Goal: Task Accomplishment & Management: Manage account settings

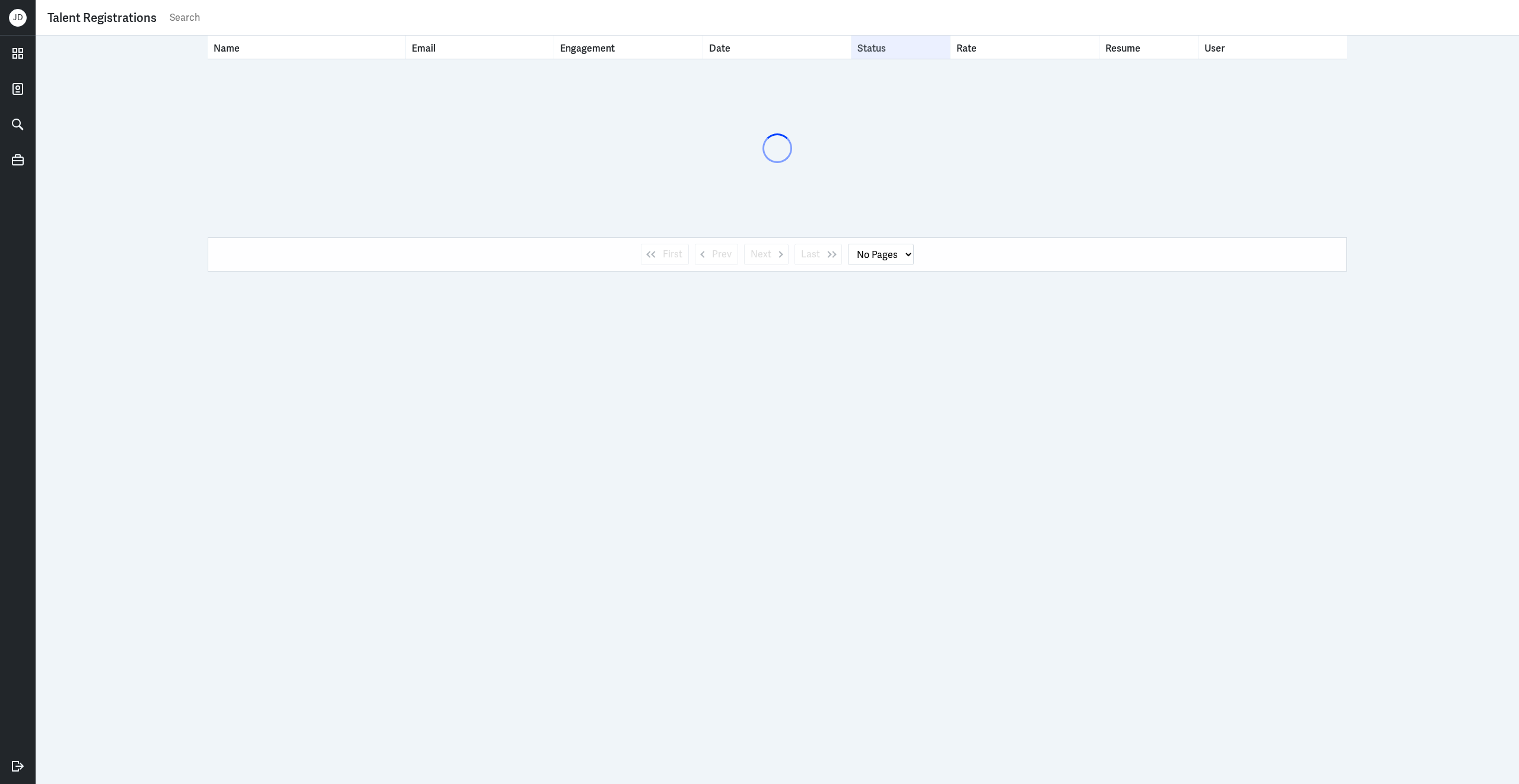
select select "1"
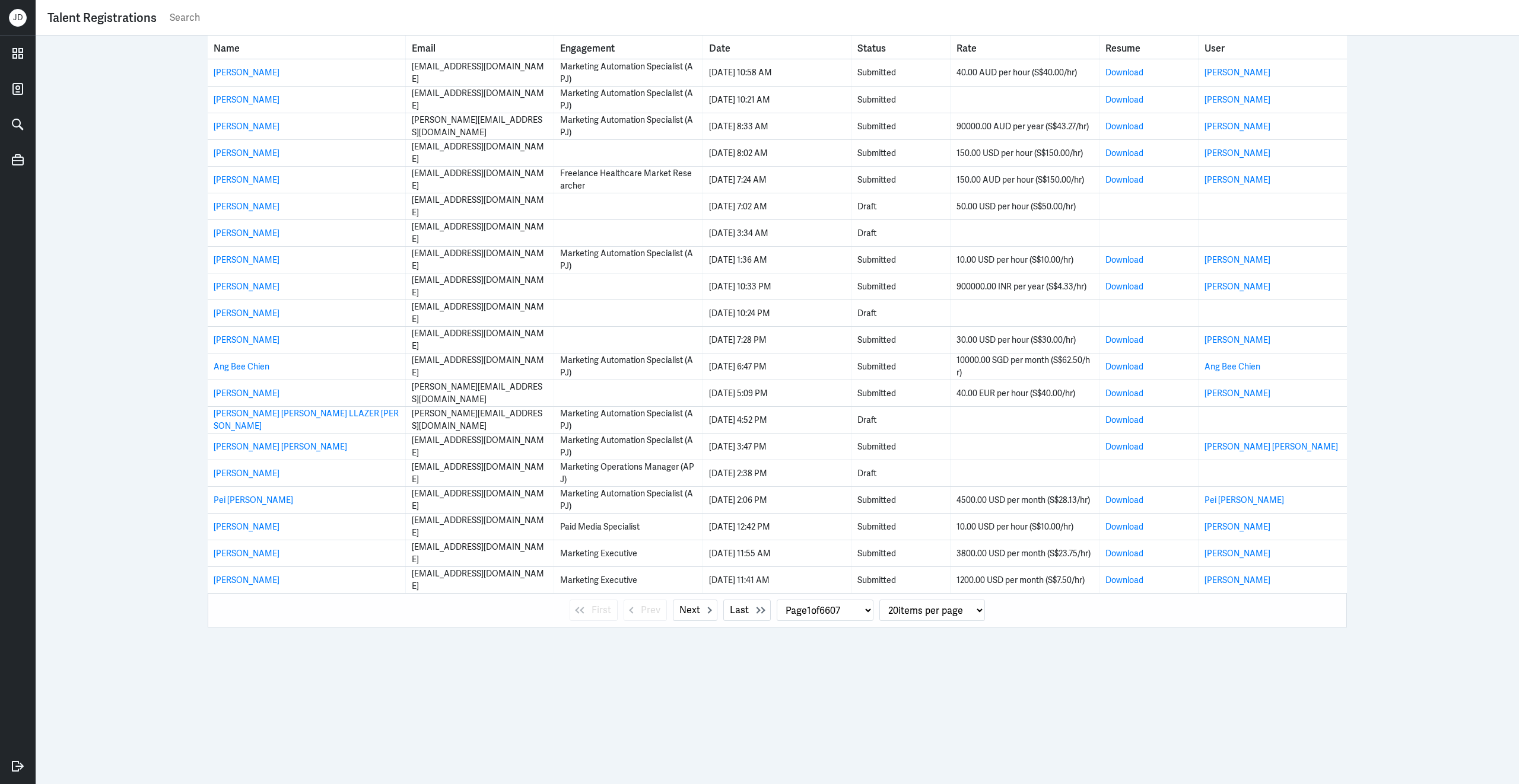
click at [226, 19] on input "text" at bounding box center [838, 18] width 1339 height 18
type input "stephanie cho"
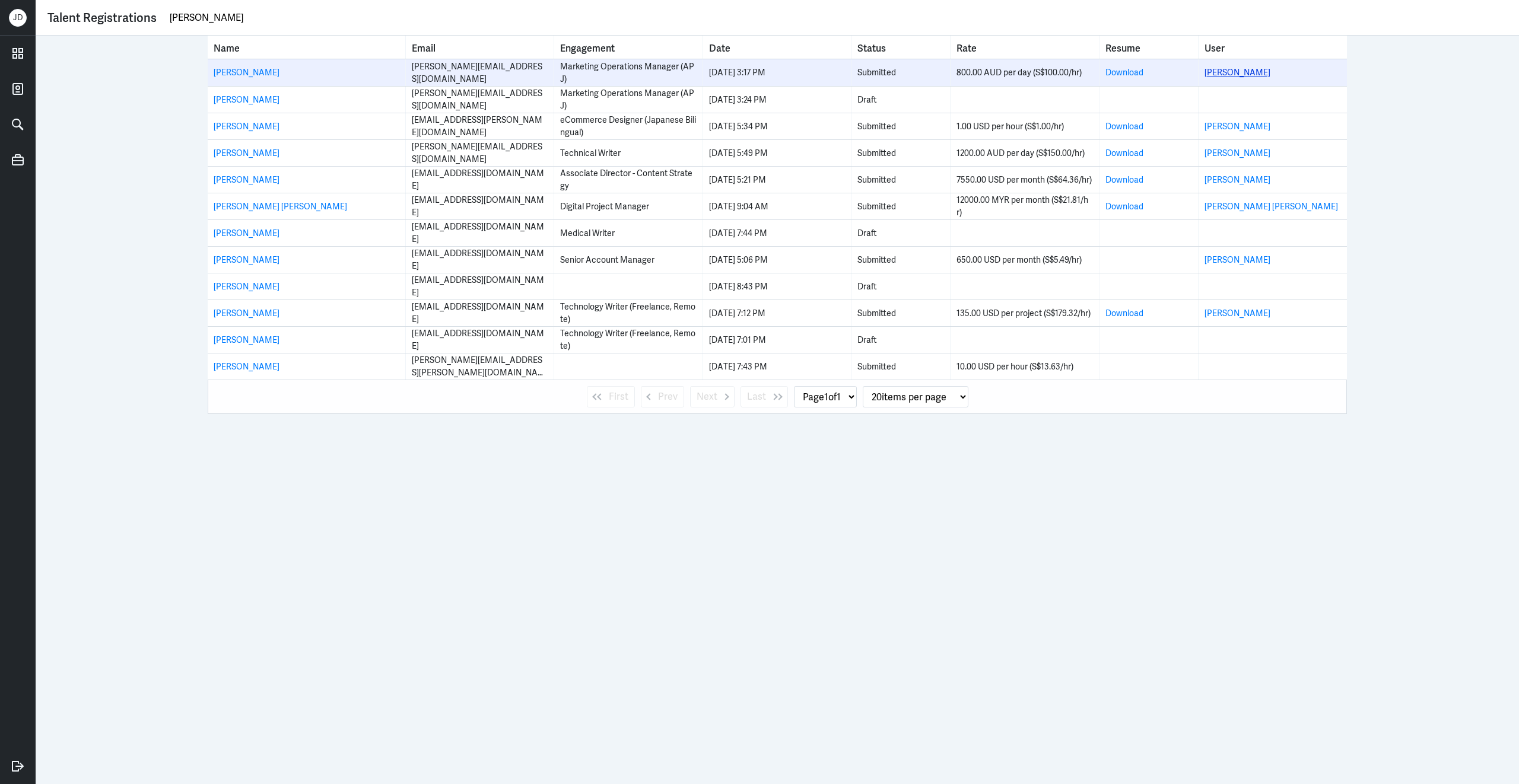
click at [1235, 72] on link "Stephanie Chhor" at bounding box center [1237, 73] width 66 height 11
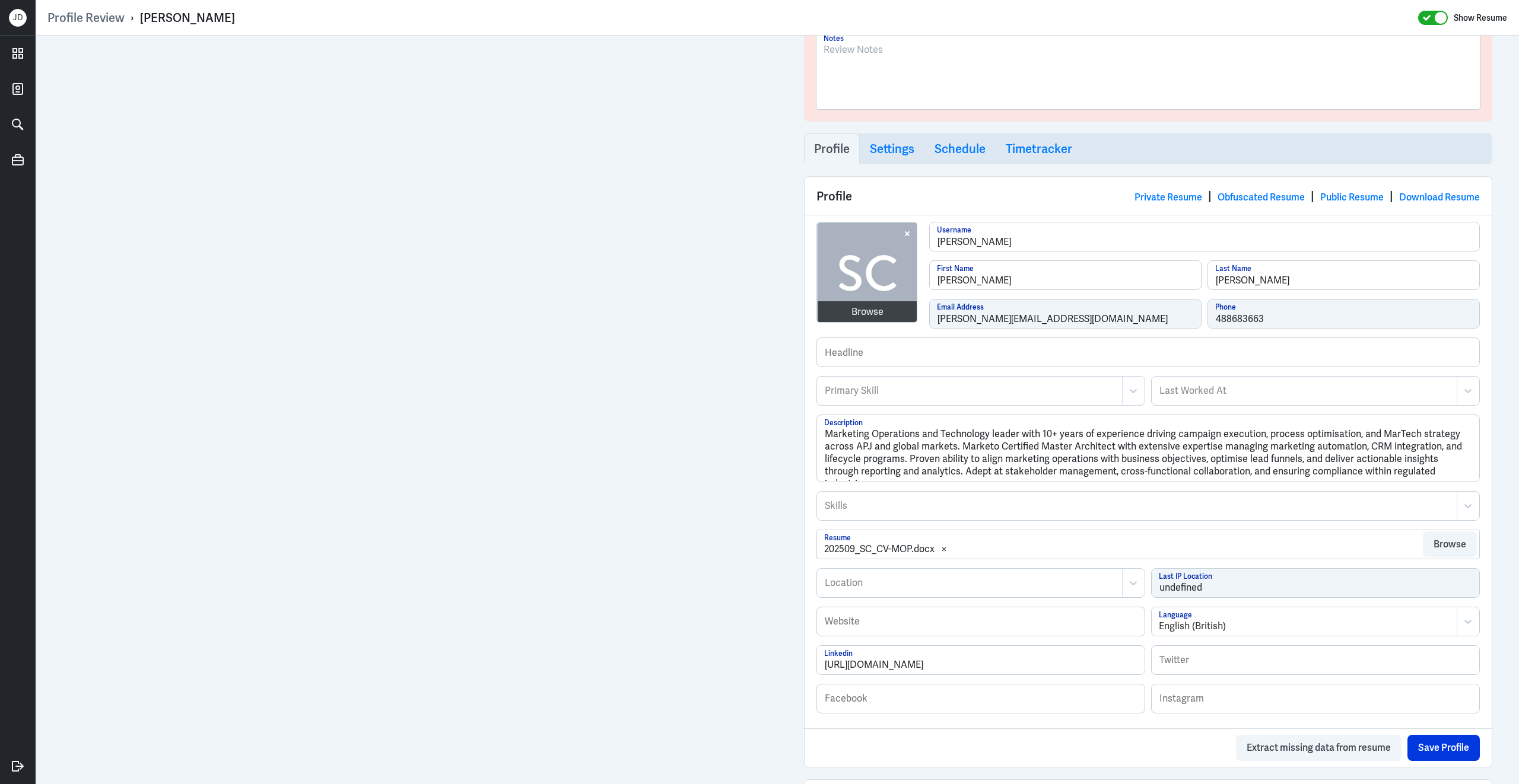
scroll to position [90, 0]
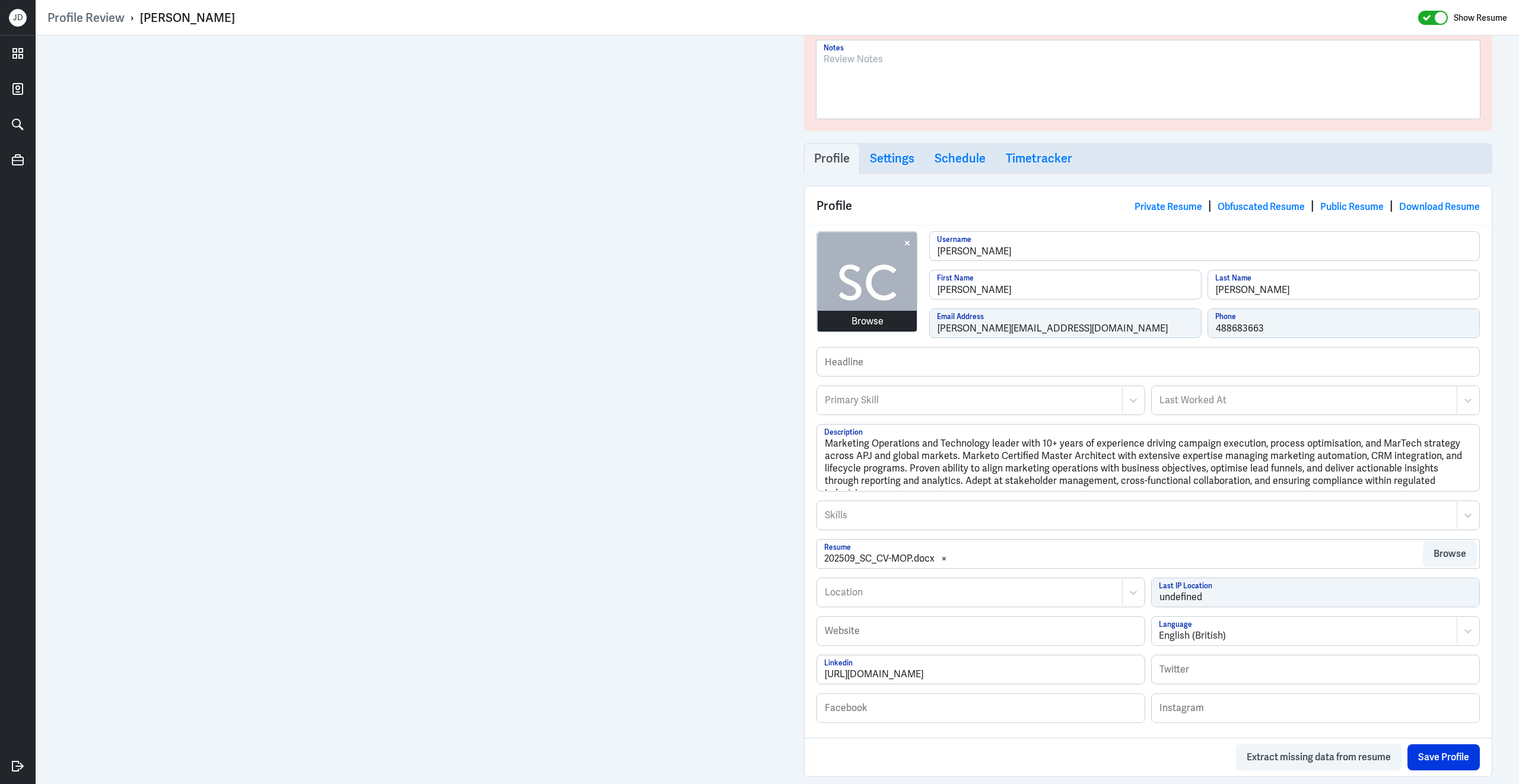
click at [830, 331] on div "Browse stephanie-chhor Username Stephanie First Name Chhor Last Name stephanie.…" at bounding box center [1148, 289] width 663 height 116
drag, startPoint x: 141, startPoint y: 16, endPoint x: 293, endPoint y: 12, distance: 152.1
click at [293, 14] on div "Profile Review › Stephanie Chhor Show Resume" at bounding box center [777, 18] width 1459 height 15
copy div "Stephanie Chhor"
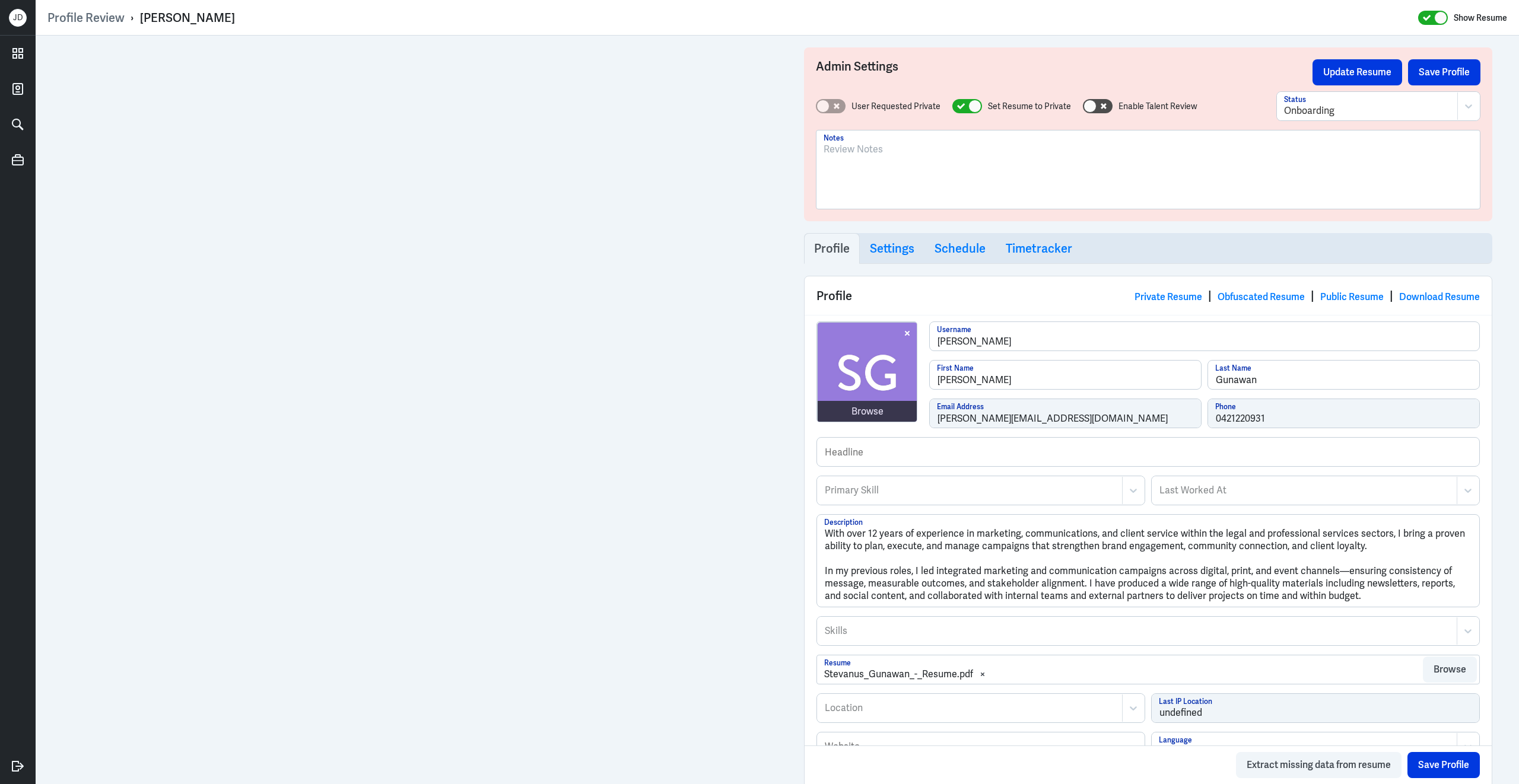
click at [832, 398] on div "Browse stevanus-gunawan Username Stevanus First Name Gunawan Last Name stevanus…" at bounding box center [1148, 379] width 663 height 116
click at [909, 501] on div "Primary Skill" at bounding box center [956, 490] width 277 height 27
type input "marketing automation"
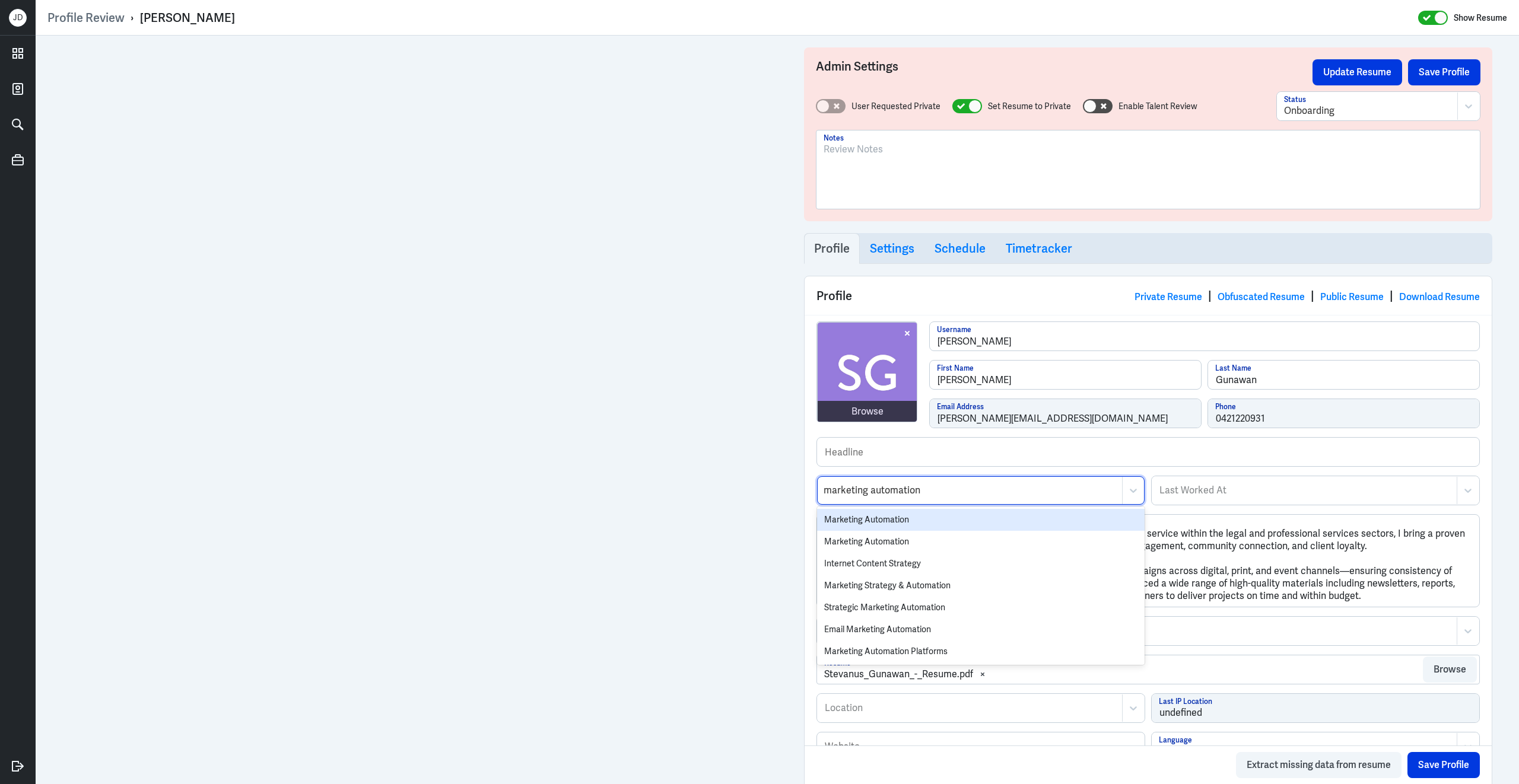
click at [918, 527] on div "Marketing Automation" at bounding box center [980, 520] width 327 height 22
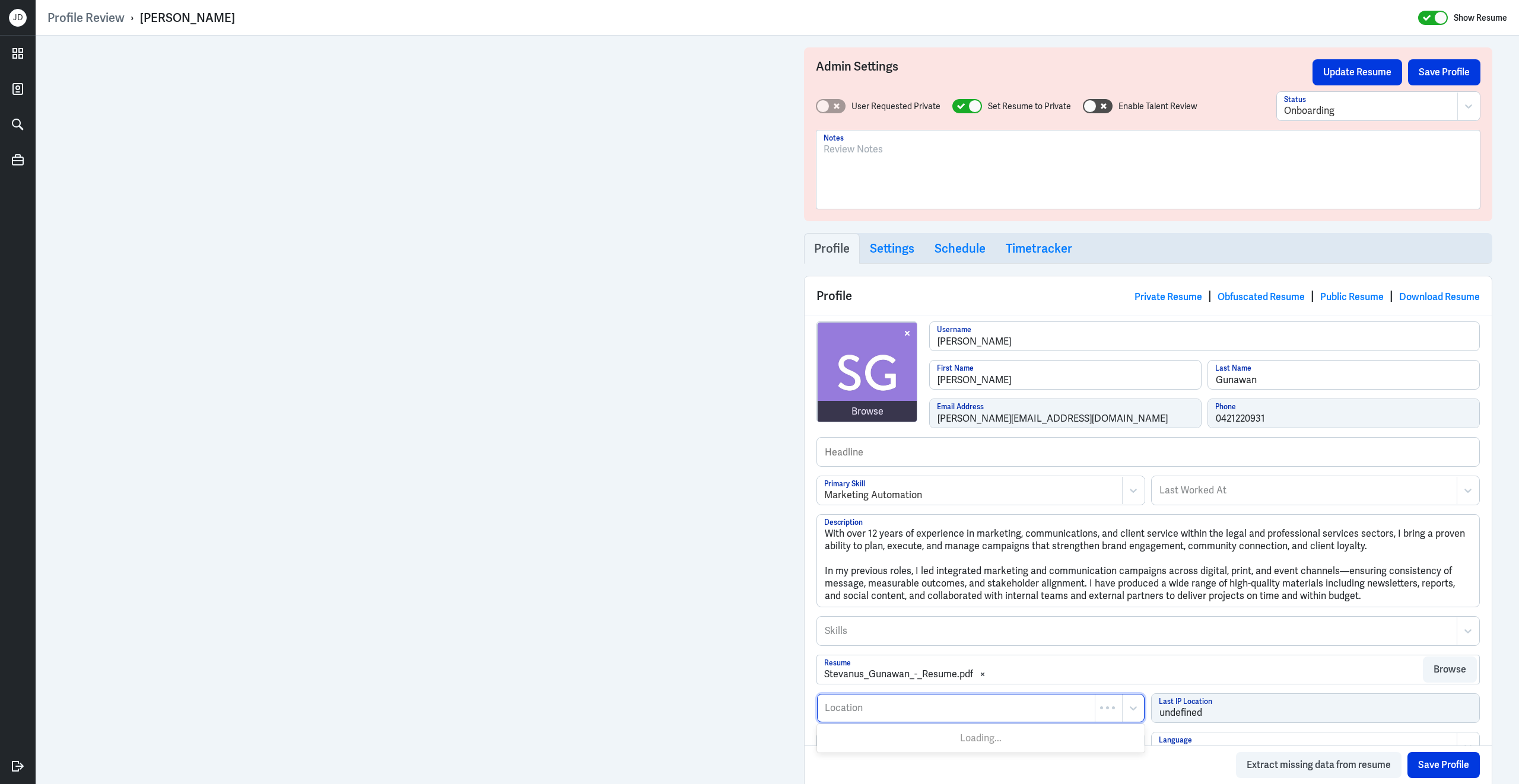
click at [862, 714] on div at bounding box center [956, 708] width 266 height 14
type input "Sydney"
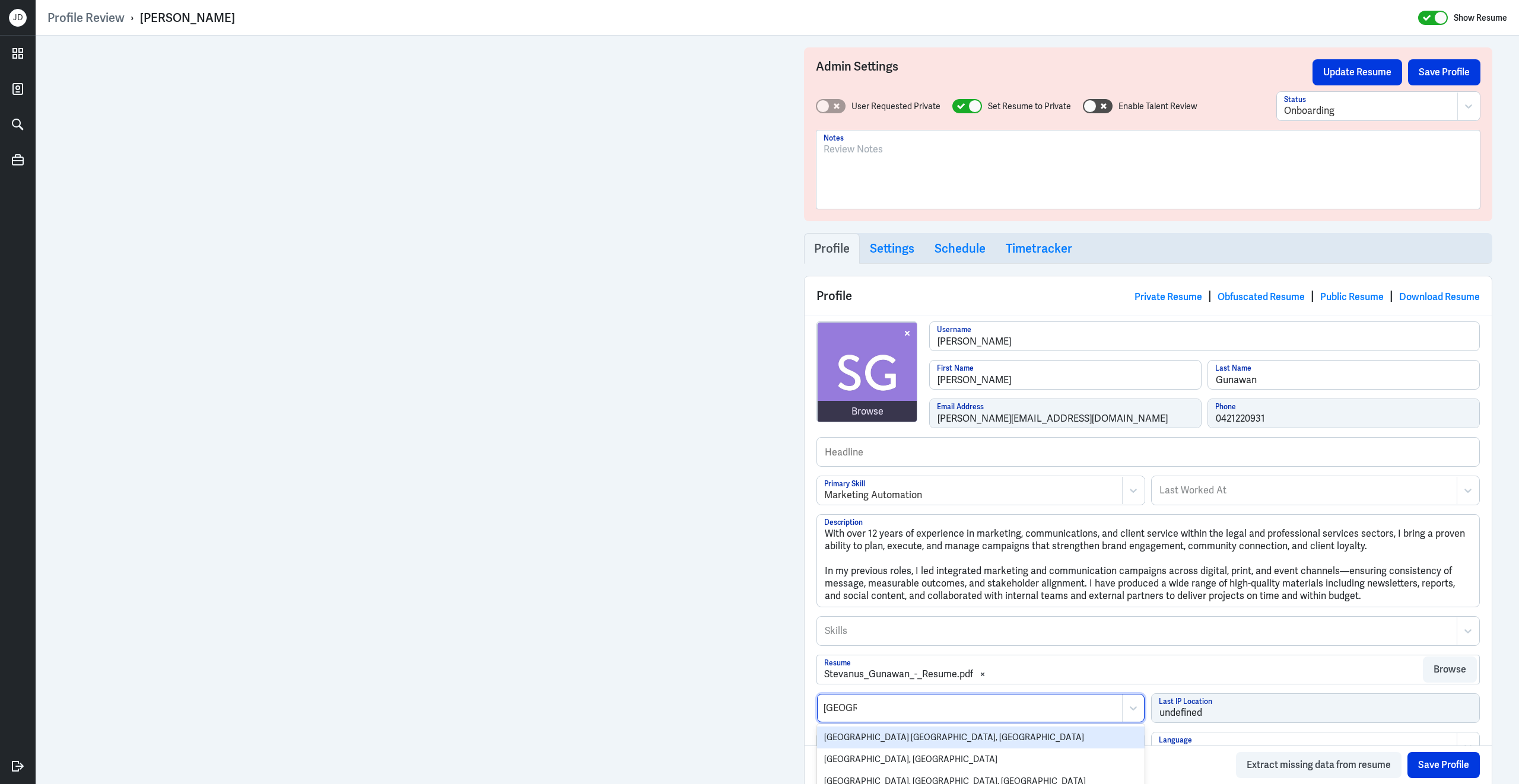
click at [895, 741] on div "[GEOGRAPHIC_DATA] [GEOGRAPHIC_DATA], [GEOGRAPHIC_DATA]" at bounding box center [980, 737] width 327 height 22
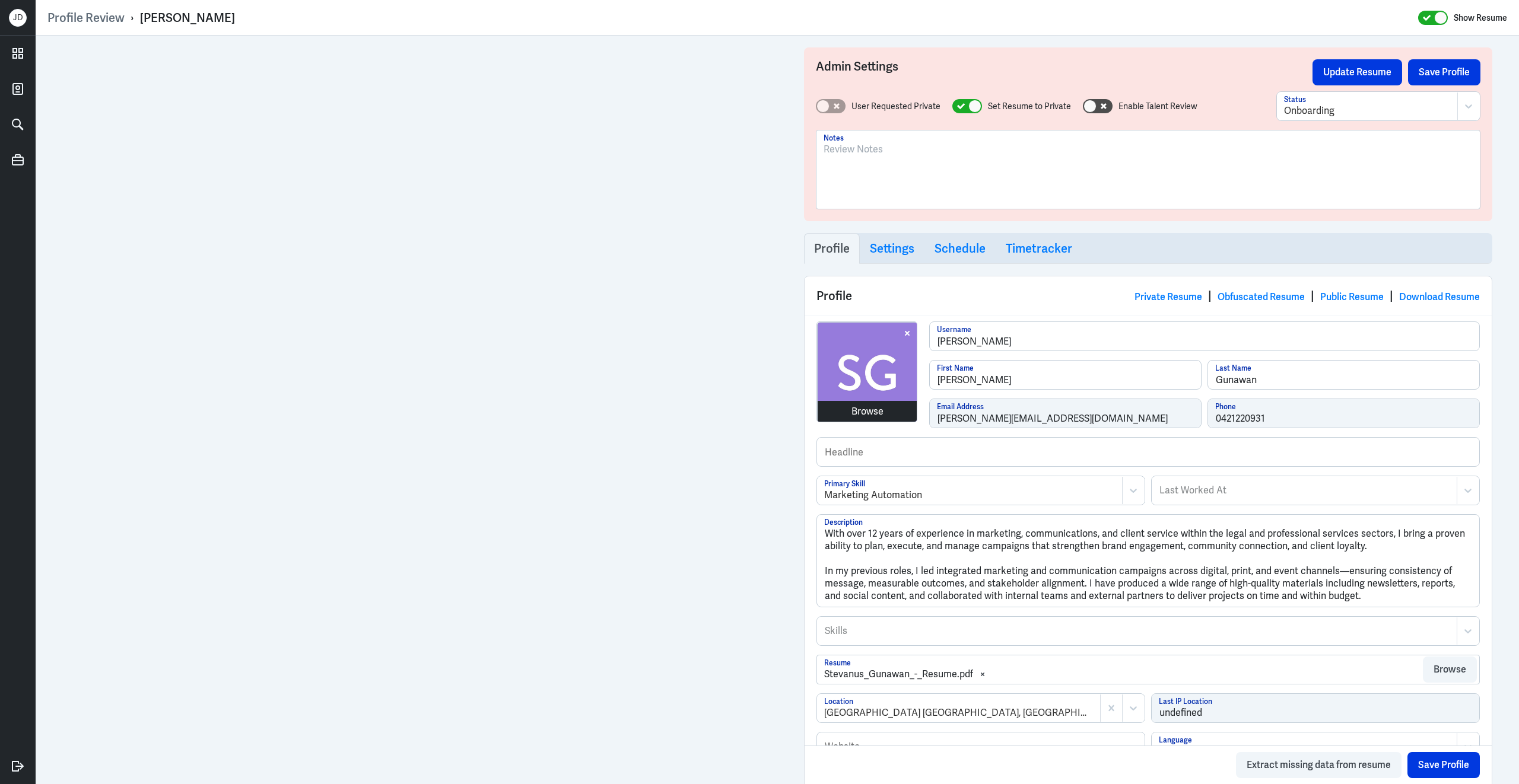
click at [871, 414] on div "Browse" at bounding box center [867, 412] width 32 height 14
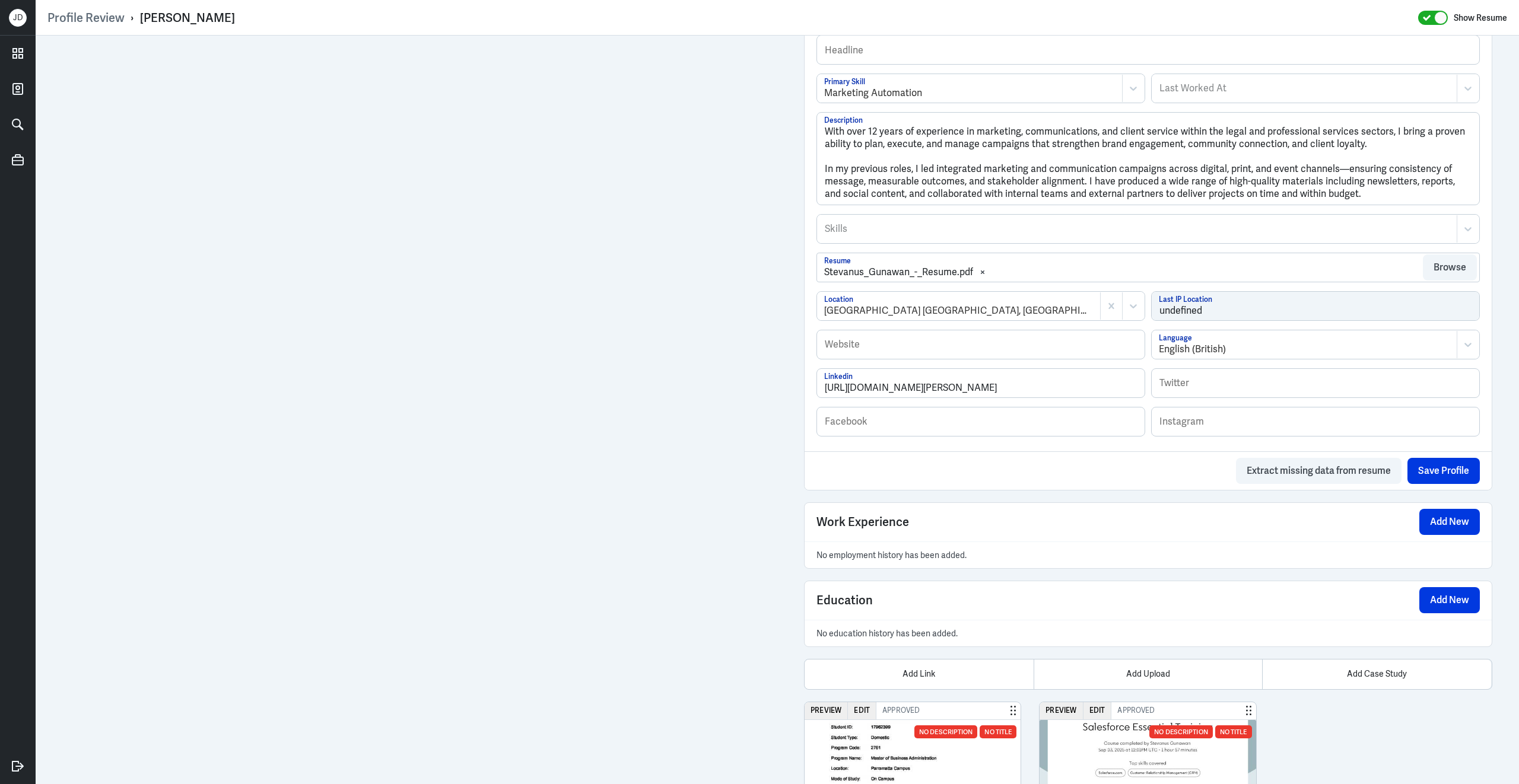
scroll to position [506, 0]
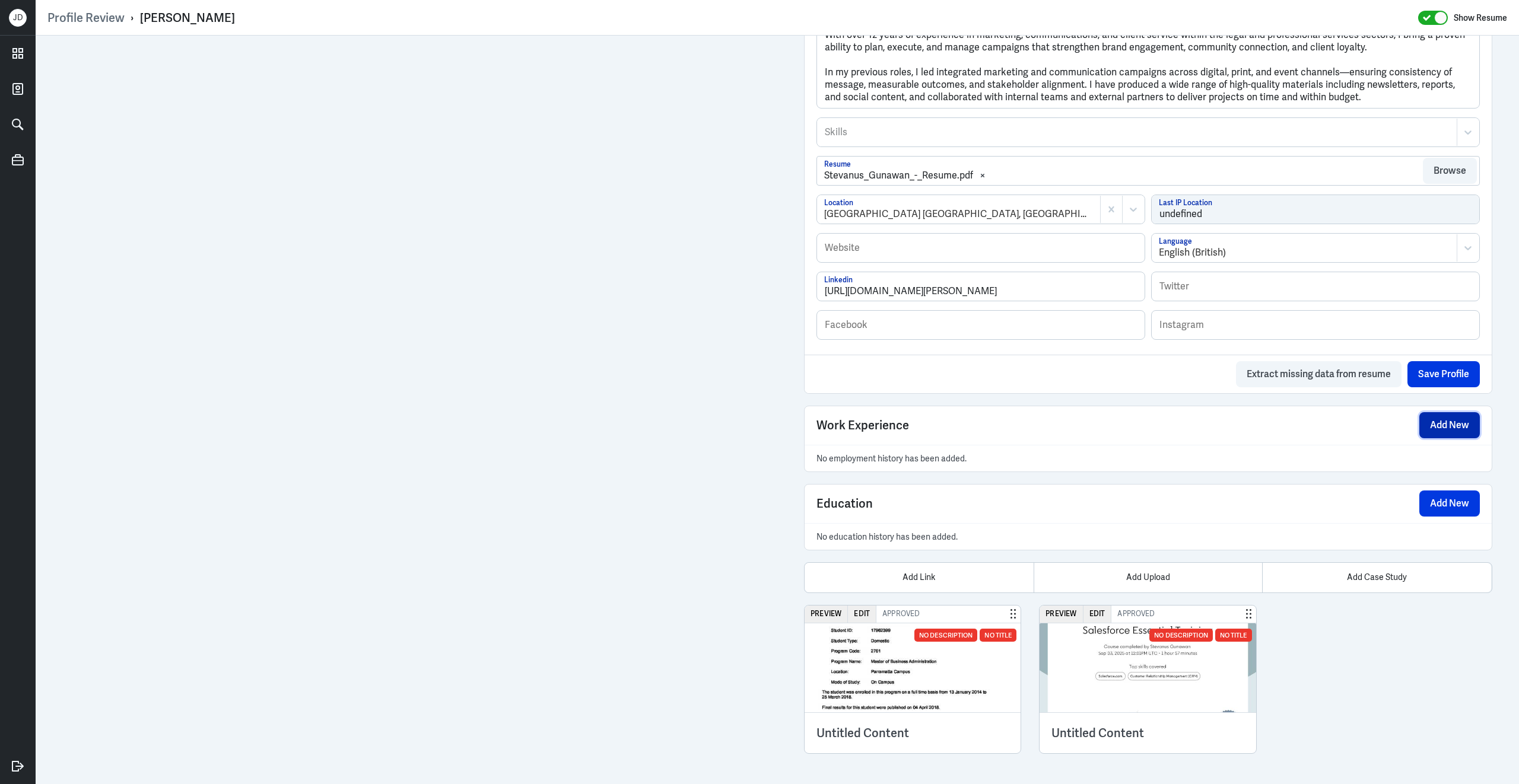
click at [1466, 428] on button "Add New" at bounding box center [1449, 425] width 60 height 26
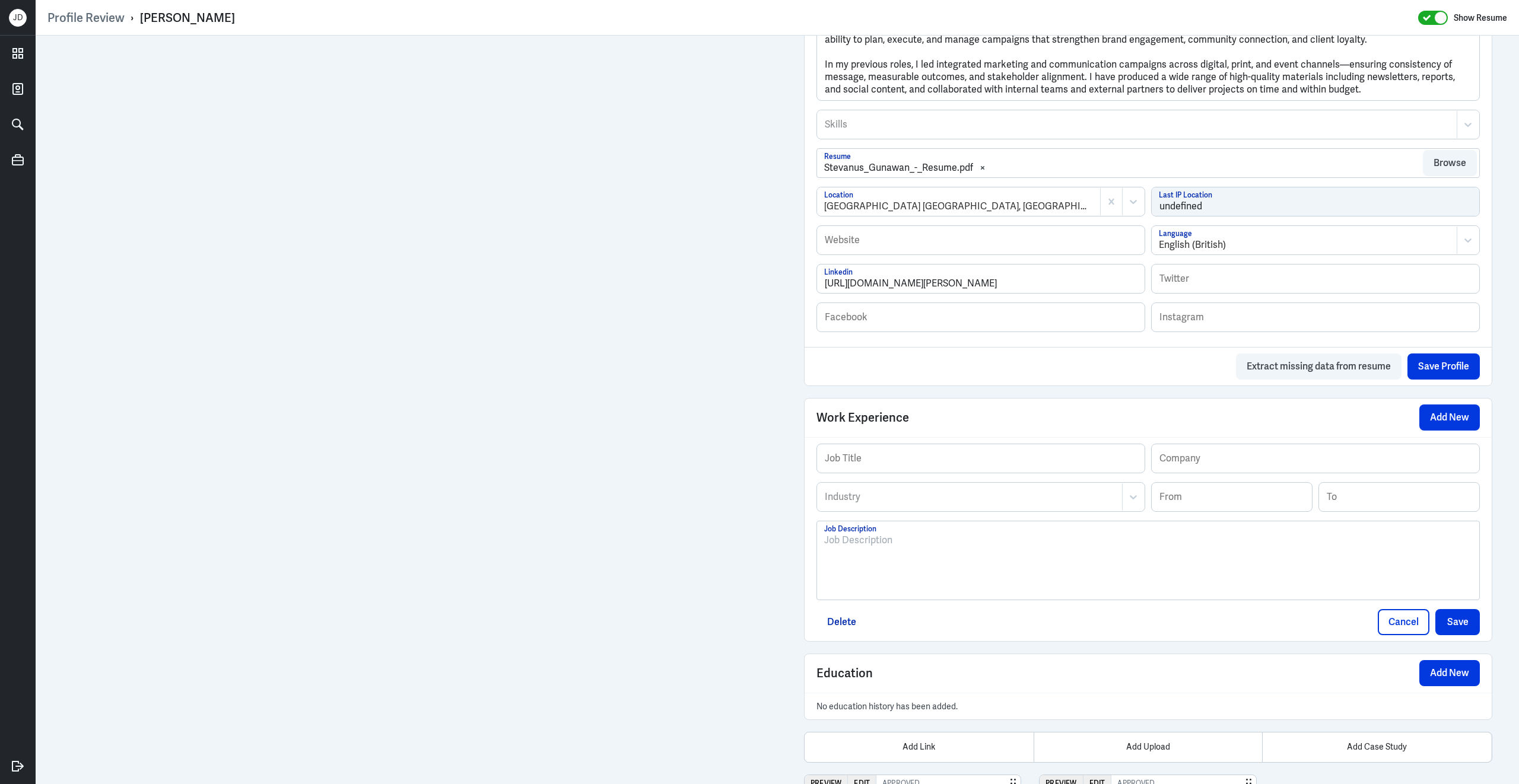
click at [952, 576] on div at bounding box center [1148, 565] width 648 height 64
paste div
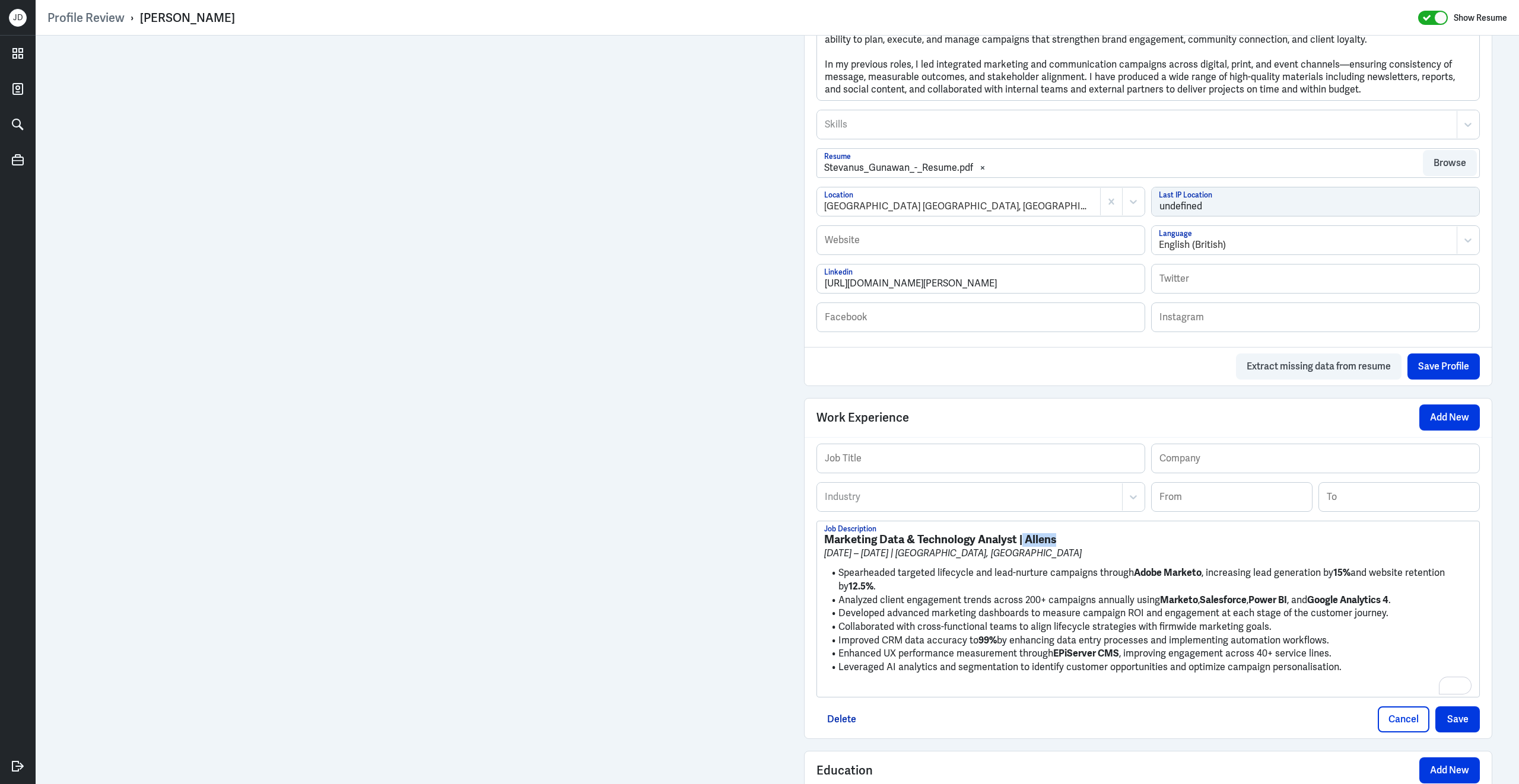
drag, startPoint x: 1061, startPoint y: 551, endPoint x: 1024, endPoint y: 550, distance: 37.0
click at [1024, 546] on h3 "Marketing Data & Technology Analyst | Allens" at bounding box center [1148, 539] width 648 height 13
click at [991, 471] on input "text" at bounding box center [980, 459] width 327 height 29
paste input "Allens"
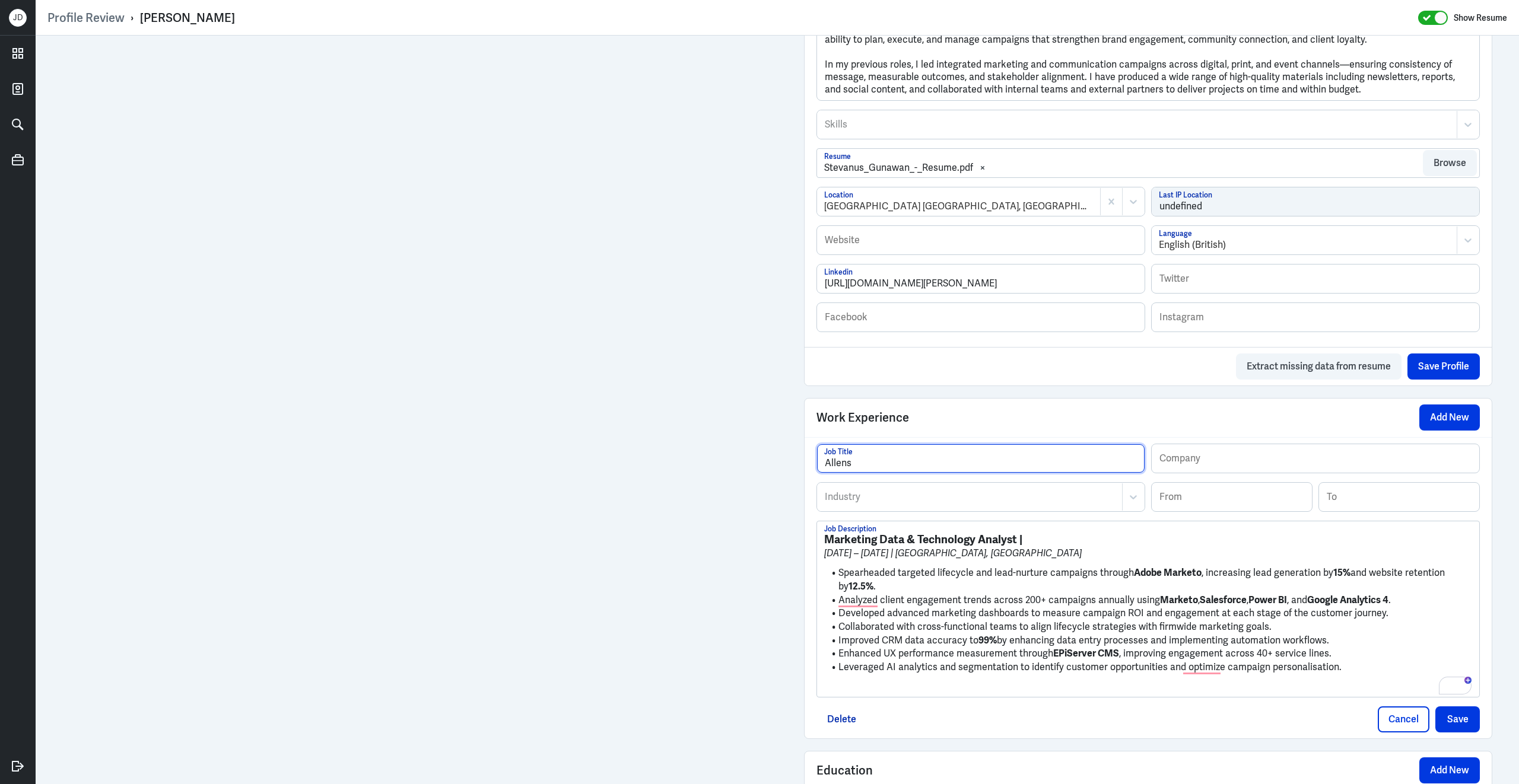
type input "Allens"
drag, startPoint x: 1016, startPoint y: 549, endPoint x: 819, endPoint y: 543, distance: 197.1
click at [819, 544] on div "Marketing Data & Technology Analyst | Mar 2018 – Jul 2025 | Sydney, Australia S…" at bounding box center [1148, 609] width 662 height 176
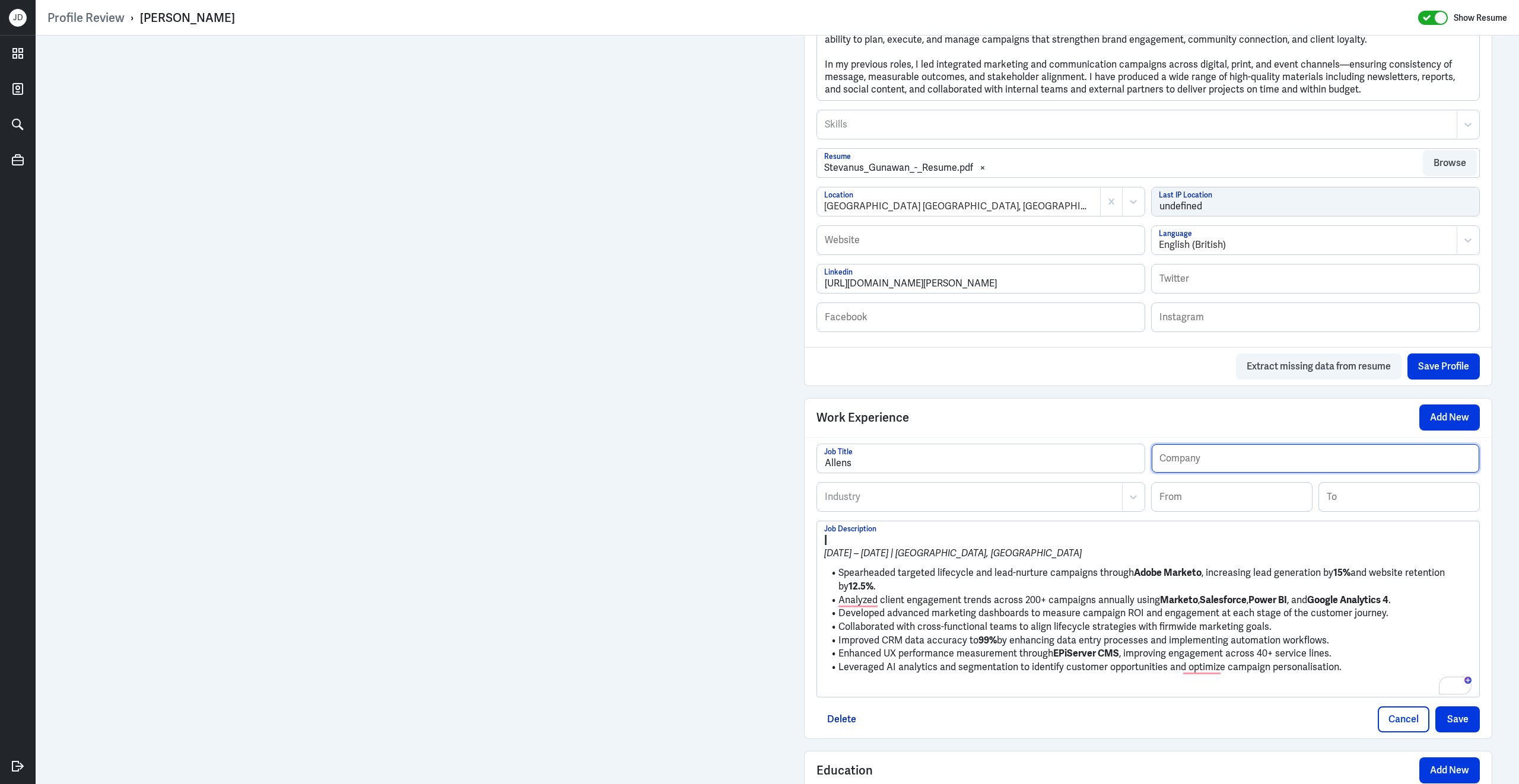
click at [1251, 473] on input "text" at bounding box center [1315, 459] width 327 height 29
paste input "Marketing Data & Technology Analyst"
type input "Marketing Data & Technology Analyst"
click at [1207, 507] on input at bounding box center [1231, 497] width 160 height 29
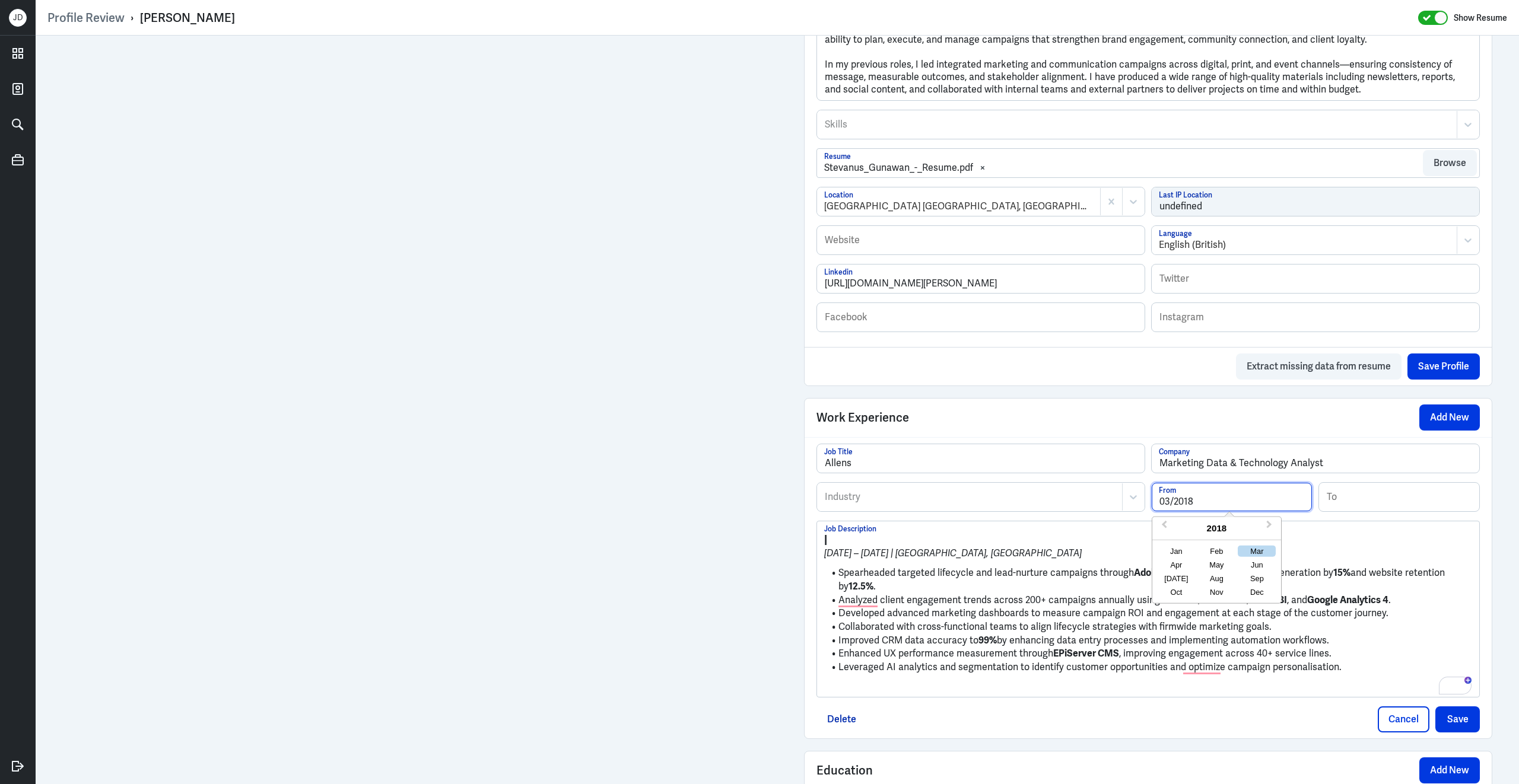
type input "03/2018"
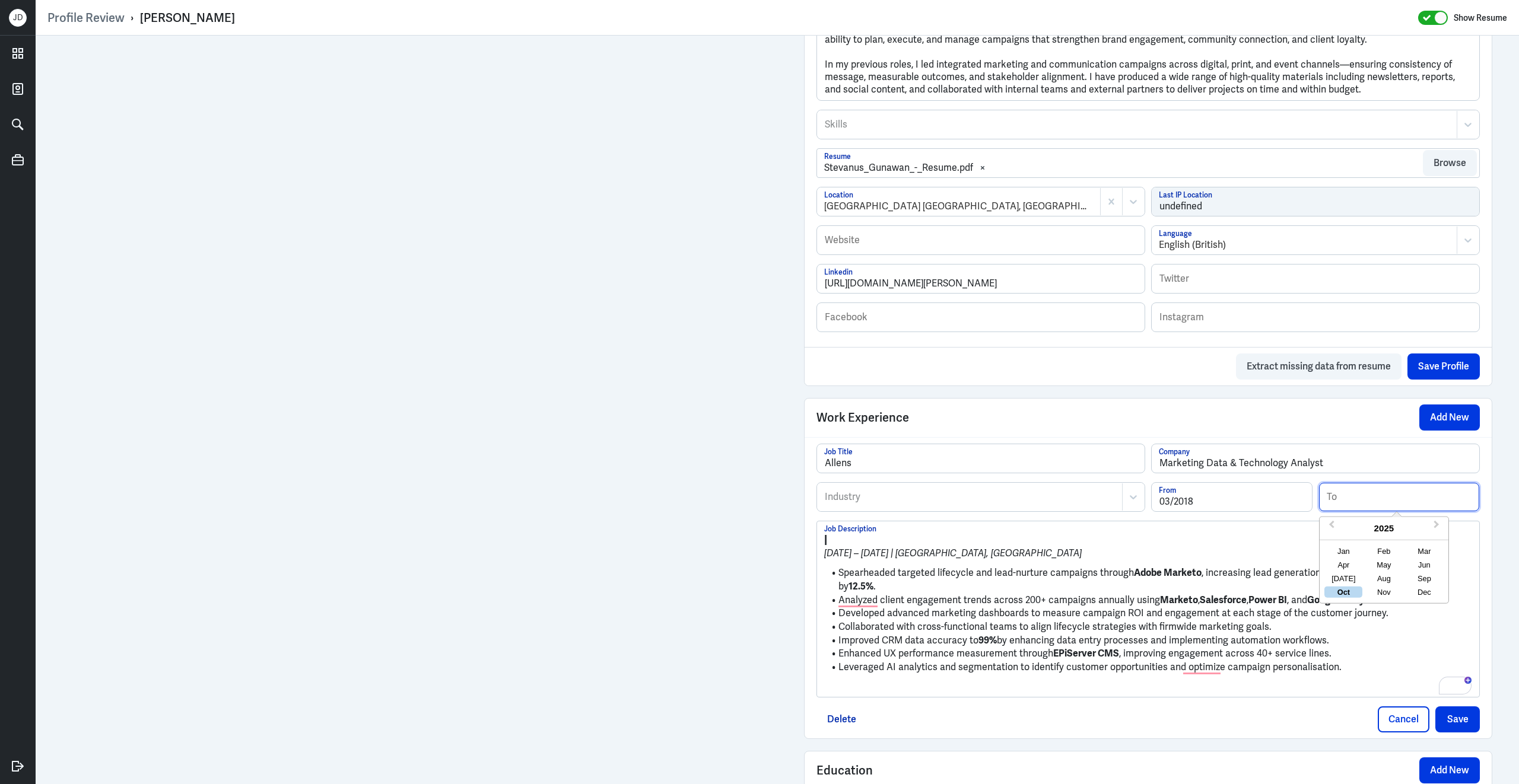
click at [1387, 509] on input at bounding box center [1398, 497] width 160 height 29
type input "07/2025"
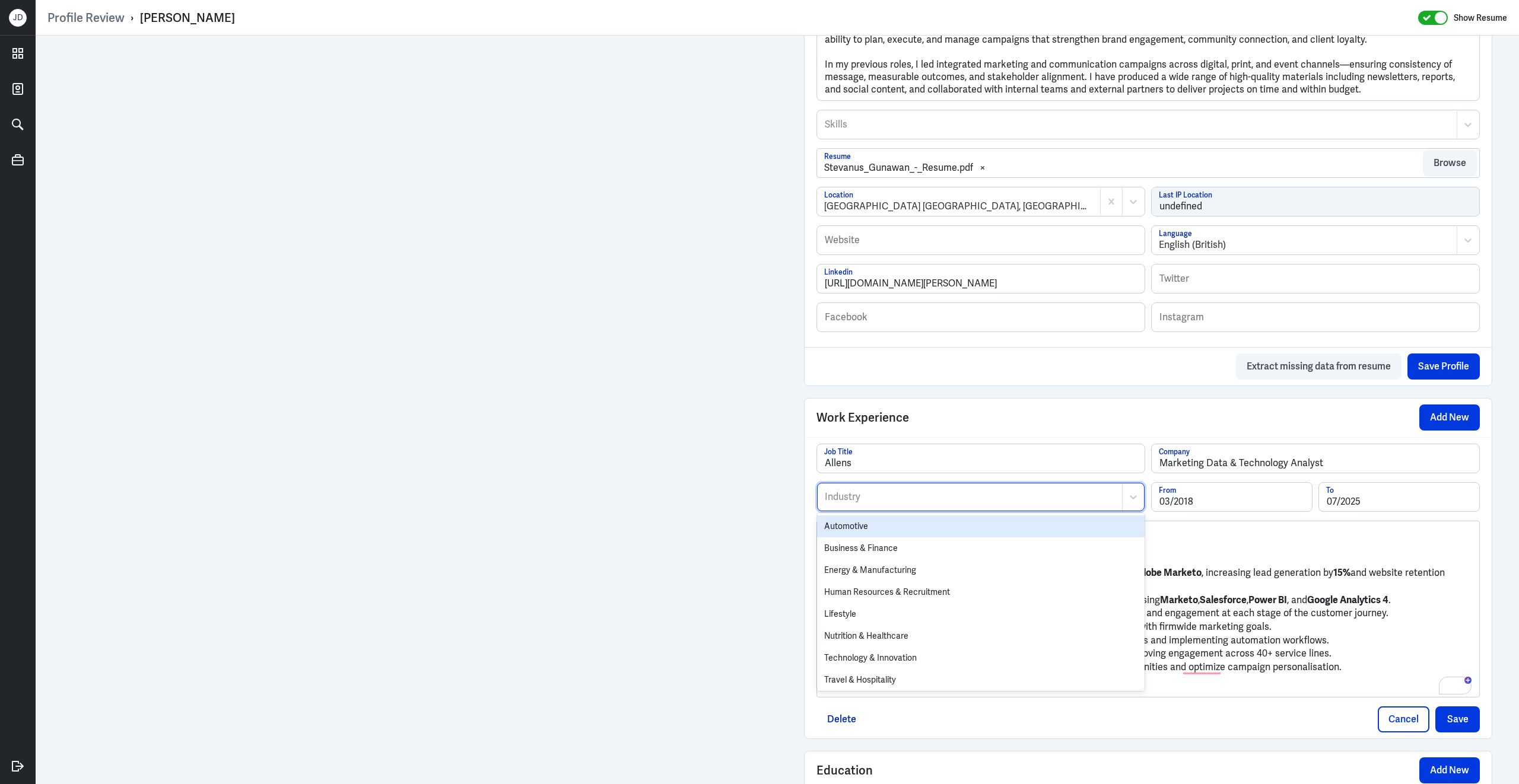
click at [910, 502] on div at bounding box center [969, 497] width 292 height 14
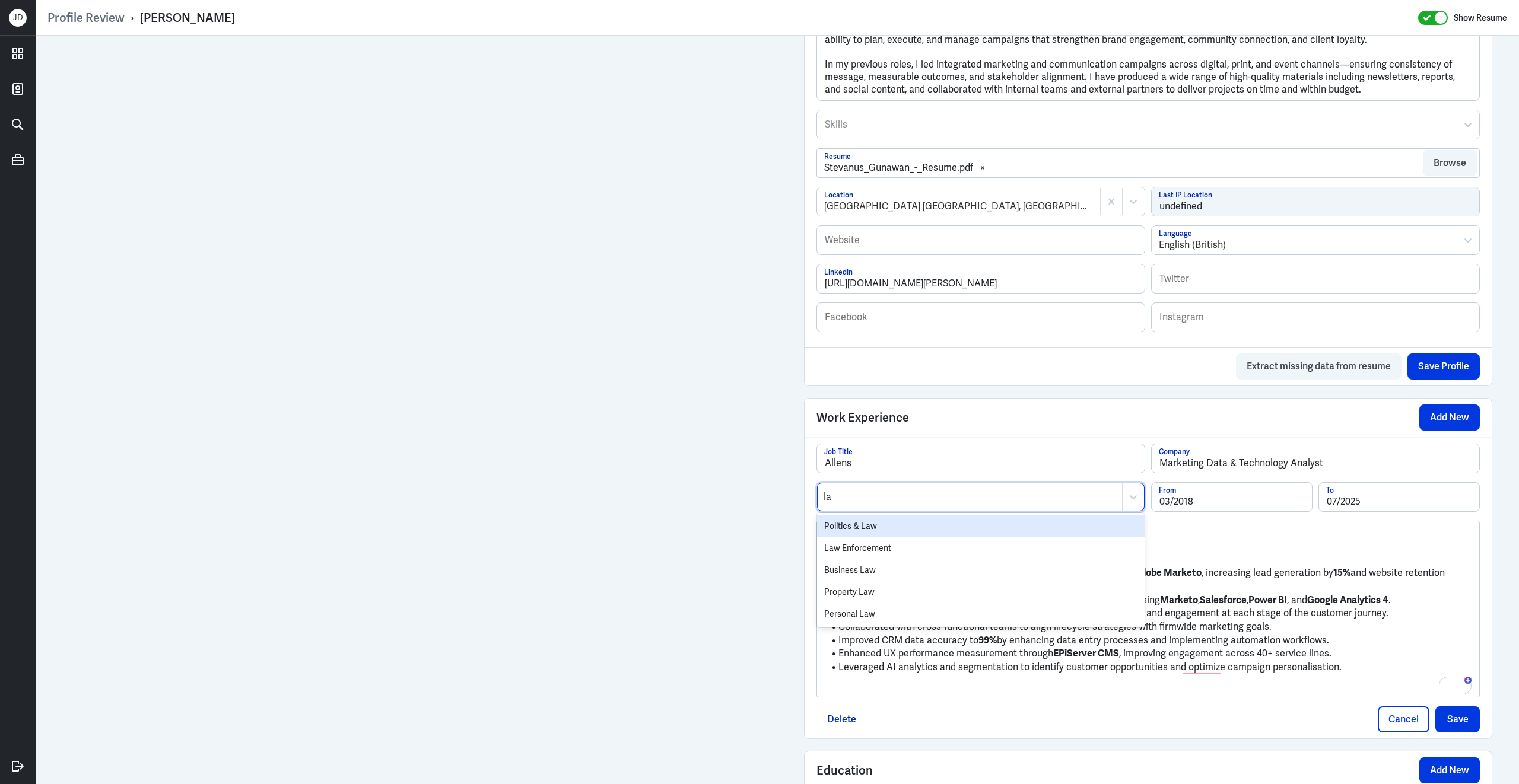
type input "law"
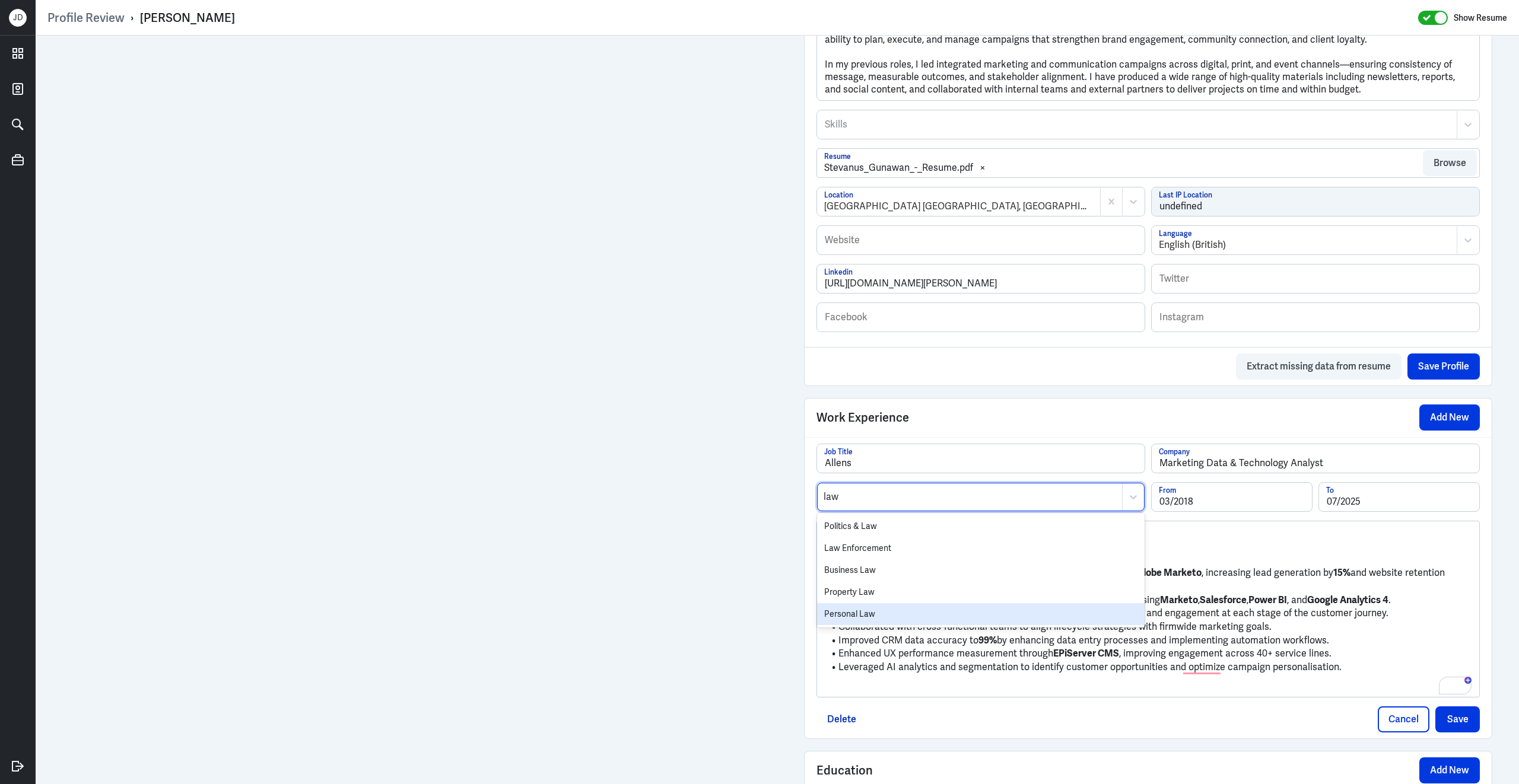
click at [871, 621] on div "Personal Law" at bounding box center [980, 614] width 327 height 22
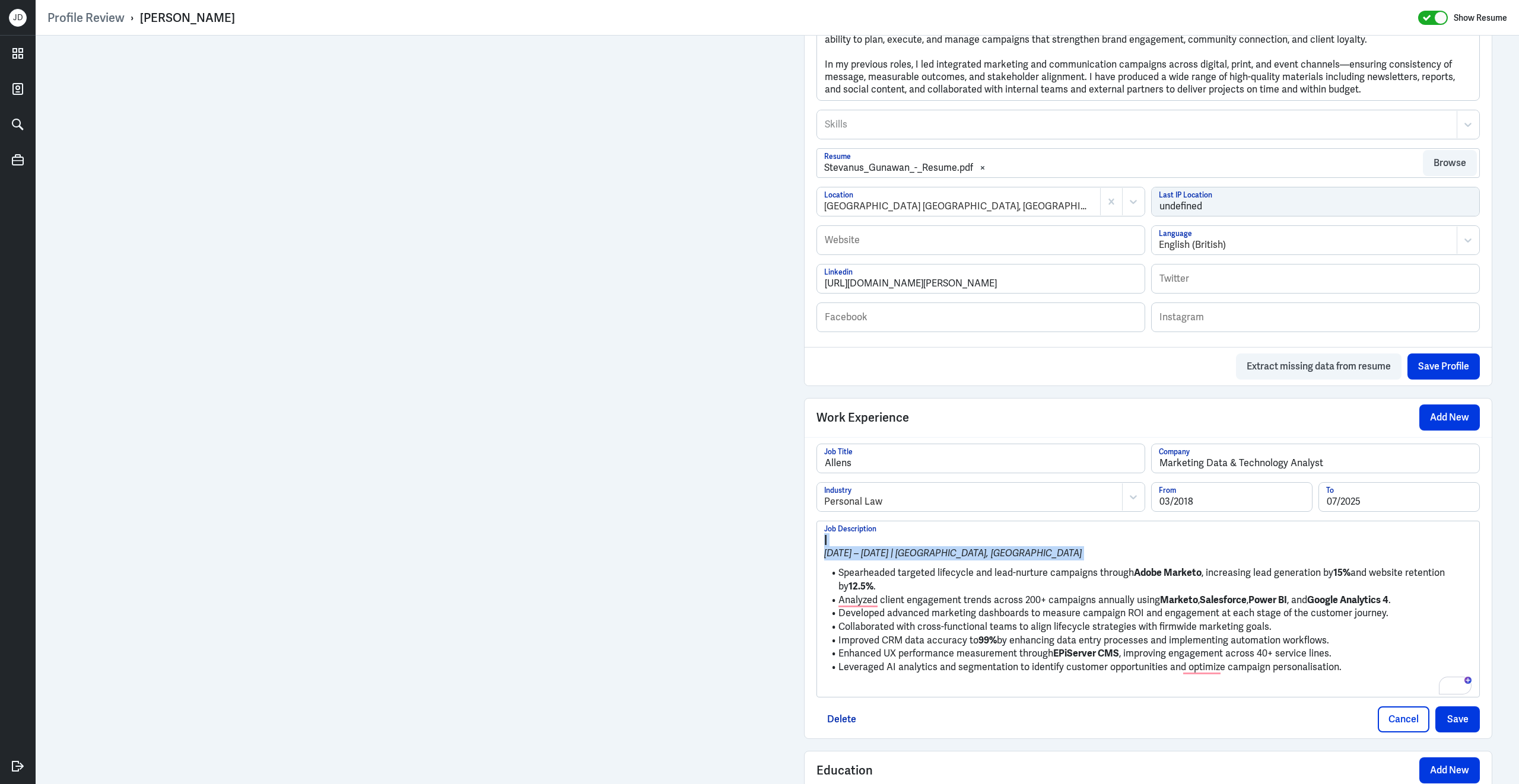
drag, startPoint x: 839, startPoint y: 582, endPoint x: 792, endPoint y: 528, distance: 71.6
click at [792, 528] on div "Admin Settings Update Resume Save Profile User Requested Private Set Resume to …" at bounding box center [1148, 289] width 712 height 1522
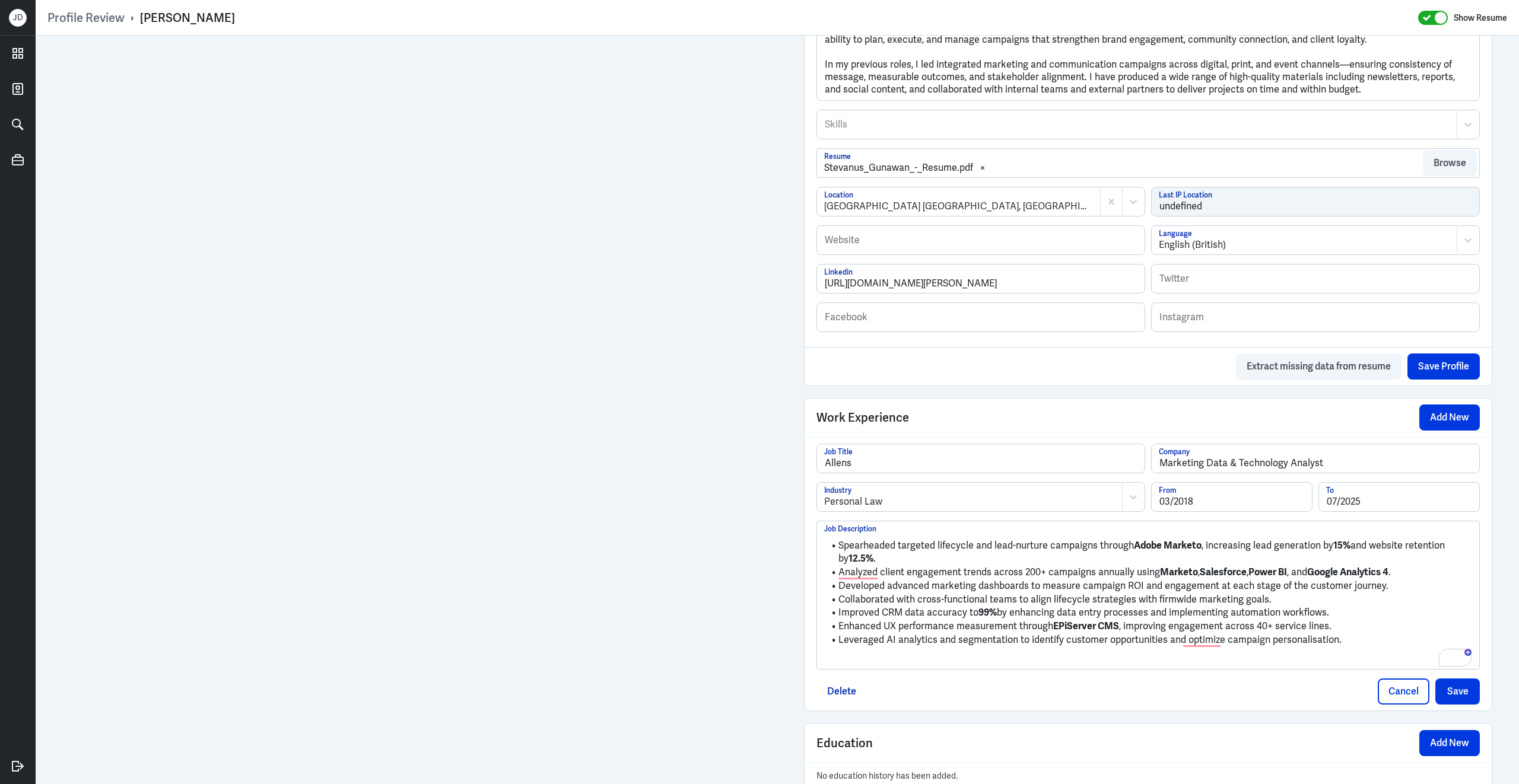
click at [853, 667] on p "To enrich screen reader interactions, please activate Accessibility in Grammarl…" at bounding box center [1148, 659] width 648 height 14
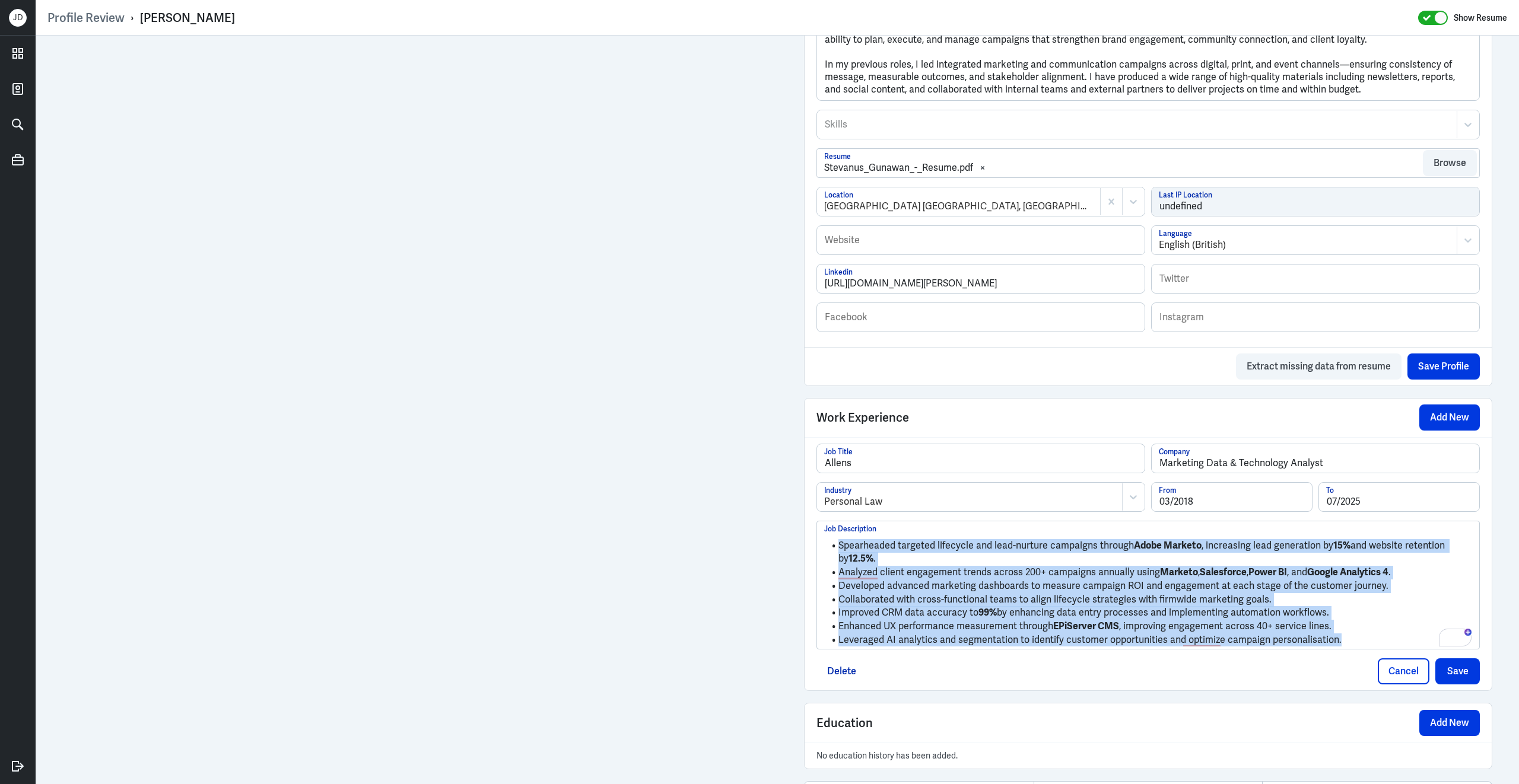
drag, startPoint x: 1342, startPoint y: 653, endPoint x: 849, endPoint y: 535, distance: 506.9
click at [849, 535] on div "Spearheaded targeted lifecycle and lead-nurture campaigns through Adobe Marketo…" at bounding box center [1148, 585] width 662 height 128
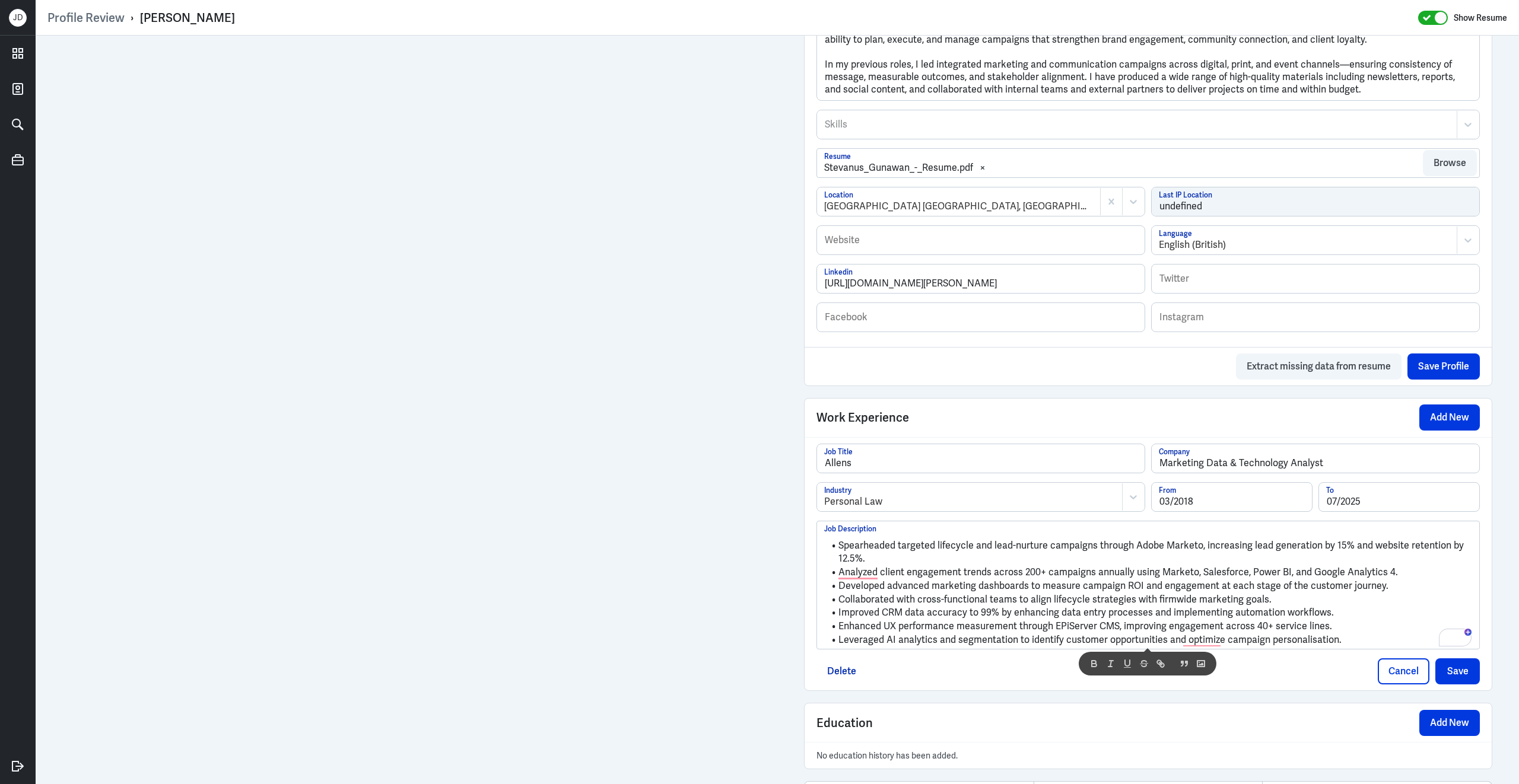
click at [1153, 633] on li "Enhanced UX performance measurement through EPiServer CMS, improving engagement…" at bounding box center [1148, 627] width 648 height 14
click at [1452, 685] on button "Save" at bounding box center [1457, 672] width 45 height 26
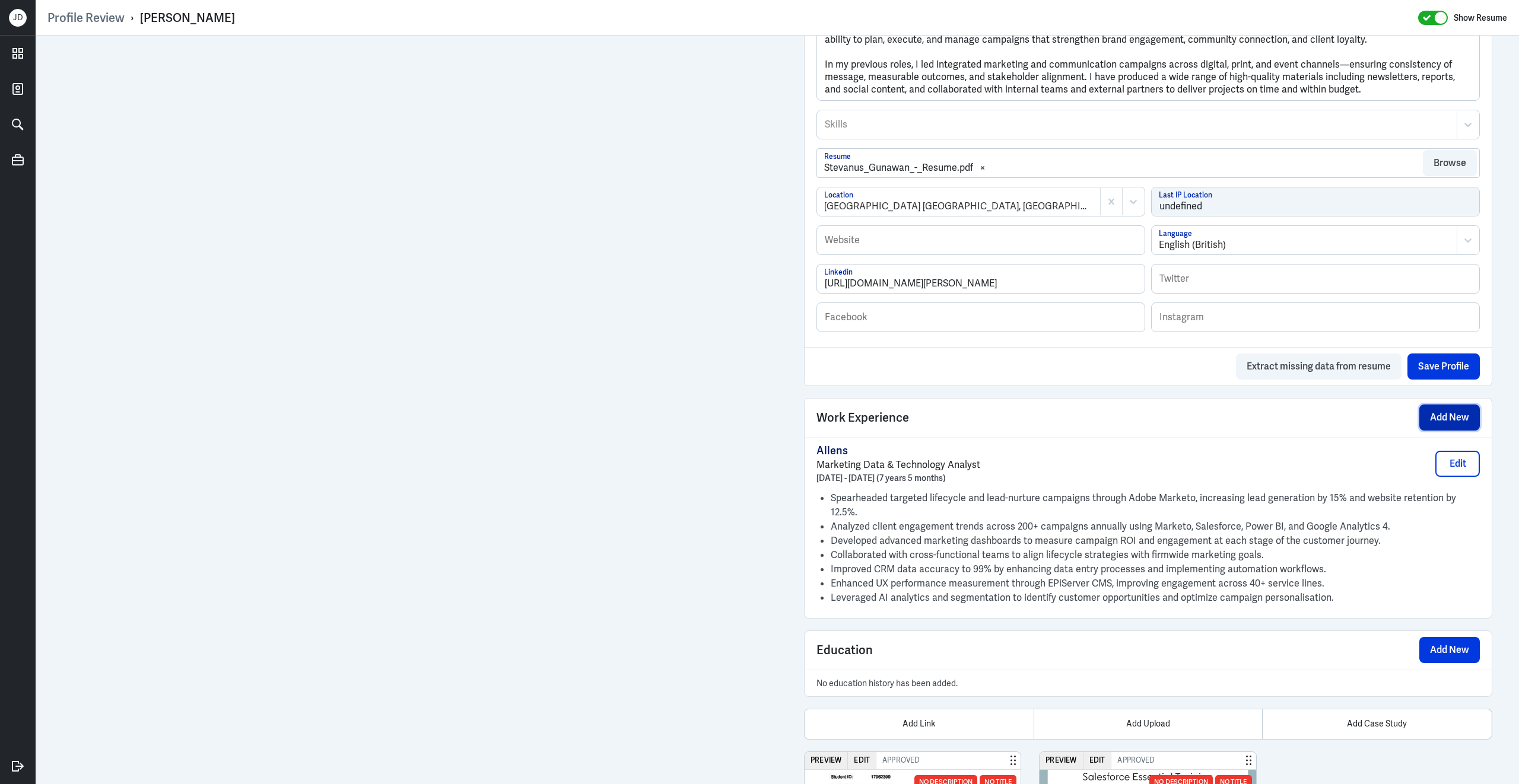
click at [1442, 427] on button "Add New" at bounding box center [1449, 418] width 60 height 26
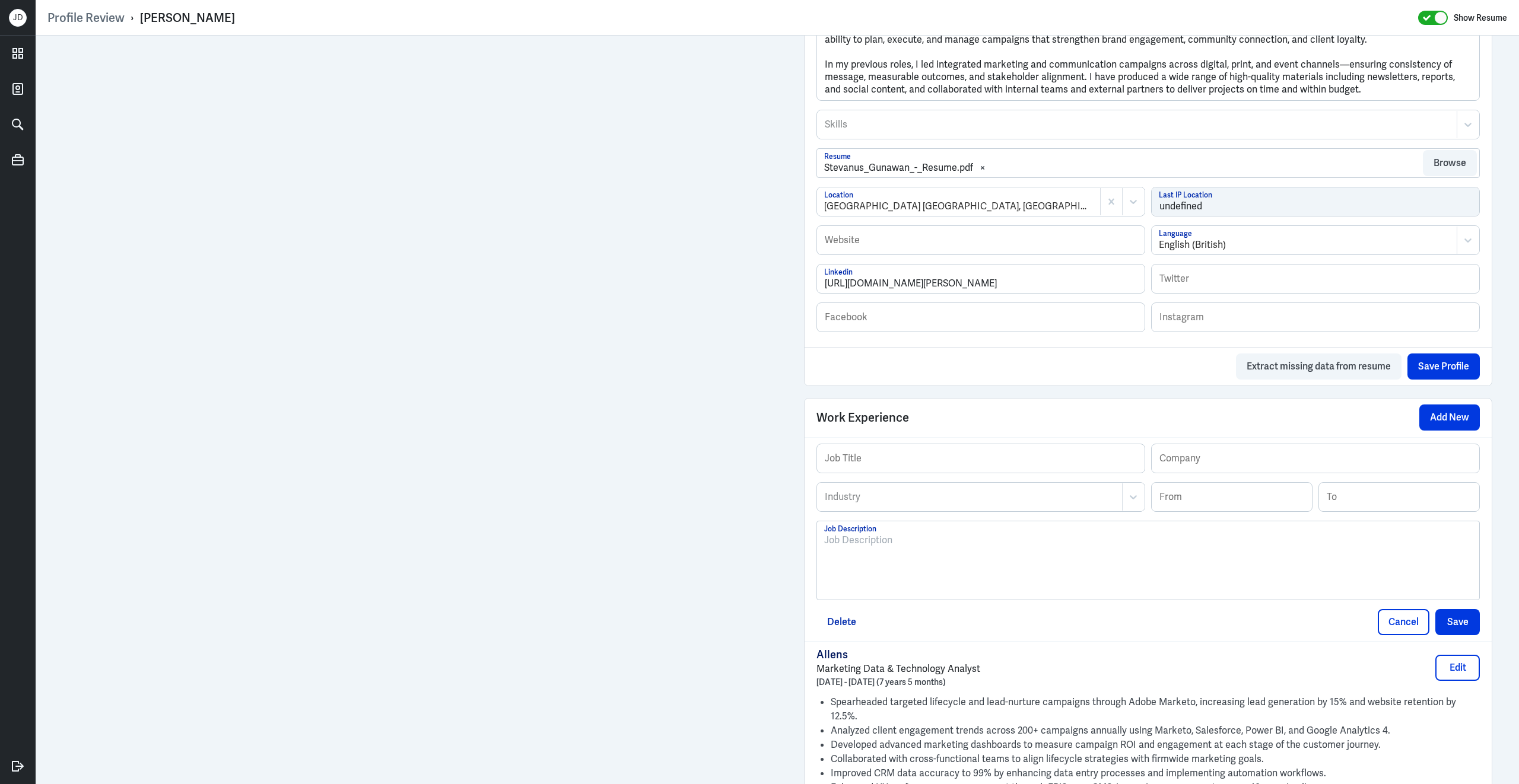
click at [939, 580] on div at bounding box center [1148, 565] width 648 height 64
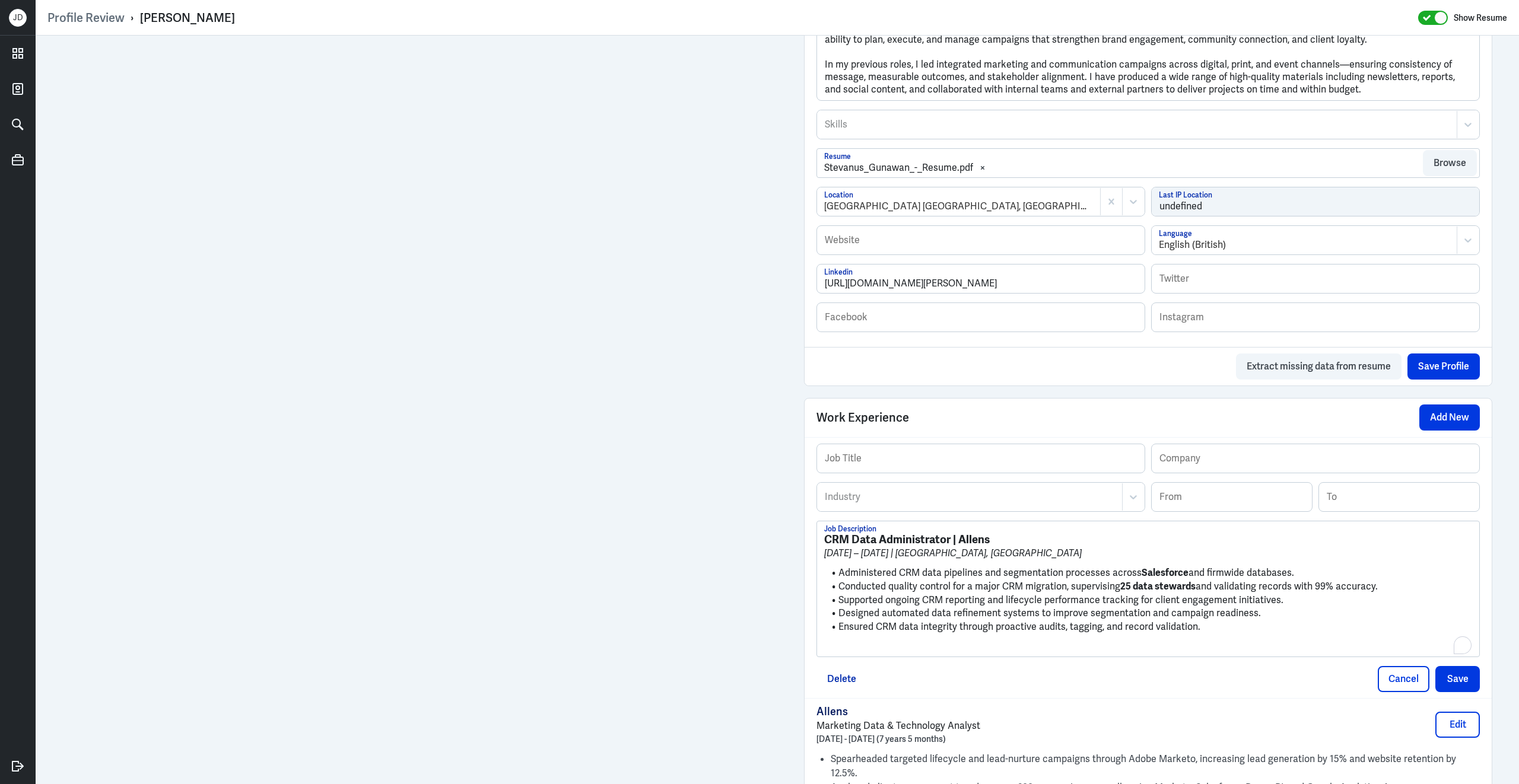
scroll to position [0, 0]
drag, startPoint x: 951, startPoint y: 549, endPoint x: 787, endPoint y: 532, distance: 164.9
click at [786, 536] on div "Admin Settings Update Resume Save Profile User Requested Private Set Resume to …" at bounding box center [777, 360] width 1483 height 1663
click at [1194, 468] on input "text" at bounding box center [1315, 459] width 327 height 29
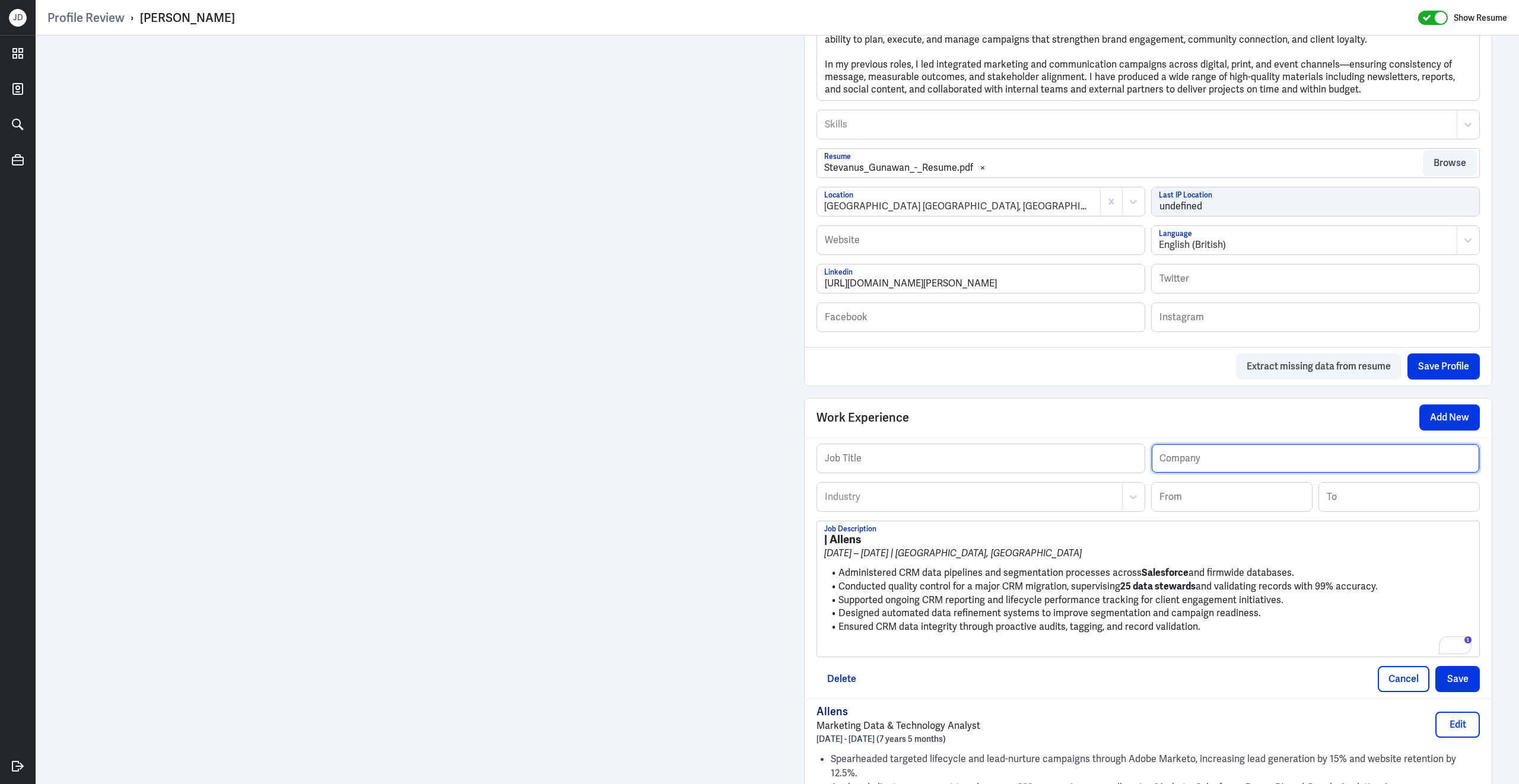
paste input "CRM Data Administrator"
type input "CRM Data Administrator"
drag, startPoint x: 866, startPoint y: 545, endPoint x: 835, endPoint y: 545, distance: 31.0
click at [835, 545] on h3 "| Allens" at bounding box center [1148, 539] width 648 height 13
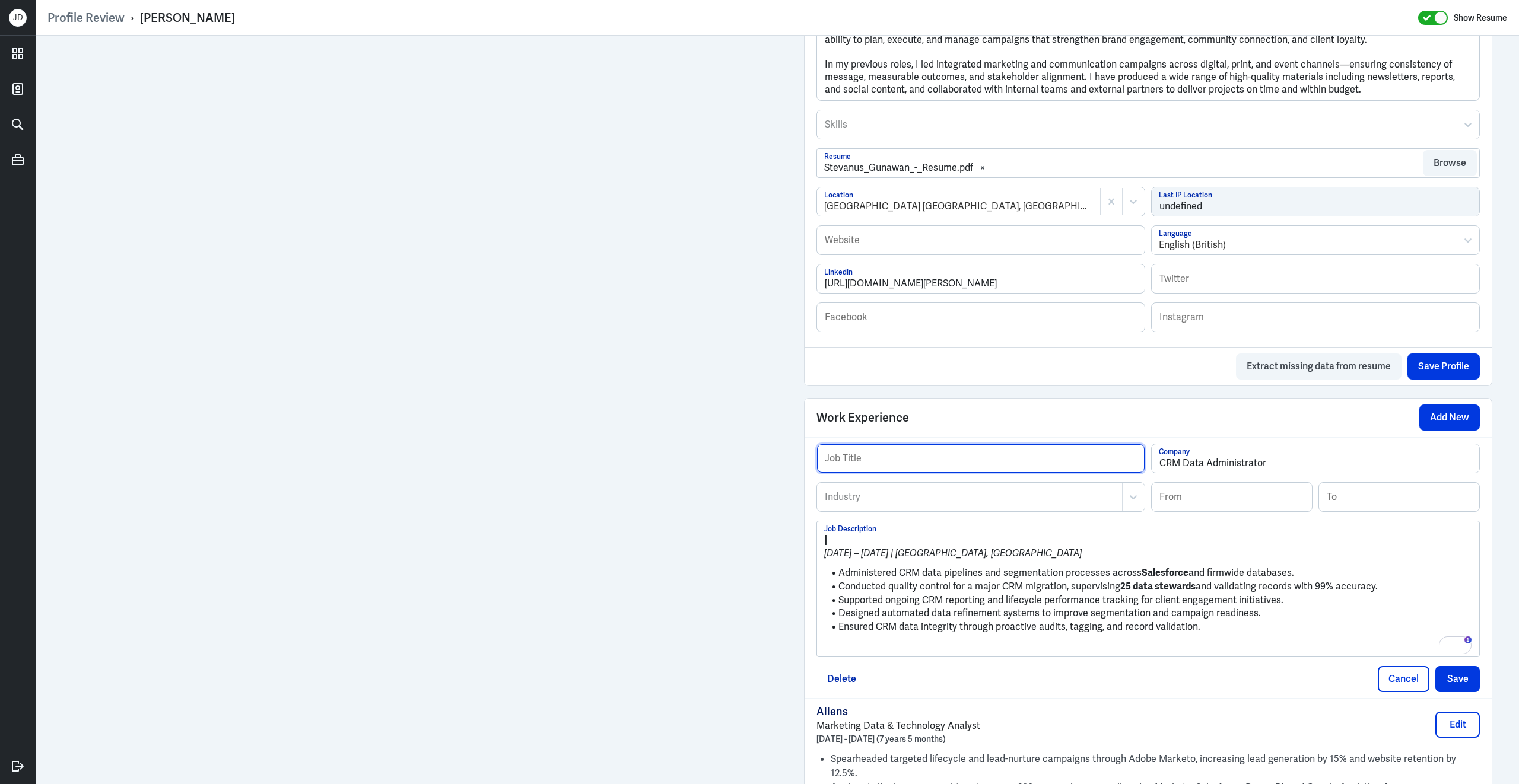
click at [924, 466] on input "text" at bounding box center [980, 459] width 327 height 29
paste input "Allens"
type input "Allens"
click at [911, 504] on div at bounding box center [969, 497] width 292 height 14
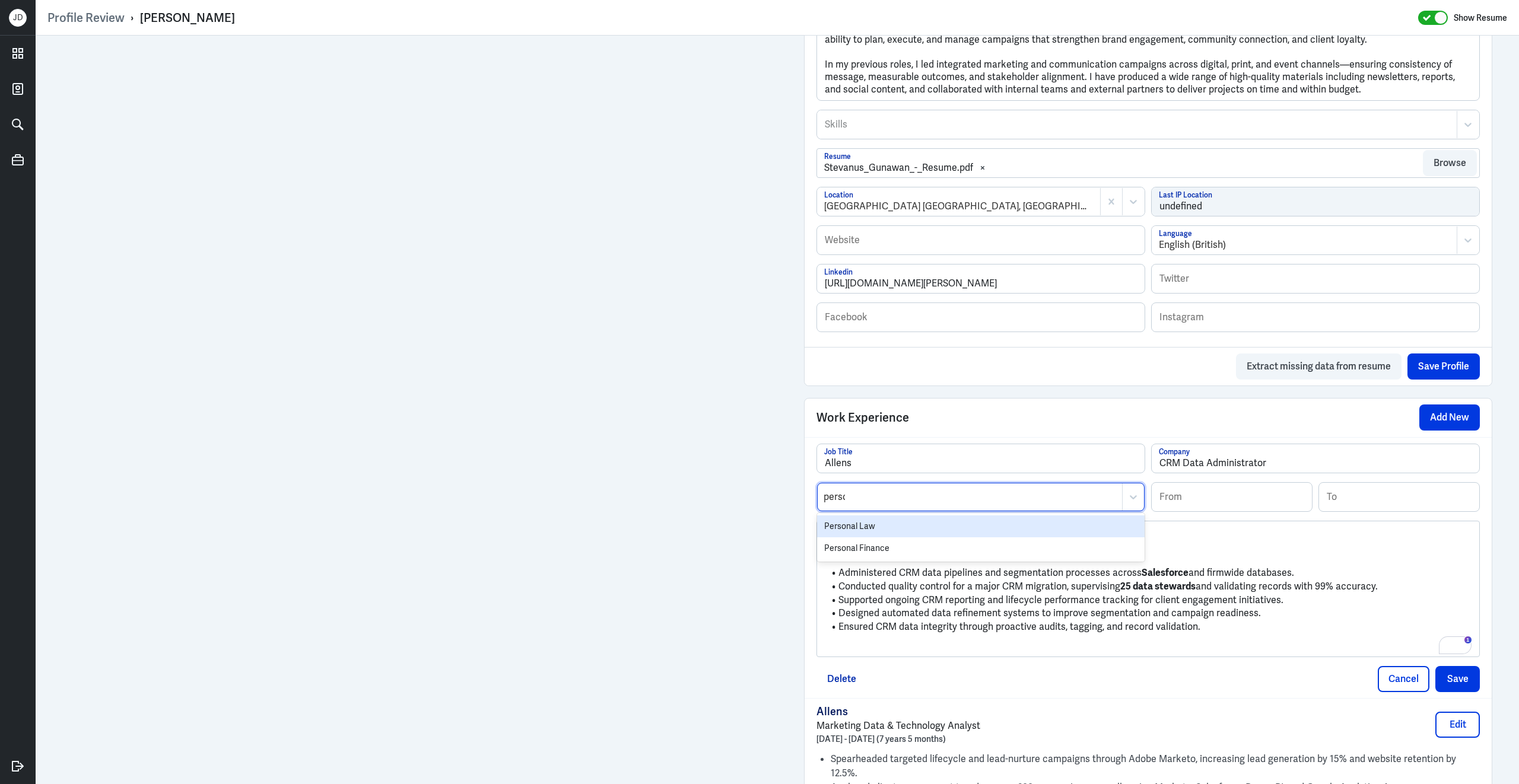
type input "person"
click at [892, 532] on div "Personal Law" at bounding box center [980, 526] width 327 height 22
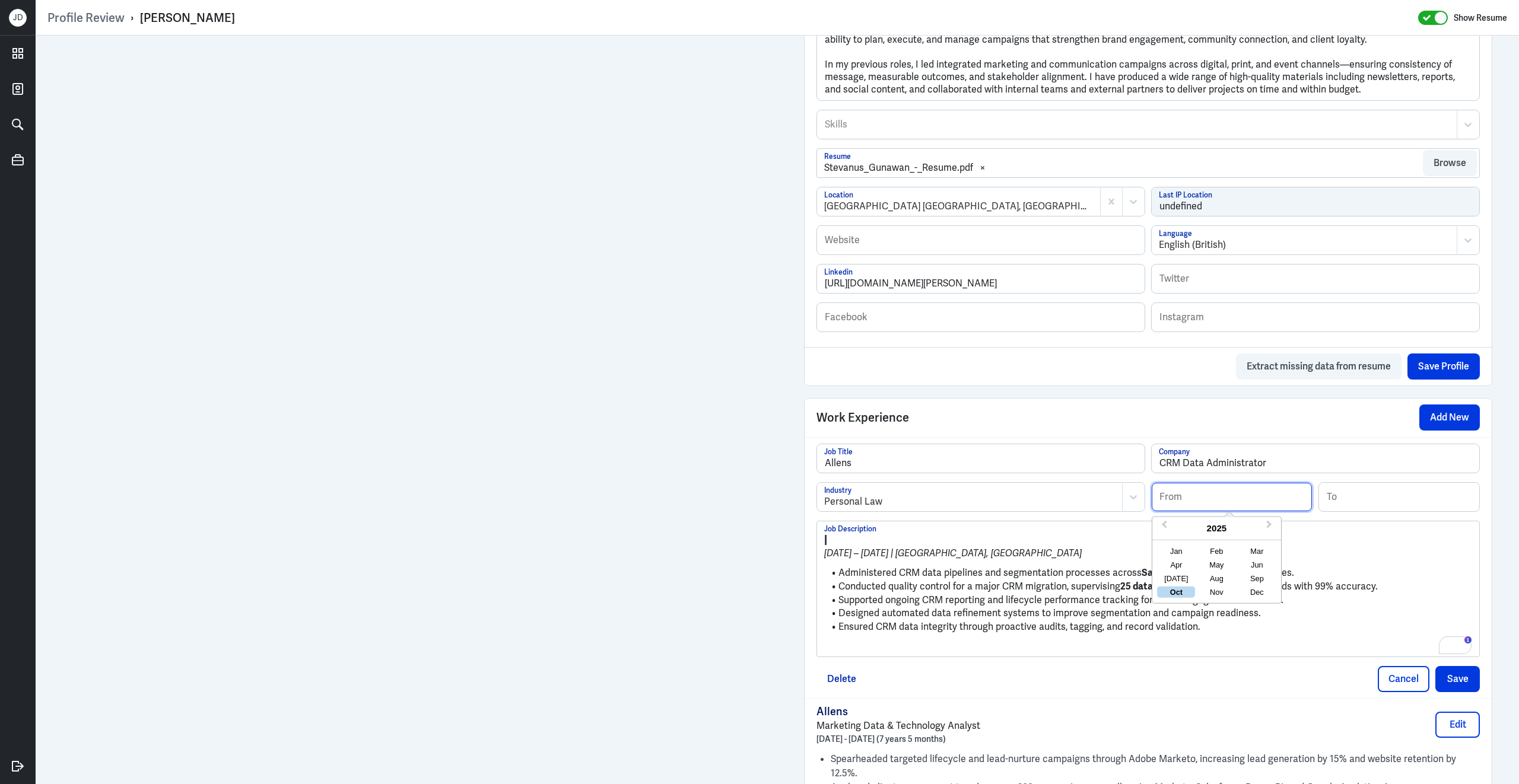
click at [1257, 507] on input at bounding box center [1231, 497] width 160 height 29
type input "03/2012"
click at [1432, 503] on input at bounding box center [1398, 497] width 160 height 29
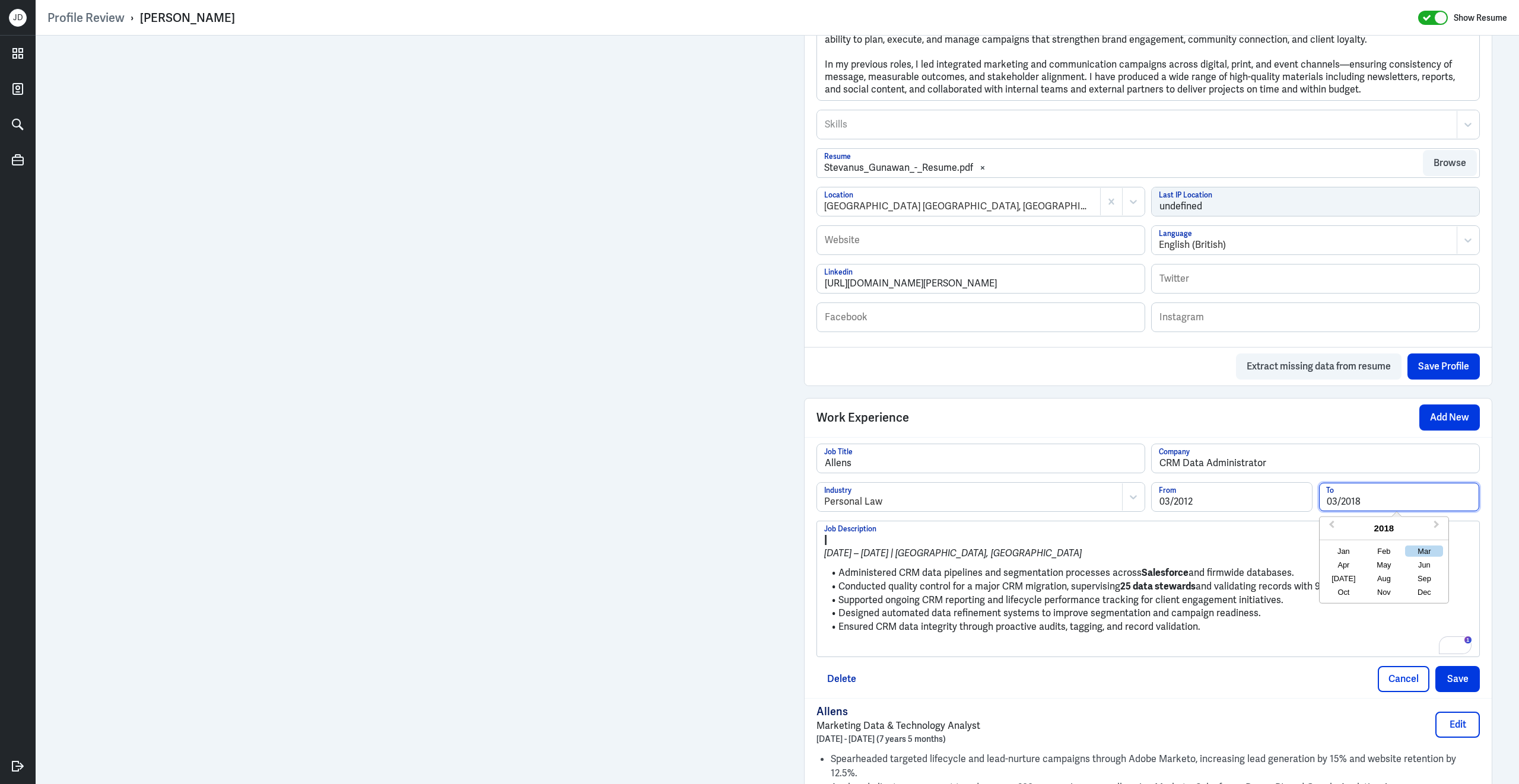
type input "03/2018"
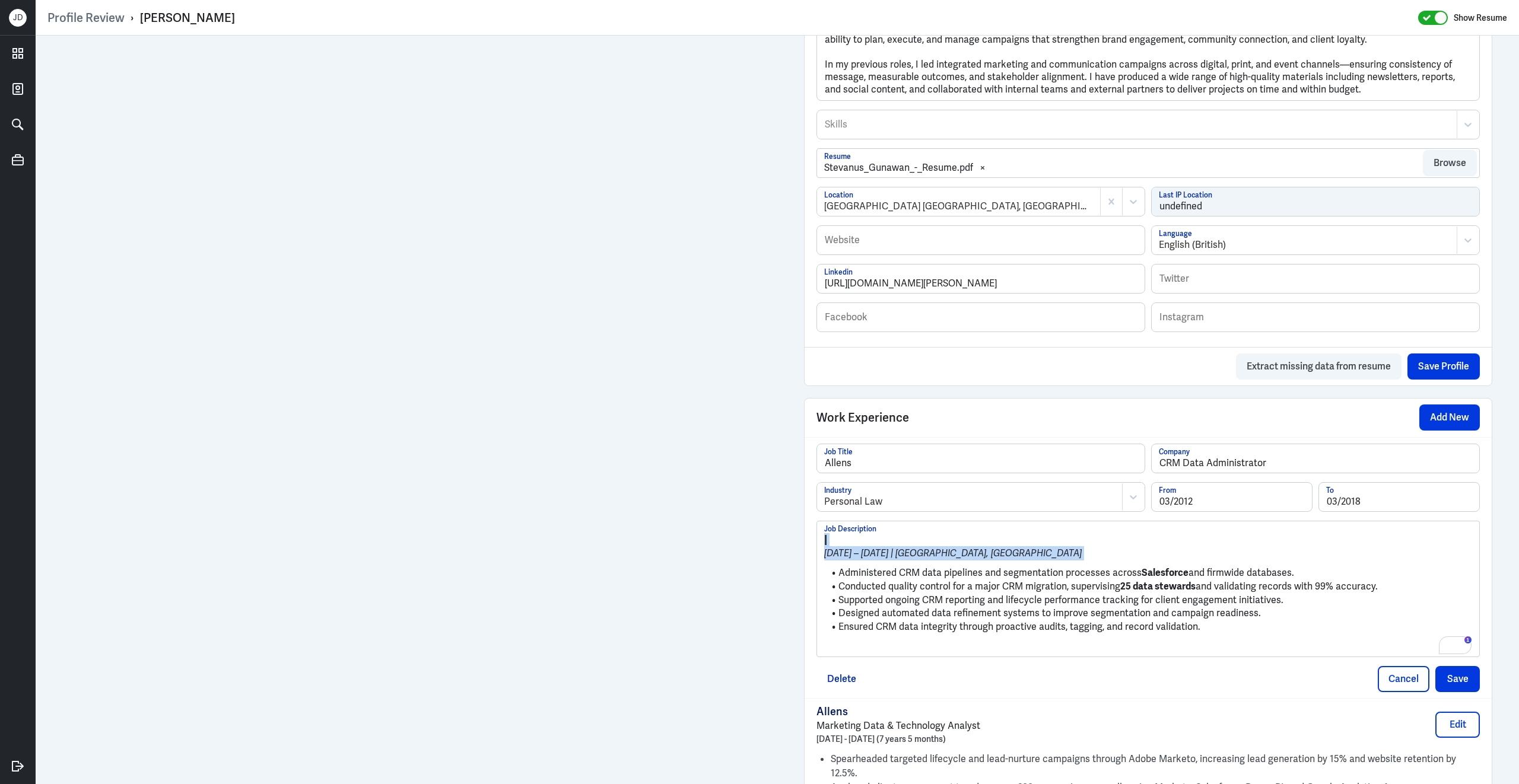
drag, startPoint x: 838, startPoint y: 582, endPoint x: 823, endPoint y: 532, distance: 52.2
click at [823, 532] on div "| Mar 2012 – Mar 2018 | Sydney, Australia Administered CRM data pipelines and s…" at bounding box center [1148, 589] width 662 height 135
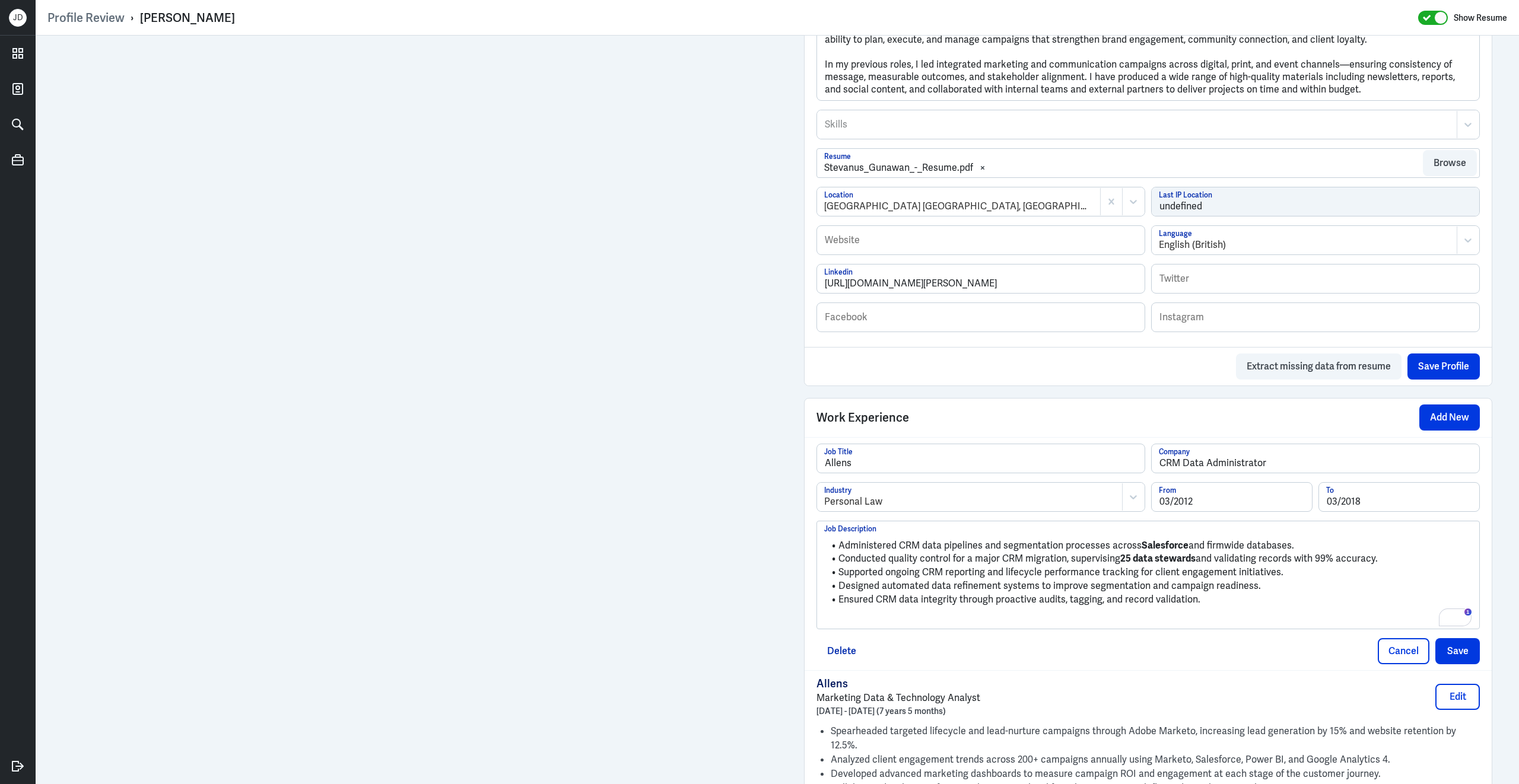
click at [909, 624] on p "To enrich screen reader interactions, please activate Accessibility in Grammarl…" at bounding box center [1148, 619] width 648 height 14
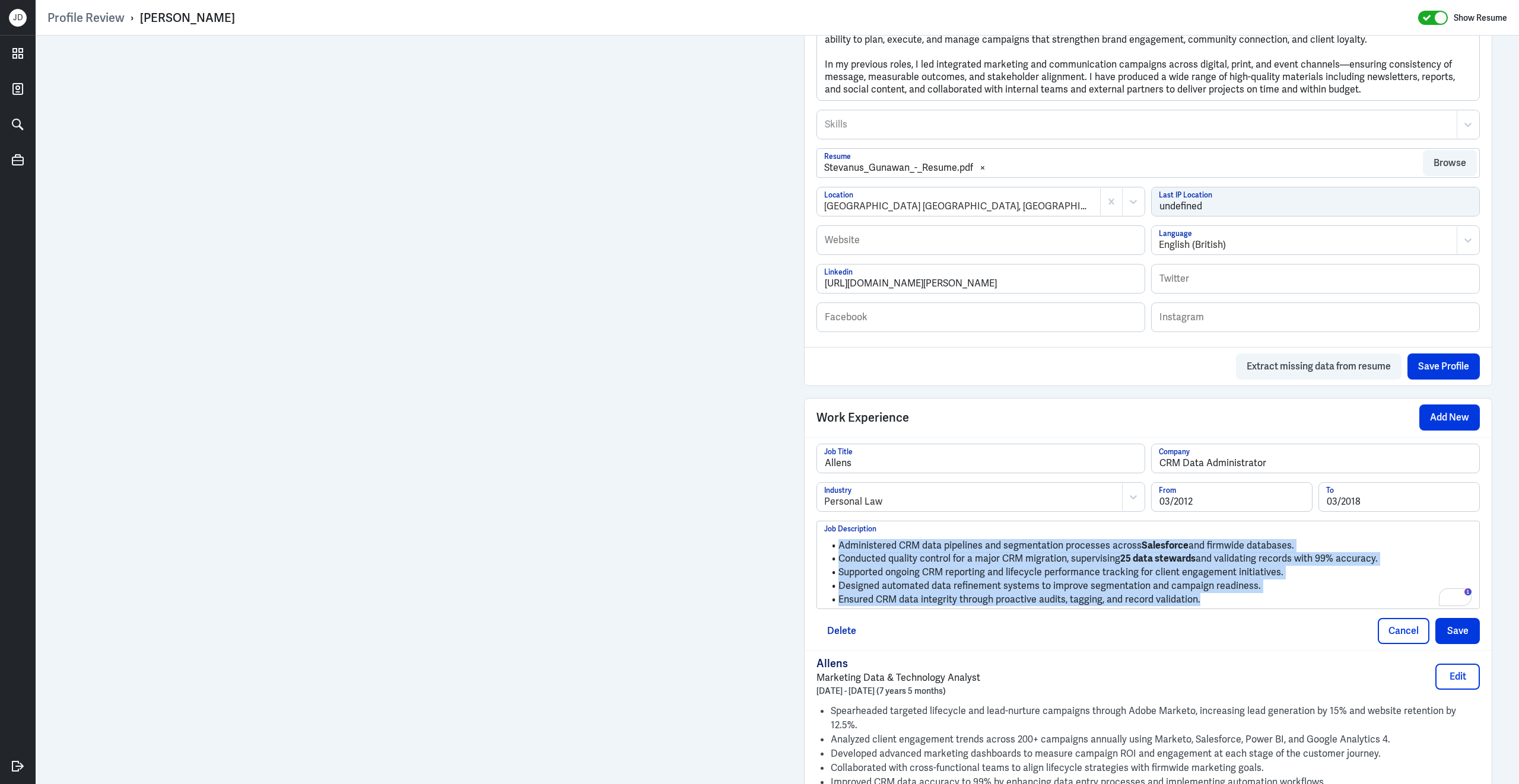
drag, startPoint x: 1203, startPoint y: 607, endPoint x: 894, endPoint y: 514, distance: 322.7
click at [894, 514] on div "Allens Job Title CRM Data Administrator Company Personal Law Industry 03/2012 F…" at bounding box center [1148, 527] width 663 height 166
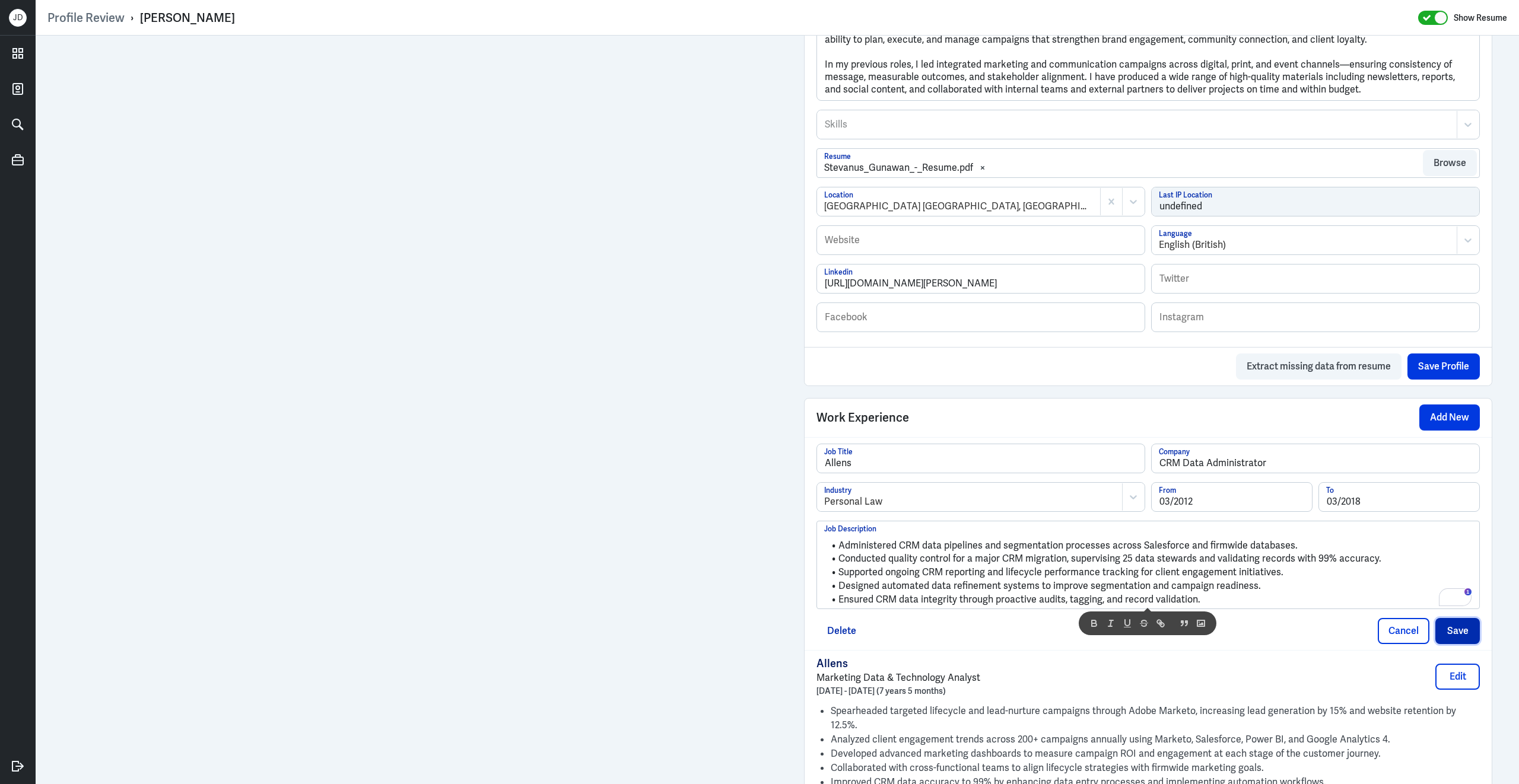
click at [1448, 640] on button "Save" at bounding box center [1457, 631] width 45 height 26
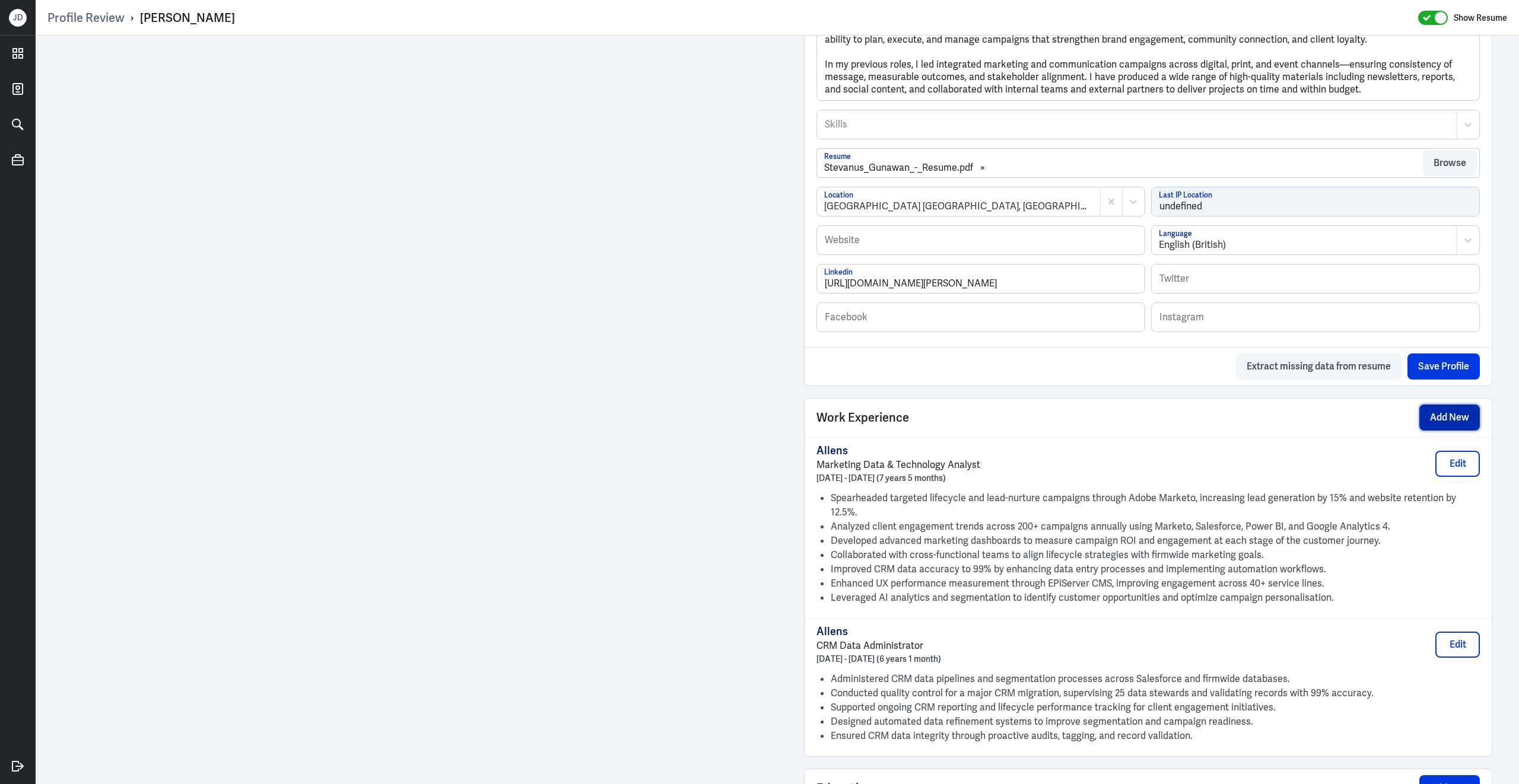
click at [1456, 425] on button "Add New" at bounding box center [1449, 418] width 60 height 26
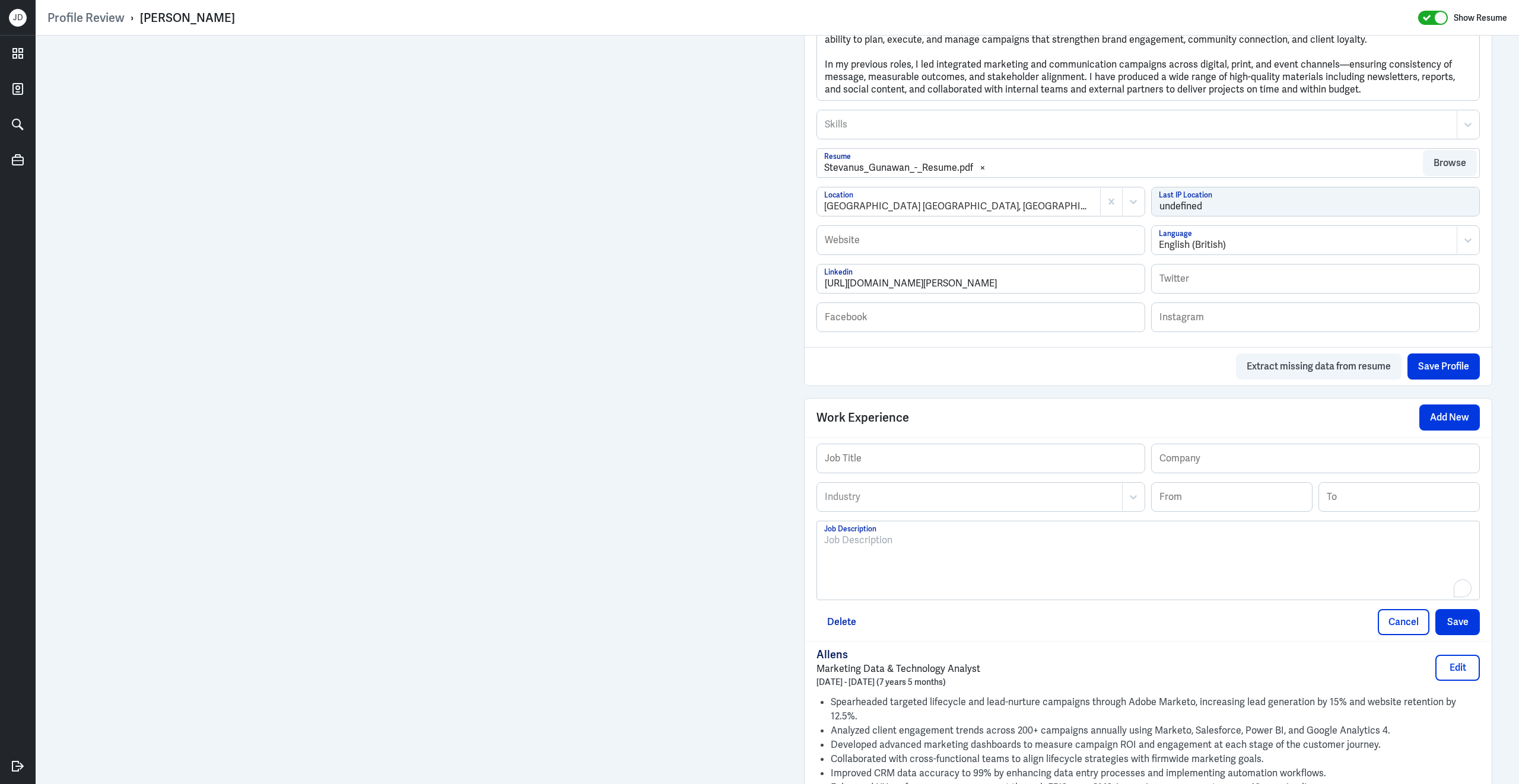
click at [1028, 587] on div "To enrich screen reader interactions, please activate Accessibility in Grammarl…" at bounding box center [1148, 565] width 648 height 64
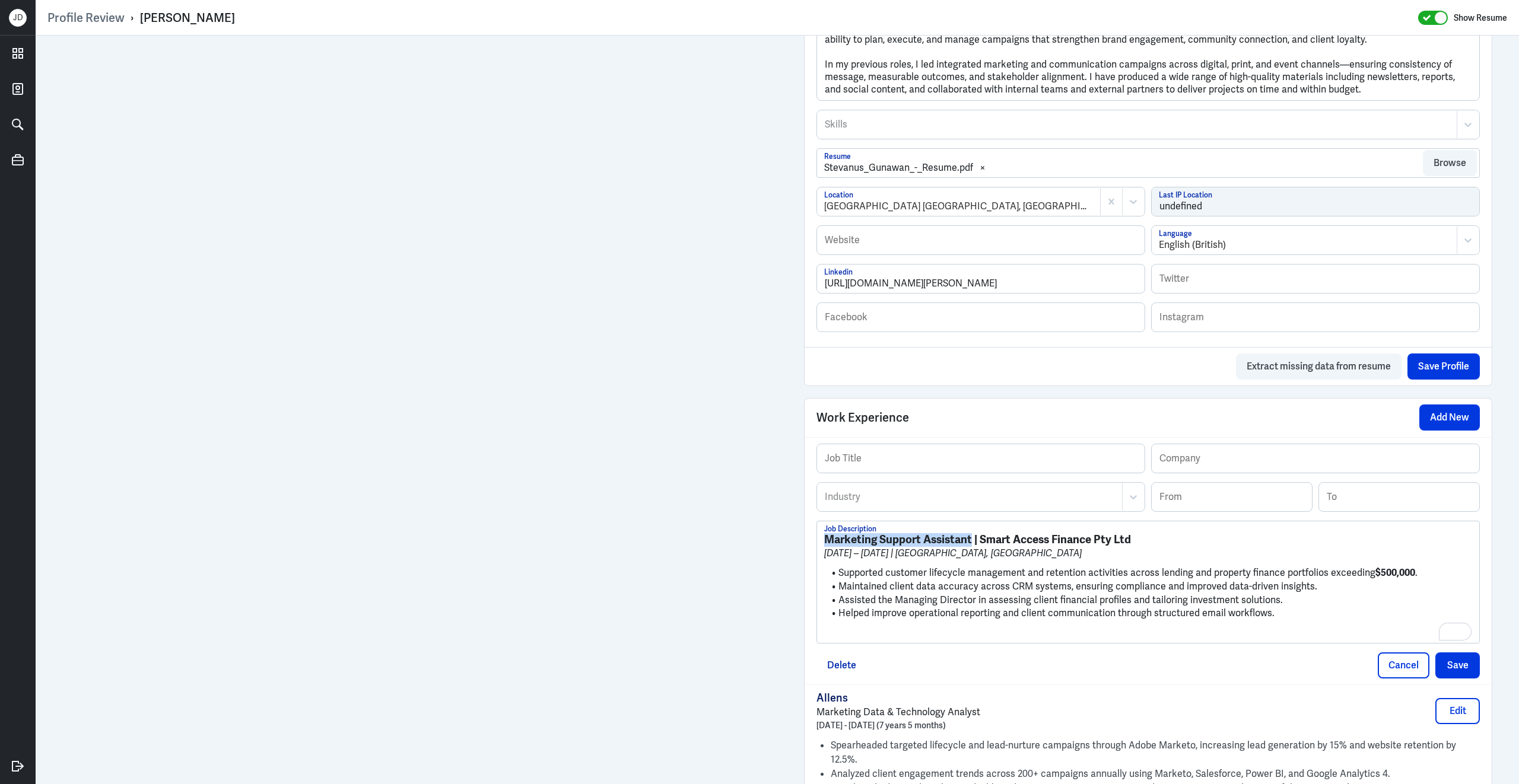
drag, startPoint x: 972, startPoint y: 551, endPoint x: 790, endPoint y: 541, distance: 182.3
click at [790, 541] on div "Admin Settings Update Resume Save Profile User Requested Private Set Resume to …" at bounding box center [777, 422] width 1483 height 1787
click at [900, 462] on input "text" at bounding box center [980, 459] width 327 height 29
paste input "Marketing Support Assistant"
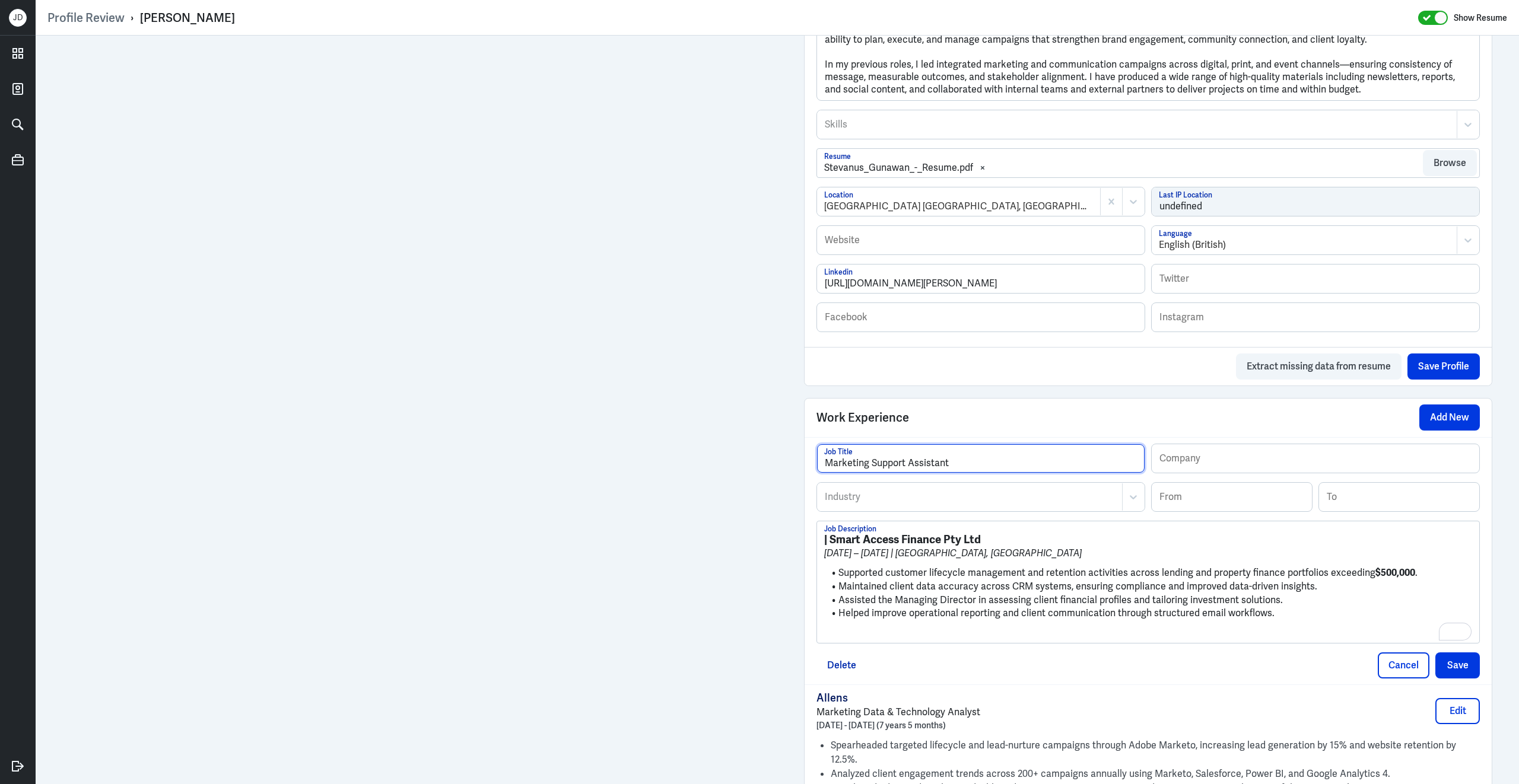
type input "Marketing Support Assistant"
drag, startPoint x: 834, startPoint y: 549, endPoint x: 1072, endPoint y: 549, distance: 238.0
click at [1072, 546] on h3 "| Smart Access Finance Pty Ltd" at bounding box center [1148, 539] width 648 height 13
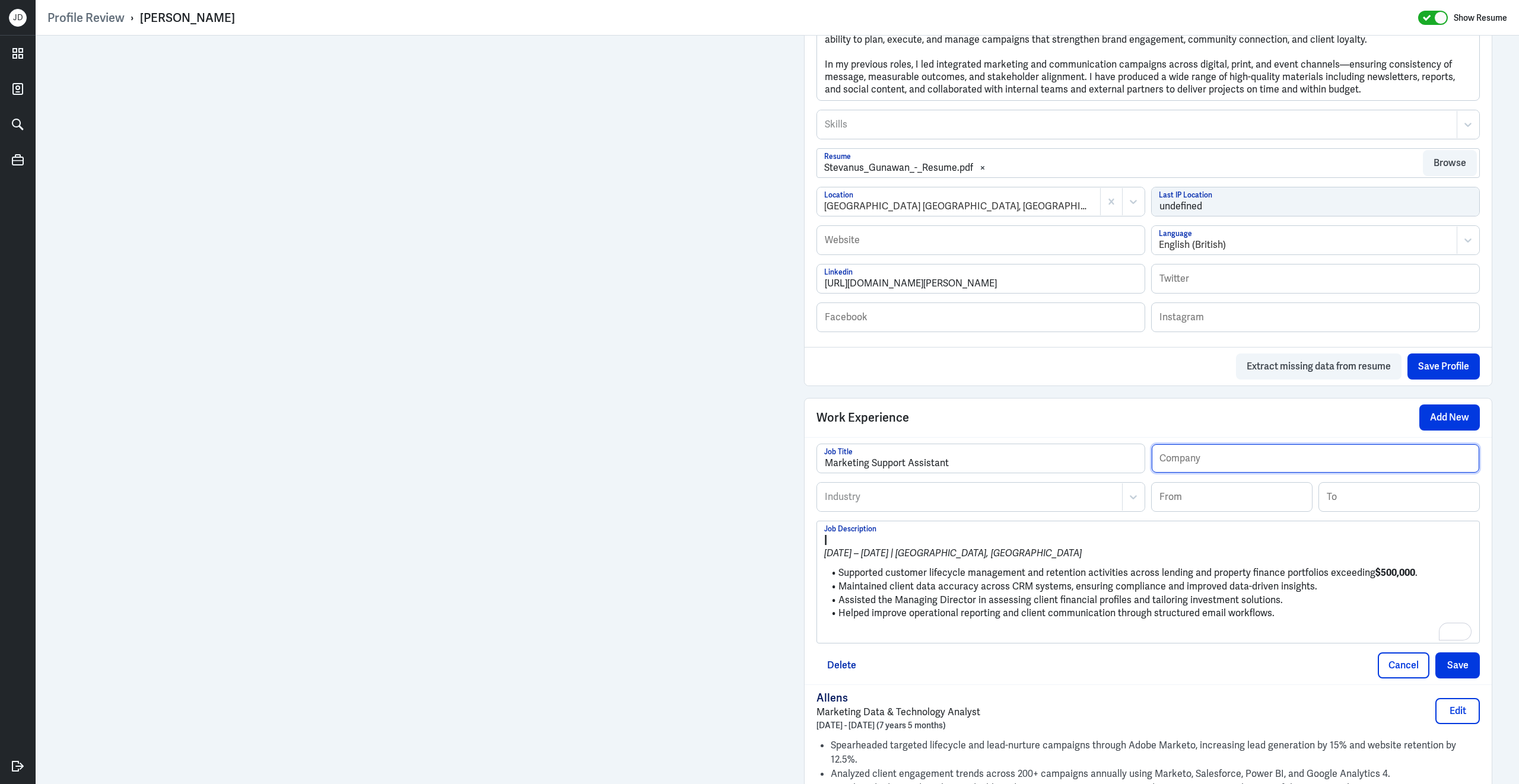
click at [1217, 466] on input "text" at bounding box center [1315, 459] width 327 height 29
paste input "Smart Access Finance Pty Ltd"
type input "Smart Access Finance Pty Ltd (Sydney)"
drag, startPoint x: 839, startPoint y: 581, endPoint x: 810, endPoint y: 539, distance: 51.0
click at [810, 539] on div "Marketing Support Assistant Job Title Smart Access Finance Pty Ltd (Sydney) Com…" at bounding box center [1147, 560] width 687 height 248
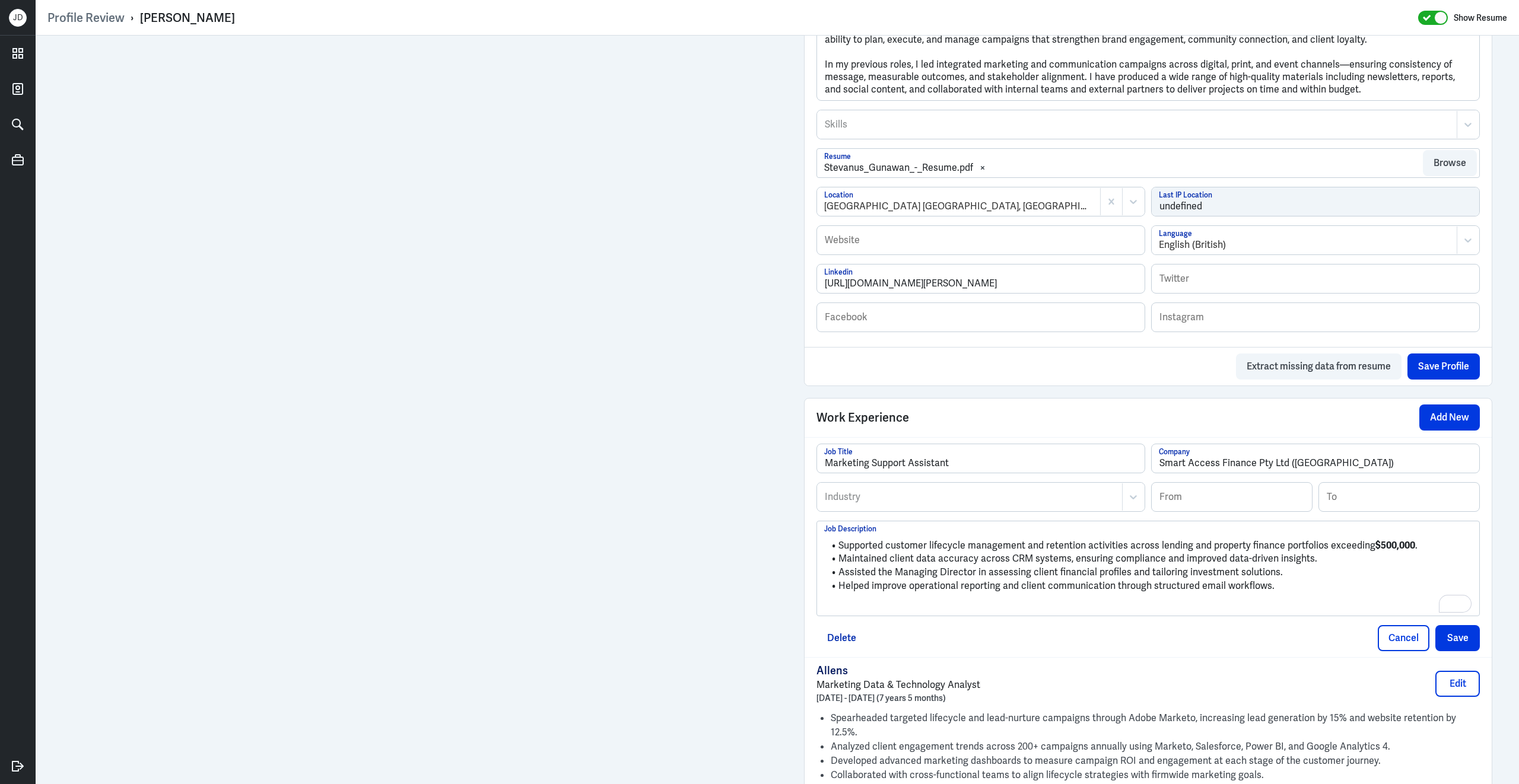
click at [1172, 613] on p "To enrich screen reader interactions, please activate Accessibility in Grammarl…" at bounding box center [1148, 606] width 648 height 14
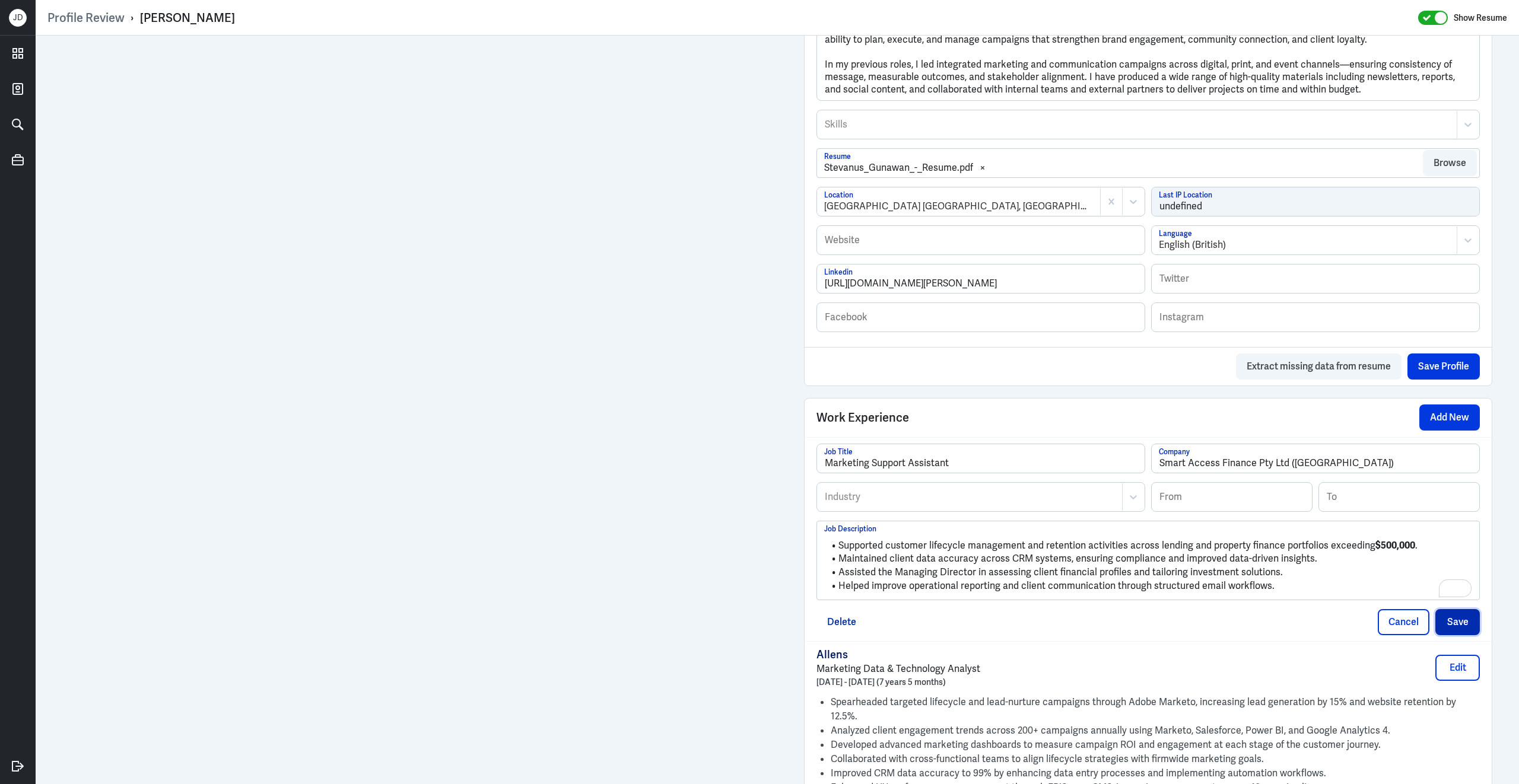
click at [1457, 626] on button "Save" at bounding box center [1457, 622] width 45 height 26
click at [1375, 551] on strong "$500,000" at bounding box center [1395, 545] width 40 height 12
drag, startPoint x: 1369, startPoint y: 554, endPoint x: 1420, endPoint y: 554, distance: 51.0
click at [1420, 553] on li "Supported customer lifecycle management and retention activities across lending…" at bounding box center [1148, 546] width 648 height 14
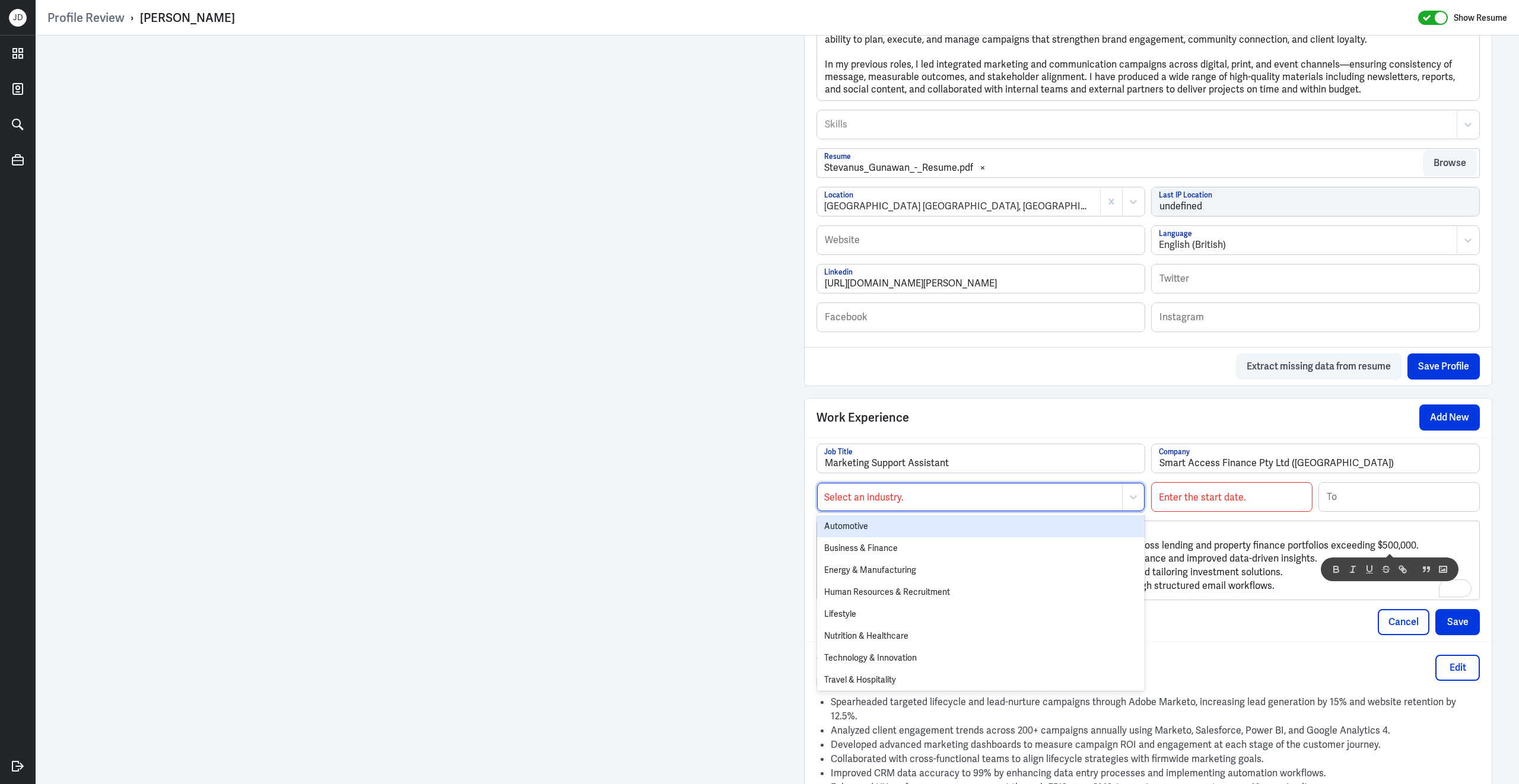
click at [1056, 502] on div at bounding box center [969, 497] width 292 height 14
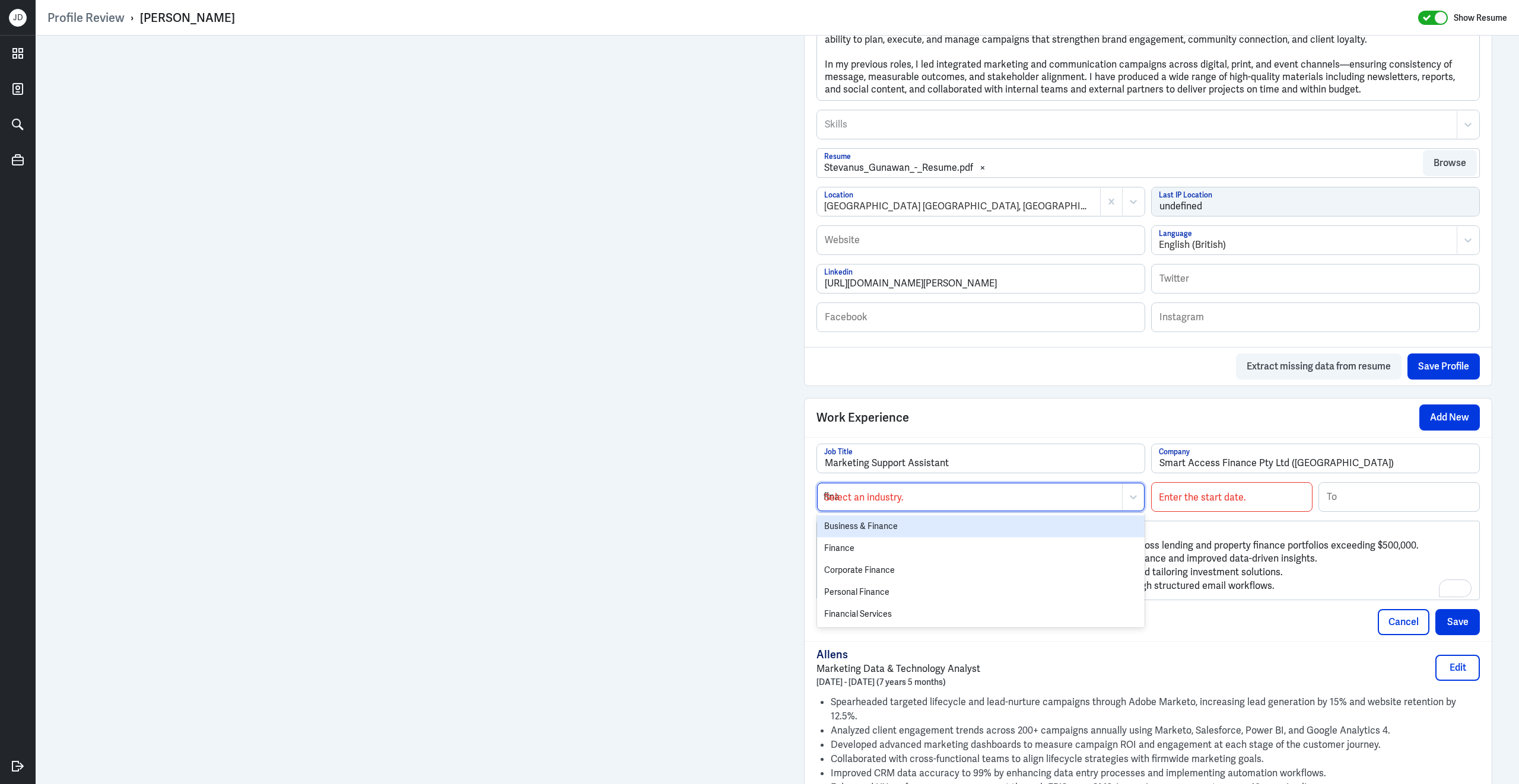
type input "finan"
click at [1005, 550] on div "Finance" at bounding box center [980, 548] width 327 height 22
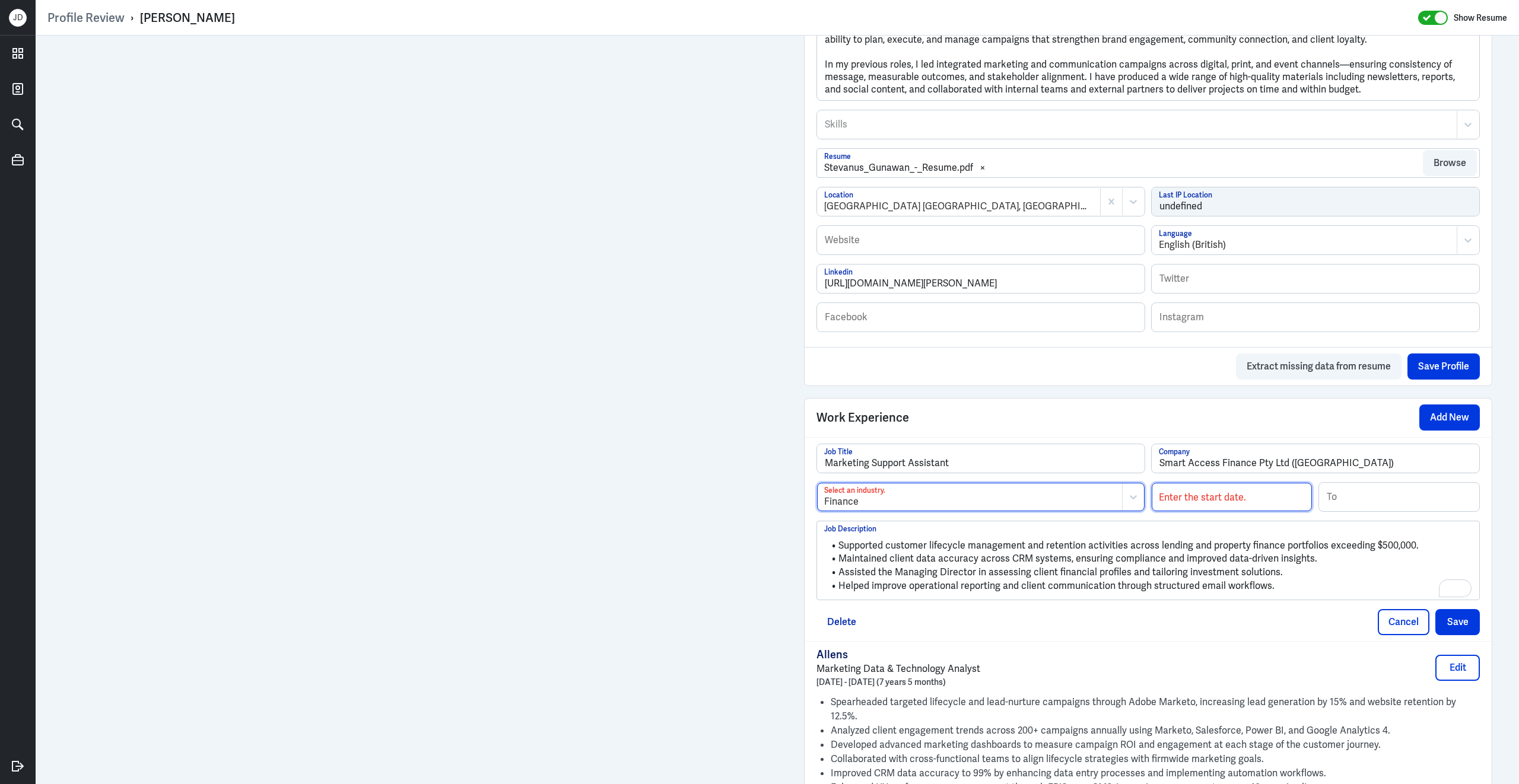
click at [1192, 506] on input at bounding box center [1231, 497] width 160 height 29
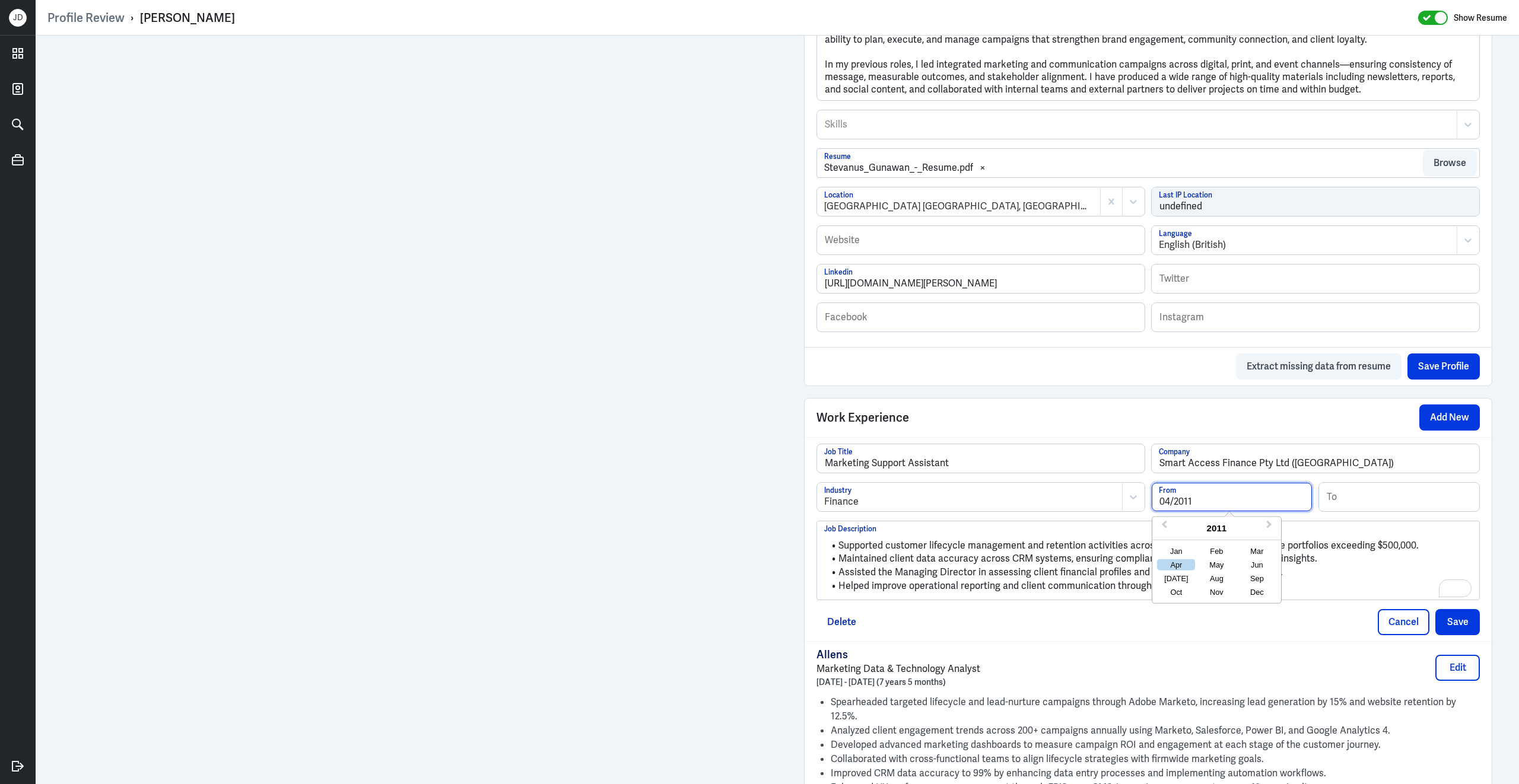
type input "04/2011"
click at [1356, 508] on input at bounding box center [1398, 497] width 160 height 29
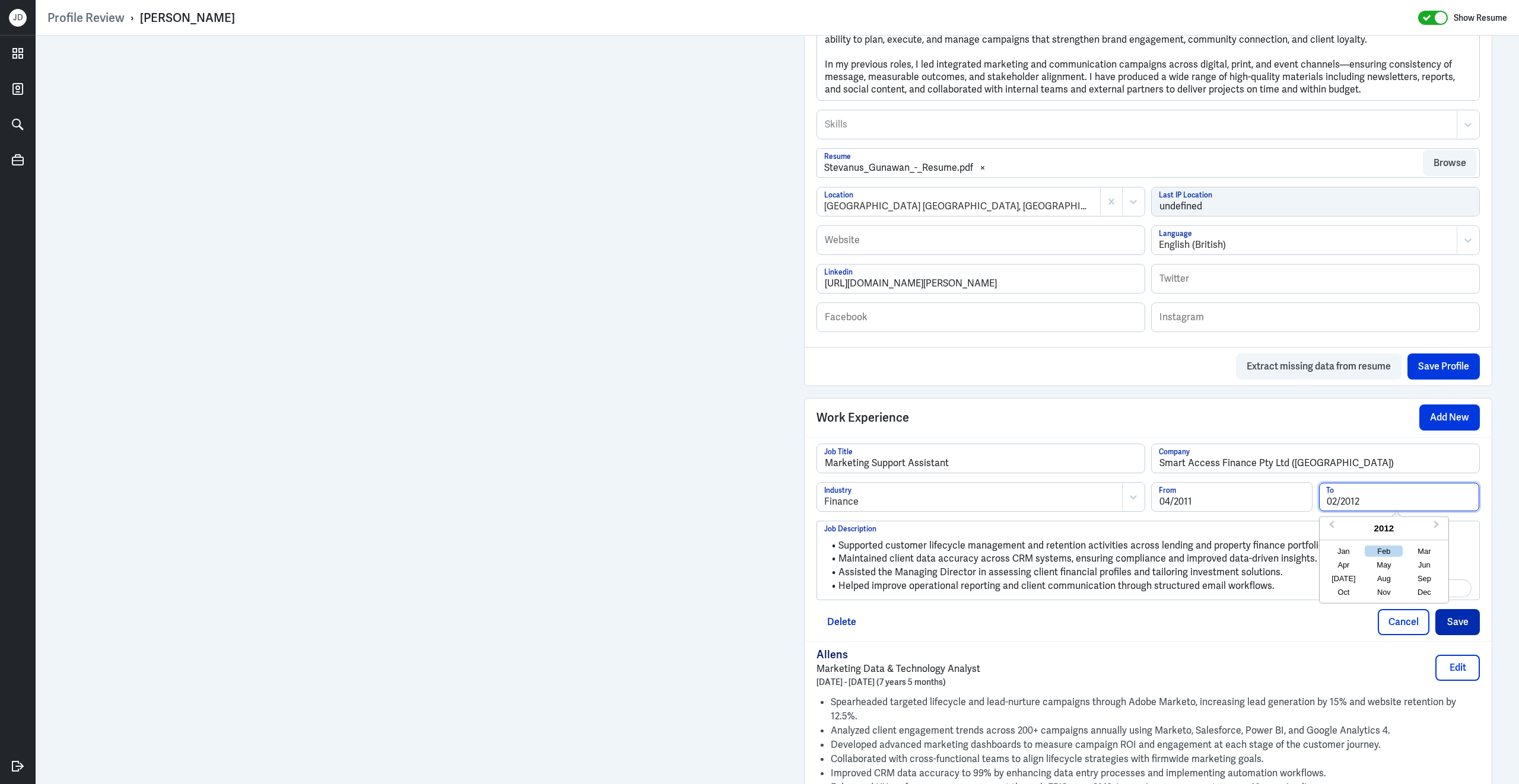
type input "02/2012"
click at [1458, 634] on button "Save" at bounding box center [1457, 622] width 45 height 26
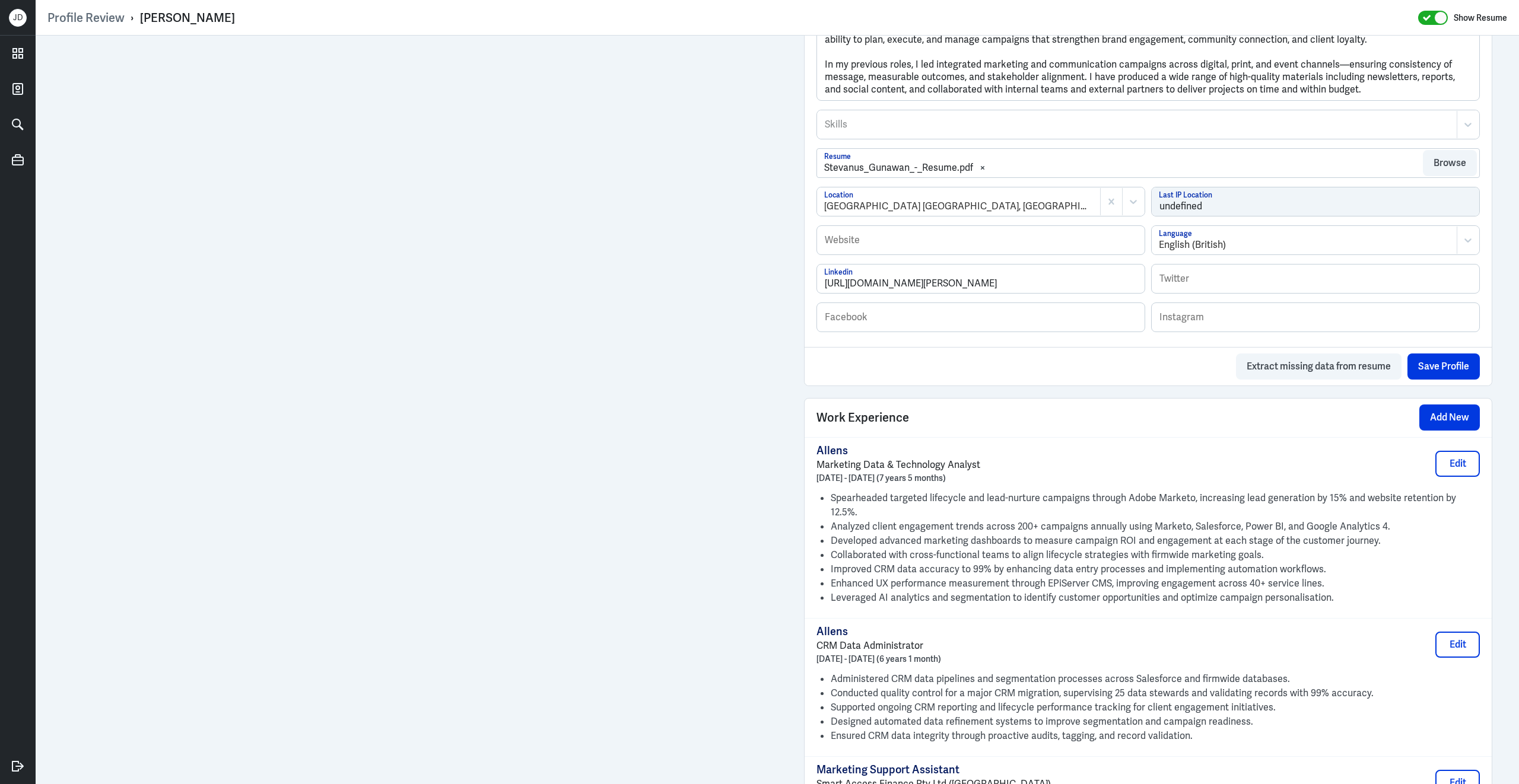
scroll to position [677, 0]
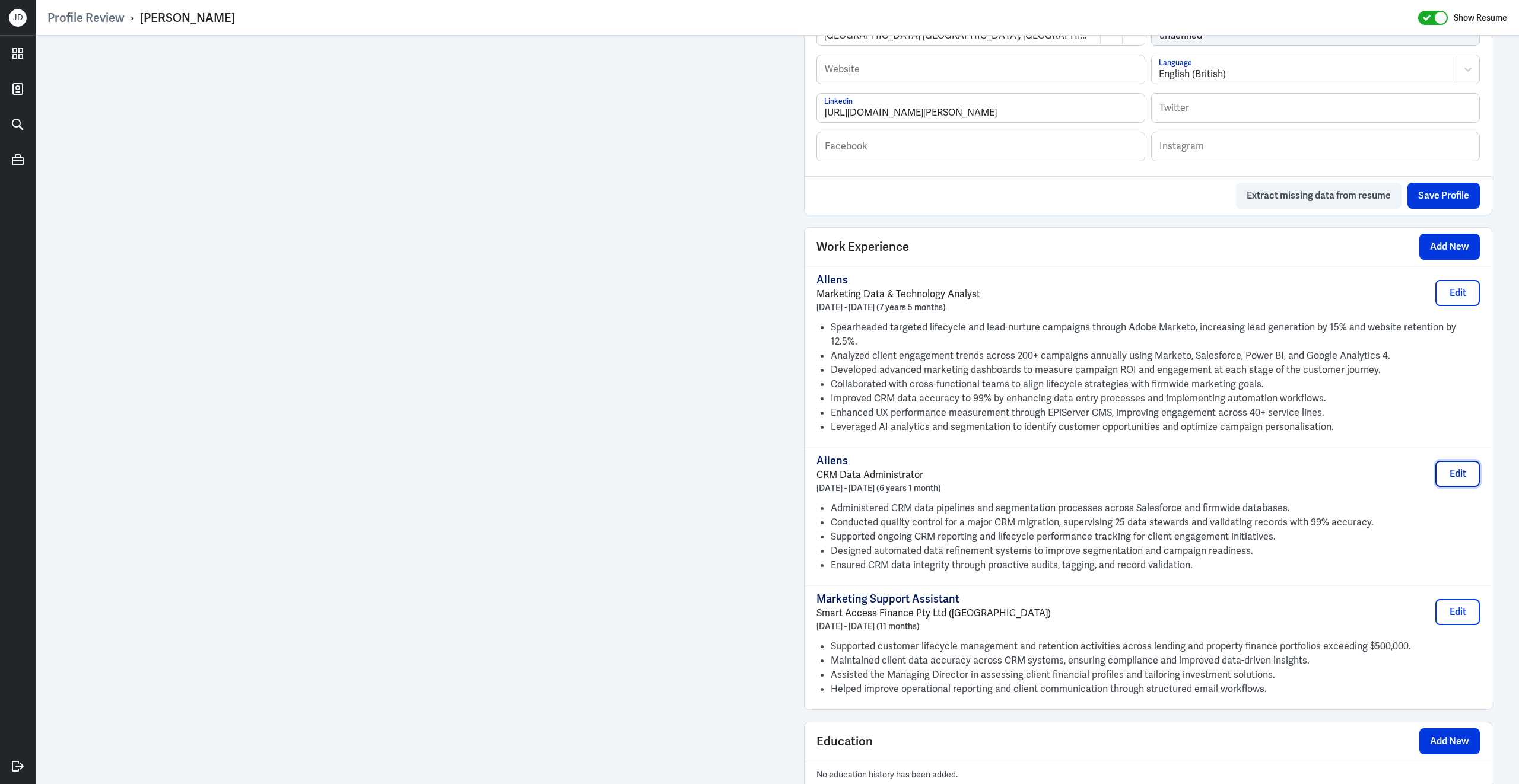
click at [1470, 469] on button "Edit" at bounding box center [1457, 474] width 45 height 26
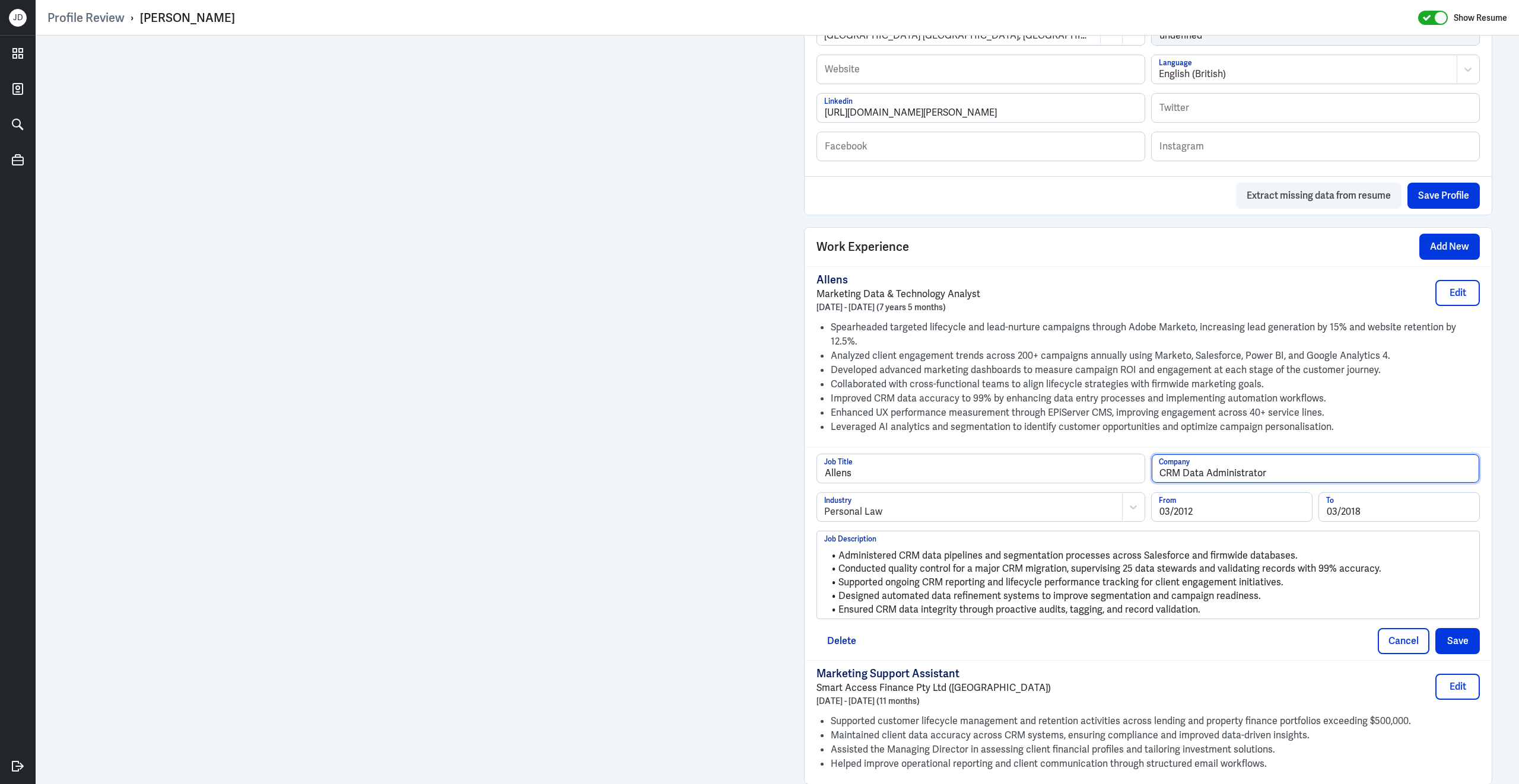
drag, startPoint x: 1286, startPoint y: 470, endPoint x: 1094, endPoint y: 453, distance: 192.8
click at [1094, 453] on div "Allens Job Title CRM Data Administrator Company" at bounding box center [1148, 473] width 663 height 38
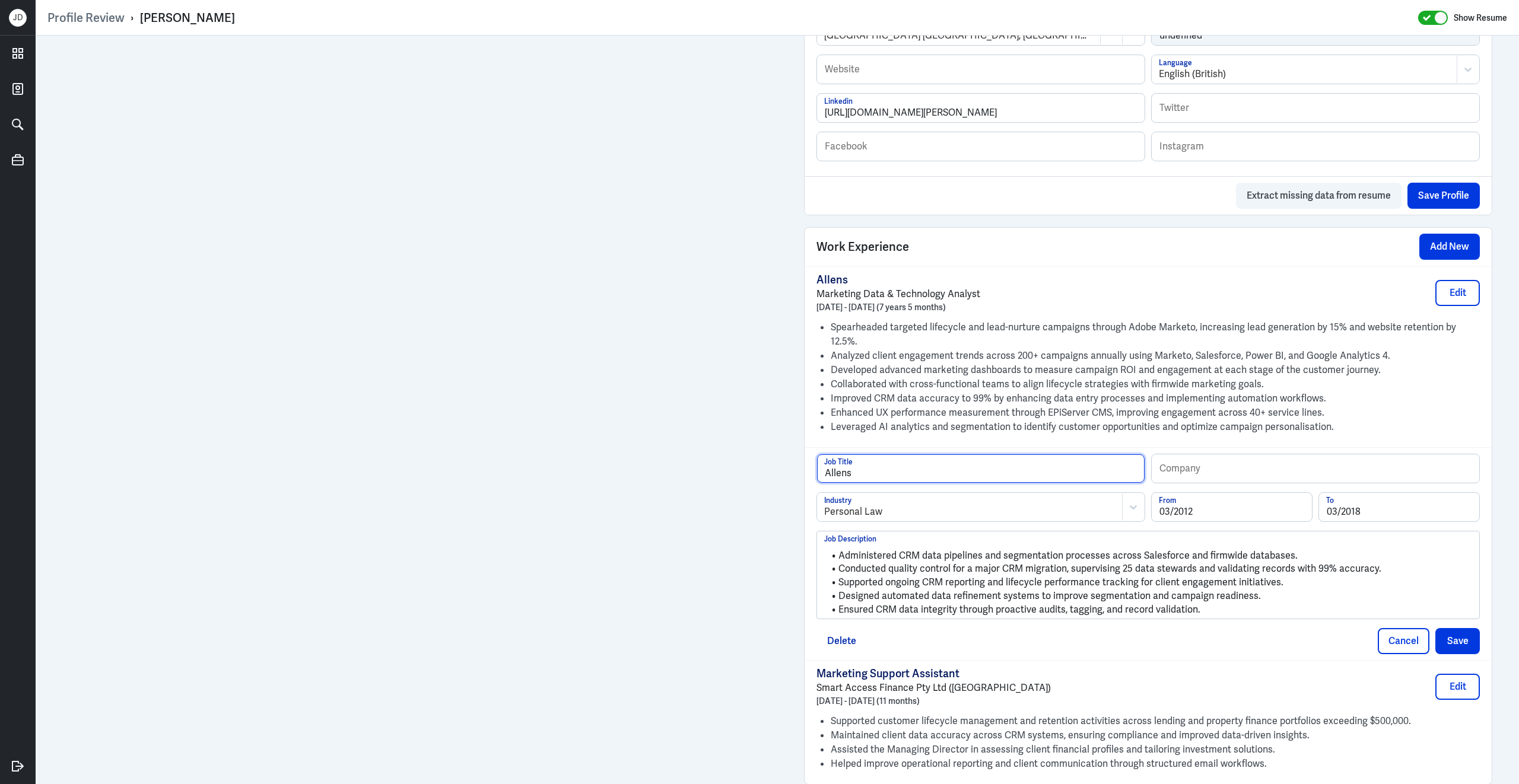
click at [867, 461] on input "Allens" at bounding box center [980, 468] width 327 height 29
paste input "CRM Data Administrator"
drag, startPoint x: 853, startPoint y: 468, endPoint x: 801, endPoint y: 465, distance: 52.1
click at [801, 465] on div "Admin Settings Update Resume Save Profile User Requested Private Set Resume to …" at bounding box center [1148, 227] width 712 height 1738
type input "CRM Data Administrator"
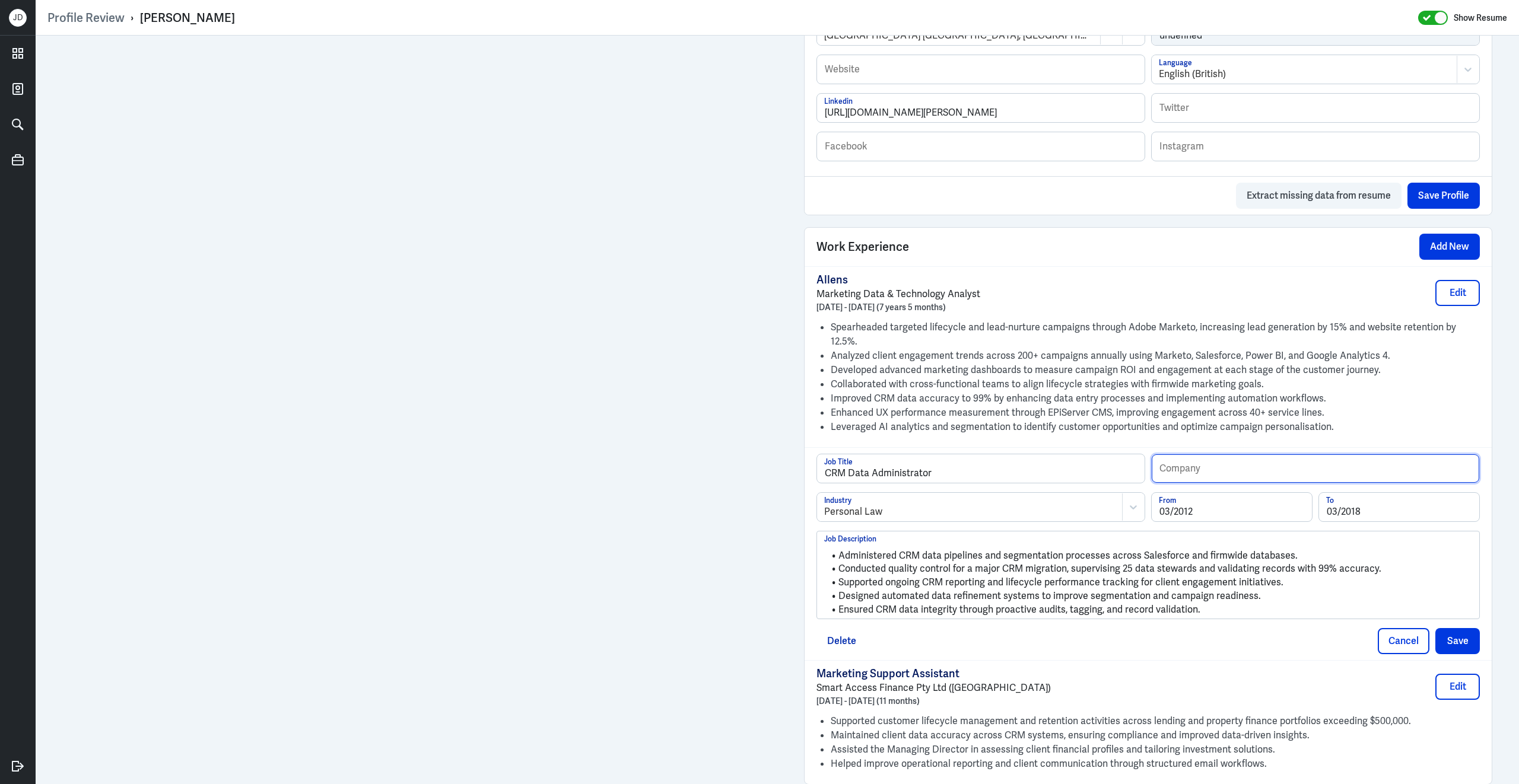
click at [1190, 471] on input "text" at bounding box center [1315, 468] width 327 height 29
paste input "Allens"
type input "Allens (Sydney)"
click at [1454, 630] on button "Save" at bounding box center [1457, 641] width 45 height 26
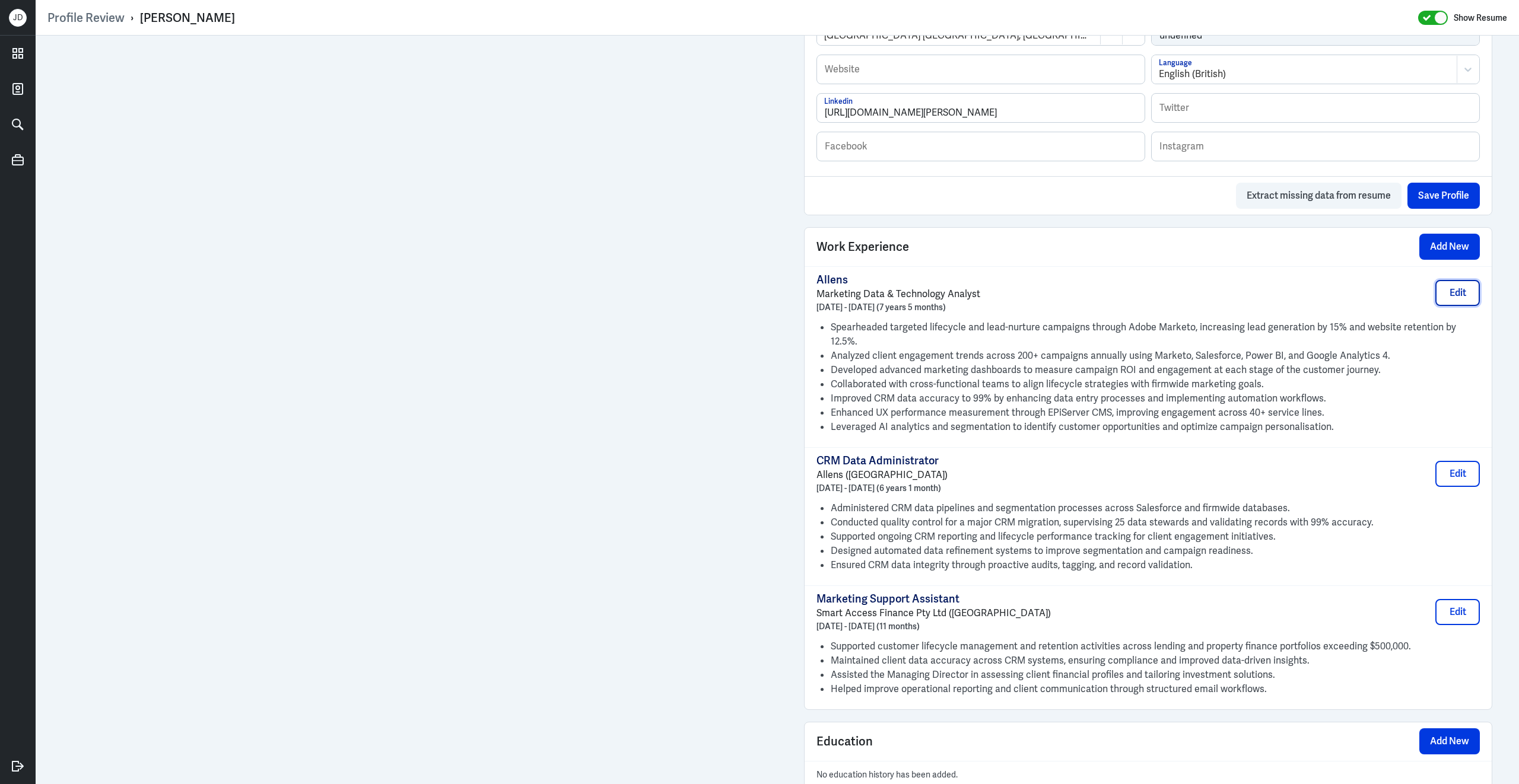
click at [1444, 306] on button "Edit" at bounding box center [1457, 293] width 45 height 26
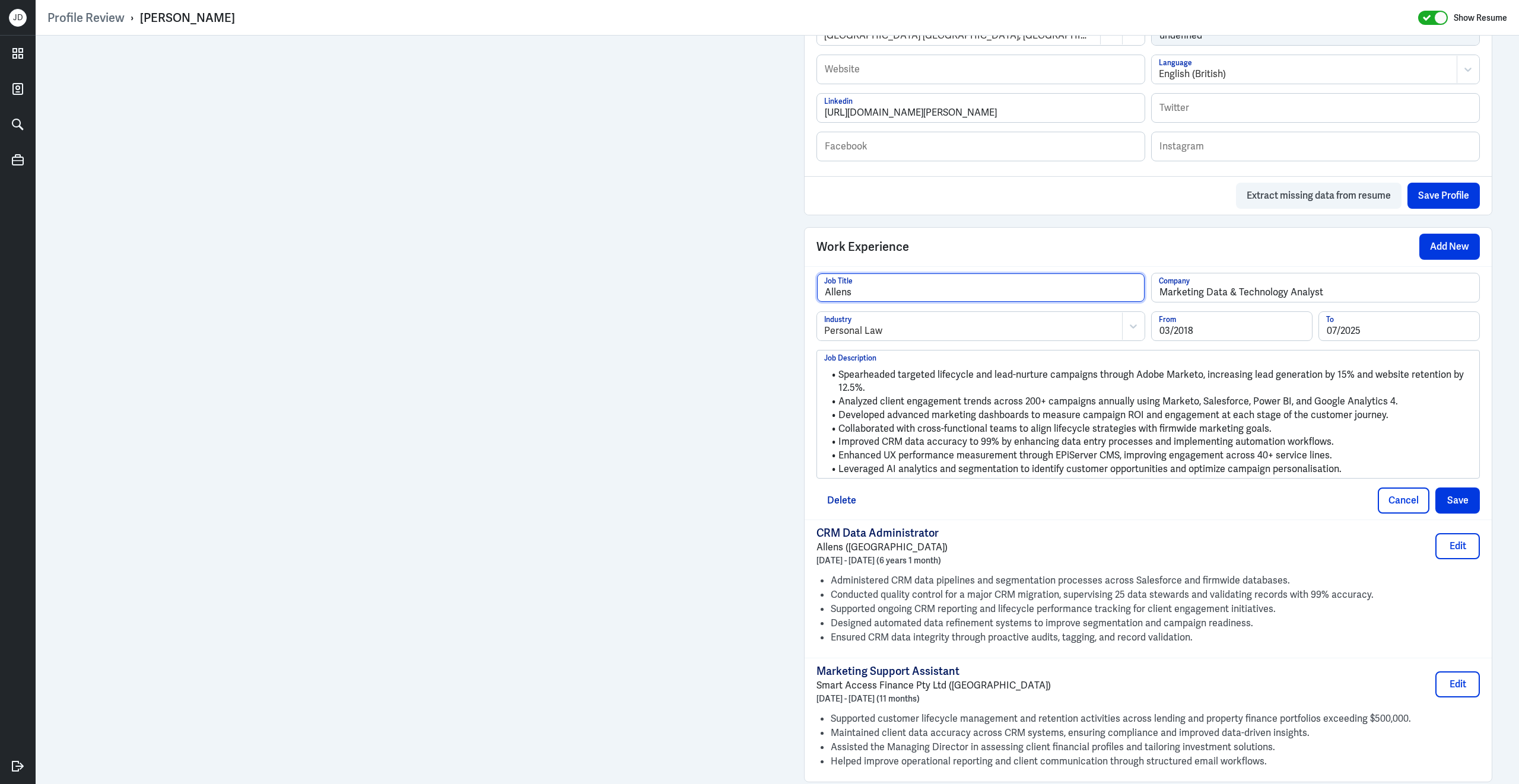
drag, startPoint x: 939, startPoint y: 305, endPoint x: 734, endPoint y: 285, distance: 206.0
click at [653, 190] on div "Admin Settings Update Resume Save Profile User Requested Private Set Resume to …" at bounding box center [777, 226] width 1483 height 1736
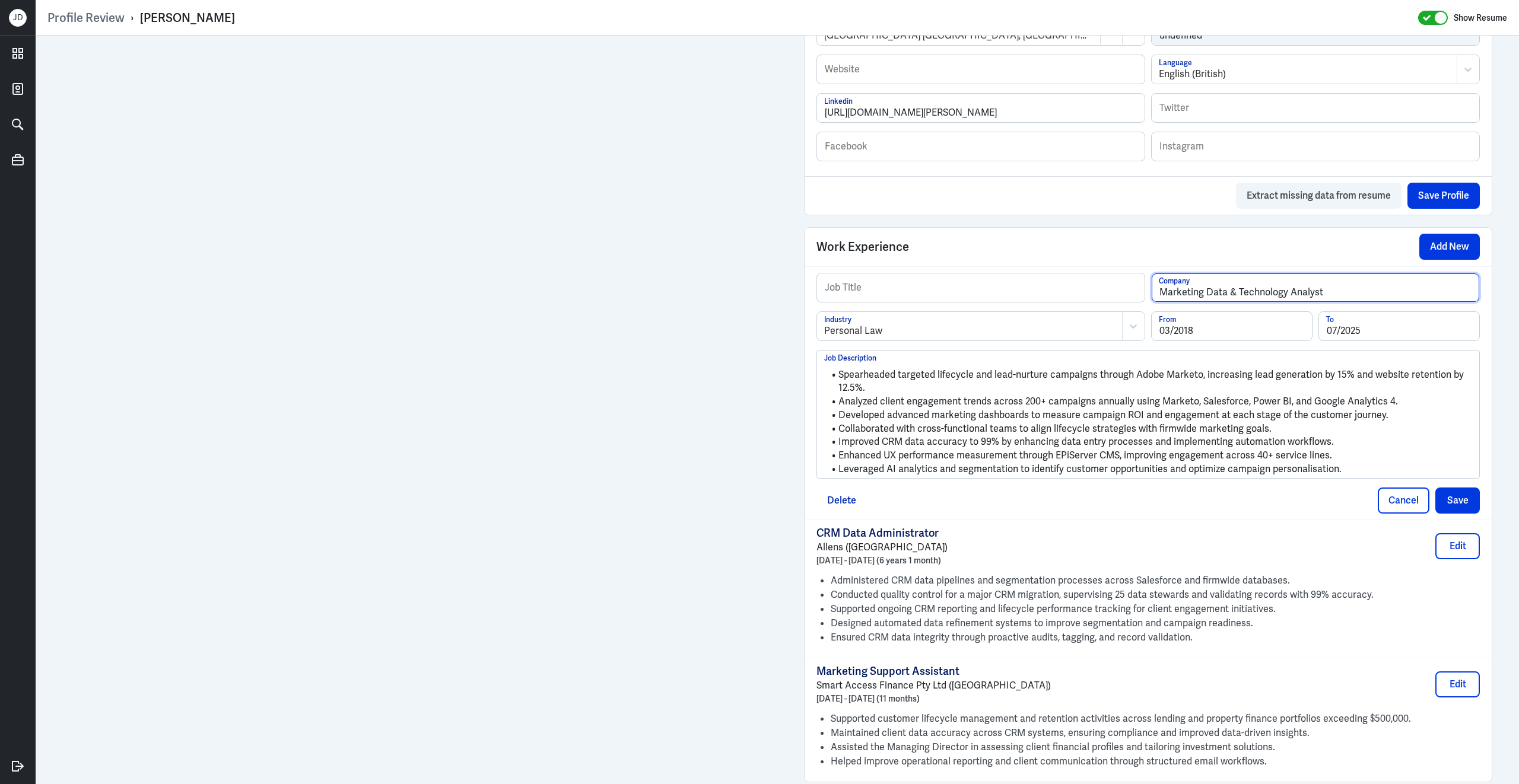
click at [1361, 302] on input "Marketing Data & Technology Analyst" at bounding box center [1315, 288] width 327 height 29
paste input "Allens"
drag, startPoint x: 1321, startPoint y: 304, endPoint x: 1048, endPoint y: 278, distance: 274.2
click at [1048, 278] on div "Job Title Marketing Data & Technology Analyst Allens (Sydney) Company Personal …" at bounding box center [1147, 393] width 687 height 254
type input "Allens (Sydney)"
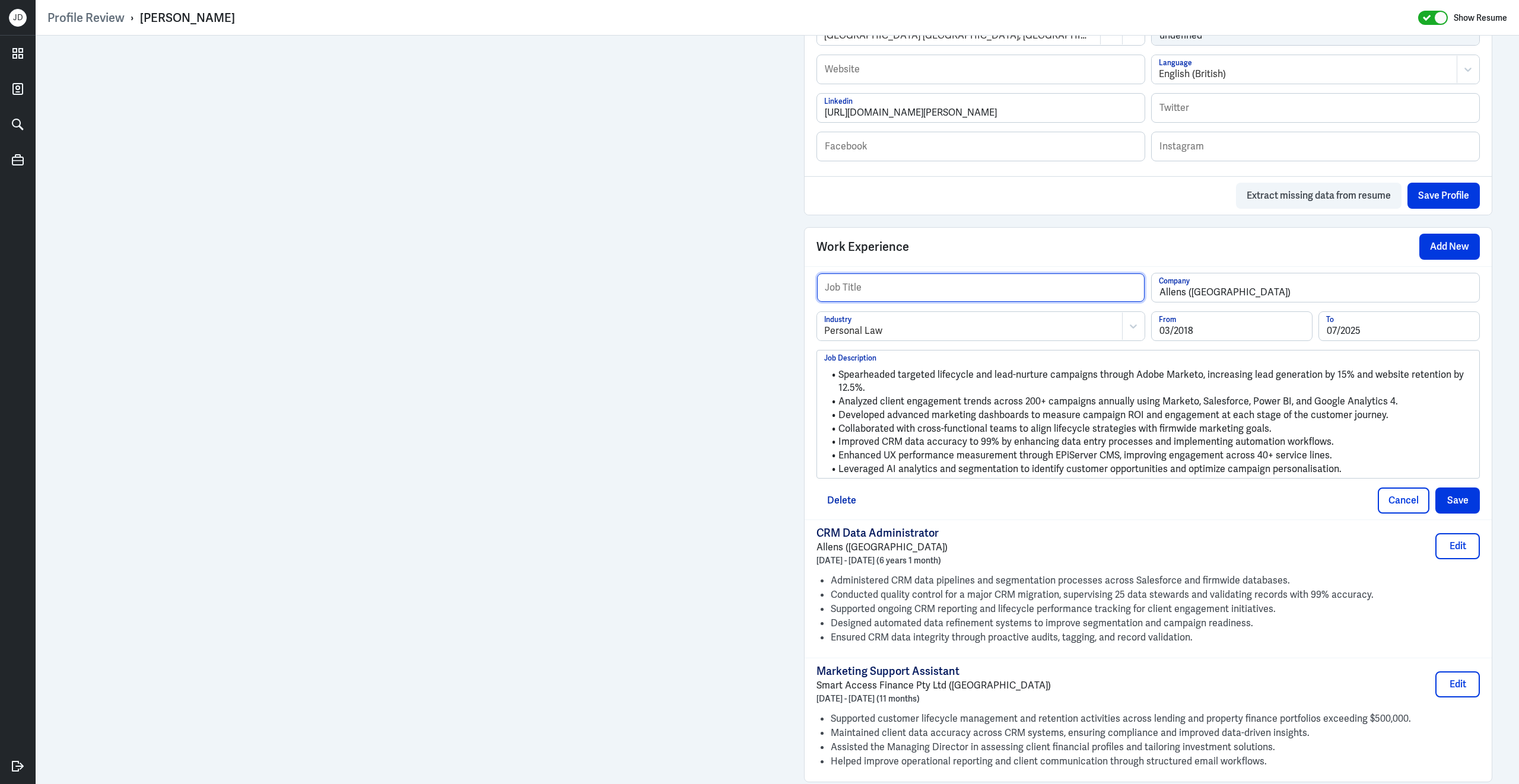
click at [1047, 298] on input "text" at bounding box center [980, 288] width 327 height 29
paste input "Marketing Data & Technology Analyst"
type input "Marketing Data & Technology Analyst"
click at [1473, 512] on button "Save" at bounding box center [1457, 501] width 45 height 26
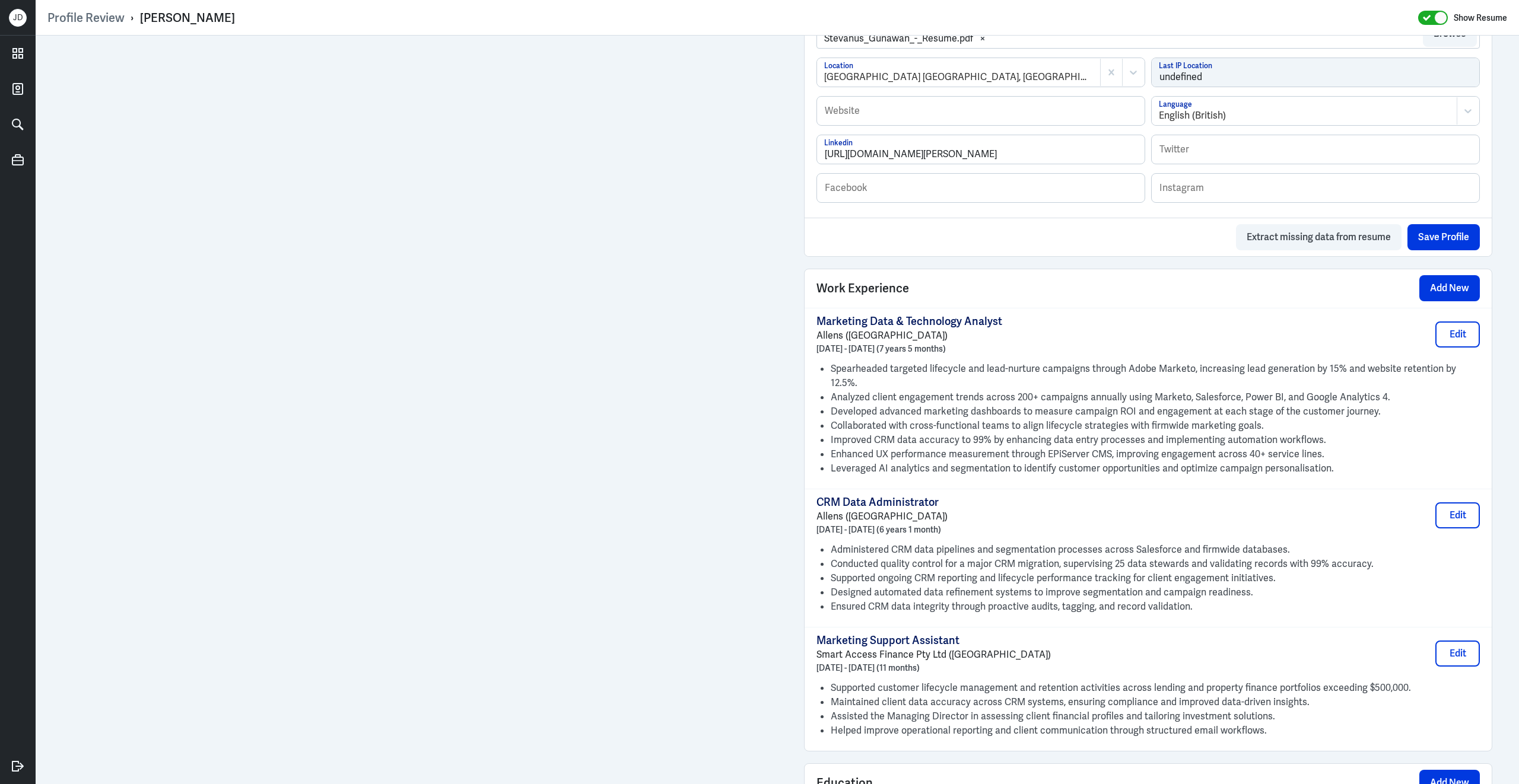
scroll to position [619, 0]
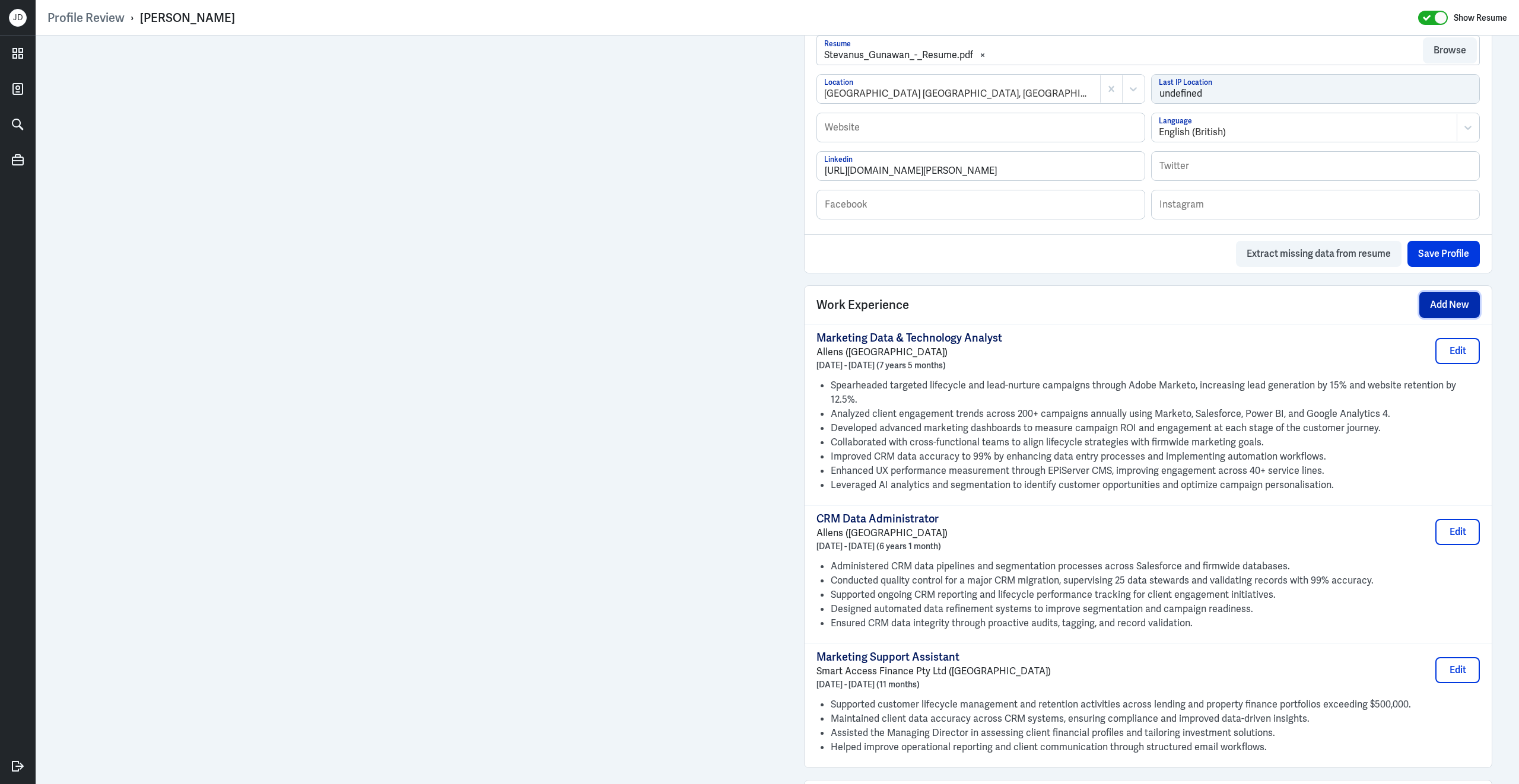
click at [1457, 318] on button "Add New" at bounding box center [1449, 305] width 60 height 26
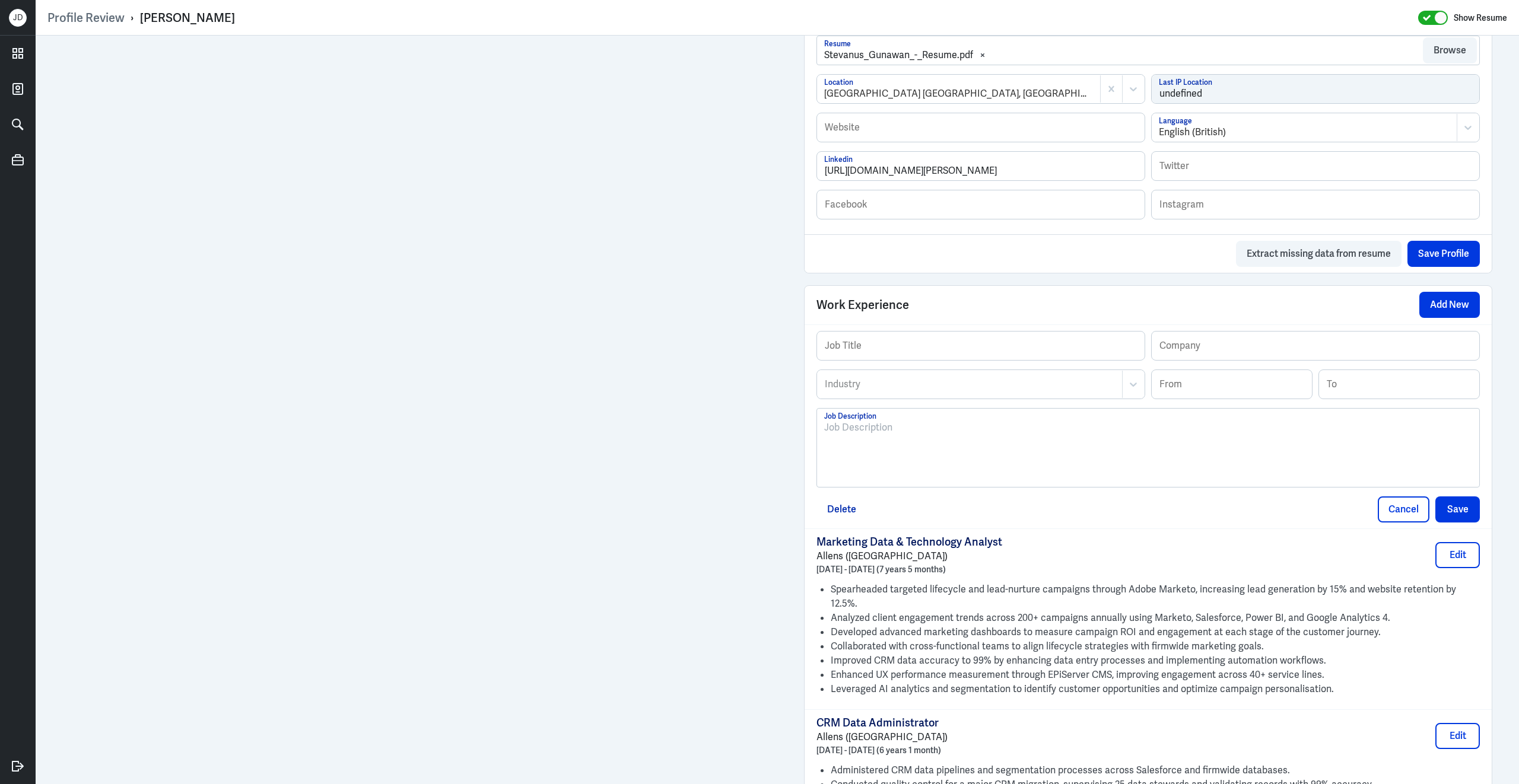
click at [989, 458] on div at bounding box center [1148, 452] width 648 height 64
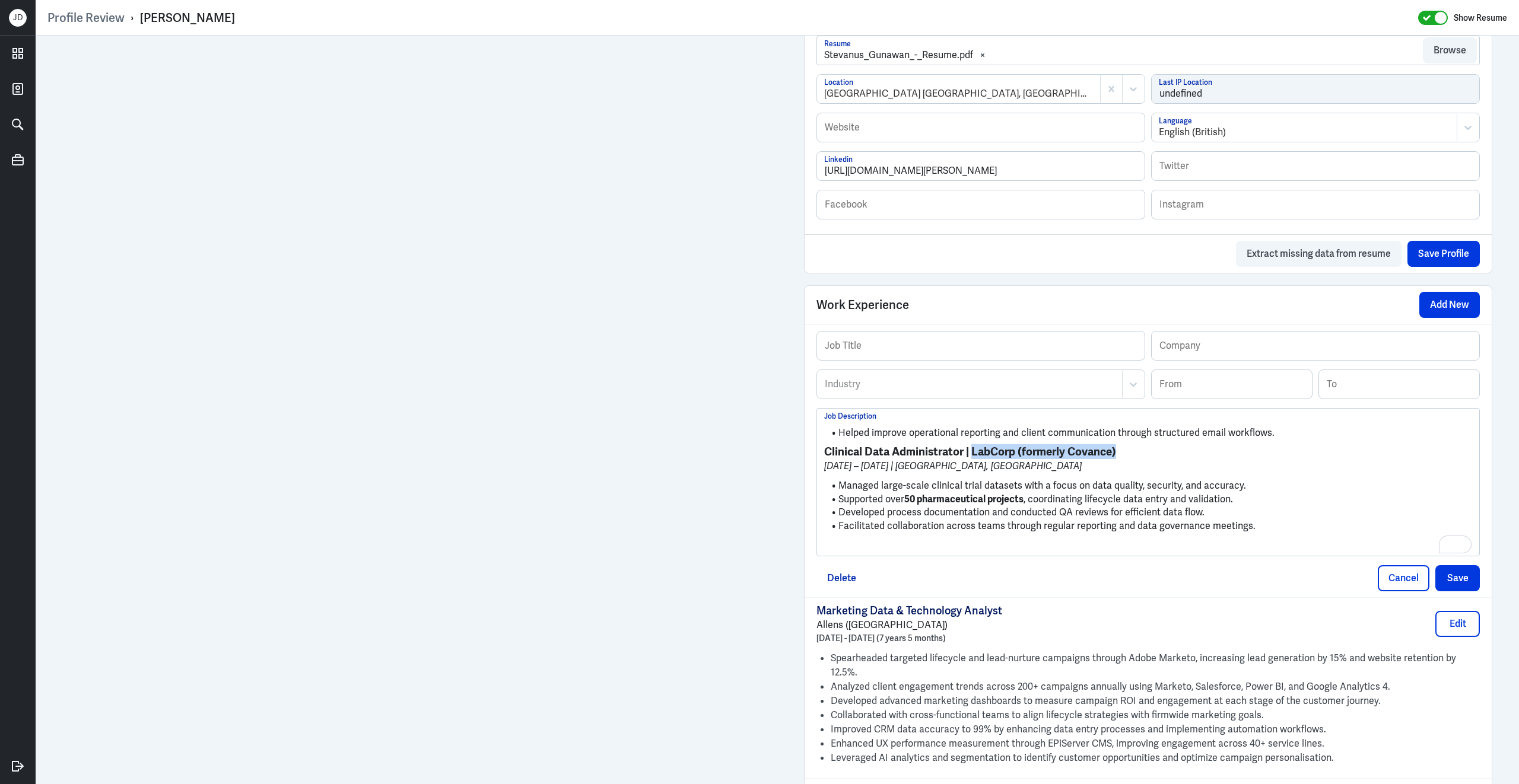
drag, startPoint x: 971, startPoint y: 462, endPoint x: 1129, endPoint y: 464, distance: 158.0
click at [1129, 458] on h3 "Clinical Data Administrator | LabCorp (formerly Covance)" at bounding box center [1148, 451] width 648 height 13
click at [1256, 353] on input "text" at bounding box center [1315, 346] width 327 height 29
paste input "LabCorp (formerly Covance)"
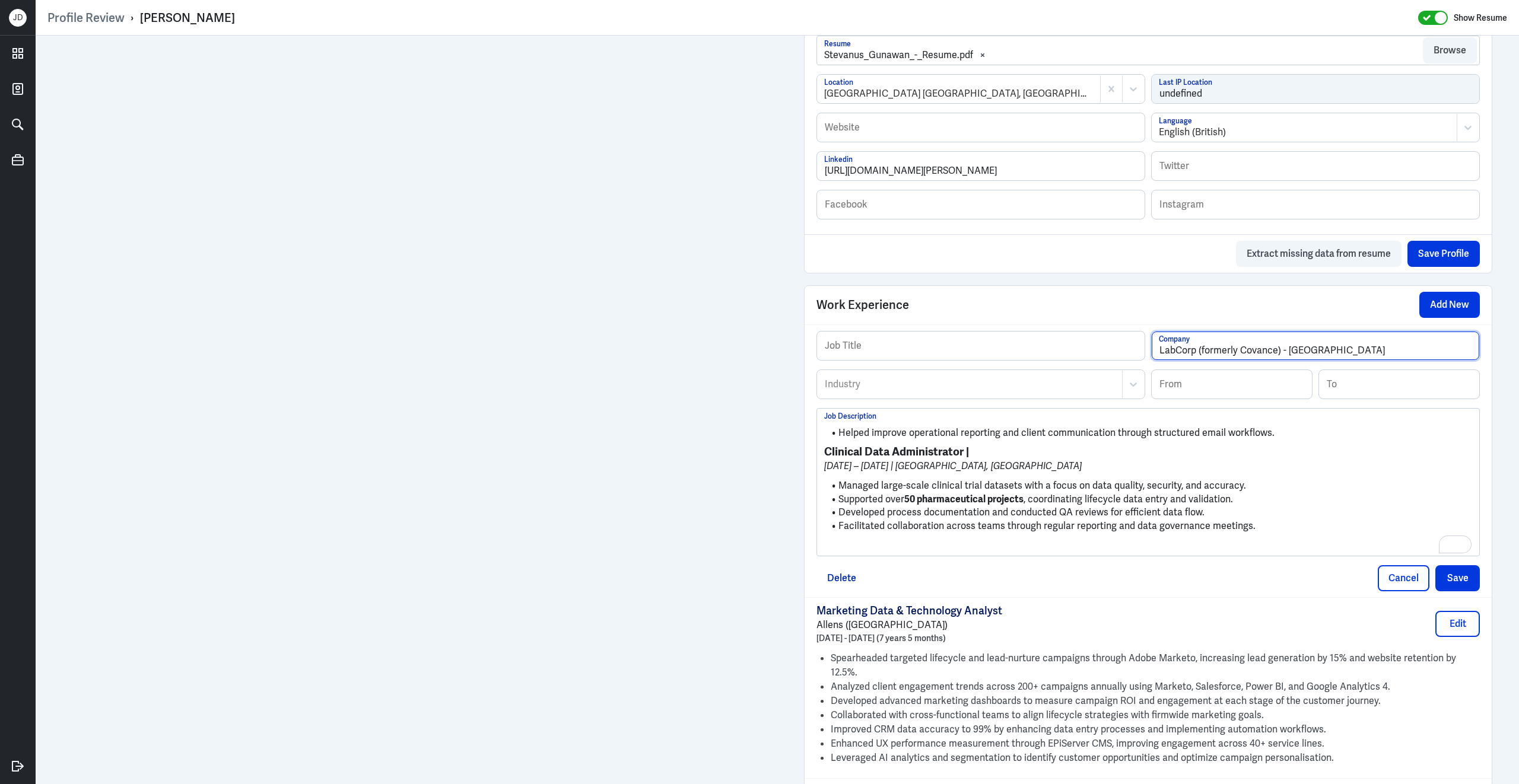
click at [1202, 359] on input "LabCorp (formerly Covance) - Sydney" at bounding box center [1315, 346] width 327 height 29
click at [1277, 357] on input "LabCorp formerly Covance) - Sydney" at bounding box center [1315, 346] width 327 height 29
click at [1281, 358] on input "LabCorp formerly Covance - Sydney" at bounding box center [1315, 346] width 327 height 29
click at [1348, 360] on input "LabCorp formerly Covance (Sydney" at bounding box center [1315, 346] width 327 height 29
type input "LabCorp formerly Covance (Sydney)"
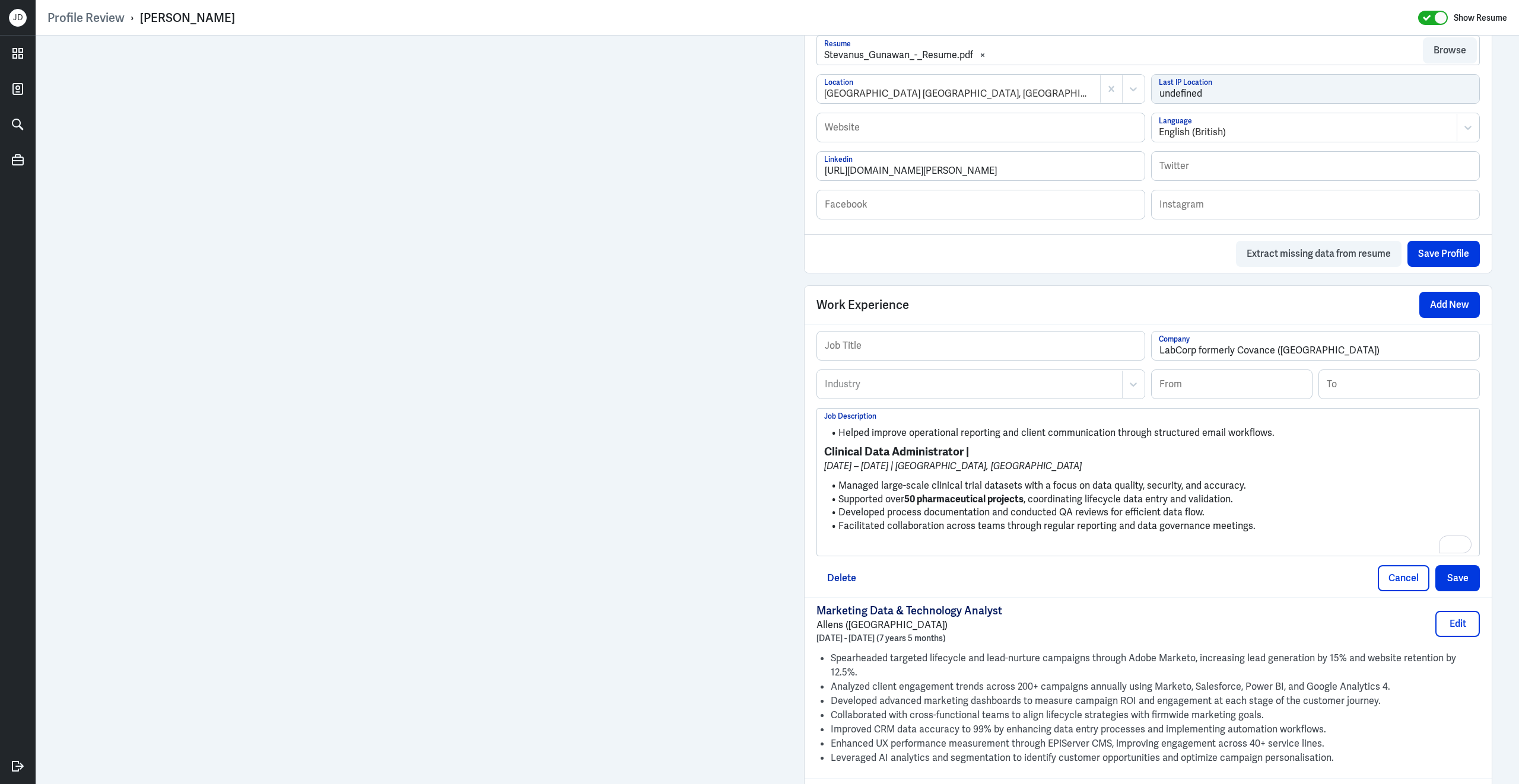
click at [978, 384] on div "Industry" at bounding box center [970, 384] width 305 height 27
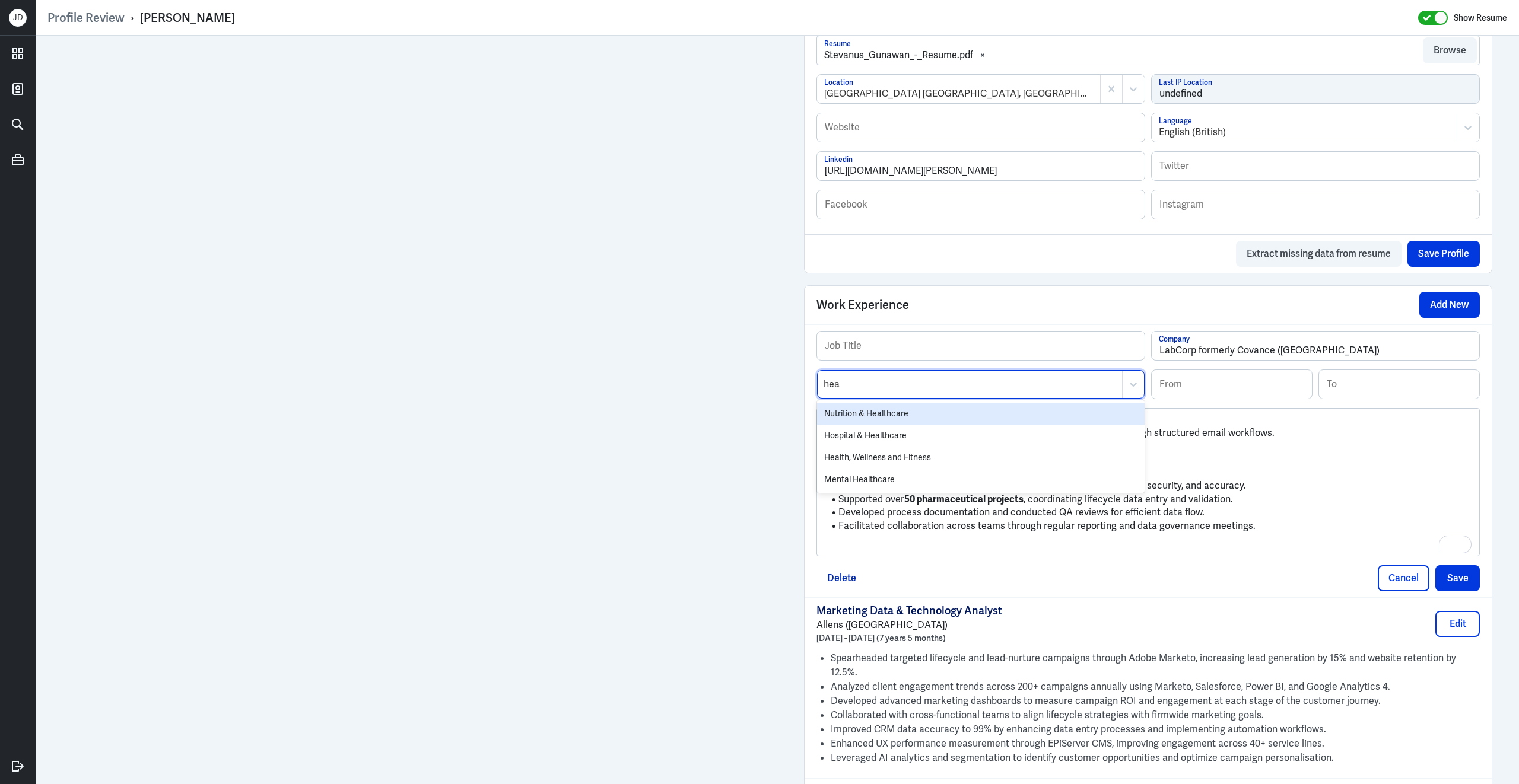
type input "heal"
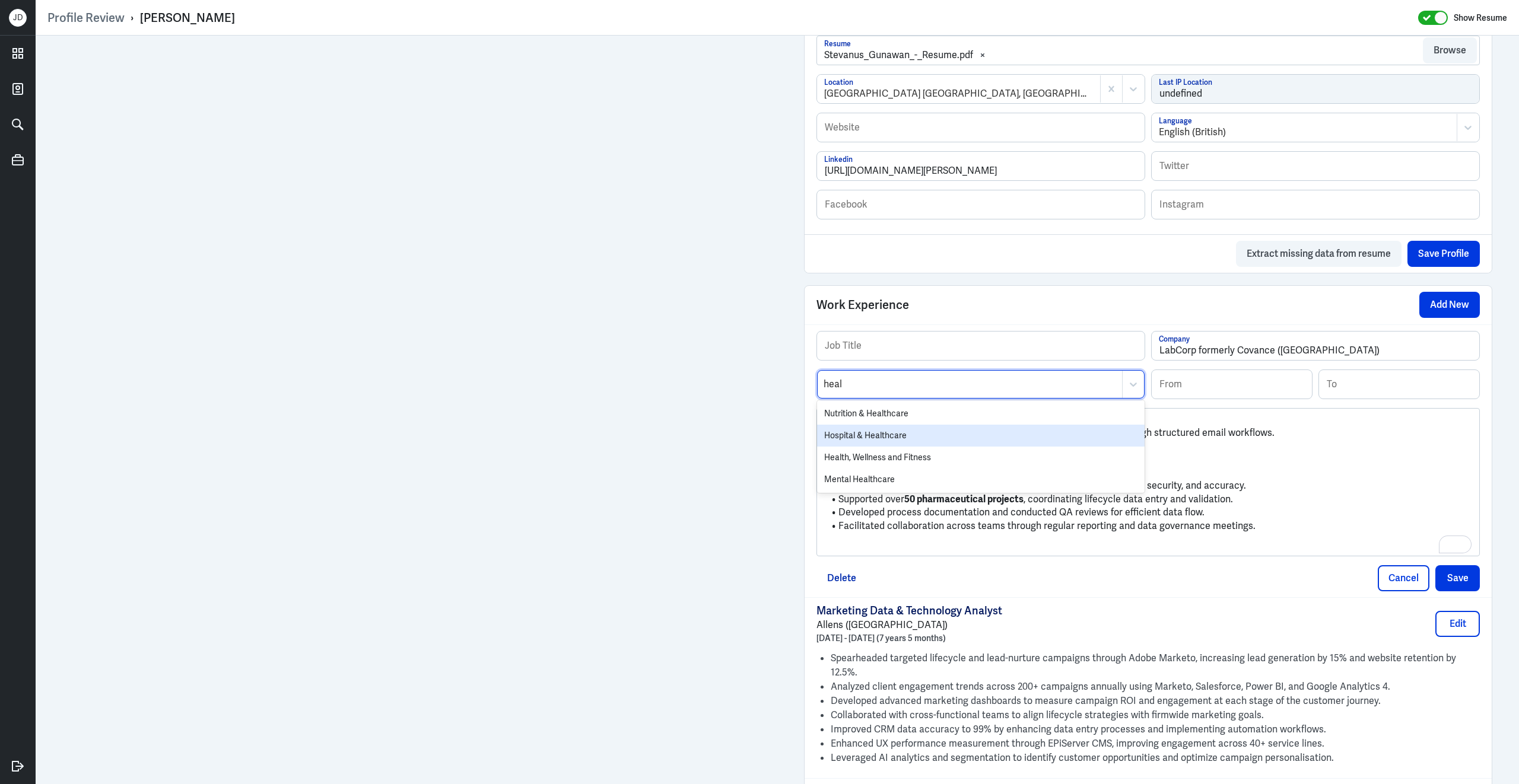
click at [927, 444] on div "Hospital & Healthcare" at bounding box center [980, 436] width 327 height 22
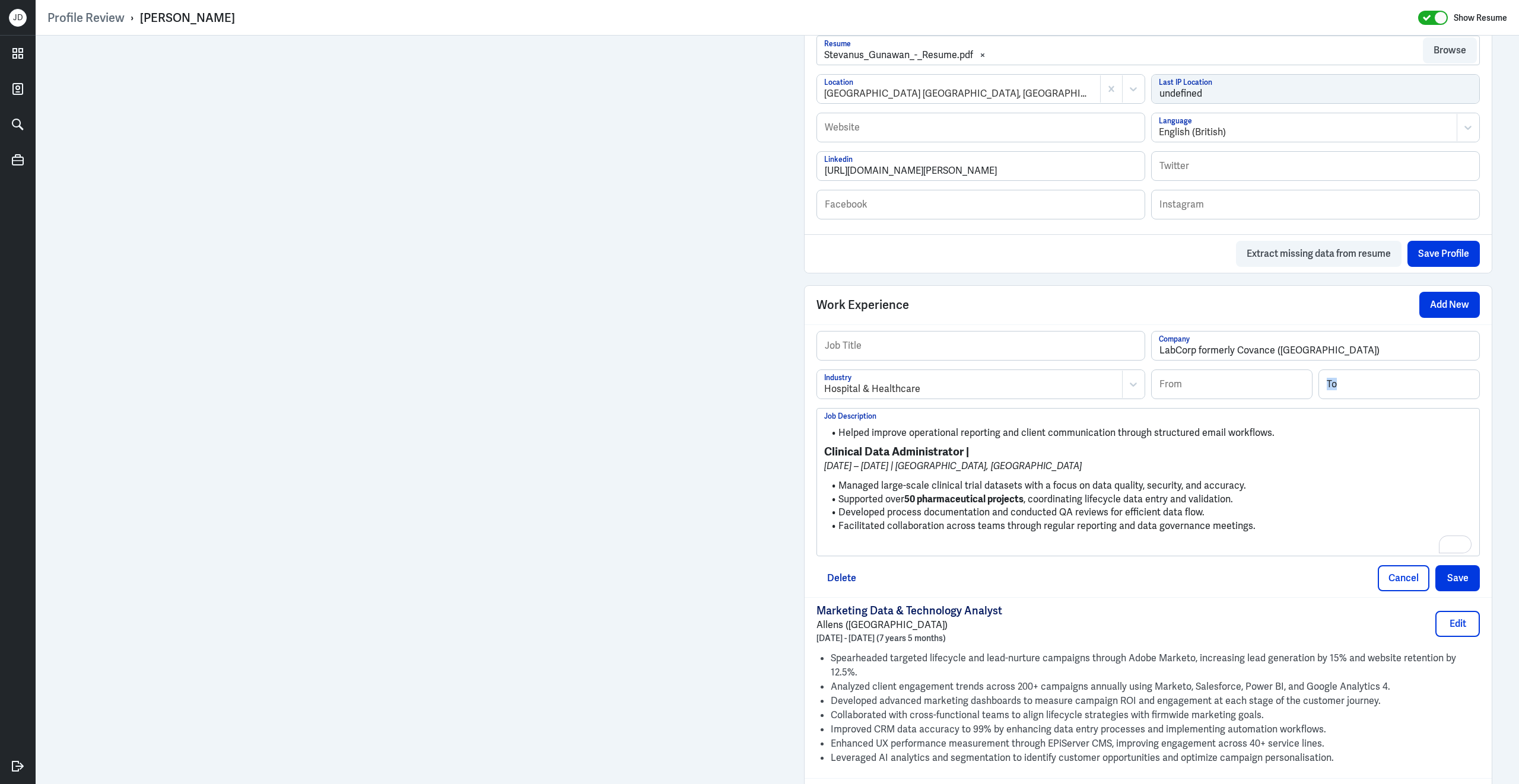
drag, startPoint x: 823, startPoint y: 460, endPoint x: 958, endPoint y: 462, distance: 135.0
click at [957, 463] on div "Helped improve operational reporting and client communication through structure…" at bounding box center [1148, 482] width 662 height 147
drag, startPoint x: 963, startPoint y: 462, endPoint x: 814, endPoint y: 453, distance: 149.3
click at [814, 454] on div "Profile Review › Stevanus Gunawan Show Resume Admin Settings Update Resume Save…" at bounding box center [777, 392] width 1483 height 784
click at [886, 357] on input "text" at bounding box center [980, 346] width 327 height 29
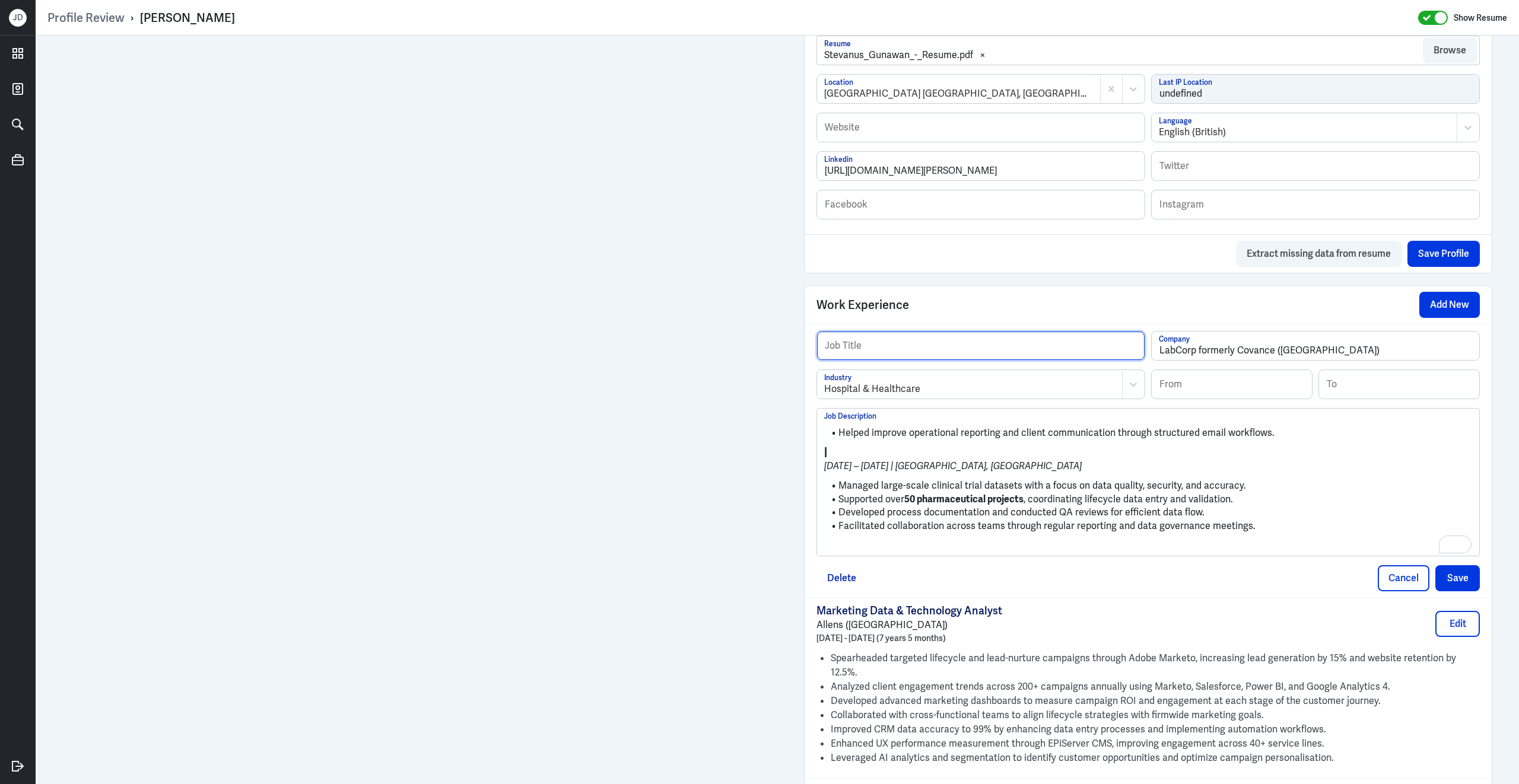
paste input "Clinical Data Administrator"
type input "Clinical Data Administrator"
click at [1227, 396] on input at bounding box center [1231, 385] width 160 height 29
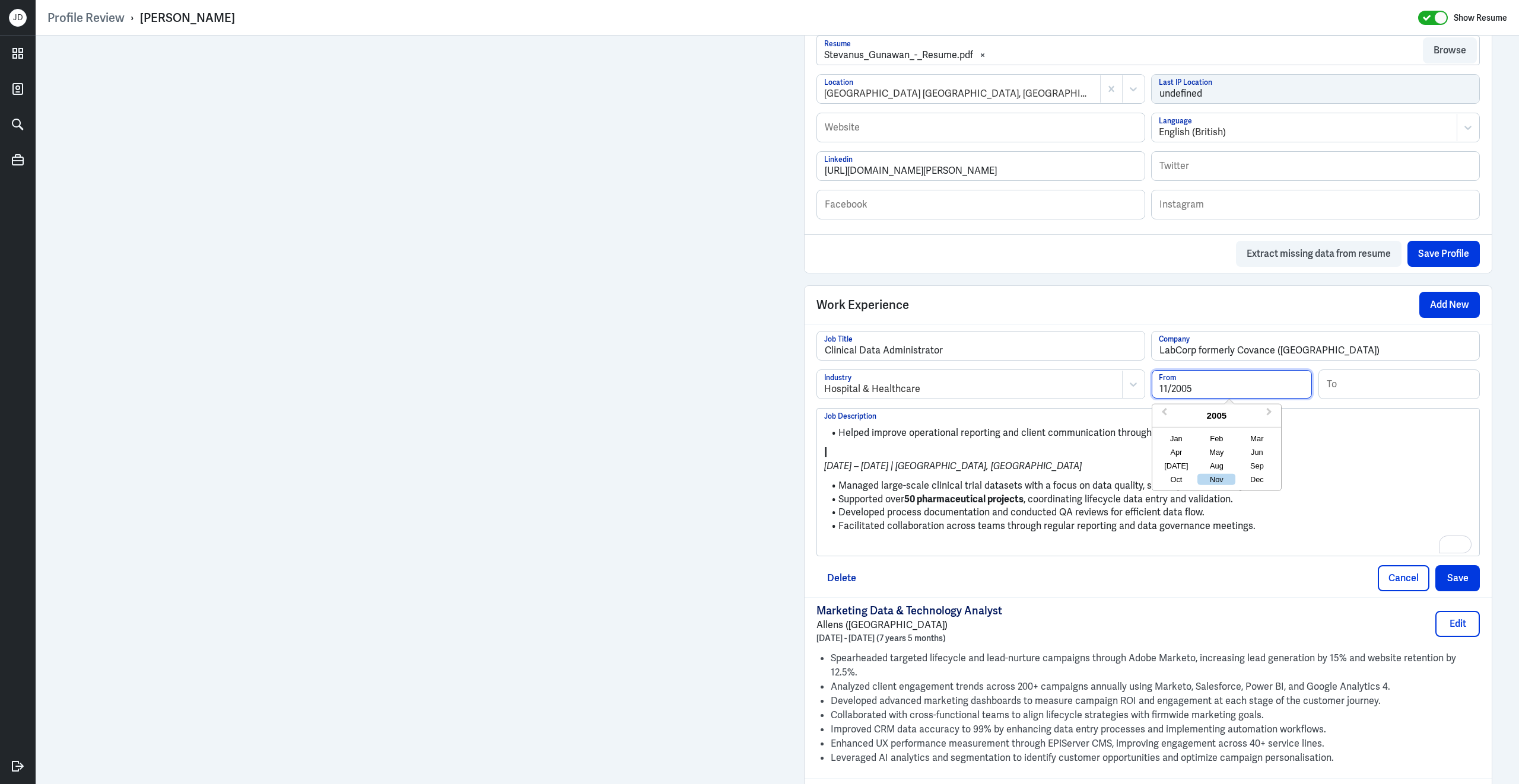
type input "11/2005"
click at [1366, 394] on input at bounding box center [1398, 385] width 160 height 29
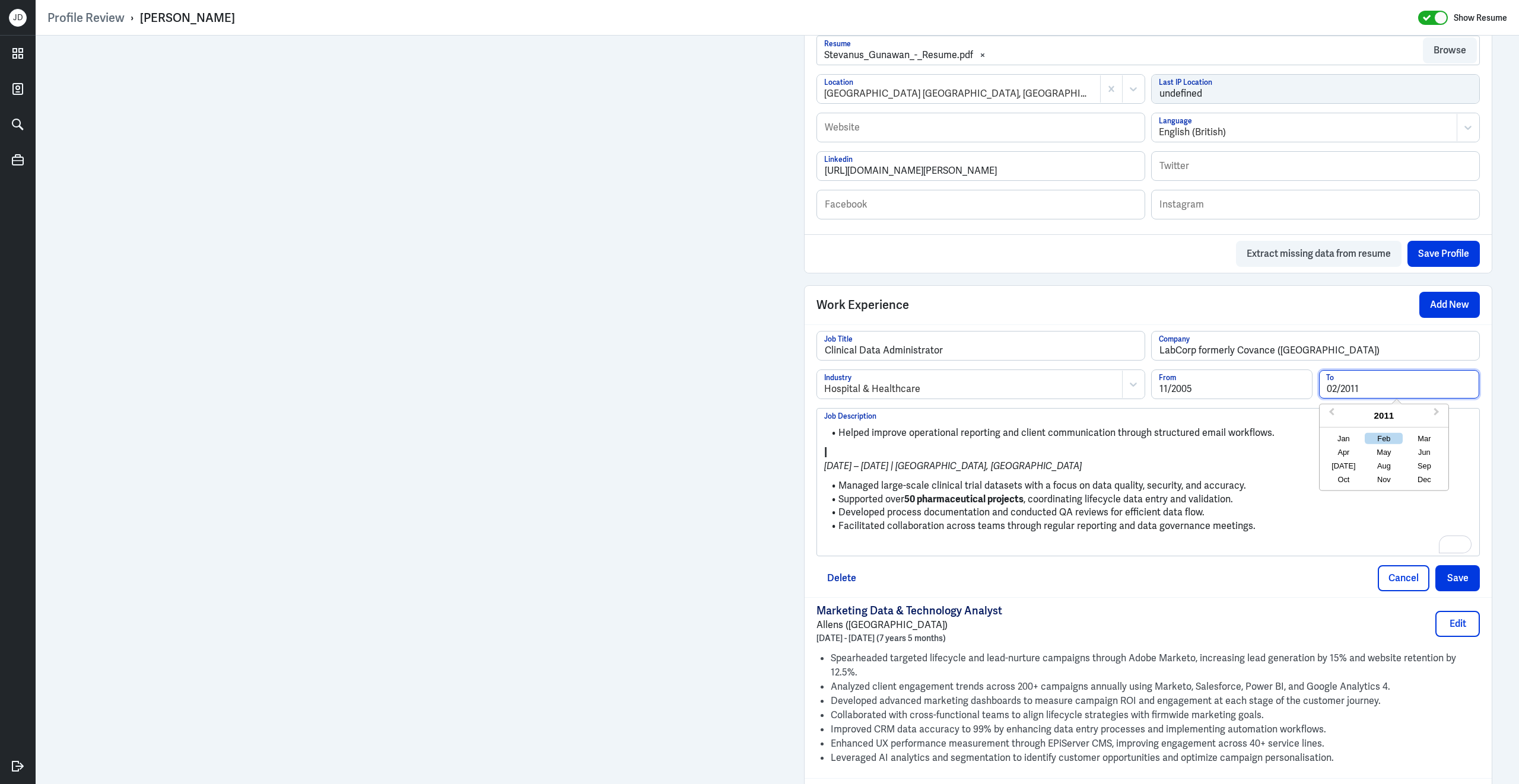
type input "02/2011"
drag, startPoint x: 1034, startPoint y: 473, endPoint x: 776, endPoint y: 458, distance: 258.4
click at [776, 458] on div "Admin Settings Update Resume Save Profile User Requested Private Set Resume to …" at bounding box center [777, 384] width 1483 height 1936
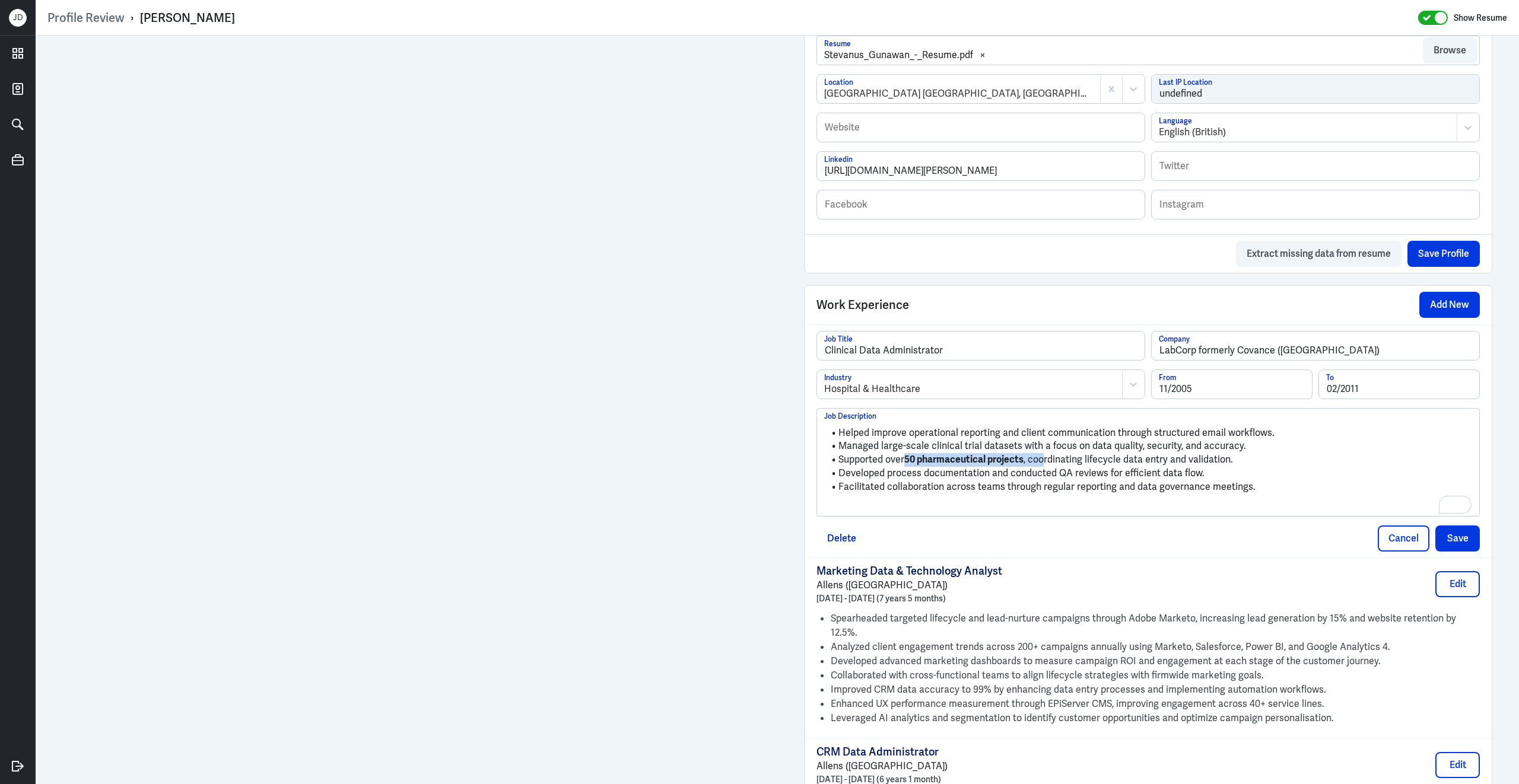
drag, startPoint x: 906, startPoint y: 471, endPoint x: 1047, endPoint y: 468, distance: 141.0
click at [1047, 466] on li "Supported over 50 pharmaceutical projects , coordinating lifecycle data entry a…" at bounding box center [1148, 460] width 648 height 14
click at [904, 514] on p "To enrich screen reader interactions, please activate Accessibility in Grammarl…" at bounding box center [1148, 506] width 648 height 14
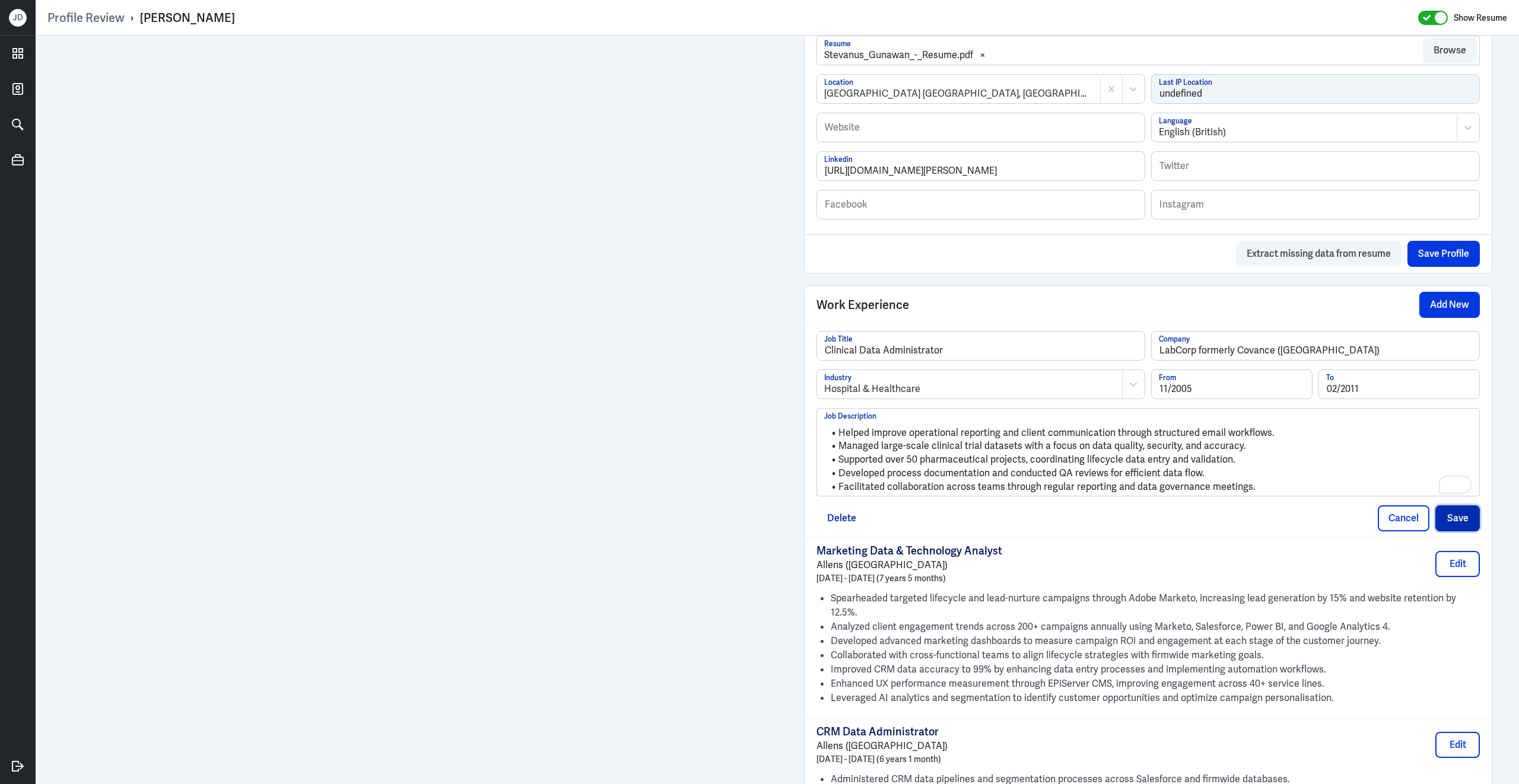
click at [1450, 525] on button "Save" at bounding box center [1457, 519] width 45 height 26
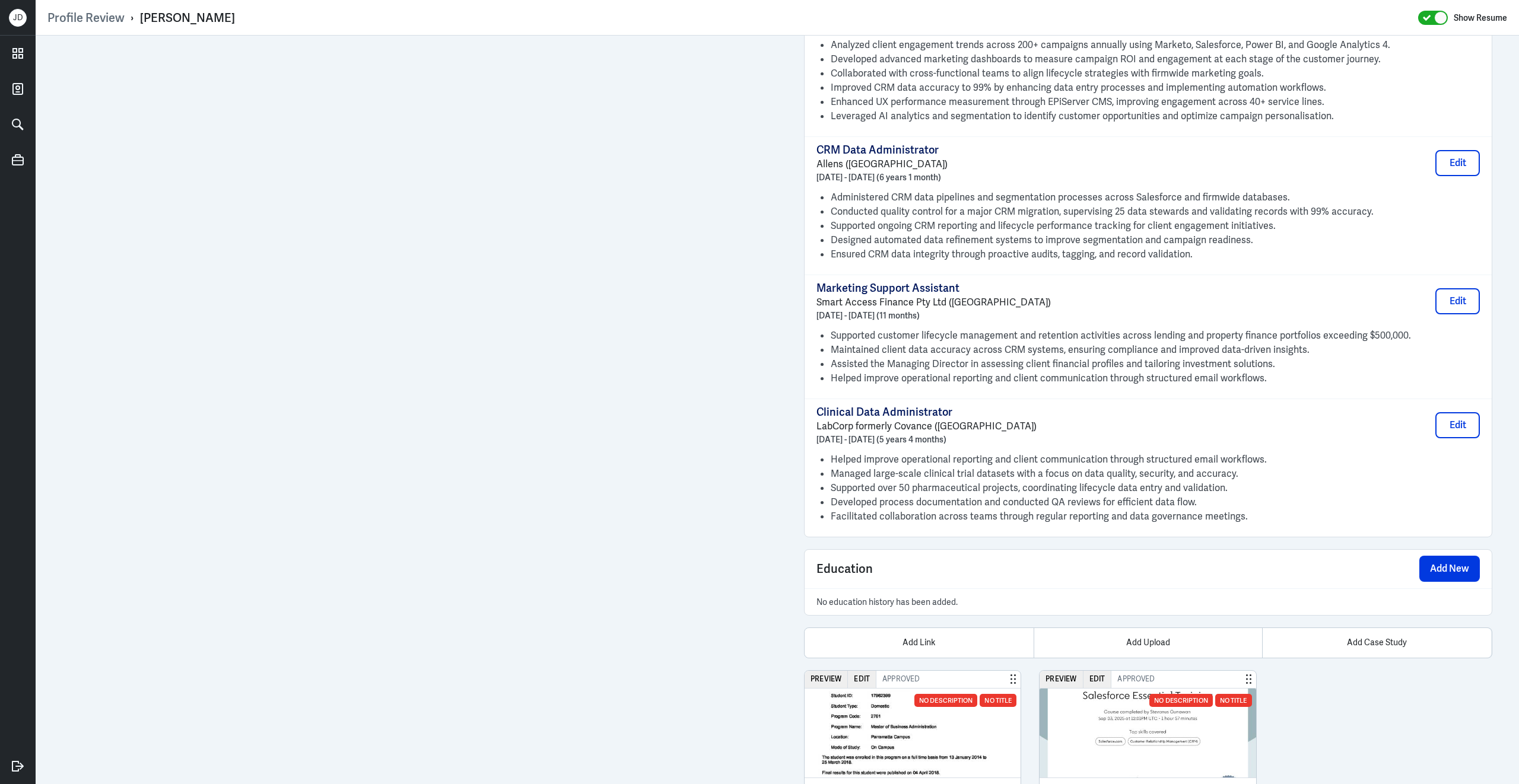
scroll to position [1047, 0]
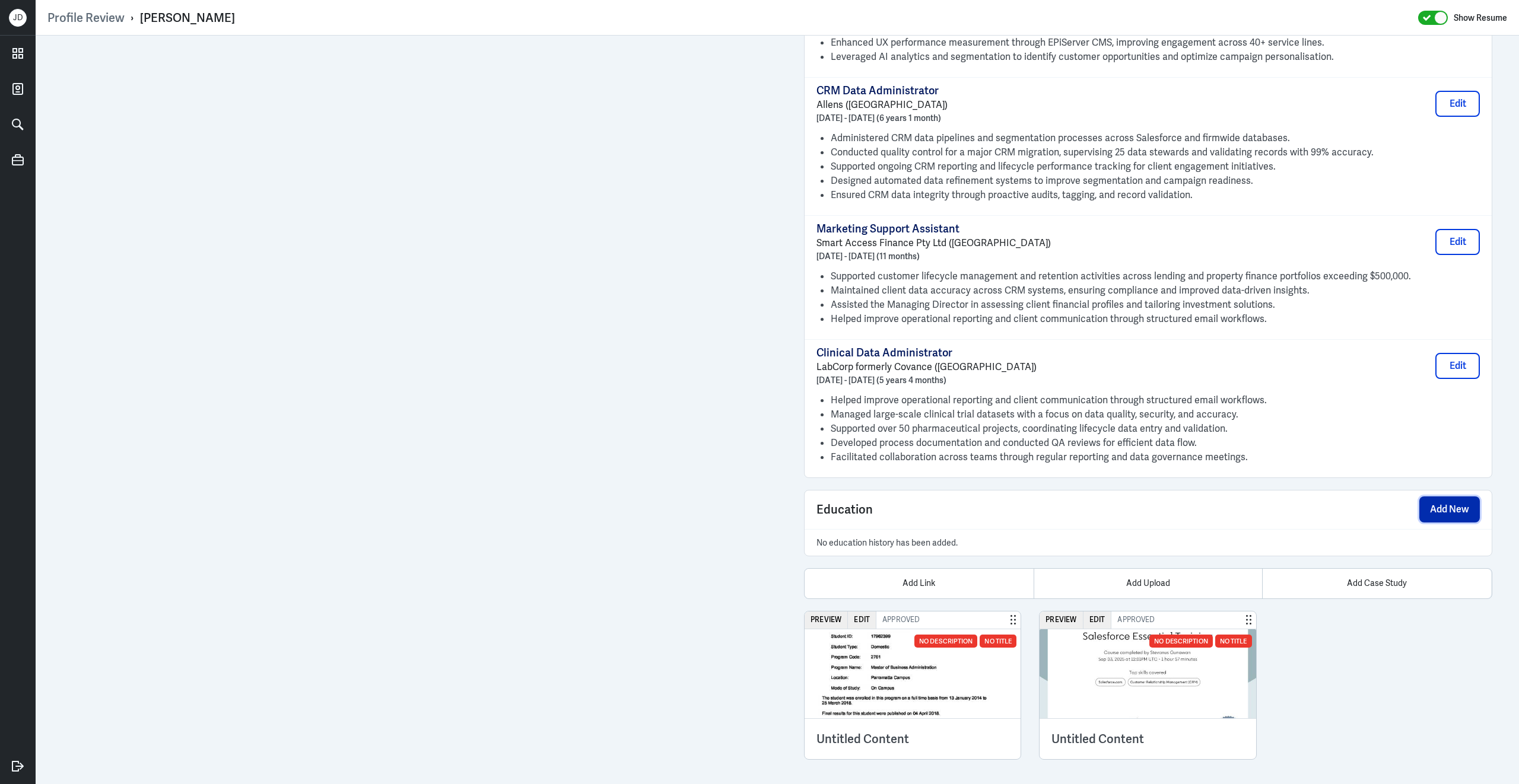
click at [1447, 508] on button "Add New" at bounding box center [1449, 510] width 60 height 26
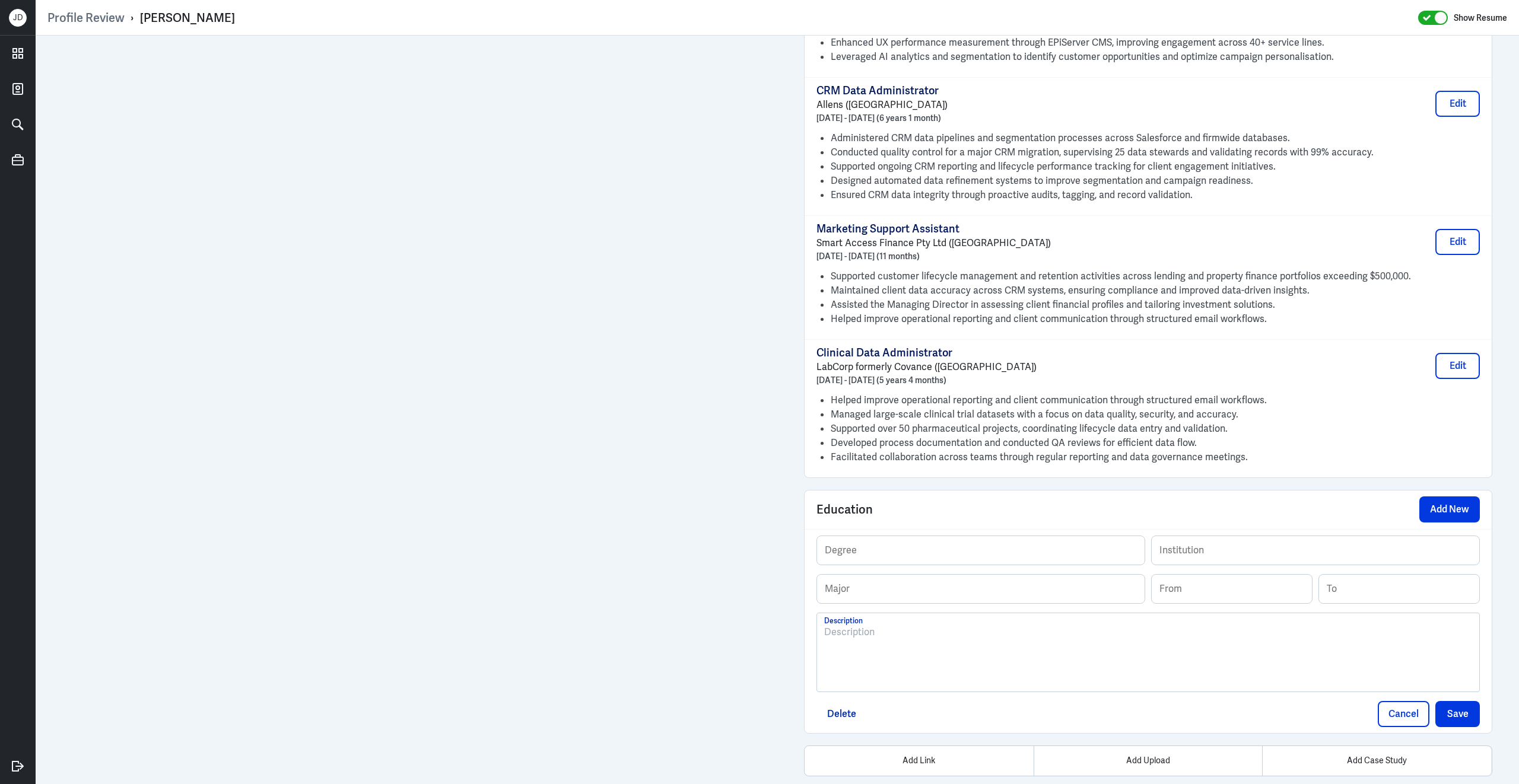
click at [923, 675] on div at bounding box center [1148, 656] width 648 height 64
paste div
drag, startPoint x: 875, startPoint y: 629, endPoint x: 943, endPoint y: 630, distance: 68.0
click at [943, 630] on p "Diploma of Communication Sydney Institute of Business and Technology 2002 - 2003" at bounding box center [1148, 632] width 648 height 14
click at [927, 589] on input "text" at bounding box center [980, 589] width 327 height 29
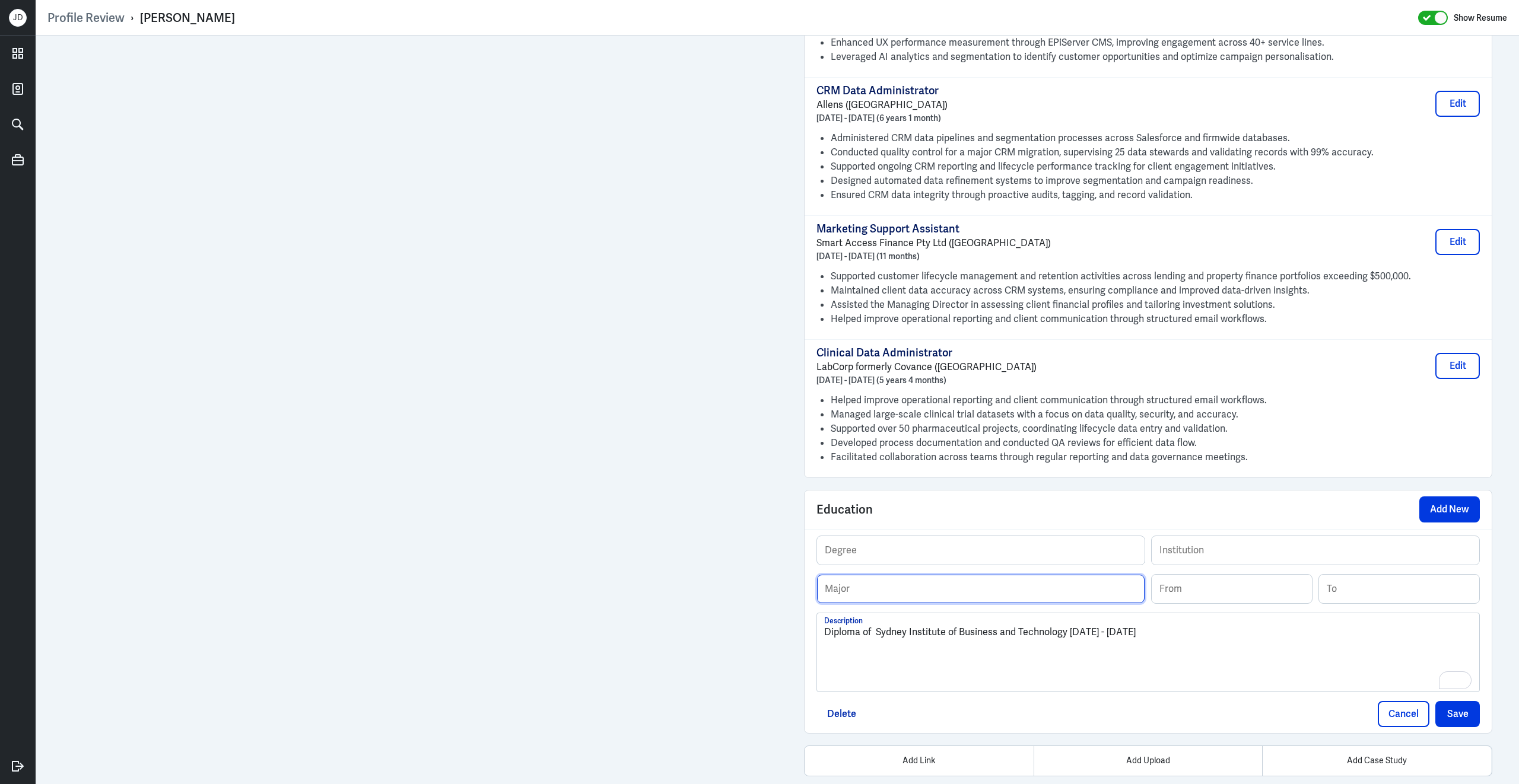
paste input "Communication"
type input "Communication"
drag, startPoint x: 861, startPoint y: 629, endPoint x: 806, endPoint y: 626, distance: 55.1
click at [806, 627] on div "Degree Institution Communication Major From To Diploma of Sydney Institute of B…" at bounding box center [1147, 630] width 687 height 204
click at [901, 554] on input "text" at bounding box center [980, 551] width 327 height 29
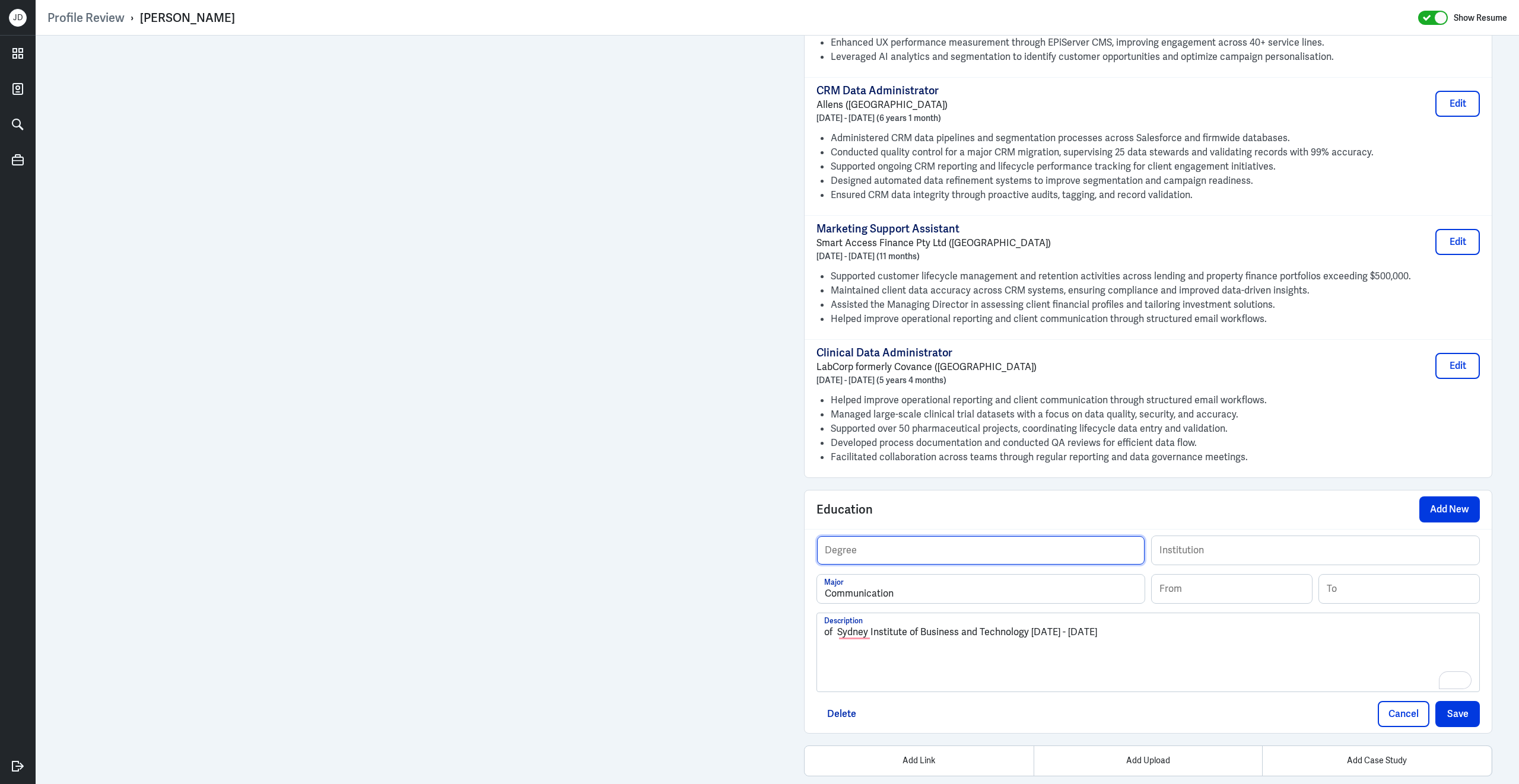
paste input "Diploma"
type input "Diploma"
drag, startPoint x: 840, startPoint y: 629, endPoint x: 1028, endPoint y: 629, distance: 188.0
click at [1028, 629] on p "of Sydney Institute of Business and Technology 2002 - 2003" at bounding box center [1148, 632] width 648 height 14
click at [1253, 553] on input "text" at bounding box center [1315, 551] width 327 height 29
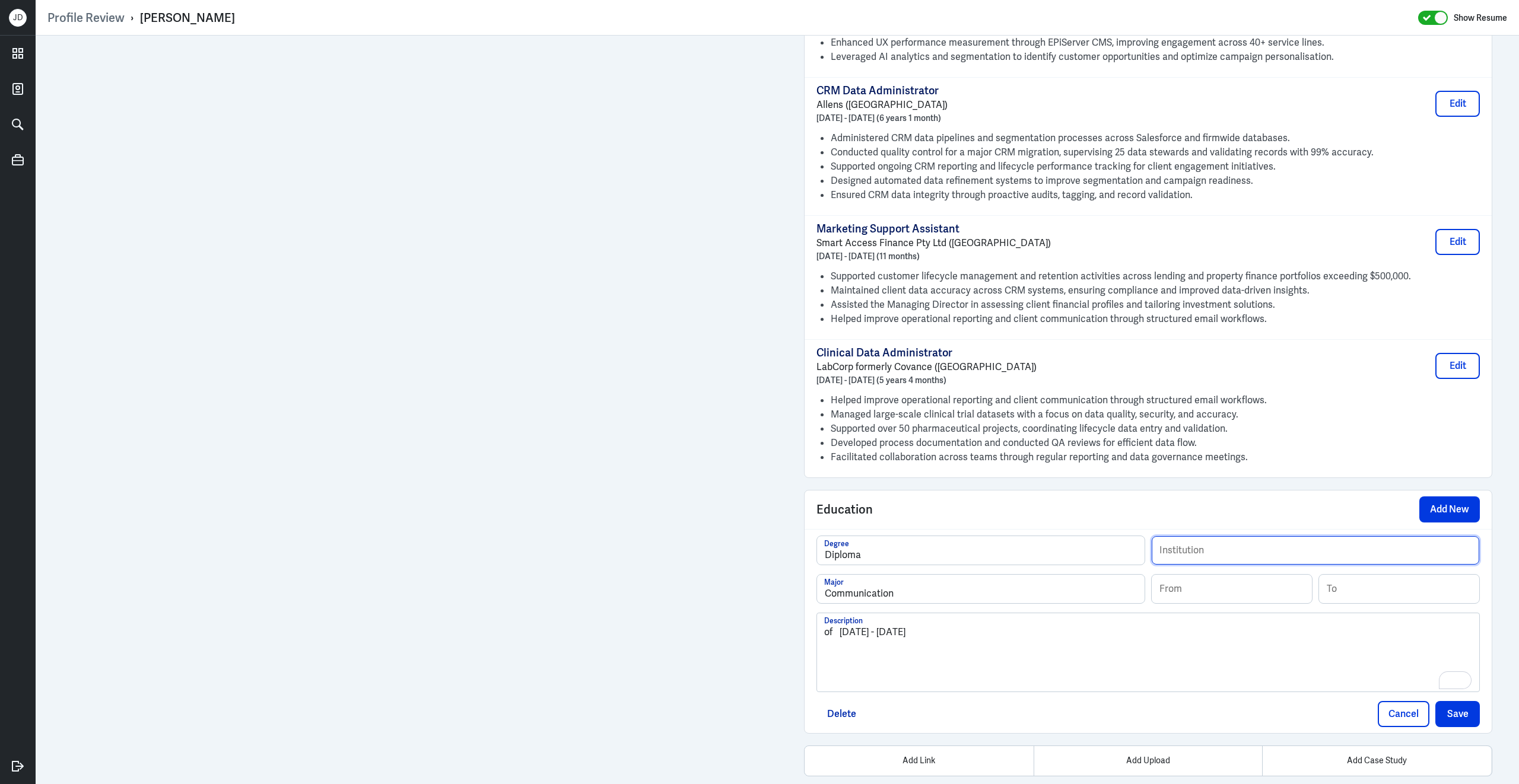
paste input "Sydney Institute of Business and Technology"
type input "Sydney Institute of Business and Technology"
click at [1186, 582] on input at bounding box center [1231, 589] width 160 height 29
type input "02/2002"
click at [1357, 581] on input at bounding box center [1398, 589] width 160 height 29
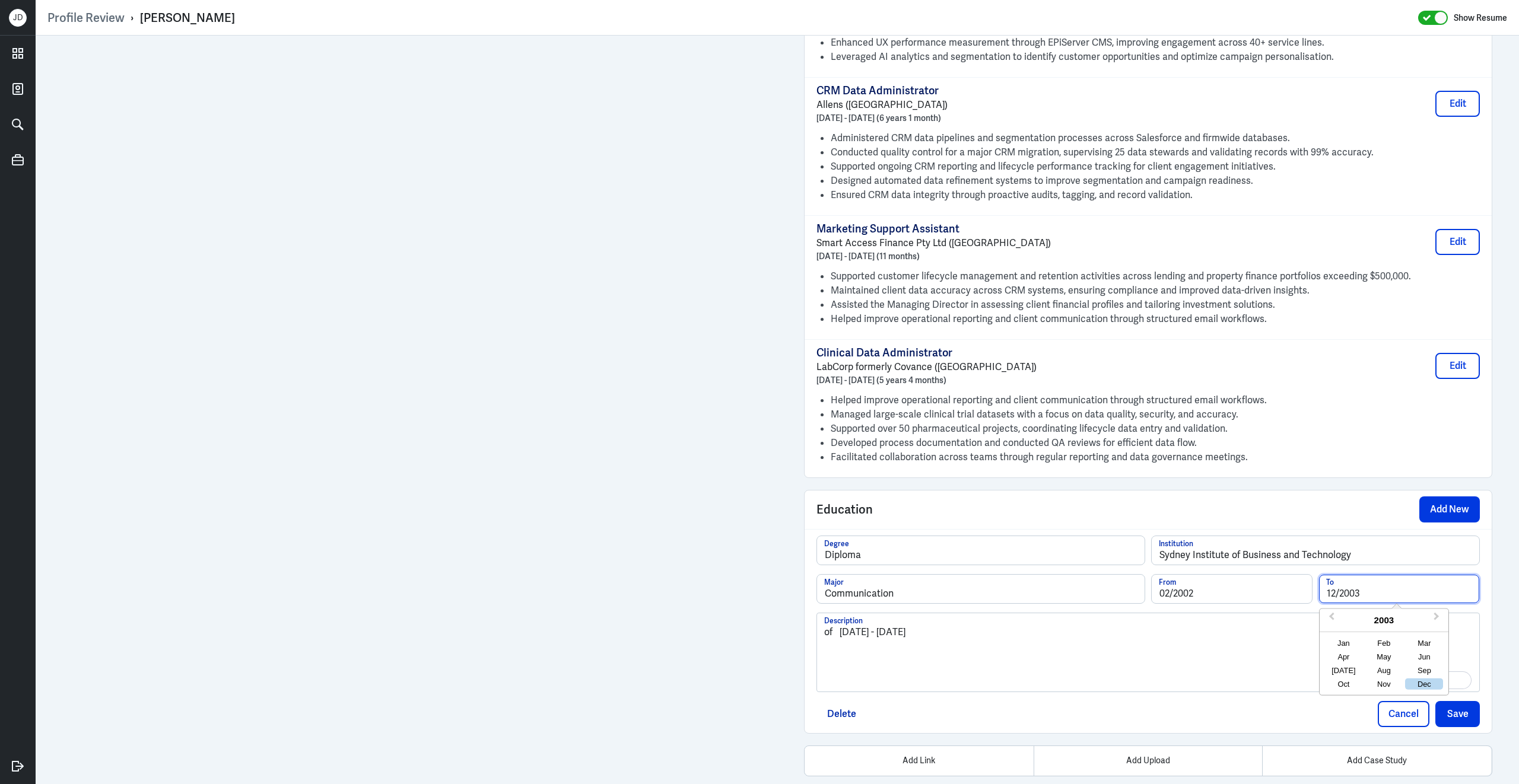
type input "12/2003"
drag, startPoint x: 892, startPoint y: 631, endPoint x: 742, endPoint y: 606, distance: 152.1
click at [1447, 703] on button "Save" at bounding box center [1457, 714] width 45 height 26
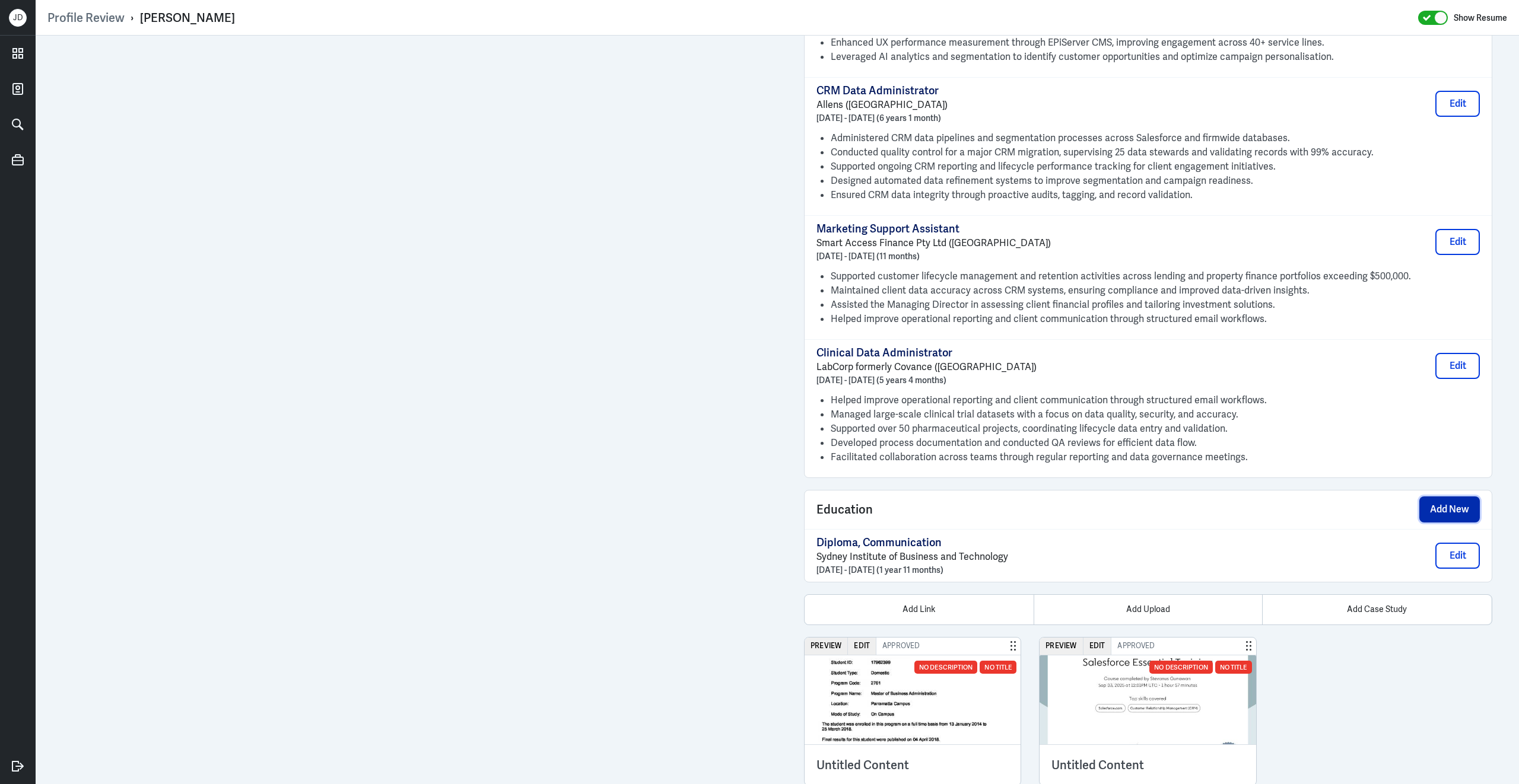
click at [1439, 502] on button "Add New" at bounding box center [1449, 510] width 60 height 26
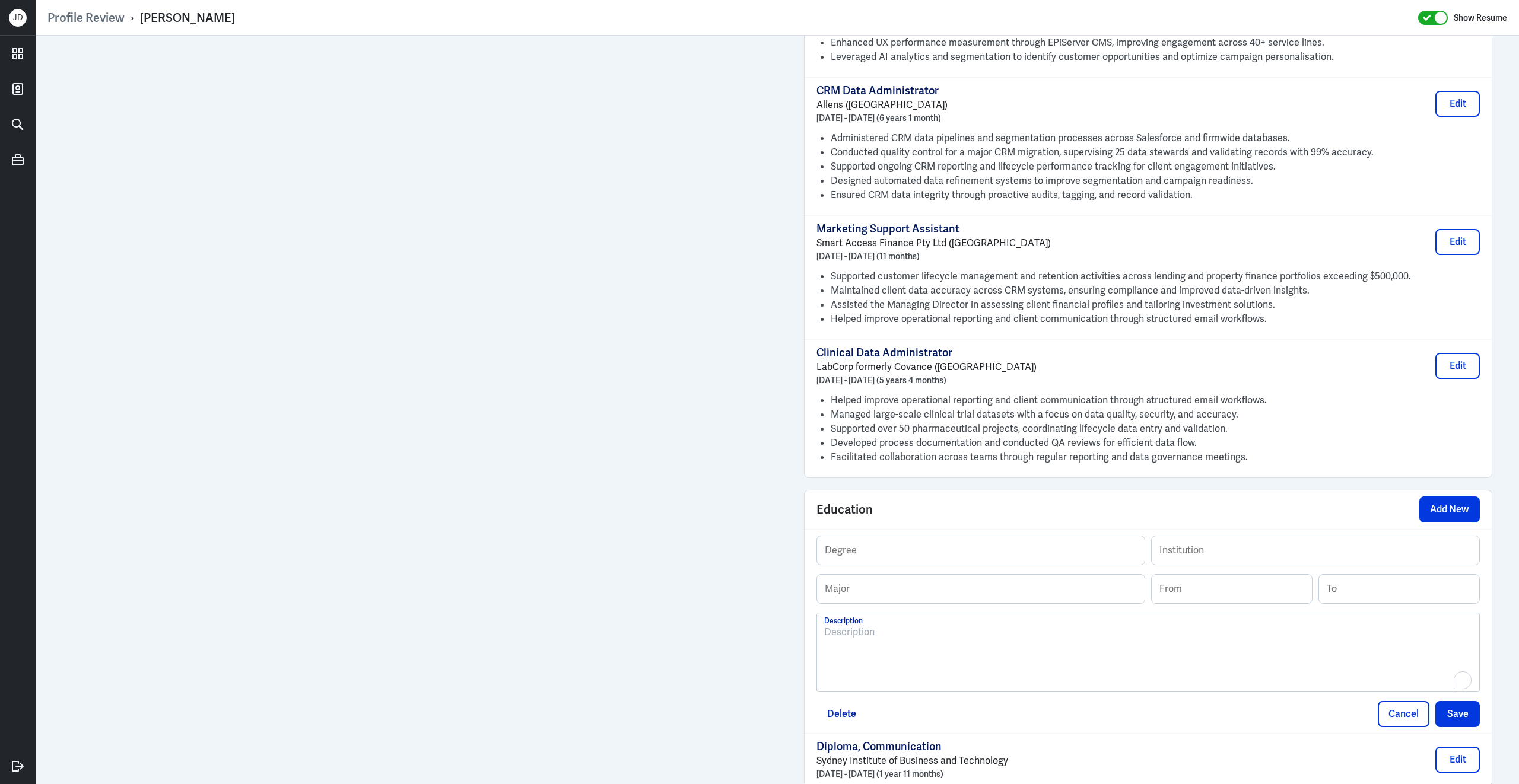
click at [928, 660] on div "To enrich screen reader interactions, please activate Accessibility in Grammarl…" at bounding box center [1148, 656] width 648 height 64
drag, startPoint x: 888, startPoint y: 629, endPoint x: 810, endPoint y: 628, distance: 78.0
click at [810, 628] on div "Degree Institution Major From To Bachelor of Art in Media and Cultural Studies …" at bounding box center [1147, 630] width 687 height 204
click at [893, 545] on input "text" at bounding box center [980, 551] width 327 height 29
paste input "Bachelor of Art"
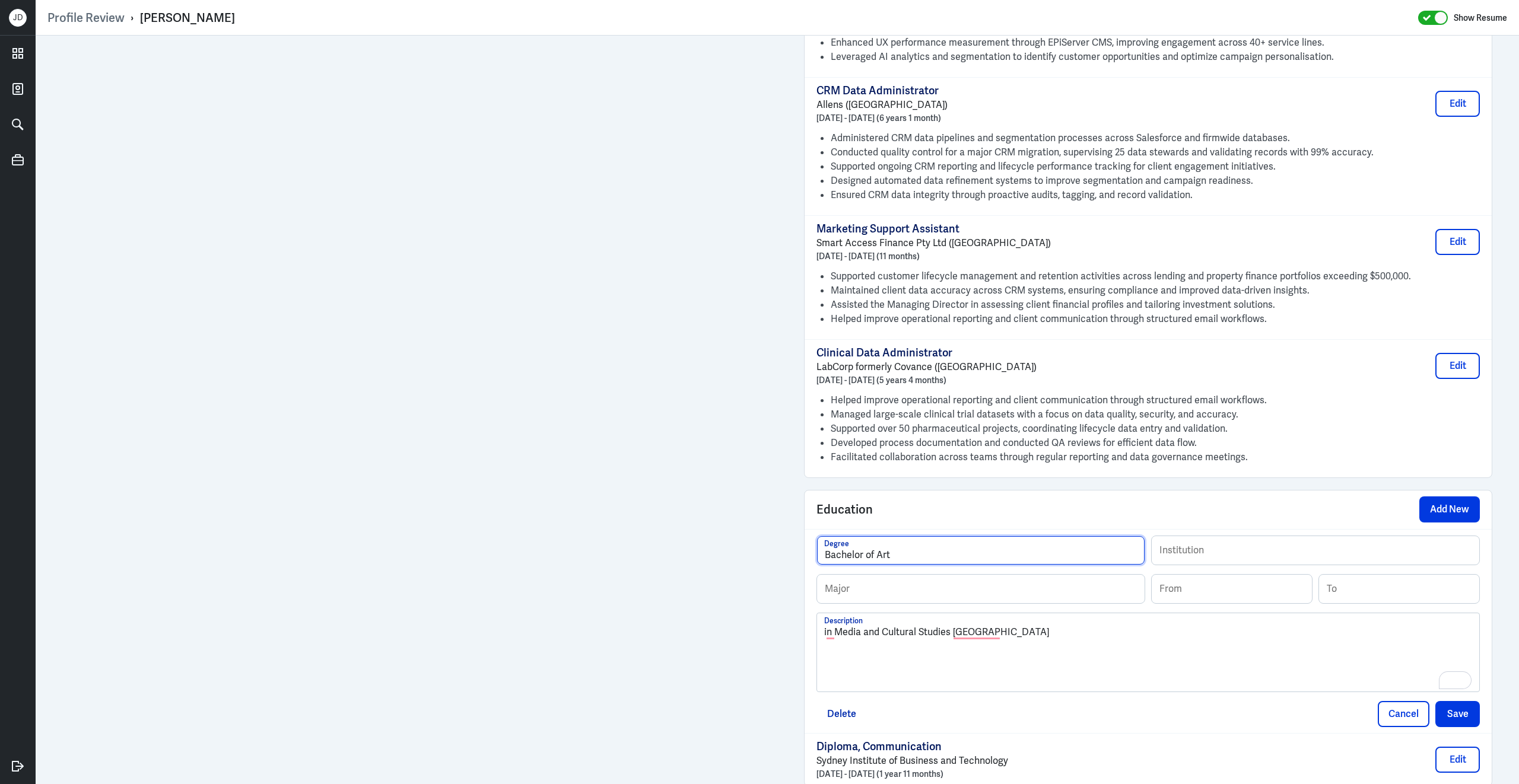
type input "Bachelor of Art"
drag, startPoint x: 838, startPoint y: 628, endPoint x: 952, endPoint y: 628, distance: 114.0
click at [952, 628] on p "in Media and Cultural Studies Macquarie University" at bounding box center [1148, 632] width 648 height 14
click at [954, 582] on input "text" at bounding box center [980, 589] width 327 height 29
paste input "Media and Cultural Studies"
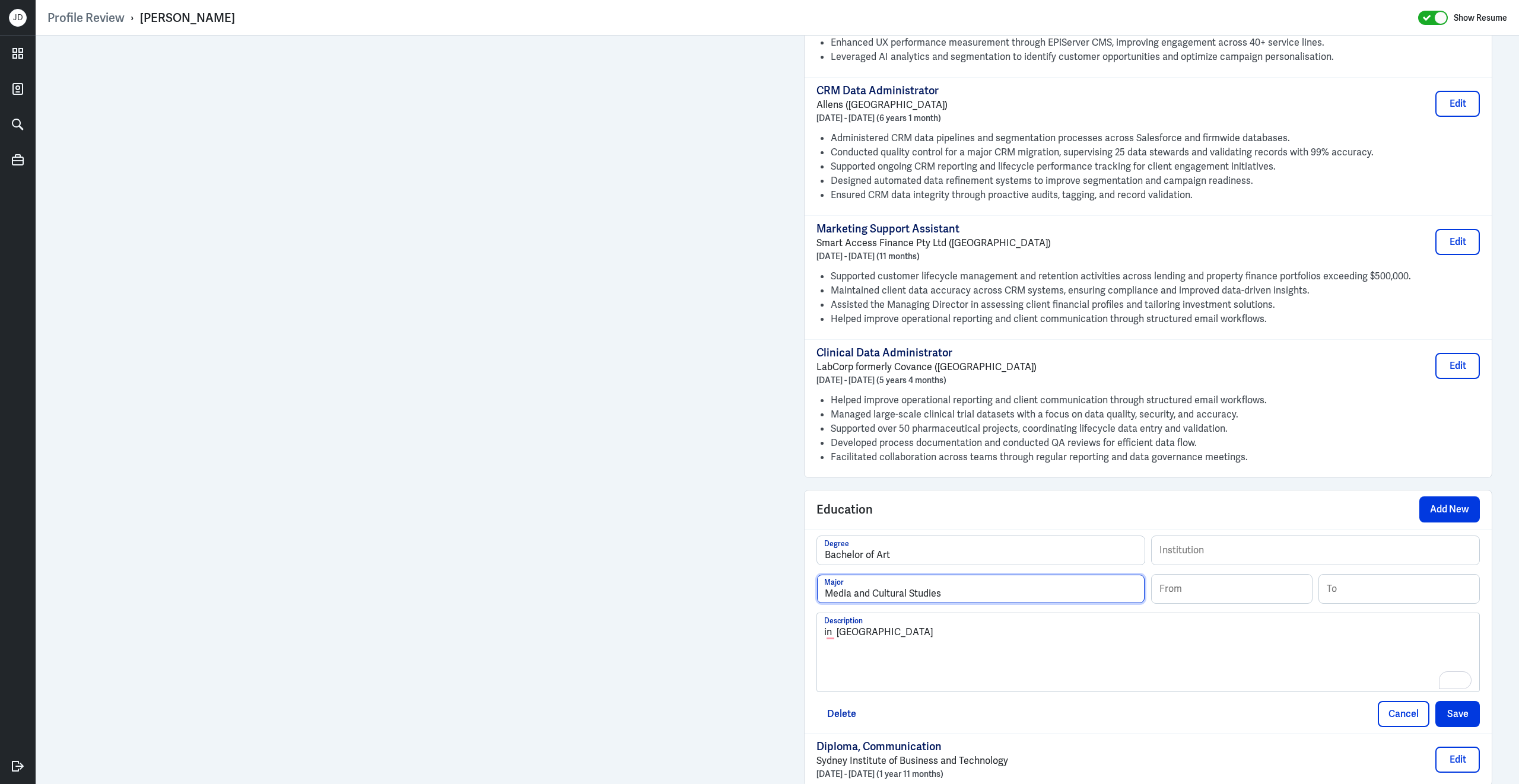
type input "Media and Cultural Studies"
drag, startPoint x: 840, startPoint y: 626, endPoint x: 968, endPoint y: 624, distance: 128.0
click at [968, 625] on p "in Macquarie University" at bounding box center [1148, 632] width 648 height 14
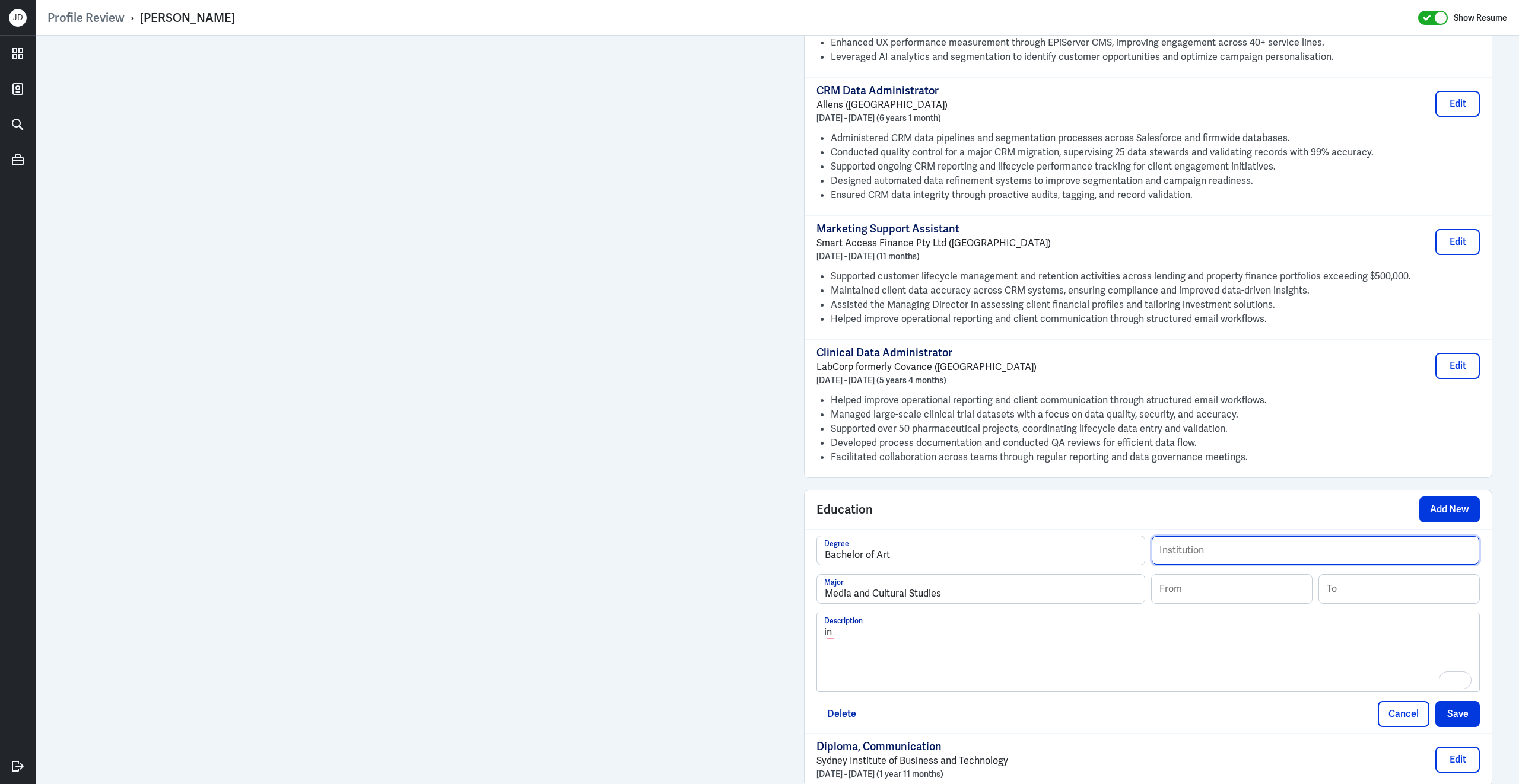
click at [1252, 553] on input "text" at bounding box center [1315, 551] width 327 height 29
paste input "Macquarie University"
type input "Macquarie University"
click at [1201, 586] on input at bounding box center [1231, 589] width 160 height 29
type input "02/2004"
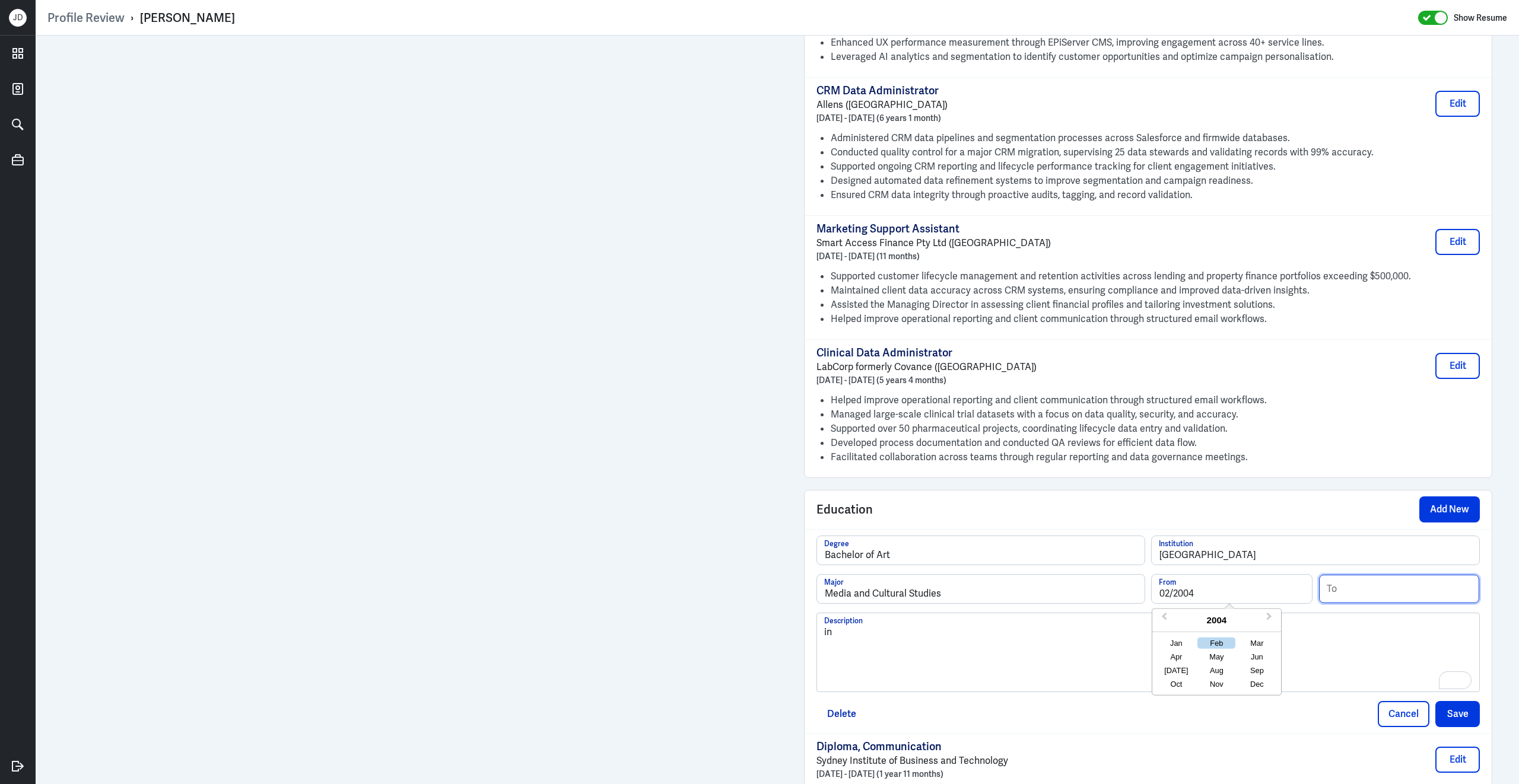
click at [1358, 584] on input at bounding box center [1398, 589] width 160 height 29
type input "12/2006"
drag, startPoint x: 859, startPoint y: 641, endPoint x: 749, endPoint y: 628, distance: 110.8
click at [685, 536] on div "Admin Settings Update Resume Save Profile User Requested Private Set Resume to …" at bounding box center [777, 4] width 1483 height 2032
click at [1470, 711] on button "Save" at bounding box center [1457, 714] width 45 height 26
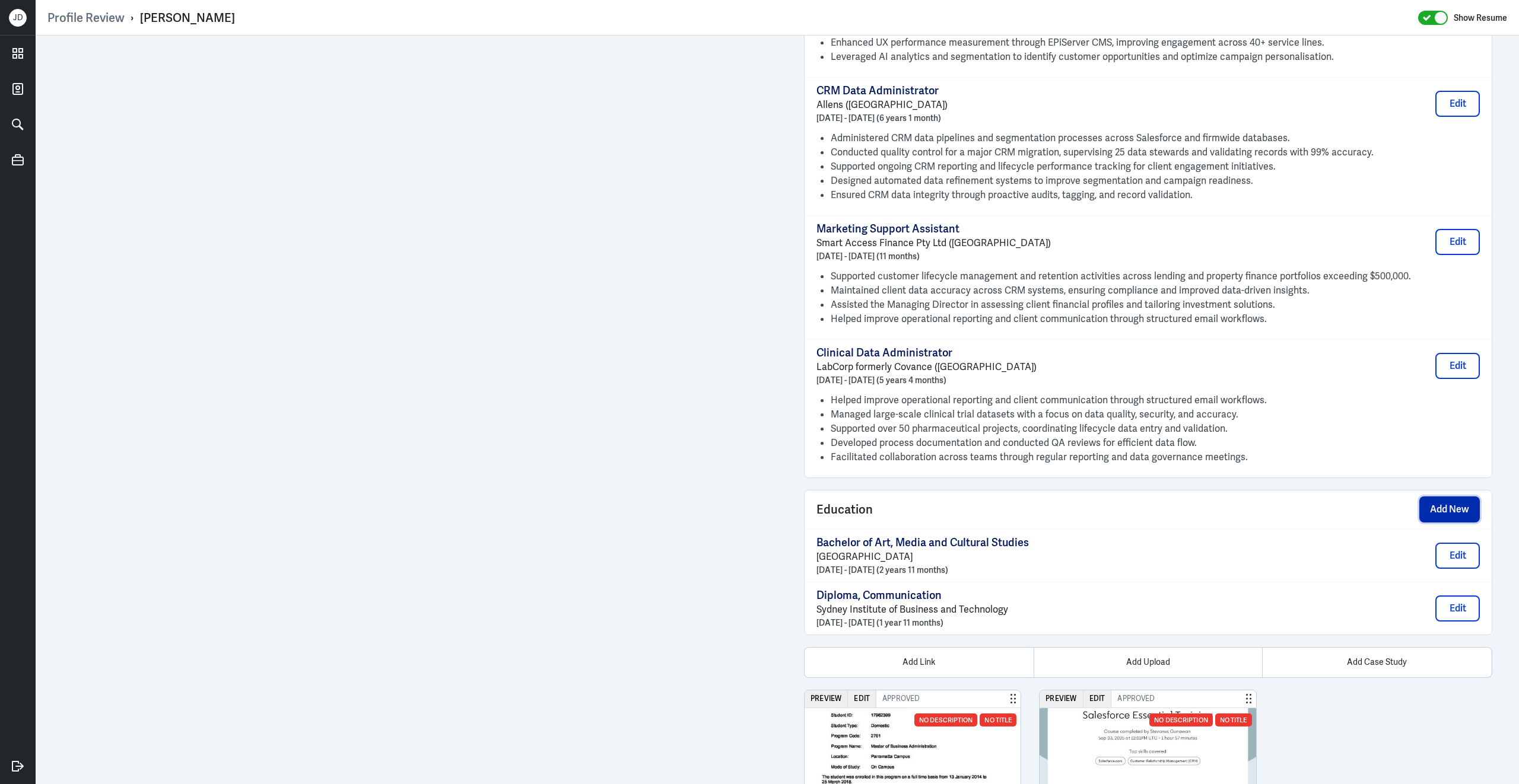
click at [1468, 503] on button "Add New" at bounding box center [1449, 510] width 60 height 26
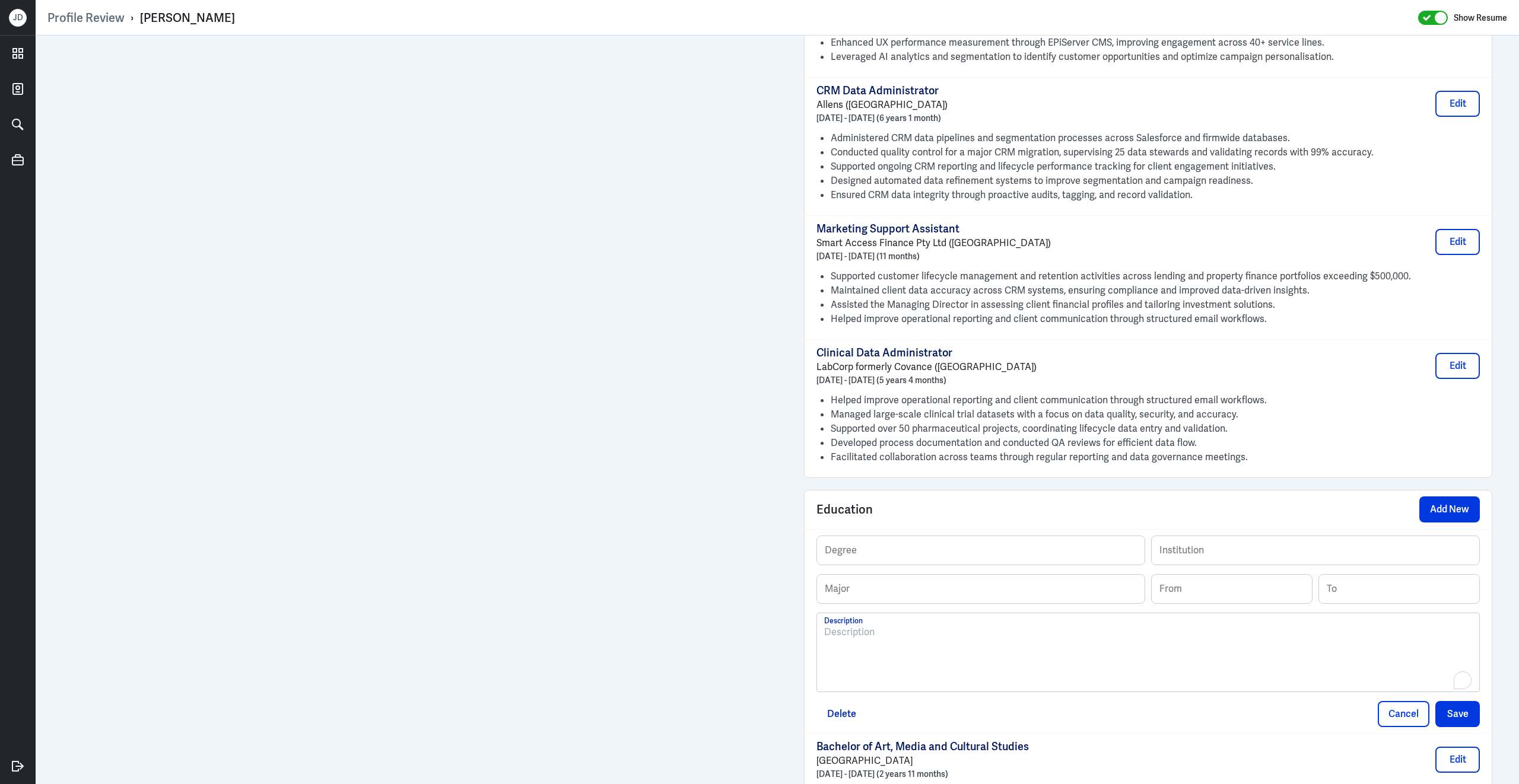
click at [912, 656] on div "To enrich screen reader interactions, please activate Accessibility in Grammarl…" at bounding box center [1148, 656] width 648 height 64
drag, startPoint x: 974, startPoint y: 628, endPoint x: 816, endPoint y: 622, distance: 158.1
click at [817, 622] on div "Masters of Business Administration - Major in Marketing Western Sydney Universi…" at bounding box center [1148, 652] width 662 height 78
click at [851, 547] on input "text" at bounding box center [980, 551] width 327 height 29
paste input "Masters of Business Administration"
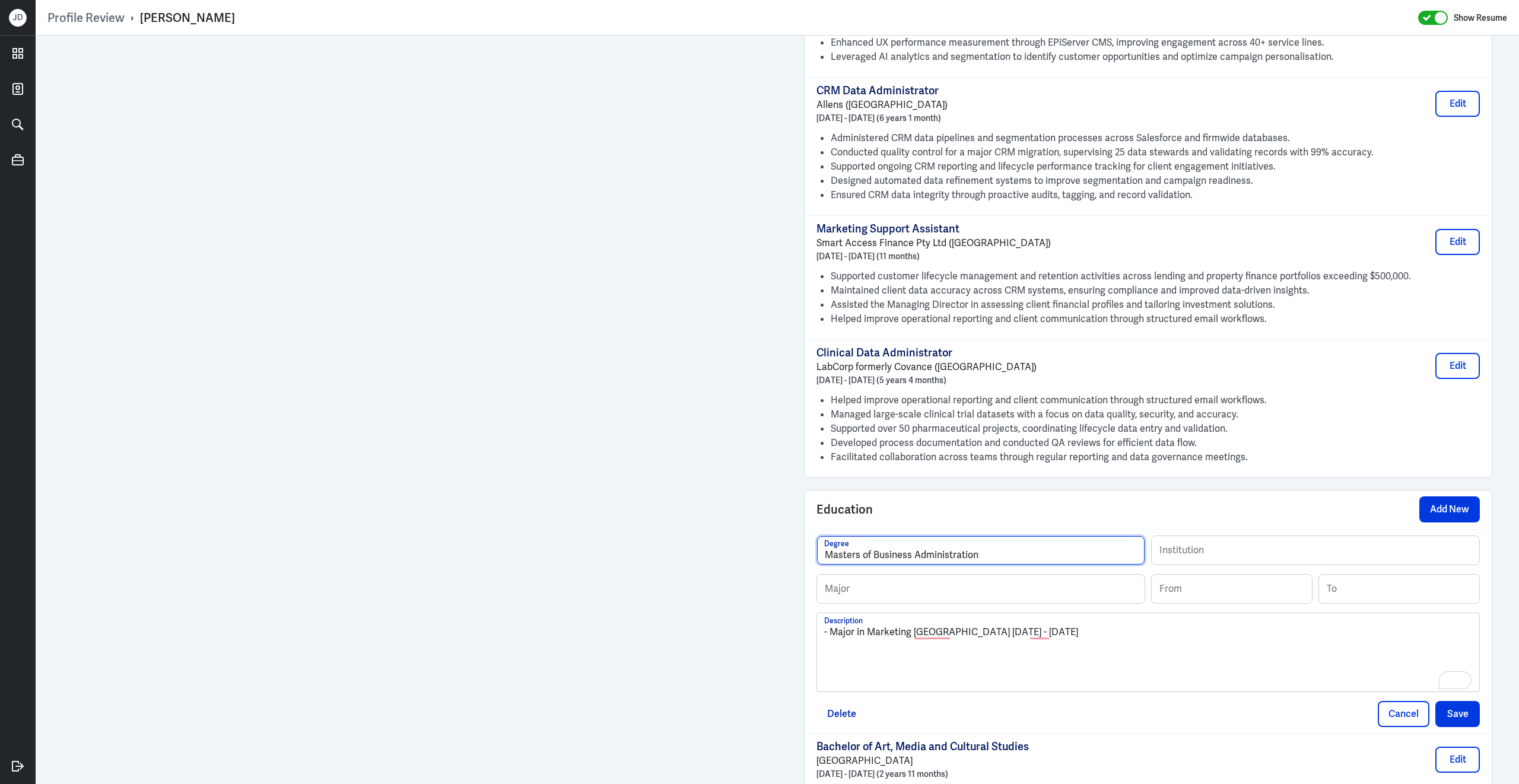
type input "Masters of Business Administration"
drag, startPoint x: 870, startPoint y: 627, endPoint x: 911, endPoint y: 625, distance: 41.0
click at [912, 626] on p "- Major in Marketing Western Sydney University 2015 - 2018" at bounding box center [1148, 632] width 648 height 14
click at [878, 582] on input "text" at bounding box center [980, 589] width 327 height 29
paste input "Marketing"
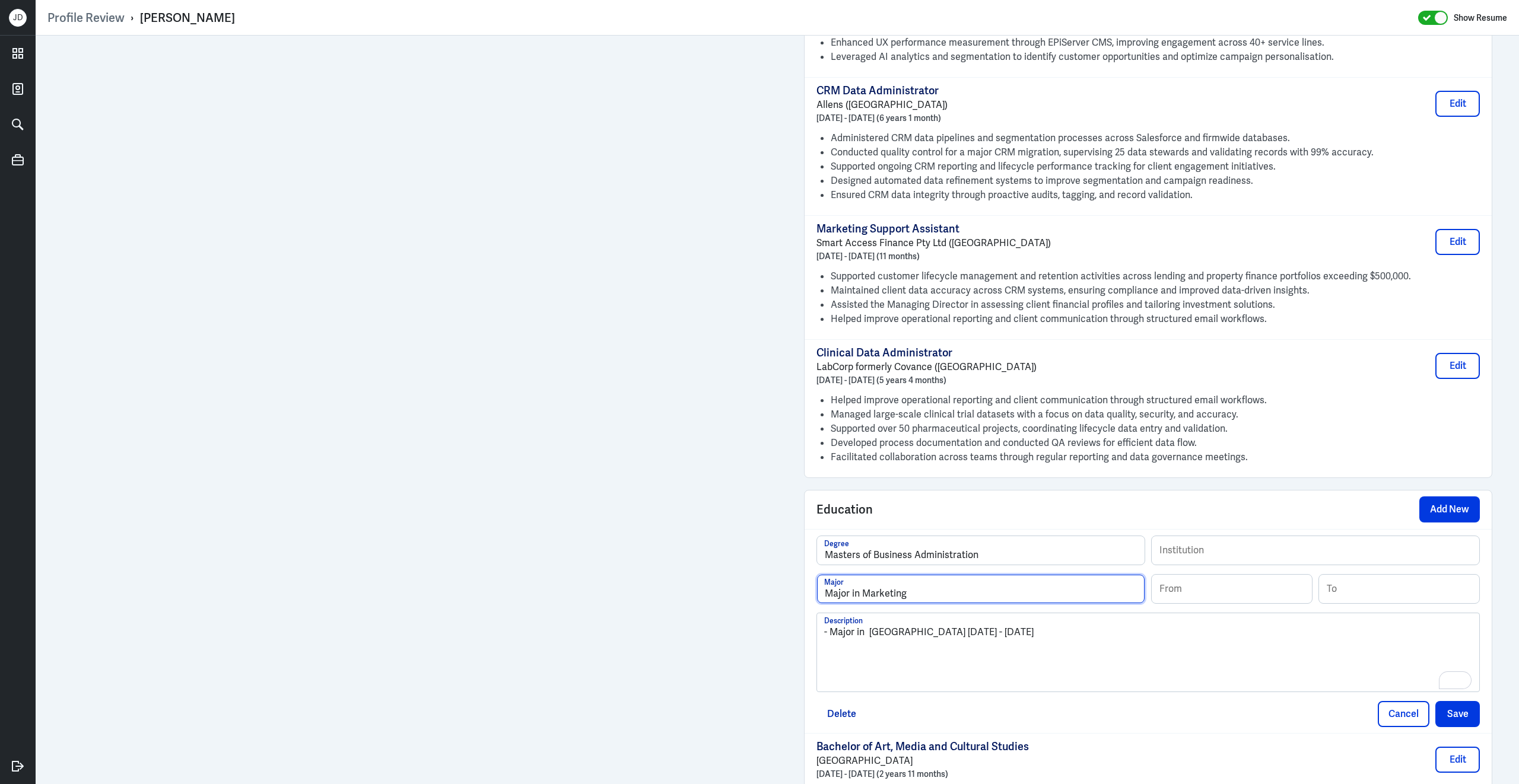
type input "Major in Marketing"
drag, startPoint x: 872, startPoint y: 629, endPoint x: 984, endPoint y: 629, distance: 112.0
click at [984, 630] on p "- Major in Western Sydney University 2015 - 2018" at bounding box center [1148, 632] width 648 height 14
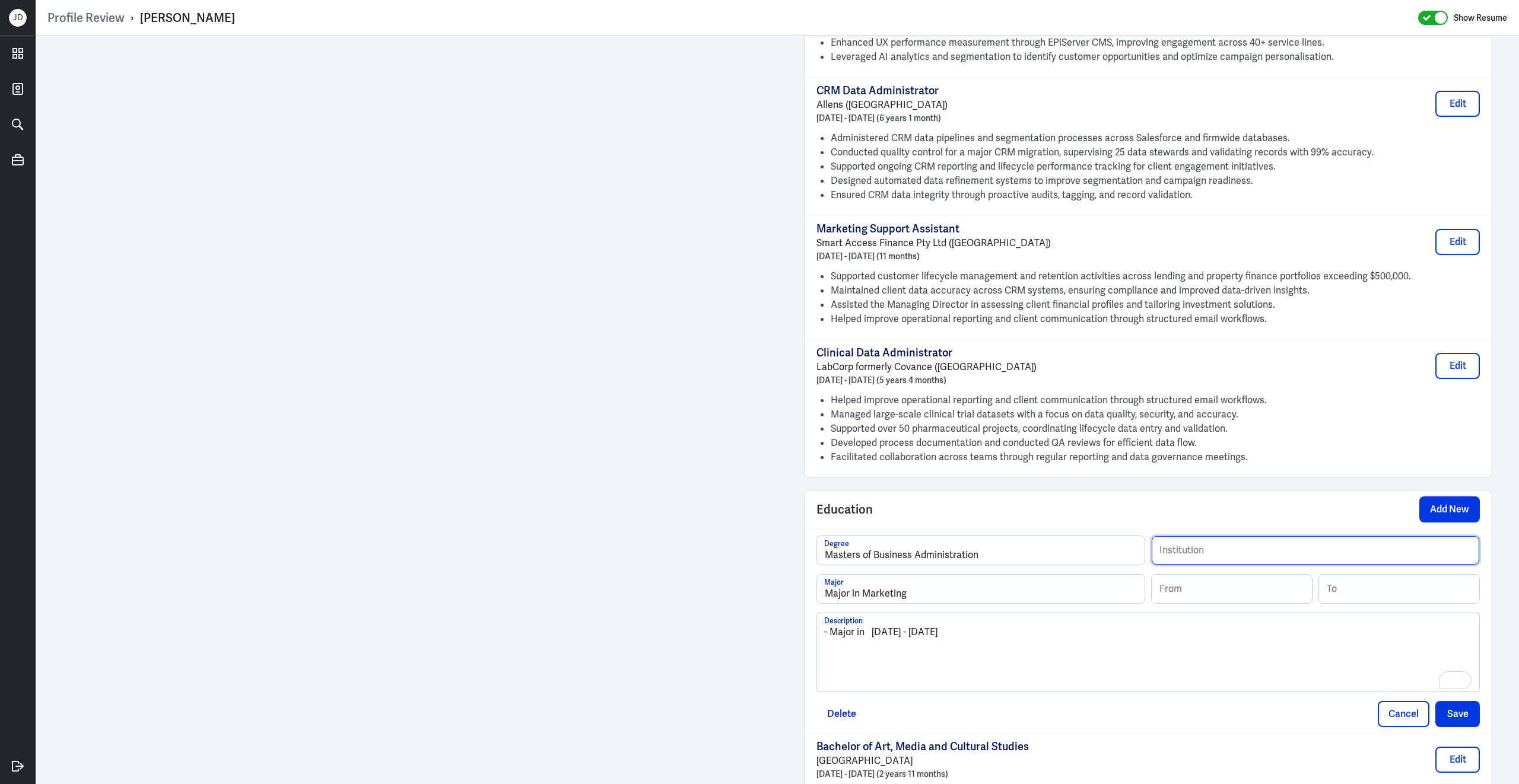
click at [1273, 541] on input "text" at bounding box center [1315, 551] width 327 height 29
paste input "Western Sydney University"
type input "Western Sydney University"
click at [1184, 585] on input at bounding box center [1231, 589] width 160 height 29
type input "02/2015"
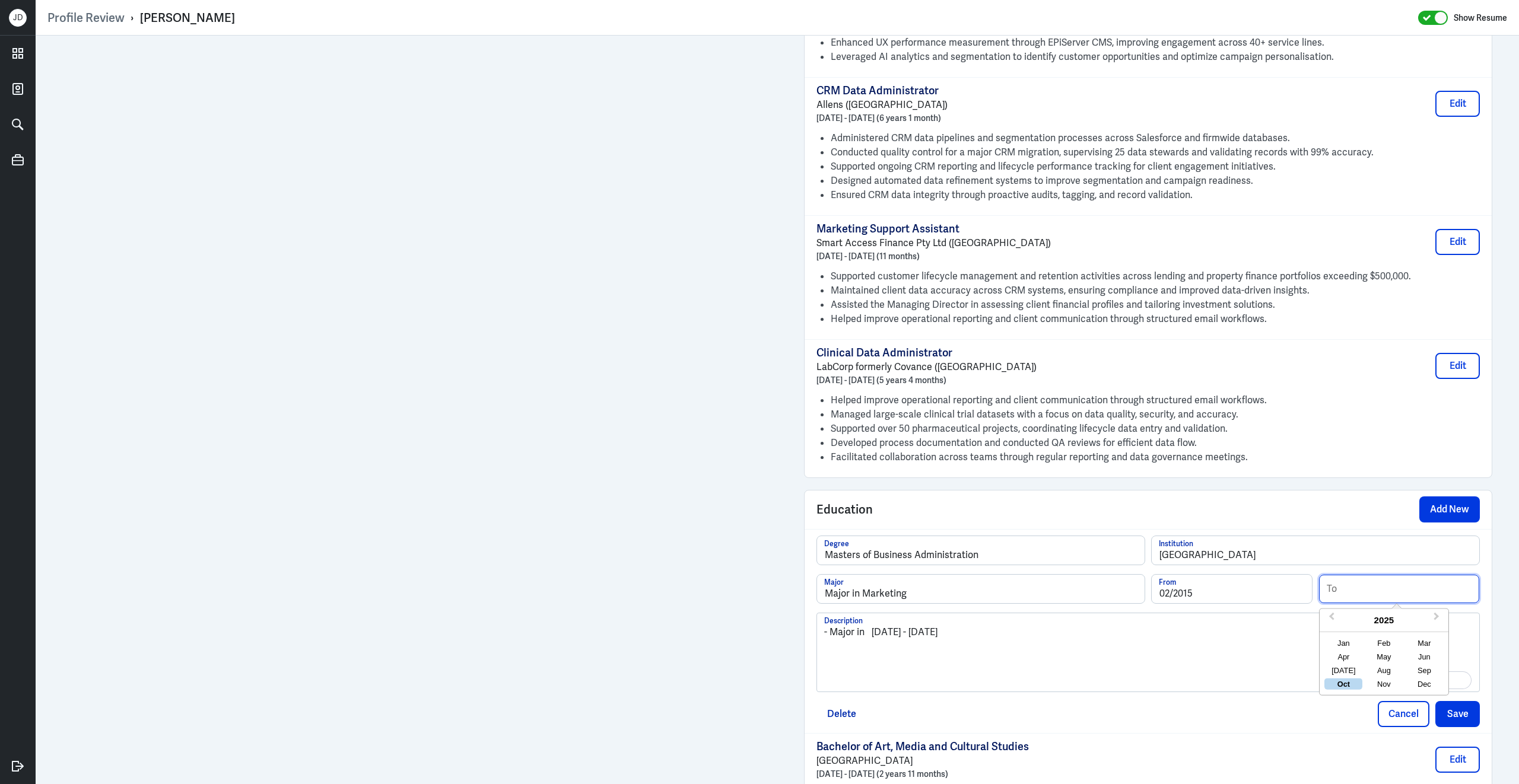
click at [1386, 584] on input at bounding box center [1398, 589] width 160 height 29
type input "12/2018"
click at [1133, 656] on div "- Major in 2015 - 2018" at bounding box center [1148, 656] width 648 height 64
drag, startPoint x: 1019, startPoint y: 642, endPoint x: 749, endPoint y: 604, distance: 272.7
click at [686, 512] on div "Admin Settings Update Resume Save Profile User Requested Private Set Resume to …" at bounding box center [777, 30] width 1483 height 2084
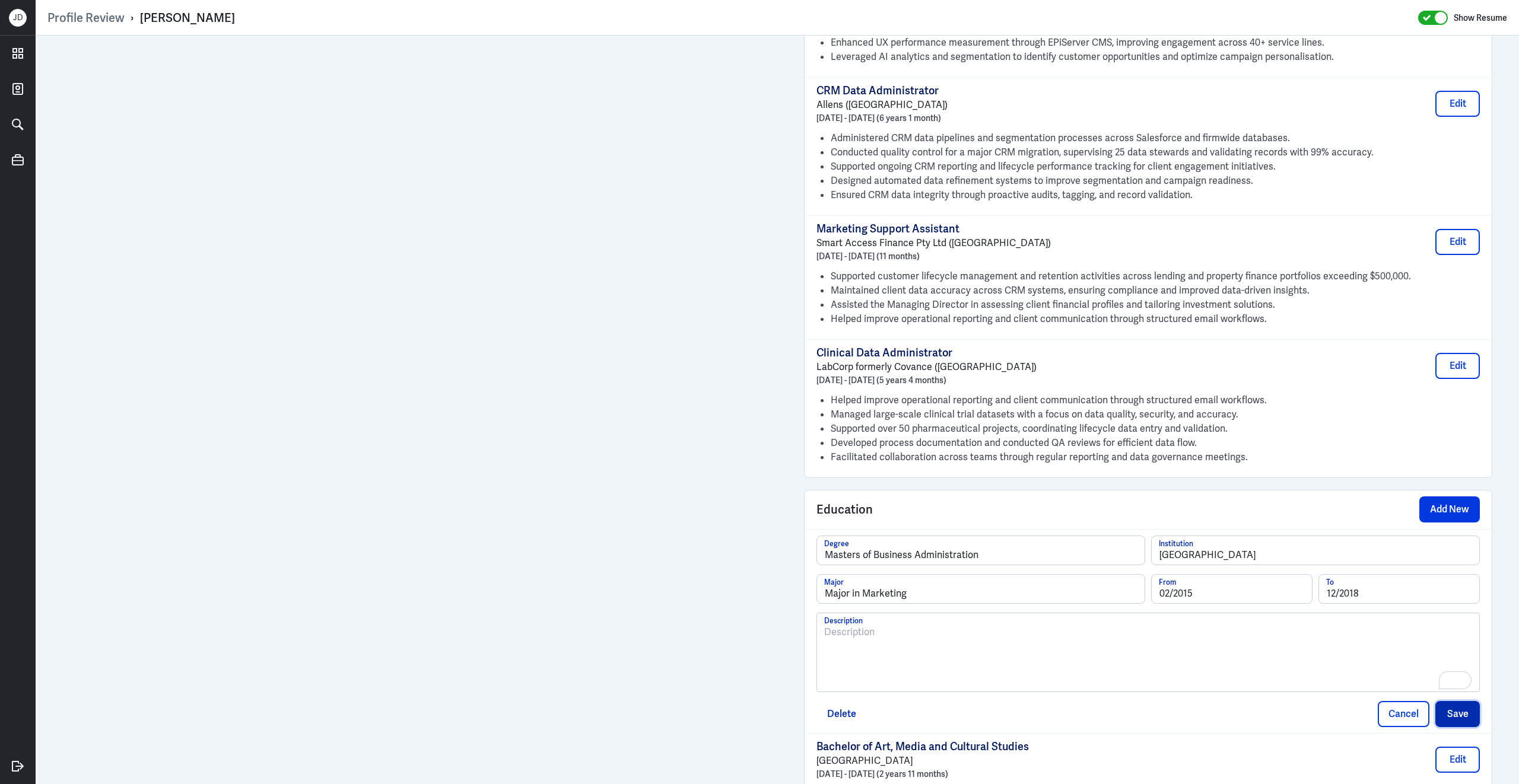
click at [1472, 708] on button "Save" at bounding box center [1457, 714] width 45 height 26
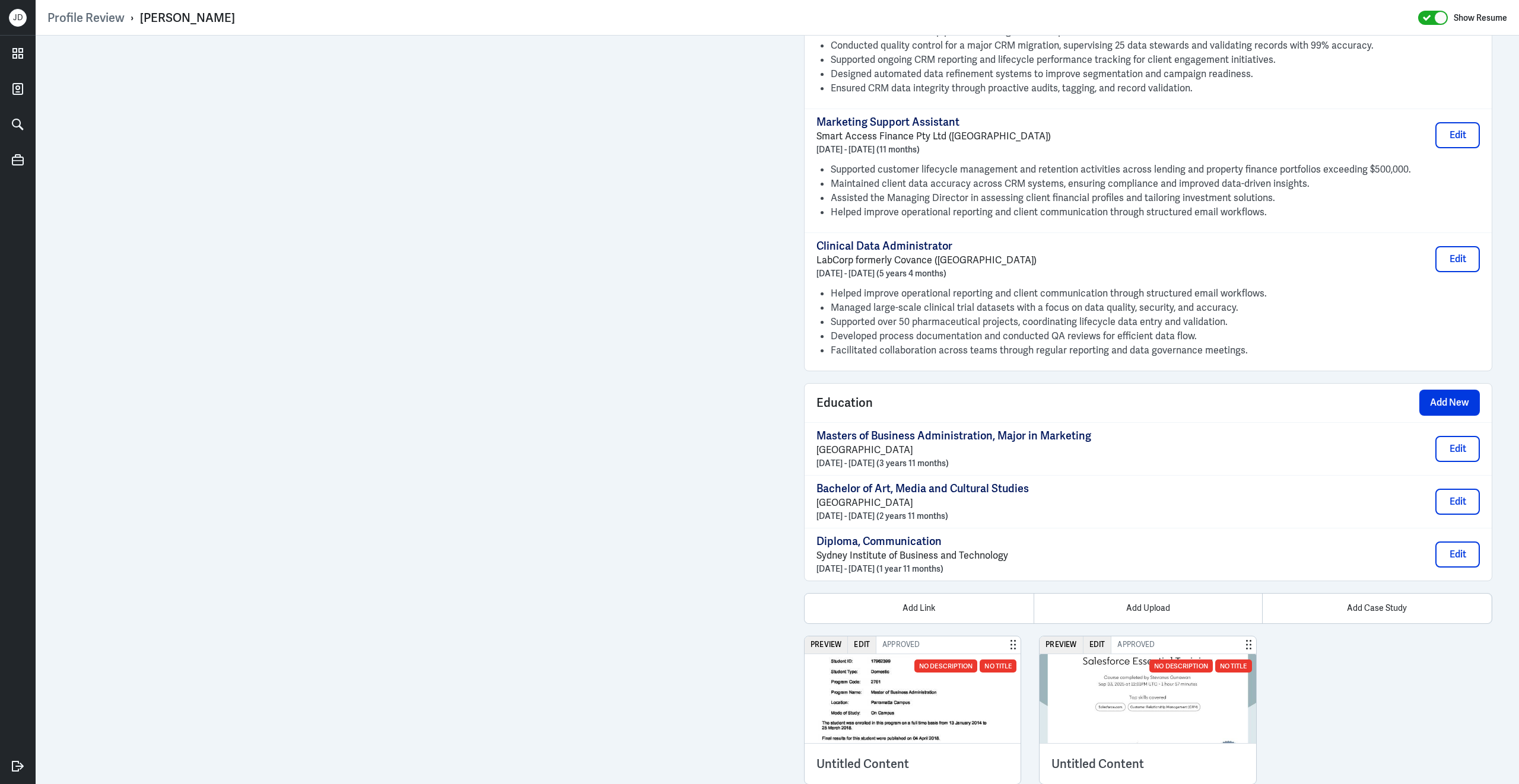
scroll to position [1180, 0]
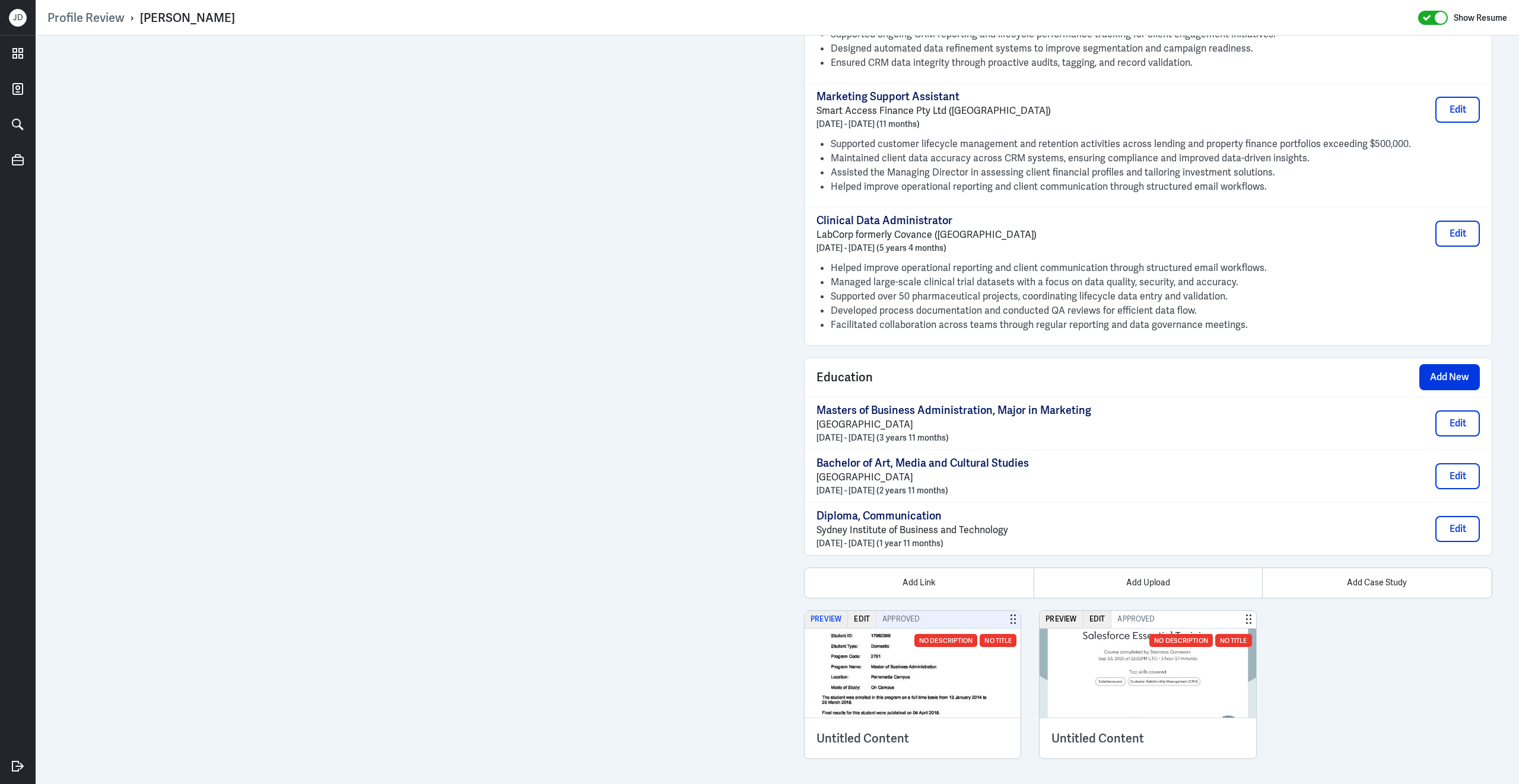
click at [820, 615] on button "Preview" at bounding box center [825, 619] width 43 height 17
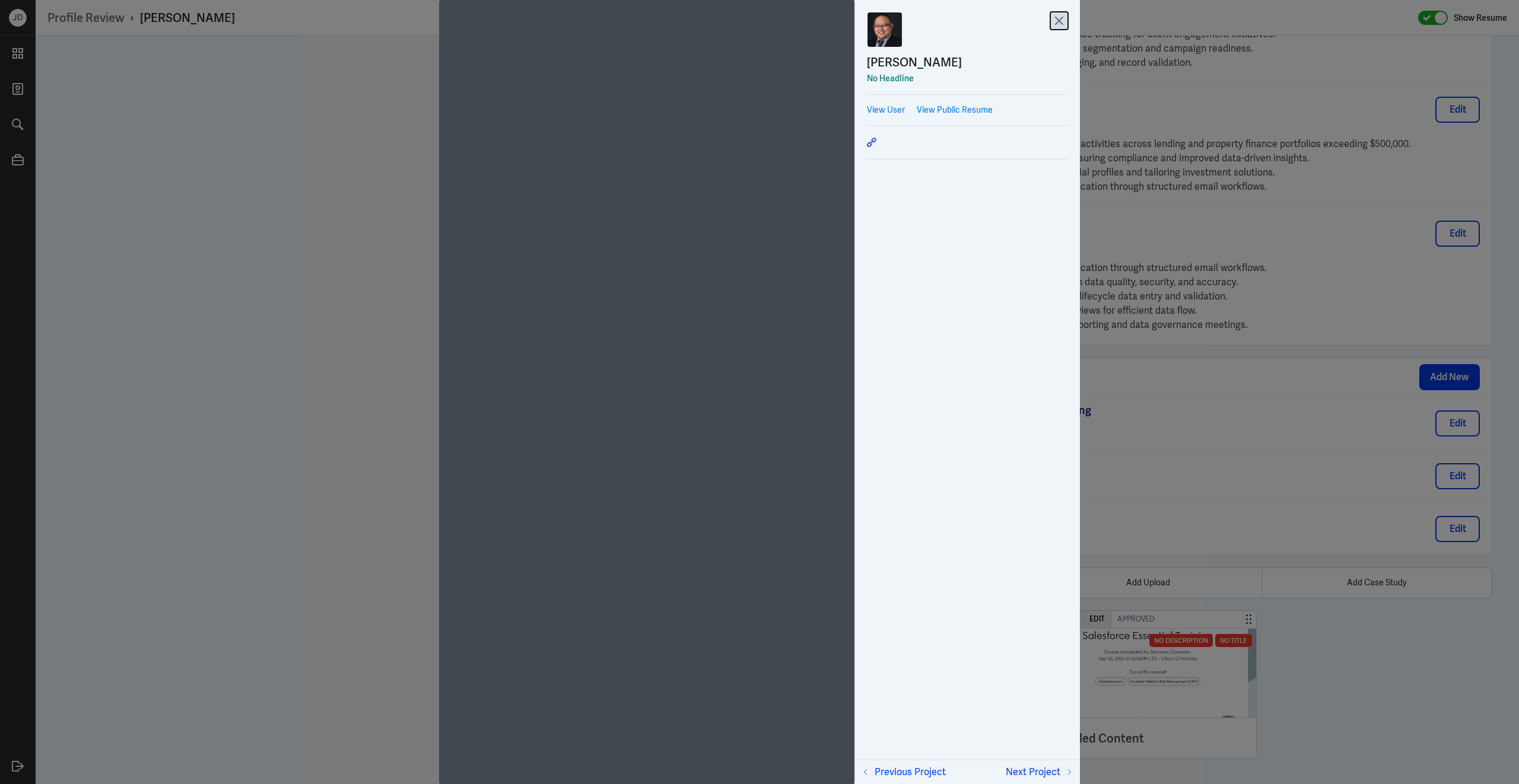
click at [1055, 23] on icon at bounding box center [1059, 21] width 7 height 7
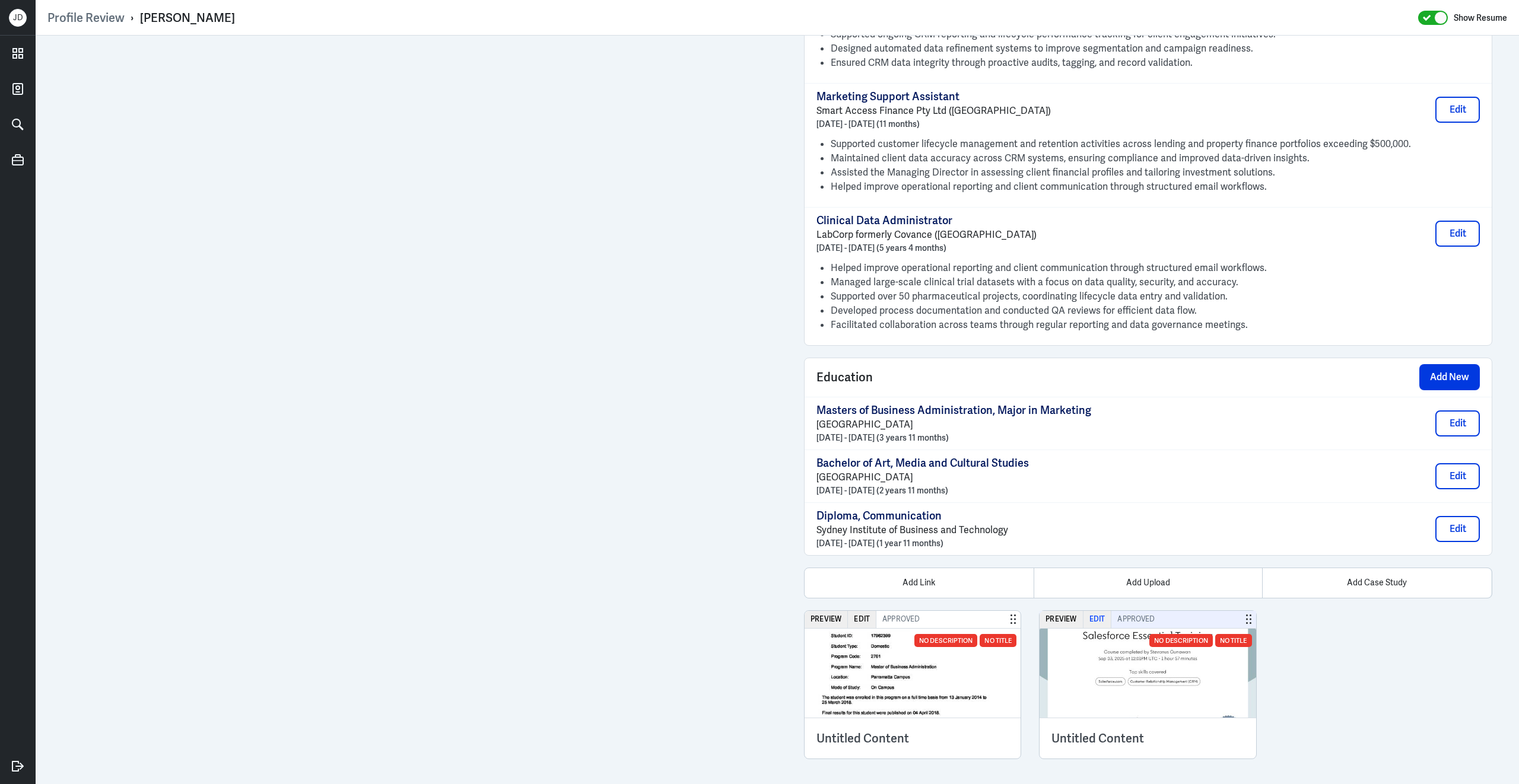
click at [1107, 620] on button "Edit" at bounding box center [1098, 619] width 29 height 17
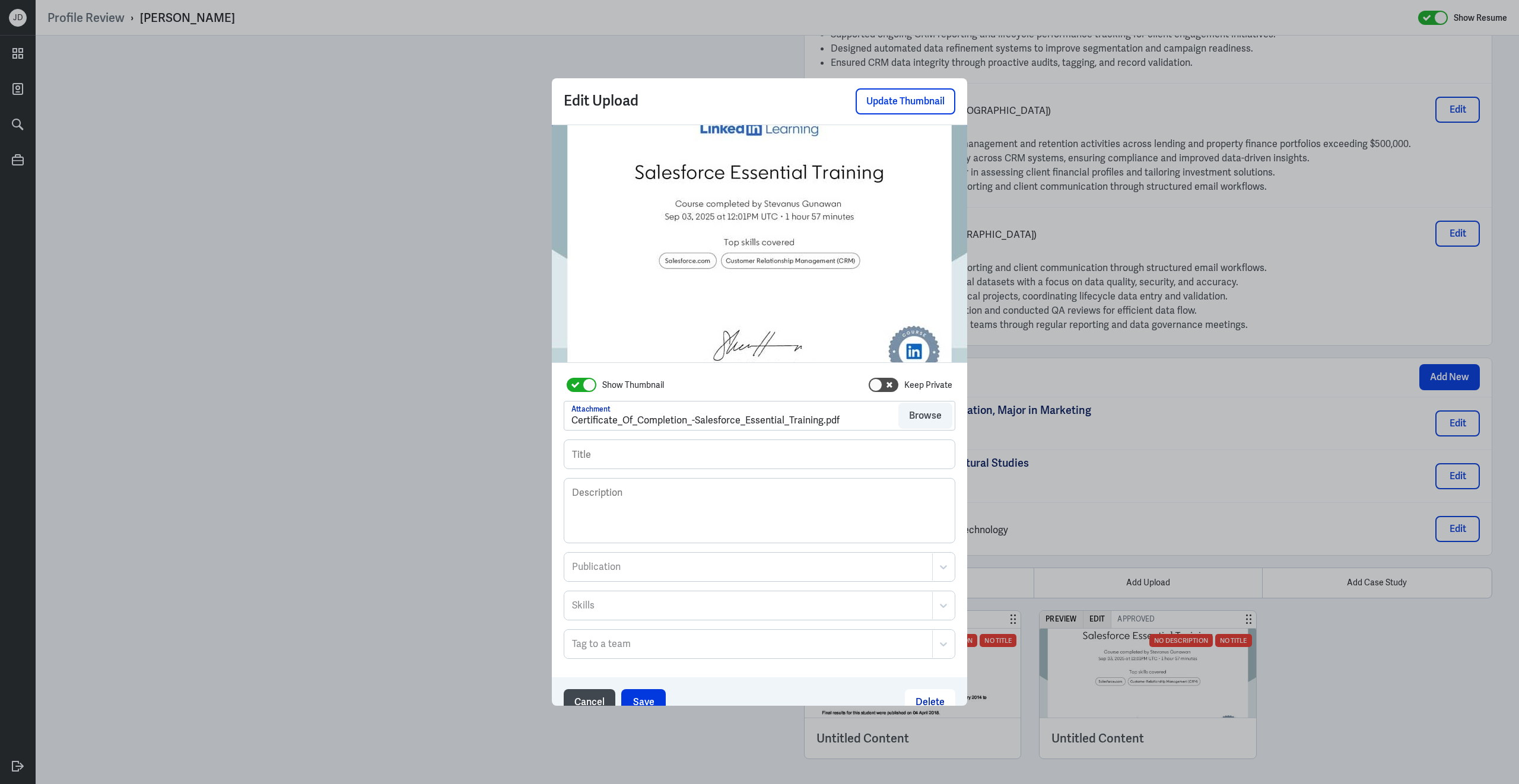
scroll to position [20, 0]
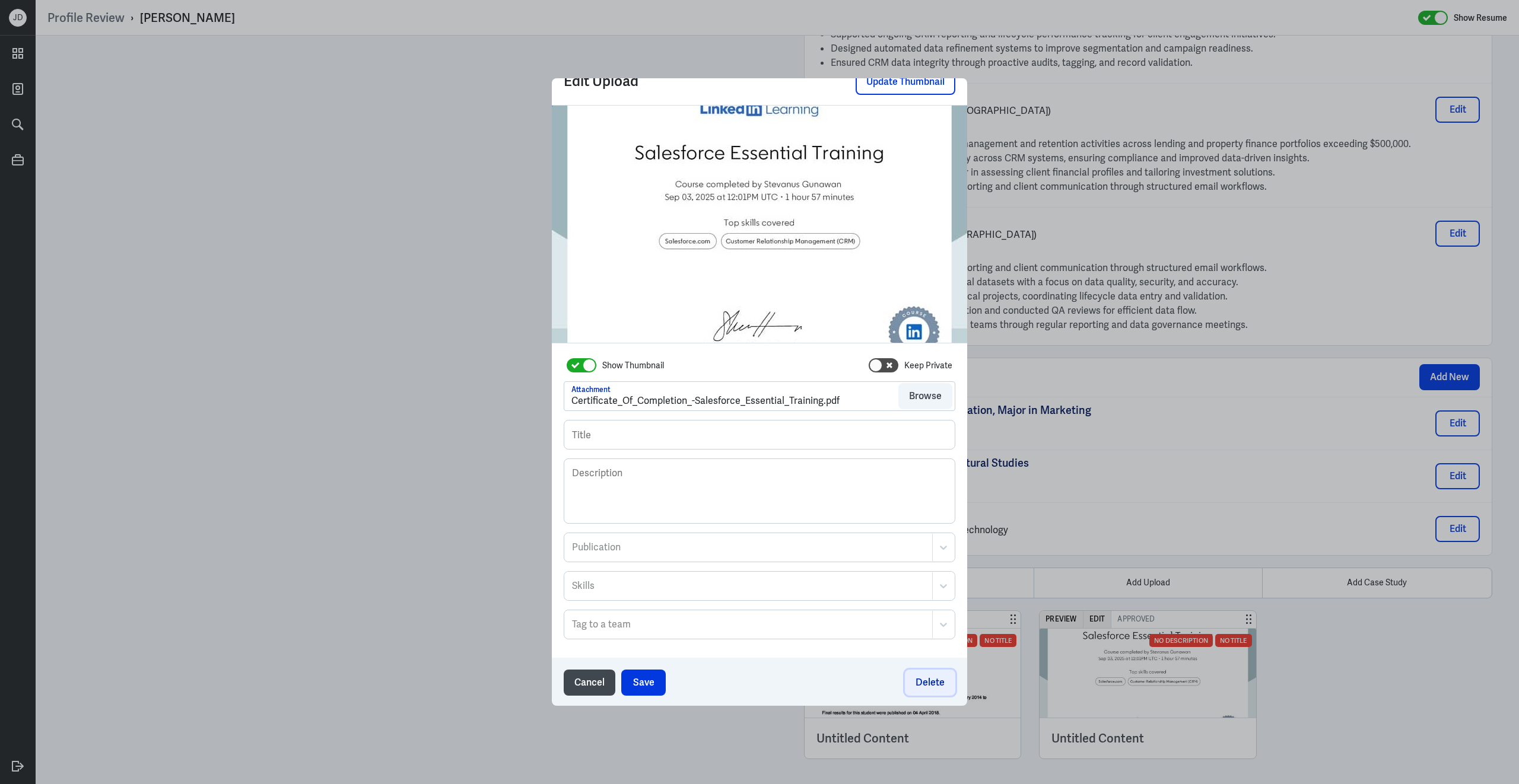
click at [953, 682] on button "Delete" at bounding box center [930, 682] width 50 height 26
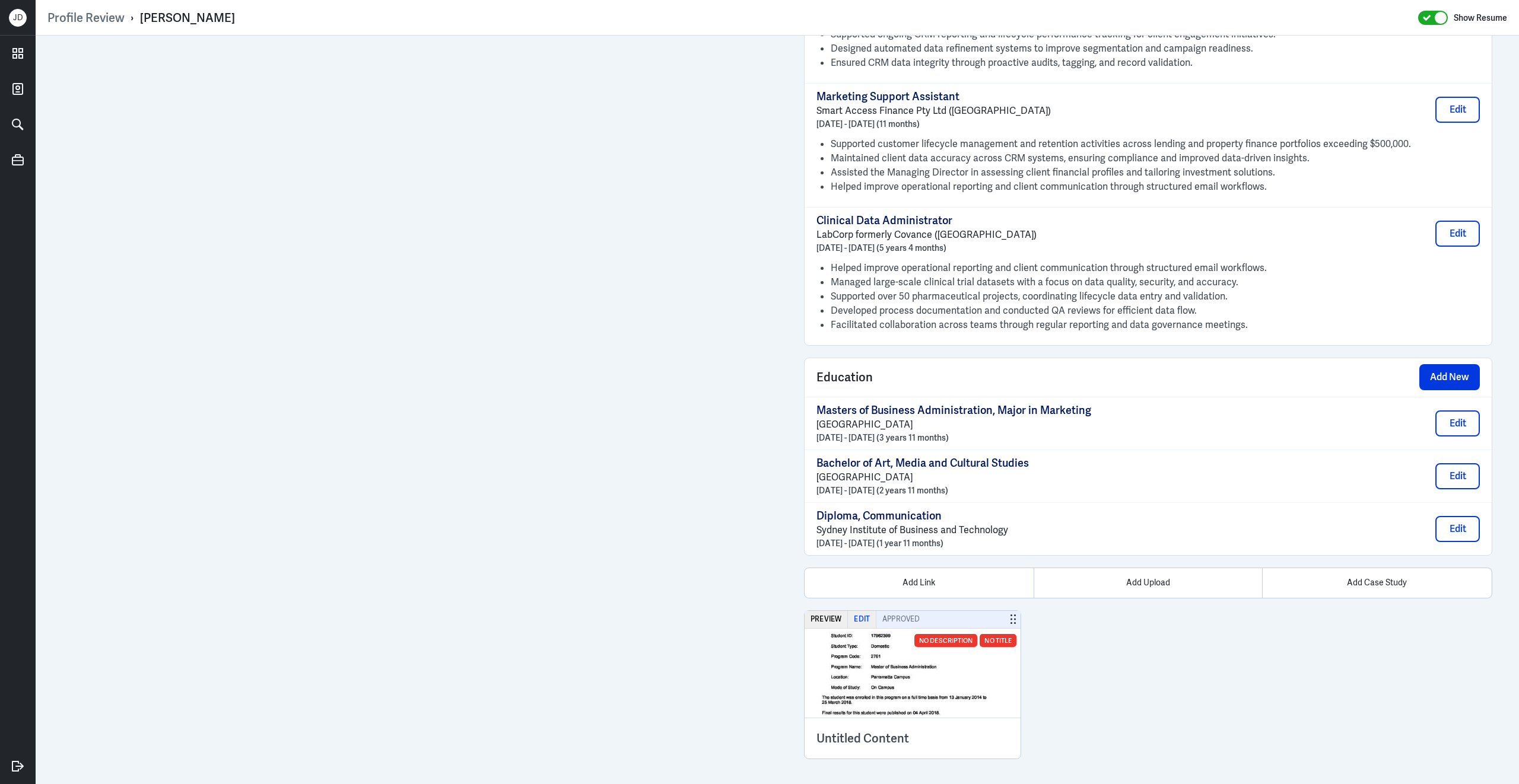
click at [862, 617] on button "Edit" at bounding box center [862, 619] width 29 height 17
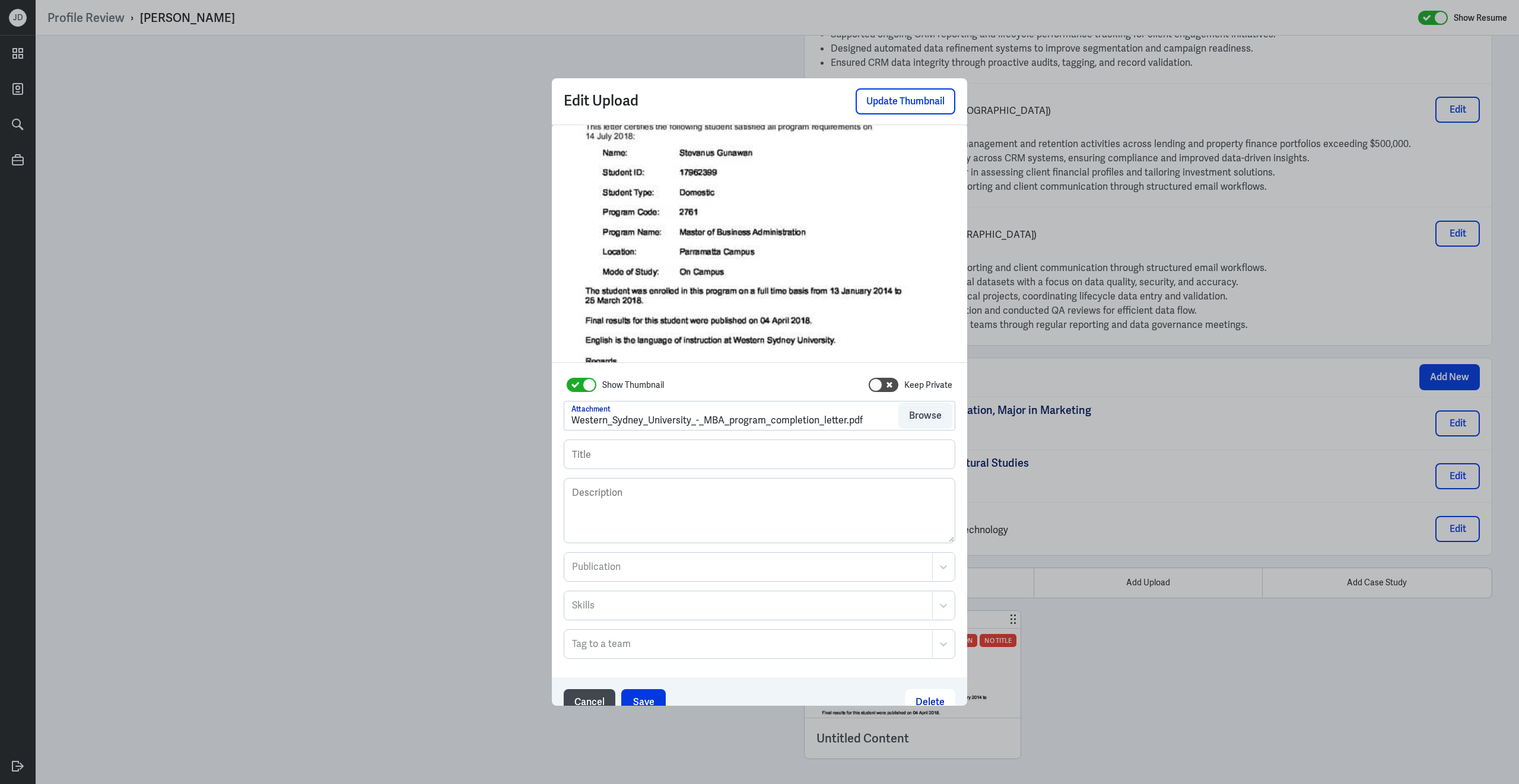
click at [912, 687] on div "Cancel Save Delete" at bounding box center [759, 702] width 415 height 50
click at [917, 700] on button "Delete" at bounding box center [930, 702] width 50 height 26
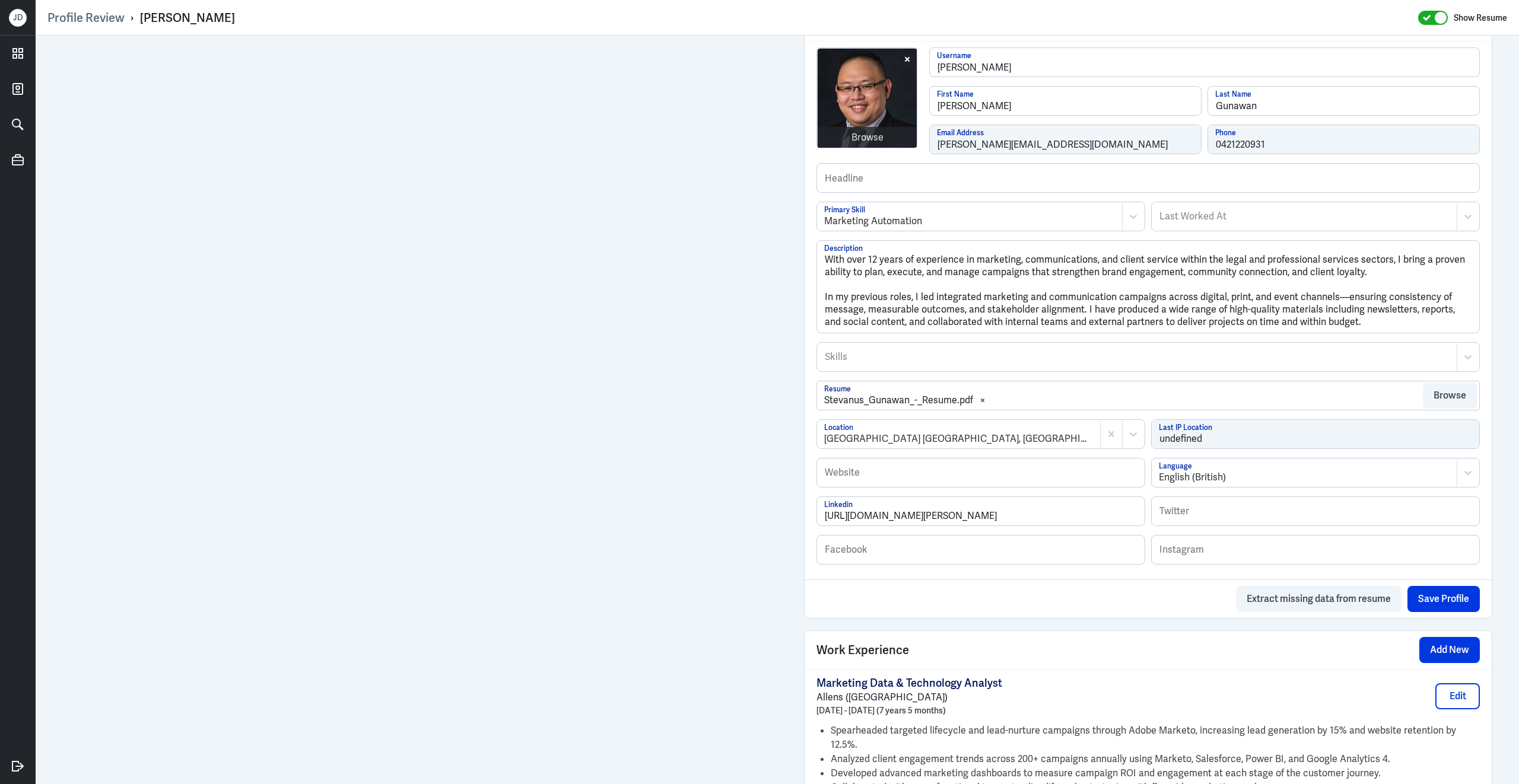
scroll to position [0, 0]
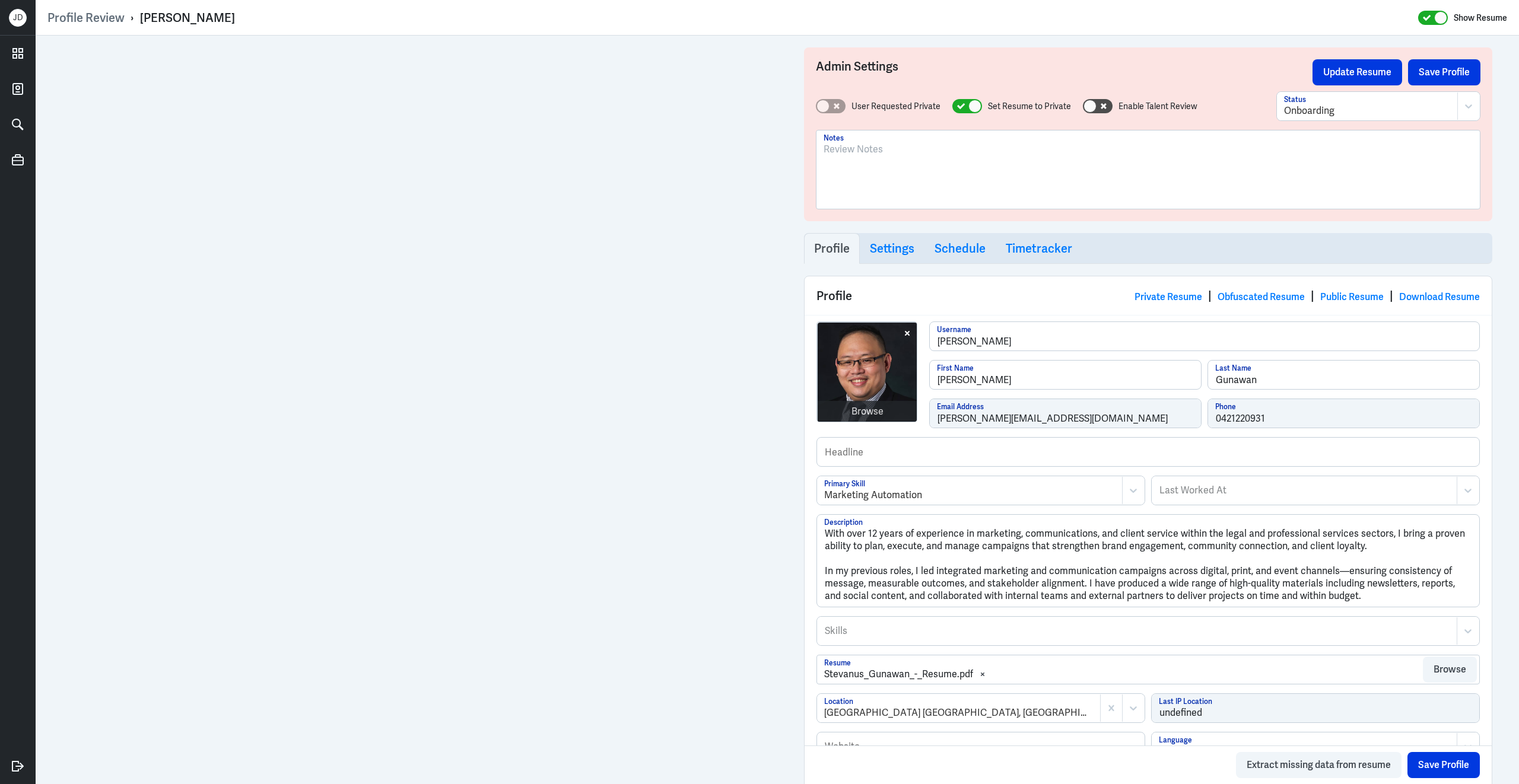
drag, startPoint x: 139, startPoint y: 14, endPoint x: 289, endPoint y: 14, distance: 150.0
click at [289, 16] on div "Profile Review › Stevanus Gunawan Show Resume" at bounding box center [777, 18] width 1459 height 15
copy div "Stevanus Gunawan"
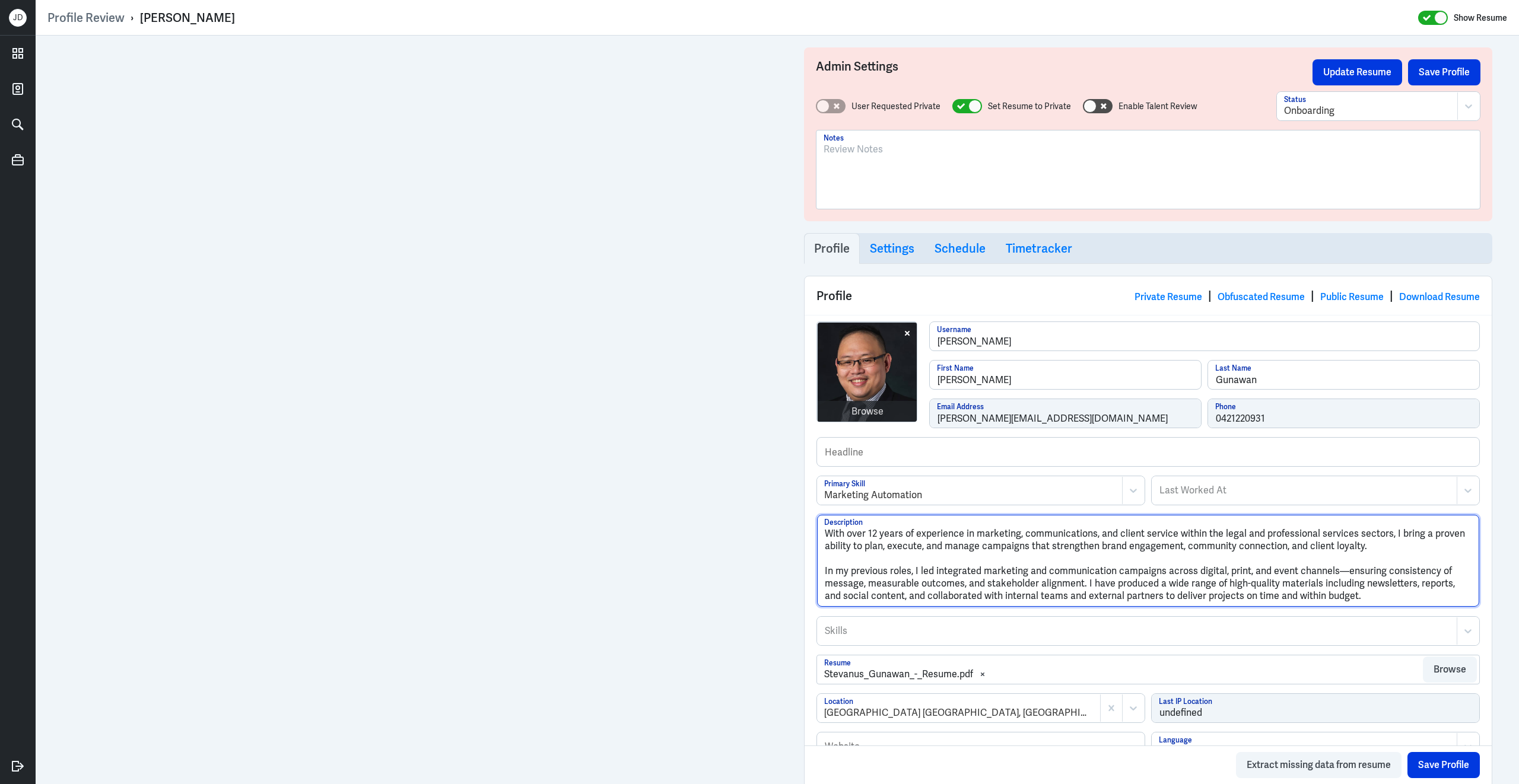
click at [918, 595] on textarea "With over 12 years of experience in marketing, communications, and client servi…" at bounding box center [1148, 561] width 662 height 92
paste textarea "Stevanus Gunawan is a Marketing Data & Technology Analyst with over 12 years of…"
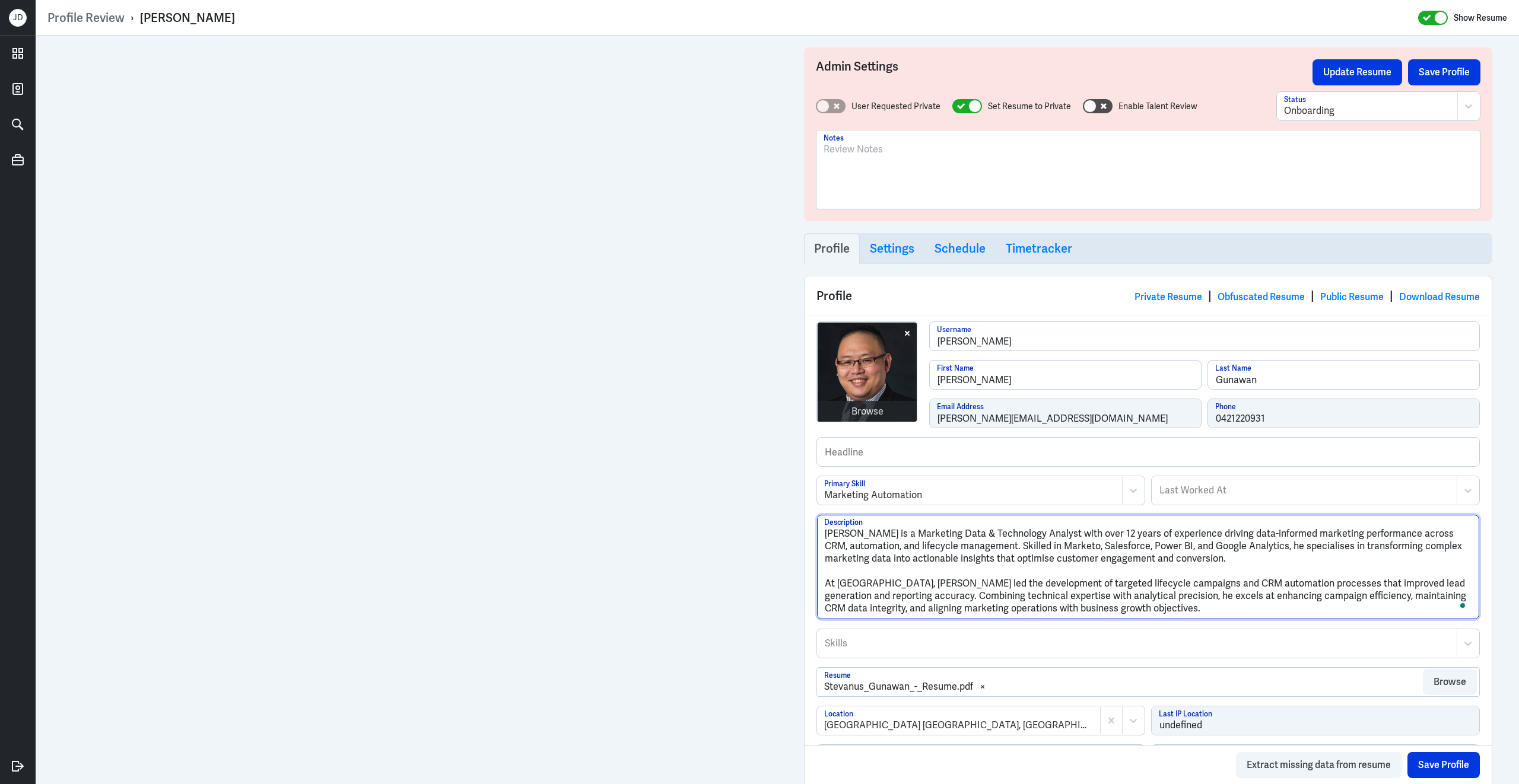
click at [825, 592] on textarea "Stevanus Gunawan is a Marketing Data & Technology Analyst with over 12 years of…" at bounding box center [1148, 567] width 662 height 104
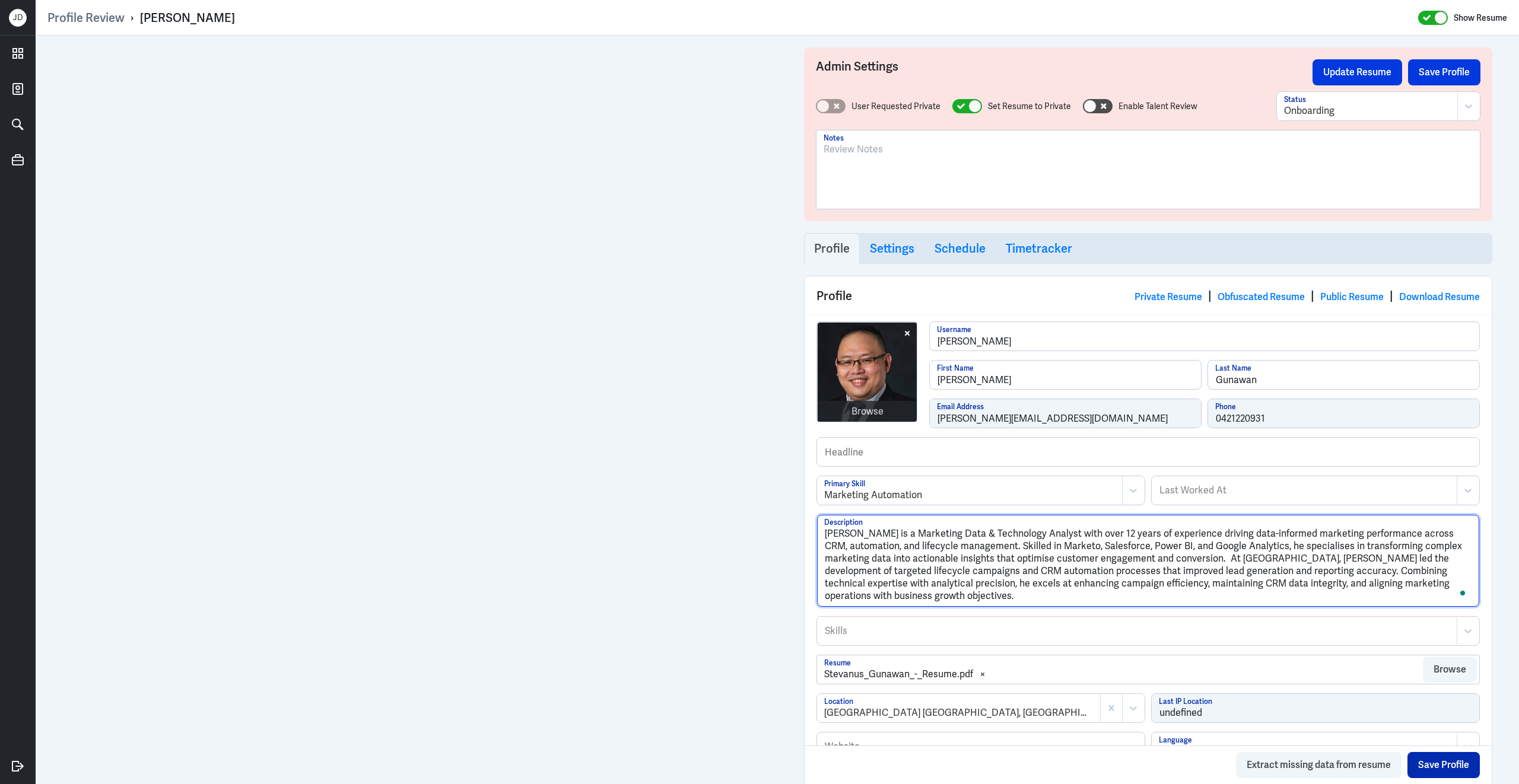
type textarea "Stevanus Gunawan is a Marketing Data & Technology Analyst with over 12 years of…"
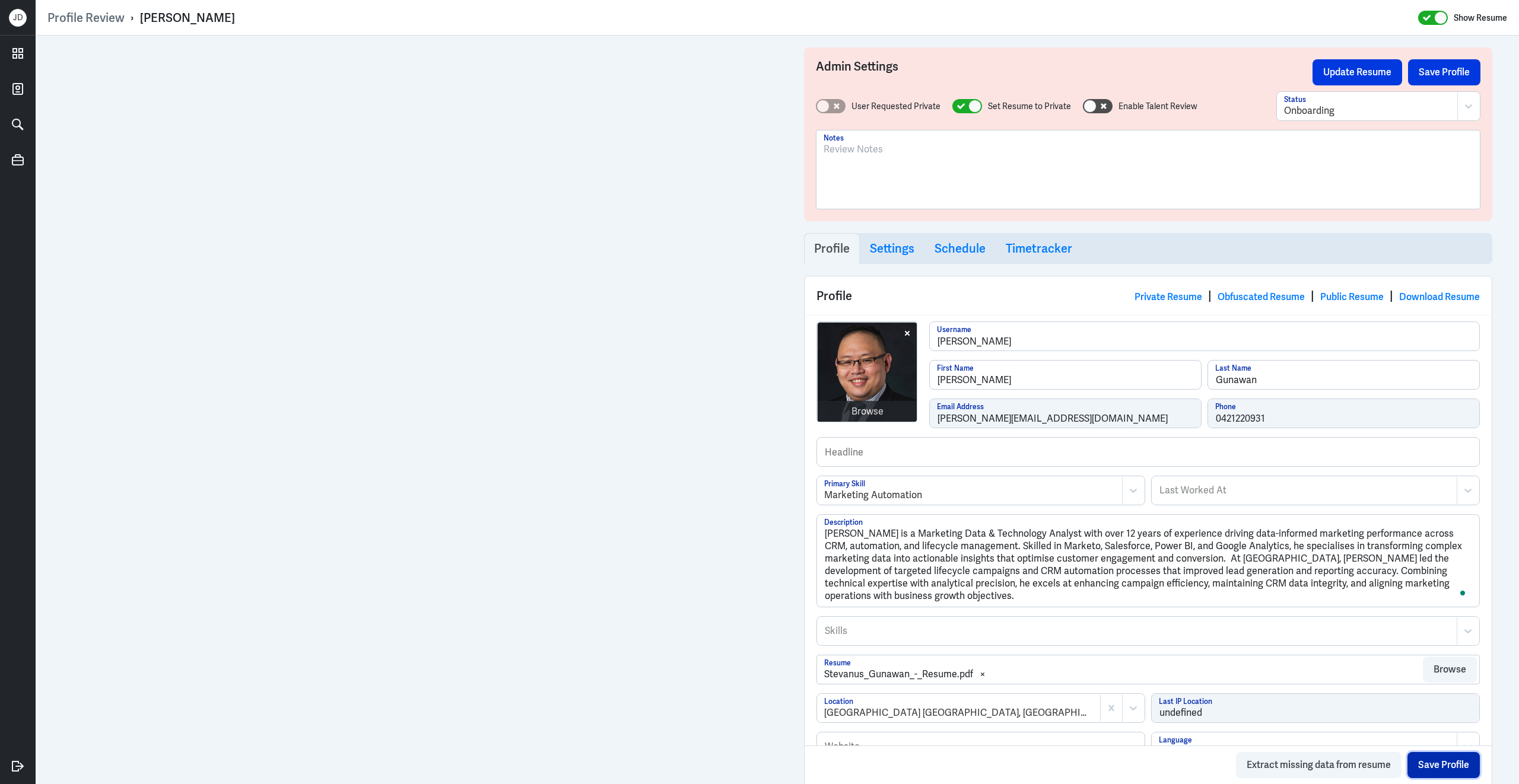
click at [1430, 755] on button "Save Profile" at bounding box center [1443, 765] width 72 height 26
click at [900, 638] on div at bounding box center [1137, 631] width 627 height 14
type input "marketo"
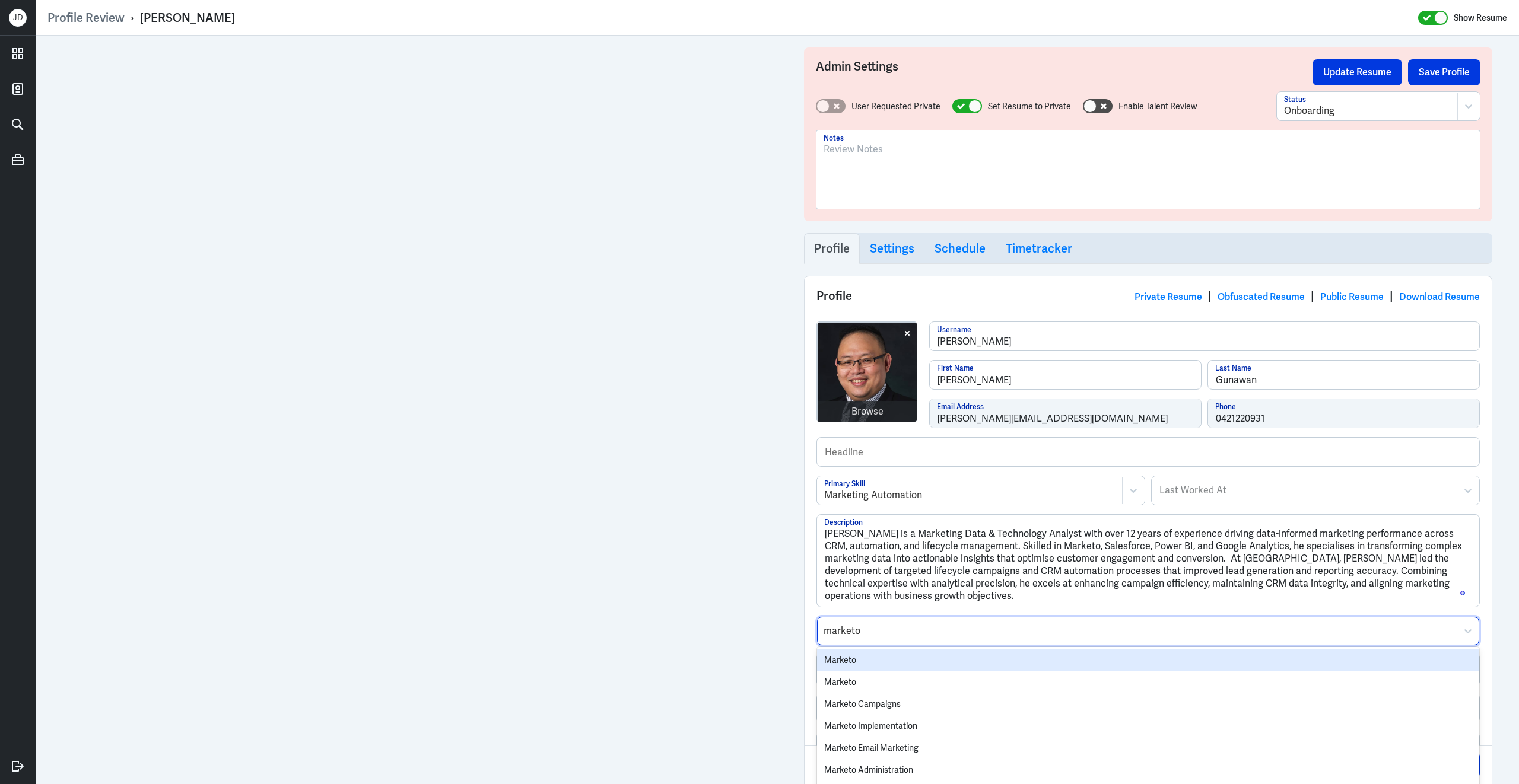
click at [869, 660] on div "Marketo" at bounding box center [1148, 661] width 662 height 22
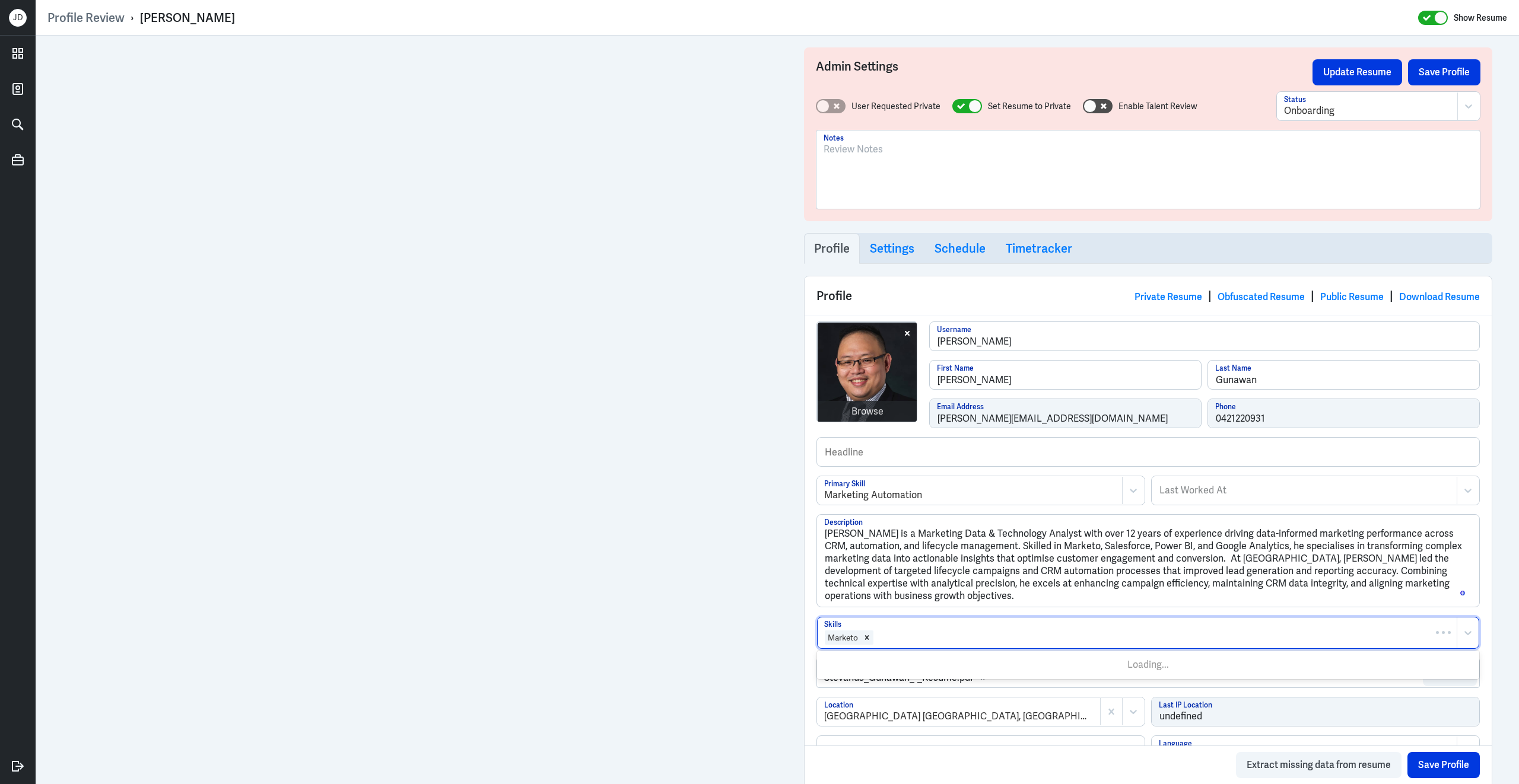
click at [910, 645] on div at bounding box center [1163, 637] width 576 height 14
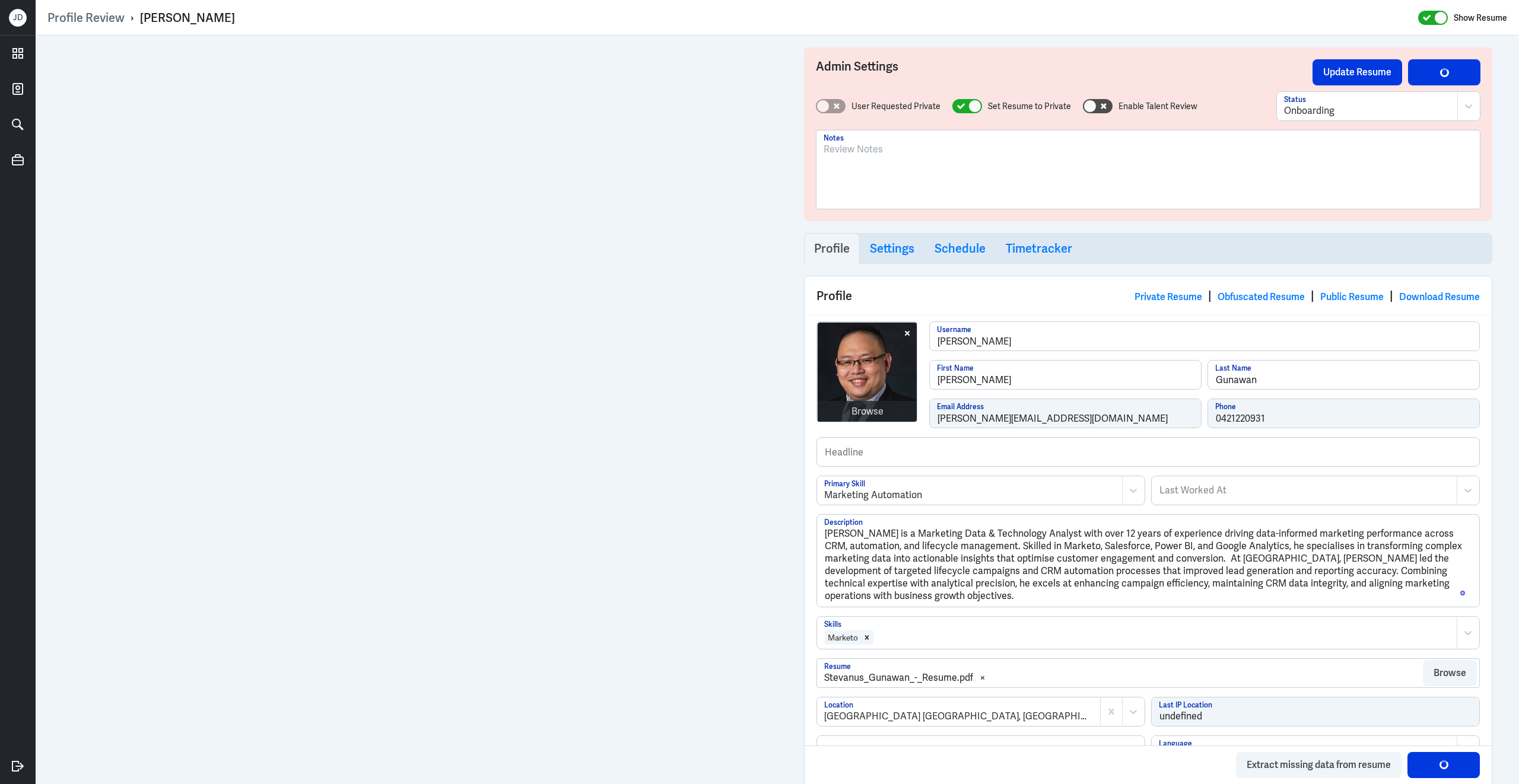
click at [910, 645] on div at bounding box center [1163, 637] width 576 height 14
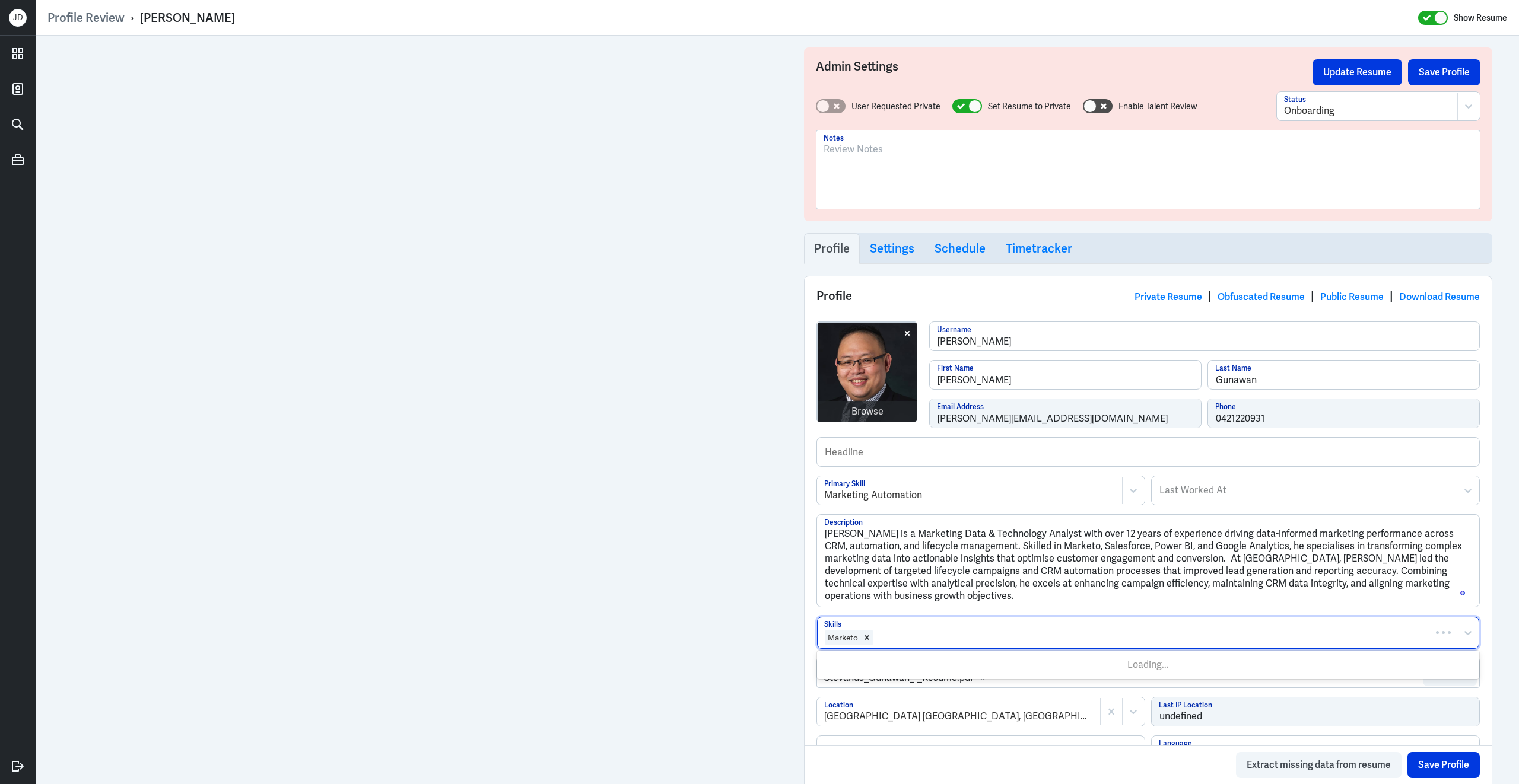
click at [910, 645] on div at bounding box center [1163, 637] width 576 height 14
type input "salesforce"
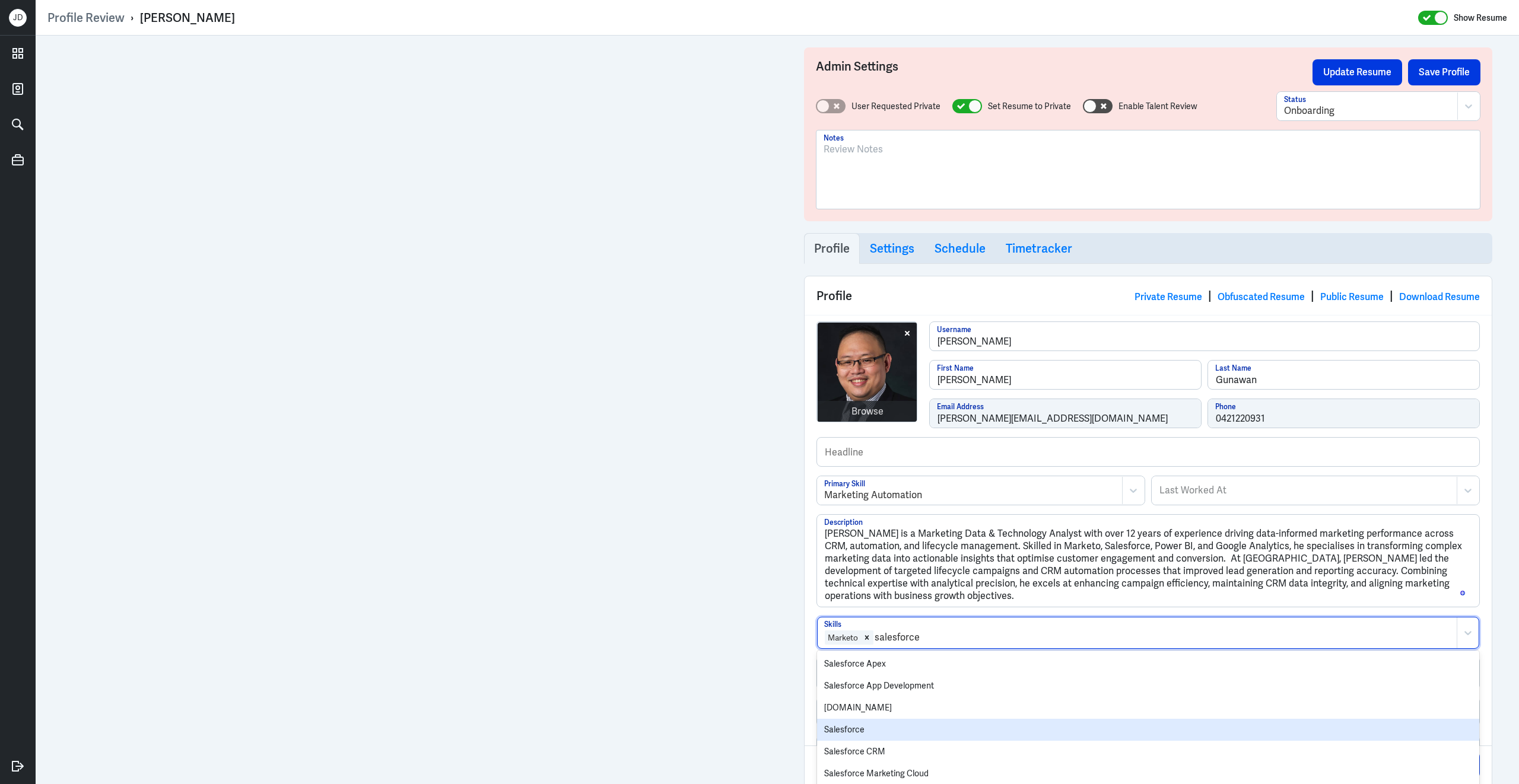
click at [864, 730] on div "Salesforce" at bounding box center [1148, 730] width 662 height 22
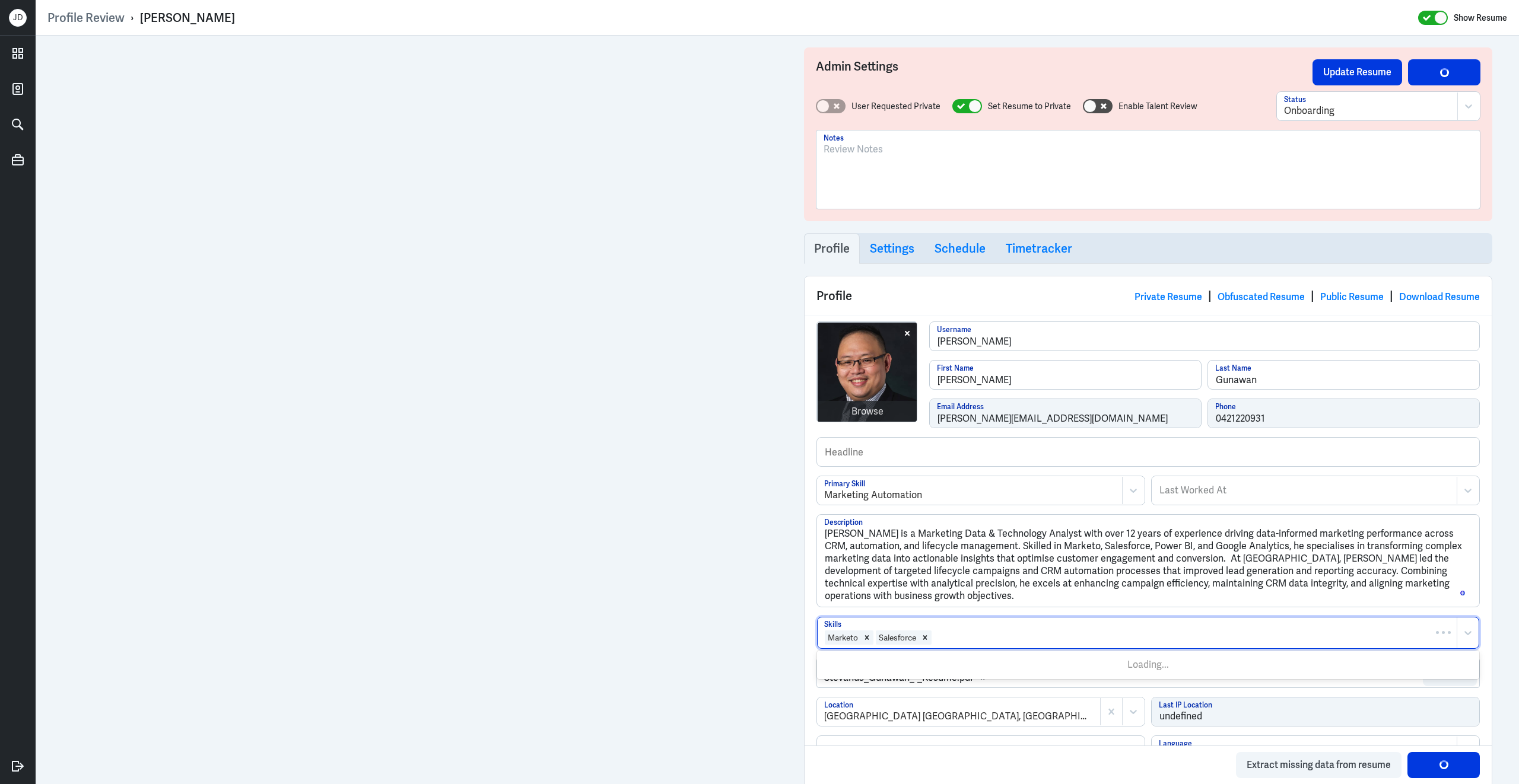
click at [985, 644] on div at bounding box center [1191, 637] width 518 height 14
type input "Marketing Automation"
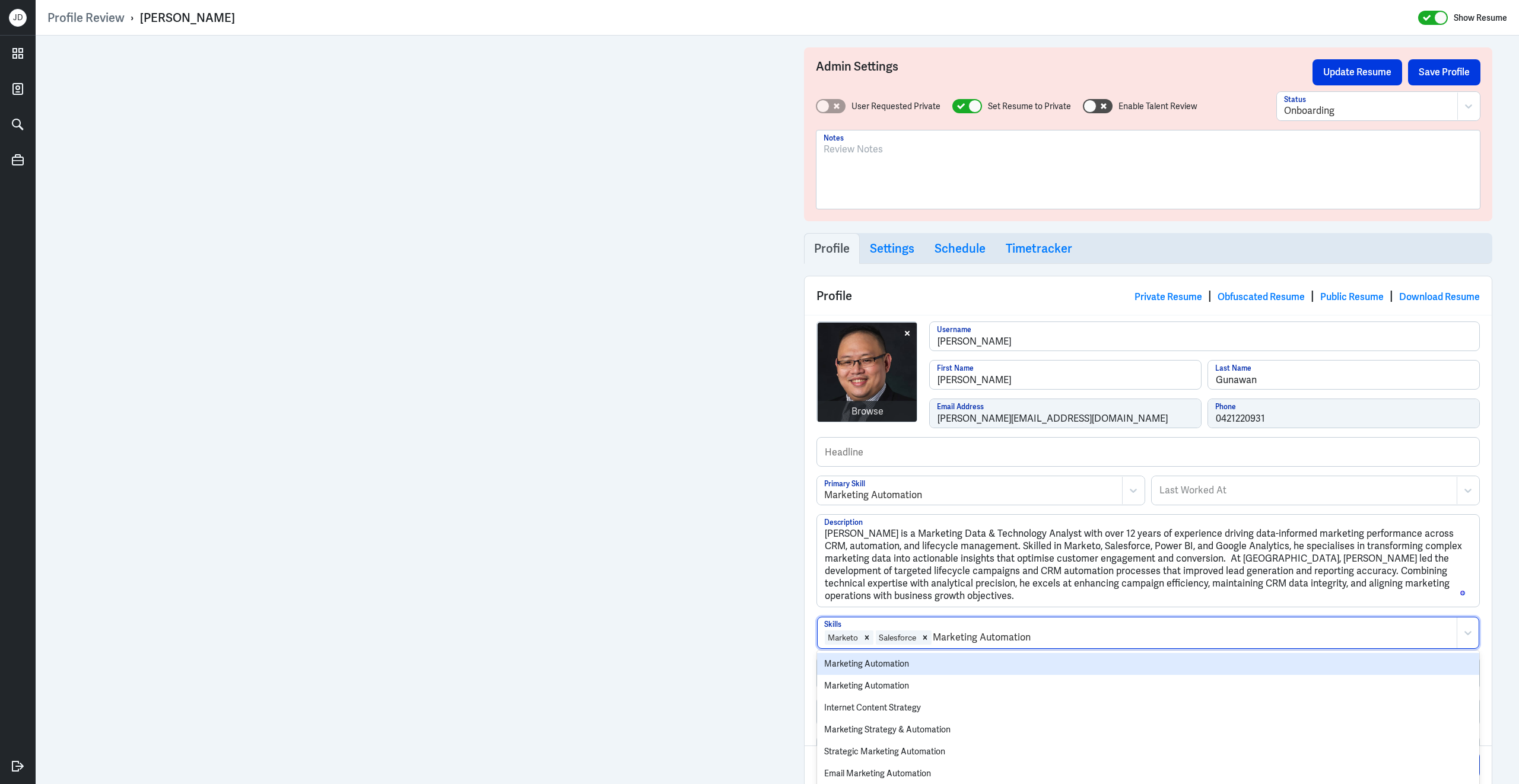
click at [954, 659] on div "Marketing Automation" at bounding box center [1148, 664] width 662 height 22
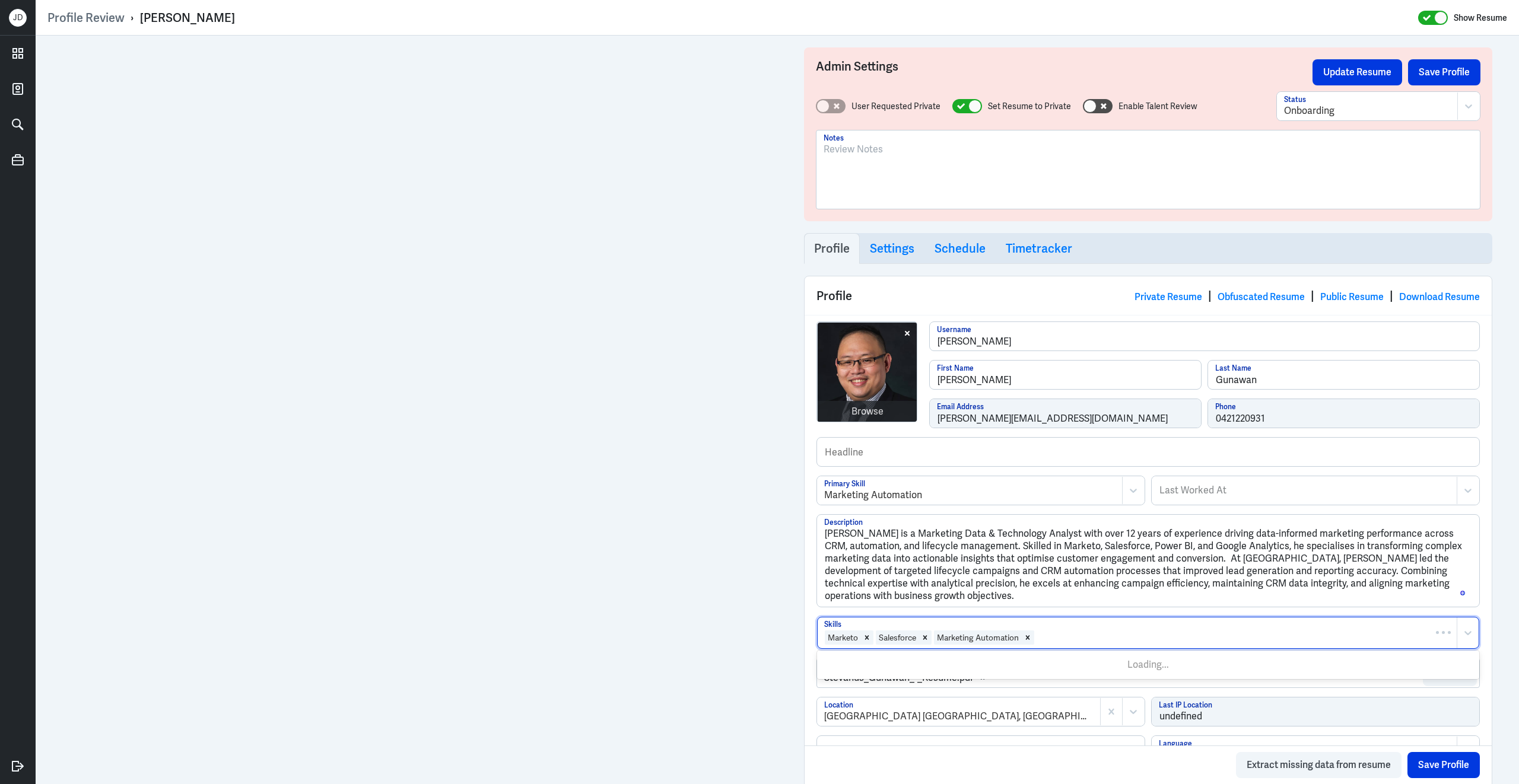
click at [1079, 639] on div at bounding box center [1243, 637] width 415 height 14
type input "CMS"
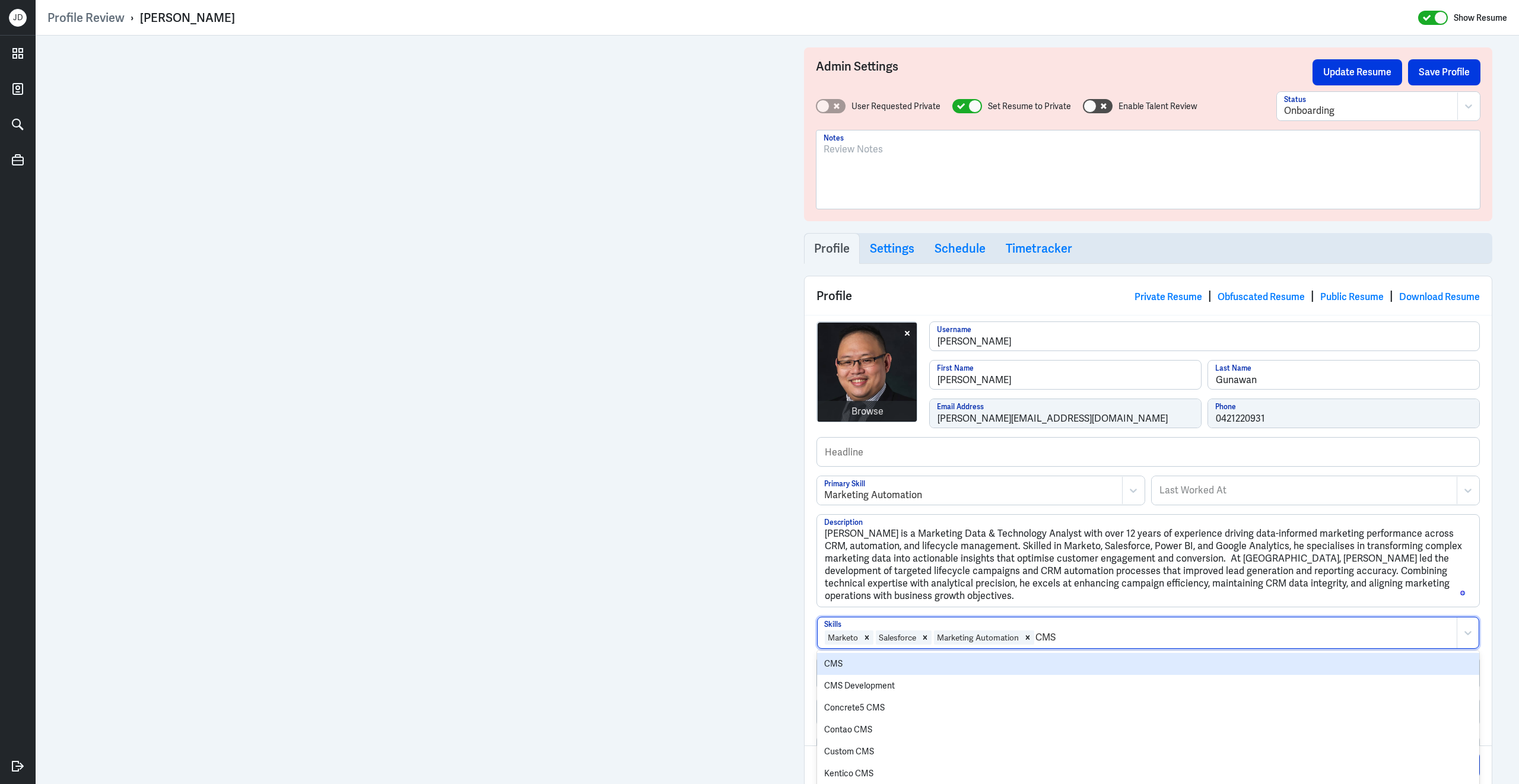
click at [888, 671] on div "CMS" at bounding box center [1148, 664] width 662 height 22
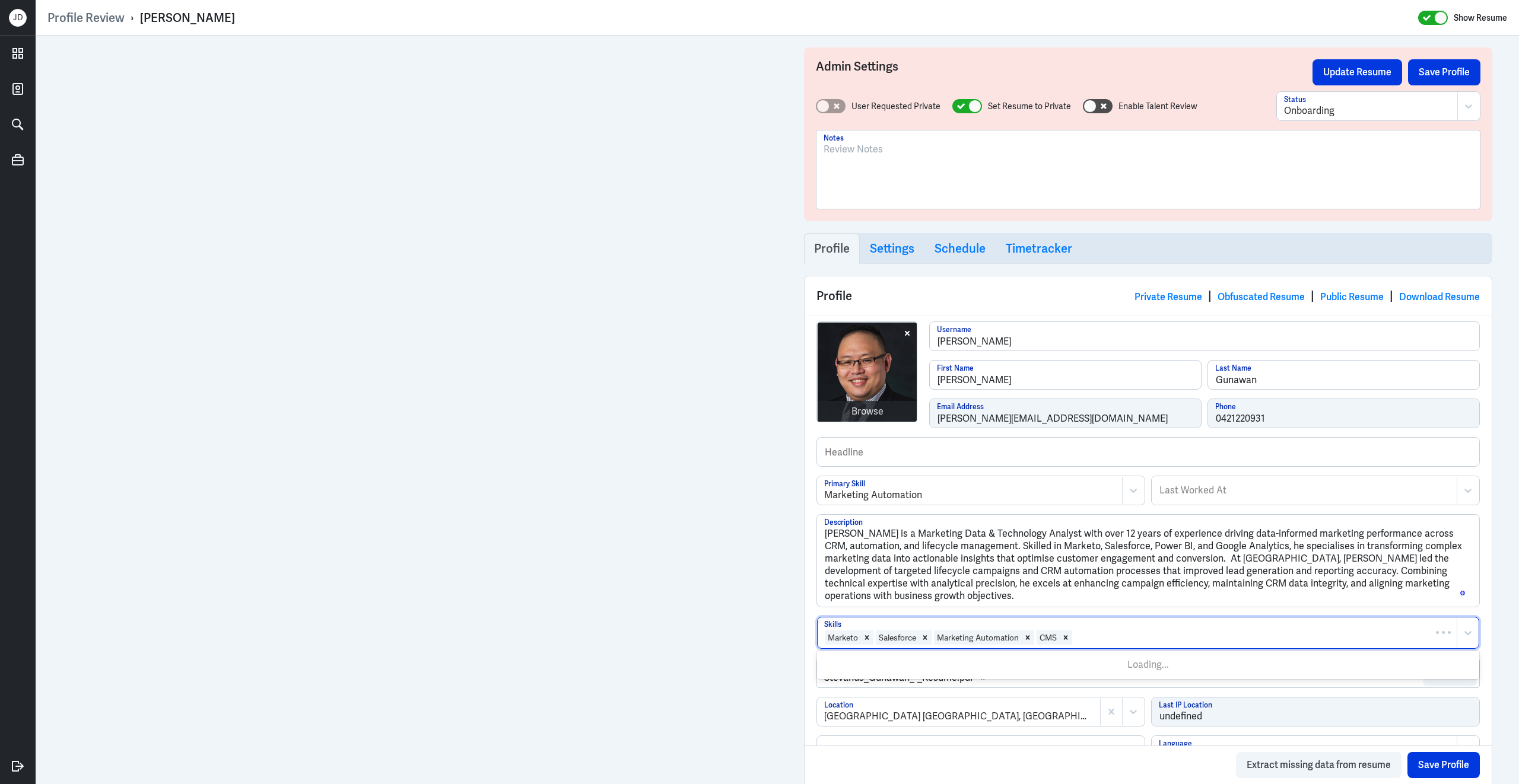
click at [1110, 644] on div at bounding box center [1262, 637] width 377 height 14
type input "CRM"
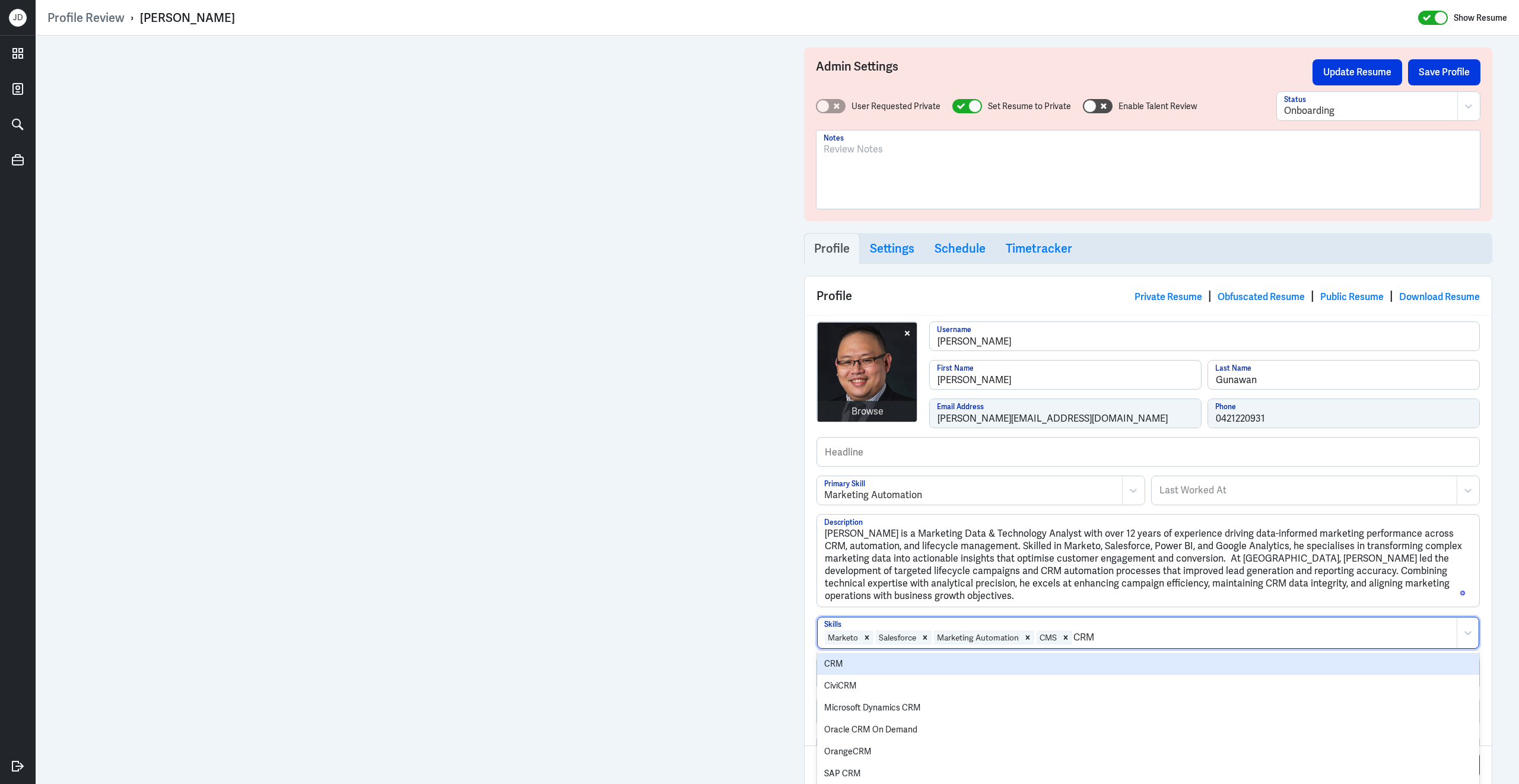
click at [1011, 670] on div "CRM" at bounding box center [1148, 664] width 662 height 22
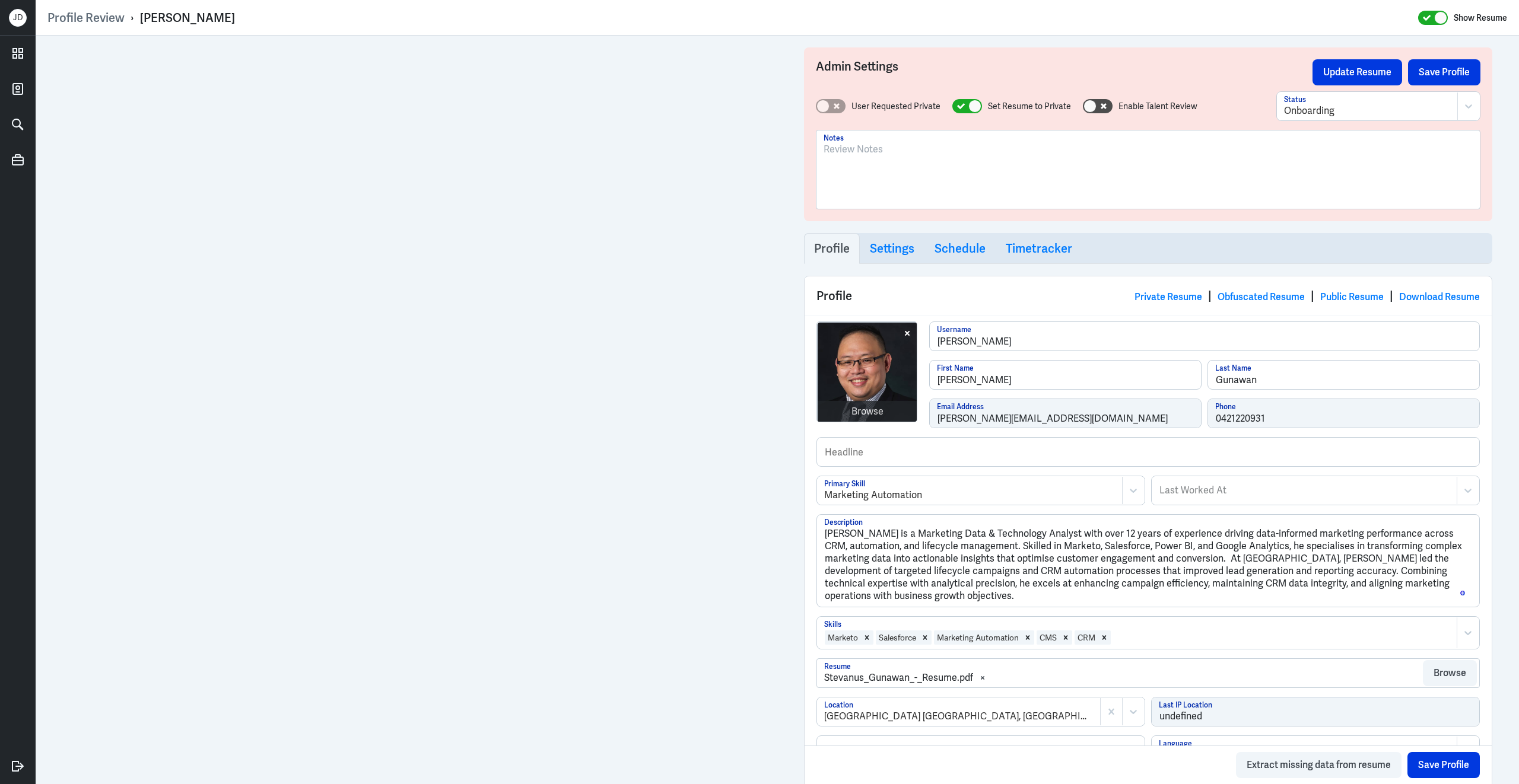
click at [1177, 645] on div at bounding box center [1281, 637] width 339 height 14
click at [1159, 645] on div at bounding box center [1281, 637] width 339 height 14
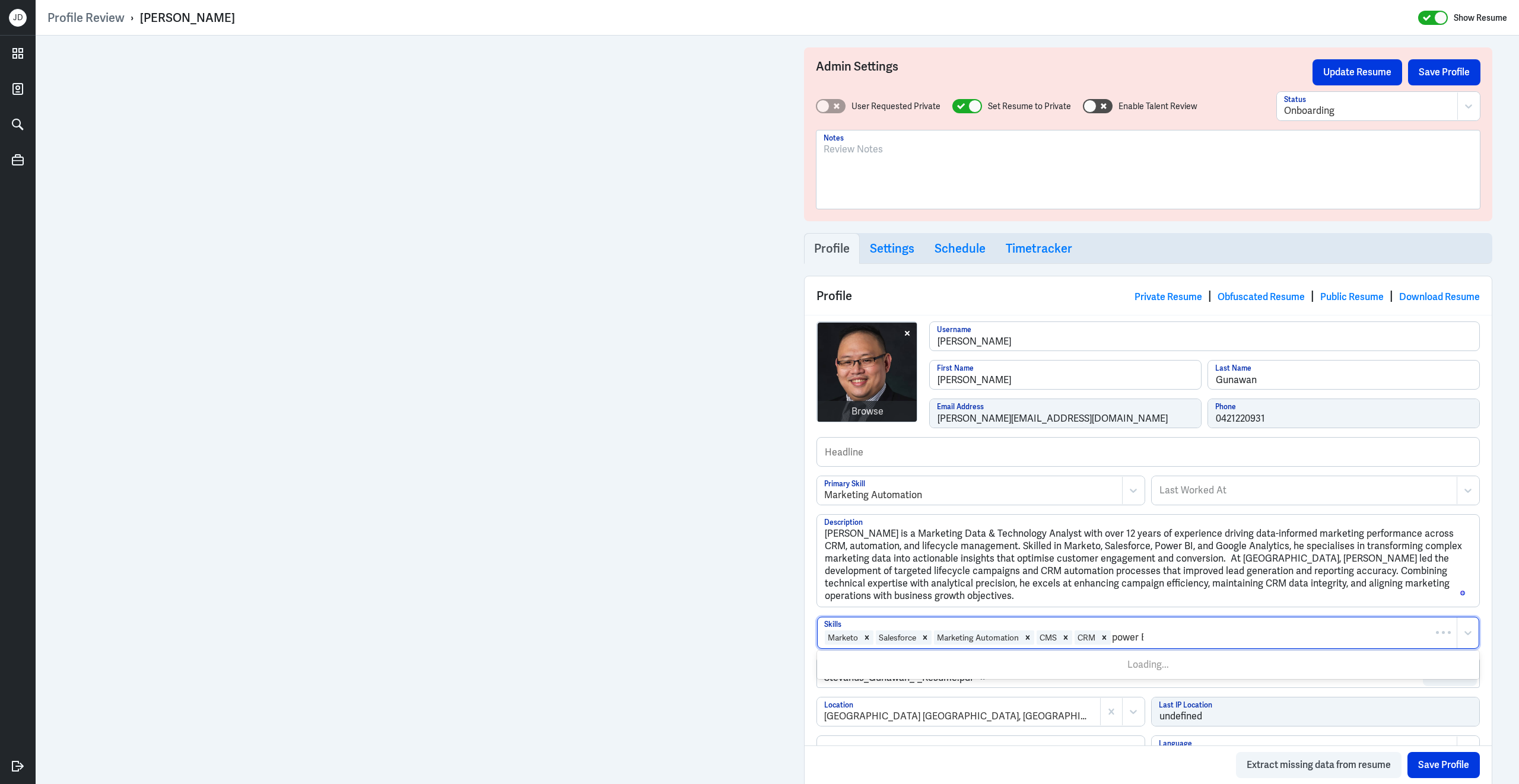
type input "power BI"
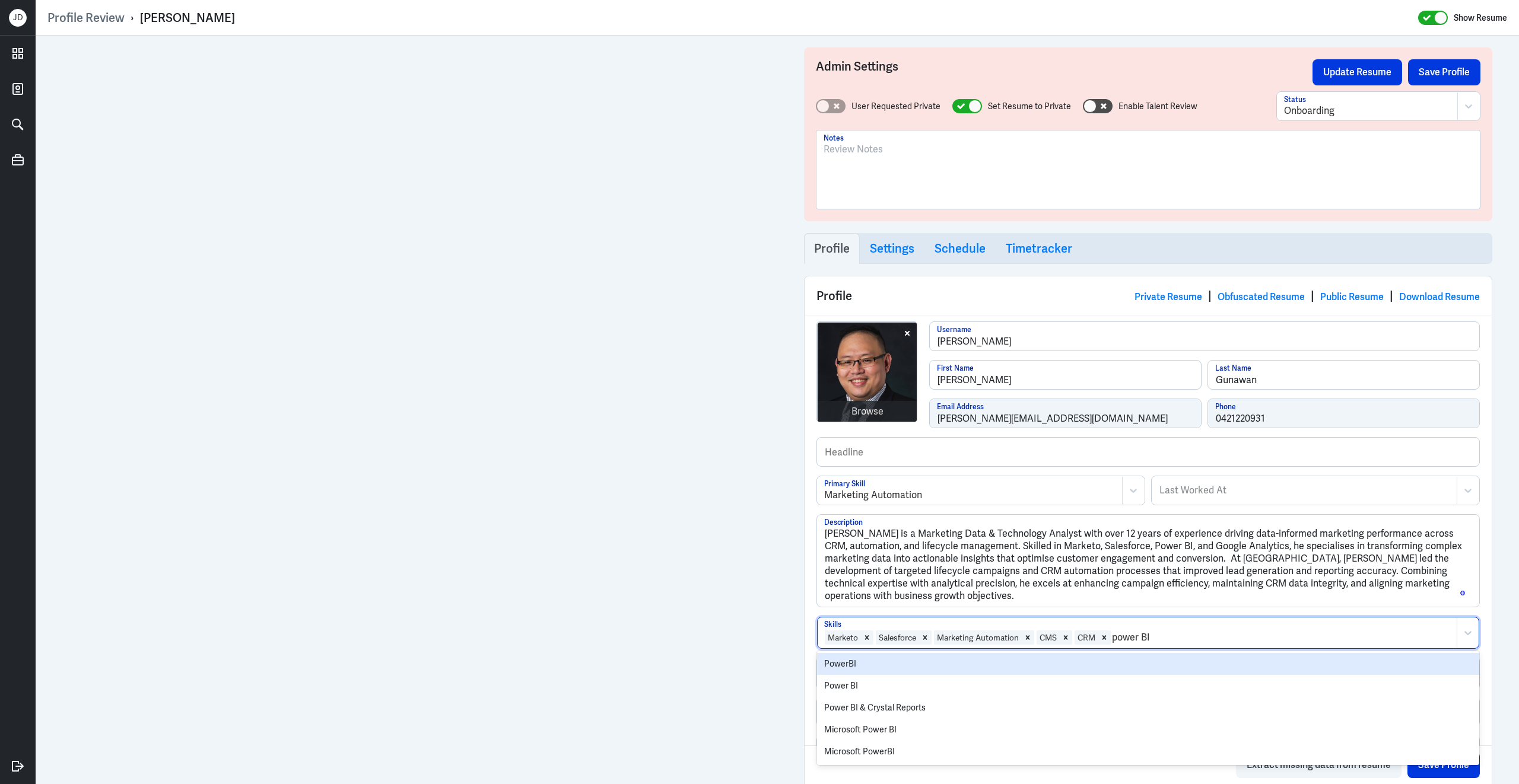
click at [1042, 668] on div "PowerBI" at bounding box center [1148, 664] width 662 height 22
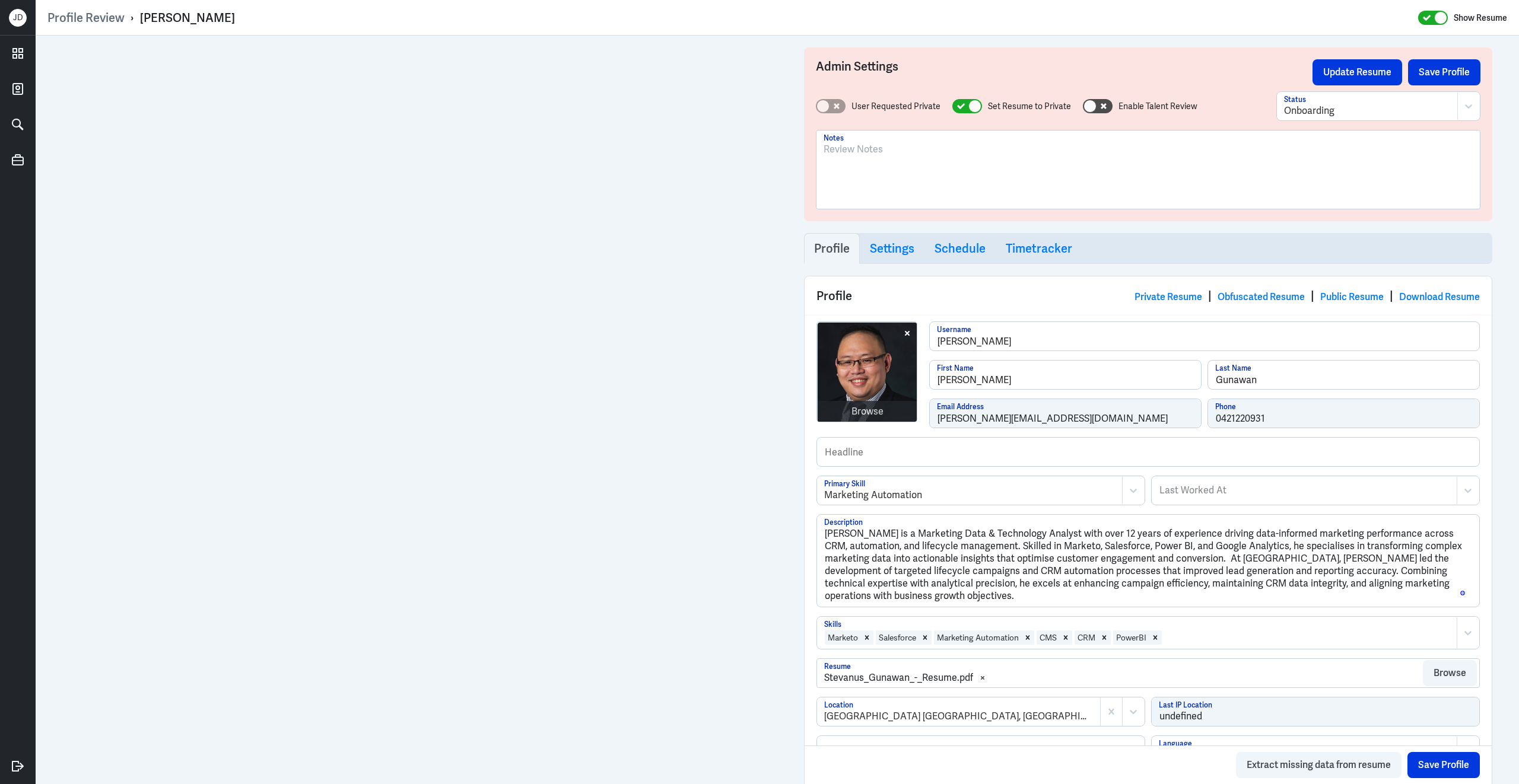
click at [1232, 642] on div at bounding box center [1306, 637] width 287 height 14
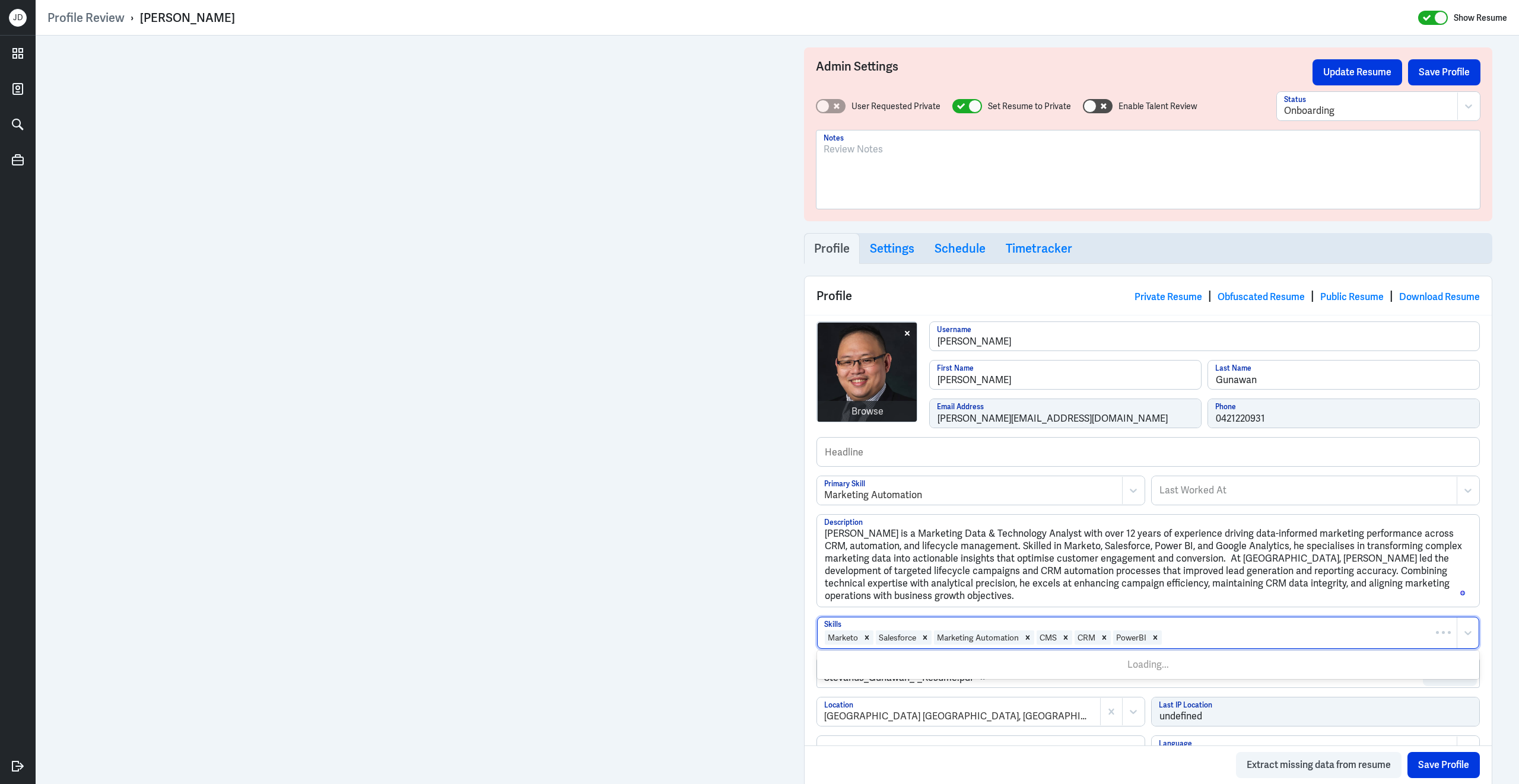
click at [1197, 638] on div at bounding box center [1306, 637] width 287 height 14
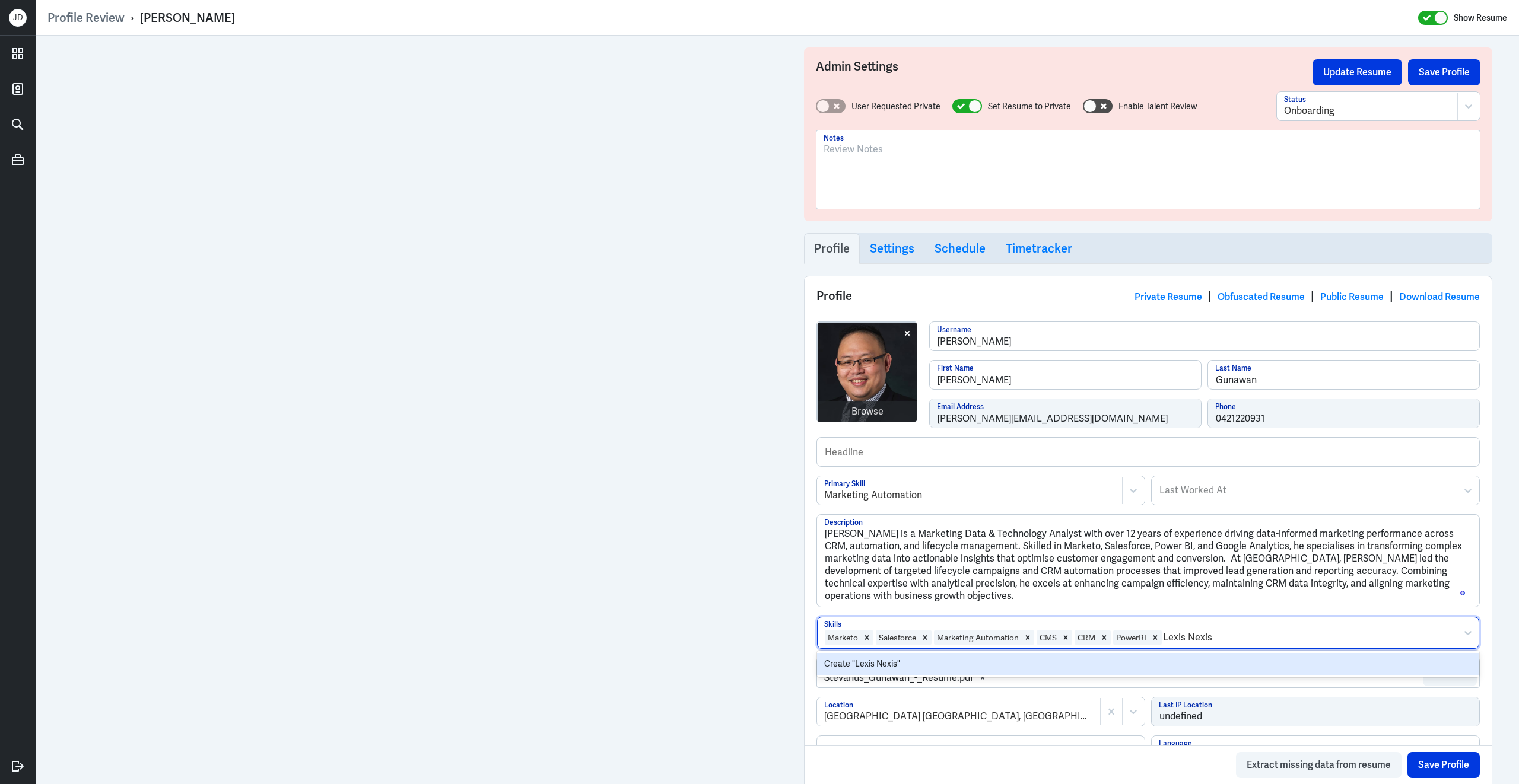
click at [1190, 642] on input "Lexis Nexis" at bounding box center [1188, 637] width 51 height 14
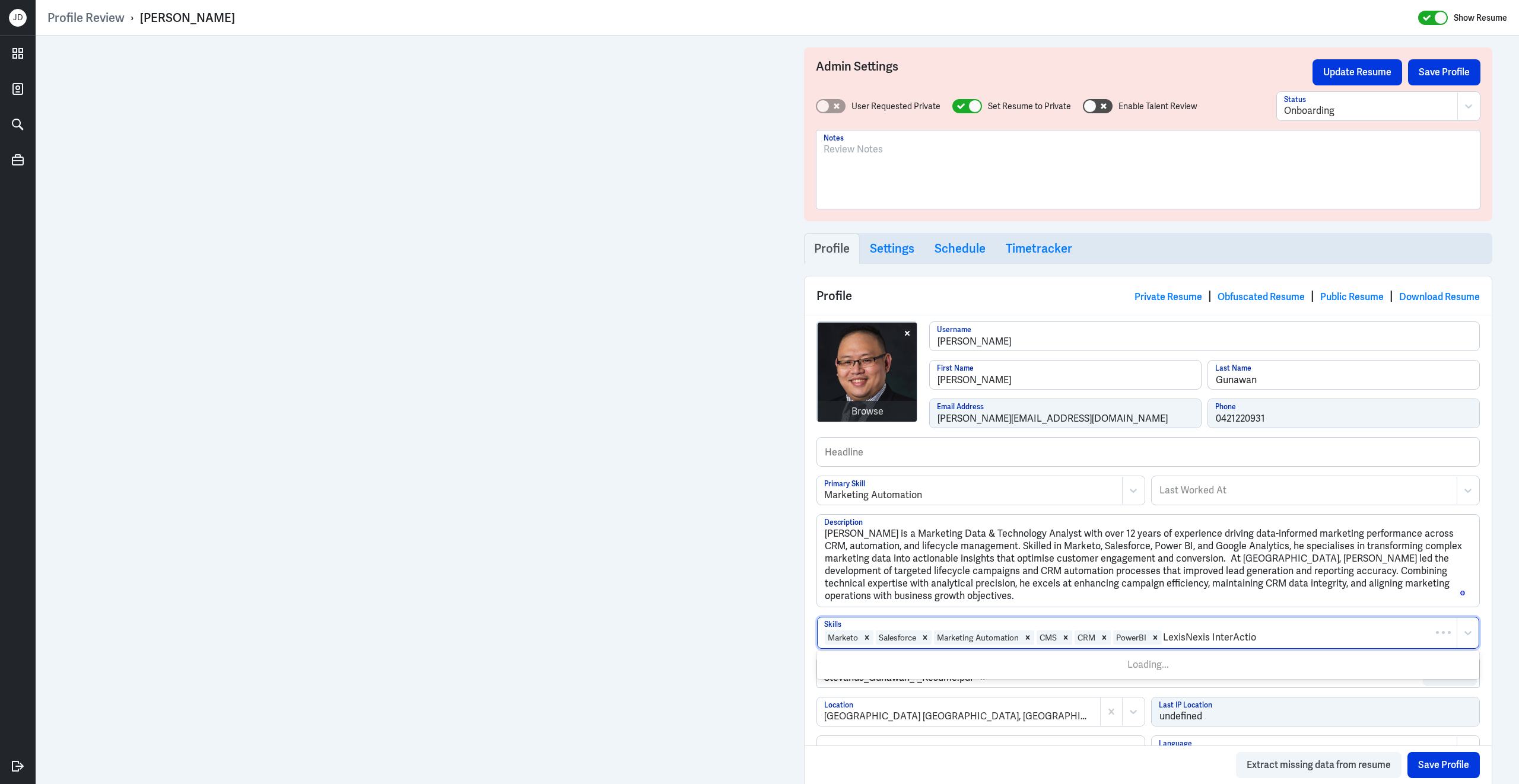
type input "LexisNexis InterAction"
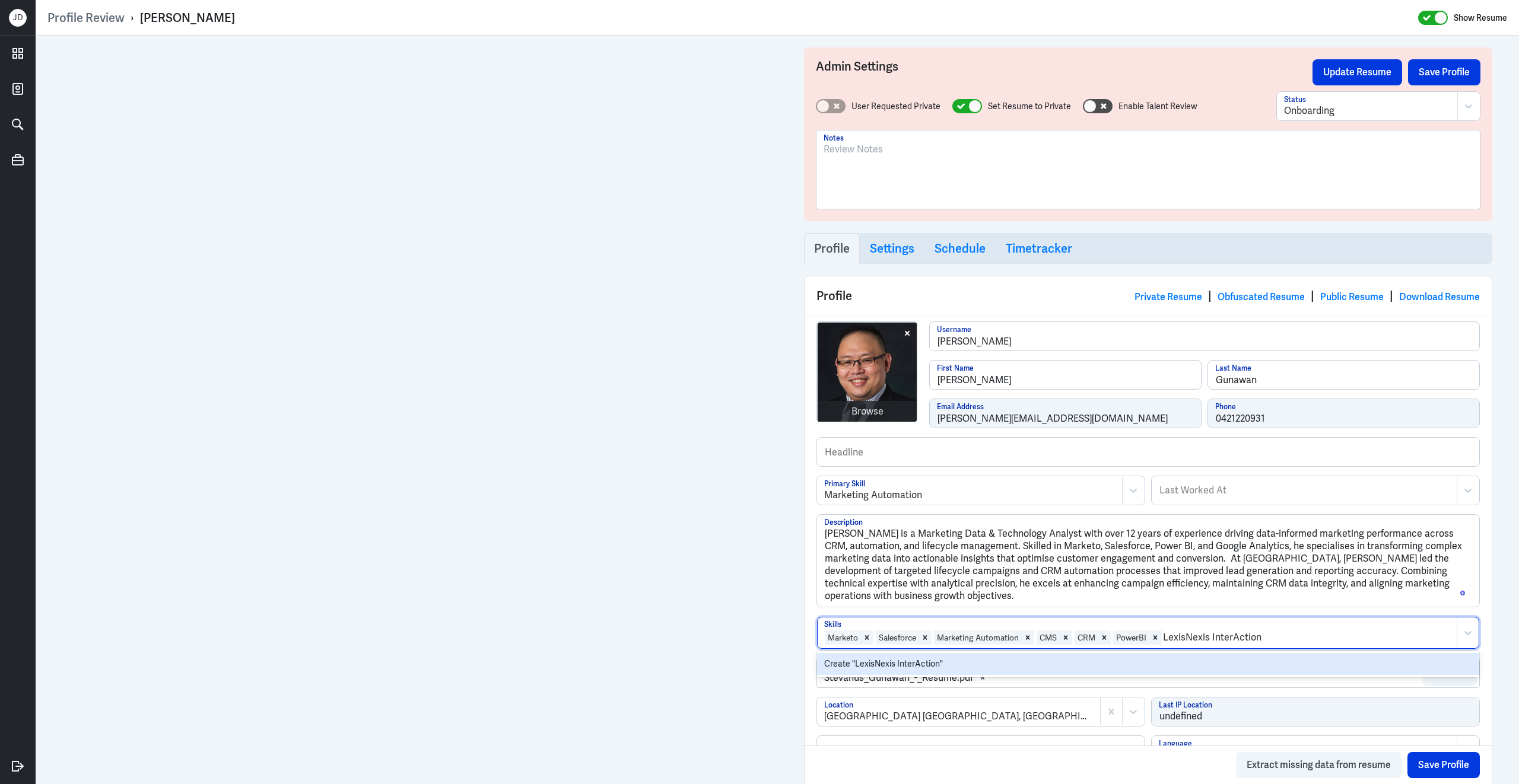
click at [1028, 669] on div "Create "LexisNexis InterAction"" at bounding box center [1148, 664] width 662 height 22
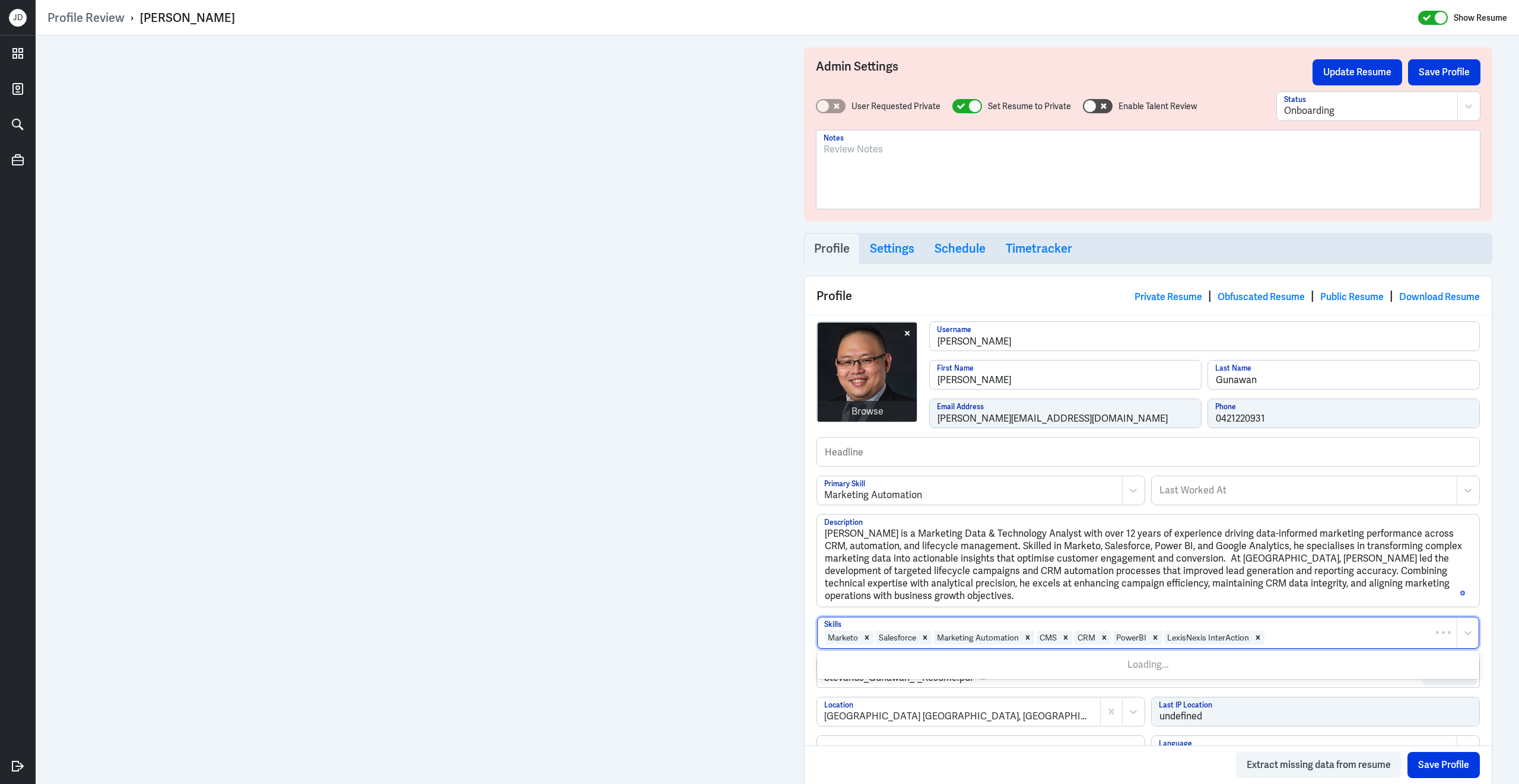
click at [1286, 645] on div at bounding box center [1358, 637] width 185 height 14
type input "Data Analysis"
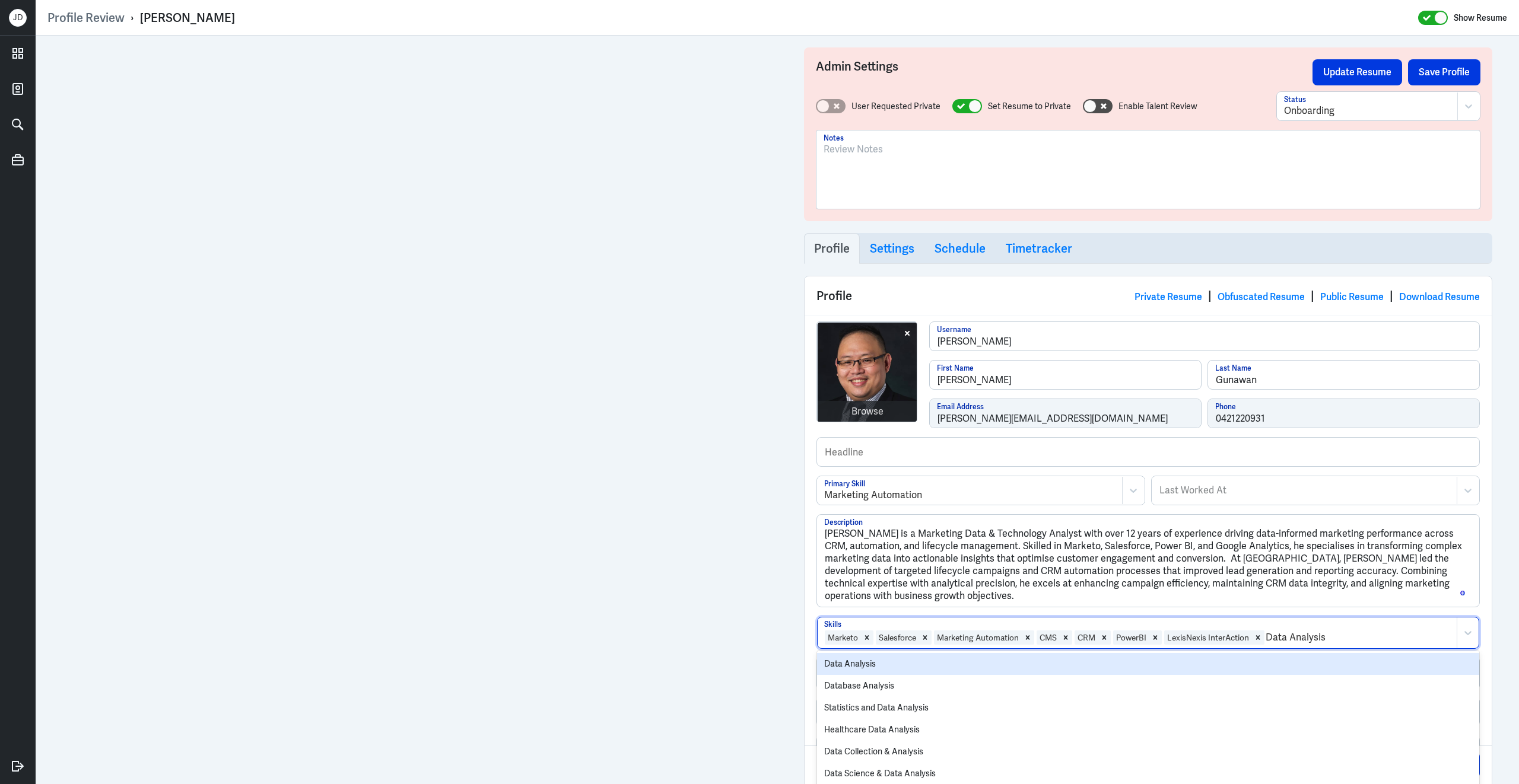
click at [1121, 669] on div "Data Analysis" at bounding box center [1148, 664] width 662 height 22
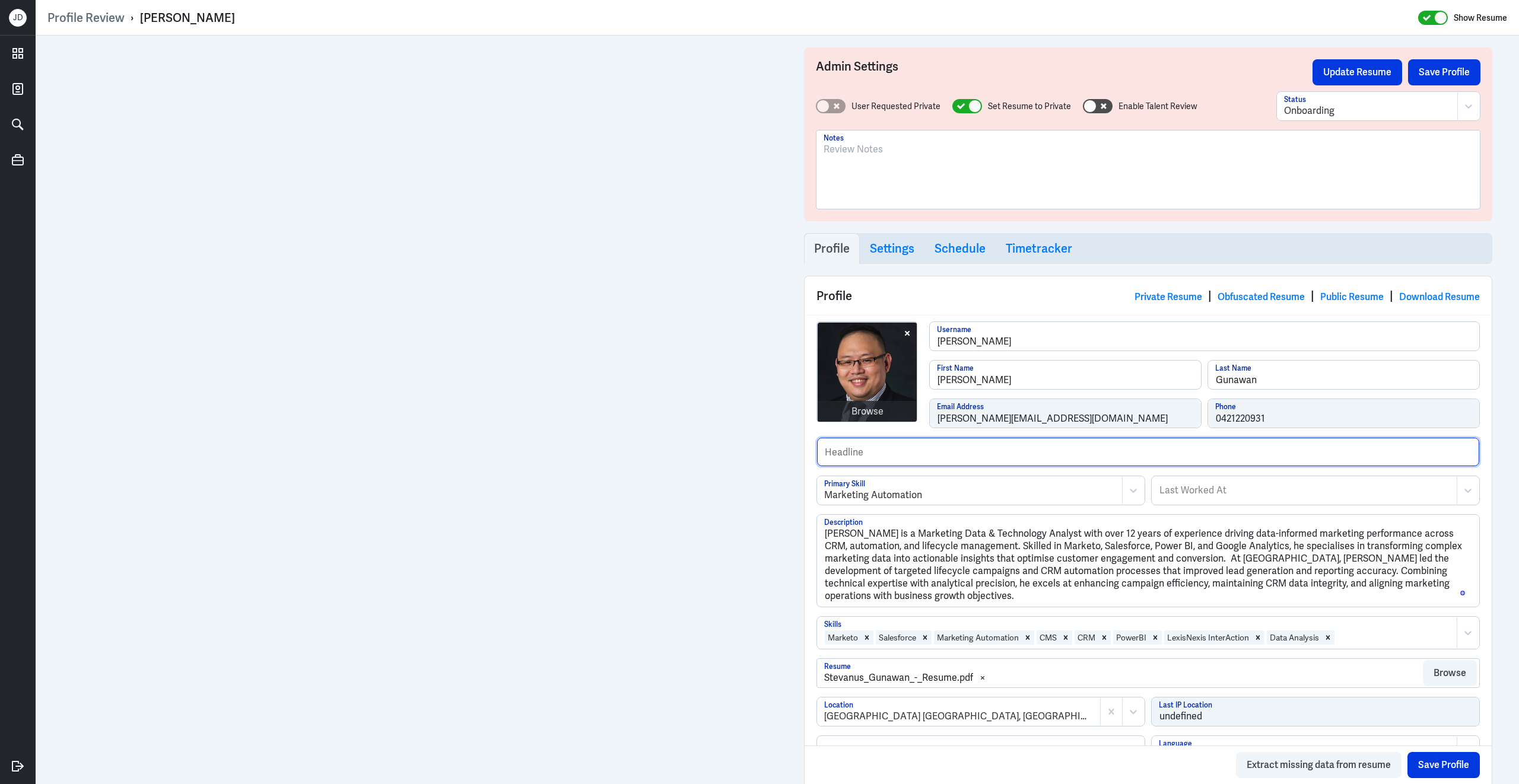
click at [919, 463] on input "text" at bounding box center [1148, 452] width 662 height 29
type input "Marketing Data Analyst and CRM Specialist."
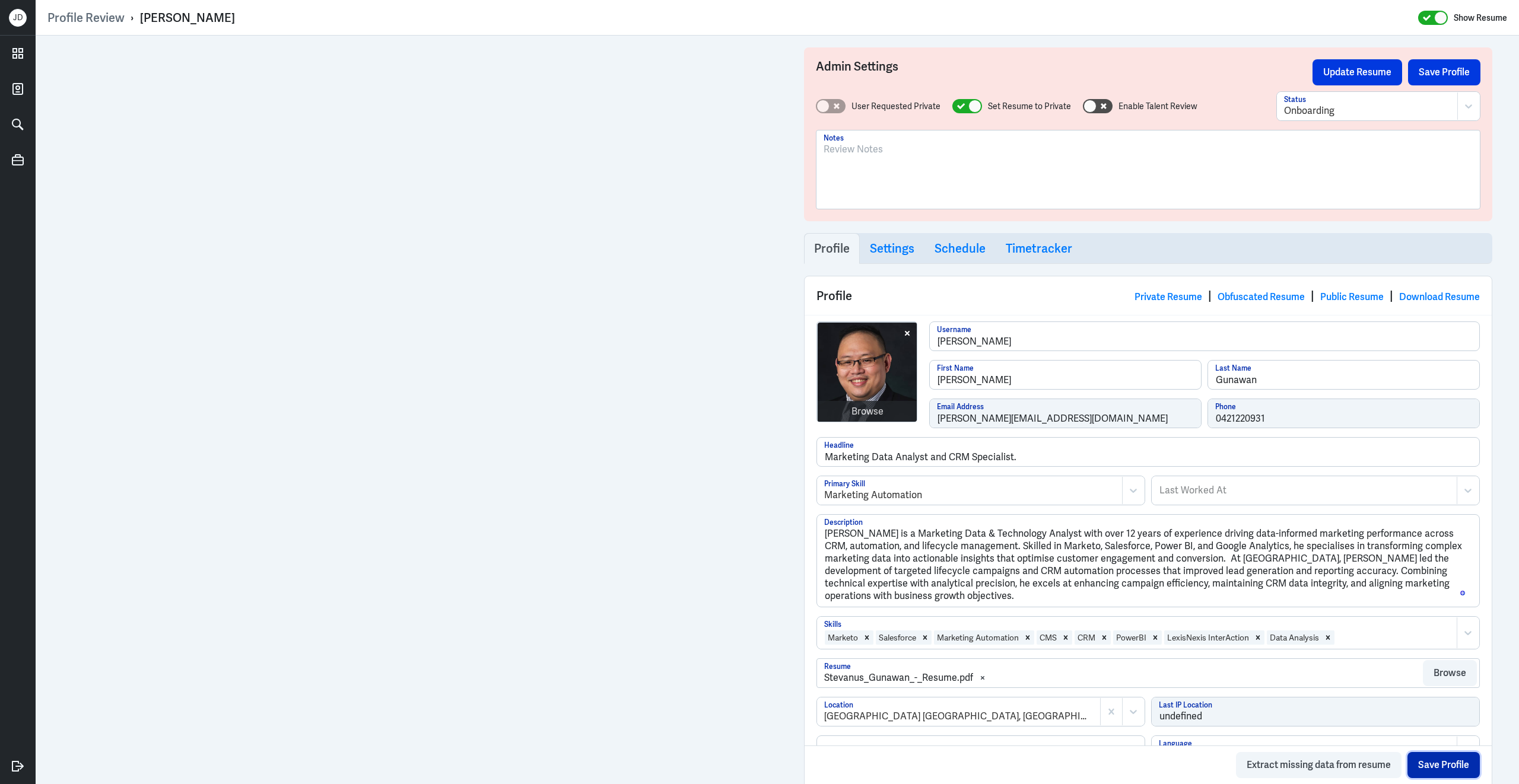
click at [1453, 763] on button "Save Profile" at bounding box center [1443, 765] width 72 height 26
click at [956, 99] on div at bounding box center [967, 106] width 30 height 14
checkbox input "false"
click at [1343, 106] on div at bounding box center [1367, 110] width 167 height 14
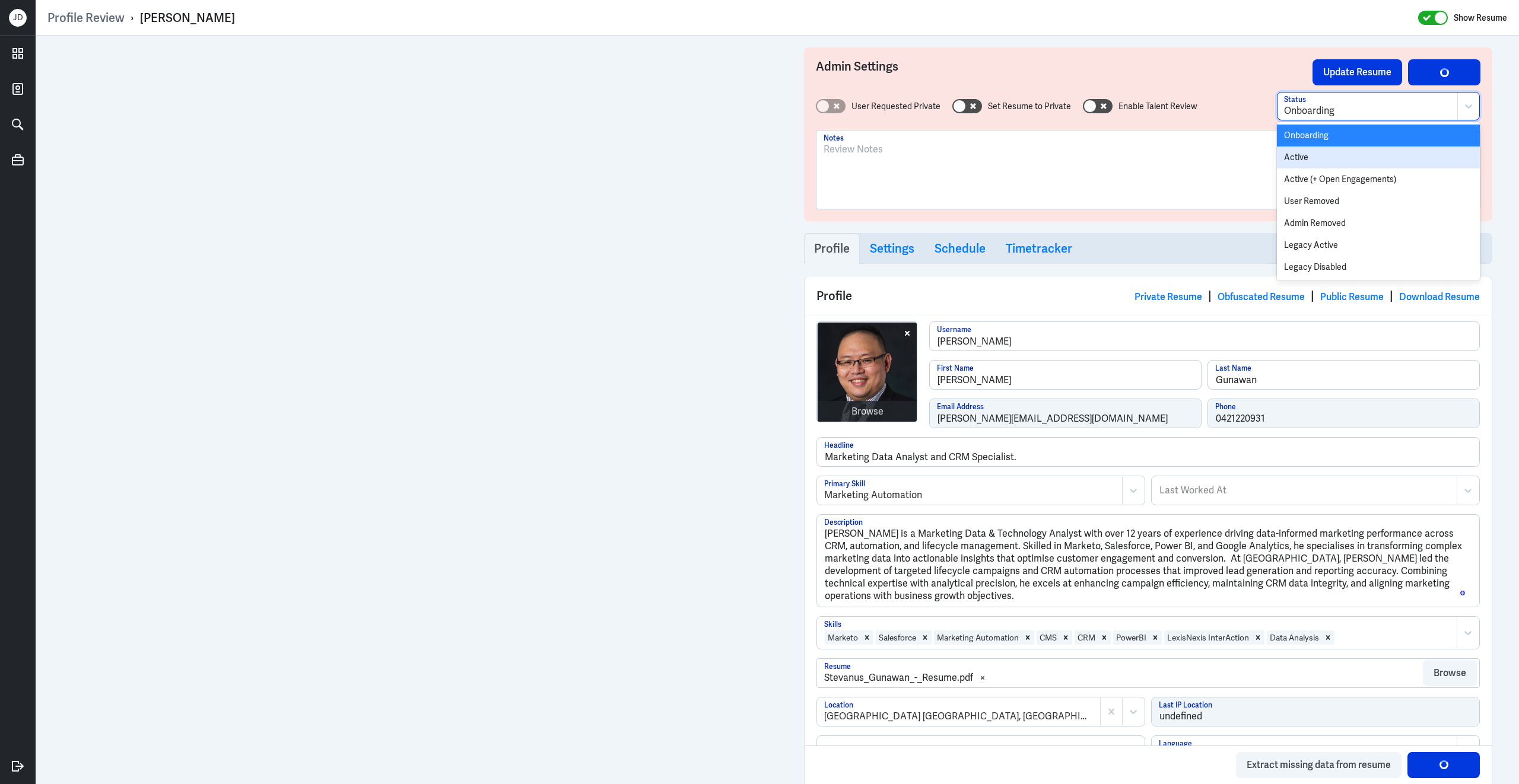
click at [1312, 153] on div "Active" at bounding box center [1378, 158] width 203 height 22
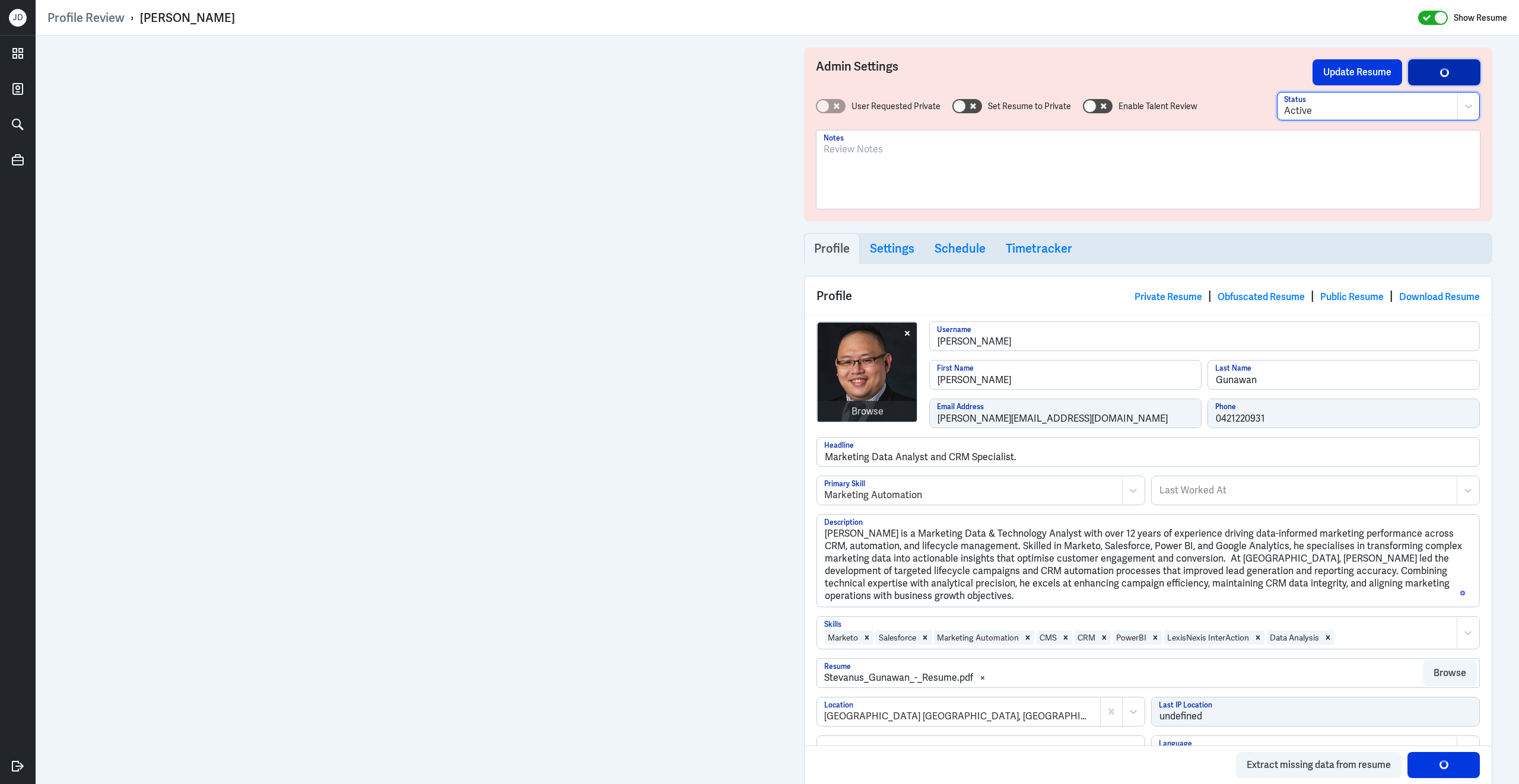
click at [1444, 66] on div "button" at bounding box center [1444, 72] width 12 height 12
click at [1323, 63] on button "Update Resume" at bounding box center [1357, 72] width 90 height 26
click at [1247, 300] on link "Obfuscated Resume" at bounding box center [1260, 297] width 87 height 12
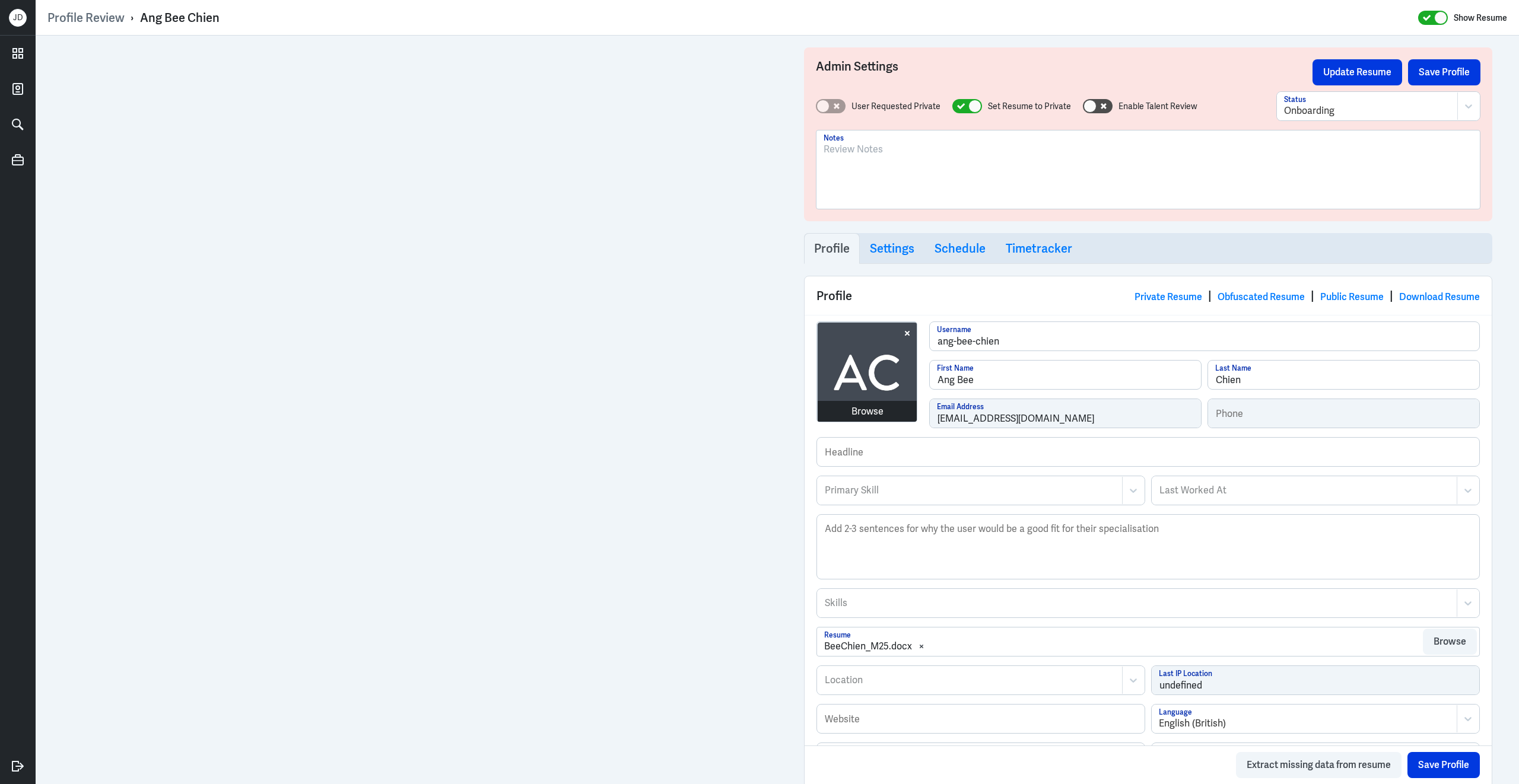
click at [908, 418] on div "Browse ang-bee-chien Username Ang Bee First Name Chien Last Name [EMAIL_ADDRESS…" at bounding box center [1148, 379] width 663 height 116
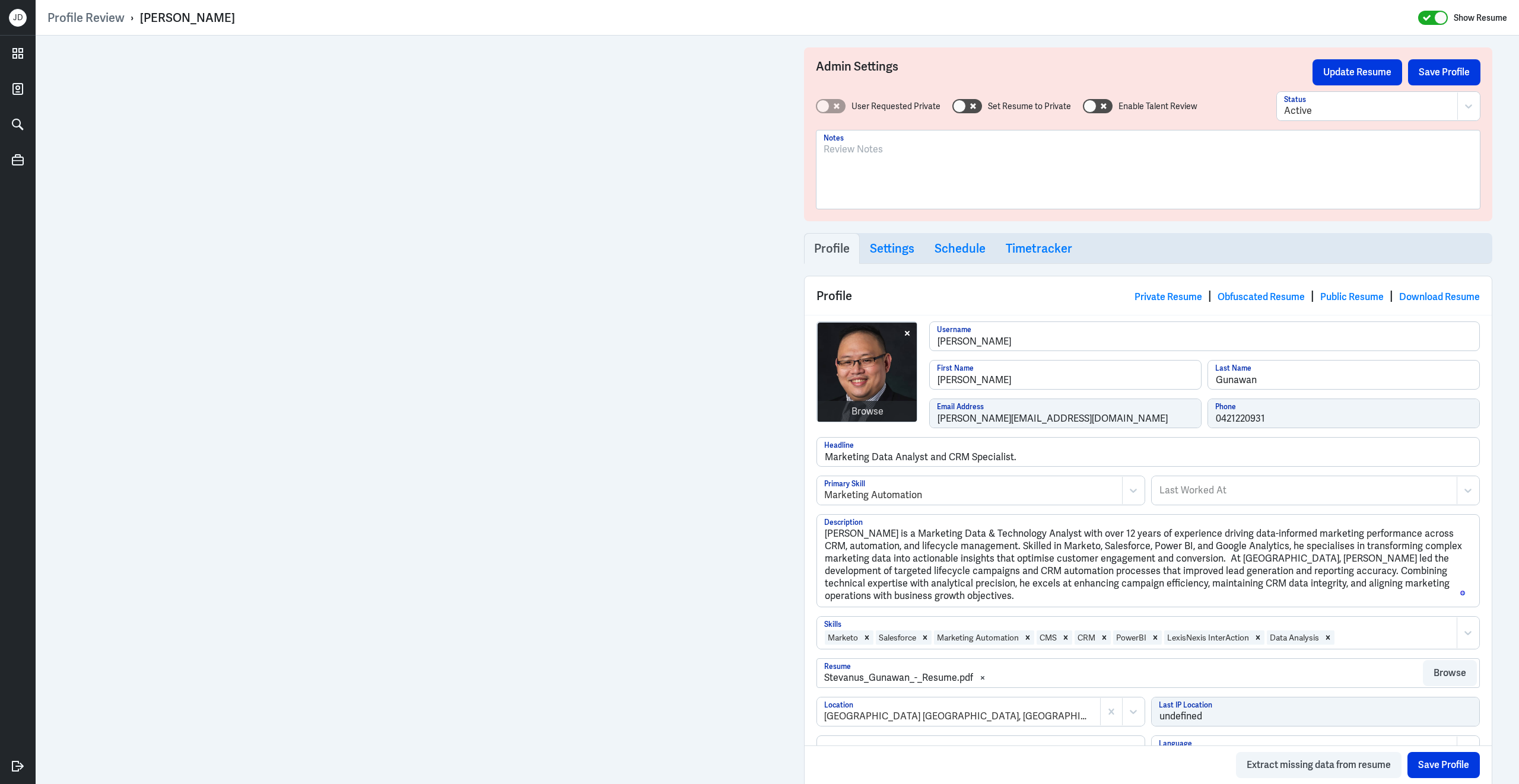
drag, startPoint x: 141, startPoint y: 20, endPoint x: 267, endPoint y: 18, distance: 126.0
click at [268, 19] on div "Profile Review › [PERSON_NAME] Show Resume" at bounding box center [777, 18] width 1459 height 15
copy div "[PERSON_NAME]"
click at [953, 192] on div "To enrich screen reader interactions, please activate Accessibility in Grammarl…" at bounding box center [1148, 174] width 649 height 64
click at [1438, 72] on button "Save Profile" at bounding box center [1444, 72] width 72 height 26
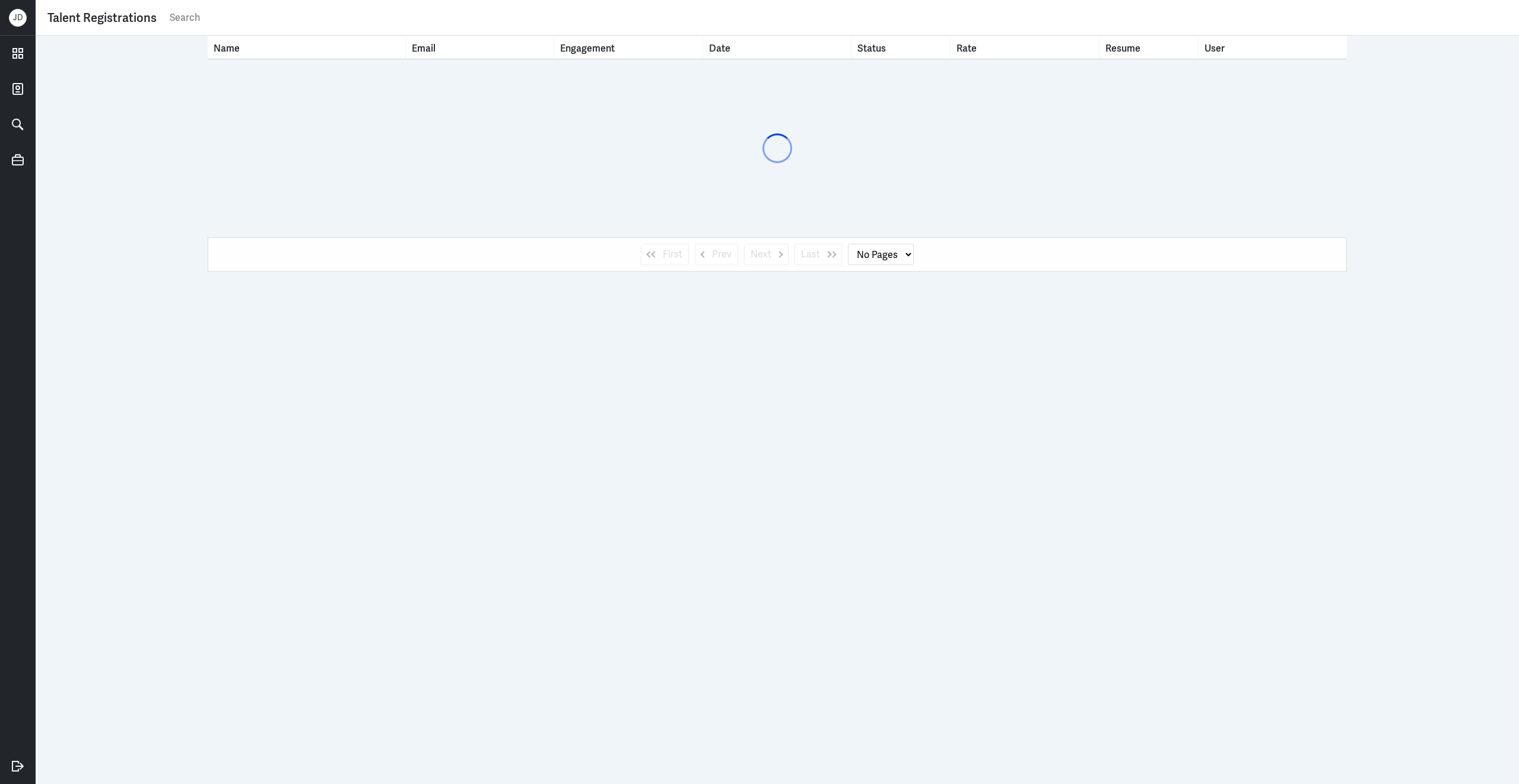
select select "1"
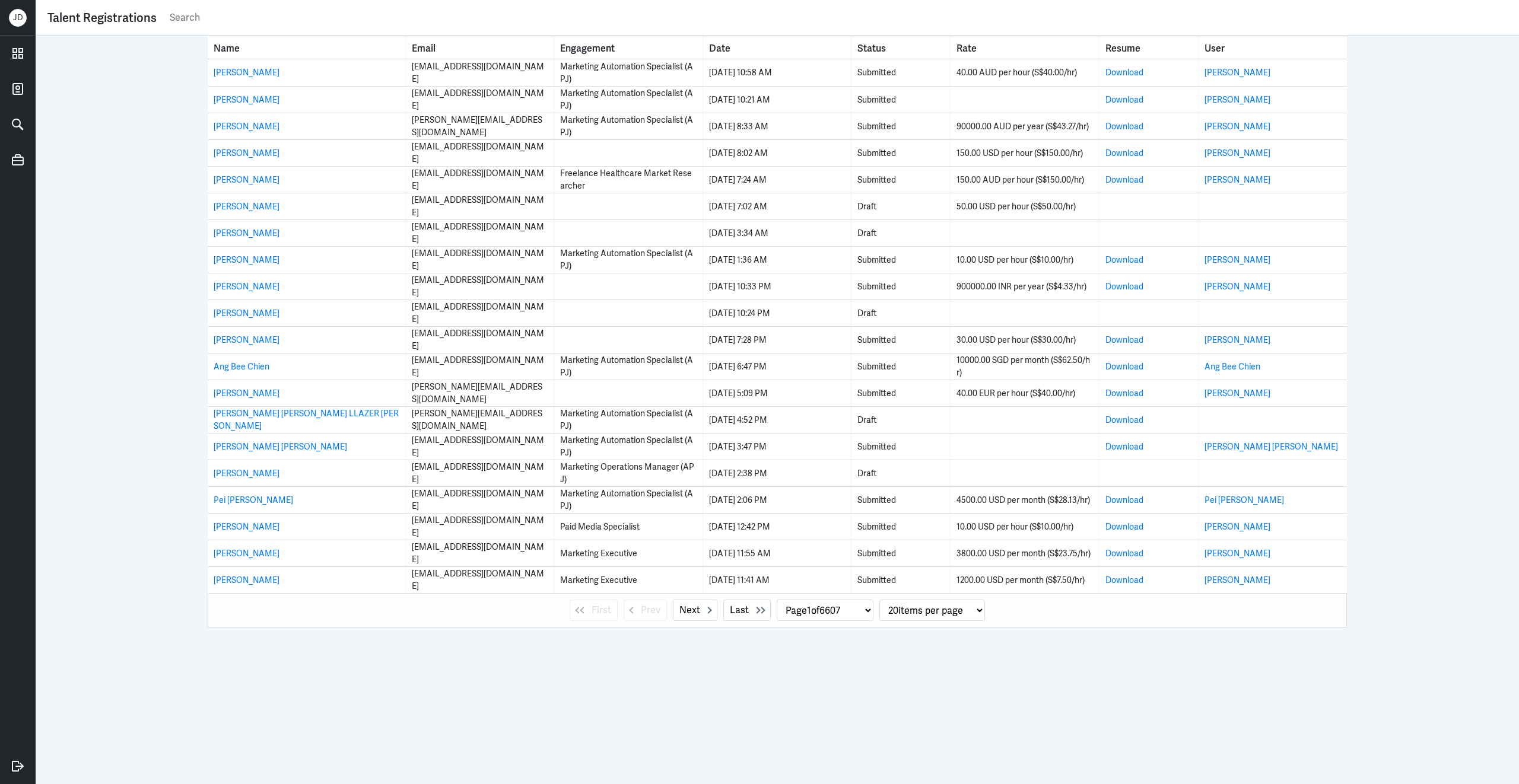
click at [423, 20] on input "text" at bounding box center [838, 18] width 1339 height 18
paste input "Stephanie Chhor"
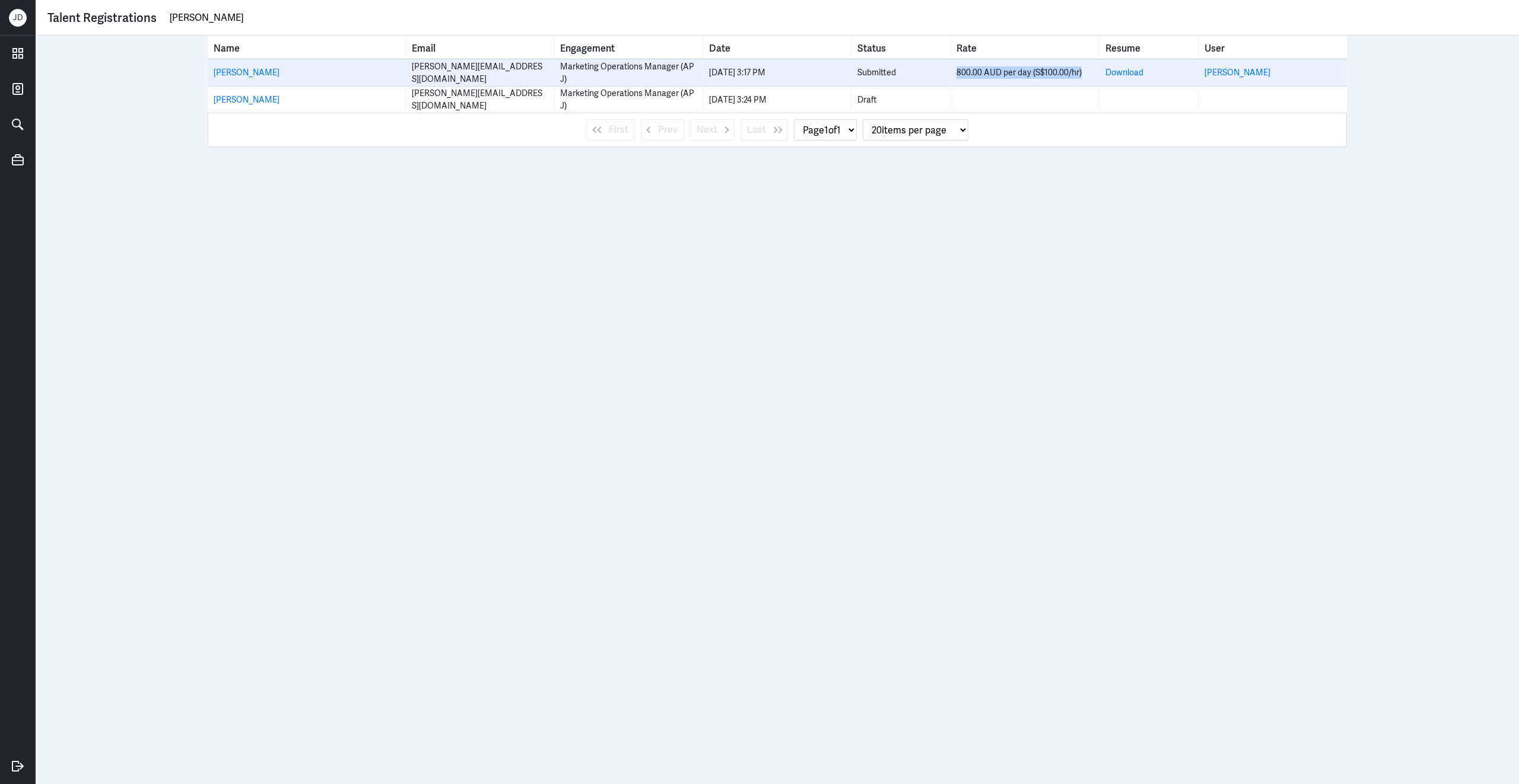
drag, startPoint x: 958, startPoint y: 71, endPoint x: 1083, endPoint y: 70, distance: 125.0
click at [1085, 71] on div "800.00 AUD per day (S$100.00/hr)" at bounding box center [1024, 73] width 136 height 12
copy div "800.00 AUD per day (S$100.00/hr)"
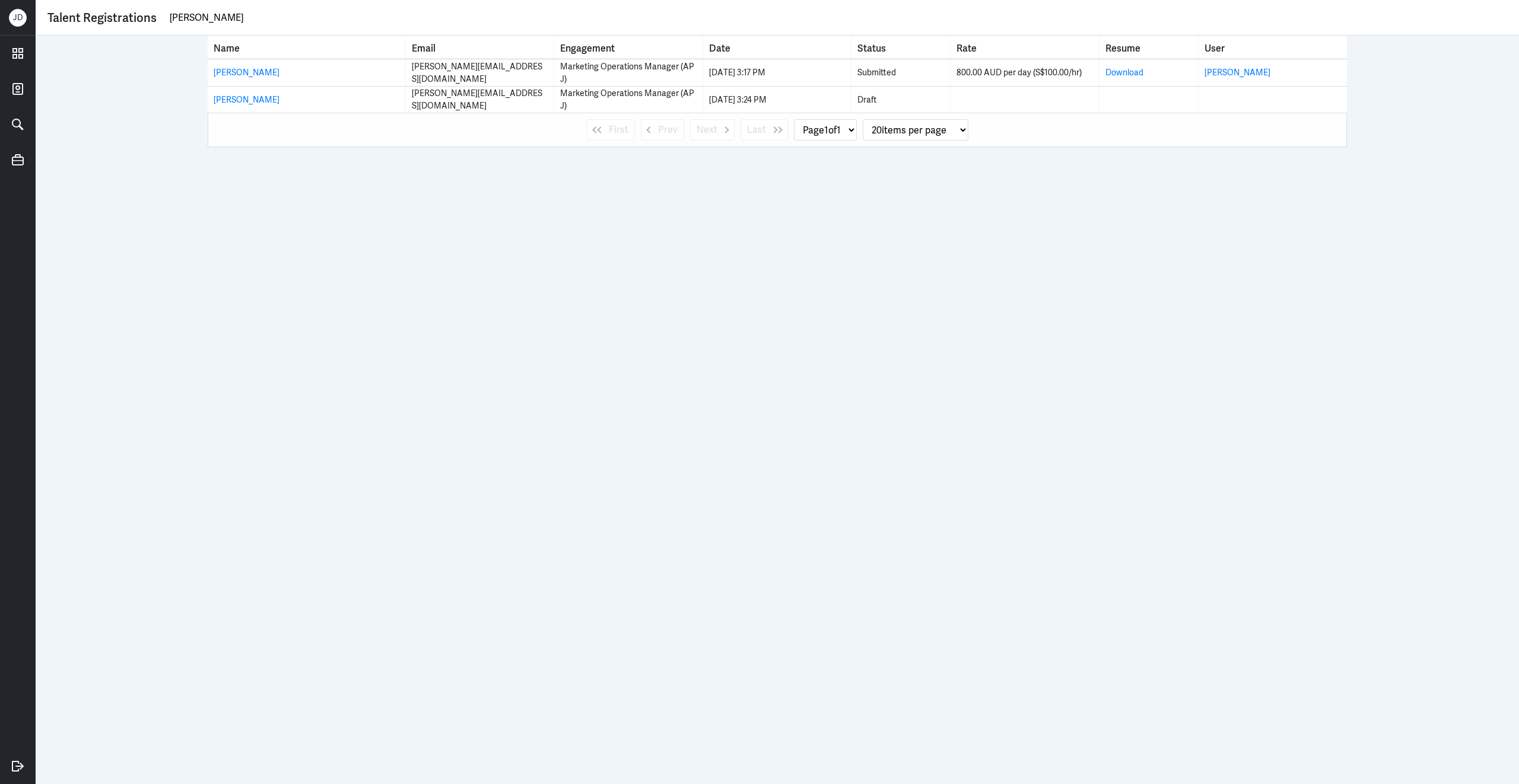
drag, startPoint x: 279, startPoint y: 19, endPoint x: 130, endPoint y: -2, distance: 150.5
click at [130, 0] on html "J D Talent Registrations Stephanie Chhor Name Email Engagement Date Status Rate…" at bounding box center [760, 392] width 1519 height 784
paste input "vanus Gunawan"
type input "[PERSON_NAME]"
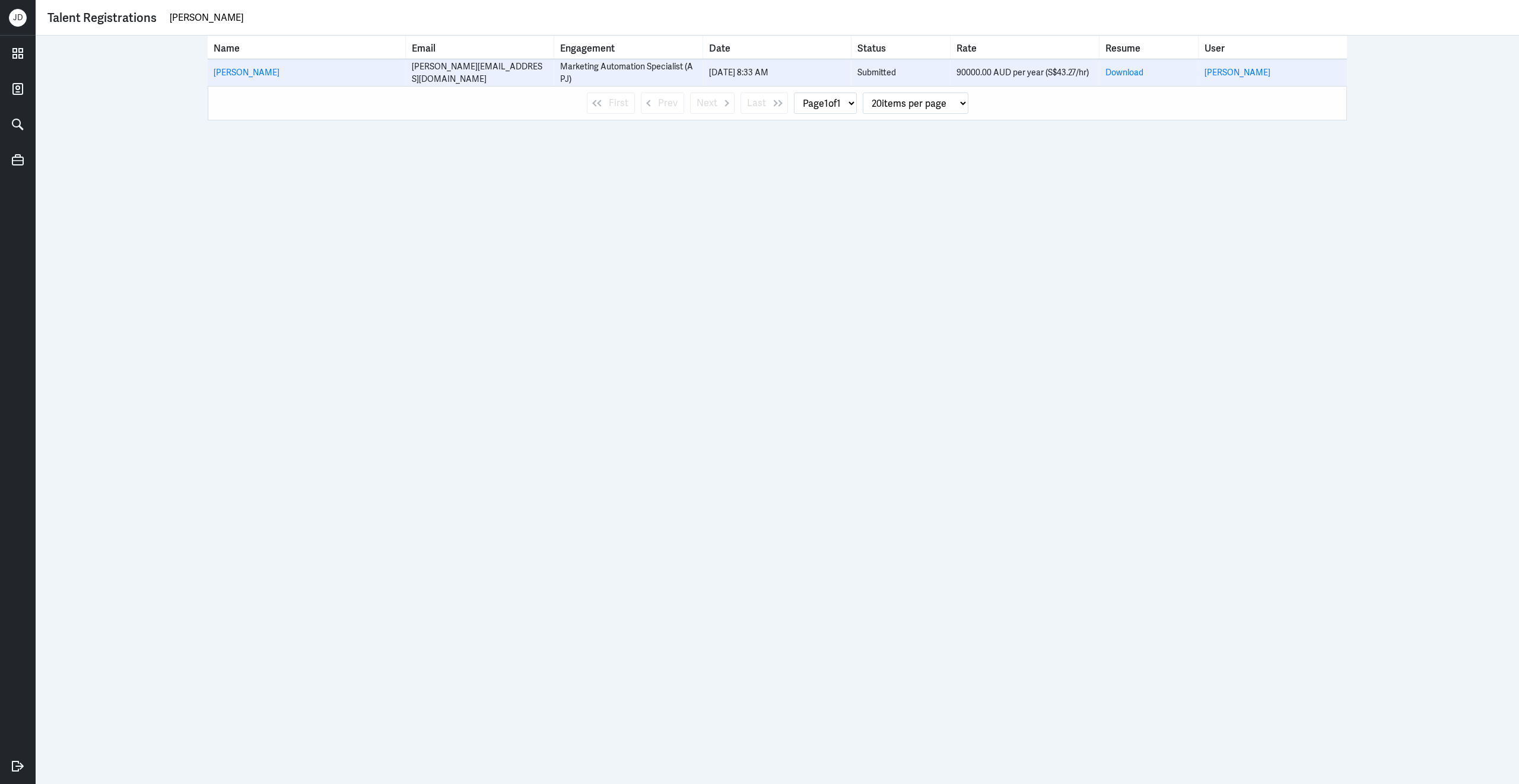
click at [965, 72] on div "90000.00 AUD per year (S$43.27/hr)" at bounding box center [1024, 73] width 136 height 12
drag, startPoint x: 956, startPoint y: 72, endPoint x: 1089, endPoint y: 71, distance: 133.0
click at [1089, 71] on td "90000.00 AUD per year (S$43.27/hr)" at bounding box center [1024, 72] width 148 height 27
copy div "90000.00 AUD per year (S$43.27/hr)"
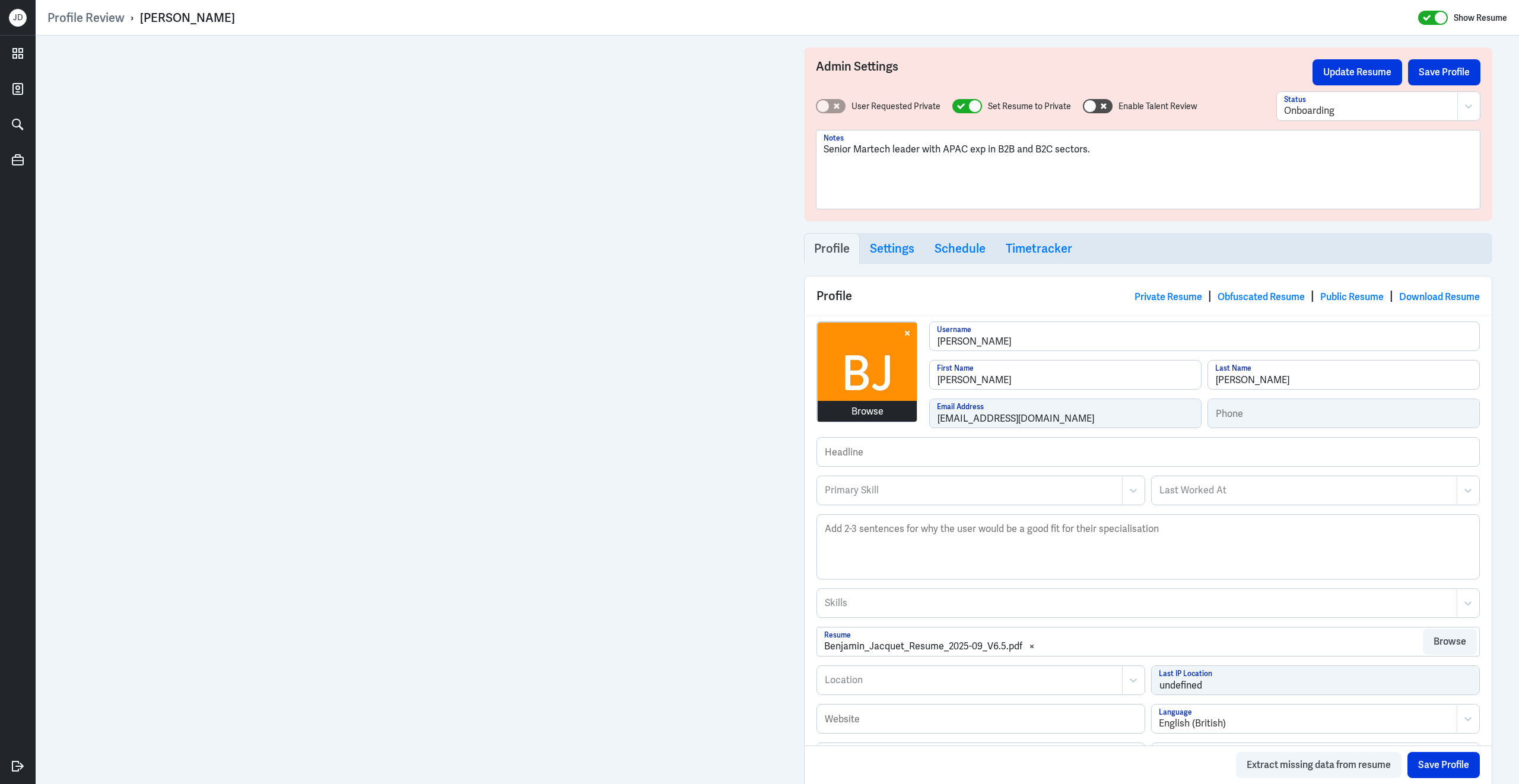
click at [914, 411] on div "Browse [PERSON_NAME] Username [PERSON_NAME] First Name [PERSON_NAME] Last Name …" at bounding box center [1148, 379] width 663 height 116
click at [934, 493] on div at bounding box center [956, 490] width 266 height 14
type input "marketing automa"
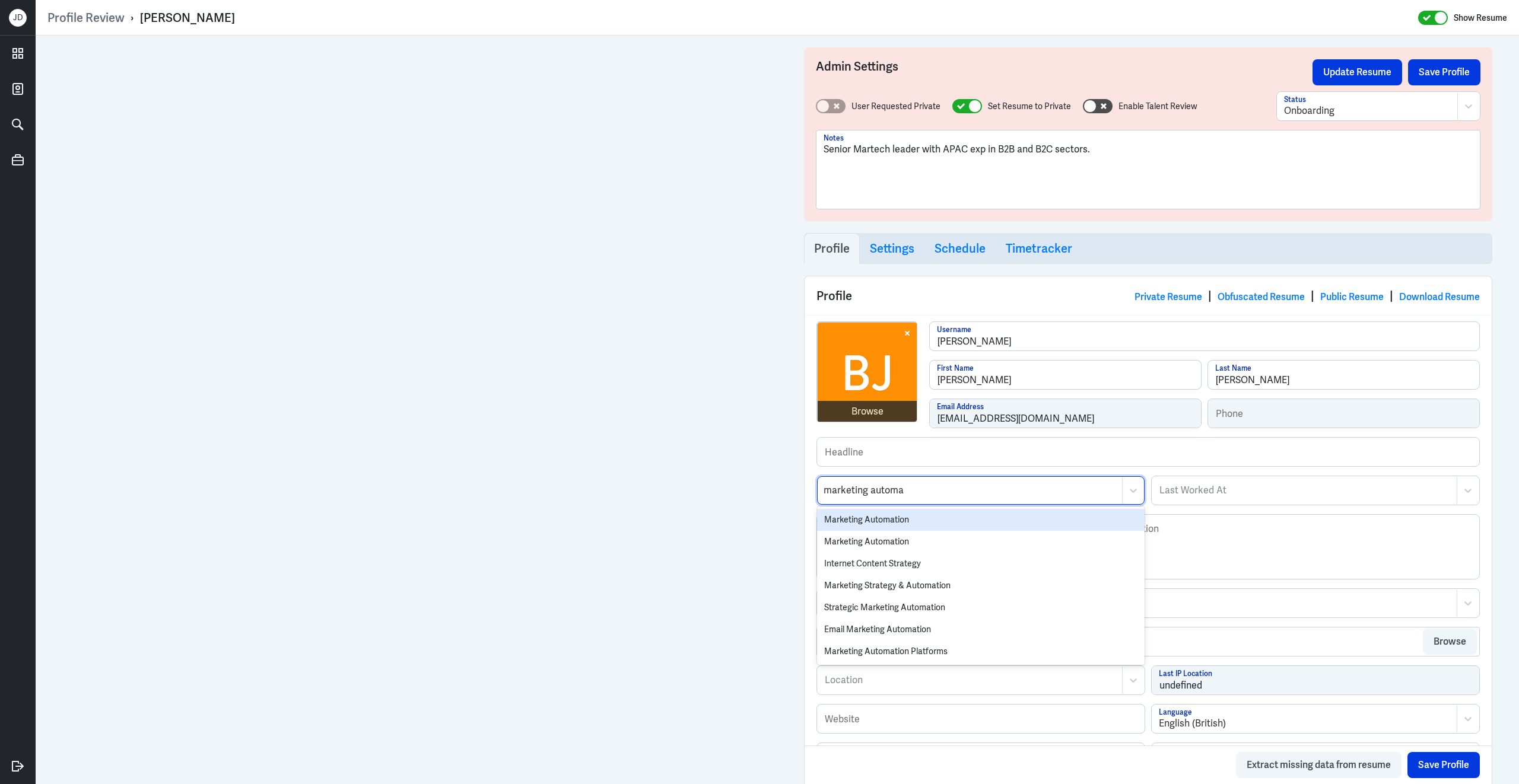
click at [930, 525] on div "Marketing Automation" at bounding box center [980, 520] width 327 height 22
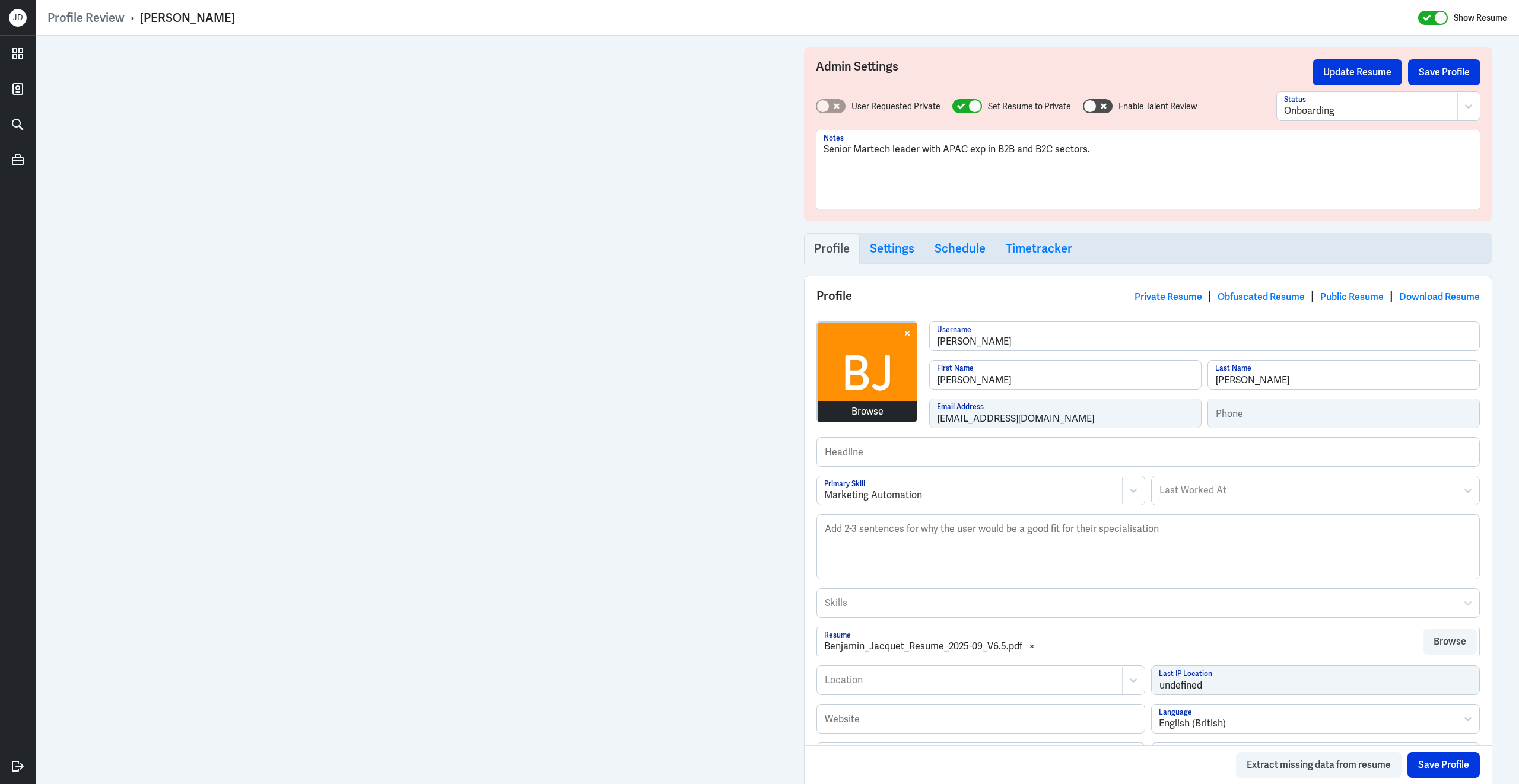
click at [875, 412] on div "Browse" at bounding box center [867, 412] width 32 height 14
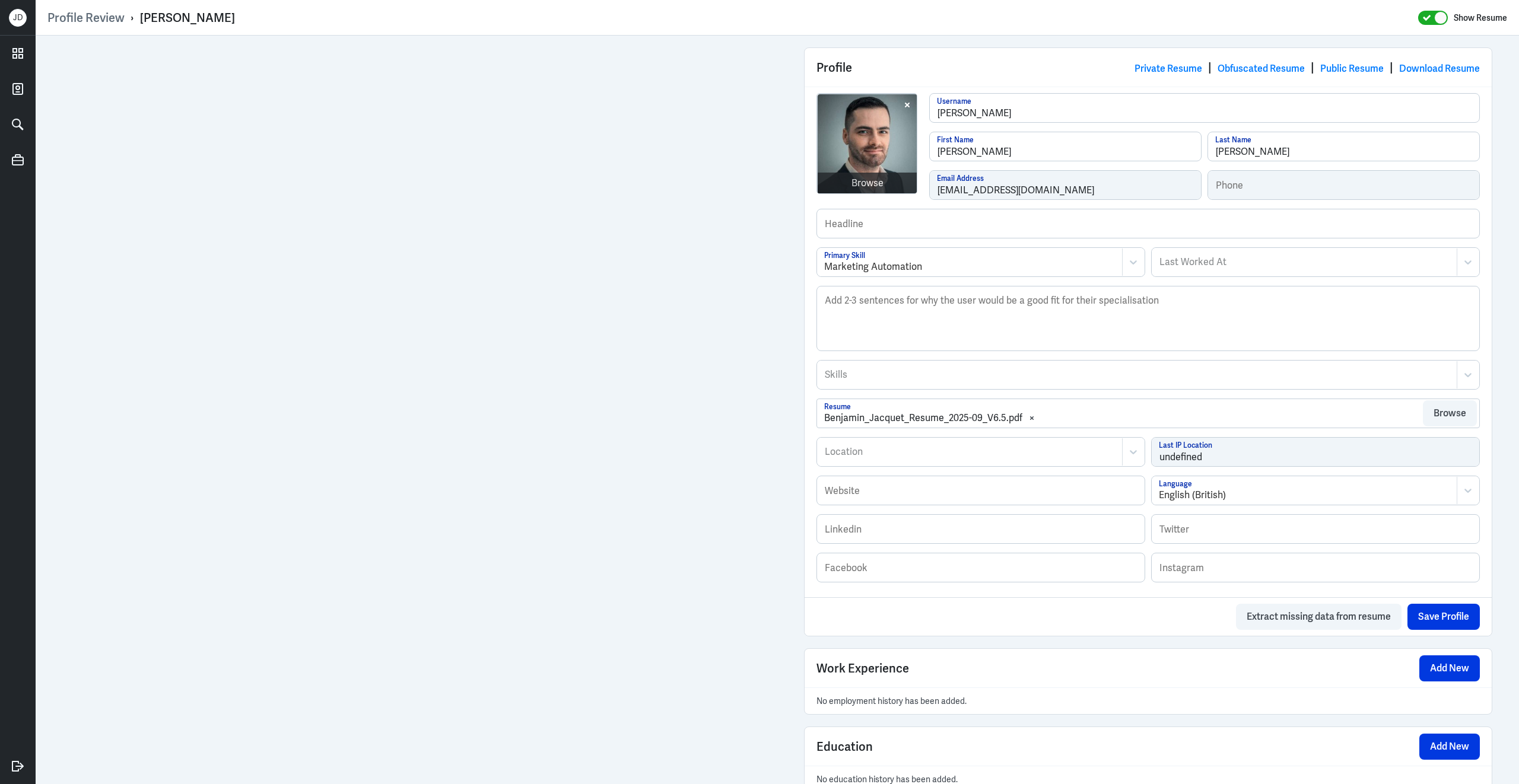
scroll to position [479, 0]
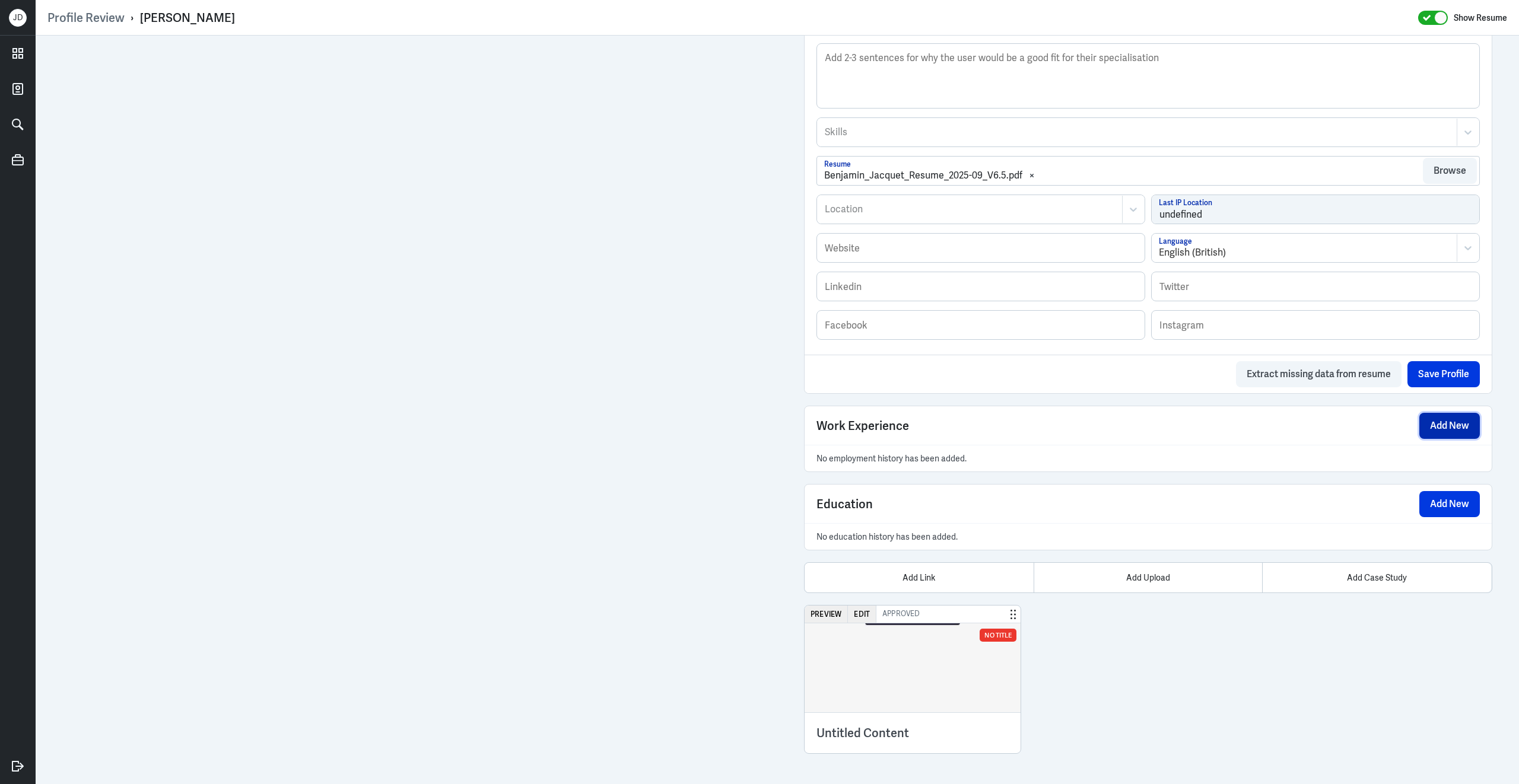
click at [1435, 431] on button "Add New" at bounding box center [1449, 426] width 60 height 26
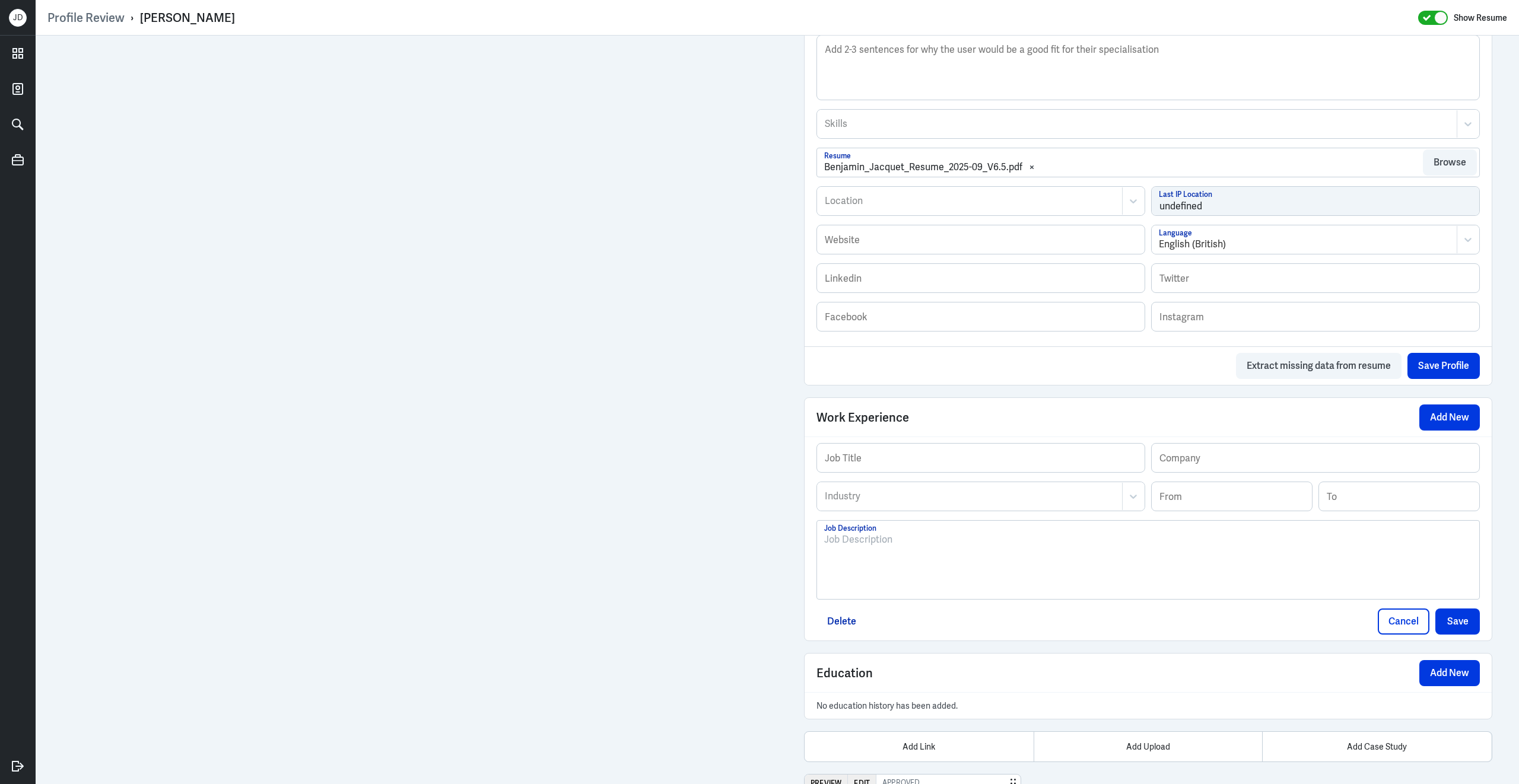
click at [943, 575] on div at bounding box center [1148, 564] width 648 height 64
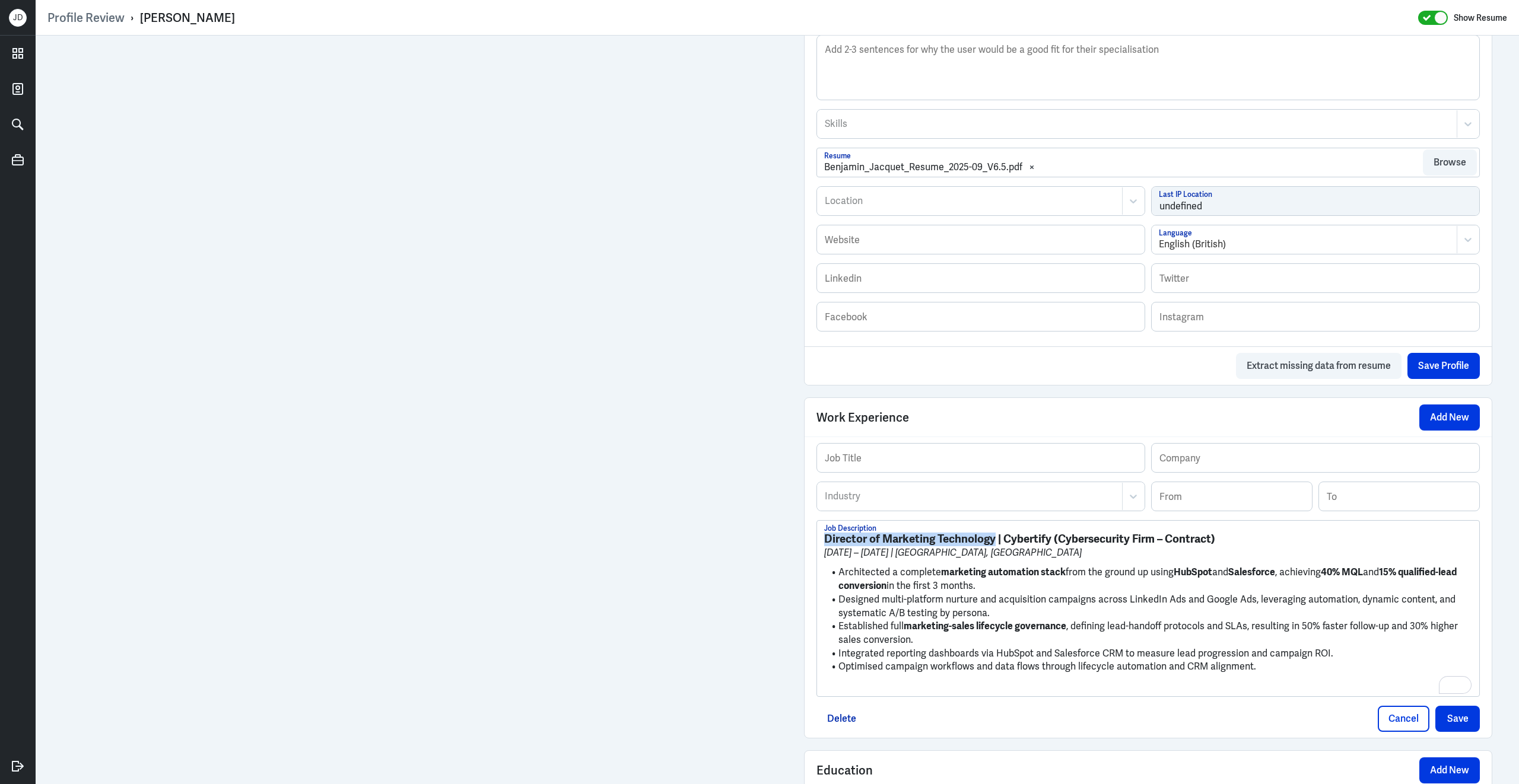
drag, startPoint x: 996, startPoint y: 551, endPoint x: 803, endPoint y: 546, distance: 193.1
click at [804, 547] on div "Work Experience Add New Job Title Company Industry Industry From To Director of…" at bounding box center [1148, 567] width 688 height 341
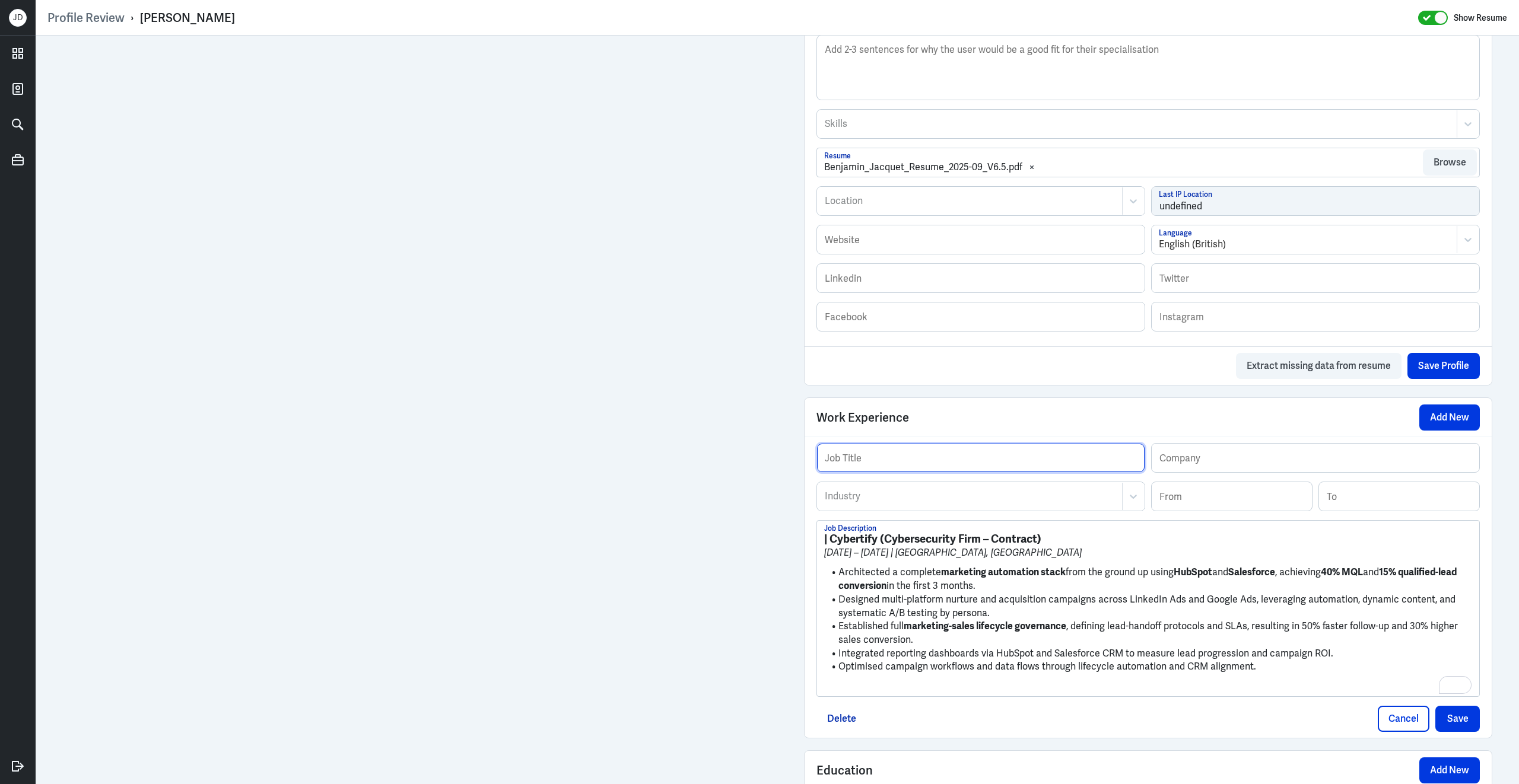
click at [923, 472] on input "text" at bounding box center [980, 458] width 327 height 29
paste input "Director of Marketing Technology"
type input "Director of Marketing Technology"
drag, startPoint x: 833, startPoint y: 549, endPoint x: 879, endPoint y: 545, distance: 46.2
click at [879, 546] on strong "| Cybertify (Cybersecurity Firm – Contract)" at bounding box center [932, 539] width 217 height 15
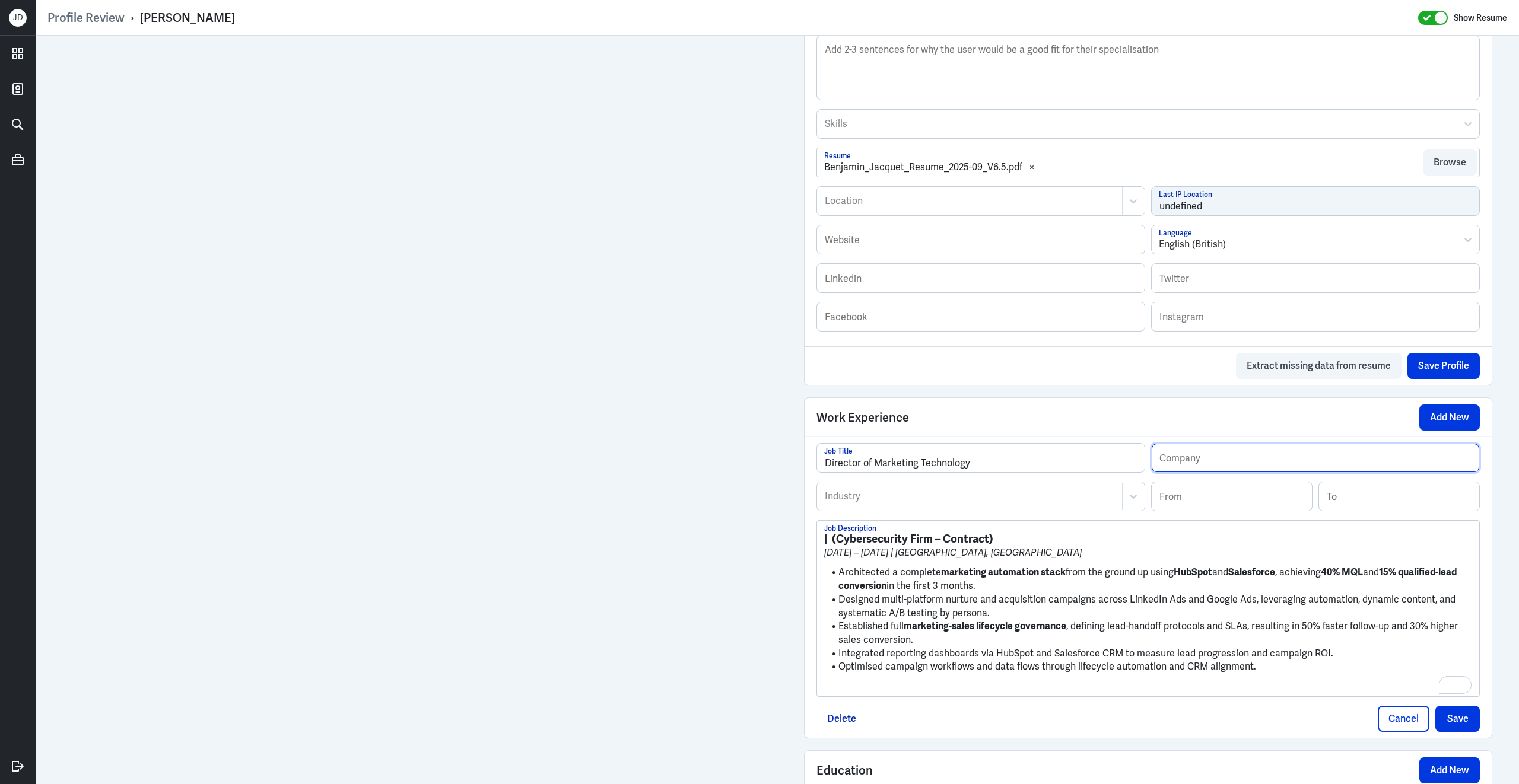
click at [1197, 471] on input "text" at bounding box center [1315, 458] width 327 height 29
paste input "Cybertify"
type input "Cybertify ([GEOGRAPHIC_DATA])"
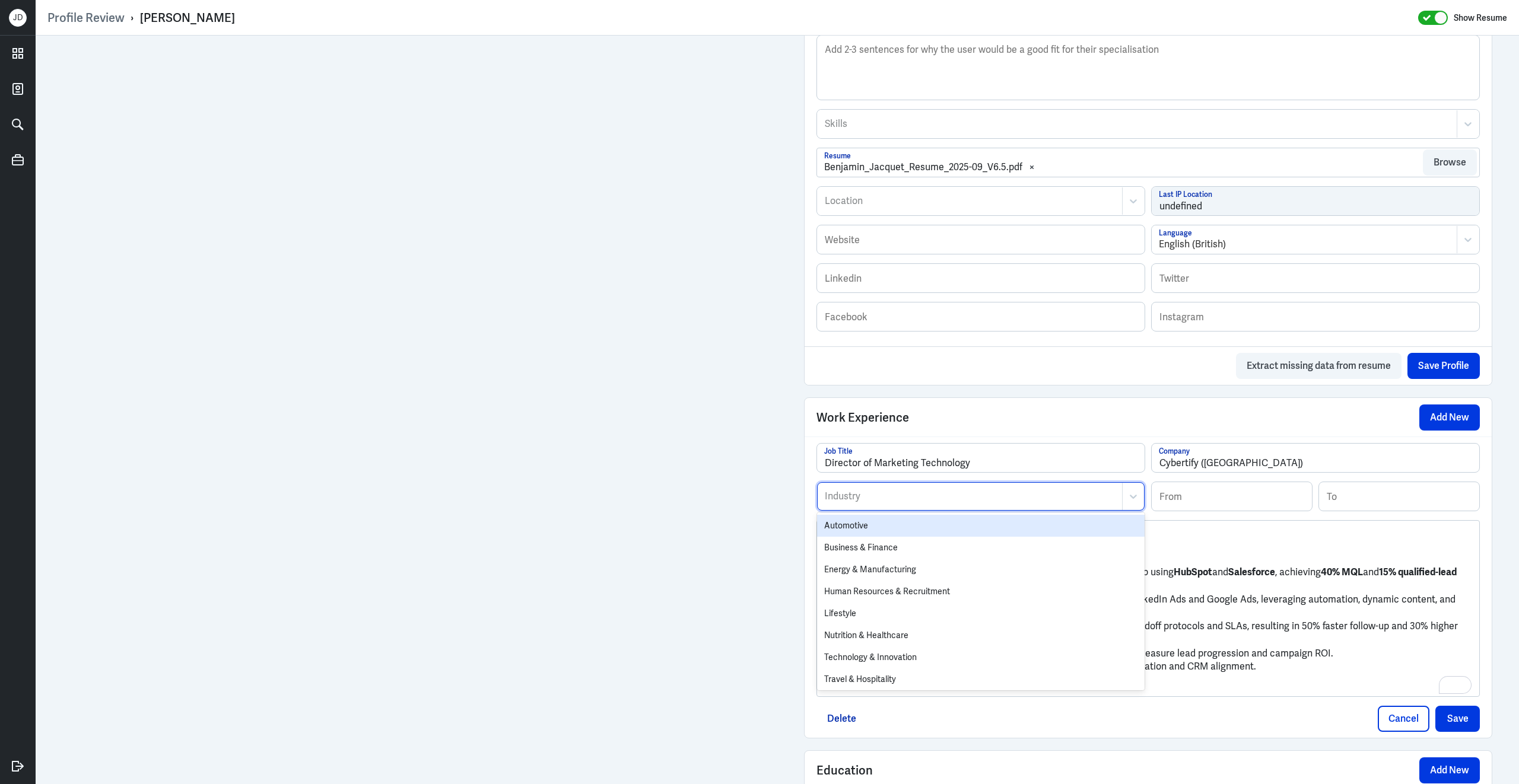
click at [960, 497] on div at bounding box center [969, 496] width 292 height 14
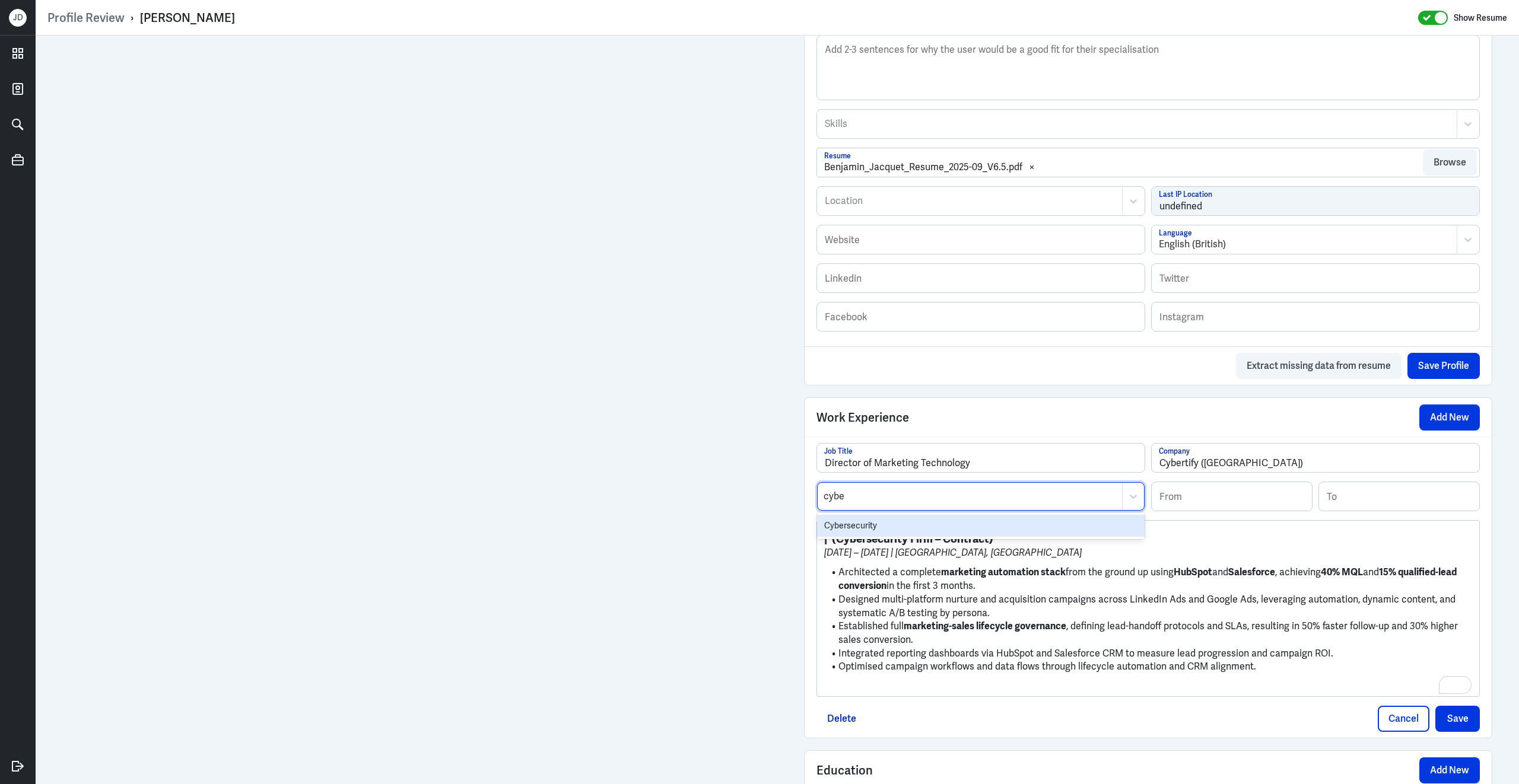
type input "cyber"
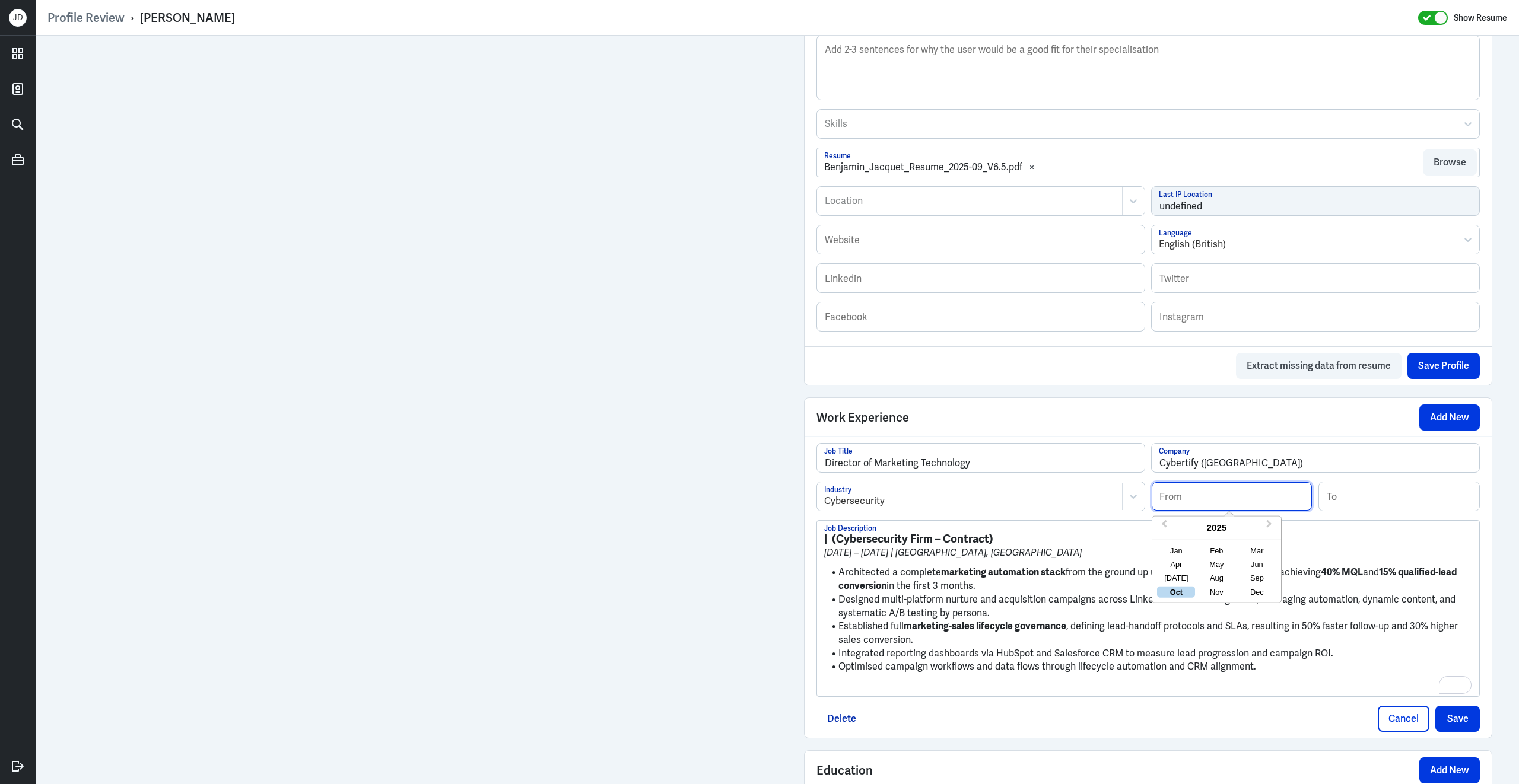
click at [1271, 501] on input at bounding box center [1231, 497] width 160 height 29
type input "06/2025"
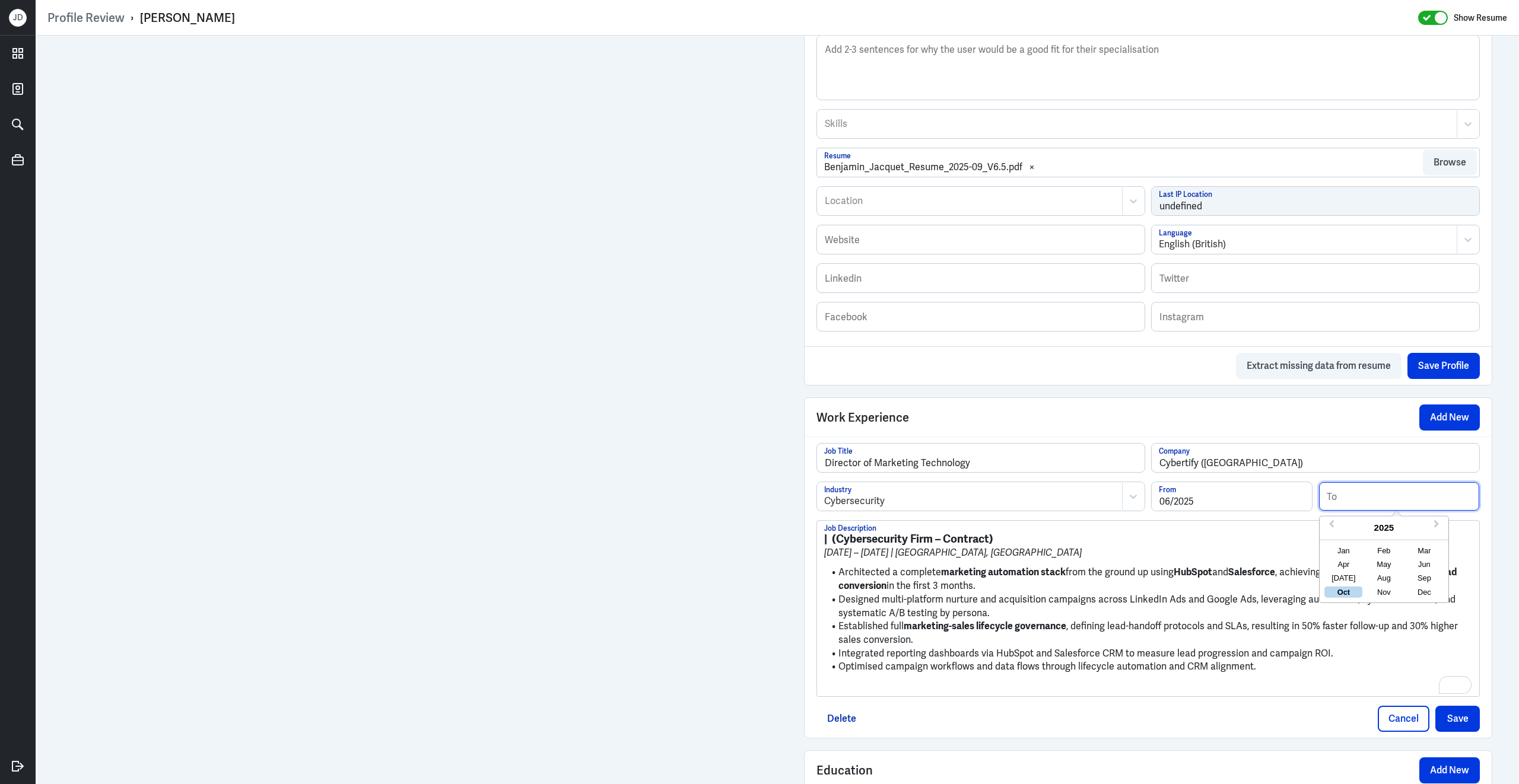
click at [1354, 510] on input at bounding box center [1398, 497] width 160 height 29
type input "08/2025"
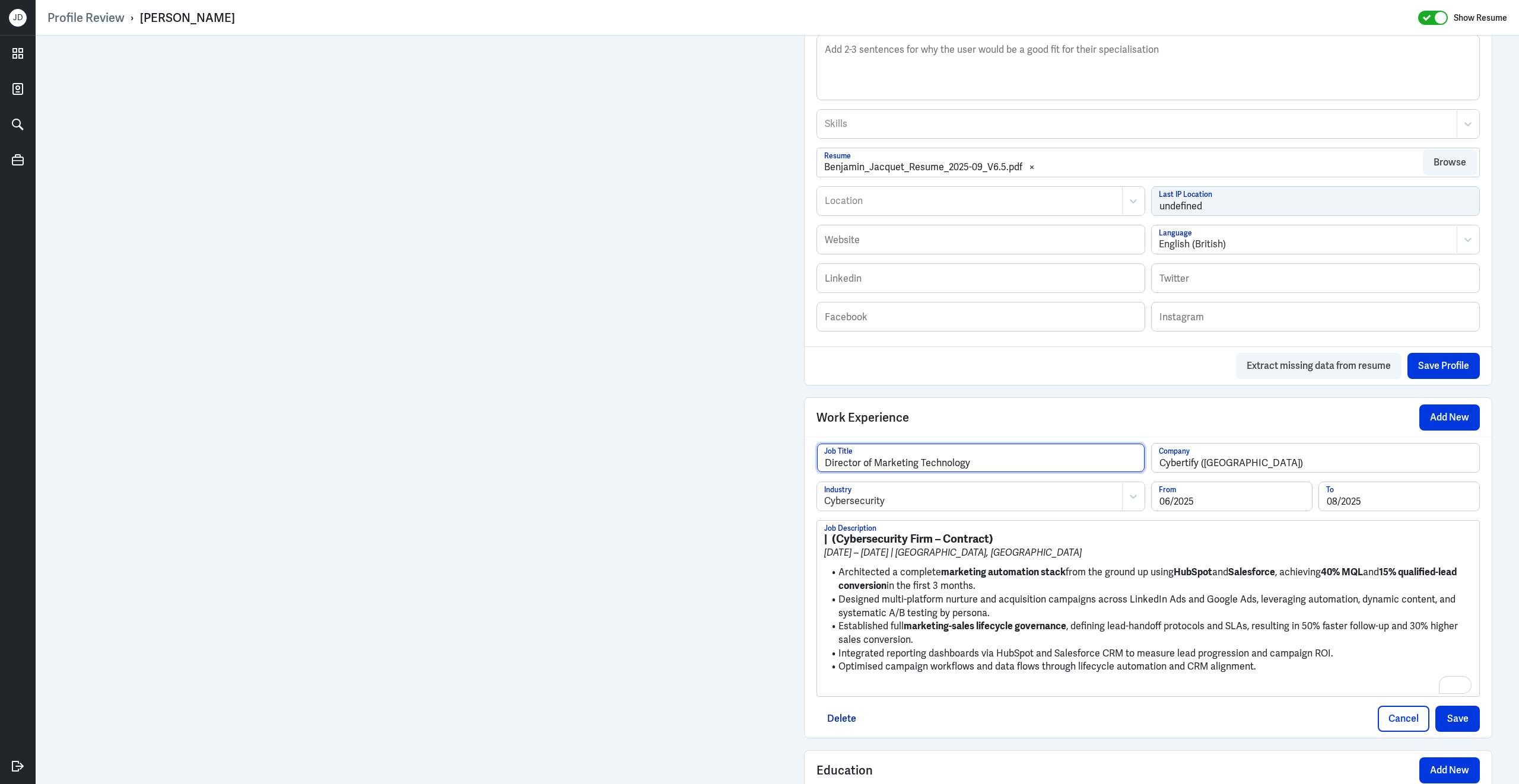
click at [1037, 466] on input "Director of Marketing Technology" at bounding box center [980, 458] width 327 height 29
type input "Director of Marketing Technology (Contract)"
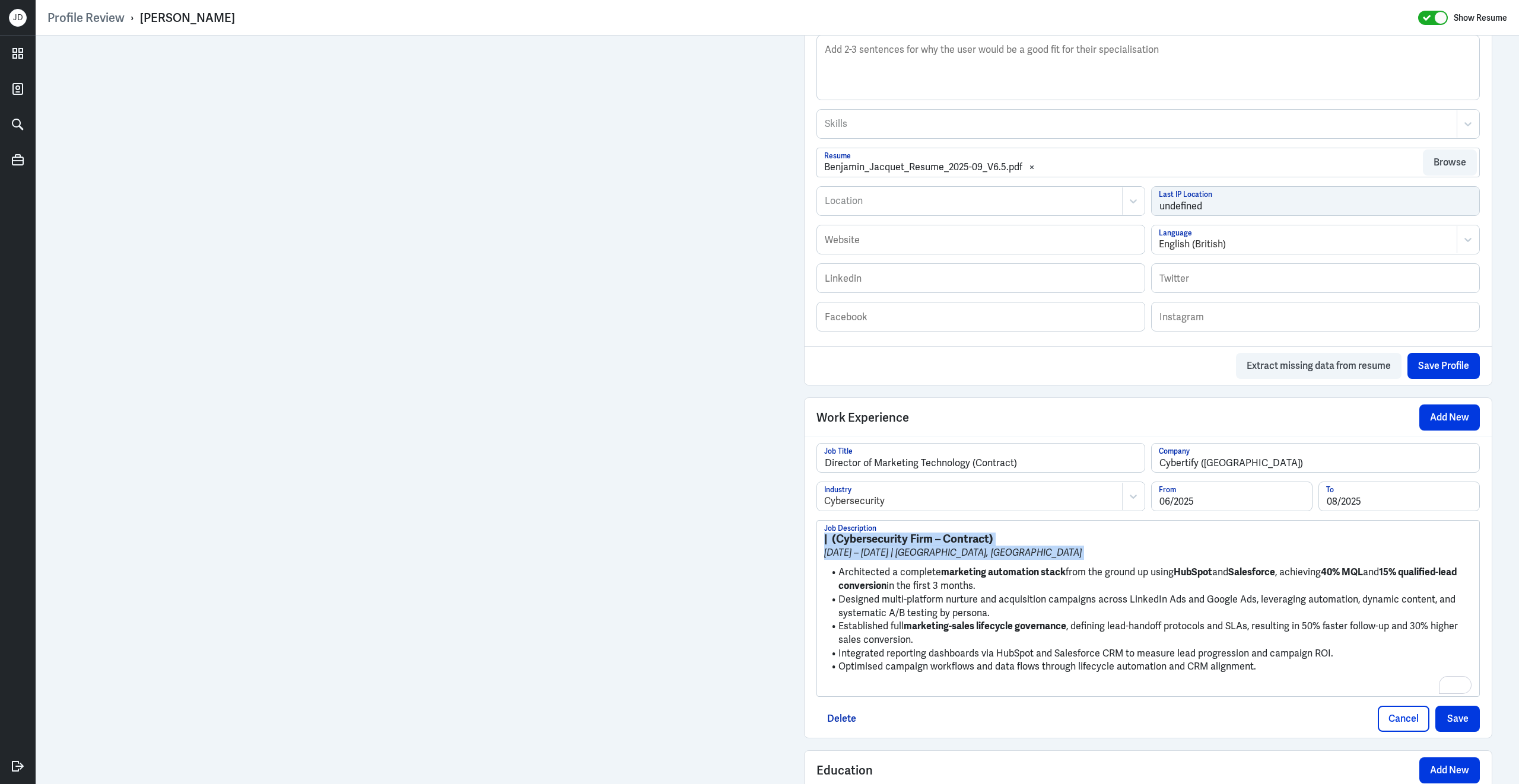
drag, startPoint x: 839, startPoint y: 581, endPoint x: 788, endPoint y: 532, distance: 70.7
click at [788, 532] on div "Admin Settings Update Resume Save Profile User Requested Private Set Resume to …" at bounding box center [777, 303] width 1483 height 1494
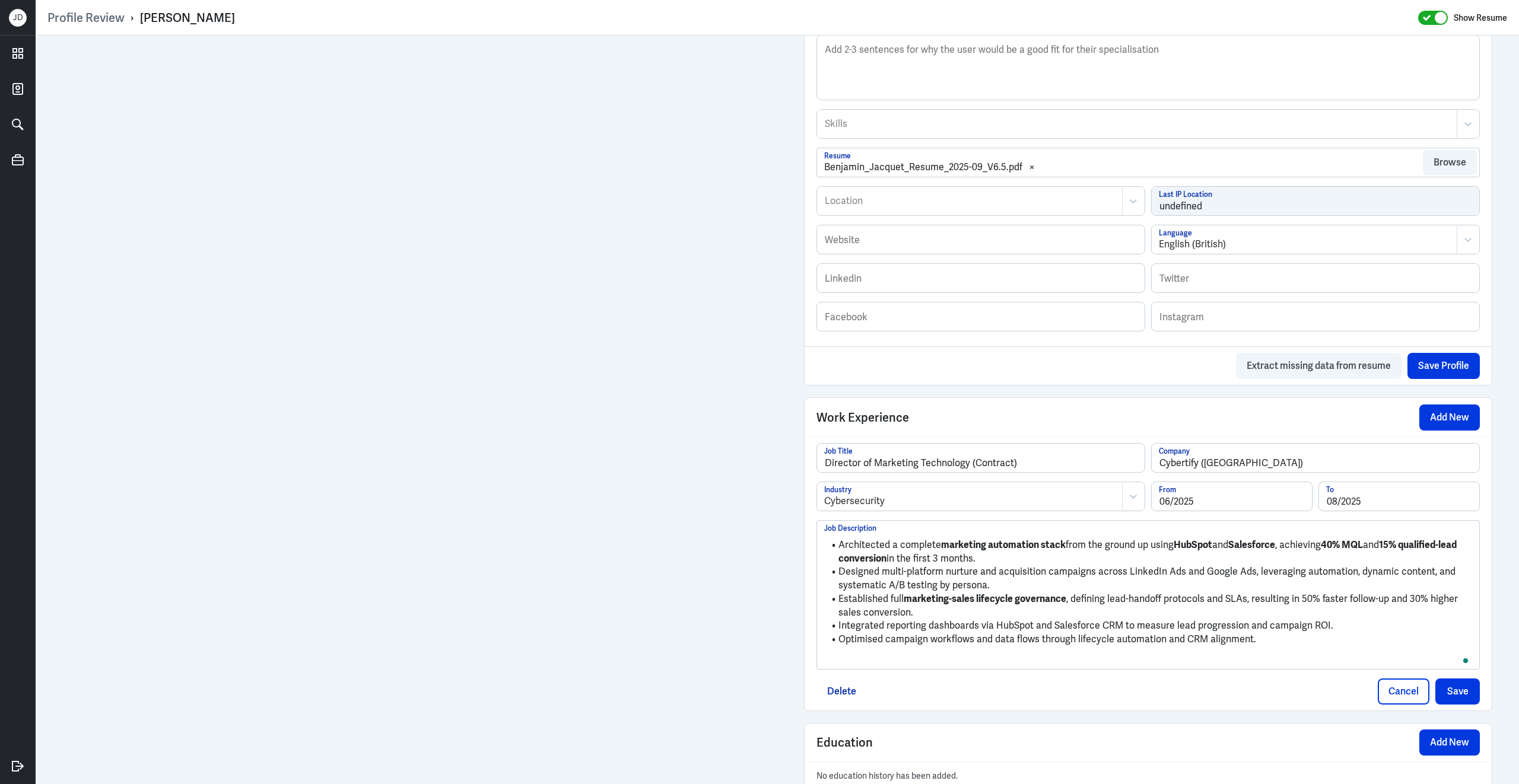
click at [898, 662] on p "To enrich screen reader interactions, please activate Accessibility in Grammarl…" at bounding box center [1148, 659] width 648 height 14
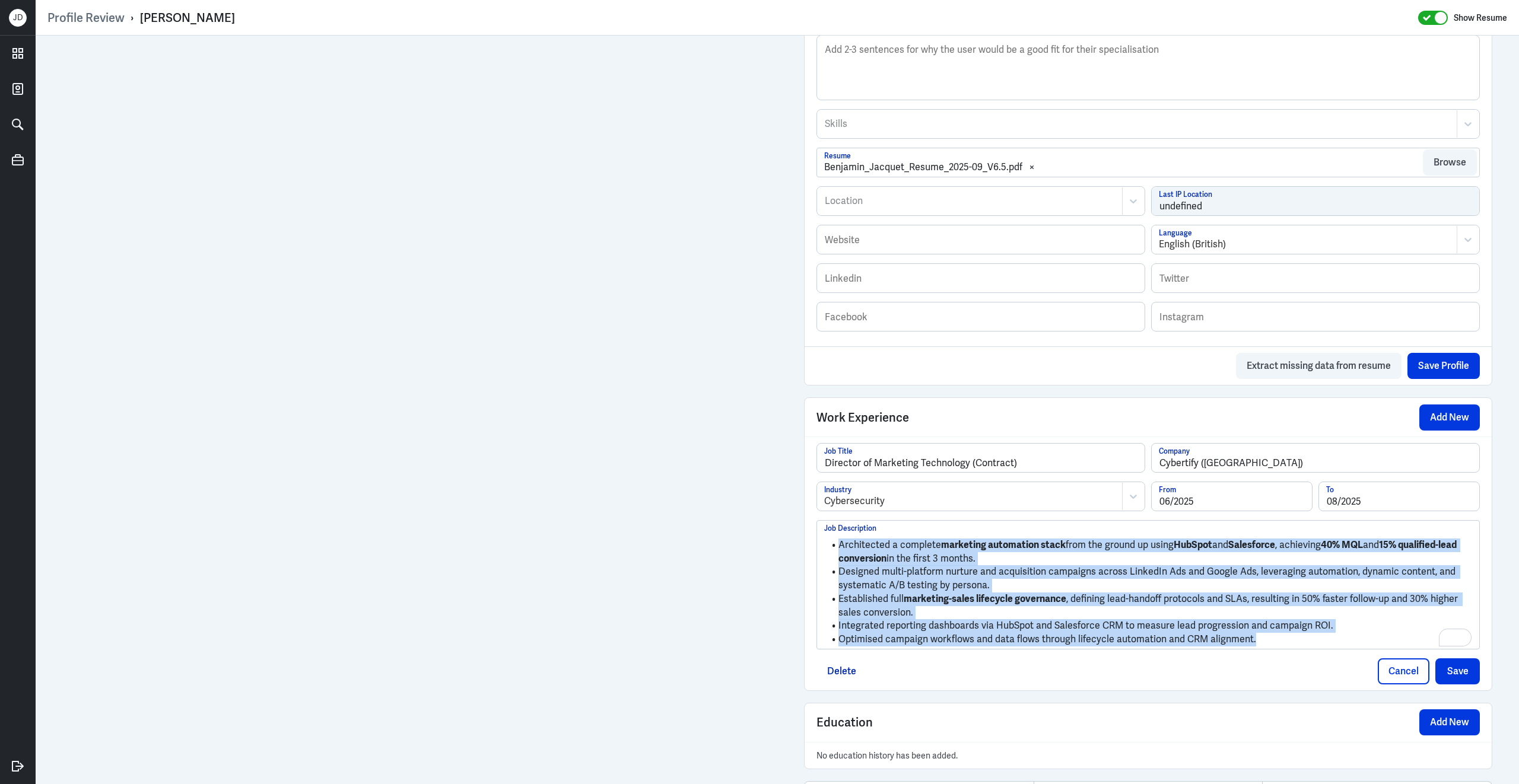
drag, startPoint x: 1281, startPoint y: 651, endPoint x: 849, endPoint y: 428, distance: 486.2
click at [849, 428] on div "Work Experience Add New Director of Marketing Technology ([DEMOGRAPHIC_DATA]) J…" at bounding box center [1148, 544] width 688 height 294
click at [1464, 684] on button "Save" at bounding box center [1457, 672] width 45 height 26
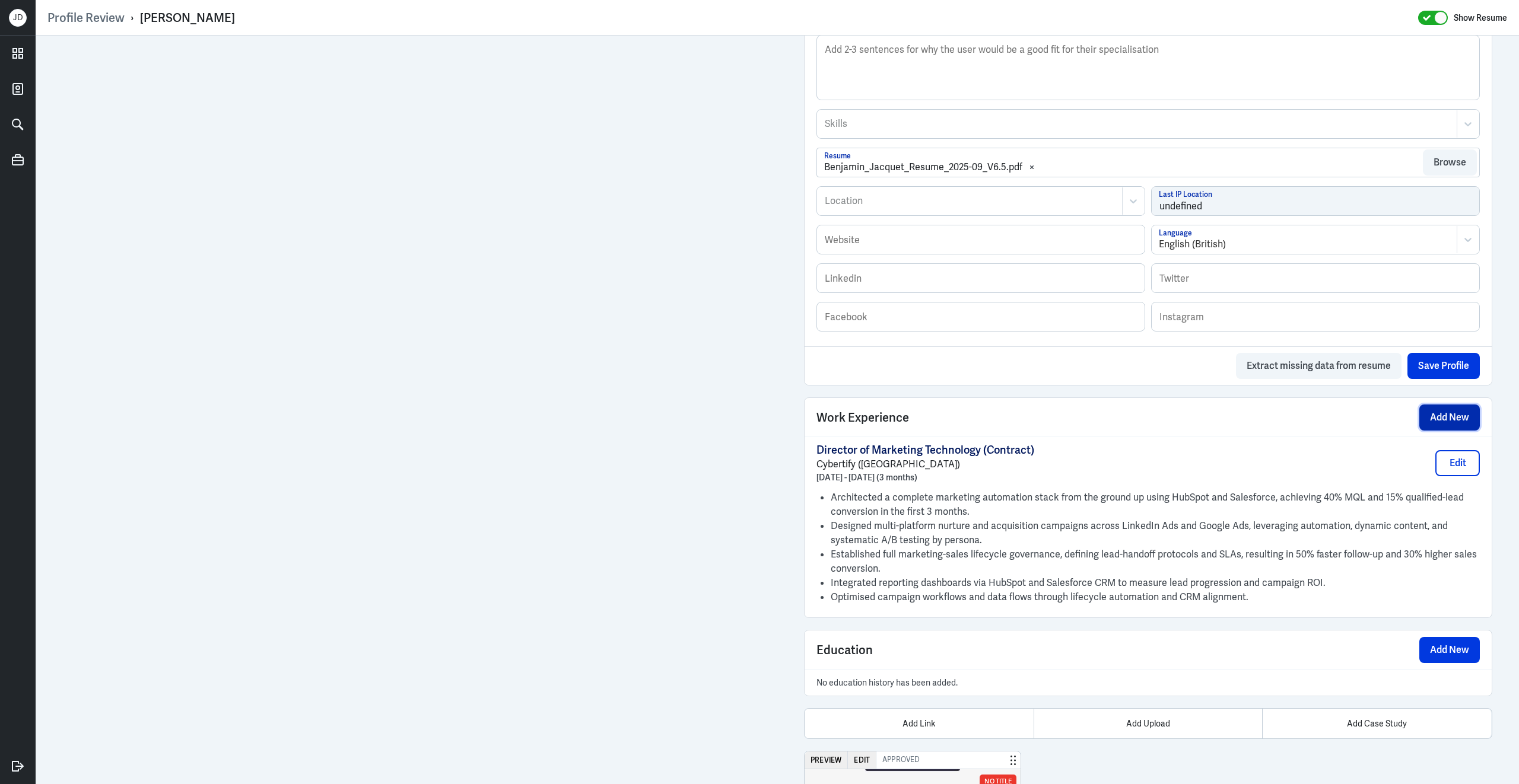
click at [1453, 426] on button "Add New" at bounding box center [1449, 418] width 60 height 26
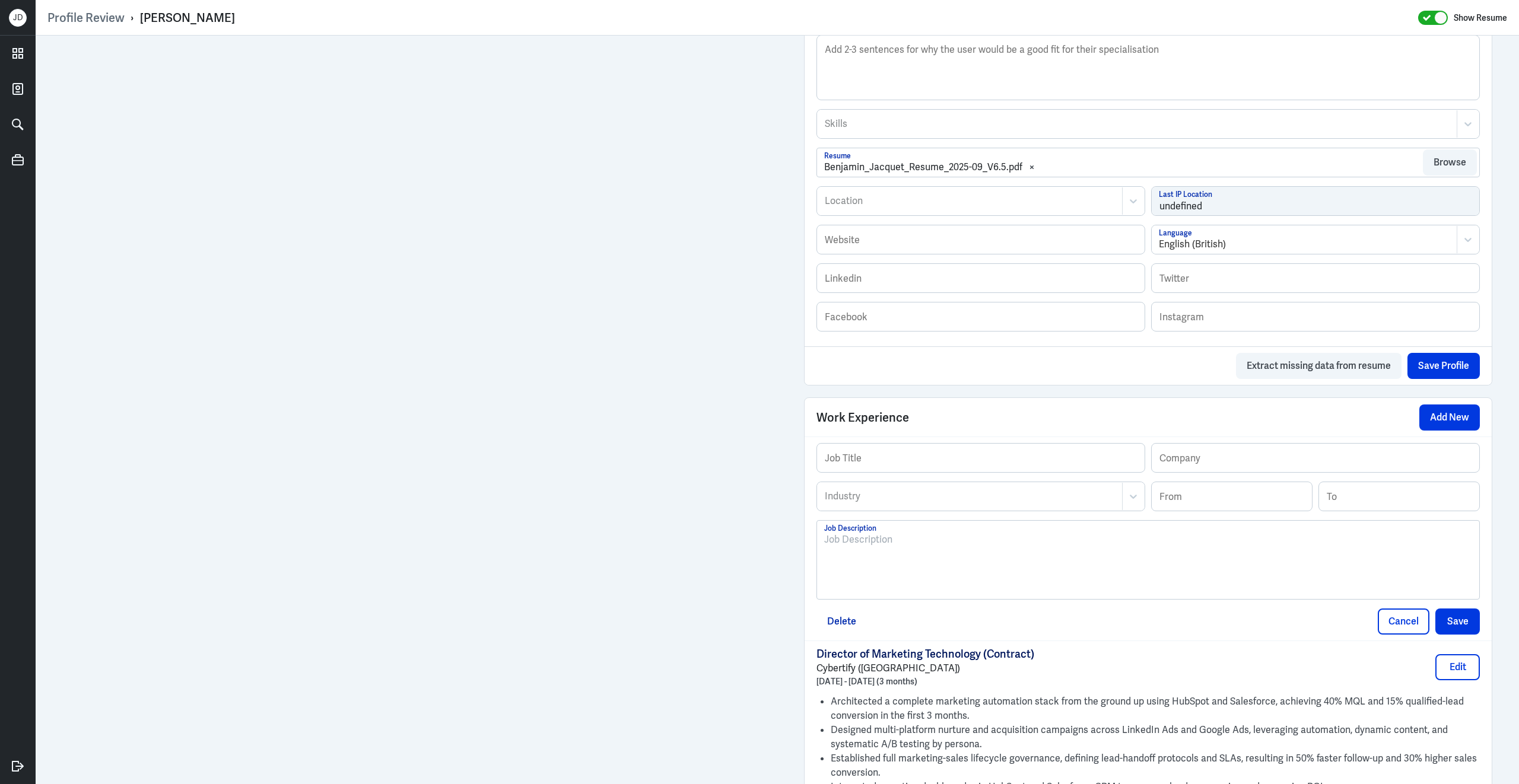
click at [909, 576] on div at bounding box center [1148, 564] width 648 height 64
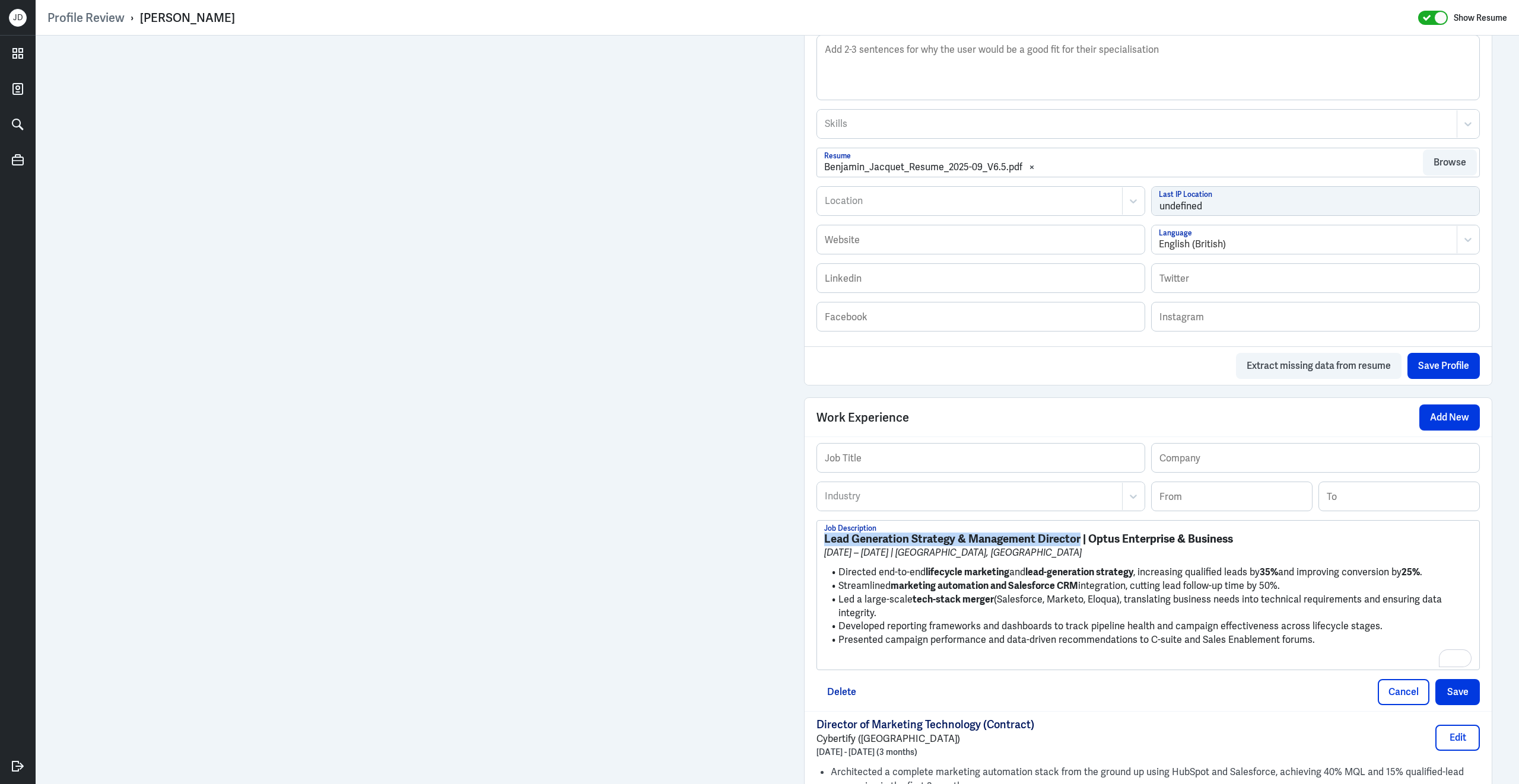
drag, startPoint x: 1081, startPoint y: 549, endPoint x: 755, endPoint y: 527, distance: 326.7
click at [755, 527] on div "Admin Settings Update Resume Save Profile User Requested Private Set Resume to …" at bounding box center [777, 380] width 1483 height 1648
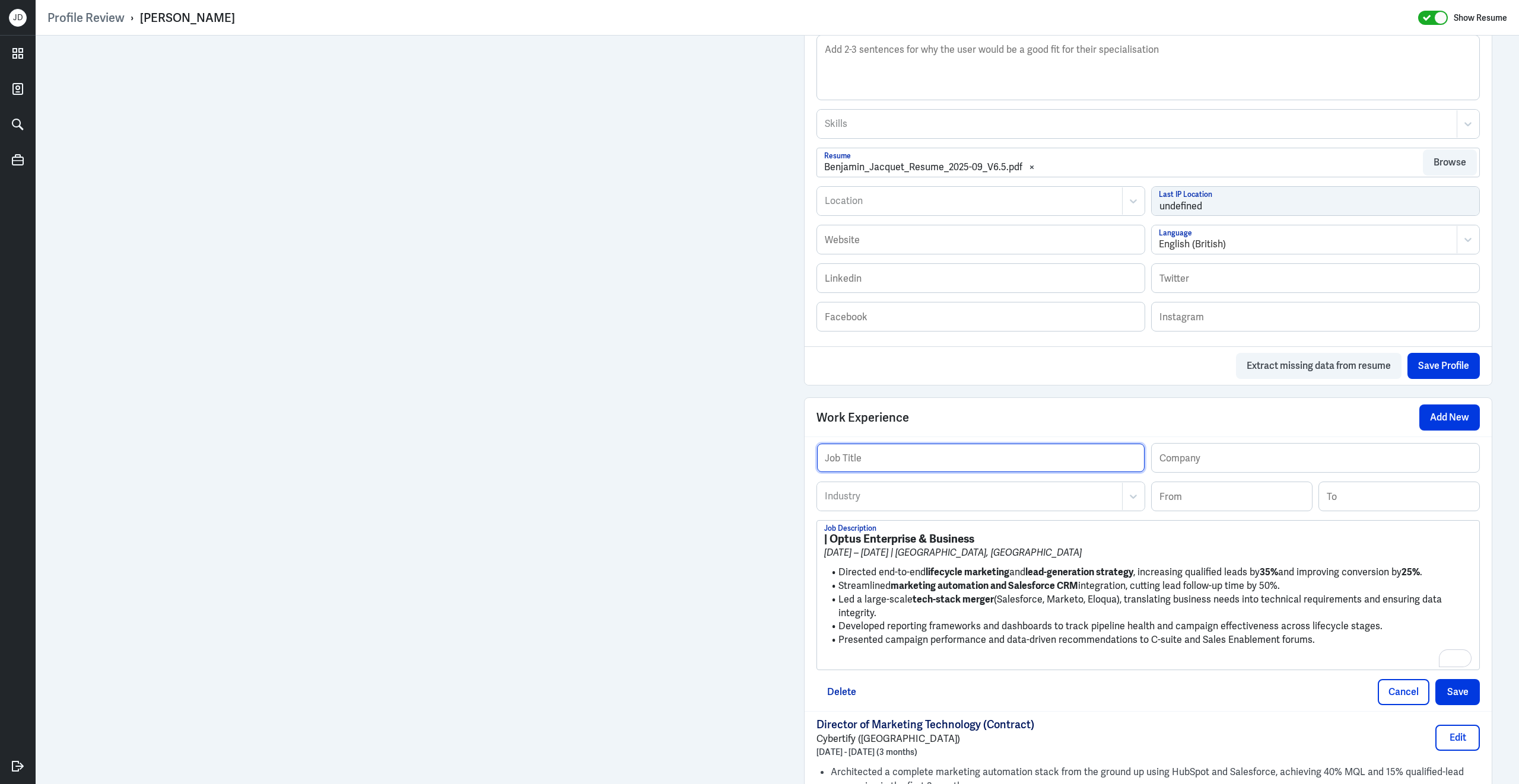
click at [838, 468] on input "text" at bounding box center [980, 458] width 327 height 29
paste input "Lead Generation Strategy & Management Director"
type input "Lead Generation Strategy & Management Director"
drag, startPoint x: 832, startPoint y: 549, endPoint x: 1017, endPoint y: 547, distance: 185.0
click at [1017, 545] on h3 "| Optus Enterprise & Business" at bounding box center [1148, 538] width 648 height 13
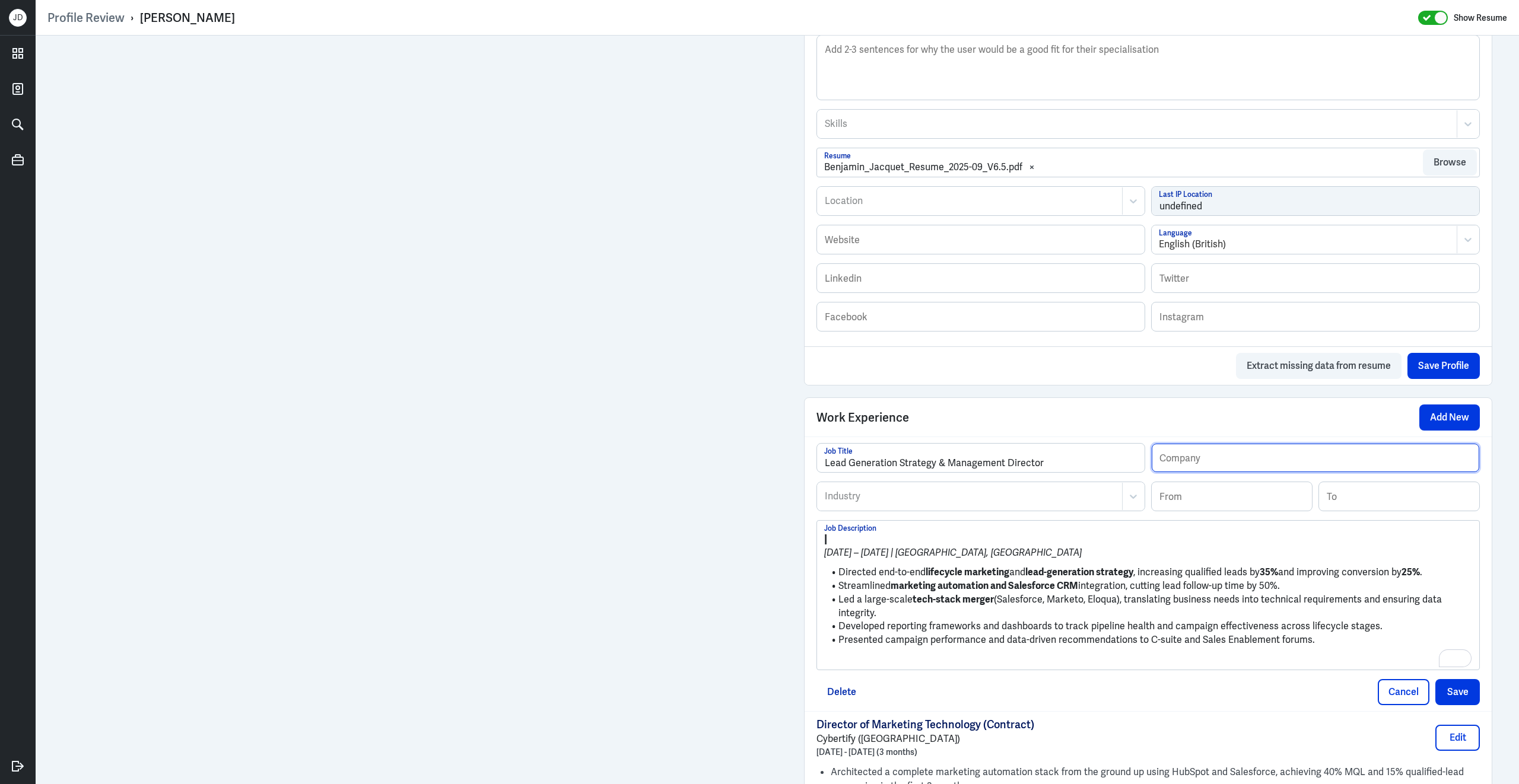
click at [1297, 465] on input "text" at bounding box center [1315, 458] width 327 height 29
paste input "Optus Enterprise & Business"
type input "Optus Enterprise & Business"
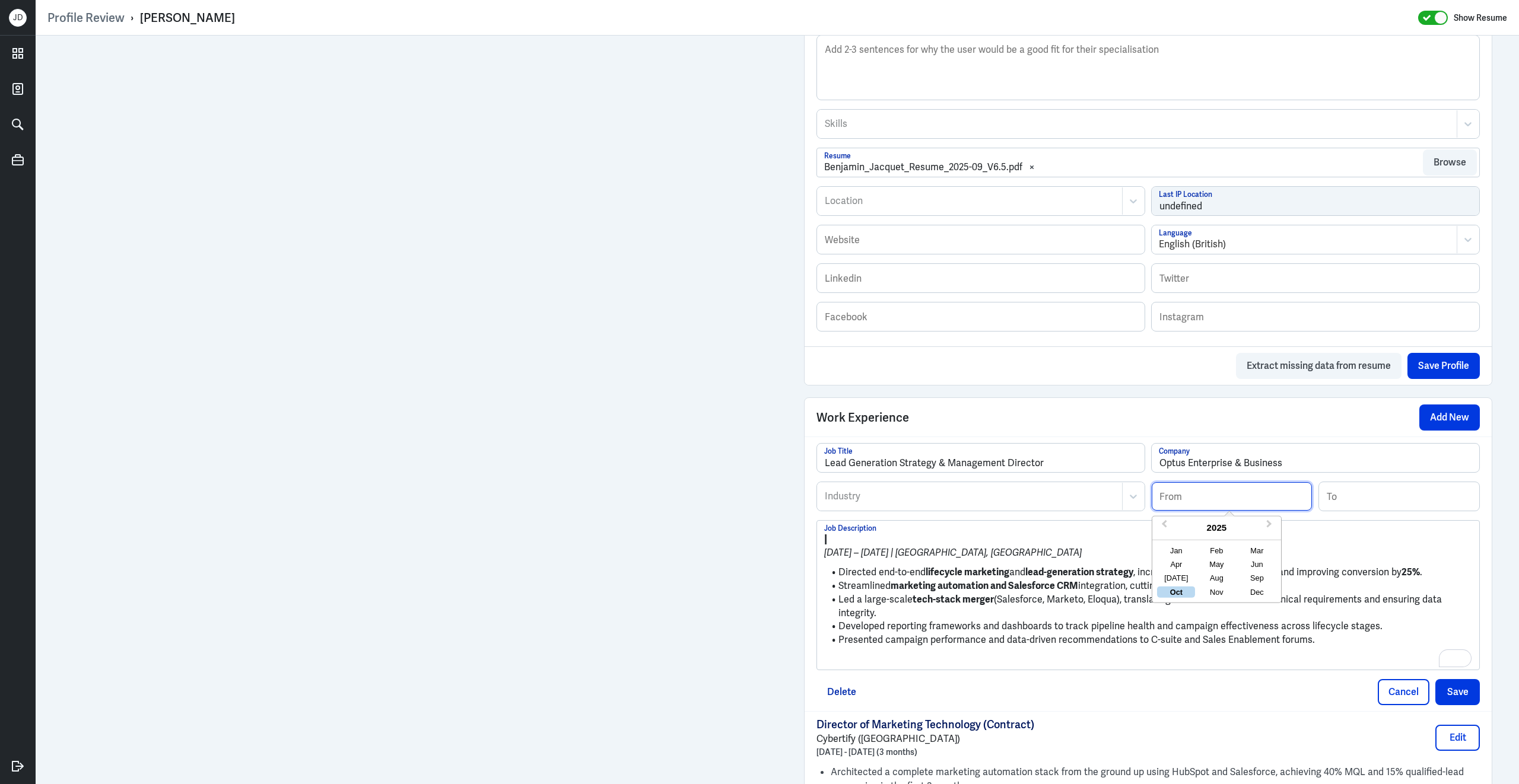
click at [1186, 505] on input at bounding box center [1231, 497] width 160 height 29
type input "09/2021"
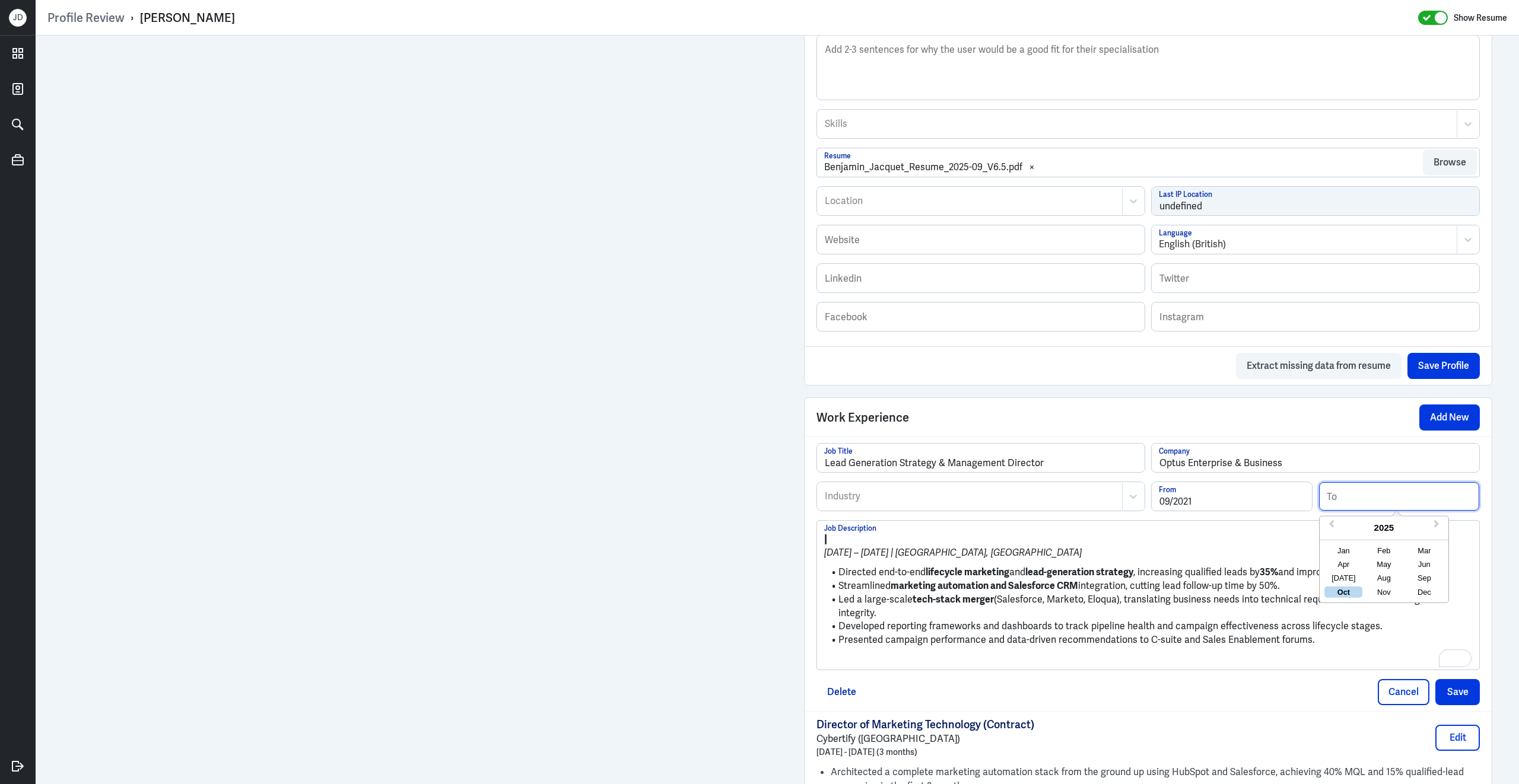
click at [1342, 508] on input at bounding box center [1398, 497] width 160 height 29
type input "09/2024"
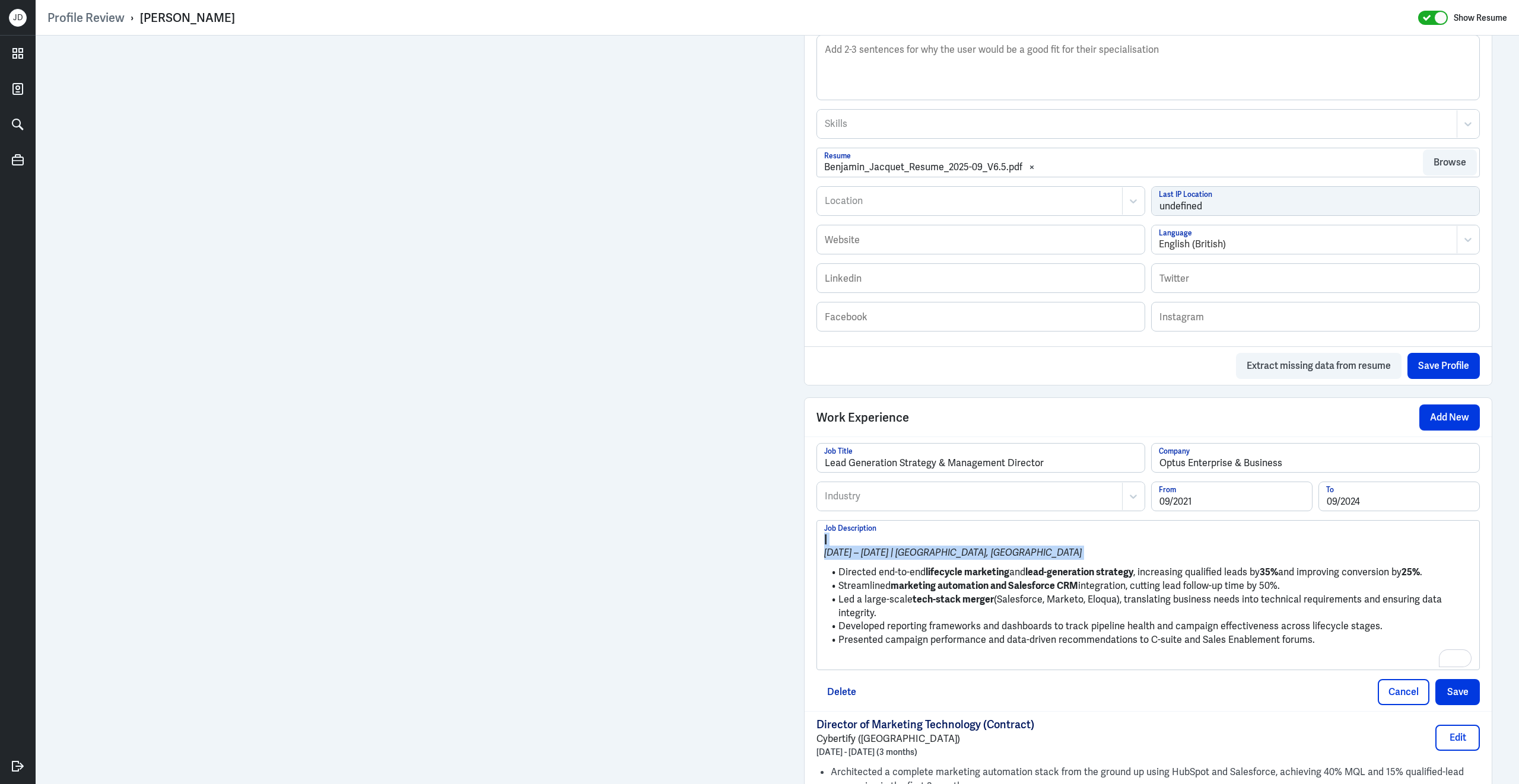
drag, startPoint x: 839, startPoint y: 581, endPoint x: 816, endPoint y: 537, distance: 49.6
click at [816, 537] on div "| [DATE] – [DATE] | [GEOGRAPHIC_DATA], [GEOGRAPHIC_DATA] Directed end-to-end li…" at bounding box center [1148, 595] width 663 height 150
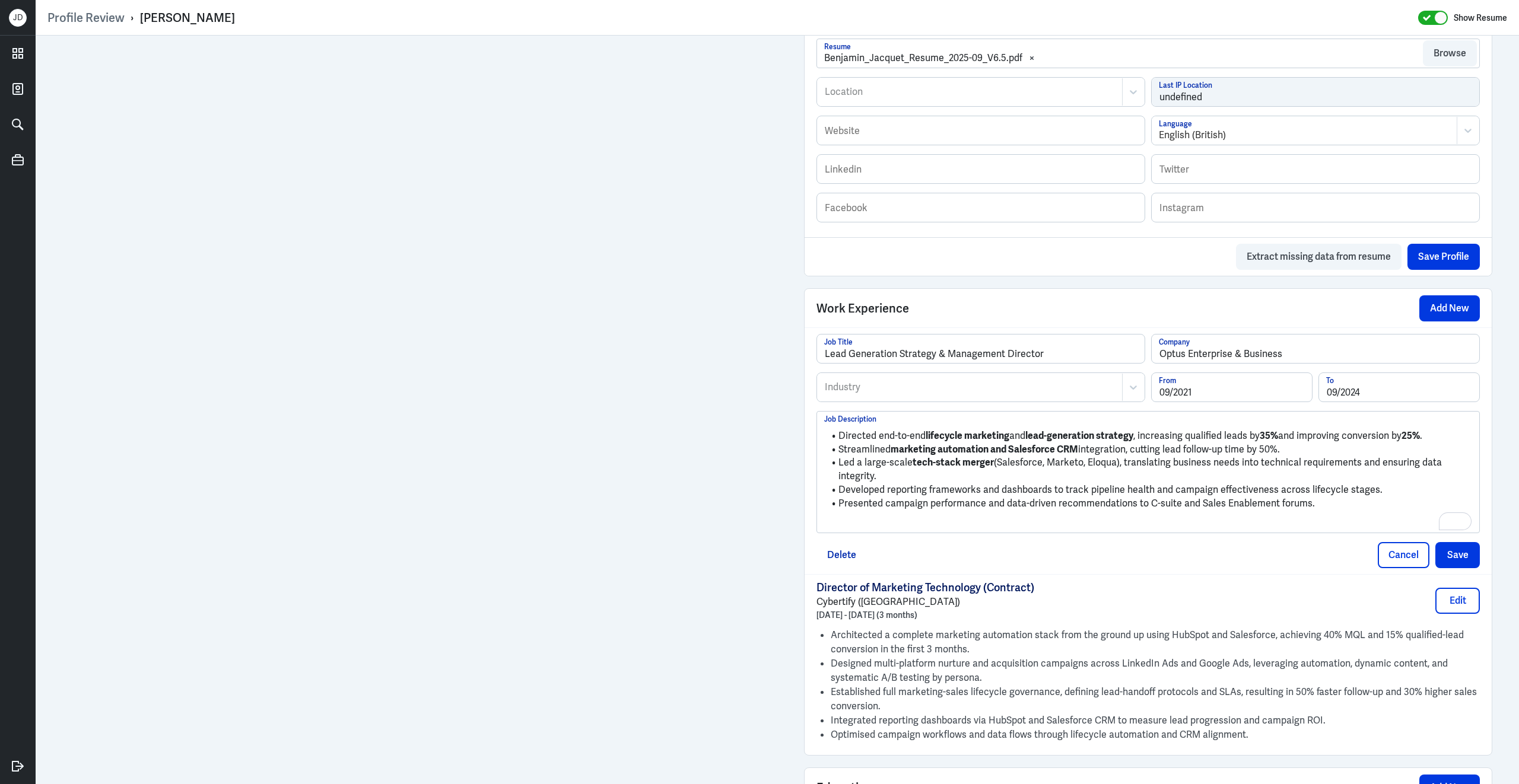
scroll to position [589, 0]
click at [994, 400] on div "Industry" at bounding box center [970, 386] width 305 height 27
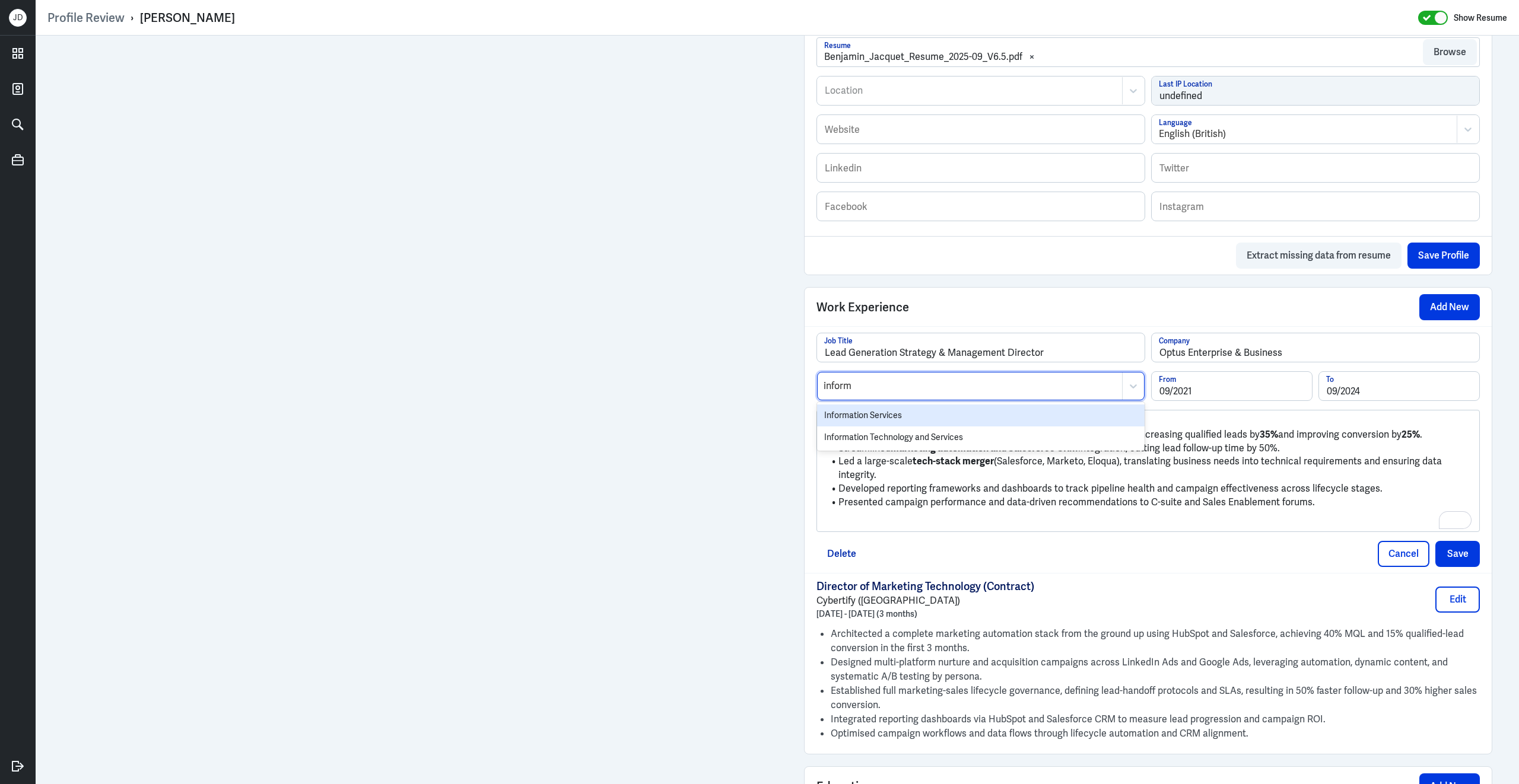
type input "informa"
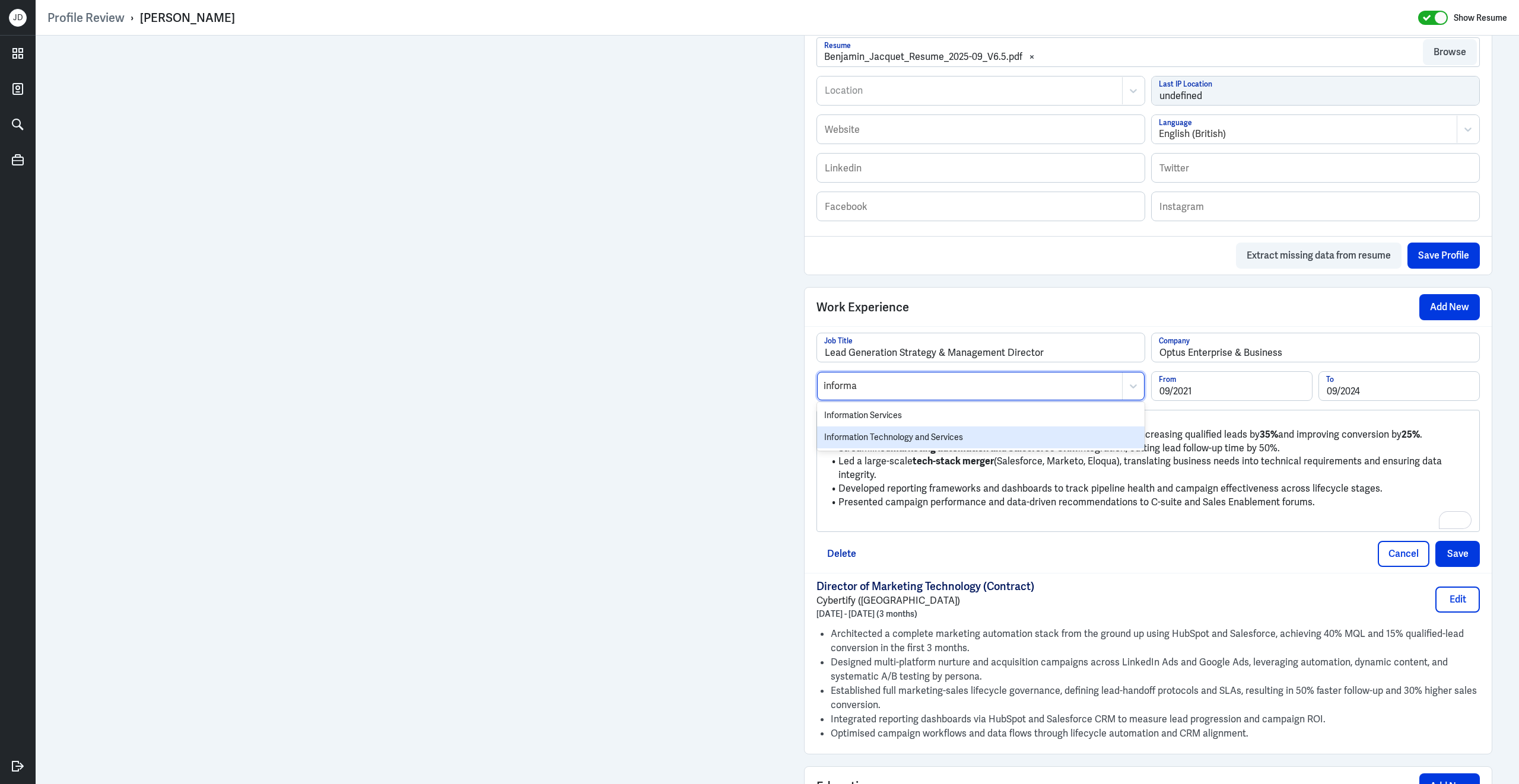
click at [919, 445] on div "Information Technology and Services" at bounding box center [980, 438] width 327 height 22
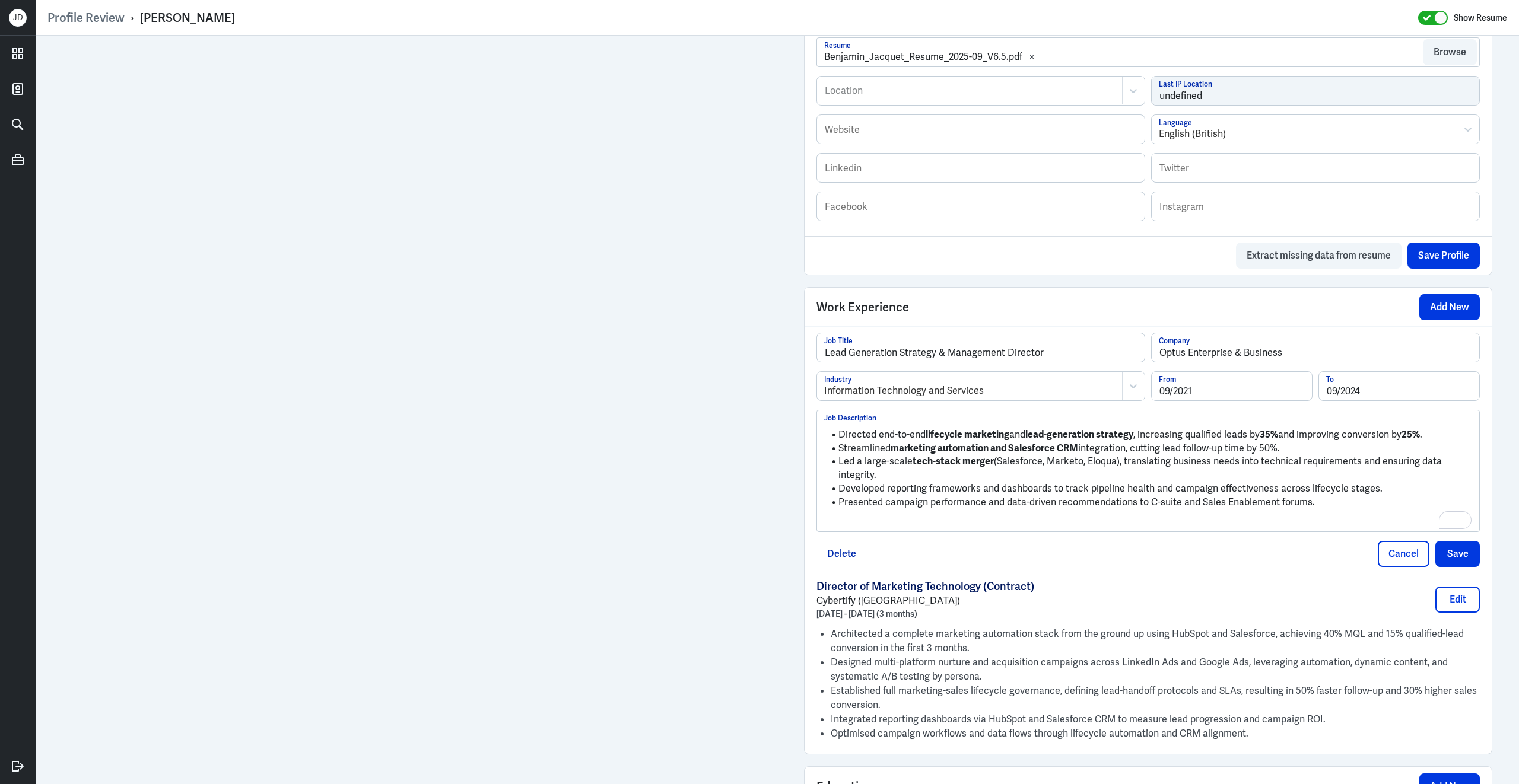
click at [902, 526] on p "To enrich screen reader interactions, please activate Accessibility in Grammarl…" at bounding box center [1148, 522] width 648 height 14
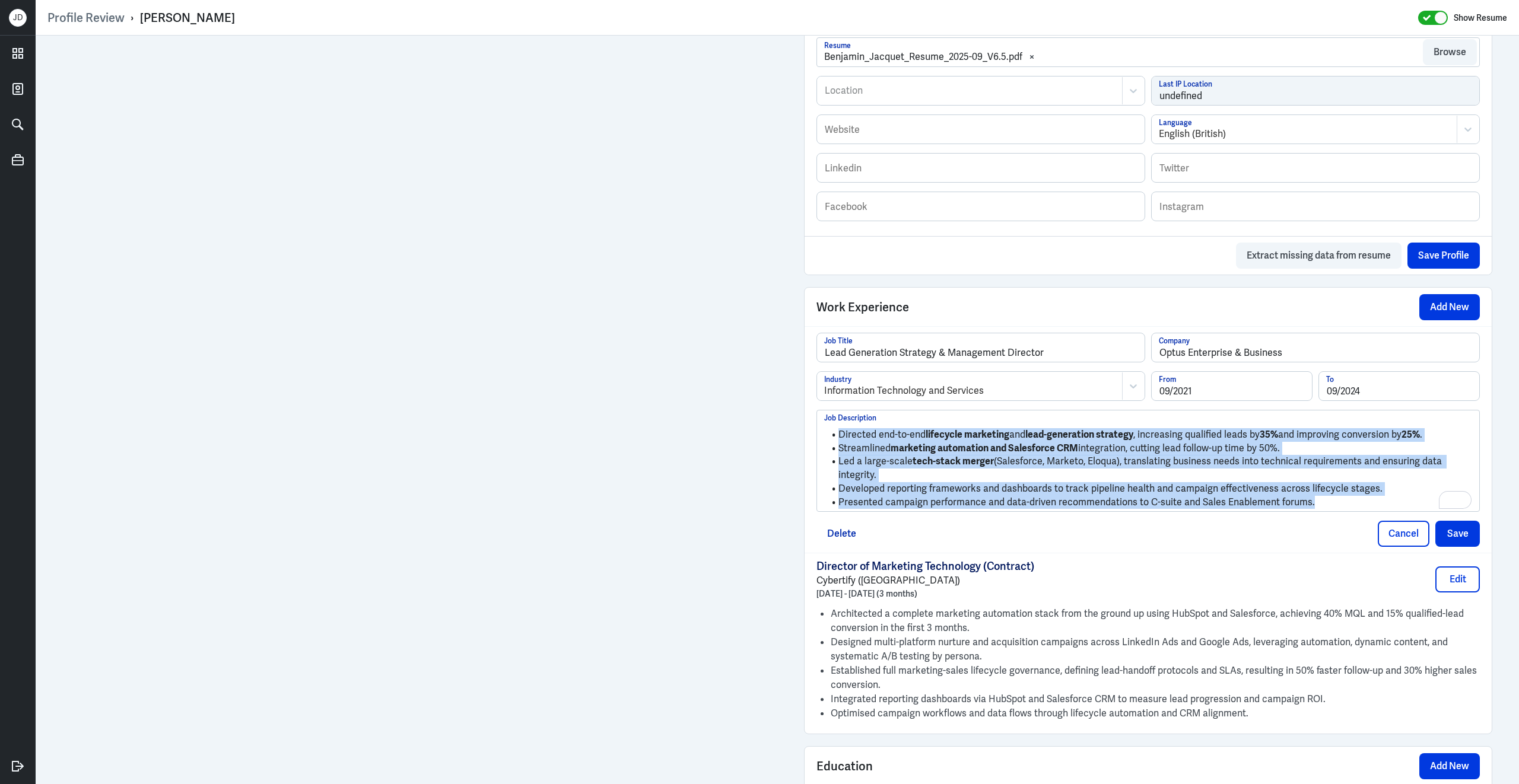
drag, startPoint x: 1330, startPoint y: 513, endPoint x: 801, endPoint y: 399, distance: 541.1
click at [801, 399] on div "Admin Settings Update Resume Save Profile User Requested Private Set Resume to …" at bounding box center [1148, 246] width 712 height 1600
click at [1462, 545] on button "Save" at bounding box center [1457, 534] width 45 height 26
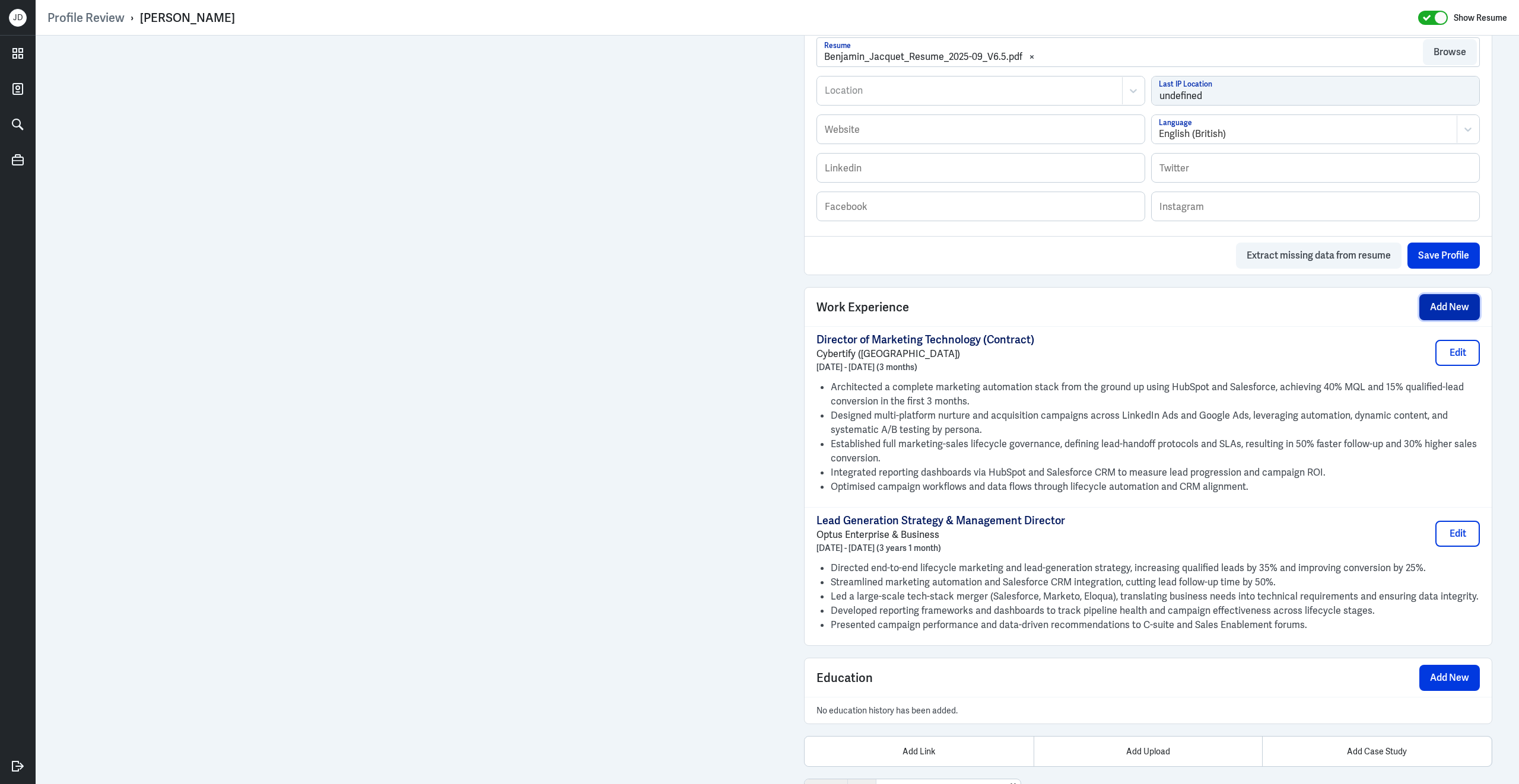
click at [1448, 309] on button "Add New" at bounding box center [1449, 307] width 60 height 26
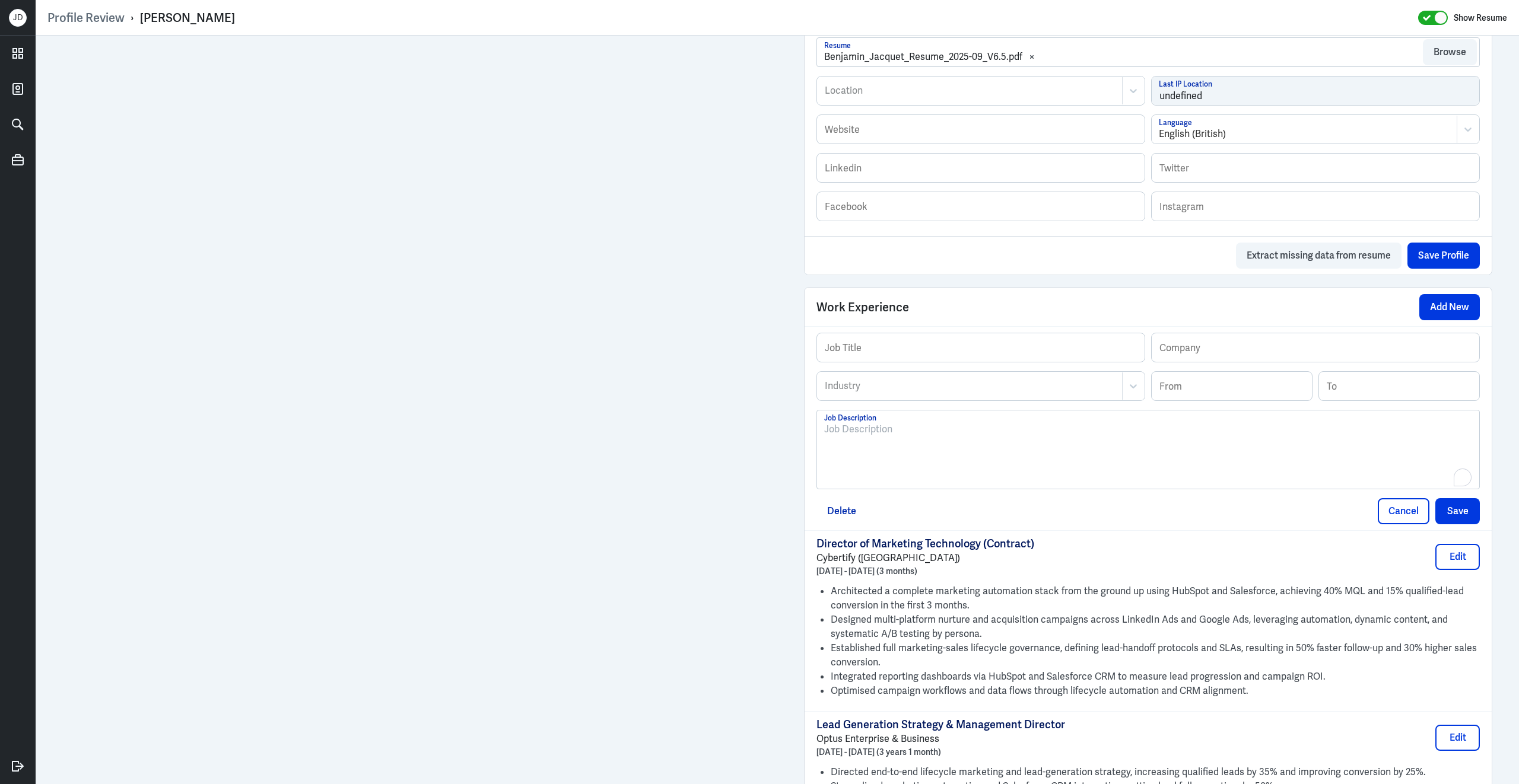
click at [1011, 473] on div "To enrich screen reader interactions, please activate Accessibility in Grammarl…" at bounding box center [1148, 454] width 648 height 64
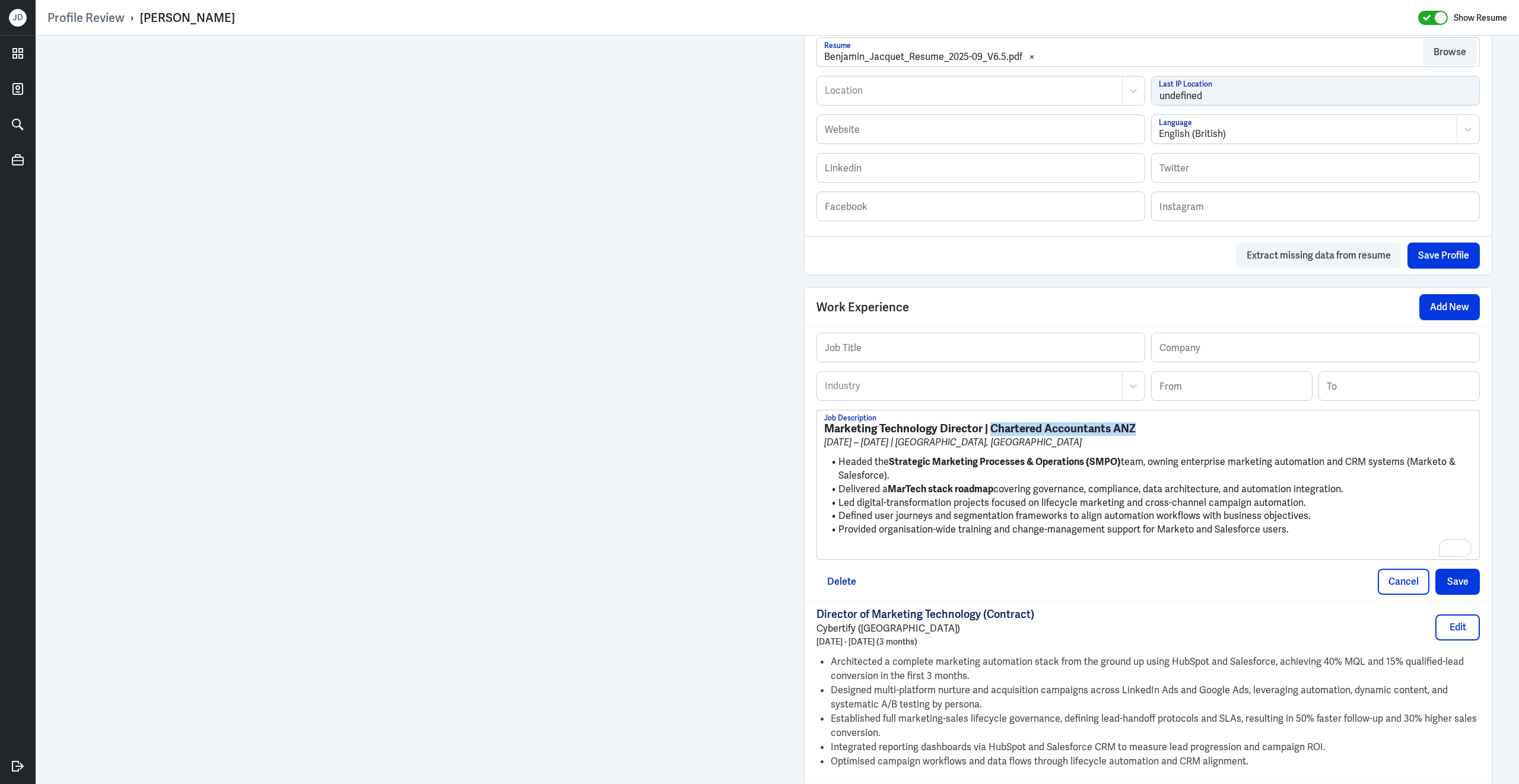
drag, startPoint x: 991, startPoint y: 438, endPoint x: 1177, endPoint y: 436, distance: 186.0
click at [1177, 436] on h3 "Marketing Technology Director | Chartered Accountants ANZ" at bounding box center [1148, 429] width 648 height 13
click at [1238, 357] on input "text" at bounding box center [1315, 348] width 327 height 29
paste input "Chartered Accountants ANZ"
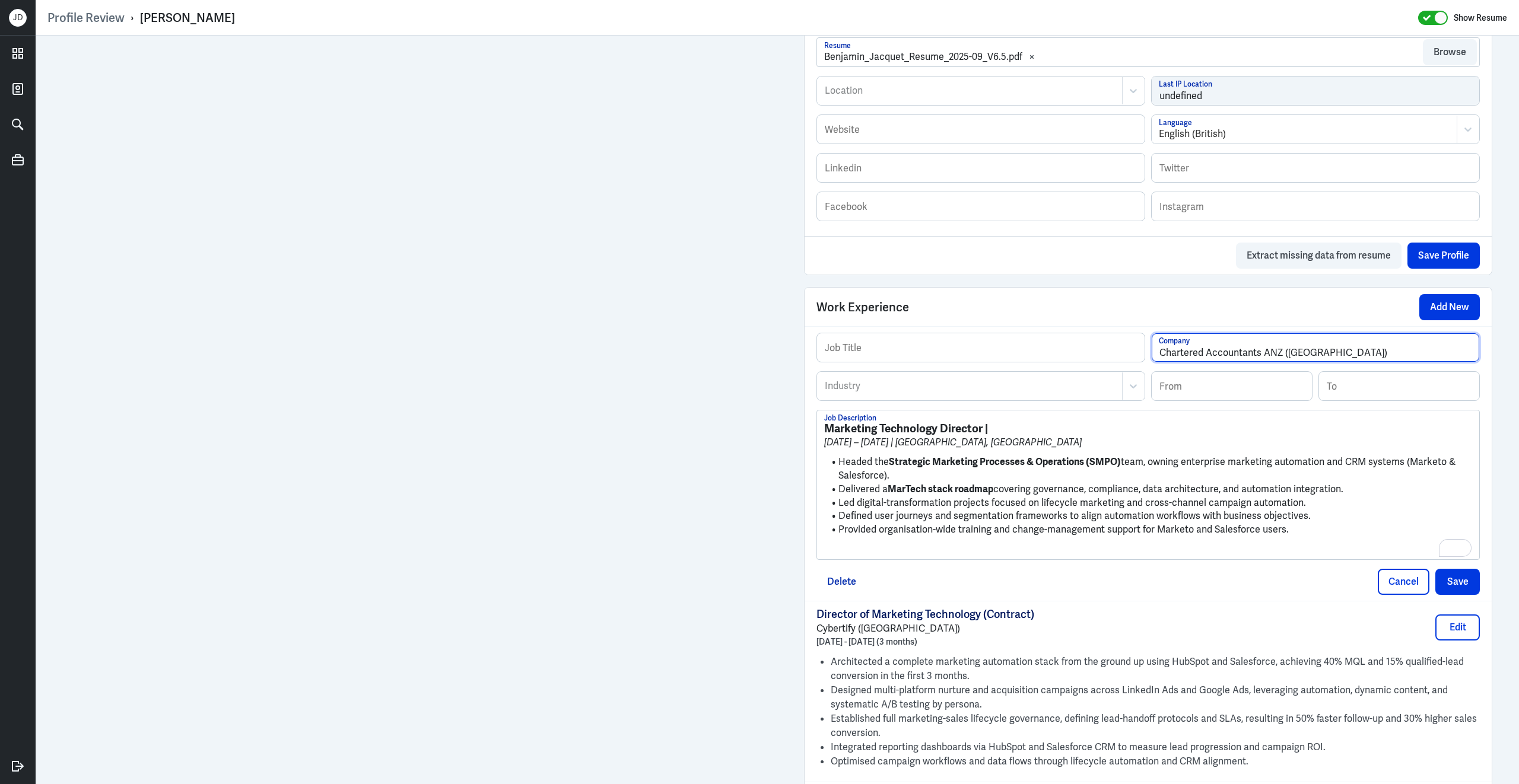
type input "Chartered Accountants ANZ ([GEOGRAPHIC_DATA])"
drag, startPoint x: 984, startPoint y: 437, endPoint x: 785, endPoint y: 416, distance: 200.1
click at [785, 416] on div "Admin Settings Update Resume Save Profile User Requested Private Set Resume to …" at bounding box center [777, 339] width 1483 height 1786
click at [914, 361] on input "text" at bounding box center [980, 348] width 327 height 29
paste input "Marketing Technology Director"
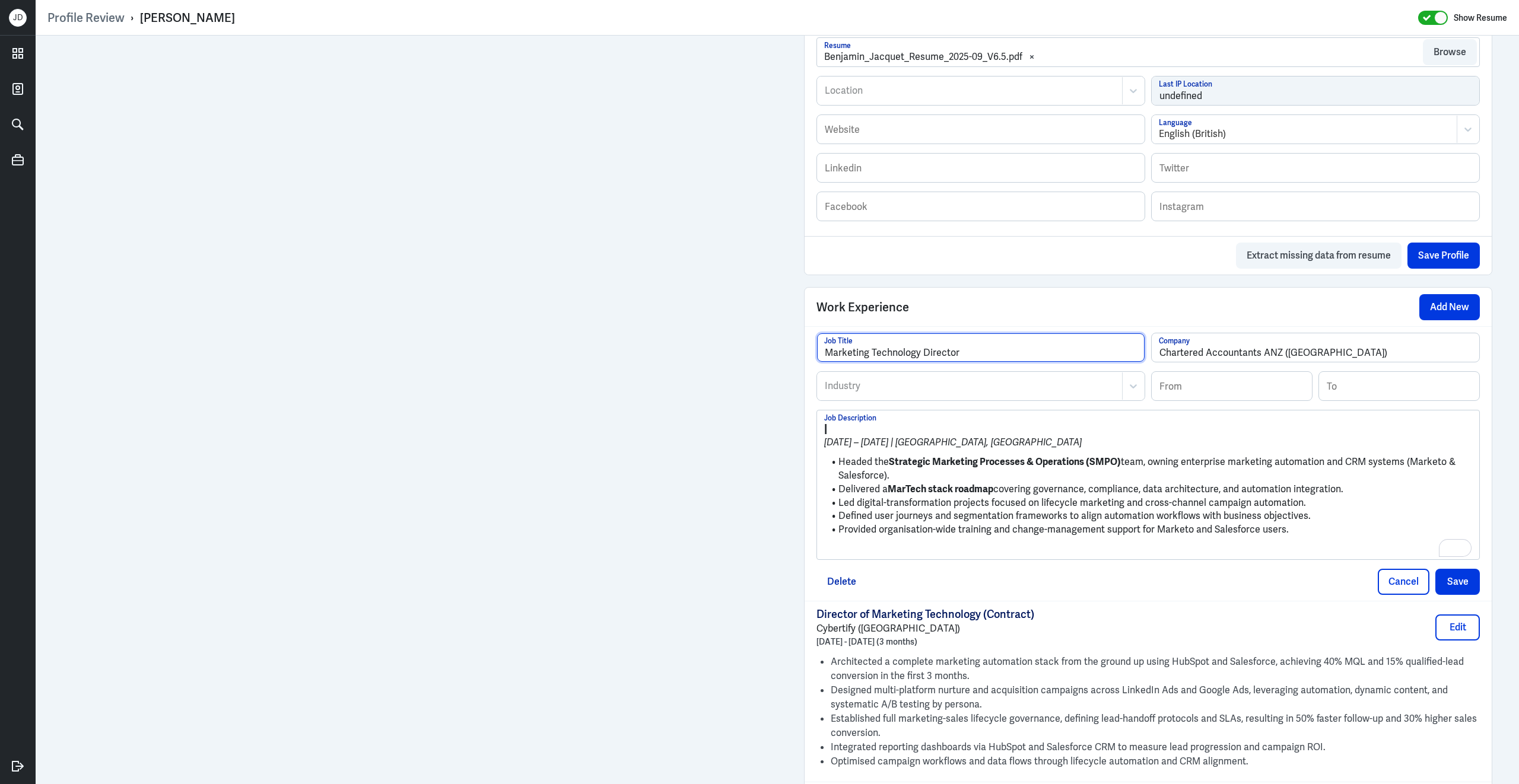
type input "Marketing Technology Director"
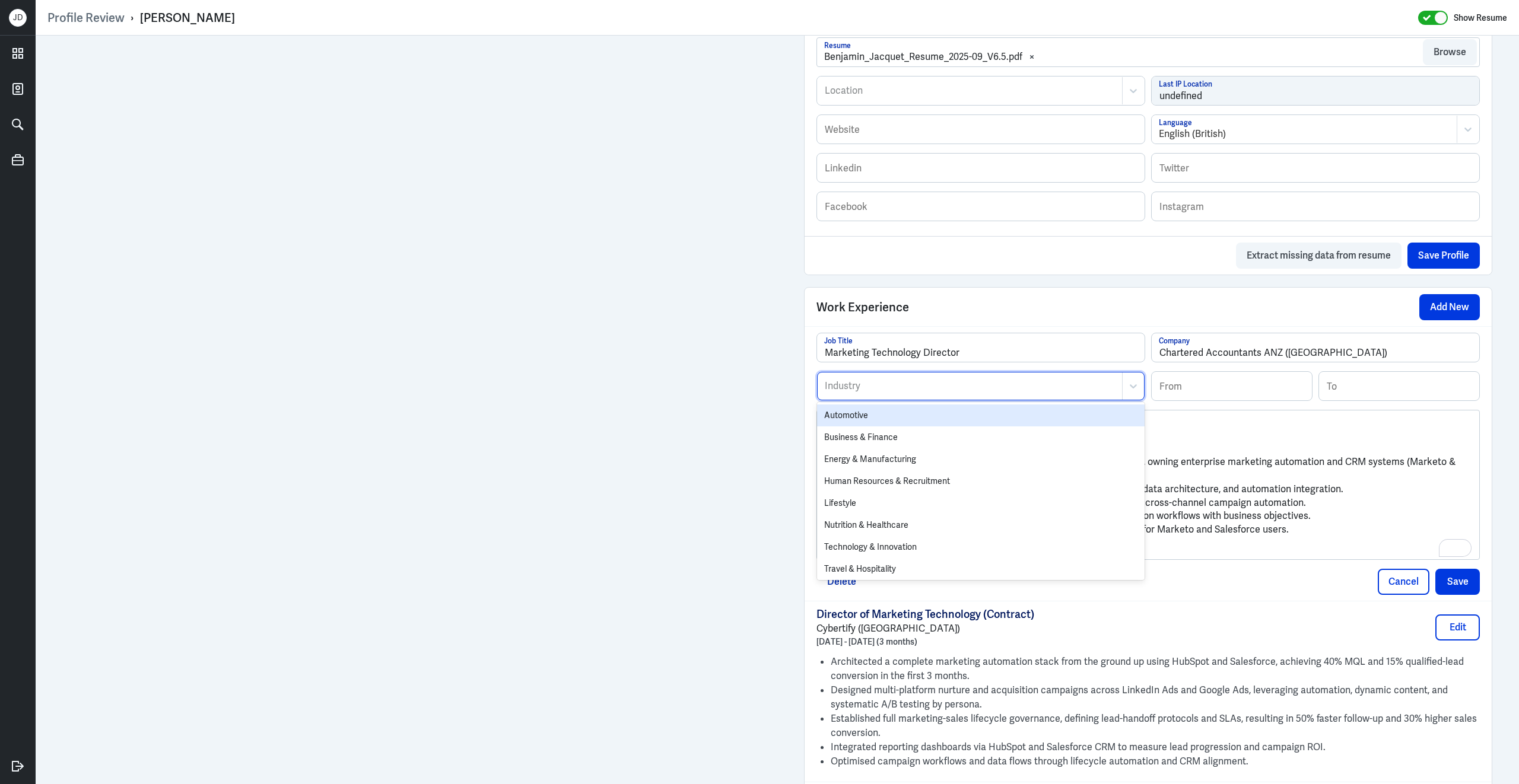
click at [892, 393] on div at bounding box center [969, 386] width 292 height 14
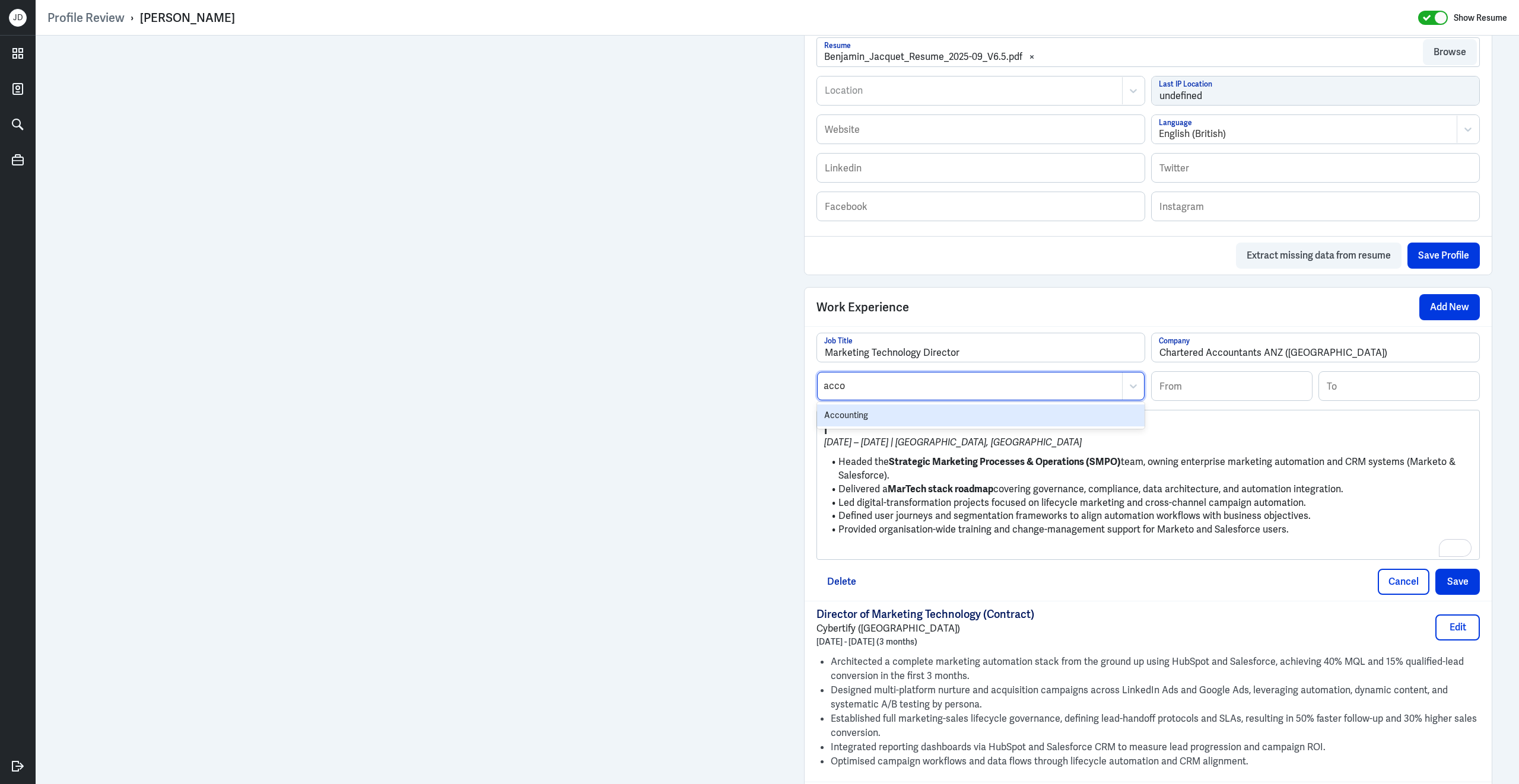
type input "accou"
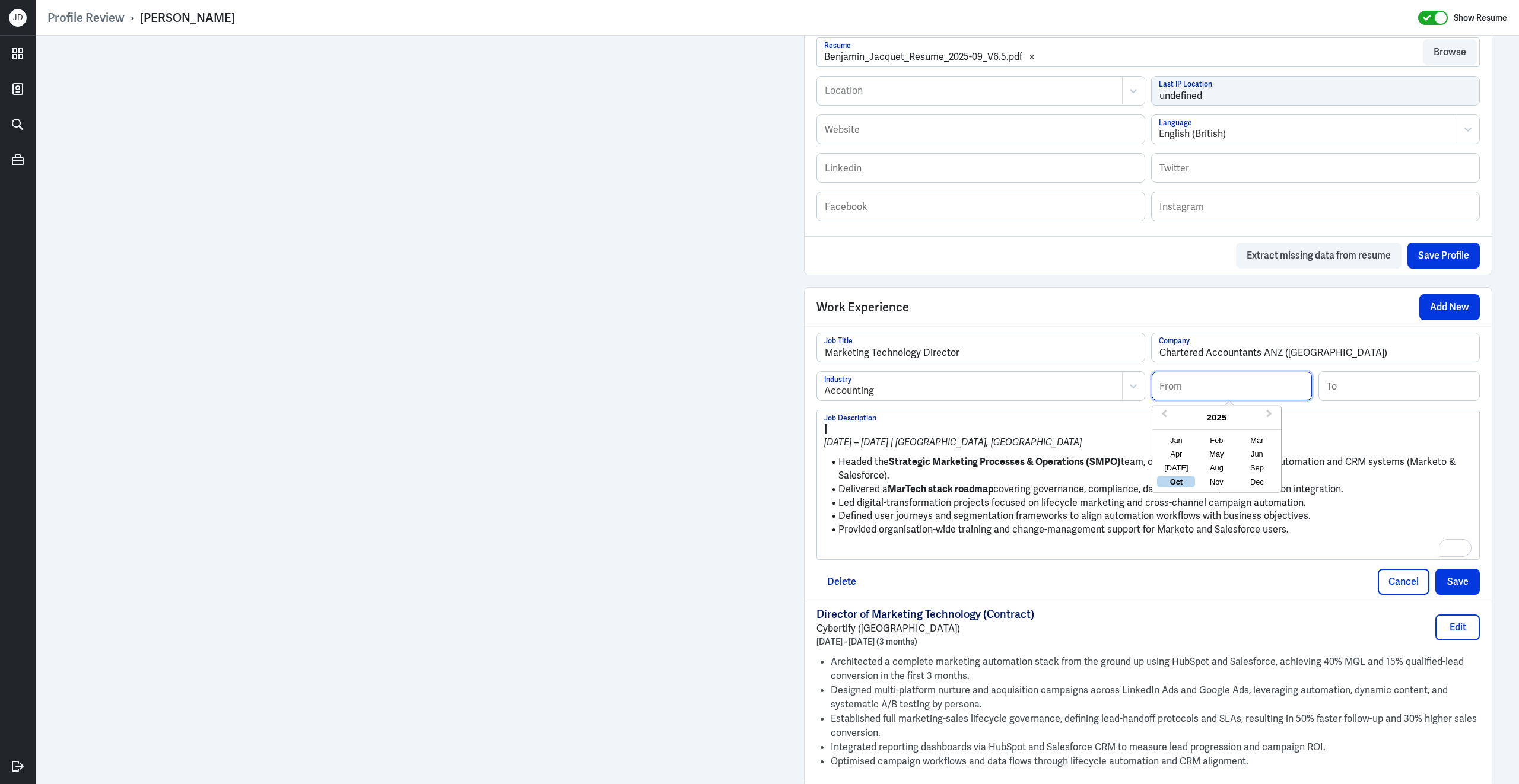
click at [1213, 401] on input at bounding box center [1231, 386] width 160 height 29
type input "04/2020"
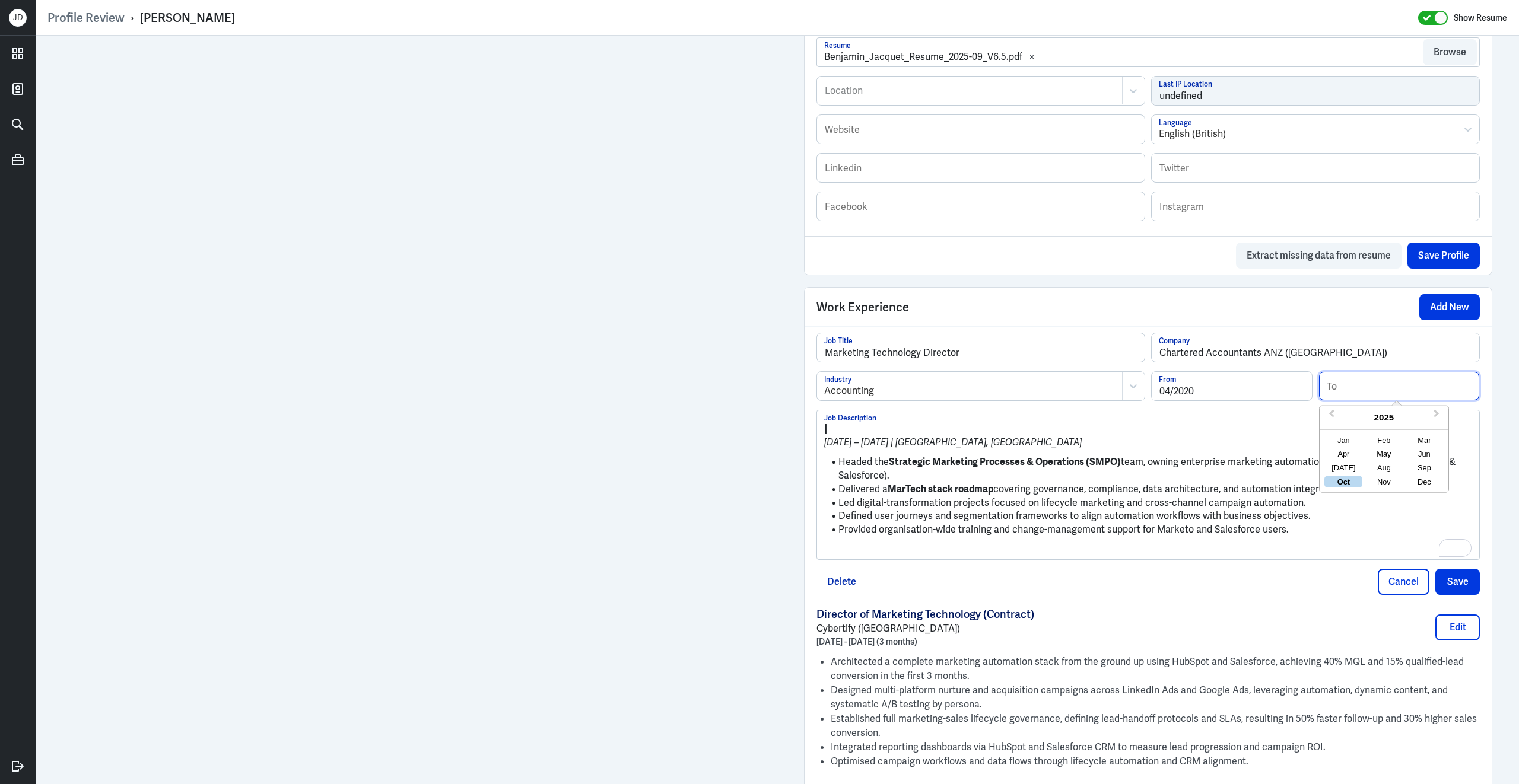
click at [1406, 382] on input at bounding box center [1398, 386] width 160 height 29
type input "09/2021"
click at [1083, 482] on li "Headed the Strategic Marketing Processes & Operations (SMPO) team, owning enter…" at bounding box center [1148, 468] width 648 height 27
drag, startPoint x: 840, startPoint y: 471, endPoint x: 802, endPoint y: 418, distance: 65.2
click at [802, 418] on div "Admin Settings Update Resume Save Profile User Requested Private Set Resume to …" at bounding box center [1148, 339] width 712 height 1786
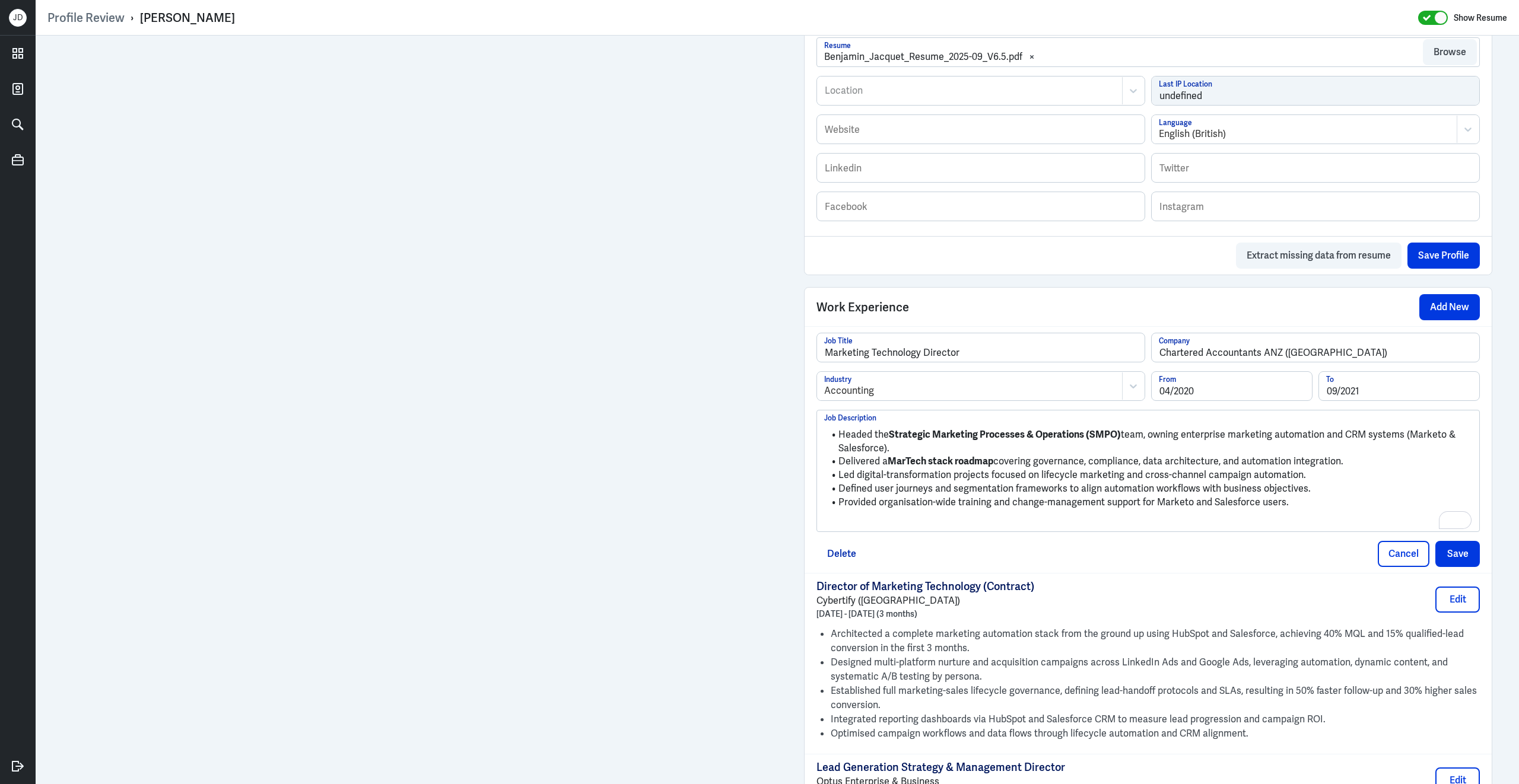
click at [1209, 525] on p "To enrich screen reader interactions, please activate Accessibility in Grammarl…" at bounding box center [1148, 522] width 648 height 14
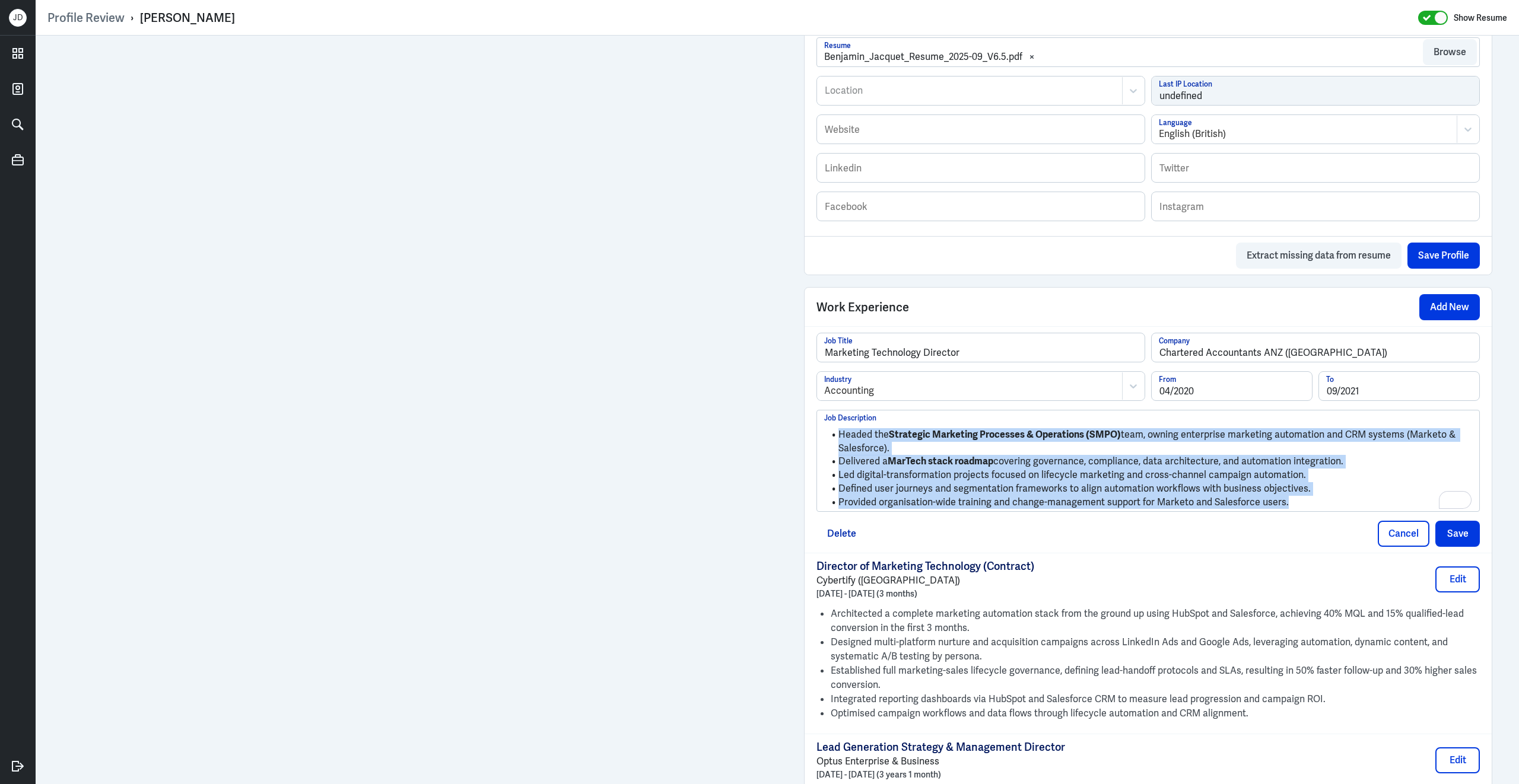
drag, startPoint x: 1315, startPoint y: 513, endPoint x: 832, endPoint y: 373, distance: 502.9
click at [832, 373] on div "Marketing Technology Director Job Title Chartered Accountants ANZ ([GEOGRAPHIC_…" at bounding box center [1148, 422] width 663 height 179
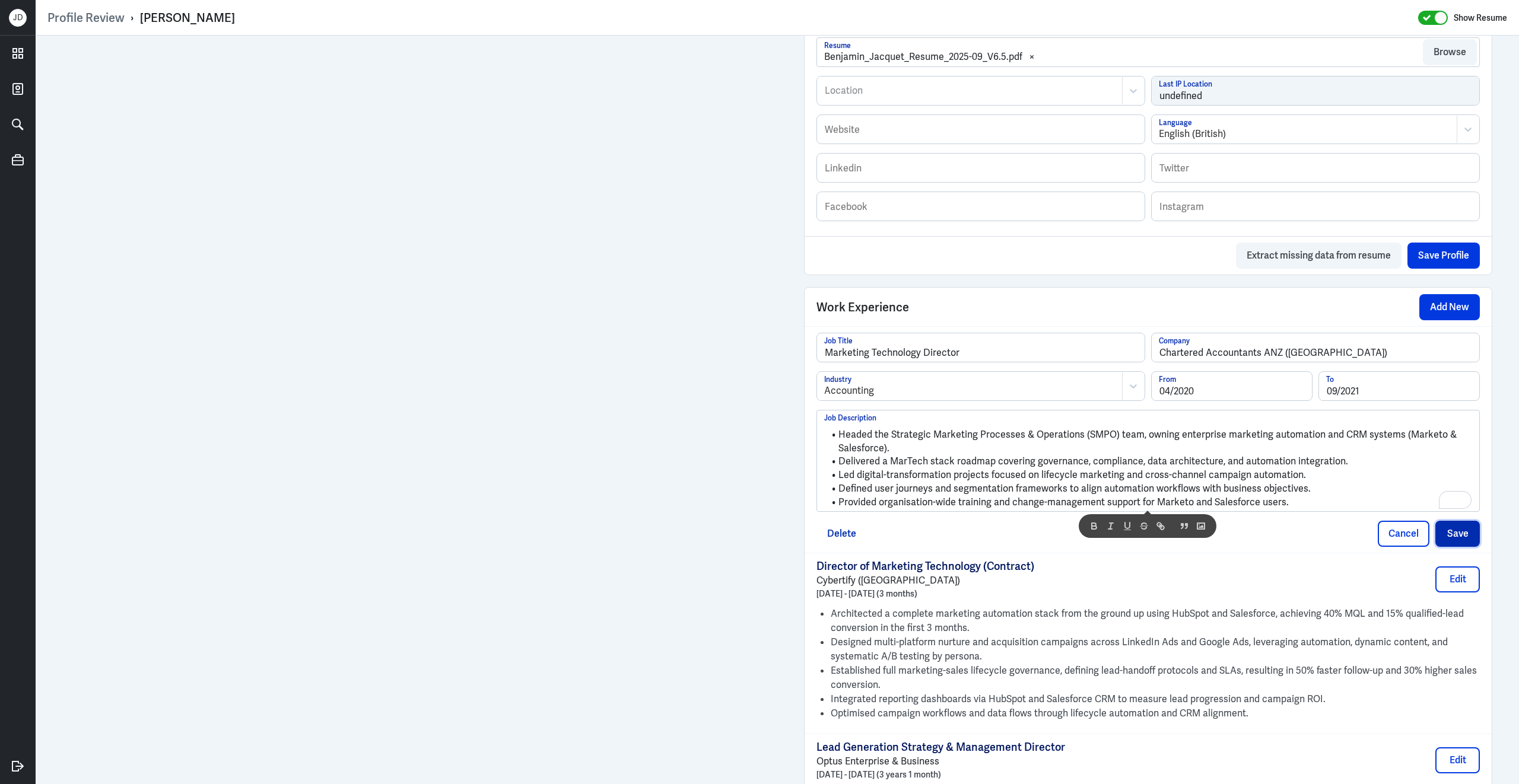
click at [1453, 542] on button "Save" at bounding box center [1457, 534] width 45 height 26
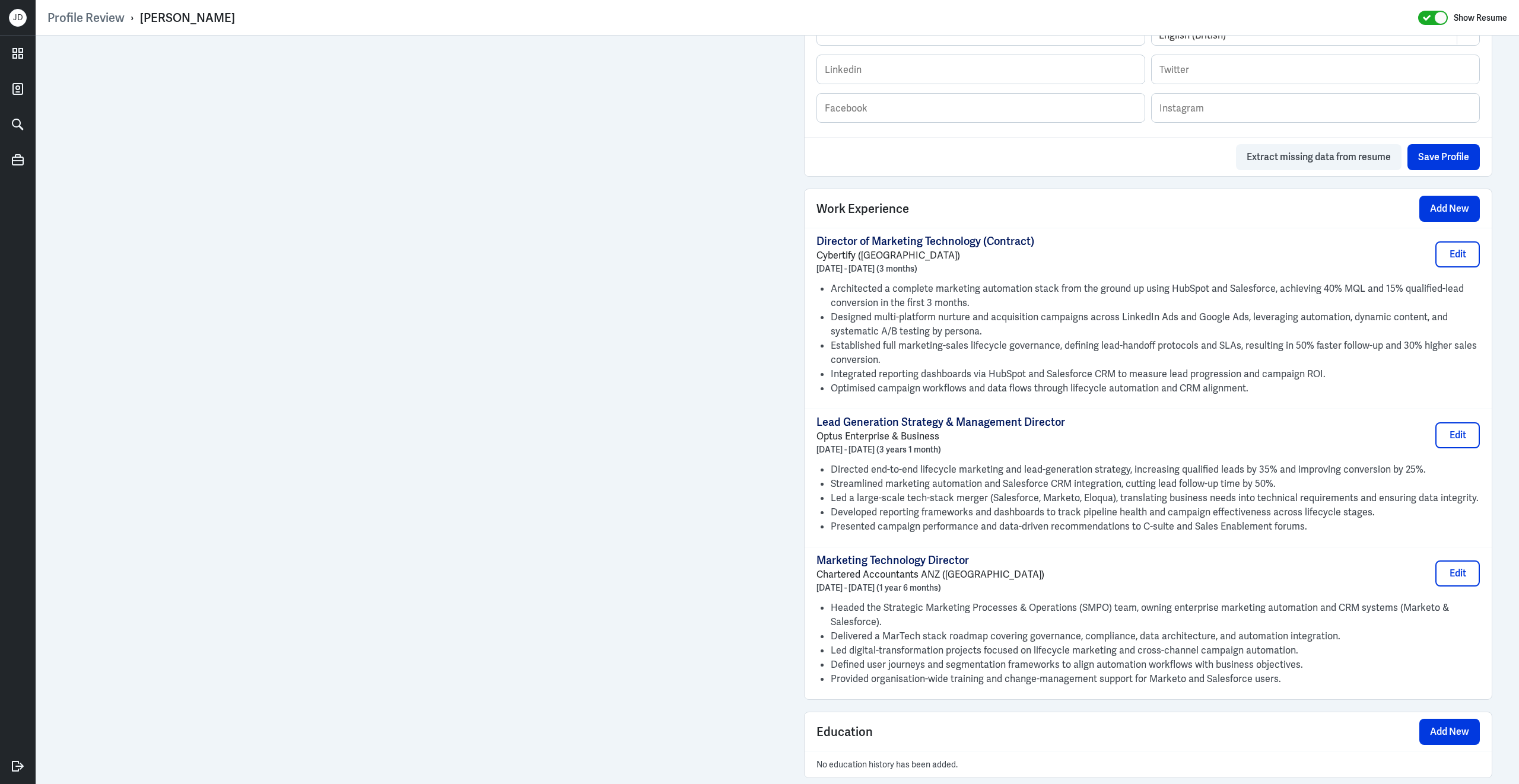
scroll to position [690, 0]
click at [1472, 438] on button "Edit" at bounding box center [1457, 433] width 45 height 26
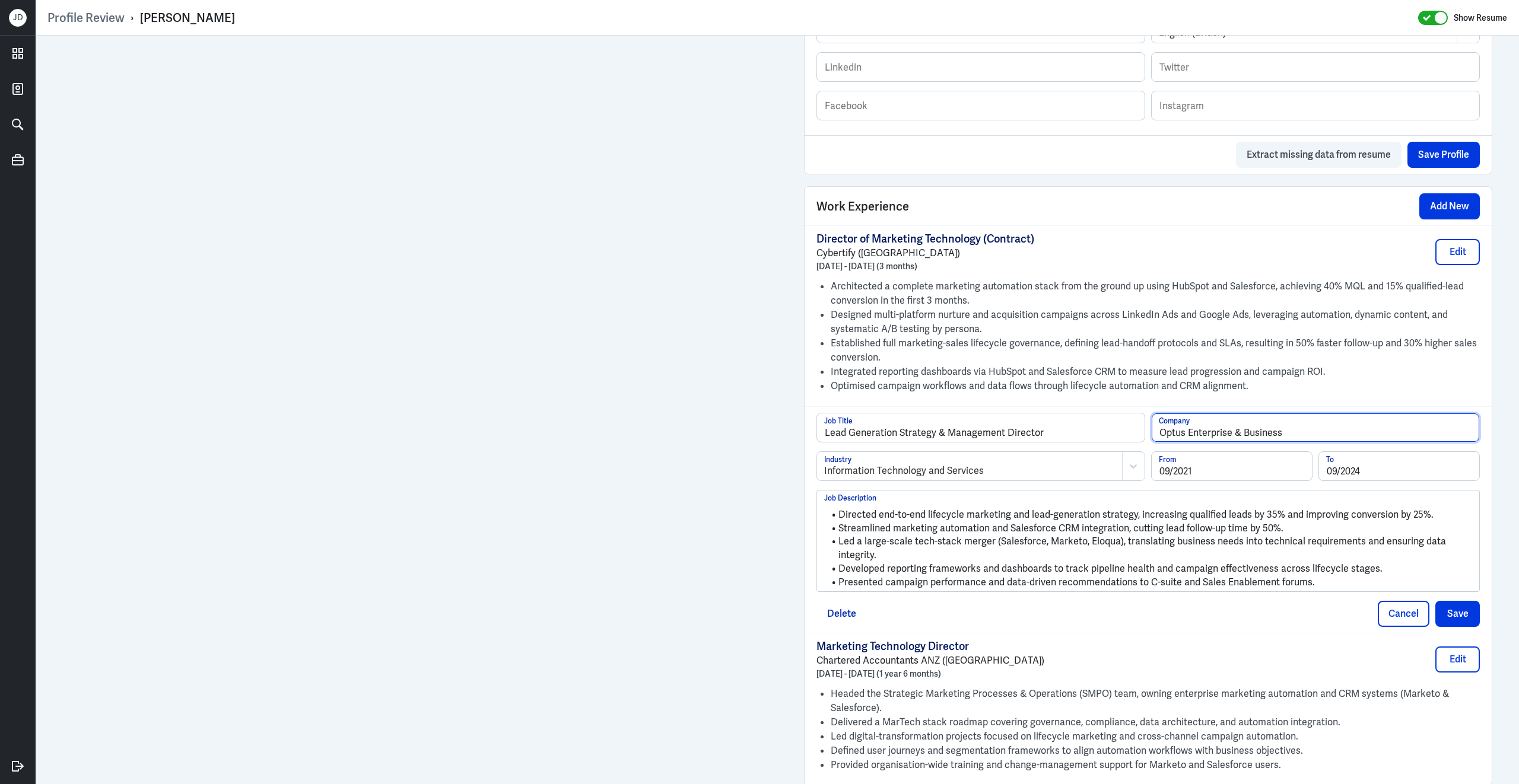
click at [1327, 440] on input "Optus Enterprise & Business" at bounding box center [1315, 428] width 327 height 29
type input "Optus Enterprise & Business ([GEOGRAPHIC_DATA])"
click at [1464, 616] on button "Save" at bounding box center [1457, 614] width 45 height 26
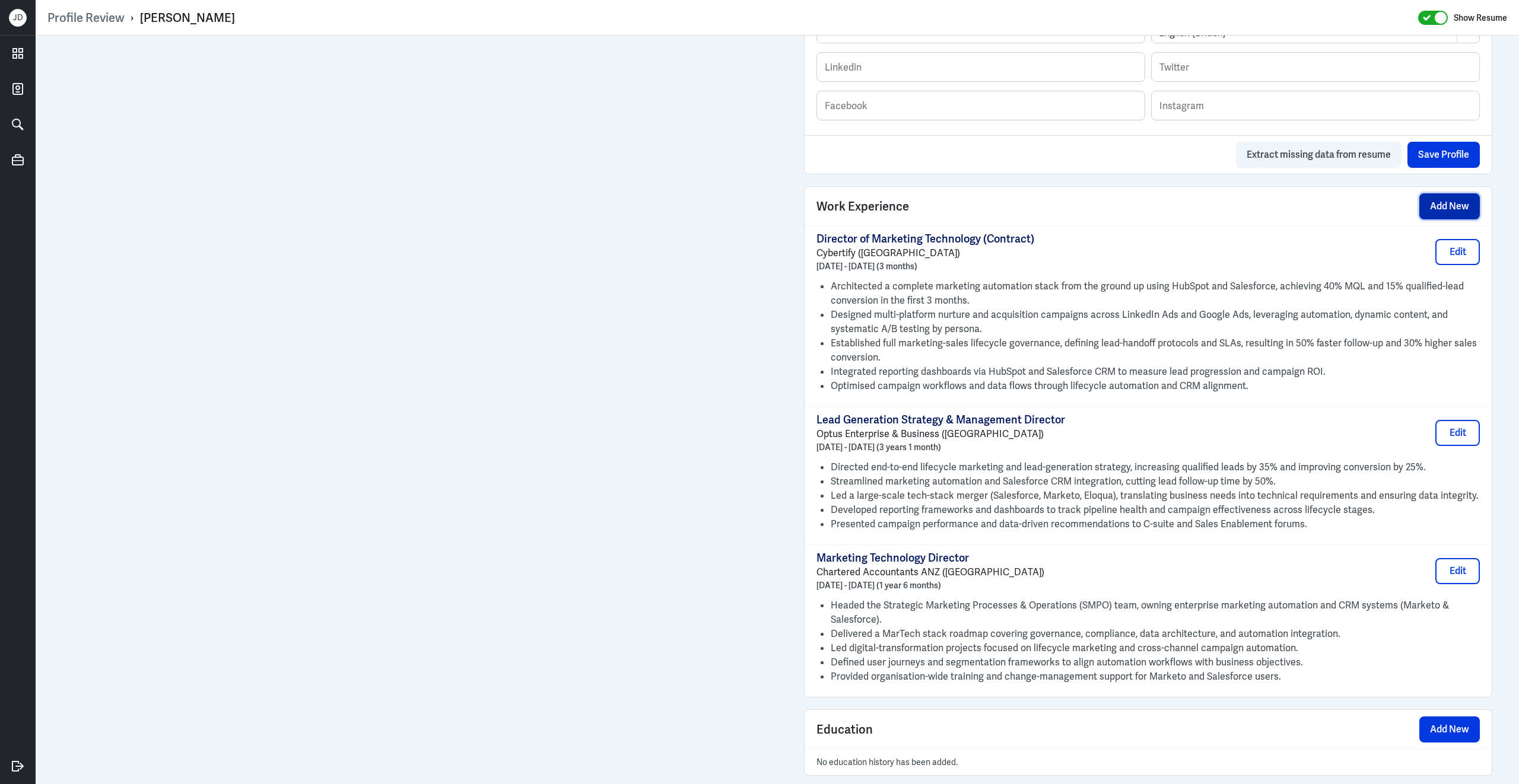
click at [1444, 217] on button "Add New" at bounding box center [1449, 206] width 60 height 26
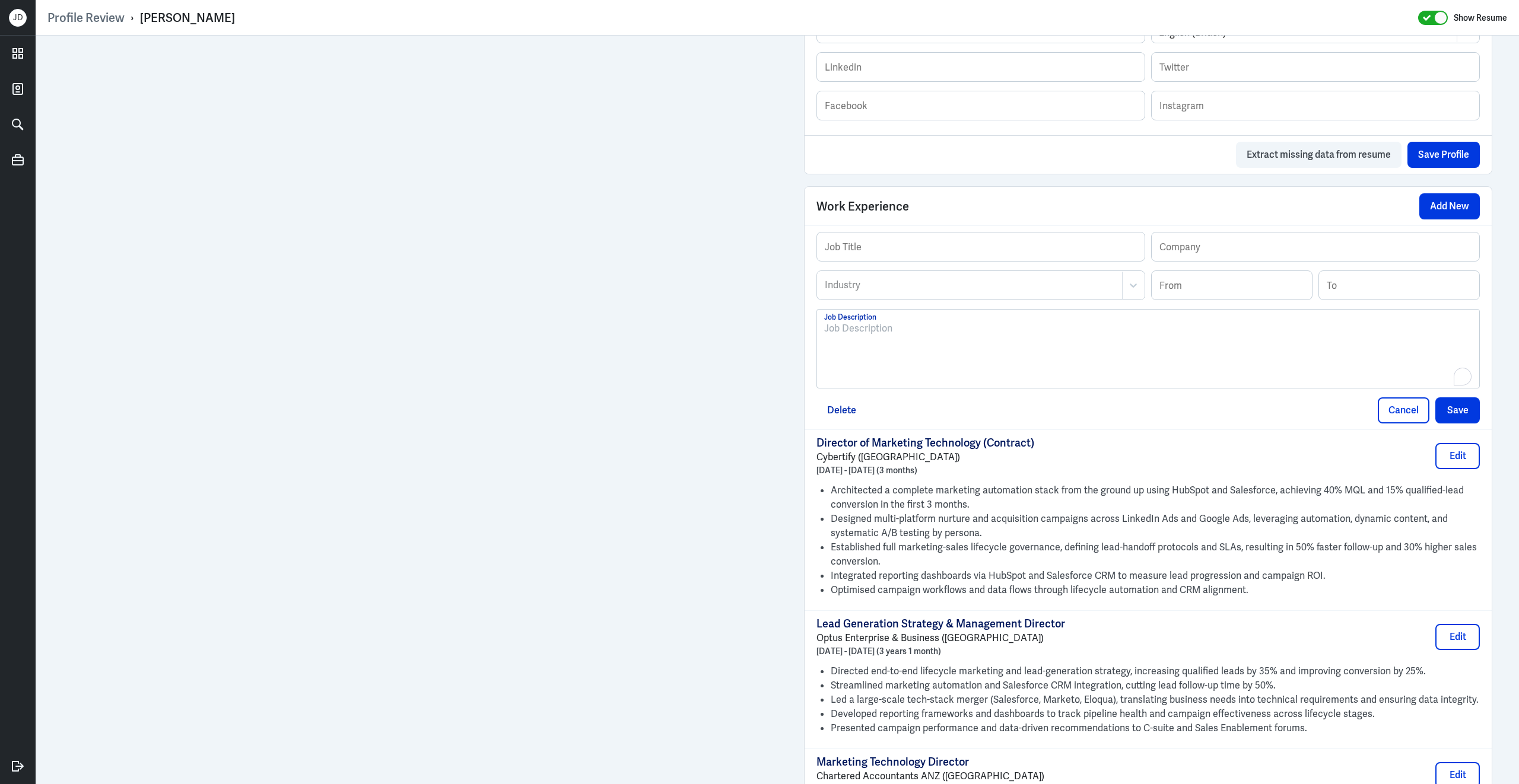
click at [1029, 335] on p "To enrich screen reader interactions, please activate Accessibility in Grammarl…" at bounding box center [1148, 329] width 648 height 14
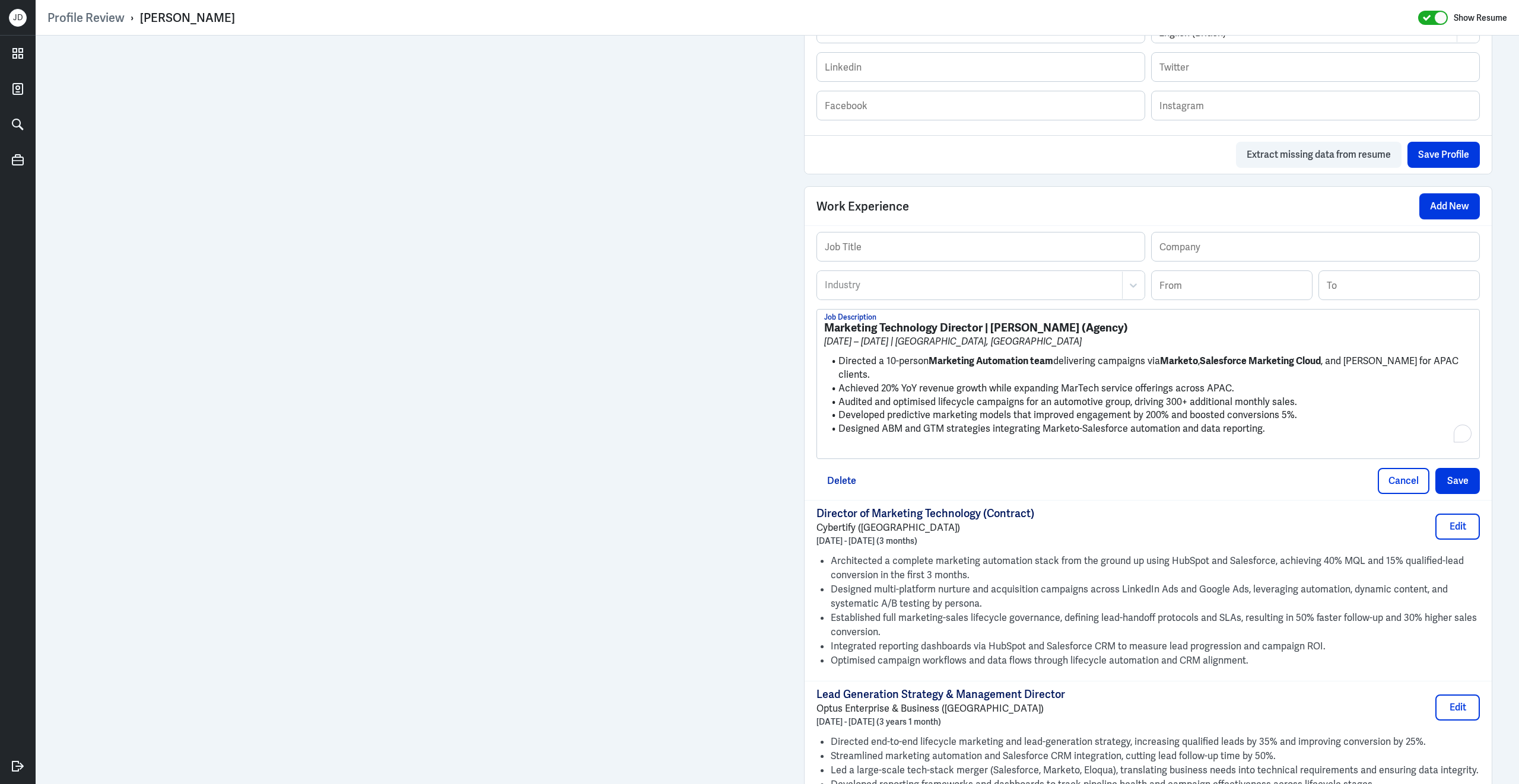
click at [989, 335] on strong "Marketing Technology Director | [PERSON_NAME] (Agency)" at bounding box center [976, 328] width 304 height 15
drag, startPoint x: 990, startPoint y: 337, endPoint x: 1126, endPoint y: 338, distance: 136.0
click at [1129, 335] on h3 "Marketing Technology Director | [PERSON_NAME] (Agency)" at bounding box center [1148, 328] width 648 height 13
drag, startPoint x: 991, startPoint y: 338, endPoint x: 1149, endPoint y: 342, distance: 158.1
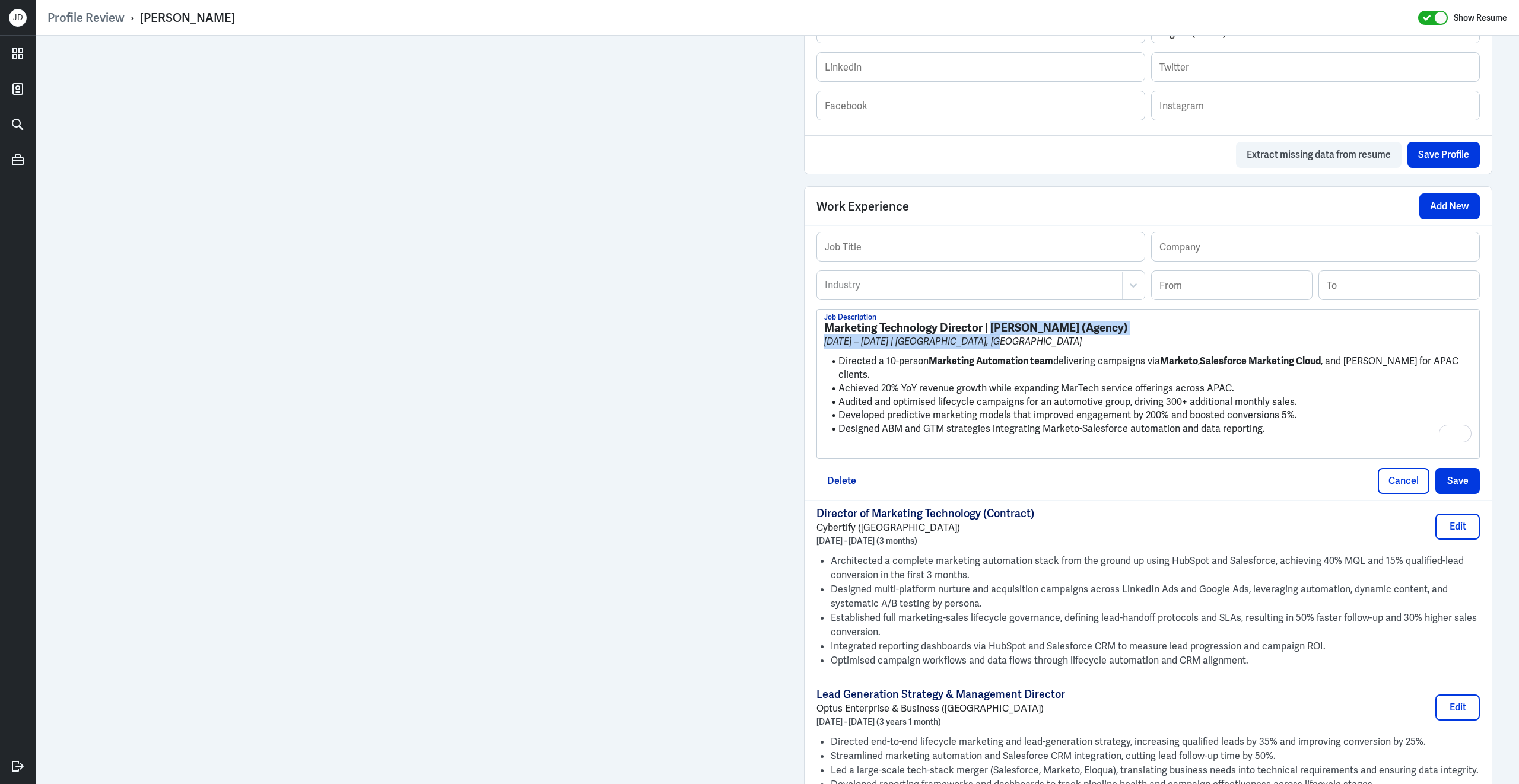
click at [1149, 335] on h3 "Marketing Technology Director | [PERSON_NAME] (Agency)" at bounding box center [1148, 328] width 648 height 13
click at [1149, 335] on h3 "Marketing Technology Director | [PERSON_NAME] (Agency)" at bounding box center [1148, 328] width 648 height 13
drag, startPoint x: 993, startPoint y: 337, endPoint x: 1045, endPoint y: 340, distance: 52.1
click at [1045, 335] on strong "Marketing Technology Director | McCorkell (Agency)" at bounding box center [976, 328] width 304 height 15
click at [1216, 256] on input "text" at bounding box center [1315, 247] width 327 height 29
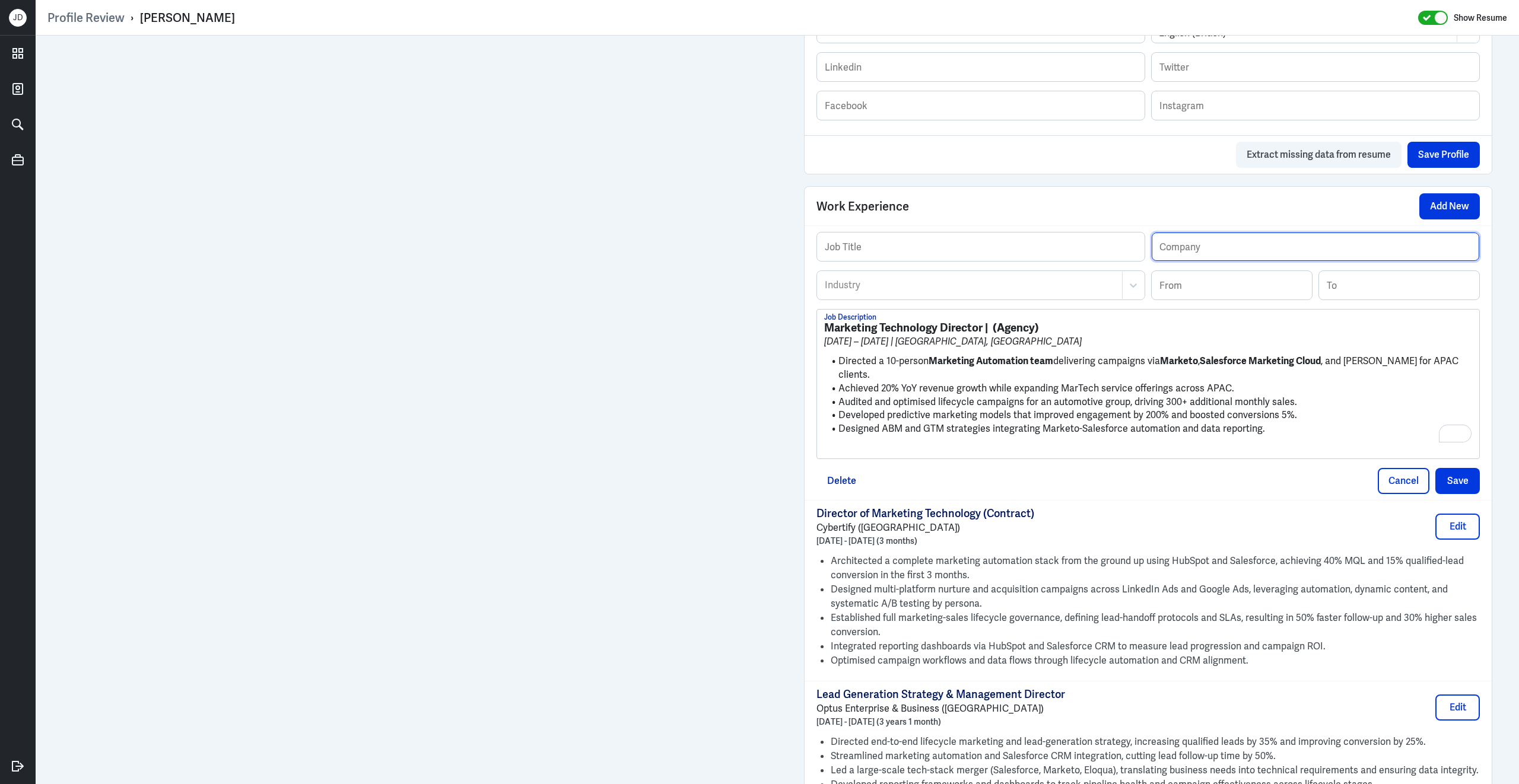
paste input "McCorkell"
type input "McCorkell Agency (Sydney)"
drag, startPoint x: 984, startPoint y: 336, endPoint x: 806, endPoint y: 331, distance: 178.1
click at [806, 331] on div "Job Title McCorkell Agency (Sydney) Company Industry Industry From To Marketing…" at bounding box center [1147, 363] width 687 height 274
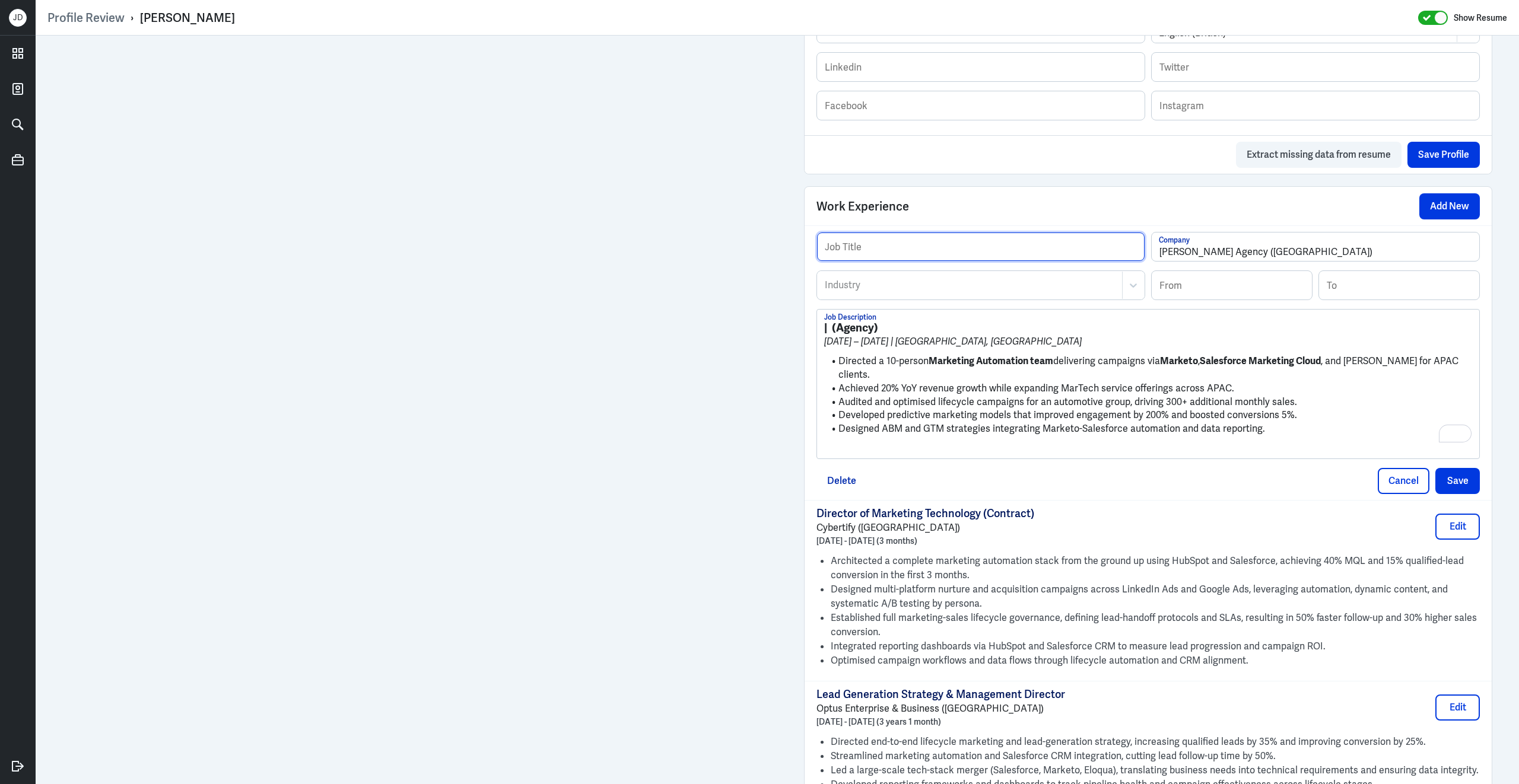
click at [904, 245] on input "text" at bounding box center [980, 247] width 327 height 29
paste input "Marketing Technology Director"
type input "Marketing Technology Director"
click at [882, 299] on div "Industry" at bounding box center [970, 285] width 305 height 27
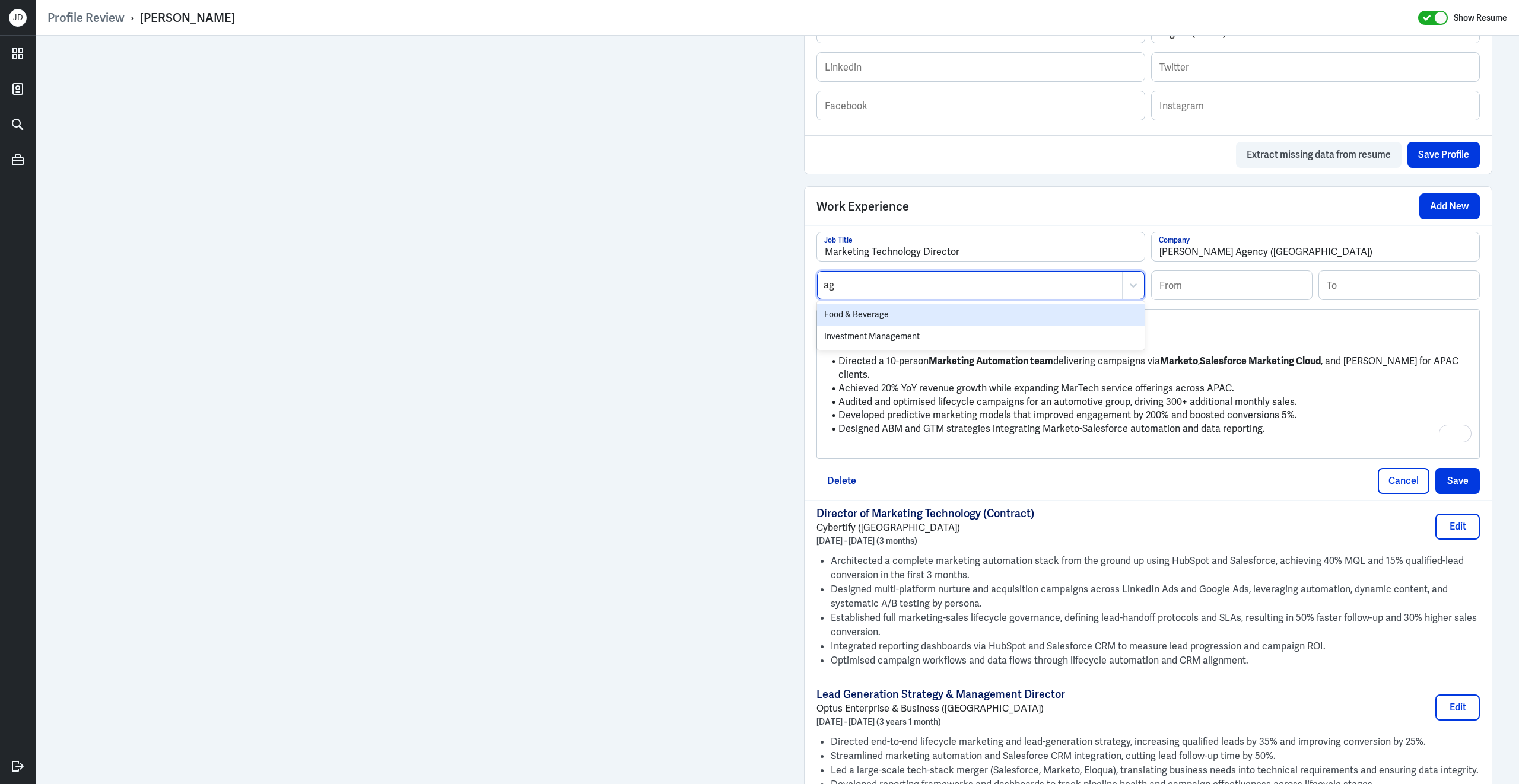
type input "a"
type input "market"
click at [840, 345] on div "Marketing" at bounding box center [980, 337] width 327 height 22
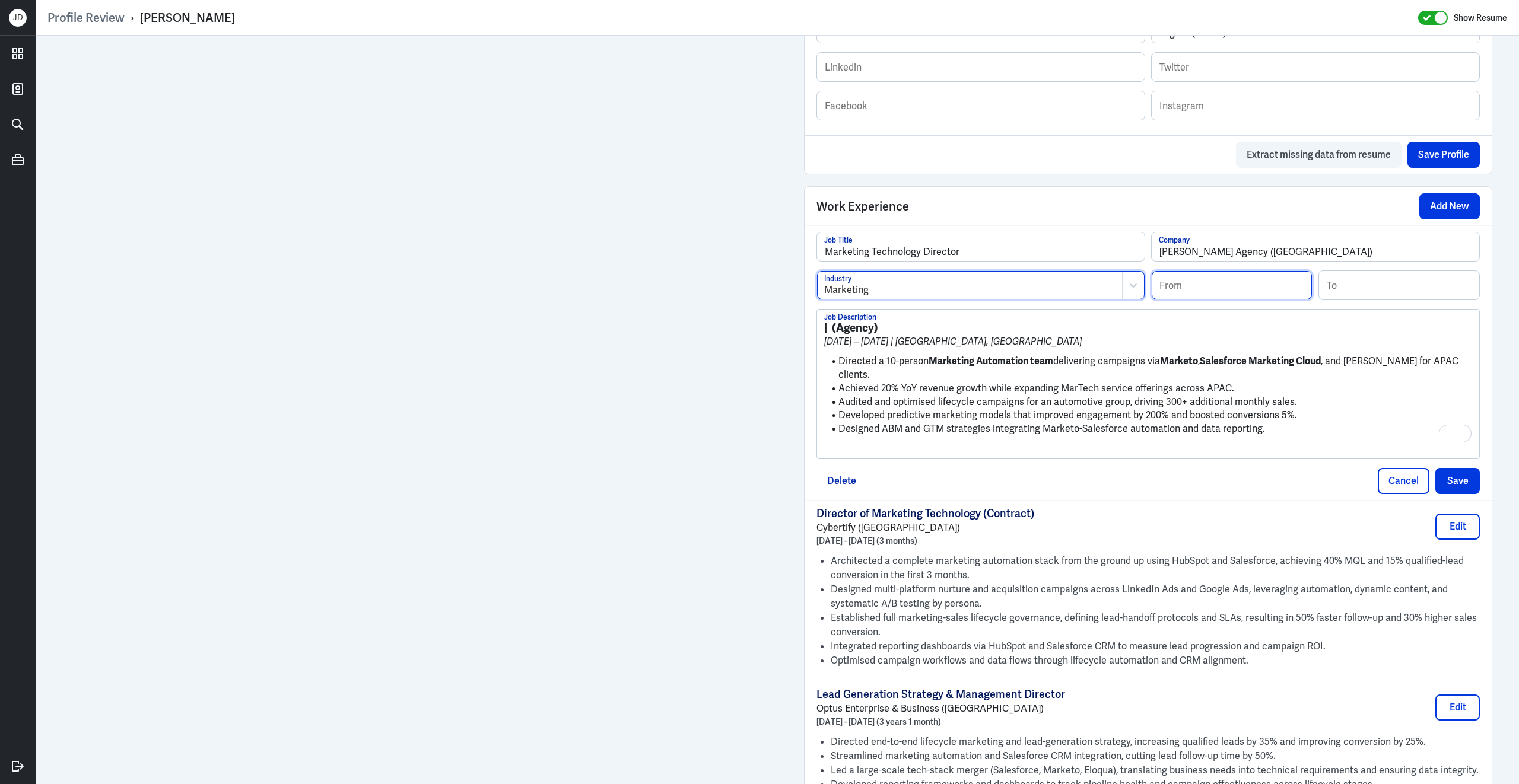
click at [1214, 294] on input at bounding box center [1231, 285] width 160 height 29
type input "05/2018"
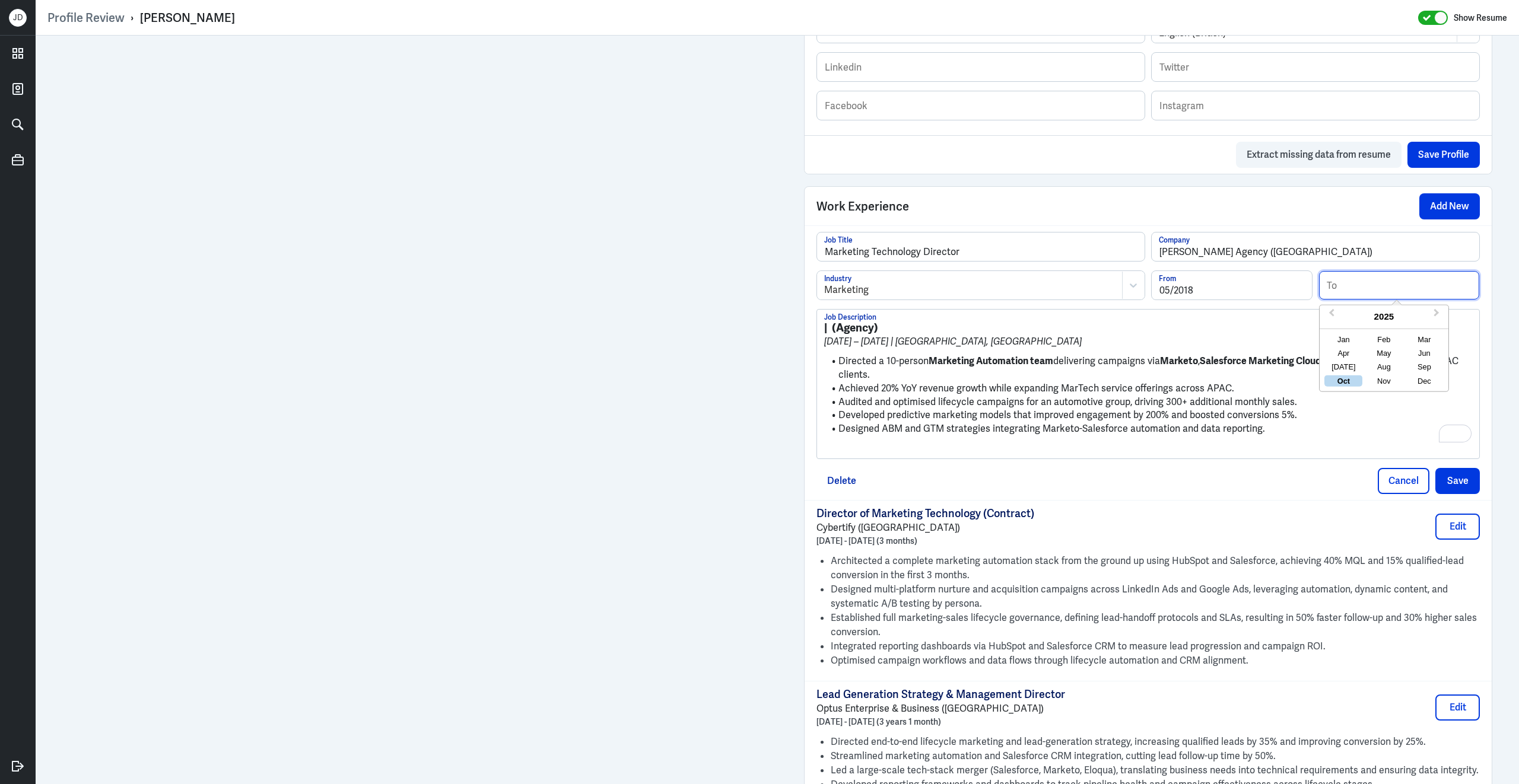
click at [1352, 298] on input at bounding box center [1398, 285] width 160 height 29
type input "04/2020"
click at [1141, 366] on li "Directed a 10-person Marketing Automation team delivering campaigns via Marketo…" at bounding box center [1148, 368] width 648 height 27
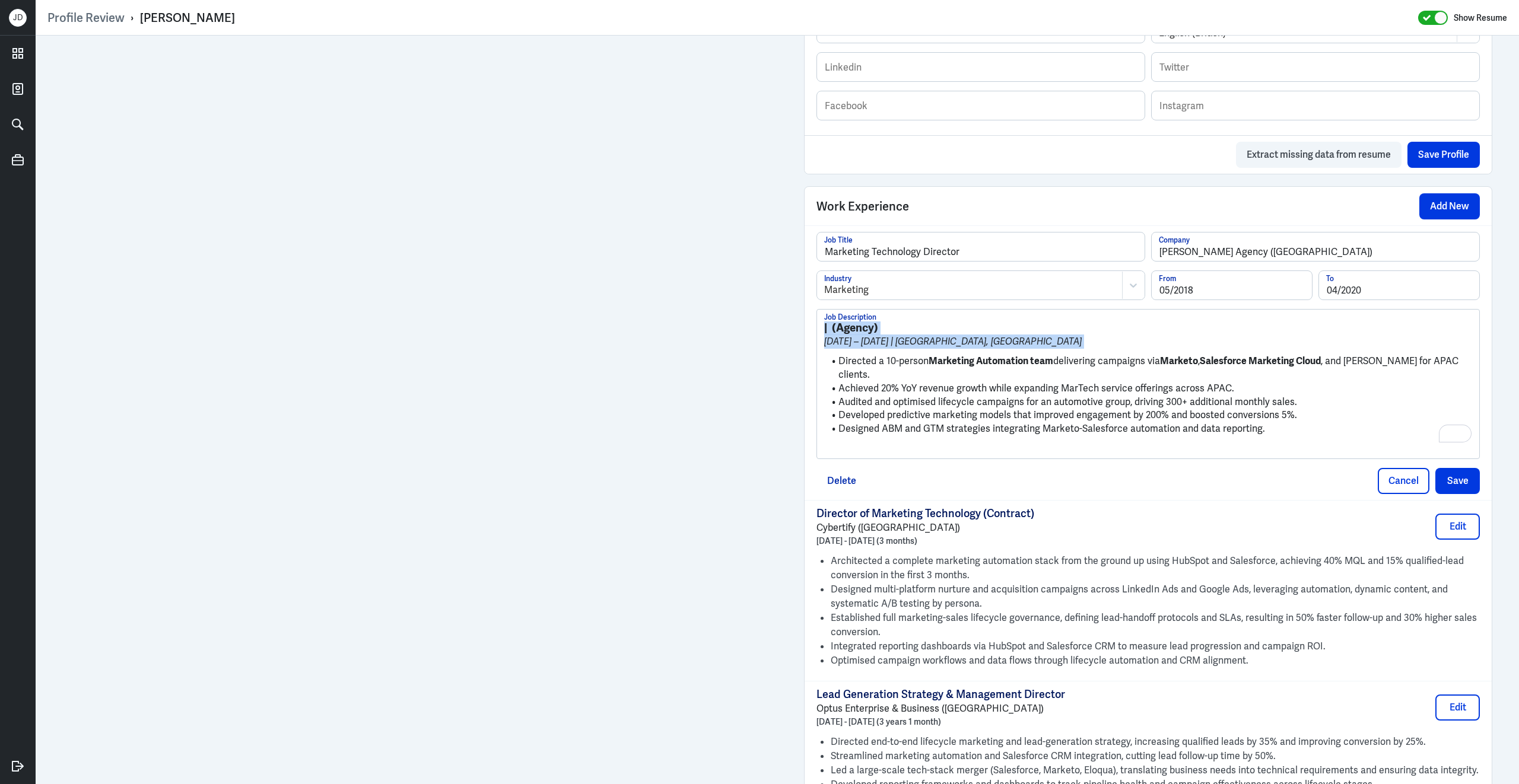
drag, startPoint x: 838, startPoint y: 372, endPoint x: 818, endPoint y: 320, distance: 55.7
click at [818, 320] on div "| (Agency) May 2018 – Apr 2020 | Sydney, Australia Directed a 10-person Marketi…" at bounding box center [1148, 383] width 662 height 149
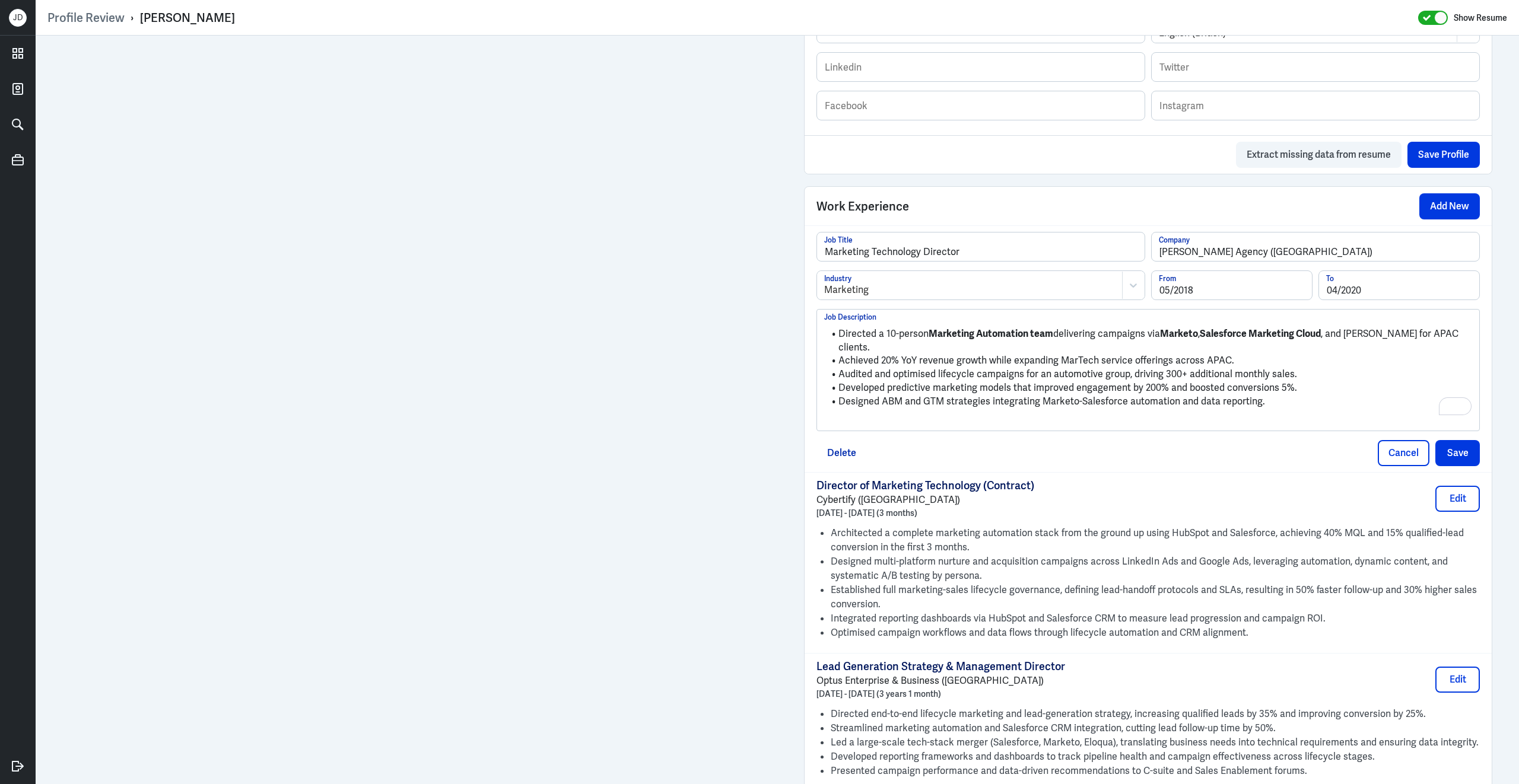
click at [1215, 416] on p "To enrich screen reader interactions, please activate Accessibility in Grammarl…" at bounding box center [1148, 421] width 648 height 14
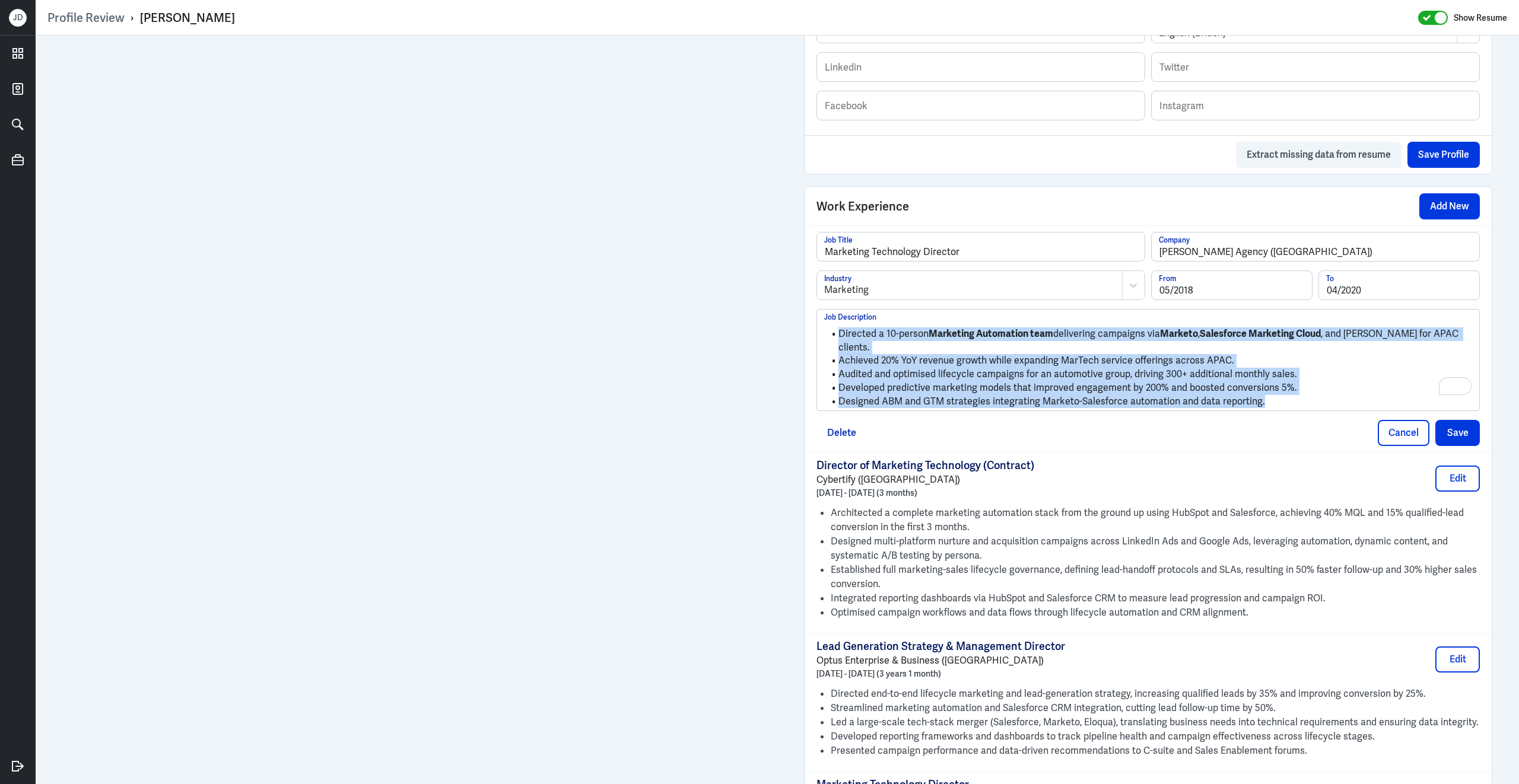
drag, startPoint x: 1301, startPoint y: 403, endPoint x: 757, endPoint y: 309, distance: 552.1
click at [757, 309] on div "Admin Settings Update Resume Save Profile User Requested Private Set Resume to …" at bounding box center [777, 290] width 1483 height 1891
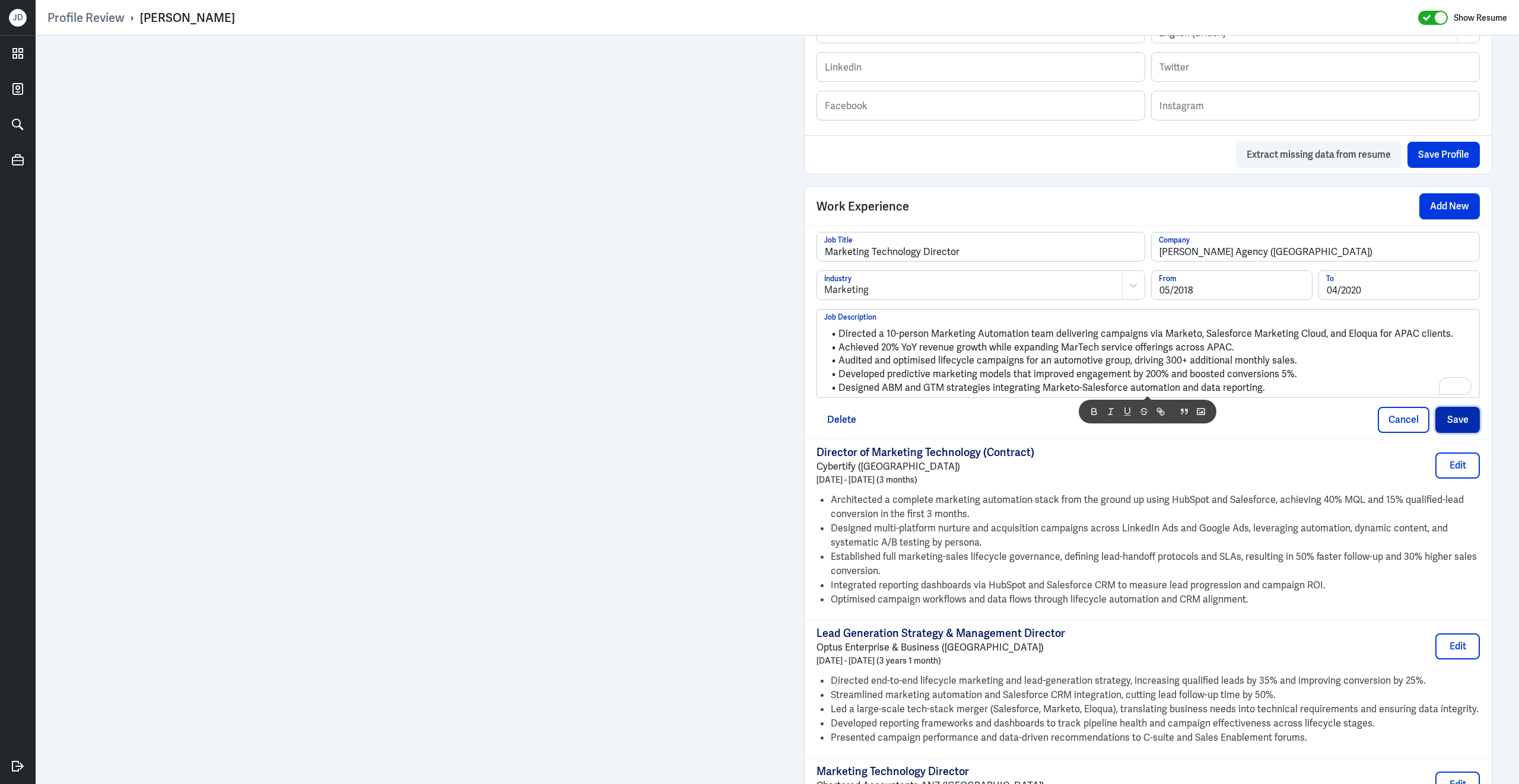
click at [1463, 427] on button "Save" at bounding box center [1457, 420] width 45 height 26
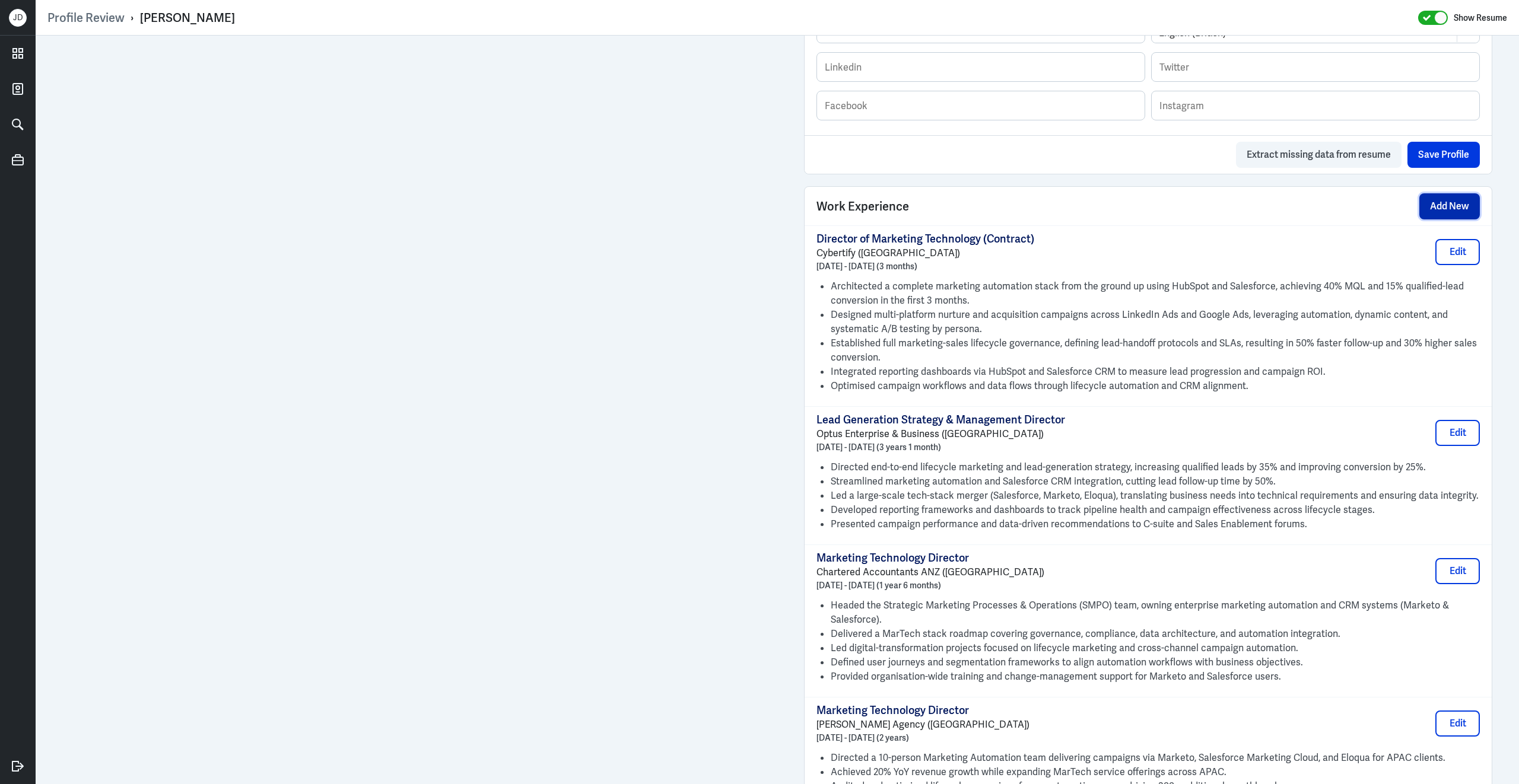
click at [1428, 212] on button "Add New" at bounding box center [1449, 206] width 60 height 26
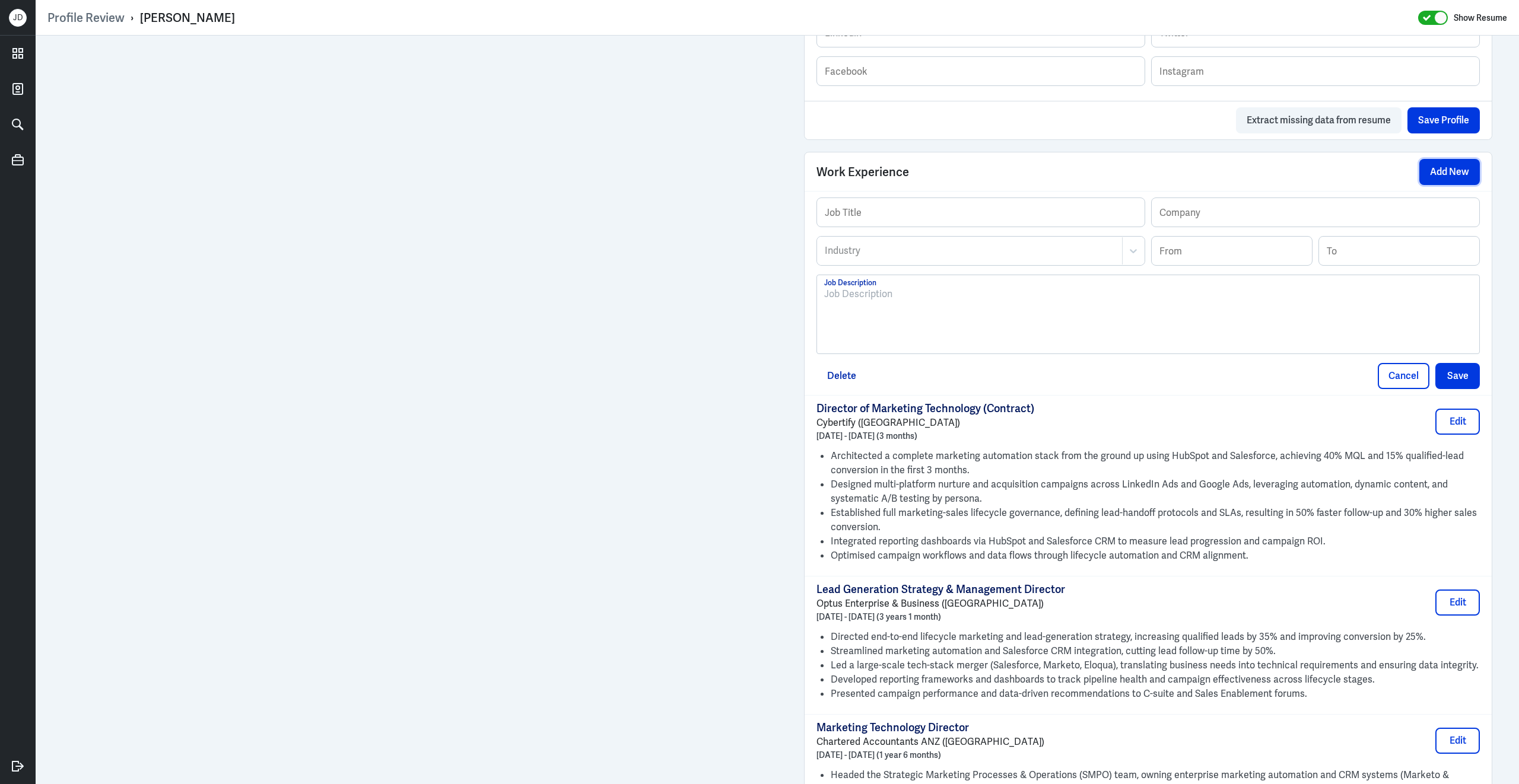
scroll to position [726, 0]
click at [961, 342] on div "To enrich screen reader interactions, please activate Accessibility in Grammarl…" at bounding box center [1148, 317] width 648 height 64
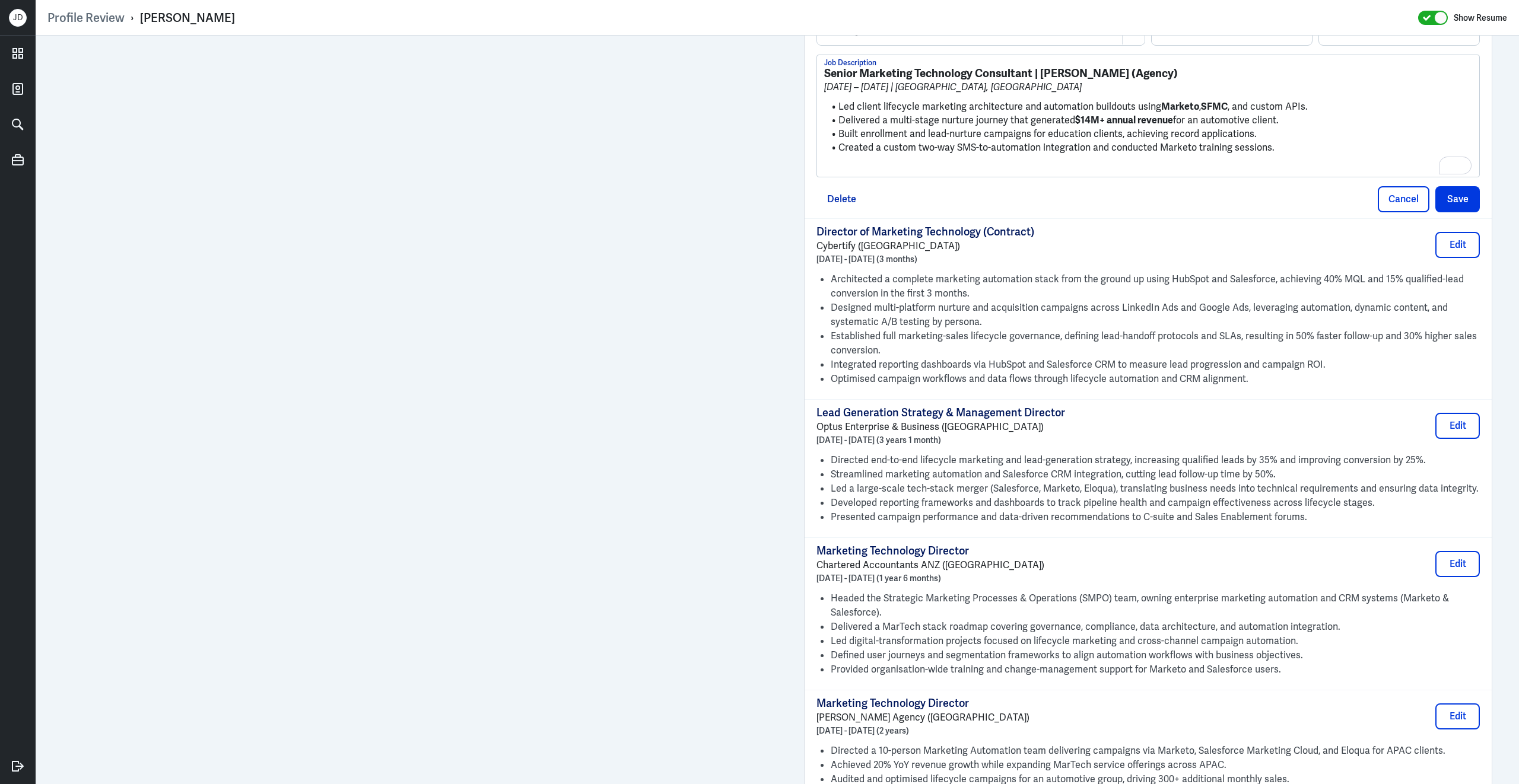
scroll to position [1132, 0]
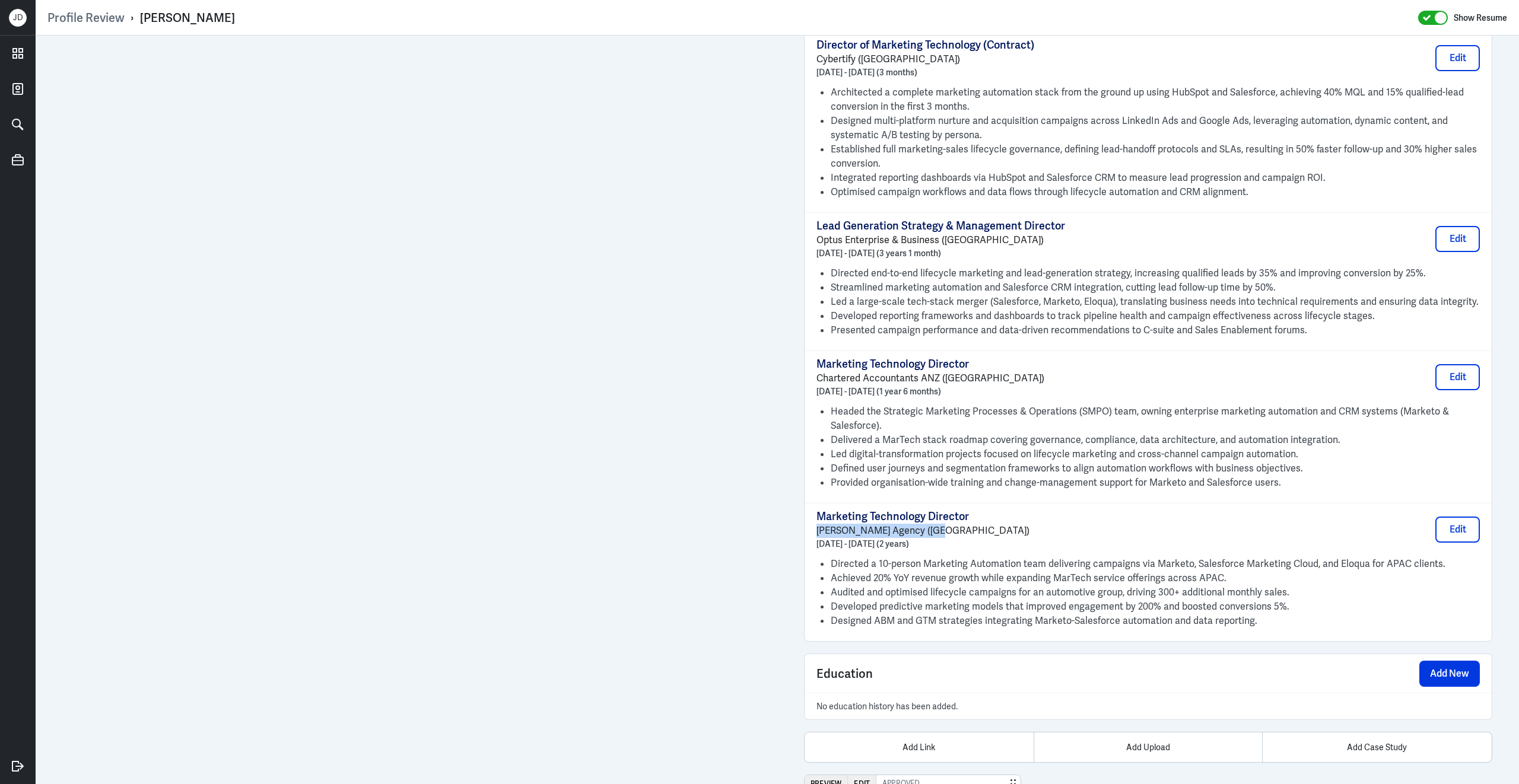
drag, startPoint x: 815, startPoint y: 541, endPoint x: 967, endPoint y: 541, distance: 152.0
click at [967, 541] on div "Marketing Technology Director McCorkell Agency (Sydney) May 2018 - April 2020 (…" at bounding box center [1147, 571] width 687 height 138
copy p "McCorkell Agency (Sydney)"
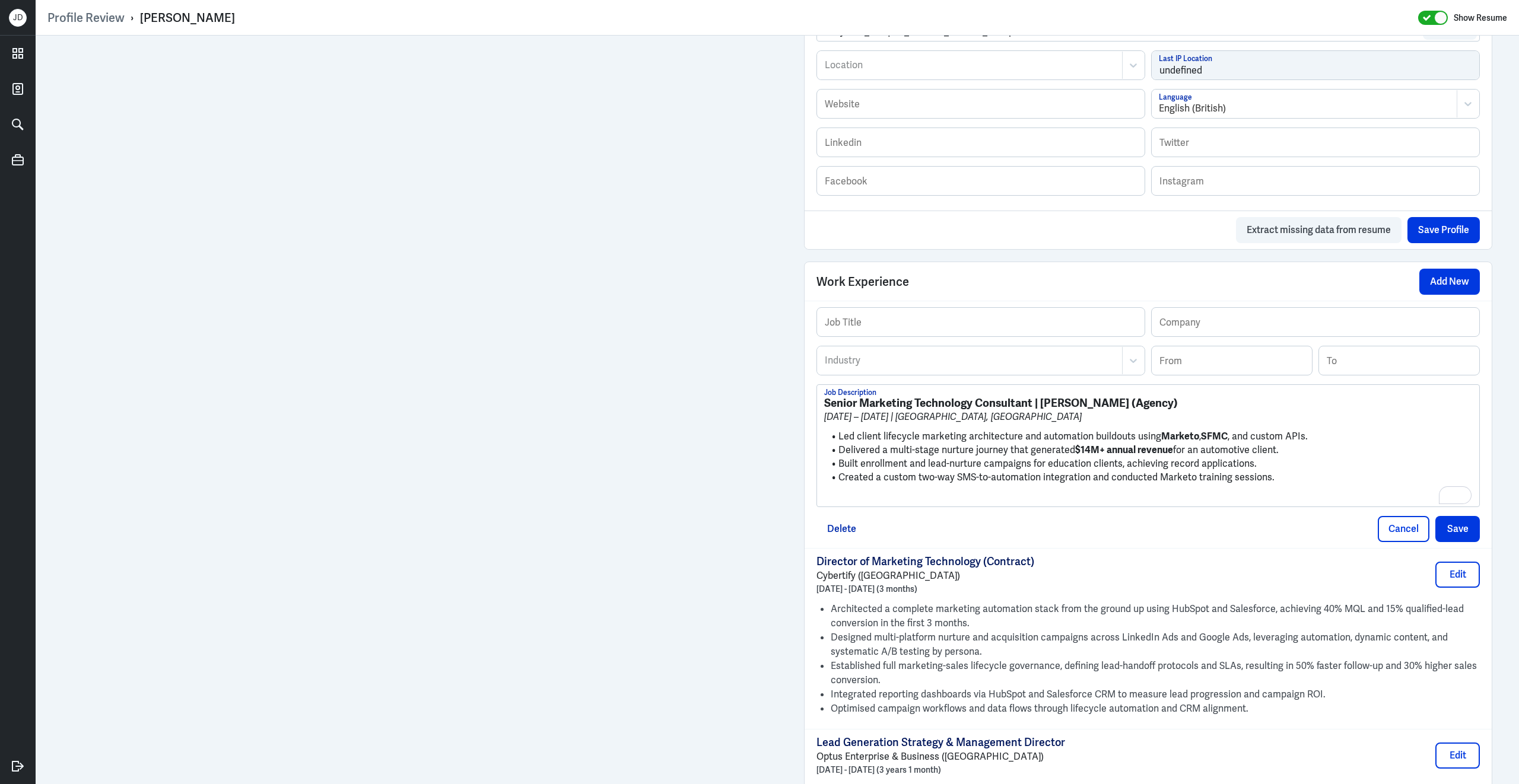
scroll to position [615, 0]
click at [1238, 335] on input "text" at bounding box center [1315, 322] width 327 height 29
paste input "McCorkell Agency (Sydney)"
type input "McCorkell Agency (Sydney)"
drag, startPoint x: 1033, startPoint y: 411, endPoint x: 814, endPoint y: 390, distance: 220.0
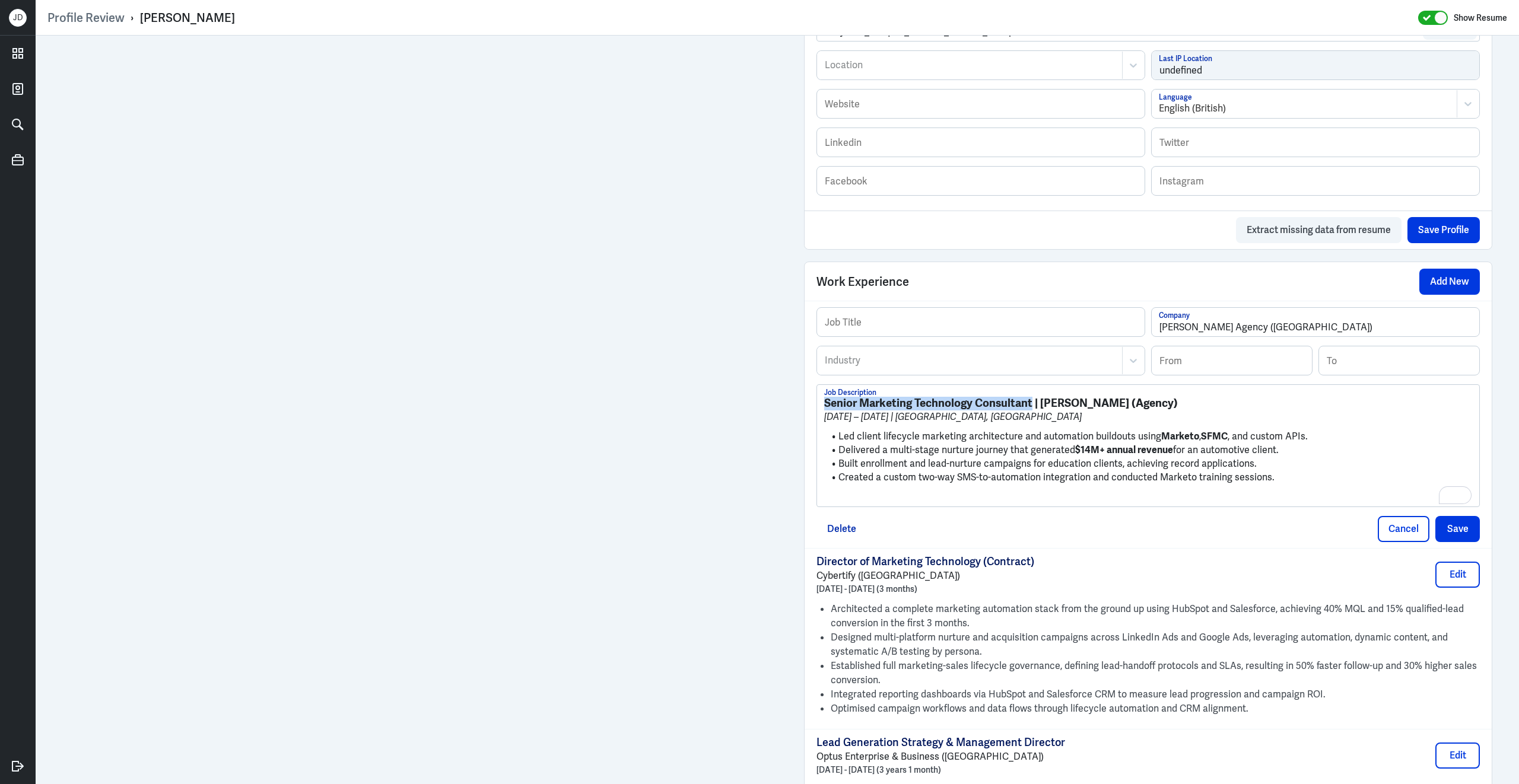
click at [814, 390] on div "Job Title McCorkell Agency (Sydney) Company Industry Industry From To Senior Ma…" at bounding box center [1147, 424] width 687 height 248
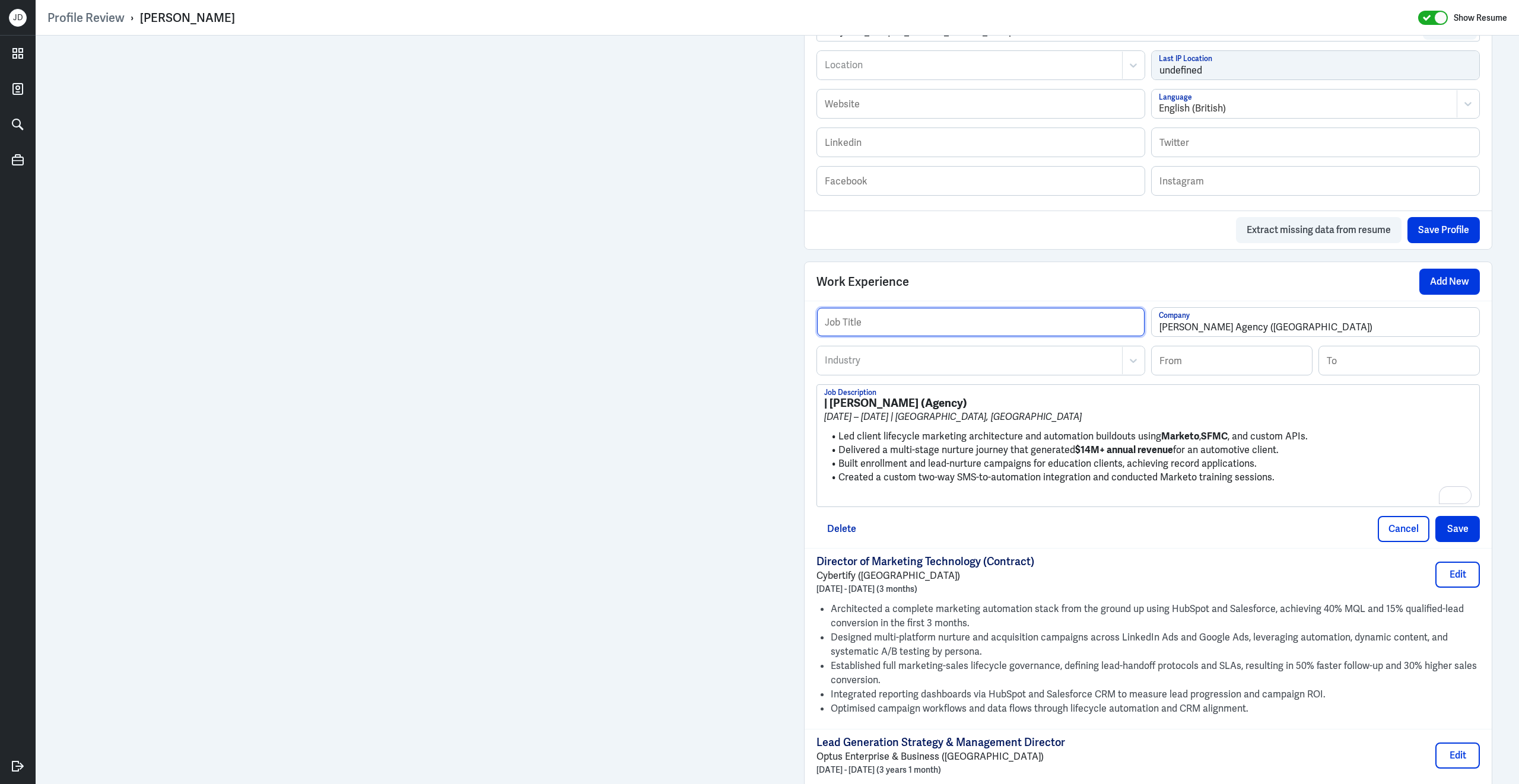
click at [873, 336] on input "text" at bounding box center [980, 322] width 327 height 29
paste input "Senior Marketing Technology Consultant"
type input "Senior Marketing Technology Consultant"
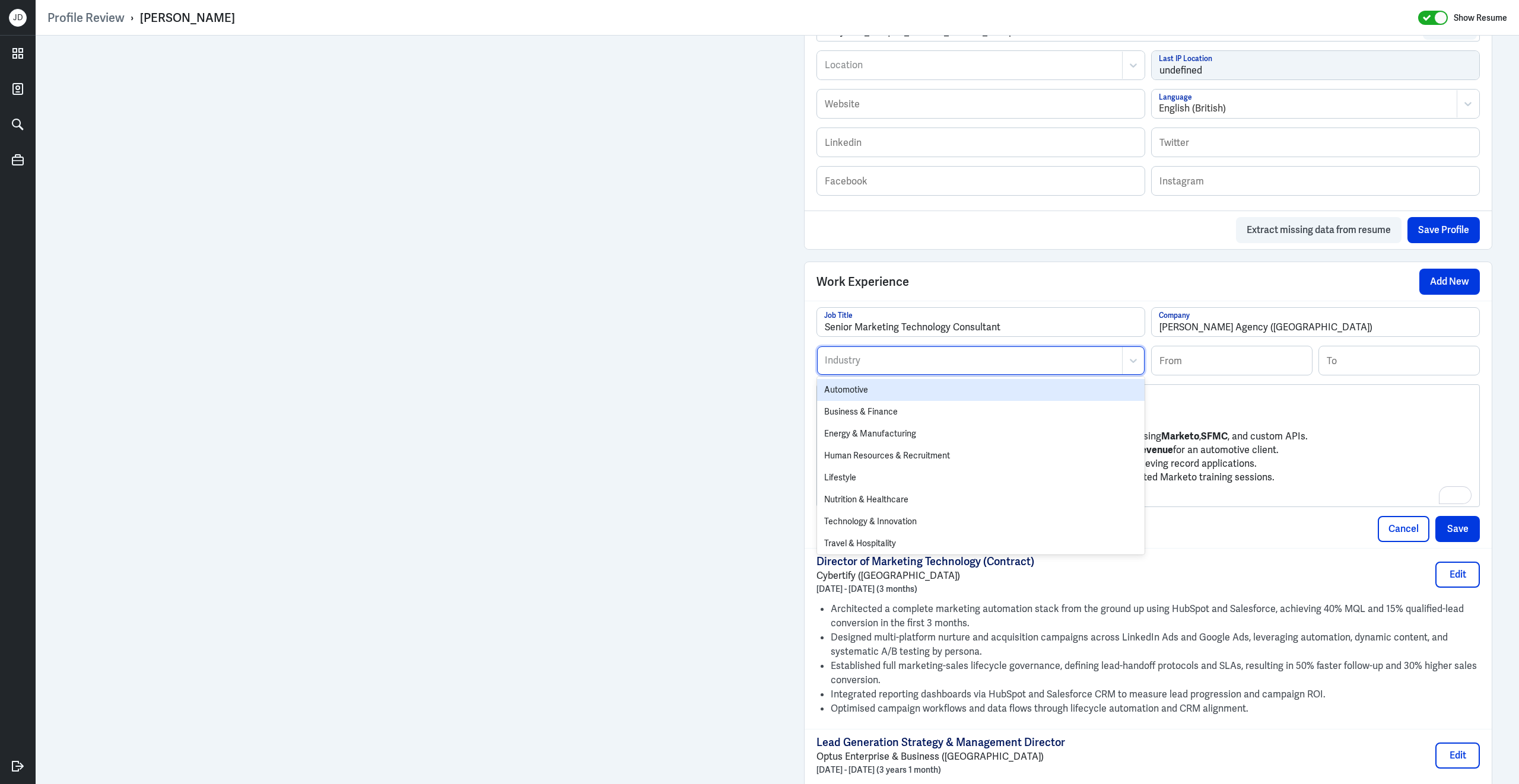
click at [864, 368] on div at bounding box center [969, 360] width 292 height 14
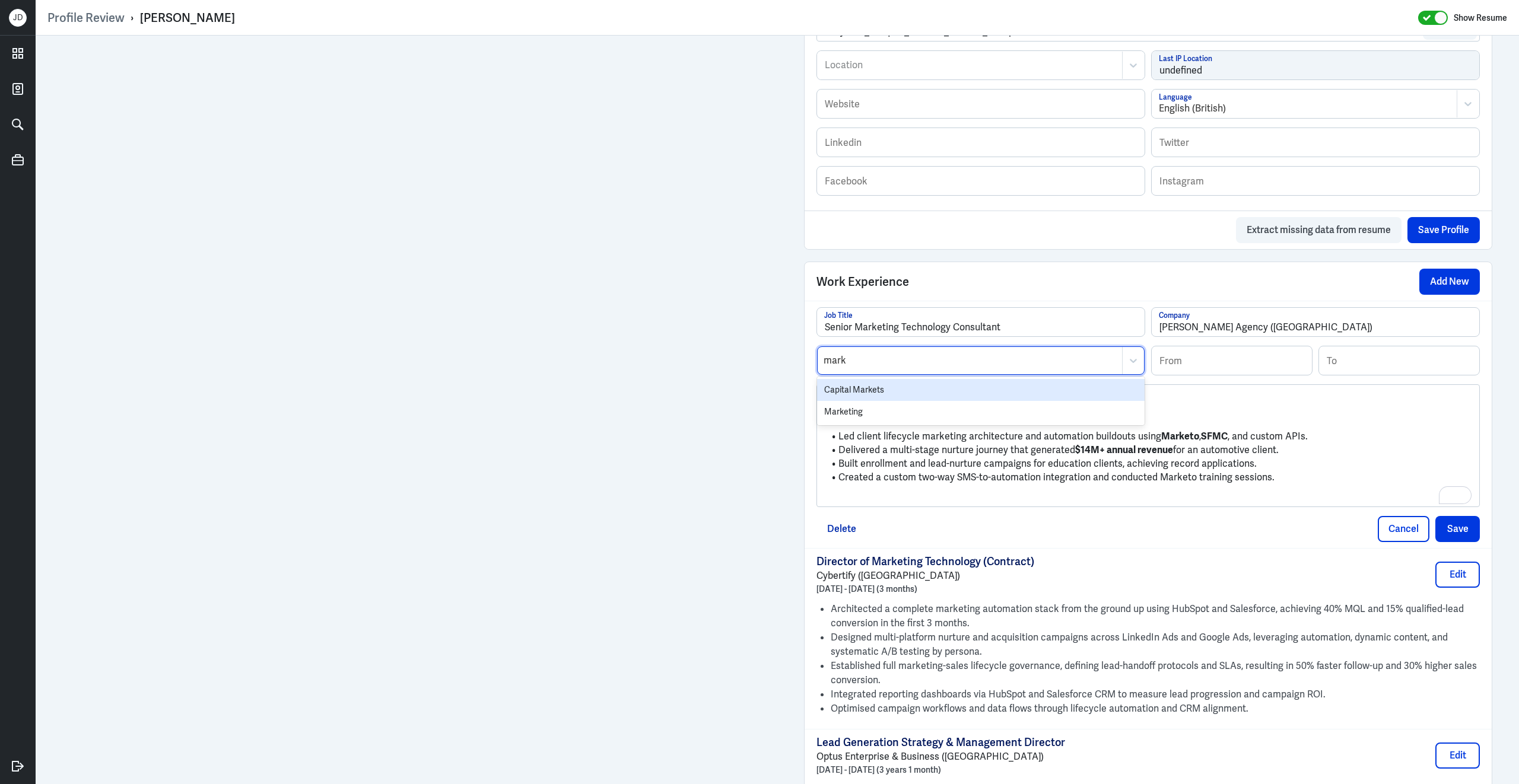
type input "marke"
click at [878, 423] on div "Marketing" at bounding box center [980, 412] width 327 height 22
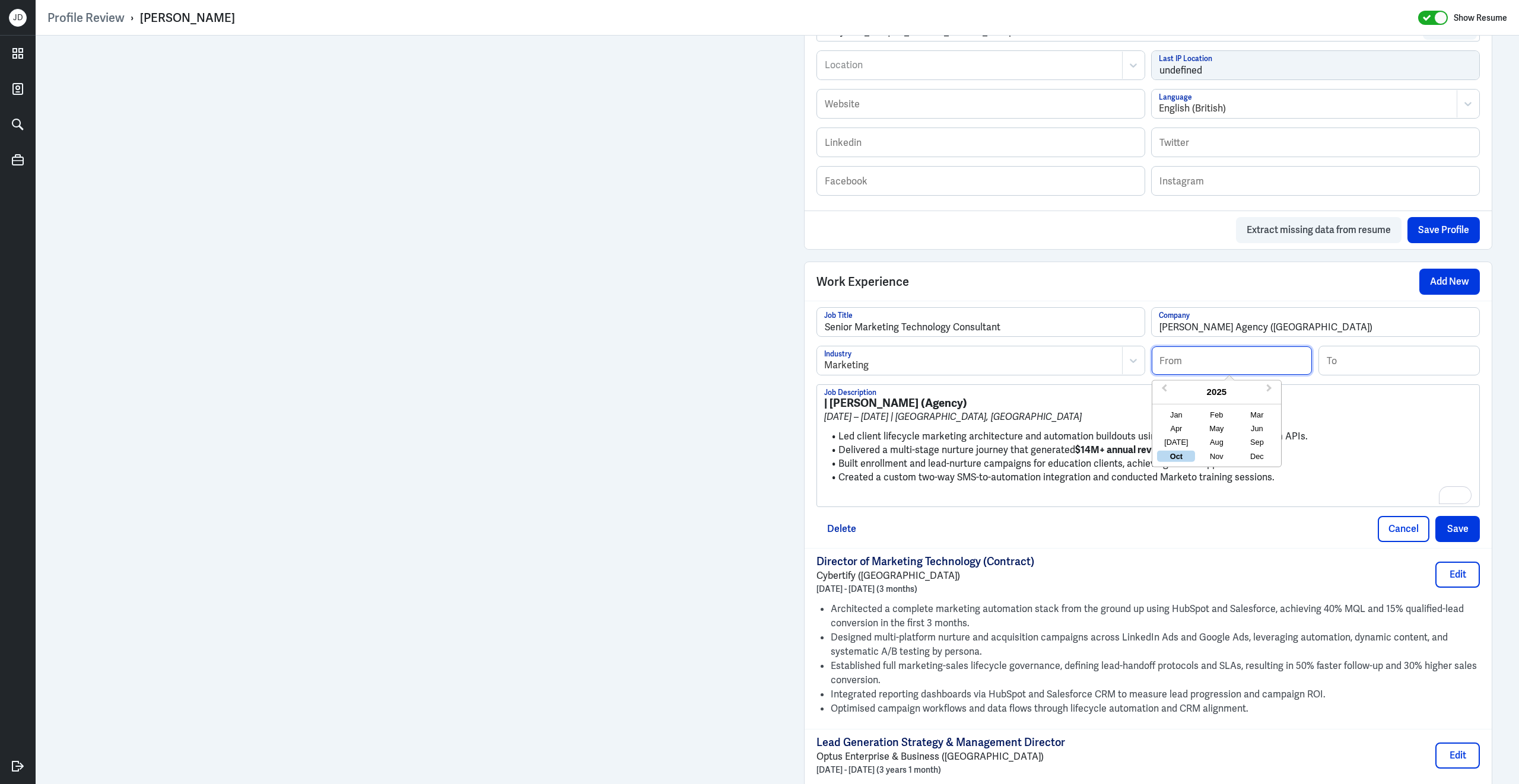
click at [1247, 372] on input at bounding box center [1231, 361] width 160 height 29
type input "12/2016"
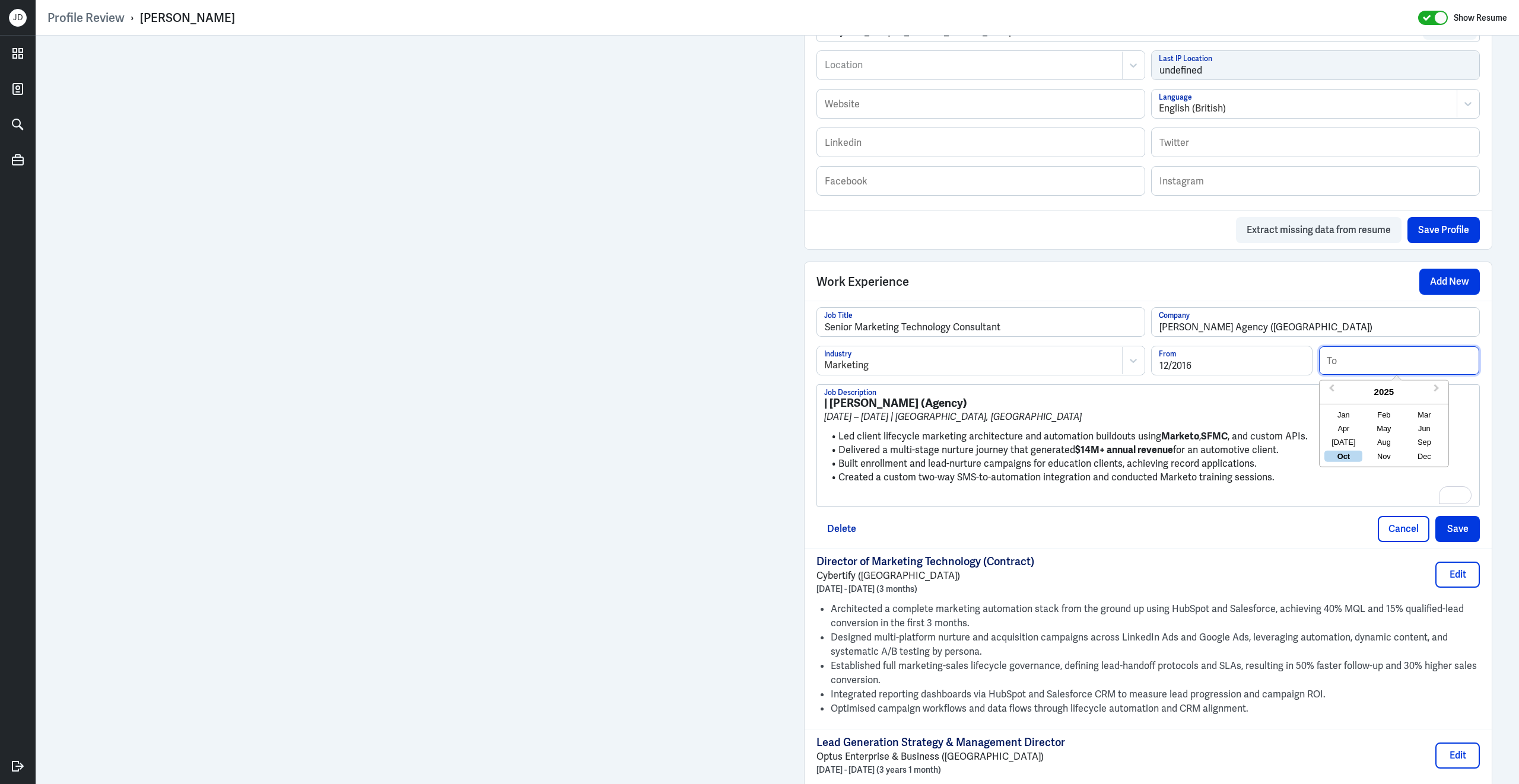
click at [1393, 366] on input at bounding box center [1398, 361] width 160 height 29
type input "10/2018"
click at [901, 444] on li "Led client lifecycle marketing architecture and automation buildouts using Mark…" at bounding box center [1148, 437] width 648 height 14
drag, startPoint x: 840, startPoint y: 447, endPoint x: 820, endPoint y: 390, distance: 60.4
click at [820, 390] on div "Senior Marketing Technology Consultant Job Title McCorkell Agency (Sydney) Comp…" at bounding box center [1148, 407] width 663 height 200
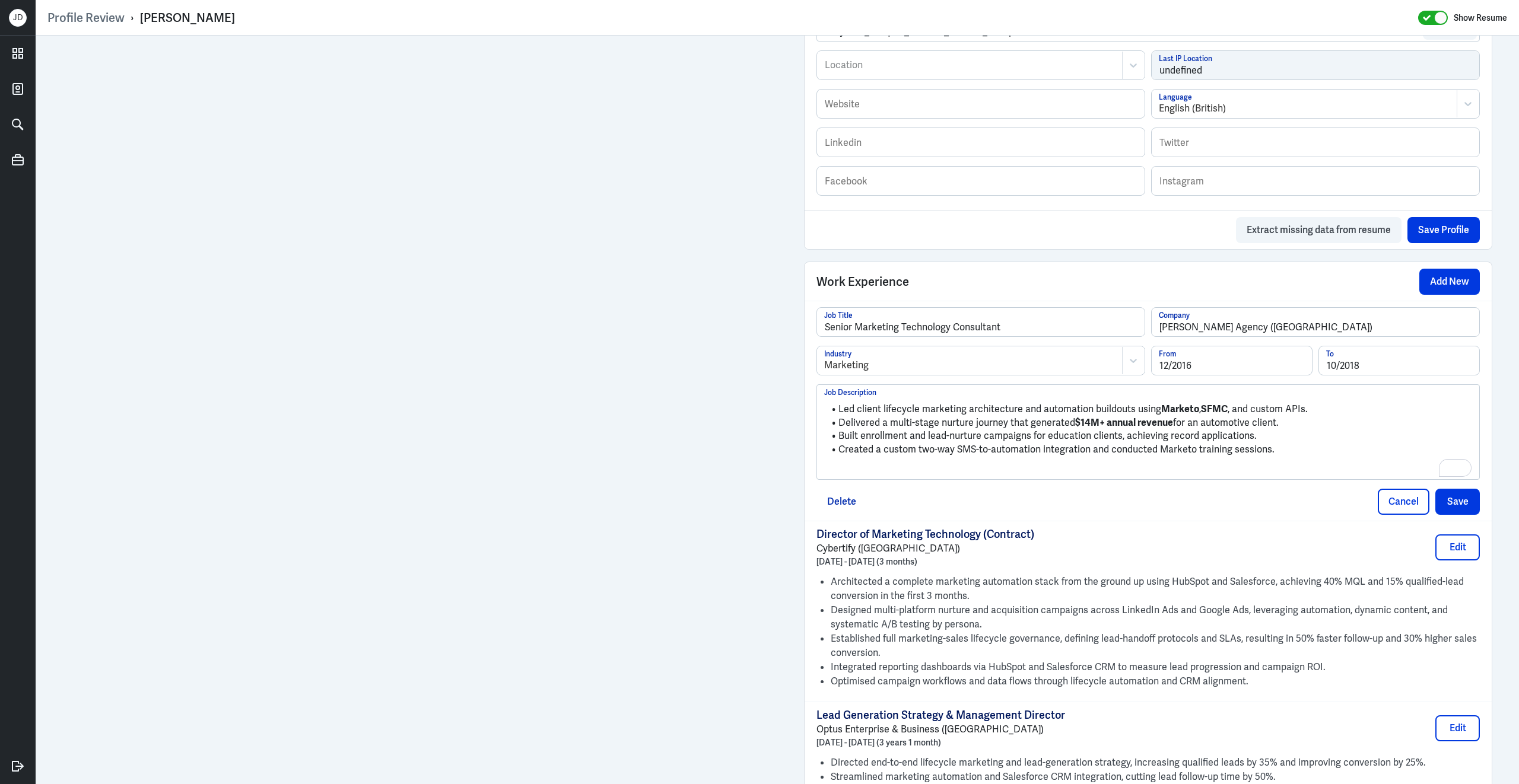
click at [943, 477] on p "To enrich screen reader interactions, please activate Accessibility in Grammarl…" at bounding box center [1148, 469] width 648 height 14
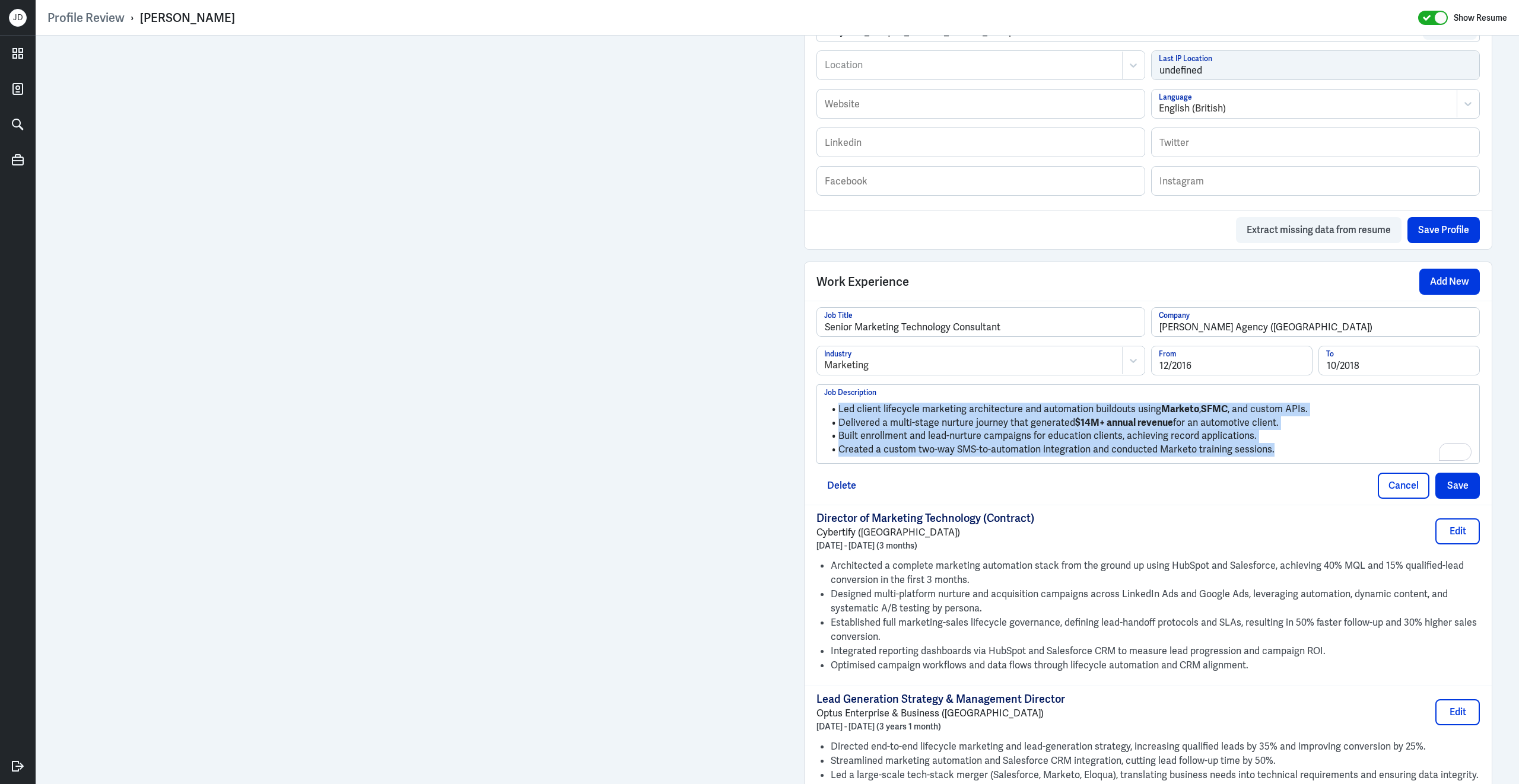
drag, startPoint x: 1277, startPoint y: 458, endPoint x: 1061, endPoint y: 385, distance: 228.0
click at [1061, 385] on div "Senior Marketing Technology Consultant Job Title McCorkell Agency (Sydney) Comp…" at bounding box center [1148, 385] width 663 height 156
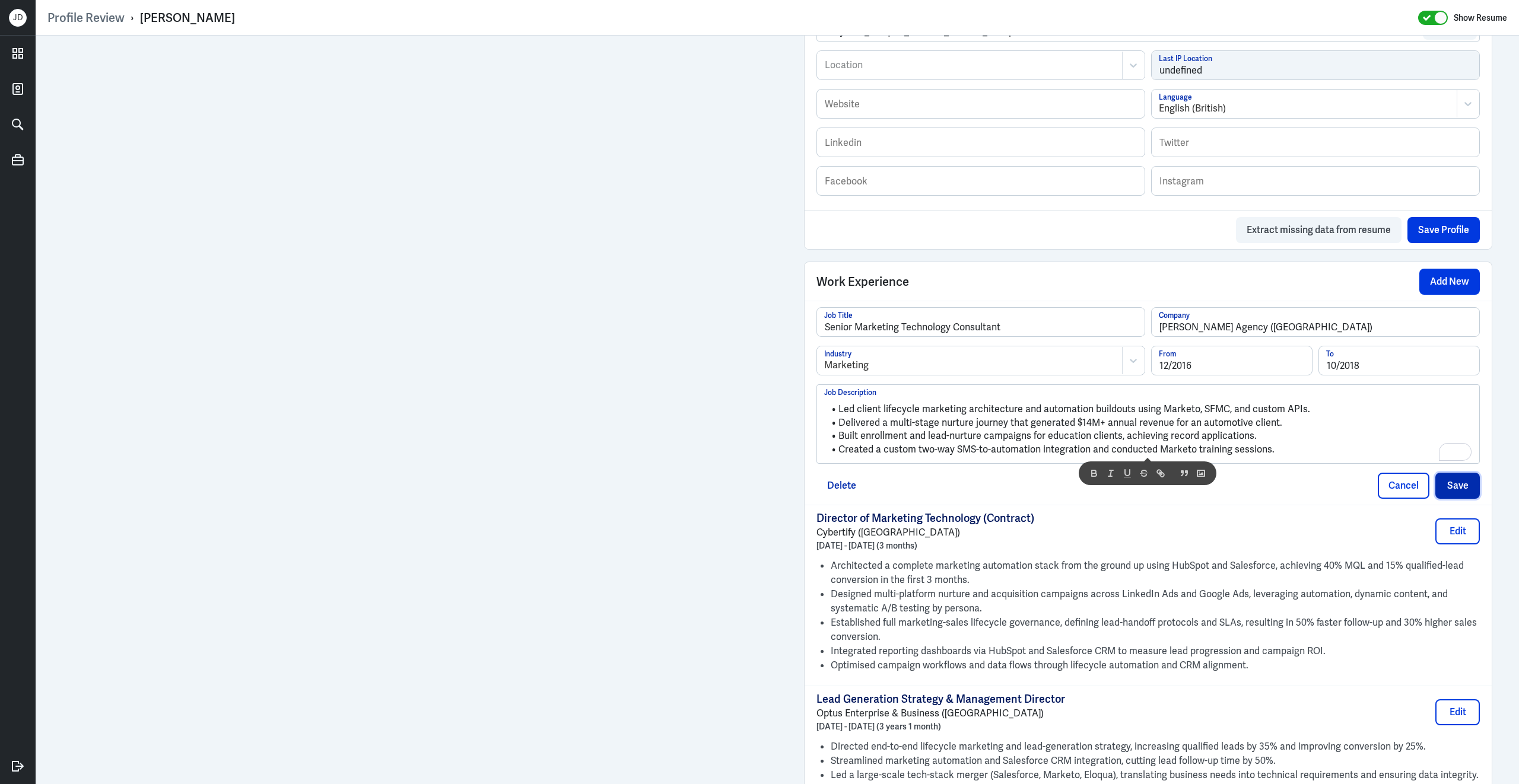
click at [1453, 499] on button "Save" at bounding box center [1457, 486] width 45 height 26
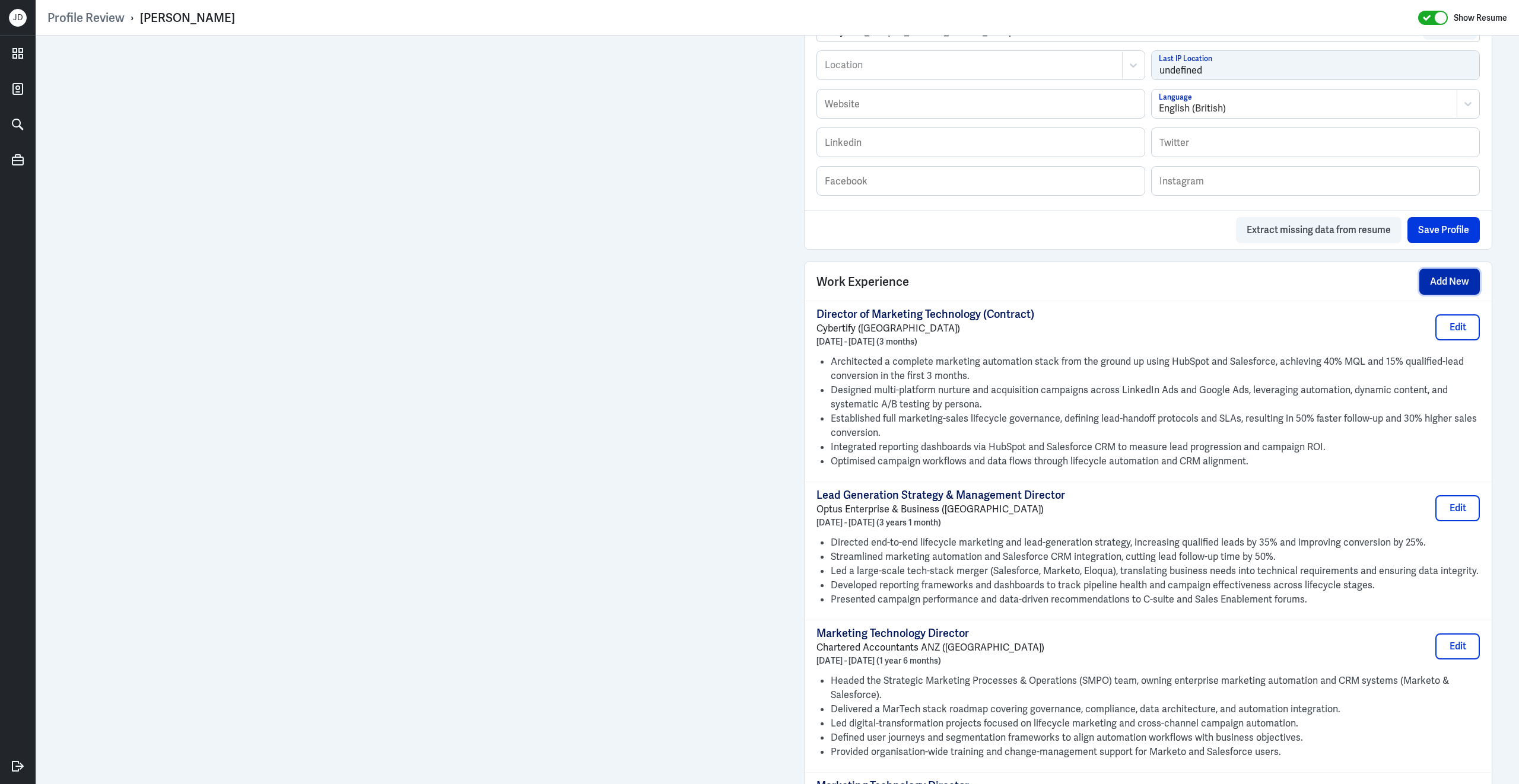
click at [1465, 295] on button "Add New" at bounding box center [1449, 282] width 60 height 26
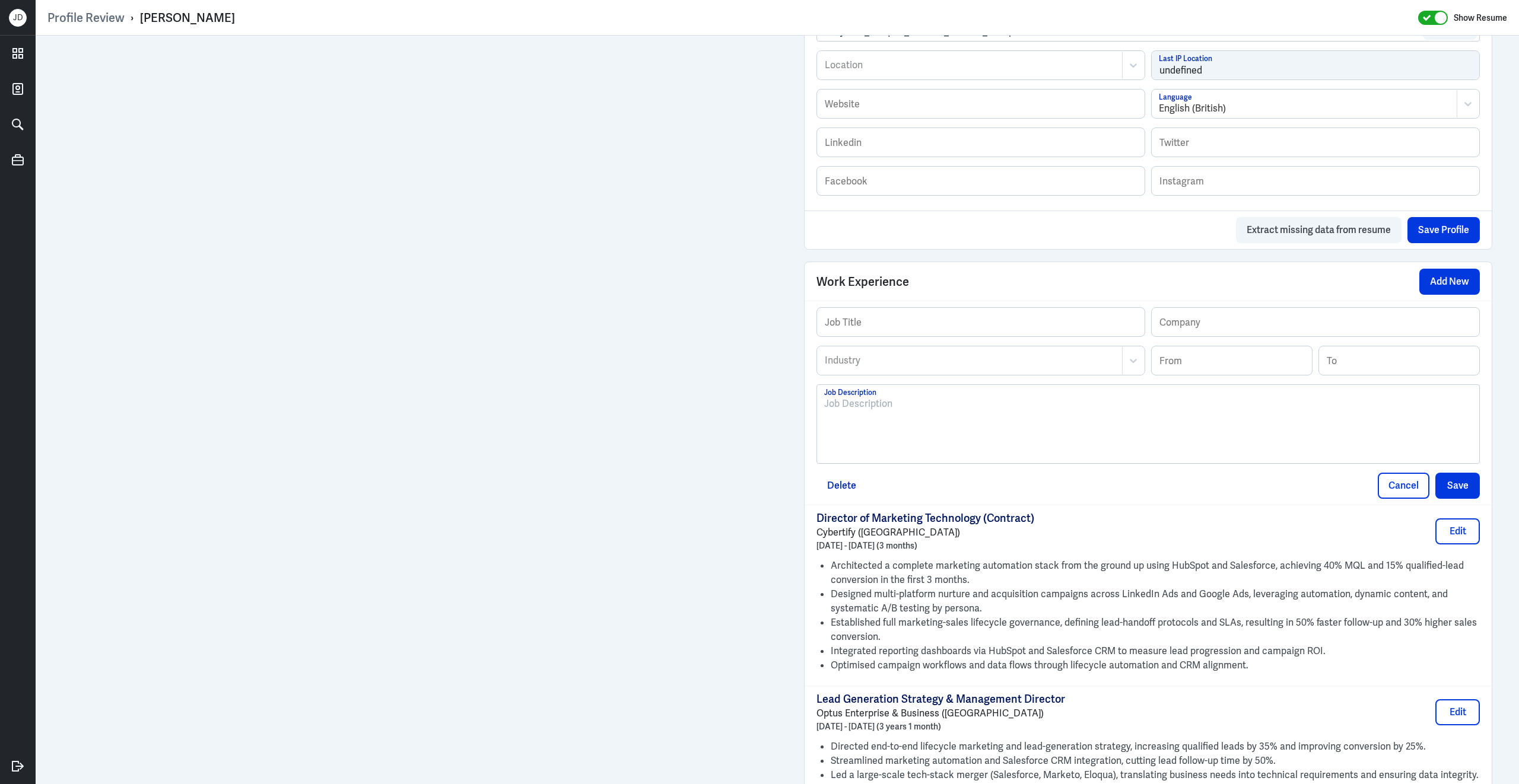
click at [882, 445] on div at bounding box center [1148, 428] width 648 height 64
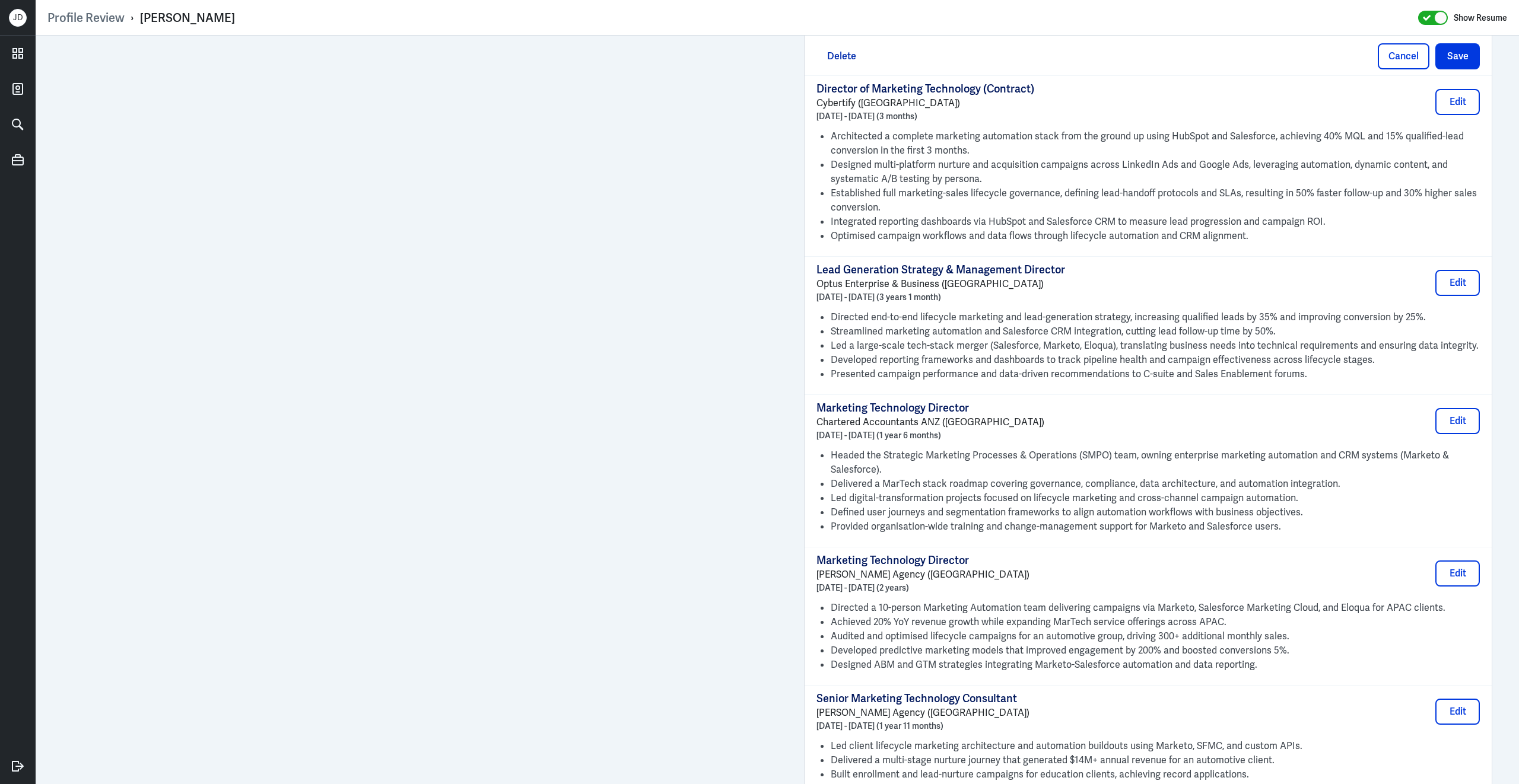
scroll to position [1075, 0]
drag, startPoint x: 817, startPoint y: 585, endPoint x: 947, endPoint y: 587, distance: 130.0
click at [949, 582] on p "McCorkell Agency (Sydney)" at bounding box center [923, 574] width 213 height 14
copy p "McCorkell Agency (Sydney)"
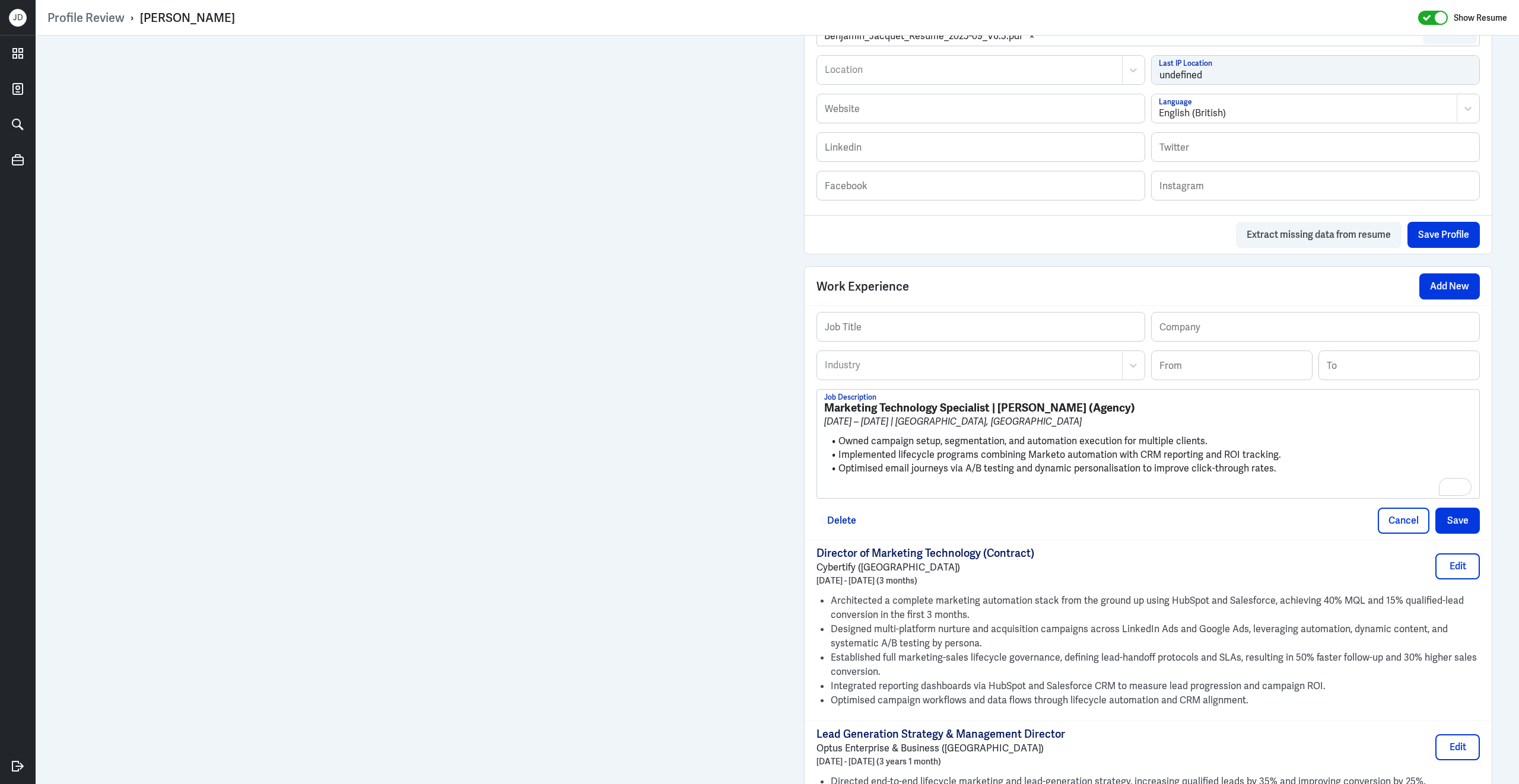
scroll to position [378, 0]
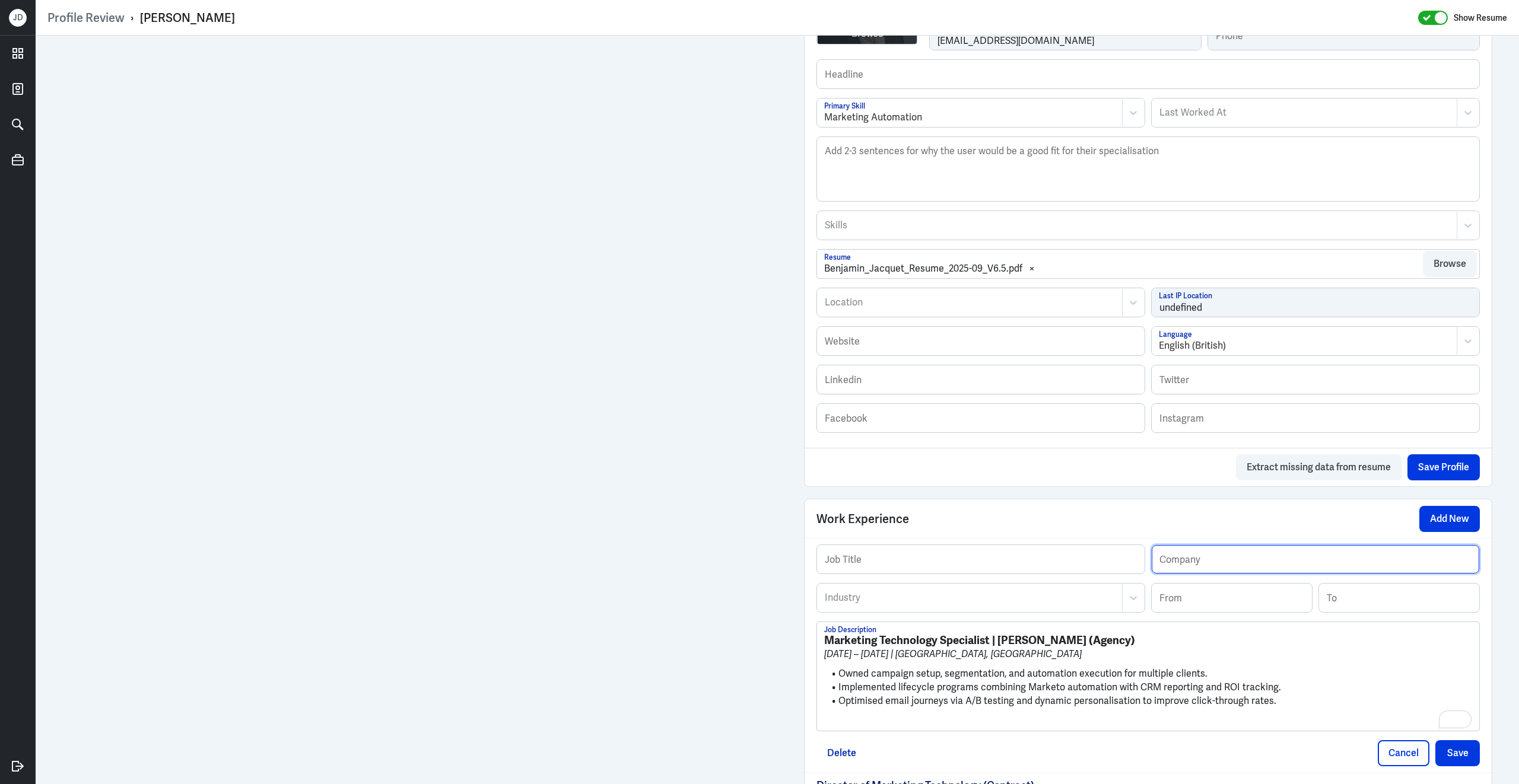
click at [1182, 572] on input "text" at bounding box center [1315, 560] width 327 height 29
paste input "McCorkell Agency (Sydney)"
type input "McCorkell Agency (Sydney)"
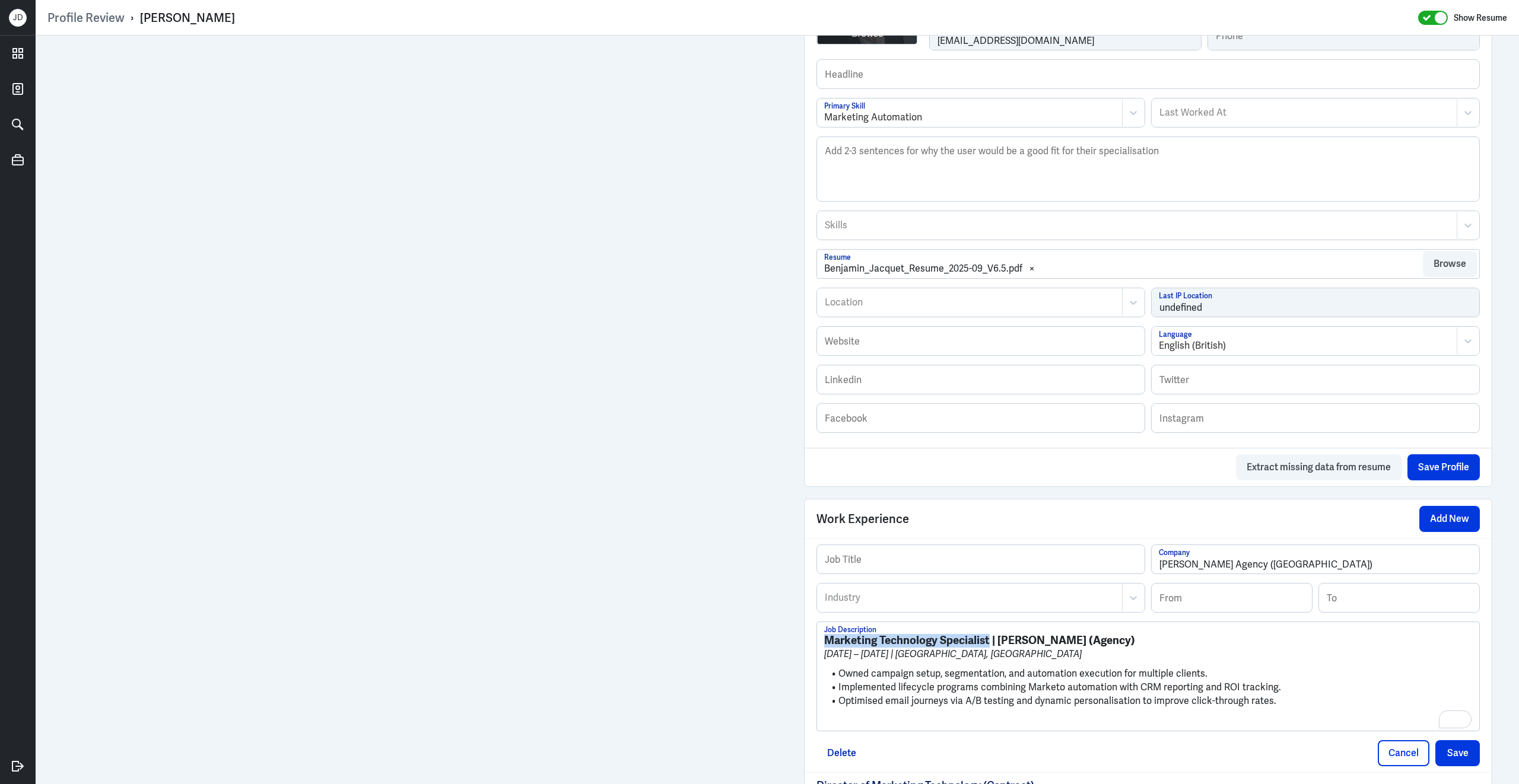
drag, startPoint x: 991, startPoint y: 648, endPoint x: 823, endPoint y: 642, distance: 168.1
click at [822, 642] on div "Marketing Technology Specialist | McCorkell (Agency) Dec 2015 – Dec 2016 | Sydn…" at bounding box center [1148, 676] width 662 height 108
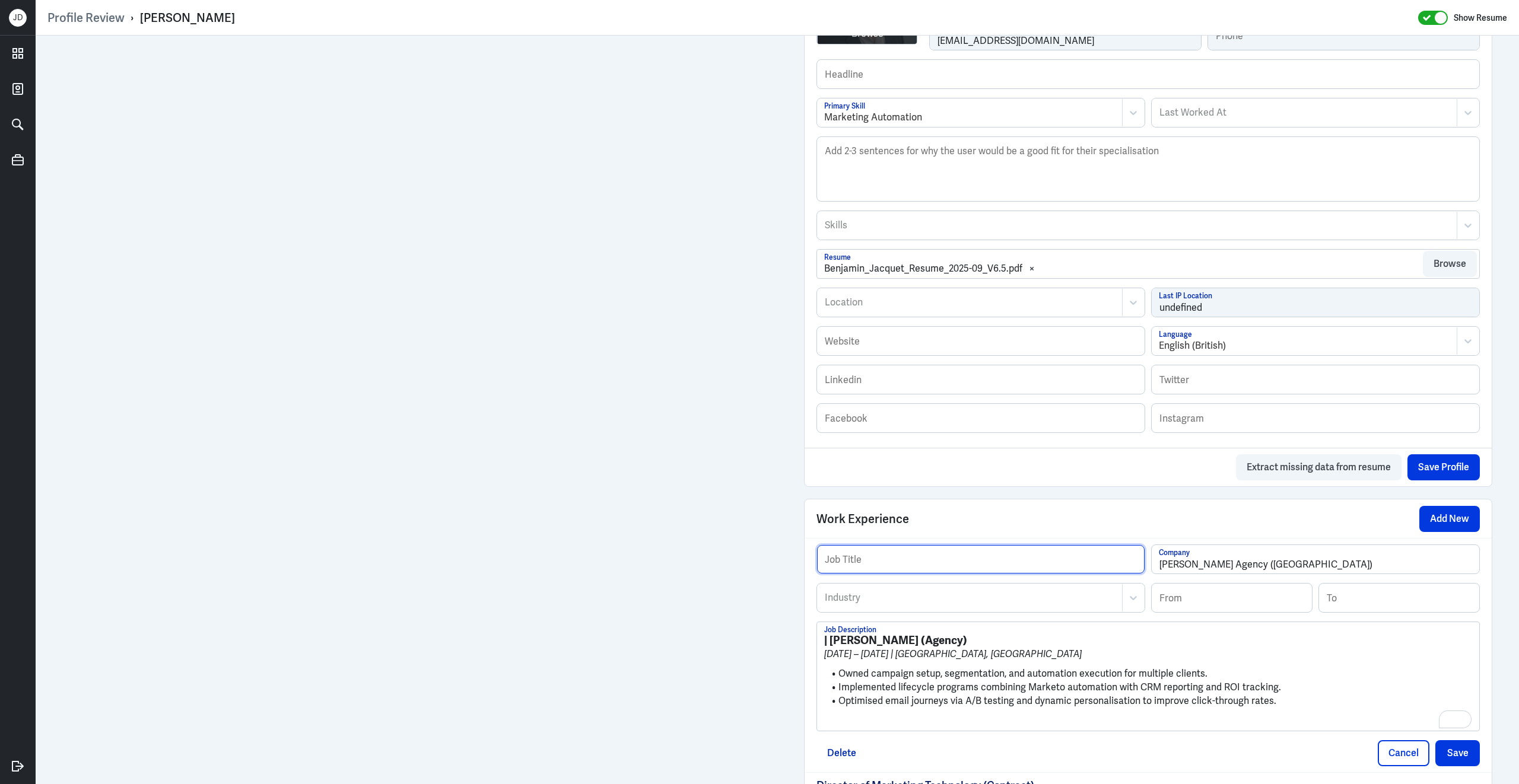
click at [889, 570] on input "text" at bounding box center [980, 560] width 327 height 29
paste input "Marketing Technology Specialist"
type input "Marketing Technology Specialist"
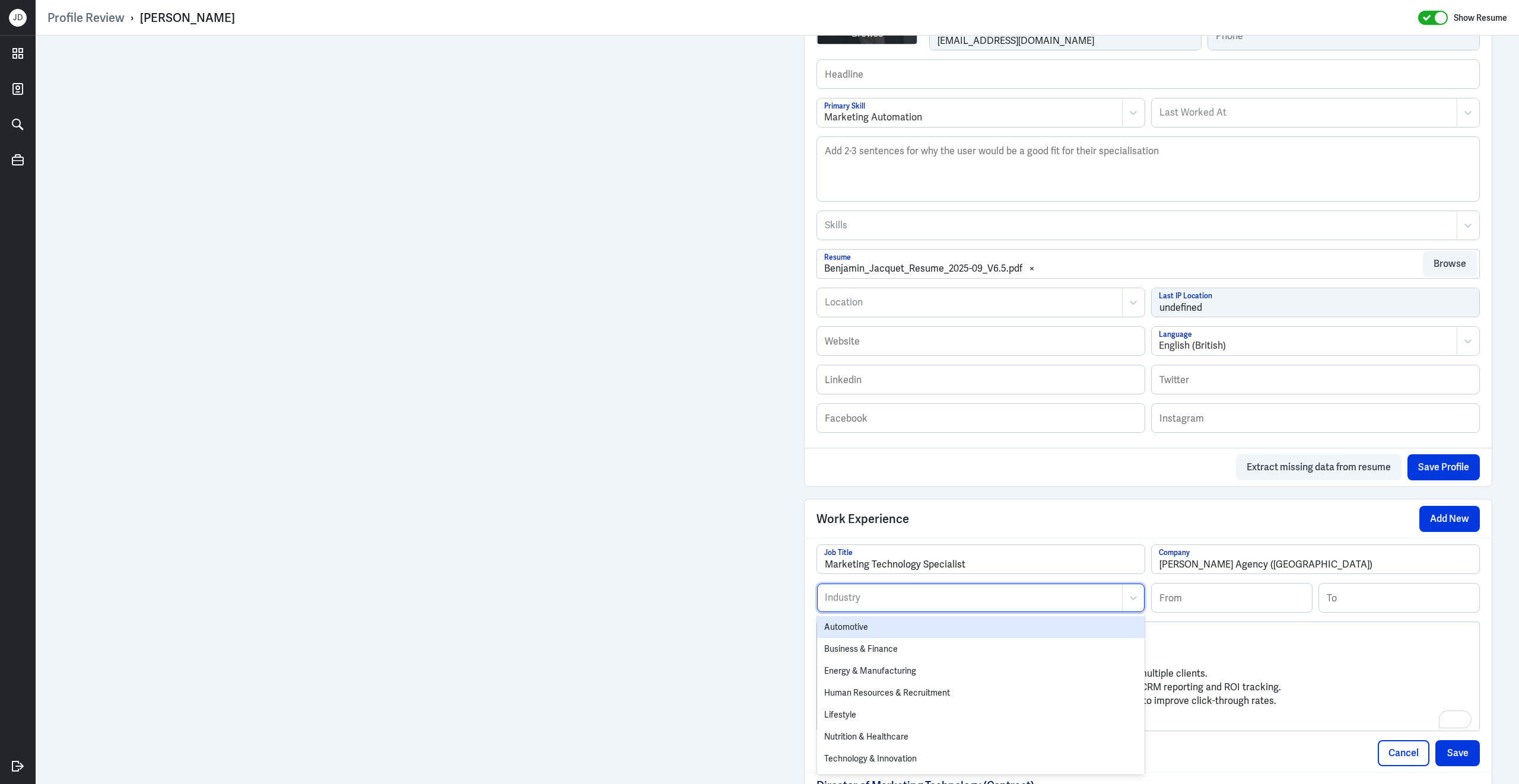
click at [912, 605] on div at bounding box center [969, 597] width 292 height 14
type input "marke"
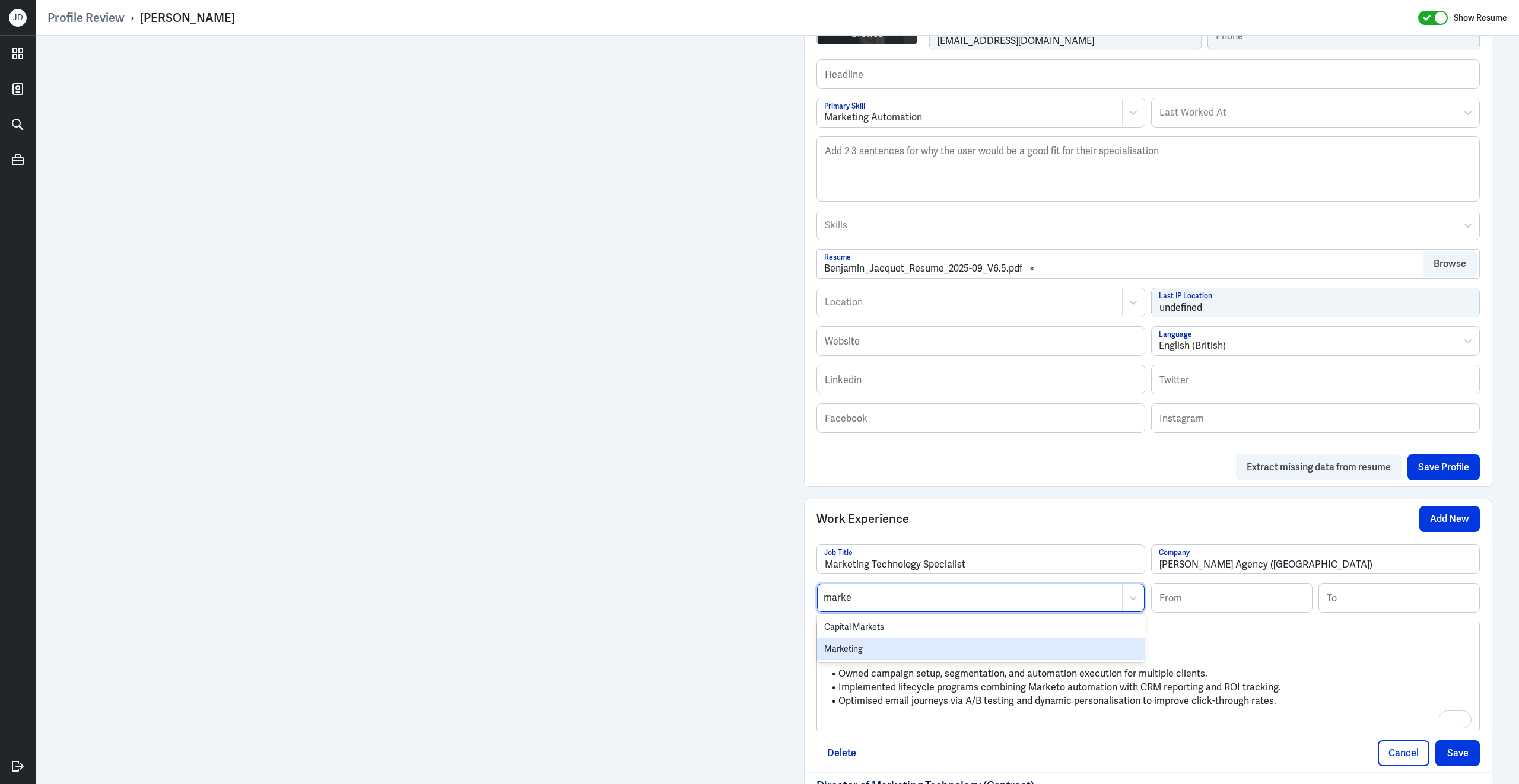
click at [870, 652] on div "Marketing" at bounding box center [980, 649] width 327 height 22
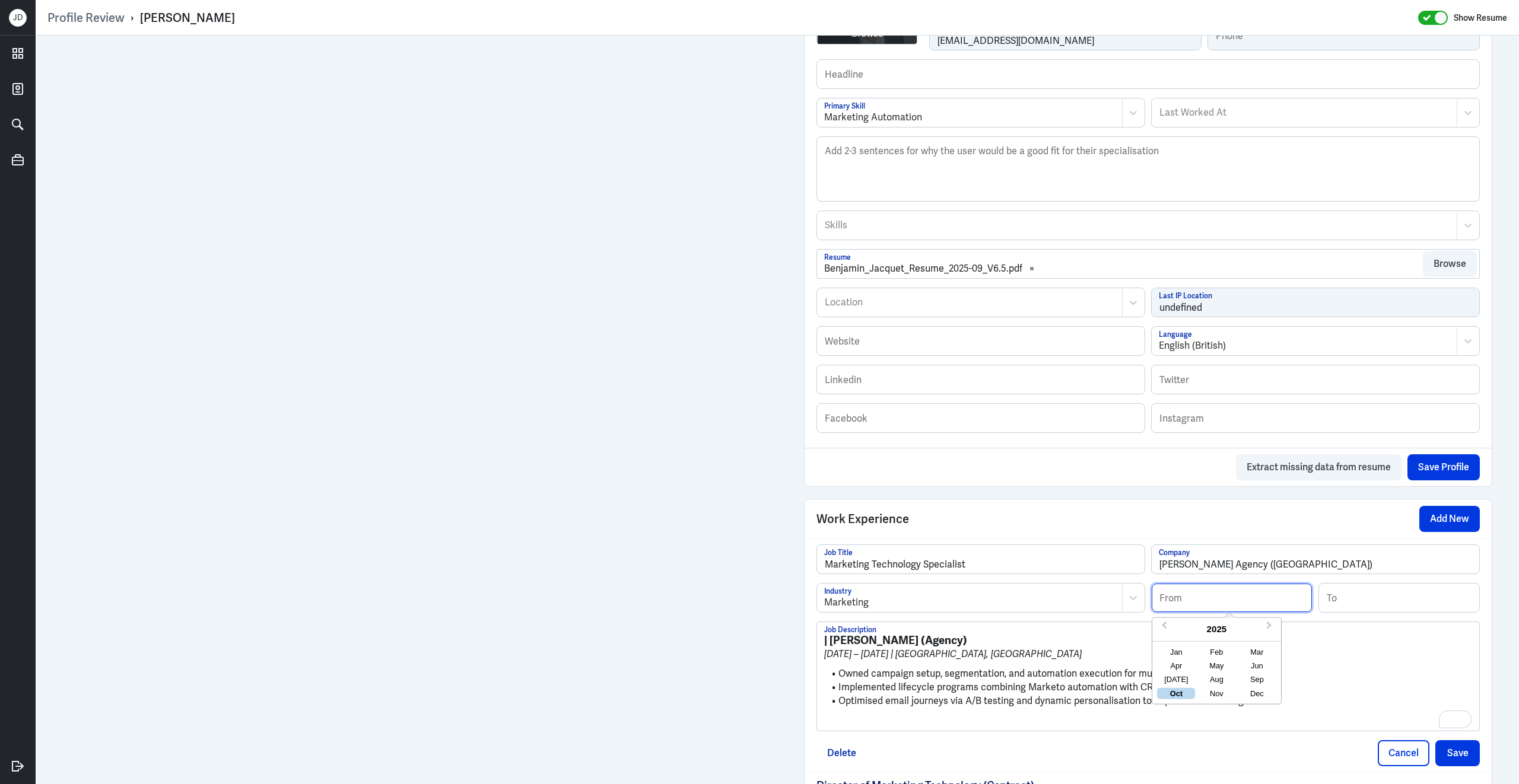
click at [1215, 609] on input at bounding box center [1231, 598] width 160 height 29
type input "12/2015"
click at [1356, 612] on input at bounding box center [1398, 598] width 160 height 29
type input "12/2016"
click at [851, 674] on ul "Owned campaign setup, segmentation, and automation execution for multiple clien…" at bounding box center [1148, 687] width 648 height 52
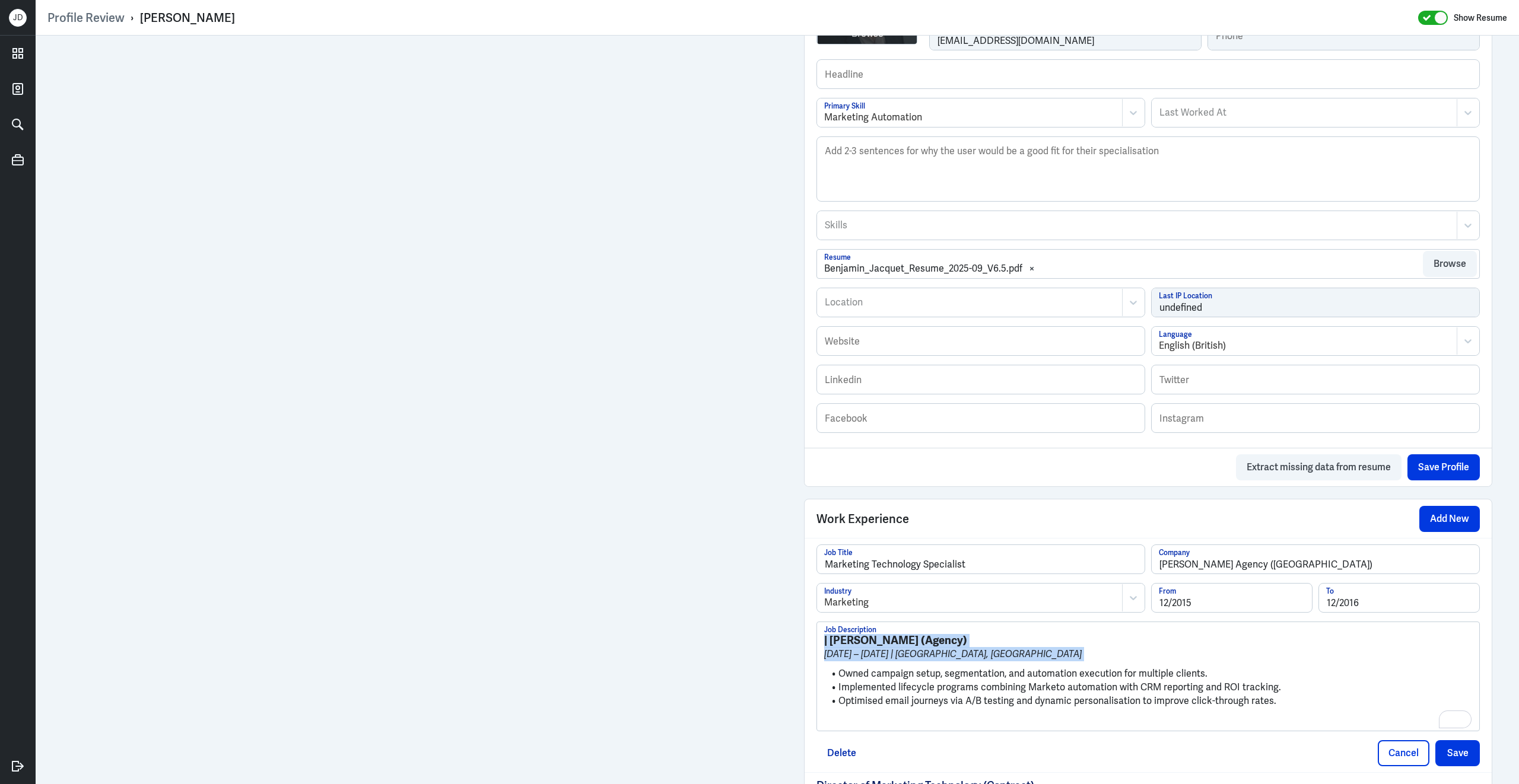
drag, startPoint x: 838, startPoint y: 682, endPoint x: 816, endPoint y: 633, distance: 53.7
click at [816, 633] on div "| McCorkell (Agency) Dec 2015 – Dec 2016 | Sydney, Australia Owned campaign set…" at bounding box center [1148, 676] width 663 height 110
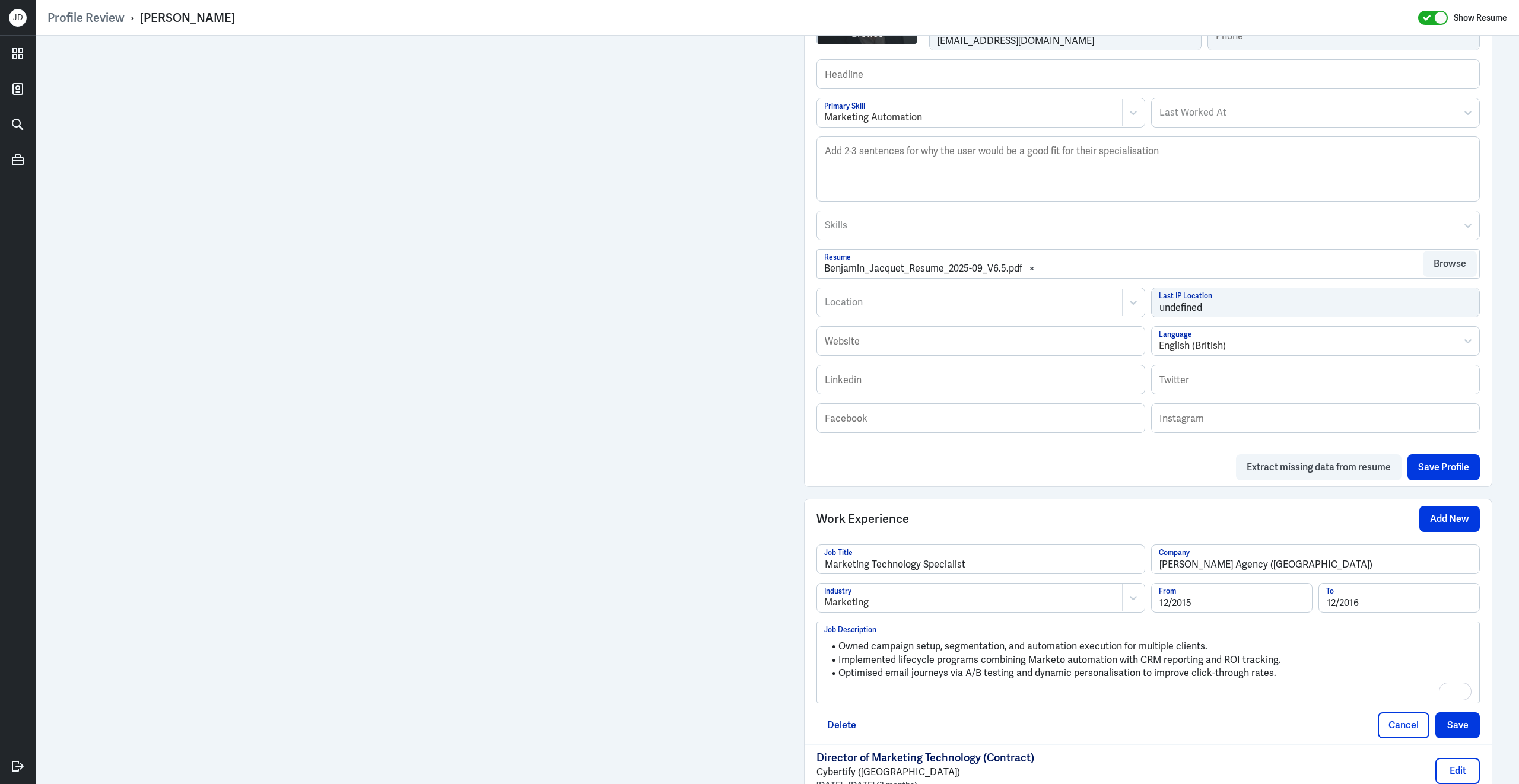
click at [860, 700] on p "To enrich screen reader interactions, please activate Accessibility in Grammarl…" at bounding box center [1148, 693] width 648 height 14
click at [1466, 732] on button "Save" at bounding box center [1457, 723] width 45 height 26
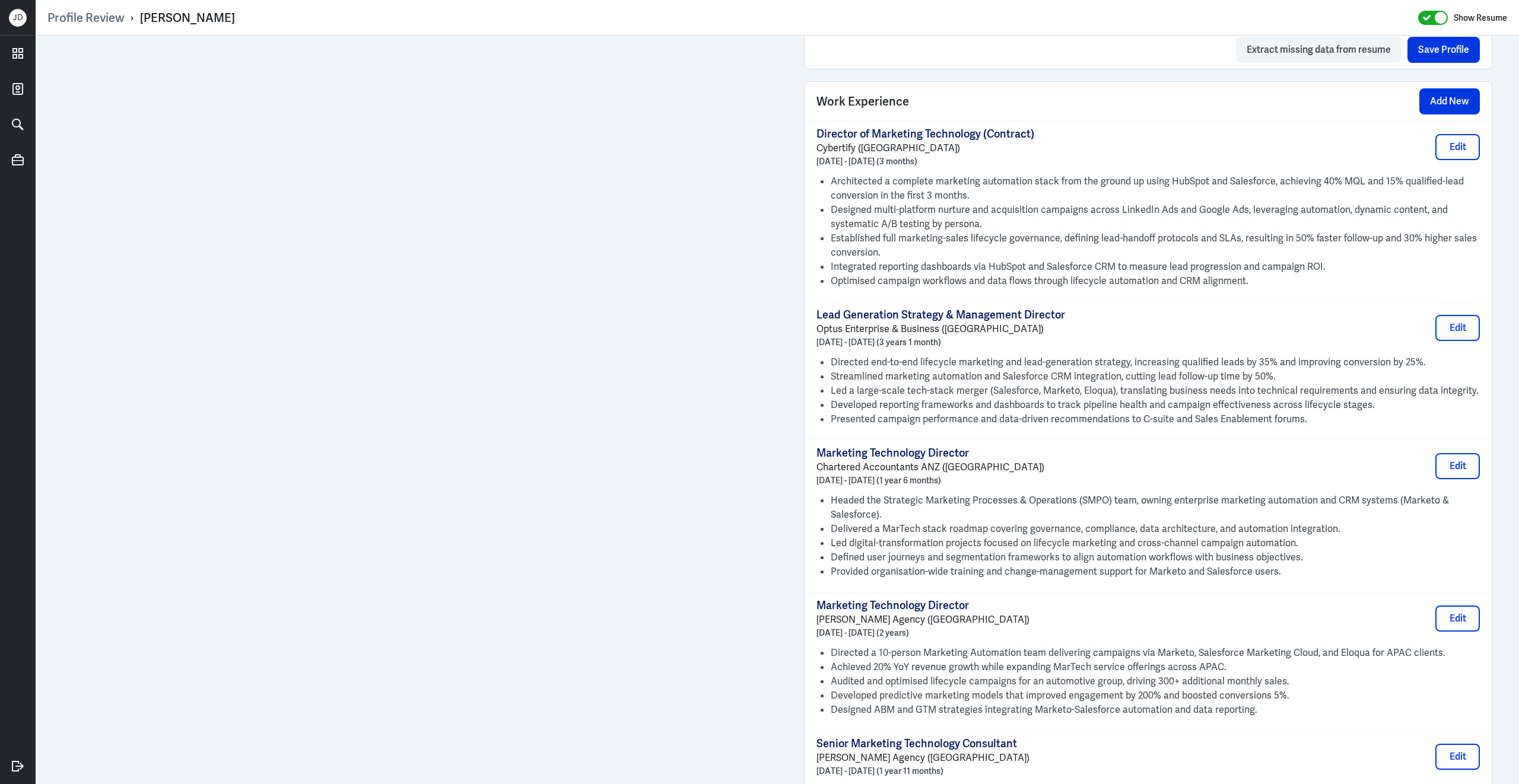
scroll to position [693, 0]
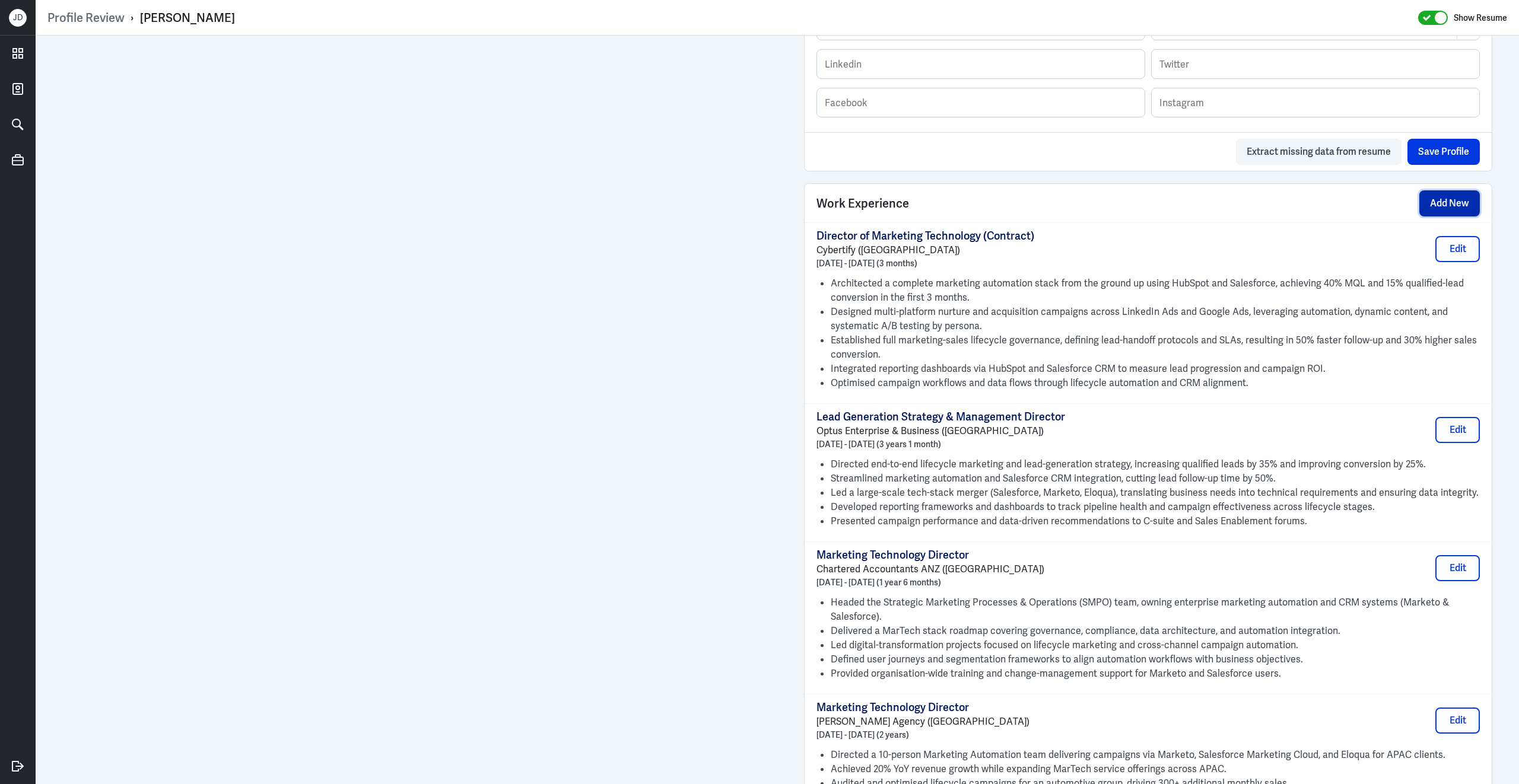
click at [1450, 213] on button "Add New" at bounding box center [1449, 204] width 60 height 26
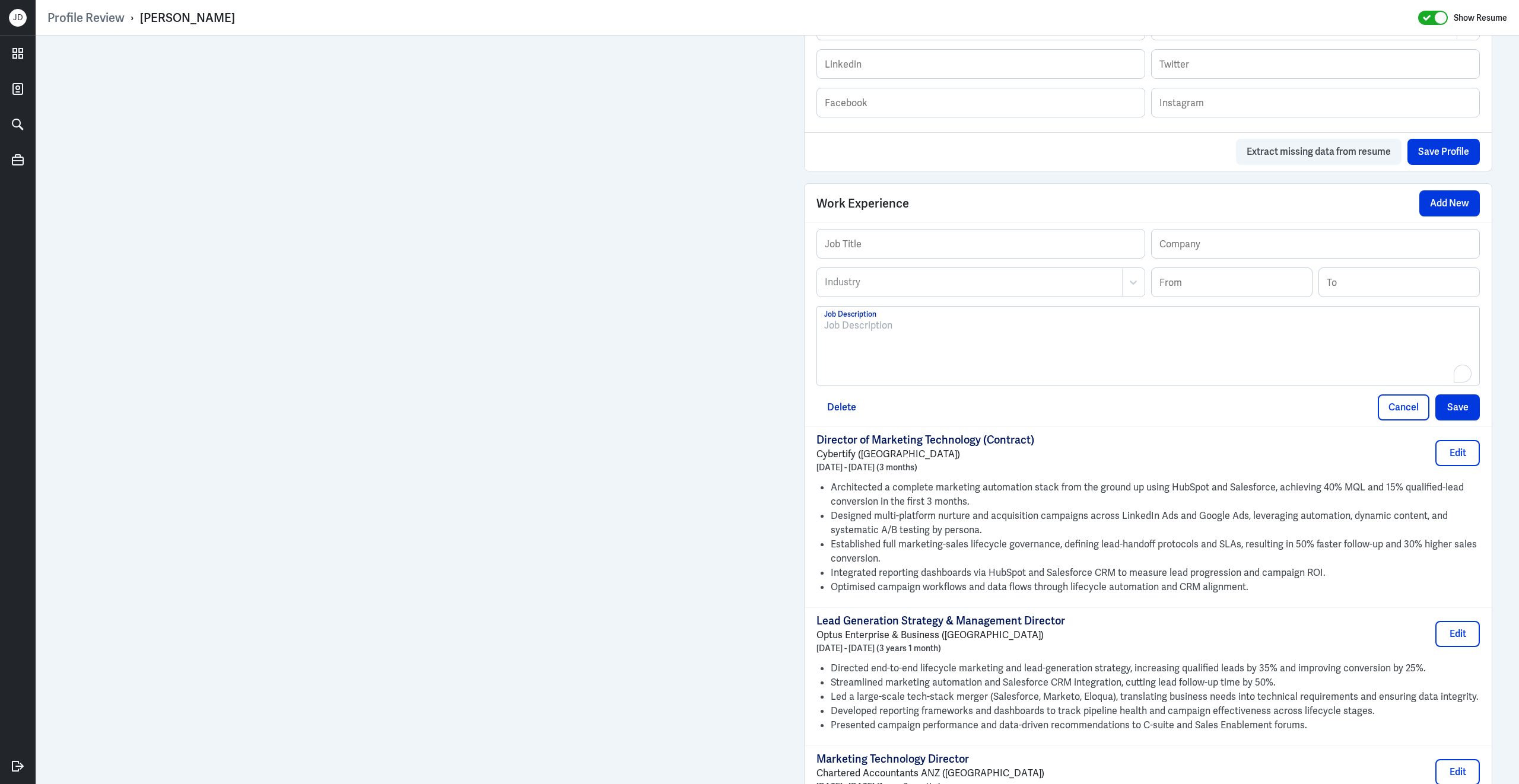
click at [1015, 375] on div "To enrich screen reader interactions, please activate Accessibility in Grammarl…" at bounding box center [1148, 350] width 648 height 64
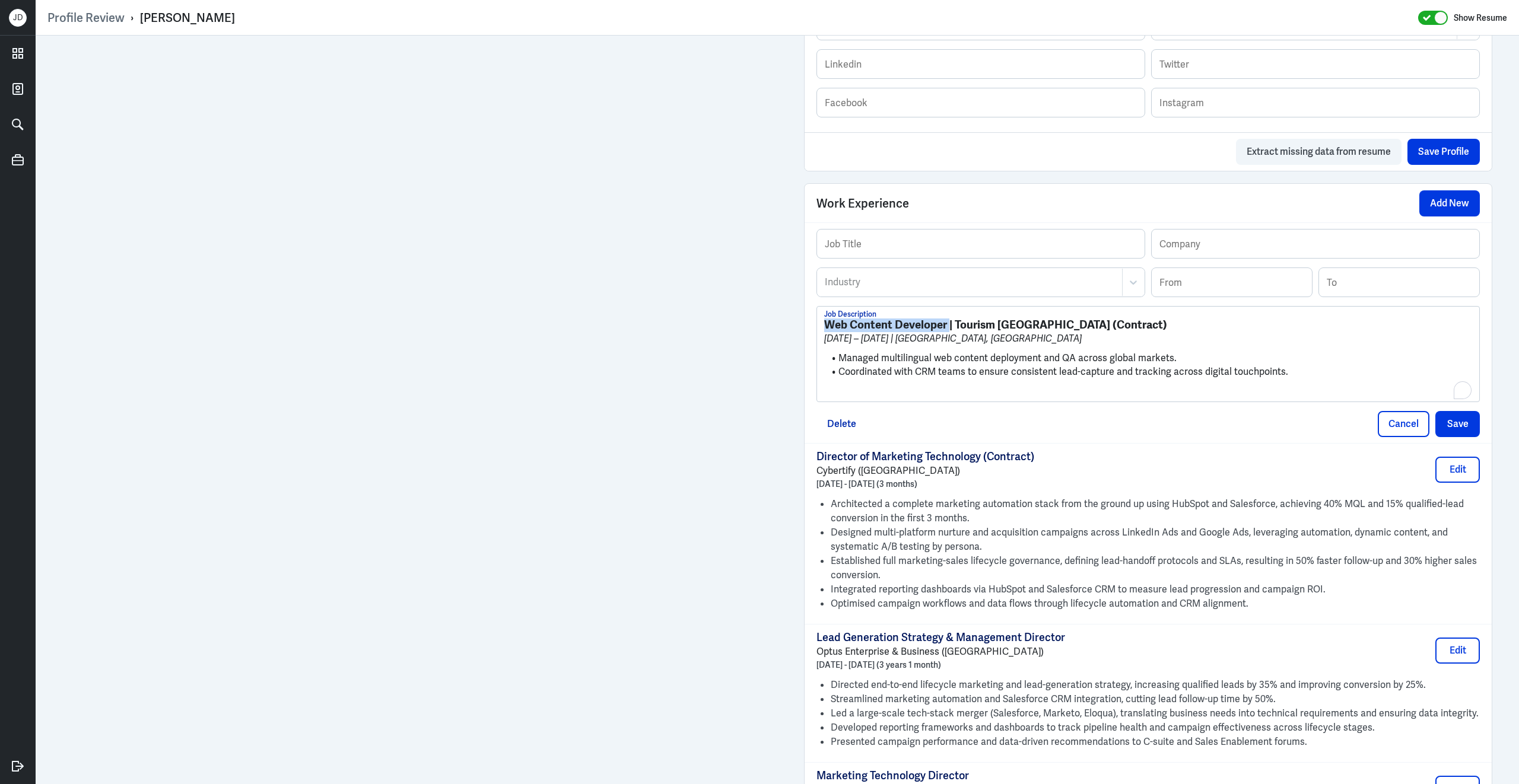
drag, startPoint x: 950, startPoint y: 335, endPoint x: 769, endPoint y: 330, distance: 181.1
click at [769, 330] on div "Admin Settings Update Resume Save Profile User Requested Private Set Resume to …" at bounding box center [777, 471] width 1483 height 2257
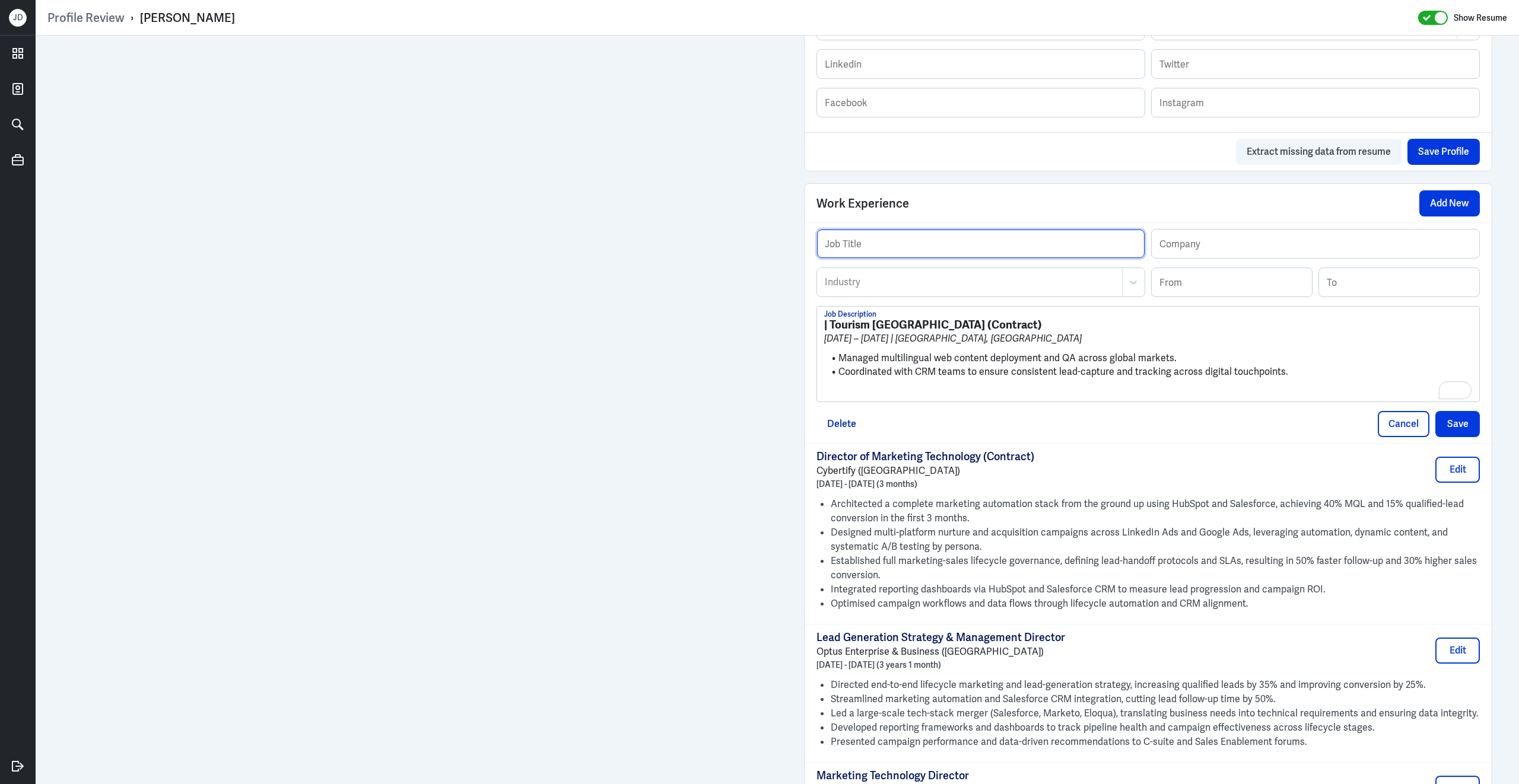
click at [917, 255] on input "text" at bounding box center [980, 244] width 327 height 29
paste input "Web Content Developer"
type input "Web Content Developer"
drag, startPoint x: 829, startPoint y: 334, endPoint x: 919, endPoint y: 335, distance: 90.0
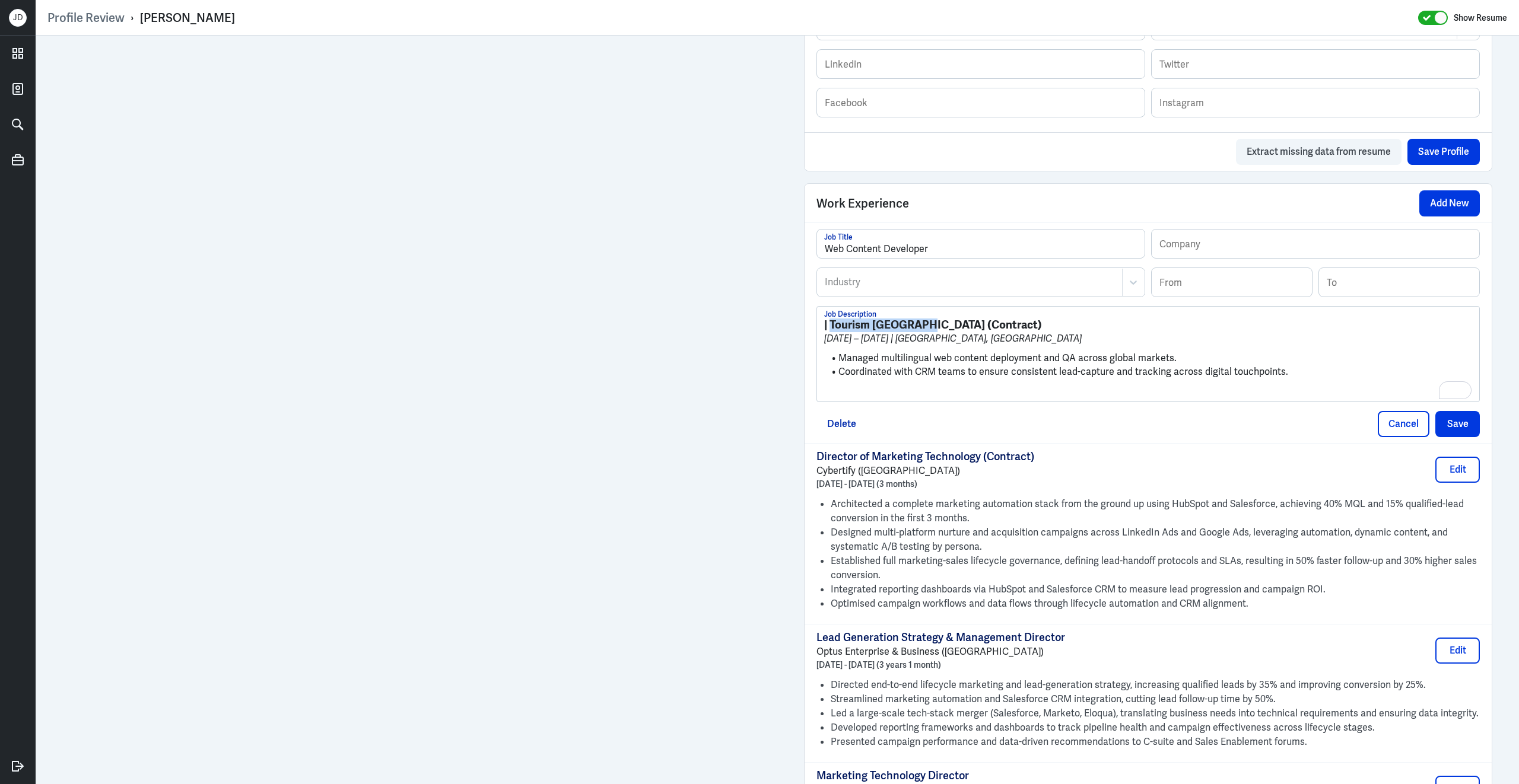
click at [921, 332] on strong "| Tourism Australia (Contract)" at bounding box center [932, 325] width 217 height 15
click at [1245, 256] on input "text" at bounding box center [1315, 244] width 327 height 29
paste input "Tourism Australia"
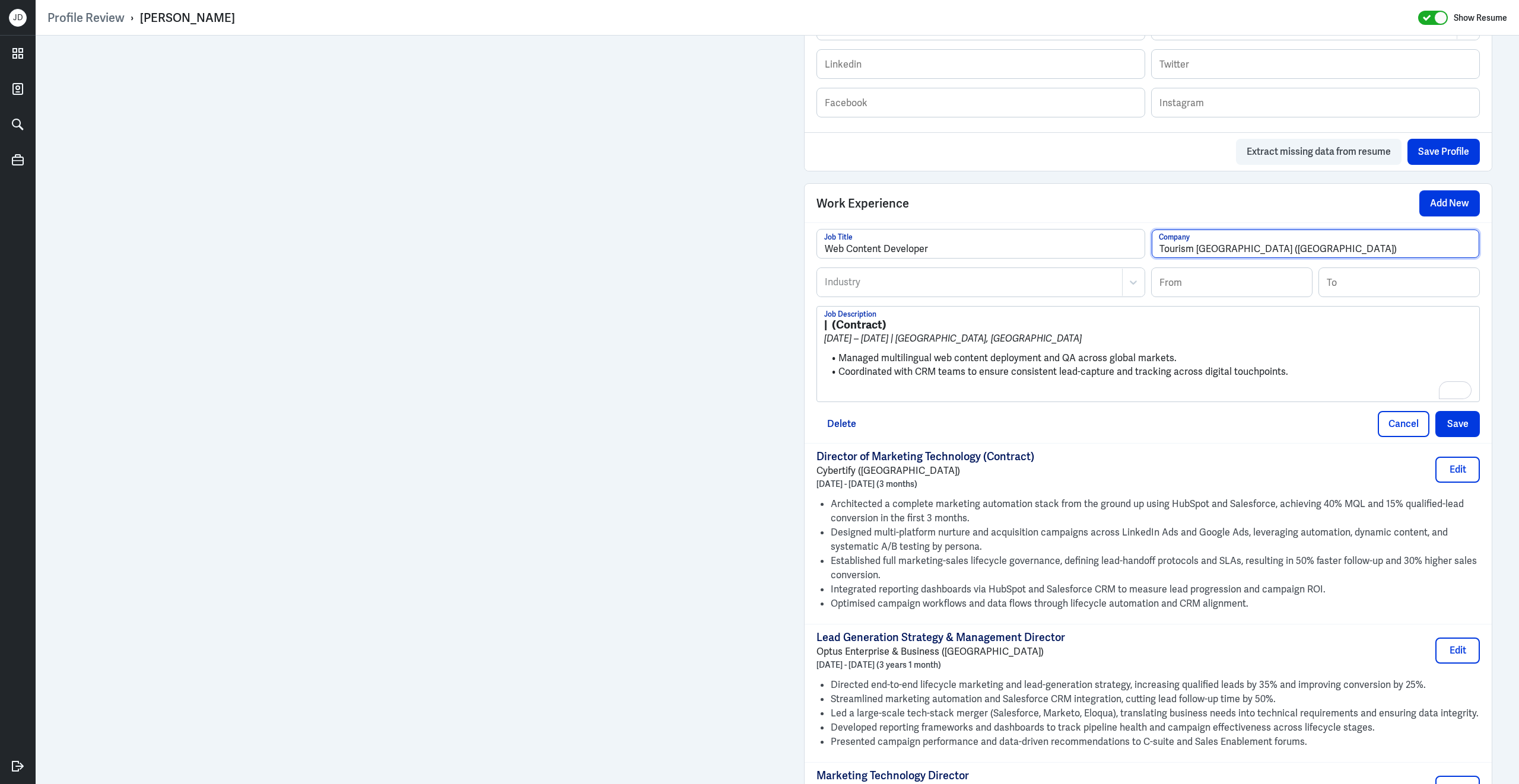
type input "Tourism Australia (Sydney)"
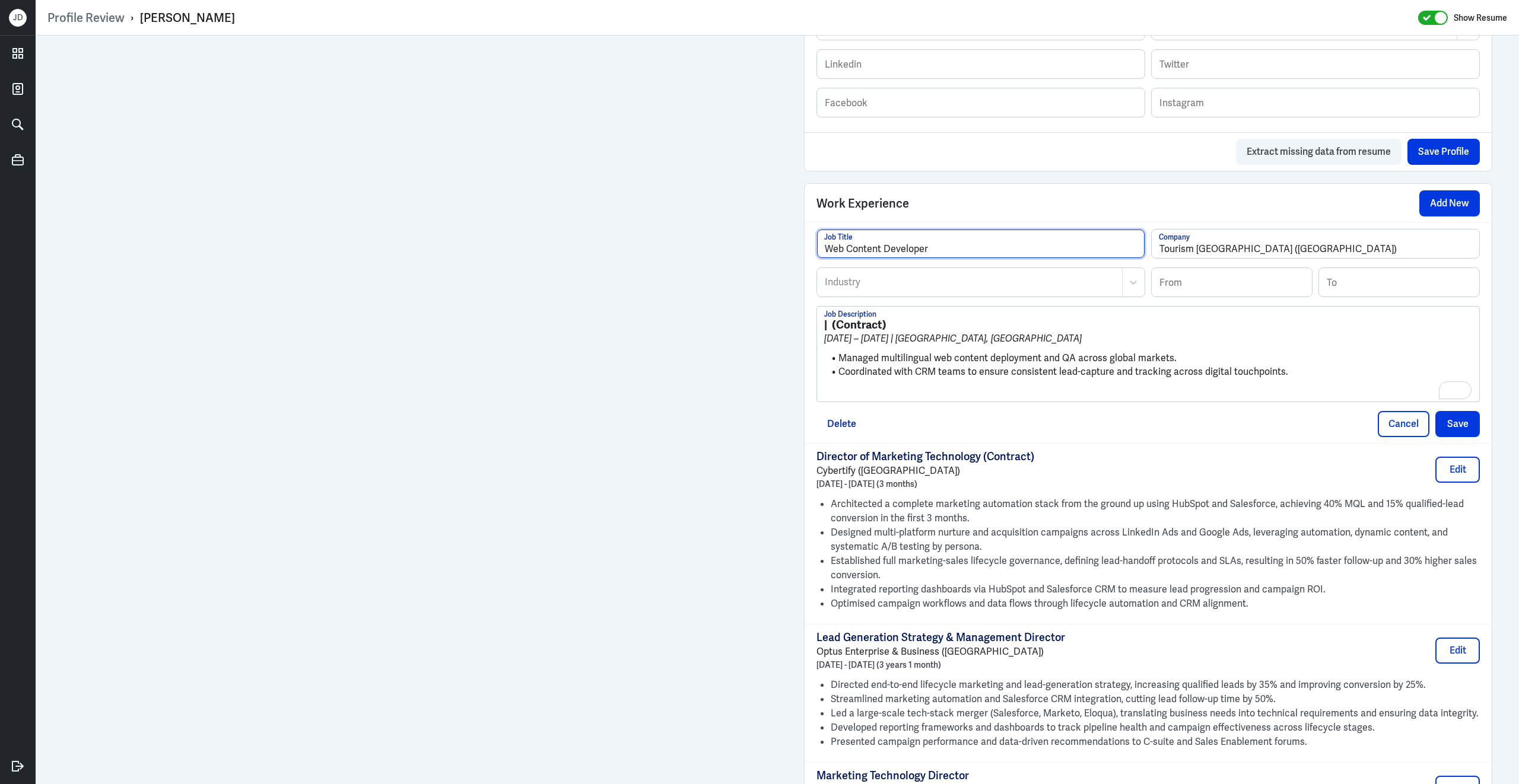
click at [938, 252] on input "Web Content Developer" at bounding box center [980, 244] width 327 height 29
type input "Web Content Developer (Contract)"
click at [1225, 296] on input at bounding box center [1231, 283] width 160 height 29
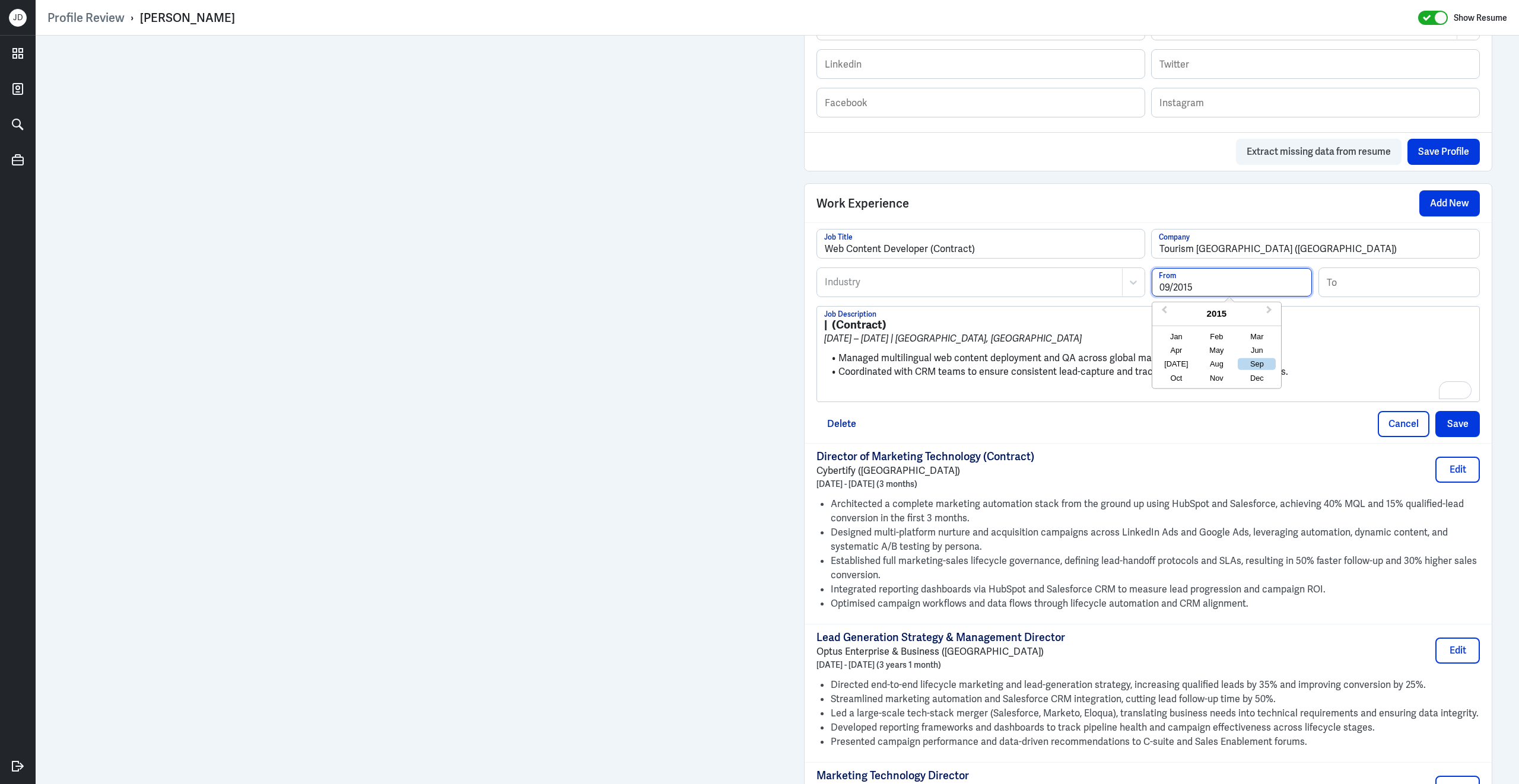
type input "09/2015"
click at [1347, 296] on input at bounding box center [1398, 283] width 160 height 29
type input "12/2015"
drag, startPoint x: 840, startPoint y: 366, endPoint x: 788, endPoint y: 309, distance: 77.2
click at [788, 309] on div "Admin Settings Update Resume Save Profile User Requested Private Set Resume to …" at bounding box center [777, 471] width 1483 height 2257
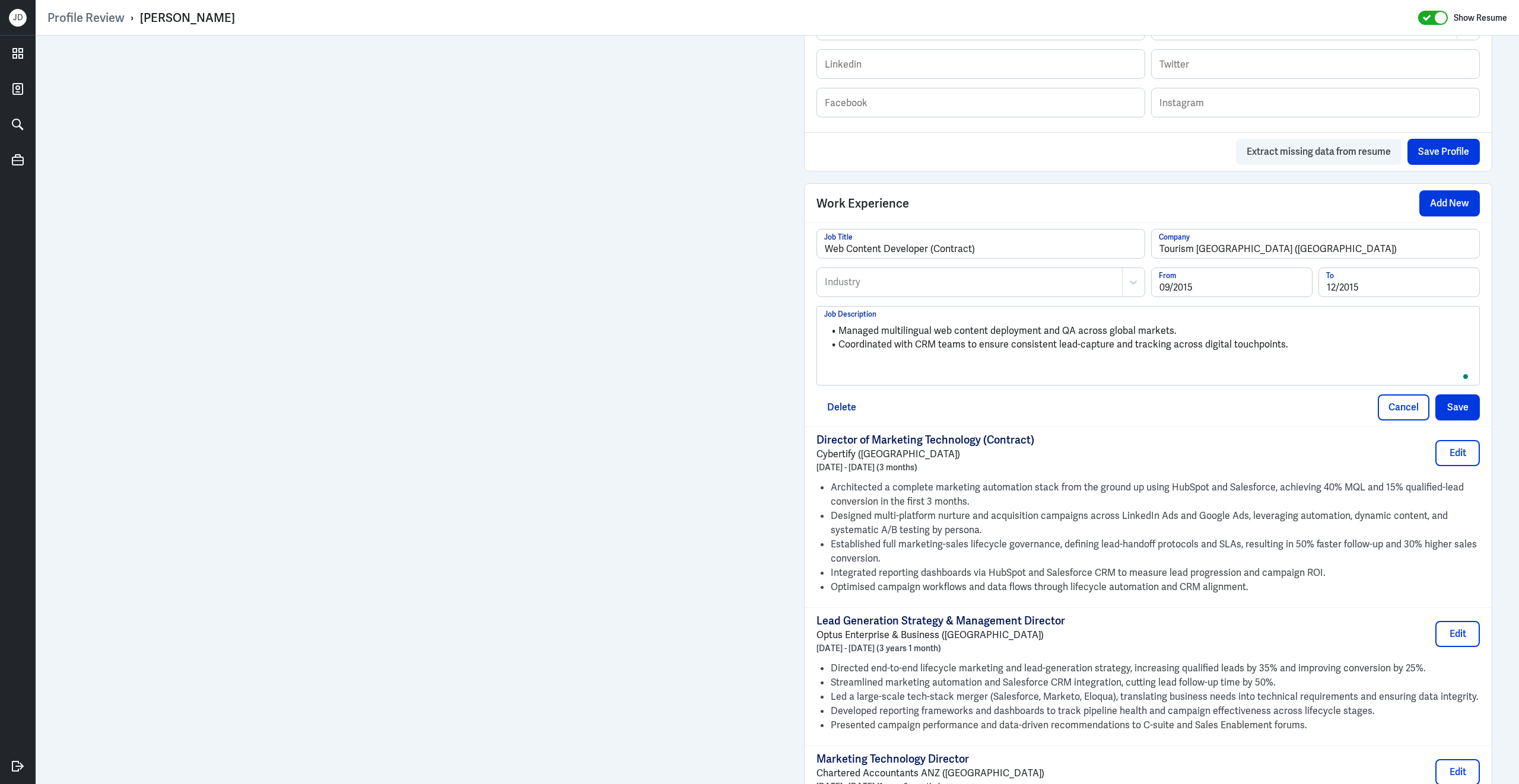
click at [848, 371] on p "To enrich screen reader interactions, please activate Accessibility in Grammarl…" at bounding box center [1148, 364] width 648 height 14
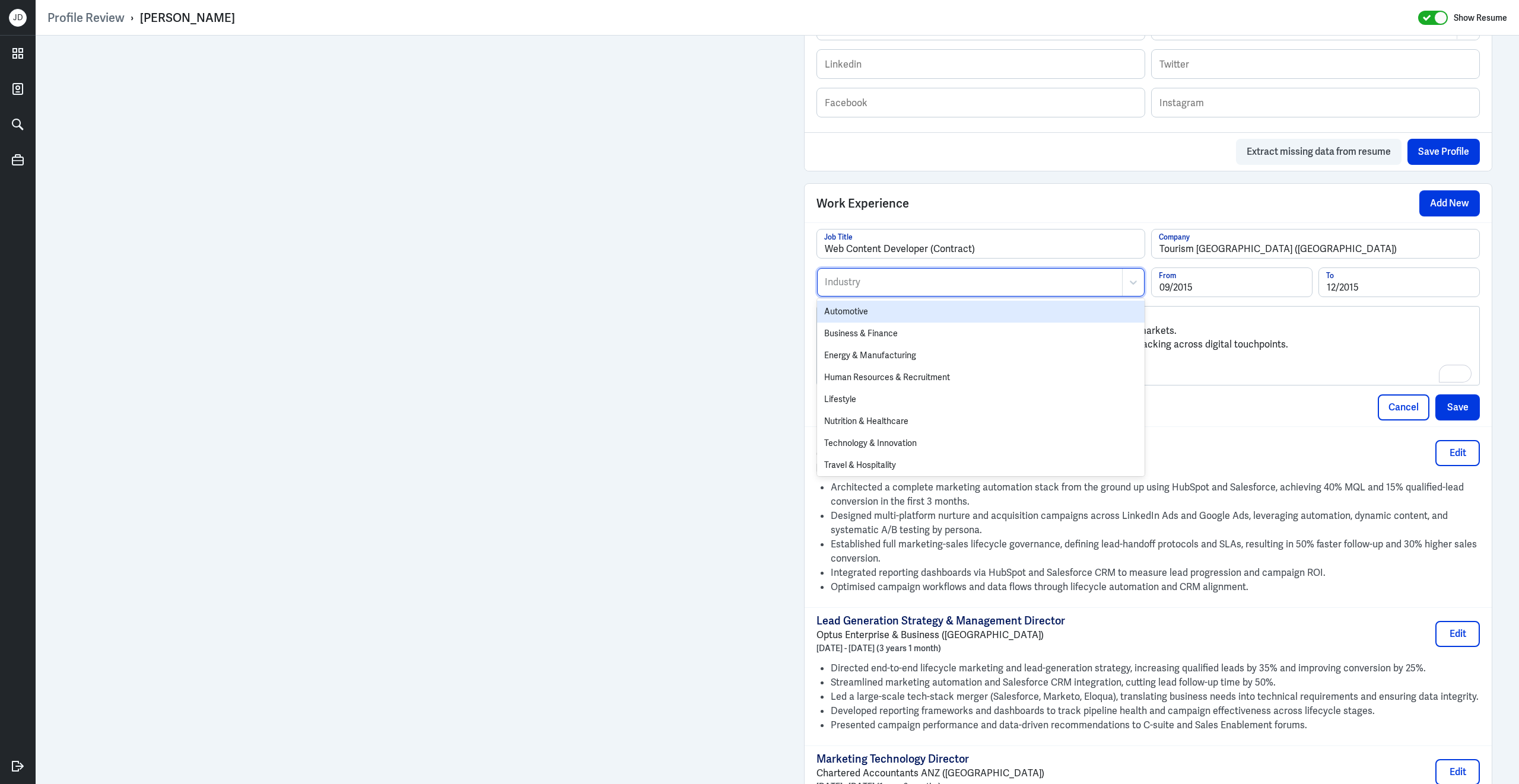
click at [873, 296] on div "Industry" at bounding box center [970, 283] width 305 height 27
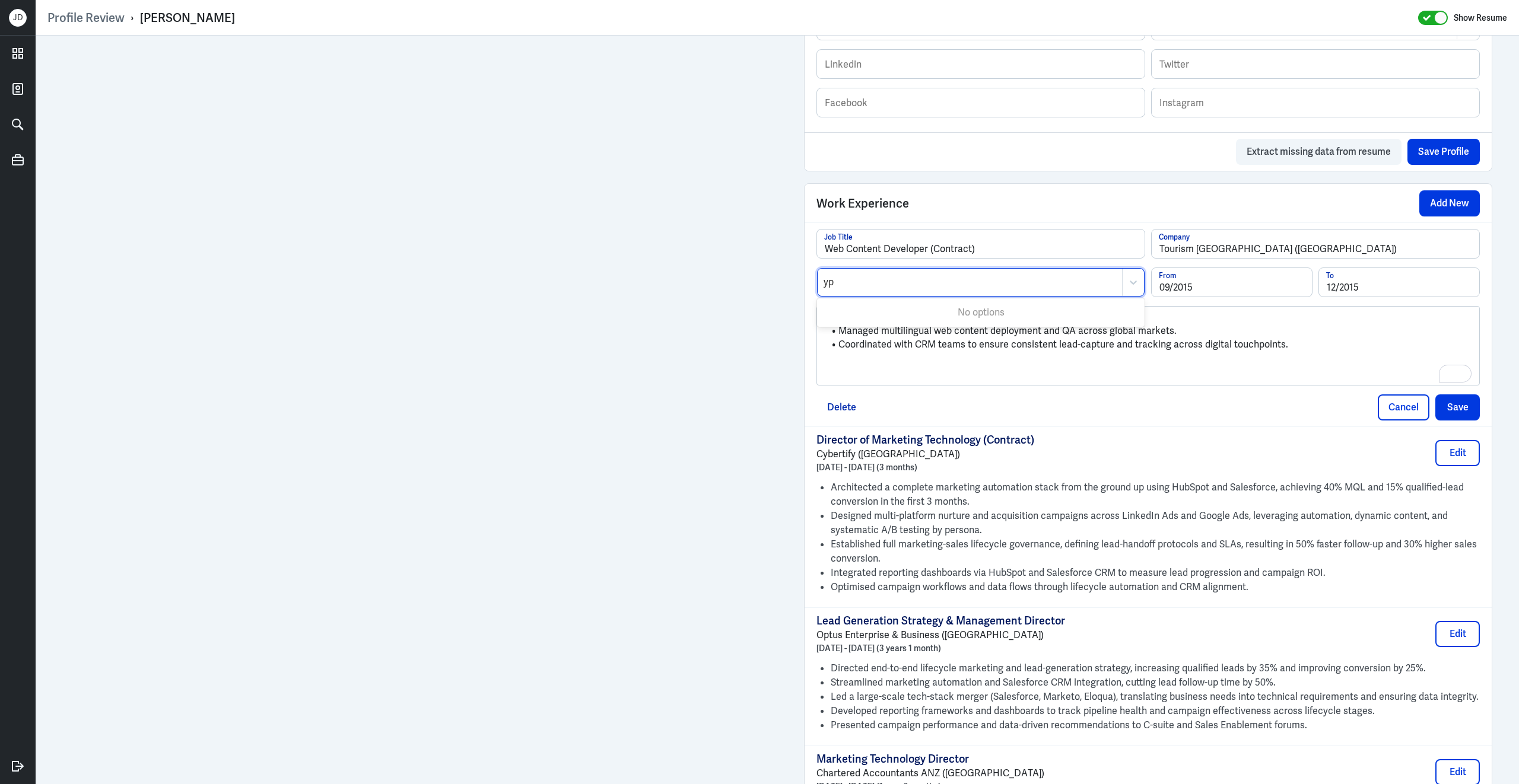
type input "y"
type input "tour"
click at [879, 320] on div "Travel & Tourism" at bounding box center [980, 311] width 327 height 22
click at [1453, 418] on button "Save" at bounding box center [1457, 407] width 45 height 26
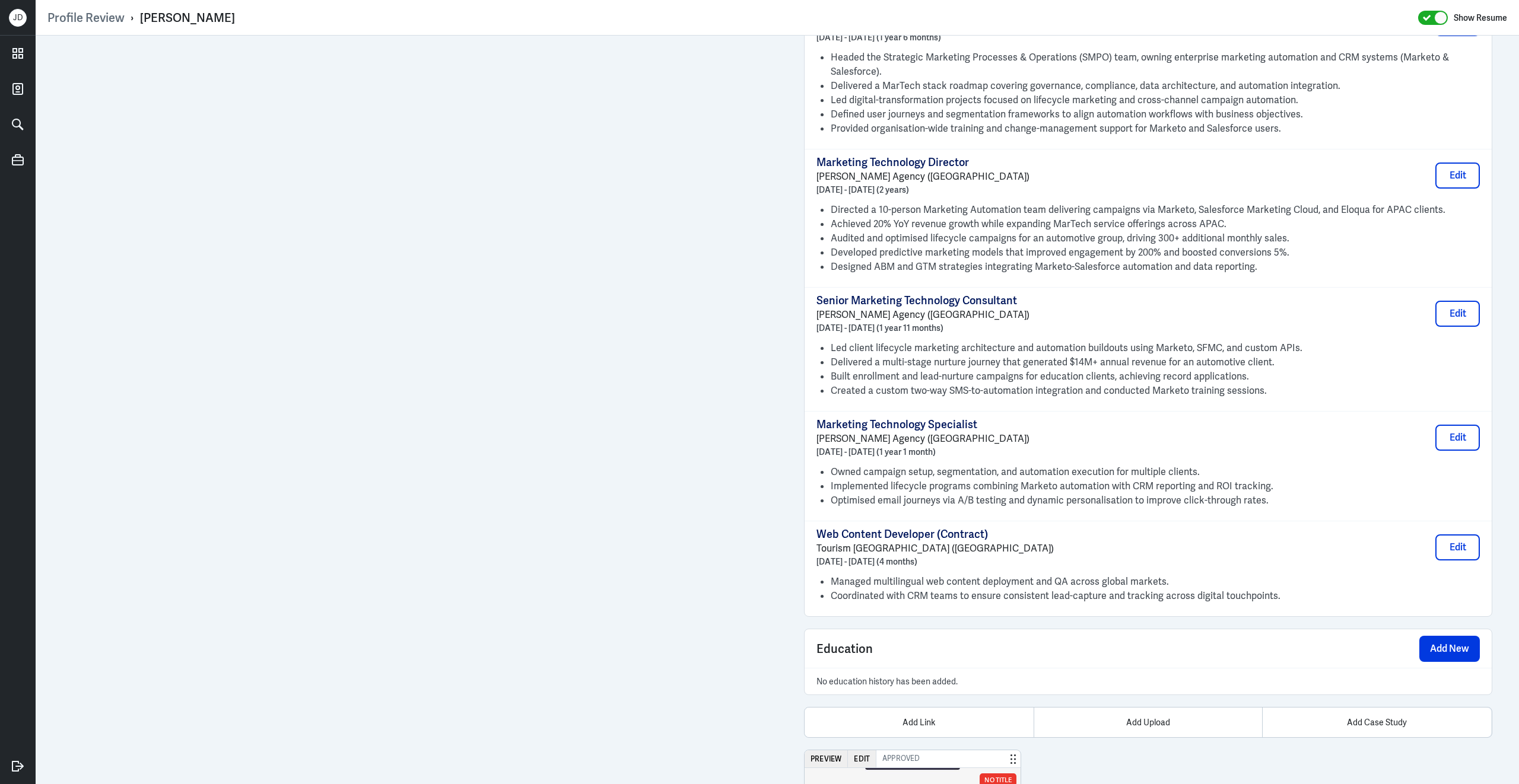
scroll to position [1392, 0]
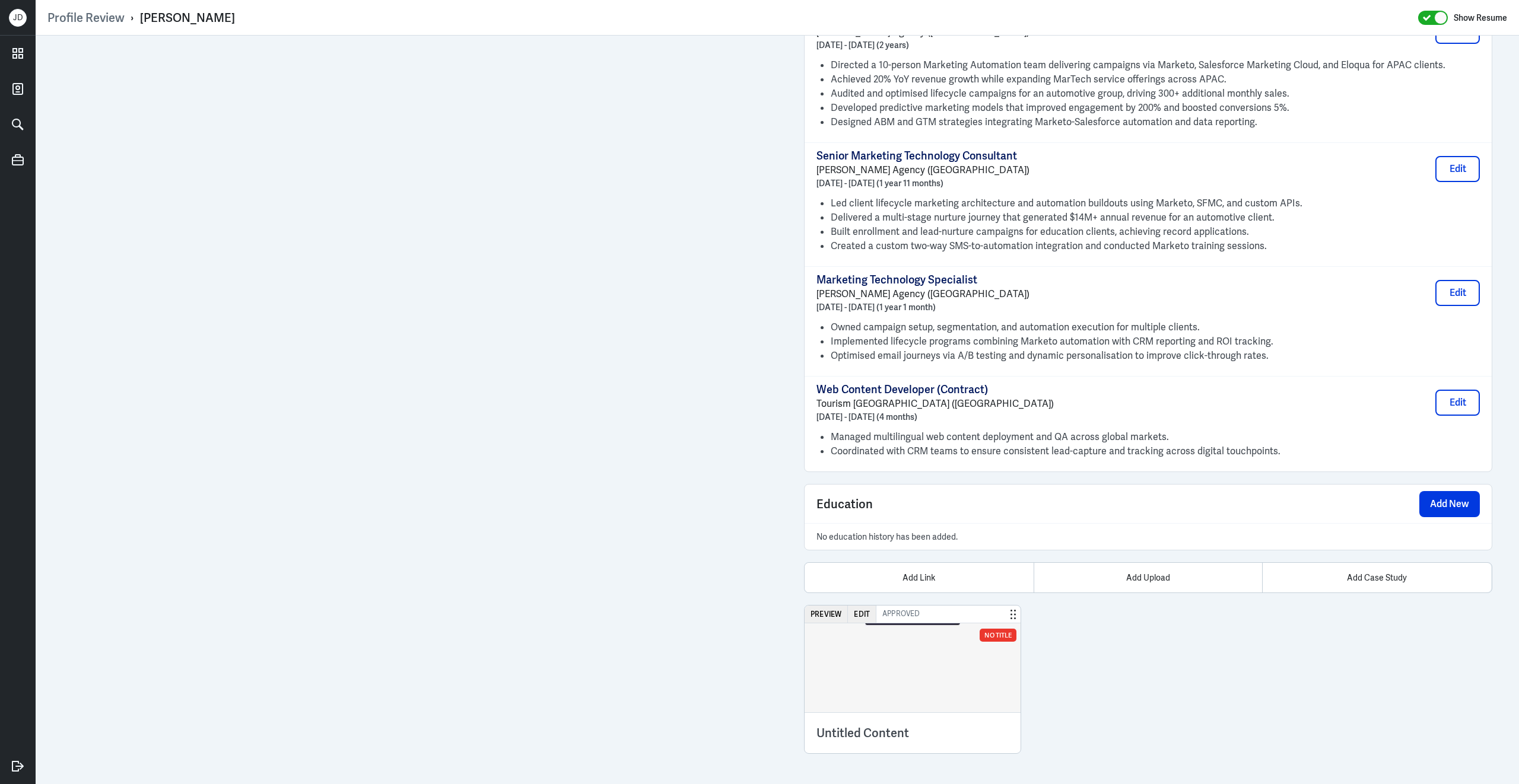
drag, startPoint x: 140, startPoint y: 12, endPoint x: 248, endPoint y: 13, distance: 108.0
click at [250, 13] on div "Profile Review › Benjamin Jacquet Show Resume" at bounding box center [777, 18] width 1459 height 15
copy div "Benjamin Jacquet"
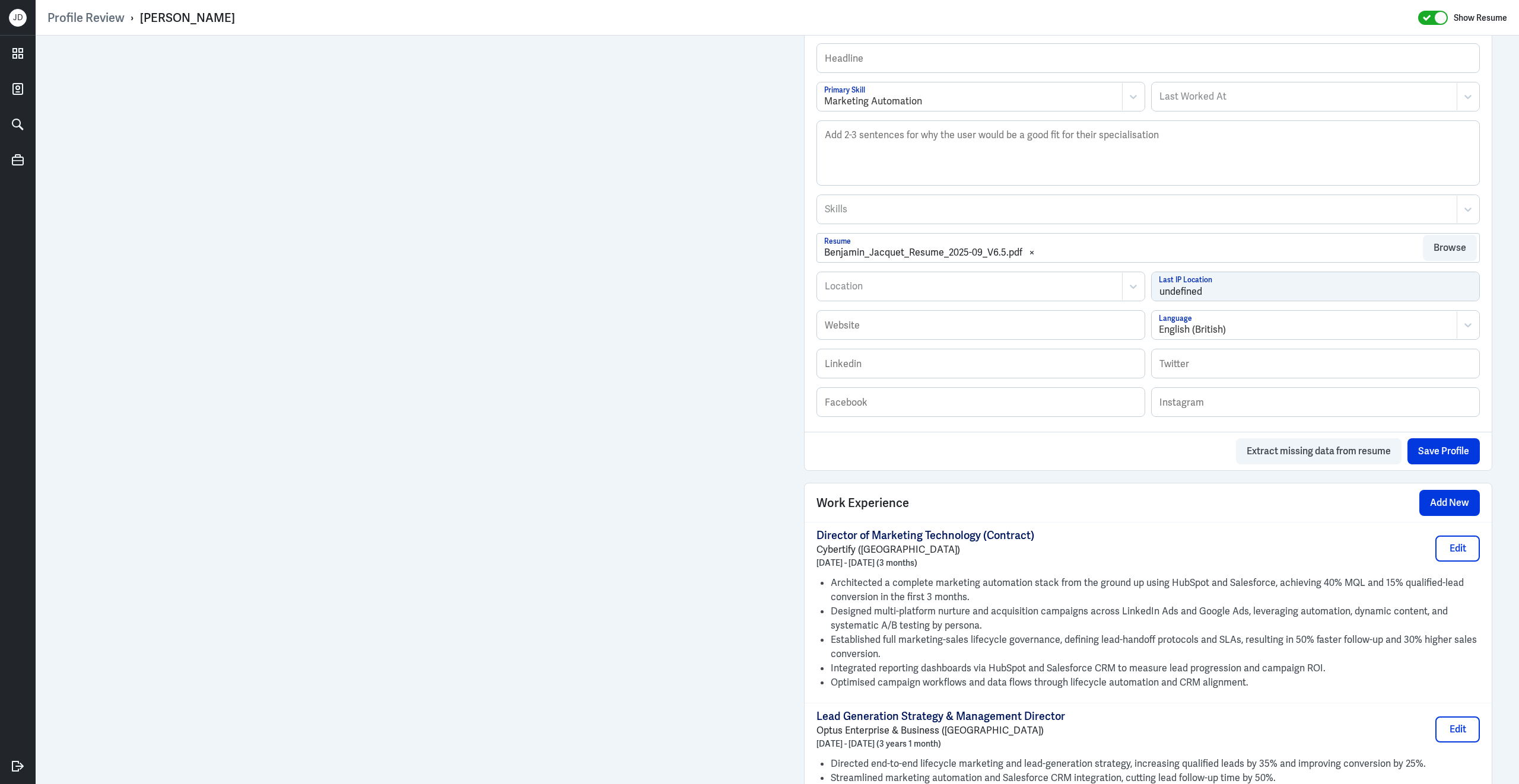
scroll to position [241, 0]
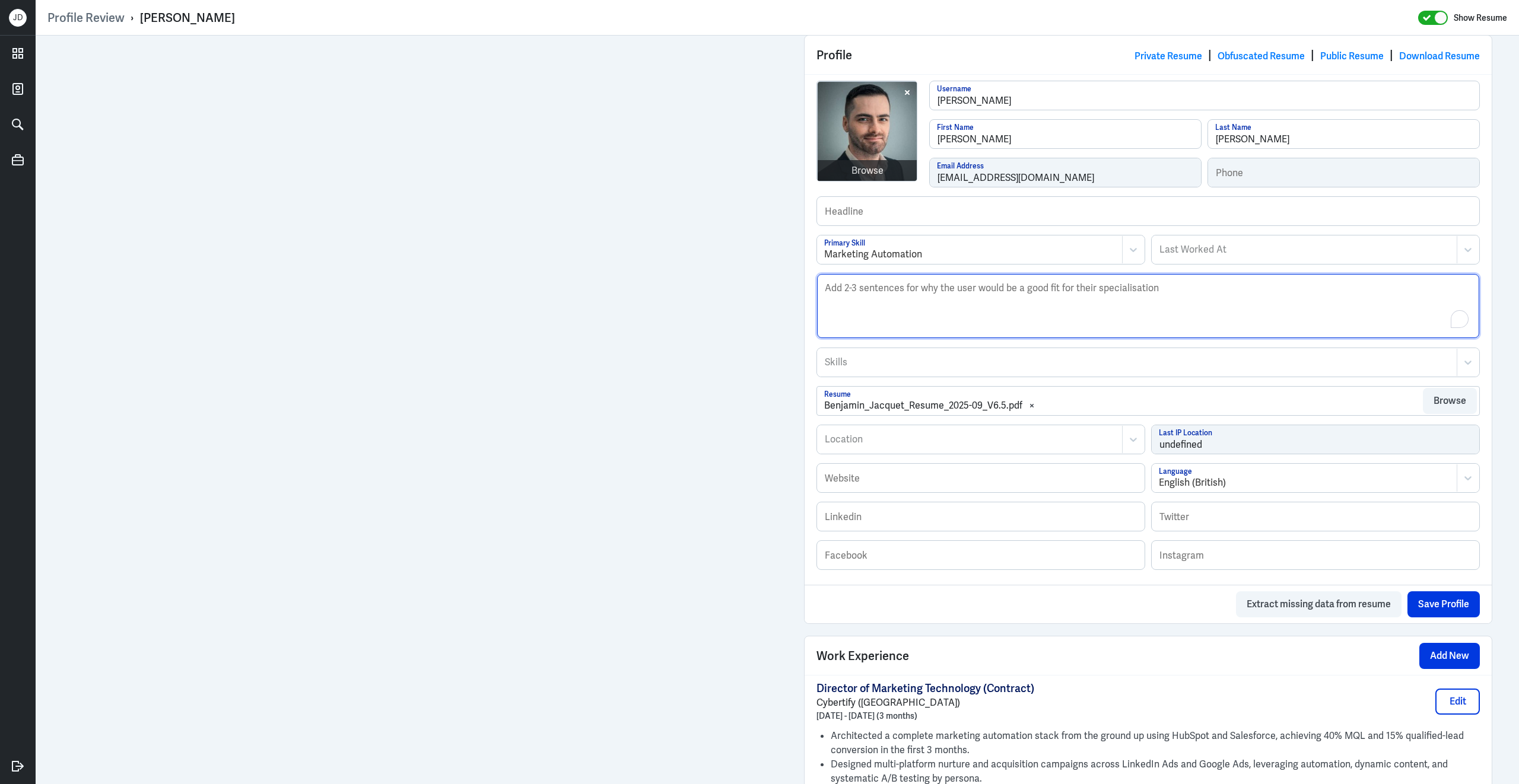
click at [908, 316] on textarea "Description" at bounding box center [1148, 305] width 662 height 64
paste textarea "Benjamin Jacquet is a Senior Marketing Technology Leader with over a decade of …"
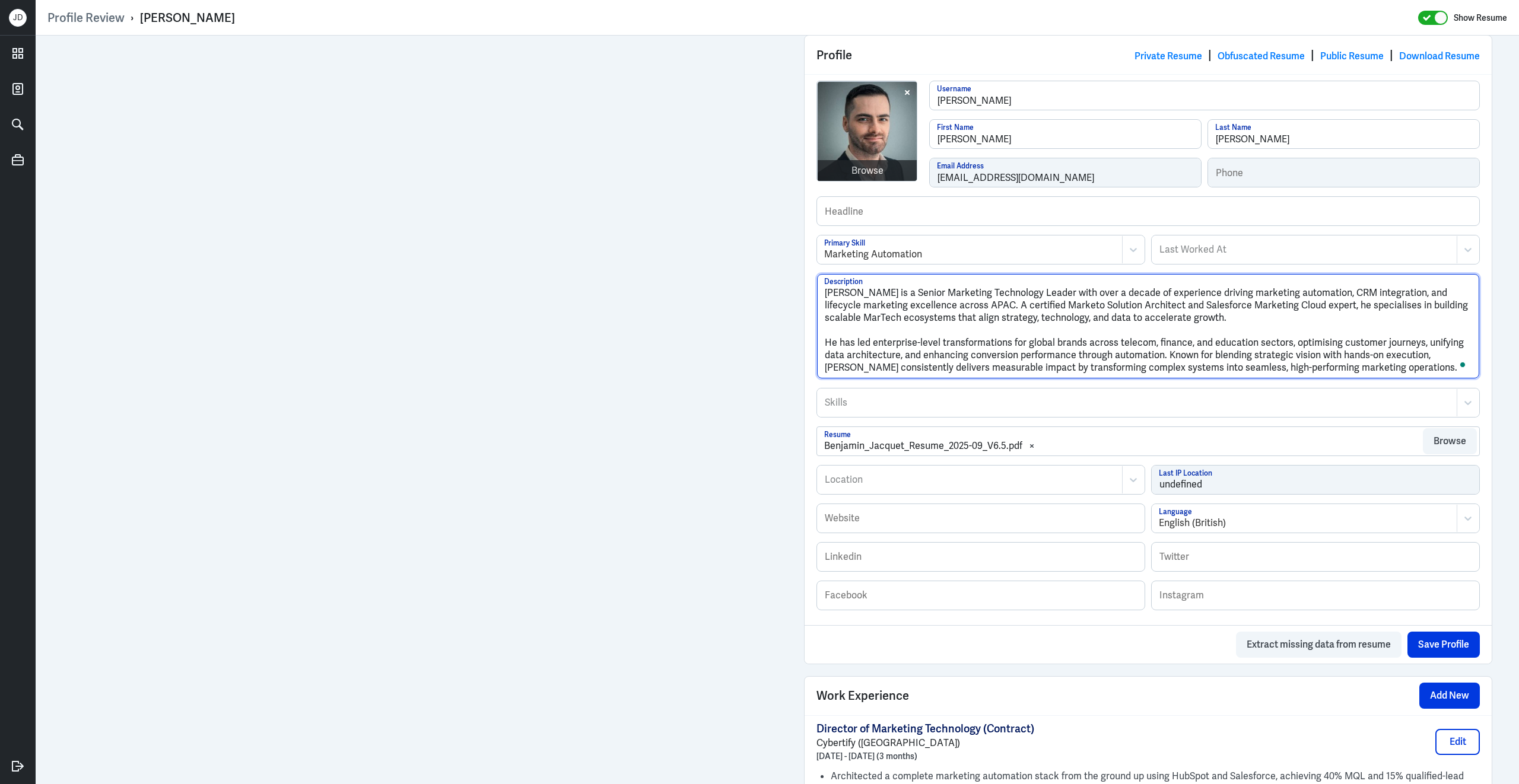
click at [827, 345] on textarea "Benjamin Jacquet is a Senior Marketing Technology Leader with over a decade of …" at bounding box center [1148, 326] width 662 height 104
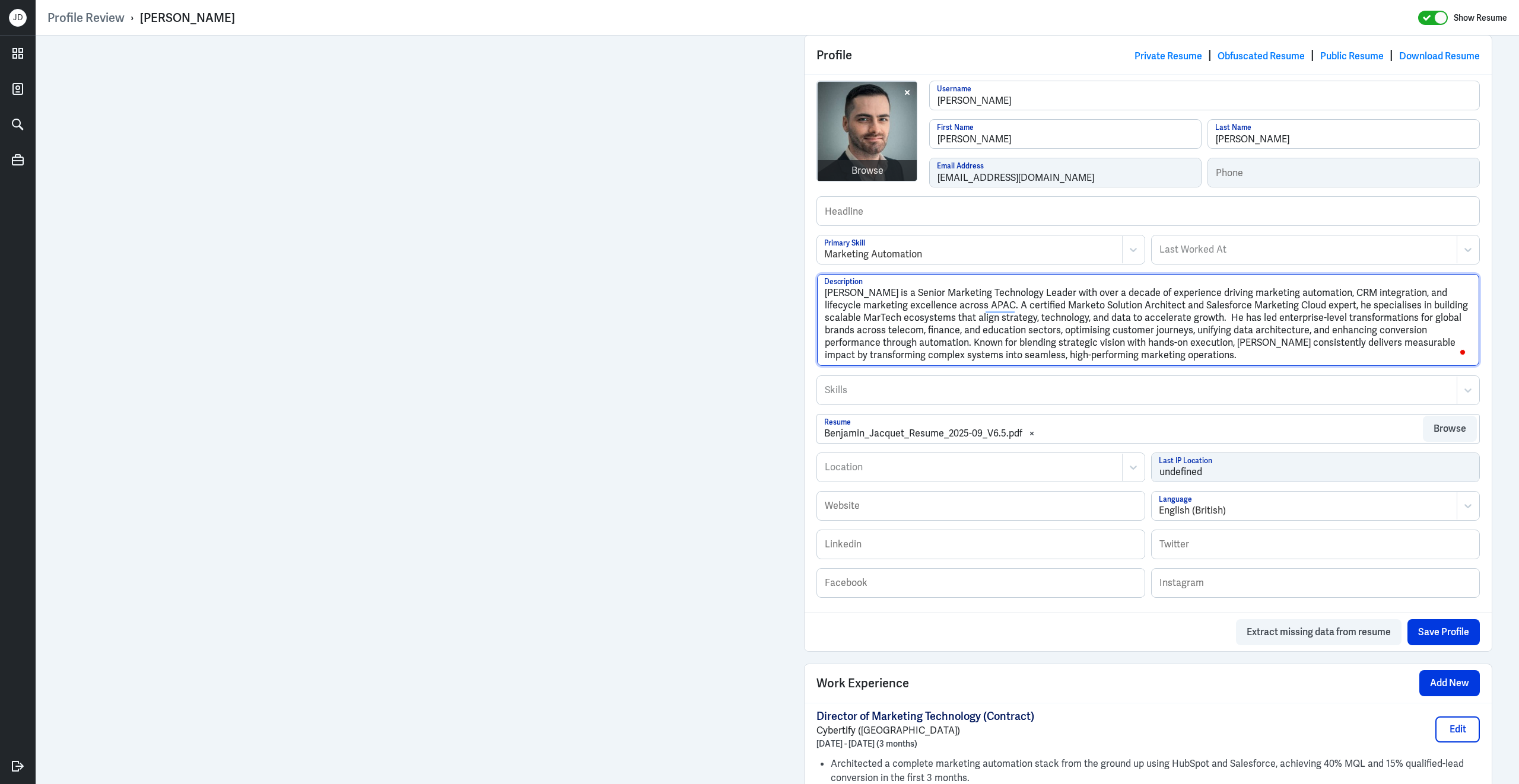
type textarea "Benjamin Jacquet is a Senior Marketing Technology Leader with over a decade of …"
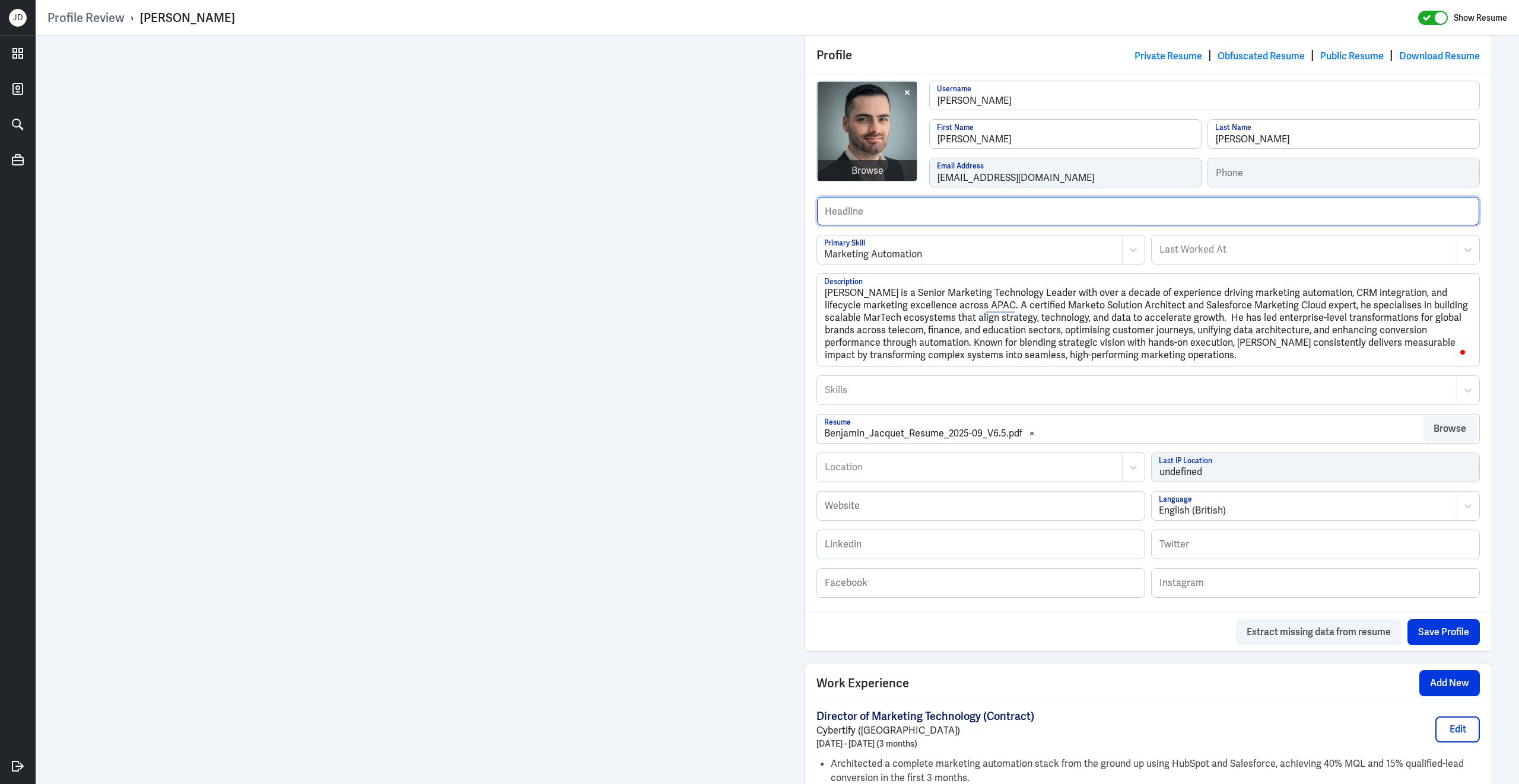
click at [949, 209] on input "text" at bounding box center [1148, 211] width 662 height 29
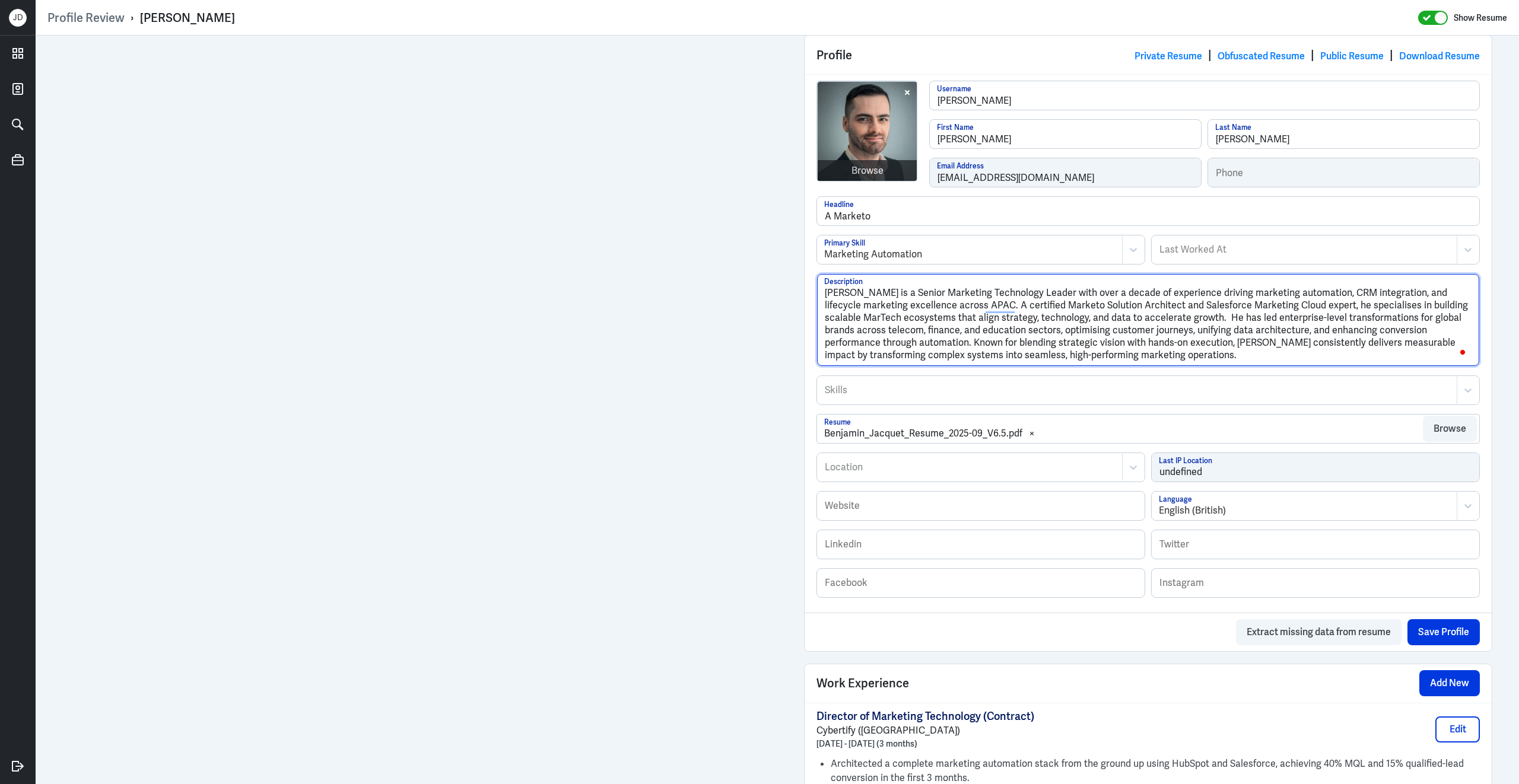
drag, startPoint x: 1016, startPoint y: 310, endPoint x: 1345, endPoint y: 310, distance: 329.0
click at [1345, 310] on textarea "Benjamin Jacquet is a Senior Marketing Technology Leader with over a decade of …" at bounding box center [1148, 320] width 662 height 92
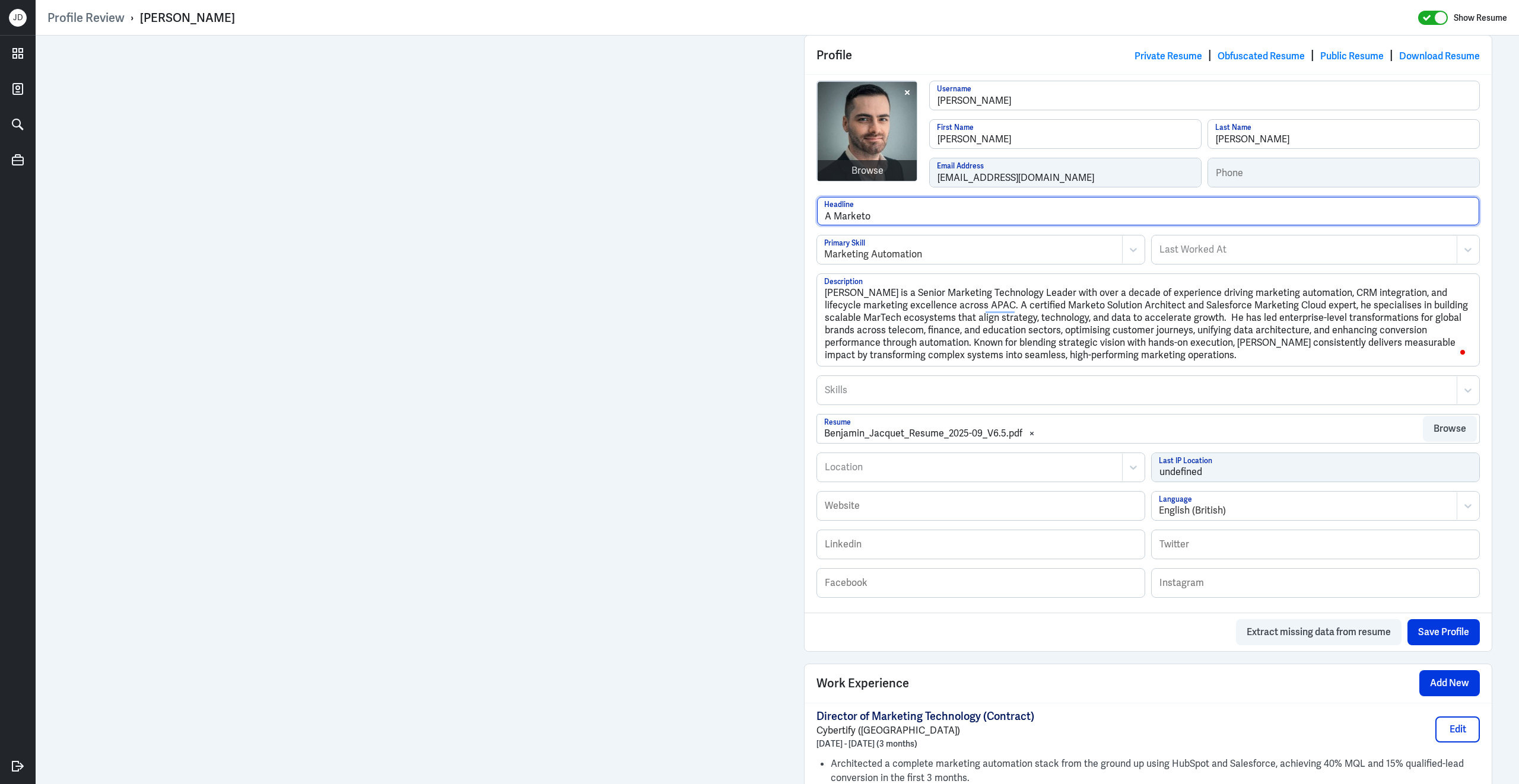
drag, startPoint x: 900, startPoint y: 217, endPoint x: 785, endPoint y: 193, distance: 117.5
paste input "certified Marketo Solution Architect and Salesforce Marketing Cloud expert"
click at [840, 219] on input "A certified Marketo Solution Architect and Salesforce Marketing Cloud expert" at bounding box center [1148, 211] width 662 height 29
type input "A Certified Marketo Solution Architect and Salesforce Marketing Cloud expert"
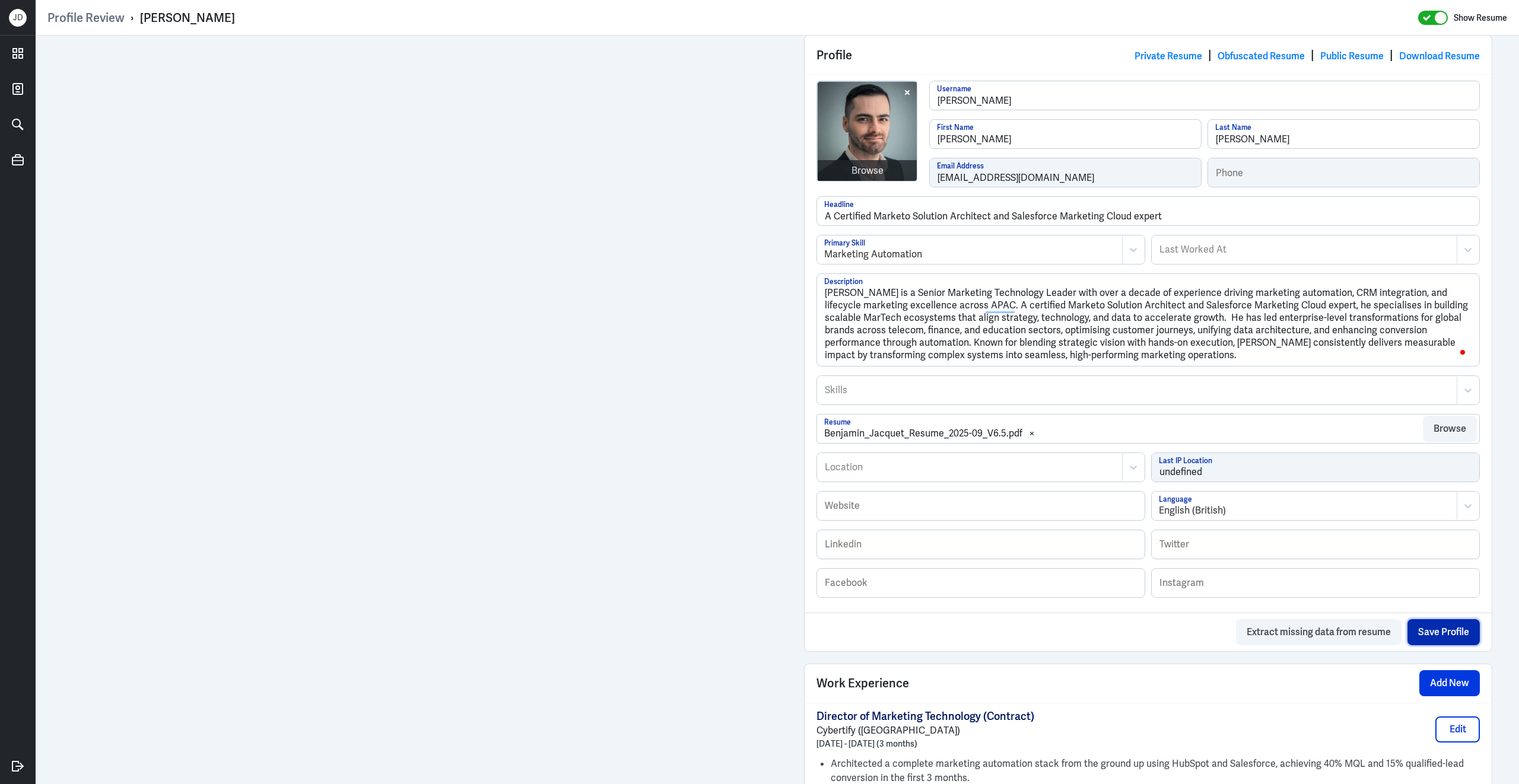
click at [1438, 640] on button "Save Profile" at bounding box center [1443, 632] width 72 height 26
click at [997, 471] on div at bounding box center [956, 467] width 266 height 14
type input "[GEOGRAPHIC_DATA]"
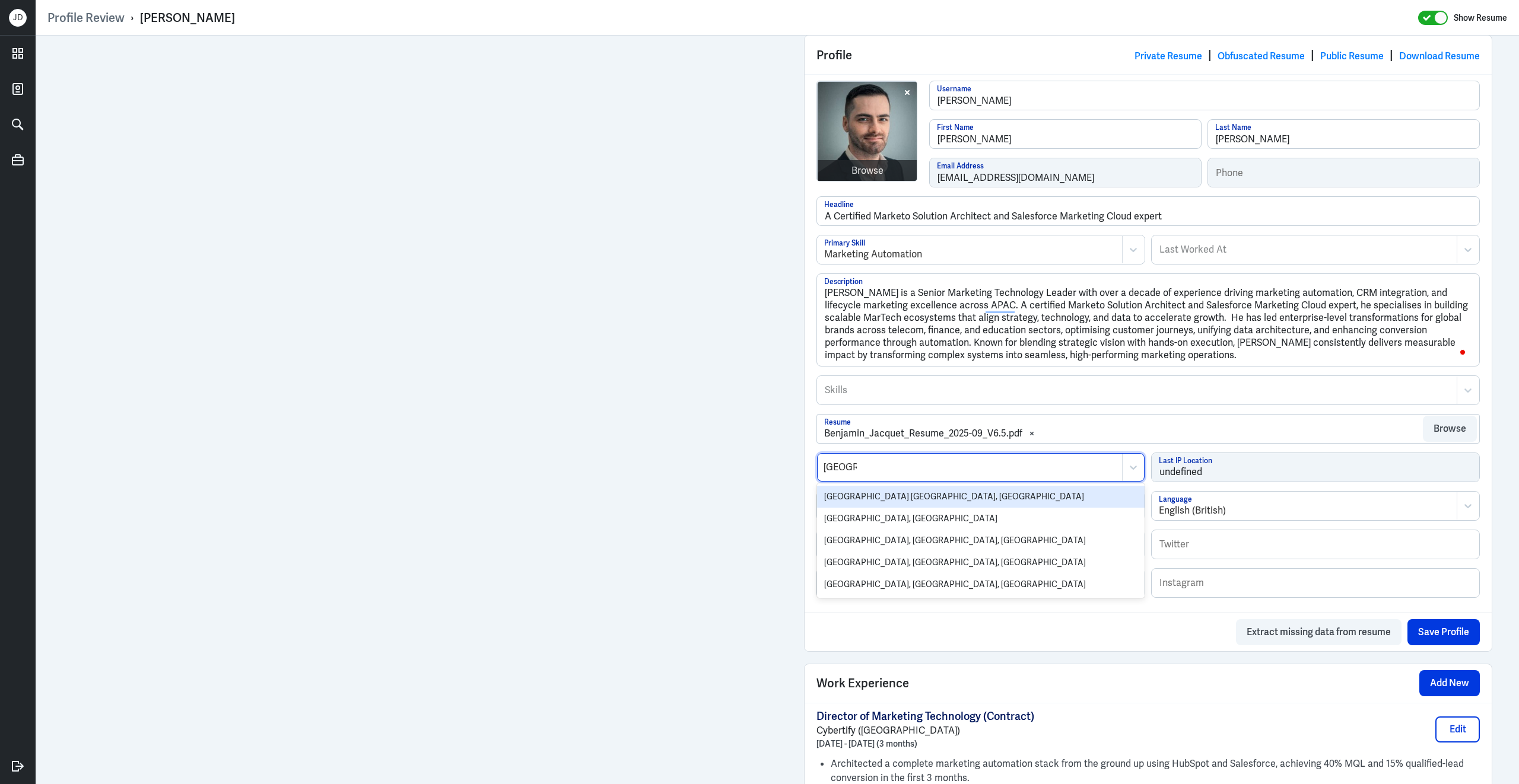
click at [930, 508] on div "[GEOGRAPHIC_DATA] [GEOGRAPHIC_DATA], [GEOGRAPHIC_DATA]" at bounding box center [980, 497] width 327 height 22
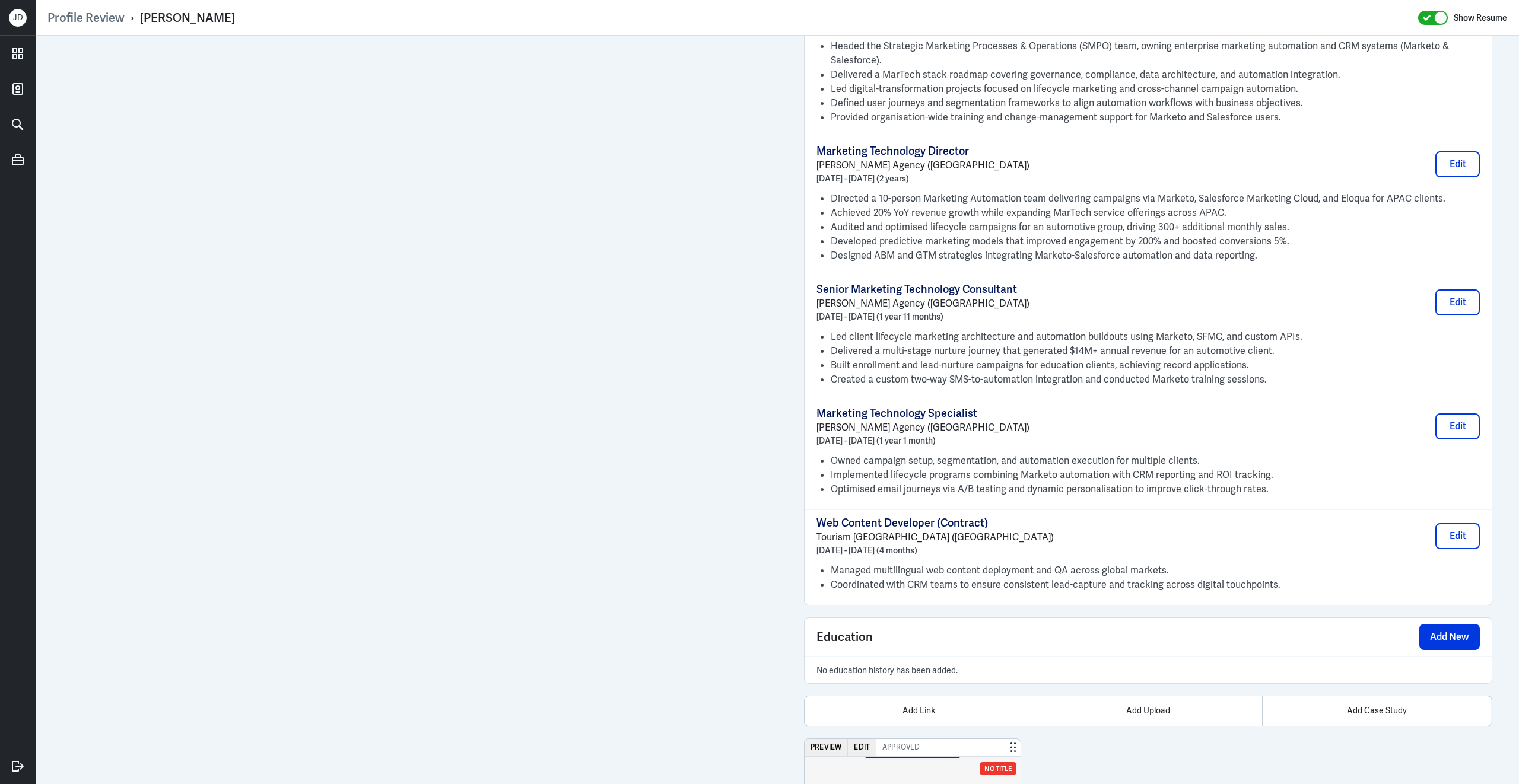
scroll to position [1420, 0]
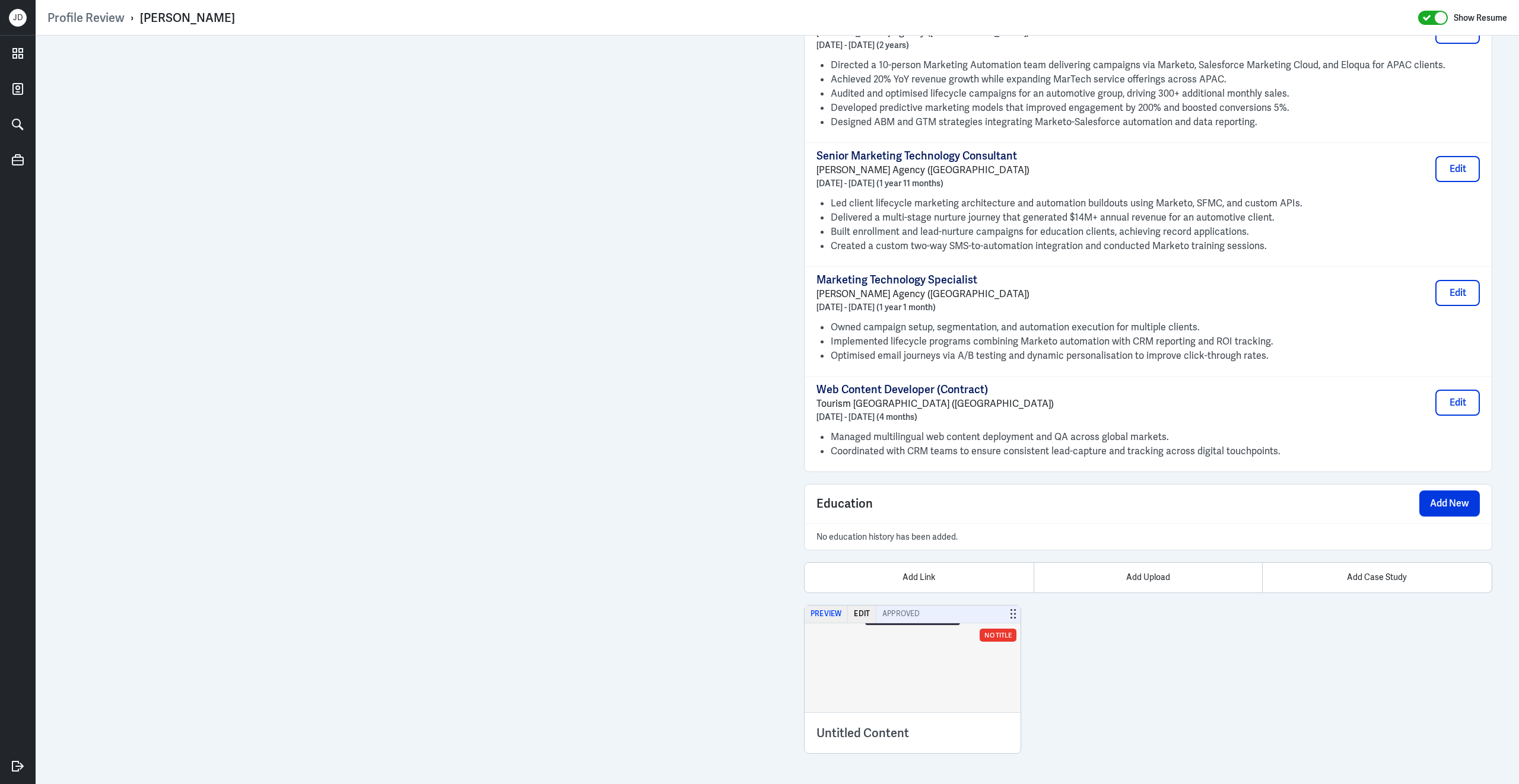
click at [833, 614] on button "Preview" at bounding box center [825, 614] width 43 height 17
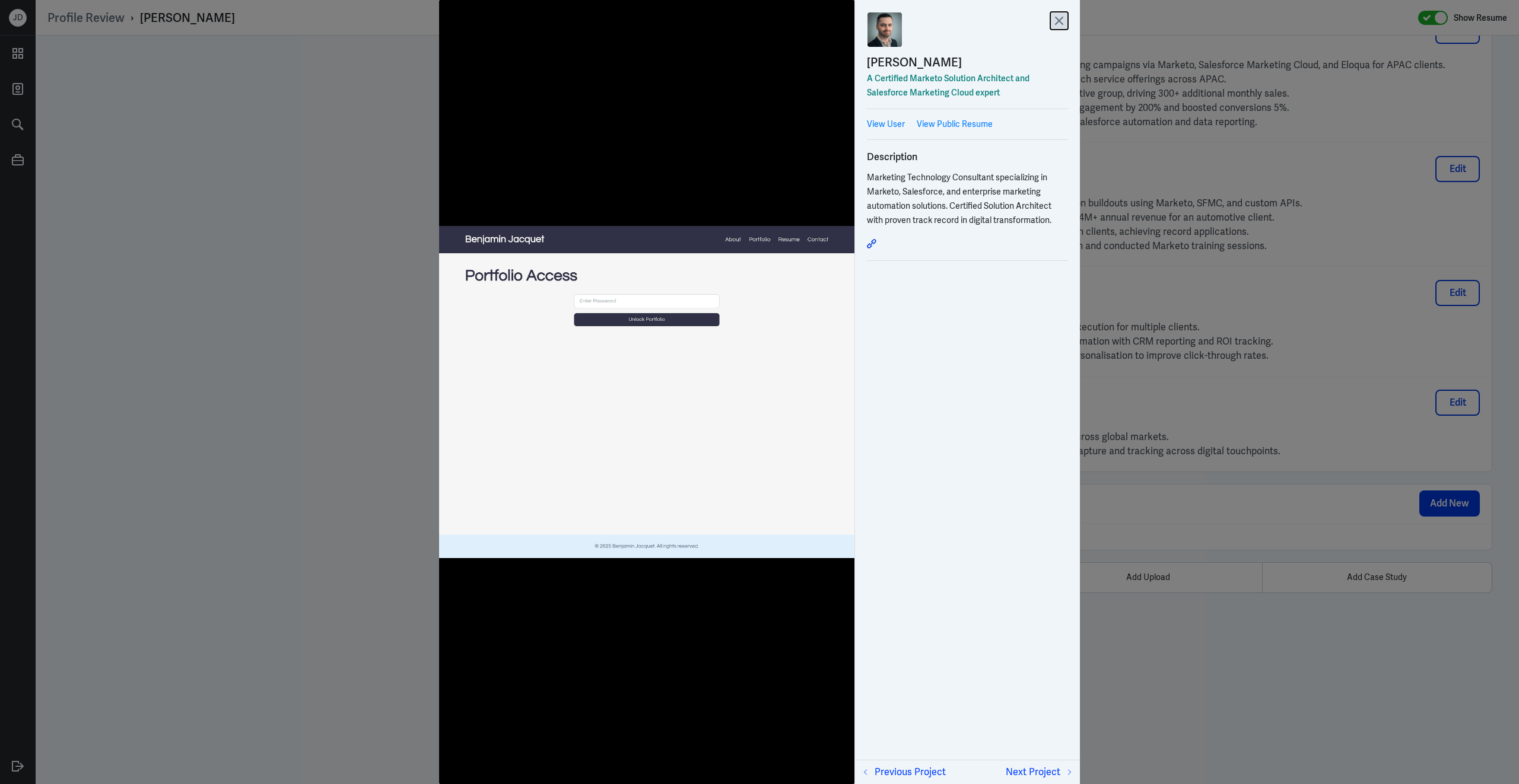
click at [1057, 14] on icon at bounding box center [1059, 21] width 18 height 18
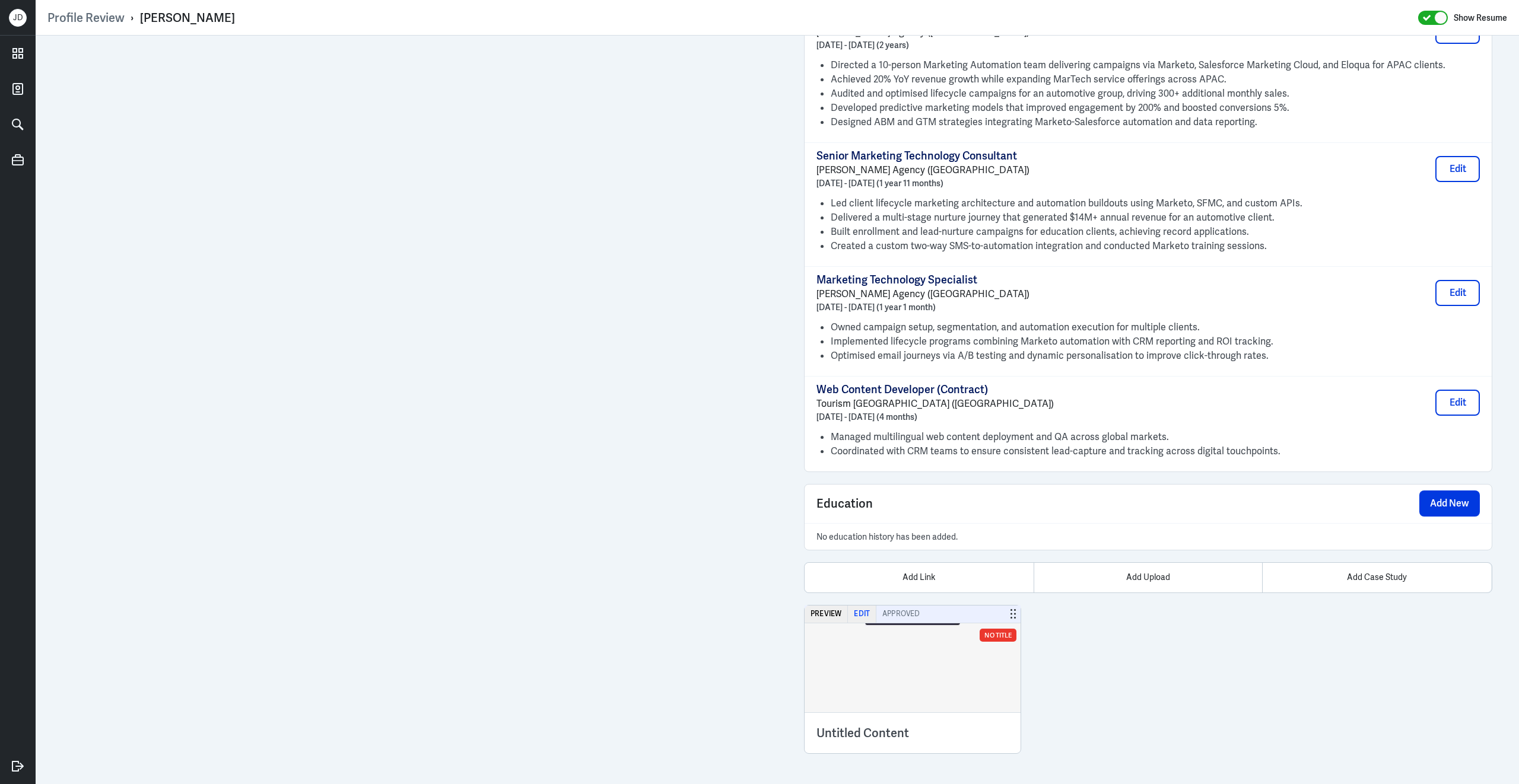
click at [862, 613] on button "Edit" at bounding box center [862, 614] width 29 height 17
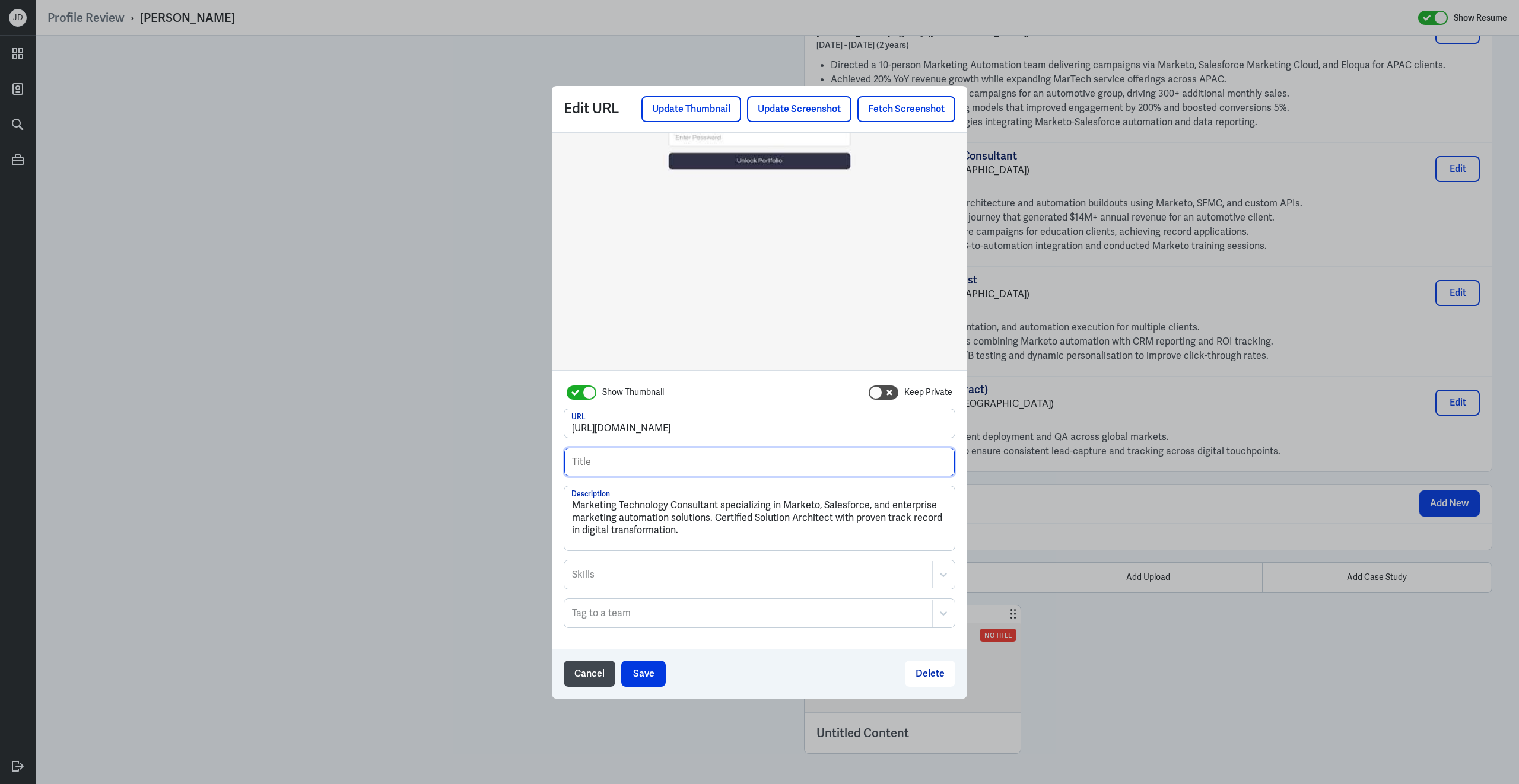
click at [731, 466] on input "text" at bounding box center [759, 462] width 390 height 29
type input "Portfolio - Benjamin J."
click at [718, 532] on textarea "Marketing Technology Consultant specializing in Marketo, Salesforce, and enterp…" at bounding box center [759, 518] width 390 height 64
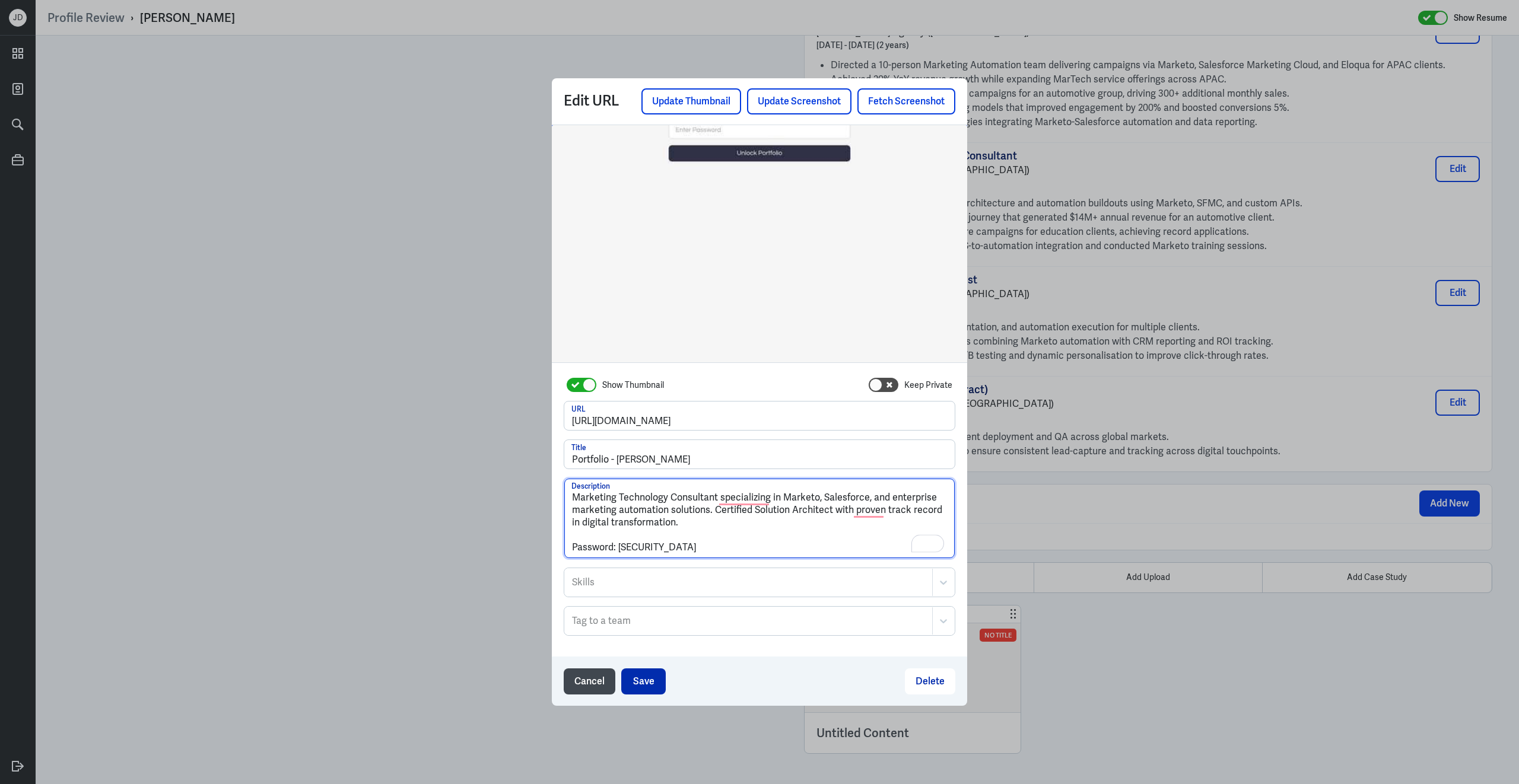
type textarea "Marketing Technology Consultant specializing in Marketo, Salesforce, and enterp…"
click at [643, 679] on button "Save" at bounding box center [643, 681] width 45 height 26
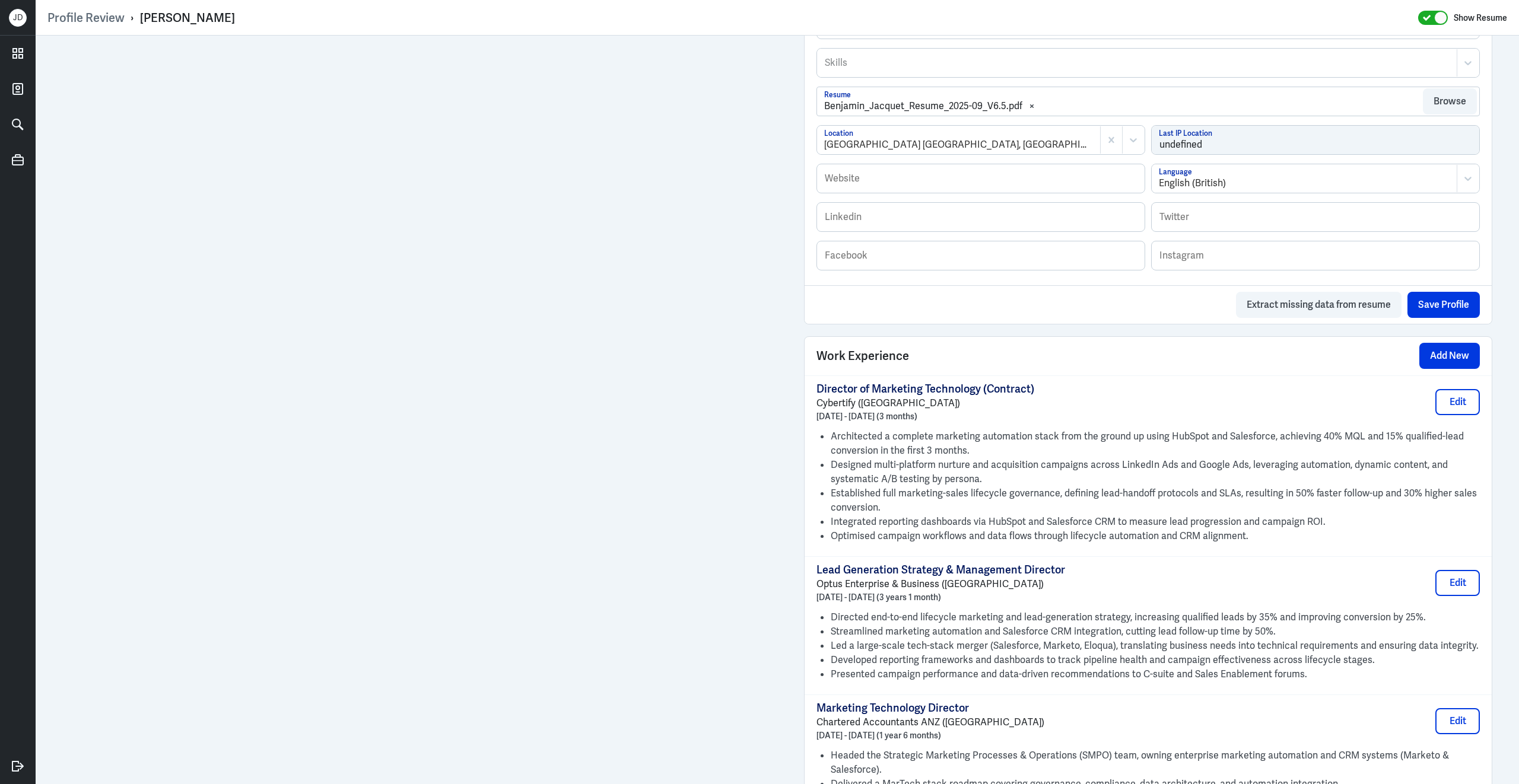
scroll to position [169, 0]
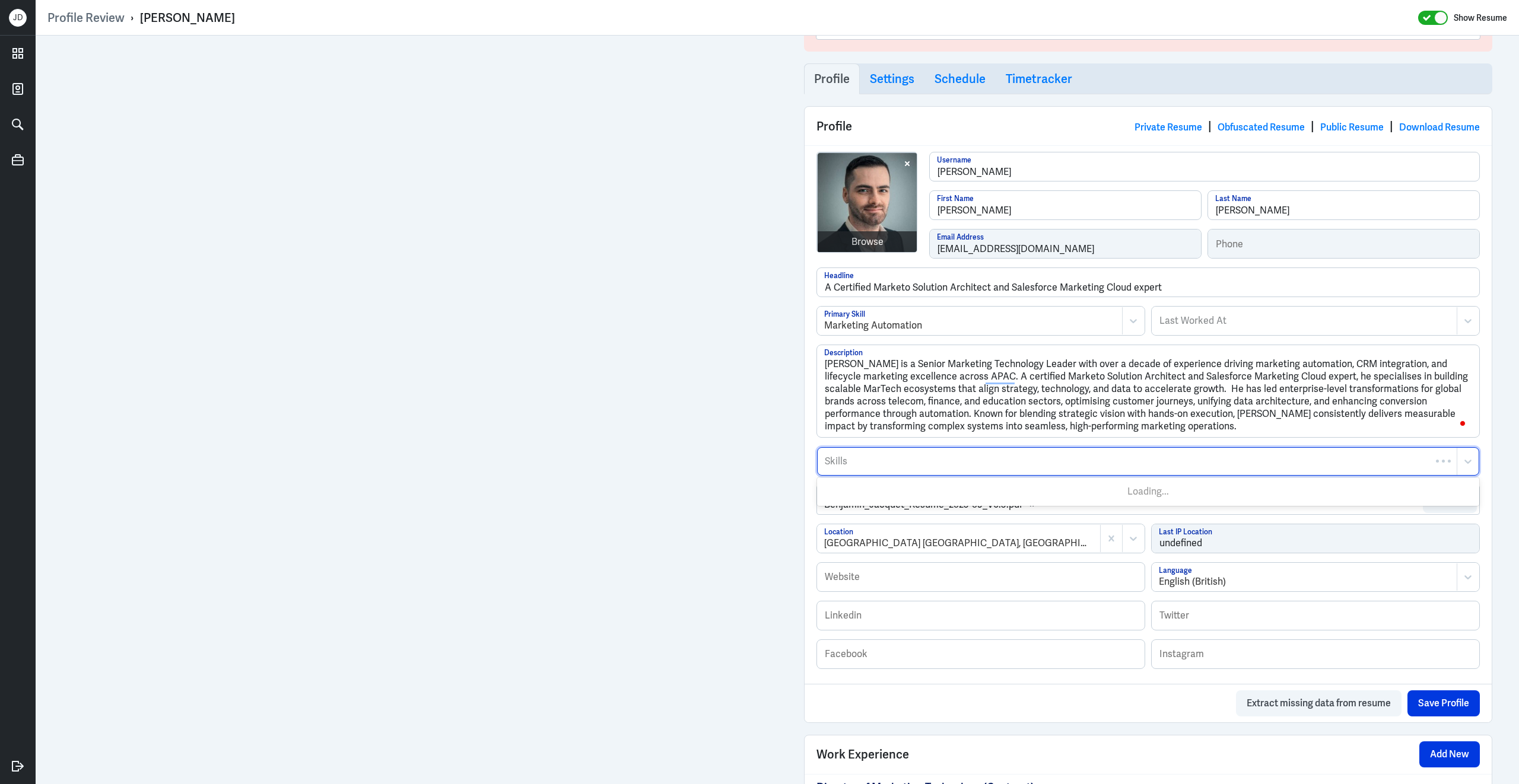
click at [931, 467] on div at bounding box center [1137, 461] width 627 height 14
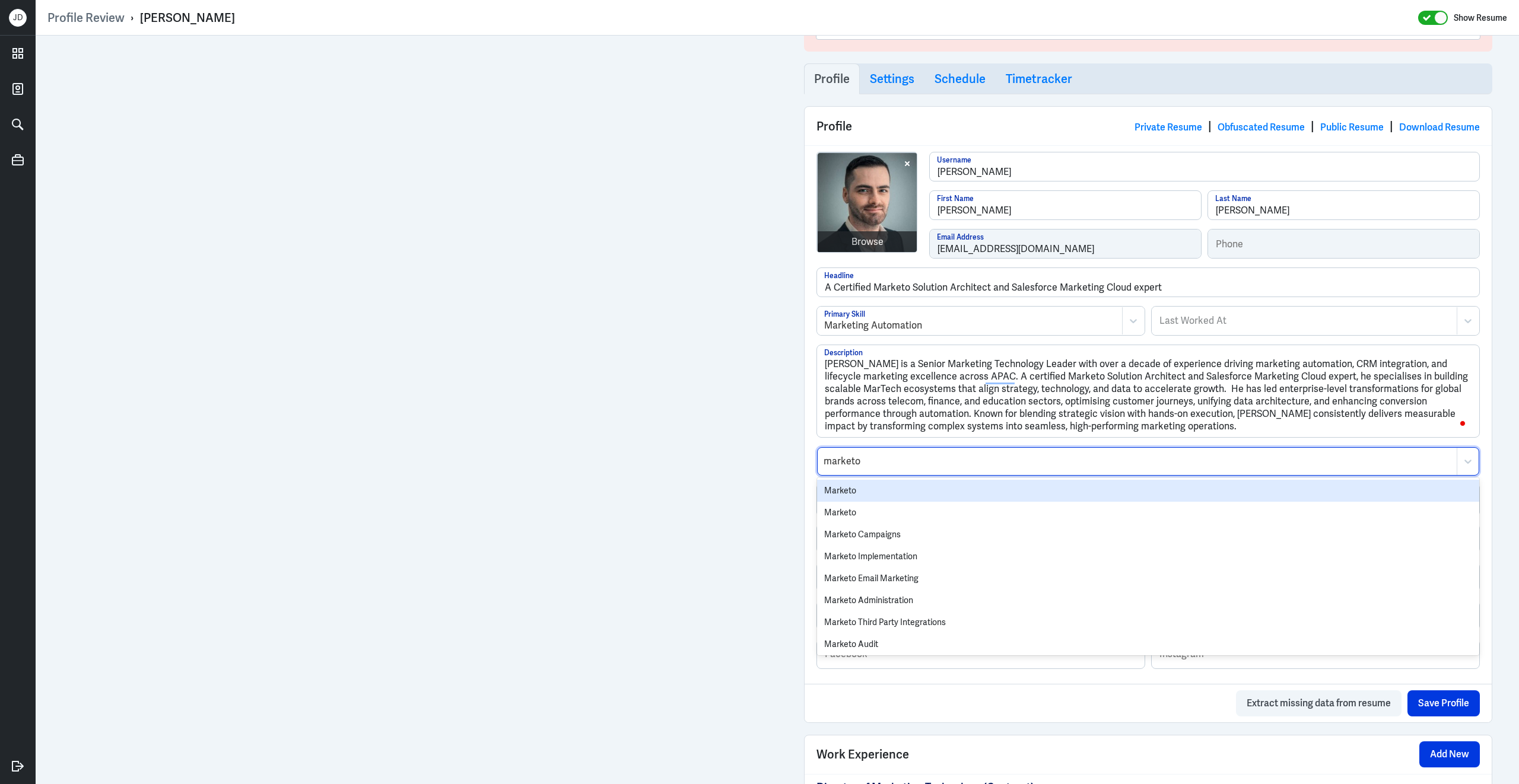
type input "marketo"
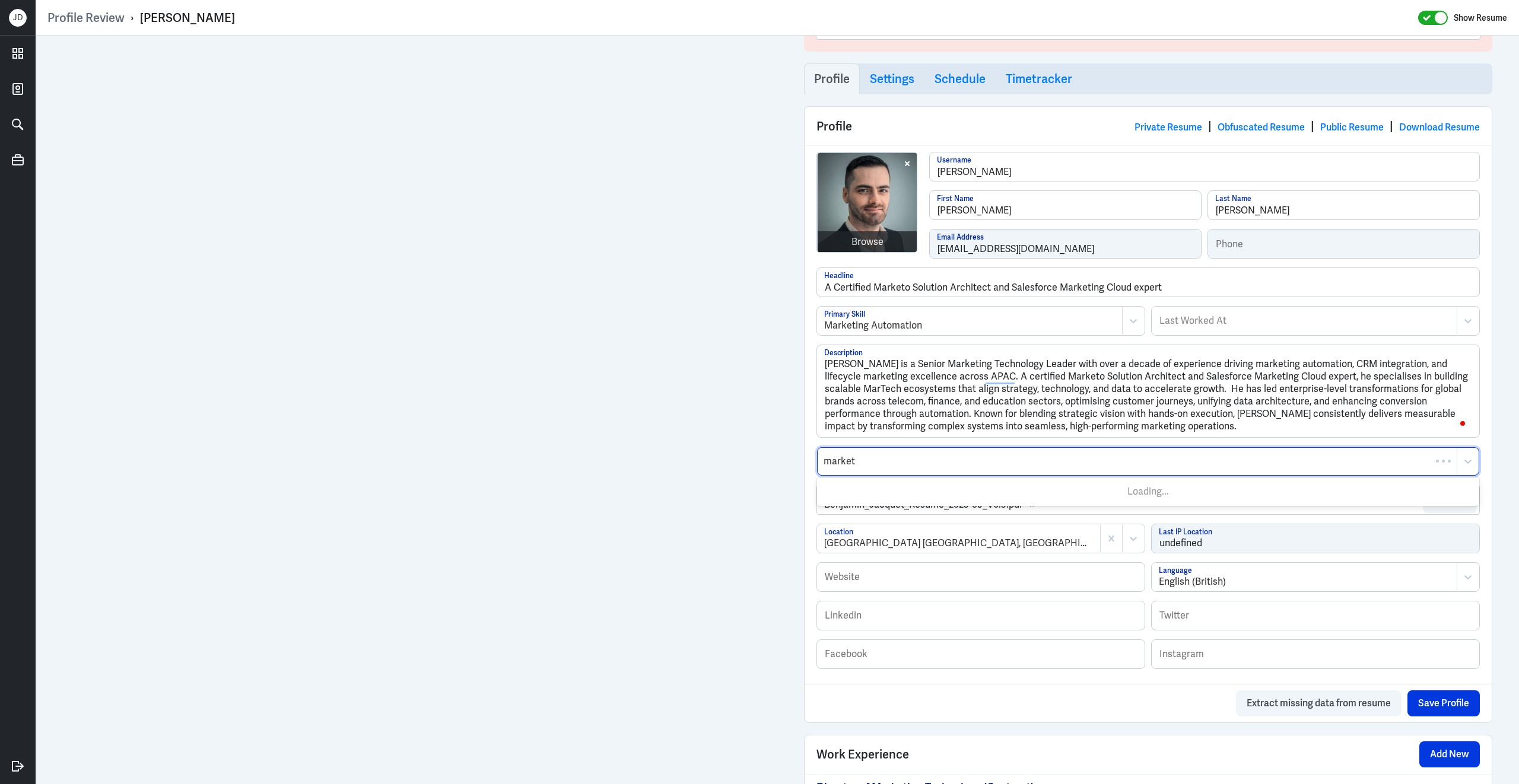
type input "marketo"
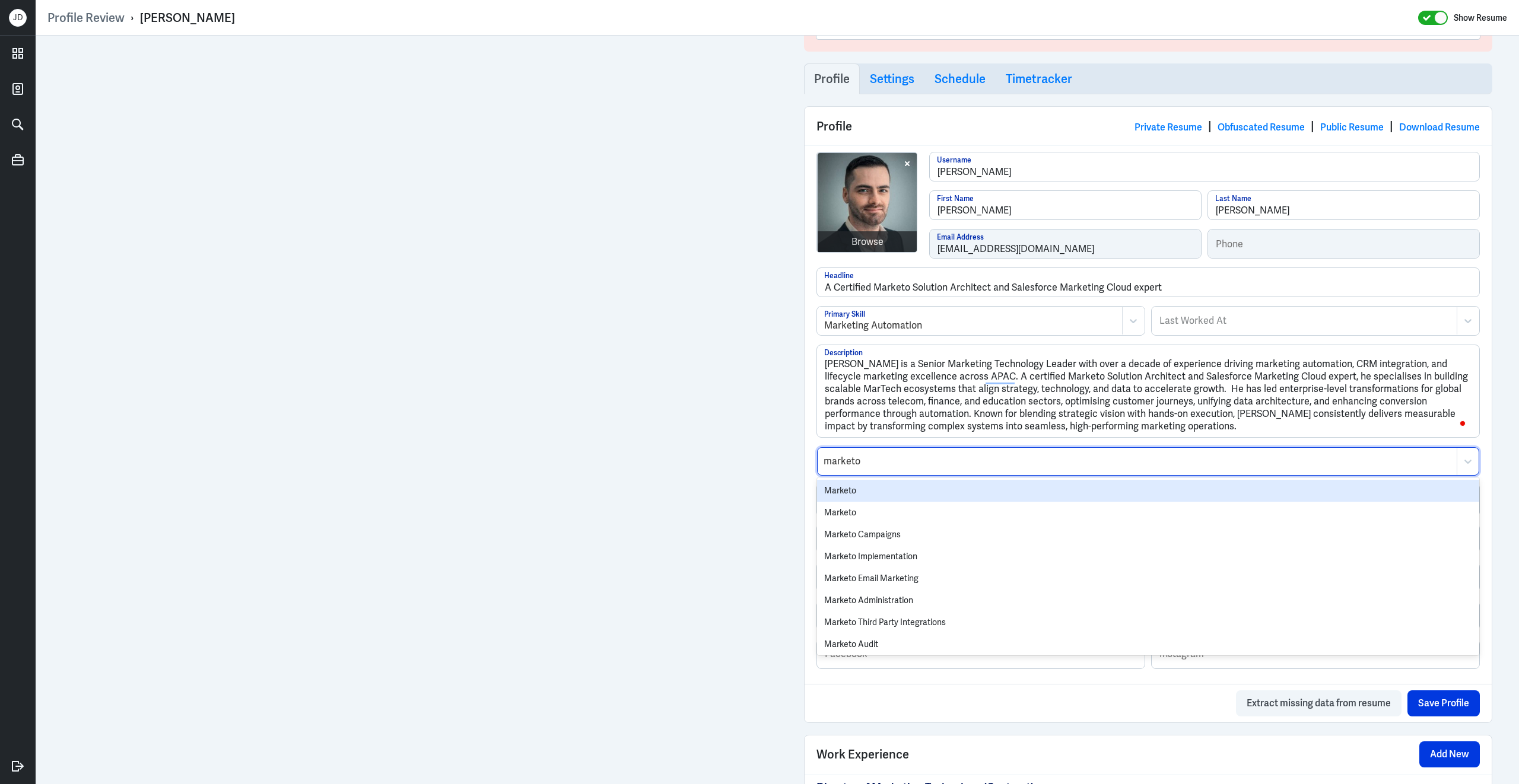
click at [905, 496] on div "Marketo" at bounding box center [1148, 491] width 662 height 22
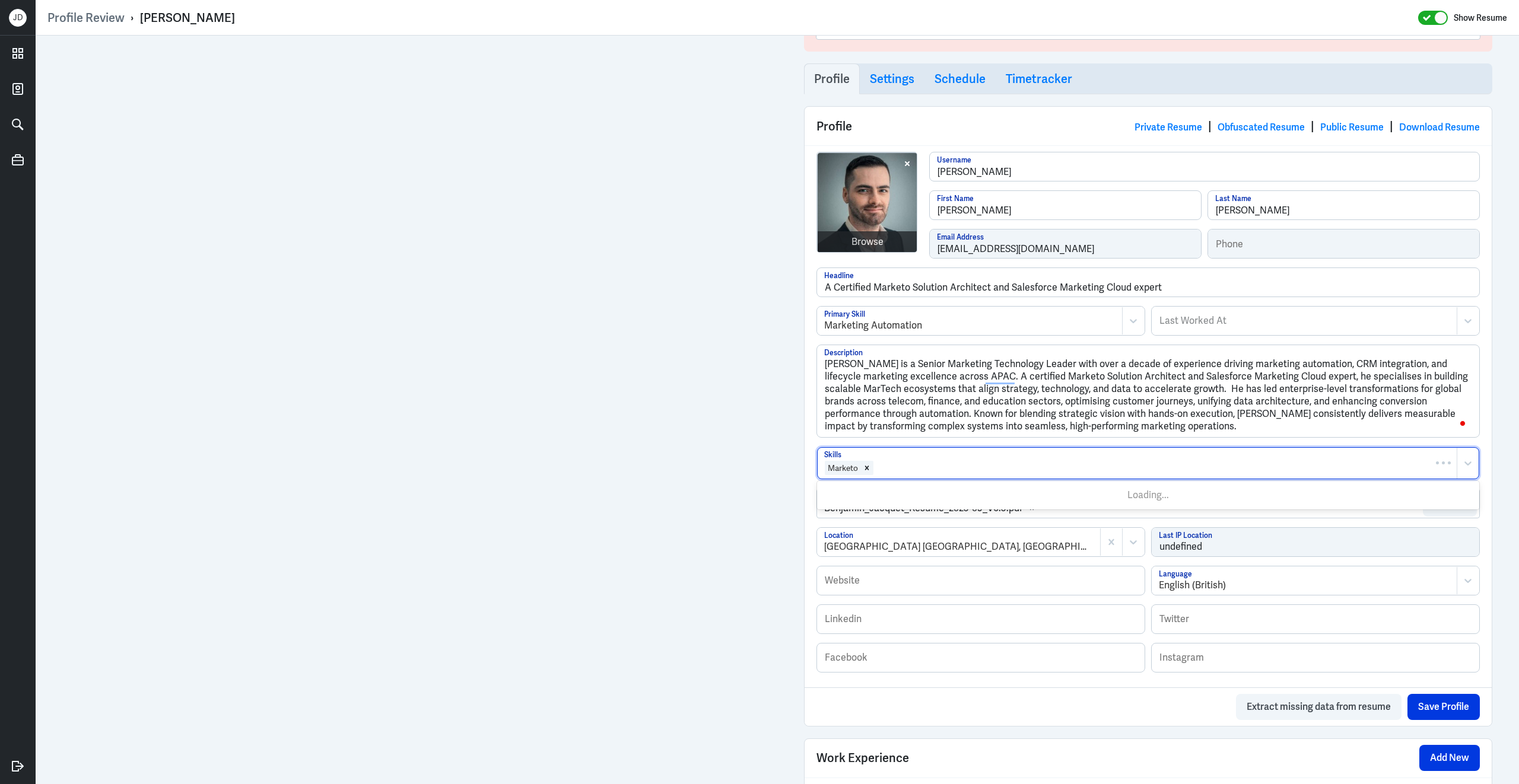
click at [918, 473] on div at bounding box center [1163, 468] width 576 height 14
type input "salesforce"
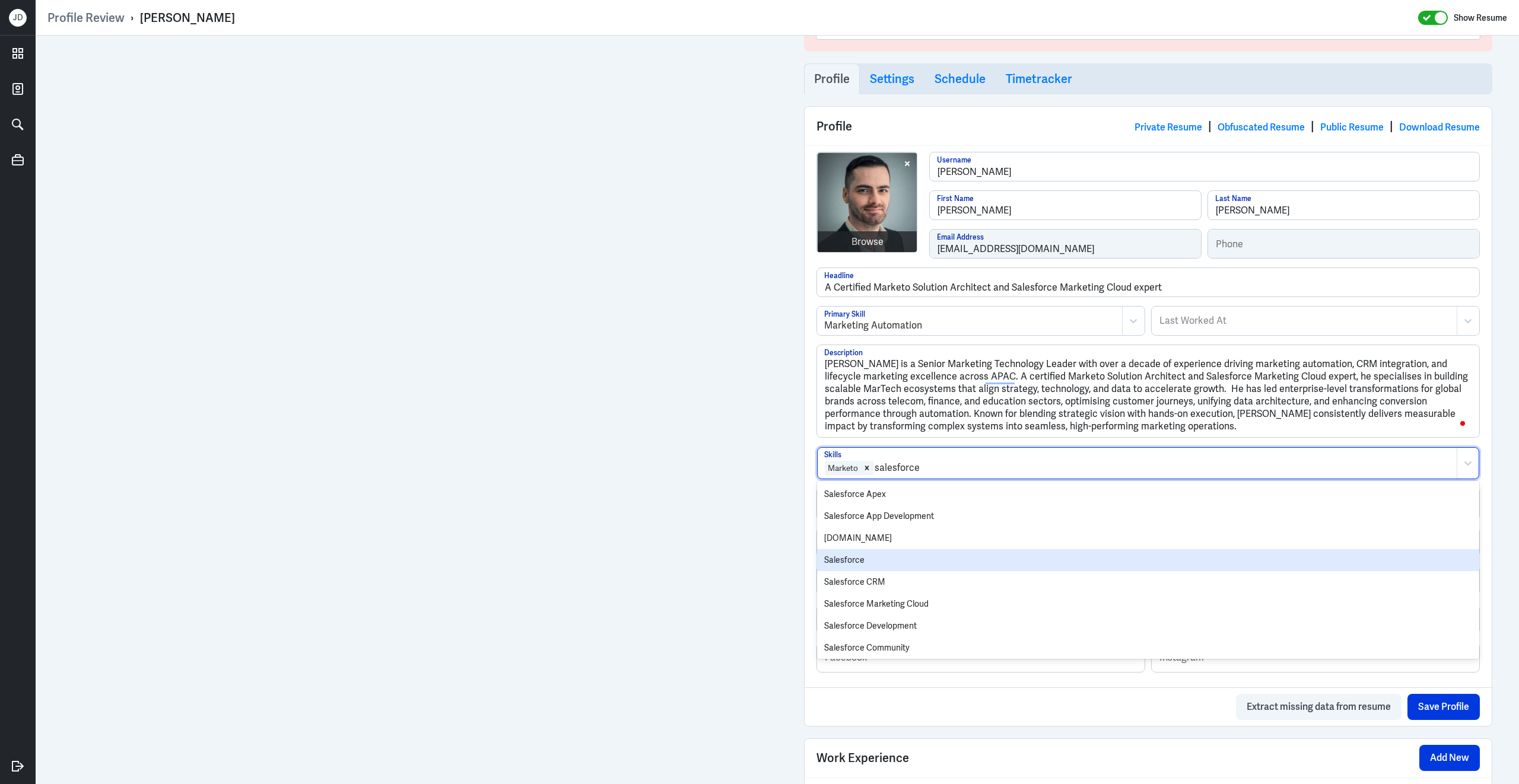
click at [866, 562] on div "Salesforce" at bounding box center [1148, 560] width 662 height 22
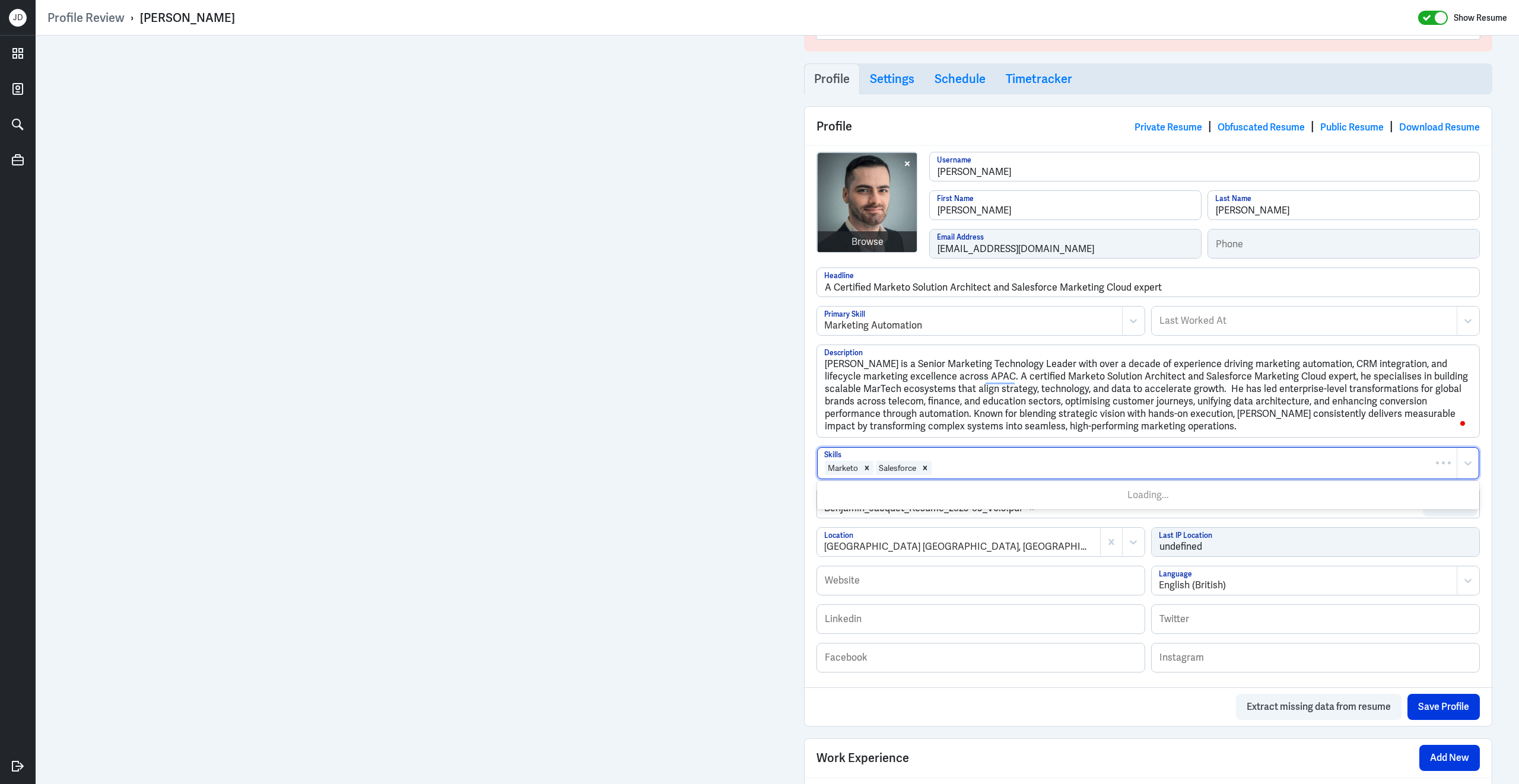
click at [977, 475] on div at bounding box center [1191, 468] width 518 height 14
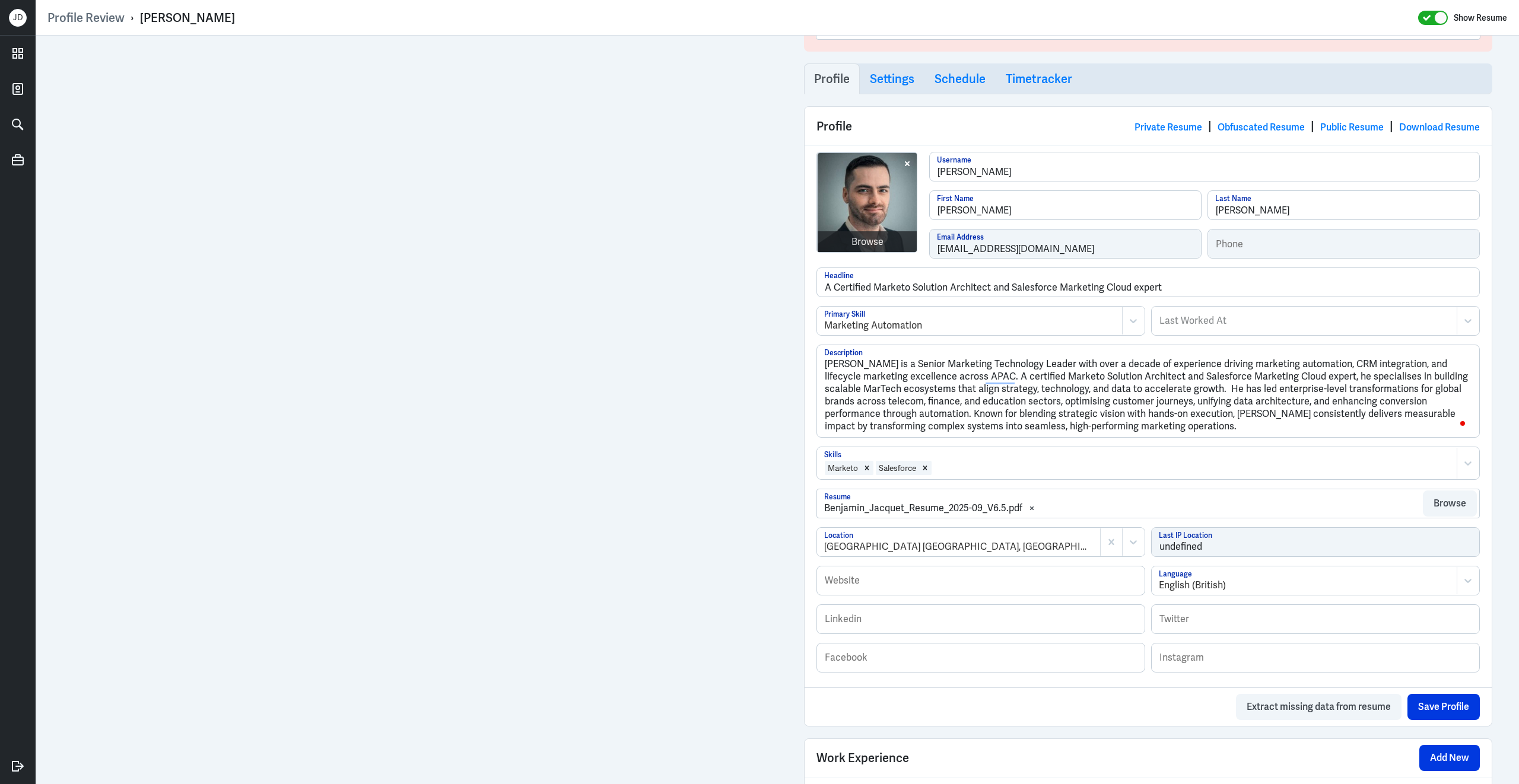
click at [977, 475] on div at bounding box center [1191, 468] width 518 height 14
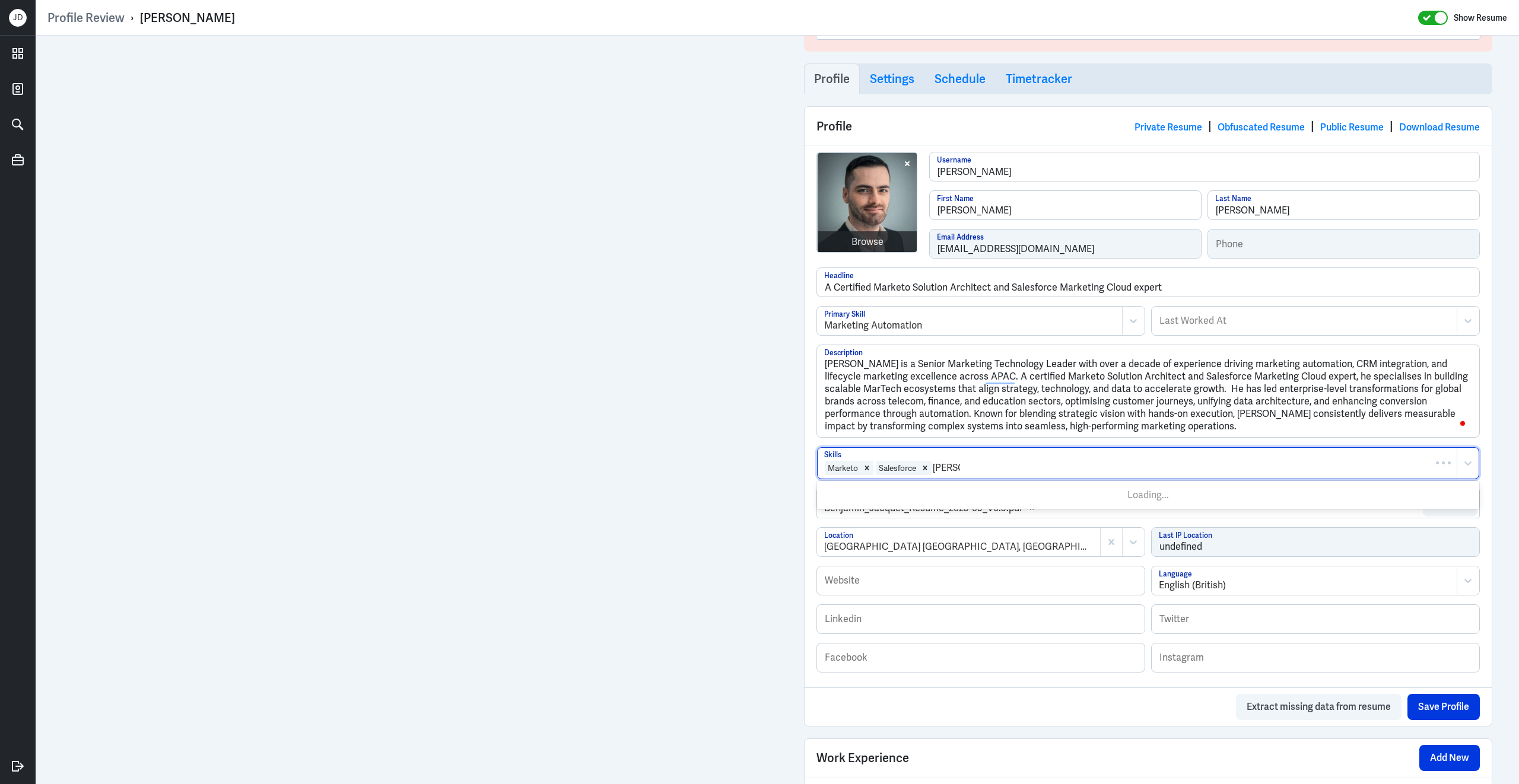
type input "pardot"
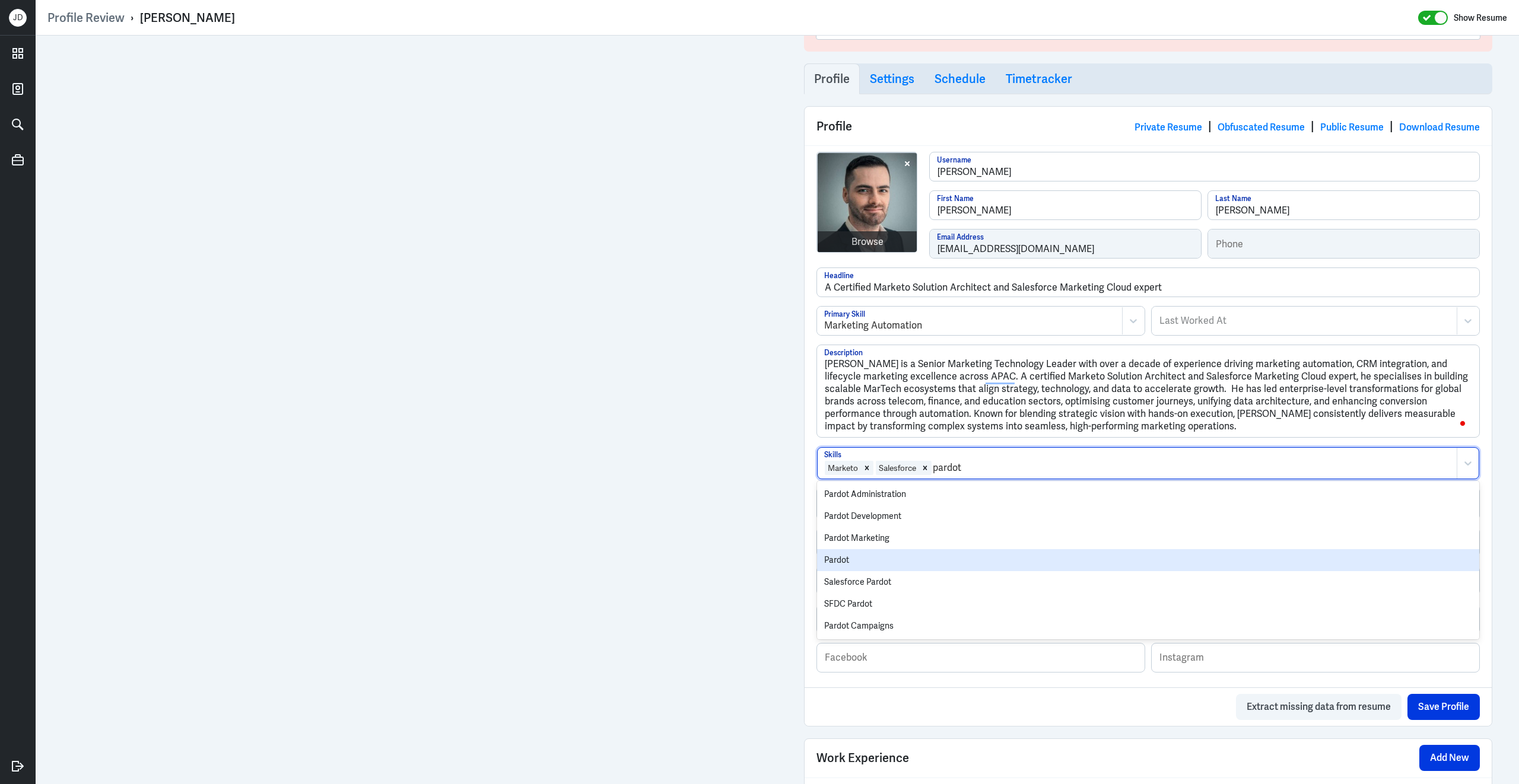
click at [901, 562] on div "Pardot" at bounding box center [1148, 560] width 662 height 22
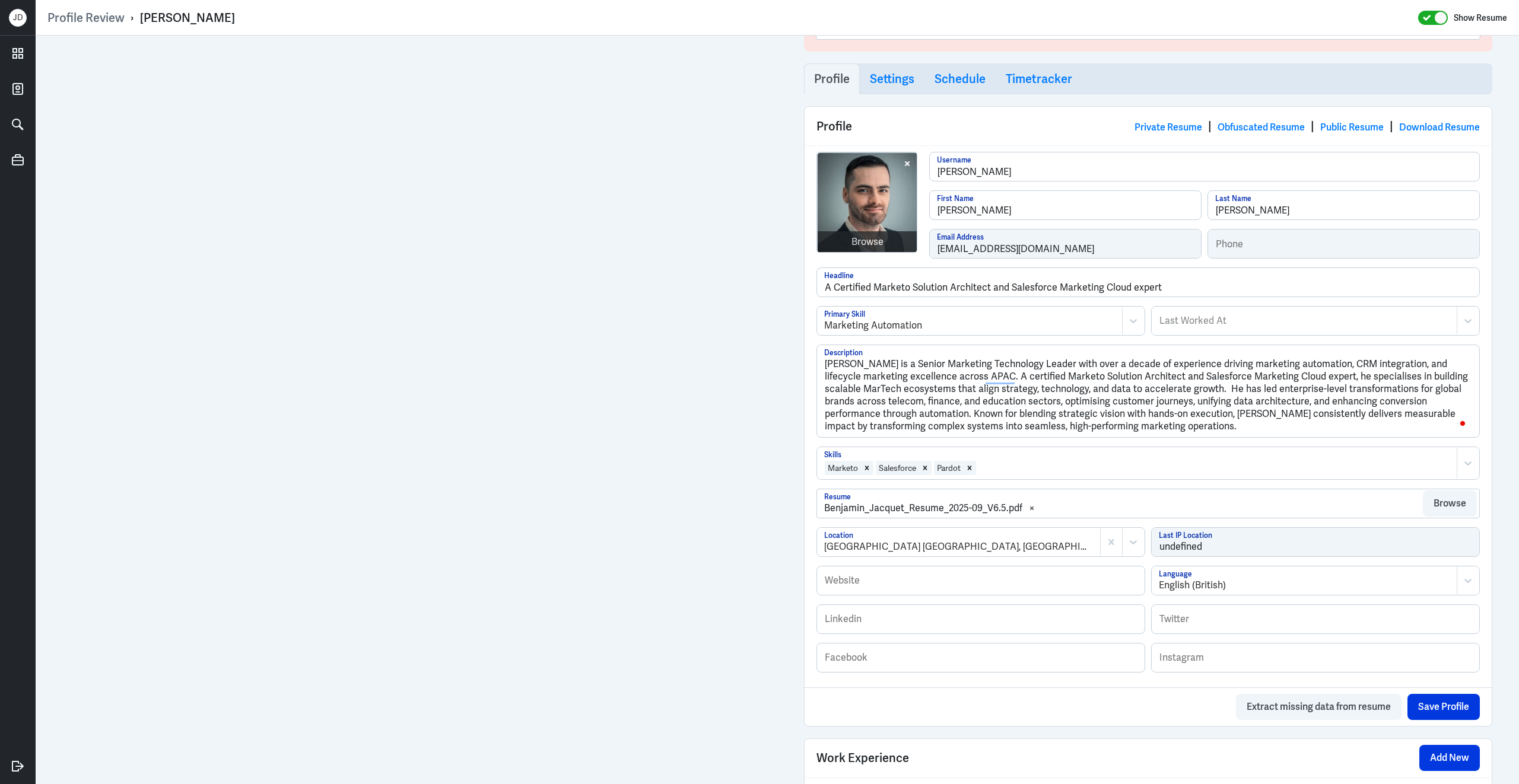
click at [1034, 468] on div at bounding box center [1214, 468] width 473 height 14
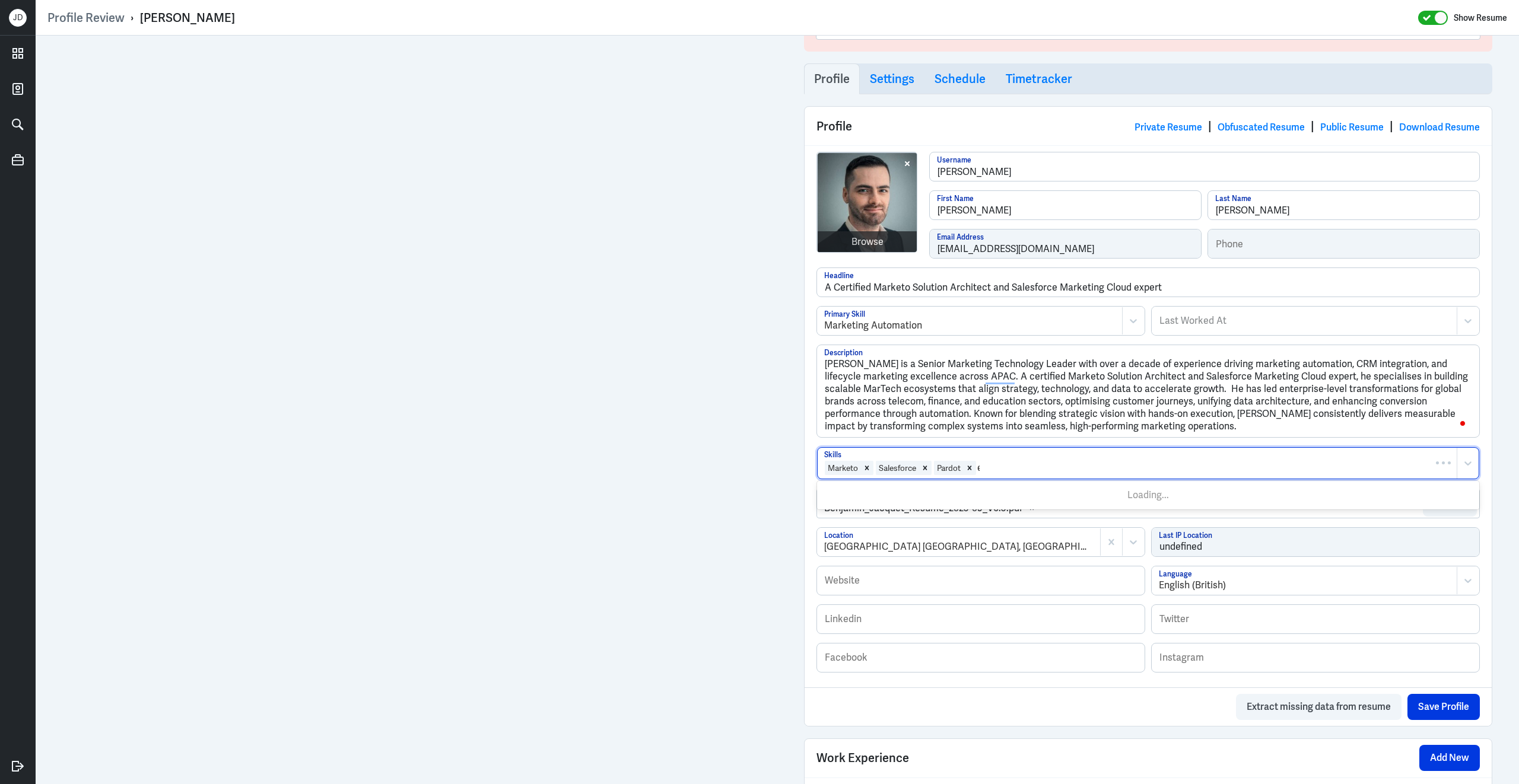
type input "el"
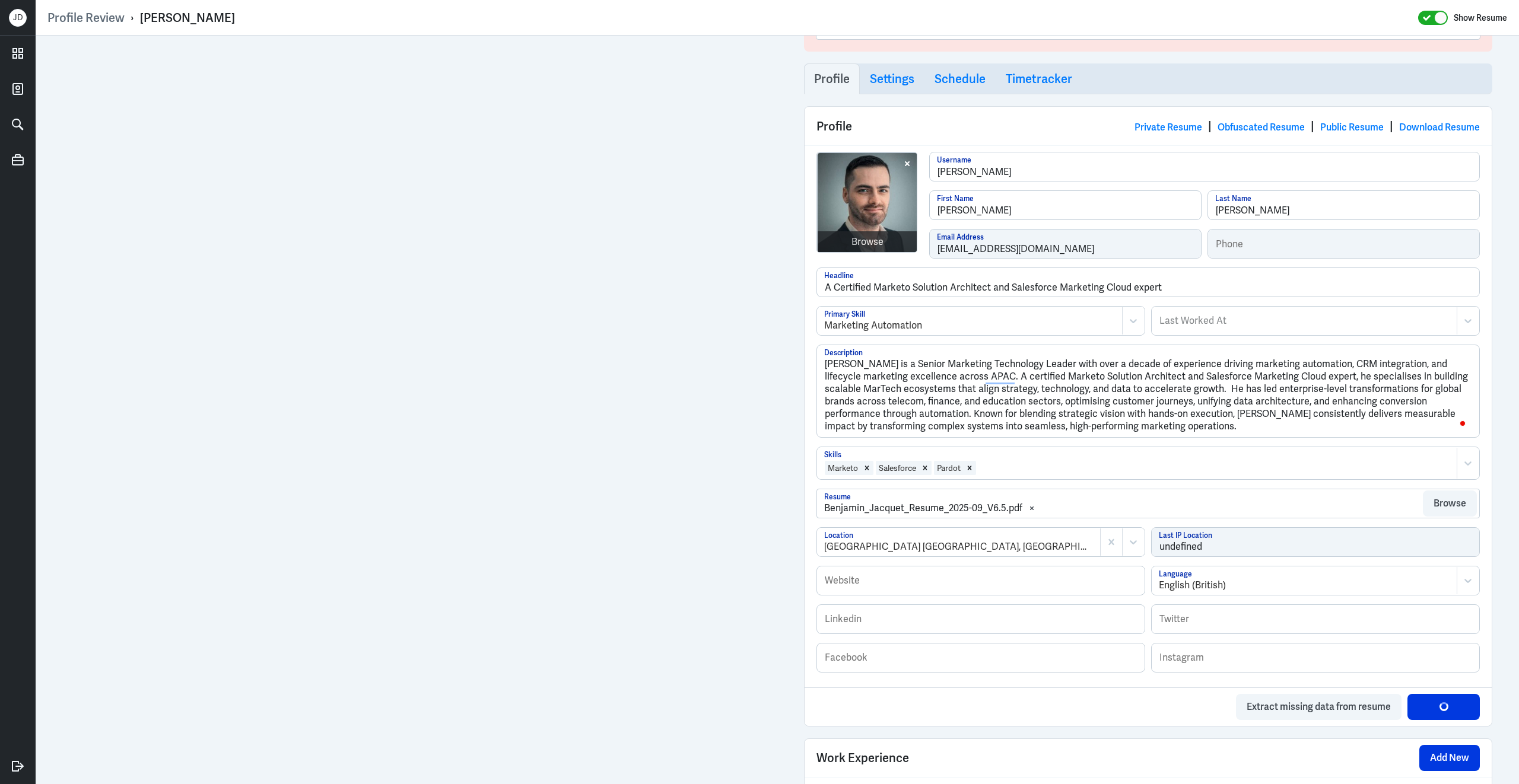
click at [1000, 465] on div at bounding box center [1214, 468] width 473 height 14
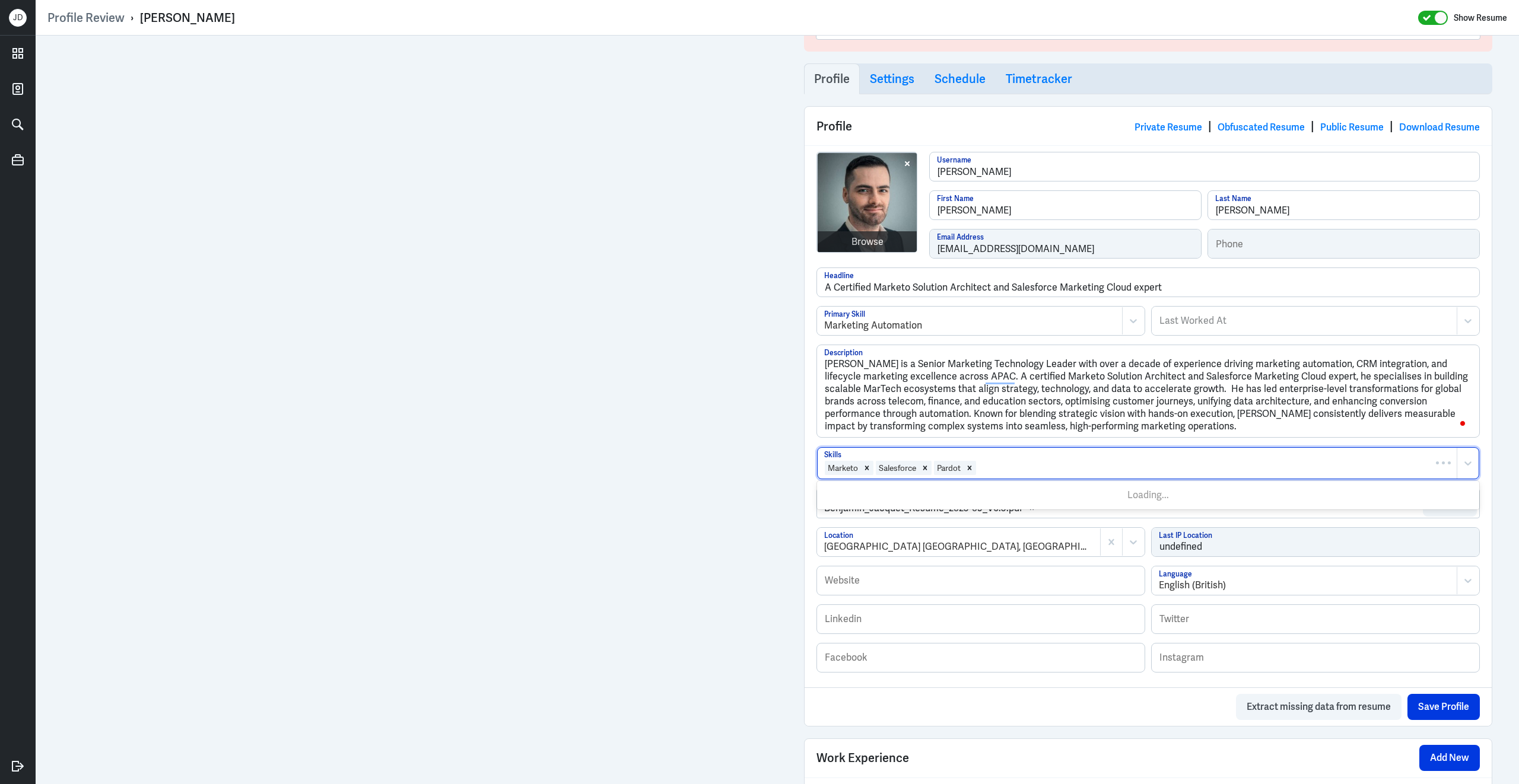
click at [1000, 465] on div at bounding box center [1214, 468] width 473 height 14
type input "eloqua"
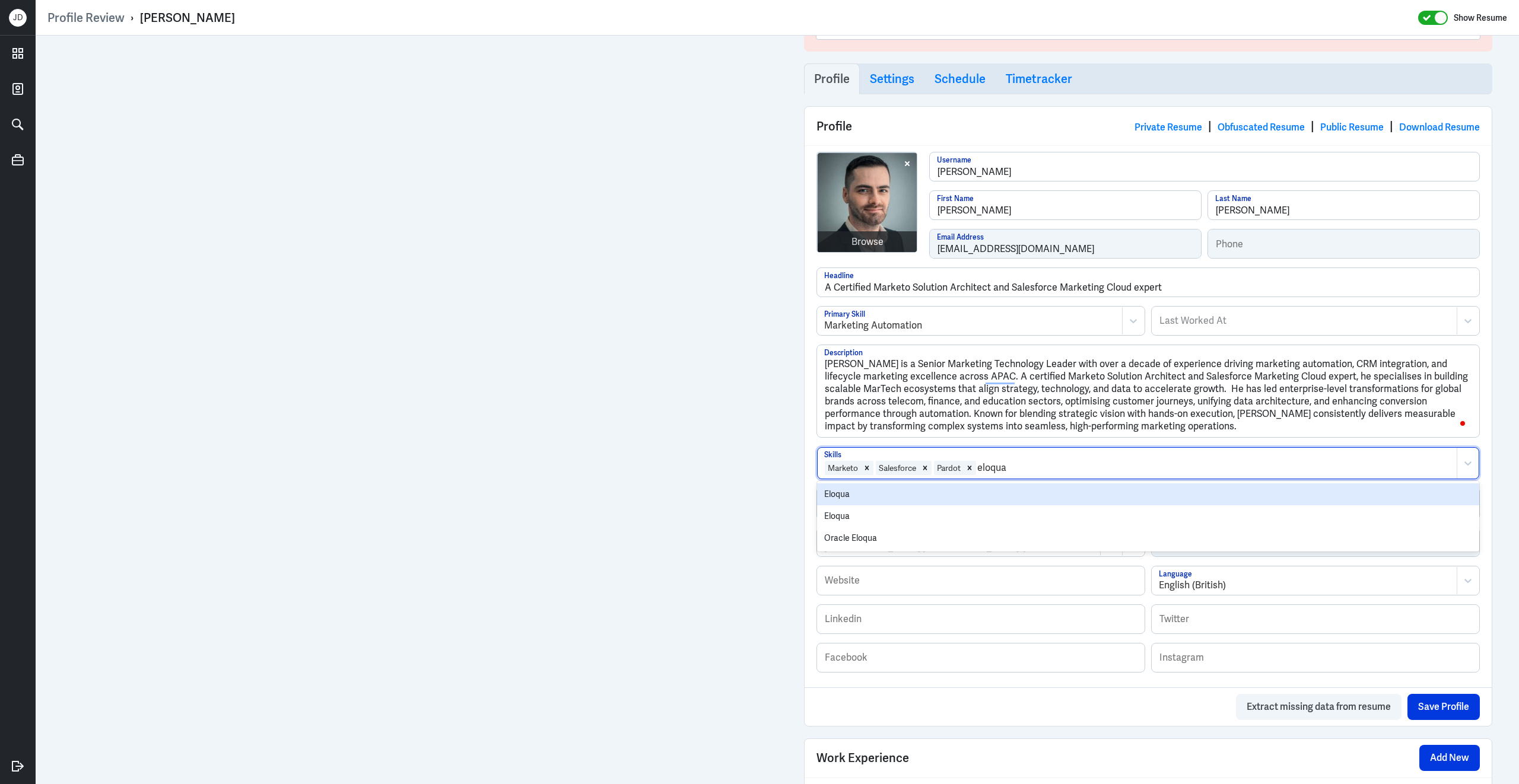
click at [916, 497] on div "Eloqua" at bounding box center [1148, 495] width 662 height 22
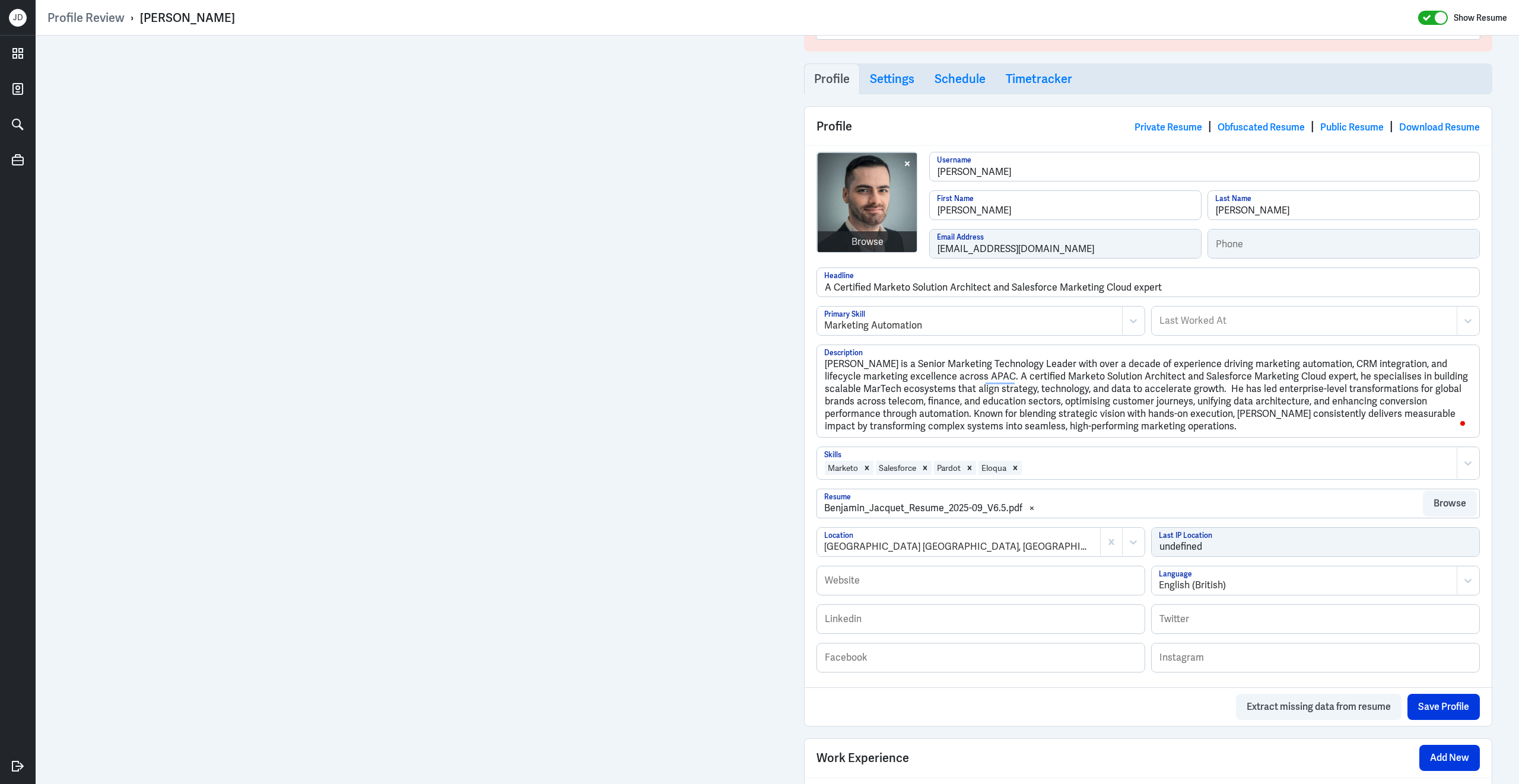
click at [1059, 473] on div at bounding box center [1236, 468] width 427 height 14
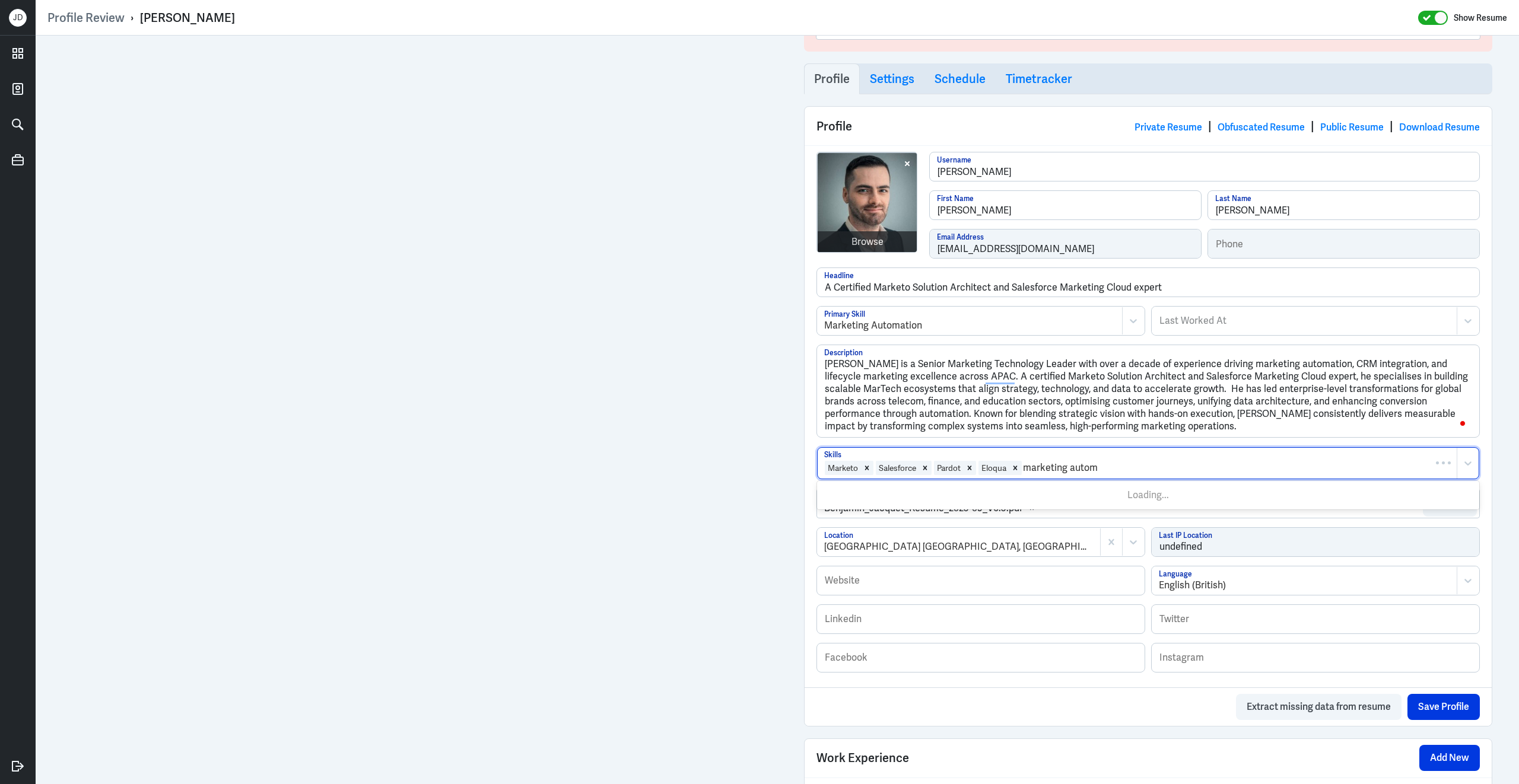
type input "marketing automa"
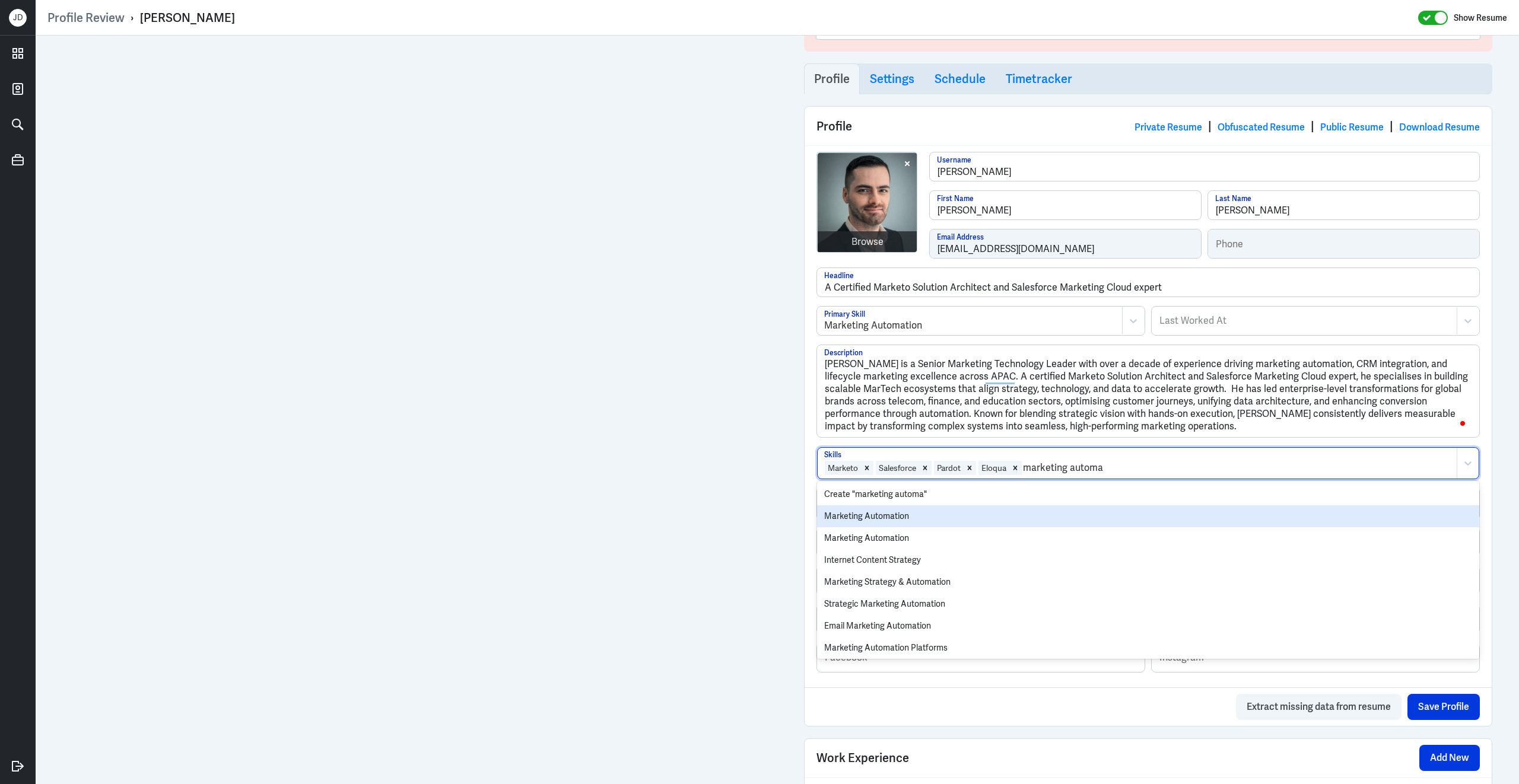
click at [983, 517] on div "Marketing Automation" at bounding box center [1148, 516] width 662 height 22
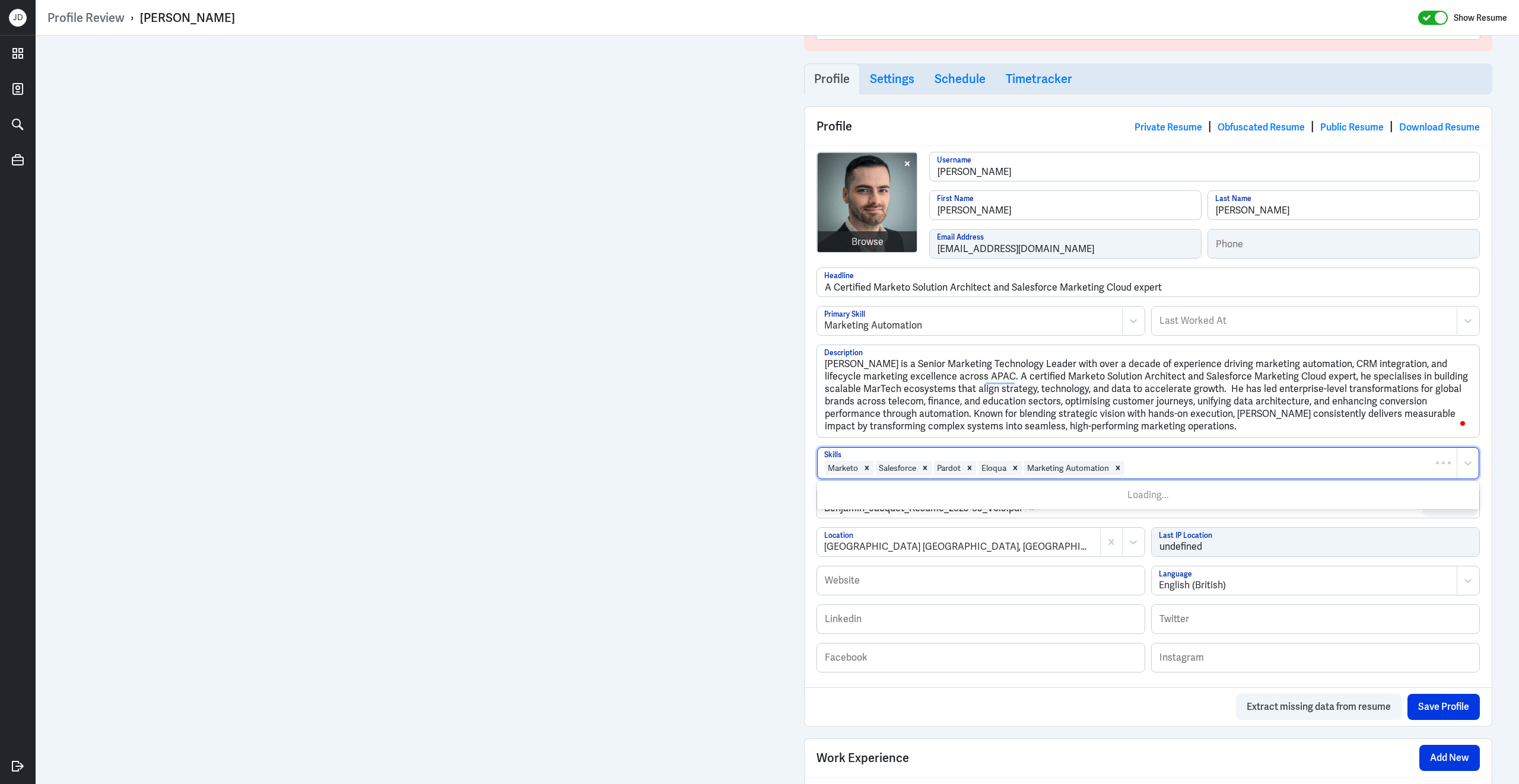
click at [1240, 470] on div at bounding box center [1288, 468] width 325 height 14
type input "CRM"
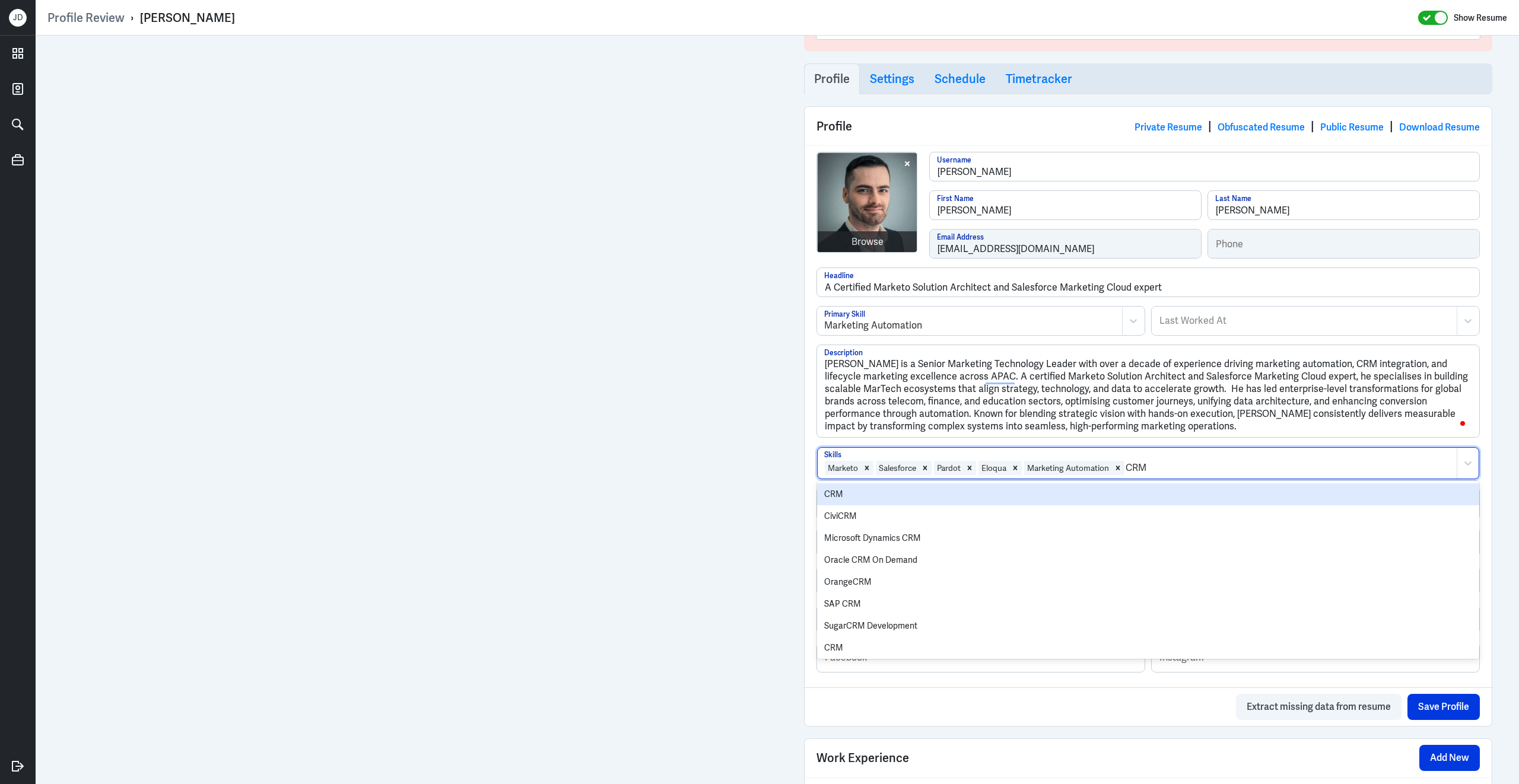
click at [1106, 499] on div "CRM" at bounding box center [1148, 495] width 662 height 22
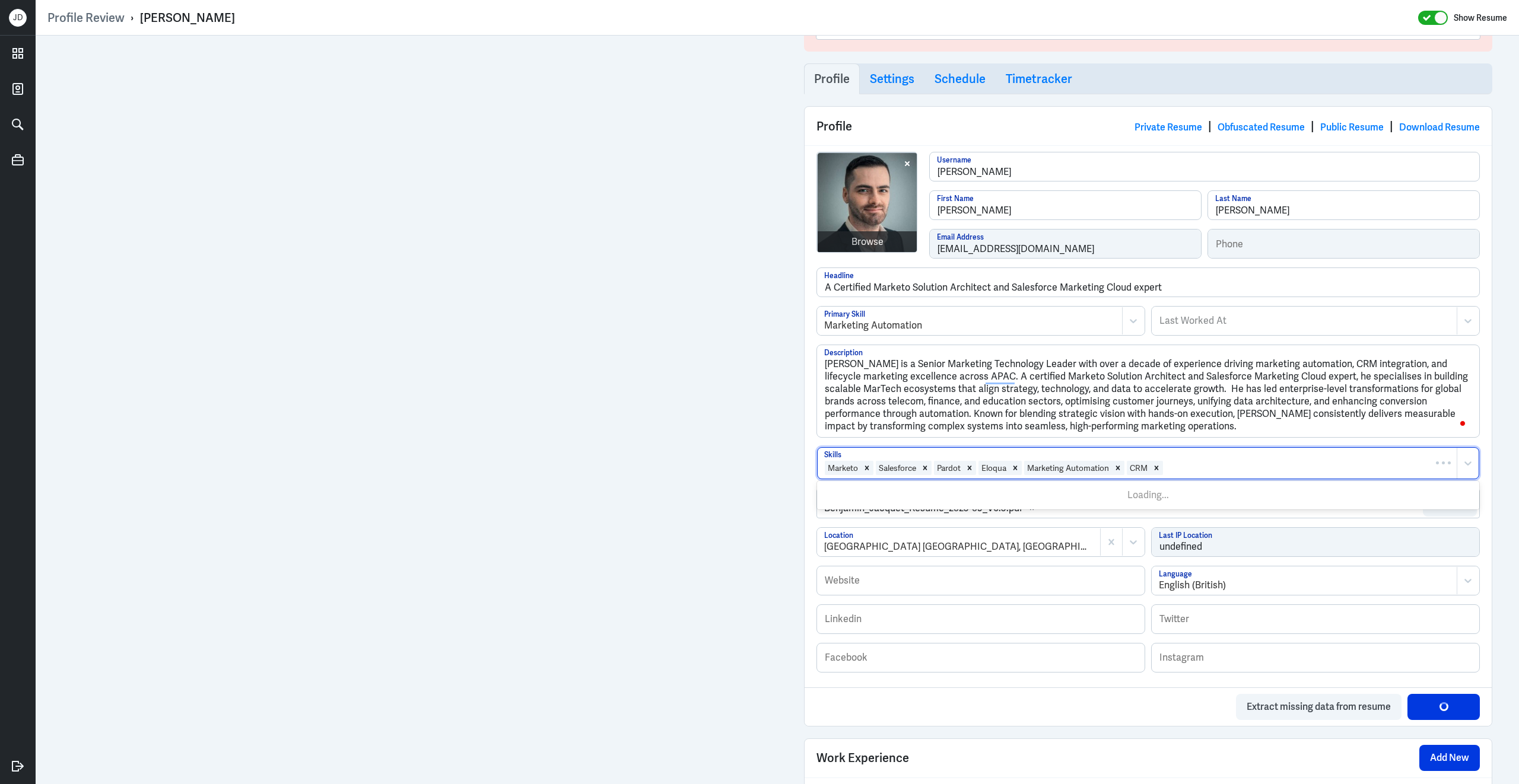
click at [1211, 469] on div at bounding box center [1307, 468] width 287 height 14
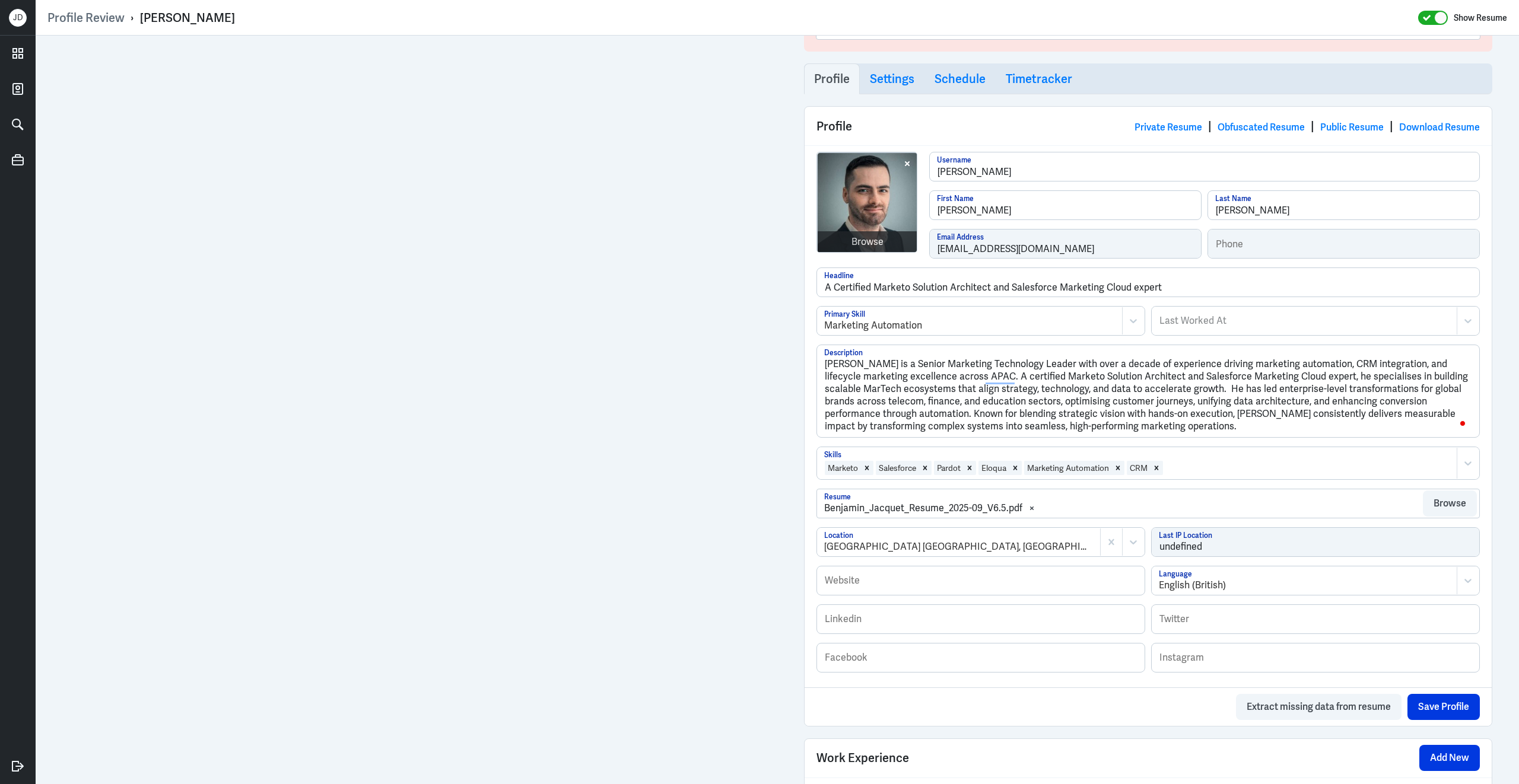
click at [1211, 469] on div at bounding box center [1307, 468] width 287 height 14
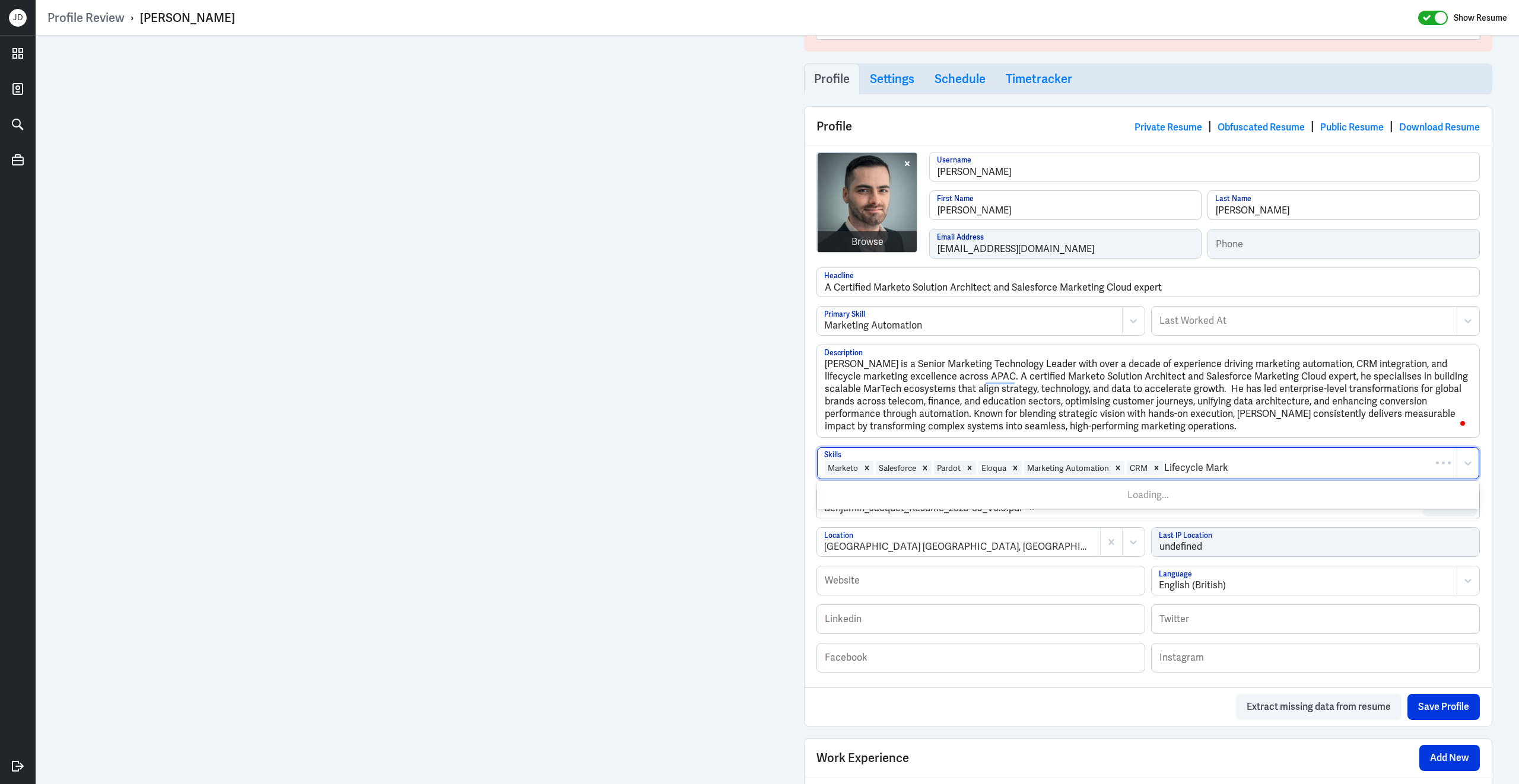
type input "Lifecycle Marke"
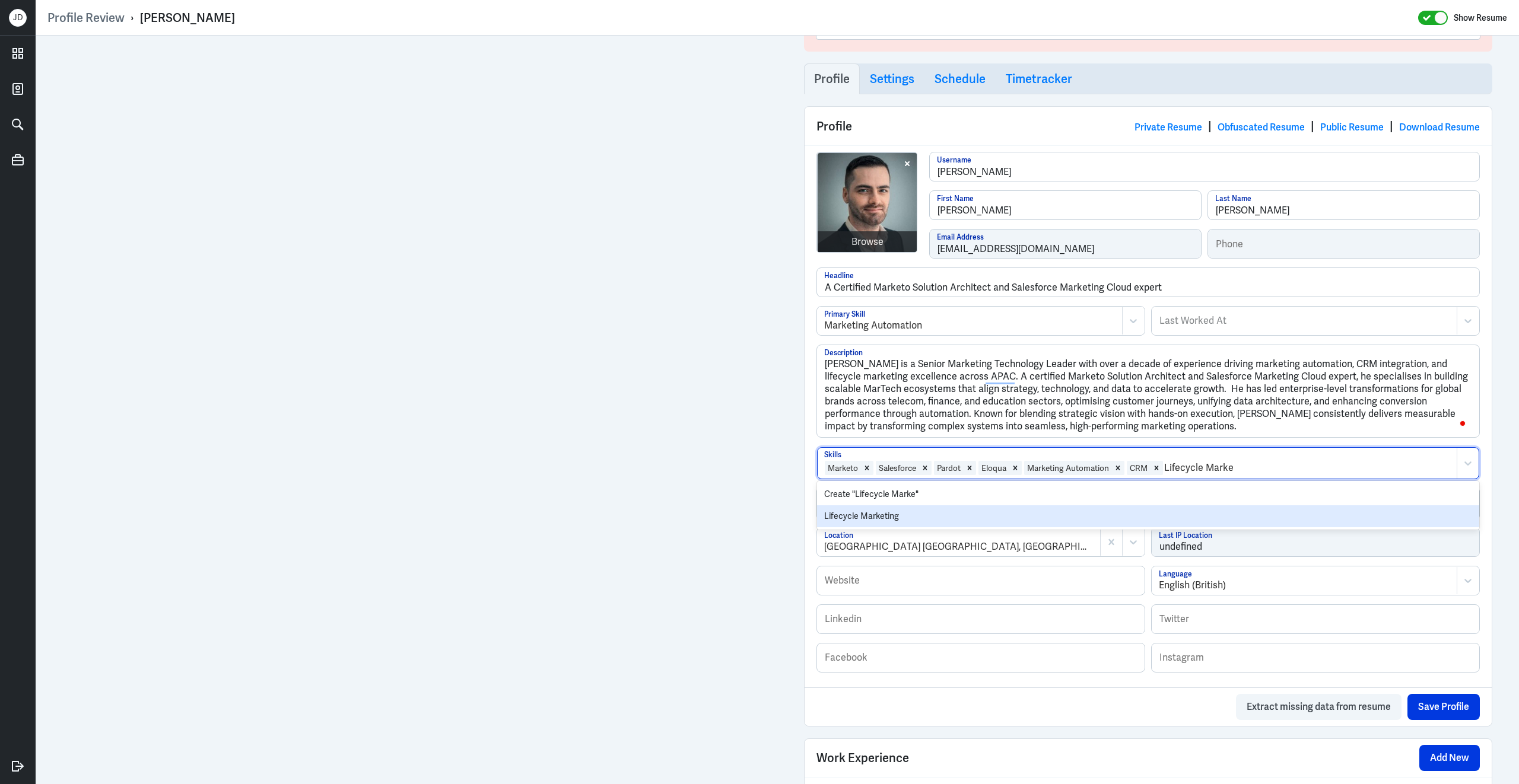
click at [962, 523] on div "Lifecycle Marketing" at bounding box center [1148, 516] width 662 height 22
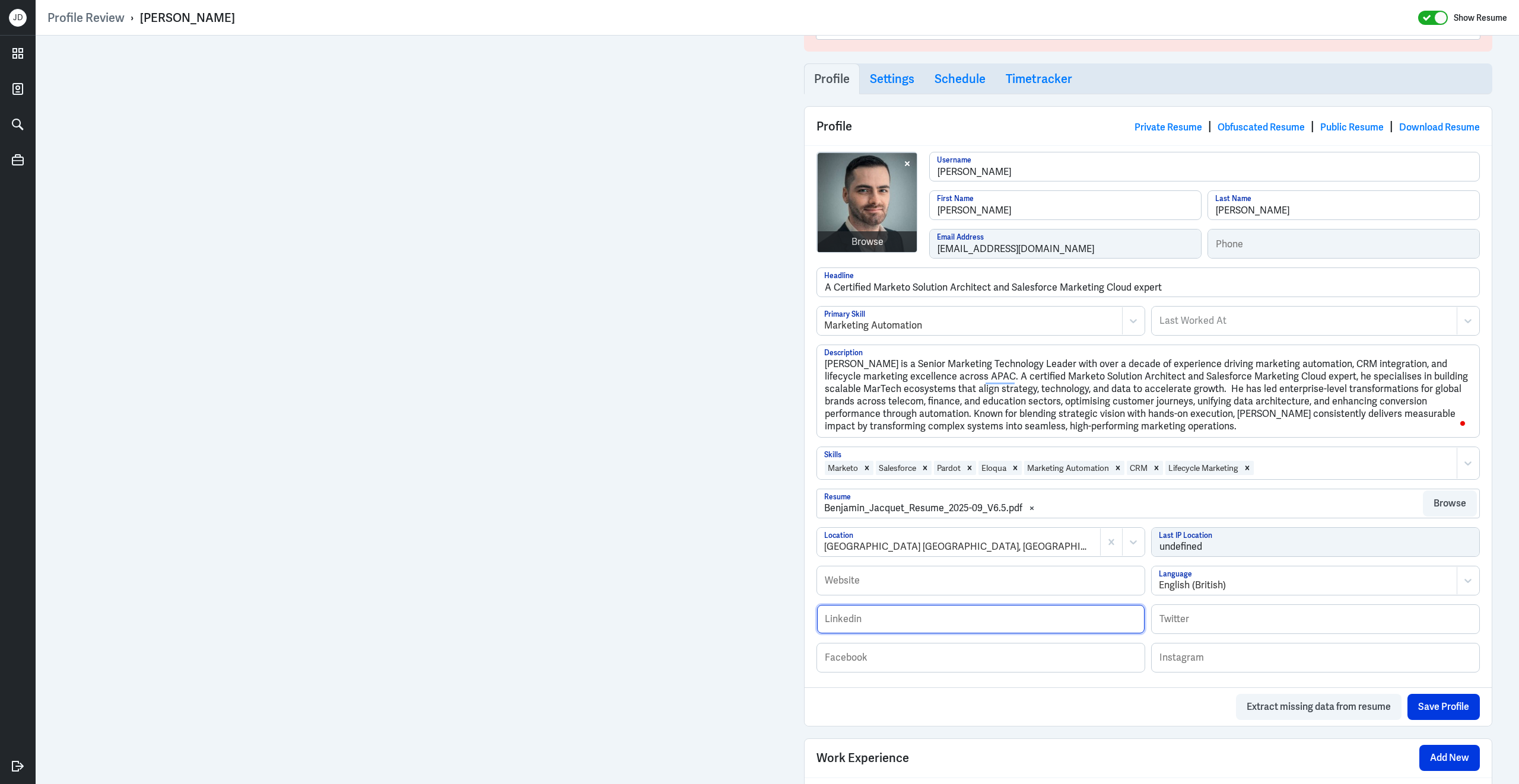
click at [884, 625] on input "text" at bounding box center [980, 619] width 327 height 29
paste input "https://www.linkedin.com/in/benjaminjacquetFR/"
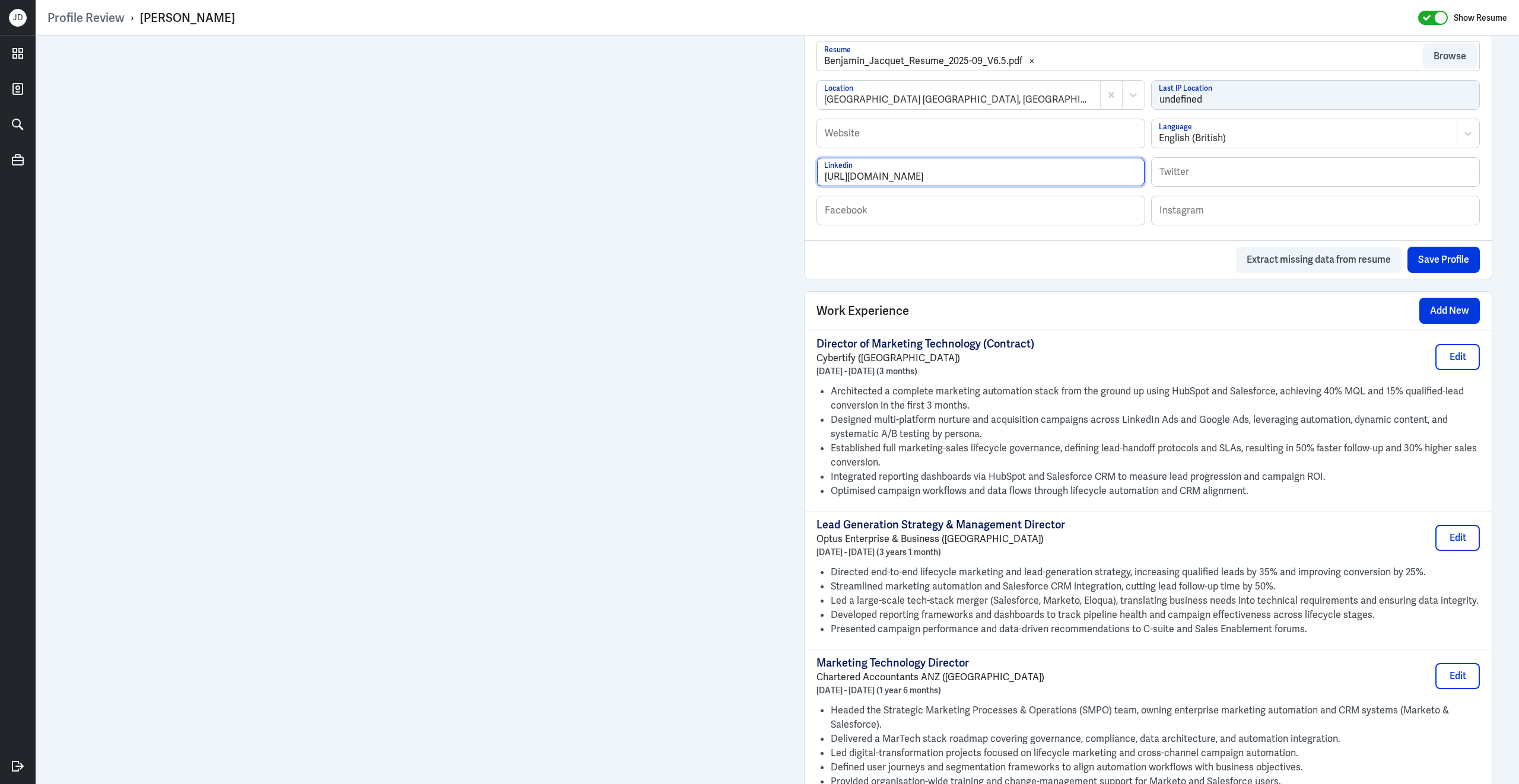
scroll to position [781, 0]
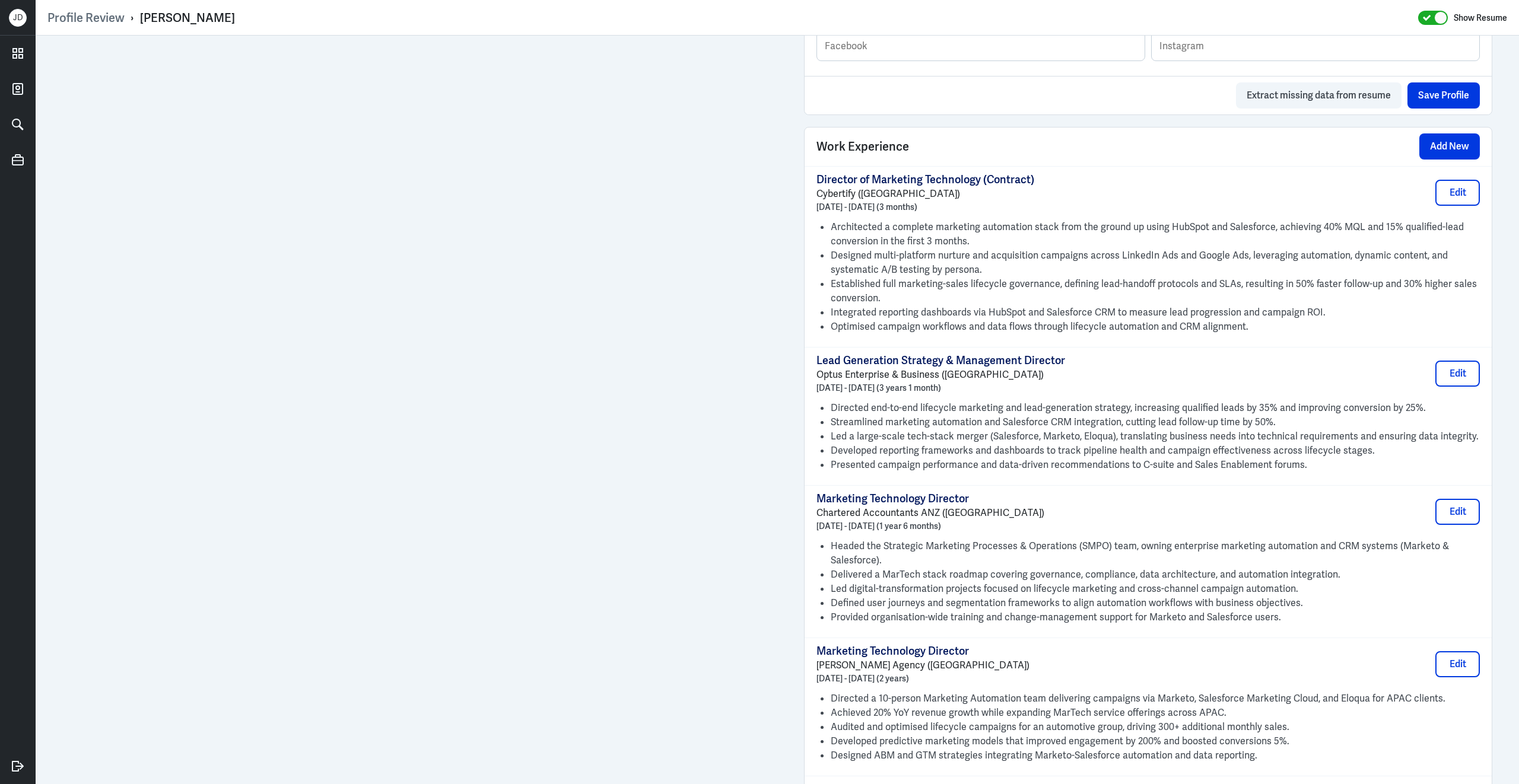
type input "https://www.linkedin.com/in/benjaminjacquetFR/"
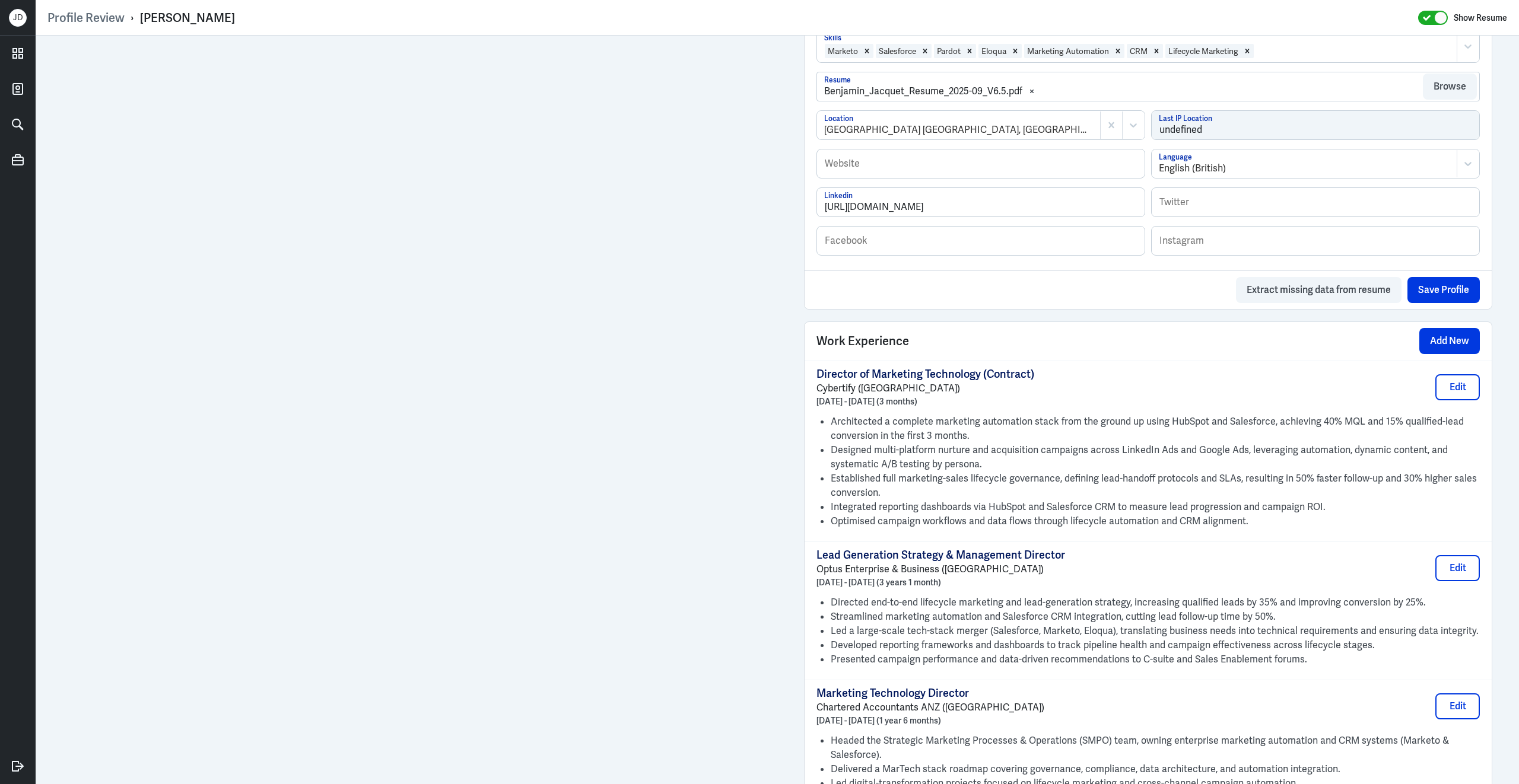
scroll to position [407, 0]
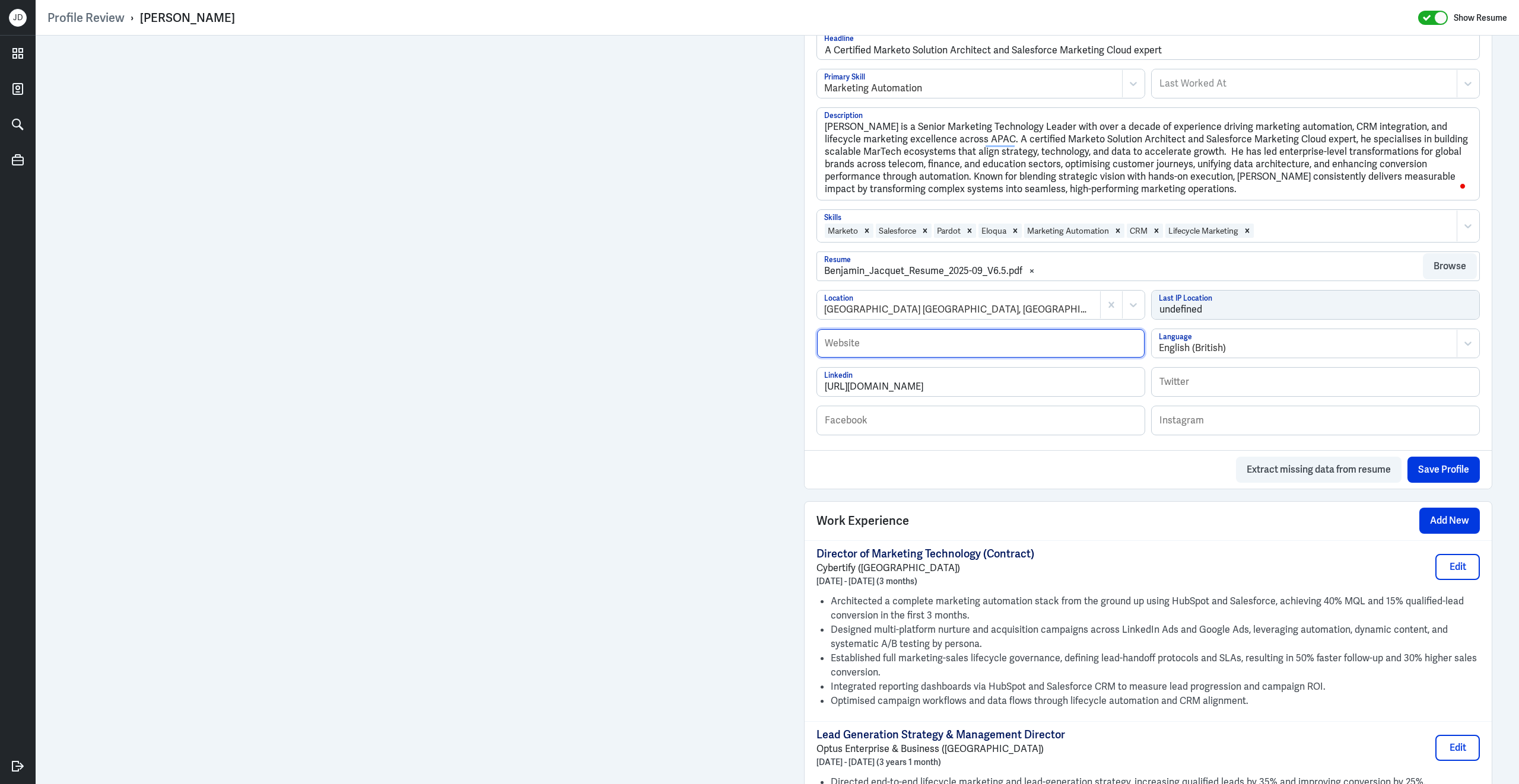
click at [879, 353] on input "text" at bounding box center [980, 344] width 327 height 29
paste input "https://www.benjaminjacquet.com/"
type input "https://www.benjaminjacquet.com/"
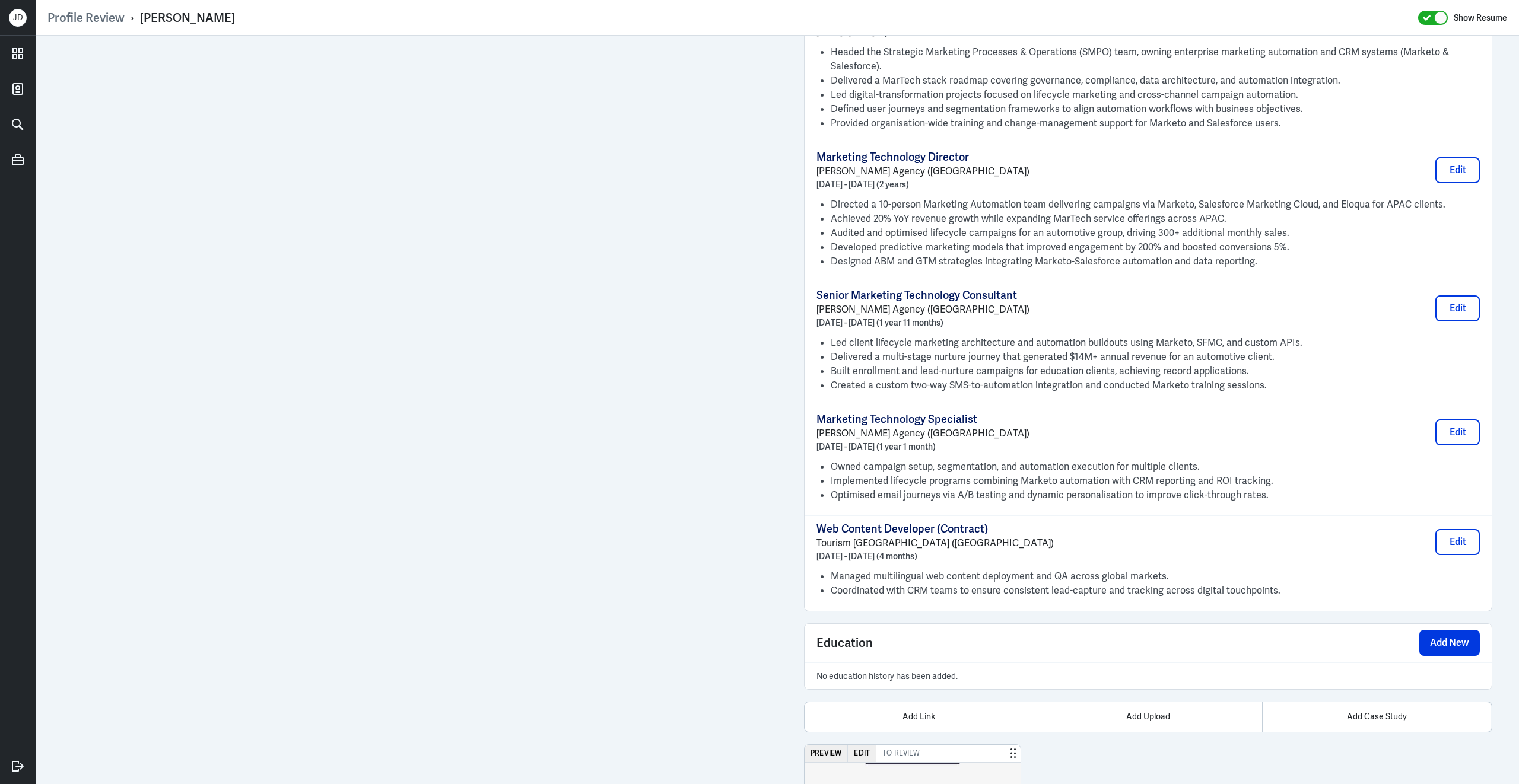
scroll to position [1424, 0]
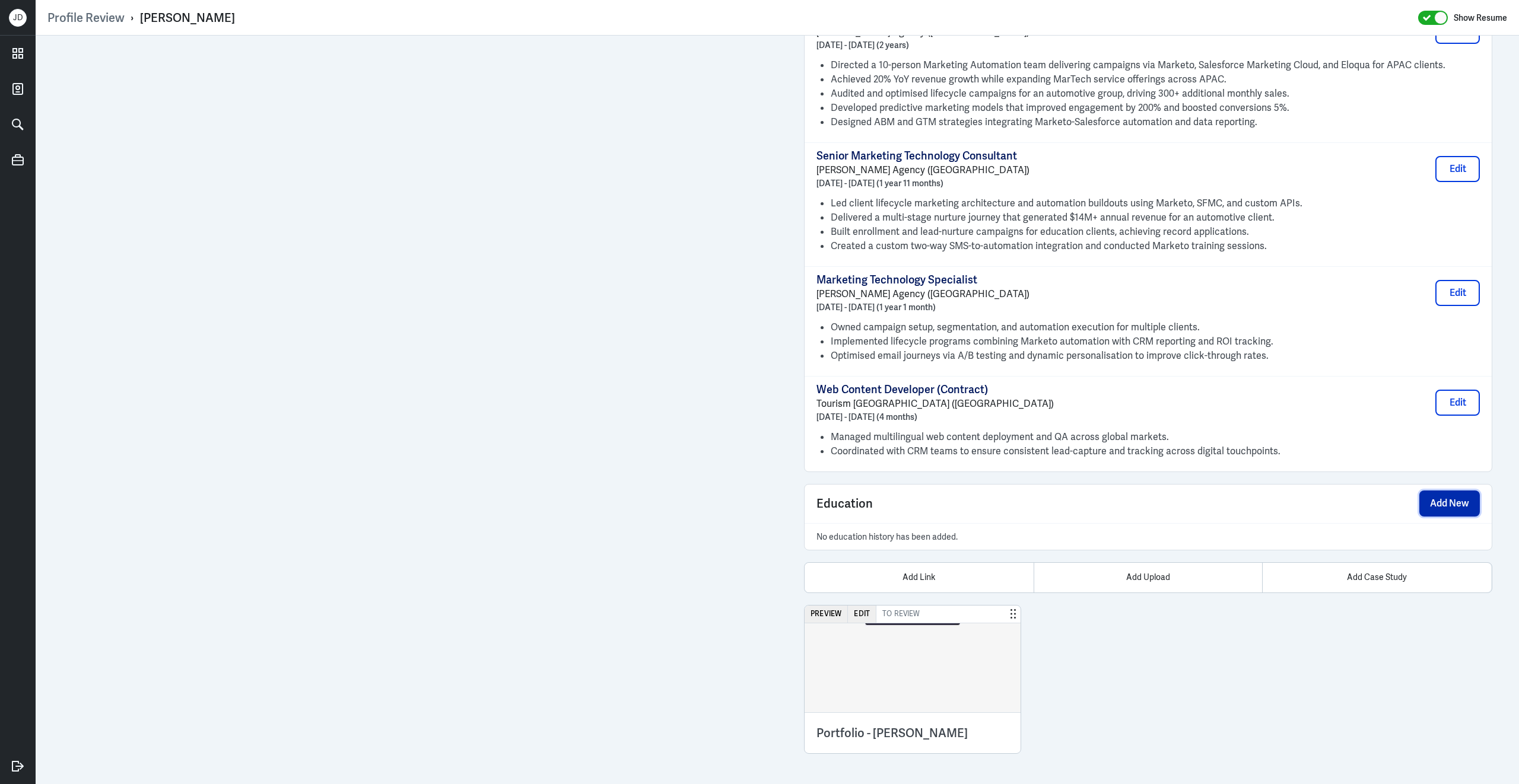
click at [1435, 514] on button "Add New" at bounding box center [1449, 503] width 60 height 26
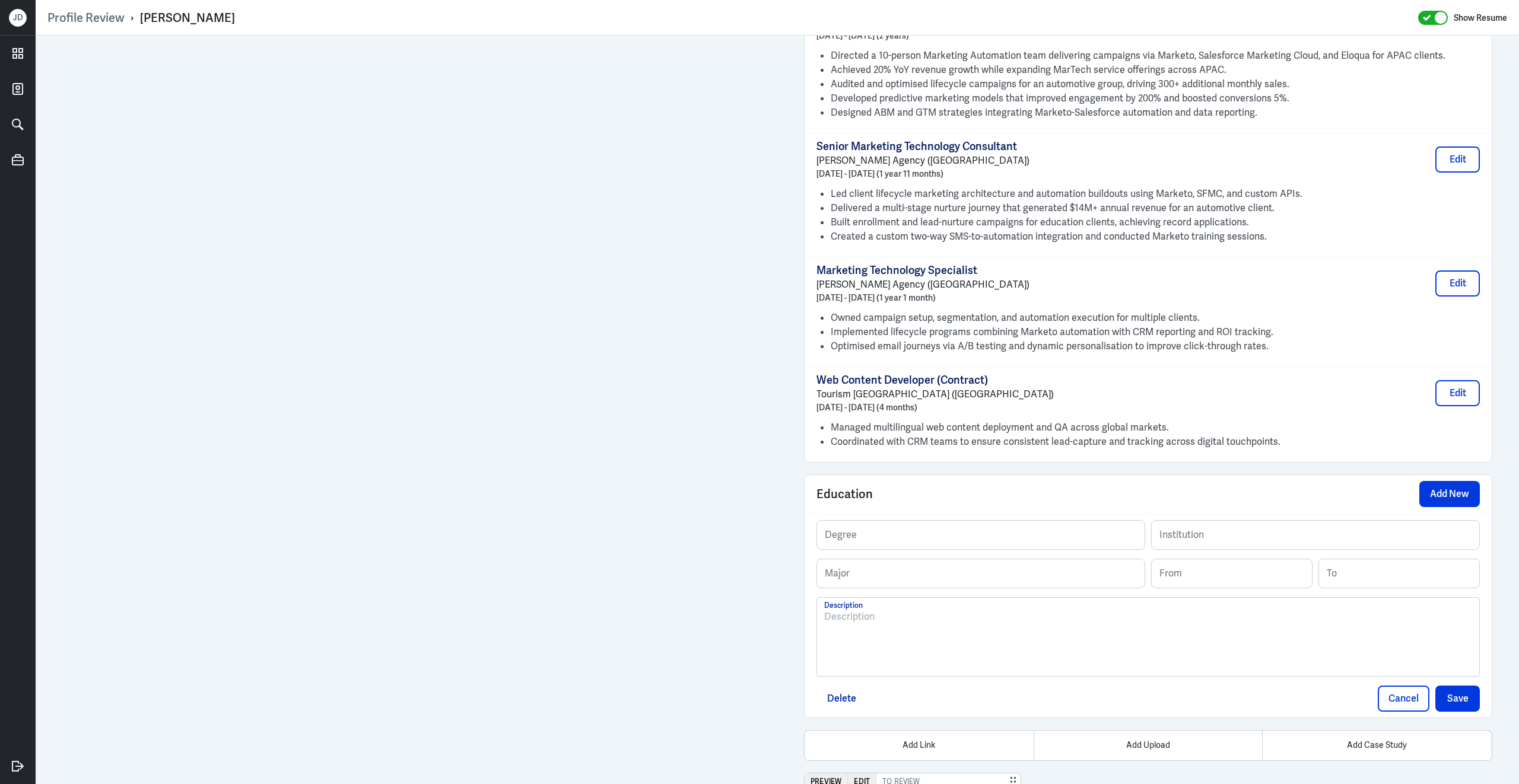
click at [848, 646] on div at bounding box center [1148, 641] width 648 height 64
drag, startPoint x: 892, startPoint y: 626, endPoint x: 961, endPoint y: 628, distance: 69.0
click at [961, 628] on p "BUT GACO (eq. Bachelor Degree in Business, Omnichannel Commercial Management an…" at bounding box center [1148, 624] width 648 height 29
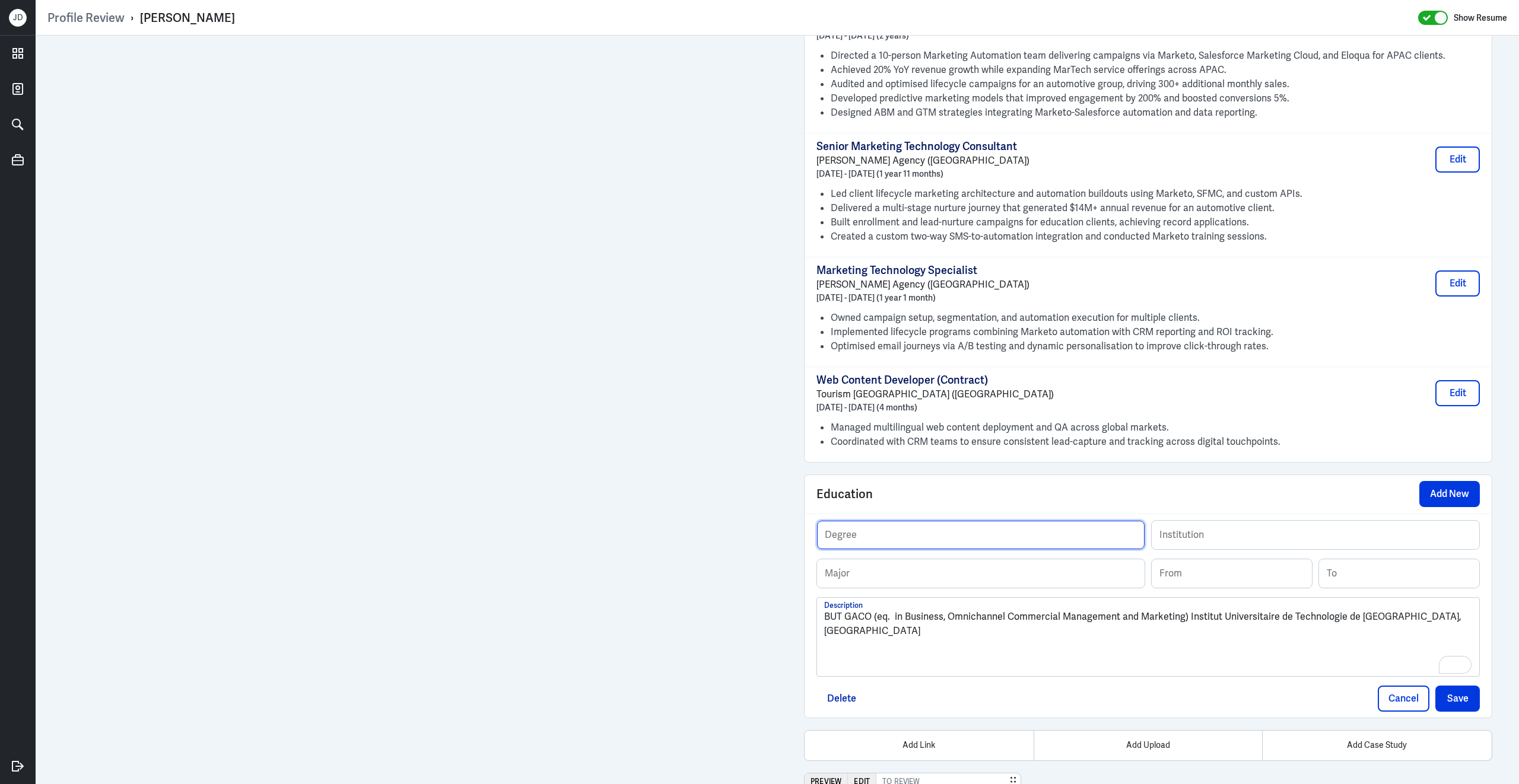
click at [945, 549] on input "text" at bounding box center [980, 535] width 327 height 29
paste input "Bachelor Degree"
type input "Bachelor Degree"
drag, startPoint x: 905, startPoint y: 629, endPoint x: 1176, endPoint y: 630, distance: 271.0
click at [1179, 630] on p "BUT GACO (eq. in Business, Omnichannel Commercial Management and Marketing) Ins…" at bounding box center [1148, 624] width 648 height 29
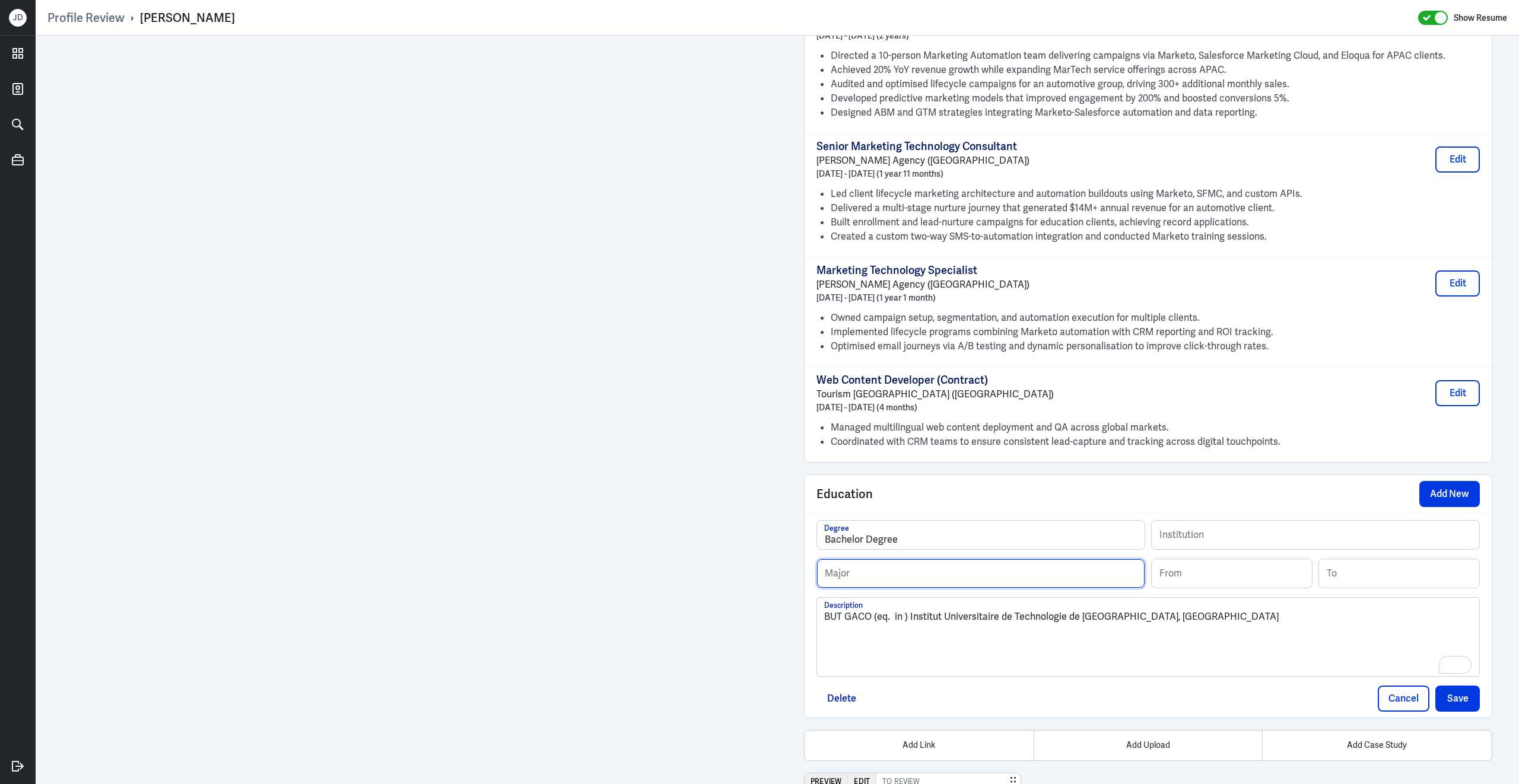
click at [1052, 580] on input "text" at bounding box center [980, 573] width 327 height 29
paste input "Business, Omnichannel Commercial Management and Marketing"
type input "Business, Omnichannel Commercial Management and Marketing"
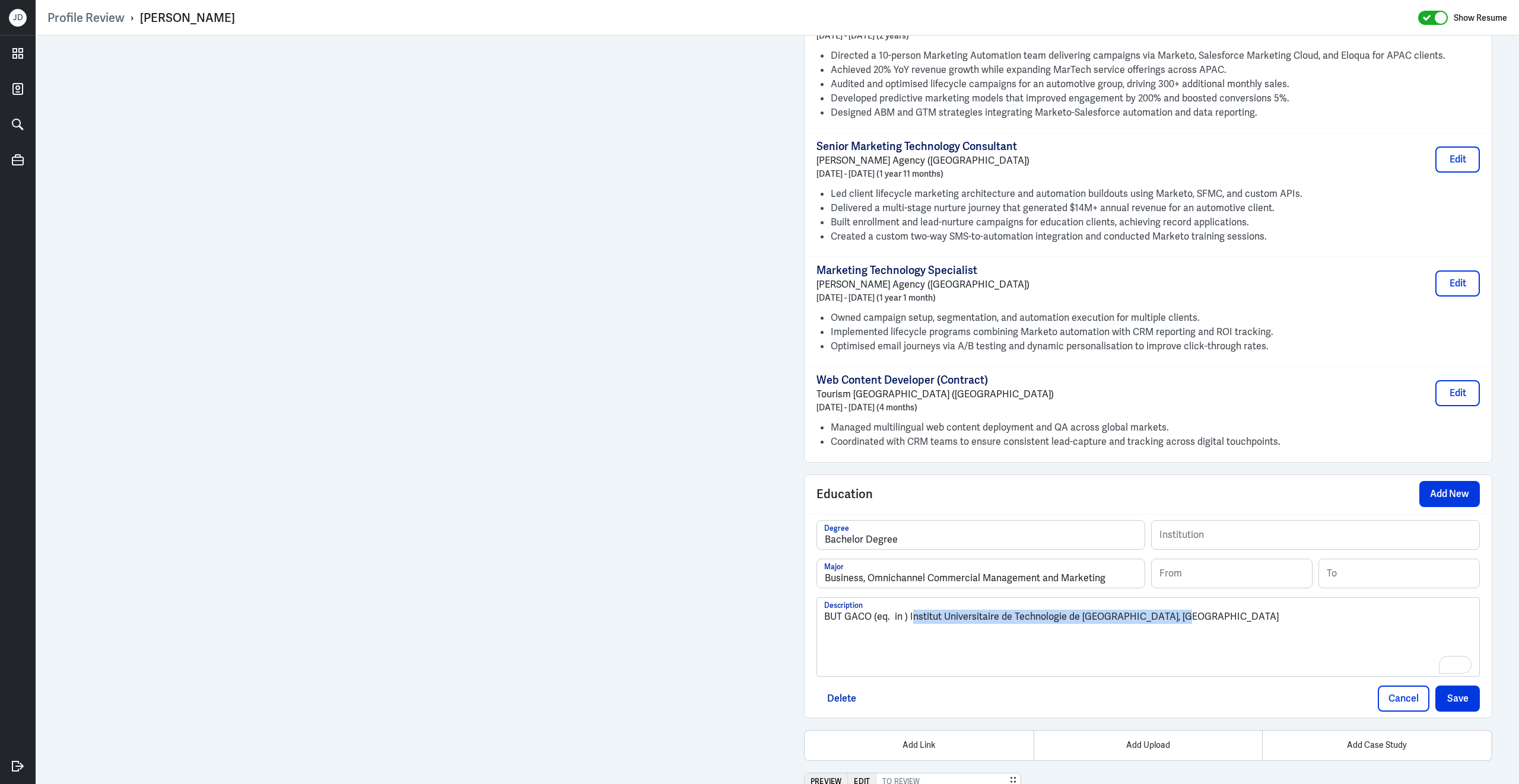
drag, startPoint x: 910, startPoint y: 628, endPoint x: 1173, endPoint y: 630, distance: 263.0
click at [1173, 624] on p "BUT GACO (eq. in ) Institut Universitaire de Technologie de Brest-Morlaix, Fran…" at bounding box center [1148, 617] width 648 height 14
click at [1214, 545] on input "text" at bounding box center [1315, 535] width 327 height 29
paste input "nstitut Universitaire de Technologie de Brest-Morlaix, France"
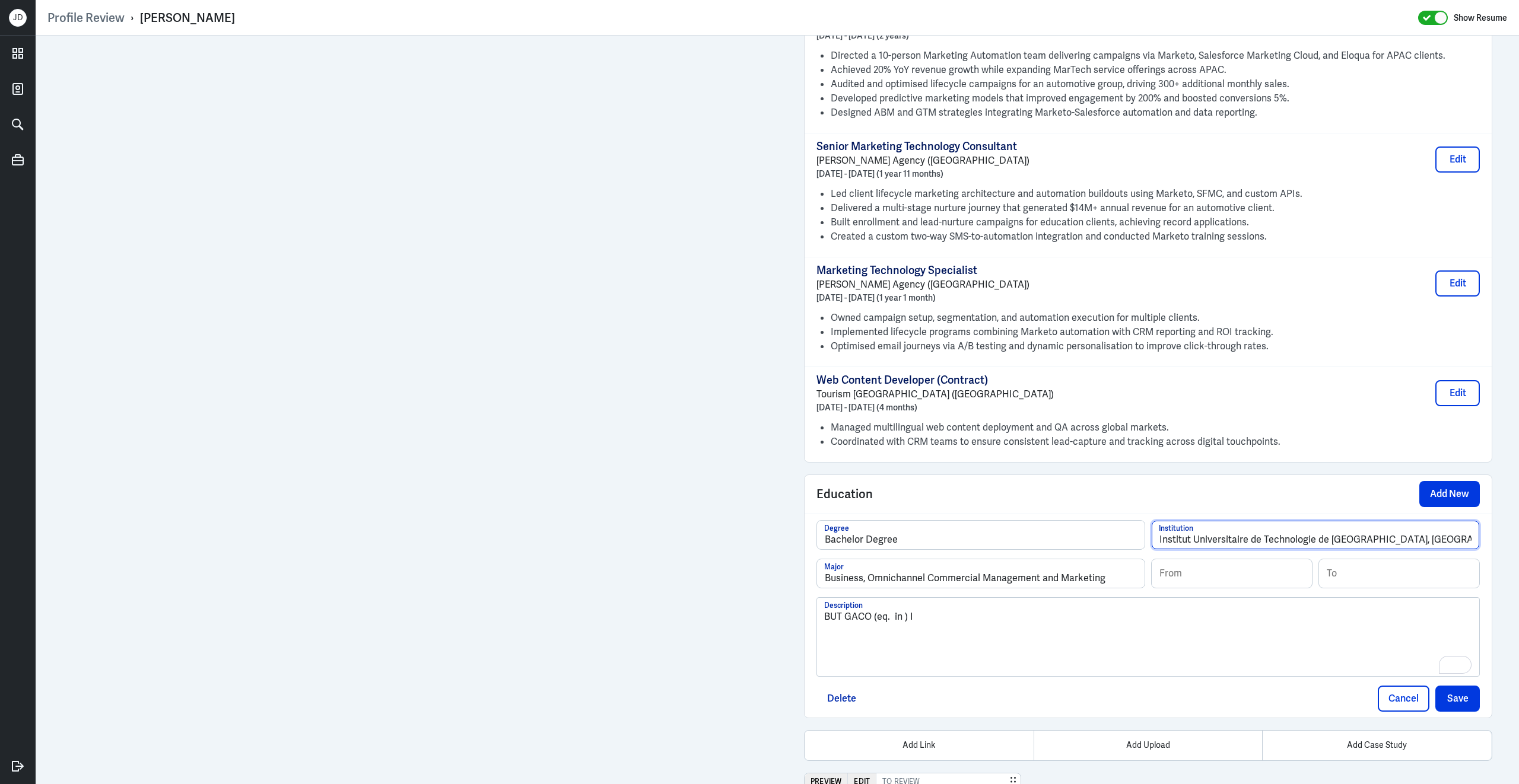
type input "Institut Universitaire de Technologie de Brest-Morlaix, France"
click at [1170, 583] on input at bounding box center [1231, 573] width 160 height 29
type input "09"
click at [944, 647] on div "BUT GACO (eq. in ) I" at bounding box center [1148, 641] width 648 height 64
click at [1466, 704] on button "Save" at bounding box center [1457, 699] width 45 height 26
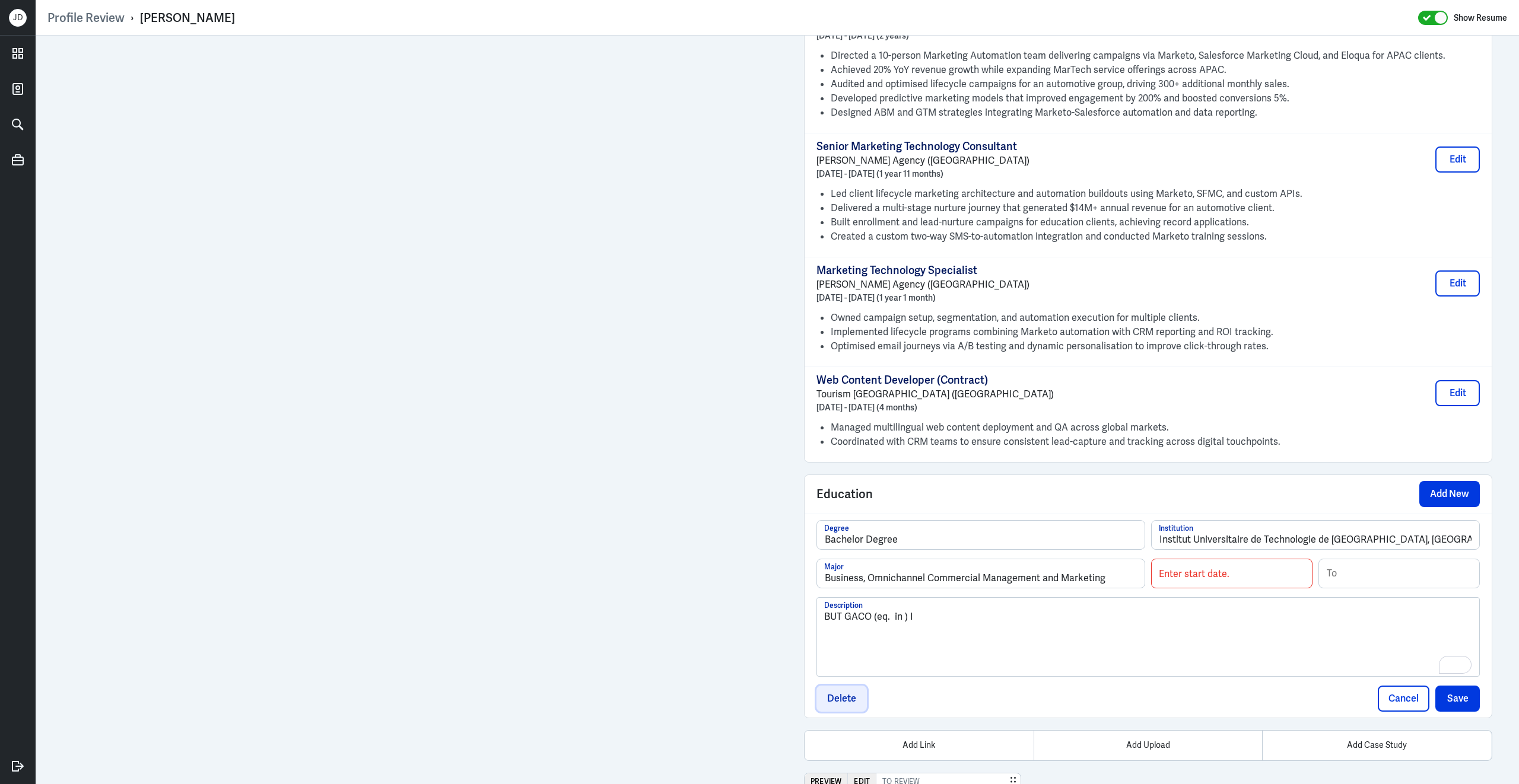
click at [842, 708] on button "Delete" at bounding box center [841, 699] width 50 height 26
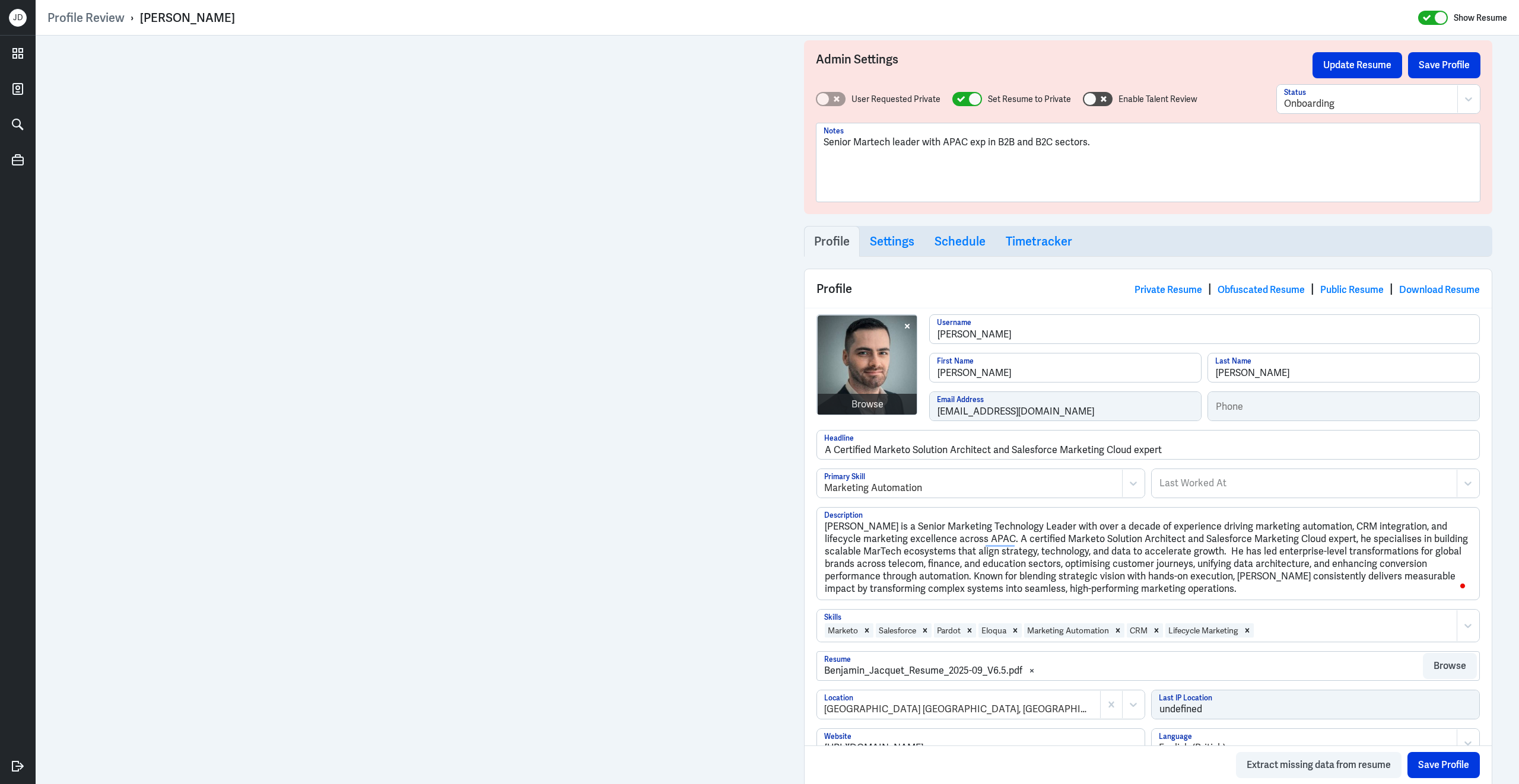
scroll to position [0, 0]
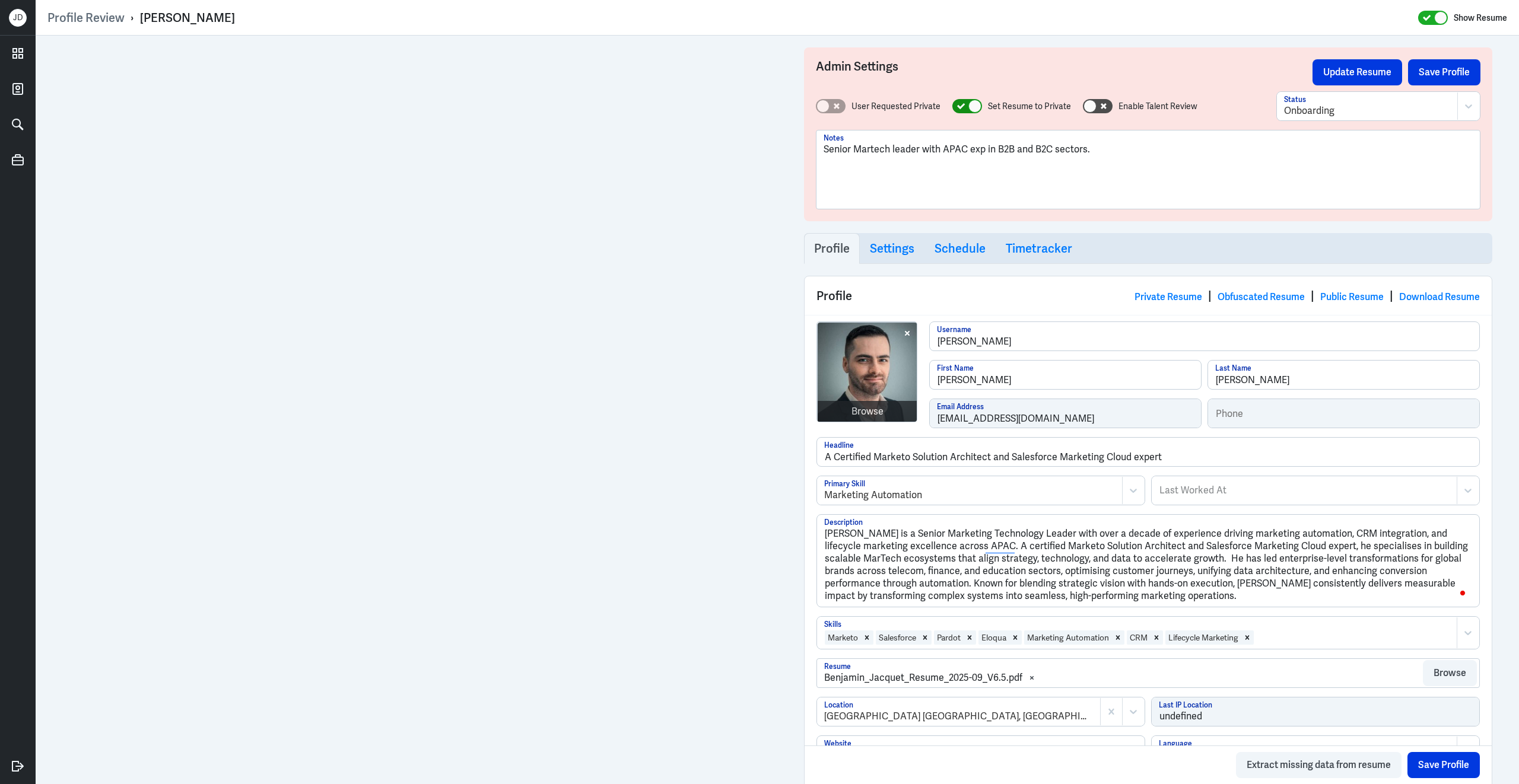
click at [968, 102] on div at bounding box center [974, 106] width 13 height 13
checkbox input "false"
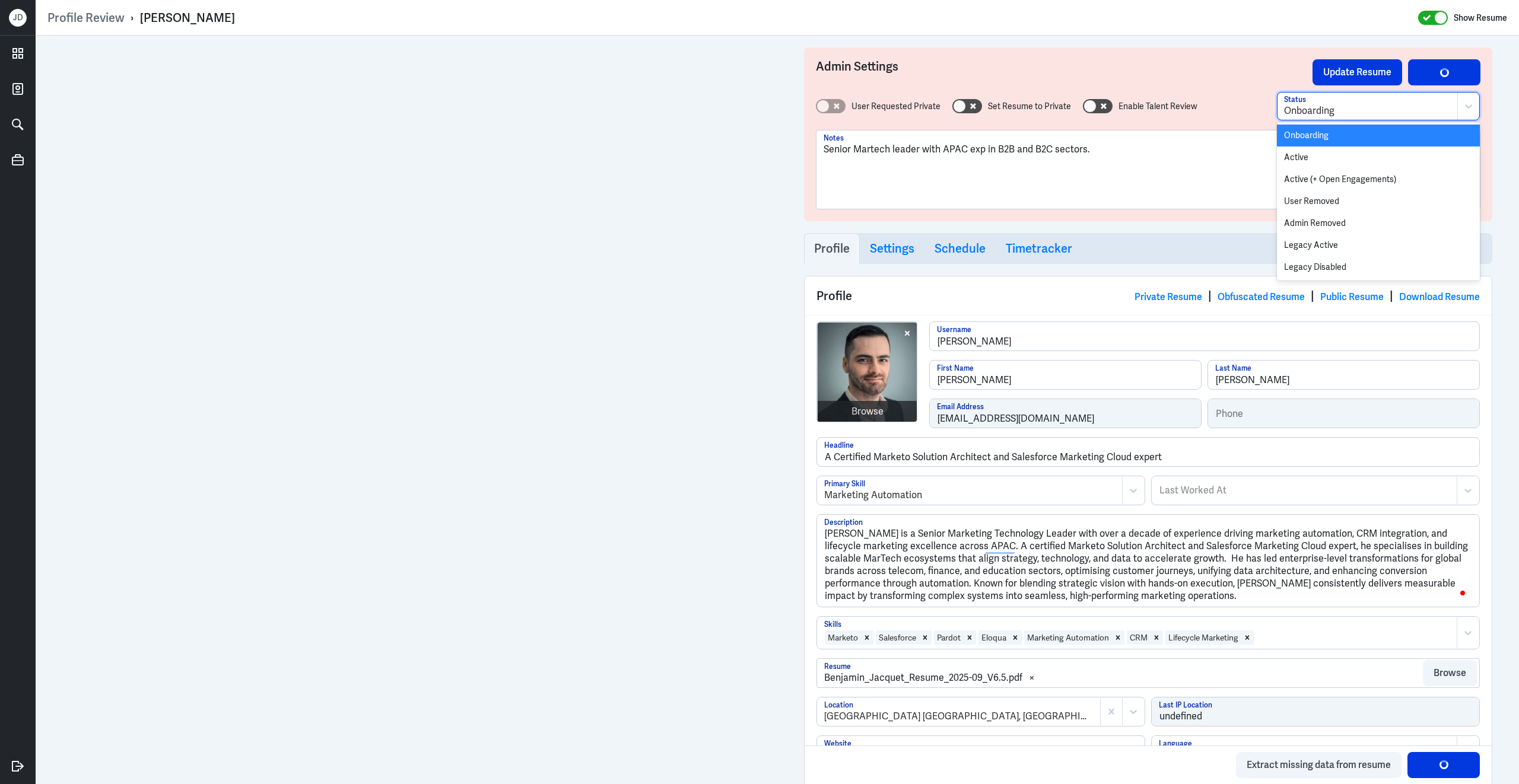
click at [1384, 114] on div at bounding box center [1367, 110] width 167 height 14
click at [1345, 158] on div "Active" at bounding box center [1378, 158] width 203 height 22
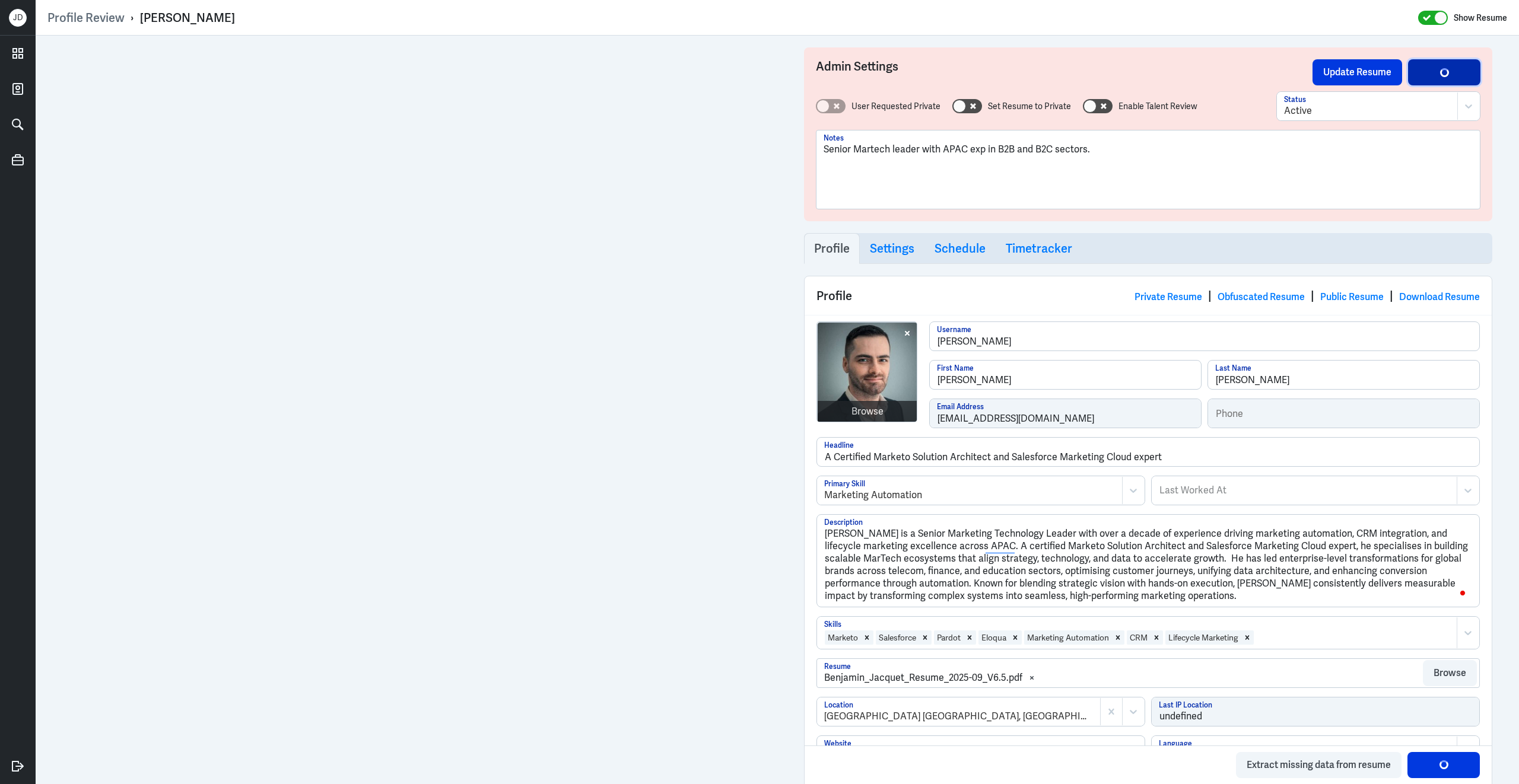
click at [1447, 80] on button "Save Profile" at bounding box center [1444, 72] width 72 height 26
click at [1378, 74] on button "Update Resume" at bounding box center [1357, 72] width 90 height 26
click at [1269, 296] on link "Obfuscated Resume" at bounding box center [1260, 297] width 87 height 12
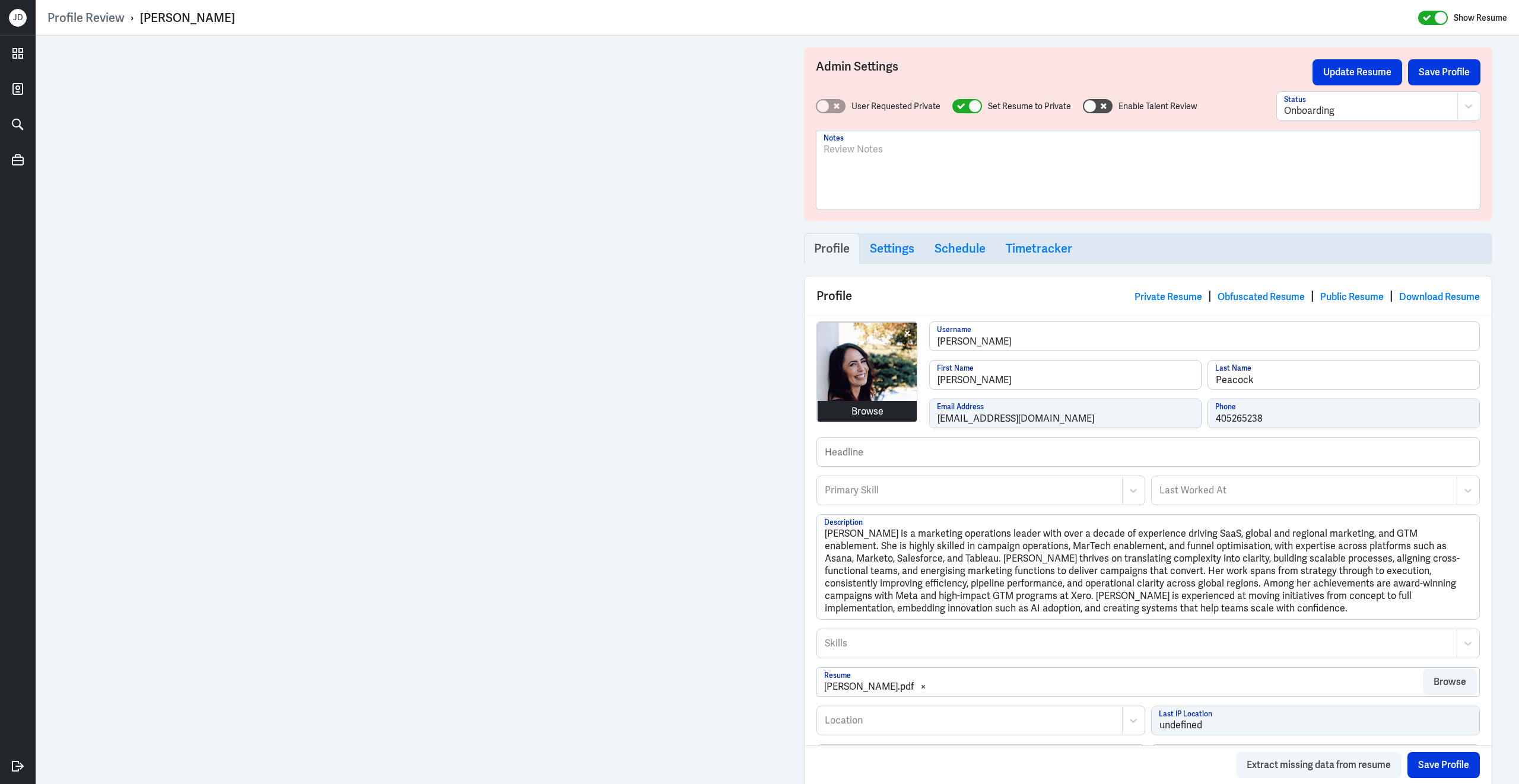
click at [879, 422] on div "Browse louise-peacock Username Louise First Name Peacock Last Name louisempeaco…" at bounding box center [1148, 379] width 663 height 116
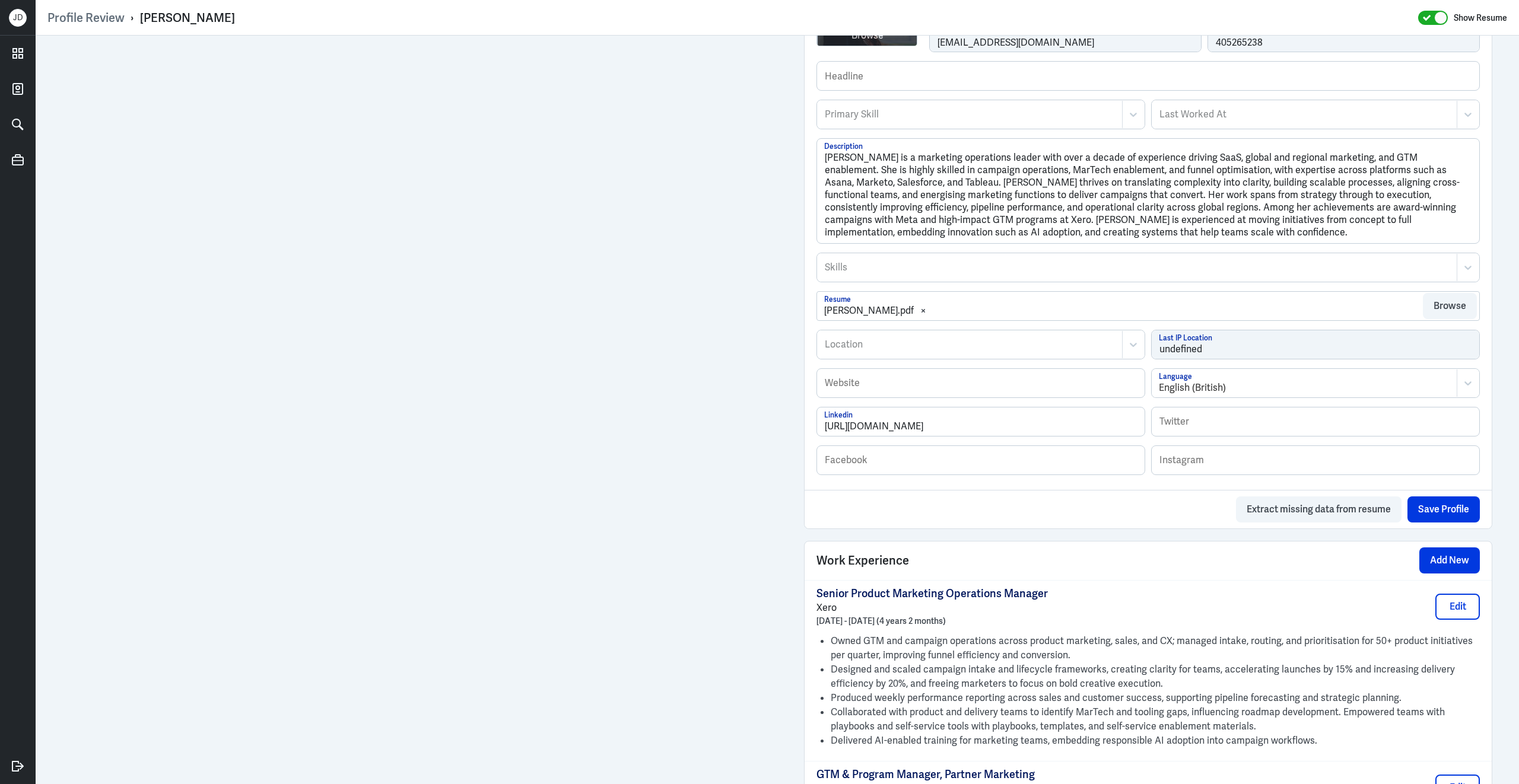
scroll to position [396, 0]
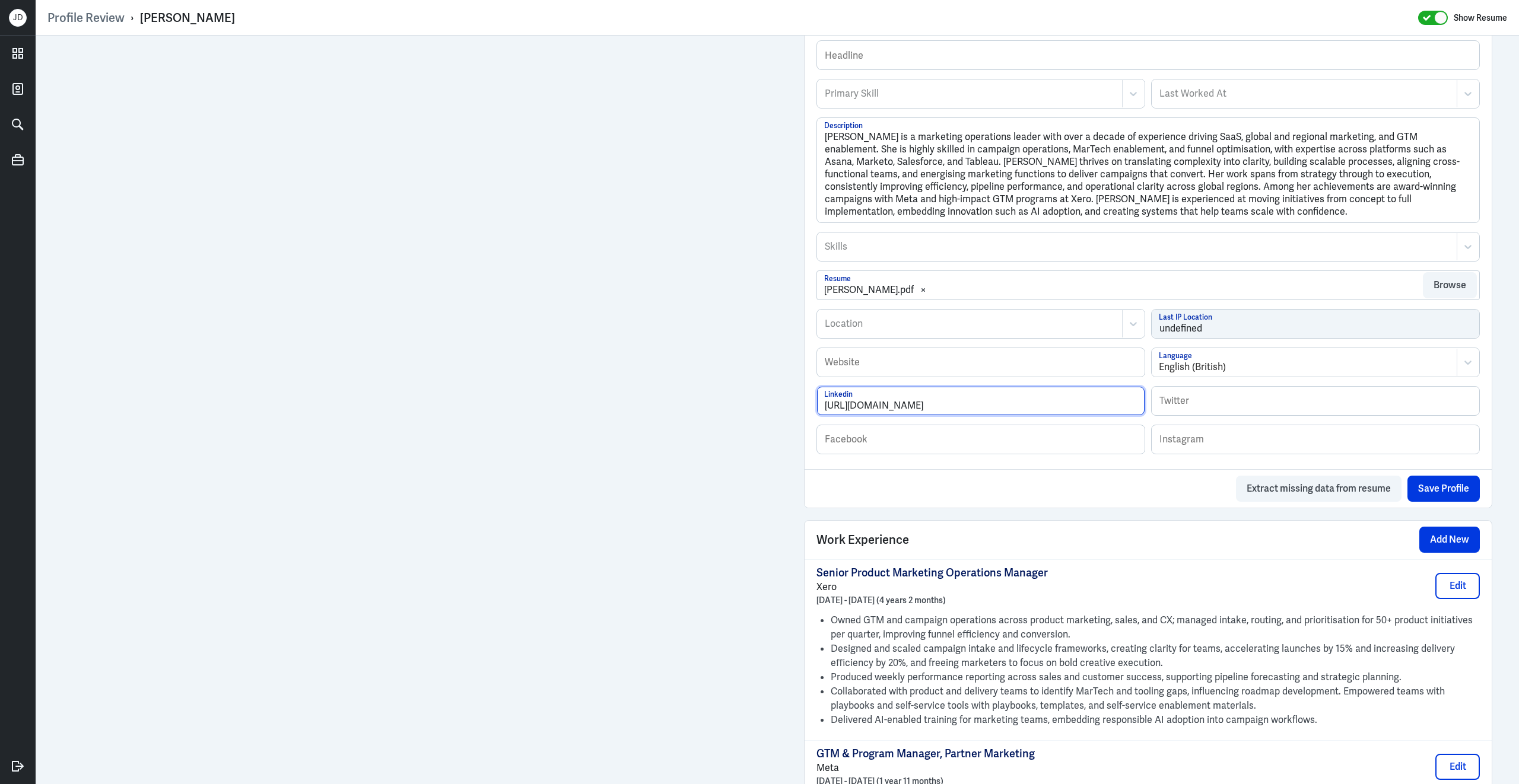
drag, startPoint x: 1047, startPoint y: 413, endPoint x: 792, endPoint y: 409, distance: 255.0
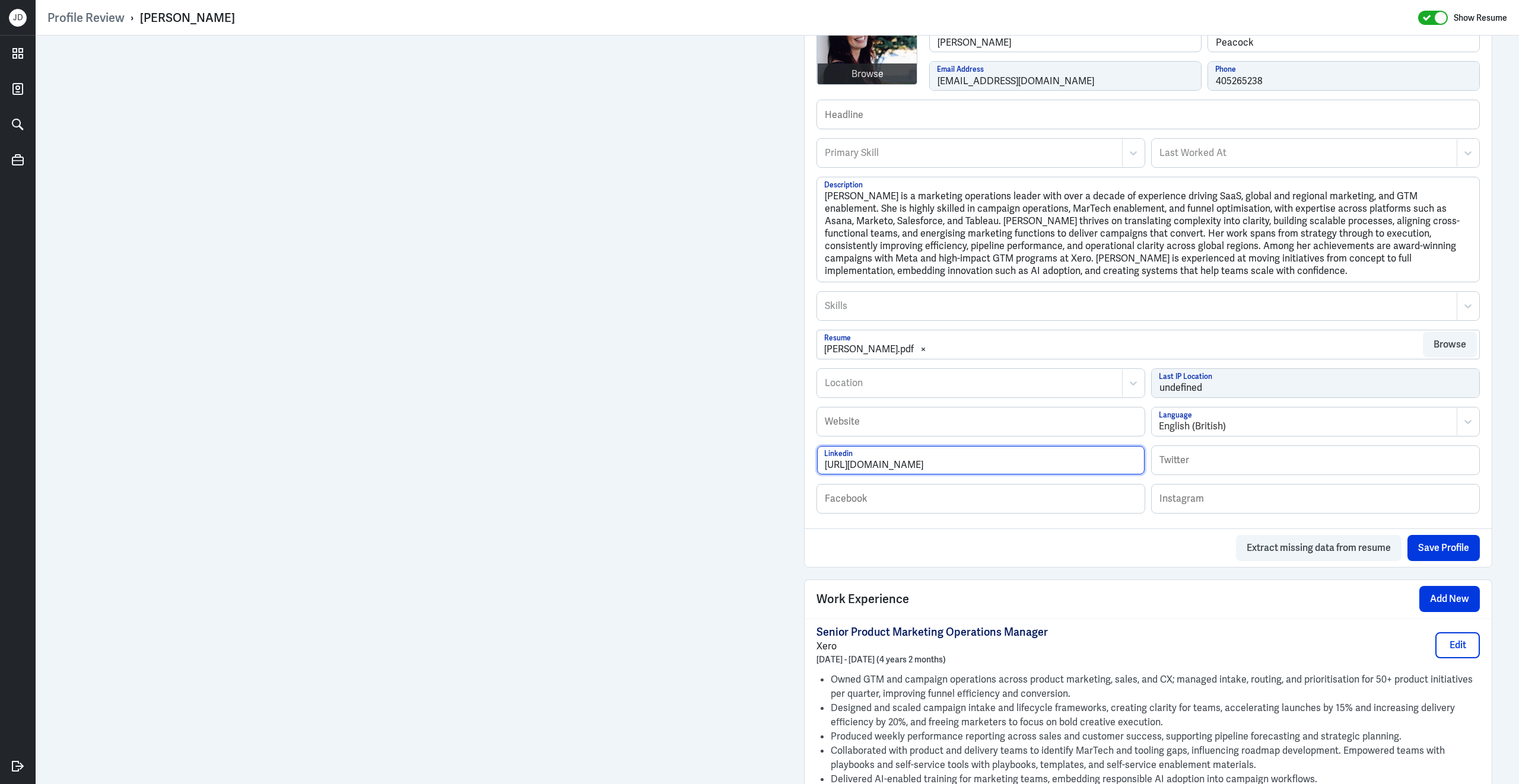
scroll to position [309, 0]
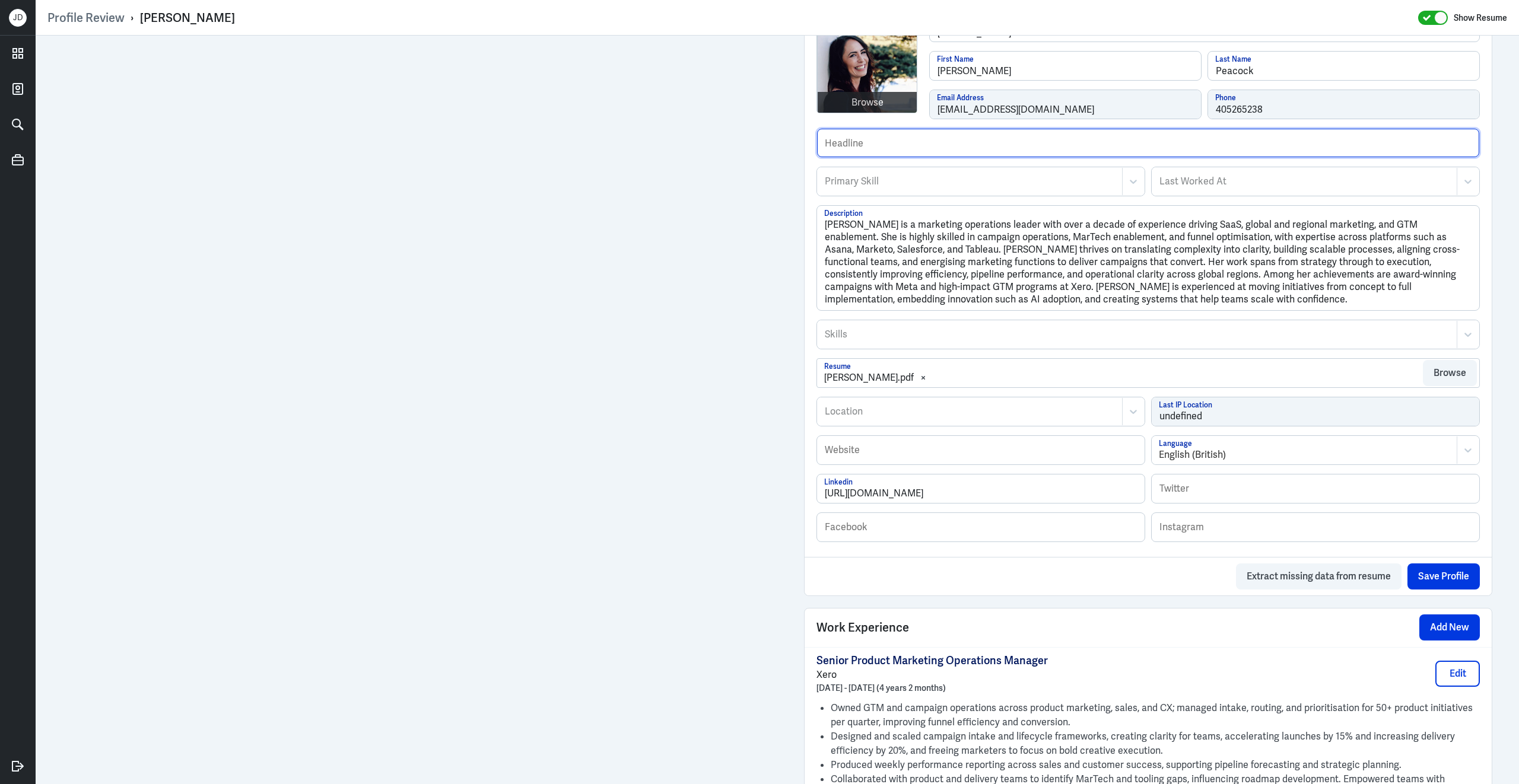
click at [917, 147] on input "text" at bounding box center [1148, 143] width 662 height 29
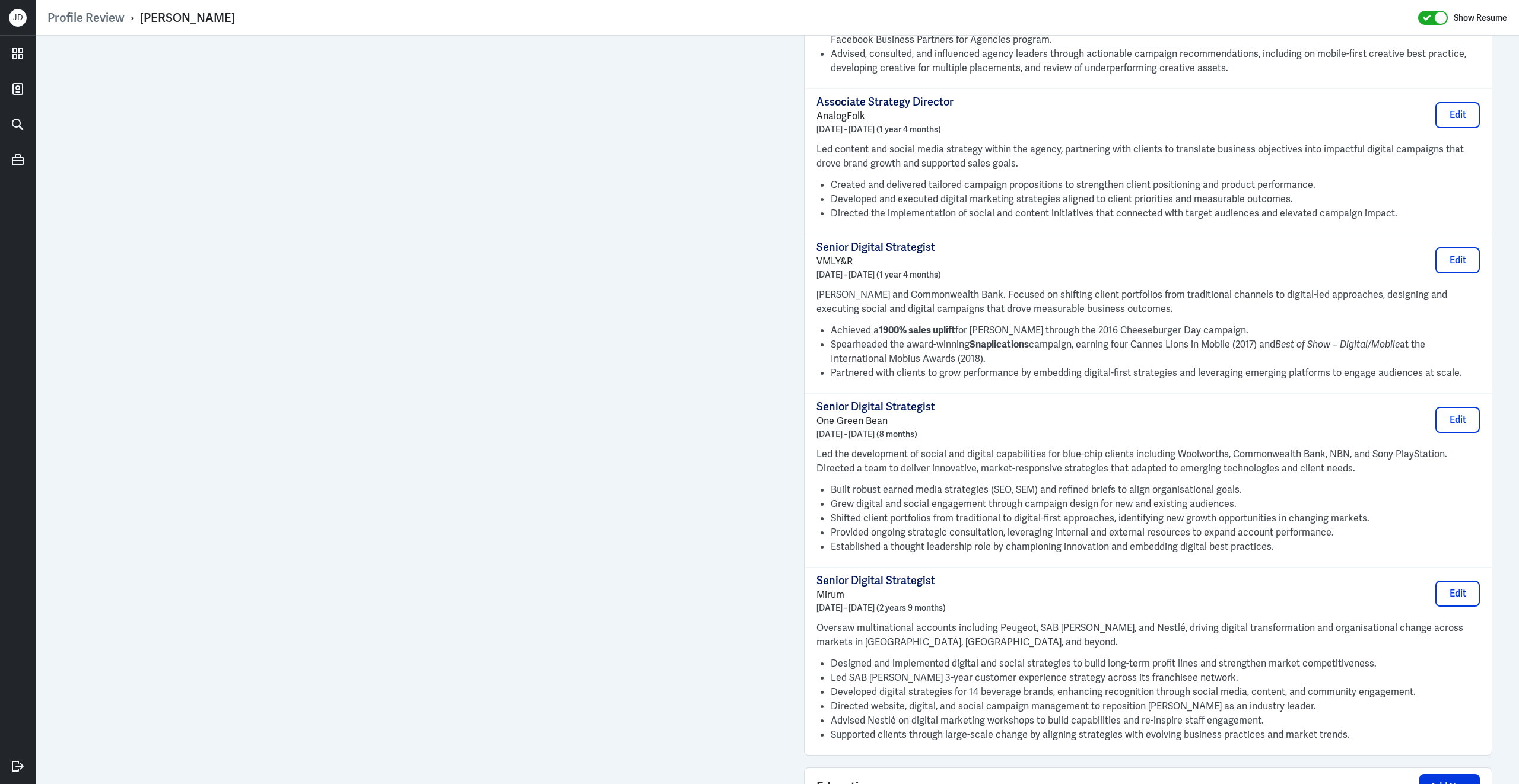
scroll to position [1298, 0]
drag, startPoint x: 816, startPoint y: 268, endPoint x: 876, endPoint y: 266, distance: 60.0
click at [876, 267] on p "VMLY&R" at bounding box center [879, 259] width 125 height 14
copy p "VMLY&R"
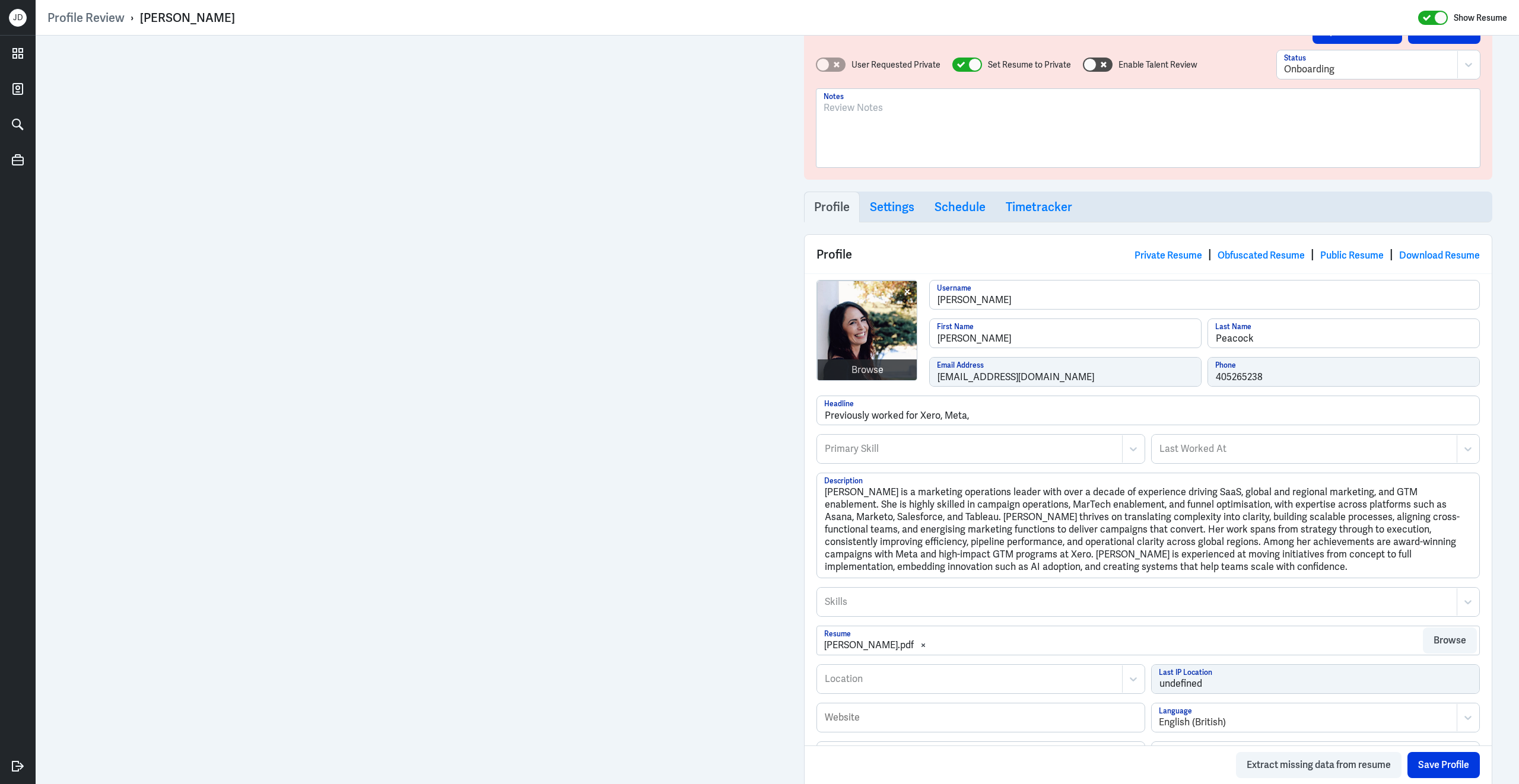
scroll to position [0, 0]
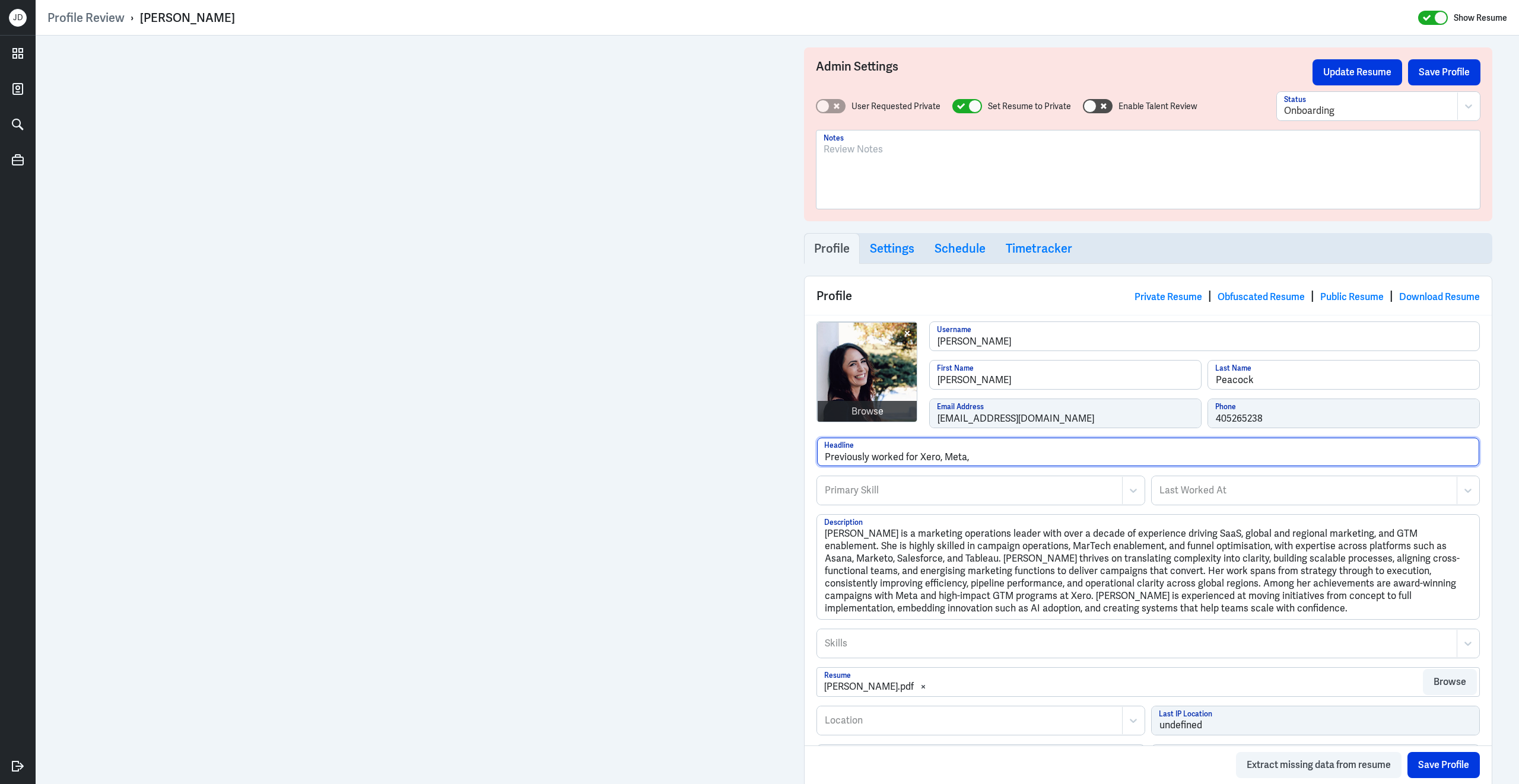
drag, startPoint x: 920, startPoint y: 460, endPoint x: 944, endPoint y: 459, distance: 24.0
click at [944, 460] on input "Previously worked for Xero, Meta," at bounding box center [1148, 452] width 662 height 29
click at [967, 463] on input "Previously worked for Meta," at bounding box center [1148, 452] width 662 height 29
paste input "VMLY&R"
type input "Previously worked for Meta, Xero, VMLY&R and Mirum."
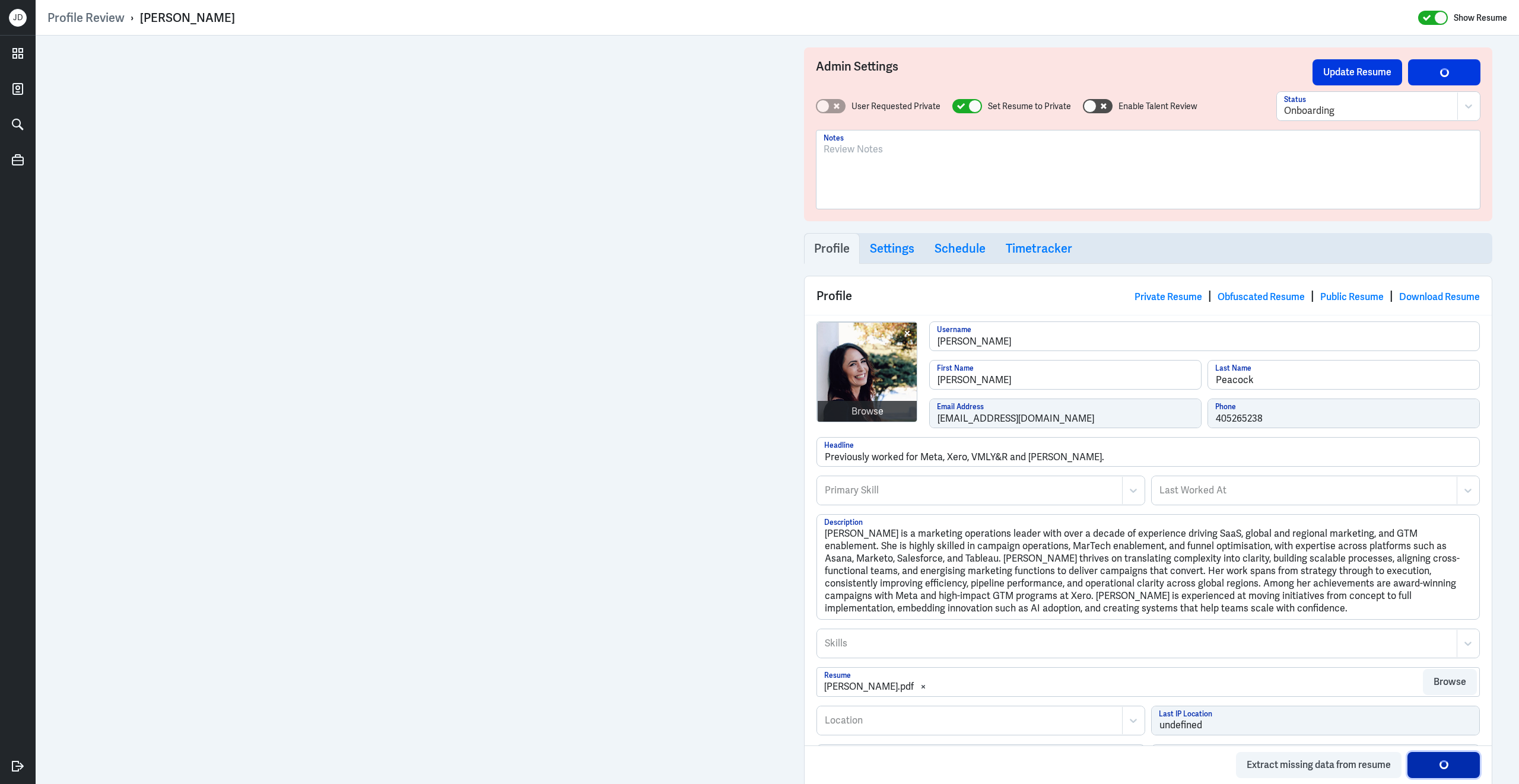
click at [1456, 760] on button "Save Profile" at bounding box center [1443, 765] width 72 height 26
click at [968, 494] on div at bounding box center [956, 490] width 266 height 14
type input "marketing operations"
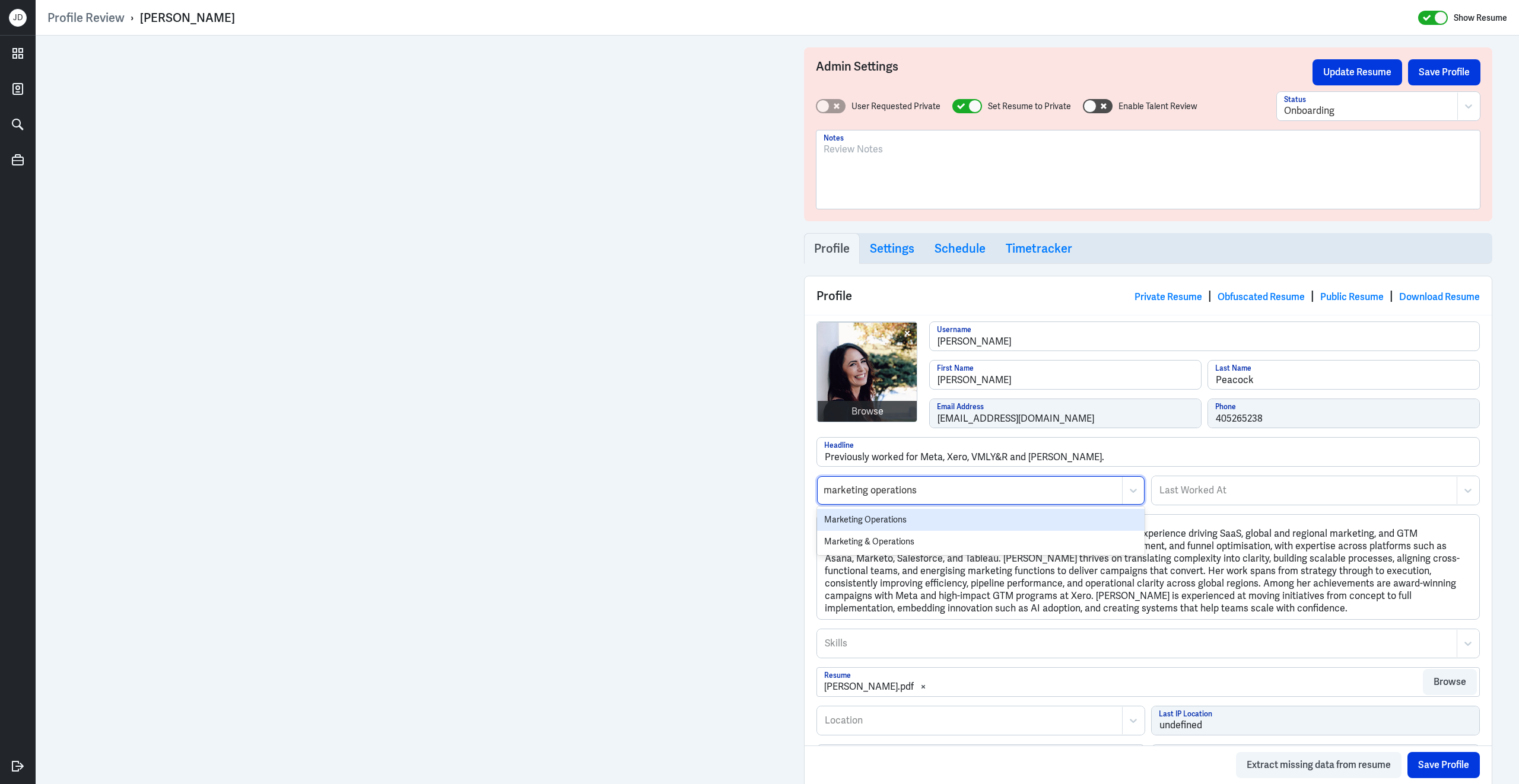
click at [897, 524] on div "Marketing Operations" at bounding box center [980, 520] width 327 height 22
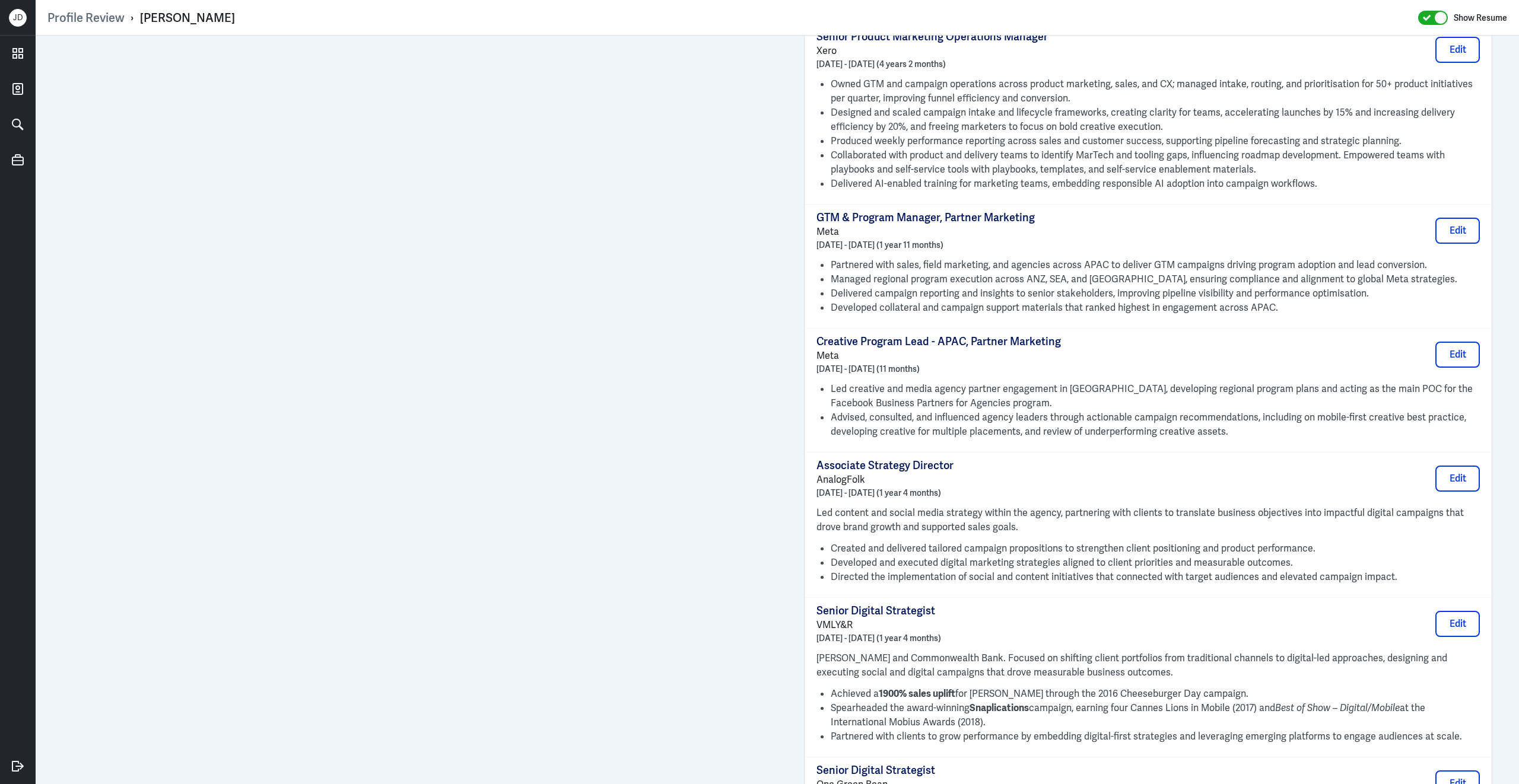
scroll to position [88, 0]
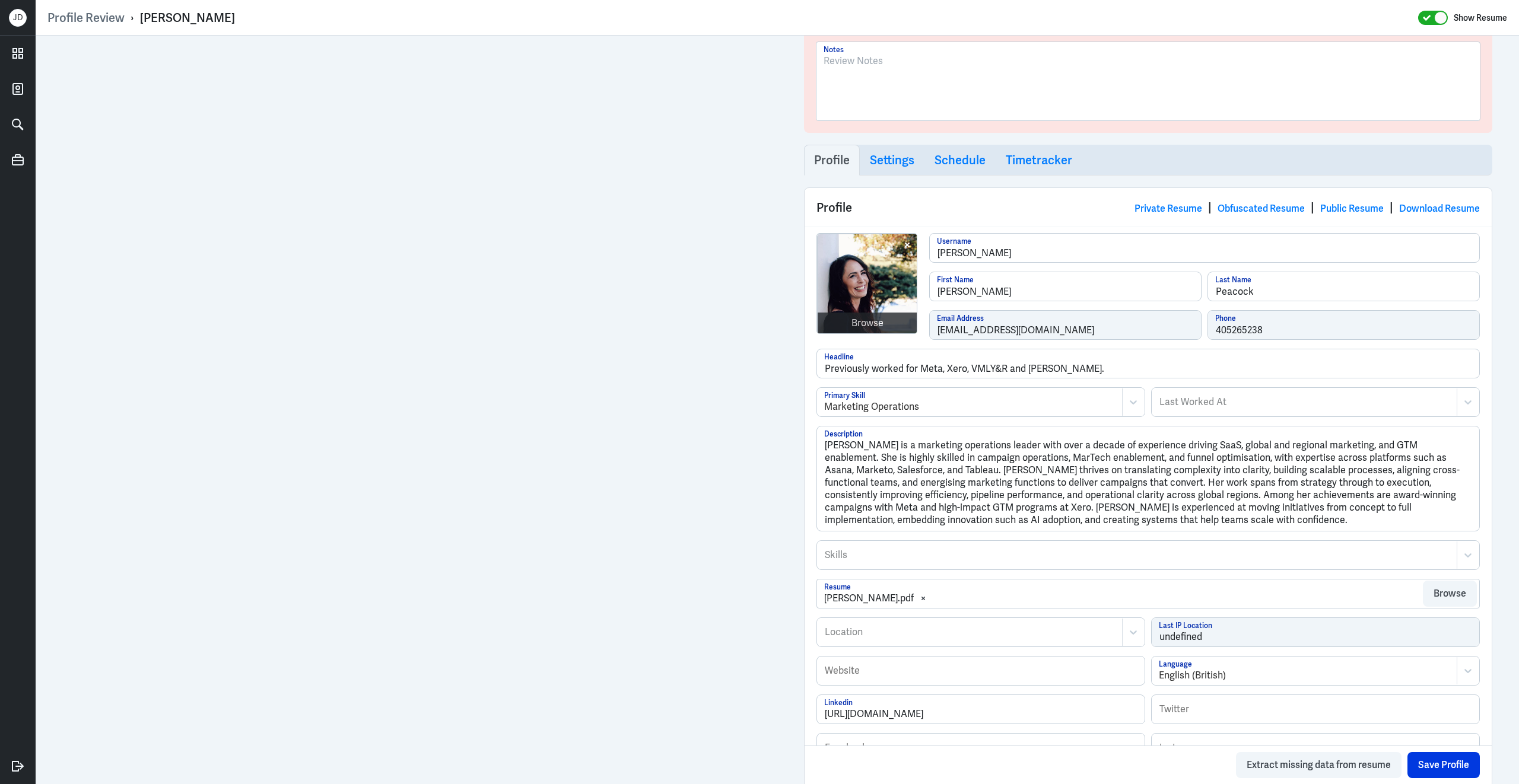
click at [937, 562] on div at bounding box center [1137, 555] width 627 height 14
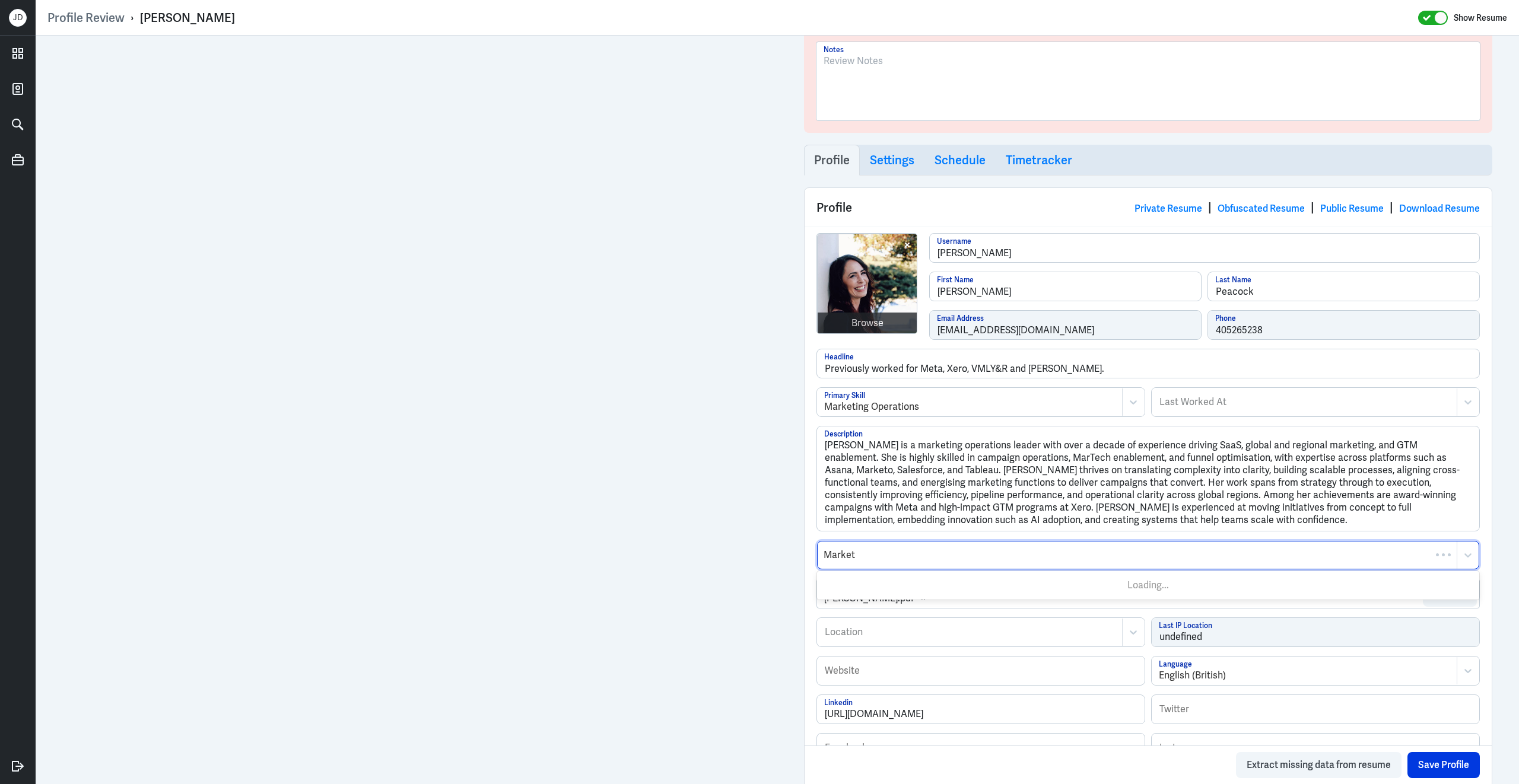
type input "Marketo"
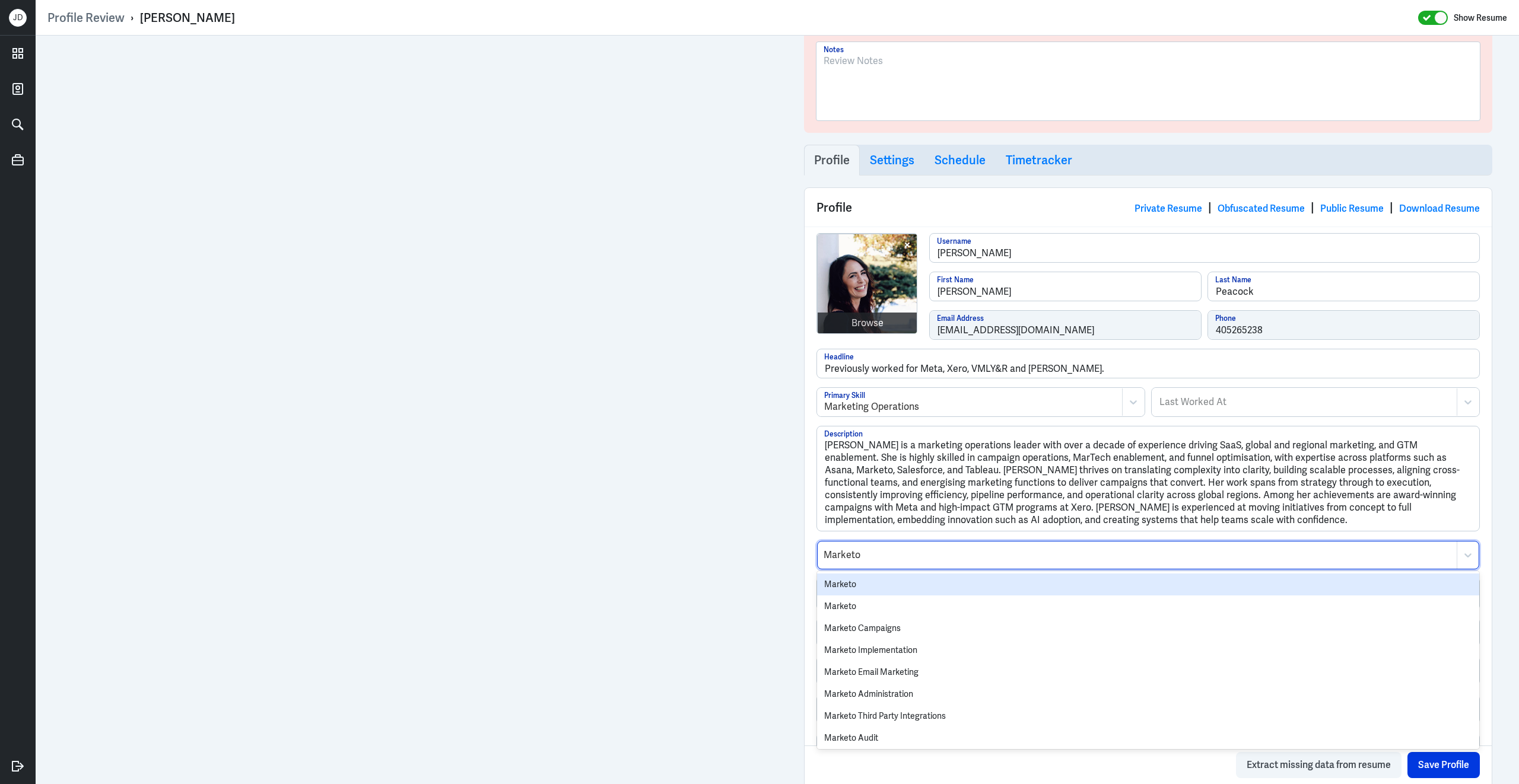
click at [889, 589] on div "Marketo" at bounding box center [1148, 584] width 662 height 22
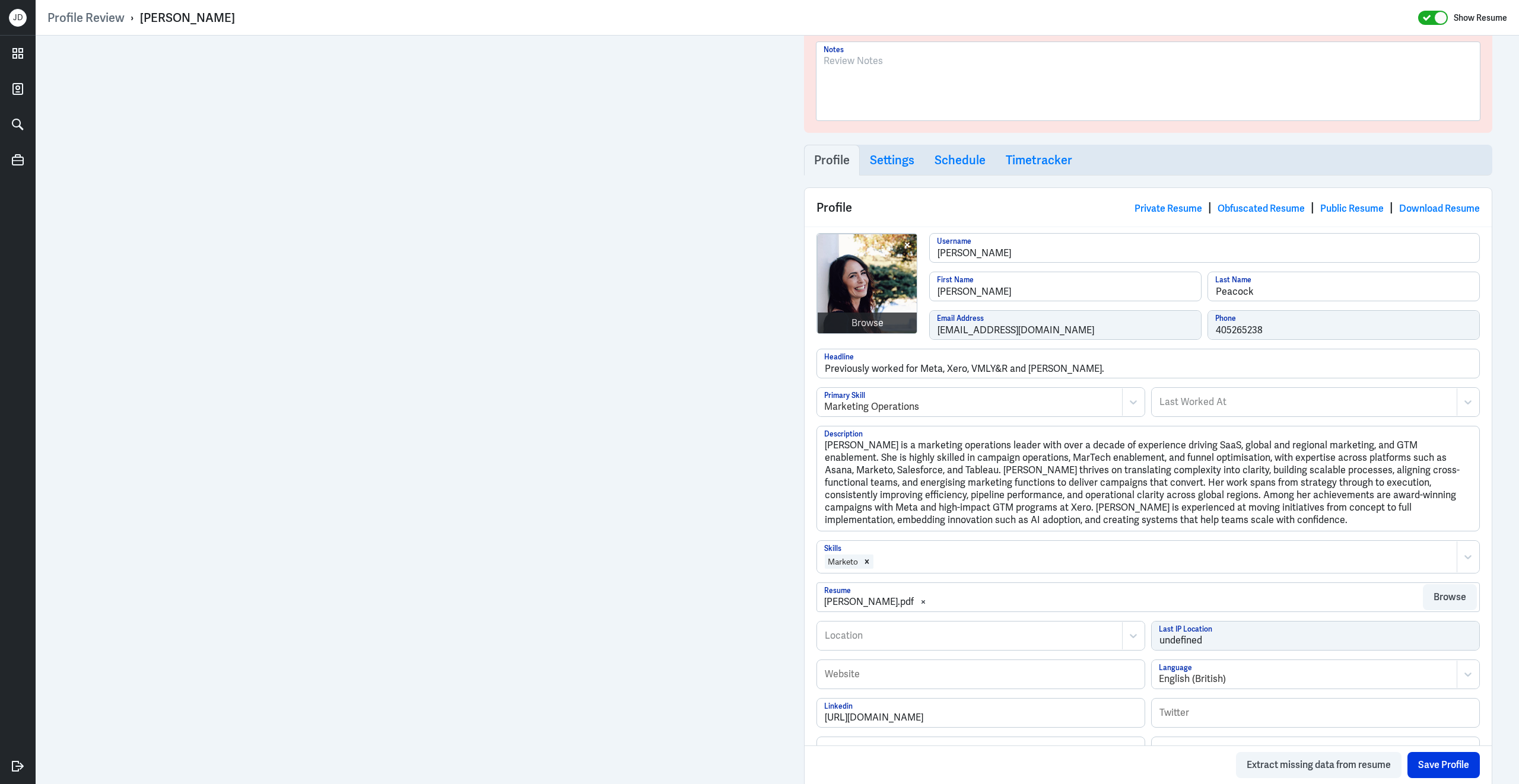
click at [932, 564] on div at bounding box center [1163, 561] width 576 height 14
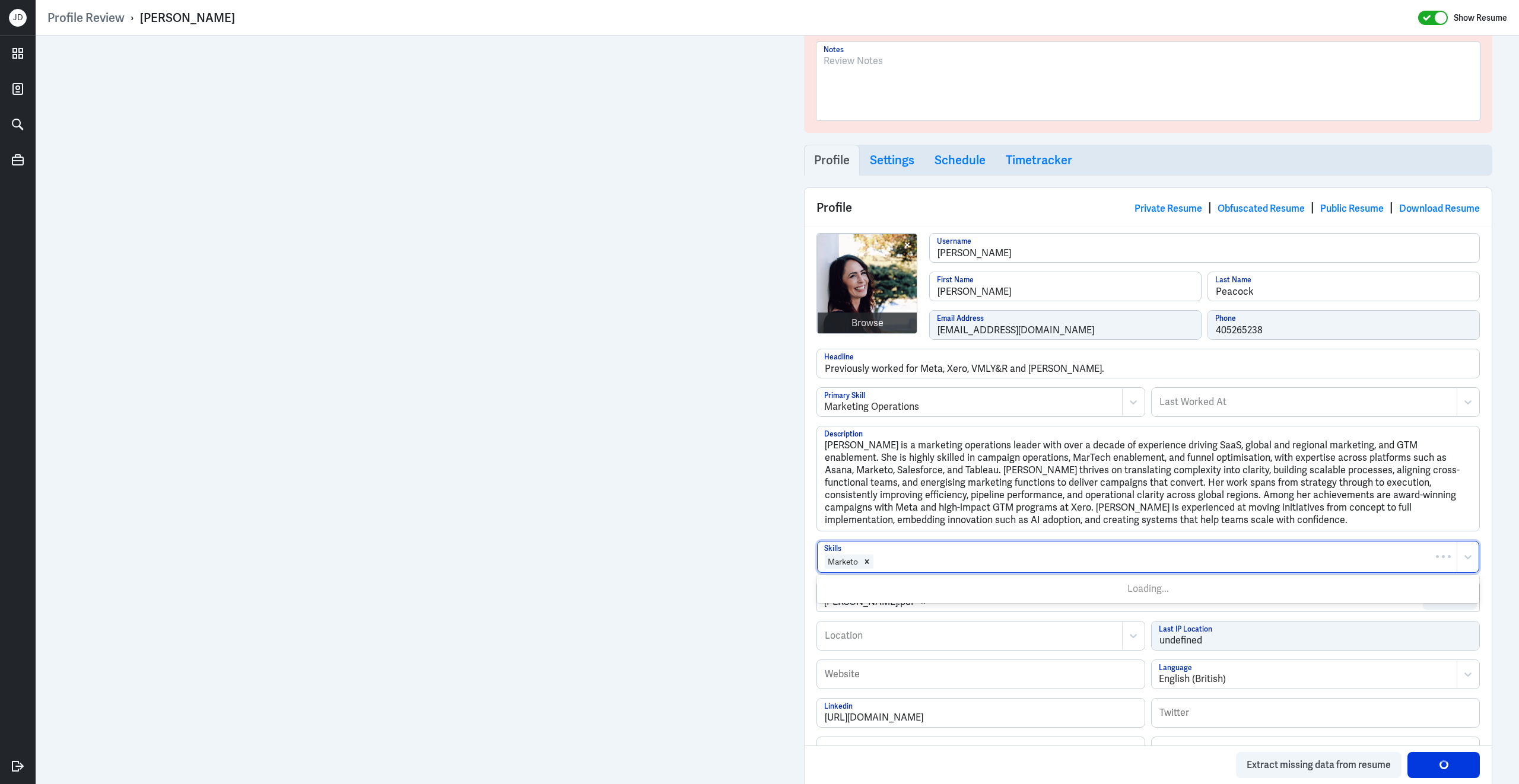
click at [932, 564] on div at bounding box center [1163, 561] width 576 height 14
type input "Salesforce"
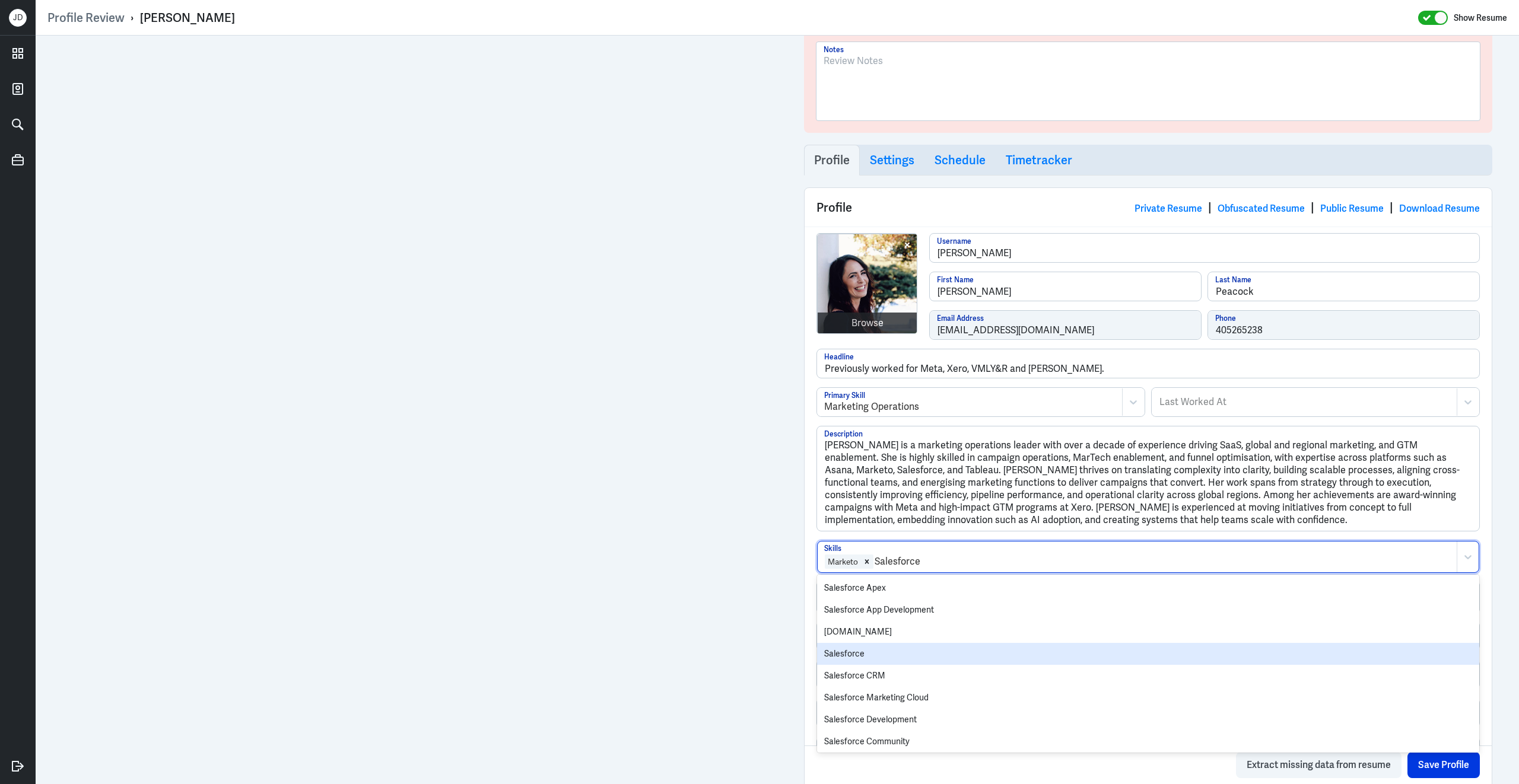
click at [869, 664] on div "Salesforce" at bounding box center [1148, 654] width 662 height 22
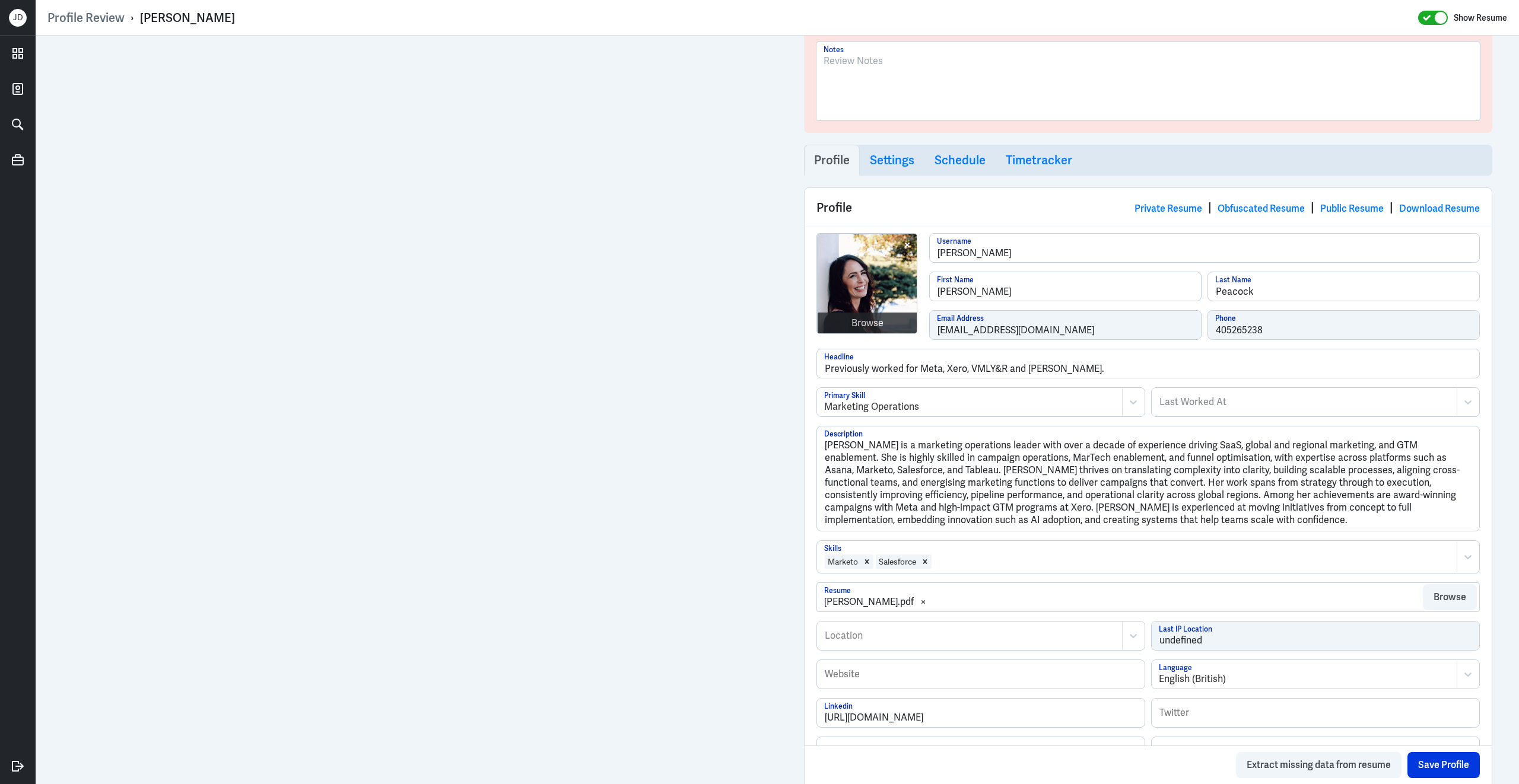
click at [1002, 558] on div at bounding box center [1191, 561] width 518 height 14
click at [998, 562] on div at bounding box center [1191, 561] width 518 height 14
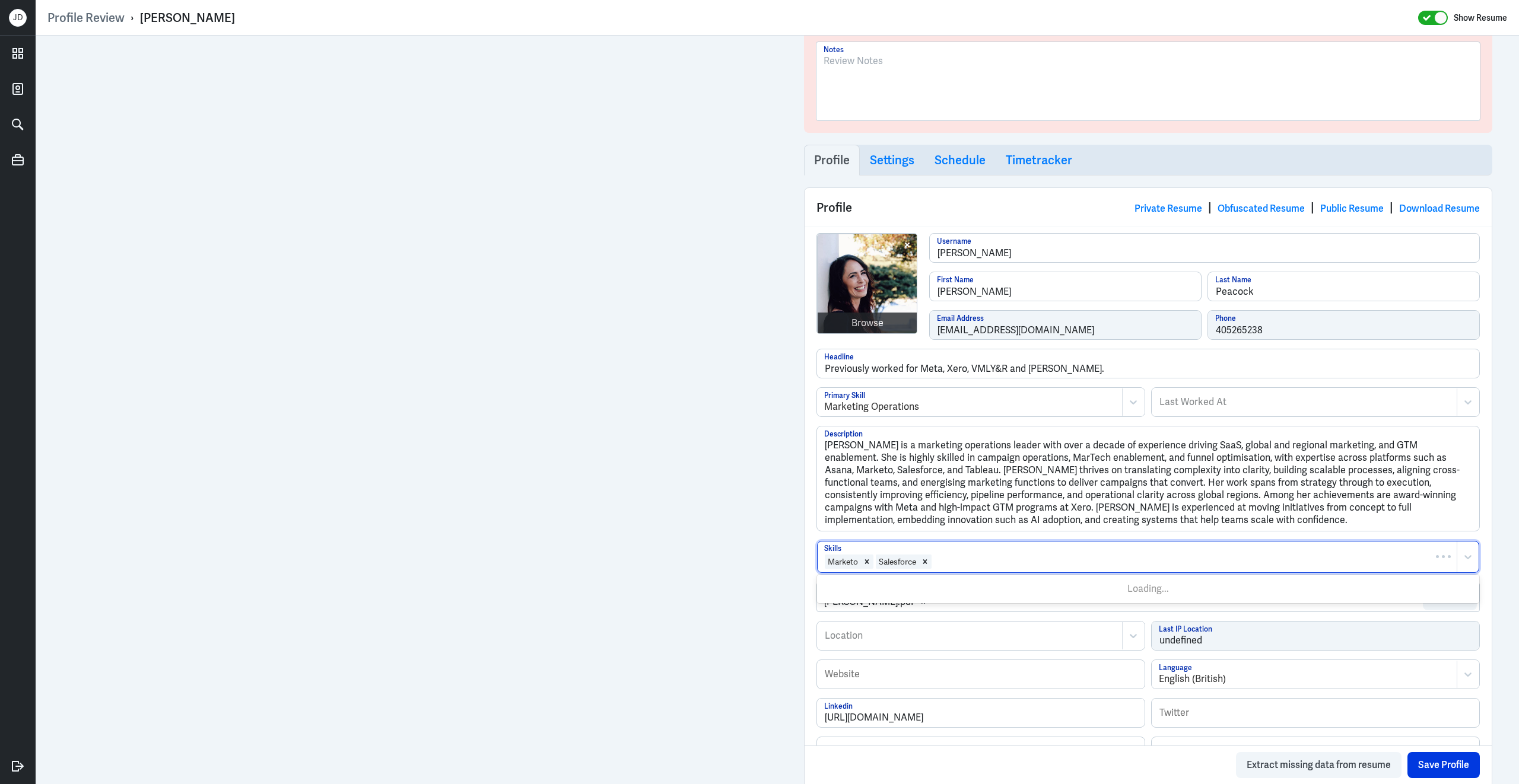
click at [998, 562] on div at bounding box center [1191, 561] width 518 height 14
type input "Tableau"
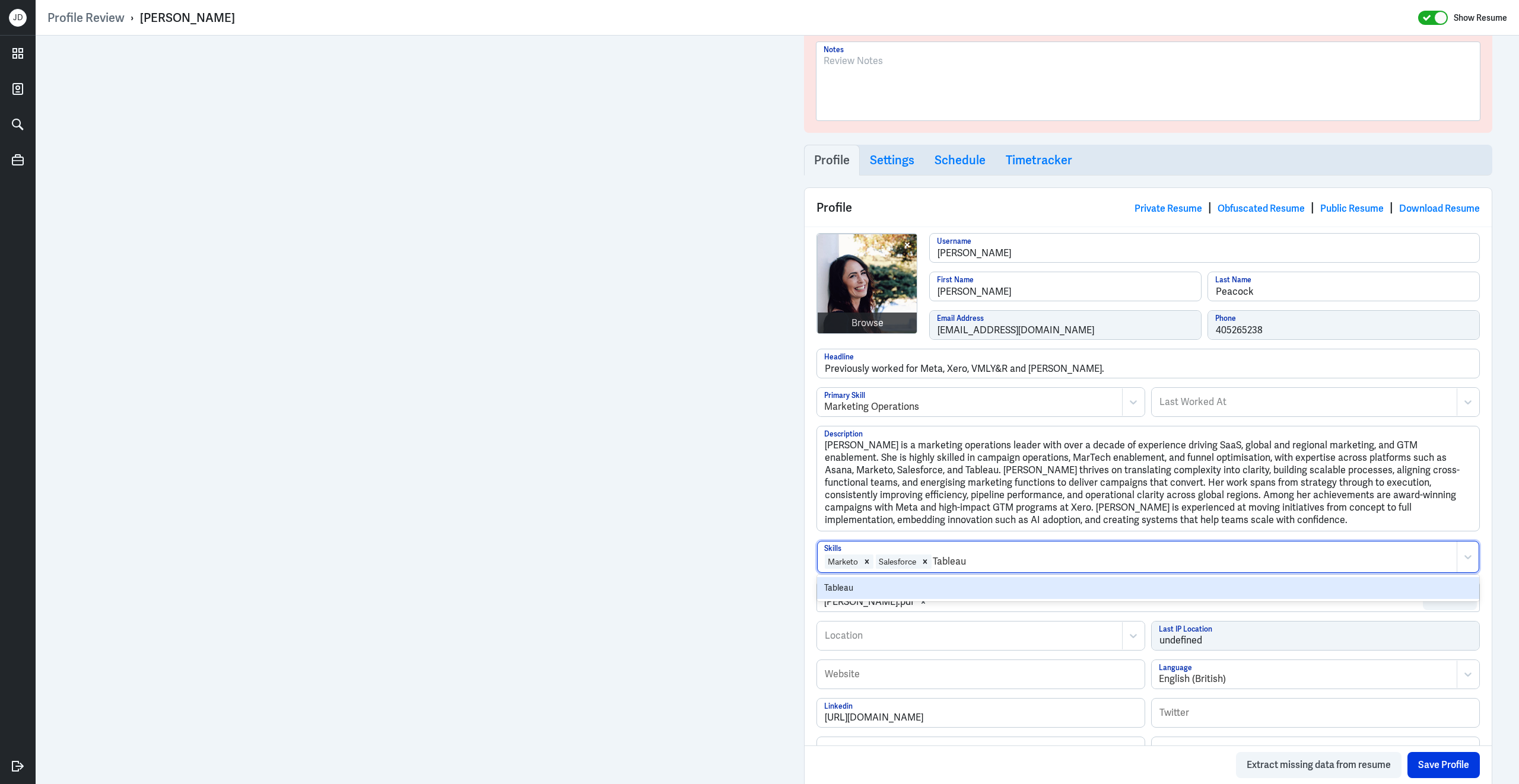
click at [958, 589] on div "Tableau" at bounding box center [1148, 588] width 662 height 22
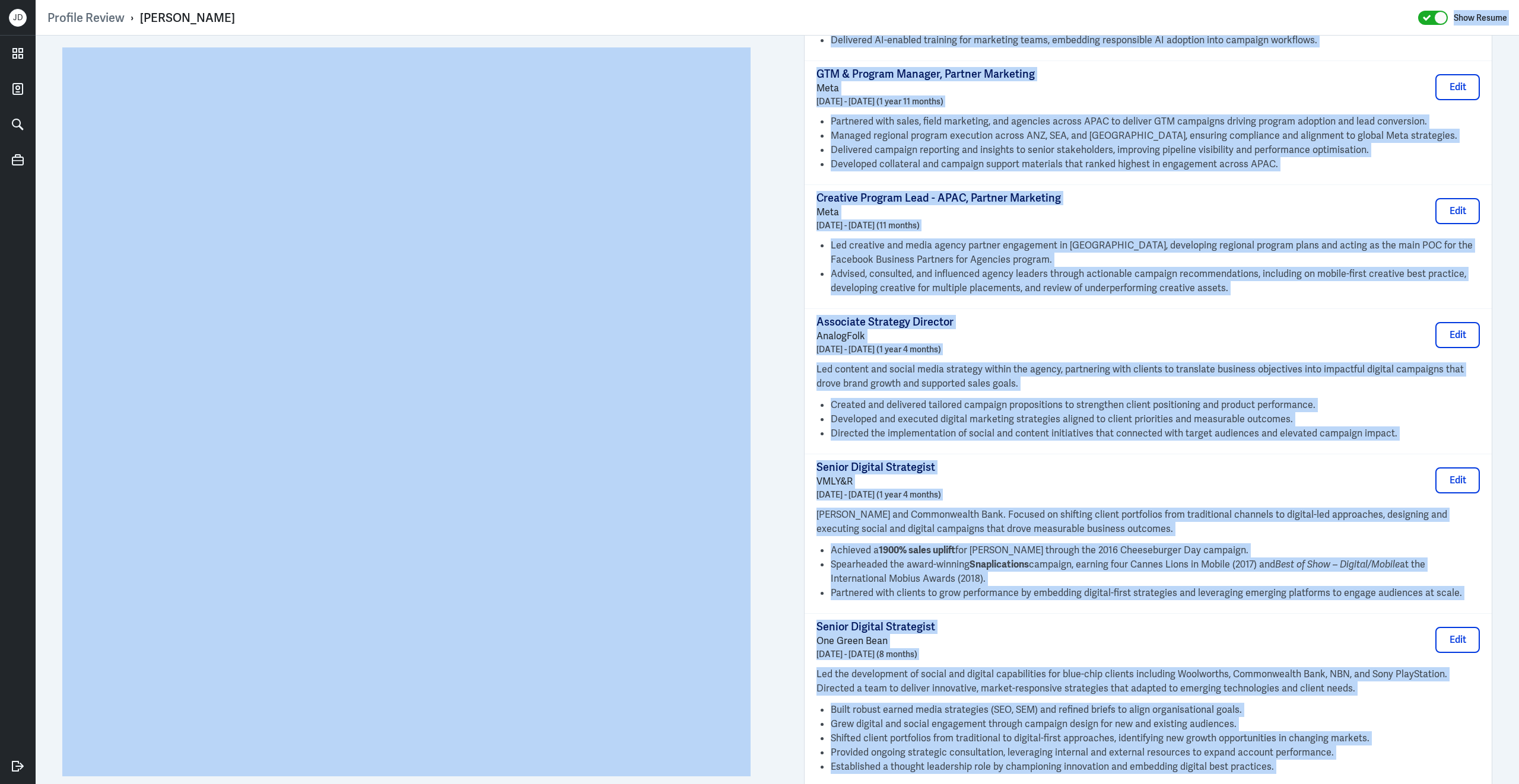
scroll to position [926, 0]
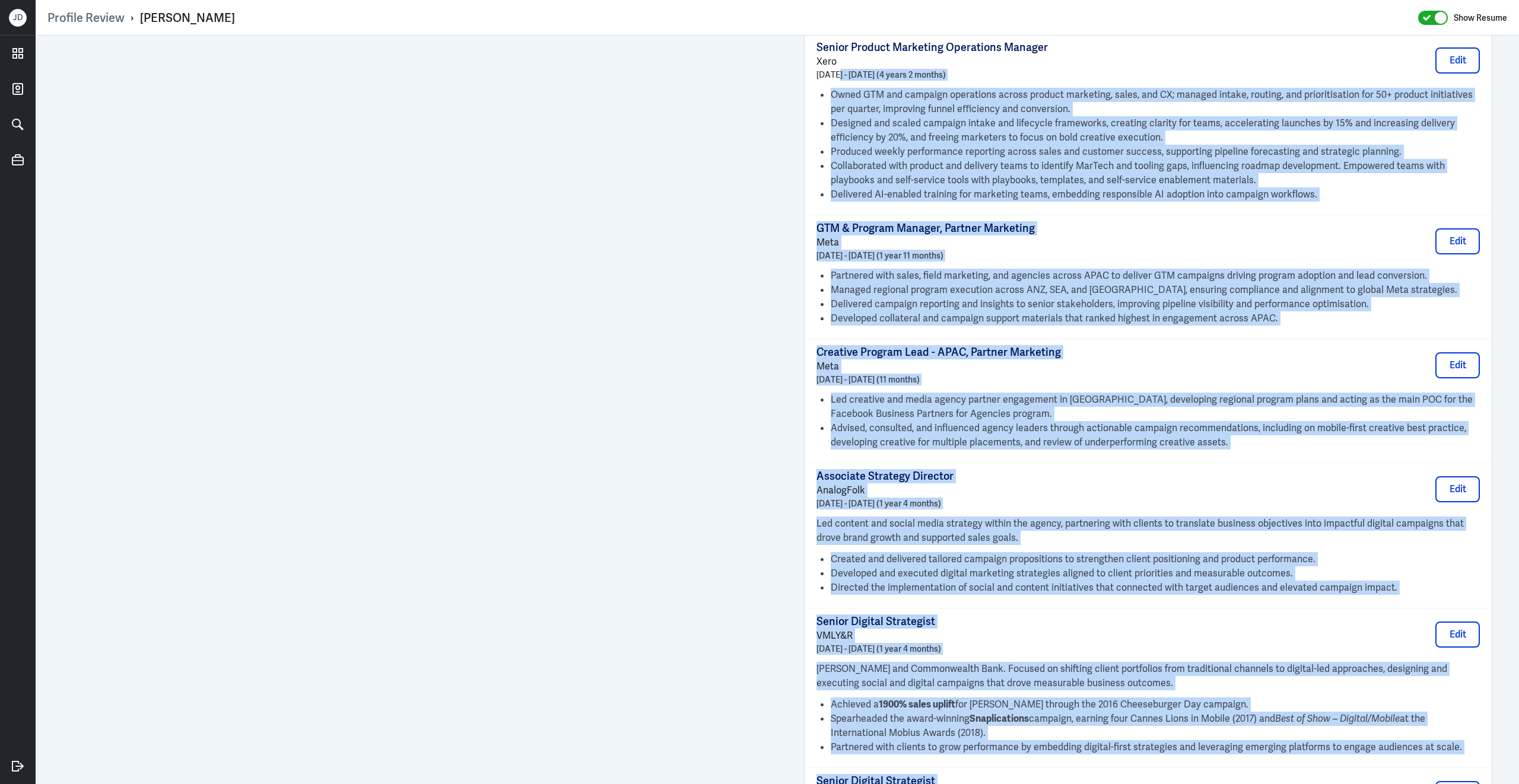
drag, startPoint x: 1370, startPoint y: 721, endPoint x: 834, endPoint y: 86, distance: 831.0
click at [834, 86] on div "Senior Product Marketing Operations Manager Xero July 2021 - August 2025 (4 yea…" at bounding box center [1147, 581] width 687 height 1095
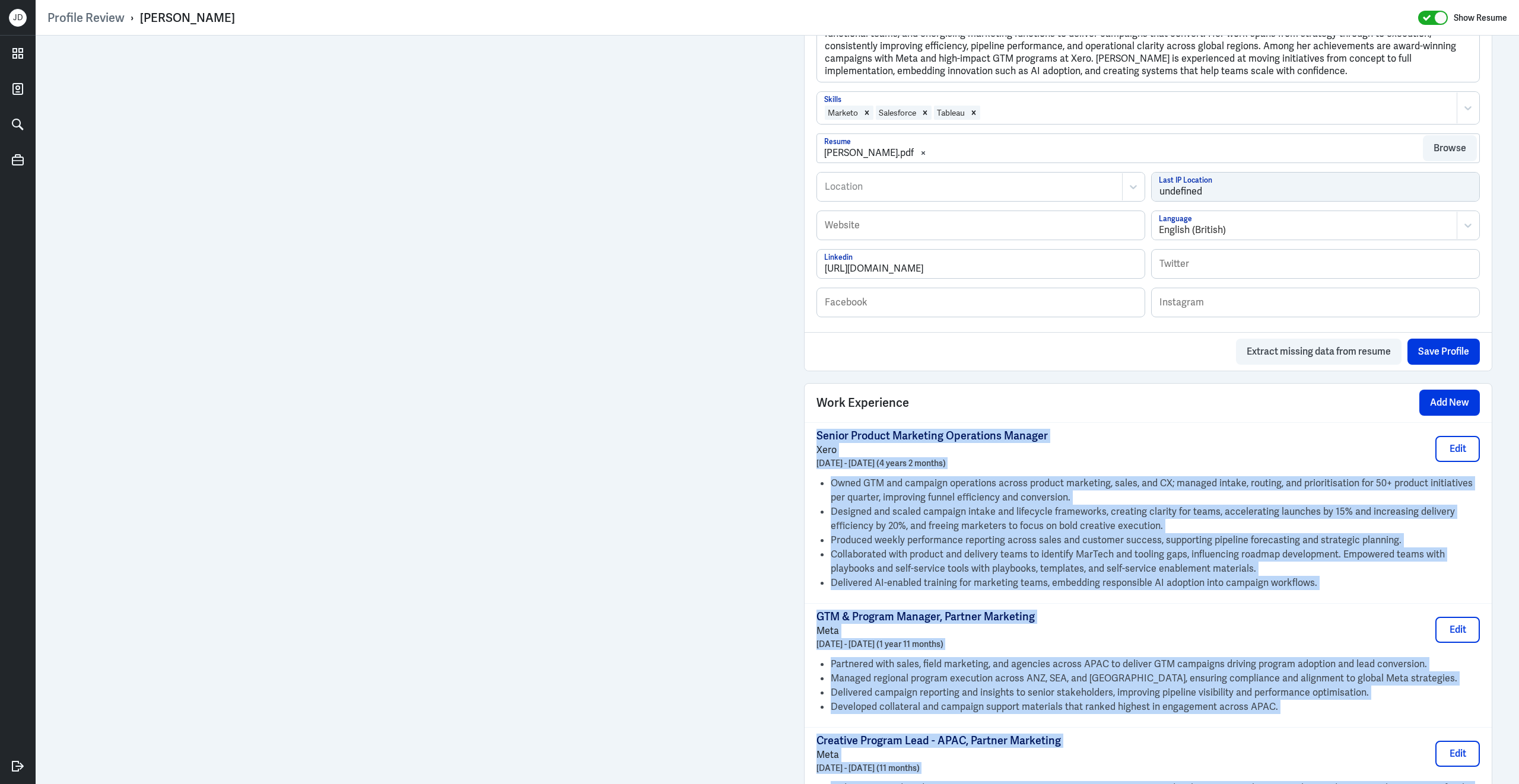
copy div "Senior Product Marketing Operations Manager Xero July 2021 - August 2025 (4 yea…"
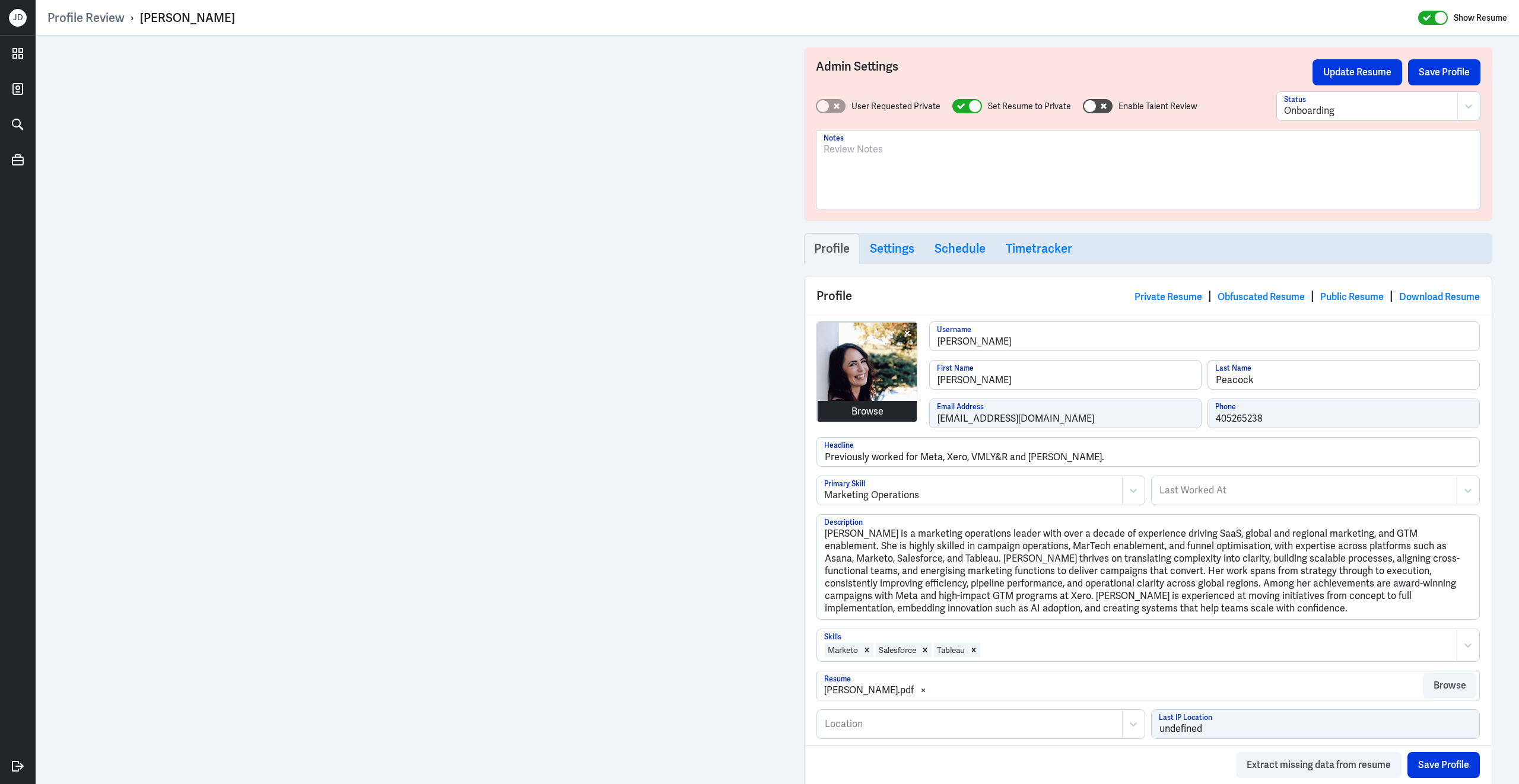
click at [873, 417] on div "Browse" at bounding box center [867, 412] width 32 height 14
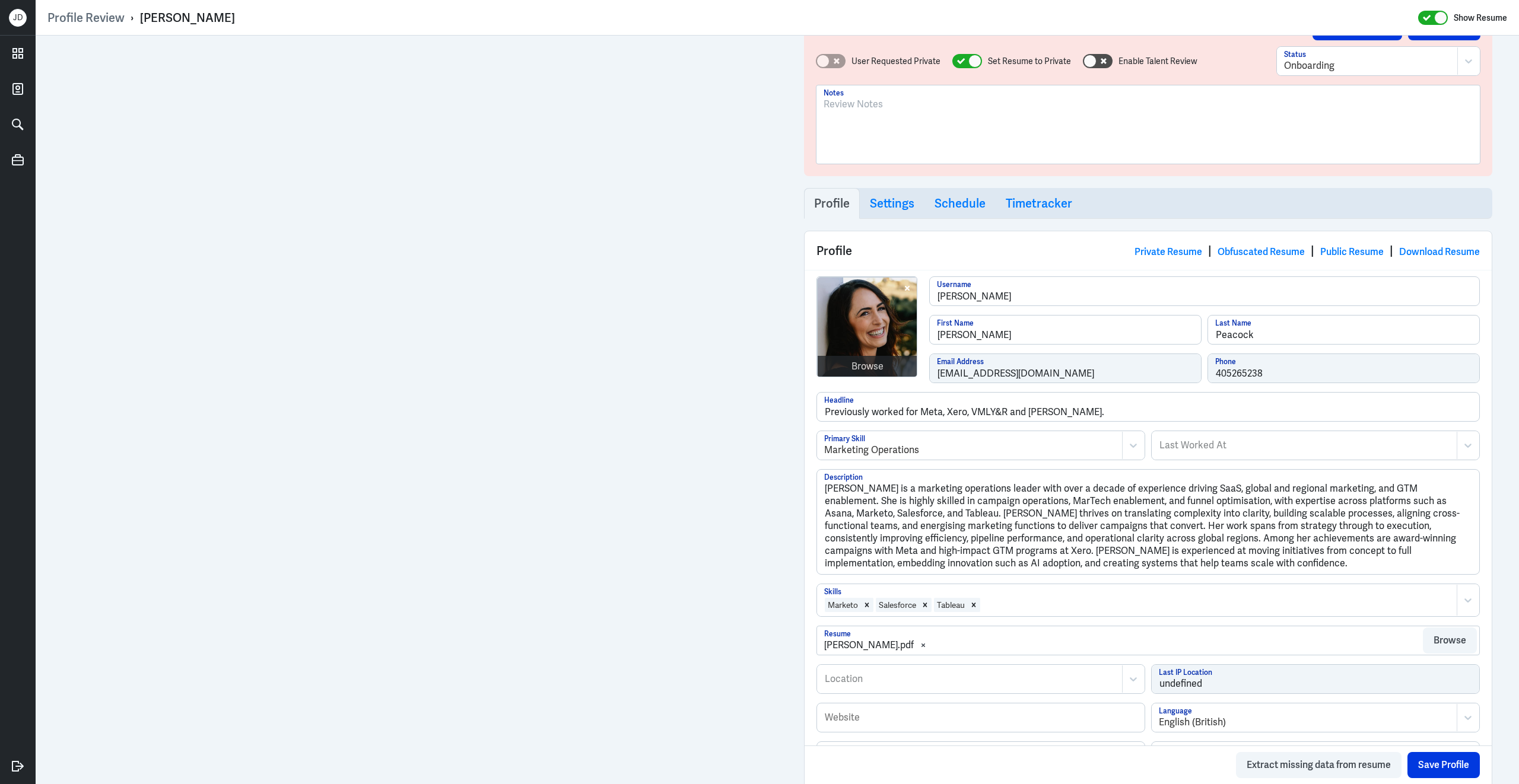
scroll to position [26, 0]
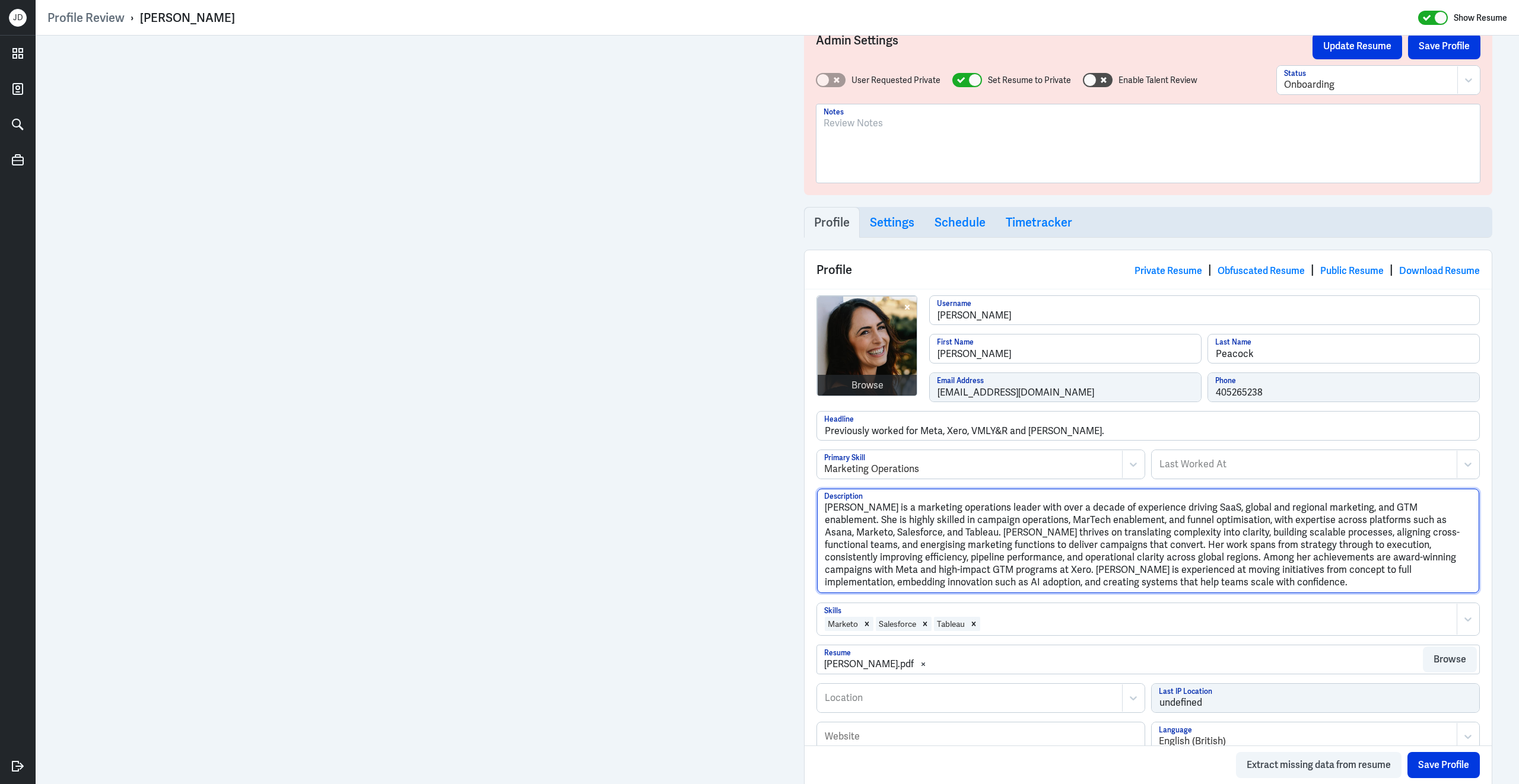
click at [1159, 591] on textarea "Louise Peacock is a marketing operations leader with over a decade of experienc…" at bounding box center [1148, 541] width 662 height 104
drag, startPoint x: 1159, startPoint y: 591, endPoint x: 803, endPoint y: 453, distance: 381.8
click at [804, 453] on div "Profile Private Resume | Obfuscated Resume | Public Resume | Download Resume Br…" at bounding box center [1148, 566] width 688 height 633
click at [1151, 586] on textarea "Louise Peacock is a marketing operations leader with over a decade of experienc…" at bounding box center [1148, 541] width 662 height 104
drag, startPoint x: 1151, startPoint y: 585, endPoint x: 756, endPoint y: 471, distance: 411.1
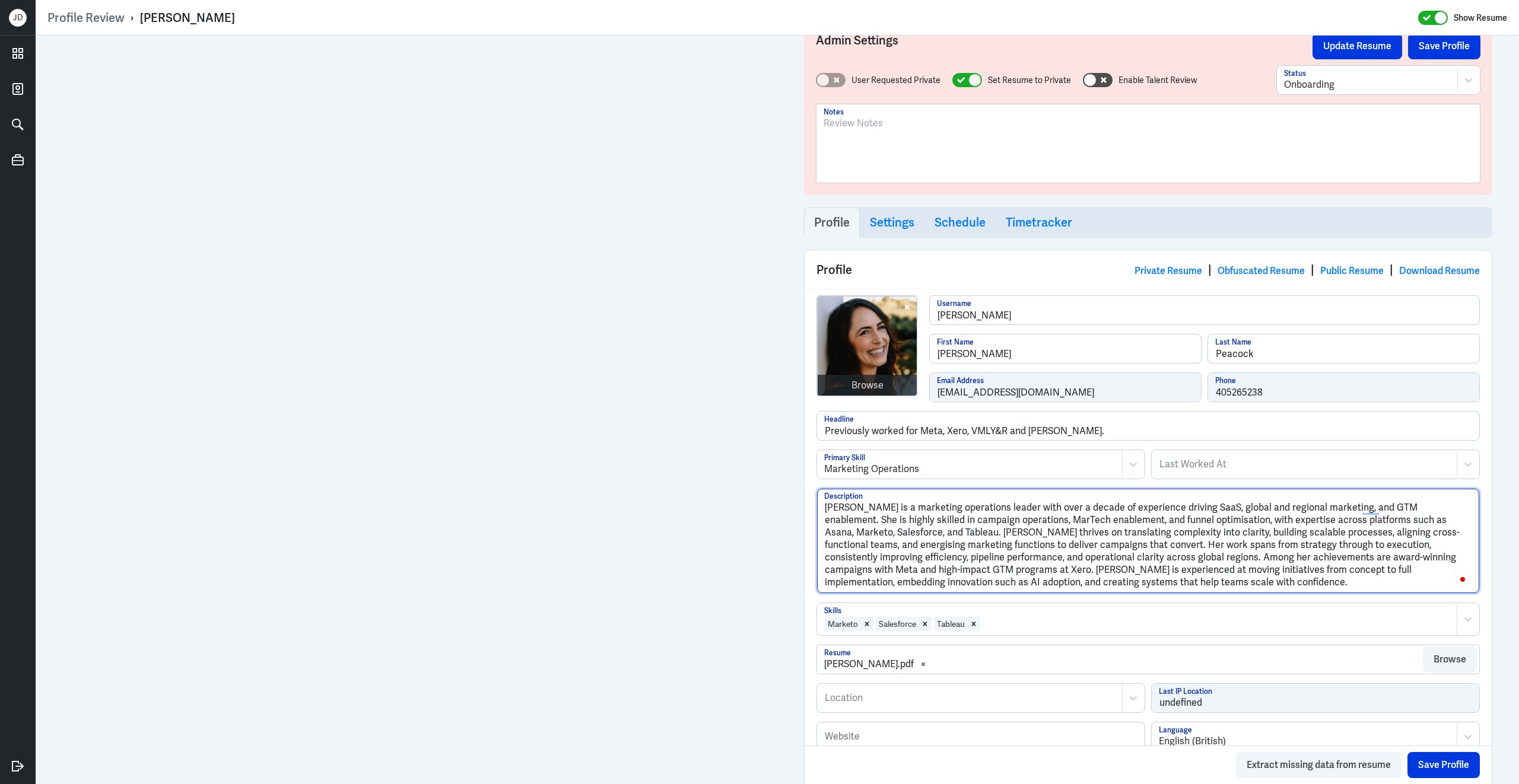
paste textarea "Marketing Operations and Automation Leader with over a decade of experience dri…"
type textarea "Louise Peacock is a Marketing Operations and Automation Leader with over a deca…"
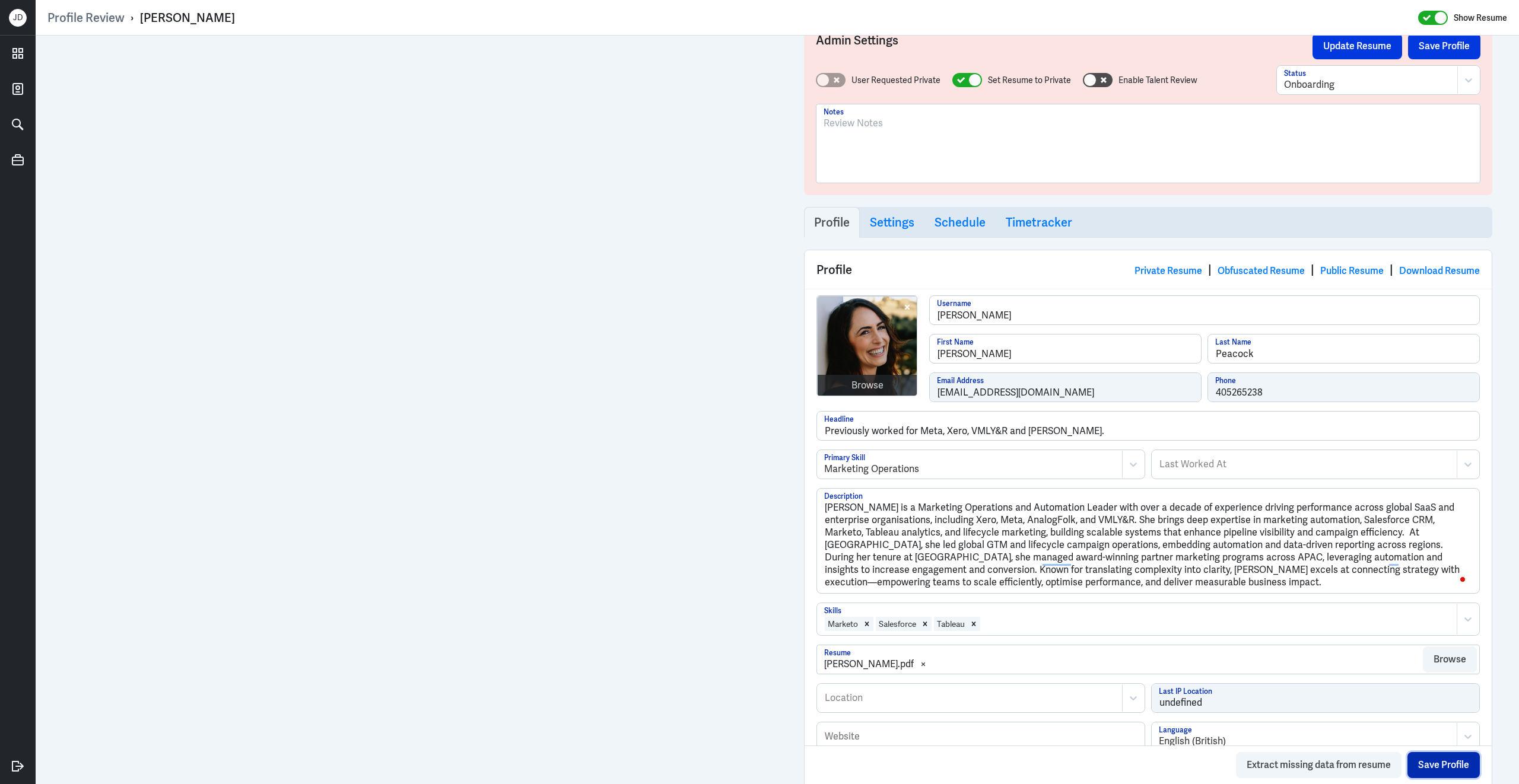
click at [1435, 761] on button "Save Profile" at bounding box center [1443, 765] width 72 height 26
click at [1431, 765] on button "Save Profile" at bounding box center [1443, 765] width 72 height 26
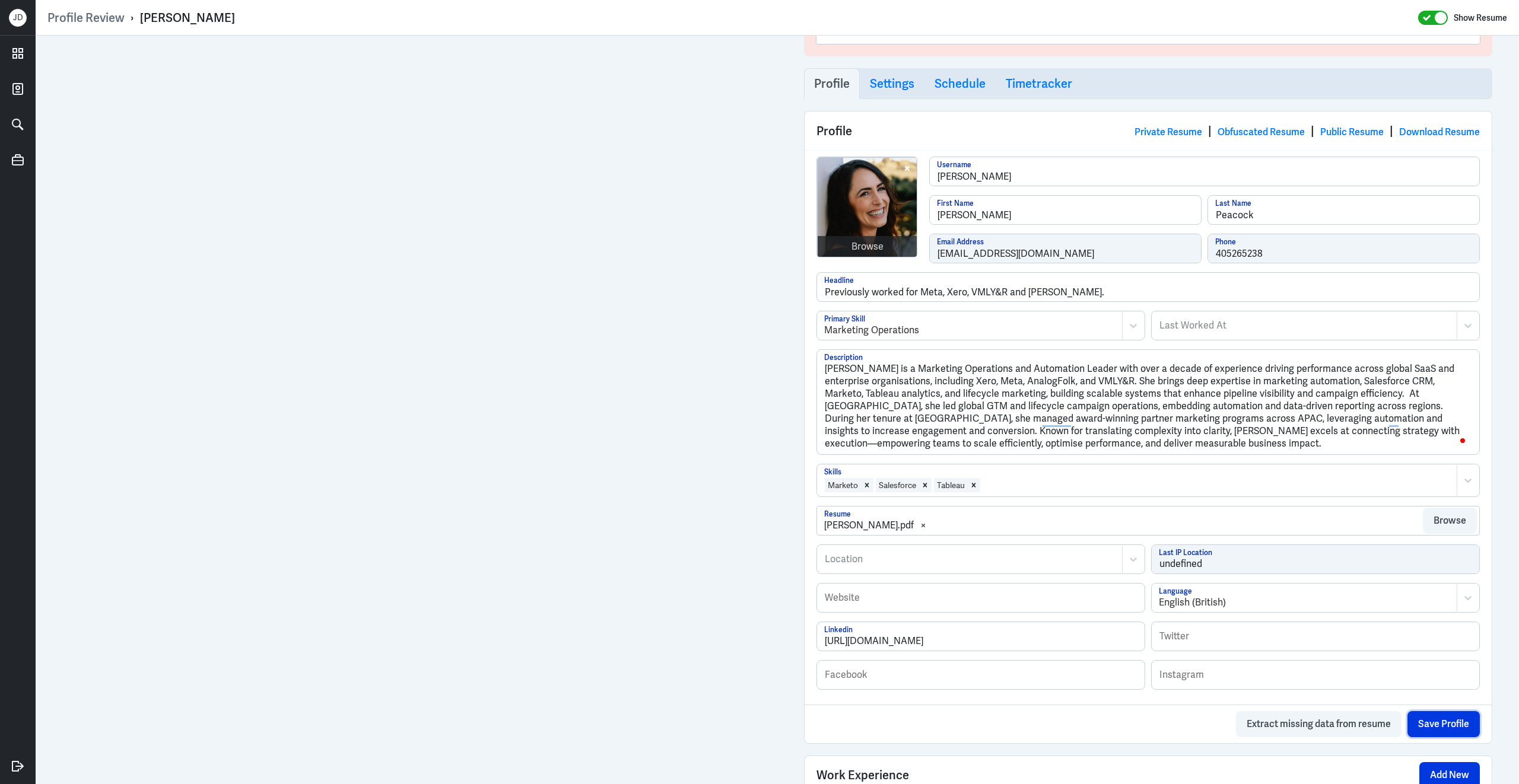
scroll to position [202, 0]
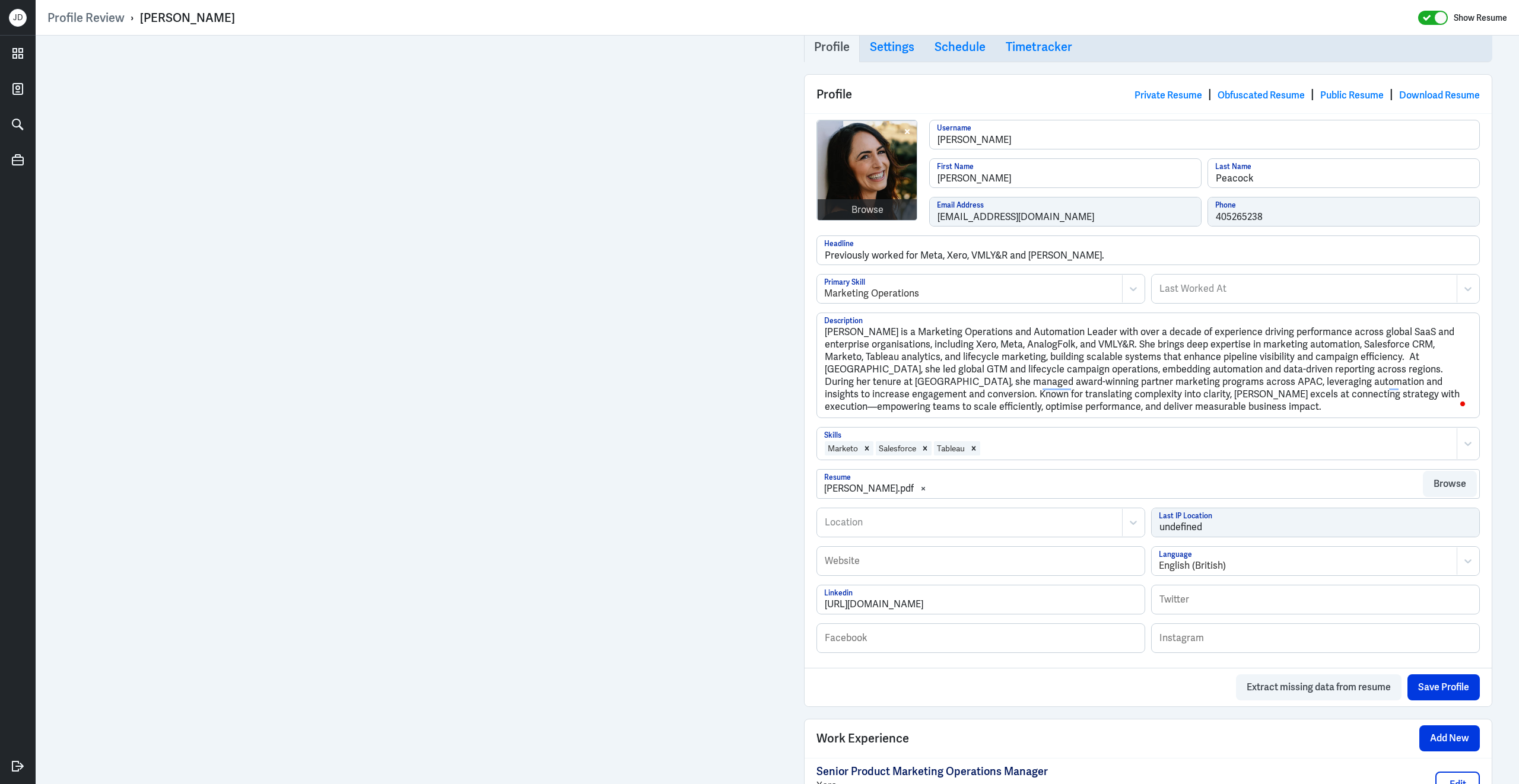
click at [899, 525] on div at bounding box center [969, 522] width 292 height 14
type input "[GEOGRAPHIC_DATA]"
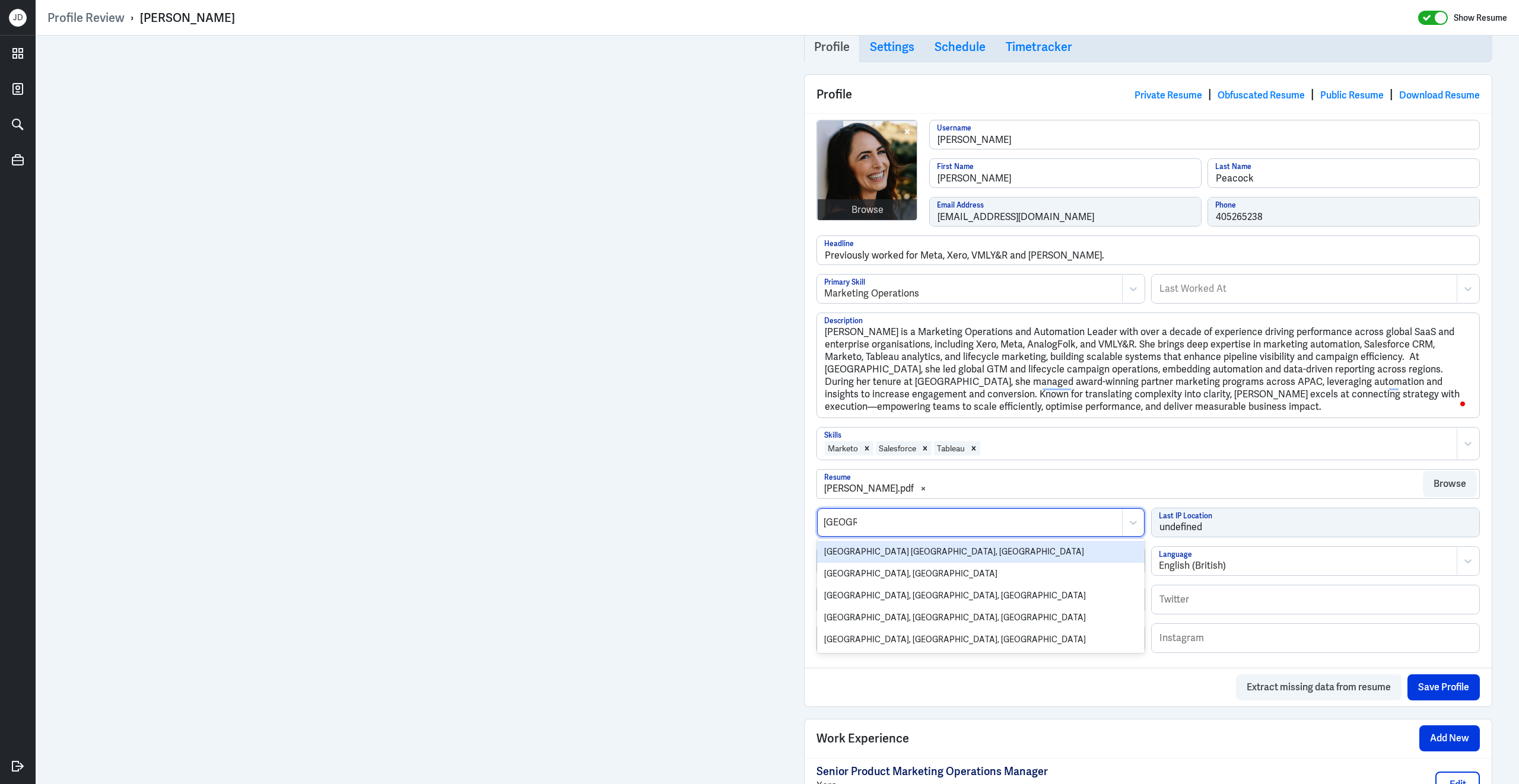
click at [883, 555] on div "[GEOGRAPHIC_DATA] [GEOGRAPHIC_DATA], [GEOGRAPHIC_DATA]" at bounding box center [980, 552] width 327 height 22
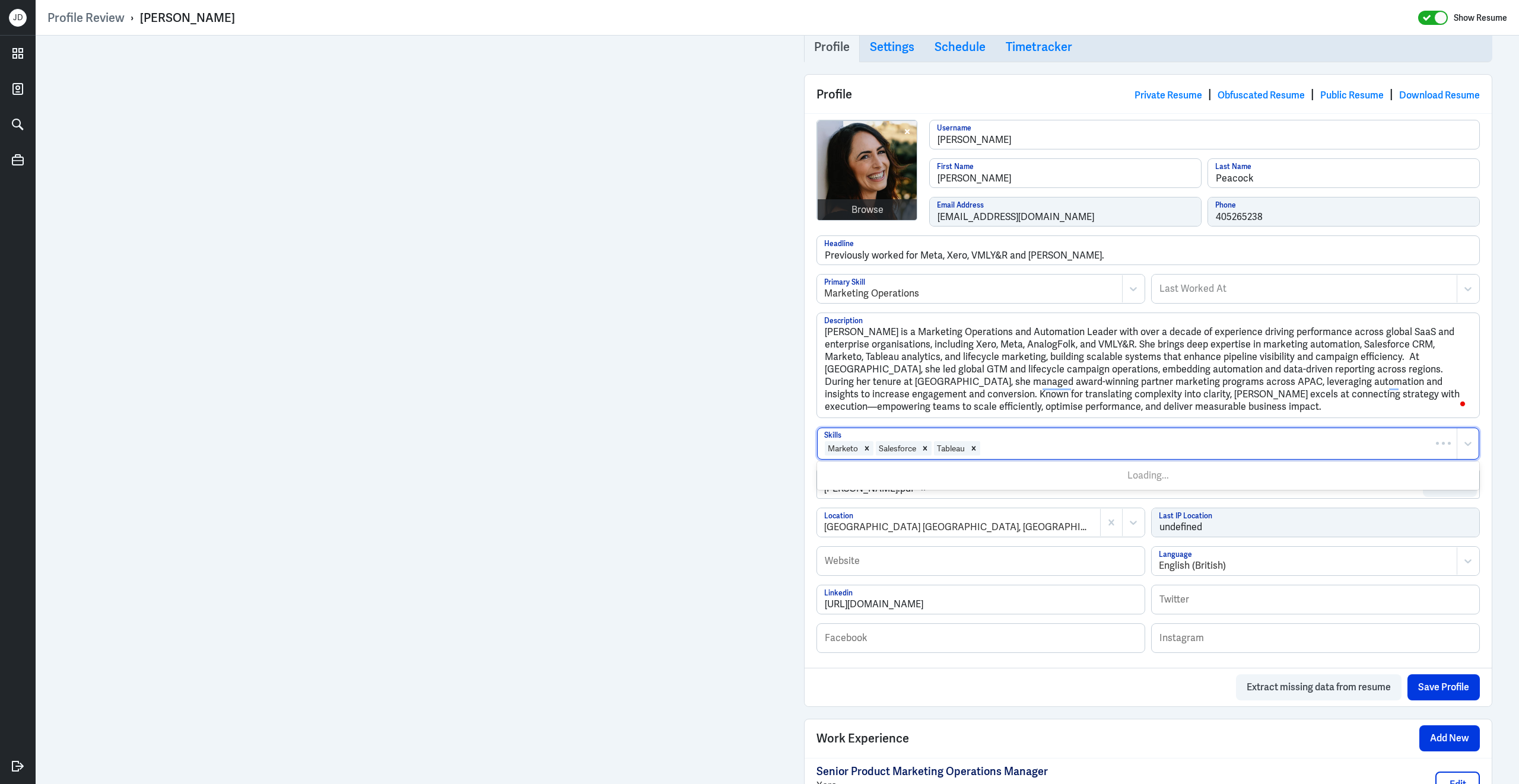
click at [1050, 455] on div at bounding box center [1216, 448] width 469 height 14
type input "lifecyle marke"
drag, startPoint x: 1063, startPoint y: 449, endPoint x: 987, endPoint y: 451, distance: 76.0
click at [987, 451] on div at bounding box center [1216, 448] width 469 height 14
type input "Lifecylce Marketing"
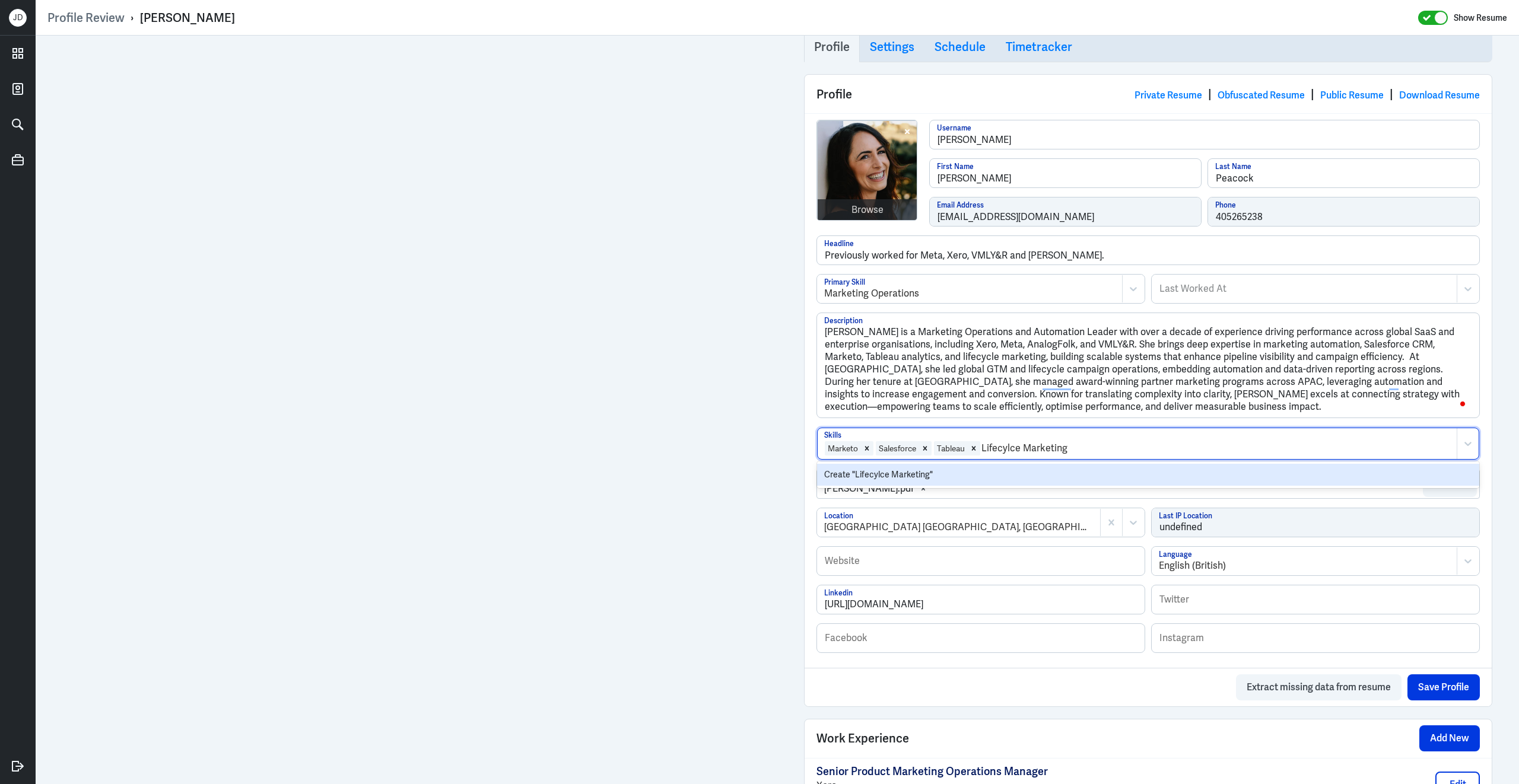
click at [923, 480] on div "Create "Lifecylce Marketing"" at bounding box center [1148, 475] width 662 height 22
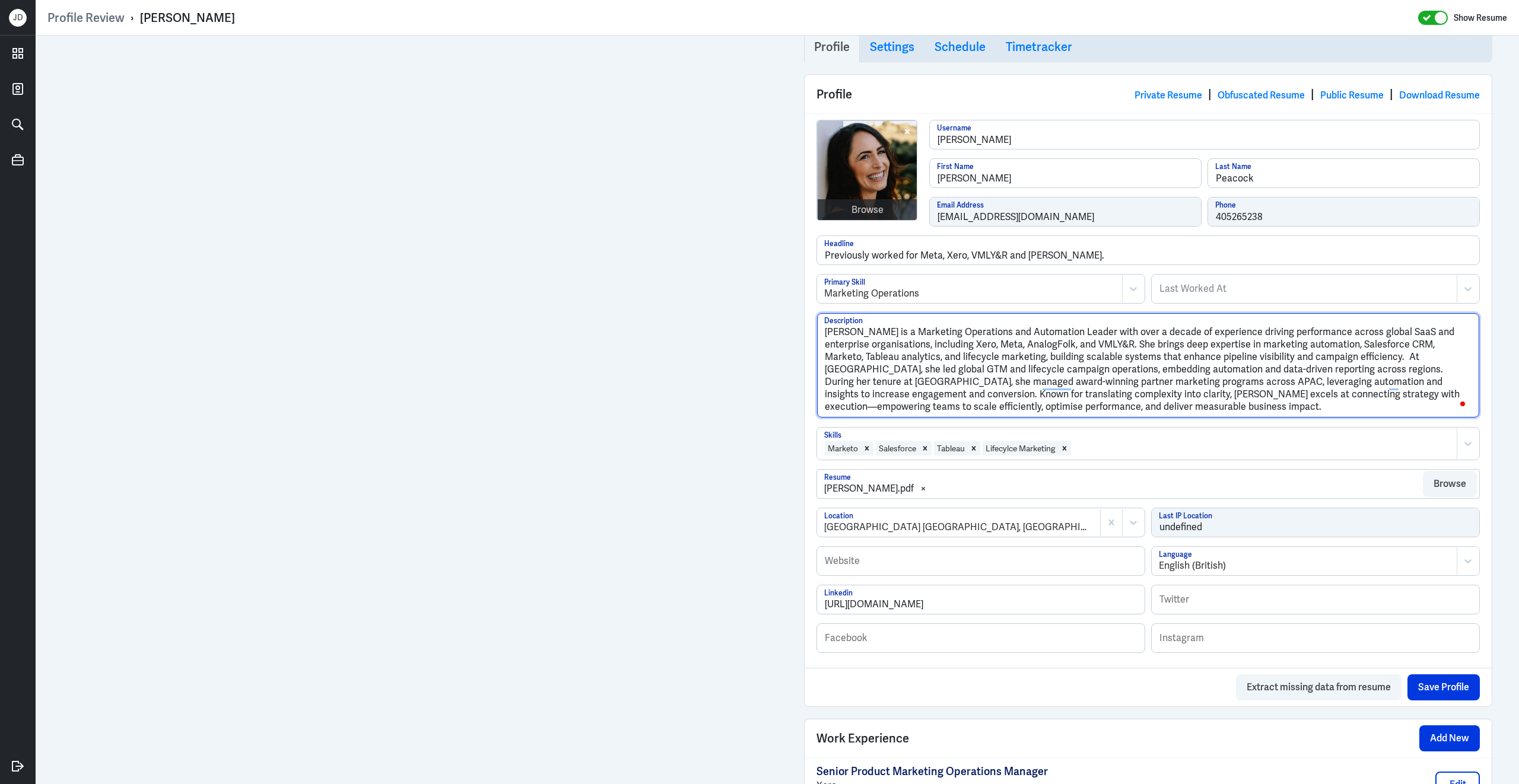
click at [998, 411] on textarea "Louise Peacock is a Marketing Operations and Automation Leader with over a deca…" at bounding box center [1148, 366] width 662 height 104
drag, startPoint x: 1005, startPoint y: 411, endPoint x: 809, endPoint y: 239, distance: 260.8
click at [809, 239] on div "Browse louise-peacock Username Louise First Name Peacock Last Name louisempeaco…" at bounding box center [1147, 390] width 687 height 554
paste textarea "SaaS, APJ marketing, and GTM enablement for global brands including Xero, Meta,…"
type textarea "Louise Peacock is a Marketing Operations and Automation Leader with over a deca…"
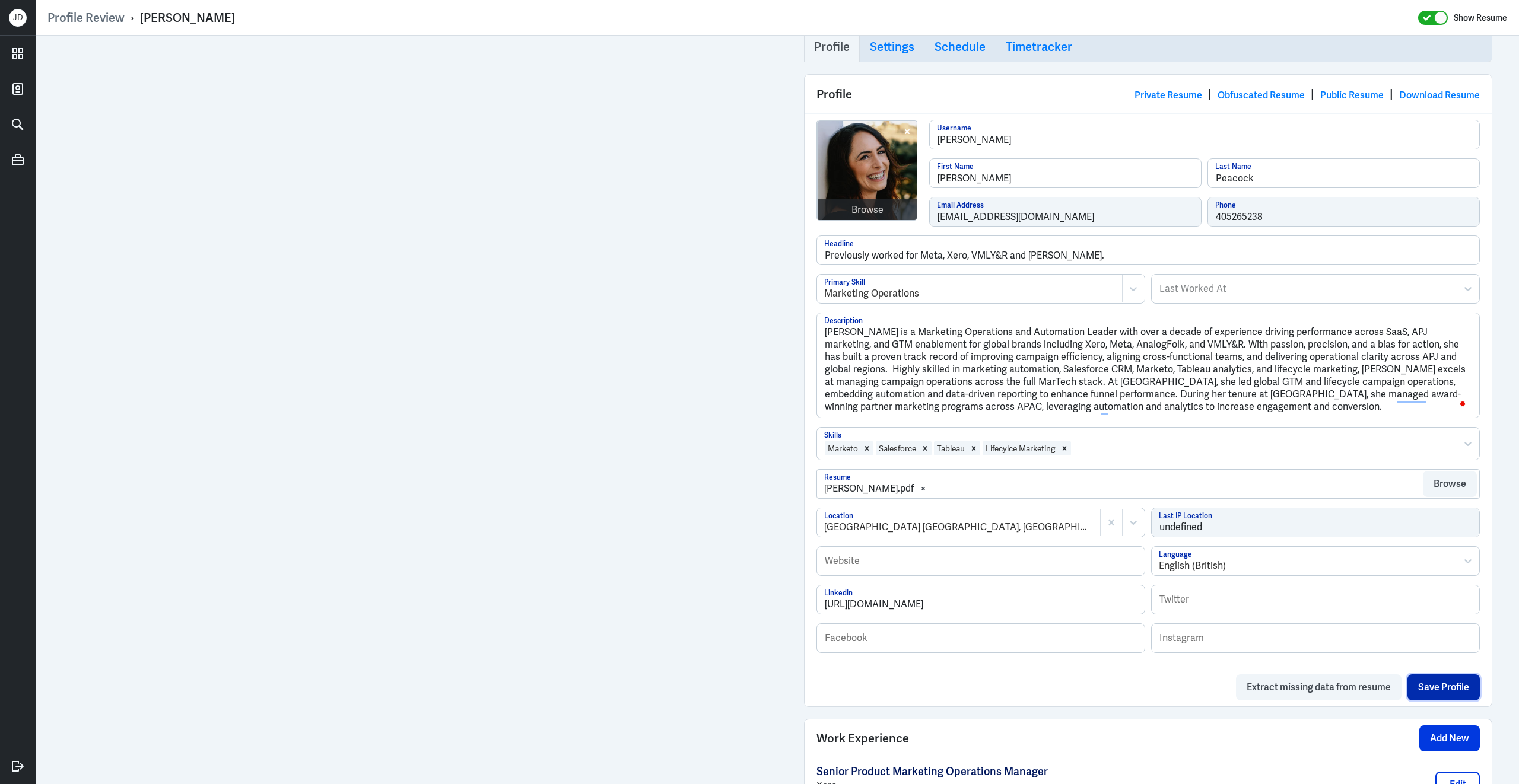
click at [1413, 689] on button "Save Profile" at bounding box center [1443, 687] width 72 height 26
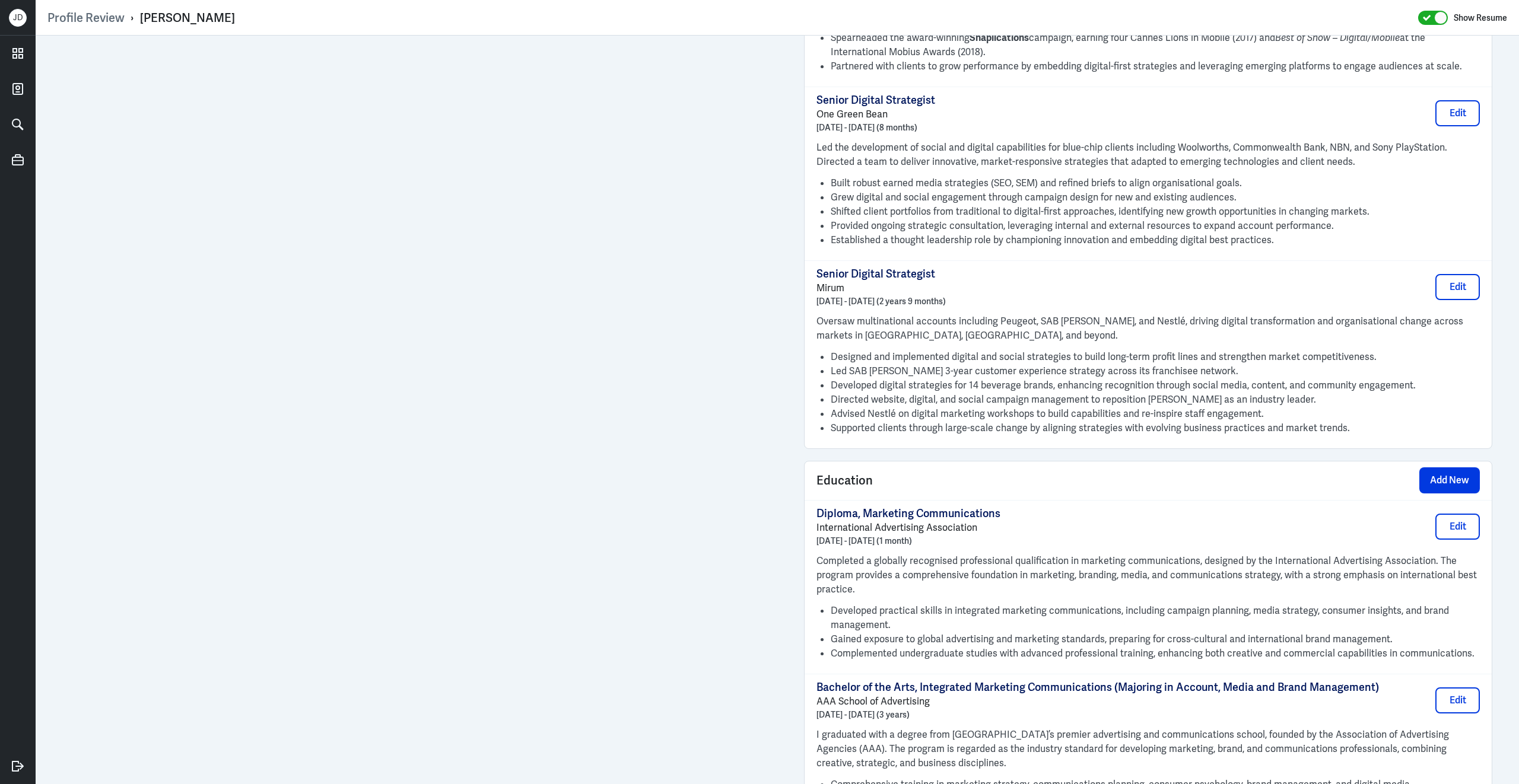
scroll to position [0, 0]
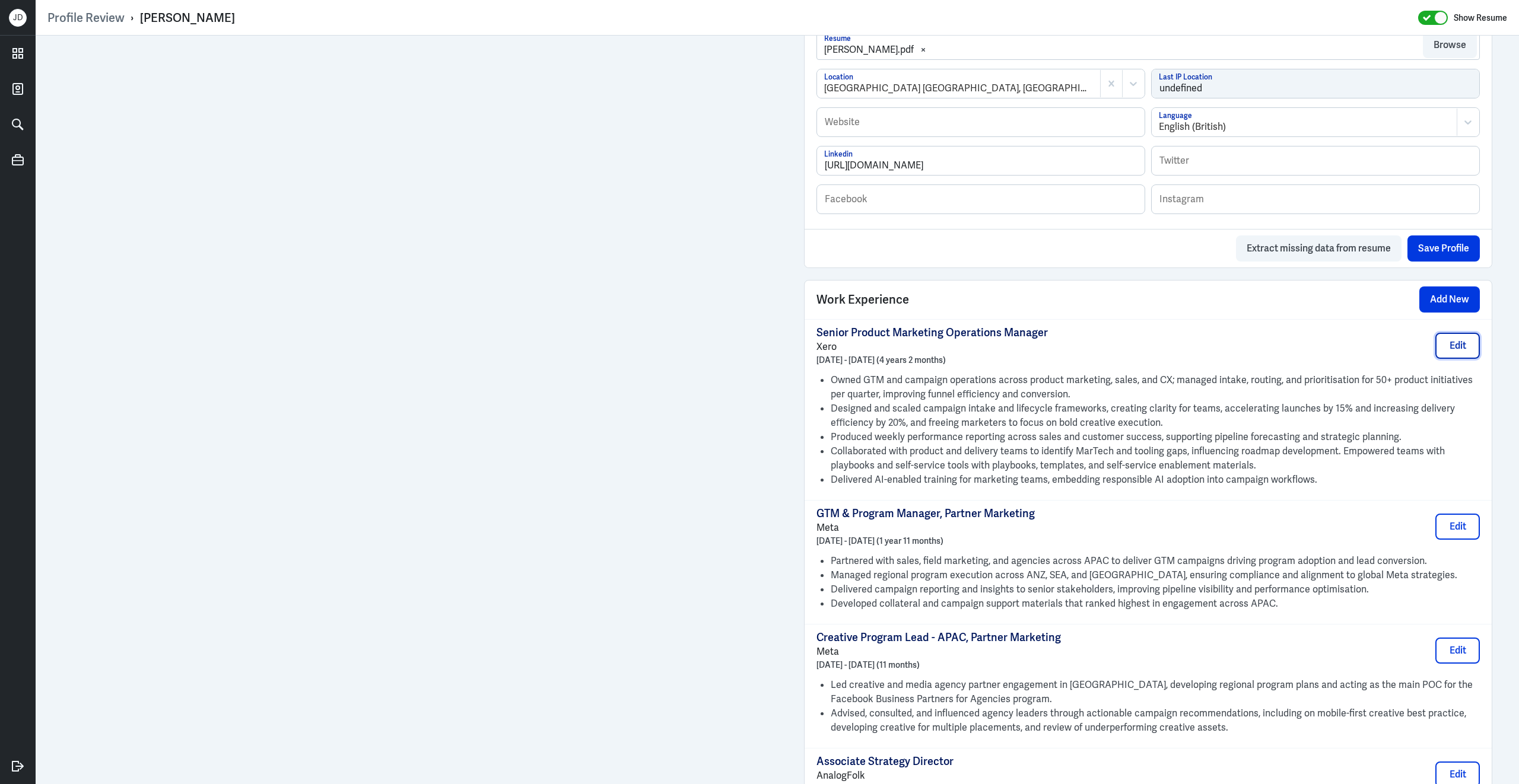
click at [1468, 353] on button "Edit" at bounding box center [1457, 346] width 45 height 26
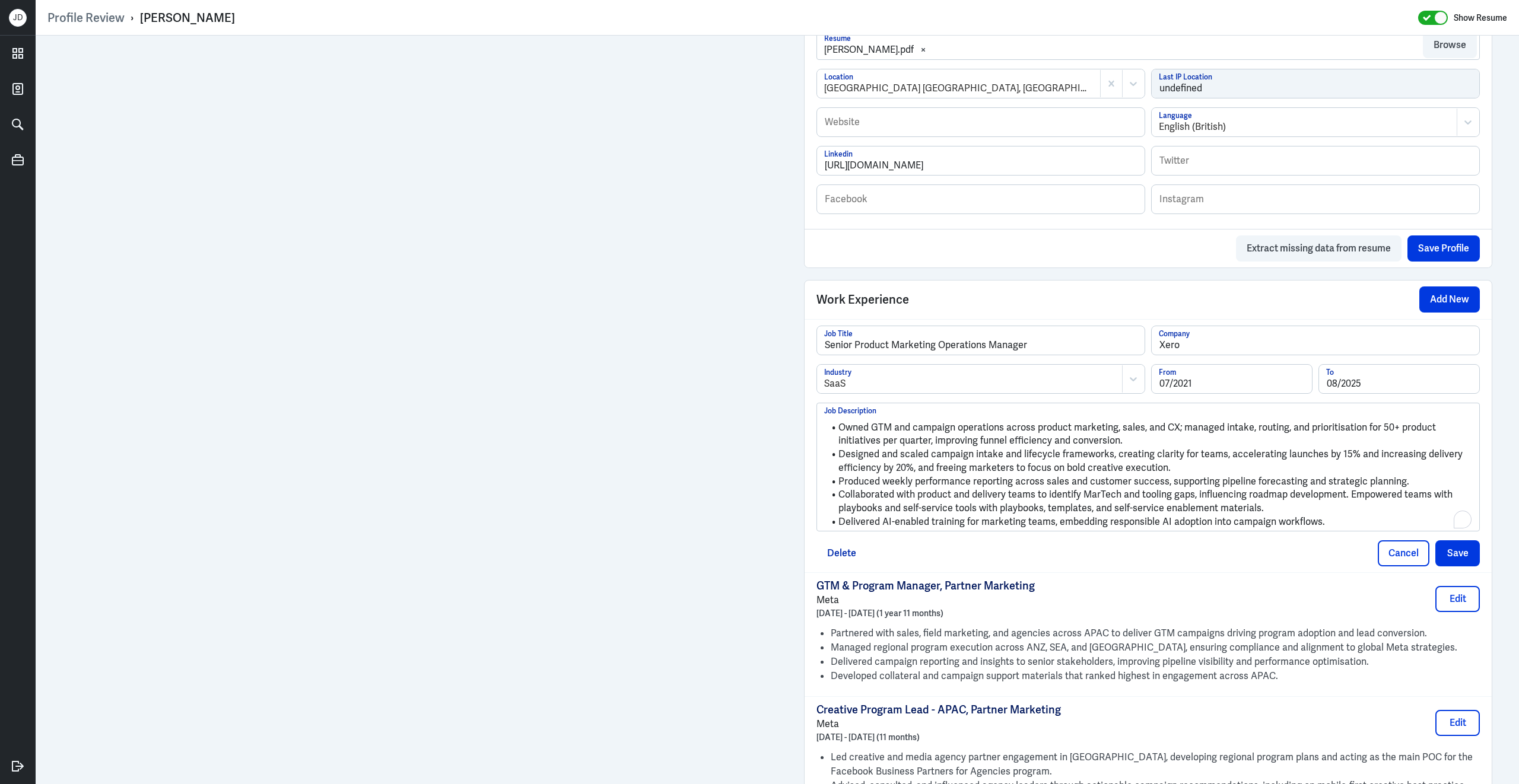
click at [1146, 529] on li "Delivered AI-enabled training for marketing teams, embedding responsible AI ado…" at bounding box center [1148, 522] width 648 height 14
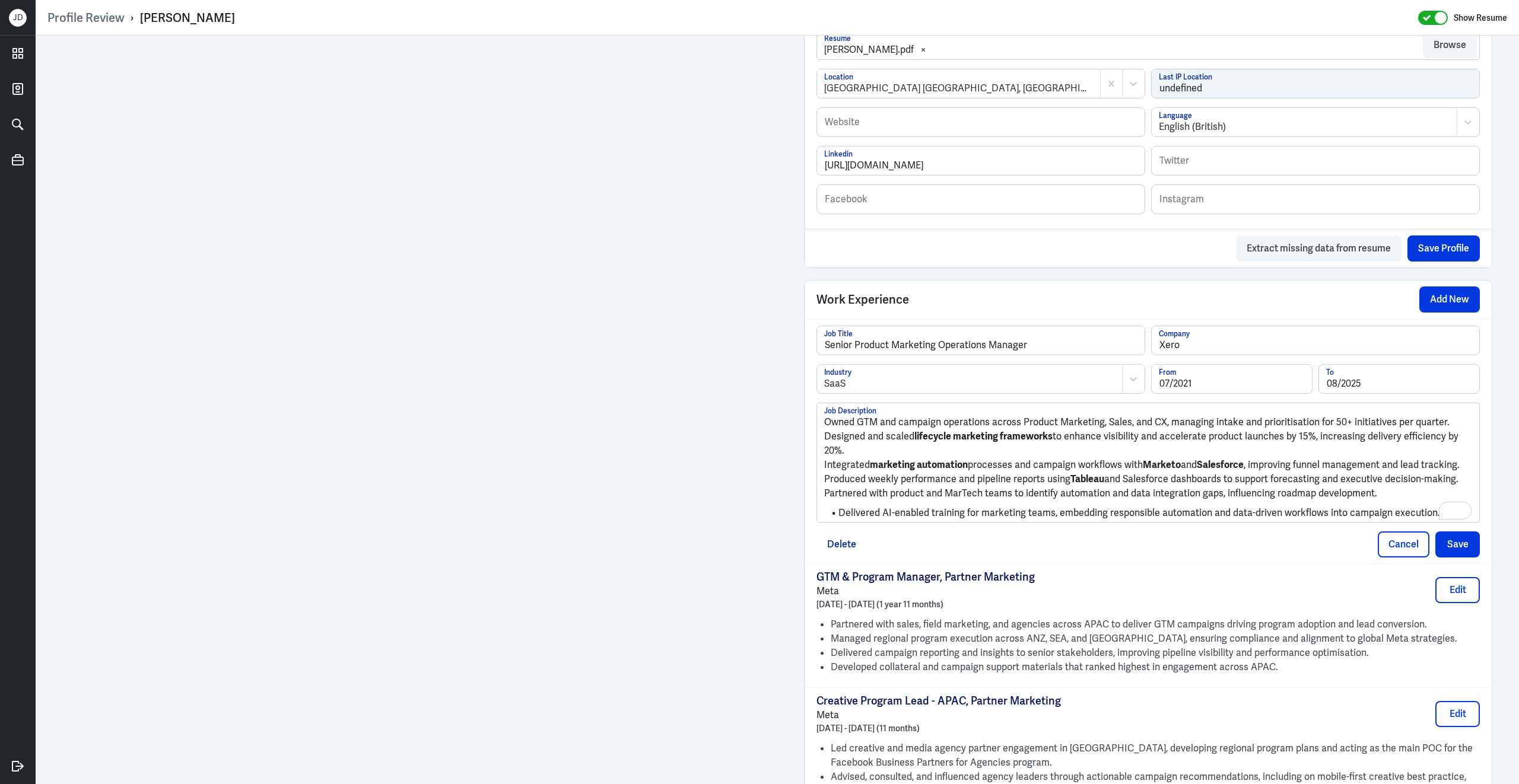
click at [978, 486] on p "Produced weekly performance and pipeline reports using Tableau and Salesforce d…" at bounding box center [1148, 479] width 648 height 14
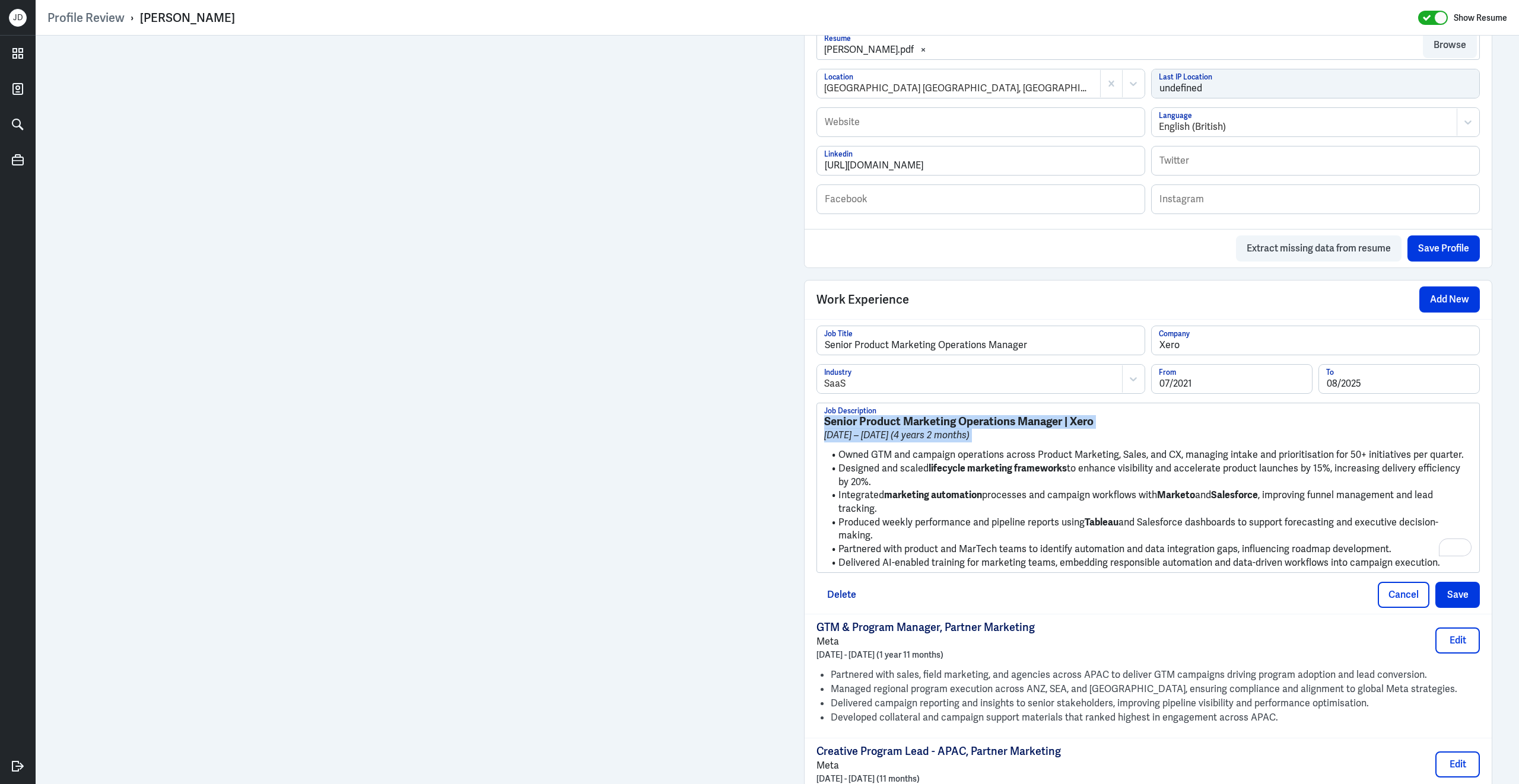
drag, startPoint x: 838, startPoint y: 466, endPoint x: 818, endPoint y: 405, distance: 64.2
click at [818, 405] on div "Senior Product Marketing Operations Manager Job Title Xero Company SaaS Industr…" at bounding box center [1148, 449] width 663 height 248
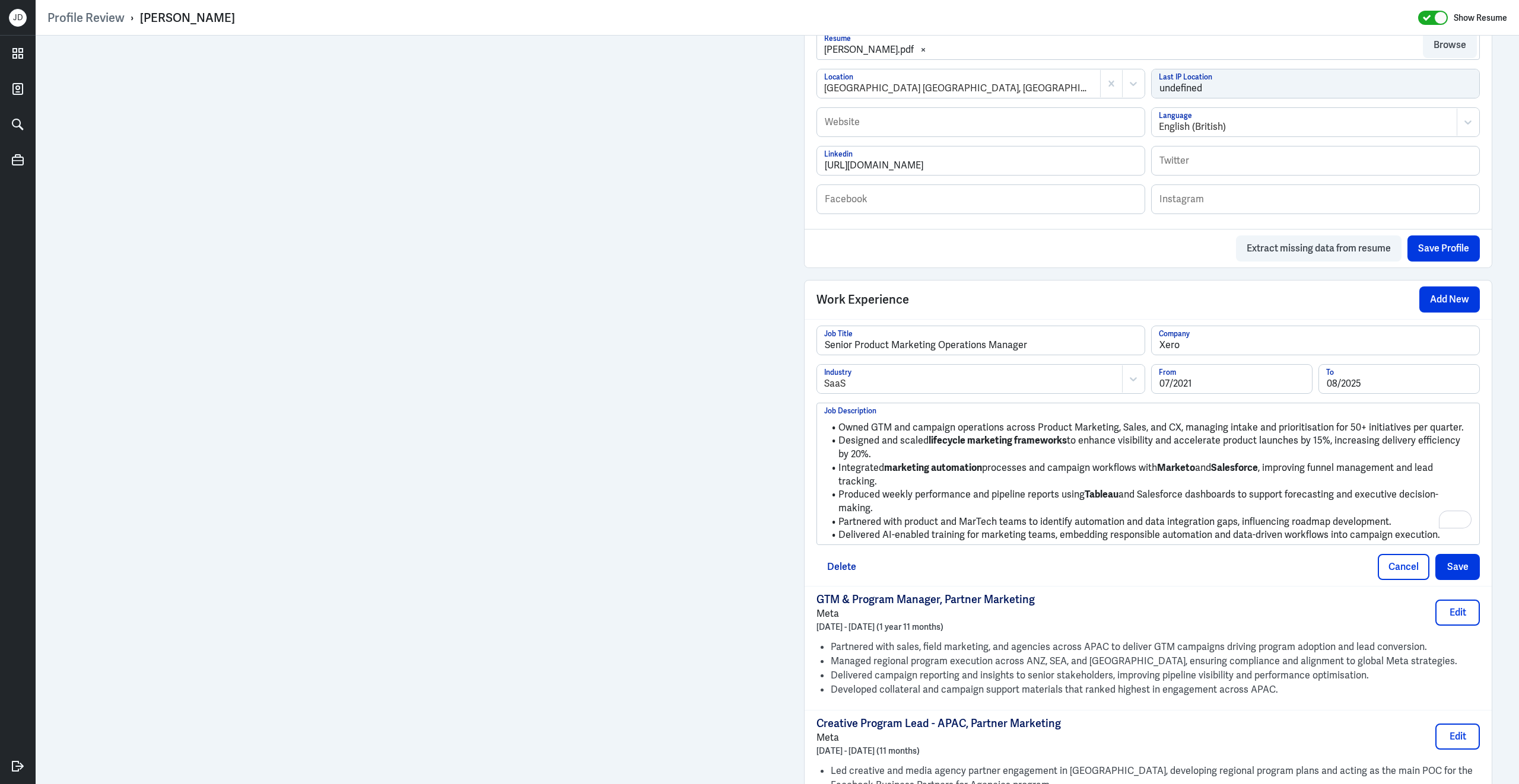
click at [1431, 528] on li "Delivered AI-enabled training for marketing teams, embedding responsible automa…" at bounding box center [1148, 535] width 648 height 14
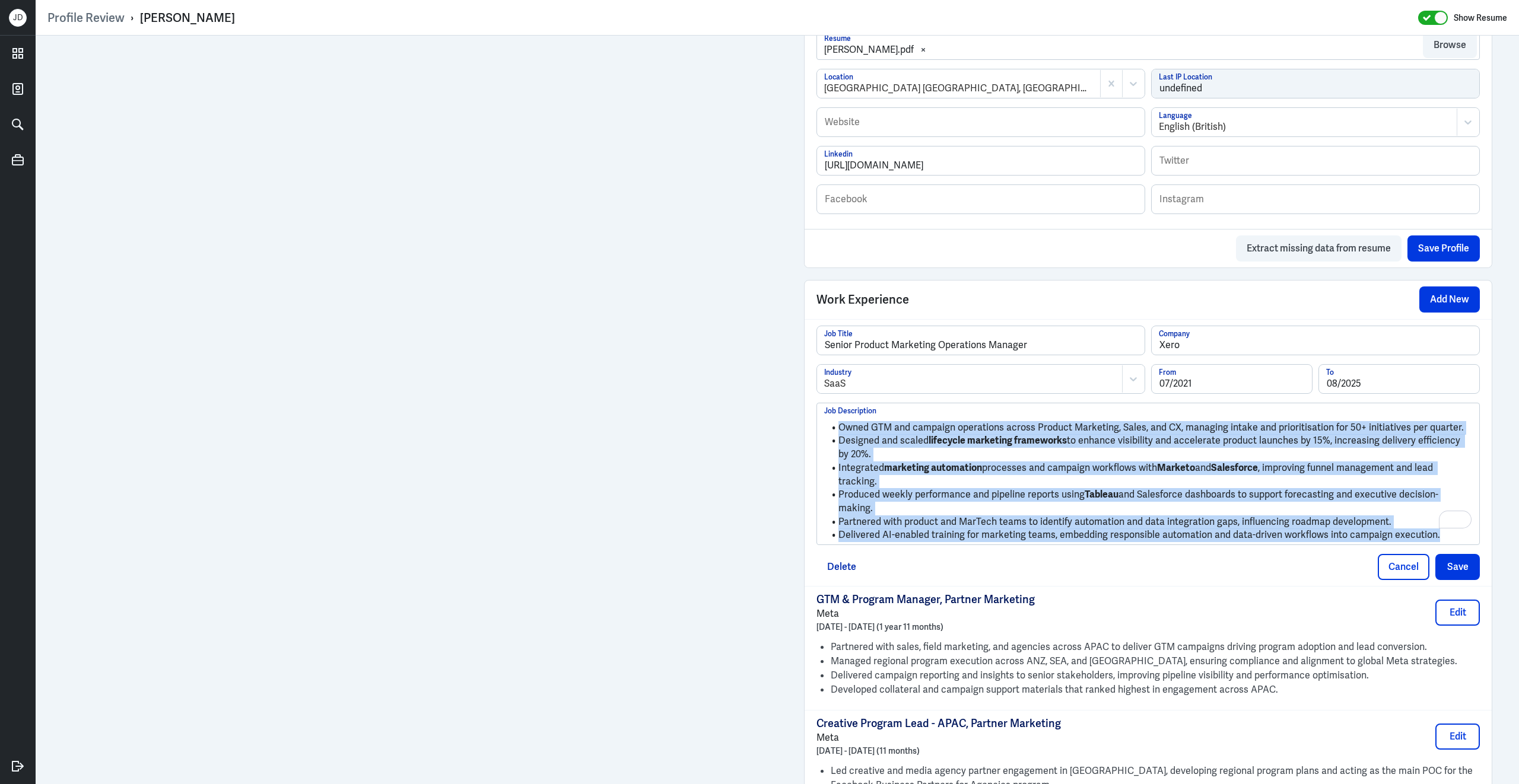
drag, startPoint x: 1433, startPoint y: 531, endPoint x: 866, endPoint y: 396, distance: 582.8
click at [866, 396] on div "Senior Product Marketing Operations Manager Job Title Xero Company SaaS Industr…" at bounding box center [1148, 436] width 663 height 219
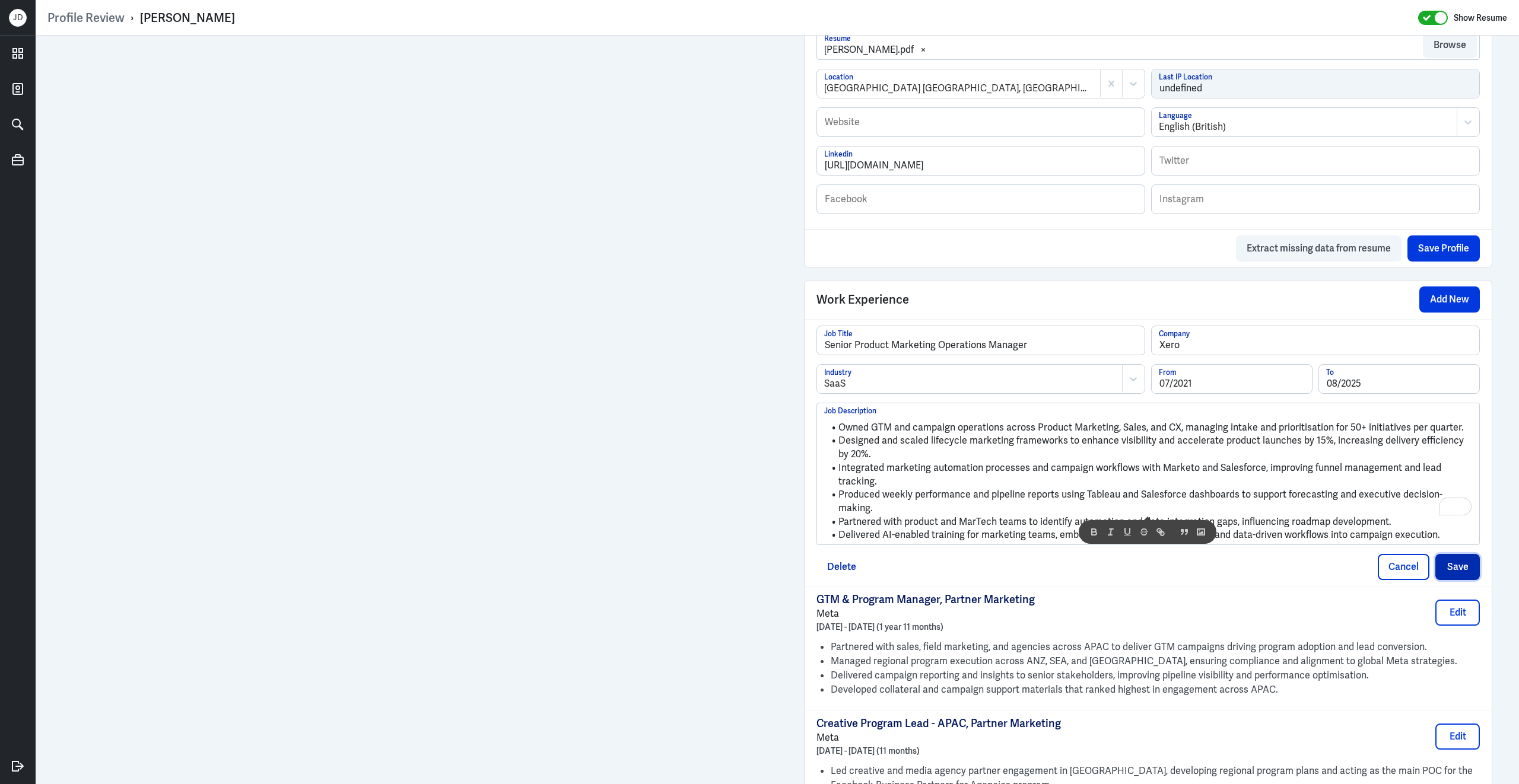
click at [1464, 554] on button "Save" at bounding box center [1457, 567] width 45 height 26
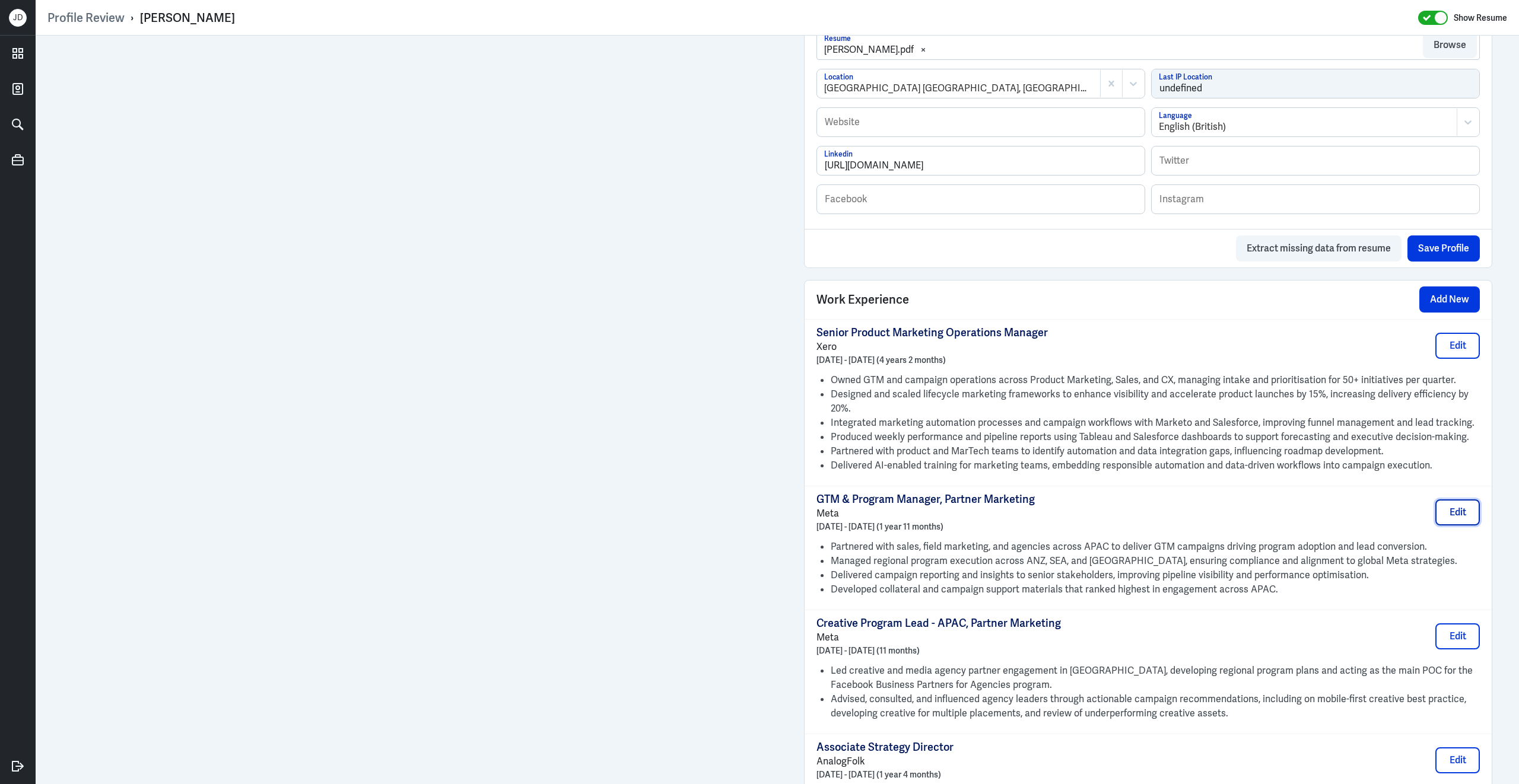
click at [1475, 501] on button "Edit" at bounding box center [1457, 512] width 45 height 26
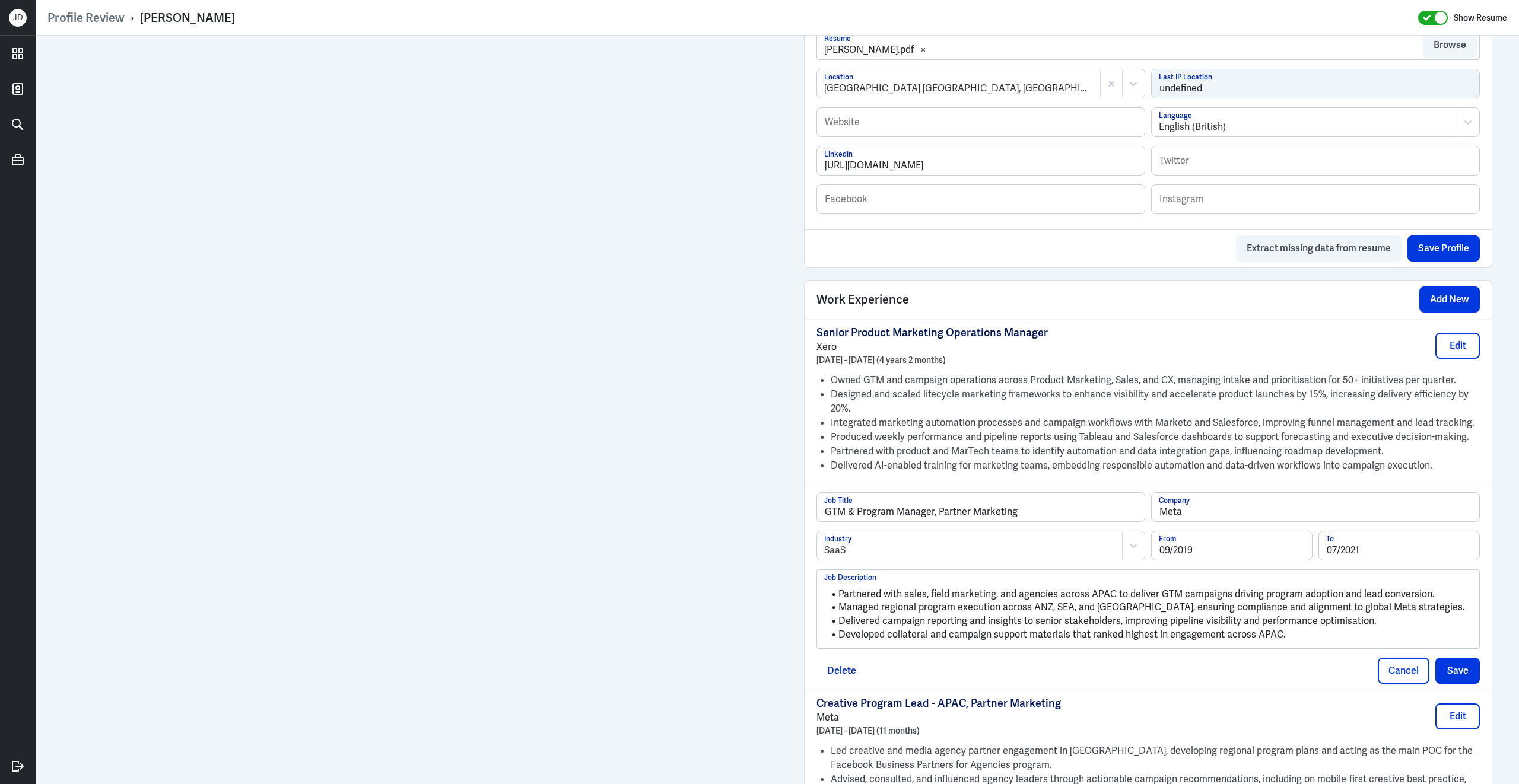
click at [1315, 628] on li "Developed collateral and campaign support materials that ranked highest in enga…" at bounding box center [1148, 635] width 648 height 14
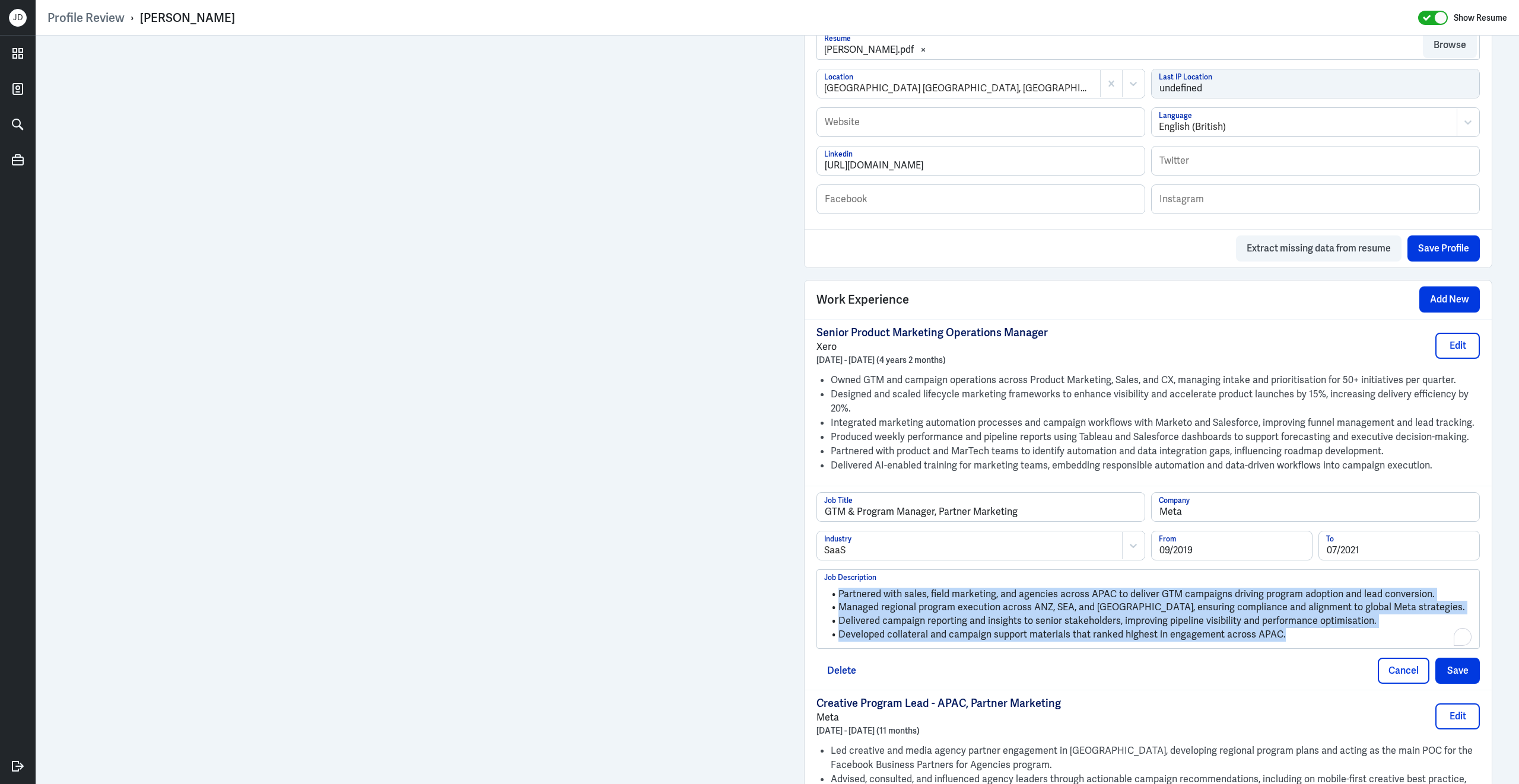
drag, startPoint x: 1295, startPoint y: 628, endPoint x: 731, endPoint y: 523, distance: 573.7
click at [610, 424] on div "Admin Settings Update Resume Save Profile User Requested Private Set Resume to …" at bounding box center [777, 667] width 1483 height 2543
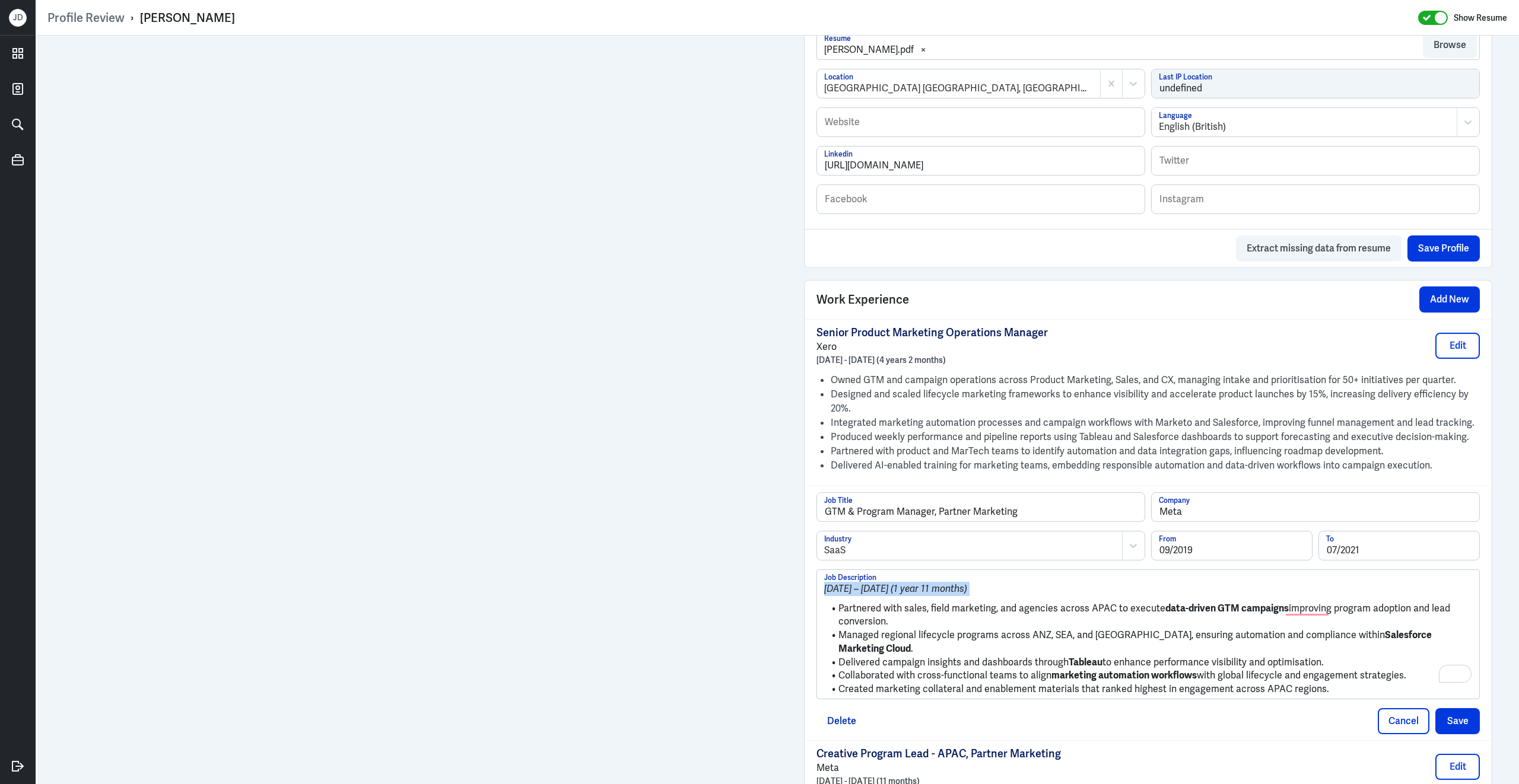
drag, startPoint x: 839, startPoint y: 602, endPoint x: 822, endPoint y: 565, distance: 40.7
click at [822, 570] on div "September 2019 – July 2021 (1 year 11 months) Partnered with sales, field marke…" at bounding box center [1148, 634] width 662 height 129
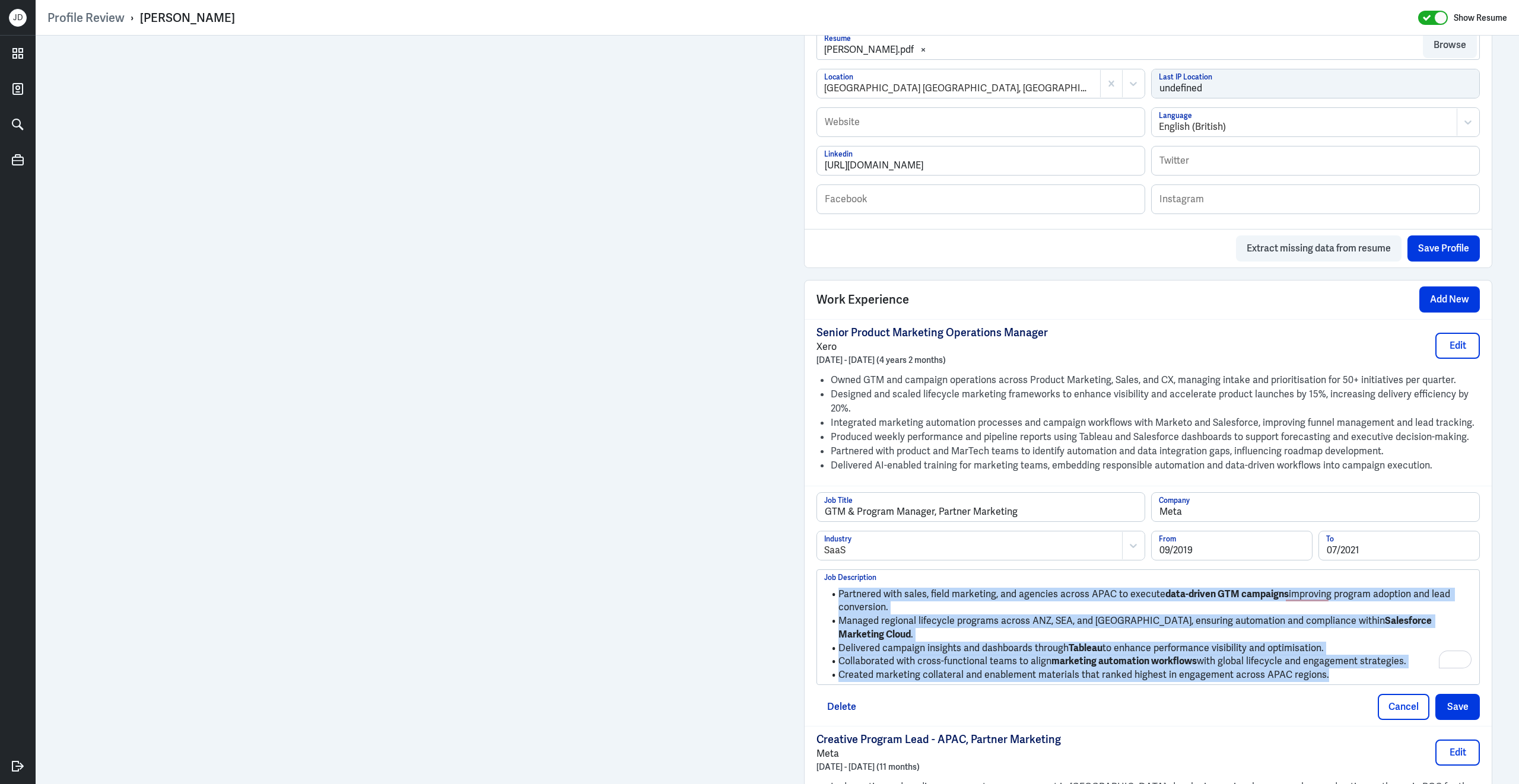
drag, startPoint x: 1356, startPoint y: 658, endPoint x: 1158, endPoint y: 545, distance: 228.0
click at [1158, 545] on div "GTM & Program Manager, Partner Marketing Job Title Meta Company SaaS Industry 0…" at bounding box center [1148, 589] width 663 height 193
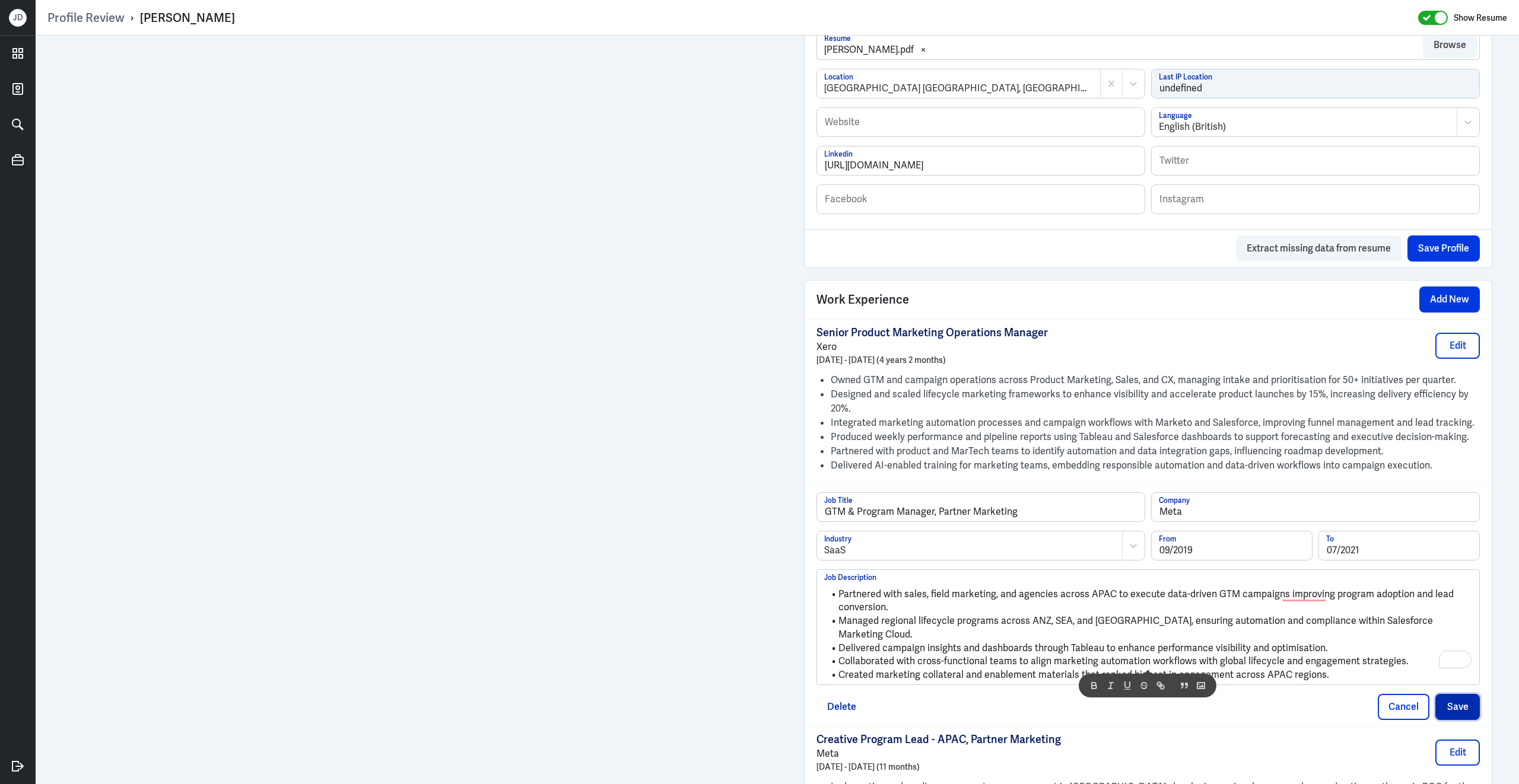
click at [1466, 694] on button "Save" at bounding box center [1457, 707] width 45 height 26
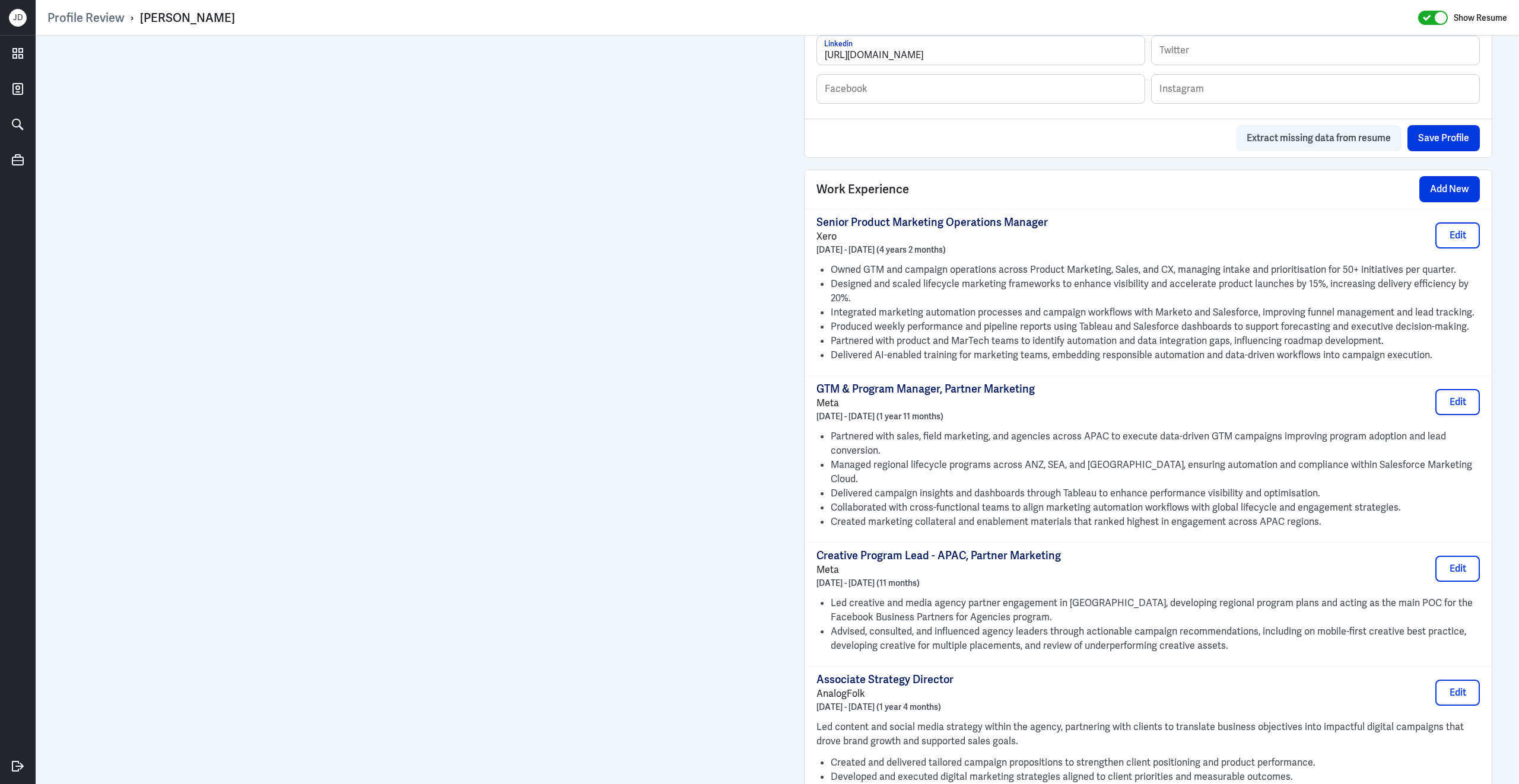
scroll to position [759, 0]
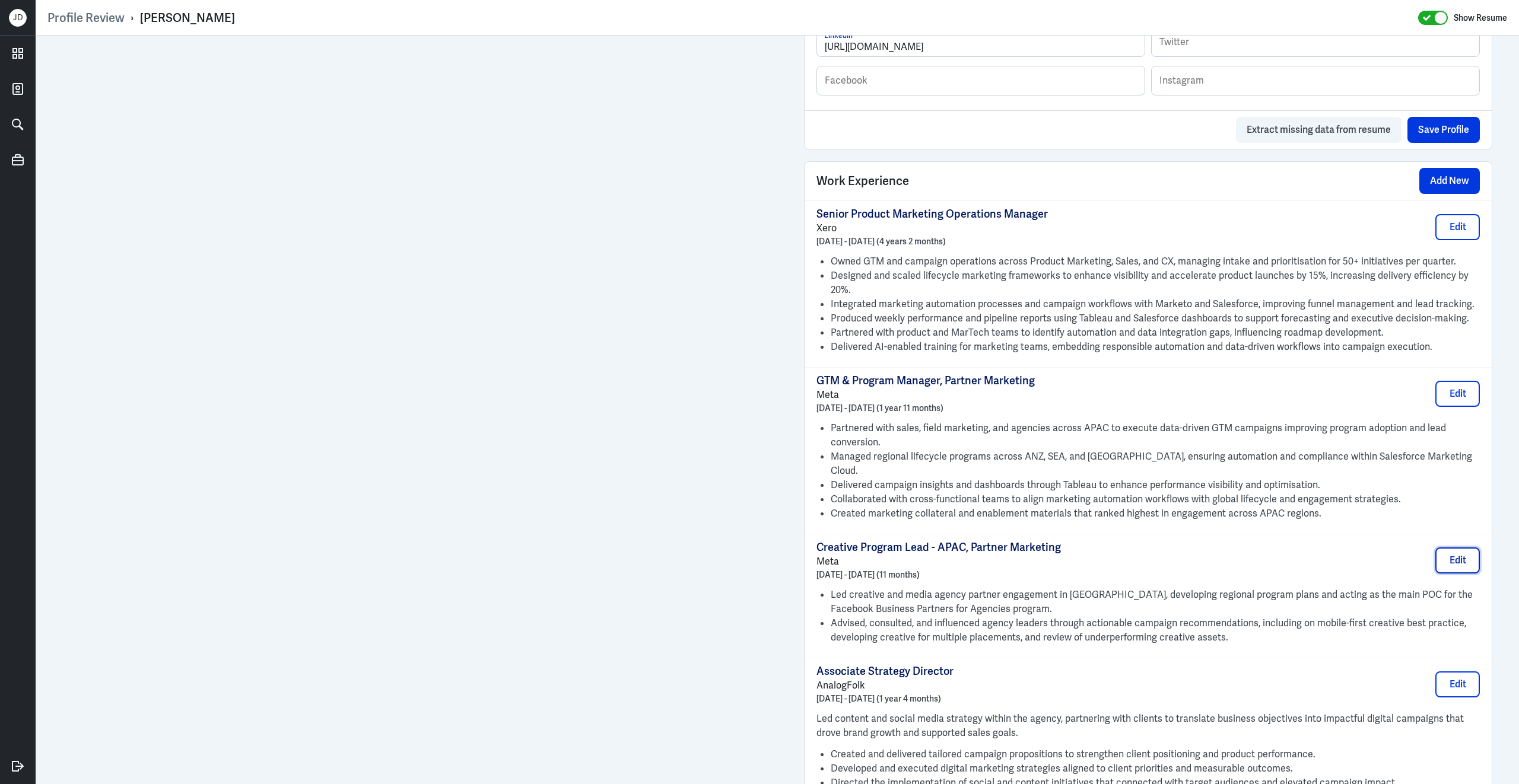
click at [1469, 547] on button "Edit" at bounding box center [1457, 560] width 45 height 26
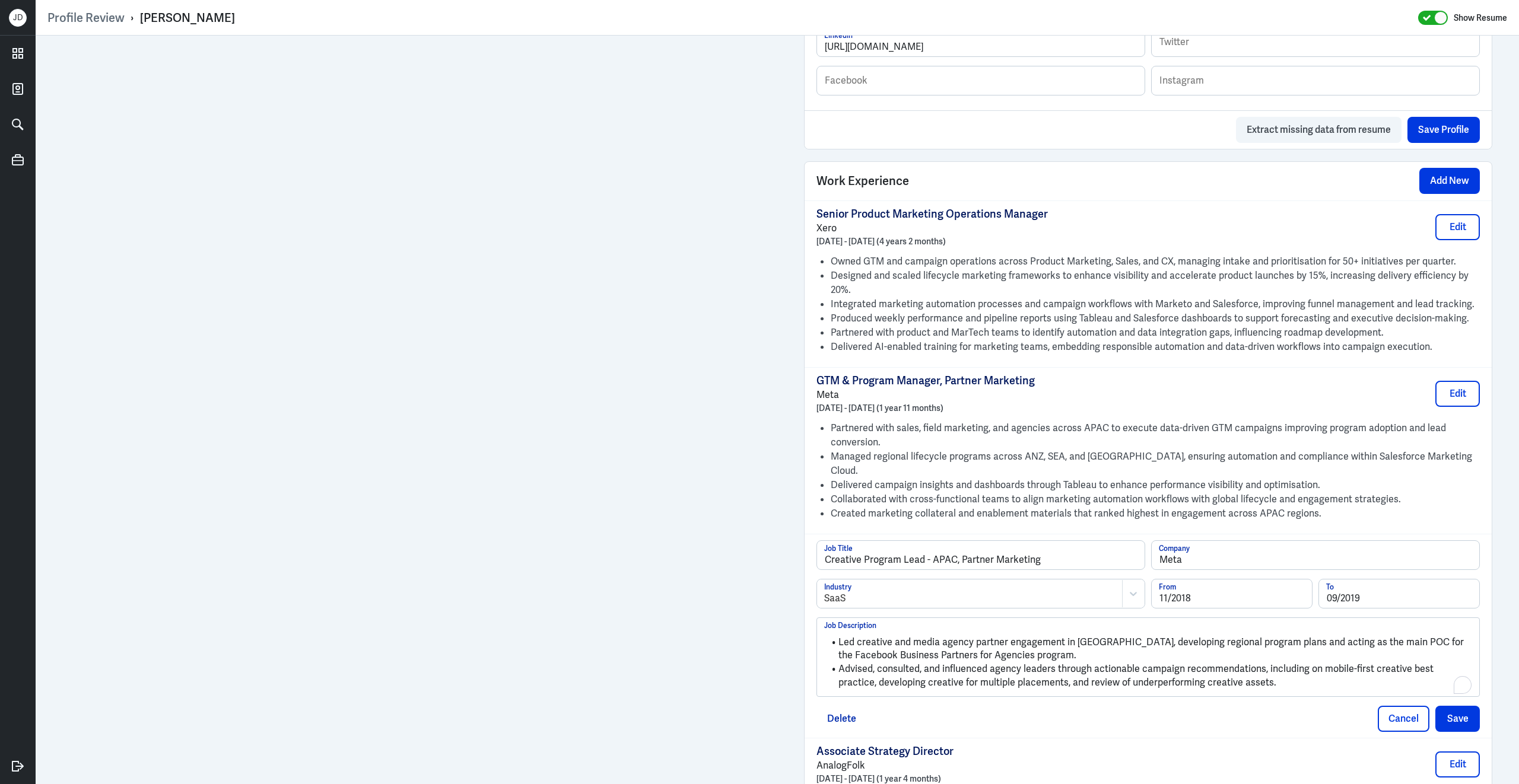
click at [990, 668] on li "Advised, consulted, and influenced agency leaders through actionable campaign r…" at bounding box center [1148, 676] width 648 height 27
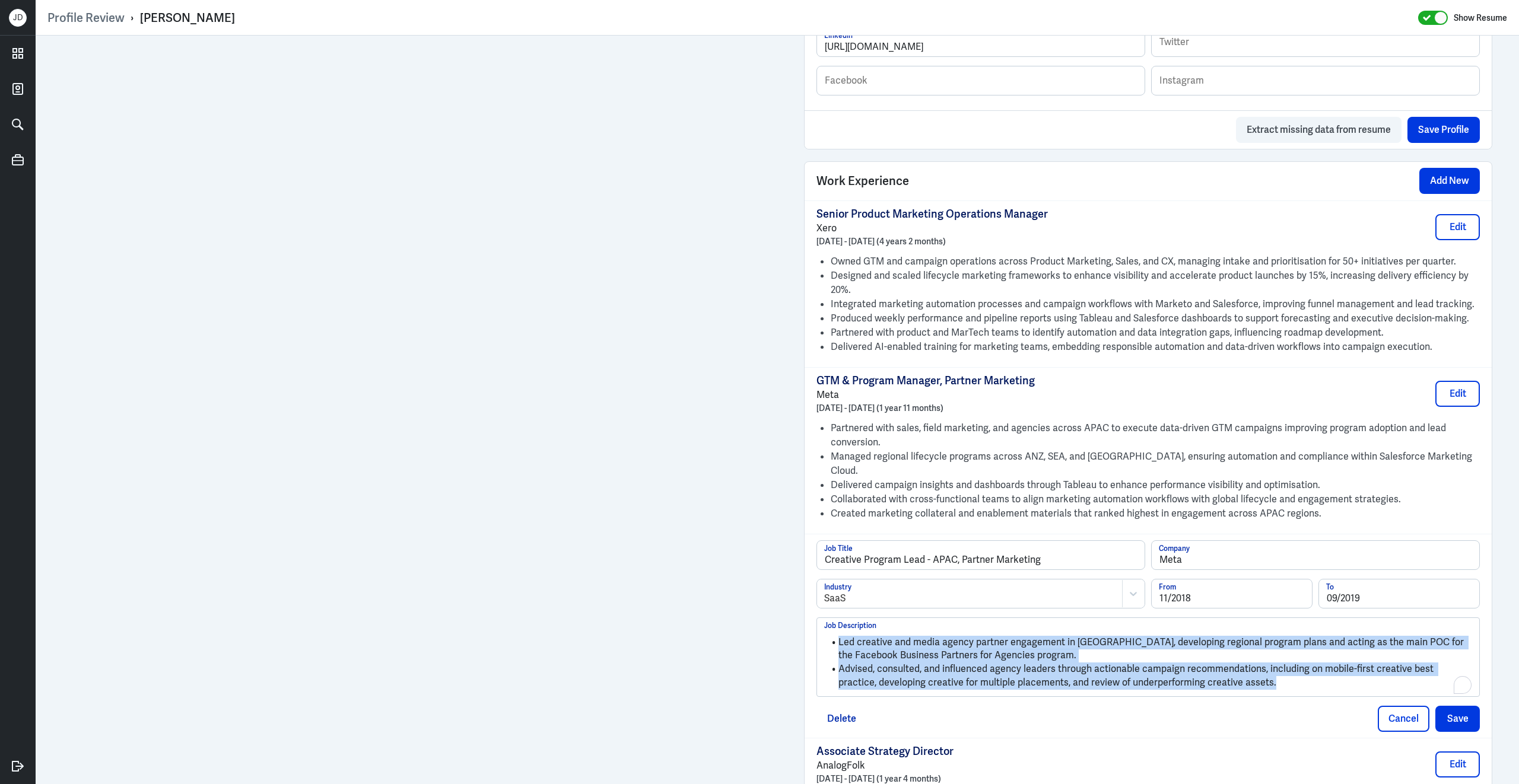
drag, startPoint x: 1241, startPoint y: 668, endPoint x: 746, endPoint y: 508, distance: 520.2
click at [677, 414] on div "Admin Settings Update Resume Save Profile User Requested Private Set Resume to …" at bounding box center [777, 569] width 1483 height 2586
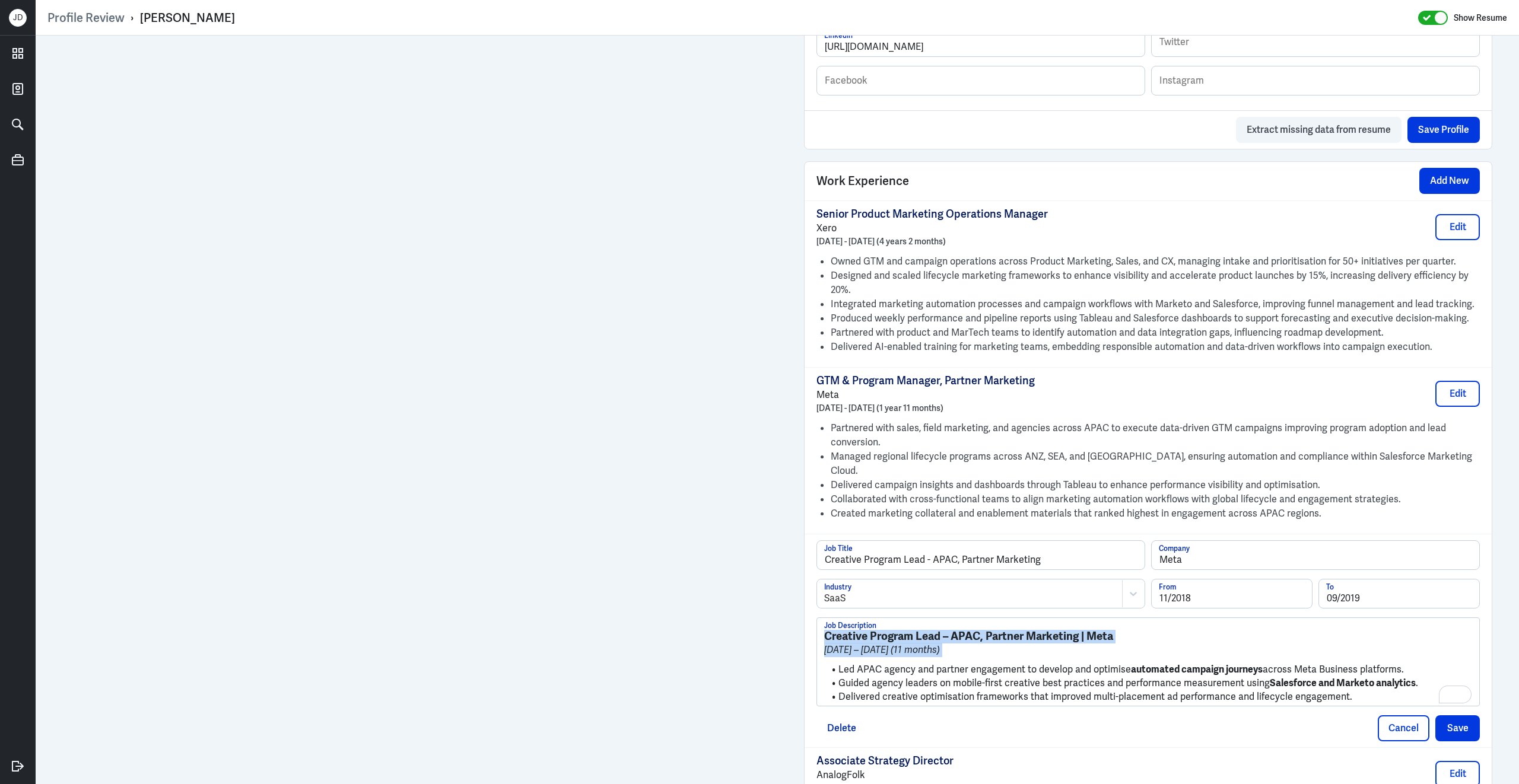
drag, startPoint x: 840, startPoint y: 650, endPoint x: 800, endPoint y: 593, distance: 69.6
click at [800, 593] on div "Admin Settings Update Resume Save Profile User Requested Private Set Resume to …" at bounding box center [1148, 574] width 712 height 2595
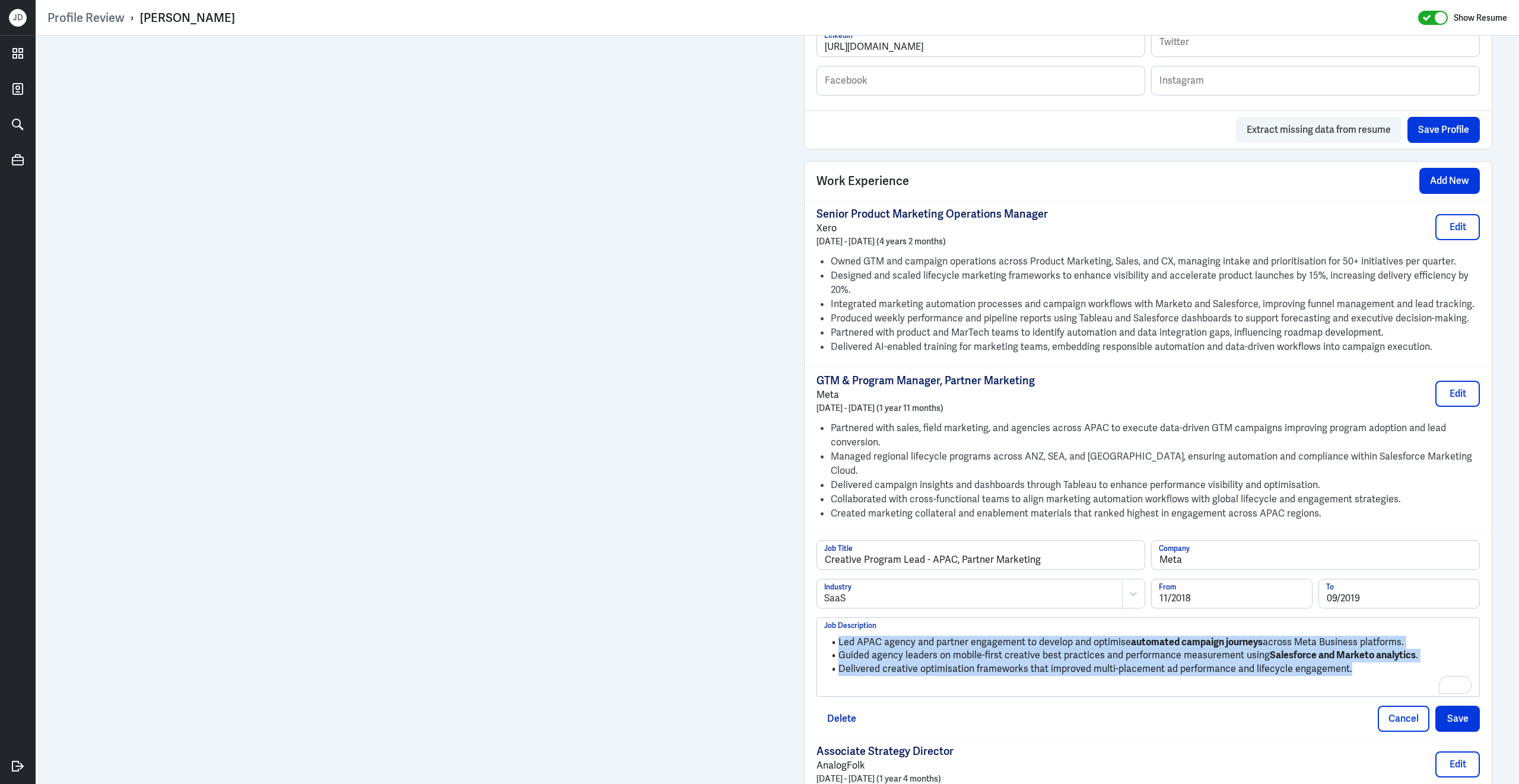
drag, startPoint x: 1358, startPoint y: 656, endPoint x: 1195, endPoint y: 594, distance: 174.4
click at [1194, 594] on div "Creative Program Lead - APAC, Partner Marketing Job Title Meta Company SaaS Ind…" at bounding box center [1148, 619] width 663 height 156
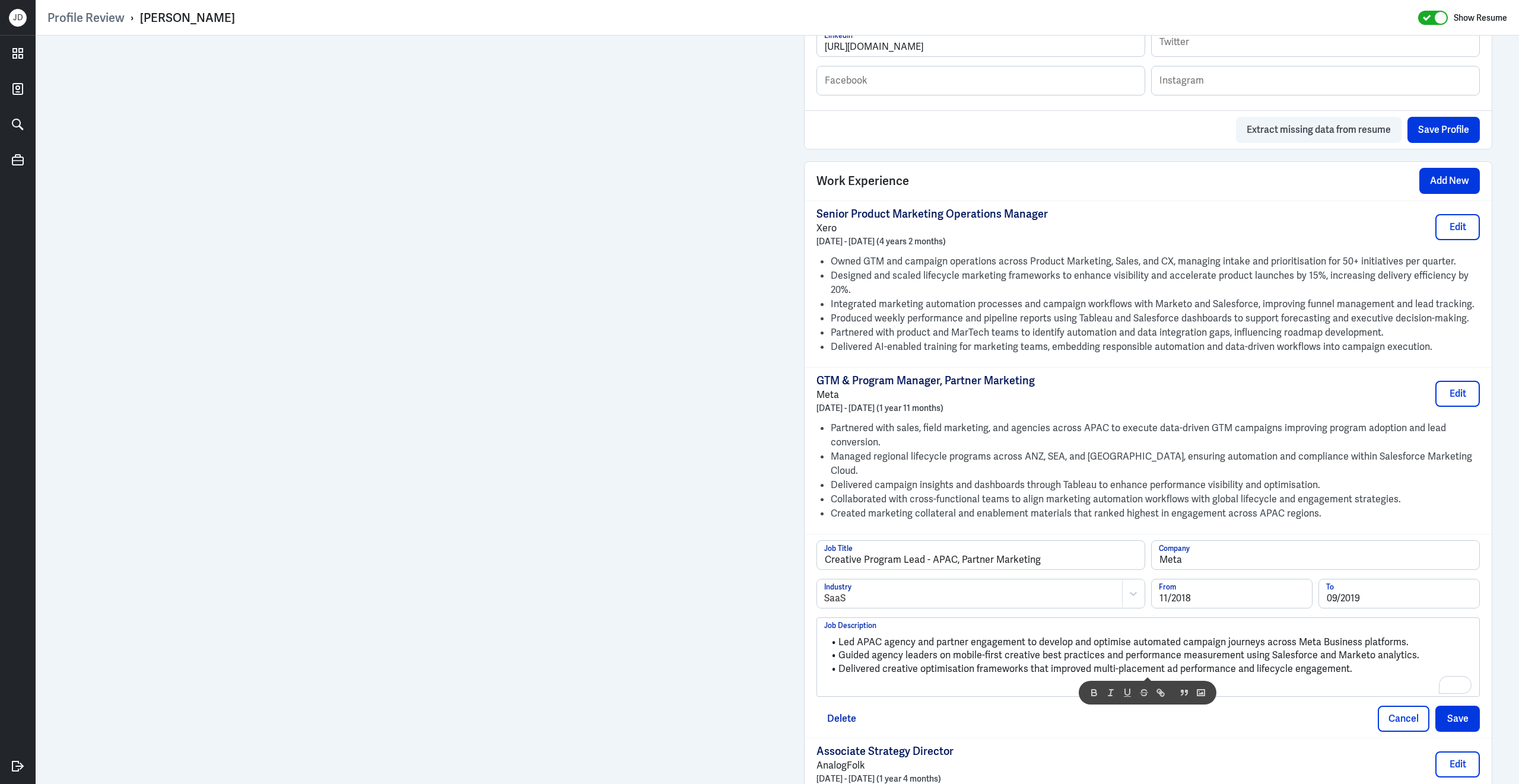
click at [1045, 666] on div "Led APAC agency and partner engagement to develop and optimise automated campai…" at bounding box center [1148, 661] width 648 height 64
click at [1472, 706] on button "Save" at bounding box center [1457, 719] width 45 height 26
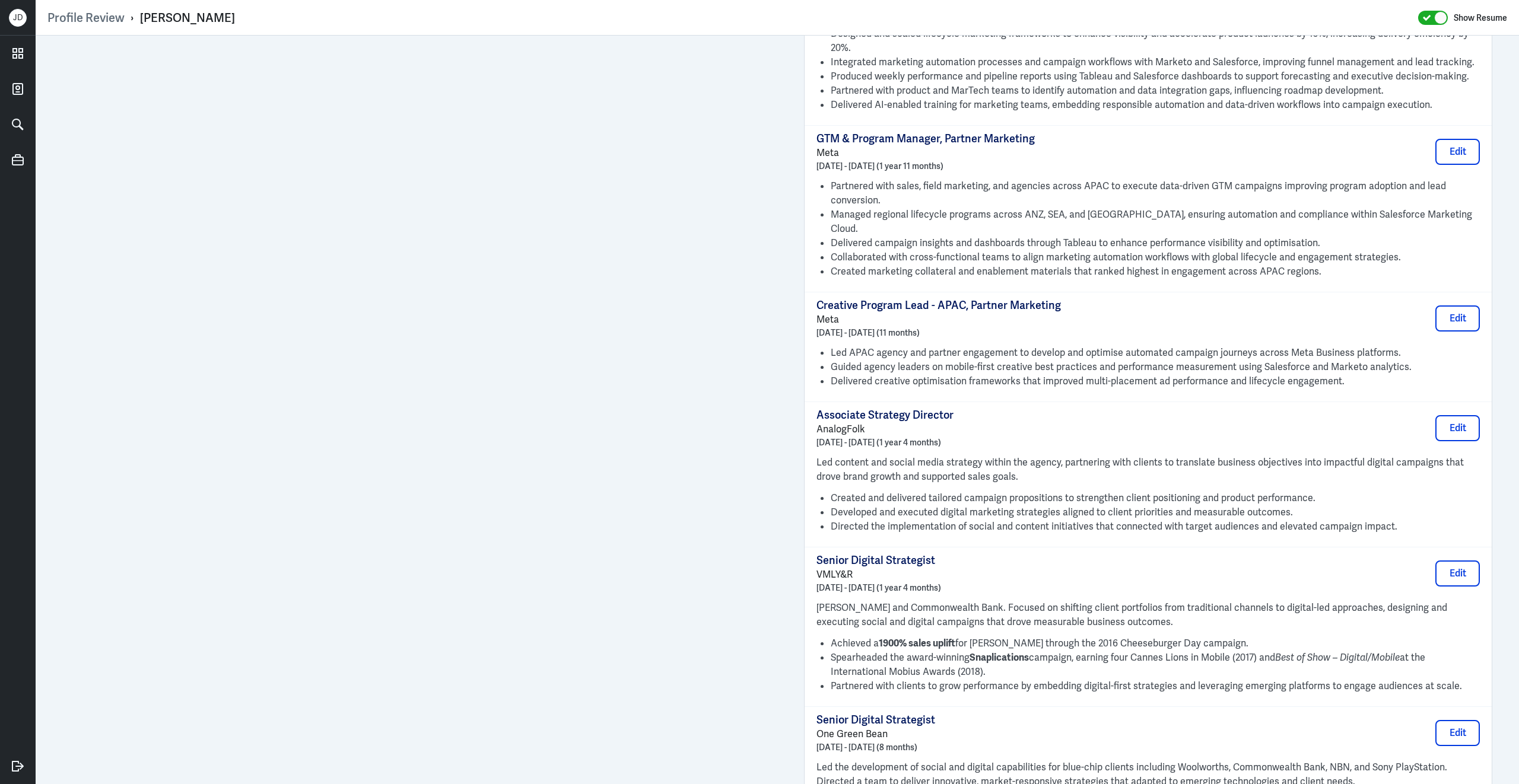
scroll to position [1067, 0]
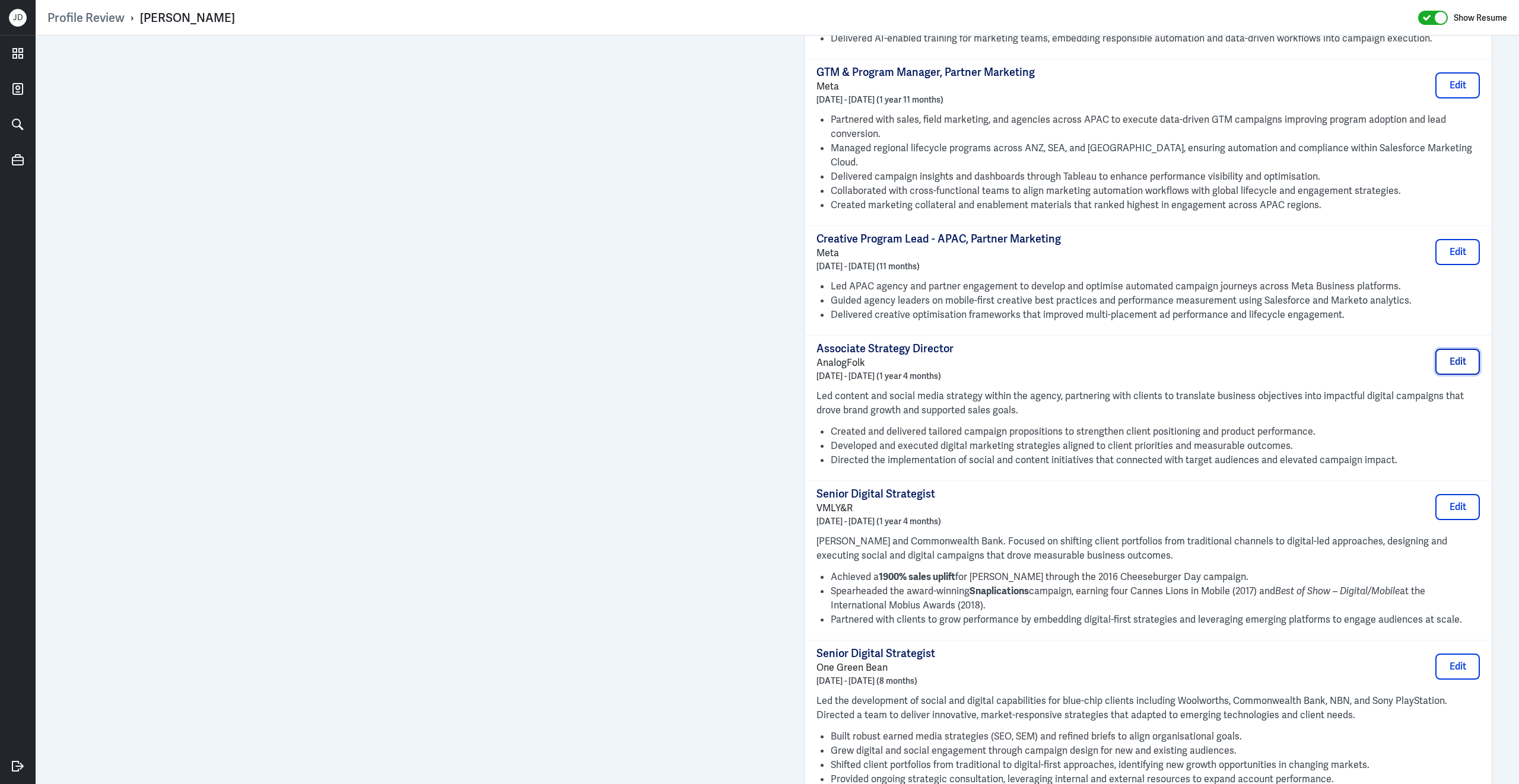
click at [1448, 353] on button "Edit" at bounding box center [1457, 361] width 45 height 26
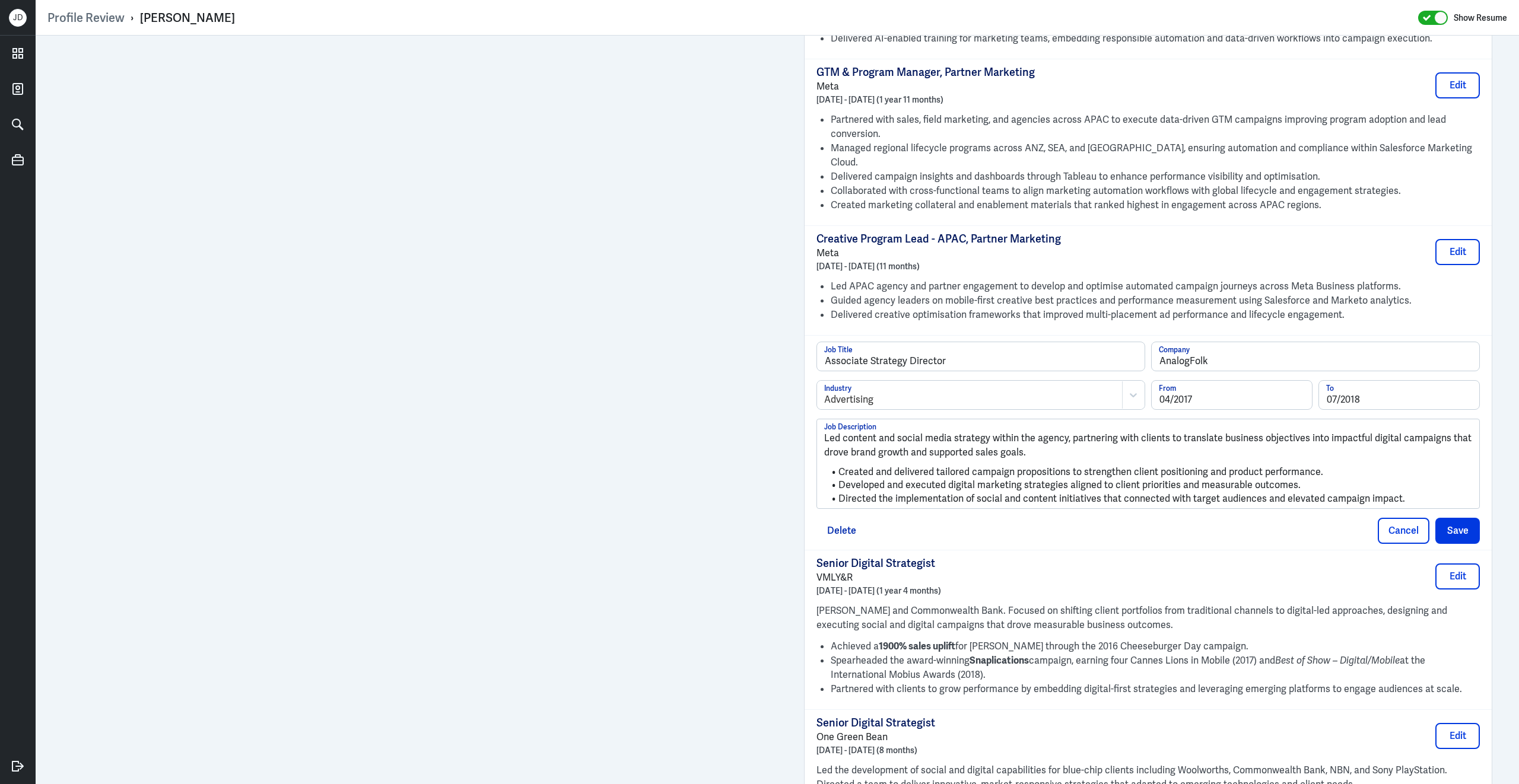
click at [1406, 492] on li "Directed the implementation of social and content initiatives that connected wi…" at bounding box center [1148, 499] width 648 height 14
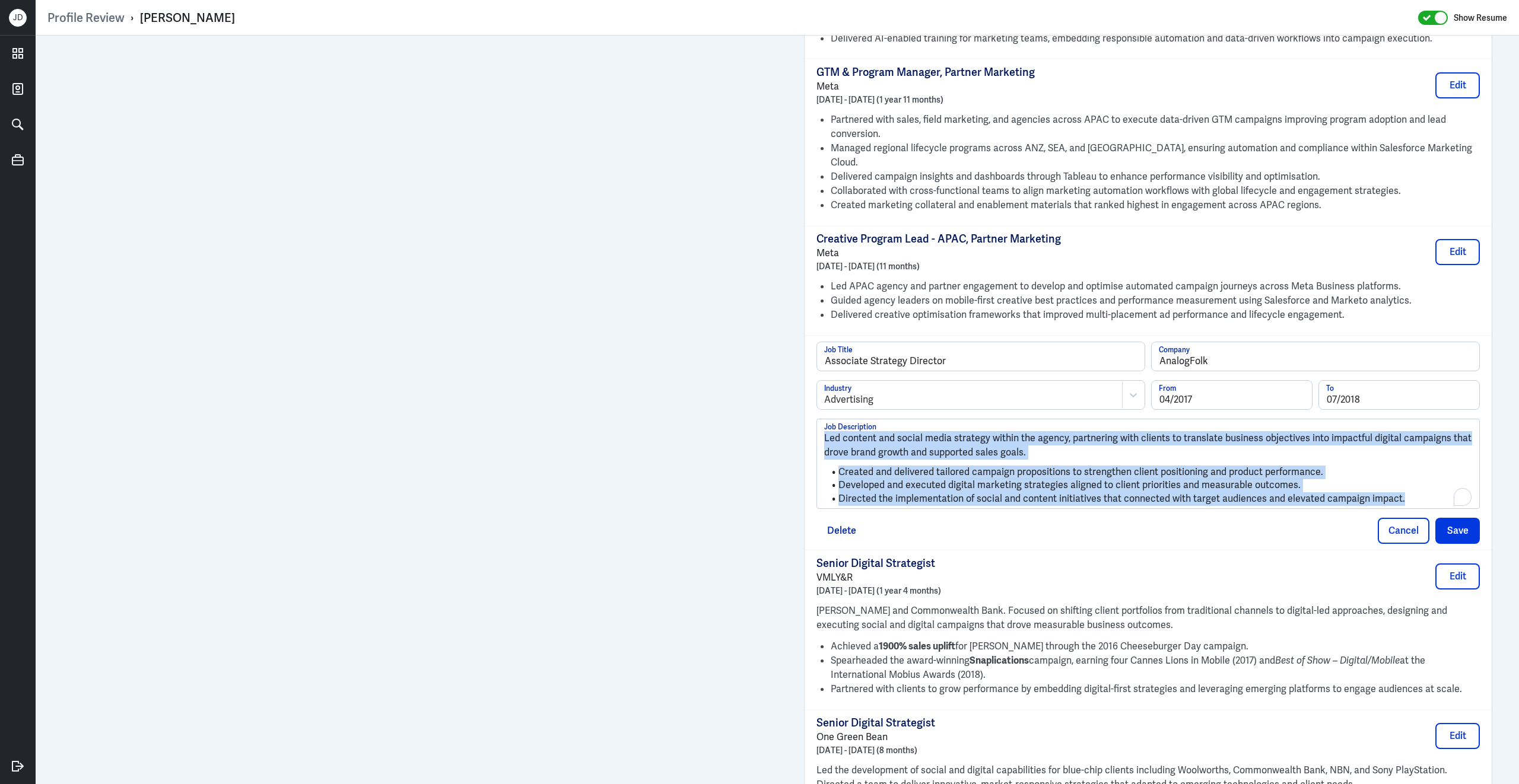
drag, startPoint x: 1406, startPoint y: 480, endPoint x: 780, endPoint y: 378, distance: 634.3
click at [780, 378] on div "Admin Settings Update Resume Save Profile User Requested Private Set Resume to …" at bounding box center [777, 248] width 1483 height 2561
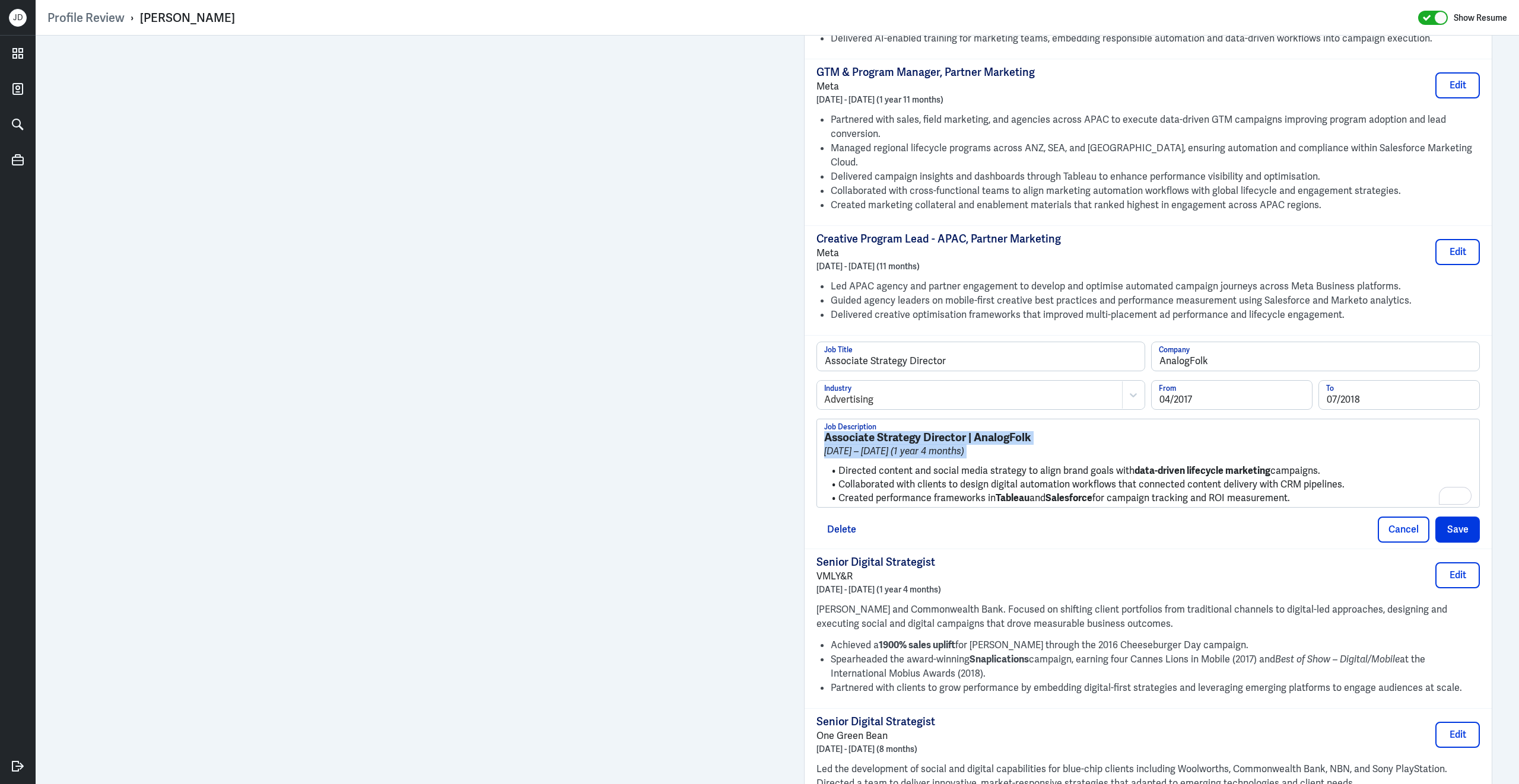
drag, startPoint x: 840, startPoint y: 453, endPoint x: 822, endPoint y: 357, distance: 97.7
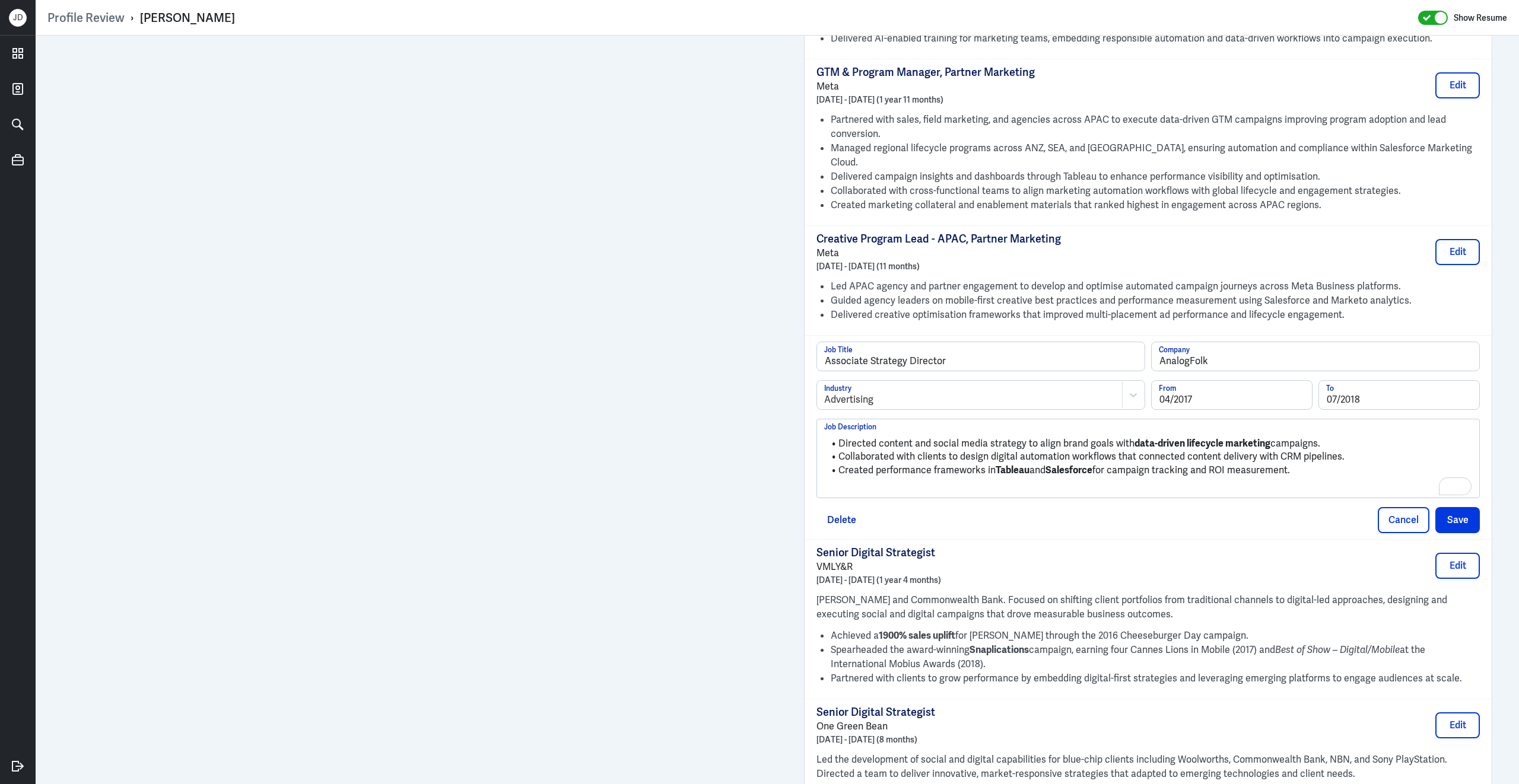
drag, startPoint x: 1314, startPoint y: 457, endPoint x: 1039, endPoint y: 369, distance: 288.7
click at [1039, 369] on div "Associate Strategy Director Job Title AnalogFolk Company Advertising Industry 0…" at bounding box center [1148, 420] width 663 height 156
click at [1448, 507] on button "Save" at bounding box center [1457, 520] width 45 height 26
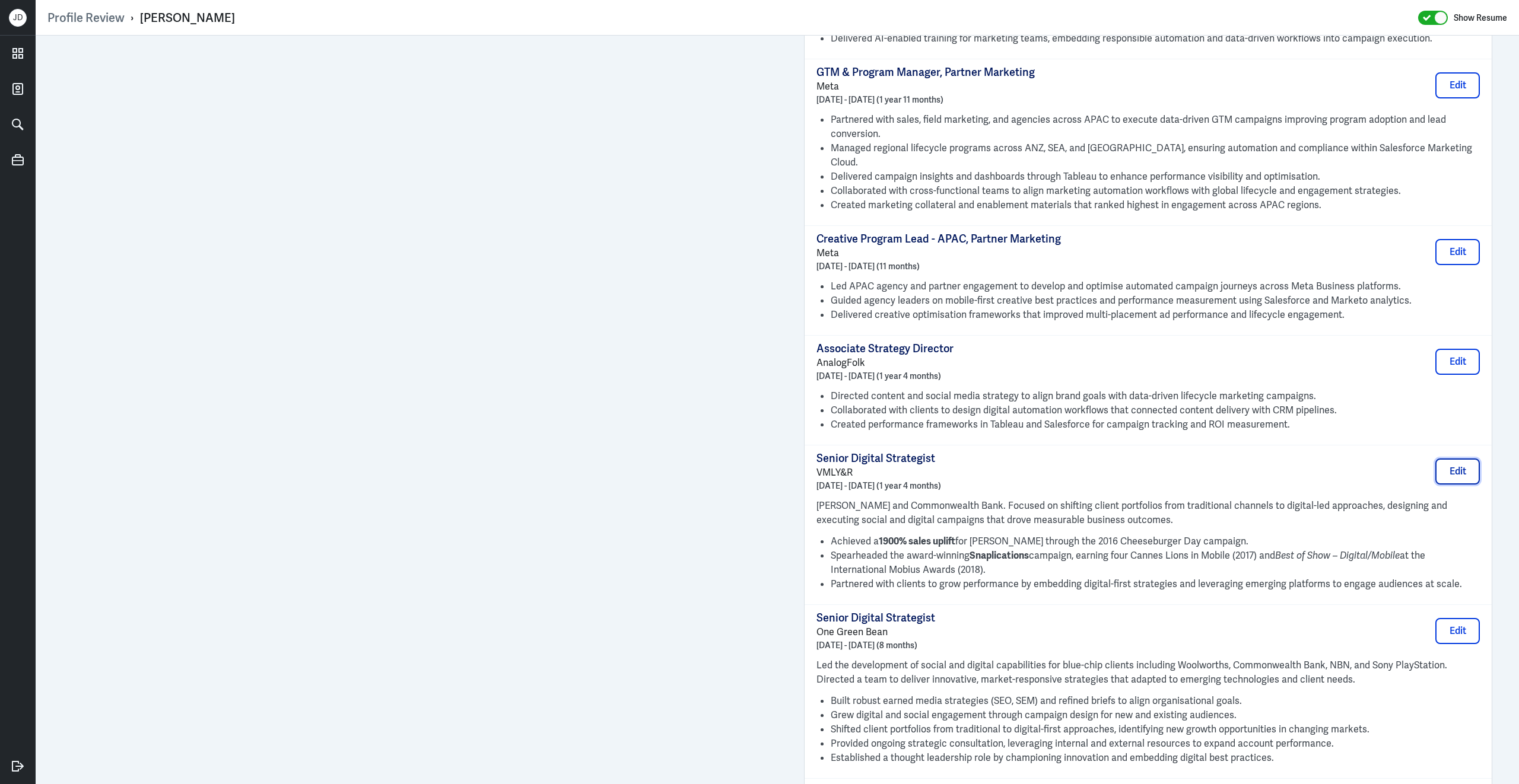
click at [1451, 458] on button "Edit" at bounding box center [1457, 471] width 45 height 26
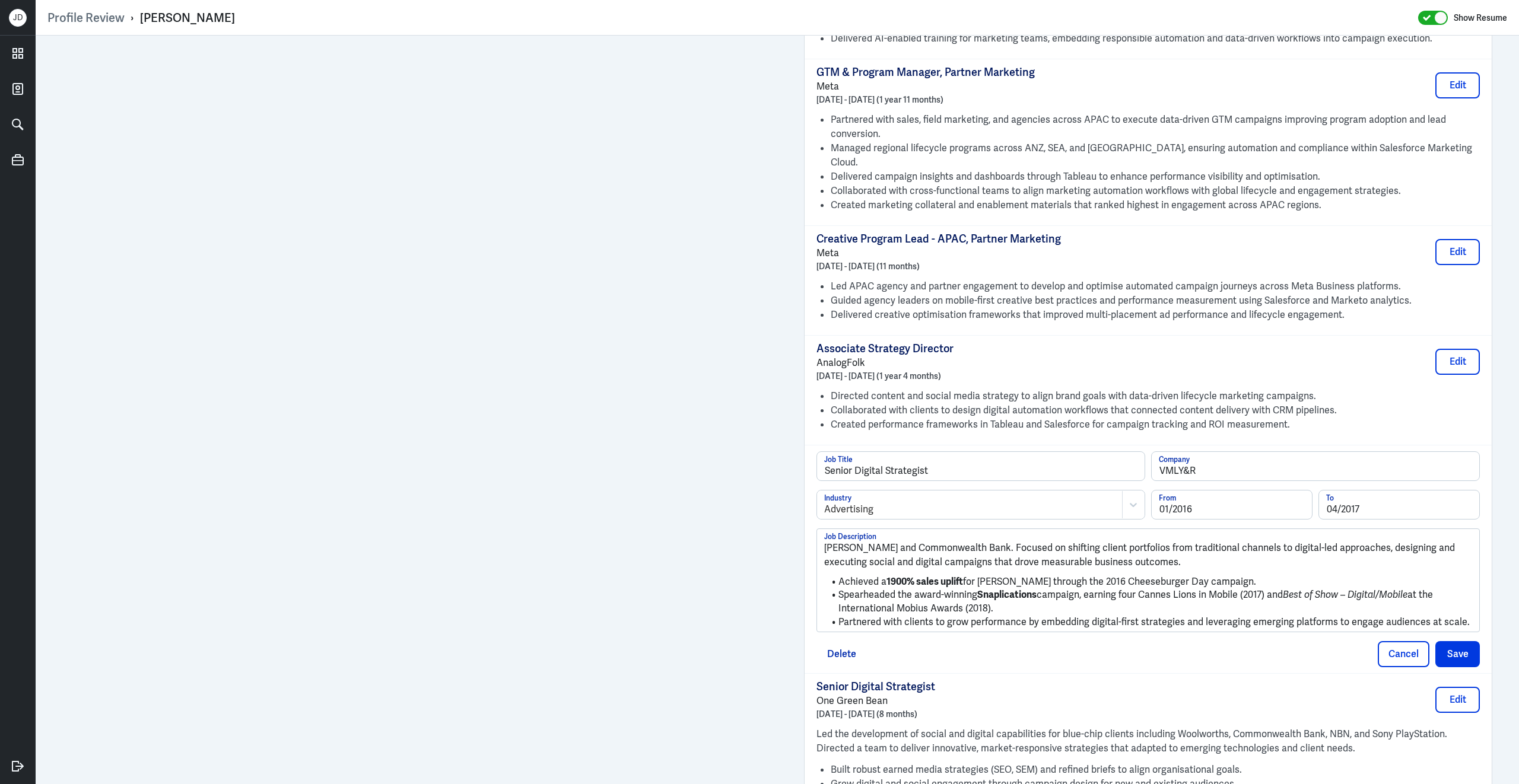
click at [1250, 593] on li "Spearheaded the award-winning Snaplications campaign, earning four Cannes Lions…" at bounding box center [1148, 602] width 648 height 27
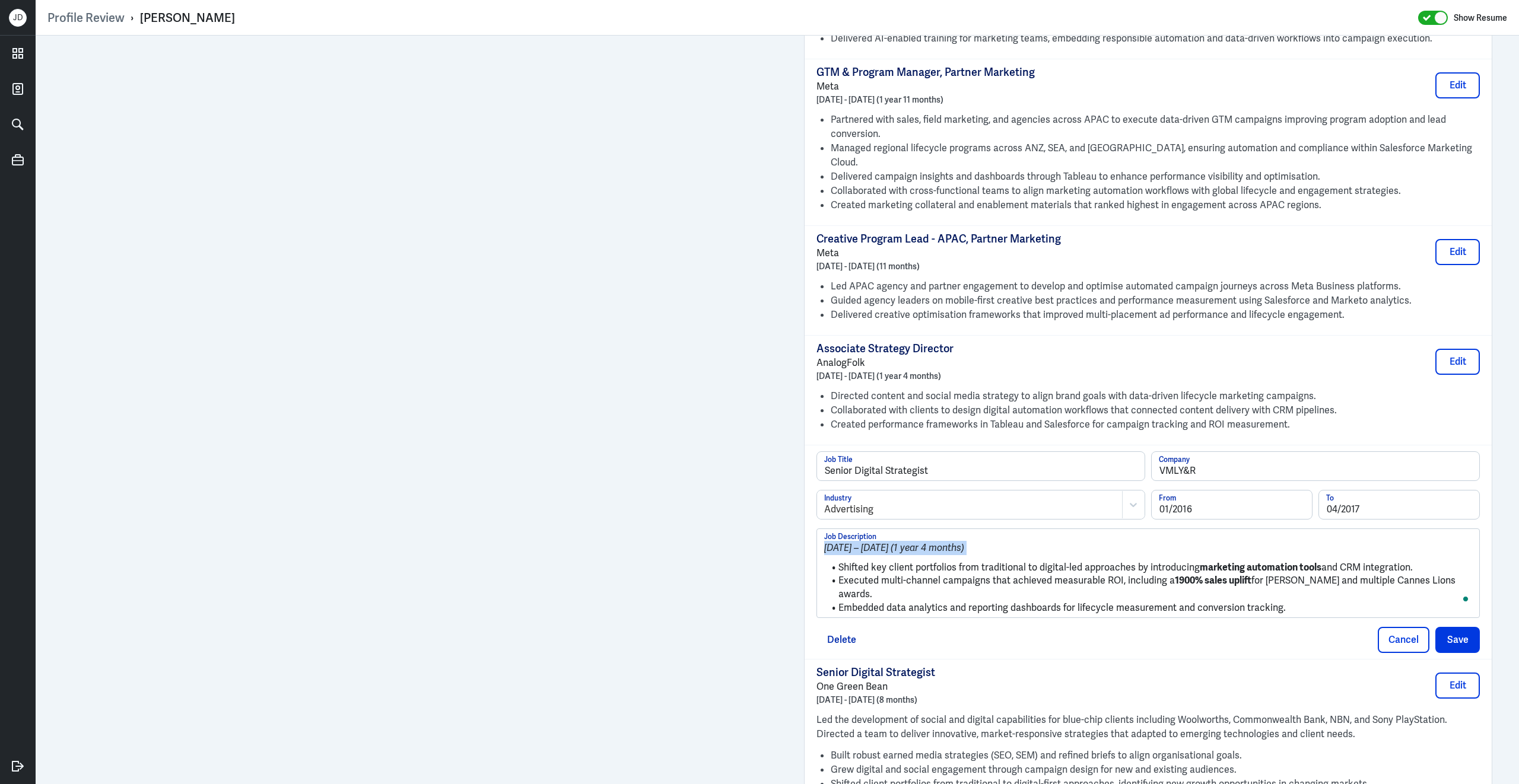
drag, startPoint x: 839, startPoint y: 547, endPoint x: 811, endPoint y: 496, distance: 58.2
click at [811, 496] on div "Senior Digital Strategist Job Title VMLY&R Company Advertising Industry 01/2016…" at bounding box center [1147, 551] width 687 height 214
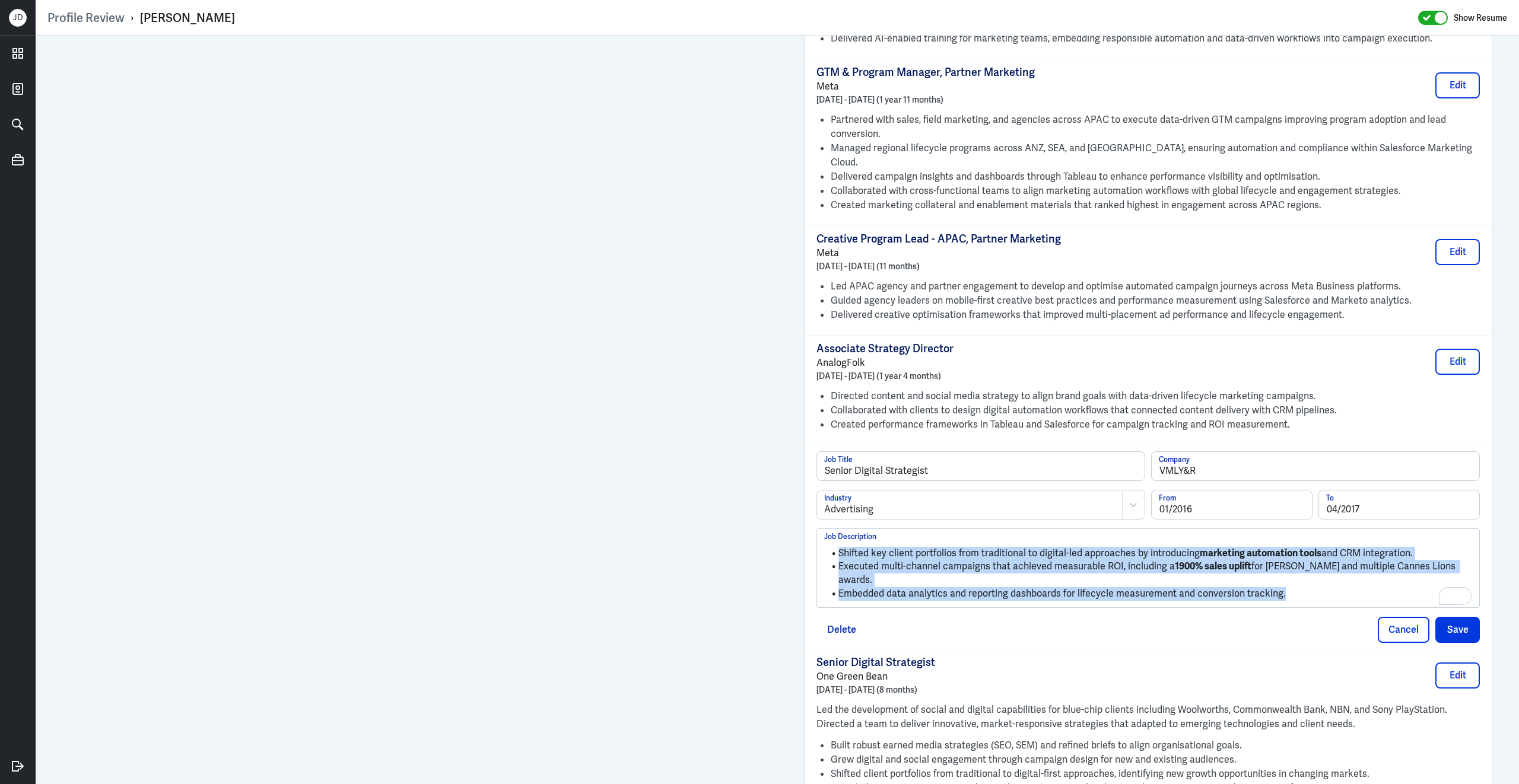
drag, startPoint x: 1325, startPoint y: 572, endPoint x: 1192, endPoint y: 475, distance: 164.6
click at [1192, 475] on div "Senior Digital Strategist Job Title VMLY&R Company Advertising Industry 01/2016…" at bounding box center [1148, 530] width 663 height 156
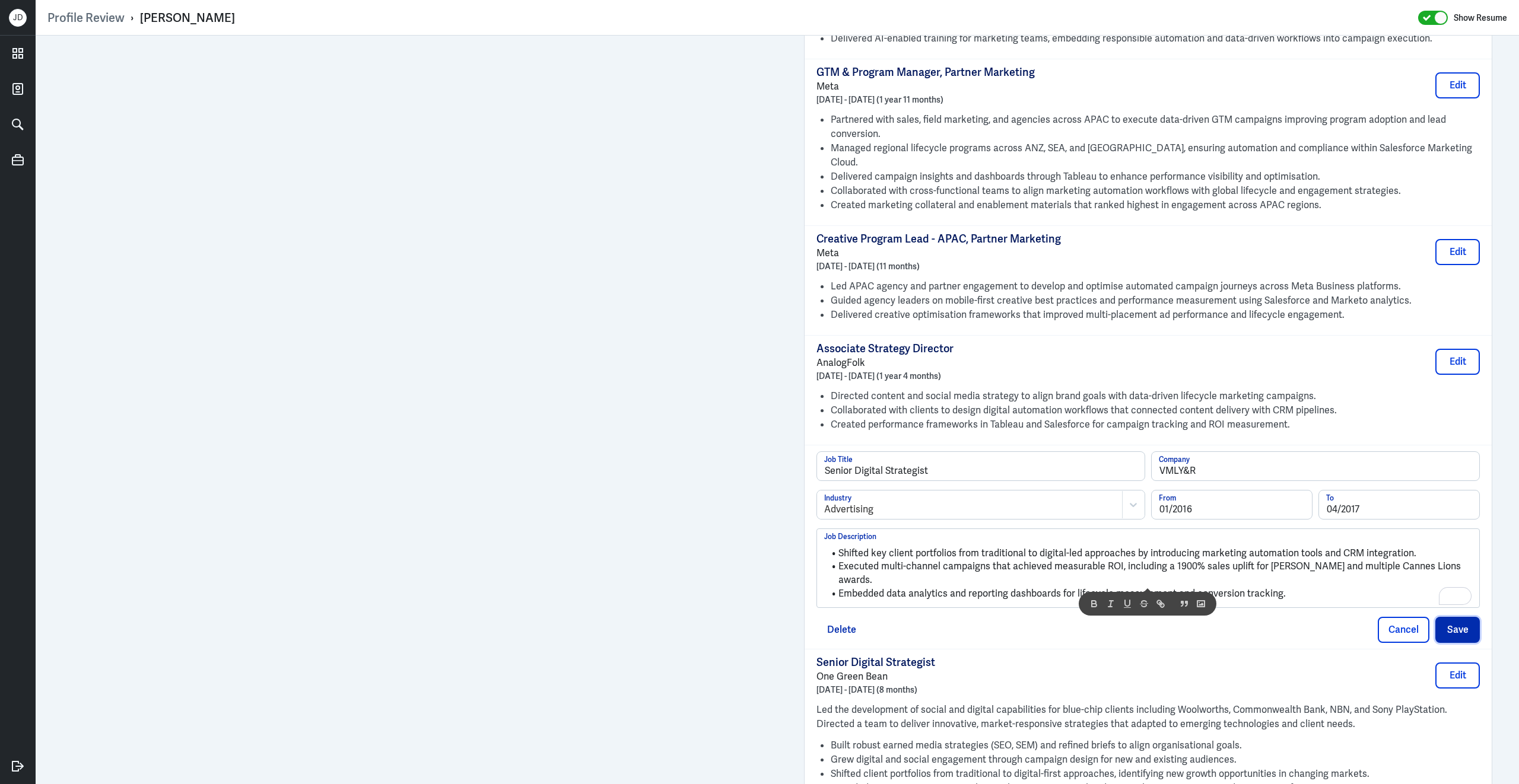
click at [1469, 617] on button "Save" at bounding box center [1457, 630] width 45 height 26
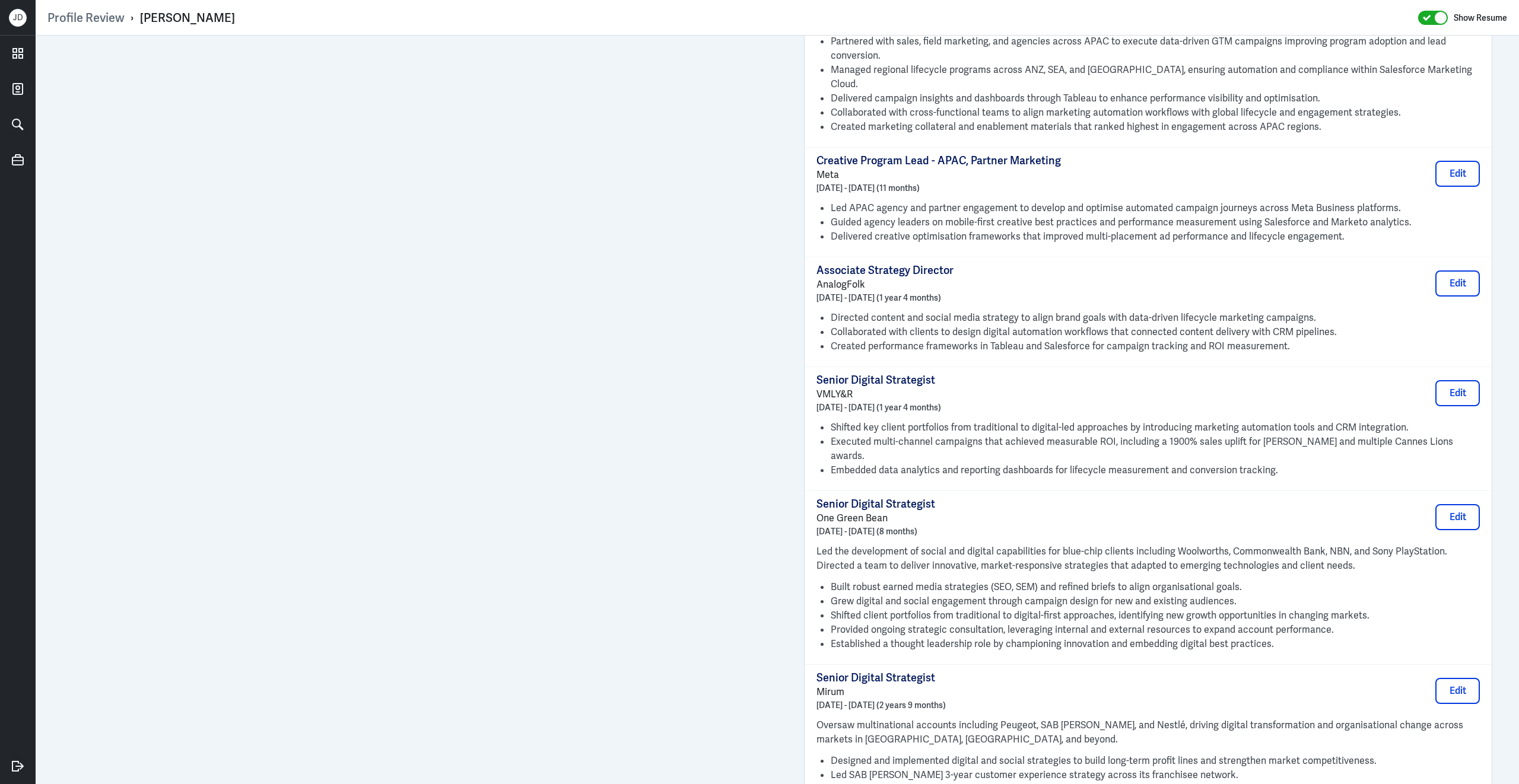
scroll to position [1149, 0]
click at [1464, 501] on button "Edit" at bounding box center [1457, 514] width 45 height 26
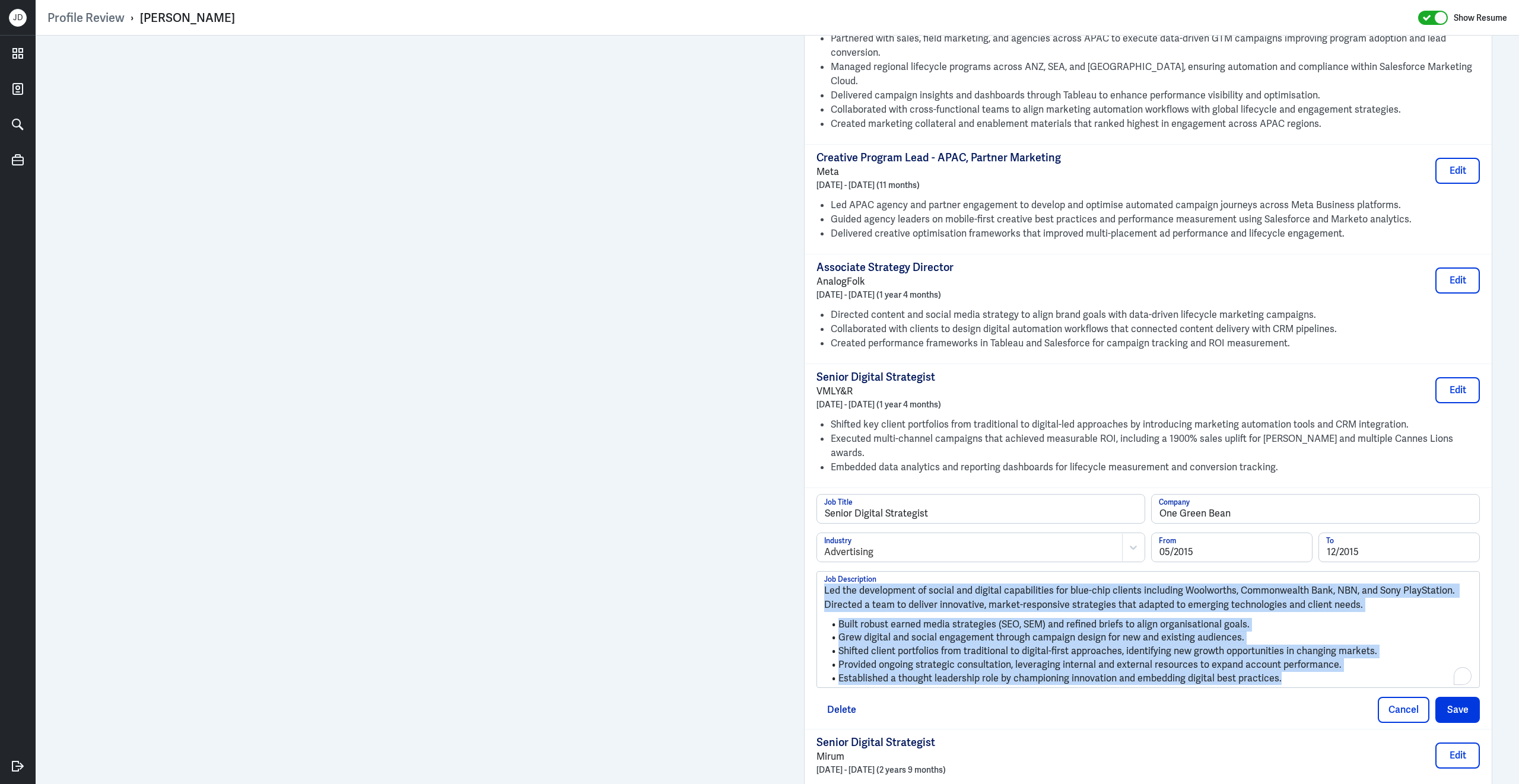
drag, startPoint x: 1285, startPoint y: 651, endPoint x: 879, endPoint y: 520, distance: 426.6
click at [879, 520] on div "Senior Digital Strategist Job Title One Green Bean Company Advertising Industry…" at bounding box center [1148, 591] width 663 height 195
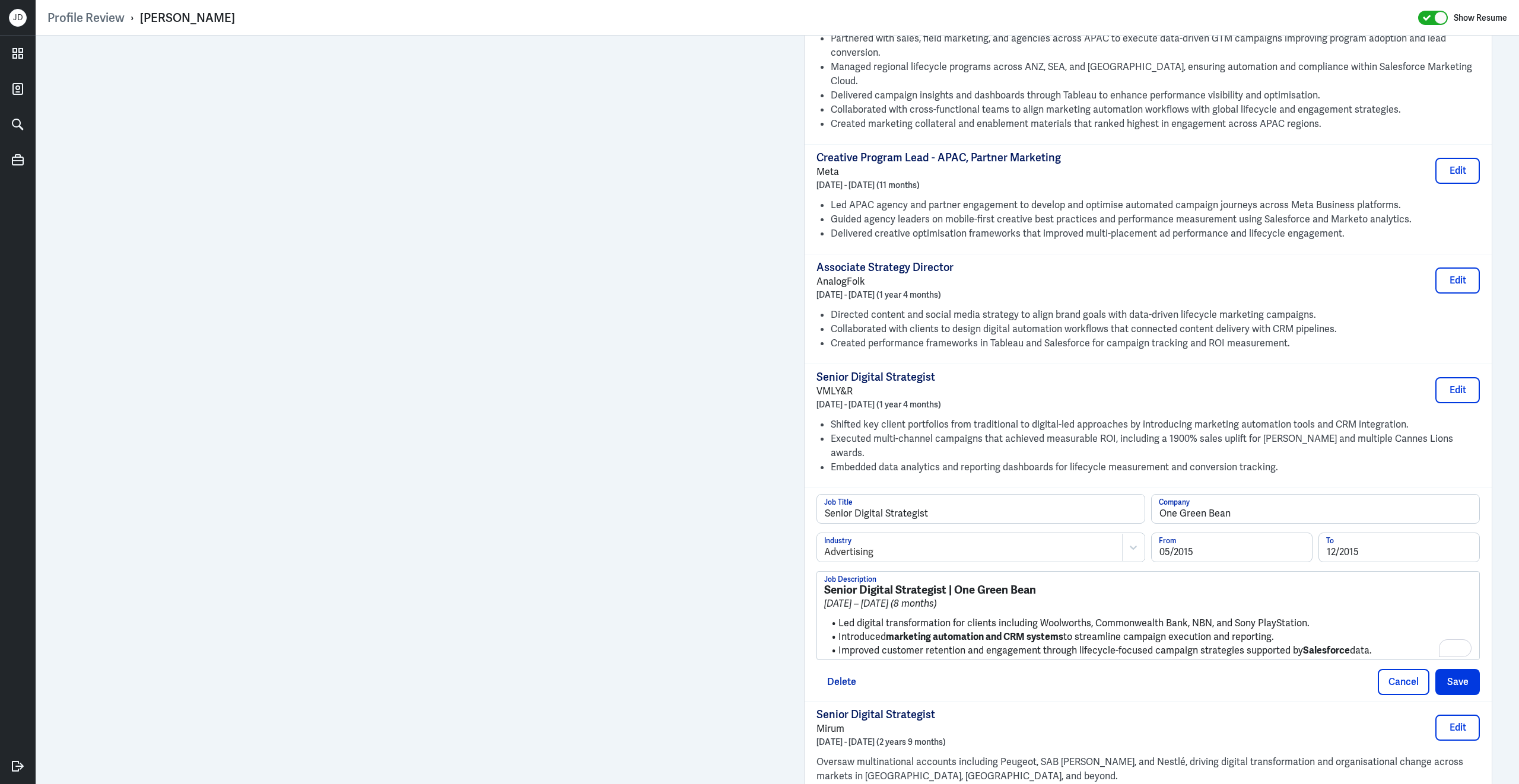
drag, startPoint x: 1377, startPoint y: 615, endPoint x: 845, endPoint y: 581, distance: 533.1
click at [845, 611] on ul "Led digital transformation for clients including Woolworths, Commonwealth Bank,…" at bounding box center [1148, 634] width 648 height 46
click at [840, 611] on ul "Led digital transformation for clients including Woolworths, Commonwealth Bank,…" at bounding box center [1148, 634] width 648 height 46
drag, startPoint x: 841, startPoint y: 588, endPoint x: 792, endPoint y: 542, distance: 67.2
click at [792, 542] on div "Admin Settings Update Resume Save Profile User Requested Private Set Resume to …" at bounding box center [1148, 117] width 712 height 2460
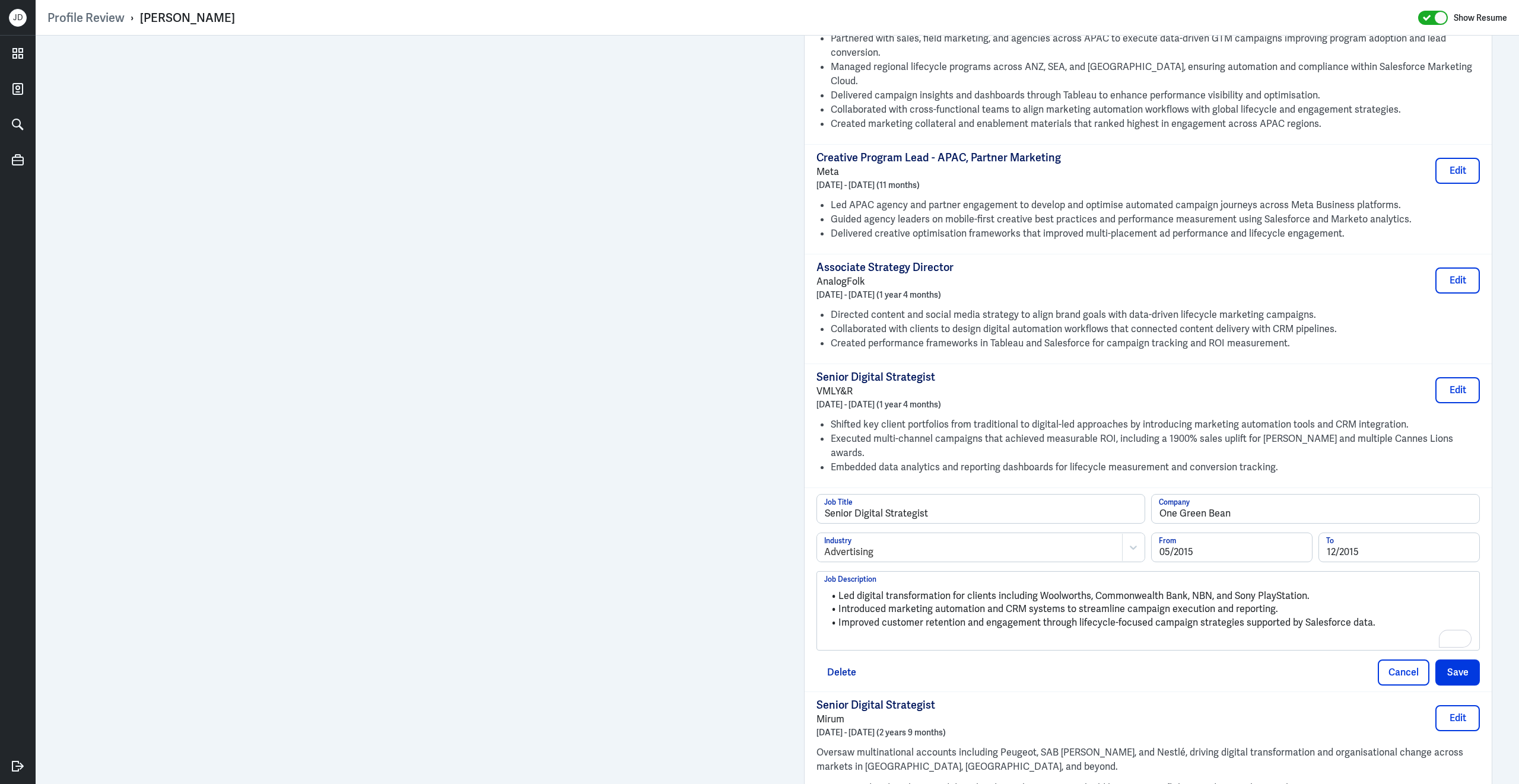
click at [892, 608] on div "Led digital transformation for clients including Woolworths, Commonwealth Bank,…" at bounding box center [1148, 615] width 648 height 64
click at [1436, 660] on button "Save" at bounding box center [1457, 673] width 45 height 26
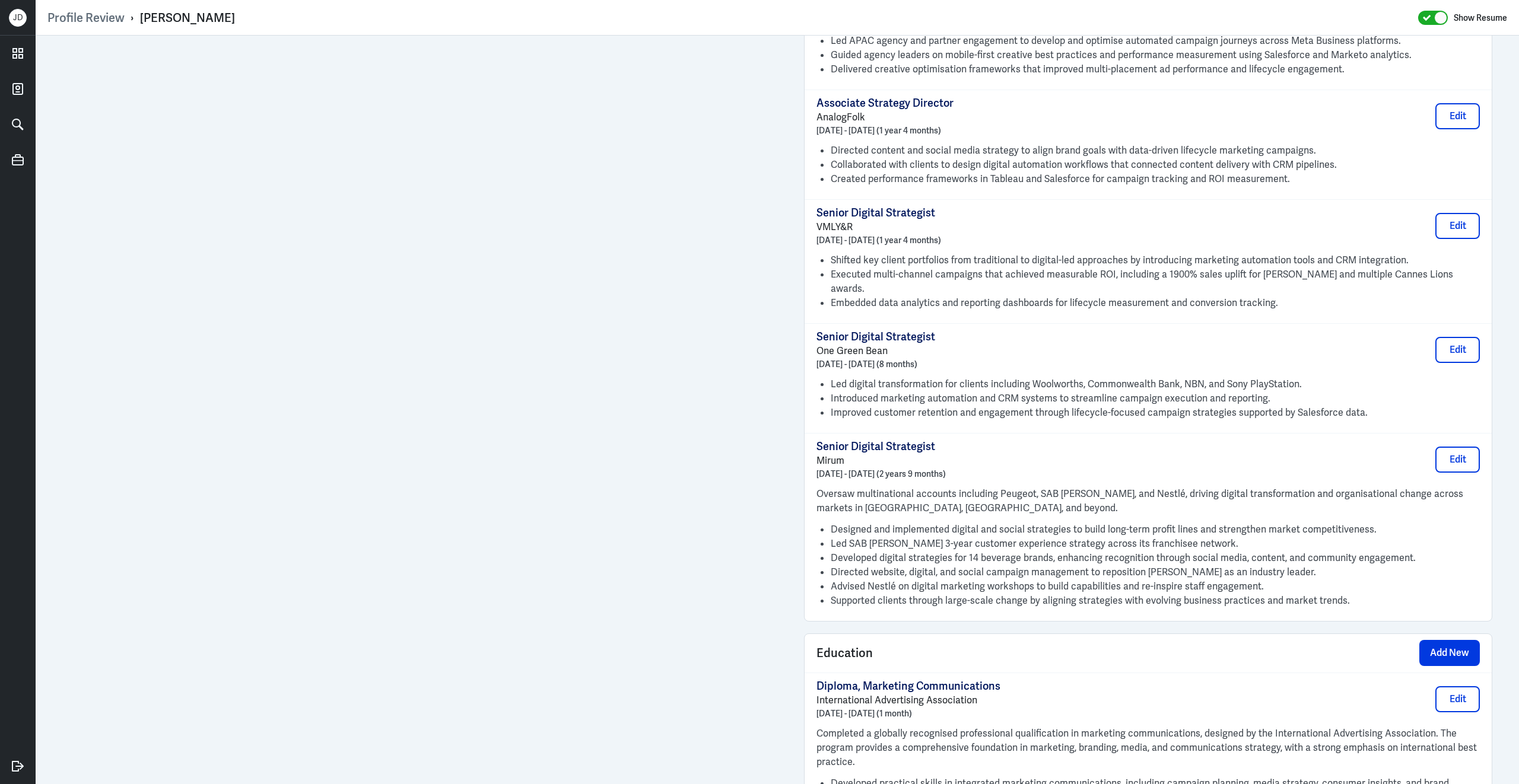
scroll to position [1317, 0]
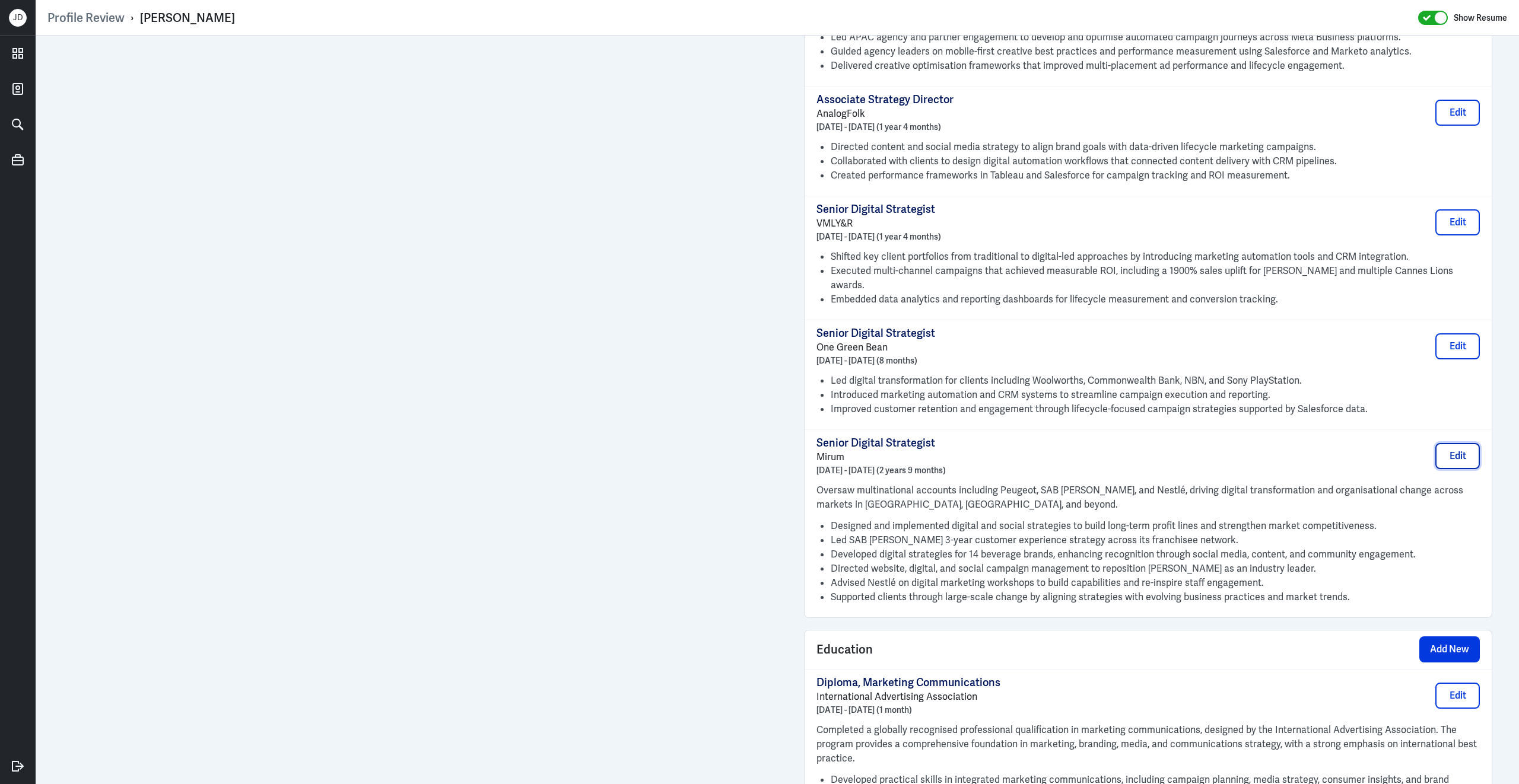
click at [1463, 443] on button "Edit" at bounding box center [1457, 456] width 45 height 26
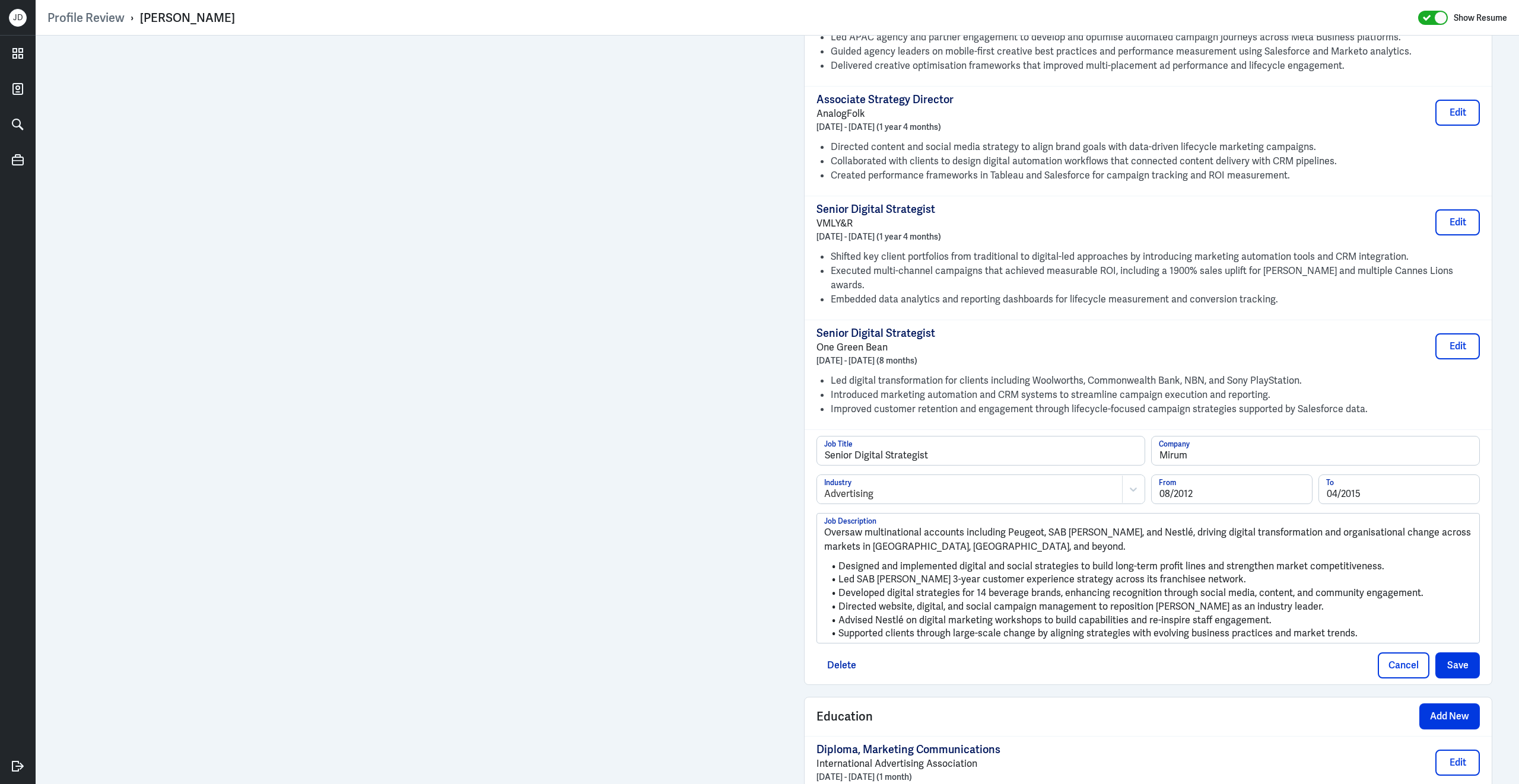
click at [1350, 614] on li "Advised Nestlé on digital marketing workshops to build capabilities and re-insp…" at bounding box center [1148, 621] width 648 height 14
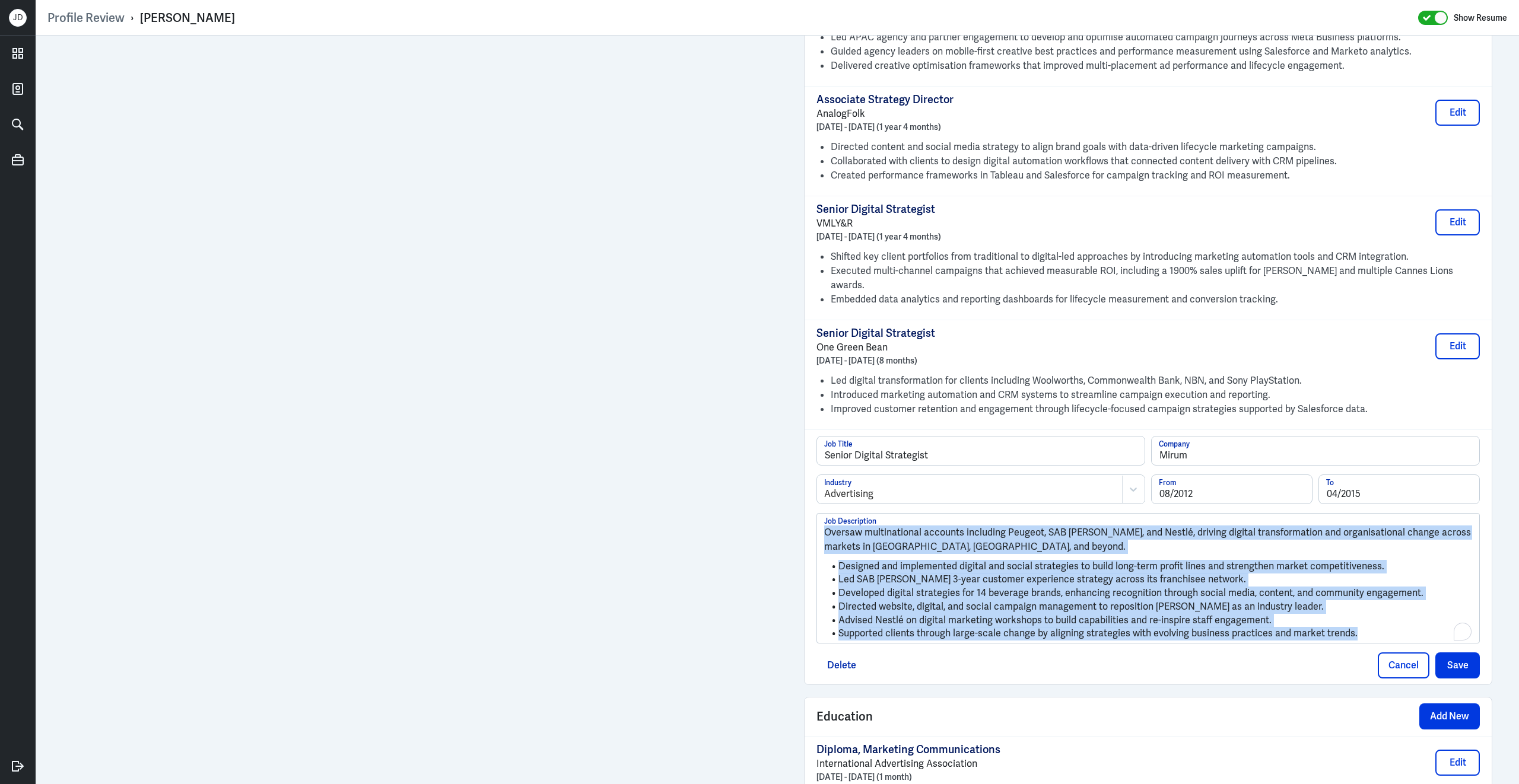
drag, startPoint x: 1376, startPoint y: 603, endPoint x: 762, endPoint y: 414, distance: 642.4
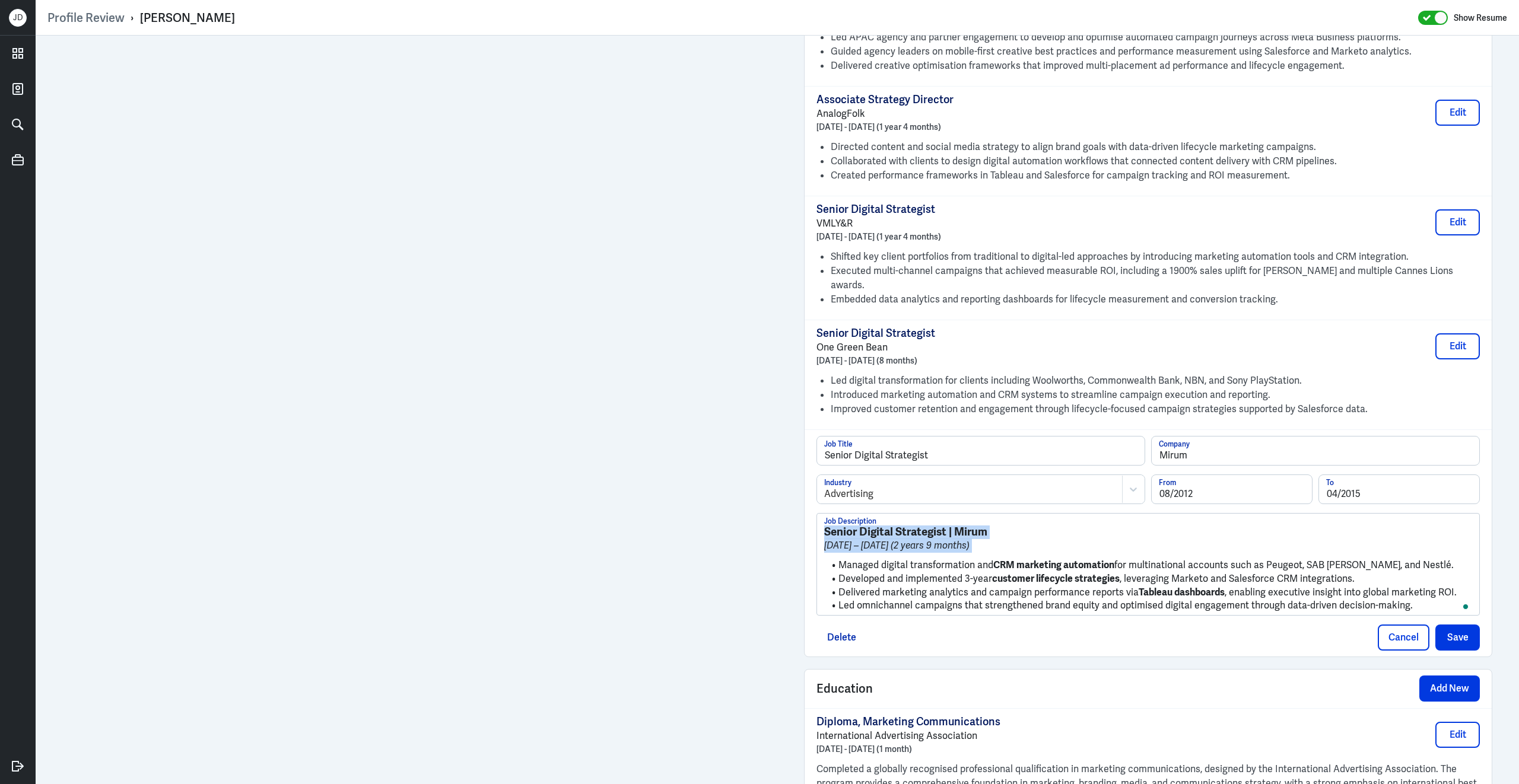
drag, startPoint x: 838, startPoint y: 532, endPoint x: 829, endPoint y: 474, distance: 58.7
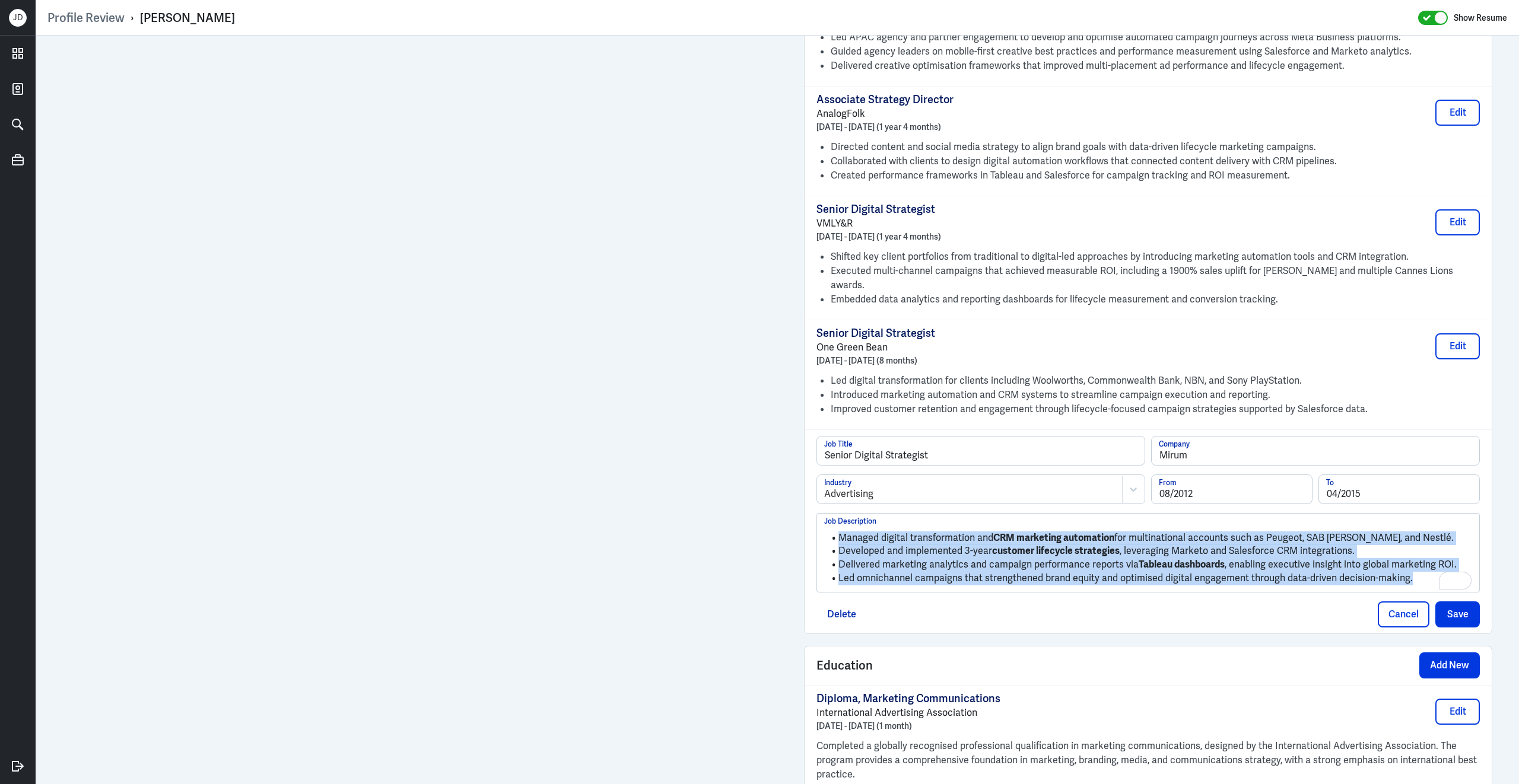
drag, startPoint x: 1427, startPoint y: 547, endPoint x: 1014, endPoint y: 471, distance: 419.9
click at [1014, 471] on div "Senior Digital Strategist Job Title Mirum Company Advertising Industry 08/2012 …" at bounding box center [1148, 514] width 663 height 156
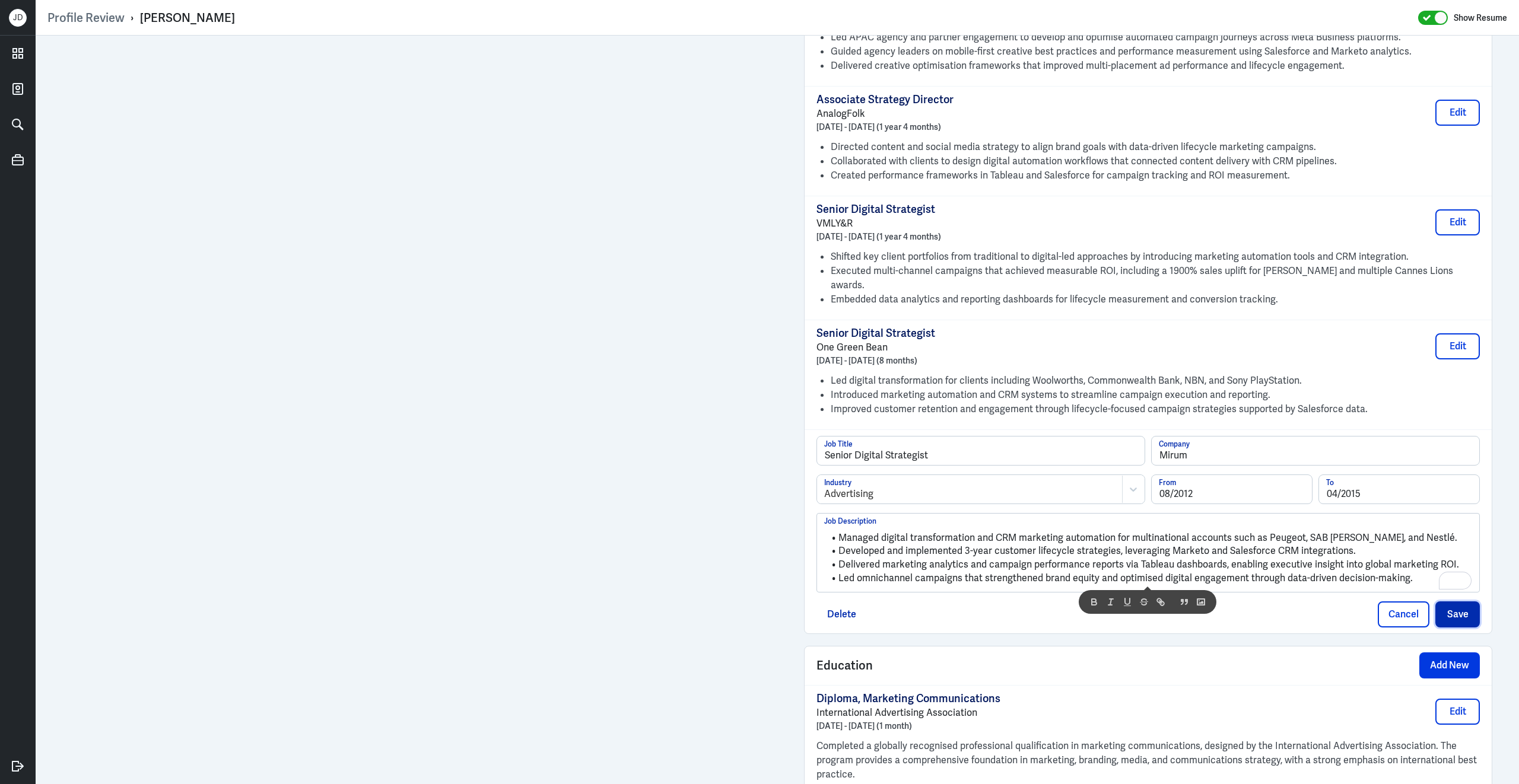
click at [1455, 602] on button "Save" at bounding box center [1457, 615] width 45 height 26
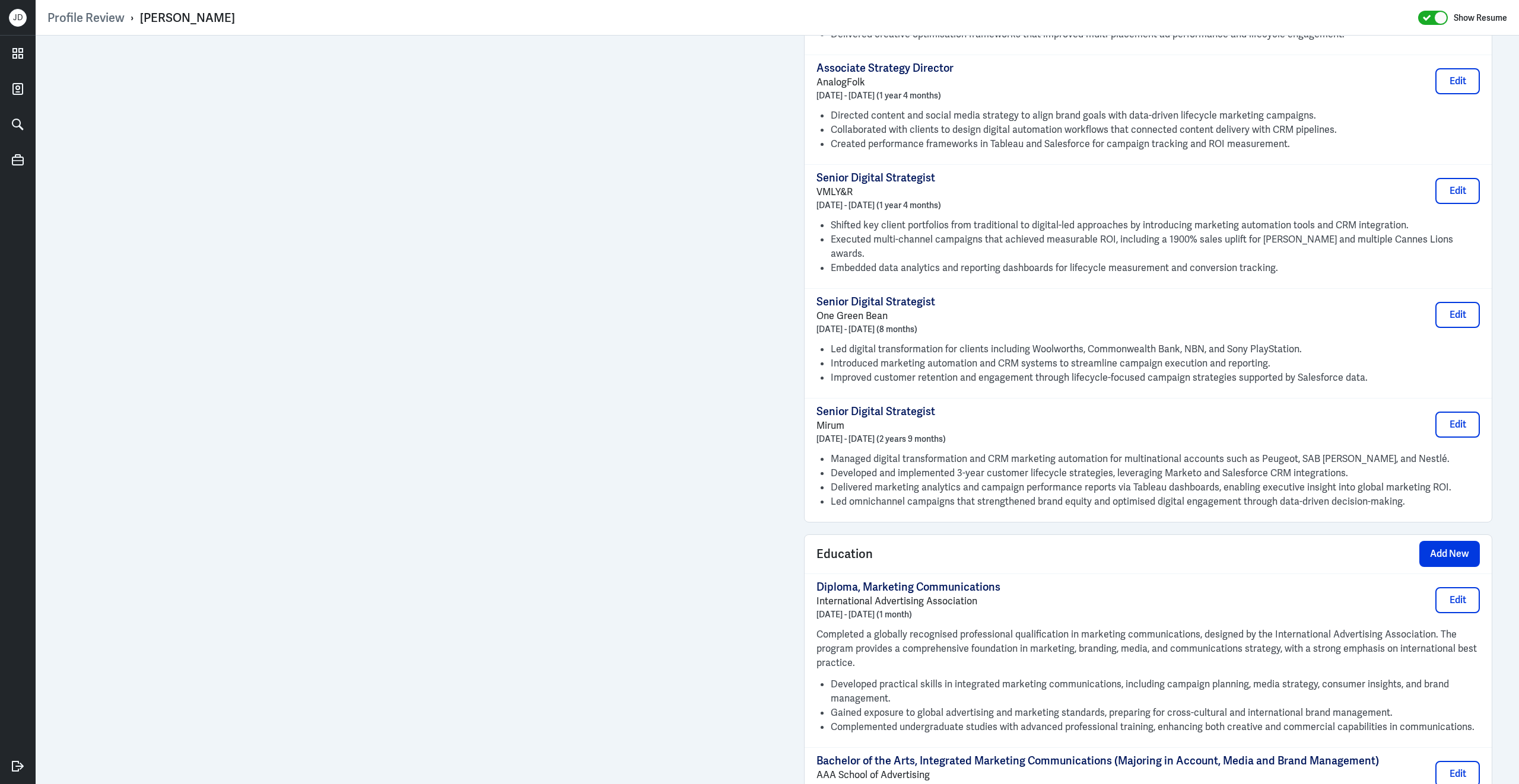
scroll to position [1361, 0]
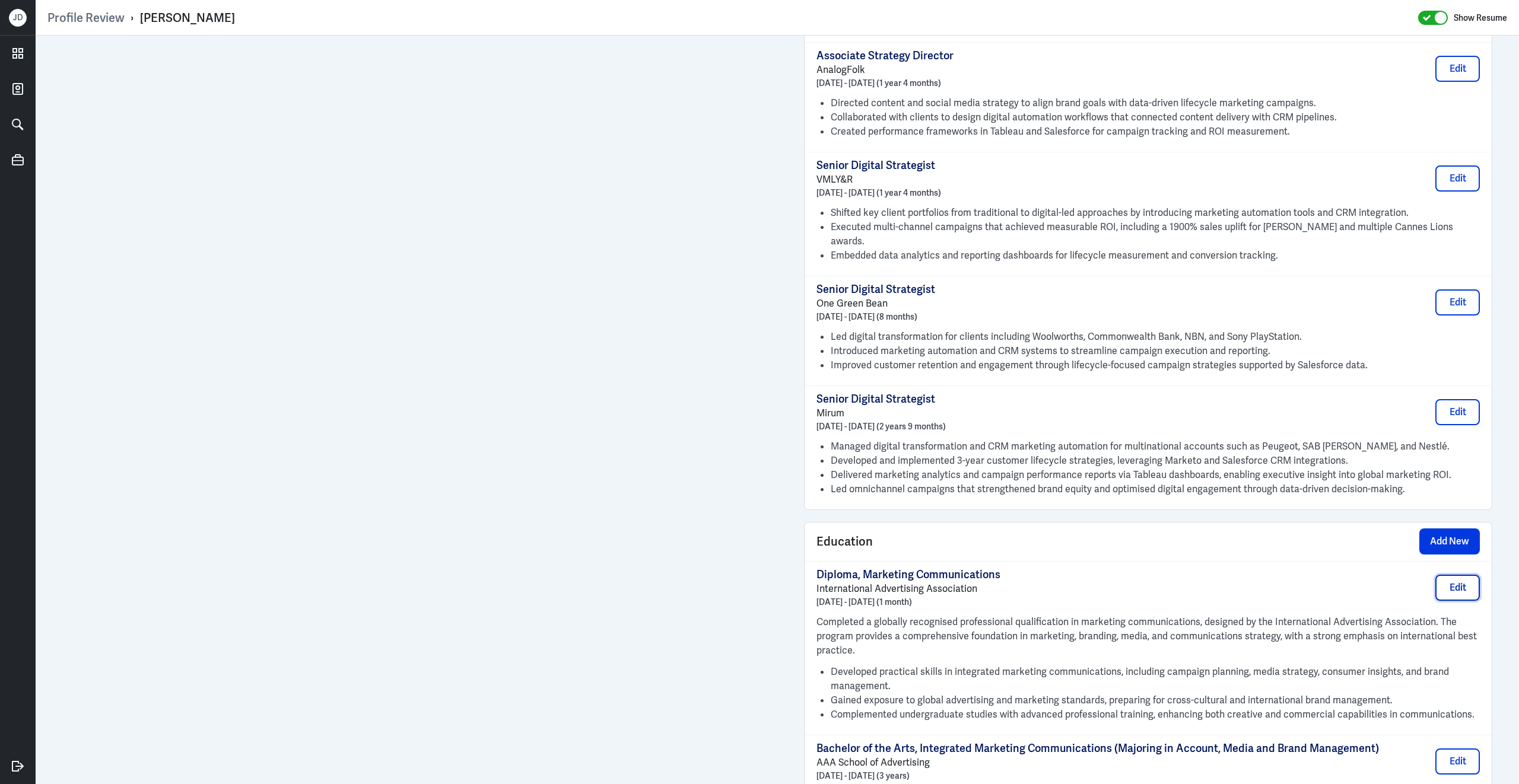
click at [1457, 575] on button "Edit" at bounding box center [1457, 588] width 45 height 26
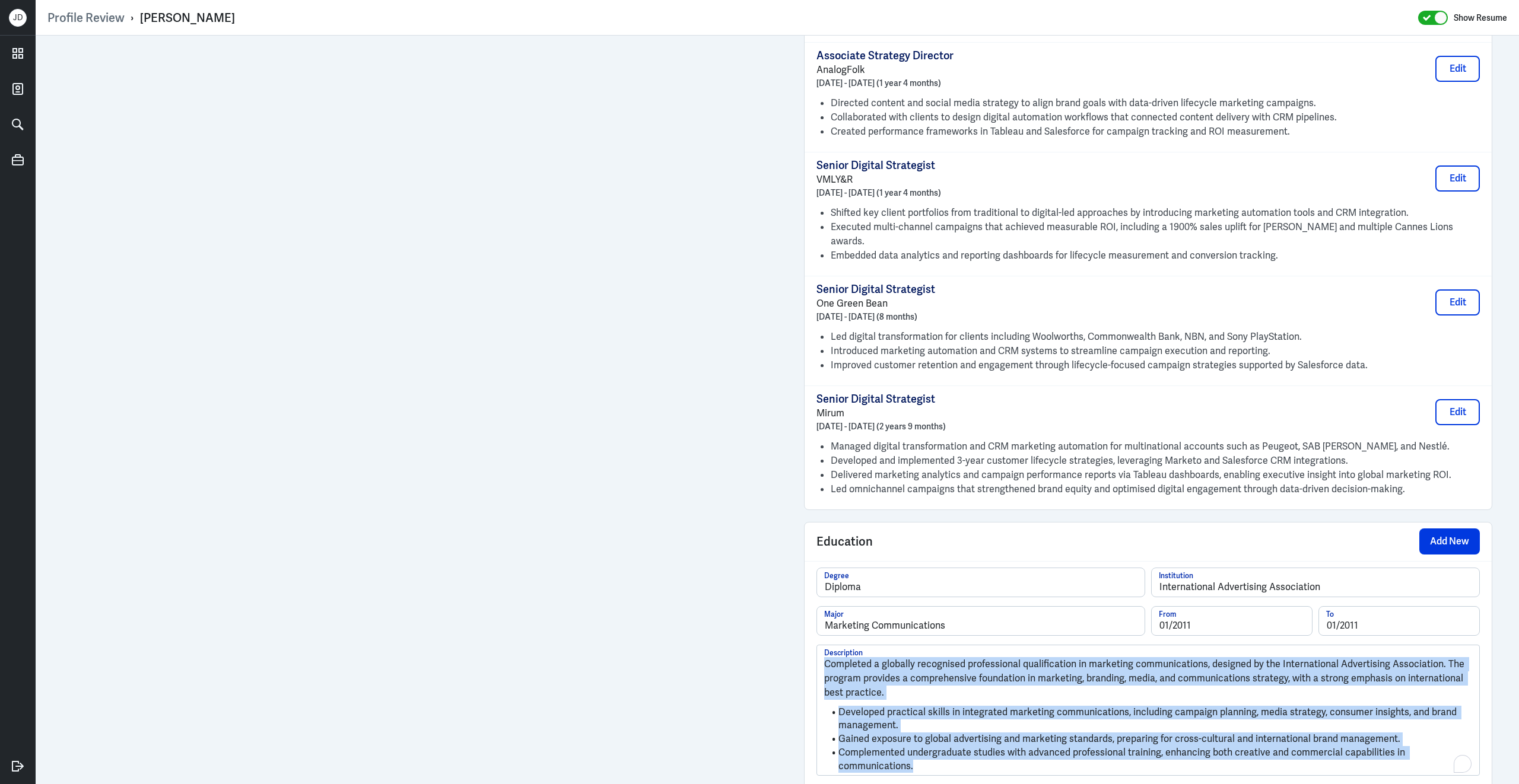
drag, startPoint x: 976, startPoint y: 739, endPoint x: 847, endPoint y: 562, distance: 219.0
click at [845, 567] on div "Diploma Degree International Advertising Association Institution Marketing Comm…" at bounding box center [1148, 672] width 663 height 209
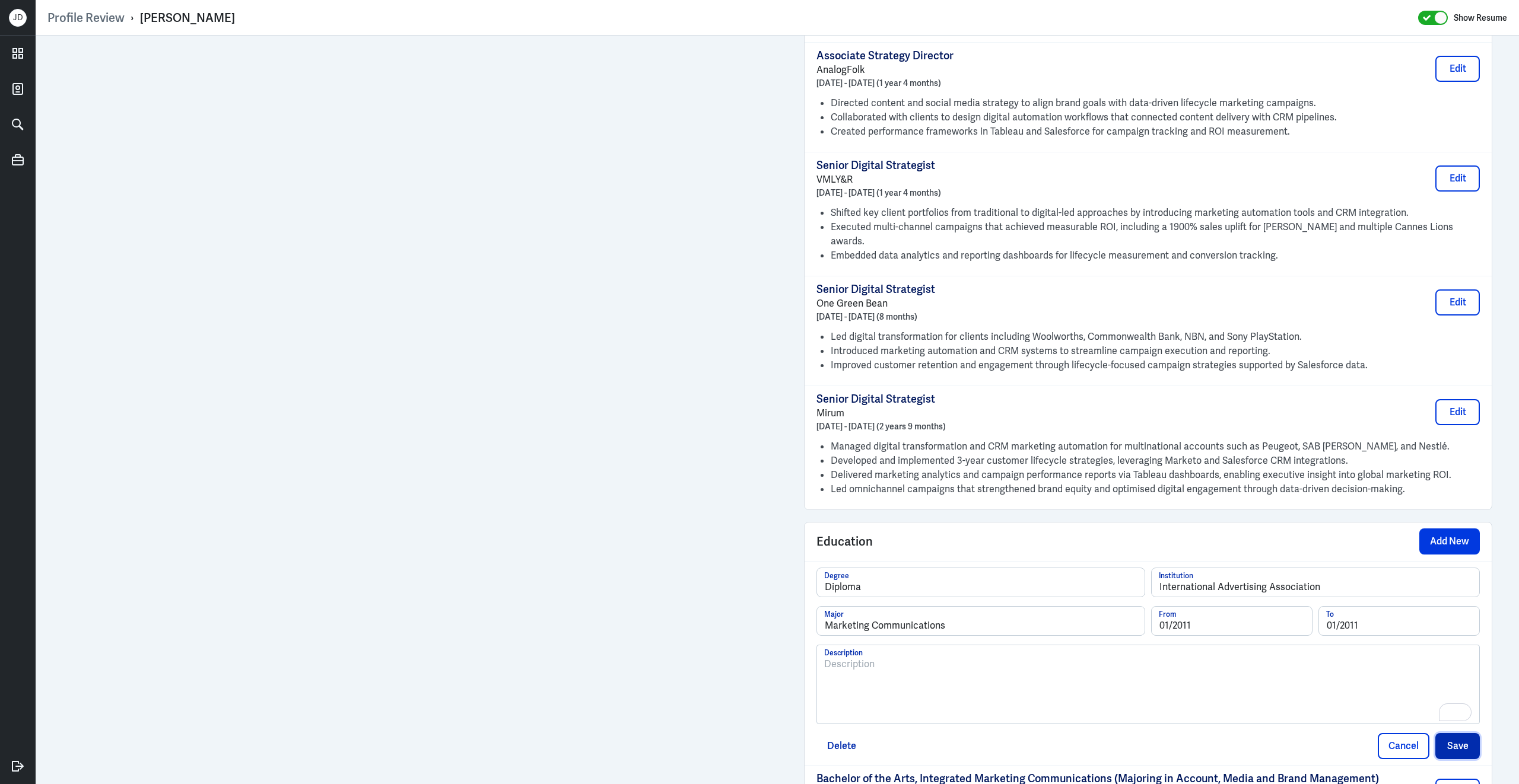
click at [1461, 733] on button "Save" at bounding box center [1457, 746] width 45 height 26
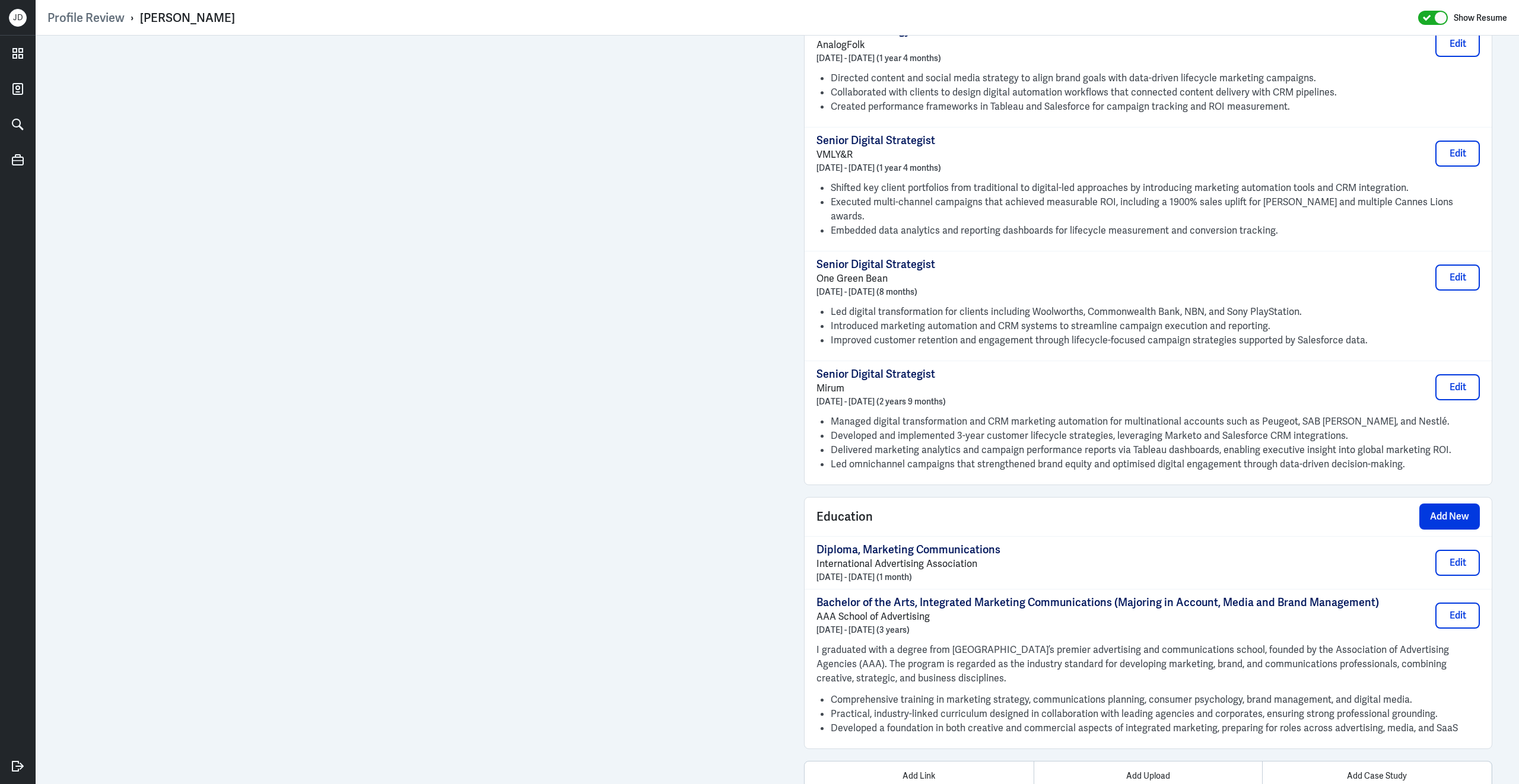
scroll to position [1384, 0]
click at [1458, 604] on button "Edit" at bounding box center [1457, 617] width 45 height 26
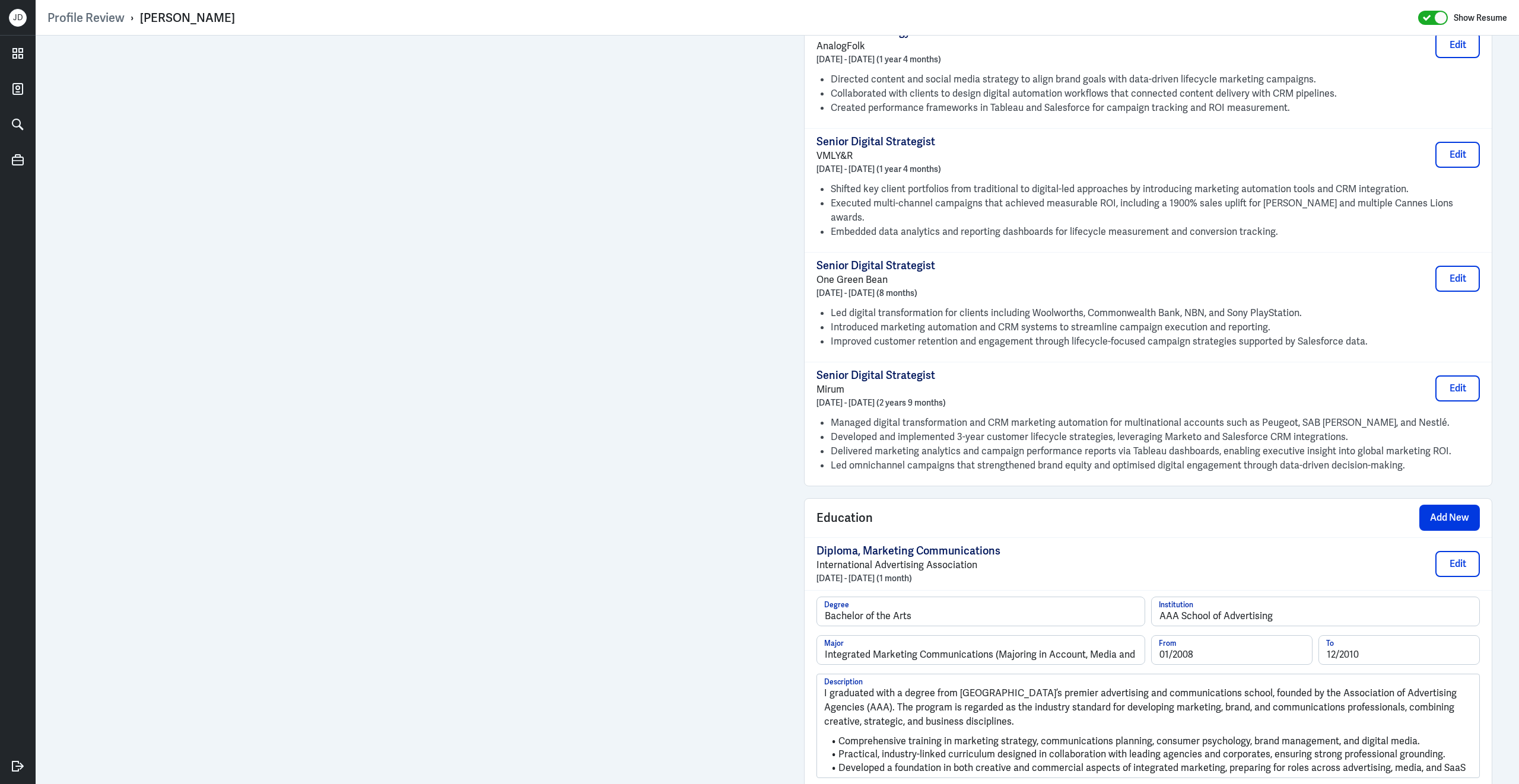
click at [1311, 761] on li "Developed a foundation in both creative and commercial aspects of integrated ma…" at bounding box center [1148, 768] width 648 height 14
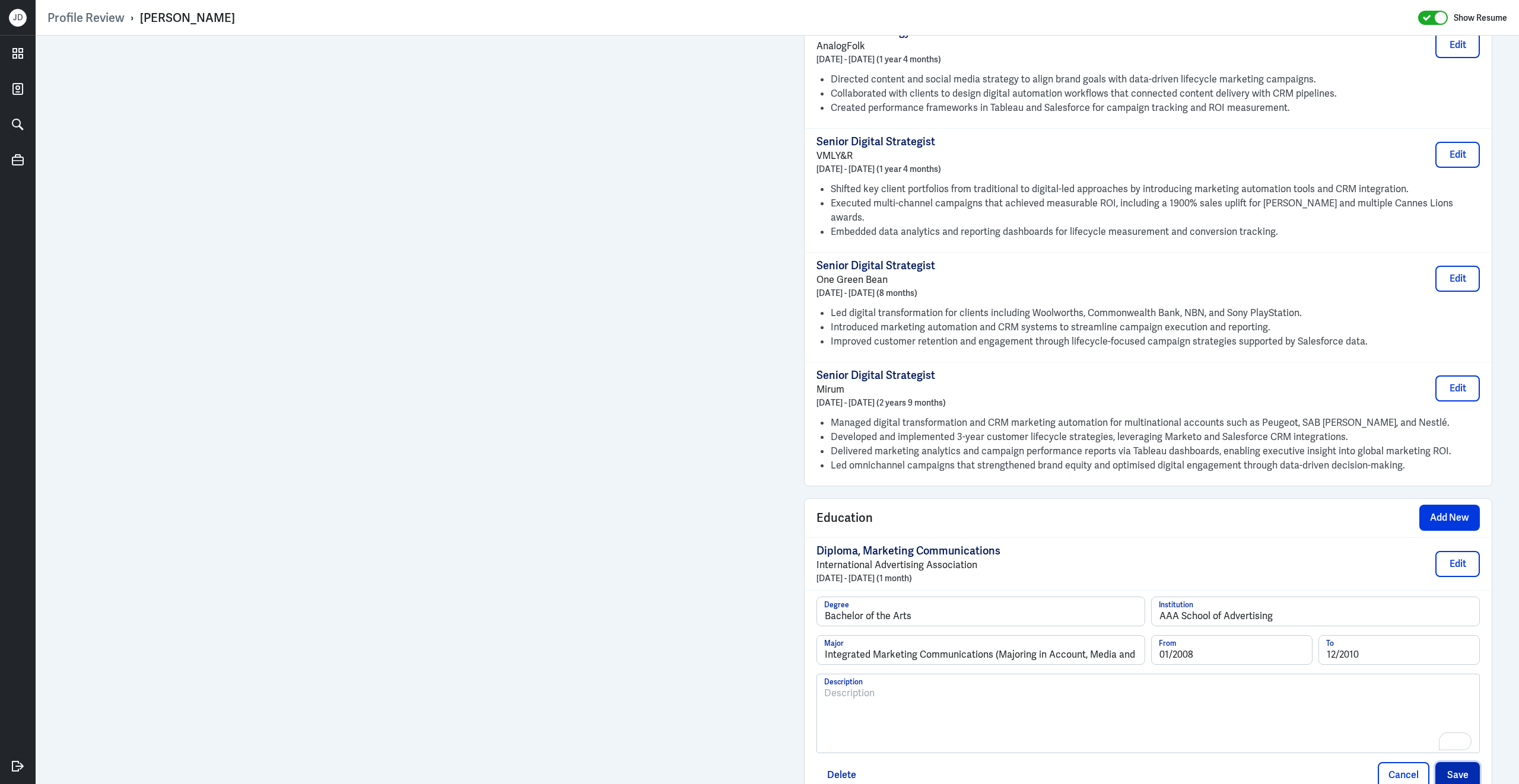
click at [1450, 762] on button "Save" at bounding box center [1457, 775] width 45 height 26
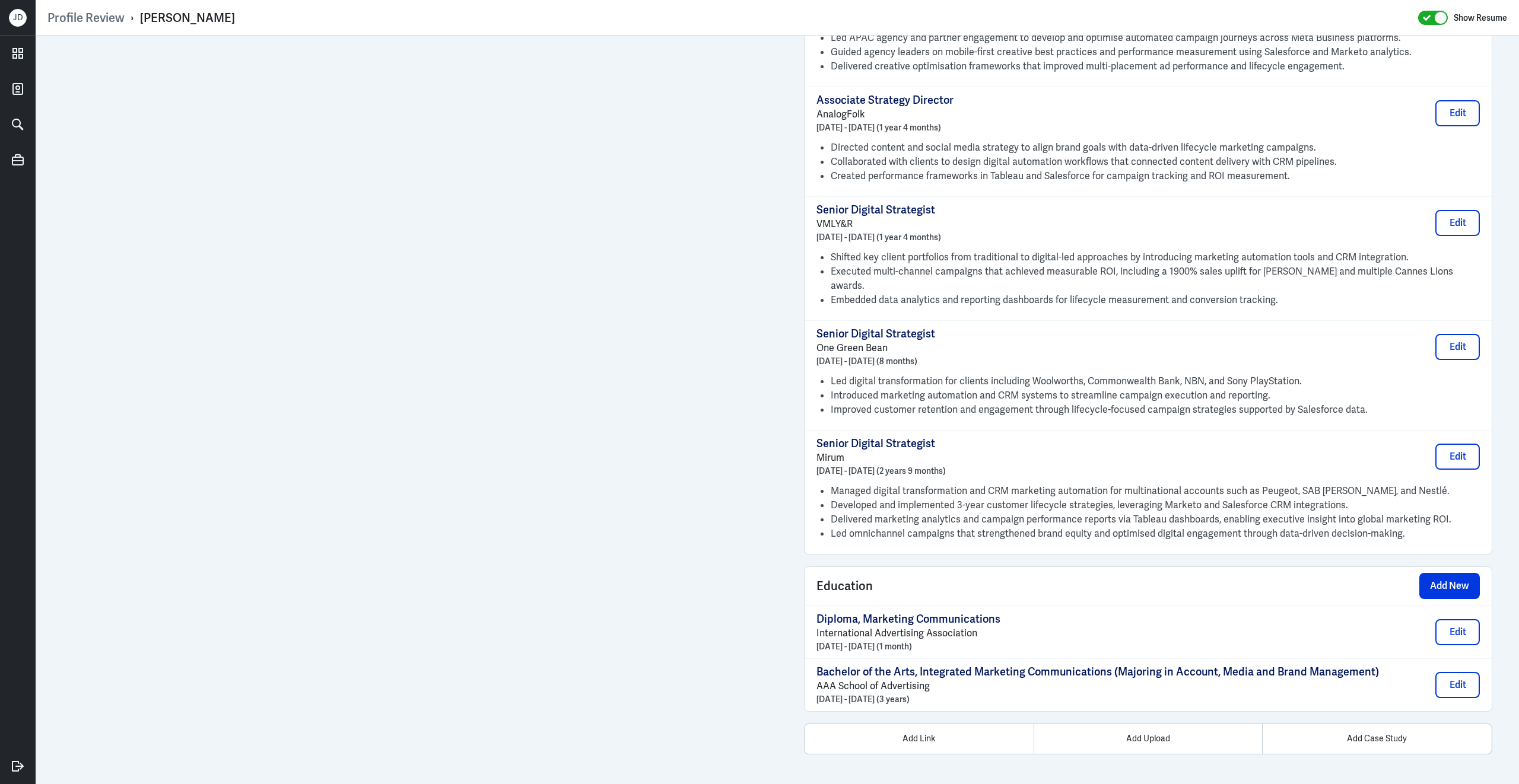
scroll to position [1283, 0]
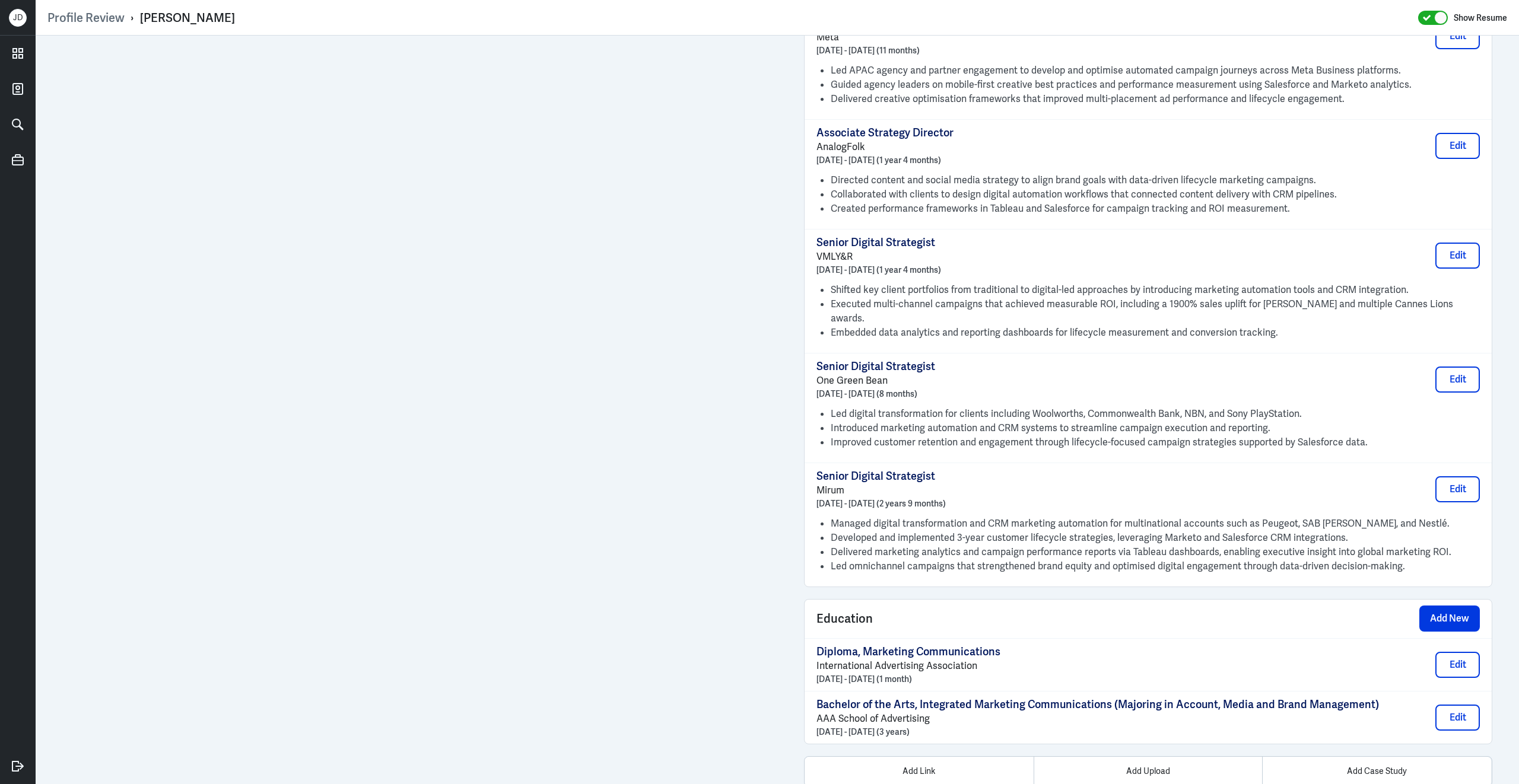
scroll to position [513, 0]
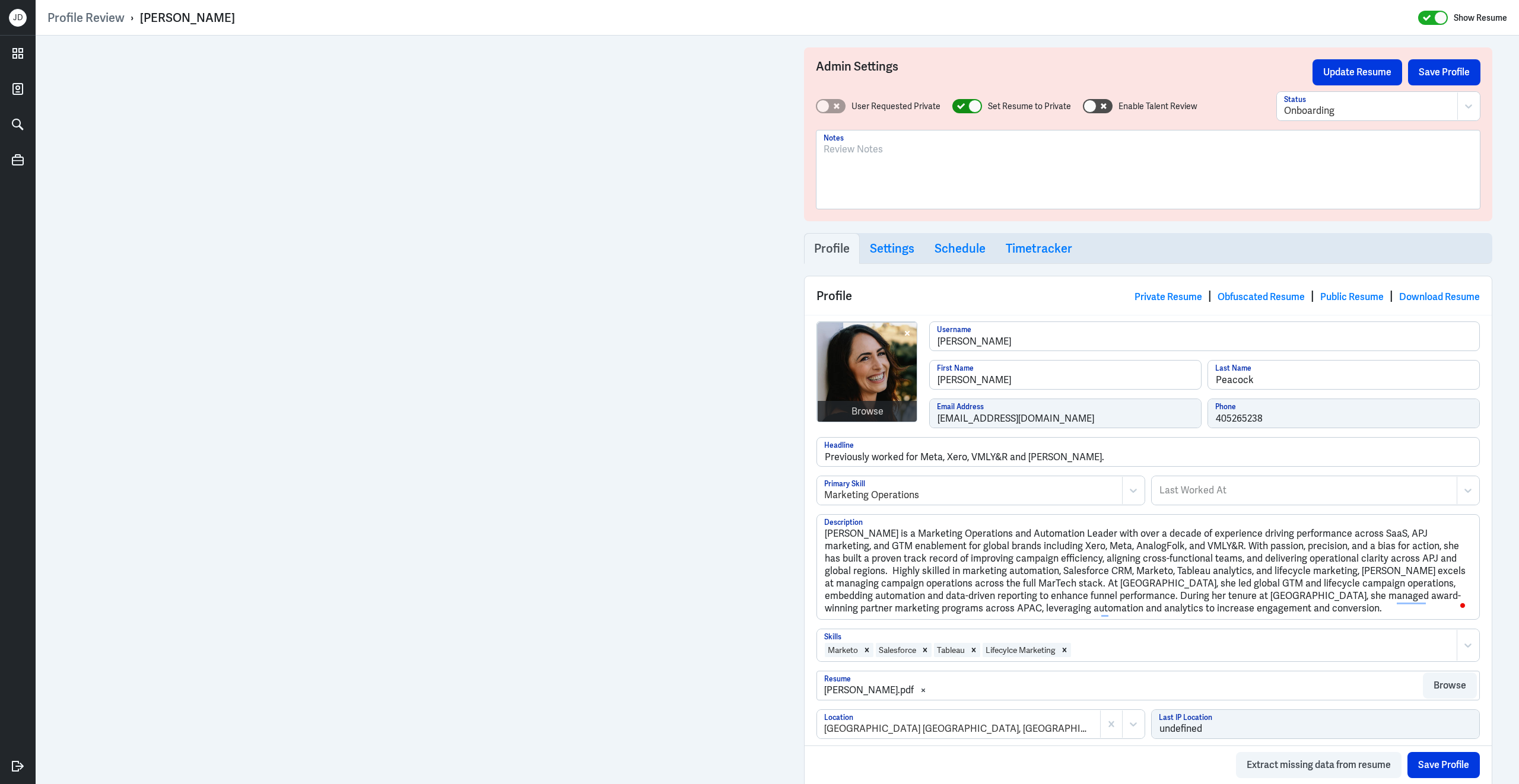
click at [954, 110] on div at bounding box center [967, 106] width 30 height 14
checkbox input "false"
click at [1337, 102] on div "Onboarding" at bounding box center [1367, 106] width 180 height 27
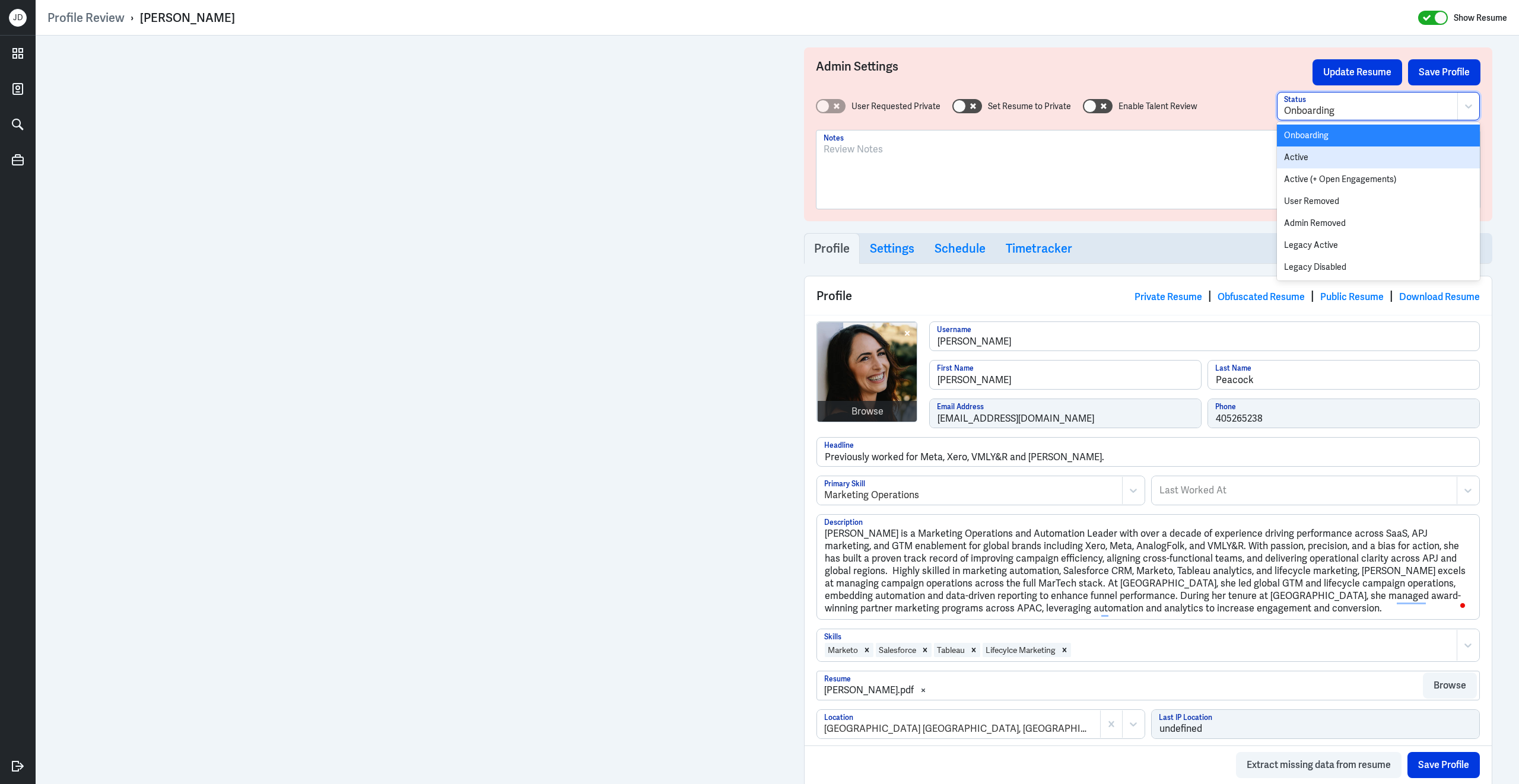
click at [1316, 165] on div "Active" at bounding box center [1378, 158] width 203 height 22
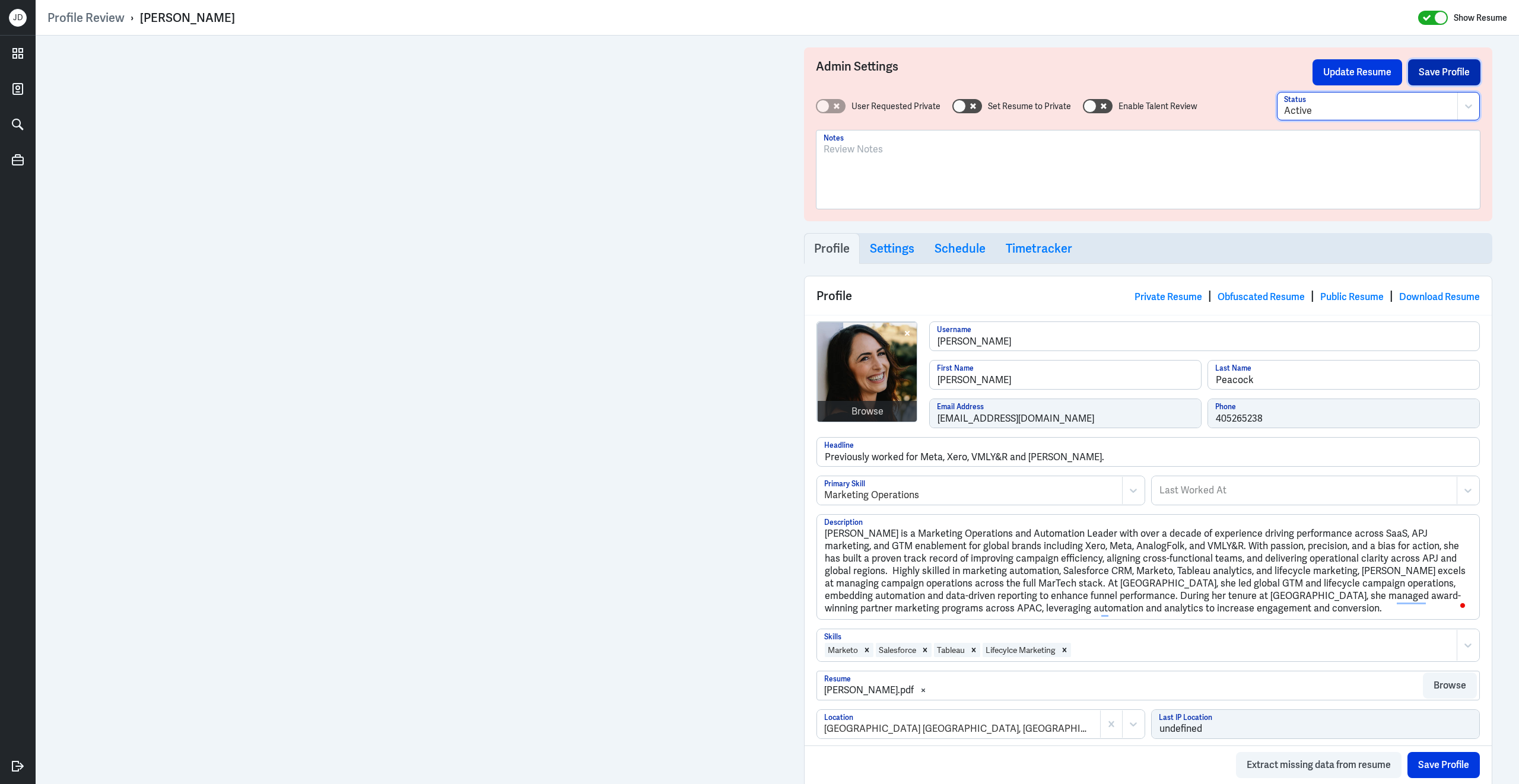
click at [1447, 77] on button "Save Profile" at bounding box center [1444, 72] width 72 height 26
click at [1355, 75] on button "Update Resume" at bounding box center [1357, 72] width 90 height 26
click at [1245, 296] on link "Obfuscated Resume" at bounding box center [1260, 297] width 87 height 12
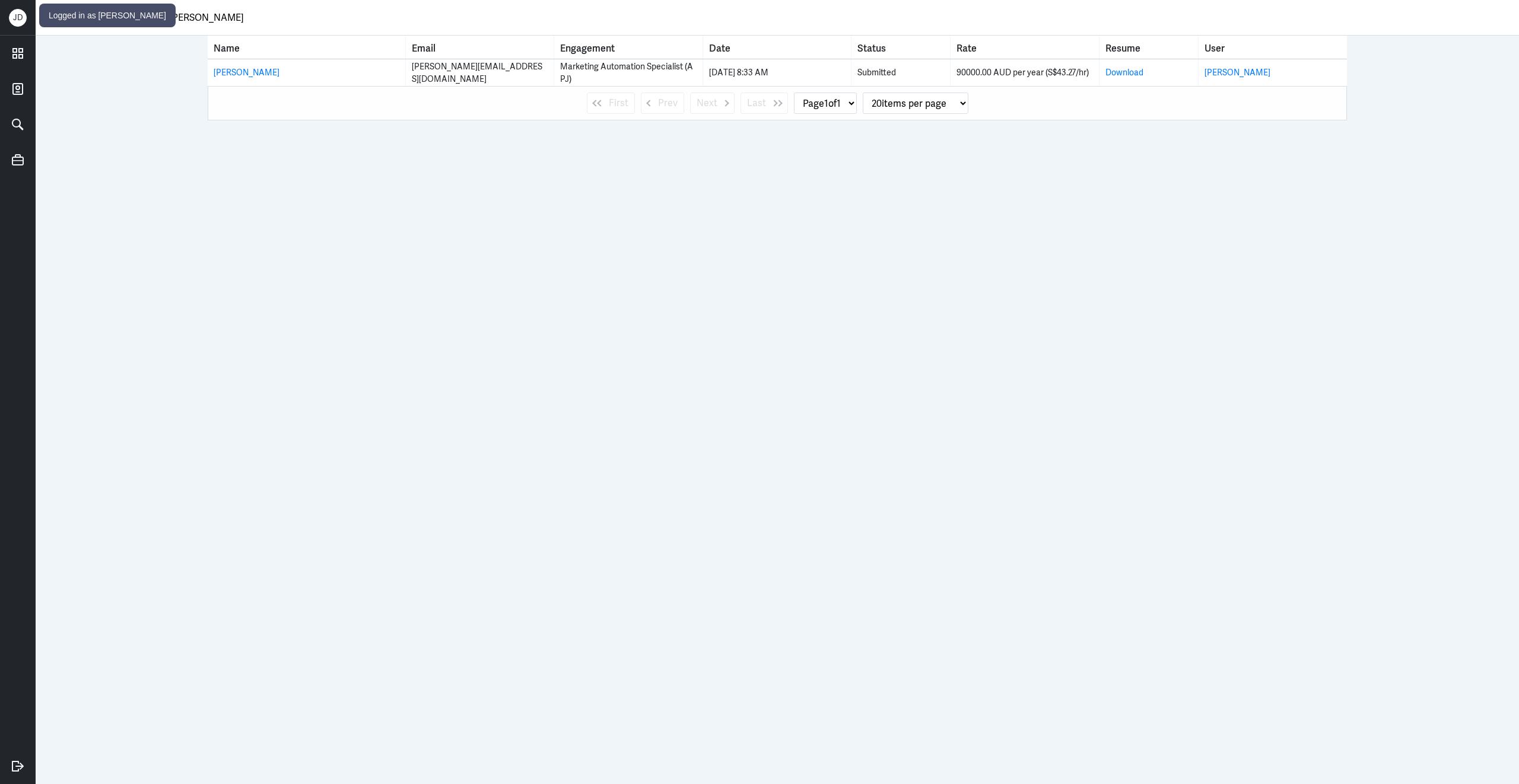
drag, startPoint x: 279, startPoint y: 13, endPoint x: 1, endPoint y: 15, distance: 278.0
click at [1, 15] on div "[PERSON_NAME] Talent Registrations [PERSON_NAME] Name Email Engagement Date Sta…" at bounding box center [760, 392] width 1519 height 784
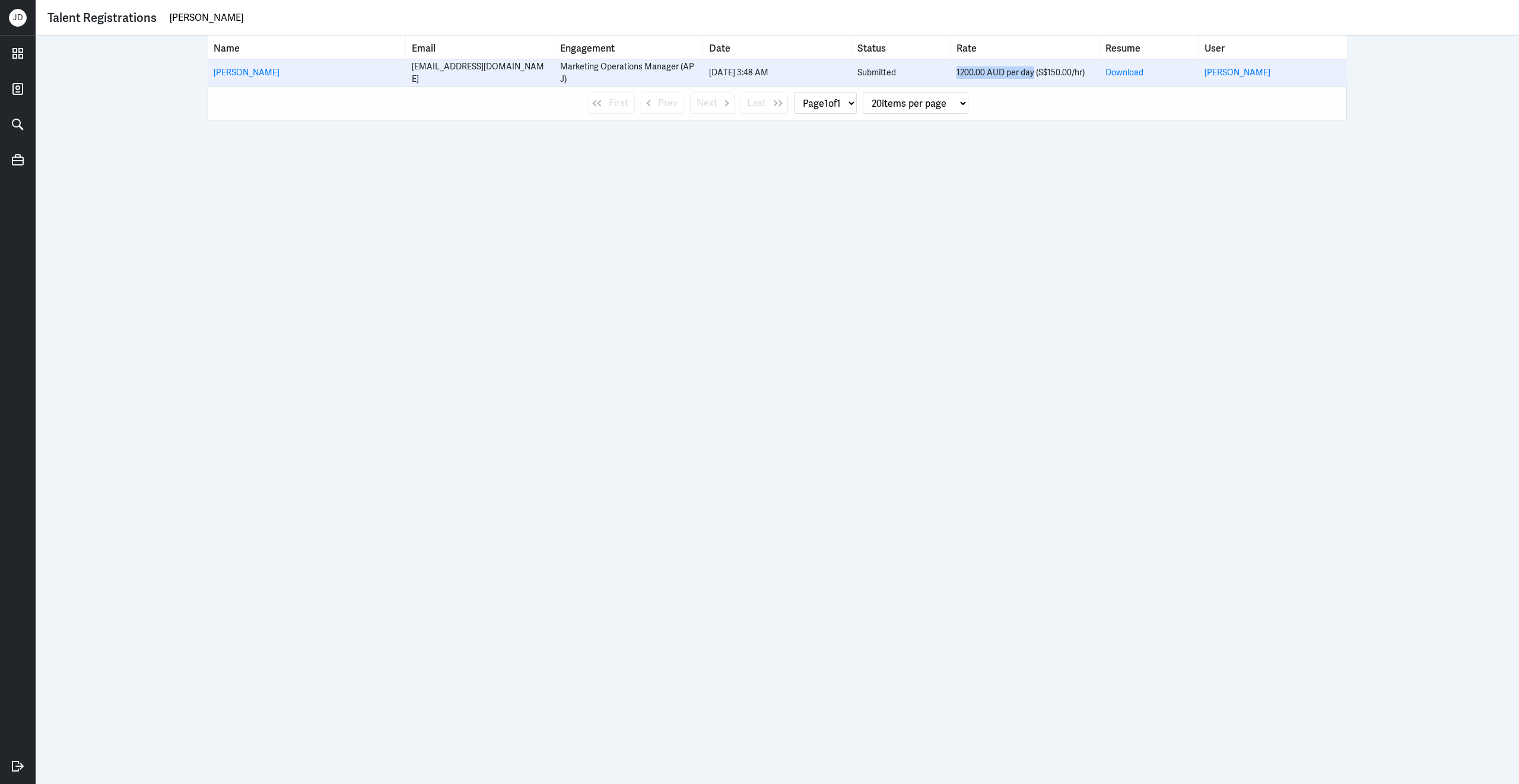
drag, startPoint x: 955, startPoint y: 72, endPoint x: 1033, endPoint y: 69, distance: 78.1
click at [1033, 71] on td "1200.00 AUD per day (S$150.00/hr)" at bounding box center [1024, 72] width 148 height 27
copy div "1200.00 AUD per day"
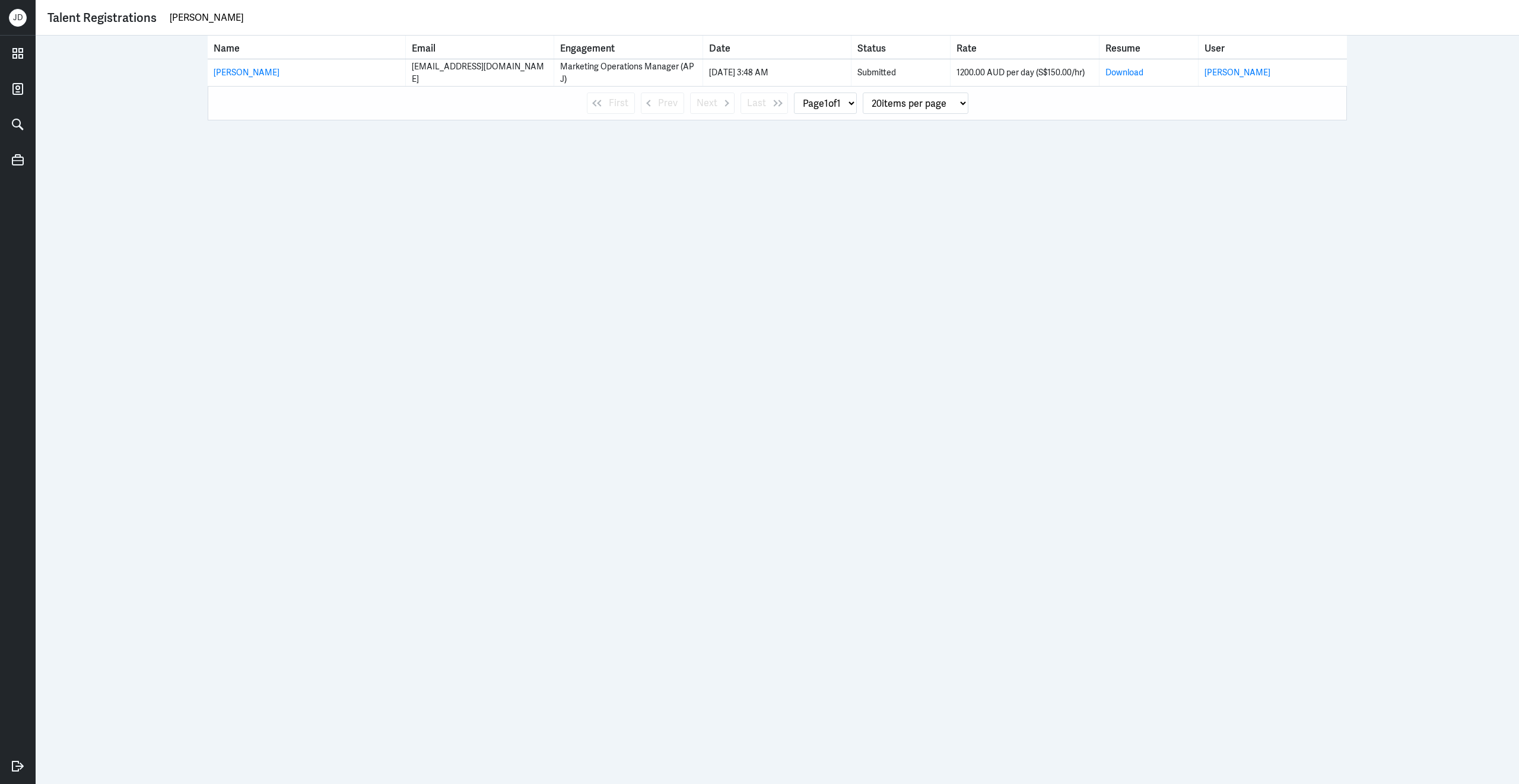
drag, startPoint x: 243, startPoint y: 20, endPoint x: 119, endPoint y: 20, distance: 124.0
click at [119, 20] on div "Talent Registrations [PERSON_NAME]" at bounding box center [777, 18] width 1459 height 18
paste input "[PERSON_NAME]"
drag, startPoint x: 253, startPoint y: 15, endPoint x: 37, endPoint y: 12, distance: 216.0
click at [37, 12] on div "Talent Registrations [PERSON_NAME]" at bounding box center [777, 18] width 1483 height 36
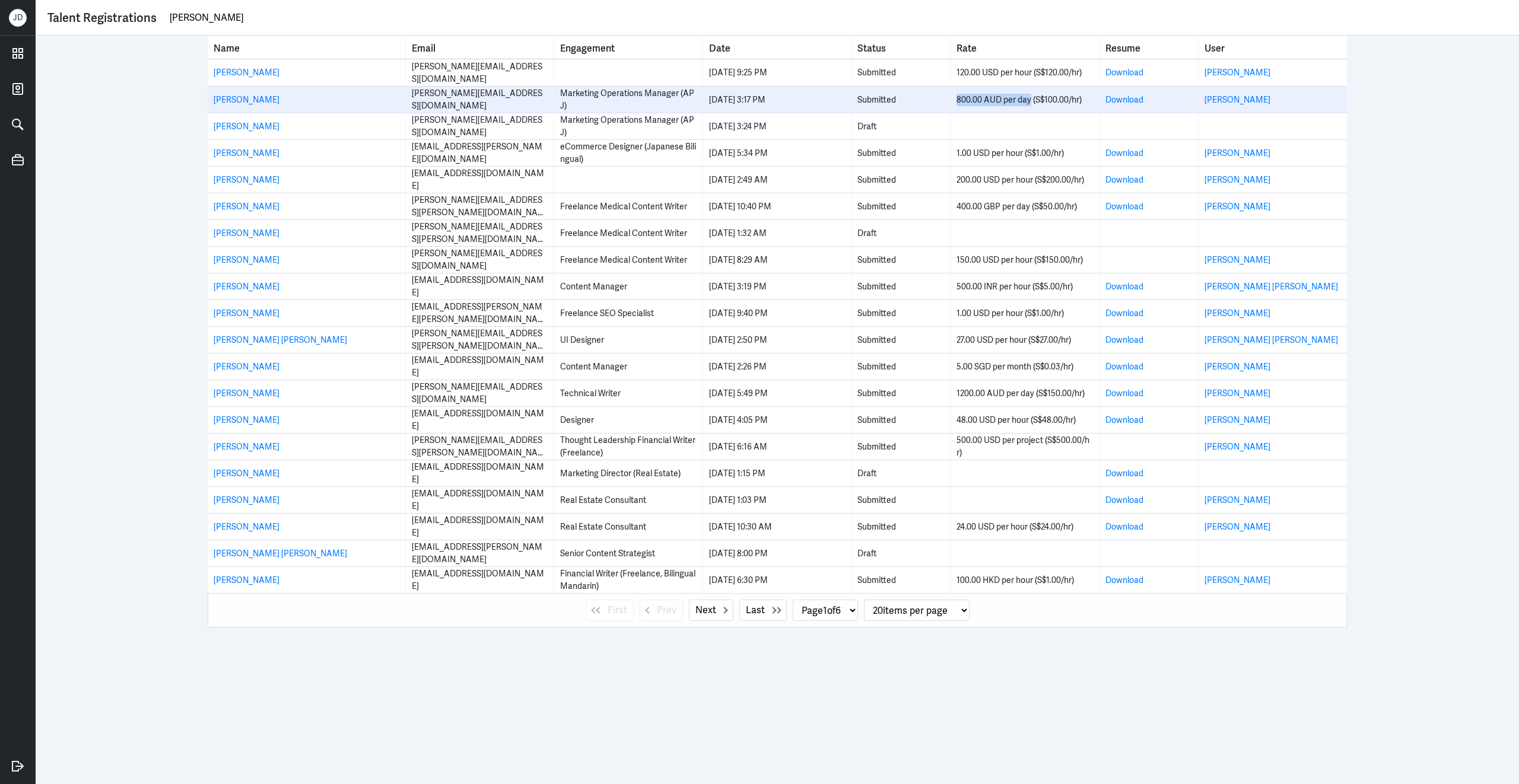
drag, startPoint x: 956, startPoint y: 100, endPoint x: 1030, endPoint y: 98, distance: 74.0
click at [1030, 98] on div "800.00 AUD per day (S$100.00/hr)" at bounding box center [1024, 100] width 136 height 12
copy div "800.00 AUD per day"
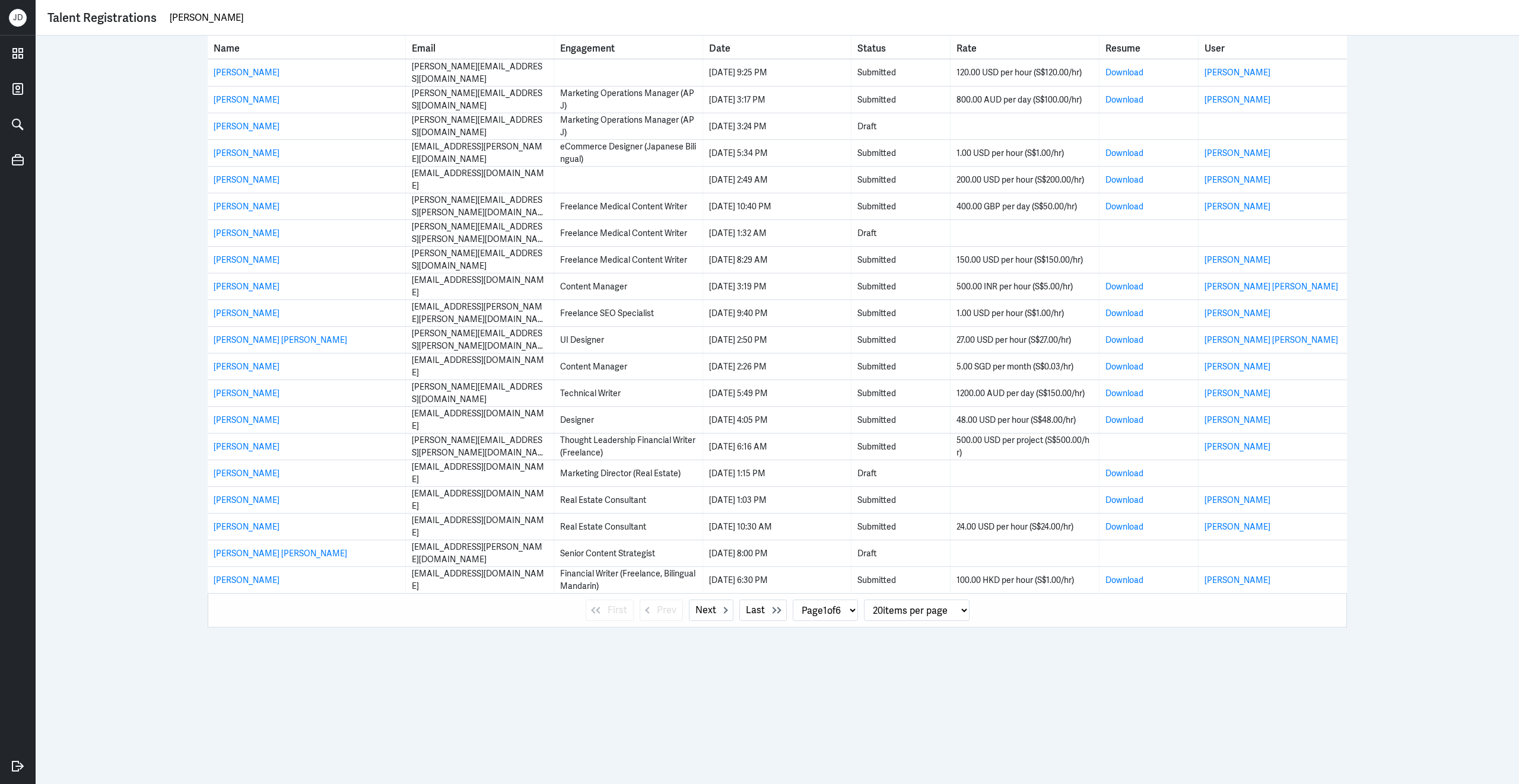
drag, startPoint x: 285, startPoint y: 16, endPoint x: 103, endPoint y: 15, distance: 182.0
click at [103, 15] on div "Talent Registrations [PERSON_NAME]" at bounding box center [777, 18] width 1459 height 18
type input "[PERSON_NAME]"
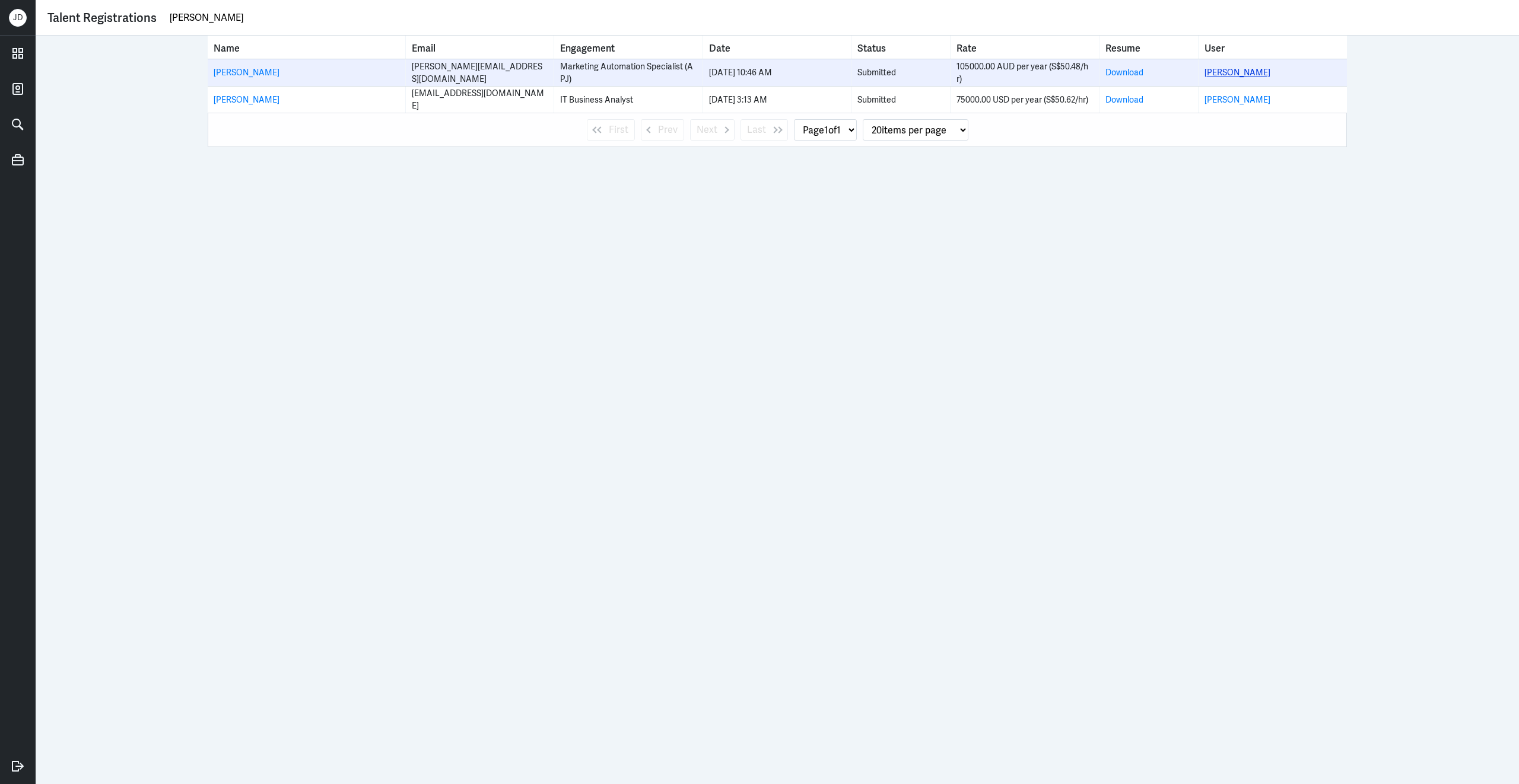
click at [1229, 71] on link "[PERSON_NAME]" at bounding box center [1237, 73] width 66 height 11
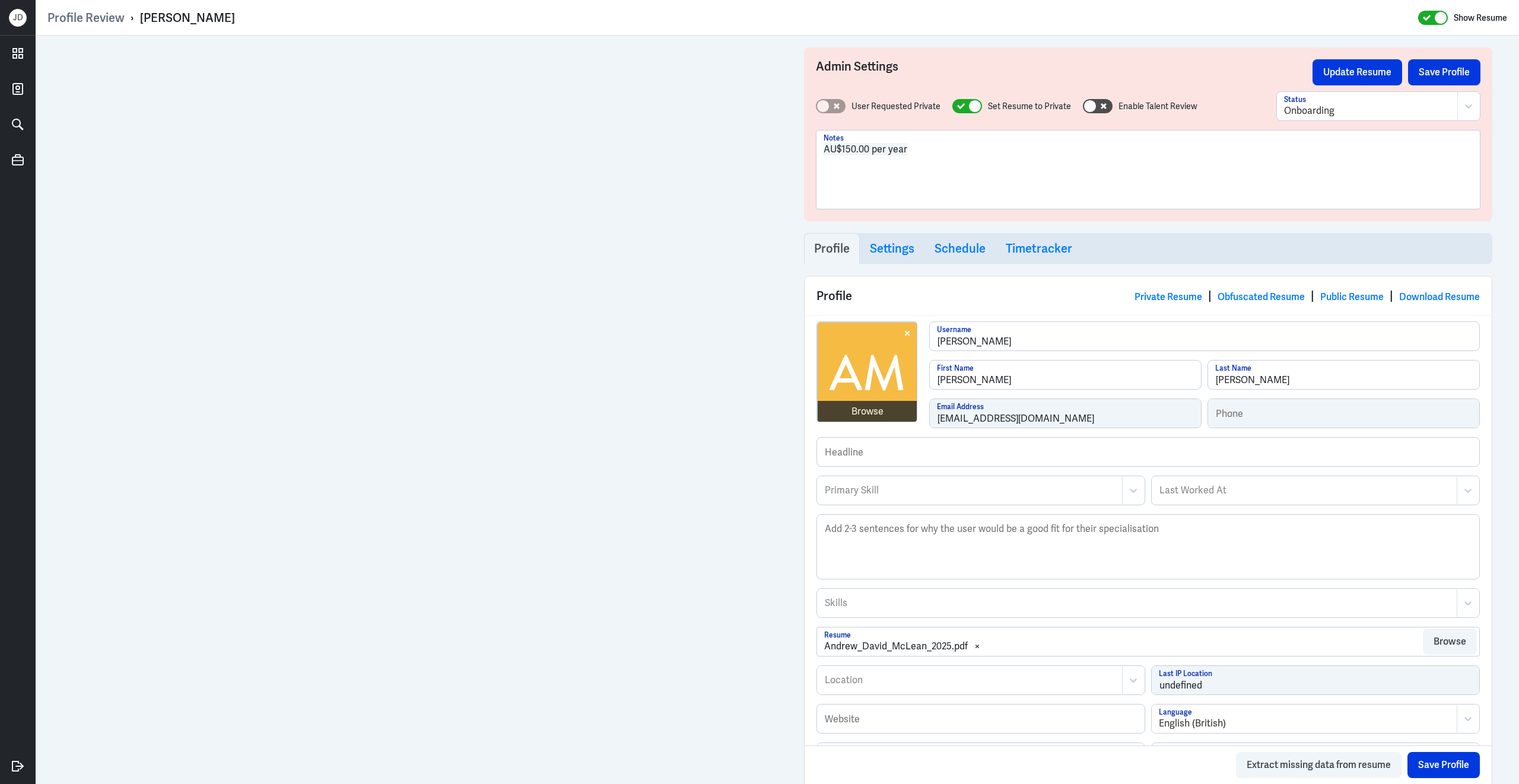
click at [909, 423] on div "Browse [PERSON_NAME] Username [PERSON_NAME] First Name [PERSON_NAME] Last Name …" at bounding box center [1148, 379] width 663 height 116
click at [882, 418] on div "Browse" at bounding box center [867, 412] width 32 height 14
click at [816, 391] on div "Browse [PERSON_NAME] Username [PERSON_NAME] First Name [PERSON_NAME] Last Name …" at bounding box center [1148, 379] width 663 height 116
drag, startPoint x: 139, startPoint y: 11, endPoint x: 227, endPoint y: 12, distance: 88.0
click at [227, 12] on div "Profile Review › [PERSON_NAME] Show Resume" at bounding box center [777, 18] width 1459 height 15
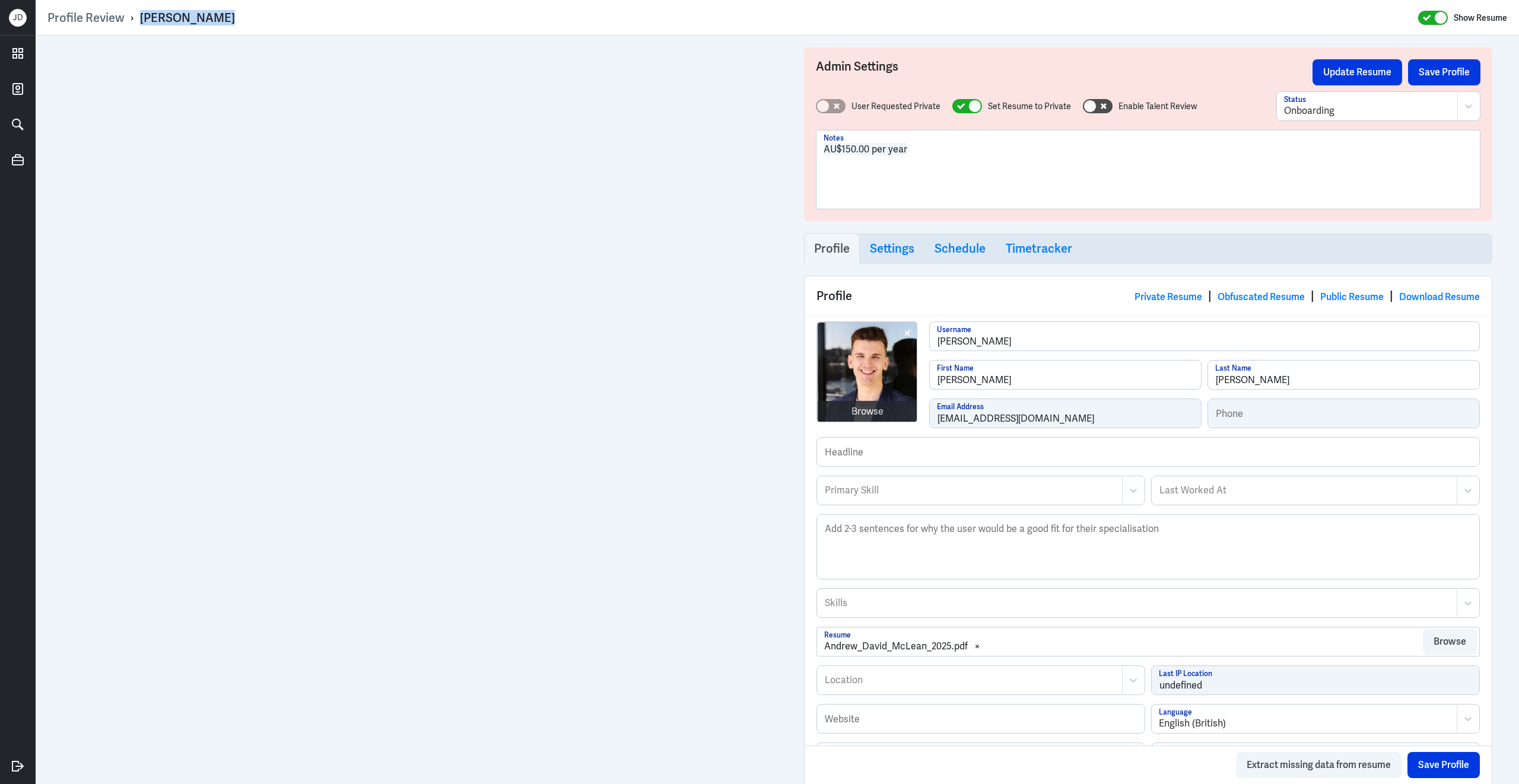
copy div "[PERSON_NAME]"
click at [856, 411] on div "Browse" at bounding box center [867, 412] width 32 height 14
click at [1052, 497] on div at bounding box center [969, 490] width 292 height 14
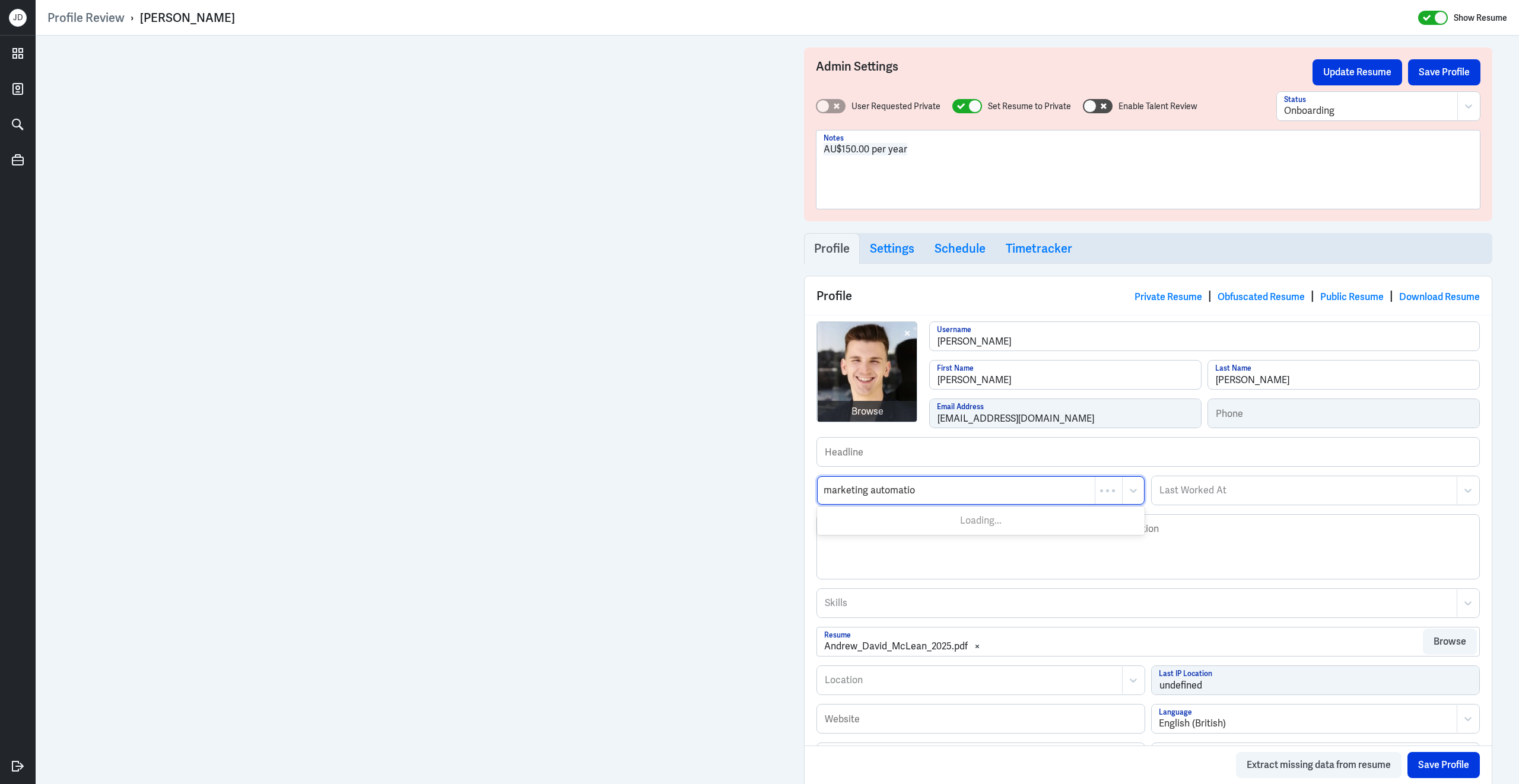
type input "marketing automation"
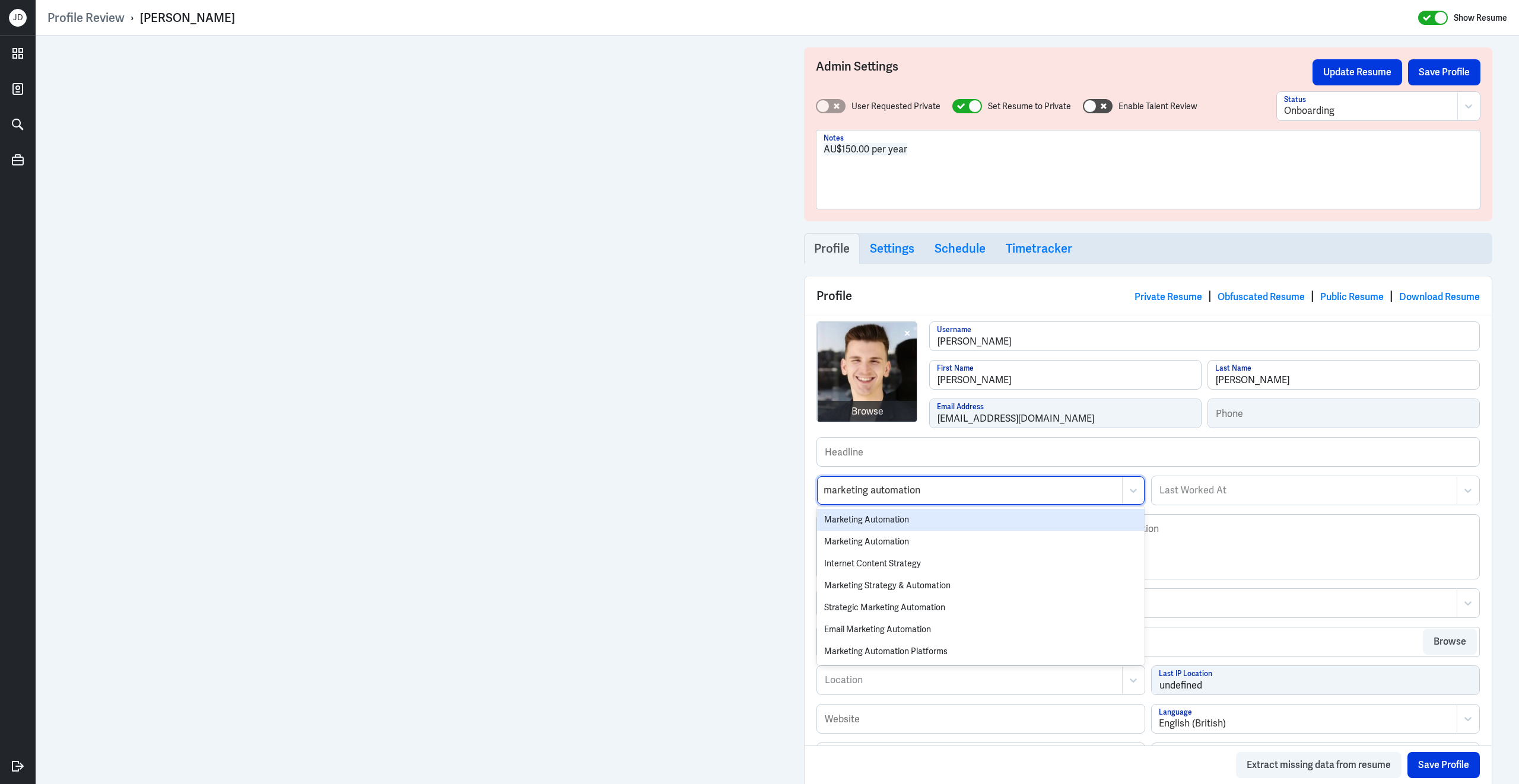
click at [1004, 524] on div "Marketing Automation" at bounding box center [980, 520] width 327 height 22
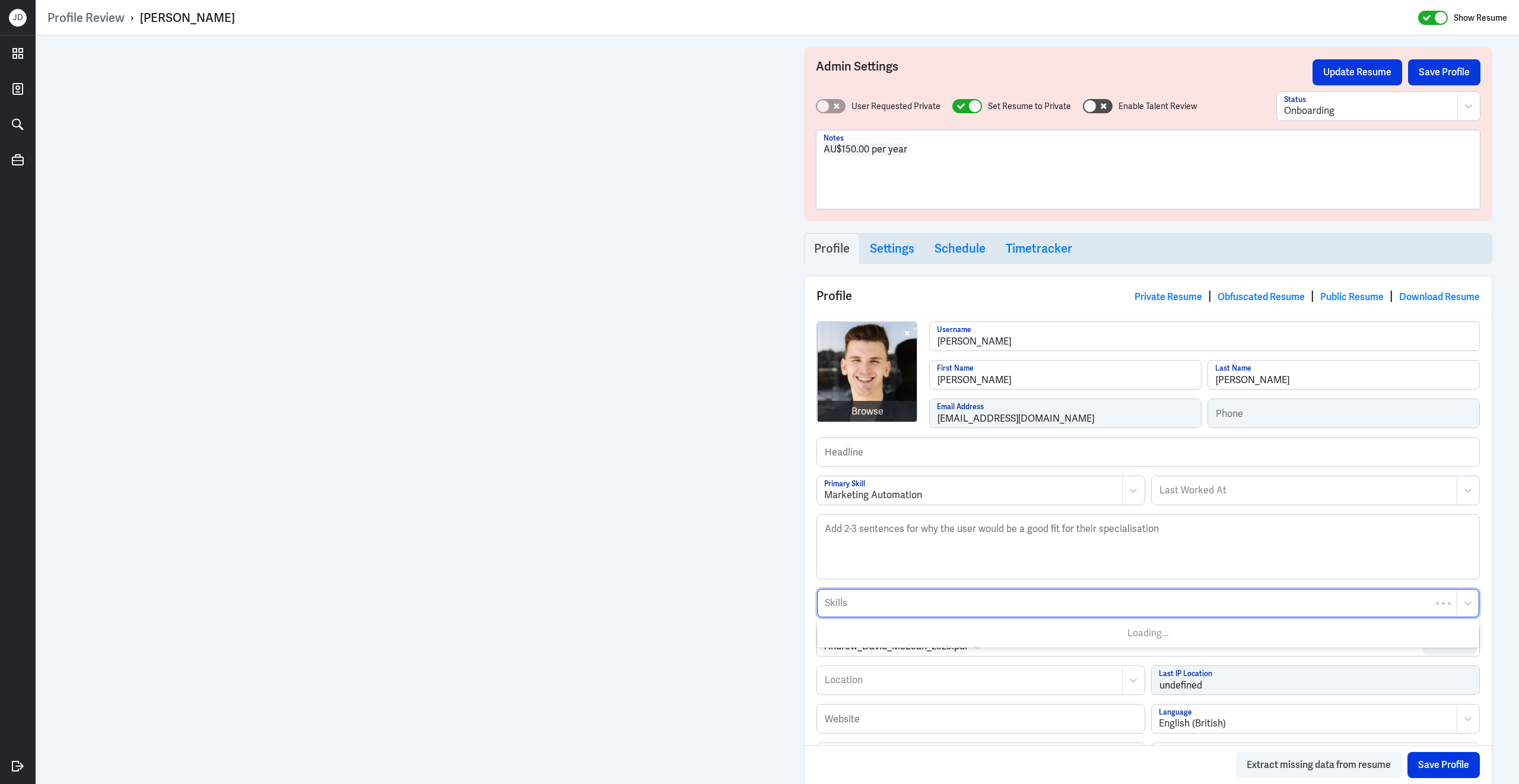
click at [885, 610] on div at bounding box center [1137, 603] width 627 height 14
type input "marketo"
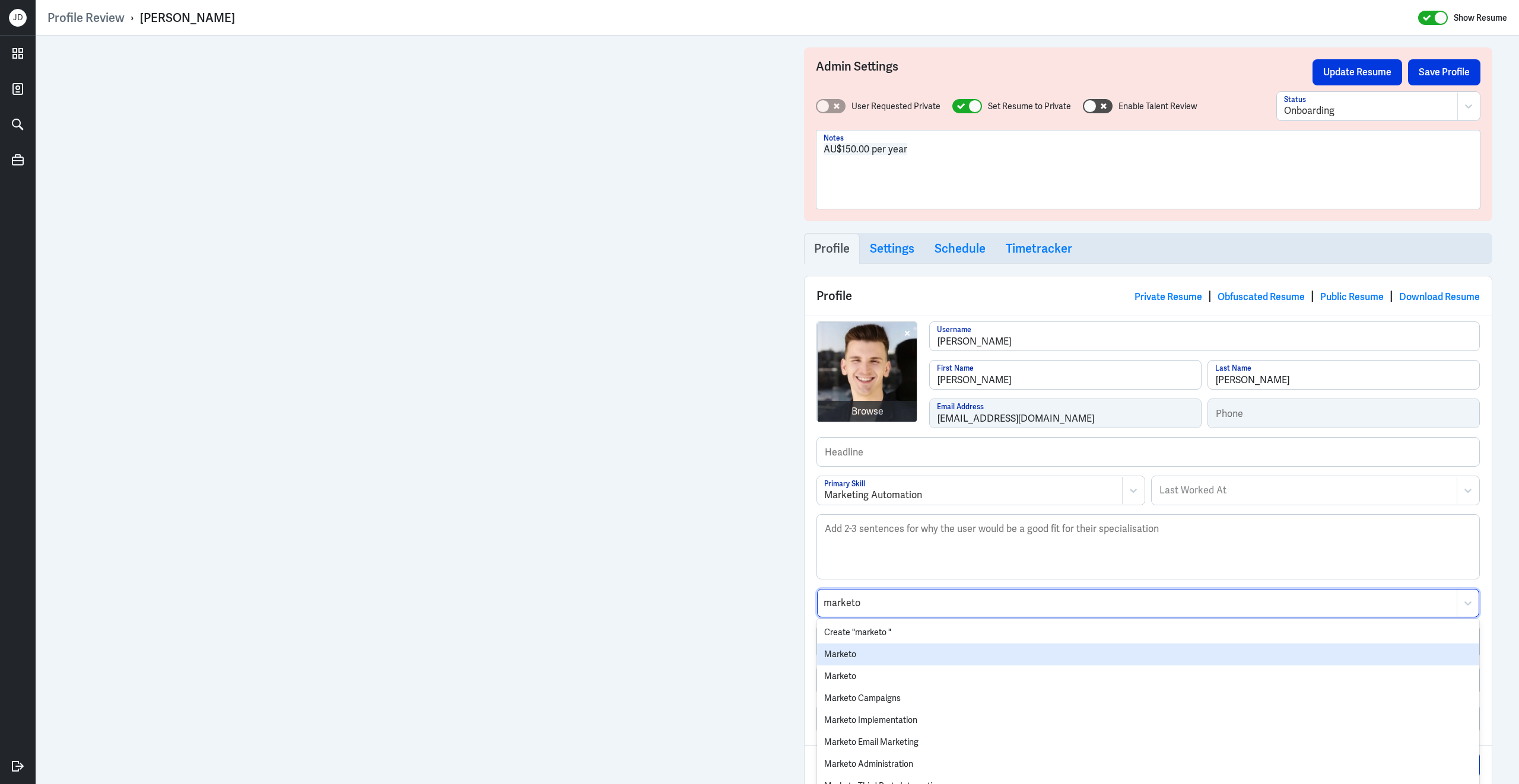
click at [873, 658] on div "Marketo" at bounding box center [1148, 654] width 662 height 22
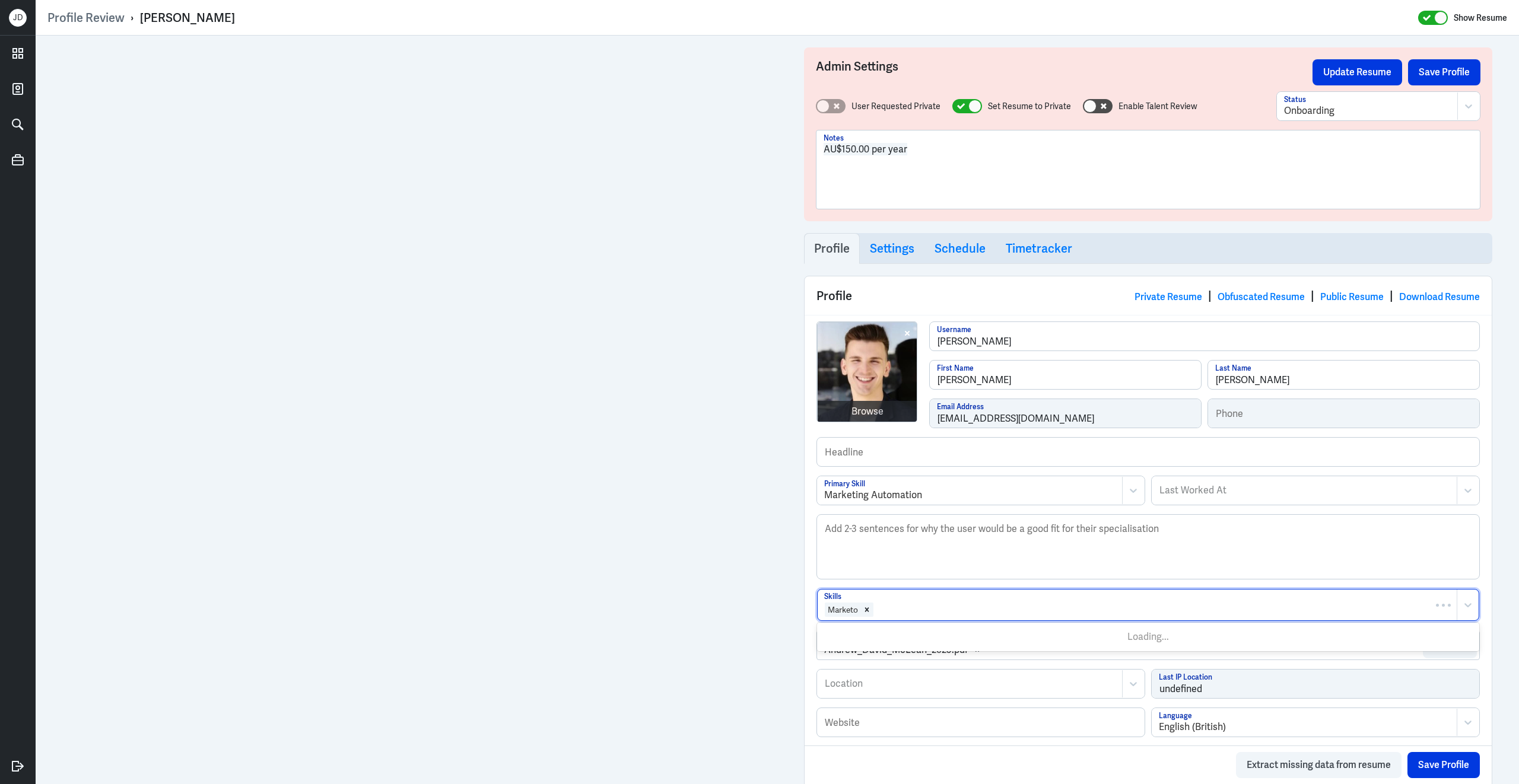
click at [967, 613] on div at bounding box center [1163, 610] width 576 height 14
type input "salesforce"
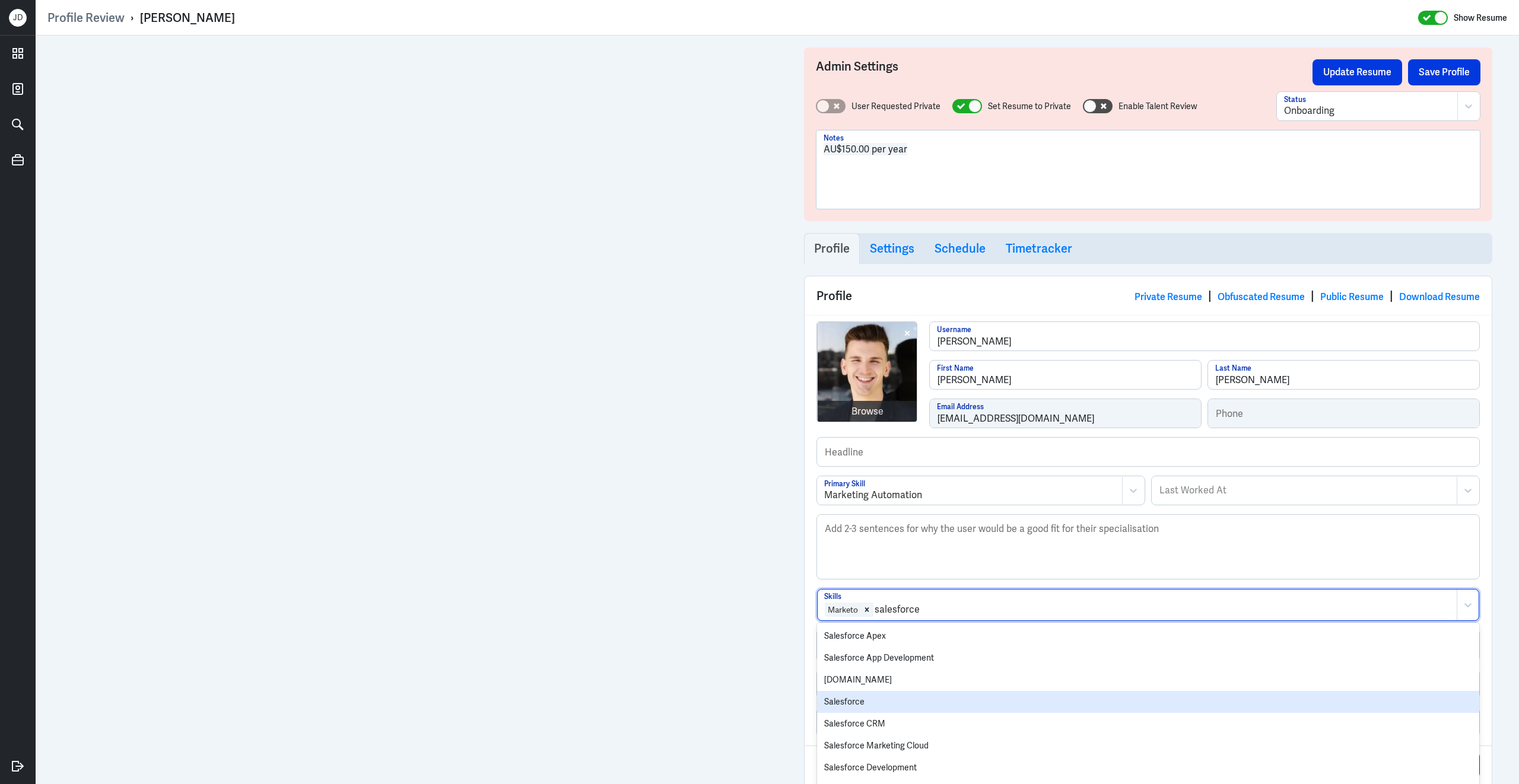
click at [900, 709] on div "Salesforce" at bounding box center [1148, 702] width 662 height 22
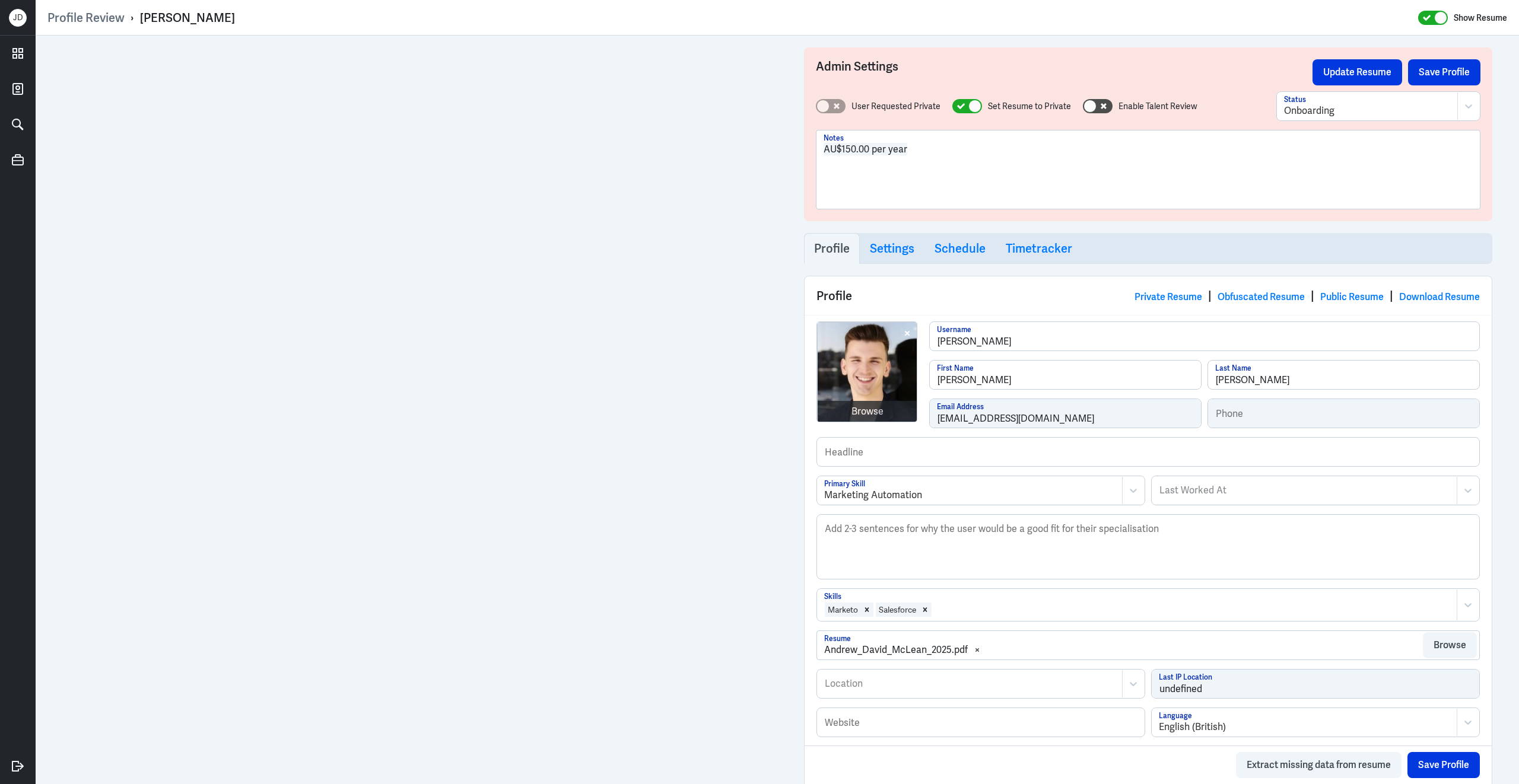
click at [967, 614] on div at bounding box center [1191, 610] width 518 height 14
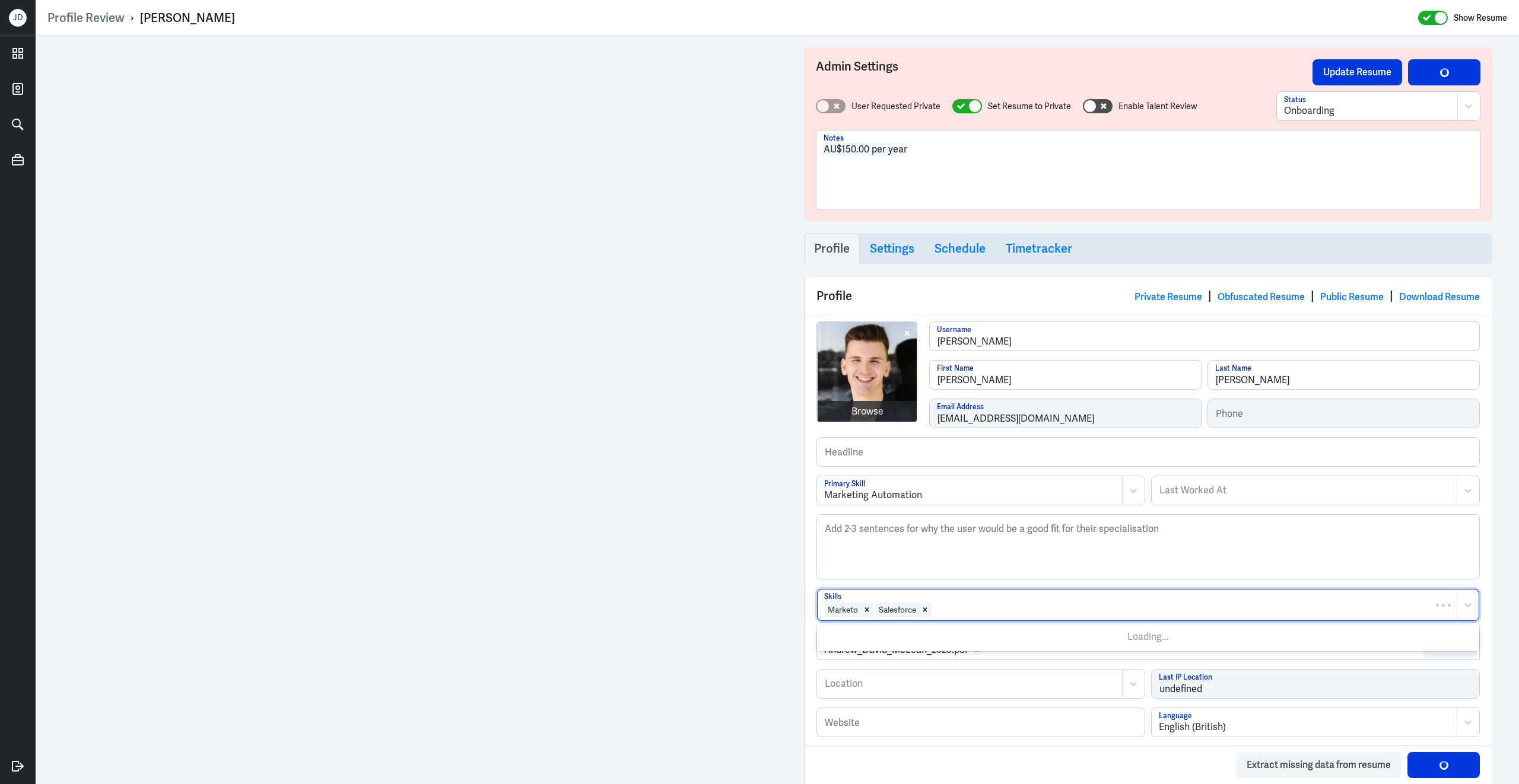
click at [967, 614] on div at bounding box center [1191, 610] width 518 height 14
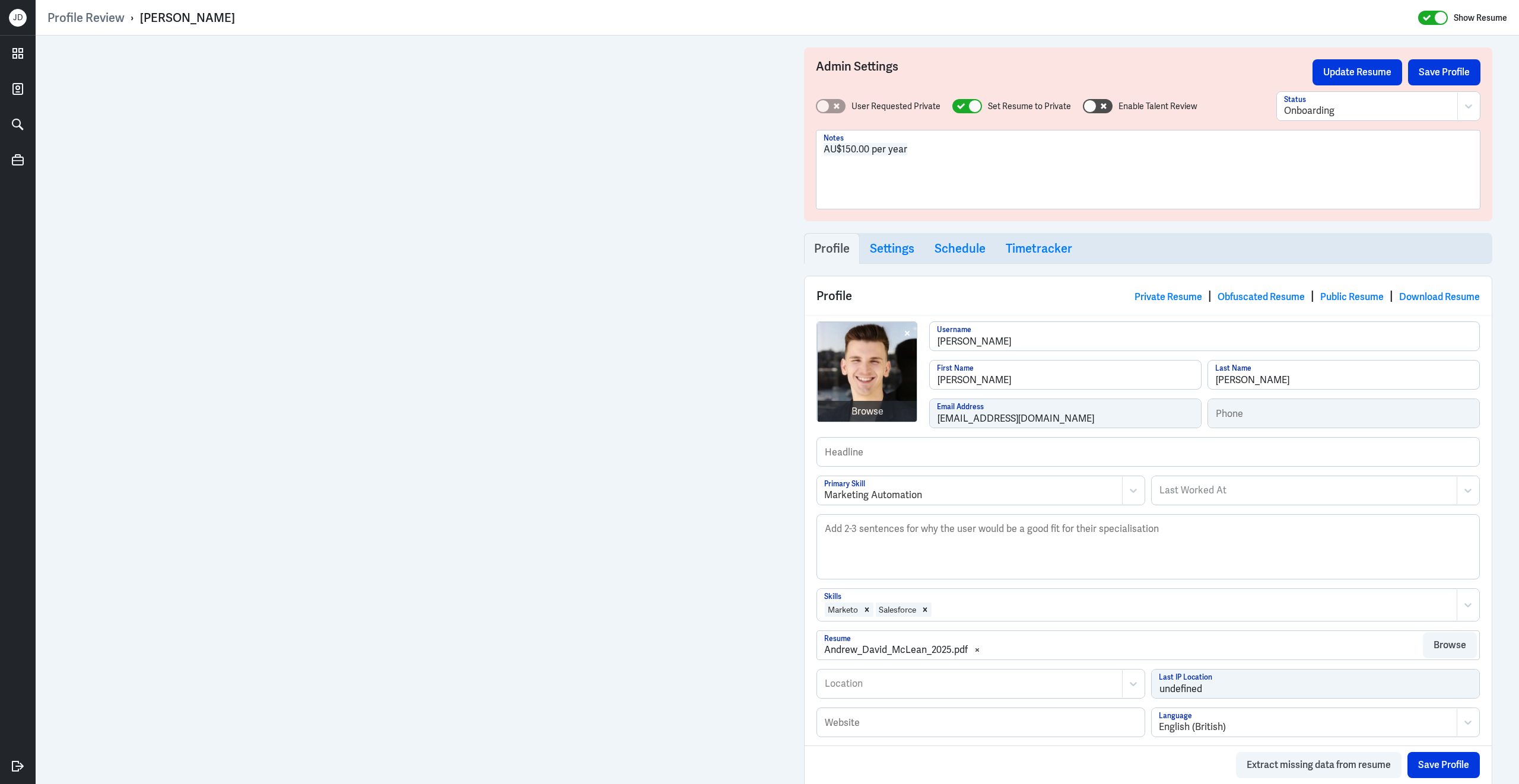
click at [796, 593] on div "Admin Settings Update Resume Save Profile User Requested Private Set Resume to …" at bounding box center [1148, 567] width 712 height 1062
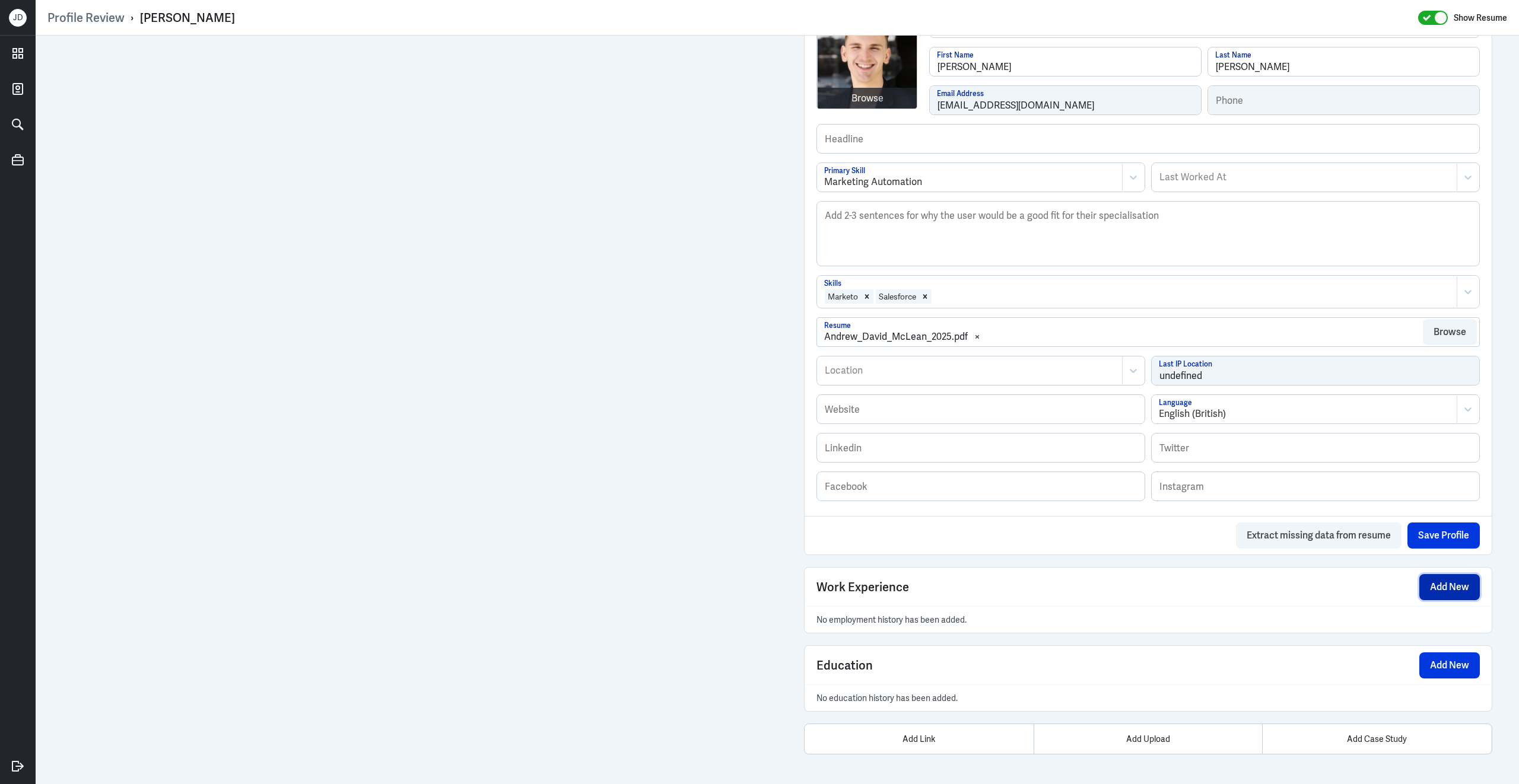
click at [1448, 591] on button "Add New" at bounding box center [1449, 587] width 60 height 26
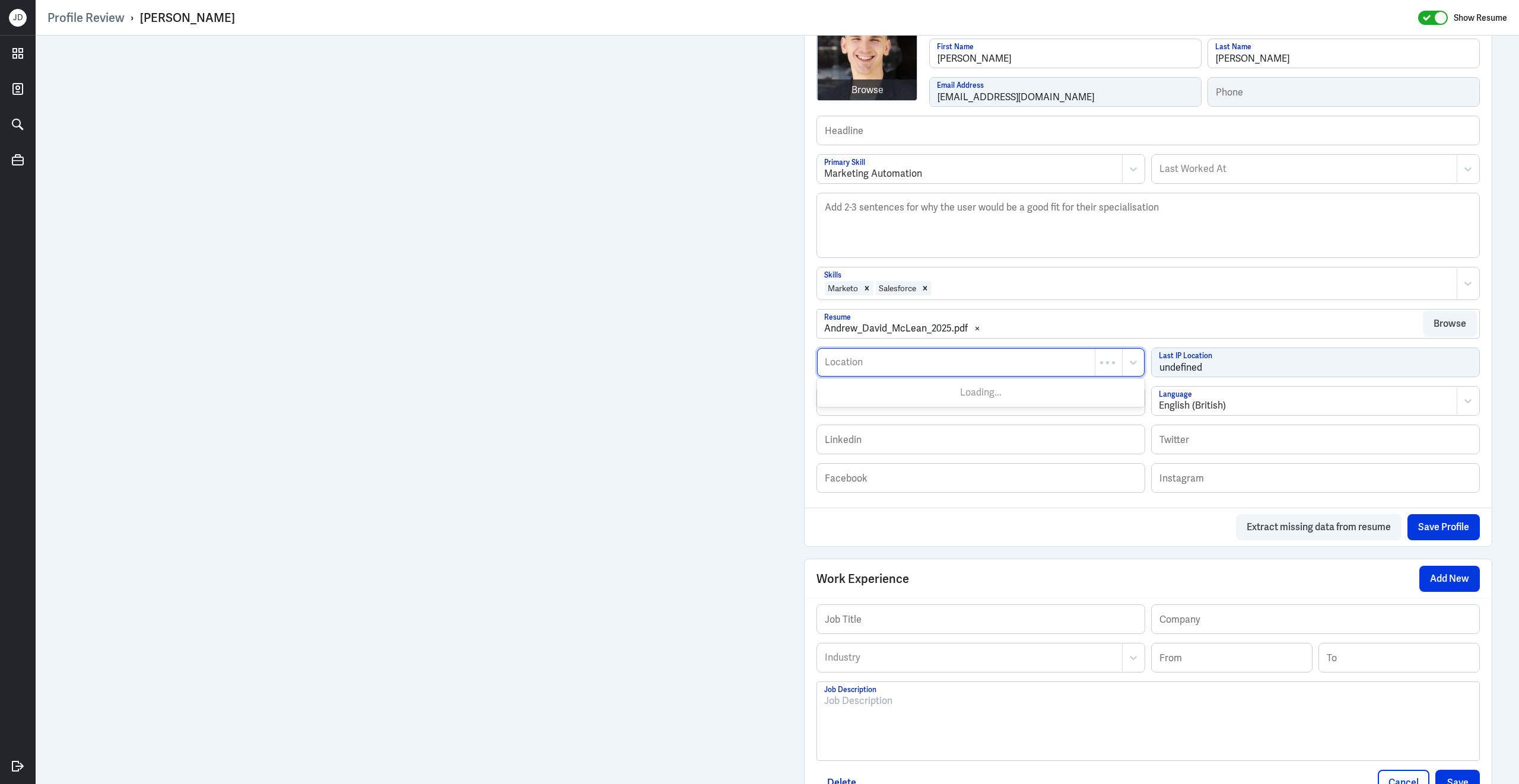
click at [888, 376] on div "Location" at bounding box center [956, 362] width 277 height 27
type input "[GEOGRAPHIC_DATA]"
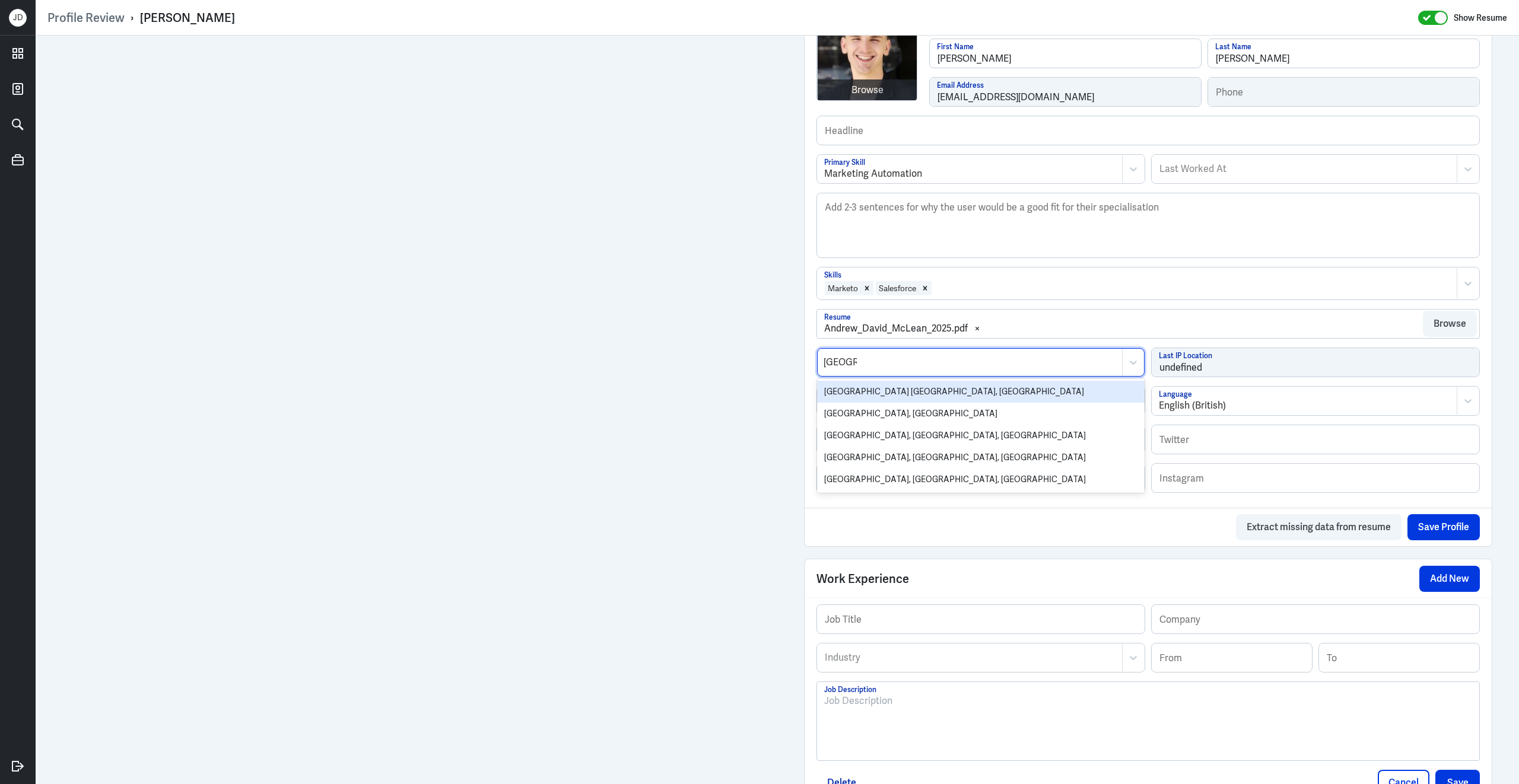
click at [875, 391] on div "[GEOGRAPHIC_DATA] [GEOGRAPHIC_DATA], [GEOGRAPHIC_DATA]" at bounding box center [980, 392] width 327 height 22
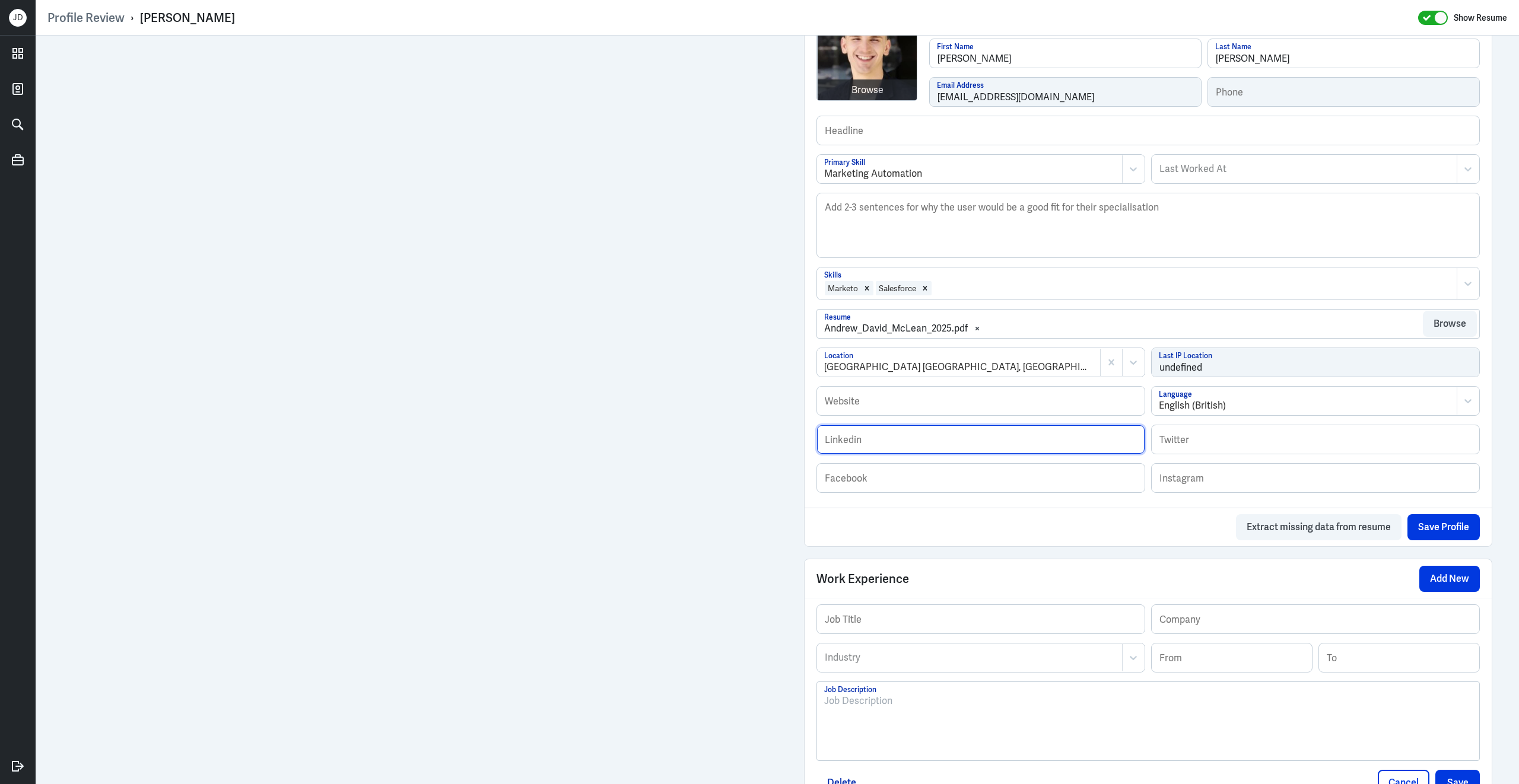
click at [903, 453] on input "text" at bounding box center [980, 440] width 327 height 29
paste input "[URL][DOMAIN_NAME][PERSON_NAME]"
type input "[URL][DOMAIN_NAME][PERSON_NAME]"
click at [1449, 532] on button "Save Profile" at bounding box center [1443, 527] width 72 height 26
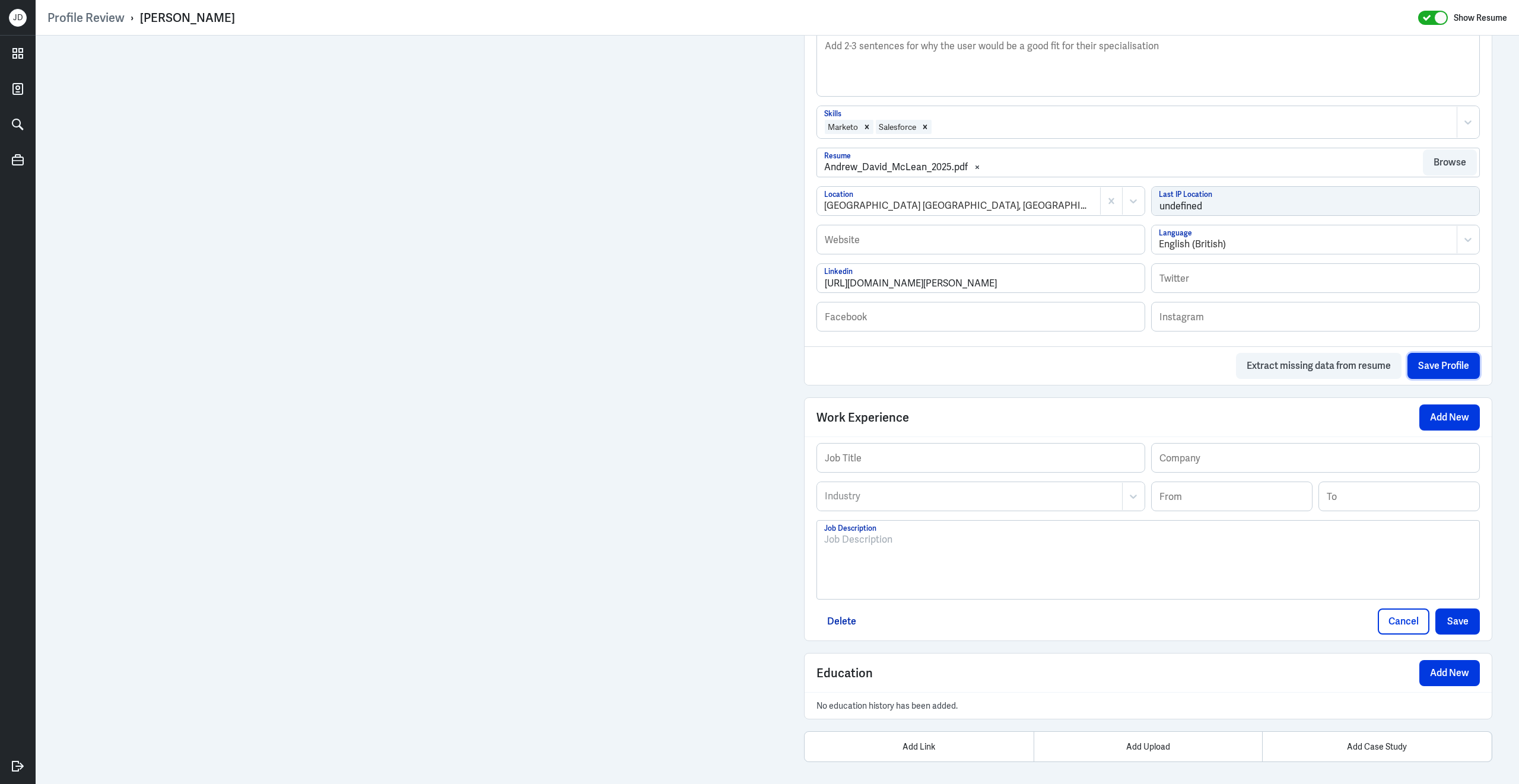
scroll to position [499, 0]
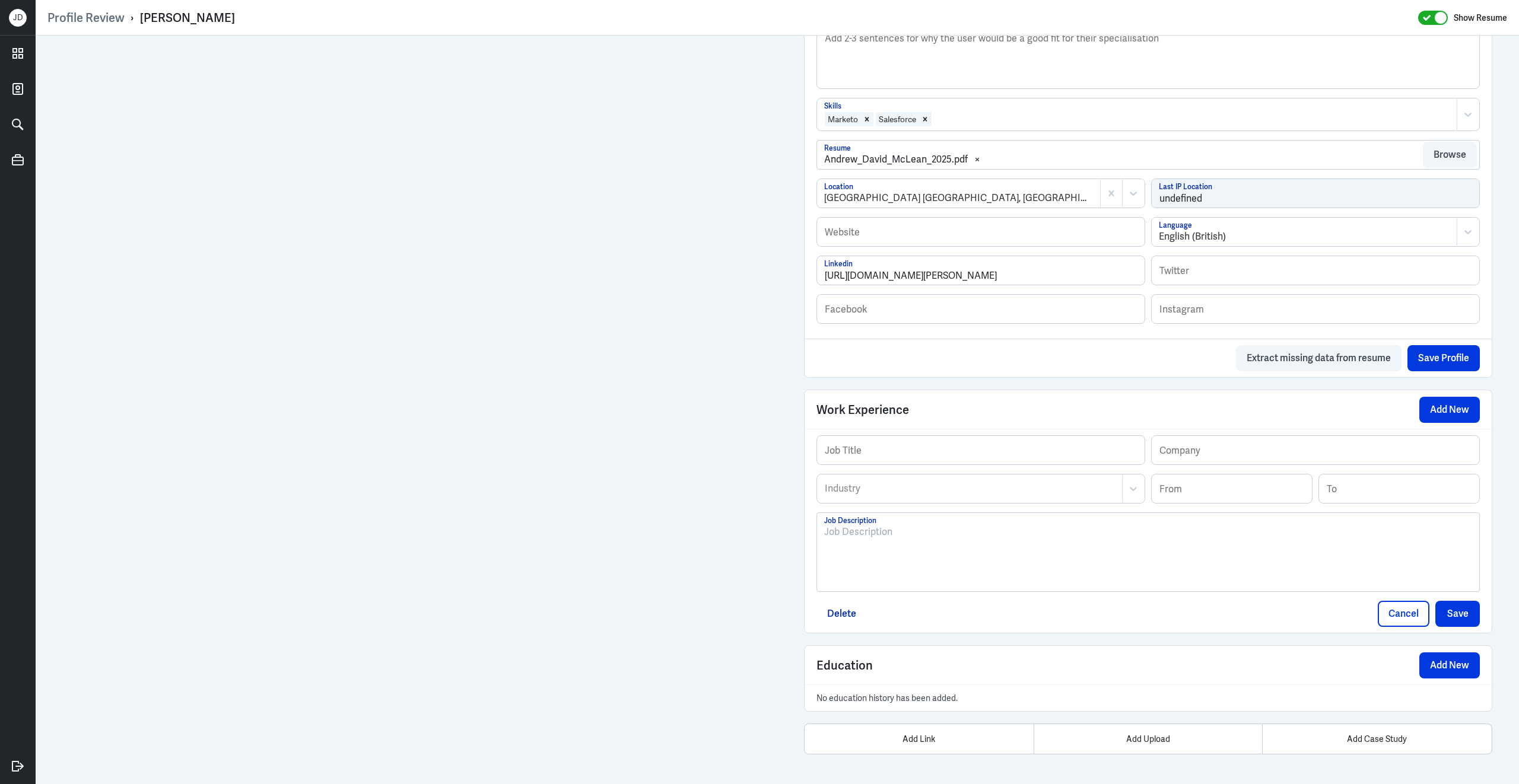
click at [906, 547] on div at bounding box center [1148, 556] width 648 height 64
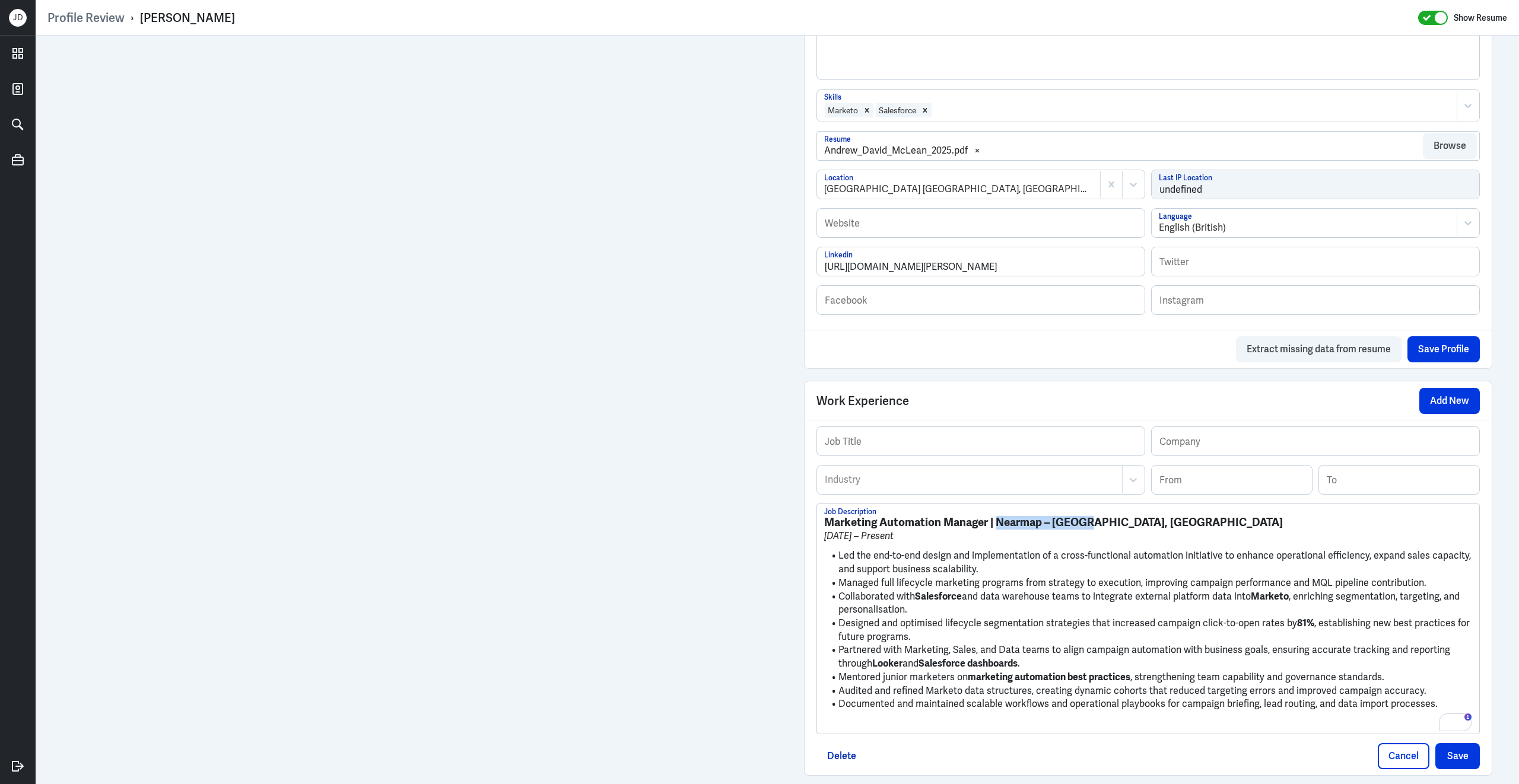
drag, startPoint x: 998, startPoint y: 532, endPoint x: 1092, endPoint y: 533, distance: 94.0
click at [1091, 530] on strong "Marketing Automation Manager | Nearmap – [GEOGRAPHIC_DATA], [GEOGRAPHIC_DATA]" at bounding box center [1053, 523] width 458 height 15
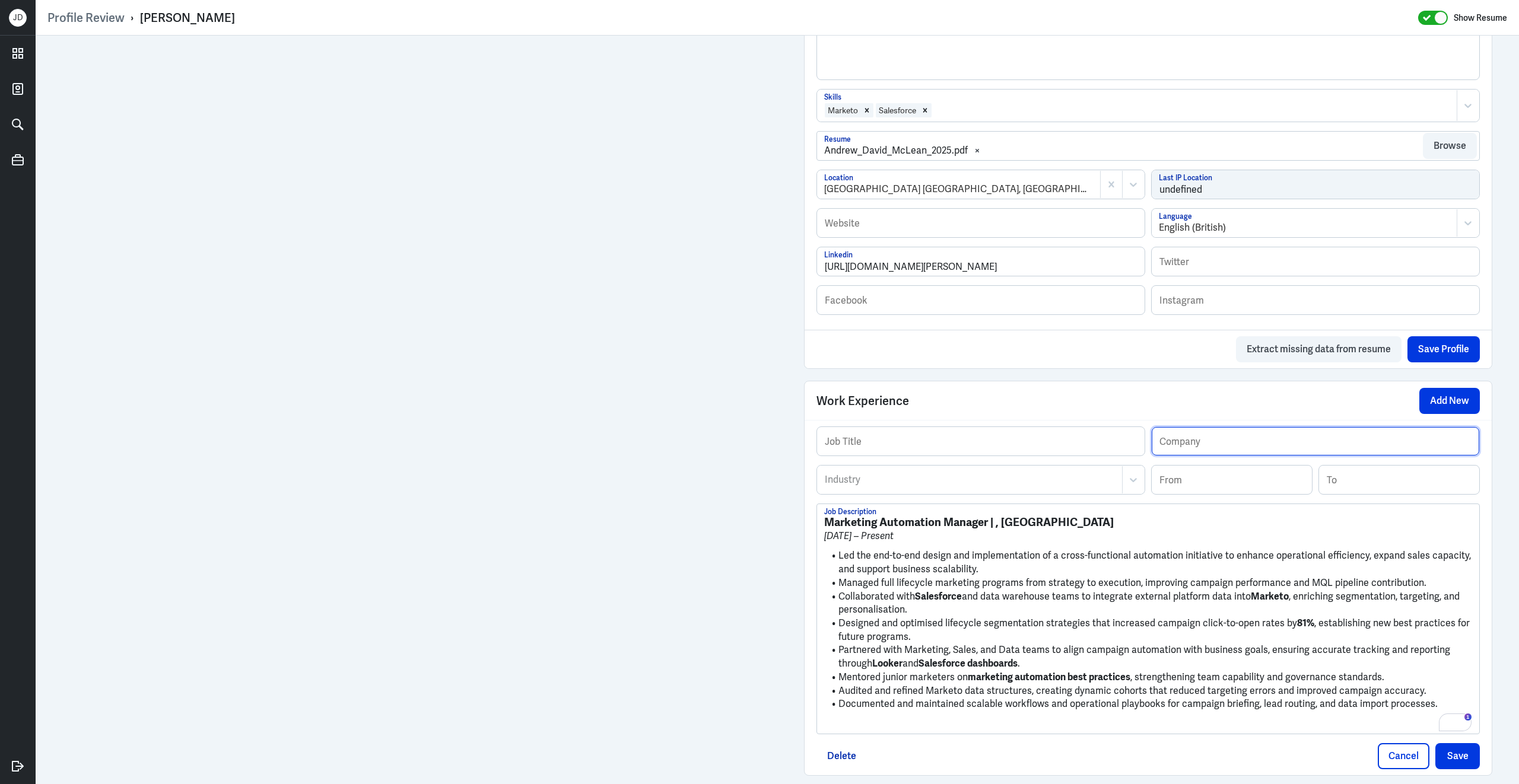
click at [1214, 455] on input "text" at bounding box center [1315, 442] width 327 height 29
paste input "Nearmap – [GEOGRAPHIC_DATA]"
click at [1210, 455] on input "Nearmap – [GEOGRAPHIC_DATA]" at bounding box center [1315, 442] width 327 height 29
click at [1258, 455] on input "Nearmap ([GEOGRAPHIC_DATA]" at bounding box center [1315, 442] width 327 height 29
type input "Nearmap ([GEOGRAPHIC_DATA])"
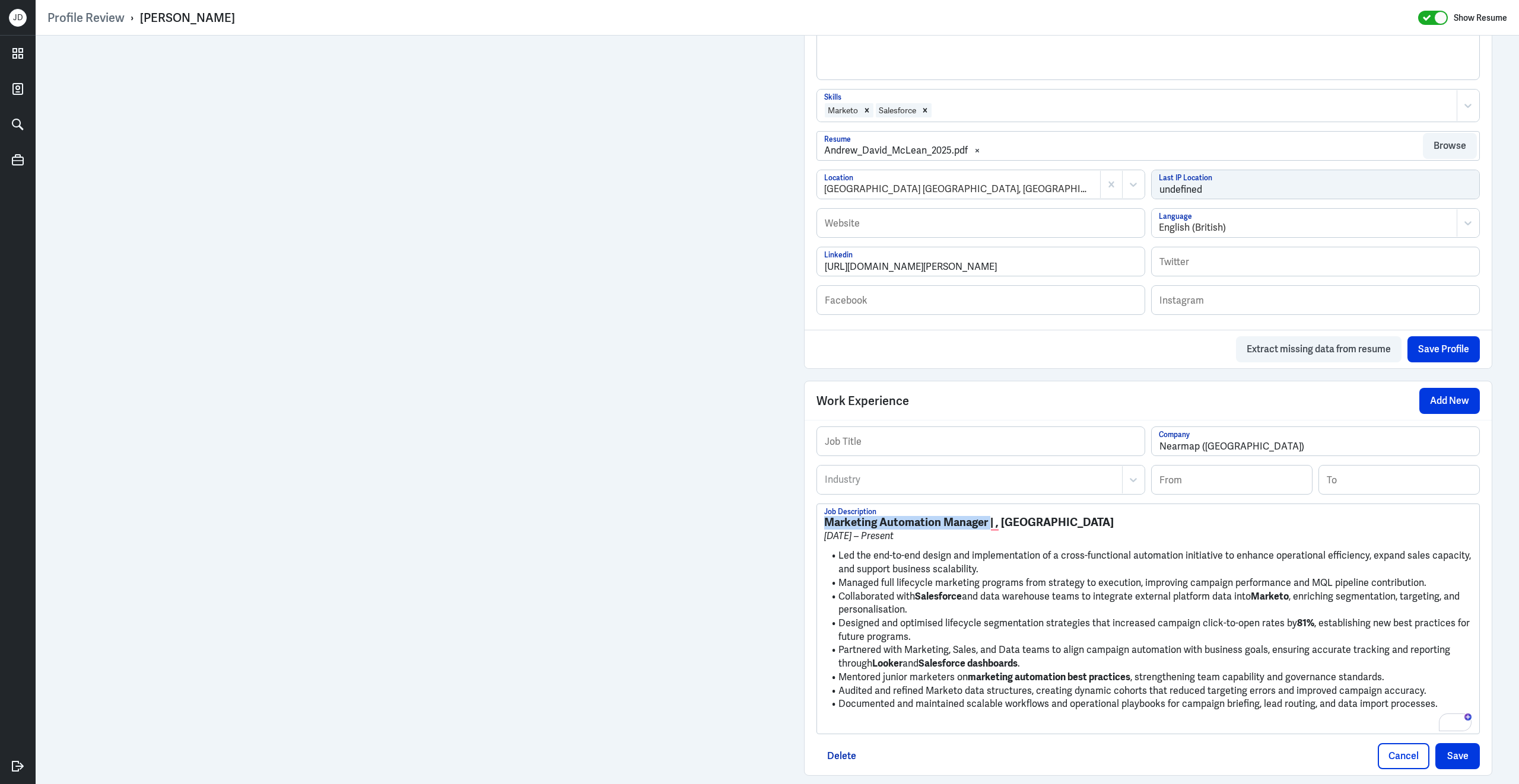
drag, startPoint x: 991, startPoint y: 534, endPoint x: 811, endPoint y: 521, distance: 180.5
click at [811, 522] on div "Job Title Nearmap ([GEOGRAPHIC_DATA]) Company Industry Industry From To Marketi…" at bounding box center [1147, 597] width 687 height 355
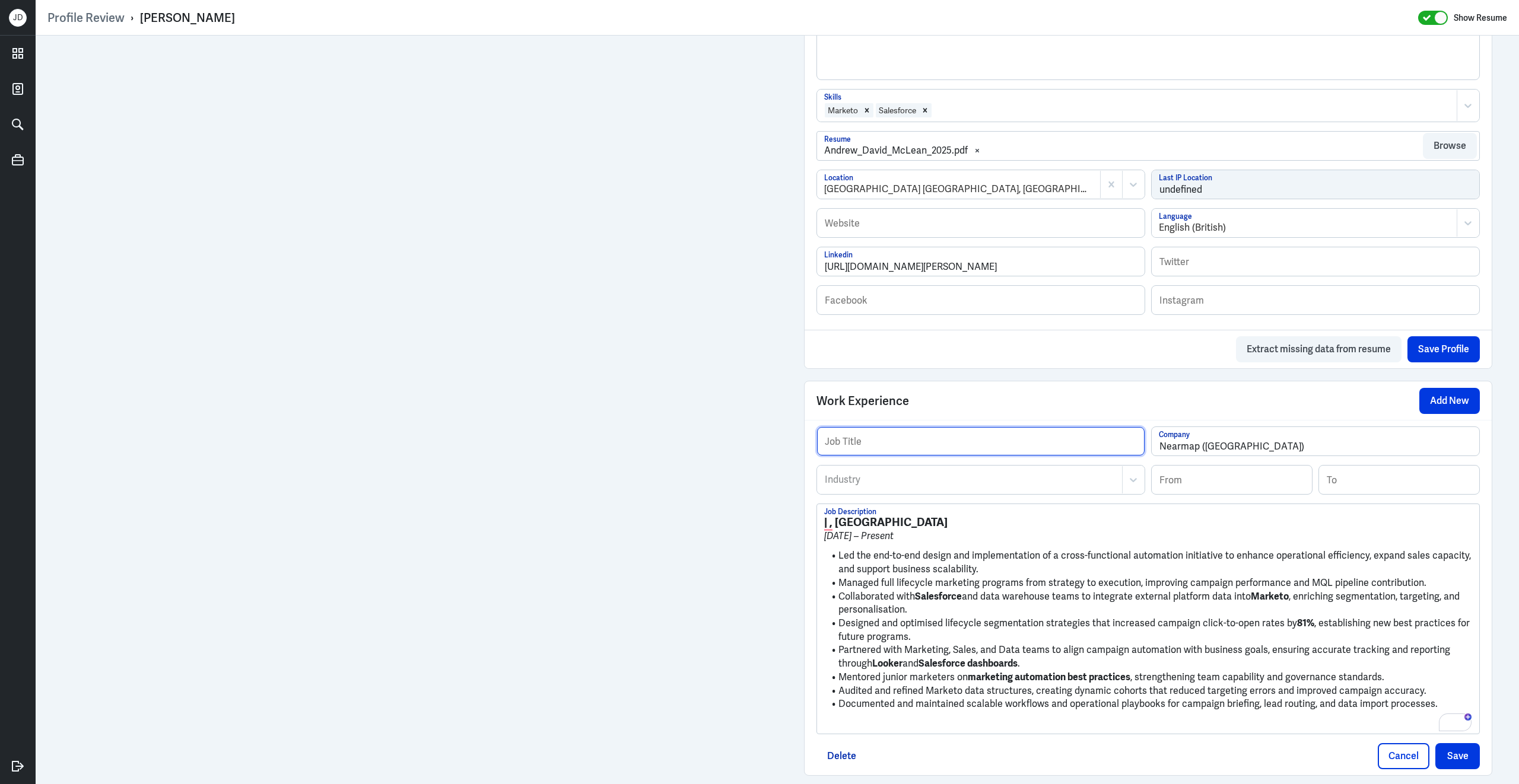
click at [932, 445] on input "text" at bounding box center [980, 442] width 327 height 29
paste input "Marketing Automation Manager"
type input "Marketing Automation Manager"
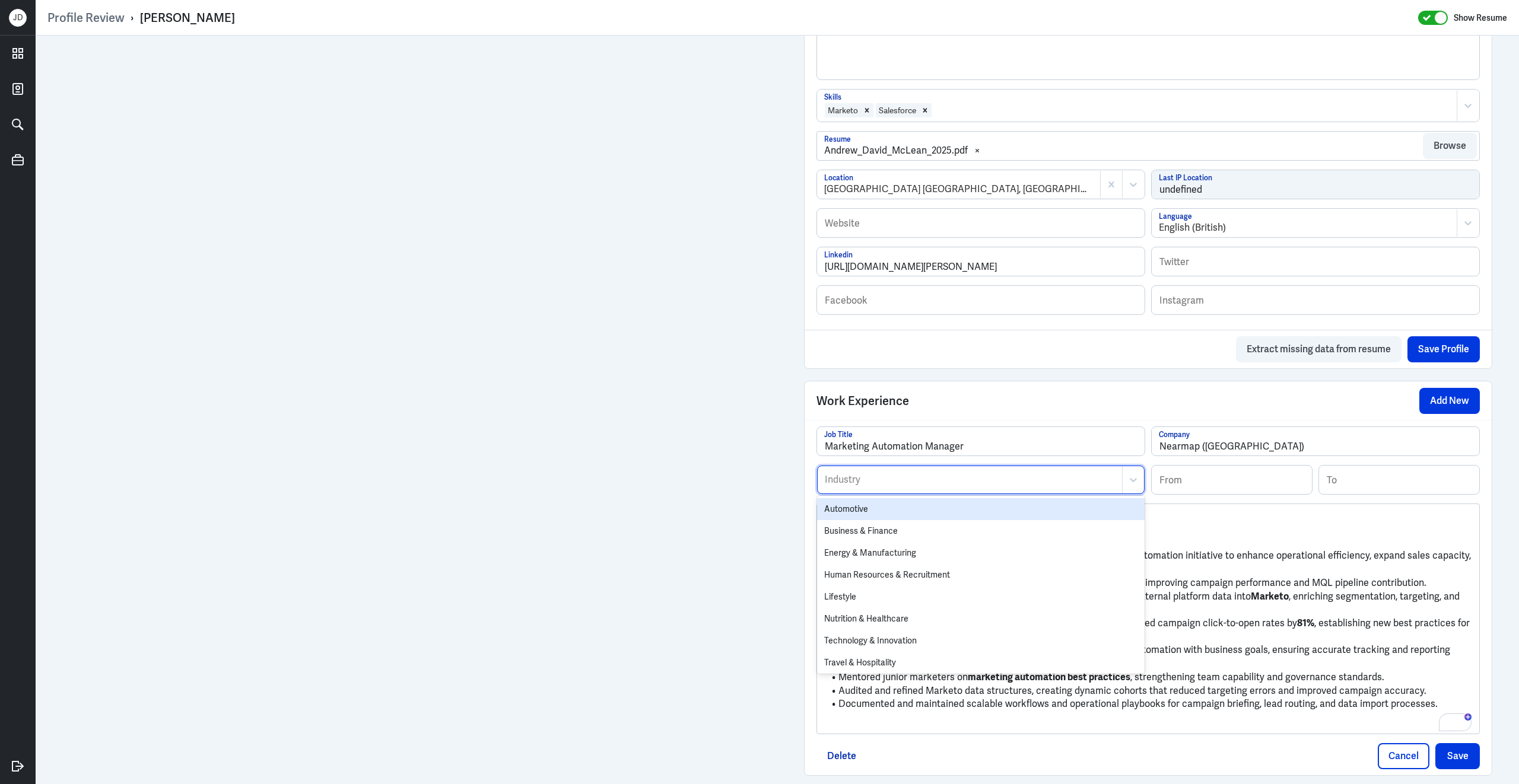
click at [915, 477] on div "Industry" at bounding box center [970, 480] width 305 height 27
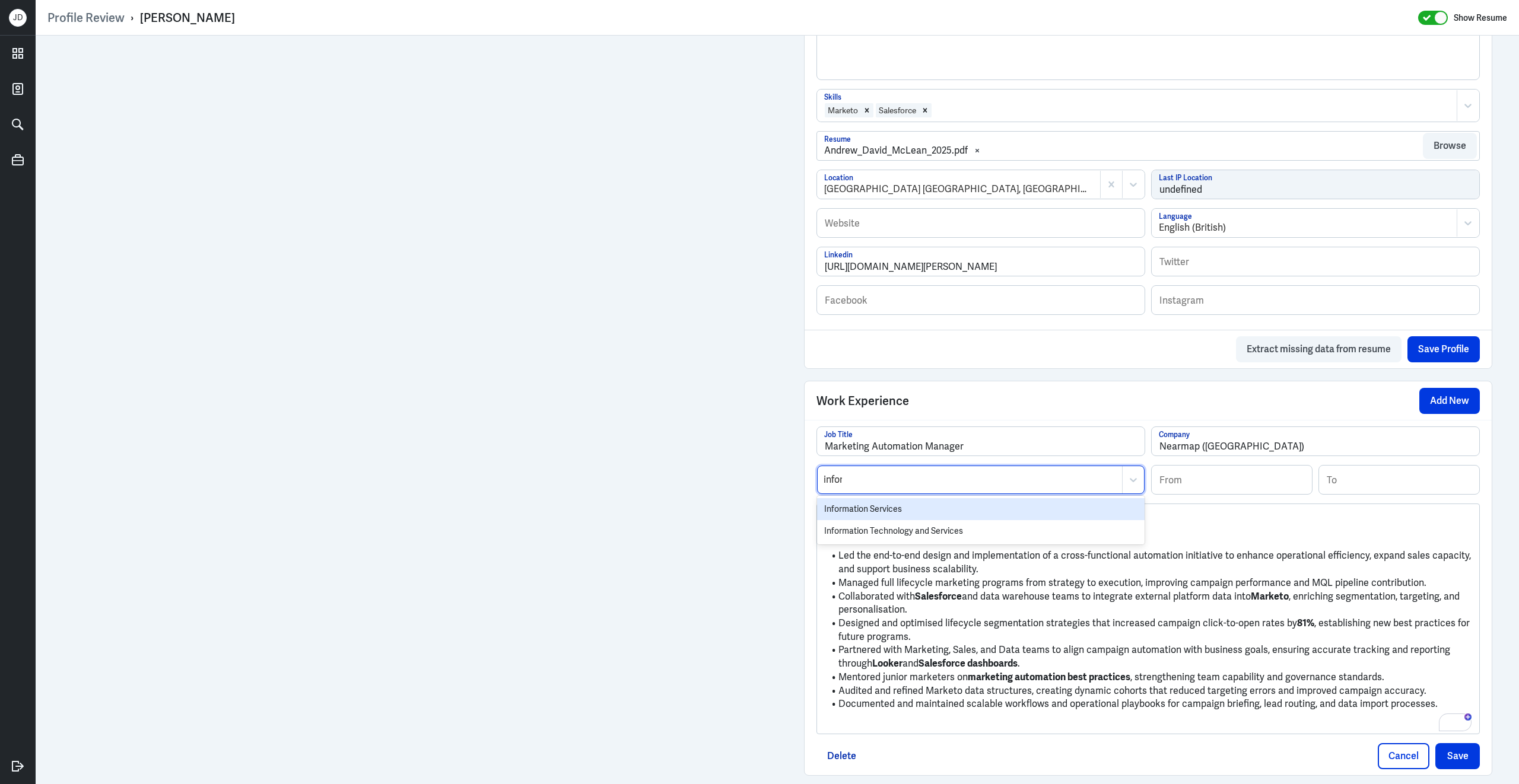
type input "inform"
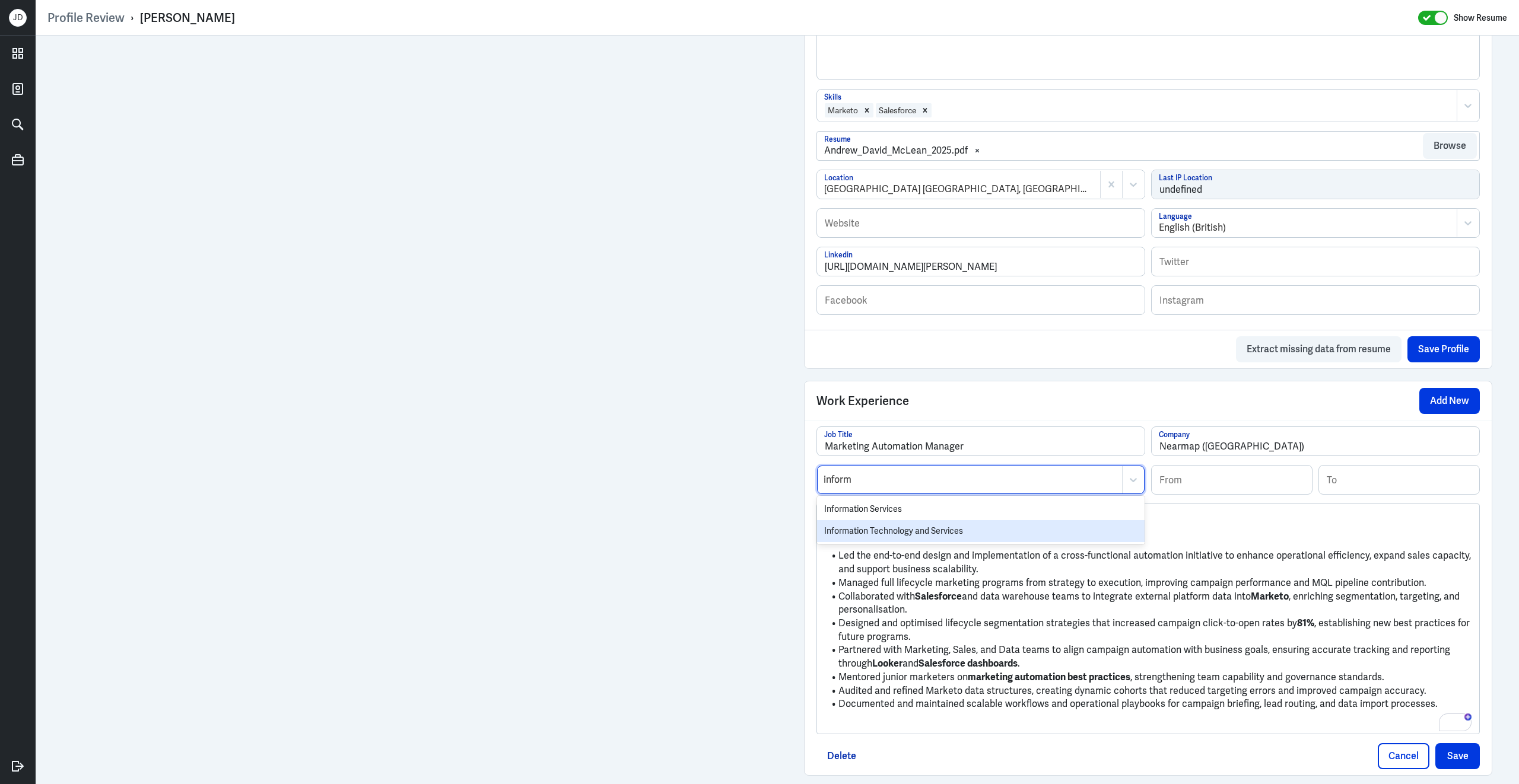
click at [905, 530] on div "Information Technology and Services" at bounding box center [980, 531] width 327 height 22
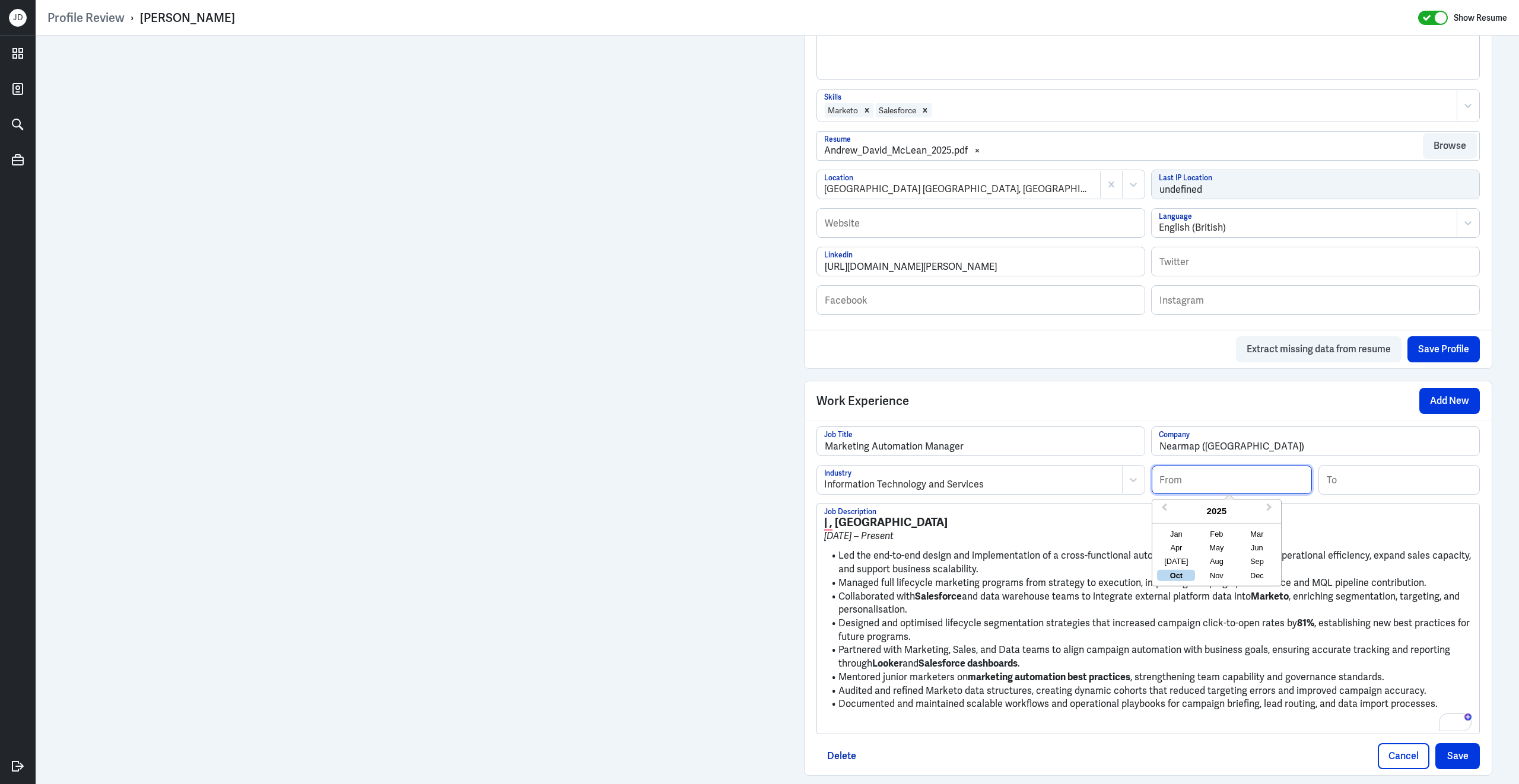
click at [1244, 493] on input at bounding box center [1231, 480] width 160 height 29
type input "02/2022"
drag, startPoint x: 837, startPoint y: 565, endPoint x: 828, endPoint y: 498, distance: 67.6
click at [828, 498] on div "Marketing Automation Manager Job Title Nearmap ([GEOGRAPHIC_DATA]) Company Info…" at bounding box center [1148, 580] width 663 height 308
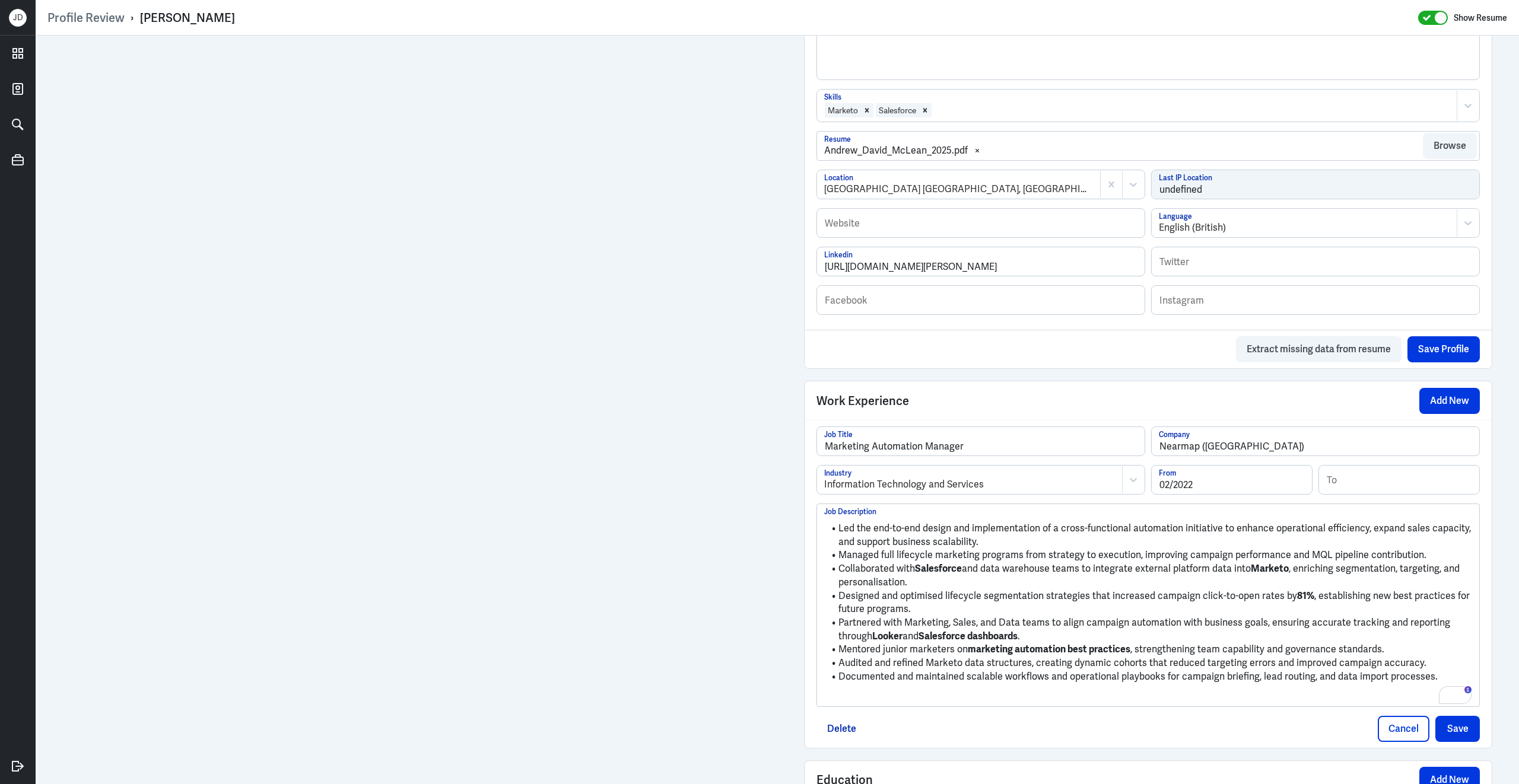
click at [893, 704] on p "To enrich screen reader interactions, please activate Accessibility in Grammarl…" at bounding box center [1148, 697] width 648 height 14
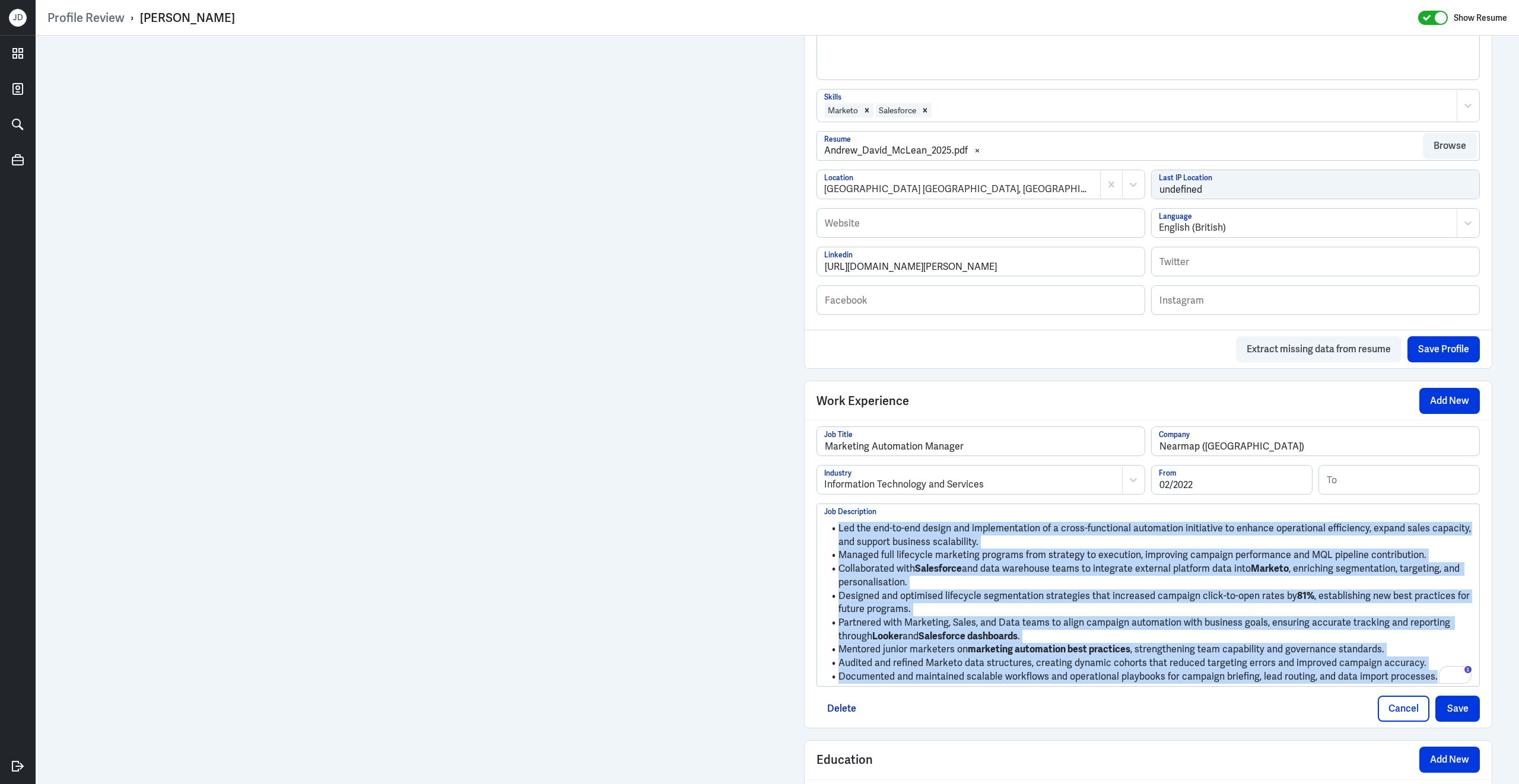
drag, startPoint x: 1435, startPoint y: 688, endPoint x: 819, endPoint y: 516, distance: 639.6
click at [819, 516] on div "Led the end-to-end design and implementation of a cross-functional automation i…" at bounding box center [1148, 595] width 662 height 182
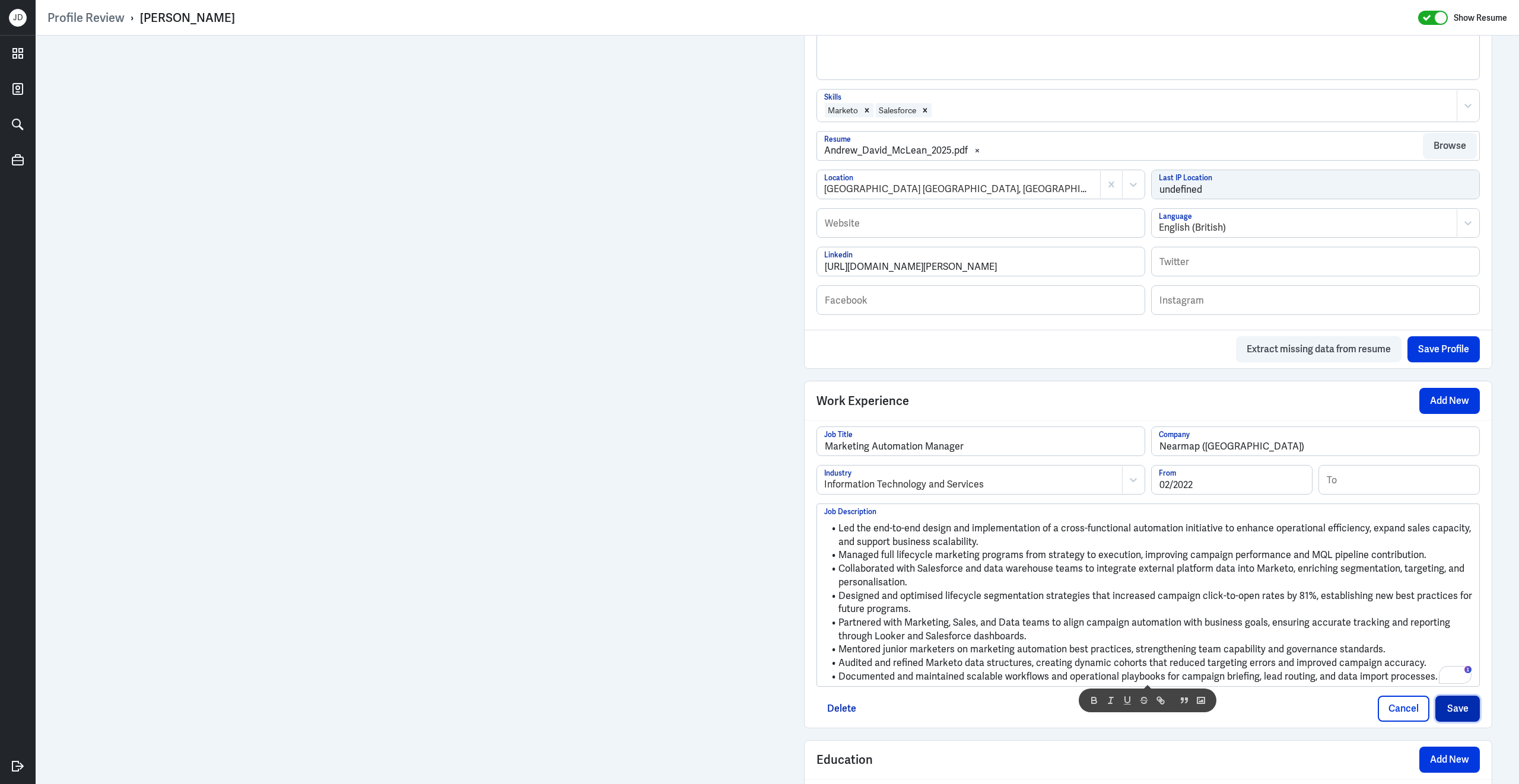
click at [1461, 722] on button "Save" at bounding box center [1457, 709] width 45 height 26
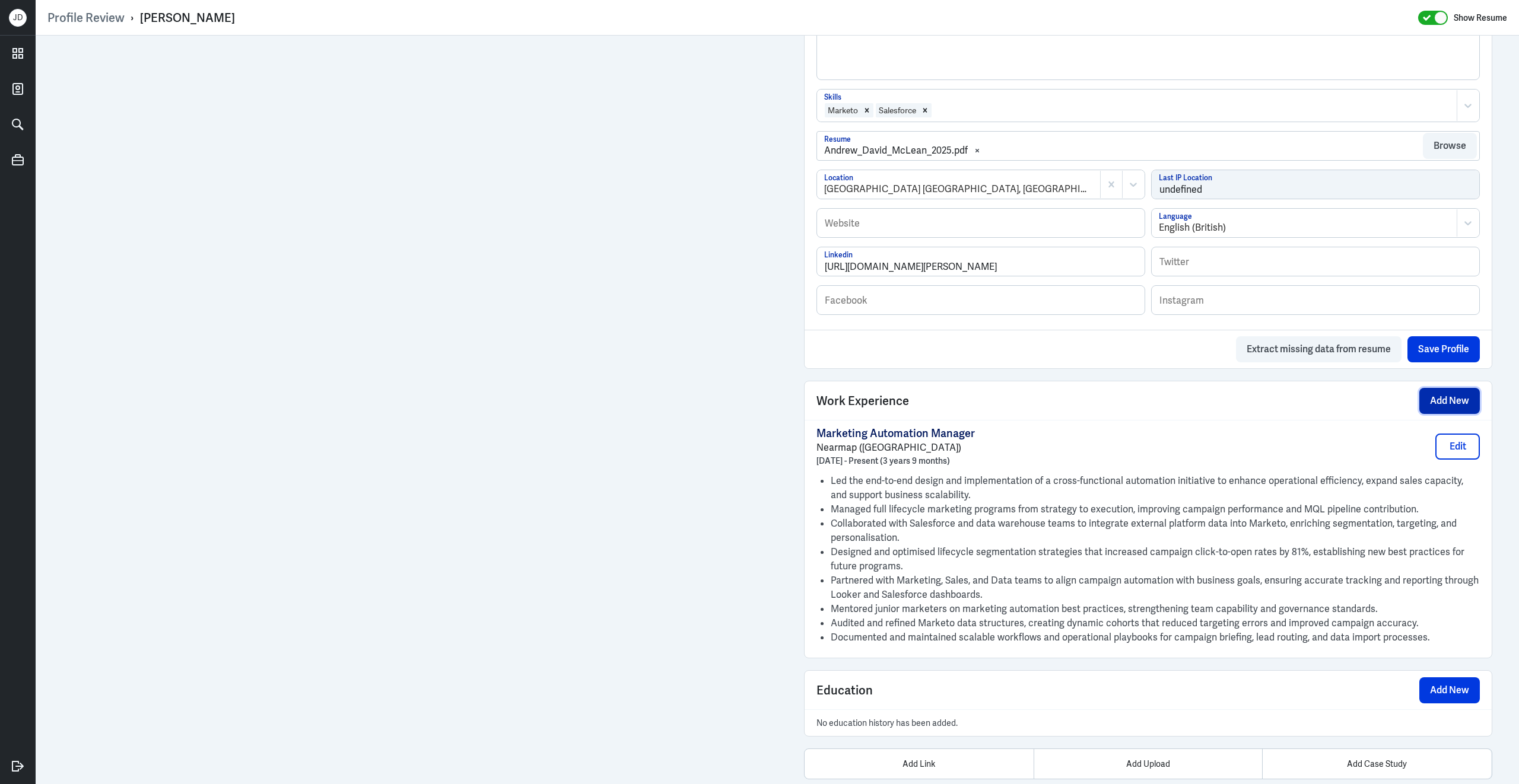
click at [1441, 407] on button "Add New" at bounding box center [1449, 401] width 60 height 26
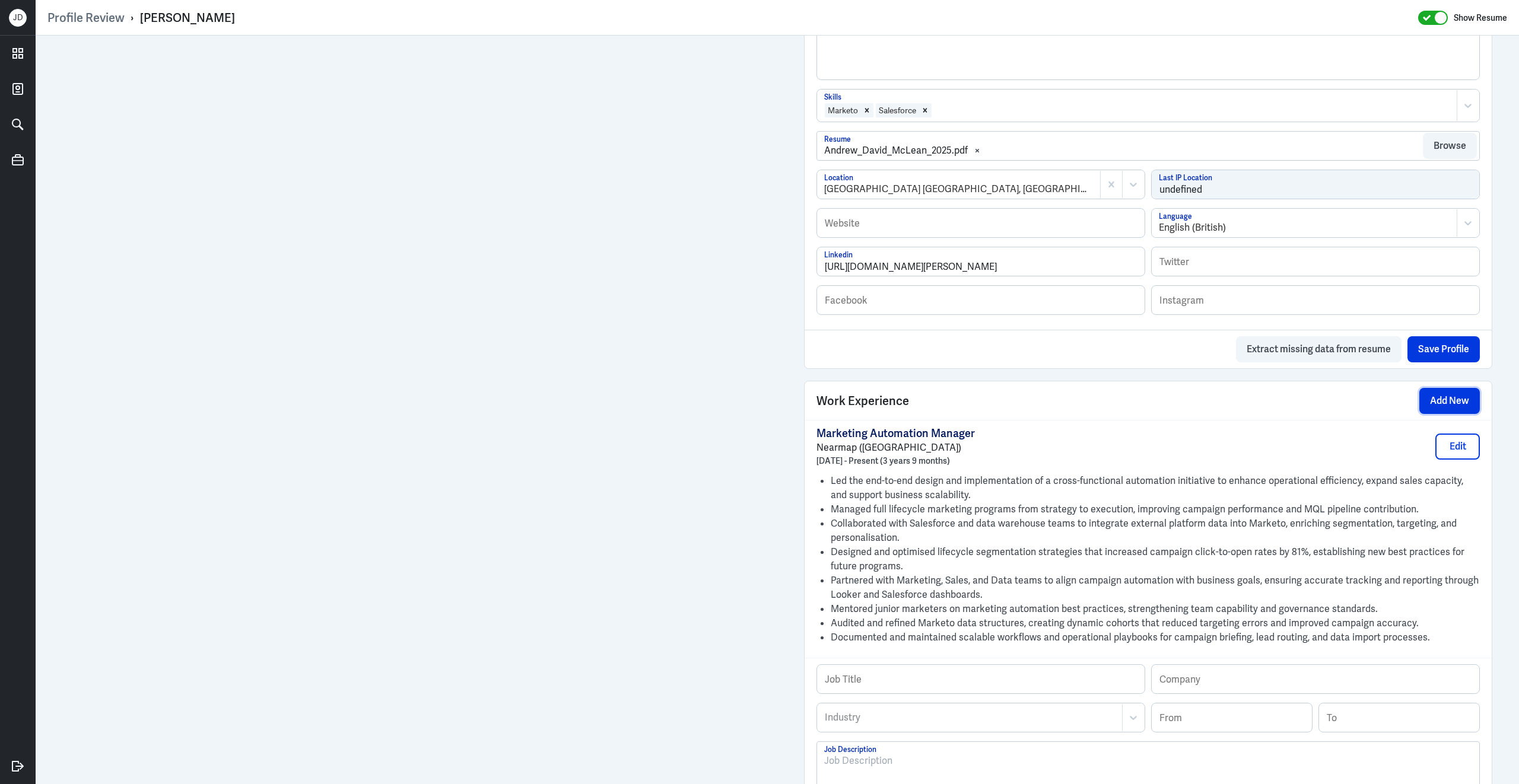
scroll to position [733, 0]
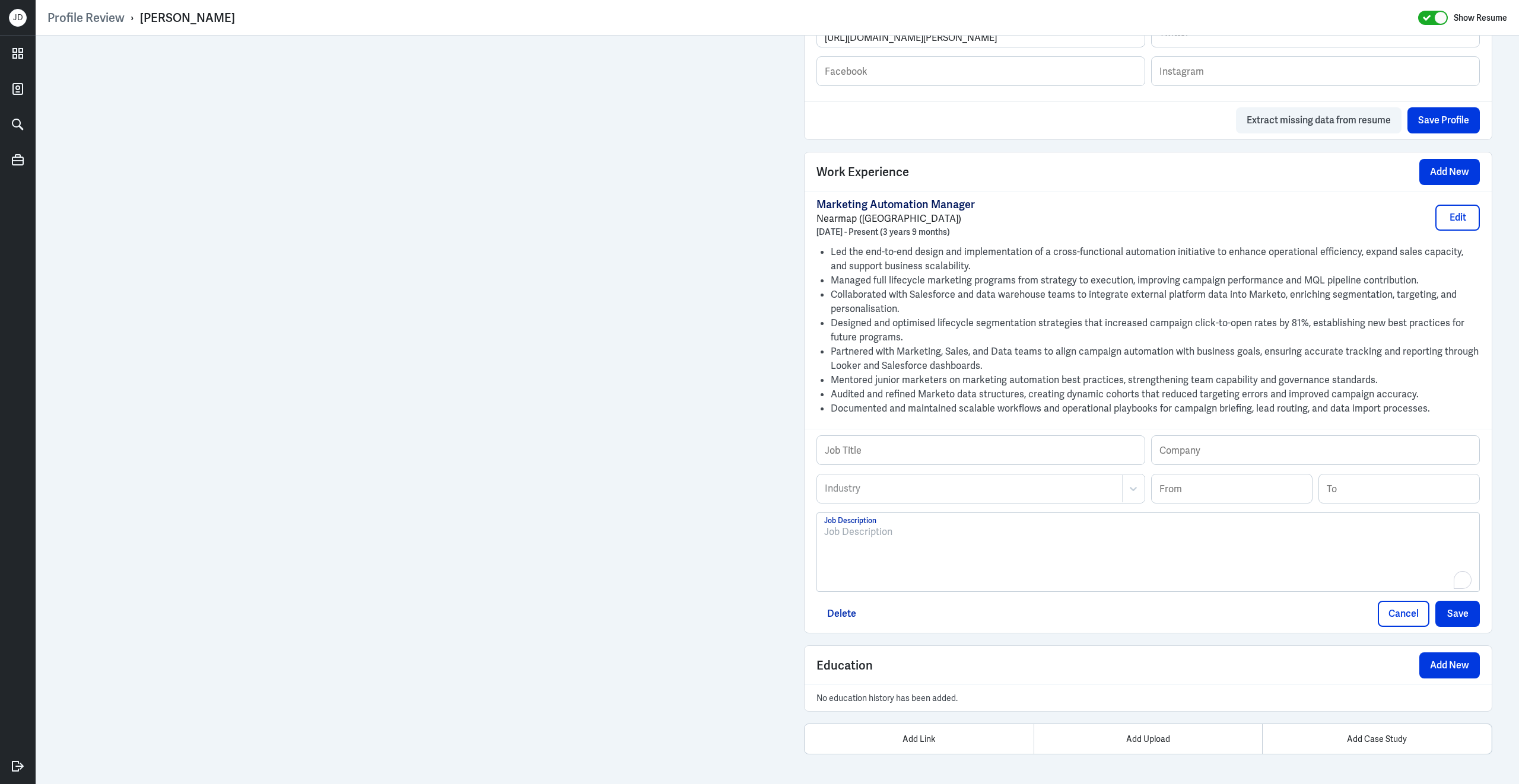
click at [991, 569] on div "To enrich screen reader interactions, please activate Accessibility in Grammarl…" at bounding box center [1148, 556] width 648 height 64
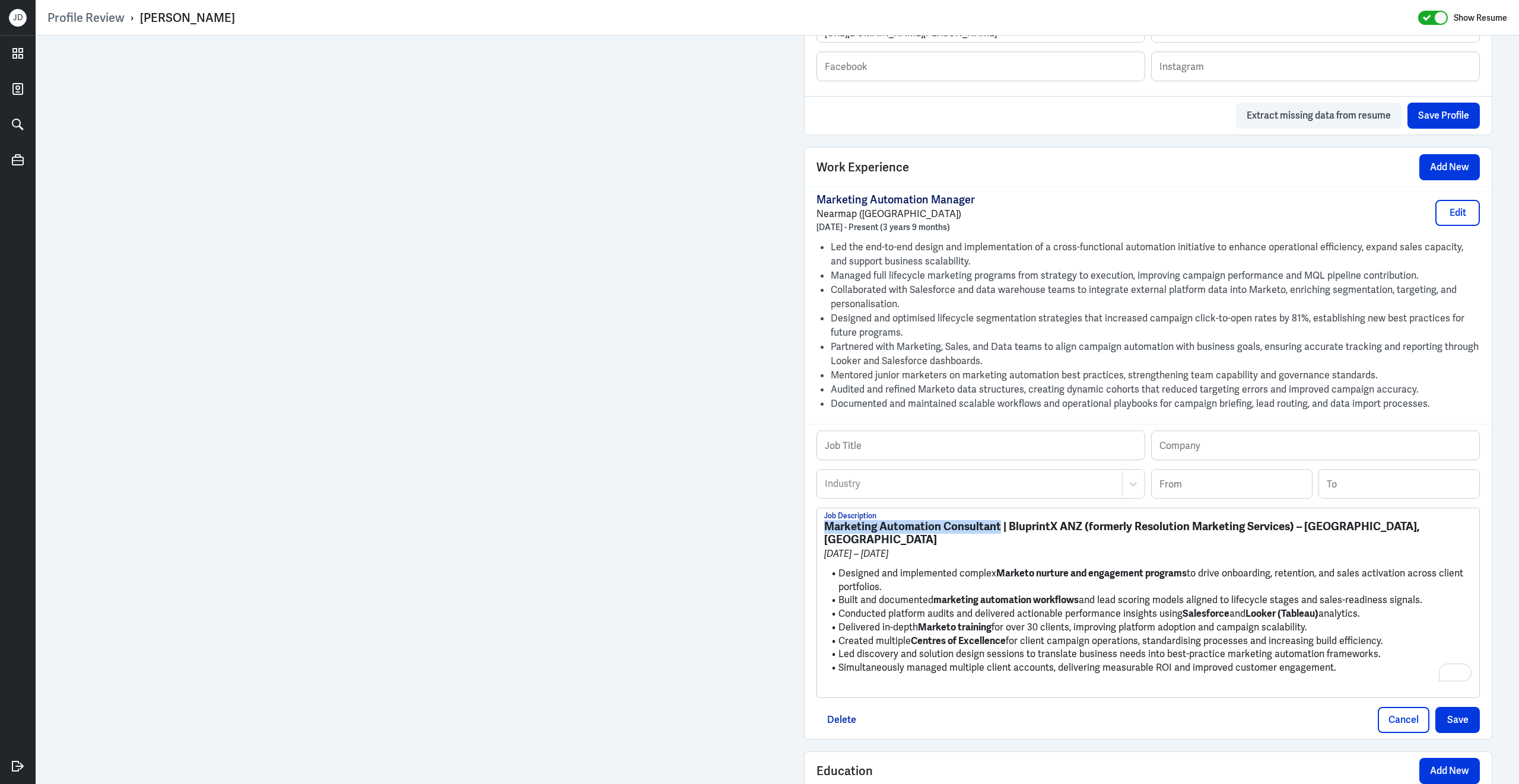
drag, startPoint x: 1000, startPoint y: 535, endPoint x: 823, endPoint y: 524, distance: 177.3
click at [823, 524] on div "Marketing Automation Consultant | BluprintX ANZ (formerly Resolution Marketing …" at bounding box center [1148, 603] width 662 height 189
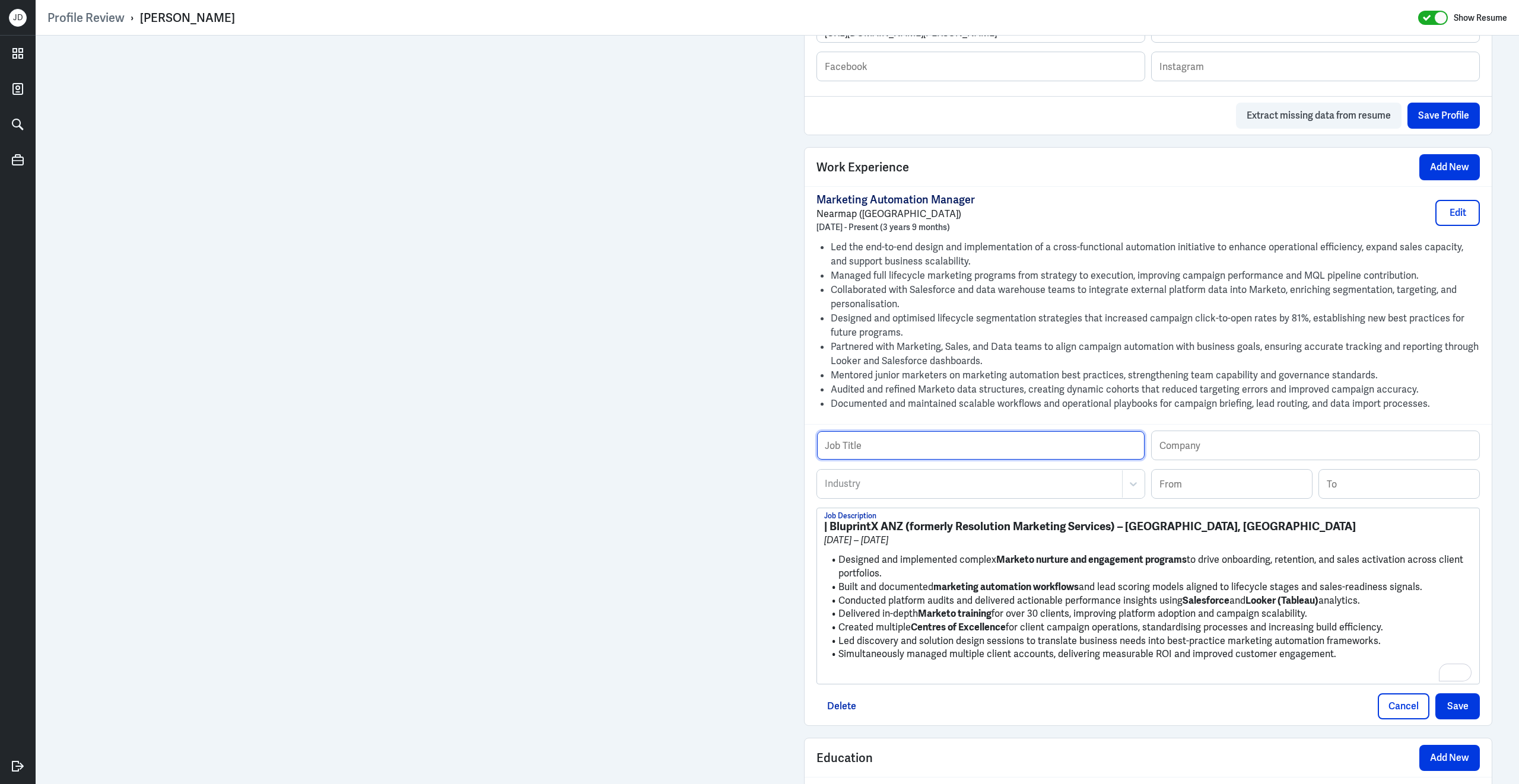
click at [893, 460] on input "text" at bounding box center [980, 446] width 327 height 29
paste input "Marketing Automation Consultant"
type input "Marketing Automation Consultant"
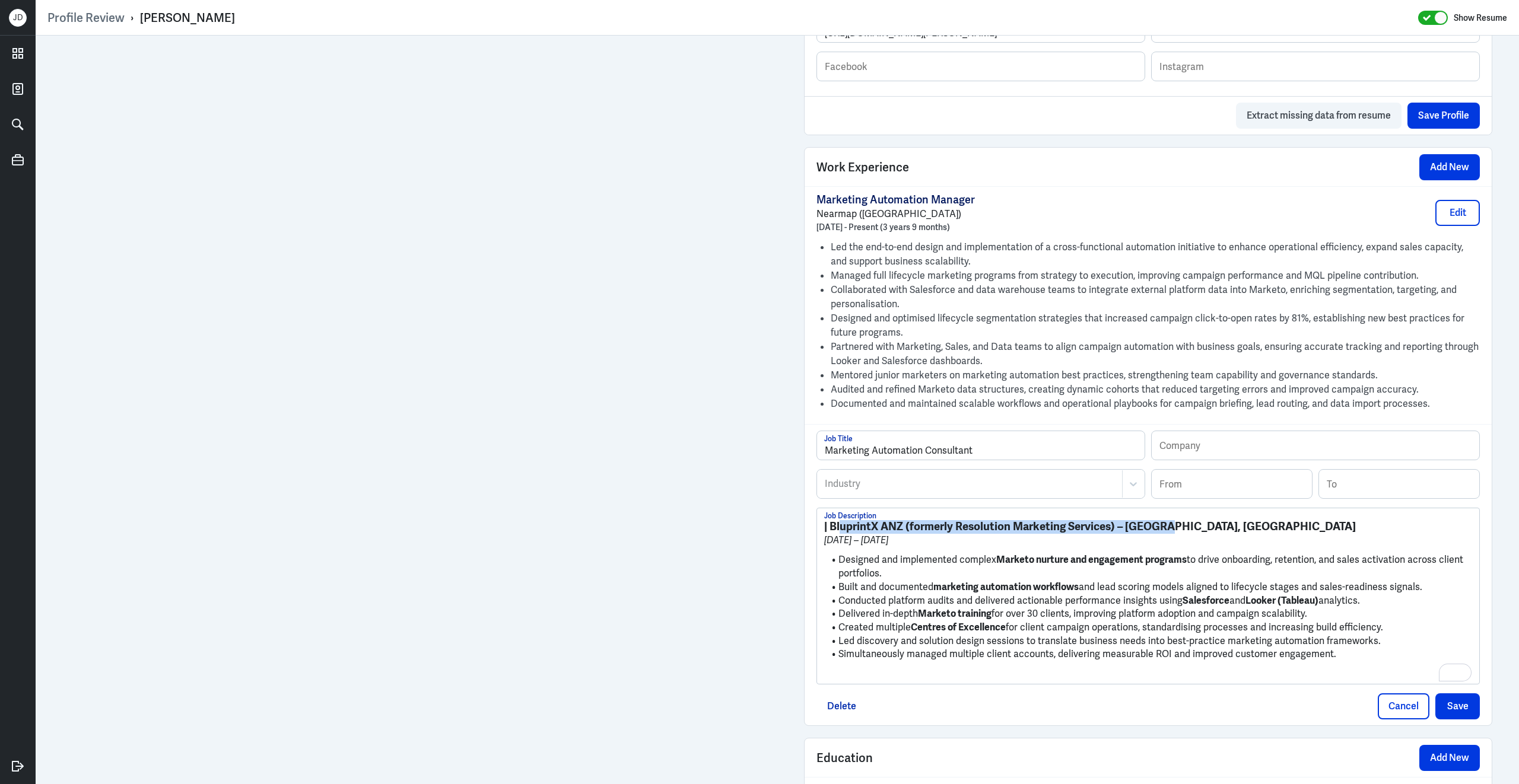
drag, startPoint x: 837, startPoint y: 532, endPoint x: 1161, endPoint y: 532, distance: 324.0
click at [1163, 534] on strong "| BluprintX ANZ (formerly Resolution Marketing Services) – [GEOGRAPHIC_DATA], […" at bounding box center [1090, 527] width 532 height 15
copy strong "luprintX ANZ (formerly Resolution Marketing Services) – [GEOGRAPHIC_DATA]"
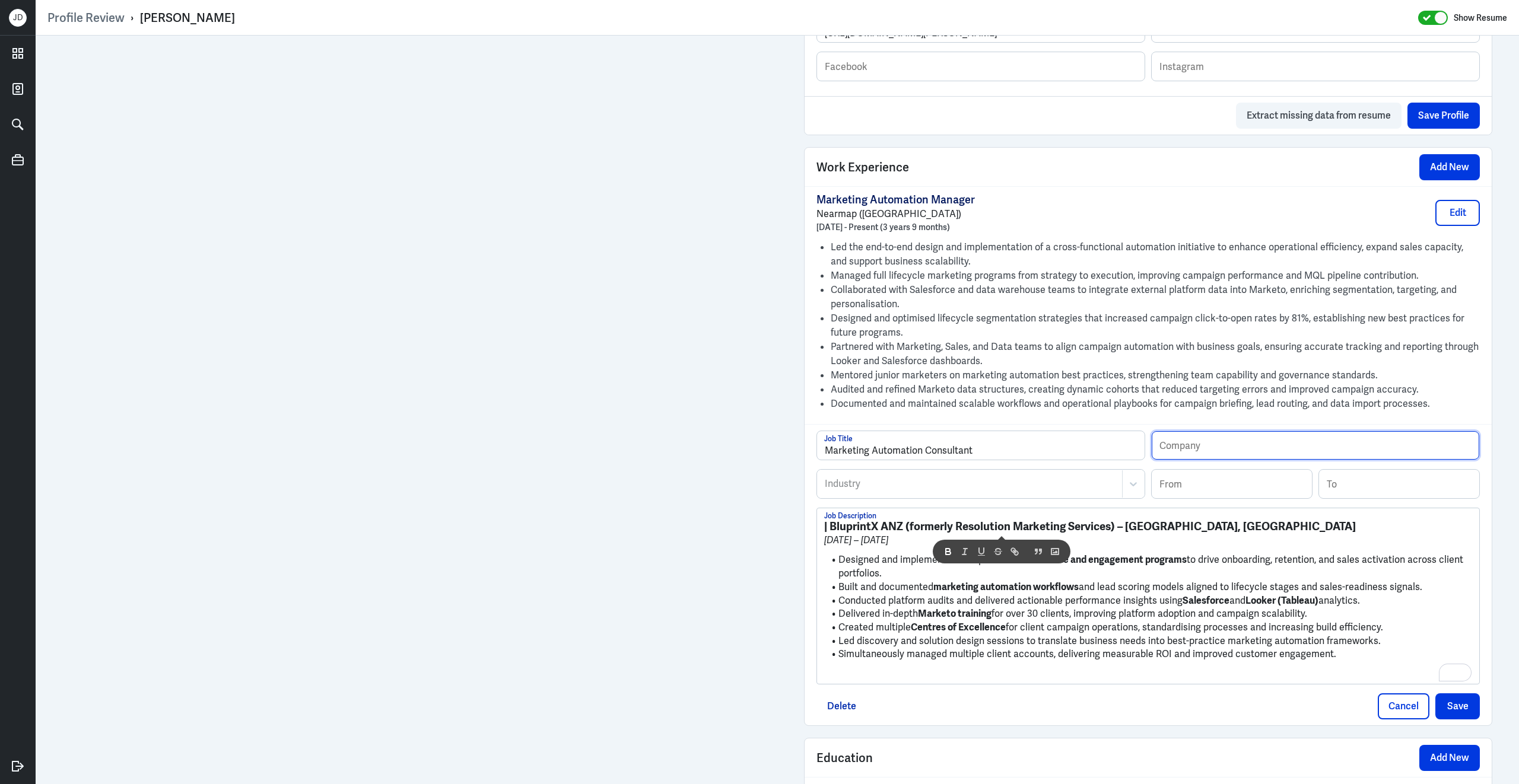
click at [1212, 440] on input "text" at bounding box center [1315, 446] width 327 height 29
paste input "luprintX ANZ (formerly Resolution Marketing Services) – [GEOGRAPHIC_DATA]"
click at [1159, 459] on input "luprintX ANZ (formerly Resolution Marketing Services) – [GEOGRAPHIC_DATA]" at bounding box center [1315, 446] width 327 height 29
click at [1396, 460] on input "BluprintX ANZ (formerly Resolution Marketing Services) – [GEOGRAPHIC_DATA]" at bounding box center [1315, 446] width 327 height 29
click at [1227, 460] on input "BluprintX ANZ (formerly Resolution Marketing Services – [GEOGRAPHIC_DATA]" at bounding box center [1315, 446] width 327 height 29
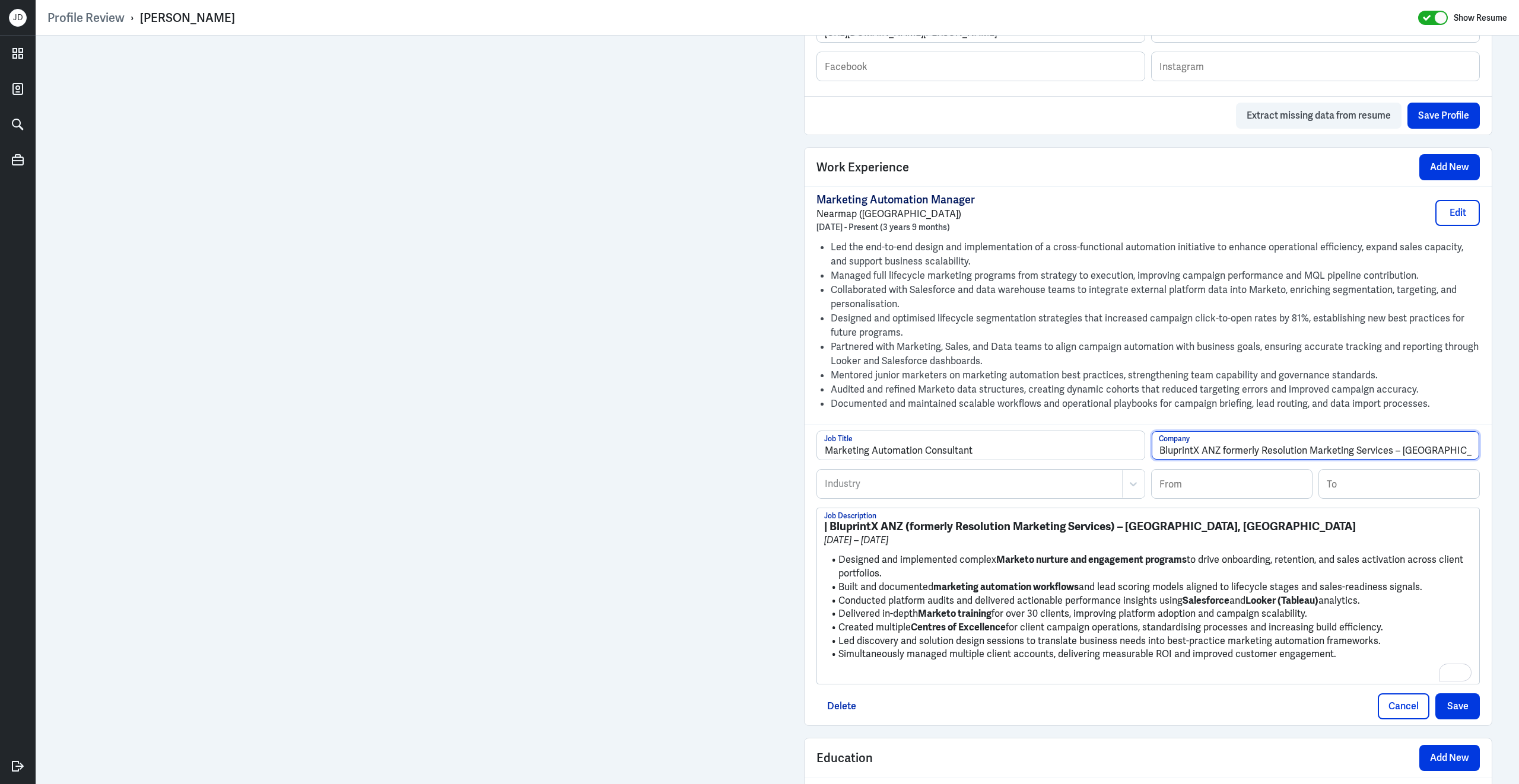
click at [1402, 460] on input "BluprintX ANZ formerly Resolution Marketing Services – [GEOGRAPHIC_DATA]" at bounding box center [1315, 446] width 327 height 29
click at [1449, 455] on input "BluprintX ANZ formerly Resolution Marketing Services ([GEOGRAPHIC_DATA]" at bounding box center [1315, 446] width 327 height 29
type input "BluprintX ANZ formerly Resolution Marketing Services ([GEOGRAPHIC_DATA])"
click at [1210, 495] on input at bounding box center [1231, 484] width 160 height 29
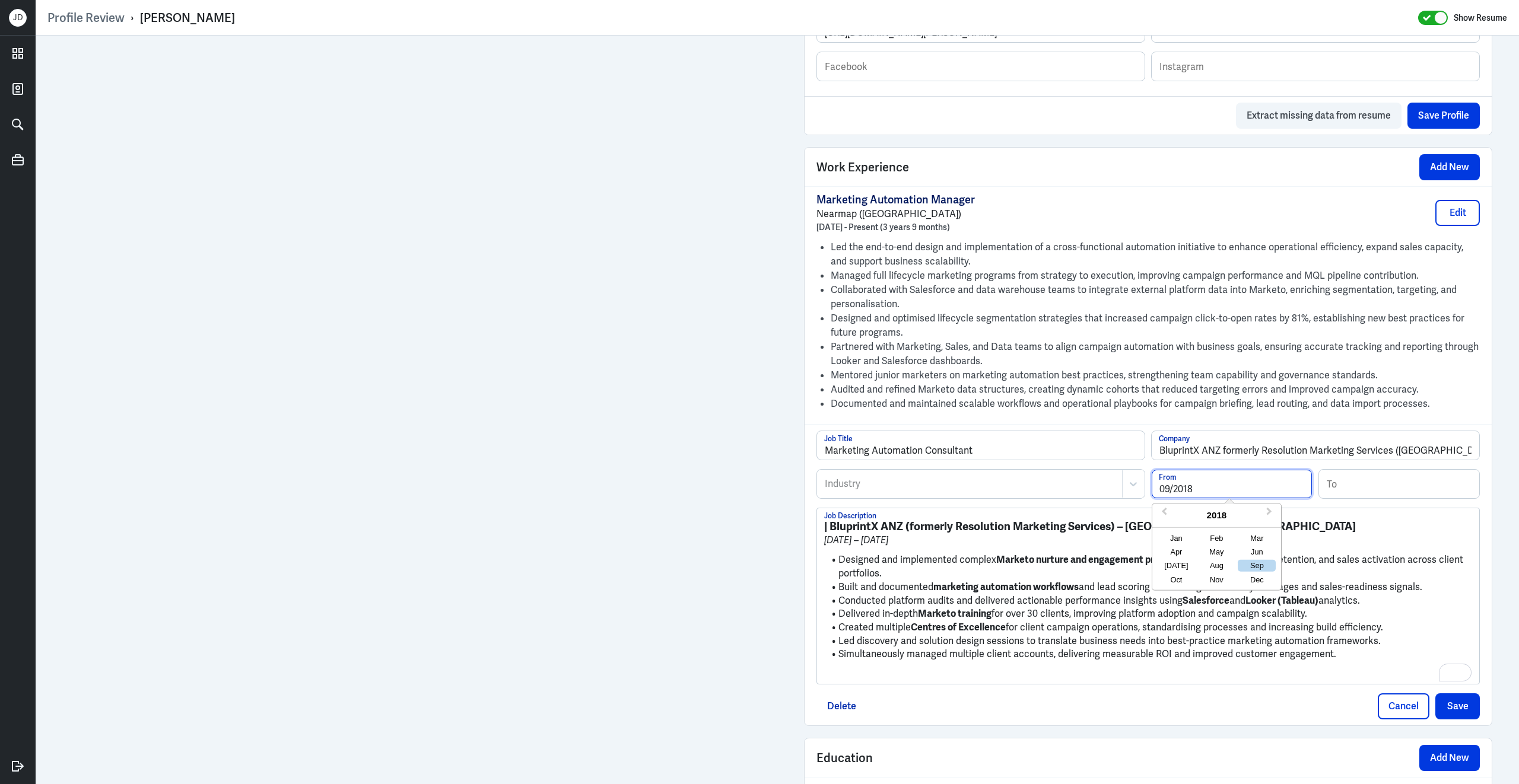
type input "09/2018"
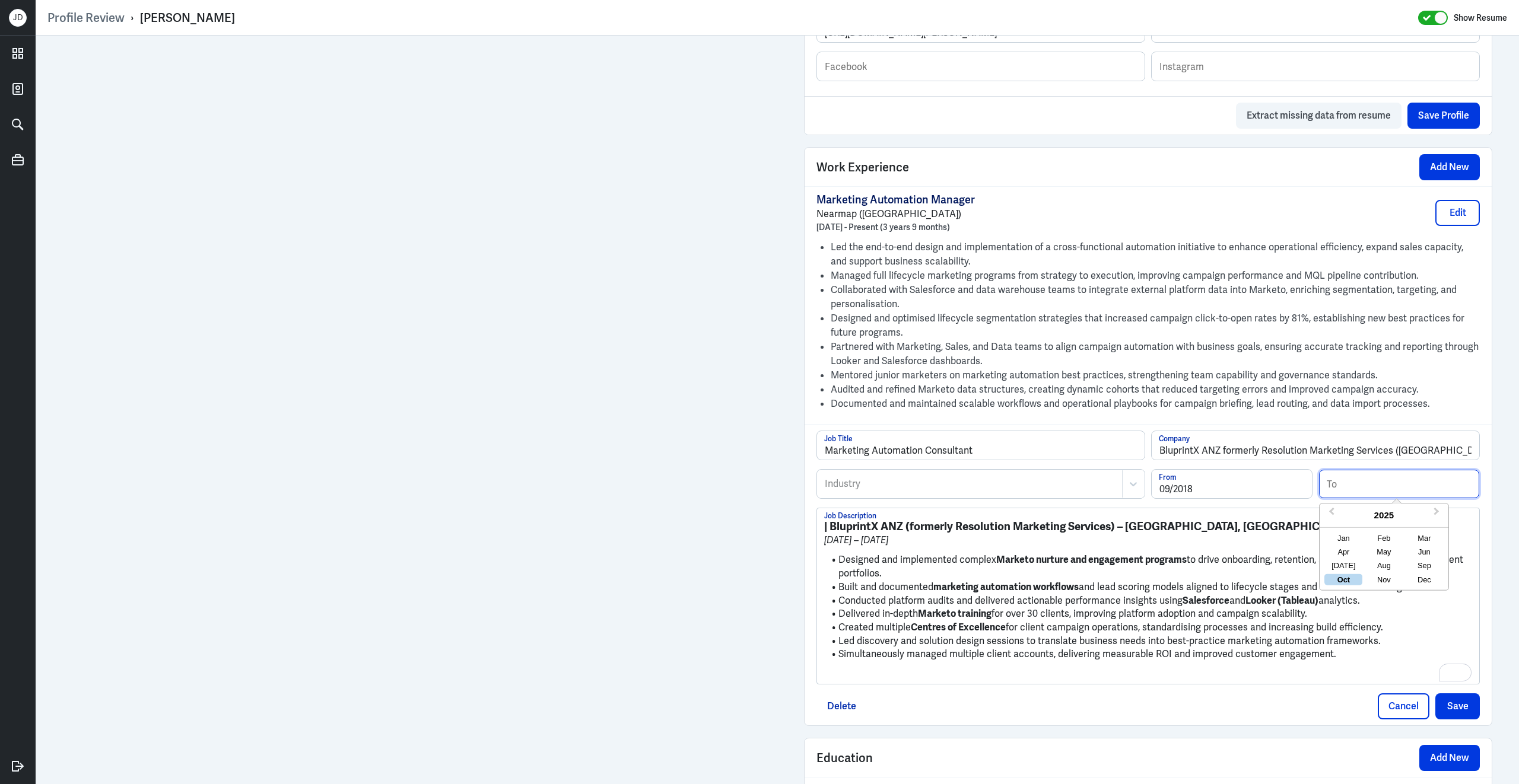
click at [1377, 498] on input at bounding box center [1398, 484] width 160 height 29
type input "02/2022"
click at [923, 486] on div at bounding box center [969, 484] width 292 height 14
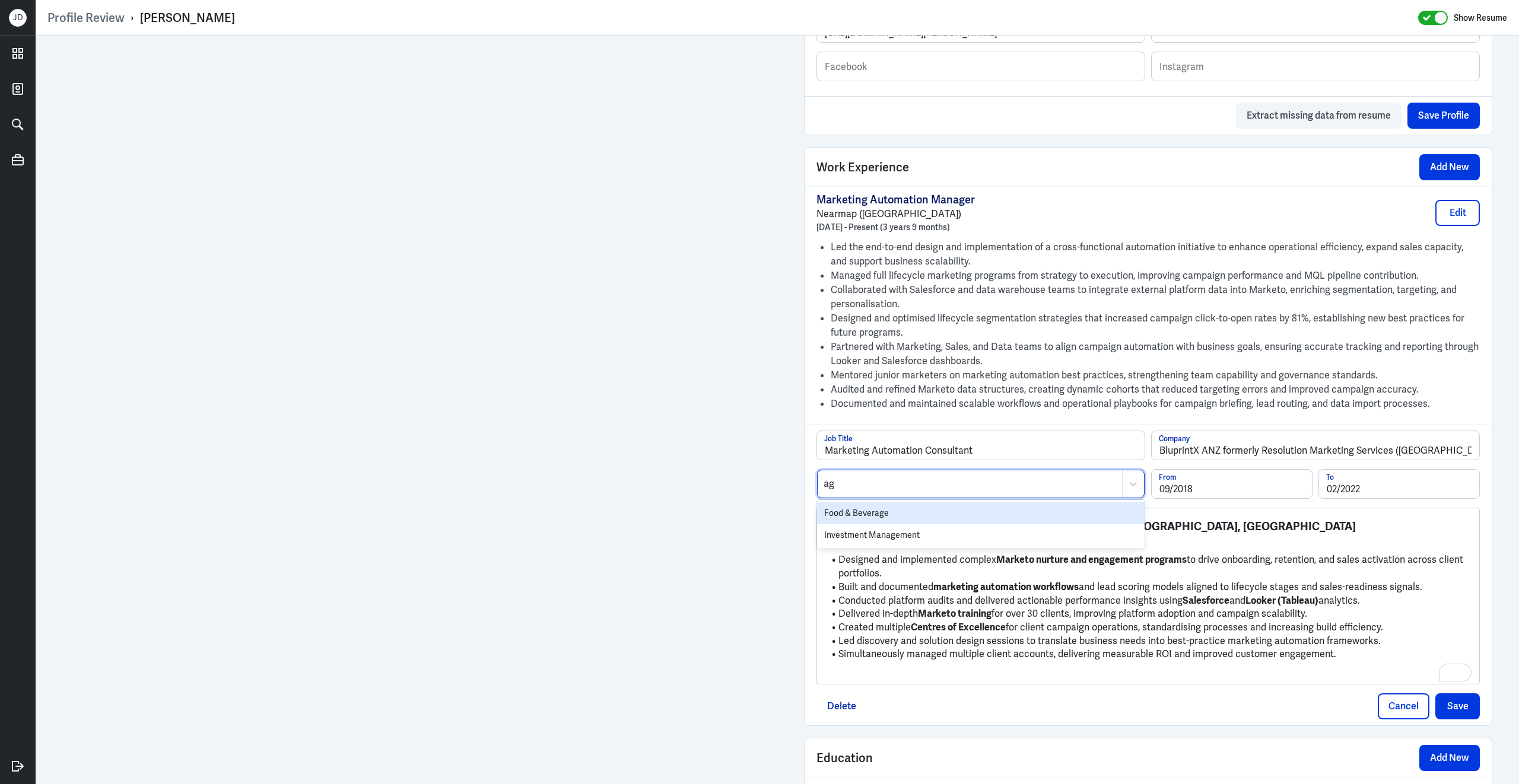
type input "a"
type input "market"
click at [899, 546] on div "Marketing" at bounding box center [980, 535] width 327 height 22
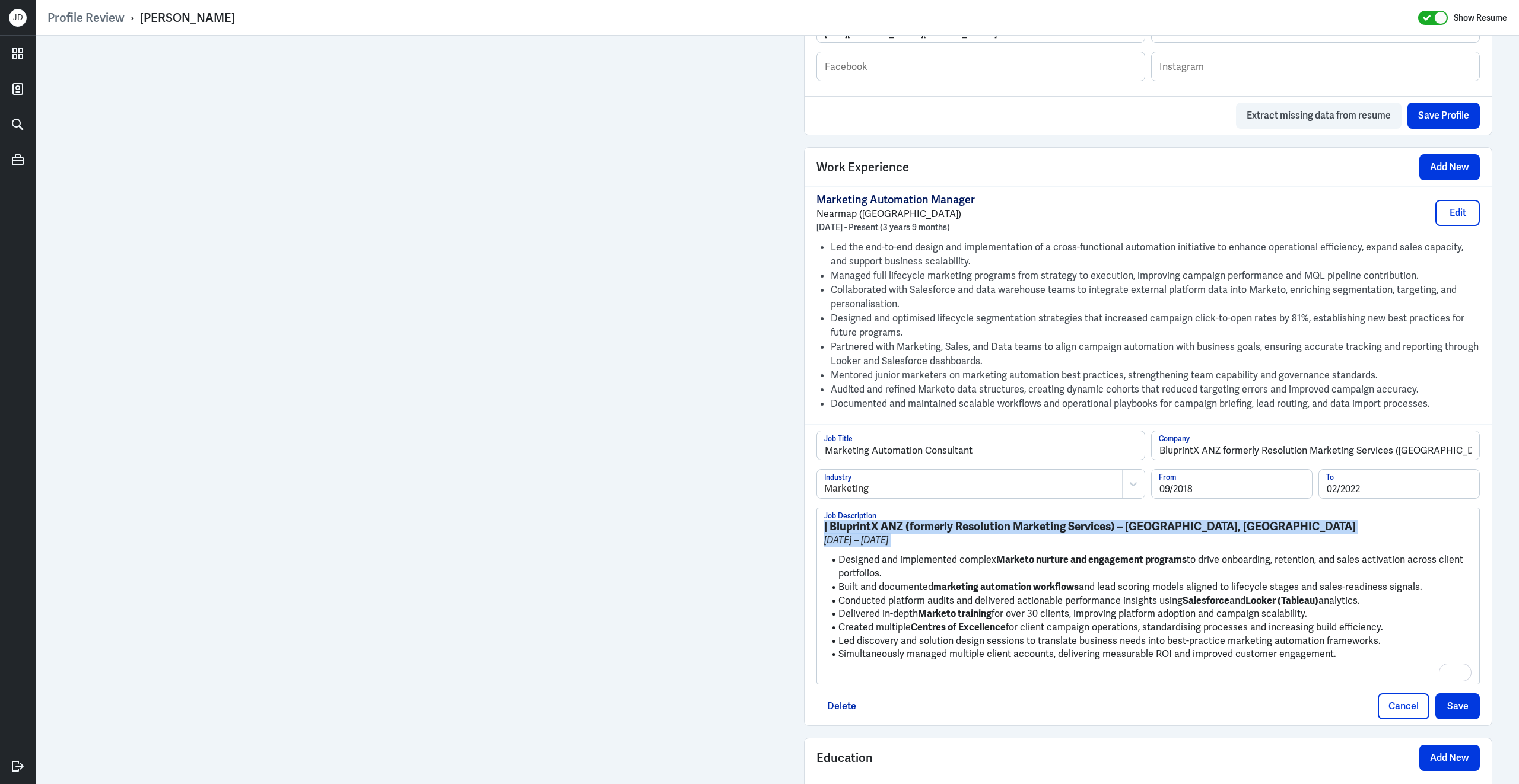
drag, startPoint x: 840, startPoint y: 572, endPoint x: 810, endPoint y: 515, distance: 64.4
click at [810, 515] on div "Marketing Automation Consultant Job Title BluprintX ANZ formerly Resolution Mar…" at bounding box center [1147, 574] width 687 height 301
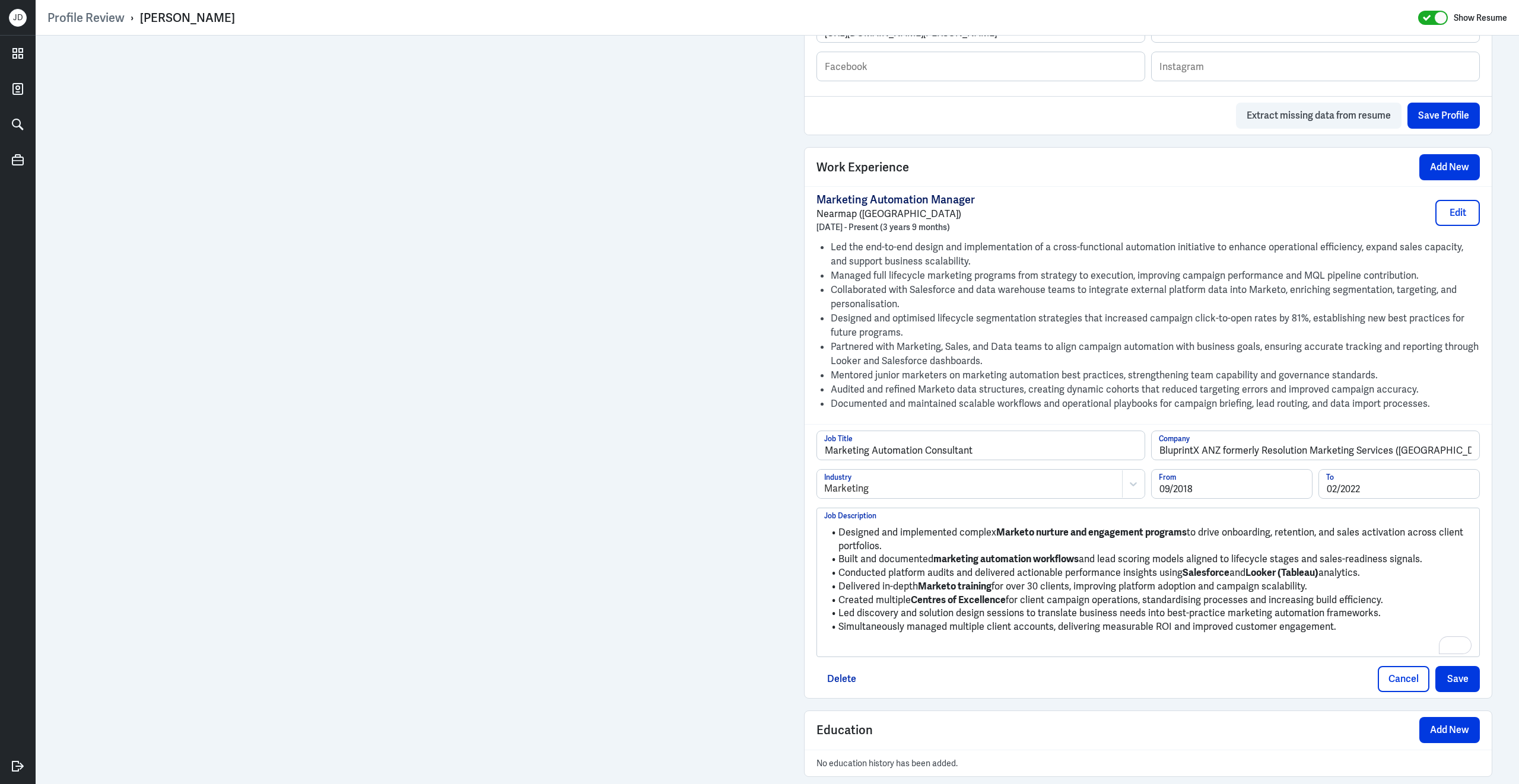
click at [1024, 654] on p "To enrich screen reader interactions, please activate Accessibility in Grammarl…" at bounding box center [1148, 647] width 648 height 14
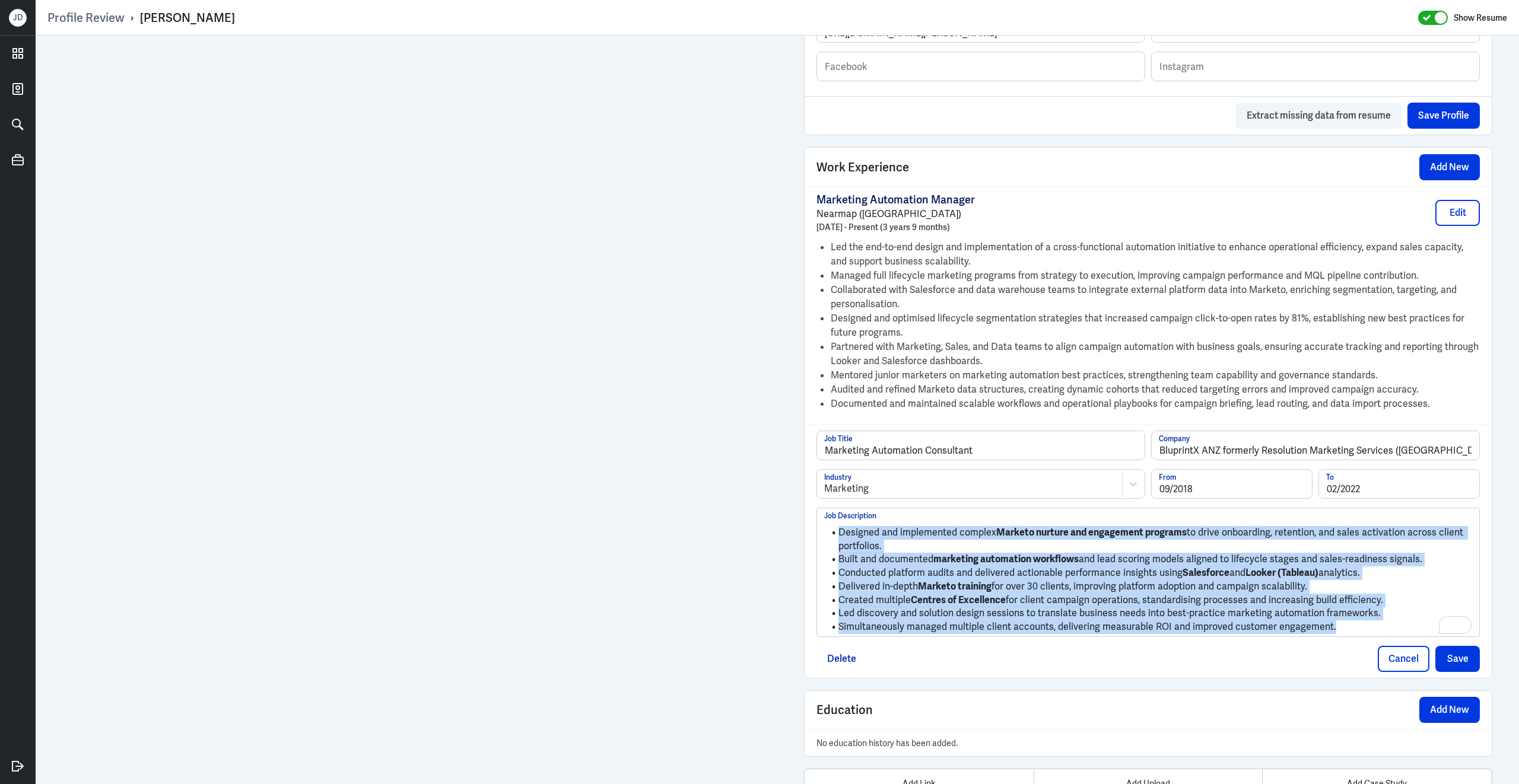
drag, startPoint x: 1343, startPoint y: 639, endPoint x: 753, endPoint y: 425, distance: 627.6
click at [753, 425] on div "Admin Settings Update Resume Save Profile User Requested Private Set Resume to …" at bounding box center [777, 66] width 1483 height 1527
click at [1448, 668] on button "Save" at bounding box center [1457, 659] width 45 height 26
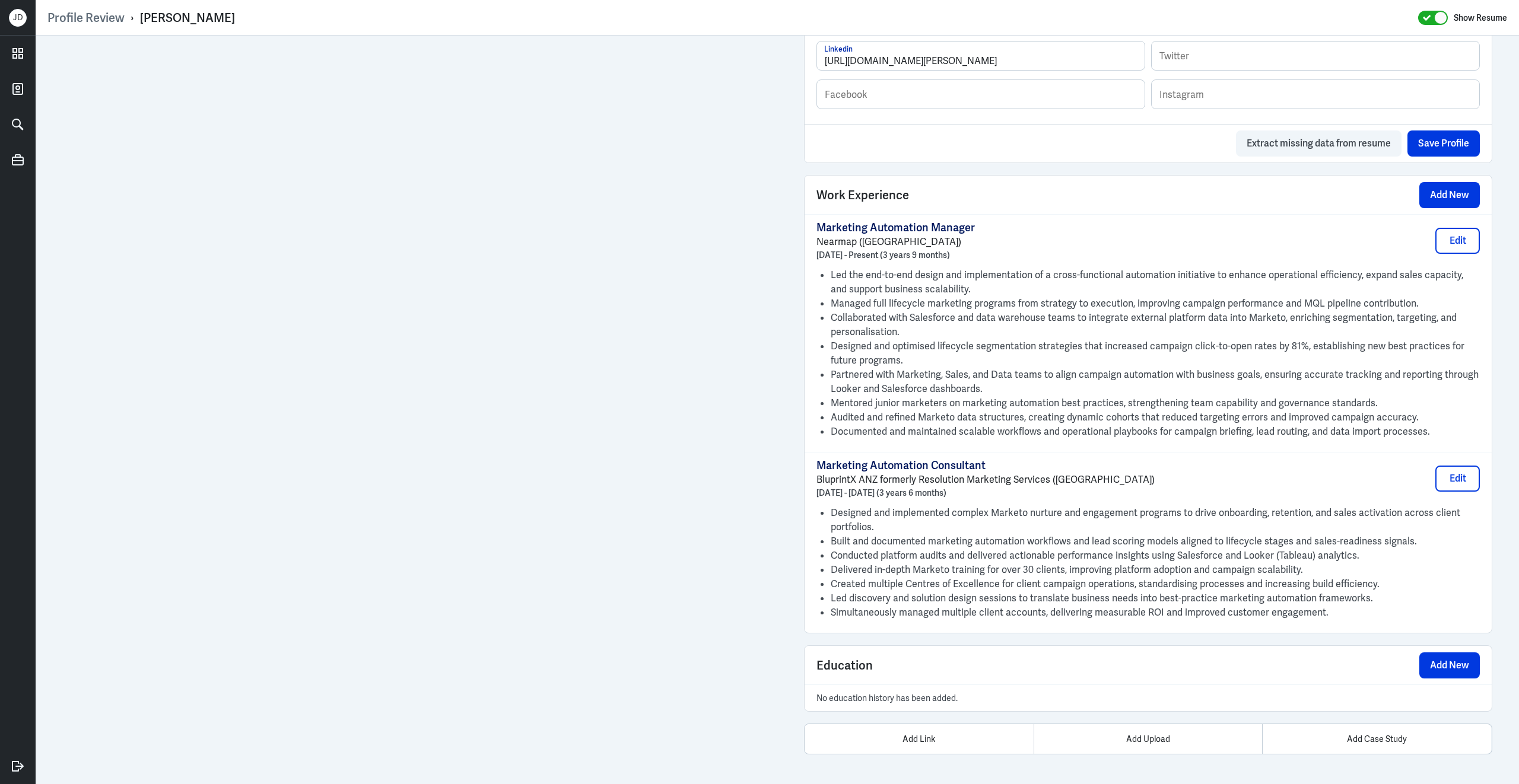
scroll to position [714, 0]
click at [1438, 676] on button "Add New" at bounding box center [1449, 665] width 60 height 26
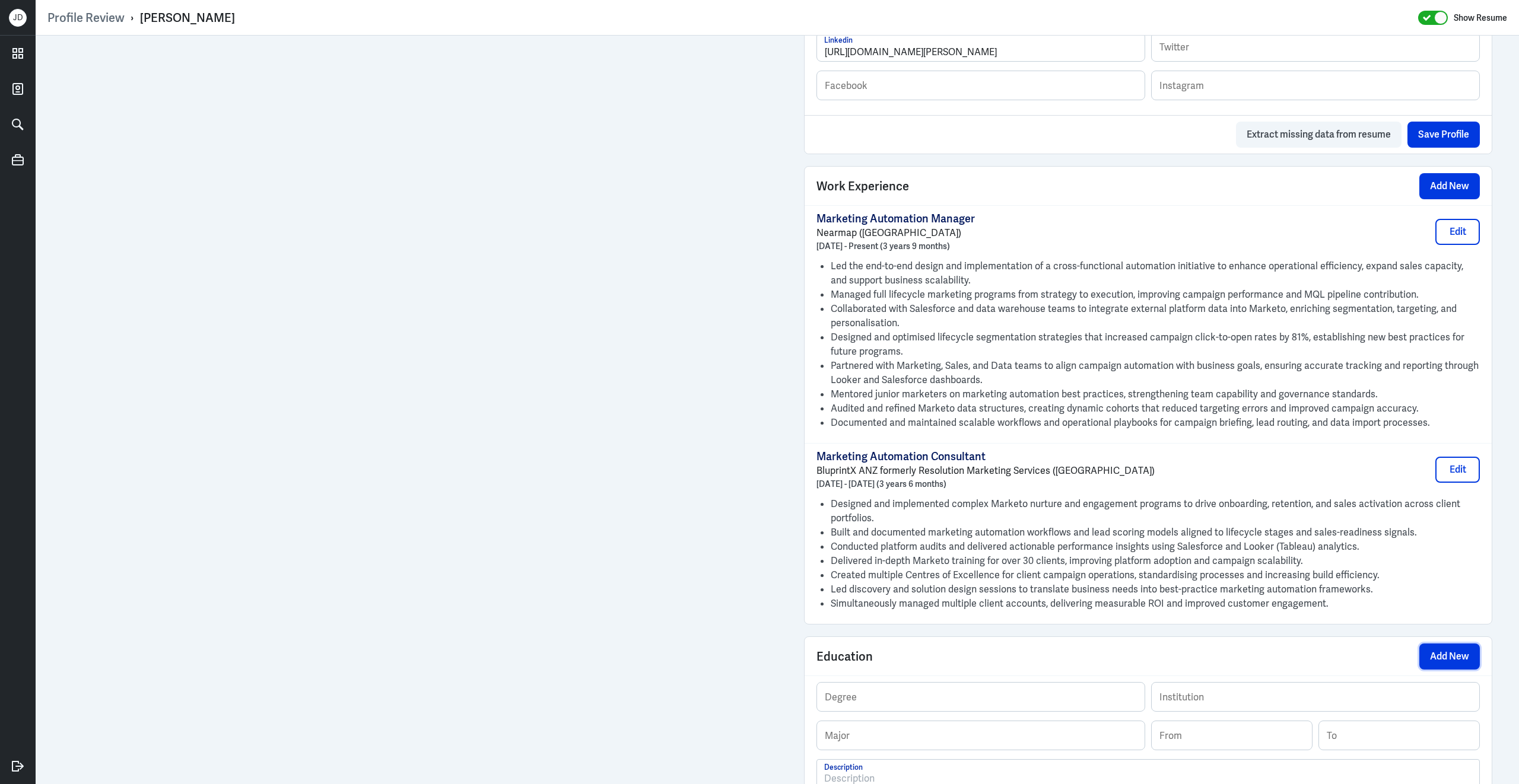
scroll to position [892, 0]
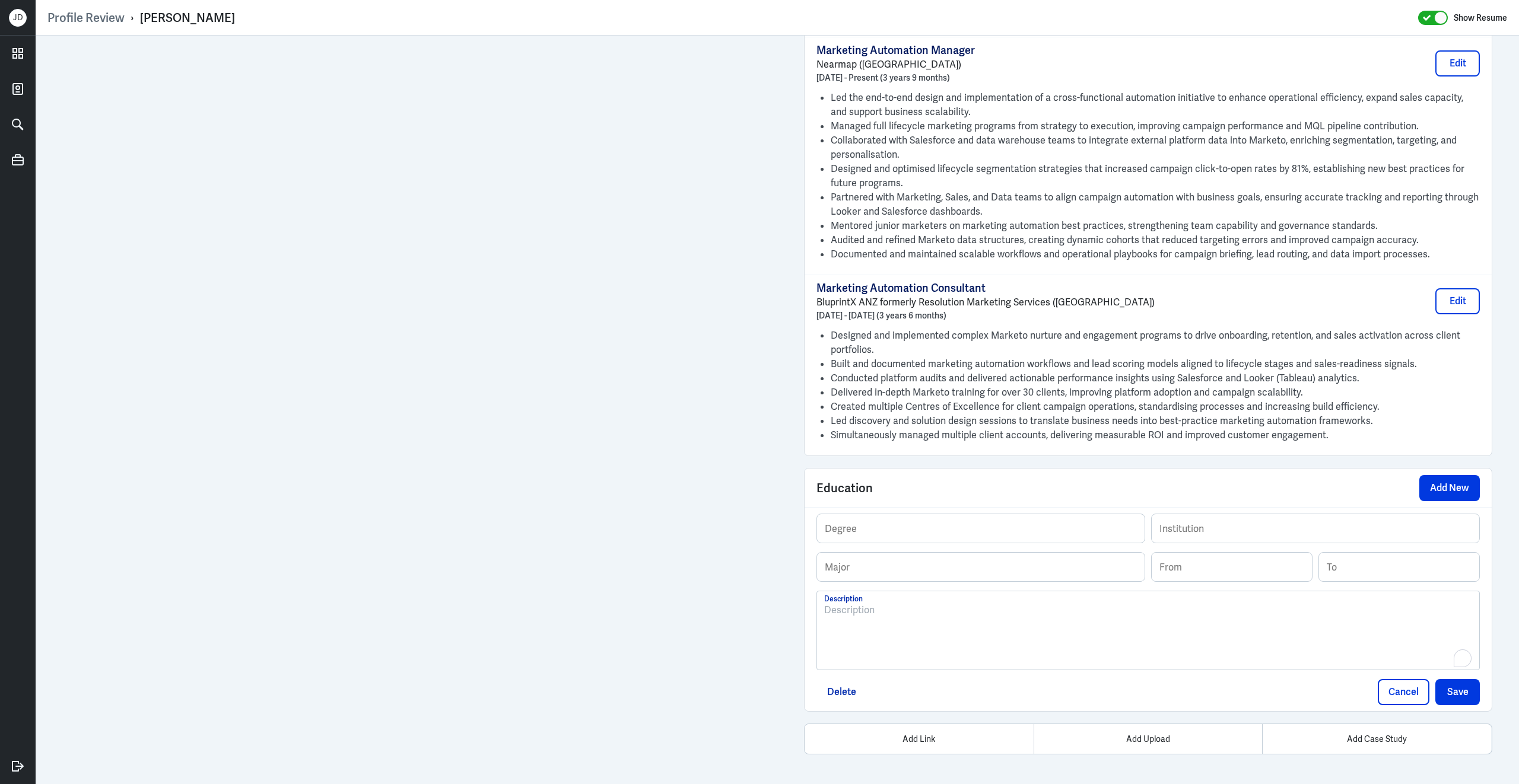
click at [866, 628] on div "To enrich screen reader interactions, please activate Accessibility in Grammarl…" at bounding box center [1148, 634] width 648 height 64
drag, startPoint x: 914, startPoint y: 613, endPoint x: 875, endPoint y: 609, distance: 39.2
click at [875, 609] on p "Bachelor of Business, [GEOGRAPHIC_DATA], [GEOGRAPHIC_DATA] ([DATE]-[DATE]) Mark…" at bounding box center [1148, 610] width 648 height 14
click at [894, 553] on input "text" at bounding box center [980, 567] width 327 height 29
paste input "Business"
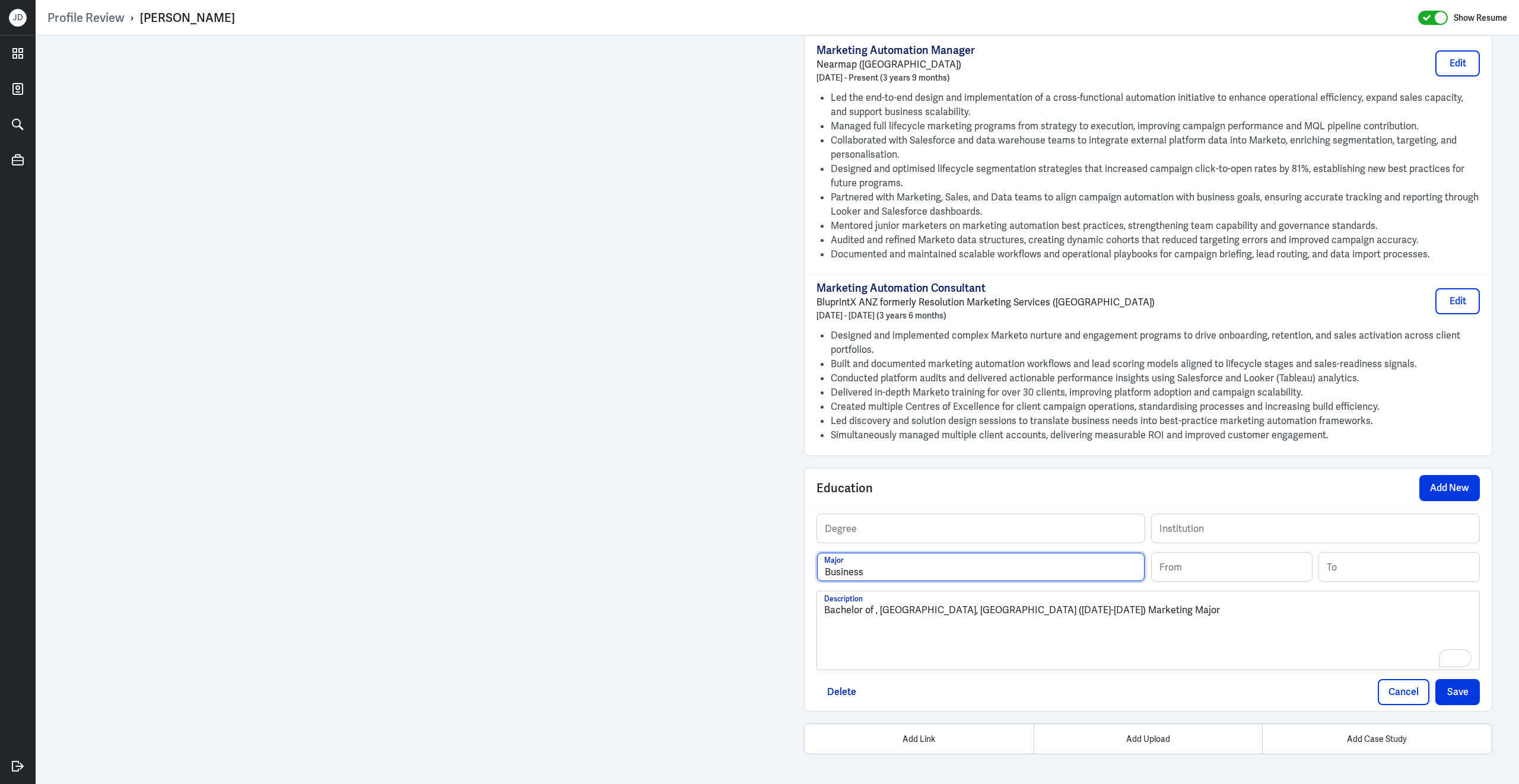
type input "Business"
click at [902, 528] on input "text" at bounding box center [980, 529] width 327 height 29
click at [886, 530] on input "text" at bounding box center [980, 529] width 327 height 29
type input "Bachelor's Degree"
drag, startPoint x: 881, startPoint y: 611, endPoint x: 1019, endPoint y: 609, distance: 138.0
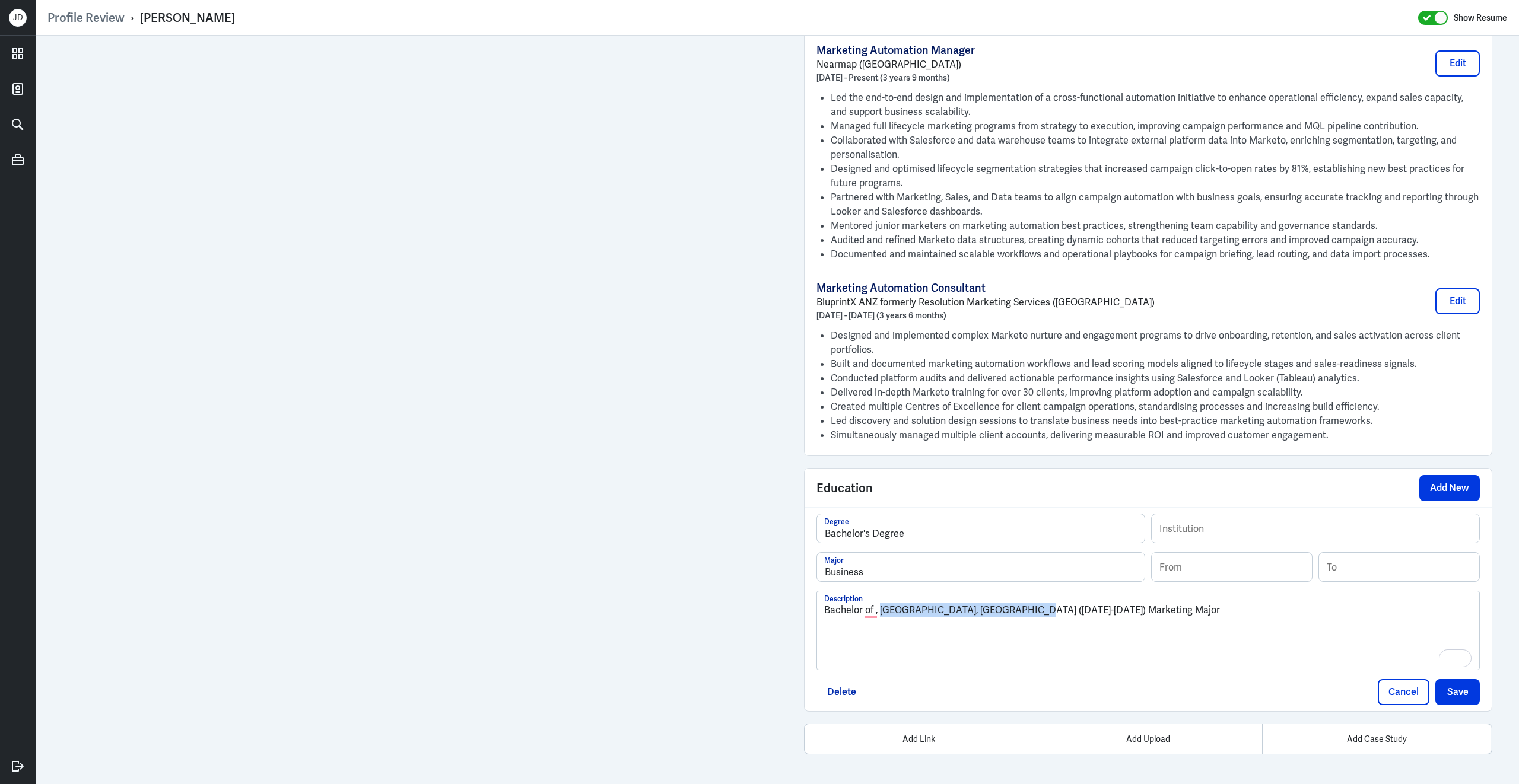
click at [1019, 609] on p "Bachelor of , [GEOGRAPHIC_DATA], [GEOGRAPHIC_DATA] ([DATE]-[DATE]) Marketing Ma…" at bounding box center [1148, 610] width 648 height 14
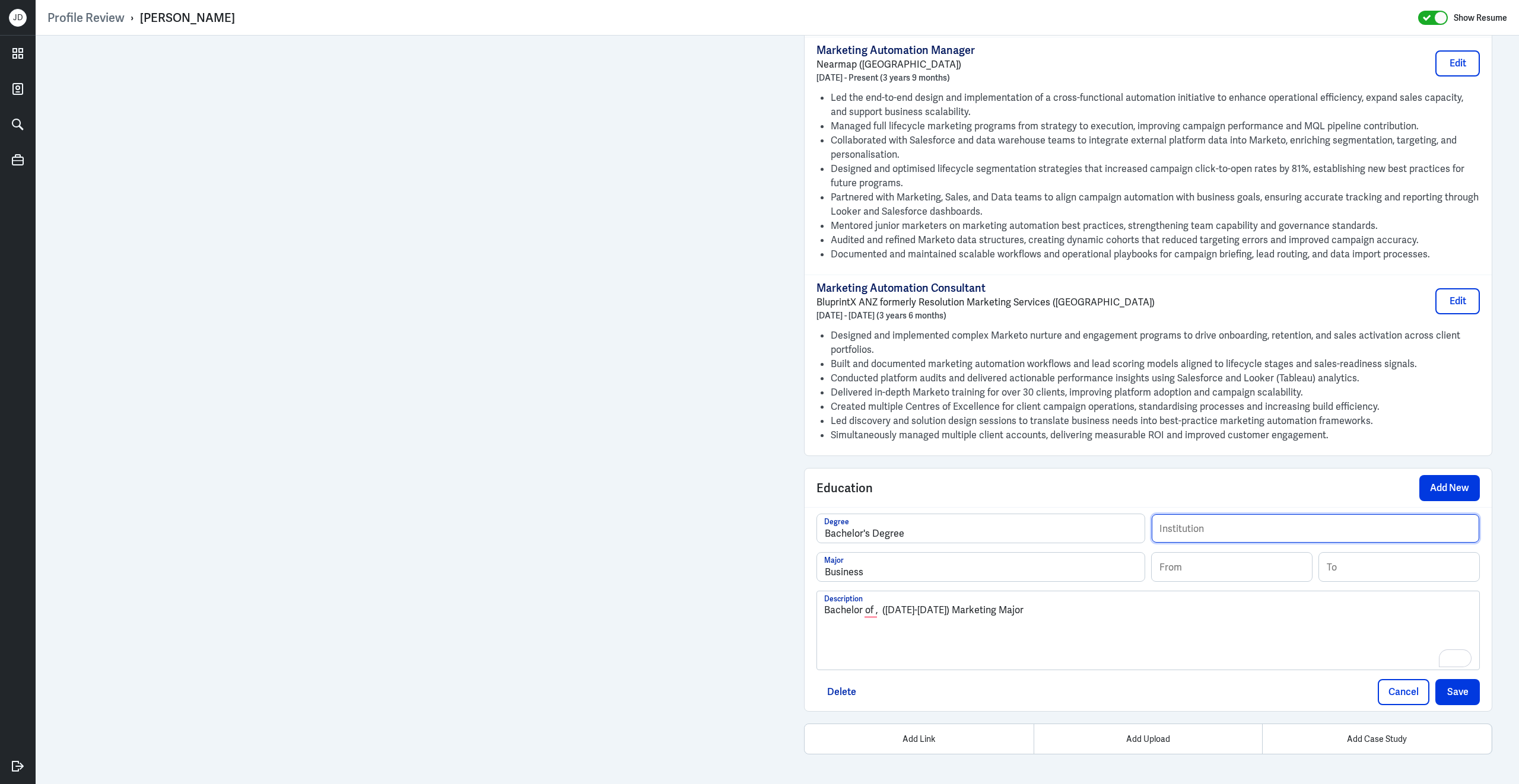
click at [1258, 523] on input "text" at bounding box center [1315, 529] width 327 height 29
paste input "[GEOGRAPHIC_DATA], [GEOGRAPHIC_DATA]"
type input "[GEOGRAPHIC_DATA], [GEOGRAPHIC_DATA]"
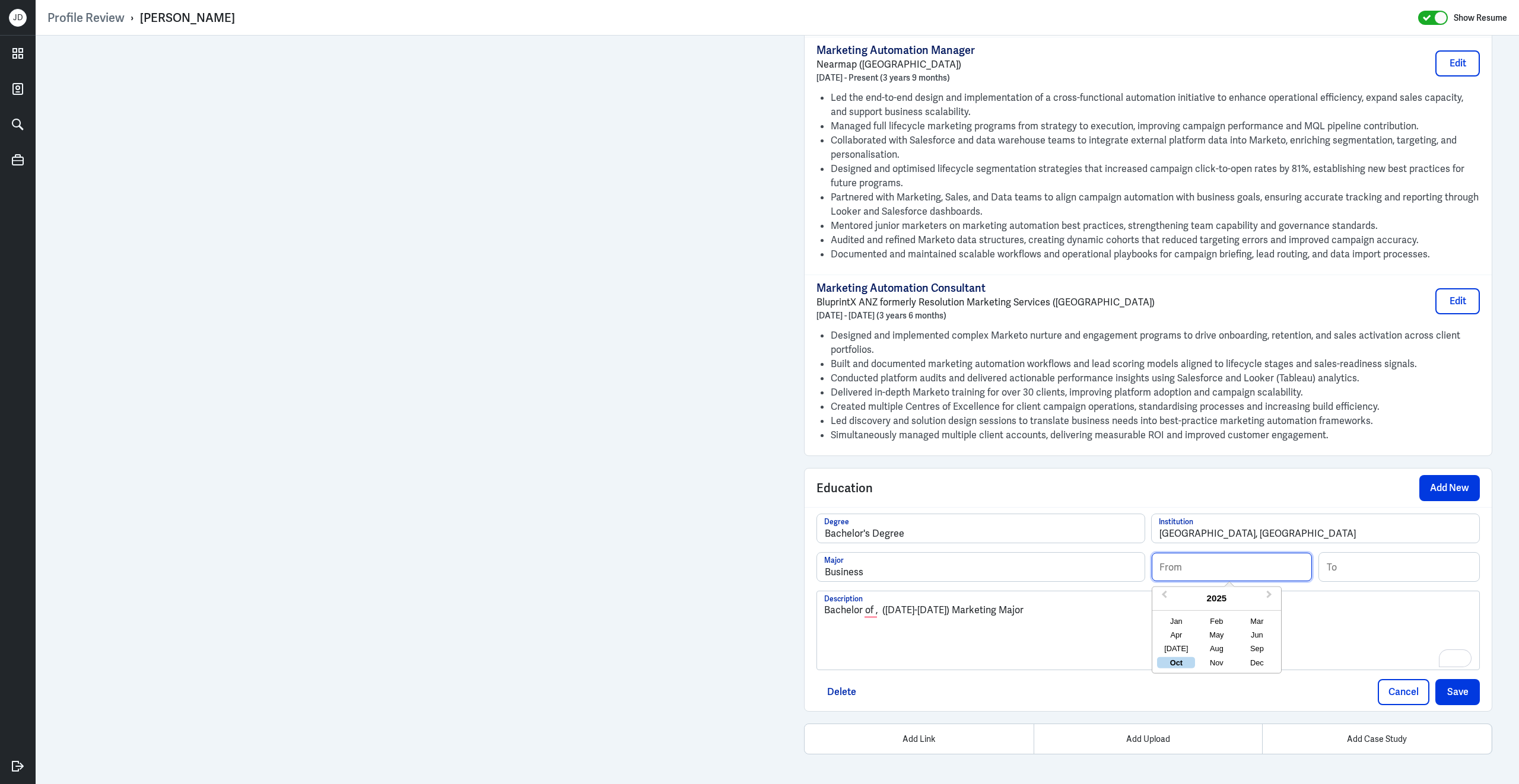
click at [1177, 565] on input at bounding box center [1231, 567] width 160 height 29
type input "02/2014"
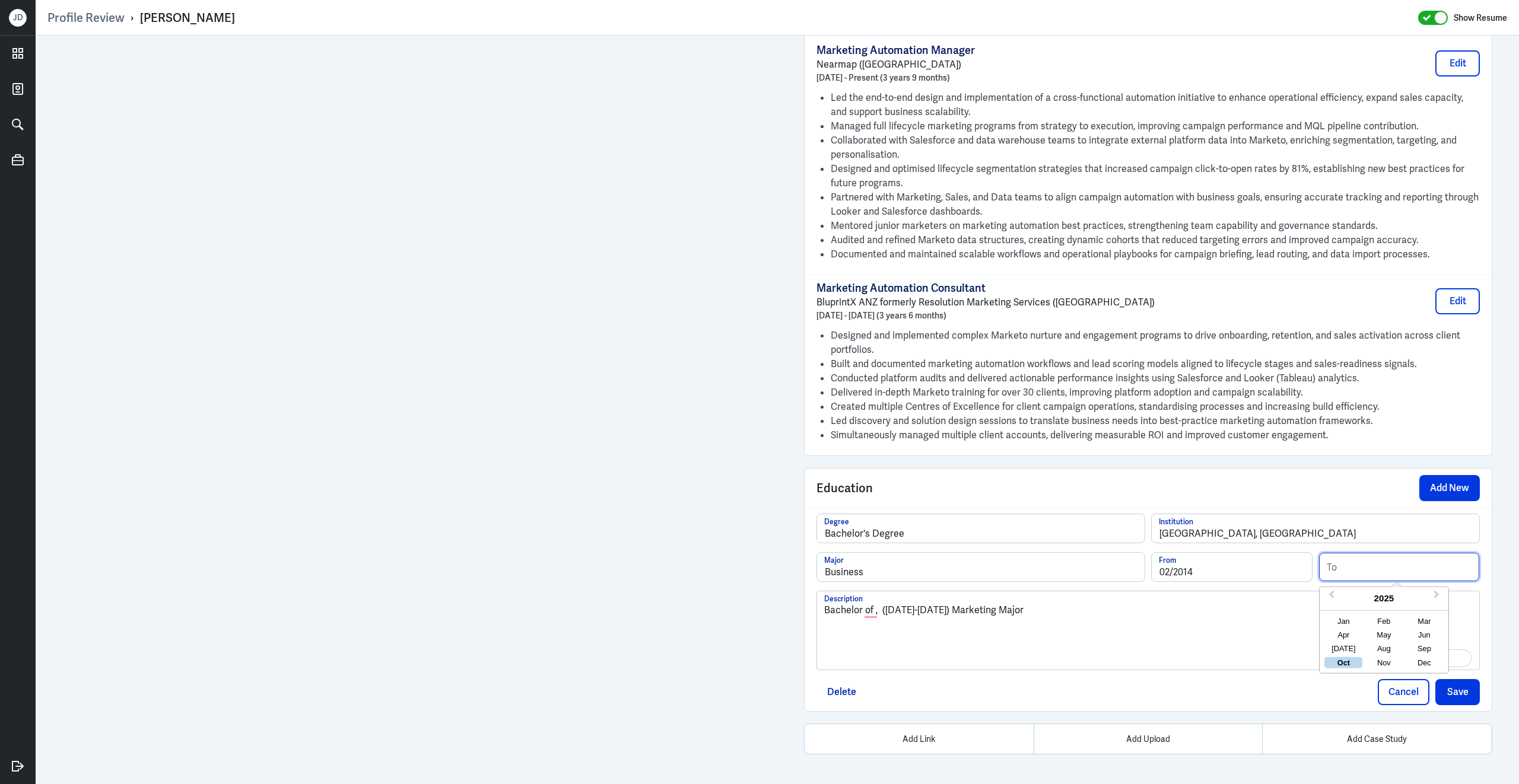
click at [1378, 569] on input at bounding box center [1398, 567] width 160 height 29
type input "02/2018"
drag, startPoint x: 1070, startPoint y: 616, endPoint x: 796, endPoint y: 592, distance: 275.0
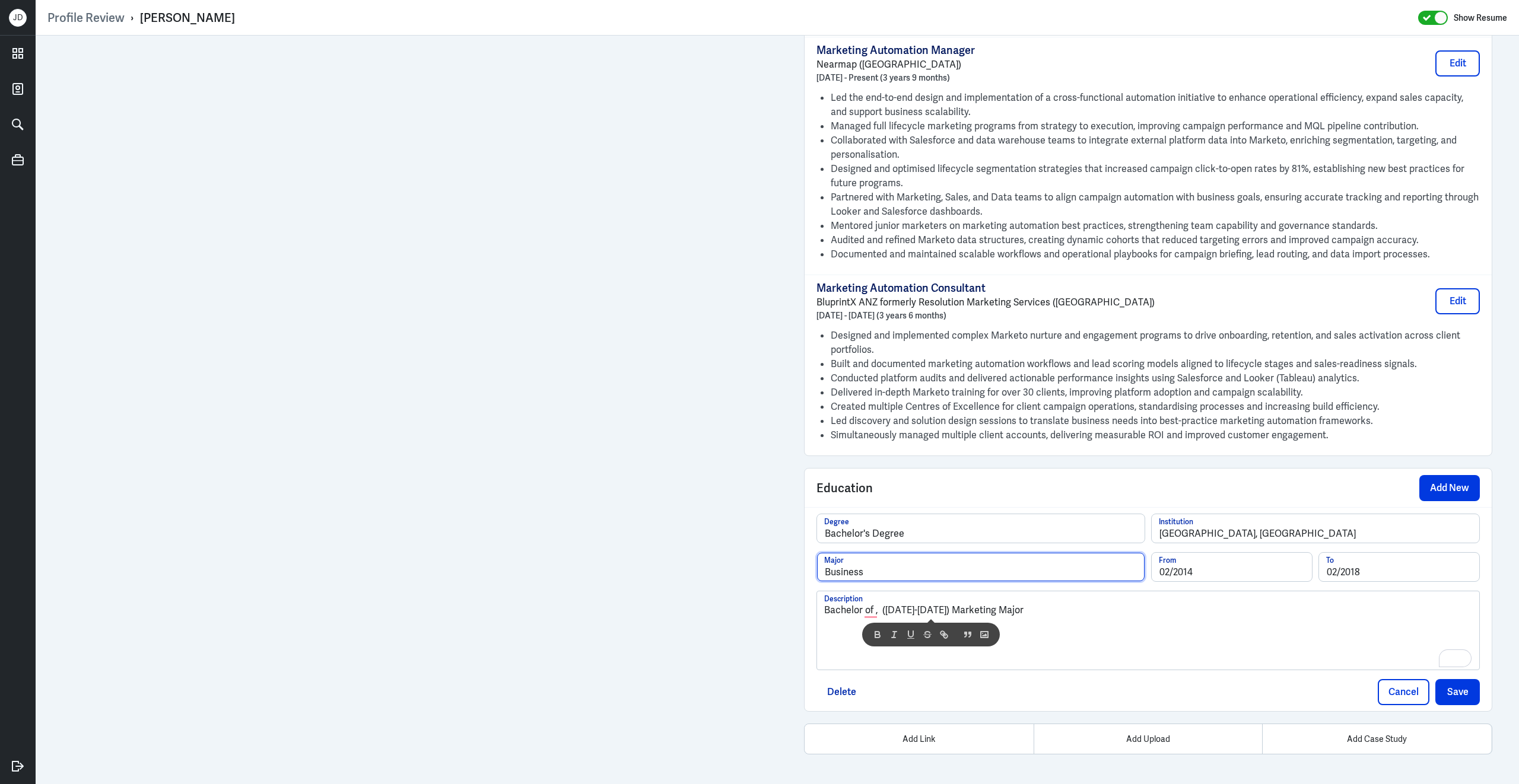
drag, startPoint x: 915, startPoint y: 573, endPoint x: 775, endPoint y: 573, distance: 140.0
drag, startPoint x: 883, startPoint y: 571, endPoint x: 736, endPoint y: 564, distance: 147.2
type input "Marketing"
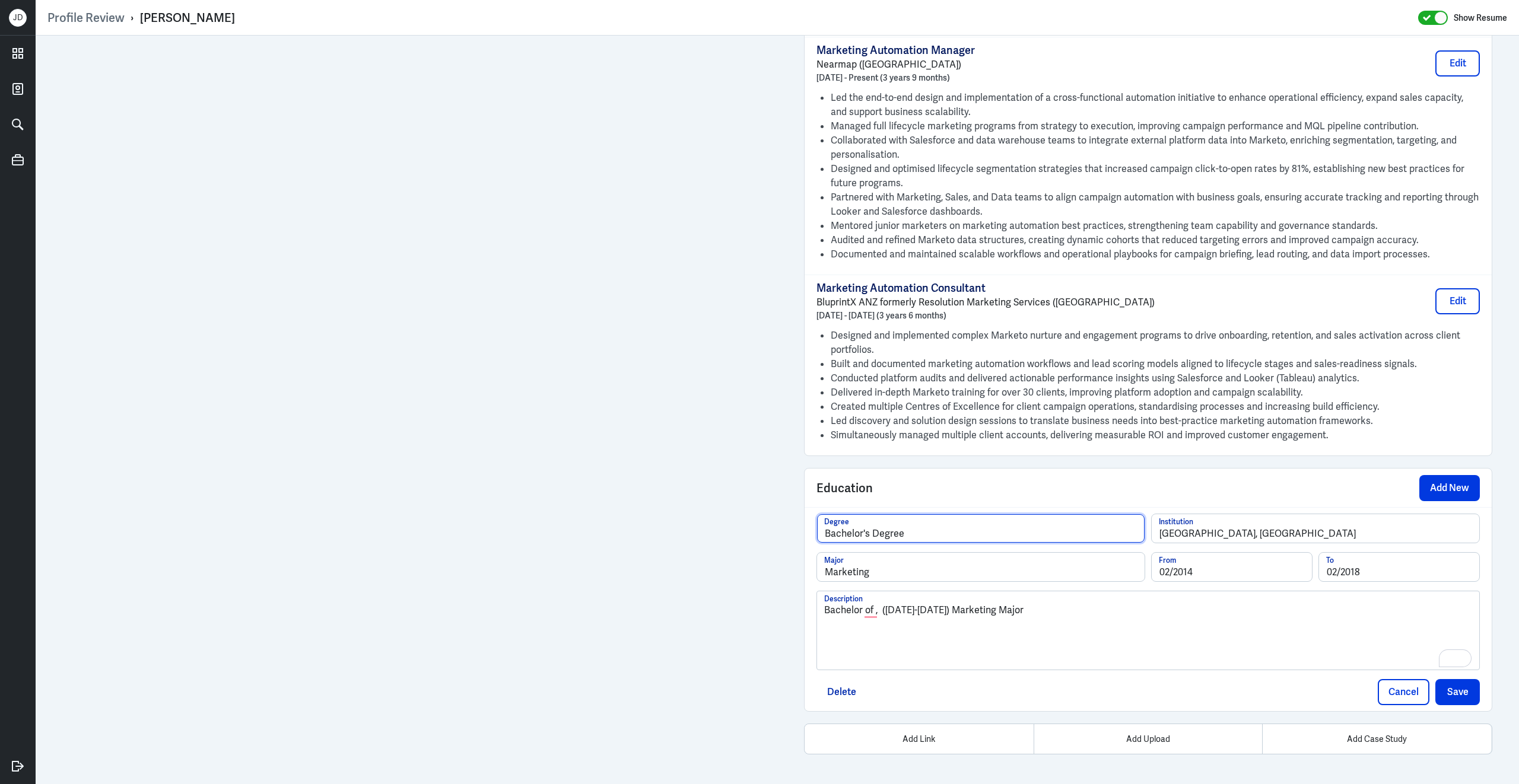
drag, startPoint x: 919, startPoint y: 534, endPoint x: 795, endPoint y: 485, distance: 133.3
paste input "of Business"
type input "Bachelor of Business"
click at [1210, 675] on div "Bachelor of Business Degree [GEOGRAPHIC_DATA], [GEOGRAPHIC_DATA] Institution Ma…" at bounding box center [1148, 609] width 663 height 191
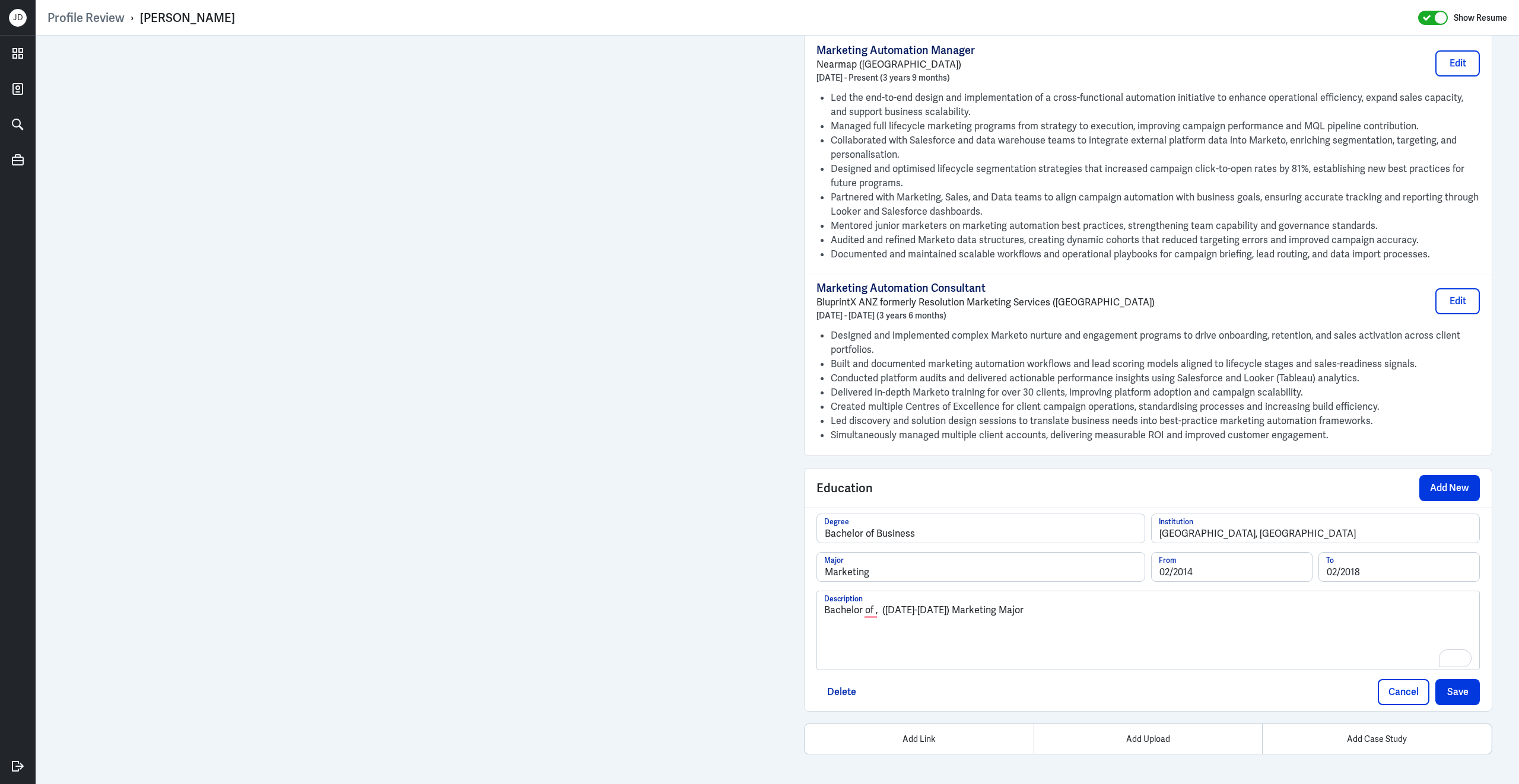
drag, startPoint x: 1096, startPoint y: 611, endPoint x: 746, endPoint y: 579, distance: 351.5
click at [1441, 695] on button "Save" at bounding box center [1457, 692] width 45 height 26
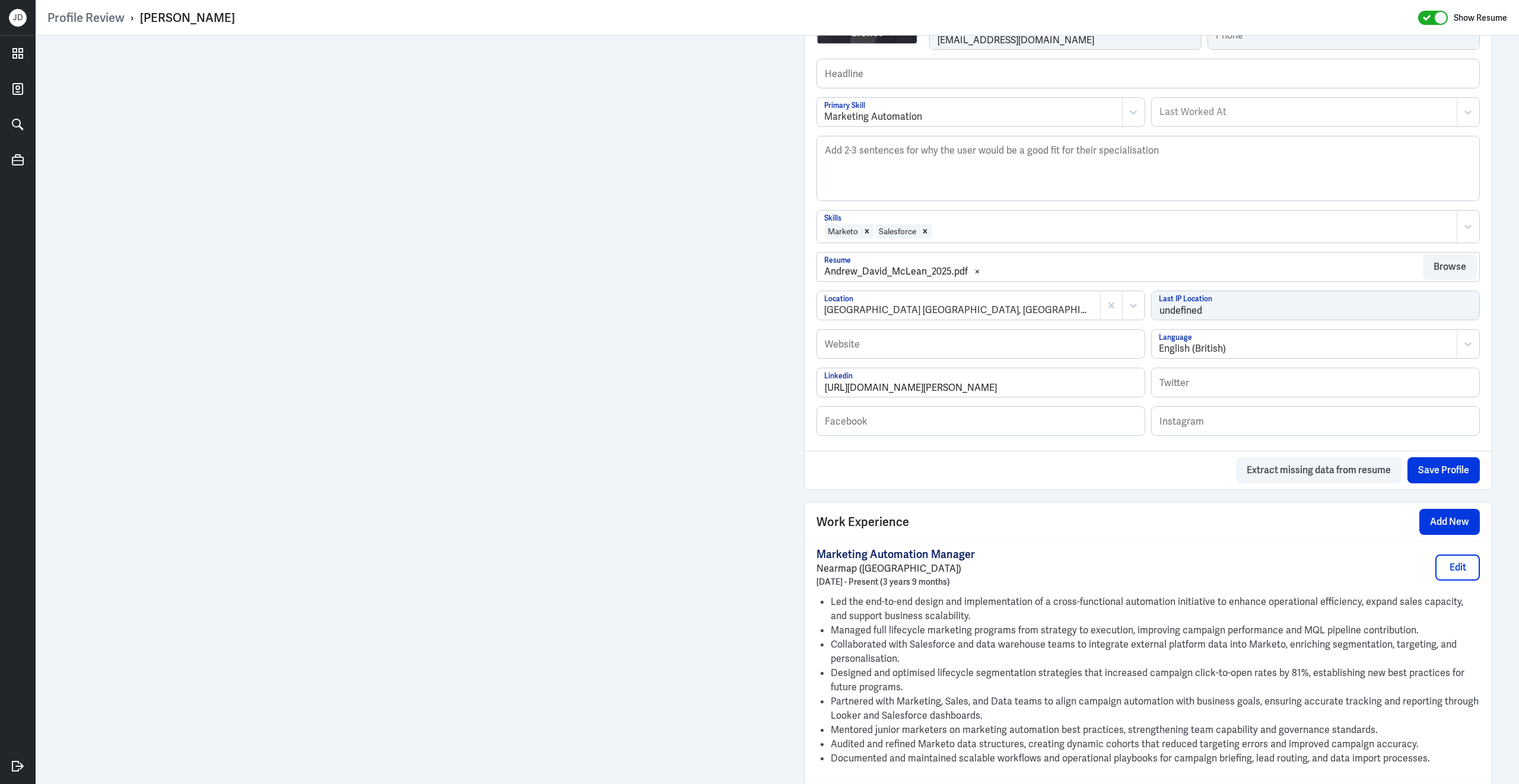
scroll to position [316, 0]
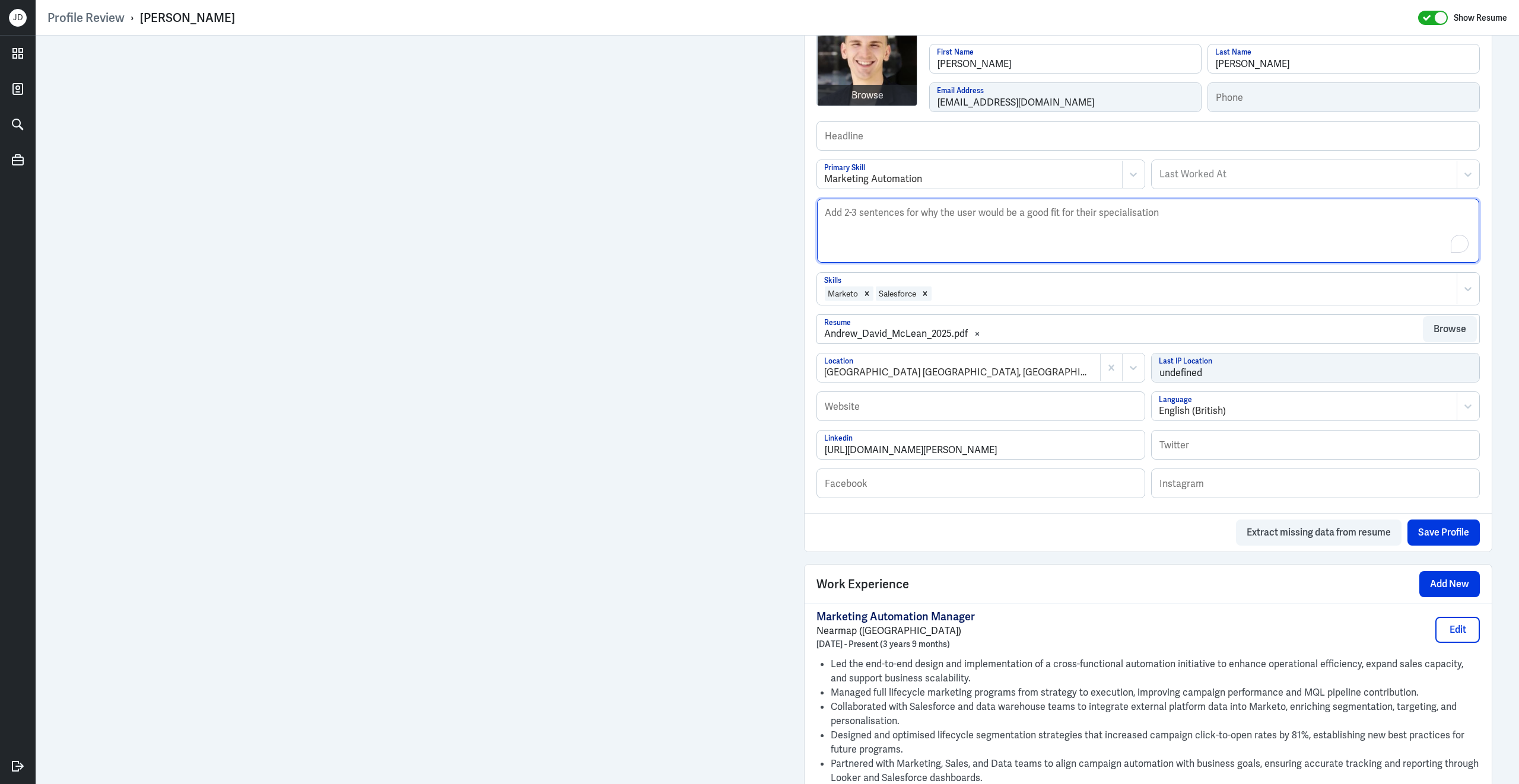
click at [912, 241] on textarea "Description" at bounding box center [1148, 230] width 662 height 64
paste textarea "[PERSON_NAME] is a Marketing Automation and Lifecycle Marketing Specialist with…"
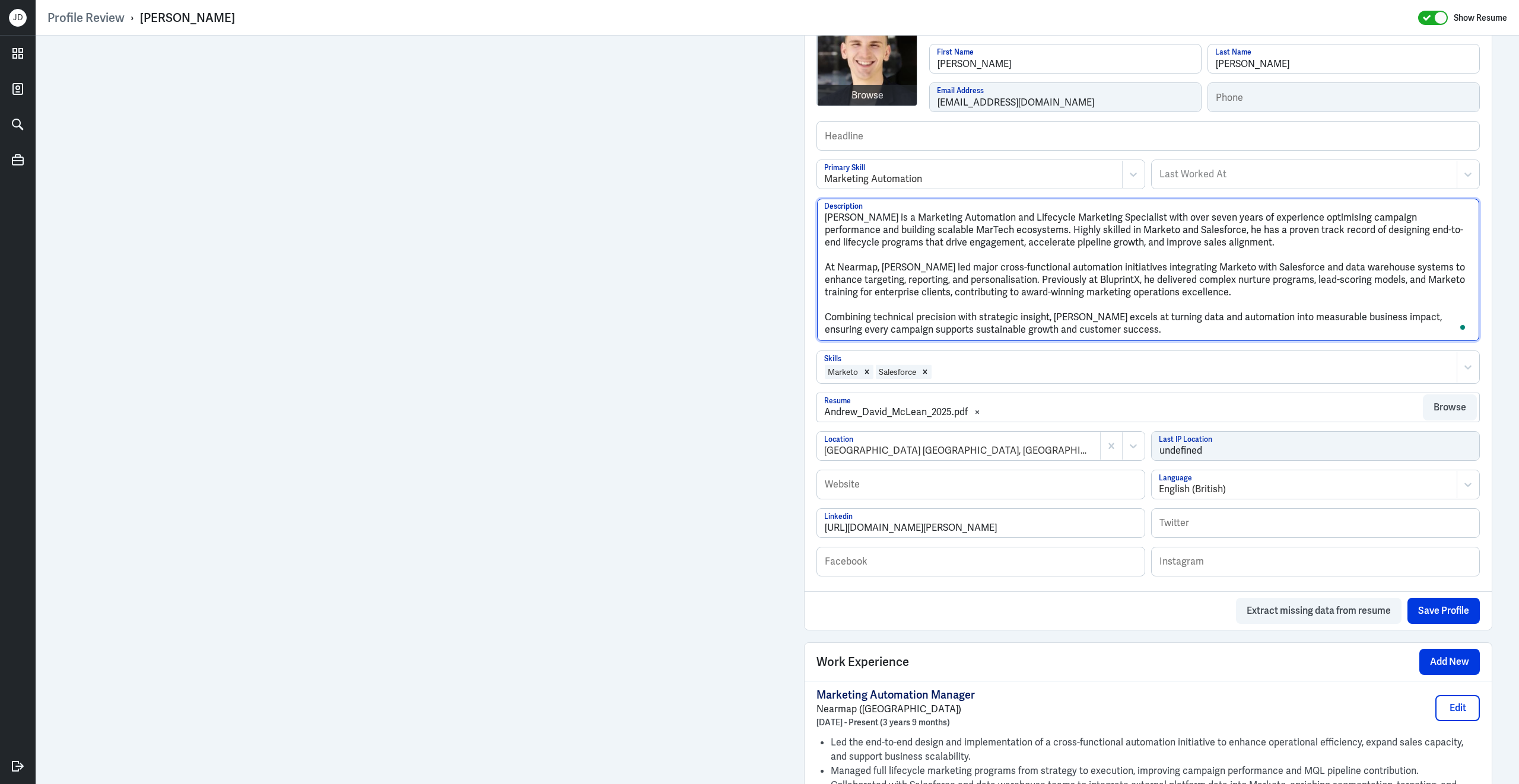
click at [826, 274] on textarea "[PERSON_NAME] is a Marketing Automation and Lifecycle Marketing Specialist with…" at bounding box center [1148, 270] width 662 height 143
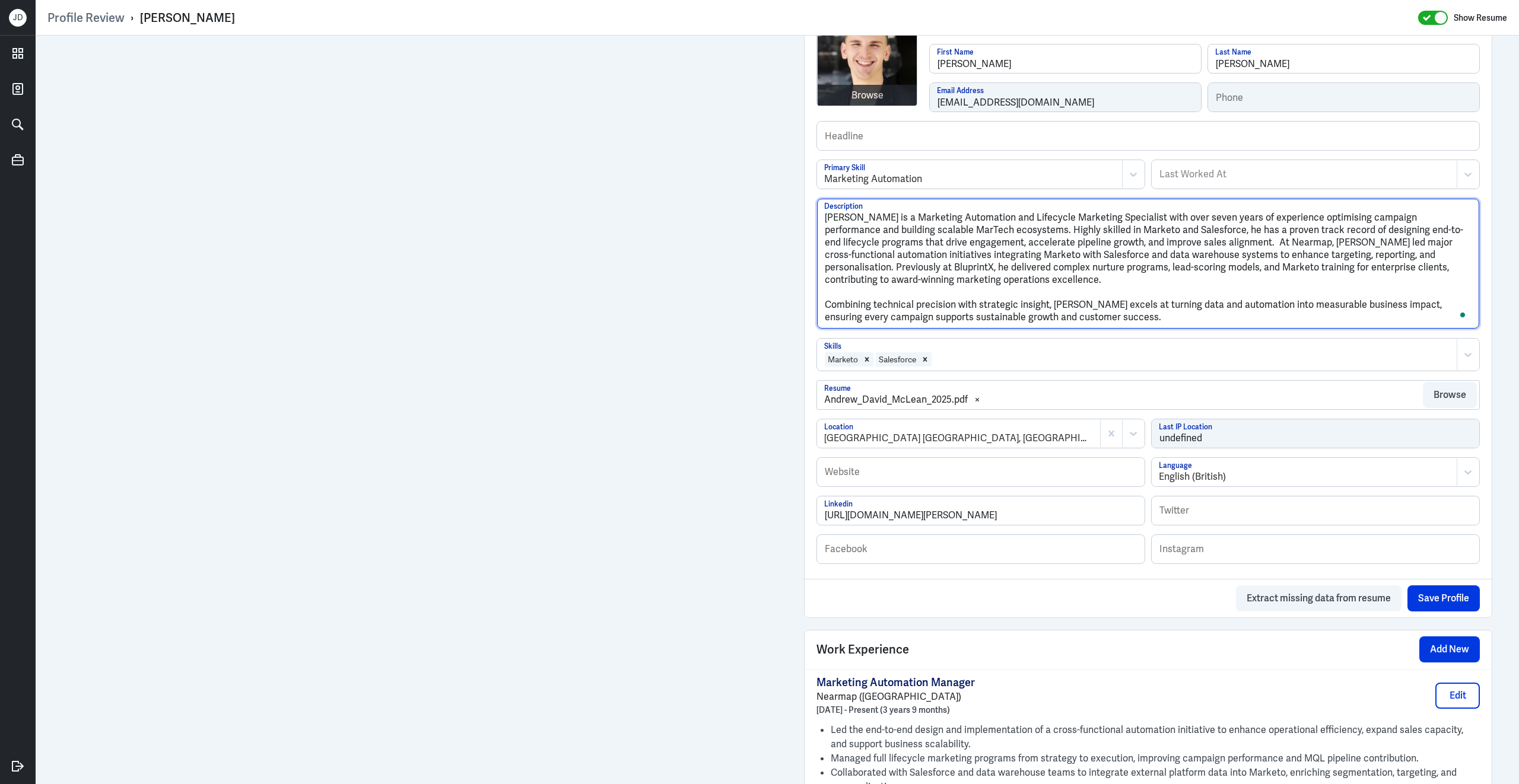
click at [827, 309] on textarea "[PERSON_NAME] is a Marketing Automation and Lifecycle Marketing Specialist with…" at bounding box center [1148, 263] width 662 height 130
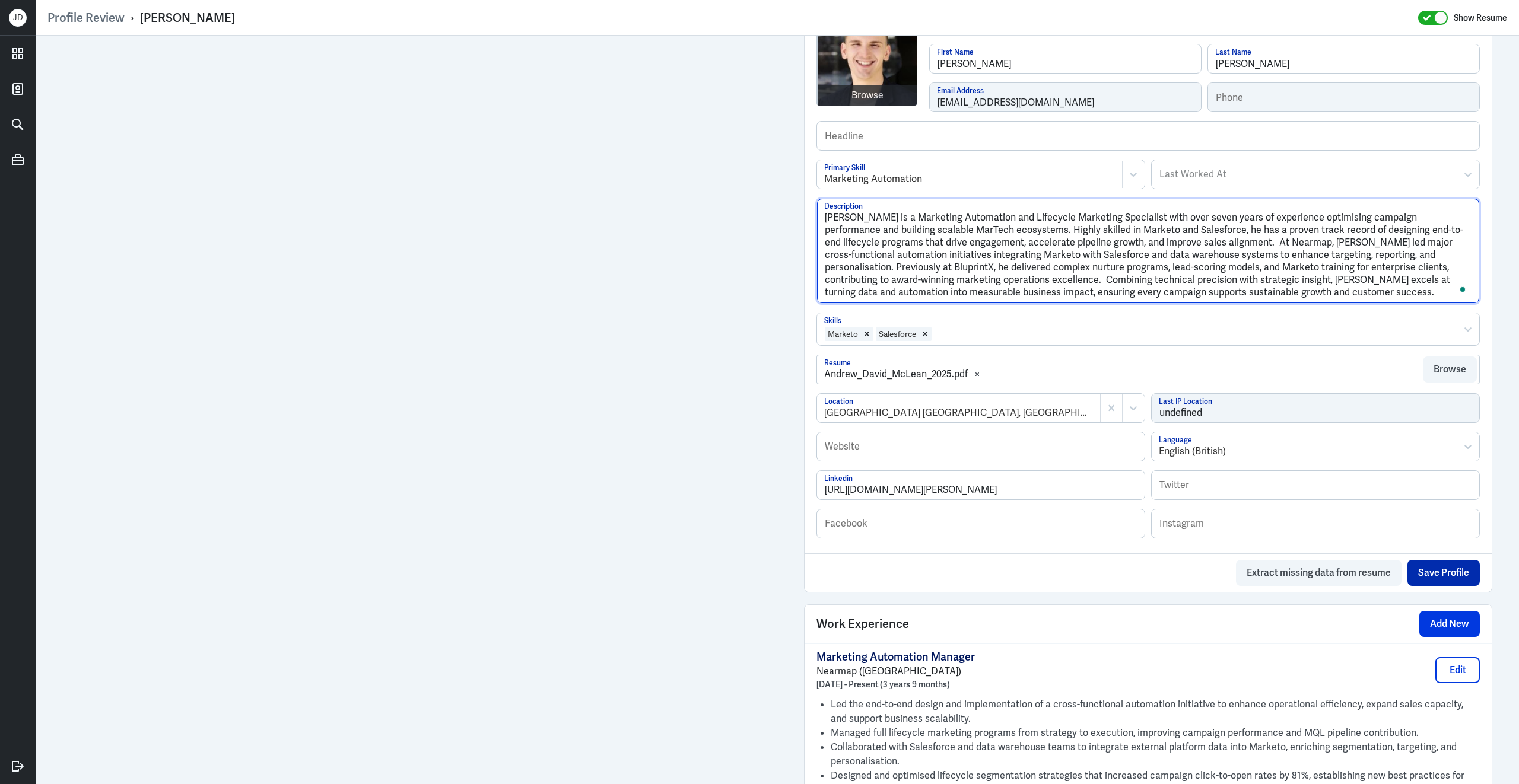
type textarea "[PERSON_NAME] is a Marketing Automation and Lifecycle Marketing Specialist with…"
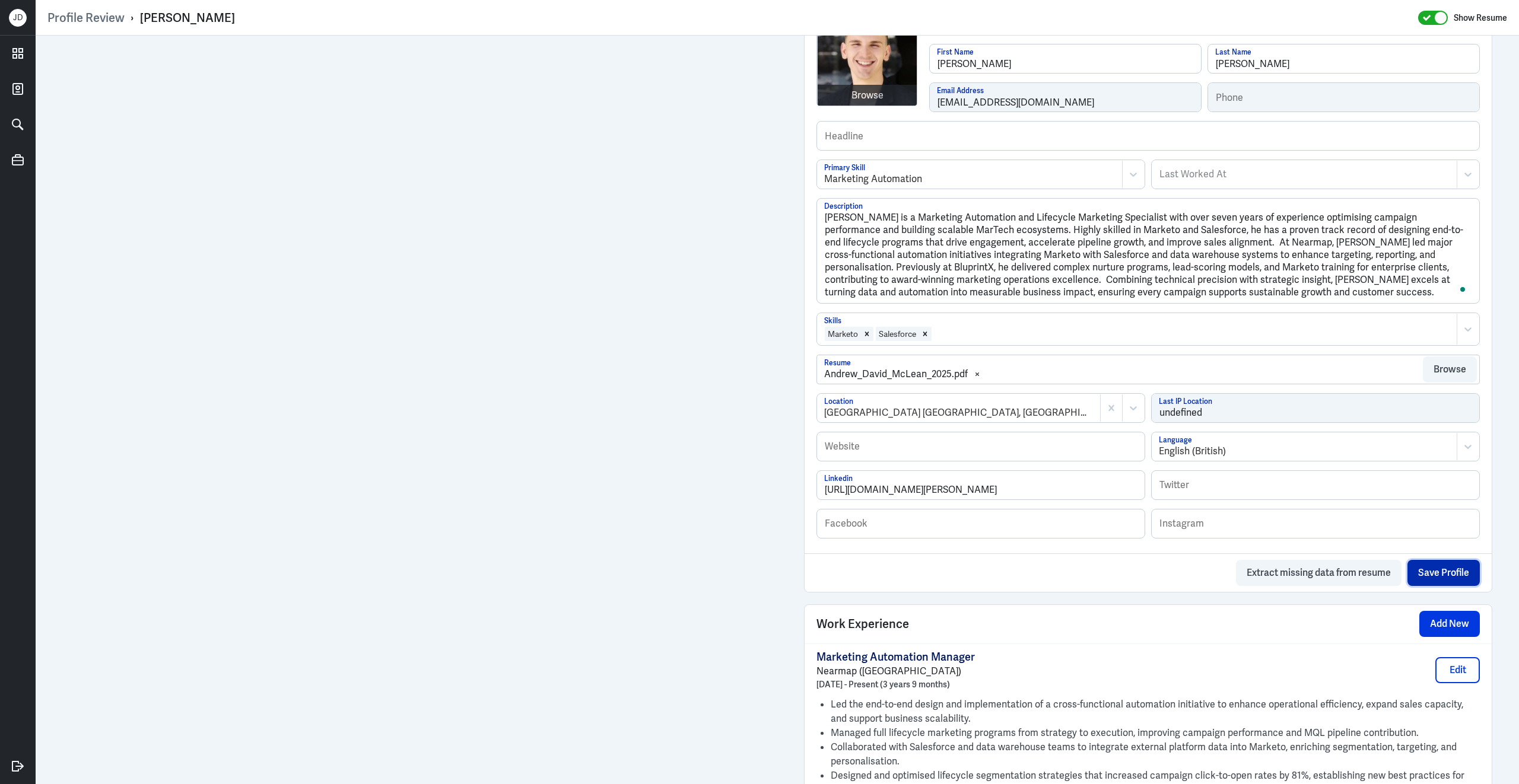
click at [1440, 582] on button "Save Profile" at bounding box center [1443, 573] width 72 height 26
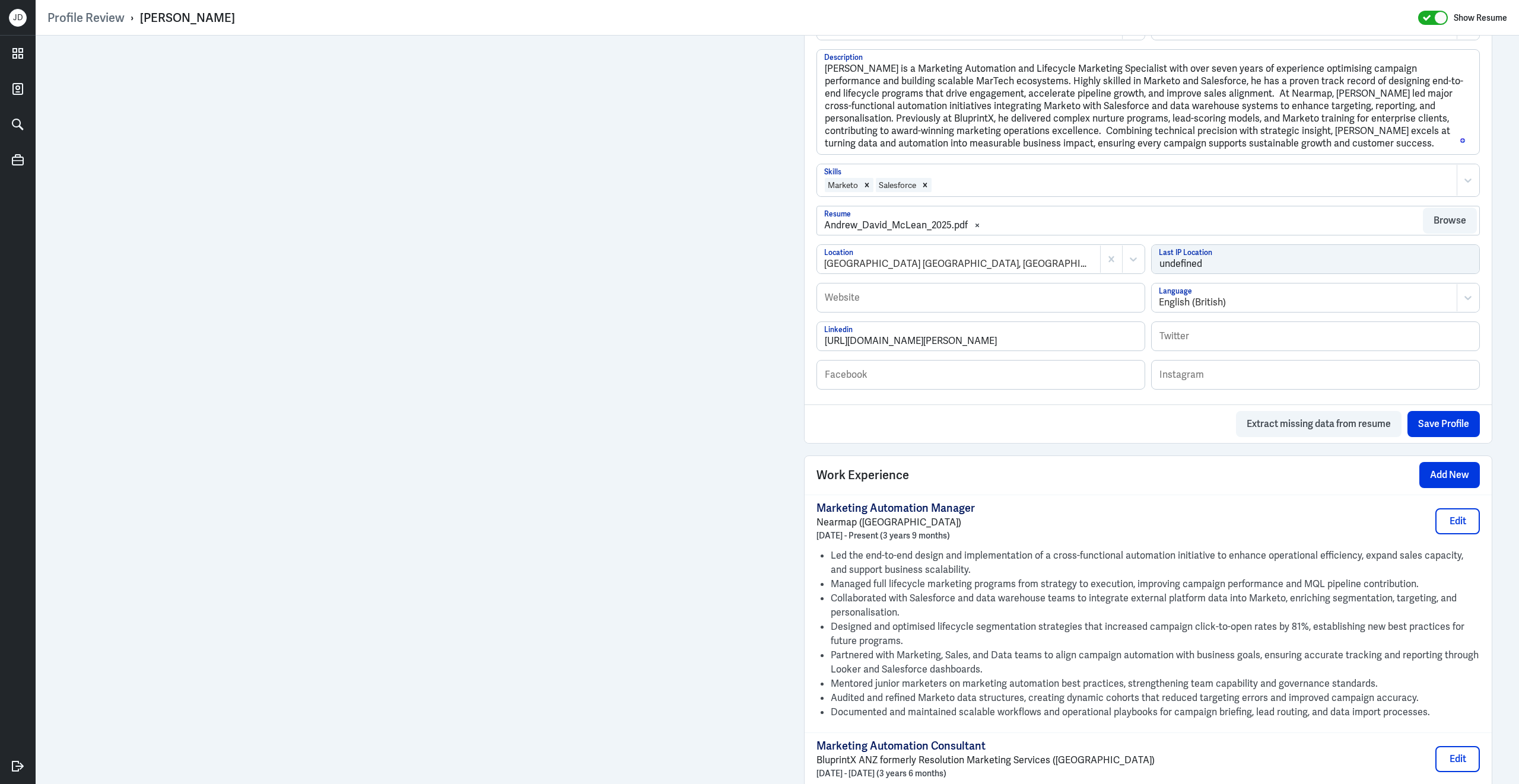
scroll to position [344, 0]
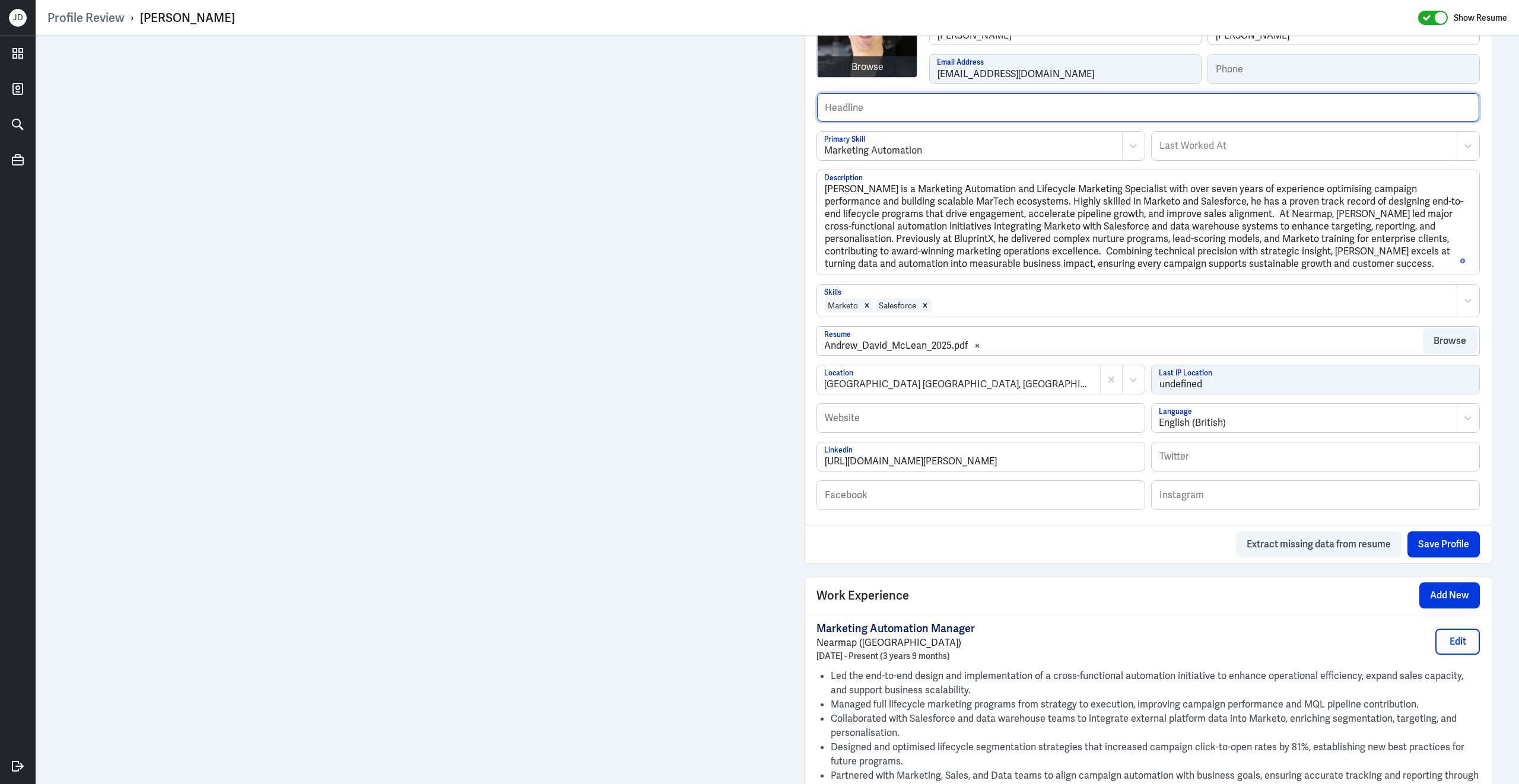
click at [917, 116] on input "text" at bounding box center [1148, 108] width 662 height 29
paste input "Marketing Automation & Lifecycle Marketing Specialist"
type input "Marketing Automation & Lifecycle Marketing Specialist."
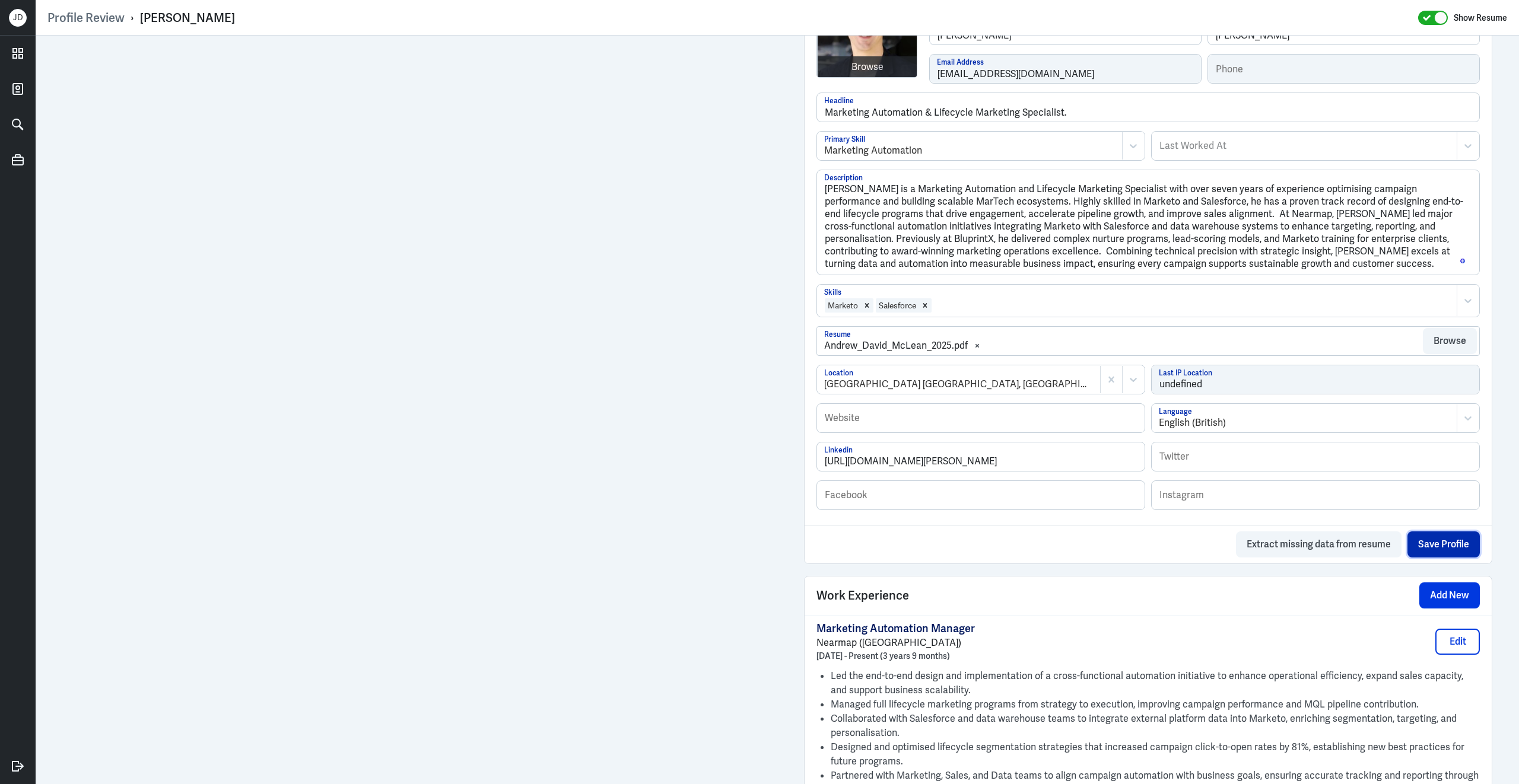
click at [1438, 556] on button "Save Profile" at bounding box center [1443, 545] width 72 height 26
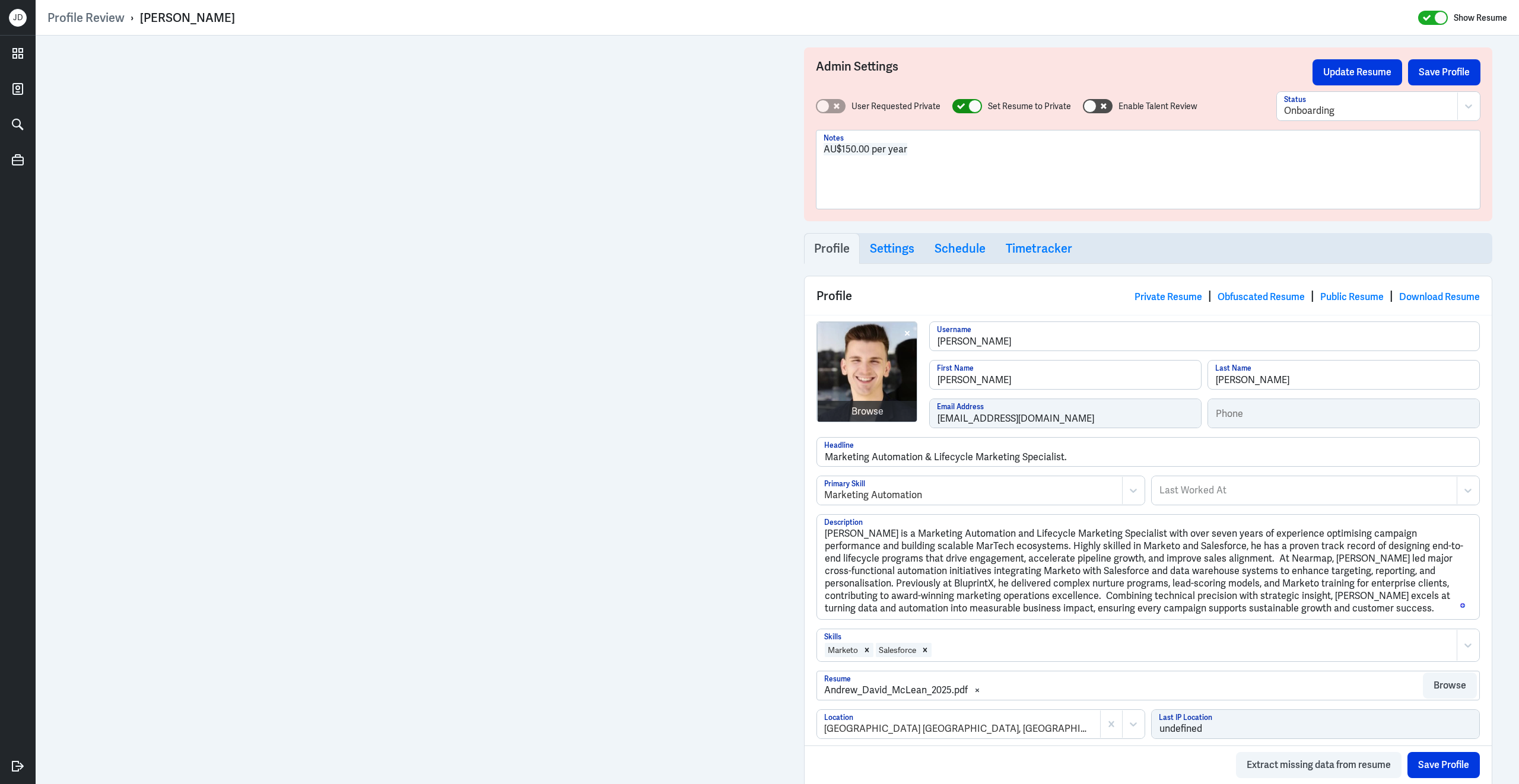
click at [957, 105] on icon at bounding box center [961, 106] width 8 height 6
checkbox input "false"
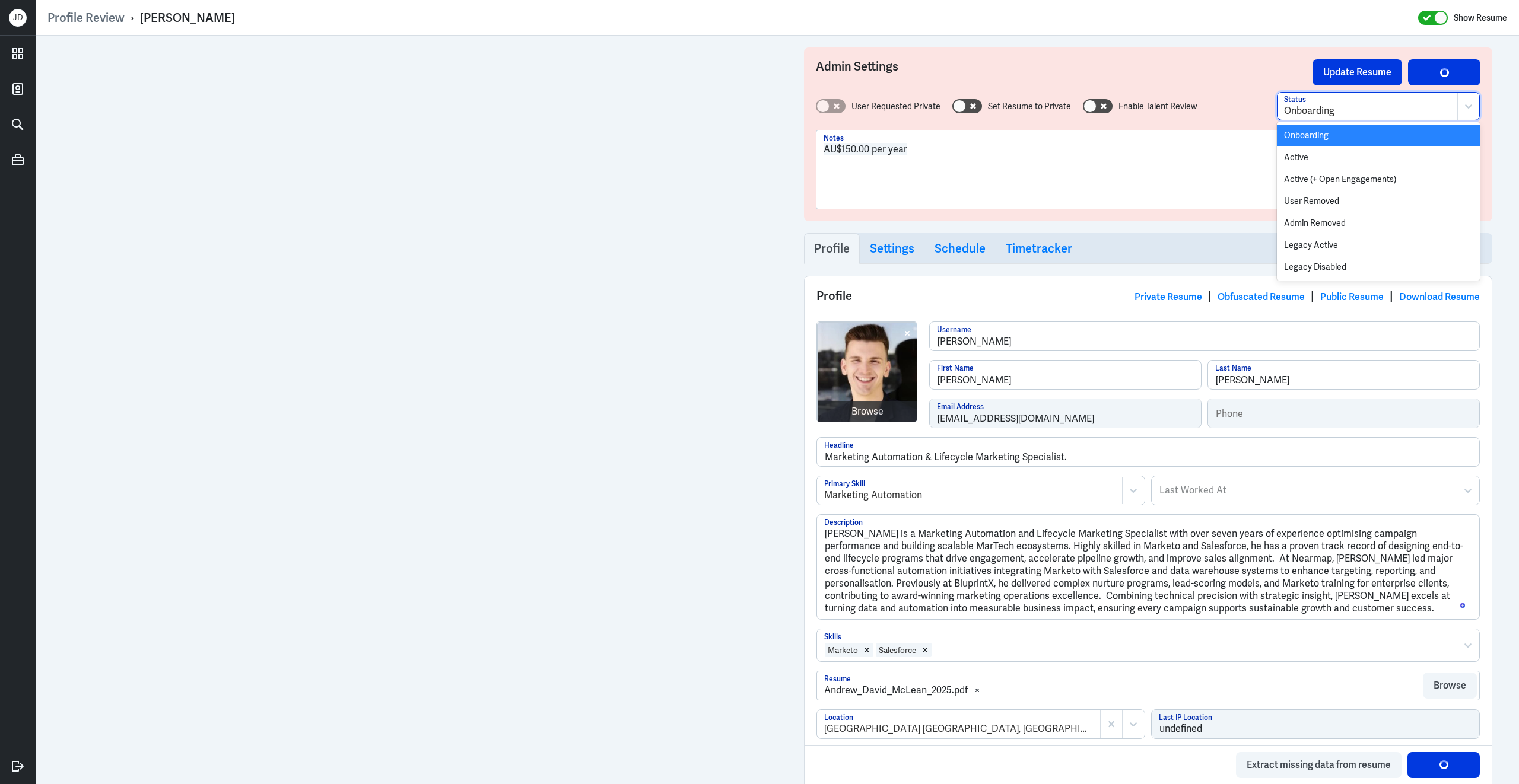
click at [1288, 111] on div at bounding box center [1367, 110] width 167 height 14
click at [1288, 162] on div "Active" at bounding box center [1378, 158] width 203 height 22
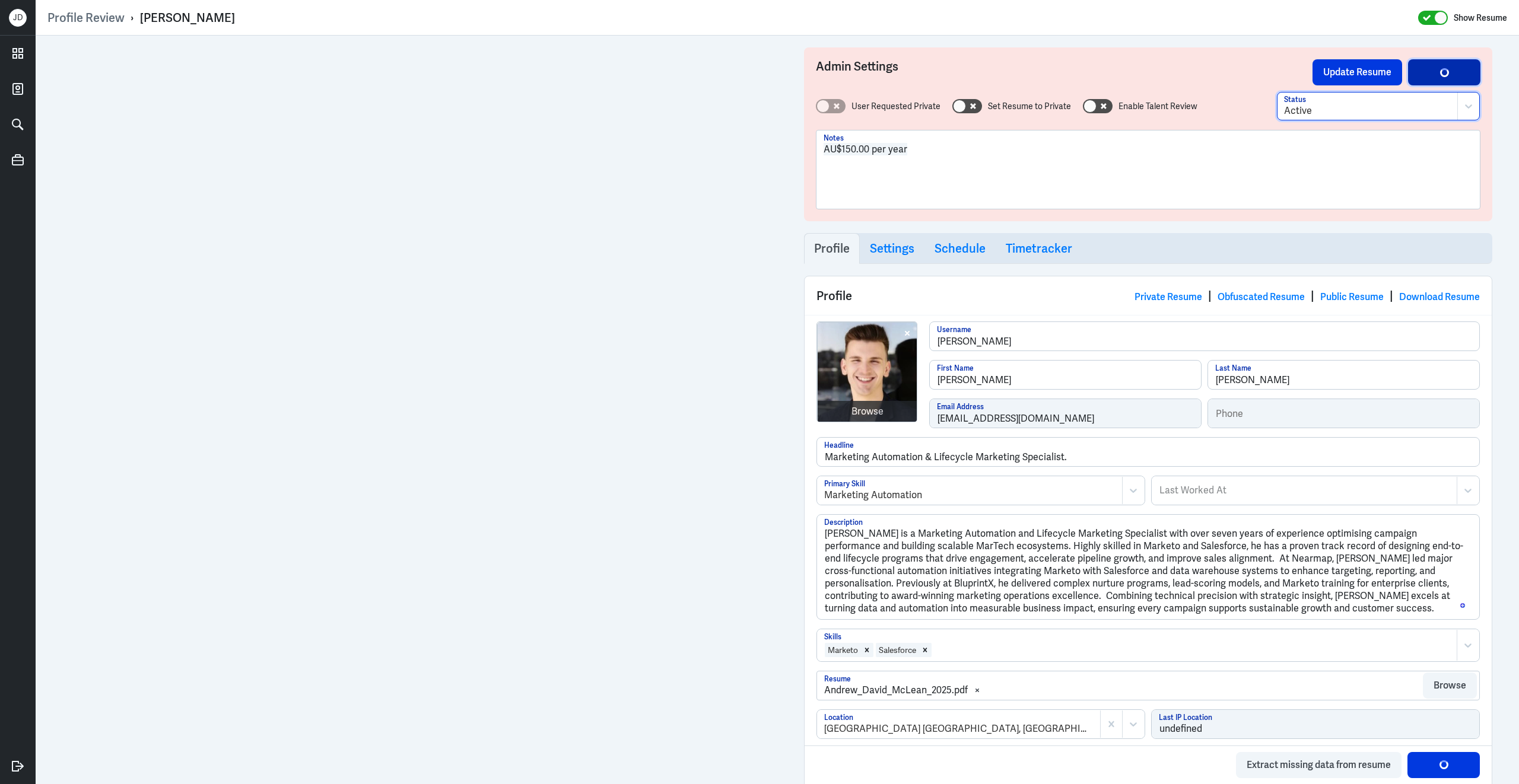
click at [1422, 72] on button "Save Profile" at bounding box center [1444, 72] width 72 height 26
click at [1453, 83] on button "Save Profile" at bounding box center [1444, 72] width 72 height 26
click at [1453, 79] on button "Save Profile" at bounding box center [1444, 72] width 72 height 26
click at [1351, 75] on button "Update Resume" at bounding box center [1357, 72] width 90 height 26
click at [1255, 297] on link "Obfuscated Resume" at bounding box center [1260, 297] width 87 height 12
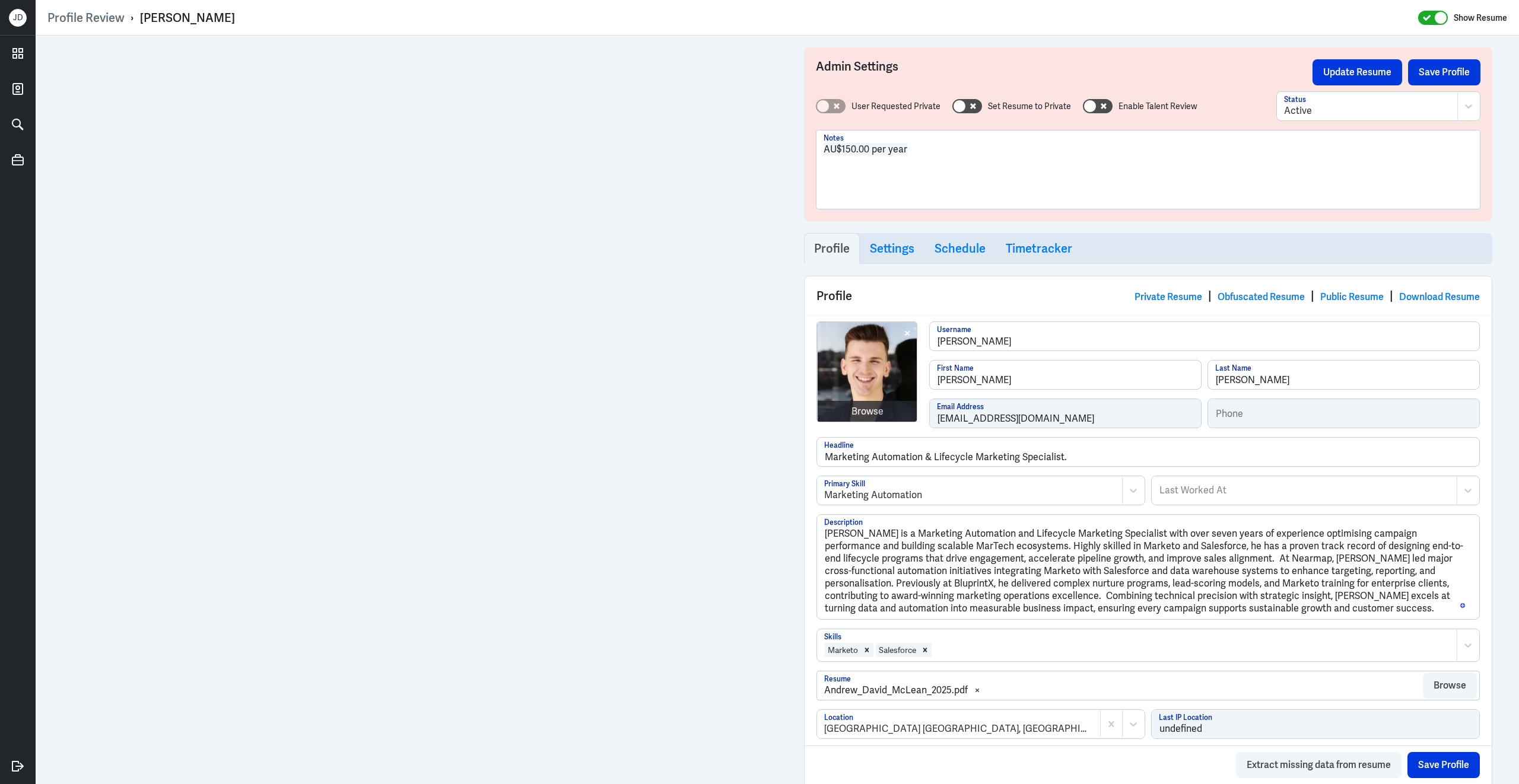
click at [992, 657] on div at bounding box center [1191, 650] width 518 height 14
type input "lifecycle"
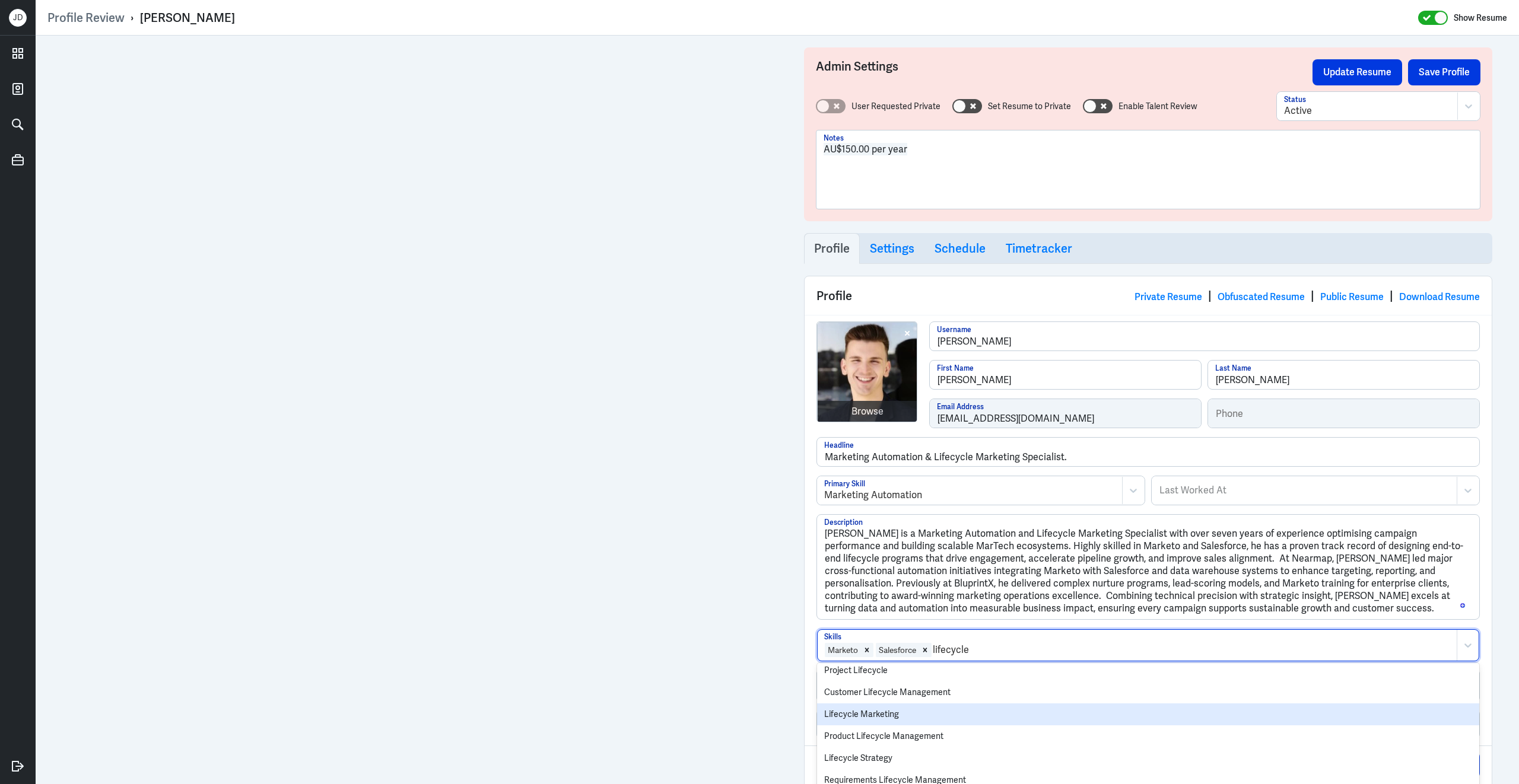
scroll to position [112, 0]
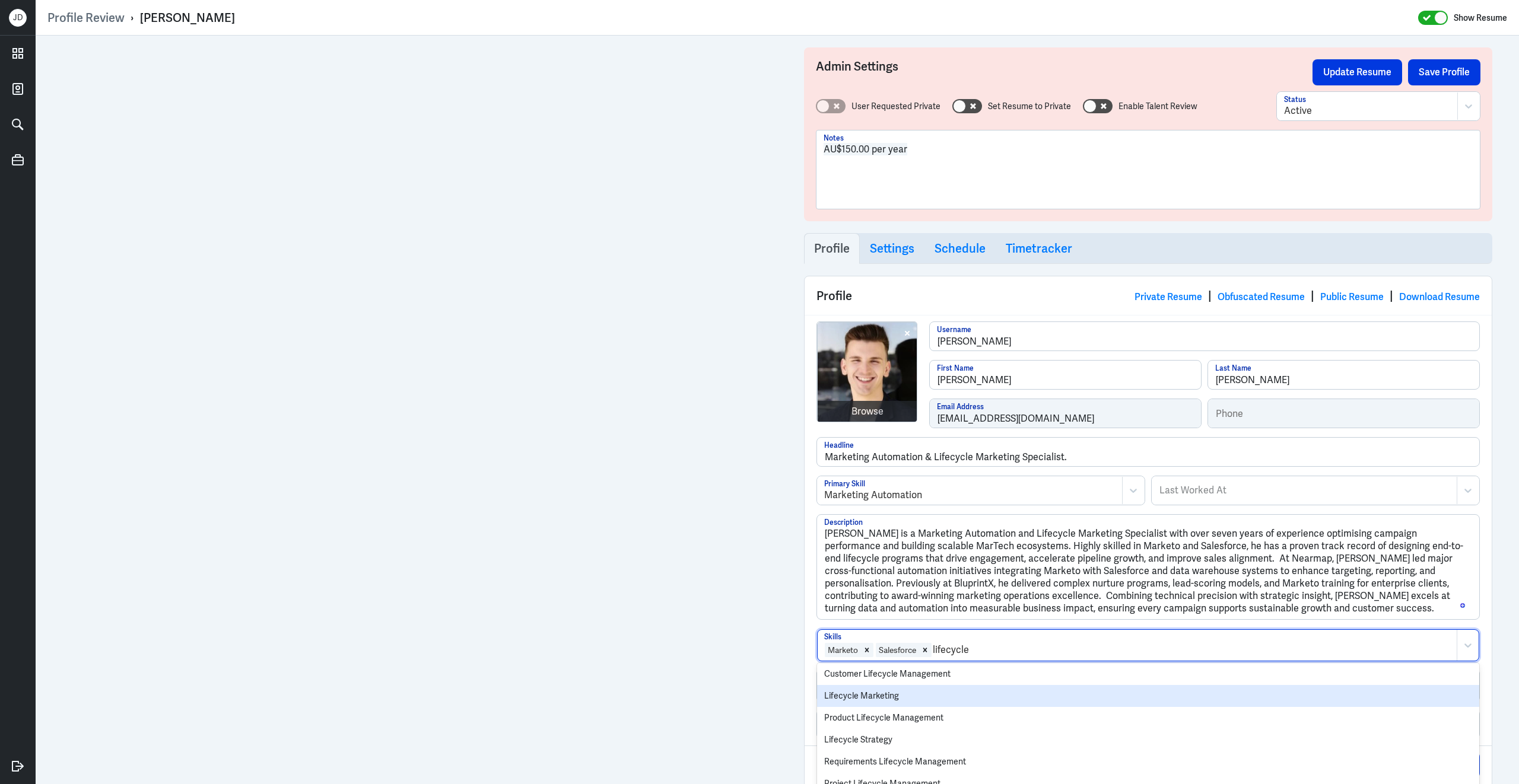
click at [919, 702] on div "Lifecycle Marketing" at bounding box center [1148, 696] width 662 height 22
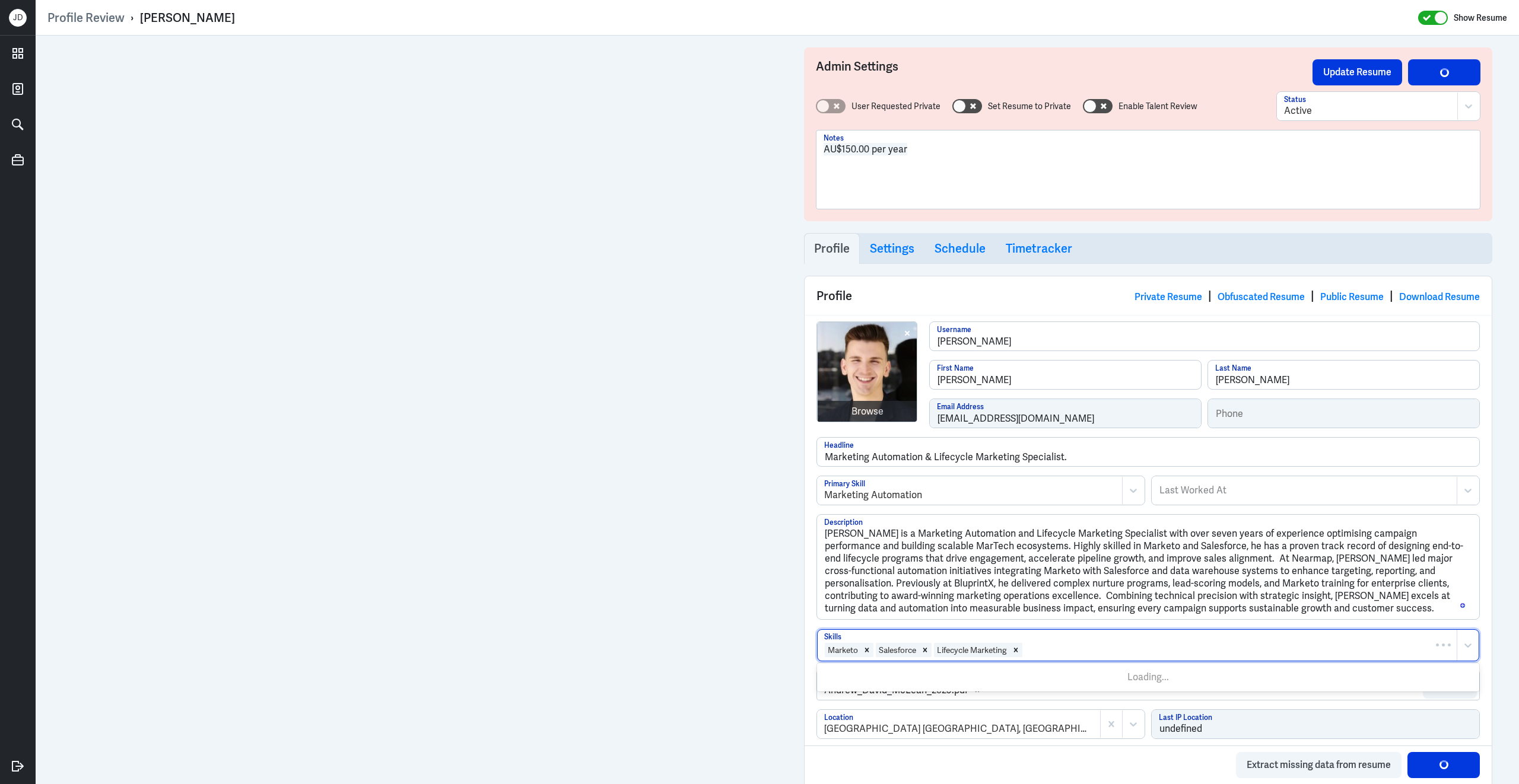
click at [1055, 654] on div at bounding box center [1237, 650] width 427 height 14
type input "looker"
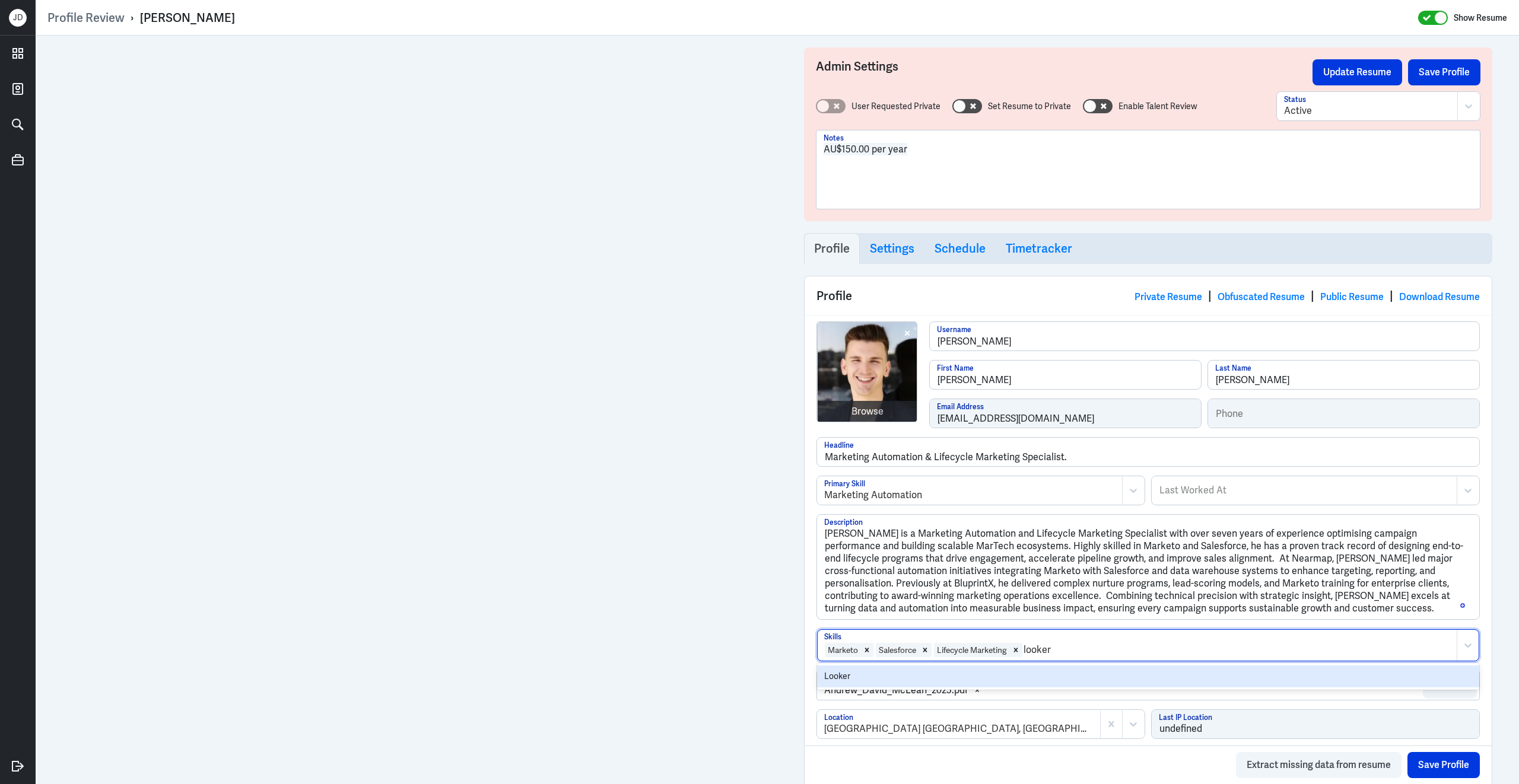
click at [1017, 680] on div "Looker" at bounding box center [1148, 676] width 662 height 22
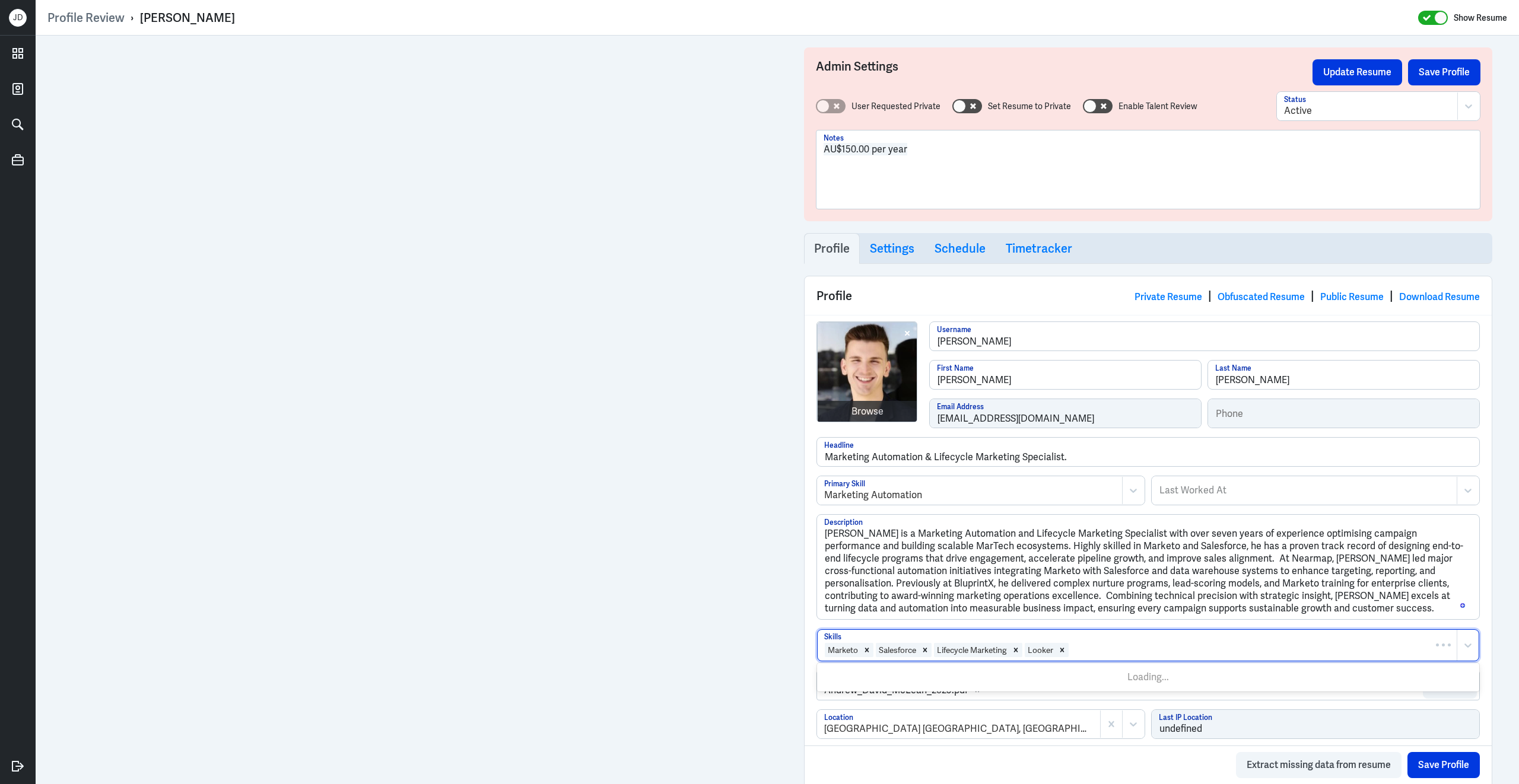
click at [1100, 651] on div at bounding box center [1260, 650] width 381 height 14
type input "marketing automation"
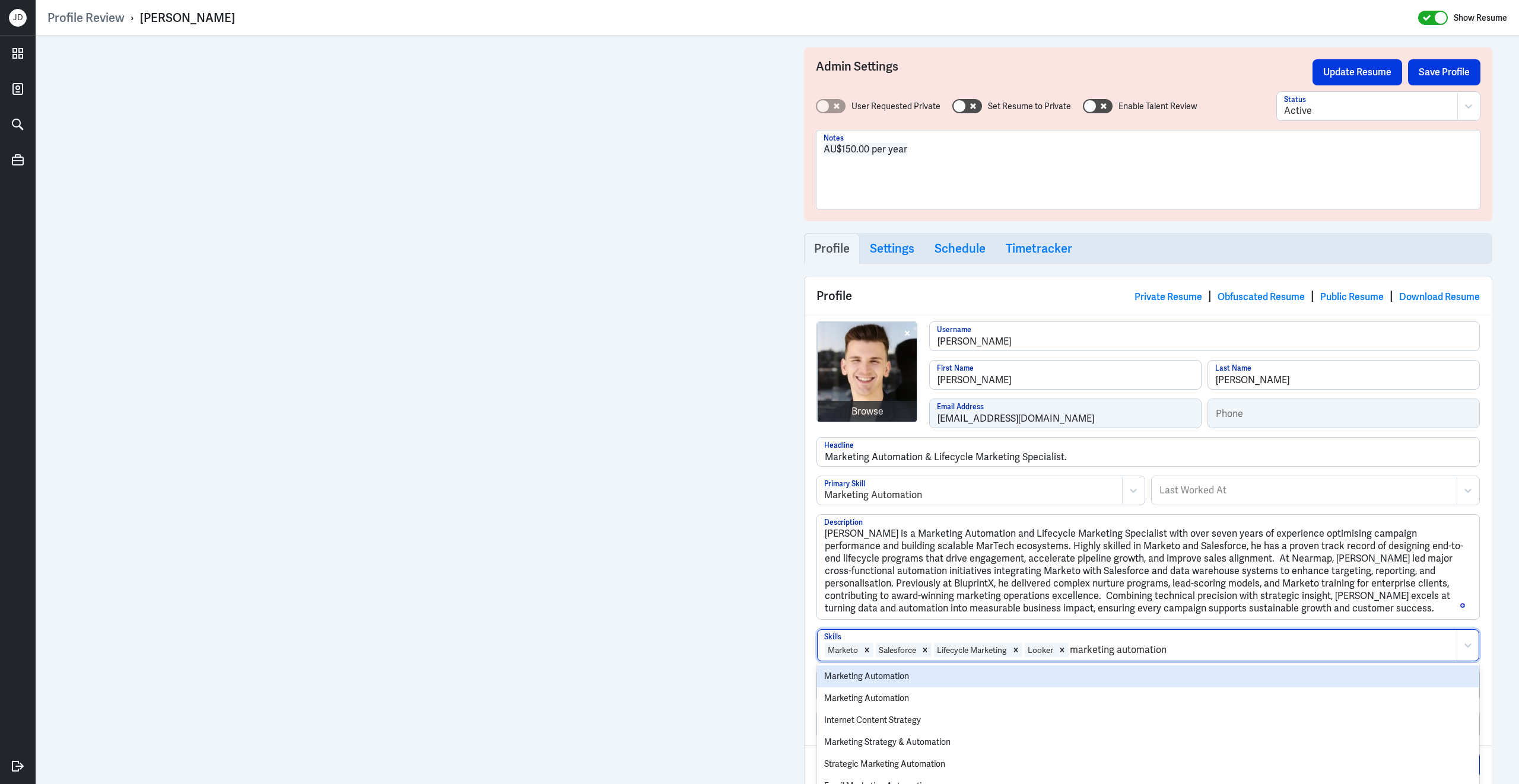
click at [1056, 685] on div "Marketing Automation" at bounding box center [1148, 676] width 662 height 22
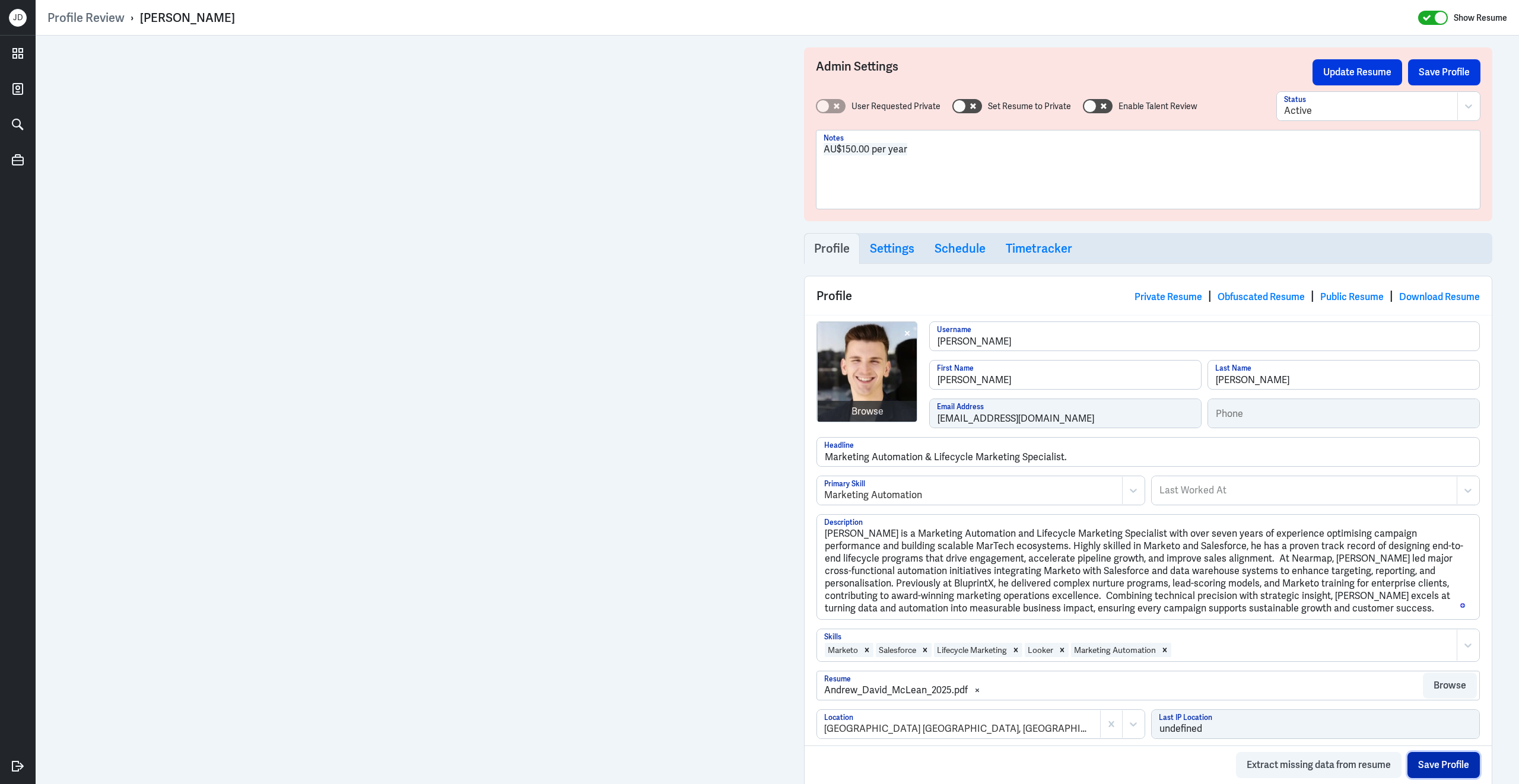
click at [1435, 762] on button "Save Profile" at bounding box center [1443, 765] width 72 height 26
click at [1448, 72] on button "Save Profile" at bounding box center [1444, 72] width 72 height 26
click at [1369, 72] on button "Update Resume" at bounding box center [1357, 72] width 90 height 26
click at [1438, 71] on button "Save Profile" at bounding box center [1444, 72] width 72 height 26
click at [1411, 72] on button "Save Profile" at bounding box center [1444, 72] width 72 height 26
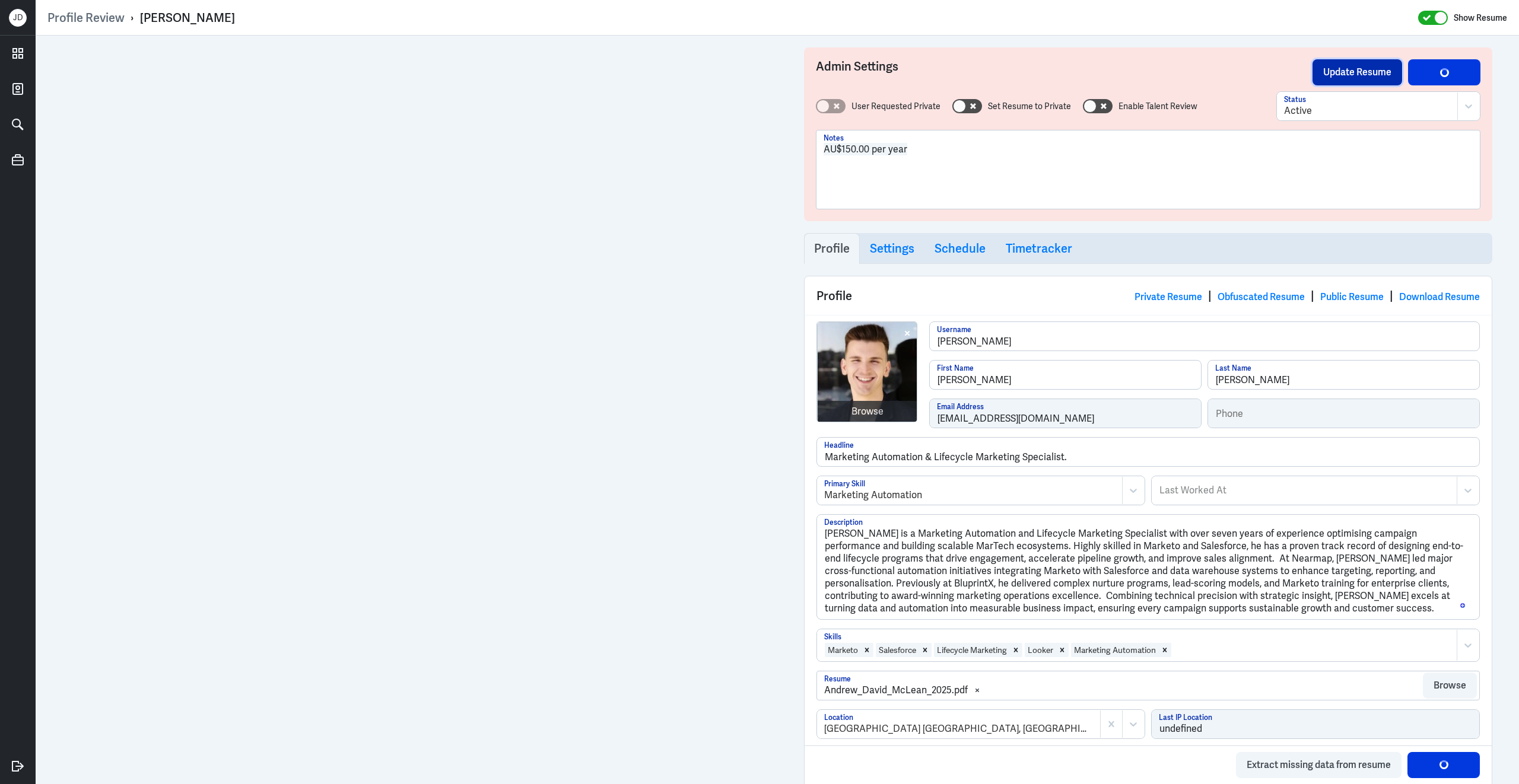
click at [1352, 69] on button "Update Resume" at bounding box center [1357, 72] width 90 height 26
click at [1265, 300] on link "Obfuscated Resume" at bounding box center [1260, 297] width 87 height 12
